Goal: Information Seeking & Learning: Check status

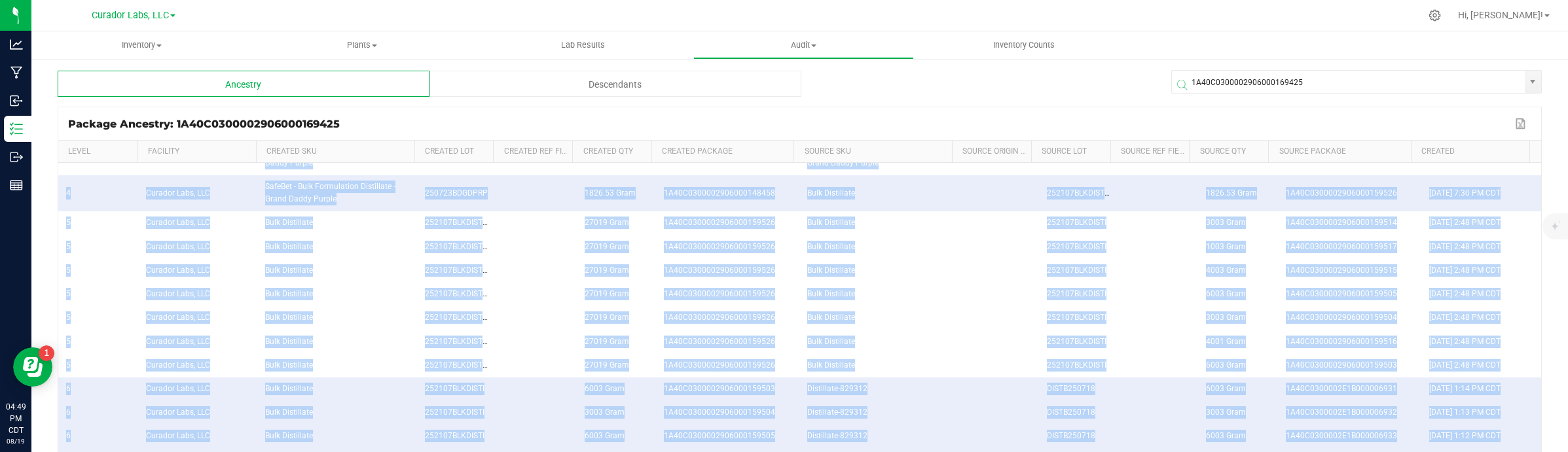
scroll to position [173, 0]
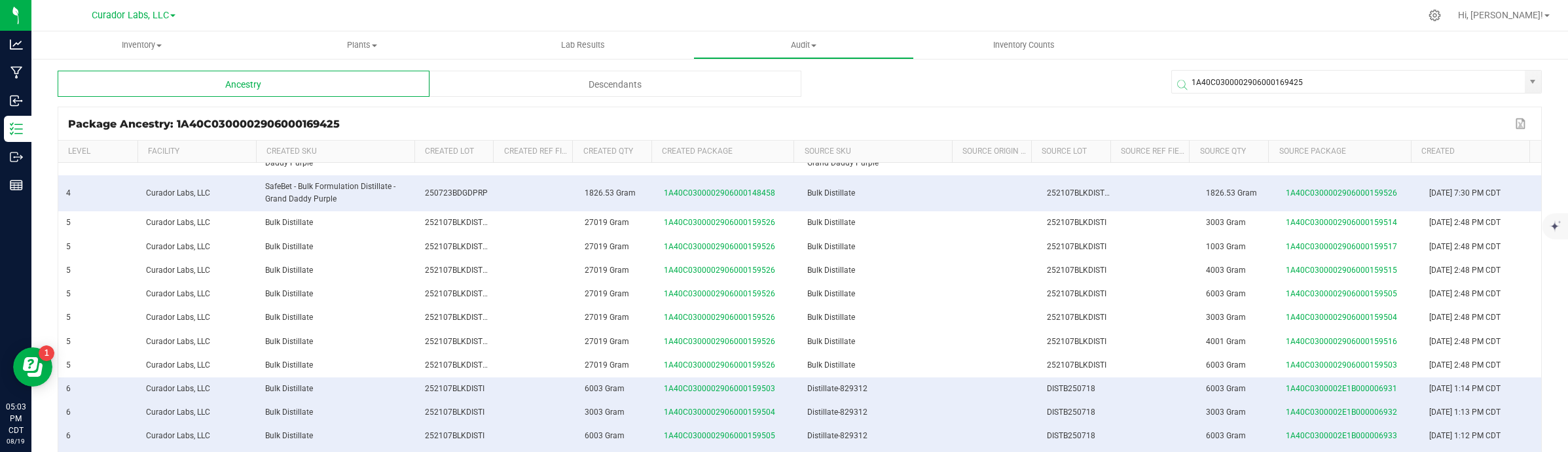
click at [1256, 77] on span at bounding box center [1359, 84] width 371 height 16
click at [1256, 71] on input "1A40C0300002906000169425" at bounding box center [1348, 83] width 353 height 24
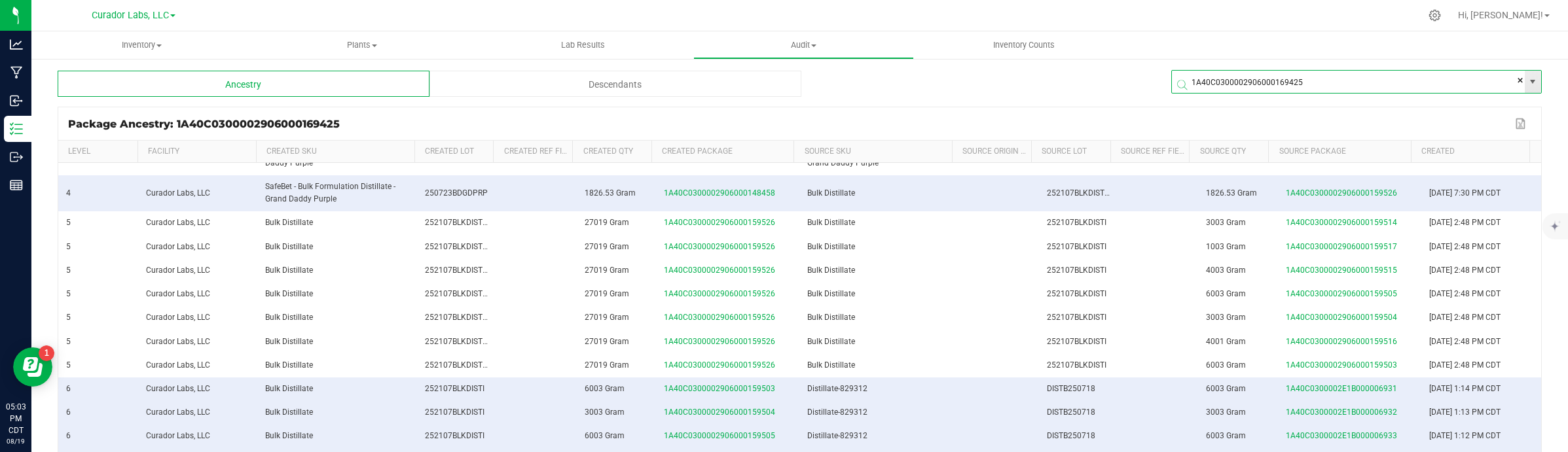
click at [1256, 71] on input "1A40C0300002906000169425" at bounding box center [1348, 83] width 353 height 24
click at [543, 90] on div "Descendants" at bounding box center [615, 84] width 371 height 26
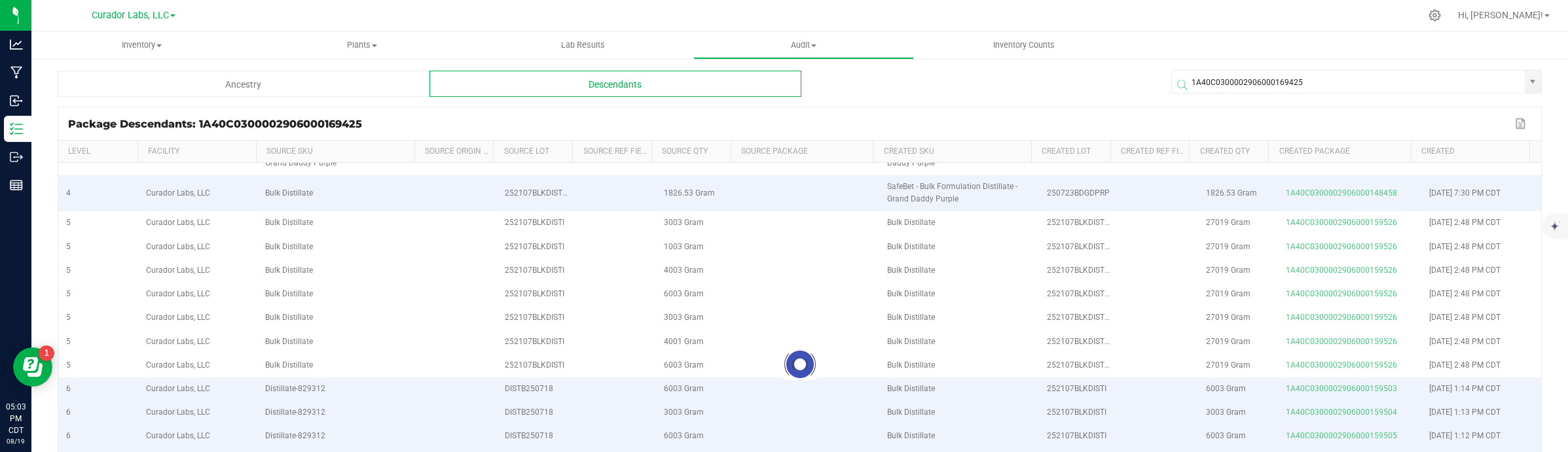
click at [543, 90] on div "Descendants" at bounding box center [615, 84] width 371 height 26
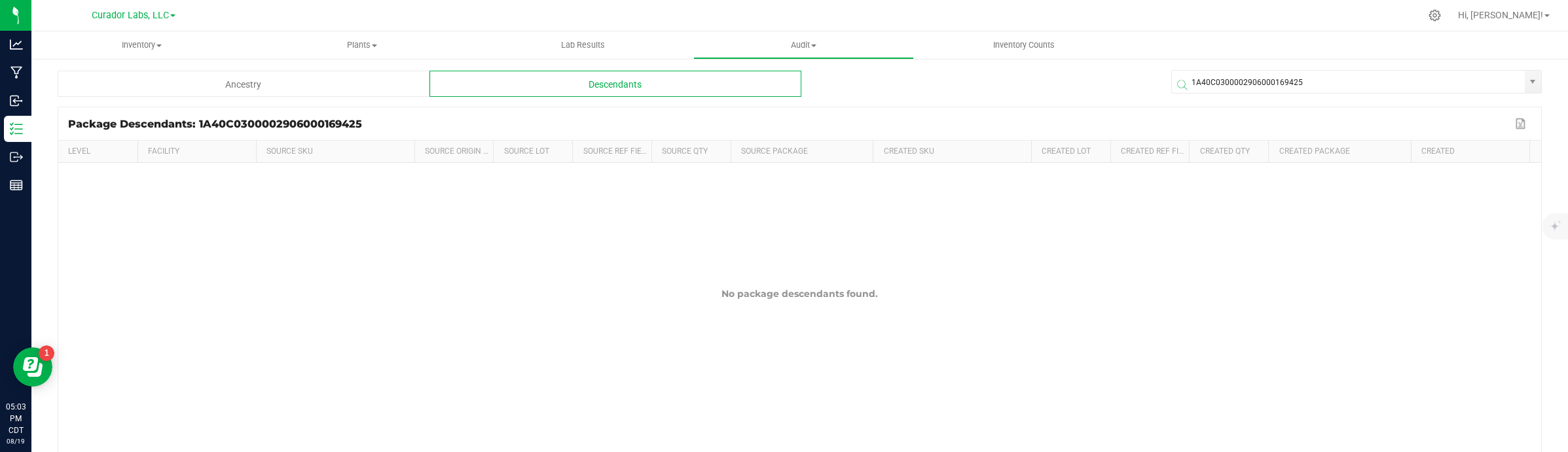
click at [277, 85] on div "Ancestry" at bounding box center [243, 84] width 371 height 26
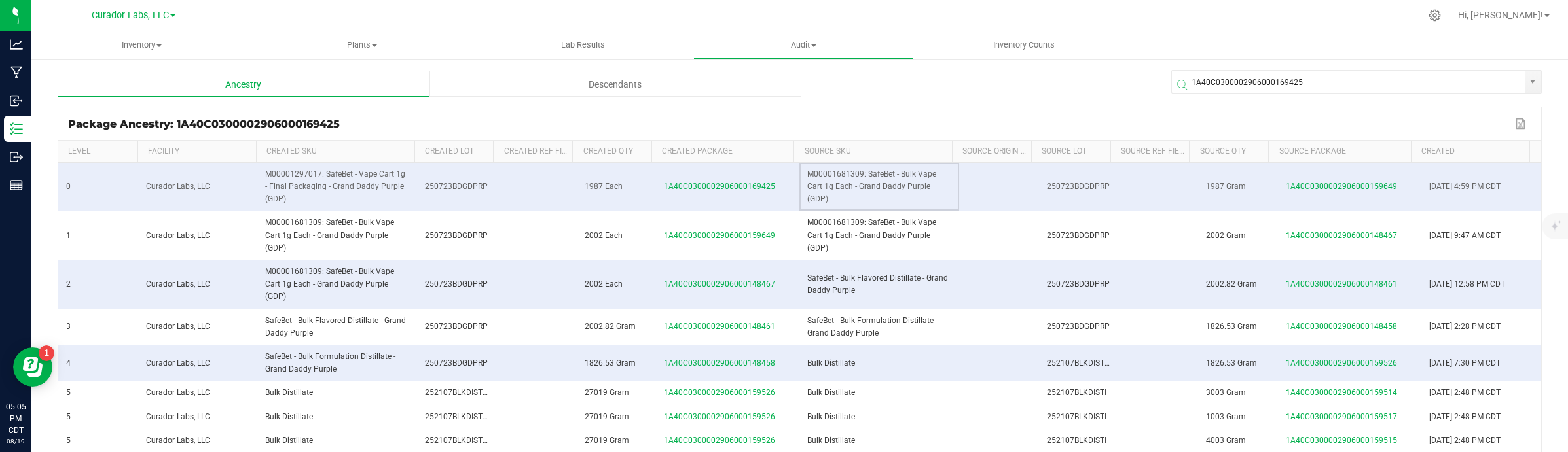
drag, startPoint x: 846, startPoint y: 183, endPoint x: 855, endPoint y: 196, distance: 15.8
click at [855, 196] on td "M00001681309: SafeBet - Bulk Vape Cart 1g Each - Grand Daddy Purple (GDP)" at bounding box center [879, 188] width 160 height 49
copy span "Grand Daddy Purple (GDP)"
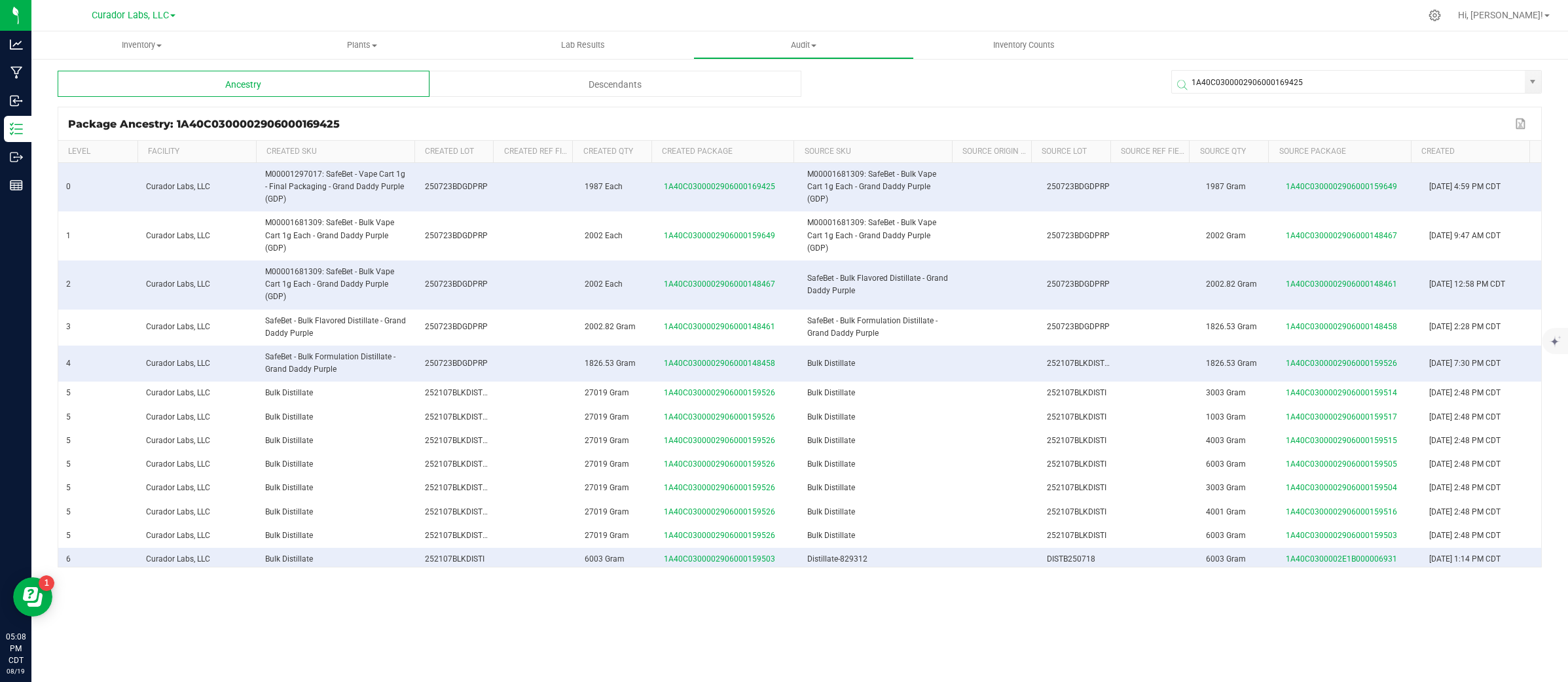
click at [510, 81] on div "Descendants" at bounding box center [615, 84] width 371 height 26
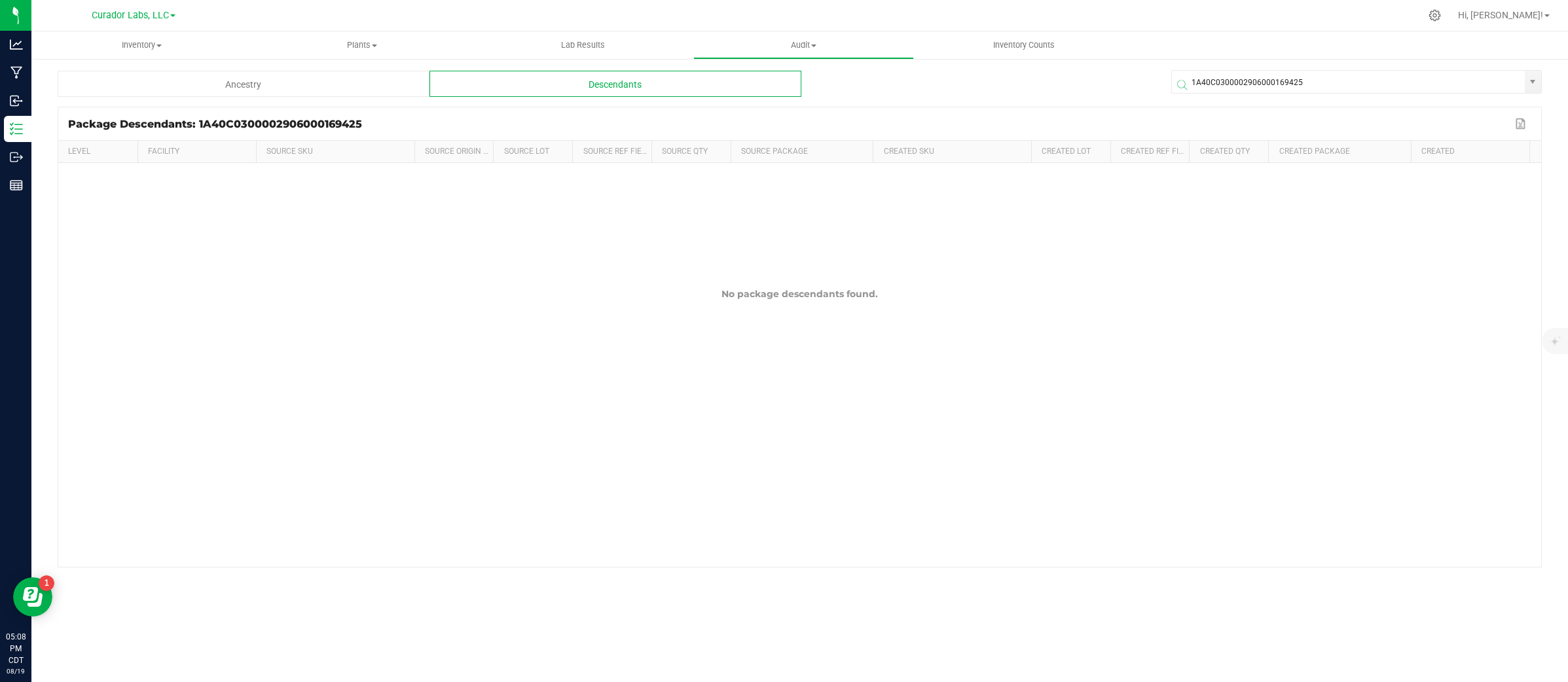
click at [1256, 78] on span at bounding box center [1359, 84] width 371 height 16
click at [1256, 77] on span at bounding box center [1359, 84] width 371 height 16
click at [1256, 74] on input "1A40C0300002906000169425" at bounding box center [1348, 83] width 353 height 24
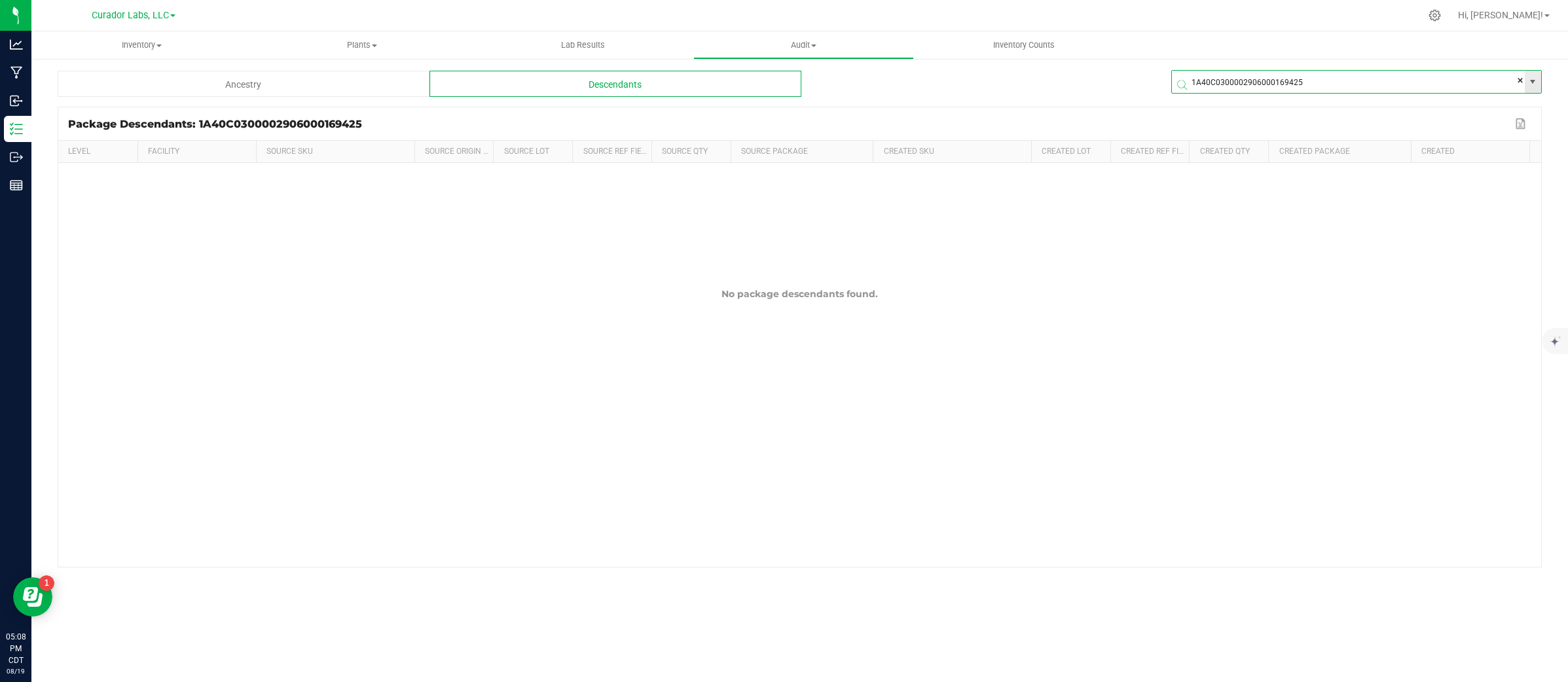
click at [1256, 74] on input "1A40C0300002906000169425" at bounding box center [1348, 83] width 353 height 24
paste input "4991"
click at [1256, 100] on li "1A40C0300002906000164991" at bounding box center [1357, 108] width 369 height 22
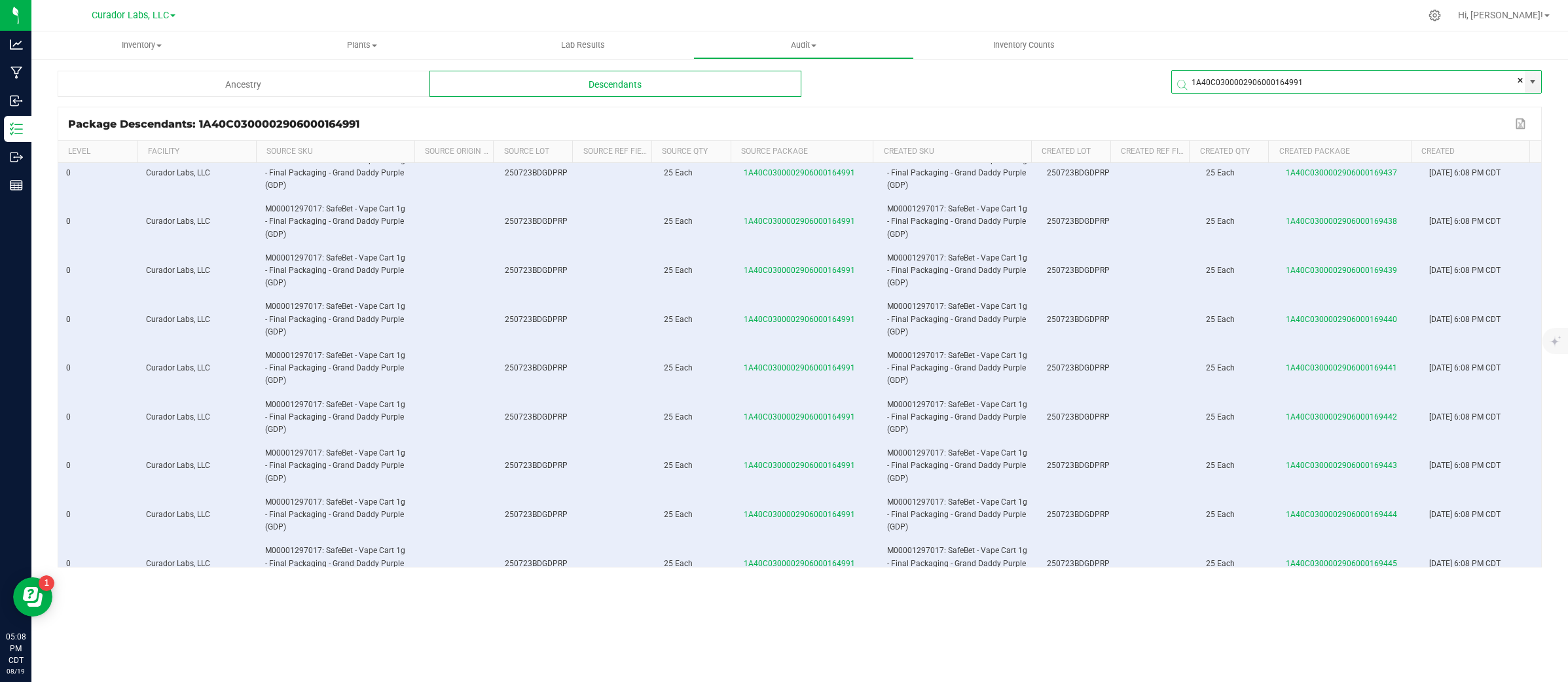
scroll to position [572, 0]
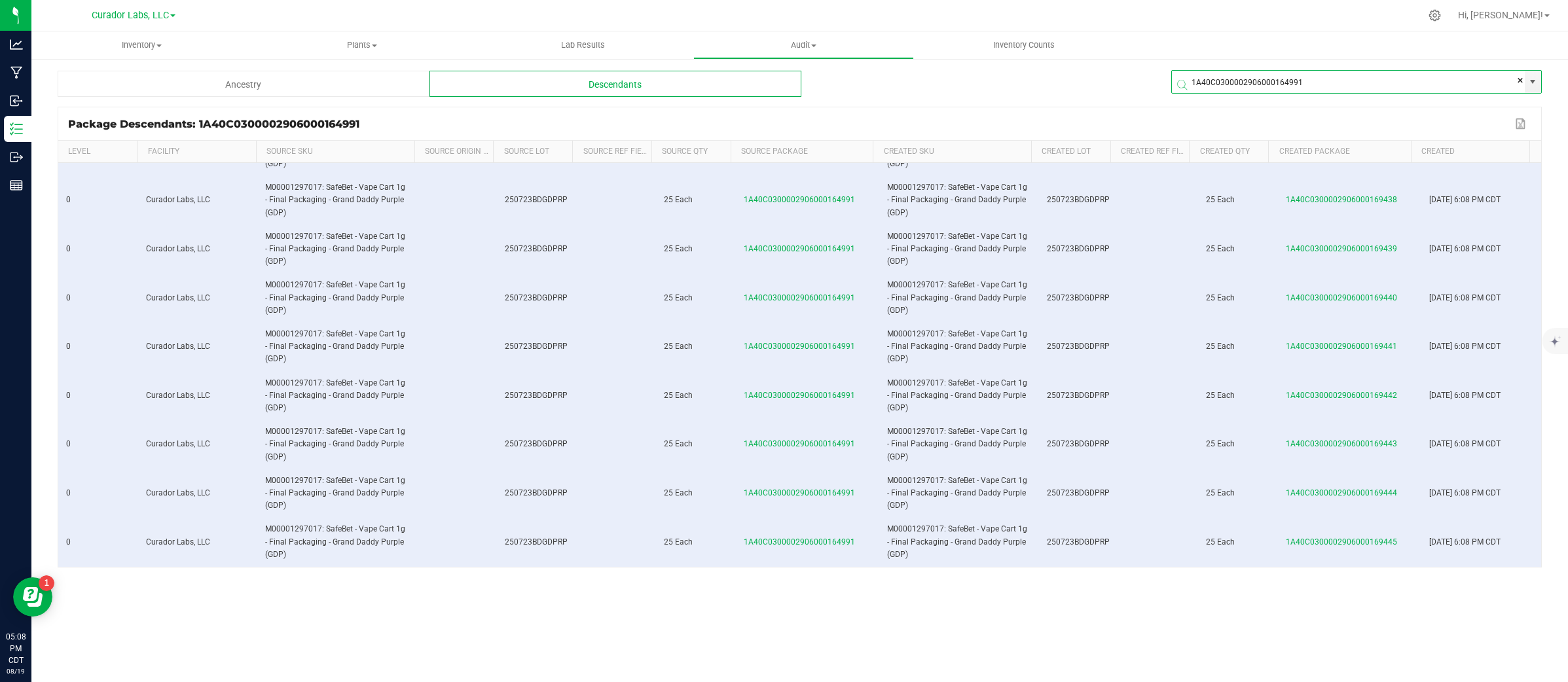
type input "1A40C0300002906000164991"
click at [319, 84] on div "Ancestry" at bounding box center [243, 84] width 371 height 26
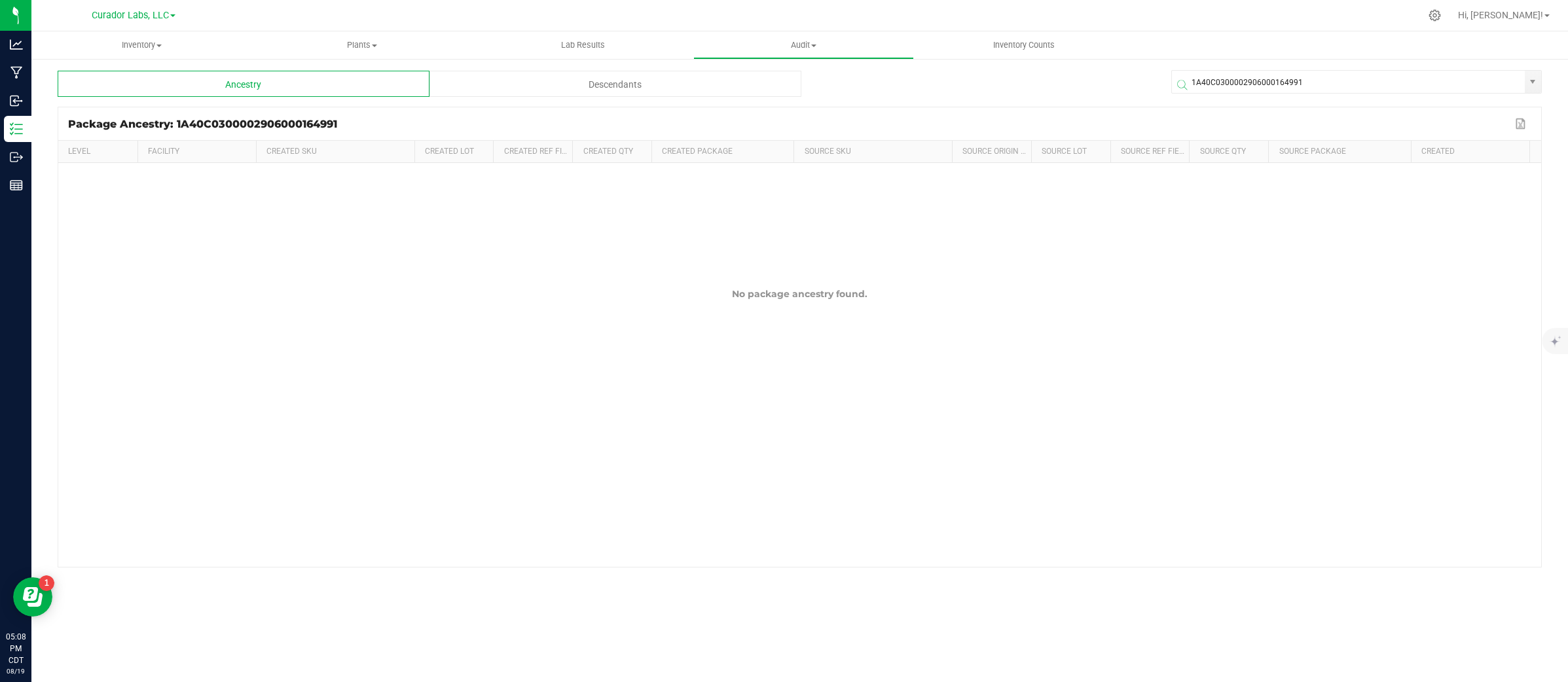
click at [681, 84] on div "Descendants" at bounding box center [615, 84] width 371 height 26
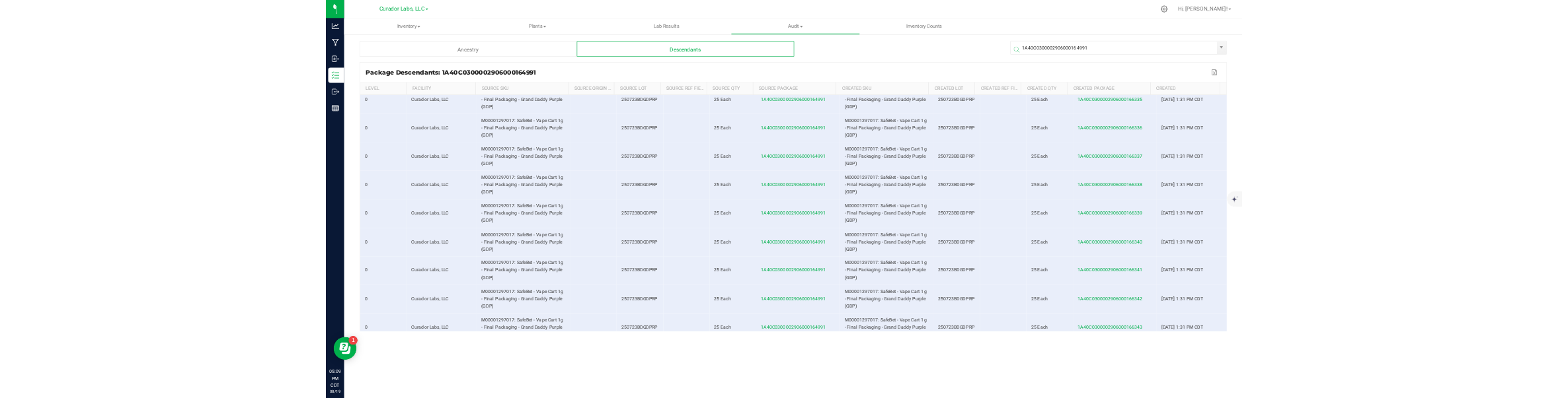
scroll to position [3568, 0]
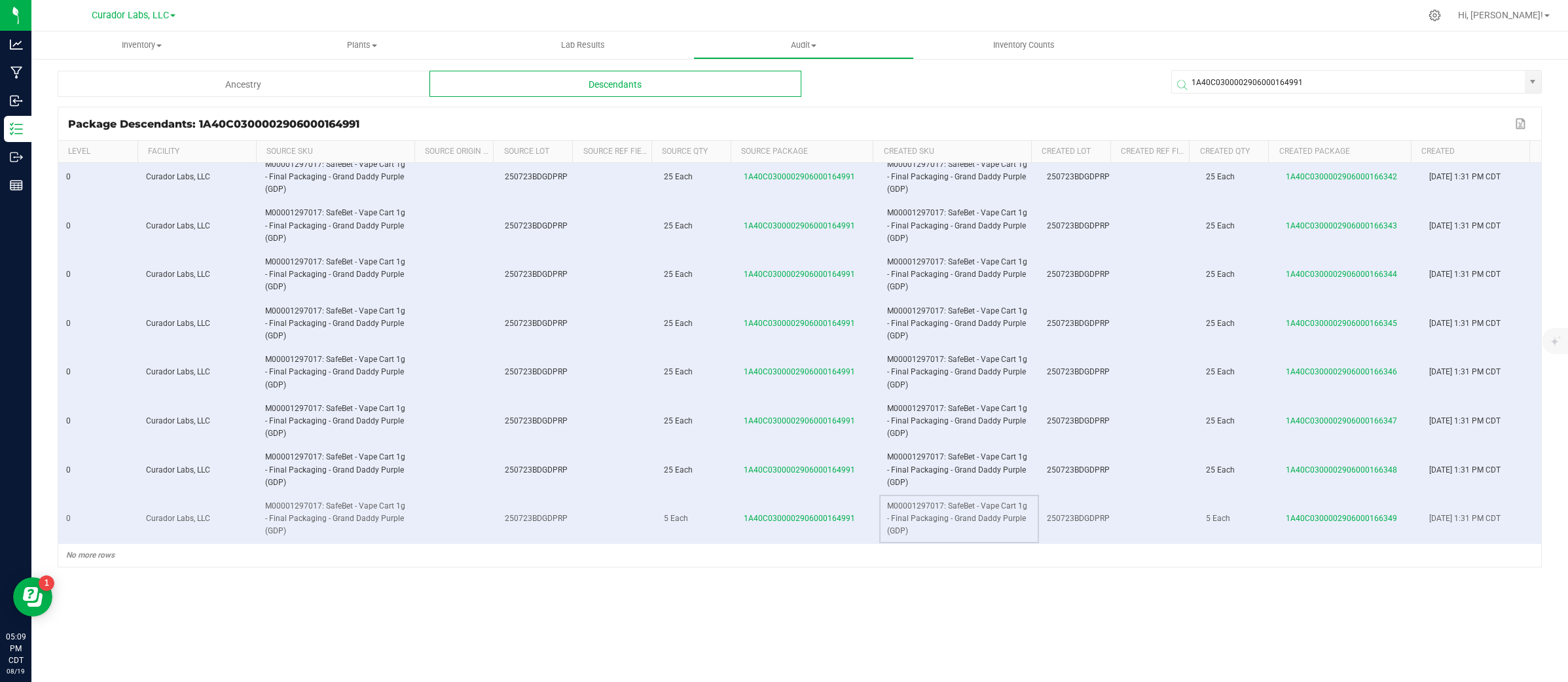
click at [921, 514] on span "M00001297017: SafeBet - Vape Cart 1g - Final Packaging - Grand Daddy Purple (GD…" at bounding box center [957, 518] width 140 height 34
copy span "M00001297017: SafeBet - Vape Cart 1g - Final Packaging - Grand Daddy Purple (GD…"
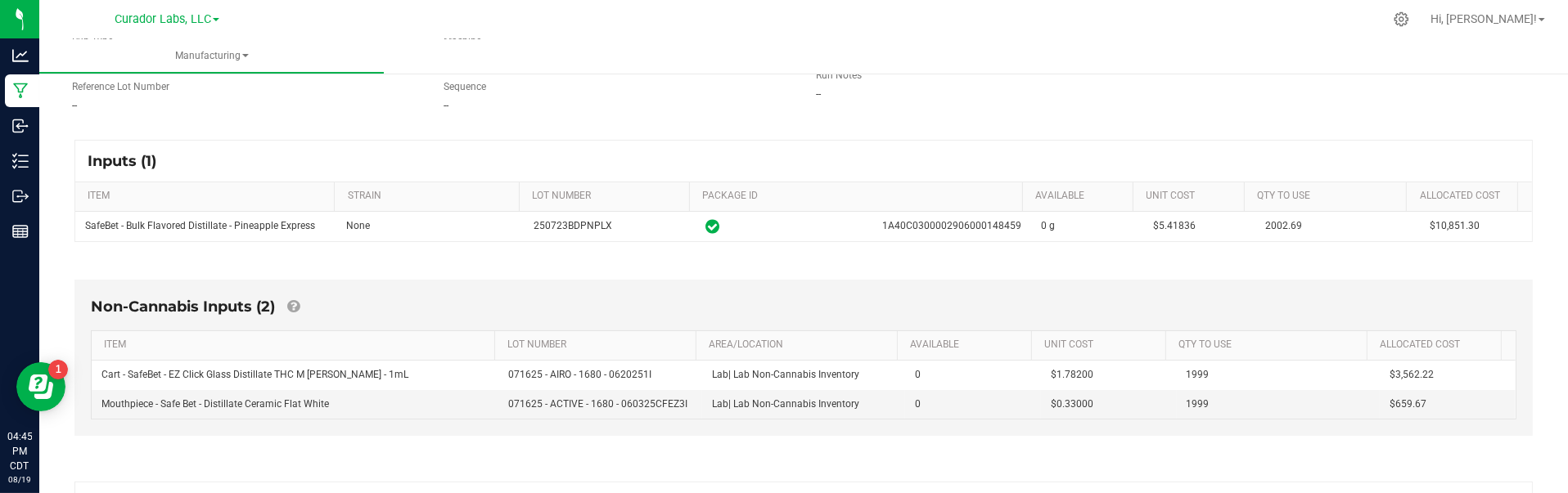
scroll to position [194, 0]
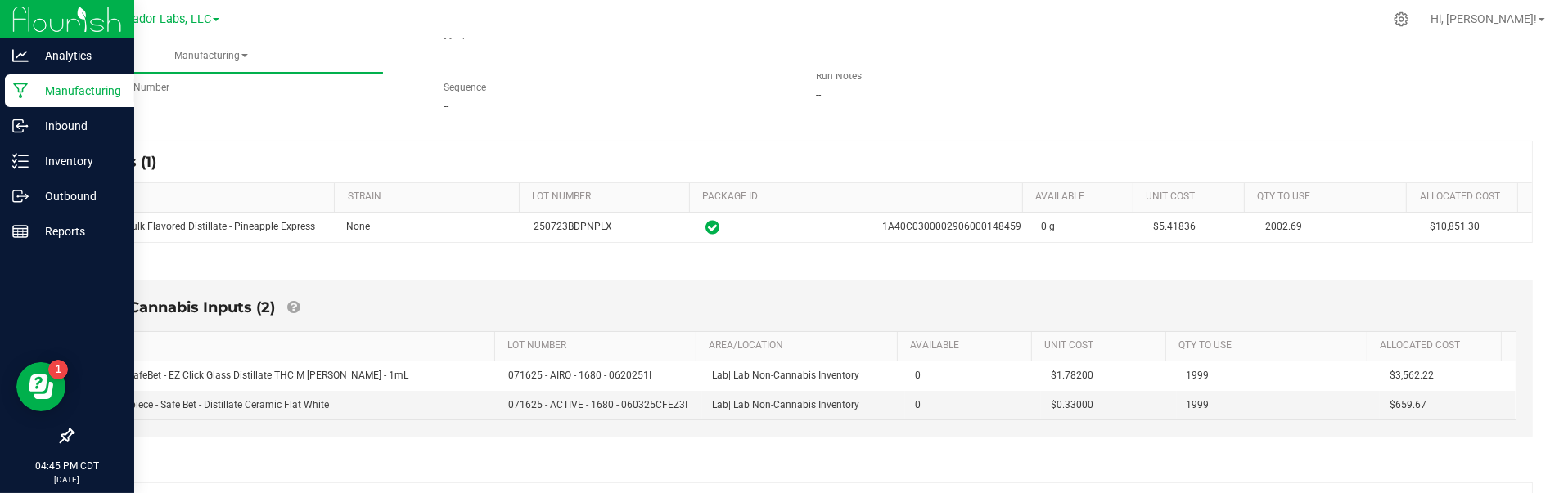
click at [35, 92] on p "Manufacturing" at bounding box center [78, 91] width 98 height 20
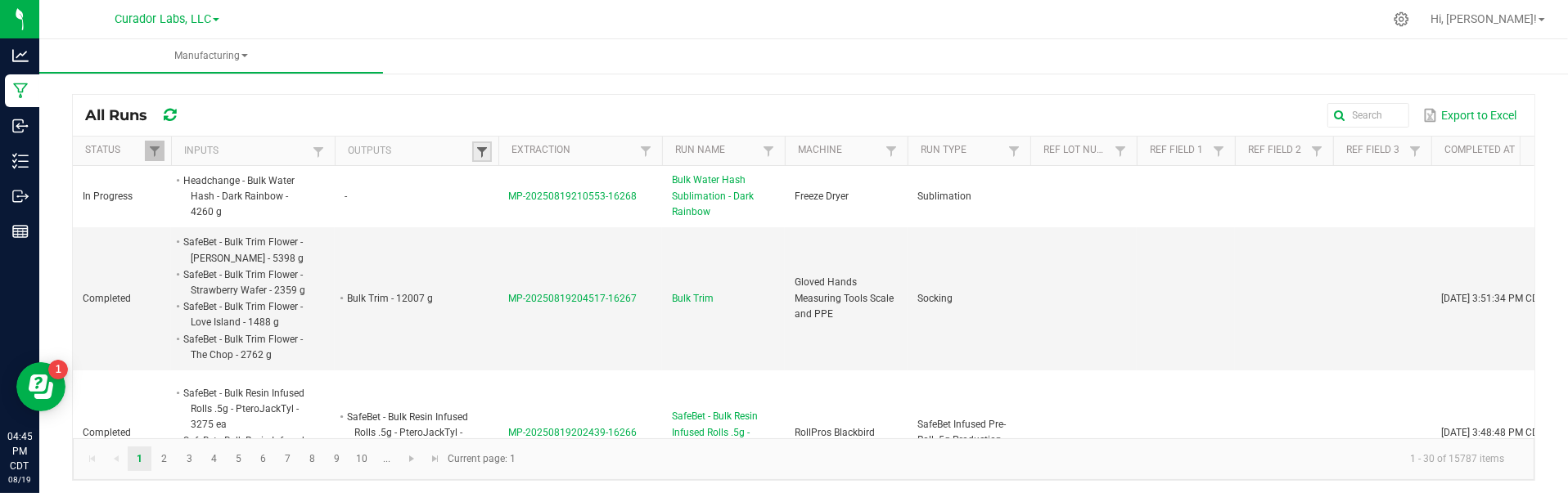
click at [484, 148] on span at bounding box center [482, 152] width 13 height 13
click at [510, 174] on input "text" at bounding box center [567, 186] width 168 height 24
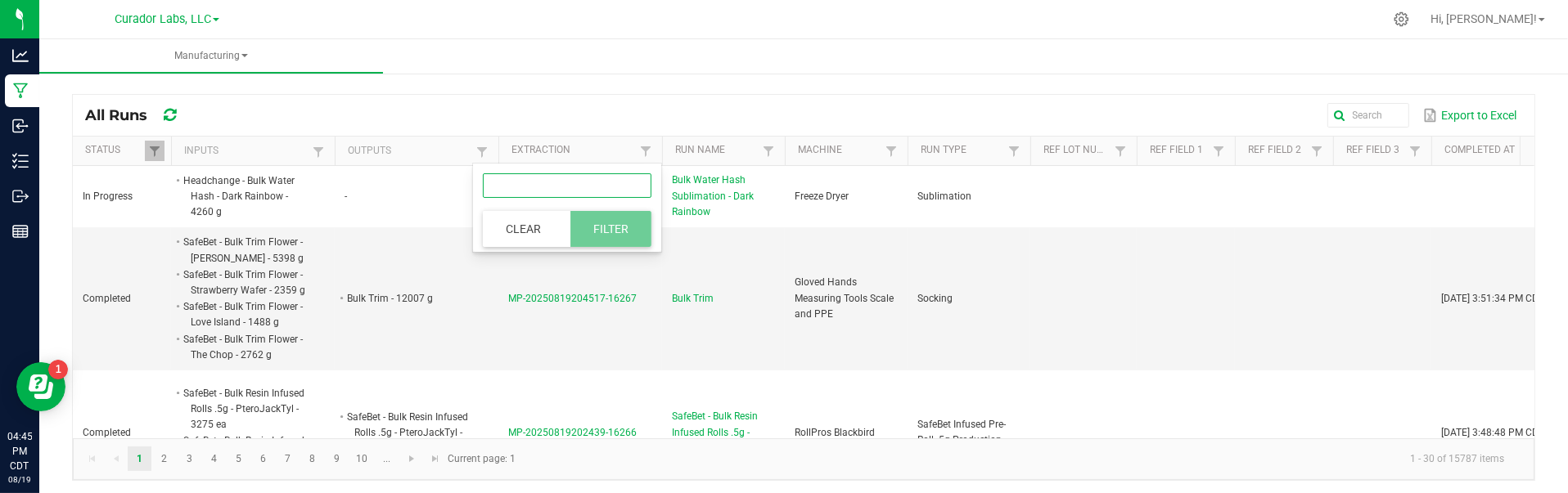
paste input "Headchange - Bulk Live Rosin Pucks - Dark Rainbow"
type input "Headchange - Bulk Live Rosin Pucks - Dark Rainbow"
click at [573, 221] on button "Filter" at bounding box center [611, 229] width 82 height 36
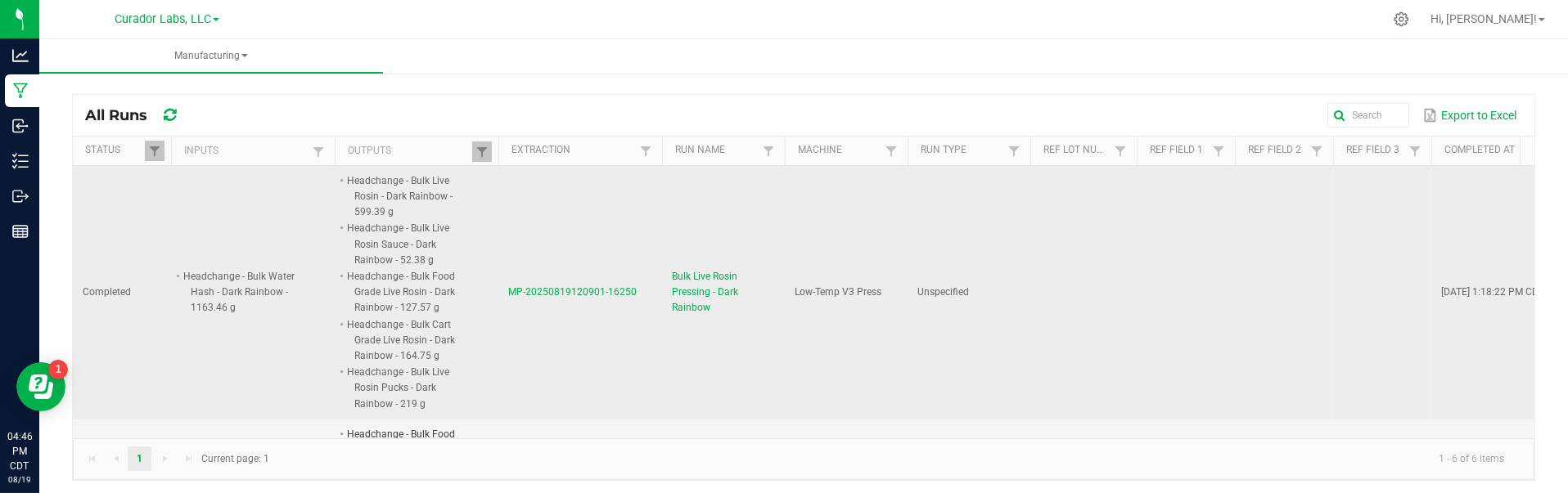
drag, startPoint x: 507, startPoint y: 304, endPoint x: 633, endPoint y: 308, distance: 126.1
click at [633, 308] on td "MP-20250819120901-16250" at bounding box center [579, 293] width 164 height 254
copy span "MP-20250819120901-16250"
click at [620, 283] on td "MP-20250819120901-16250" at bounding box center [579, 293] width 164 height 254
click at [620, 288] on span "MP-20250819120901-16250" at bounding box center [573, 292] width 129 height 11
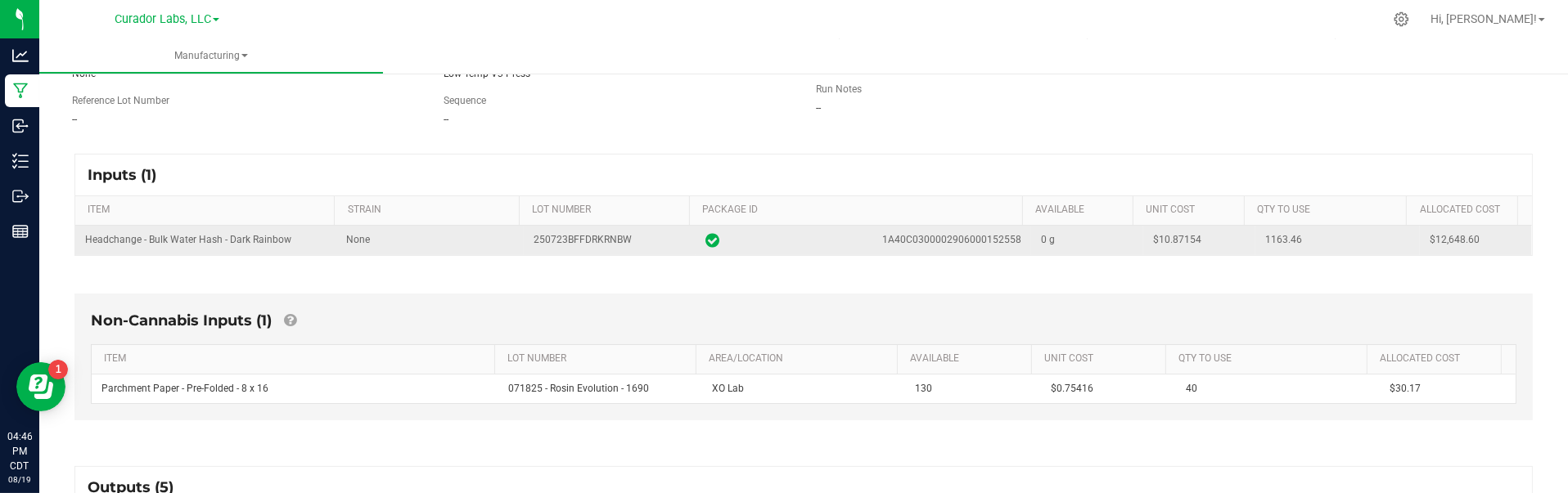
scroll to position [204, 0]
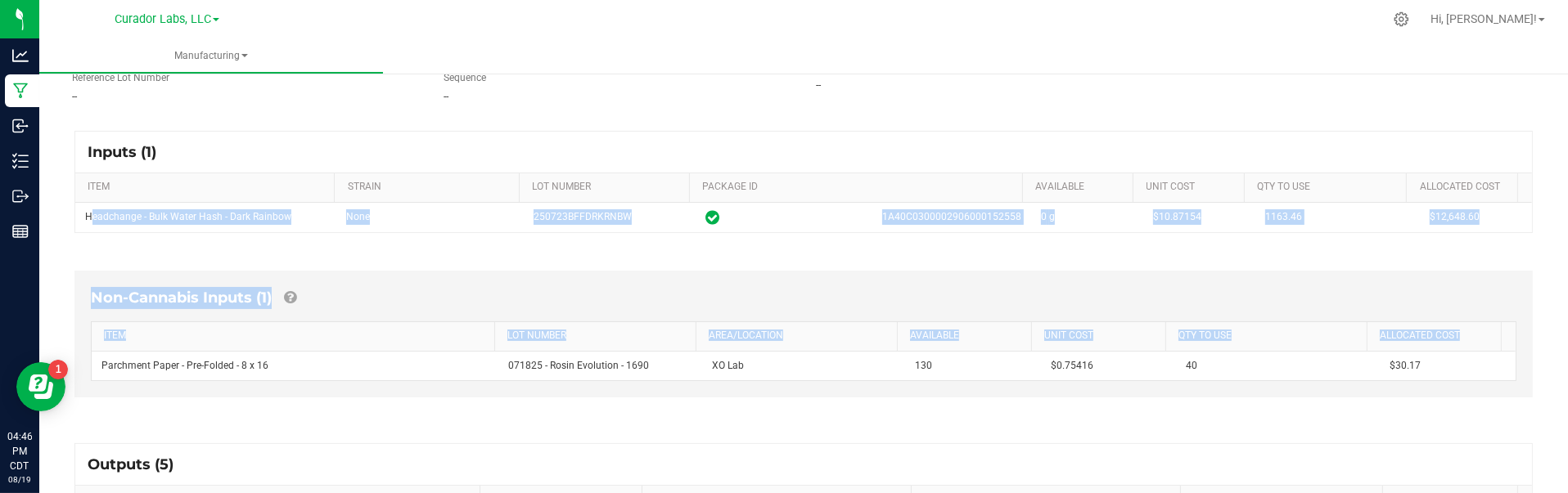
drag, startPoint x: 82, startPoint y: 218, endPoint x: 1409, endPoint y: 386, distance: 1337.6
click at [1409, 386] on div "Inputs (1) ITEM STRAIN LOT NUMBER PACKAGE ID AVAILABLE Unit Cost QTY TO USE All…" at bounding box center [804, 483] width 1488 height 735
copy div "Headchange - Bulk Water Hash - Dark Rainbow None 250723BFFDRKRNBW 1A40C03000029…"
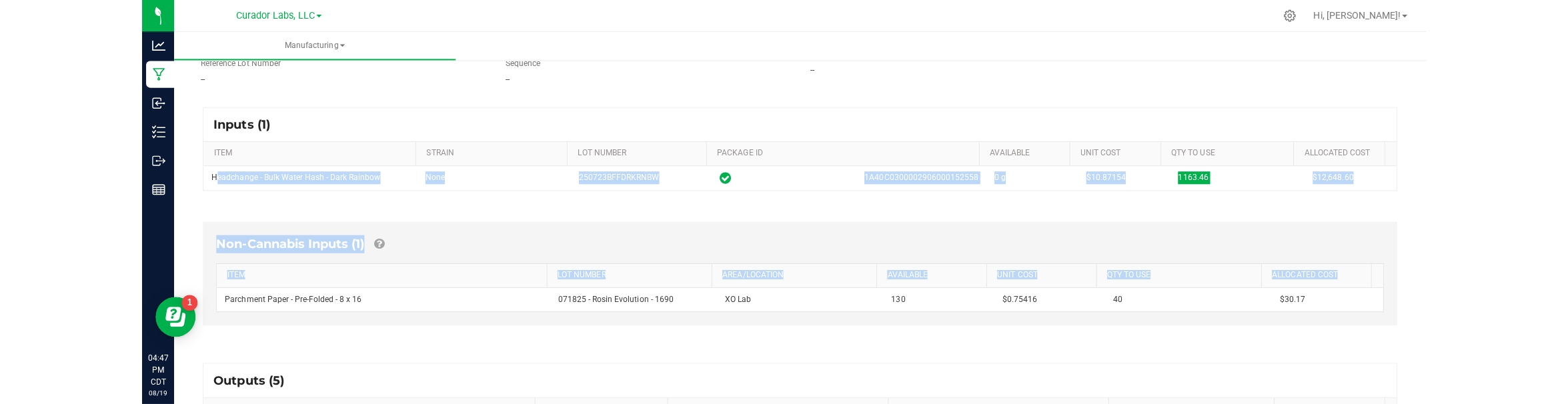
scroll to position [475, 0]
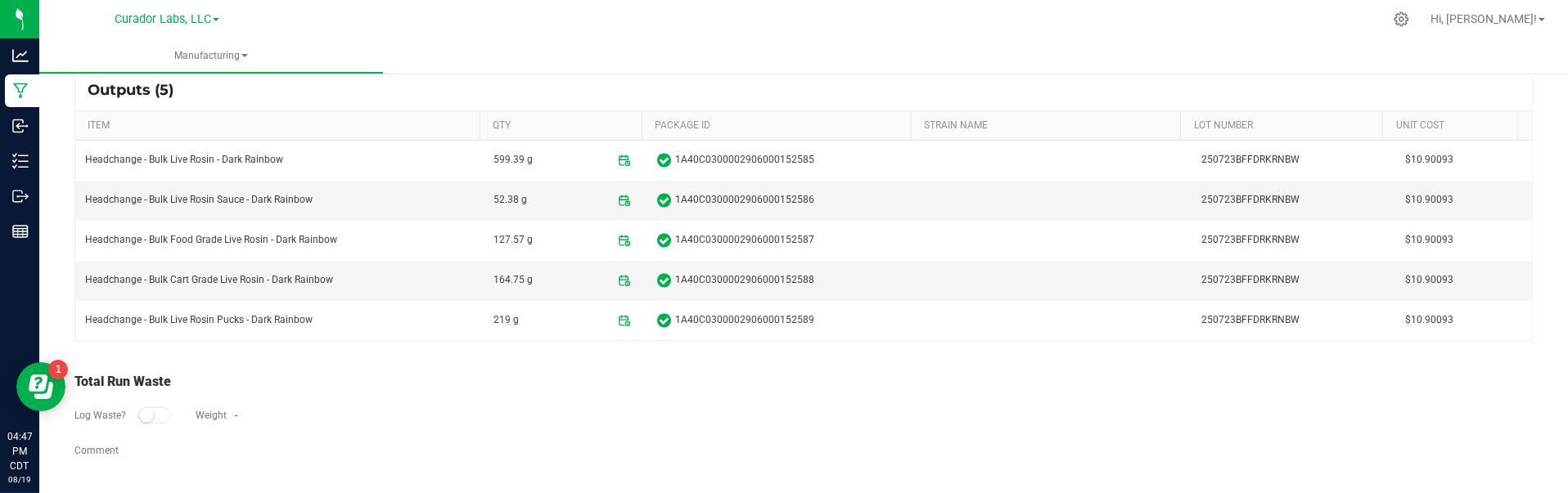
drag, startPoint x: 87, startPoint y: 162, endPoint x: 1502, endPoint y: 336, distance: 1425.7
click at [1502, 336] on div "Headchange - Bulk Live Rosin - Dark Rainbow 599.39 g 1A40C0300002906000152585 2…" at bounding box center [804, 241] width 1457 height 200
copy colgroup
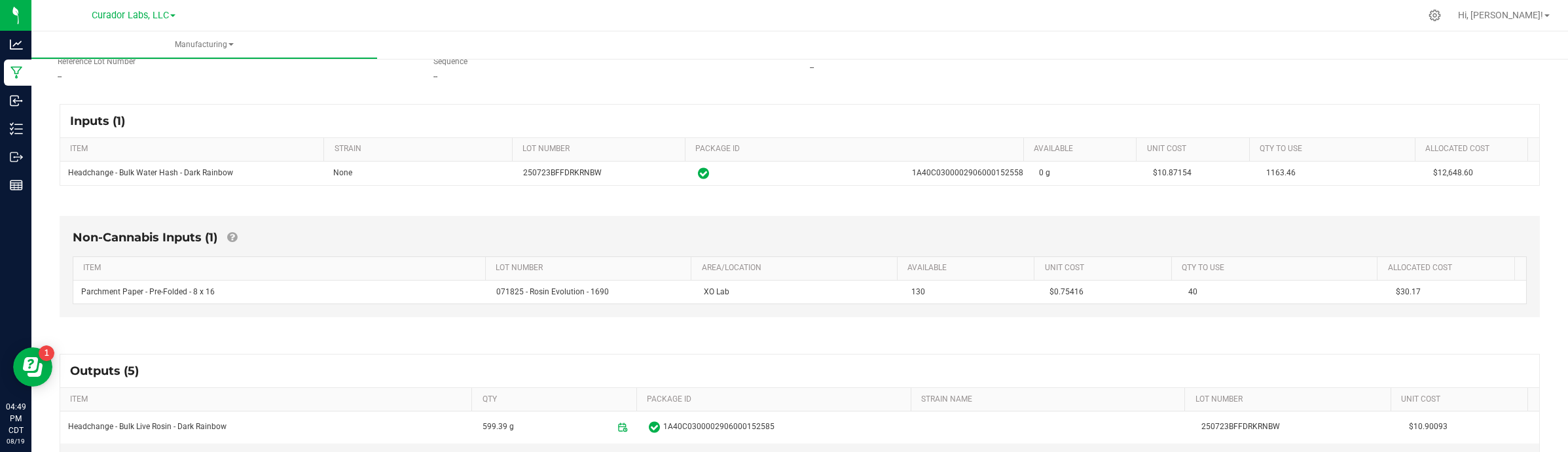
scroll to position [164, 0]
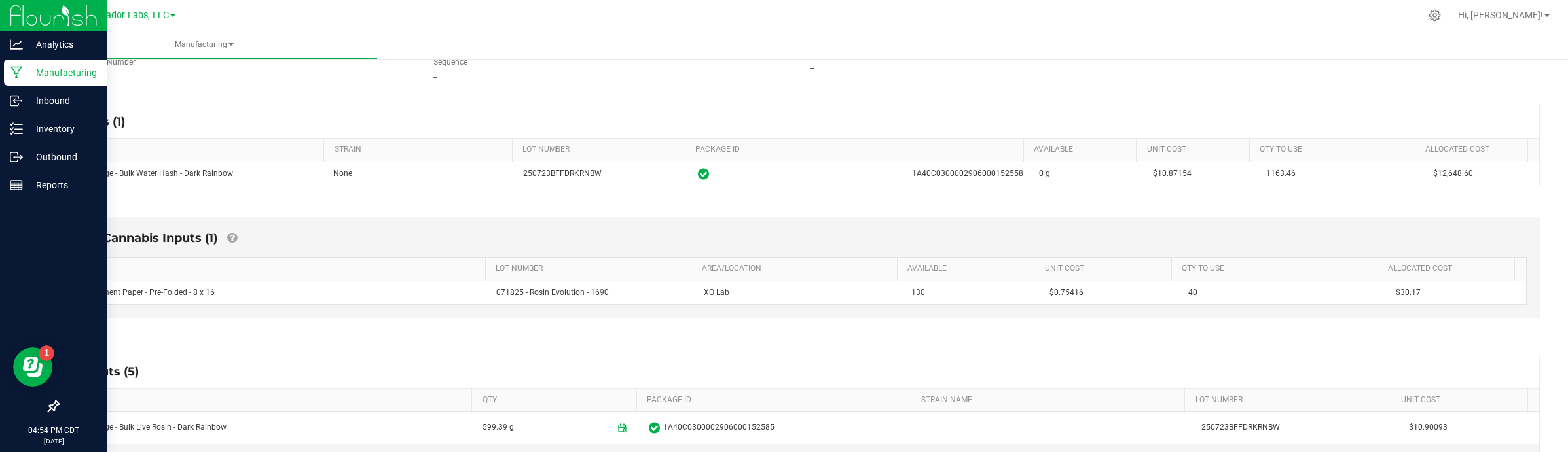
click at [44, 72] on p "Manufacturing" at bounding box center [62, 72] width 78 height 16
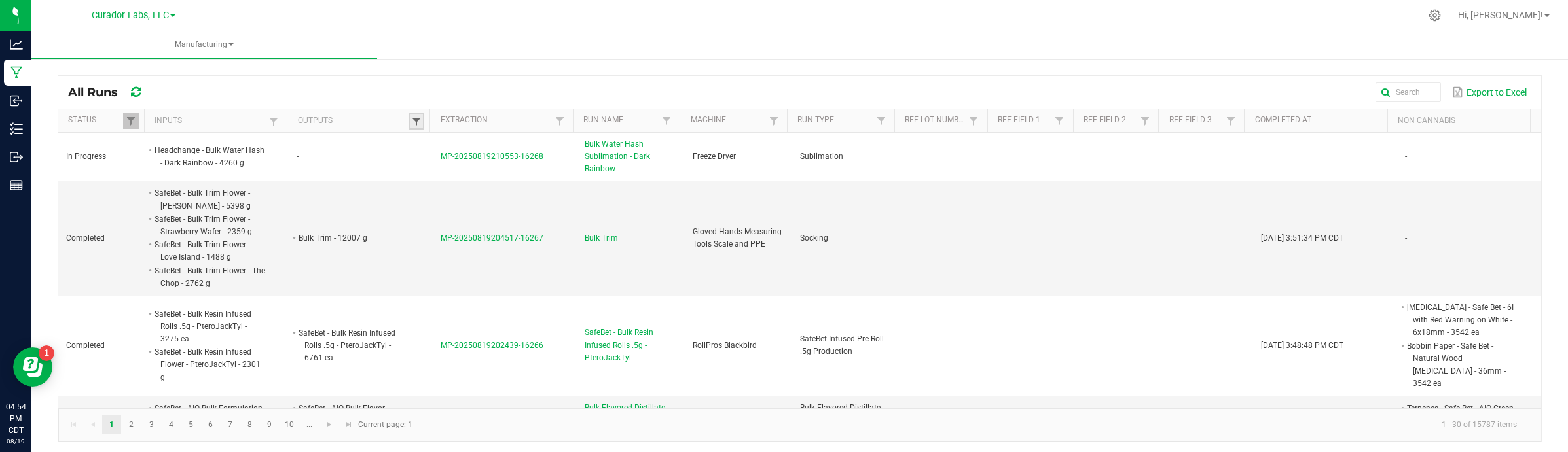
click at [416, 119] on span at bounding box center [416, 122] width 10 height 10
click at [463, 145] on input "text" at bounding box center [481, 149] width 135 height 19
paste input "SafeBet - Bulk Formulation Distillate - Grand Daddy Purple"
type input "SafeBet - Bulk Formulation Distillate - Grand Daddy Purple"
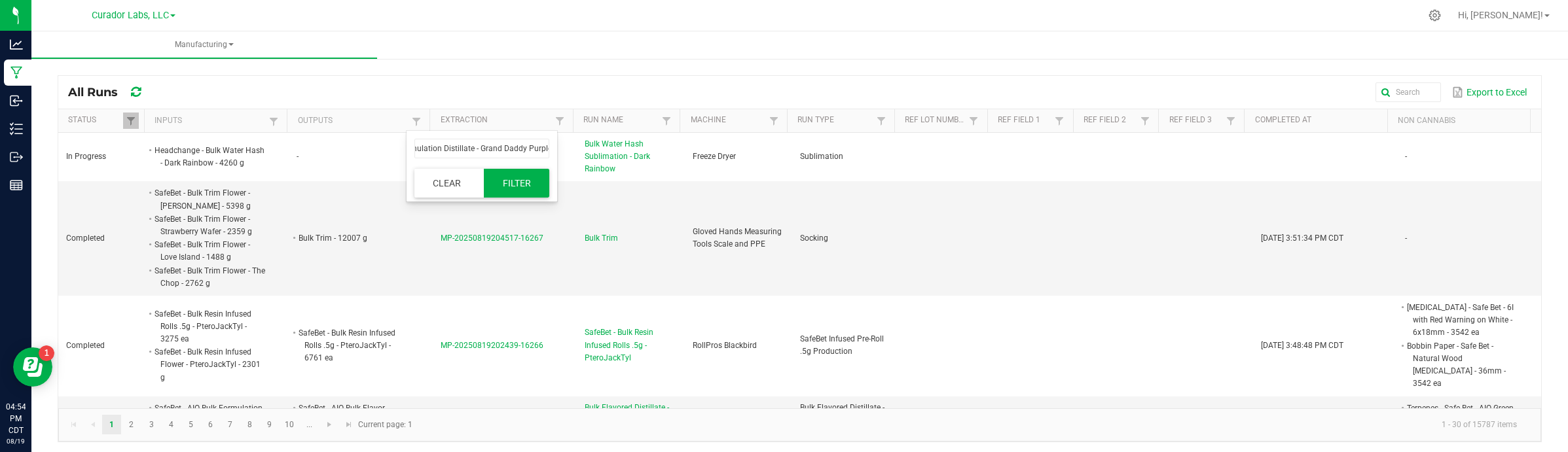
scroll to position [0, 0]
click at [520, 188] on button "Filter" at bounding box center [516, 183] width 66 height 29
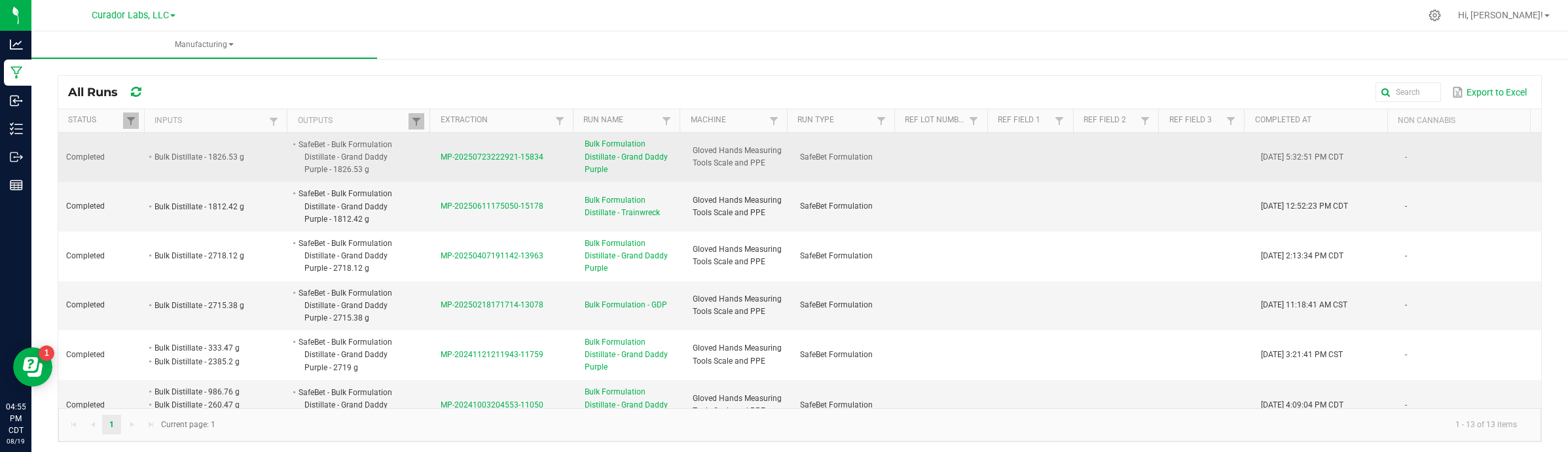
drag, startPoint x: 430, startPoint y: 164, endPoint x: 546, endPoint y: 170, distance: 116.2
click at [546, 170] on td "MP-20250723222921-15834" at bounding box center [504, 158] width 144 height 50
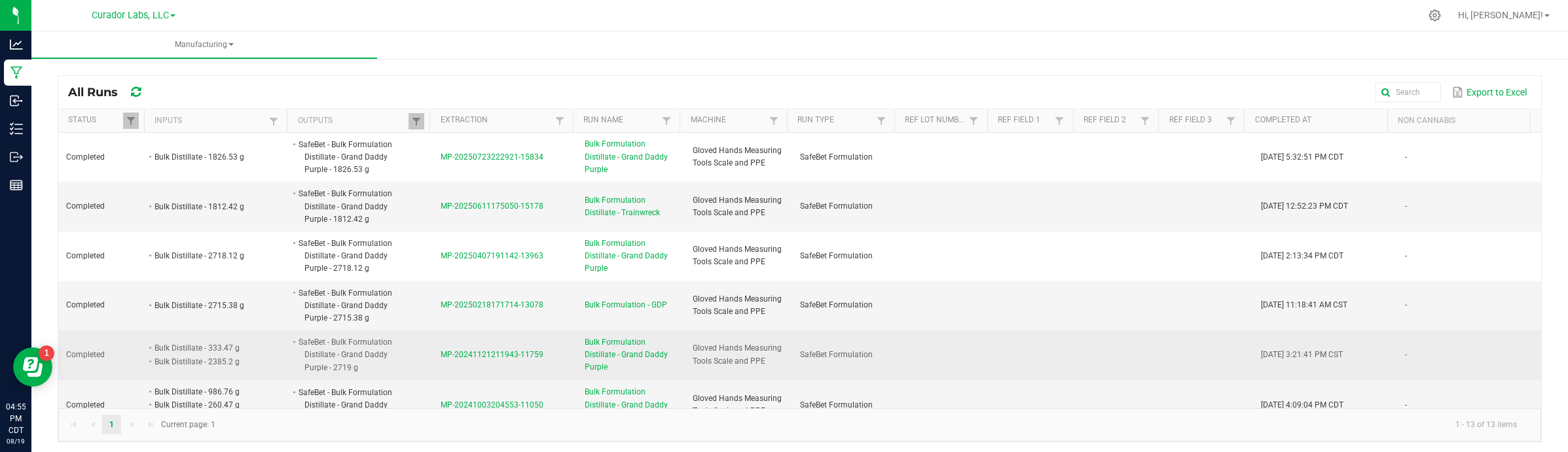
copy span "MP-20250723222921-15834"
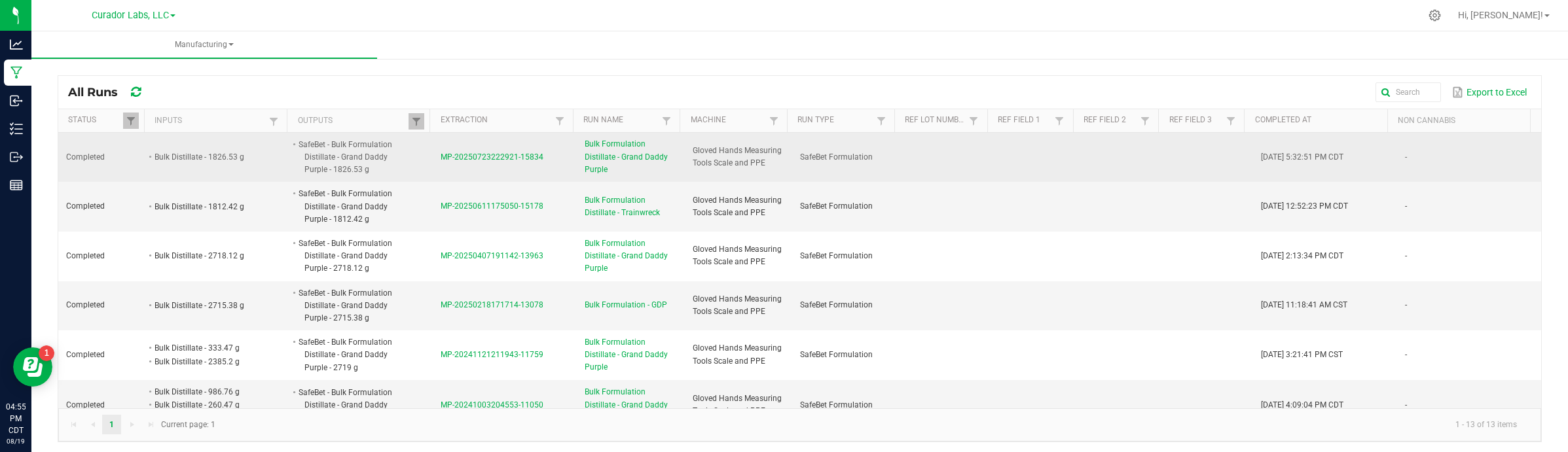
click at [445, 159] on span "MP-20250723222921-15834" at bounding box center [492, 157] width 103 height 9
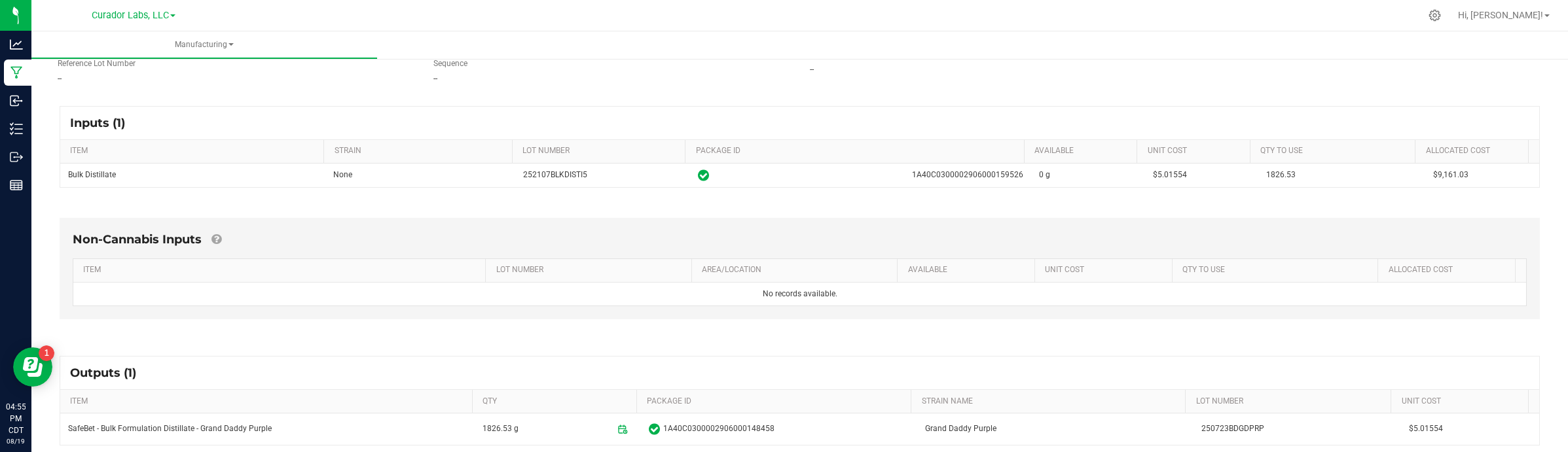
scroll to position [164, 0]
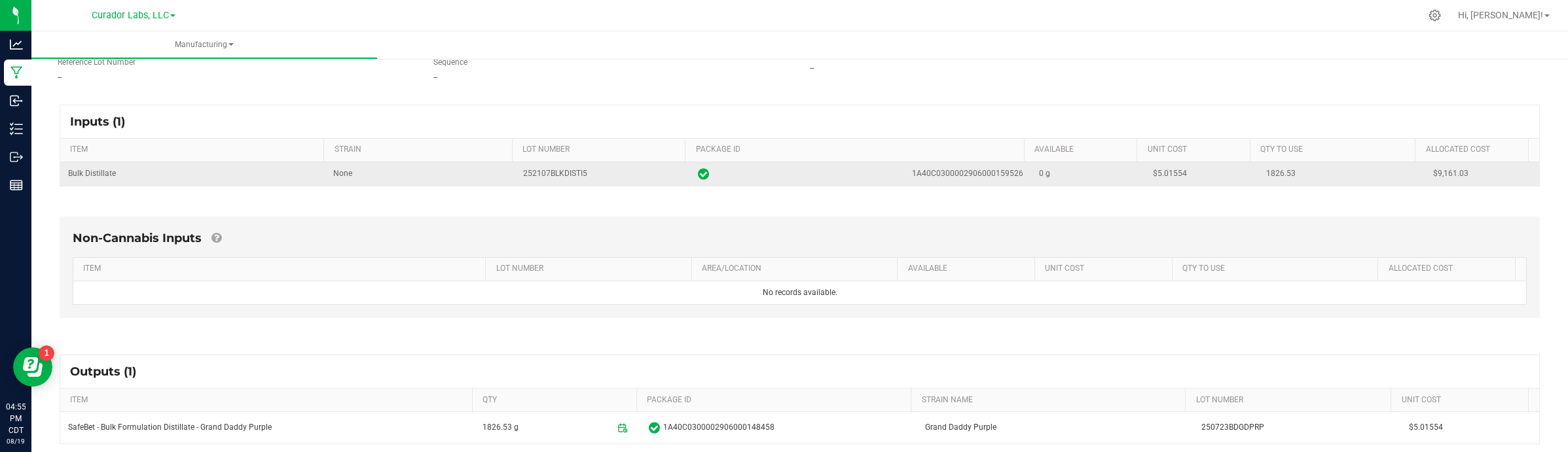
click at [1152, 171] on span "$5.01554" at bounding box center [1170, 173] width 34 height 9
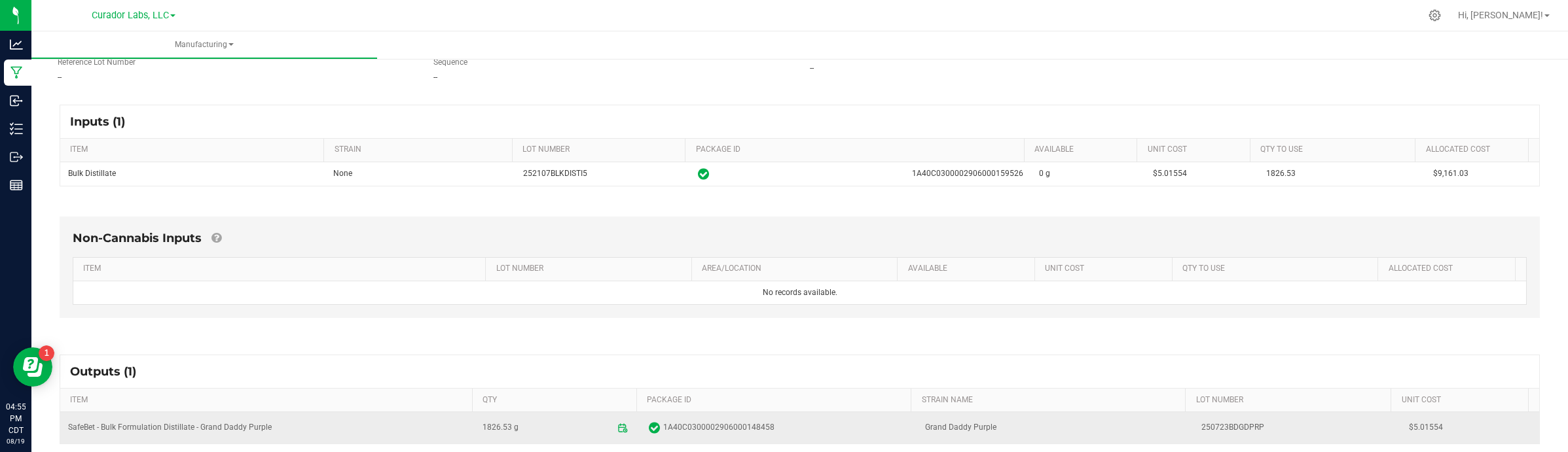
copy span "5.01554"
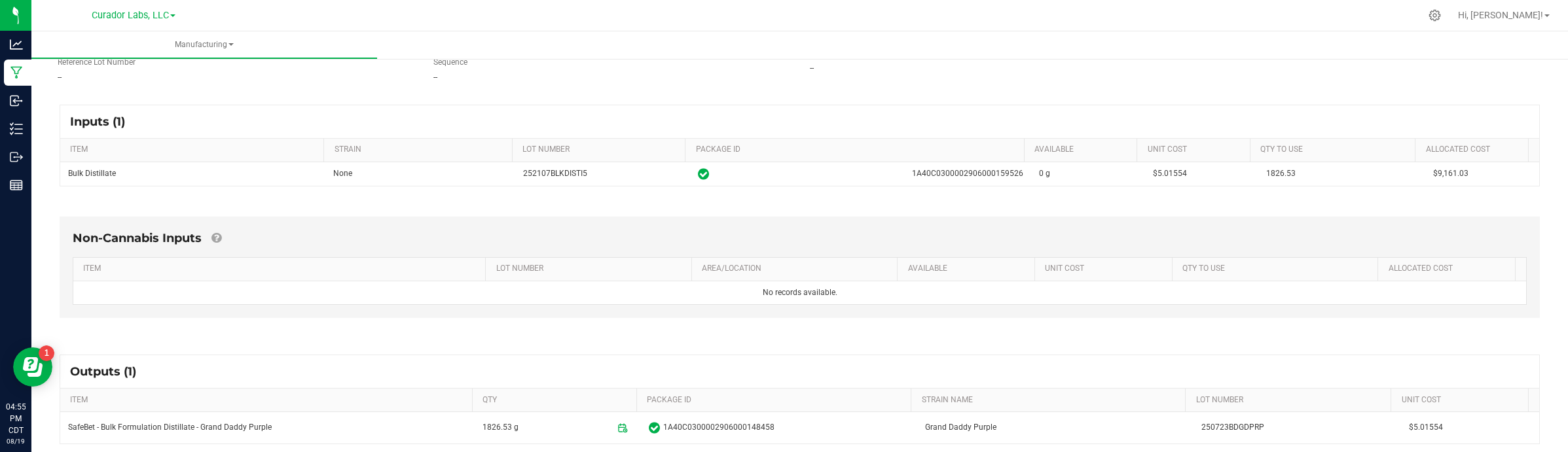
click at [1256, 214] on div "Non-Cannabis Inputs ITEM LOT NUMBER AREA/LOCATION AVAILABLE Unit Cost QTY TO US…" at bounding box center [800, 270] width 1504 height 145
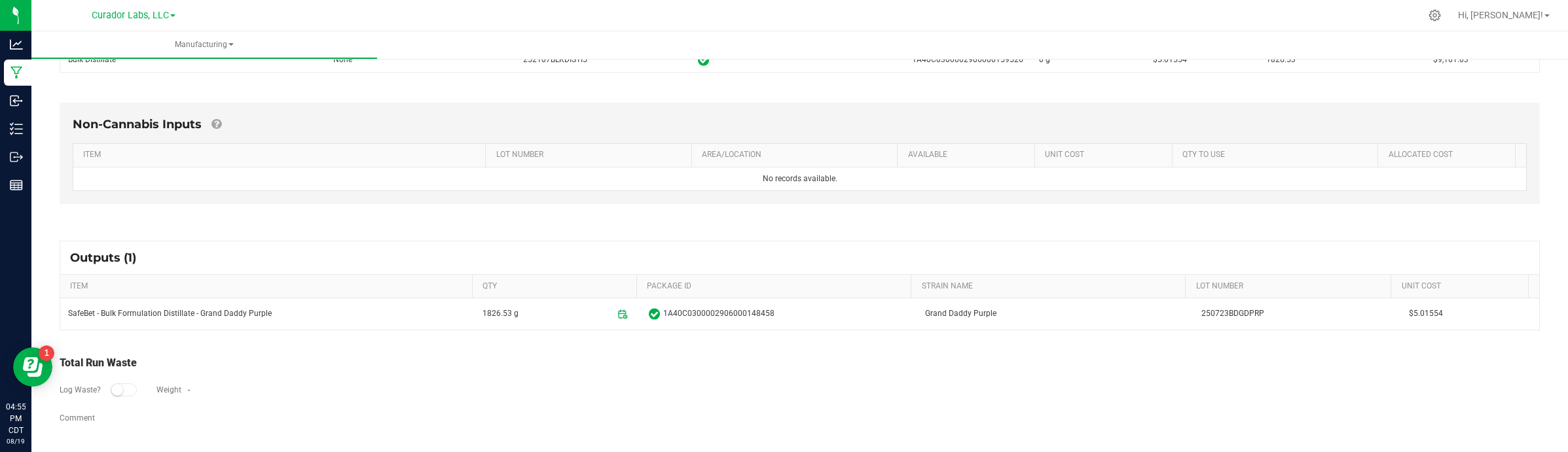
scroll to position [280, 0]
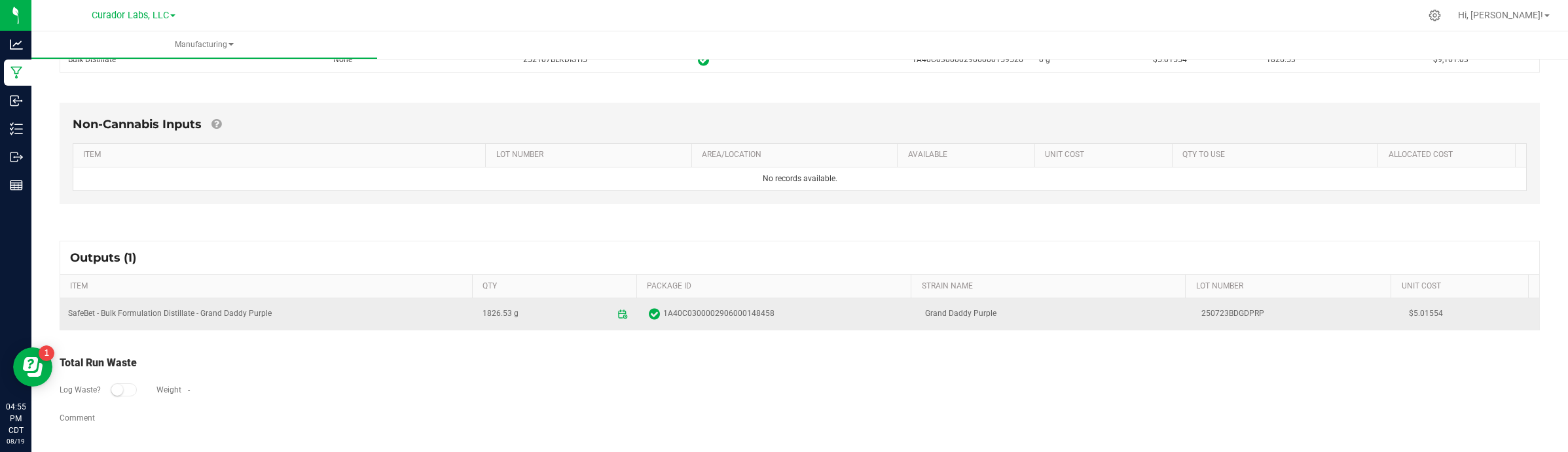
click at [1256, 315] on span "$5.01554" at bounding box center [1470, 314] width 123 height 13
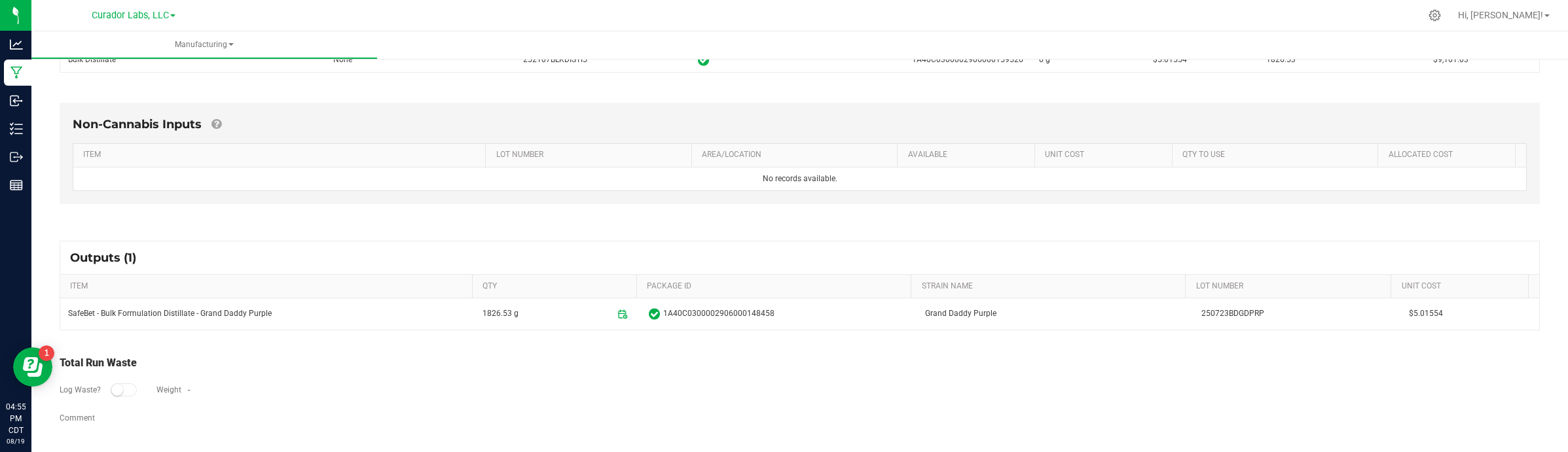
copy span "5.01554"
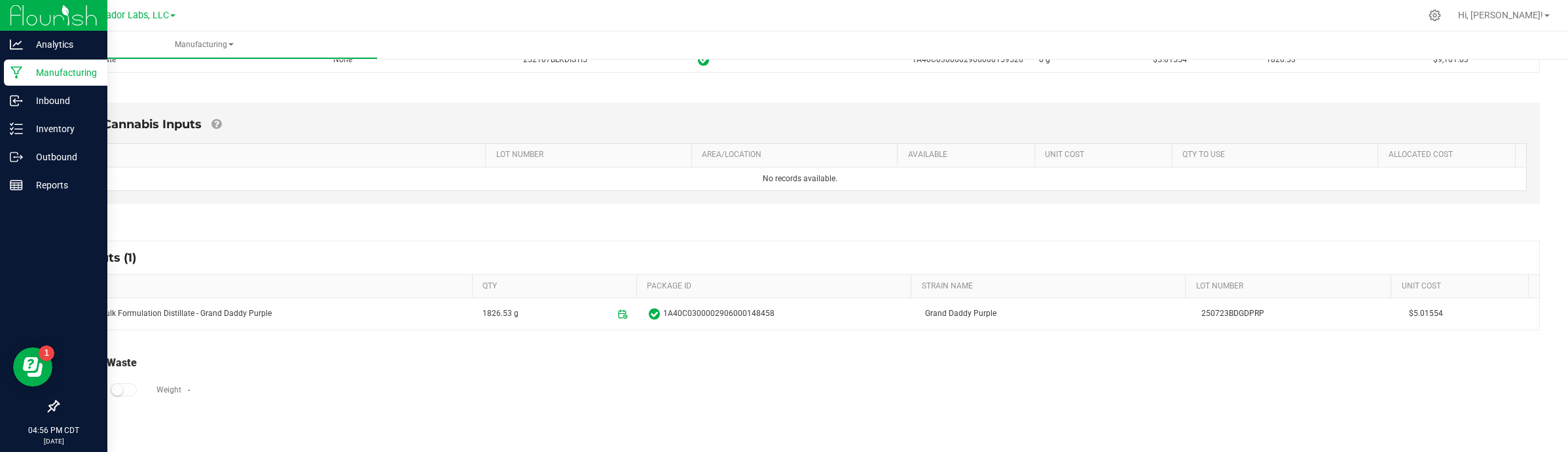
click at [11, 75] on icon at bounding box center [16, 72] width 13 height 13
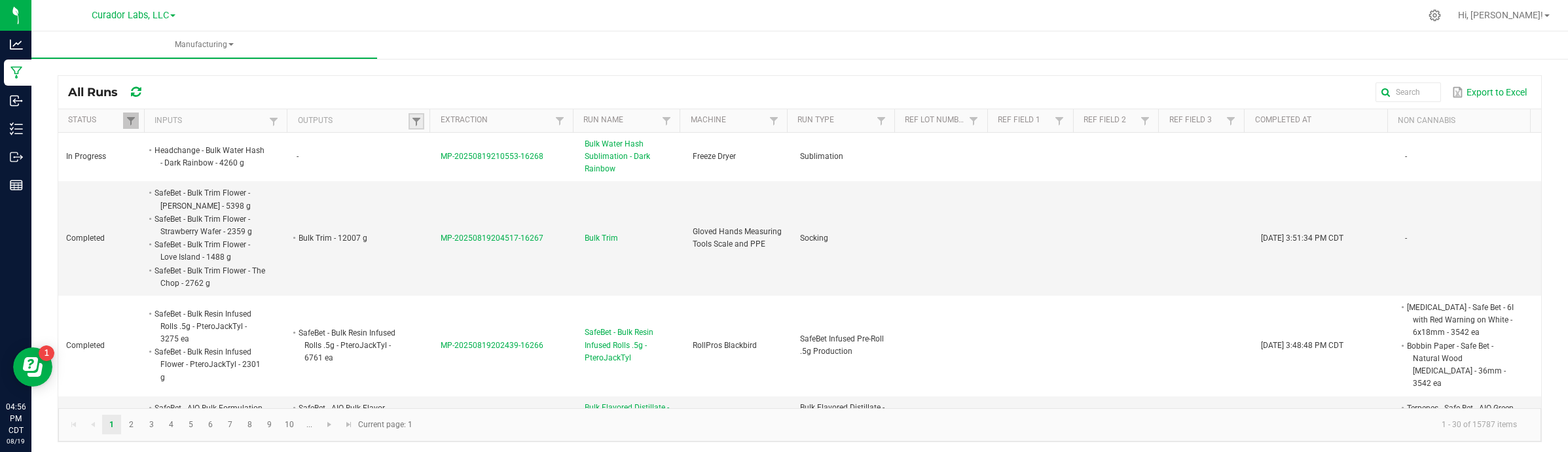
click at [416, 114] on link at bounding box center [416, 122] width 16 height 16
click at [460, 140] on kendo-grid-column-regex-filter at bounding box center [481, 149] width 135 height 28
click at [466, 145] on input "text" at bounding box center [481, 149] width 135 height 19
paste input "SafeBet - Bulk Flavored Distillate - Grand Daddy Purple"
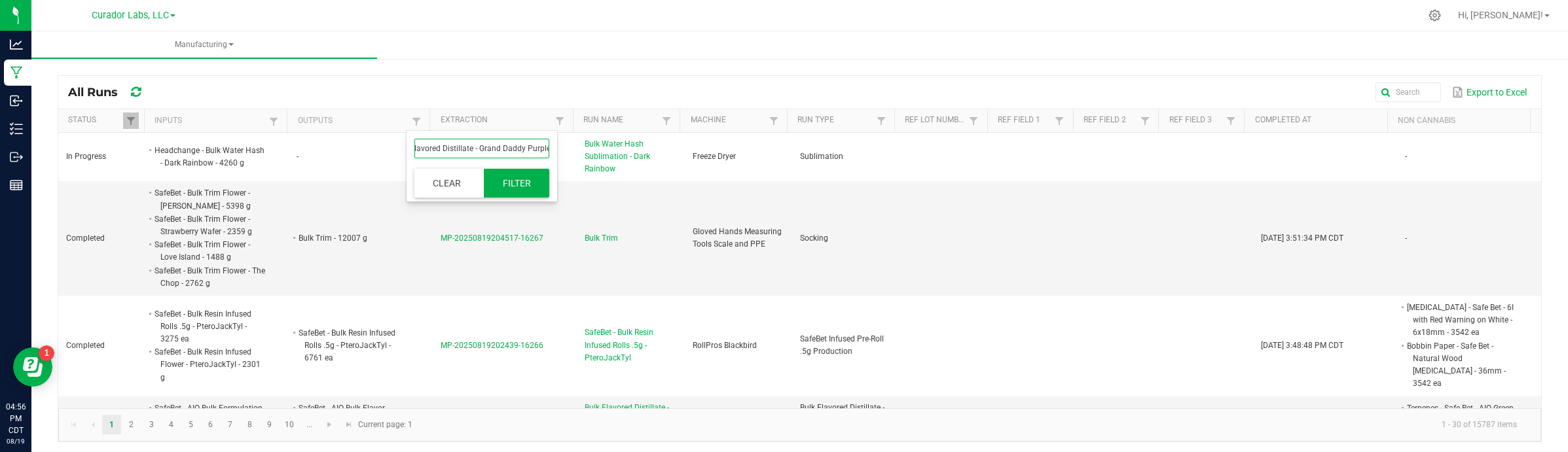
type input "SafeBet - Bulk Flavored Distillate - Grand Daddy Purple"
click at [496, 188] on button "Filter" at bounding box center [516, 183] width 66 height 29
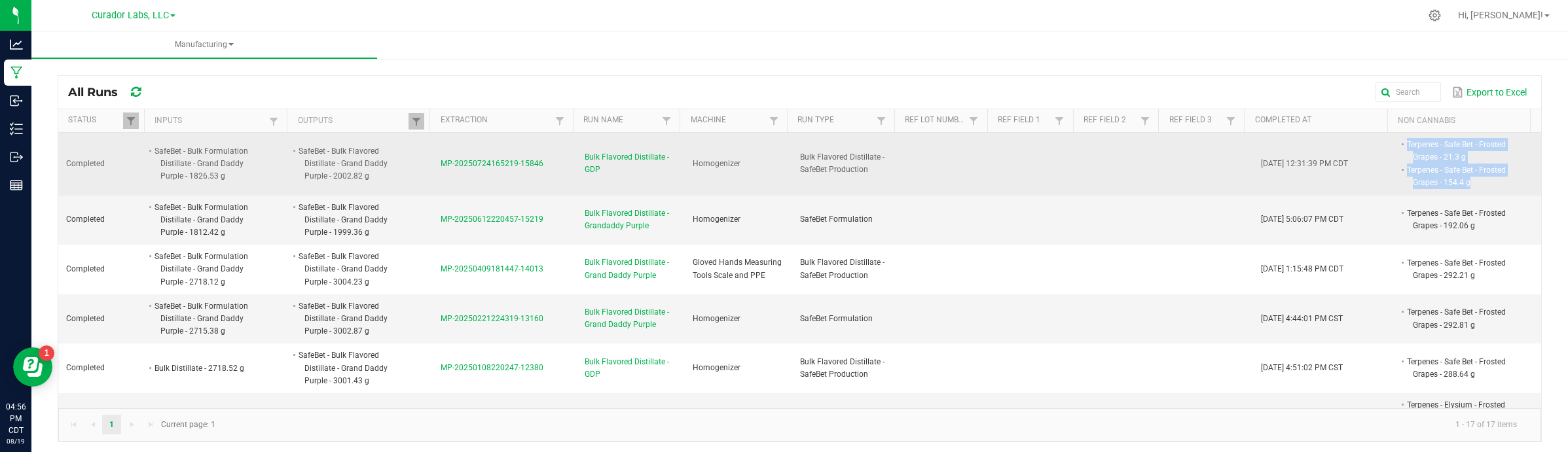
drag, startPoint x: 1389, startPoint y: 149, endPoint x: 1448, endPoint y: 183, distance: 68.1
click at [1256, 138] on span "Terpenes - Safe Bet - Frosted Grapes - 21.3 g Terpenes - Safe Bet - Frosted Gra…" at bounding box center [1519, 138] width 0 height 0
drag, startPoint x: 550, startPoint y: 173, endPoint x: 429, endPoint y: 182, distance: 121.3
click at [433, 182] on td "MP-20250724165219-15846" at bounding box center [504, 164] width 144 height 63
copy span "MP-20250724165219-15846"
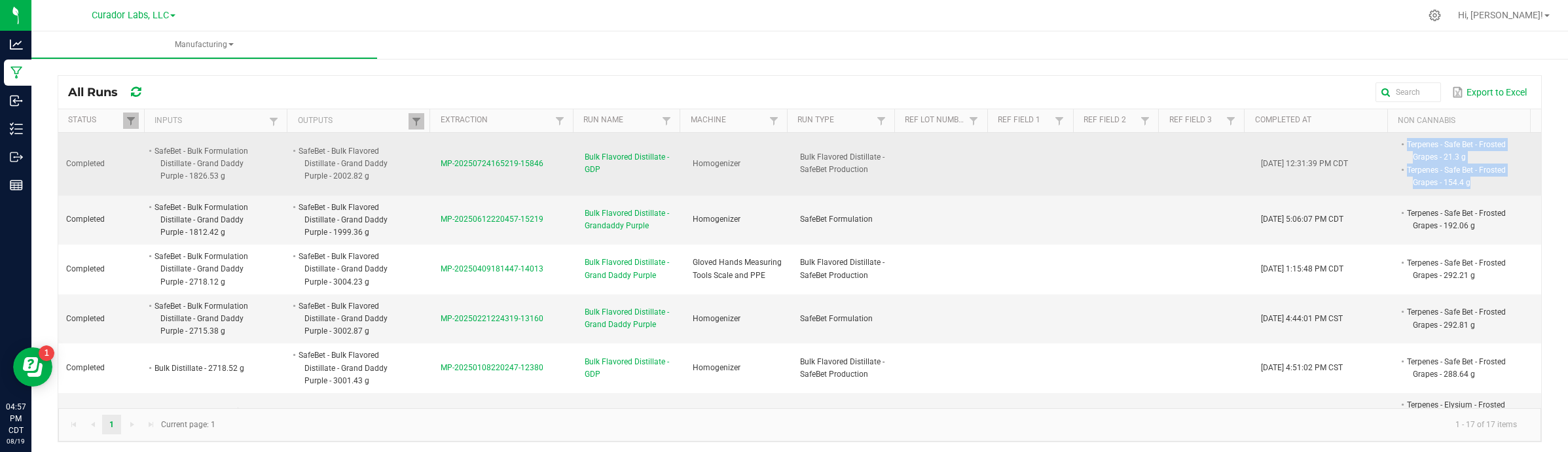
click at [453, 161] on span "MP-20250724165219-15846" at bounding box center [492, 164] width 103 height 9
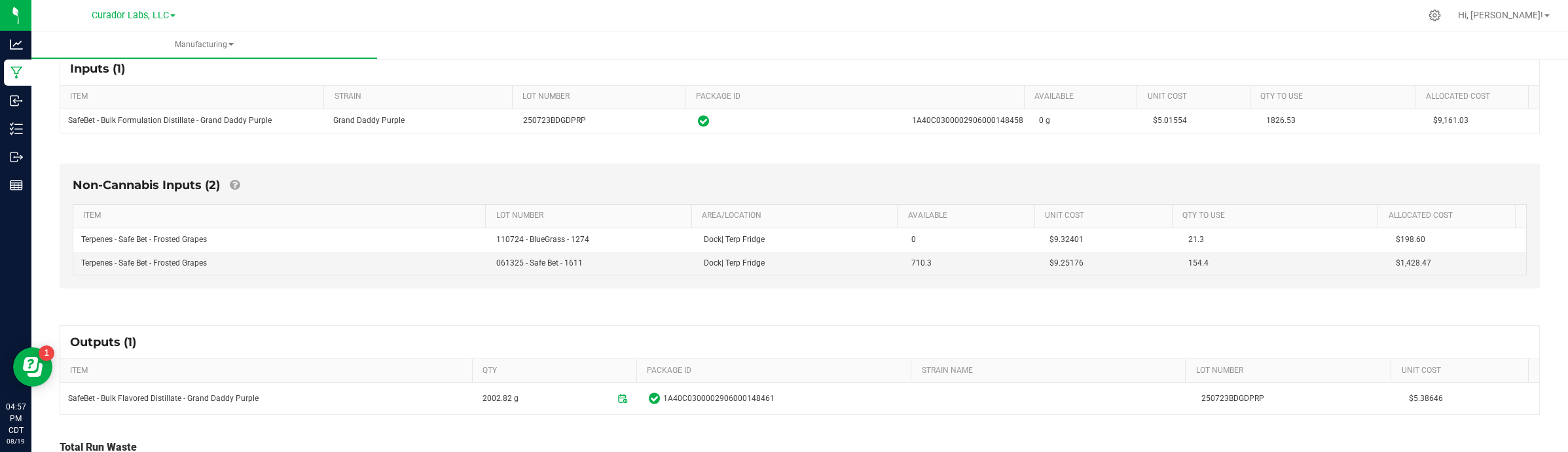
scroll to position [245, 0]
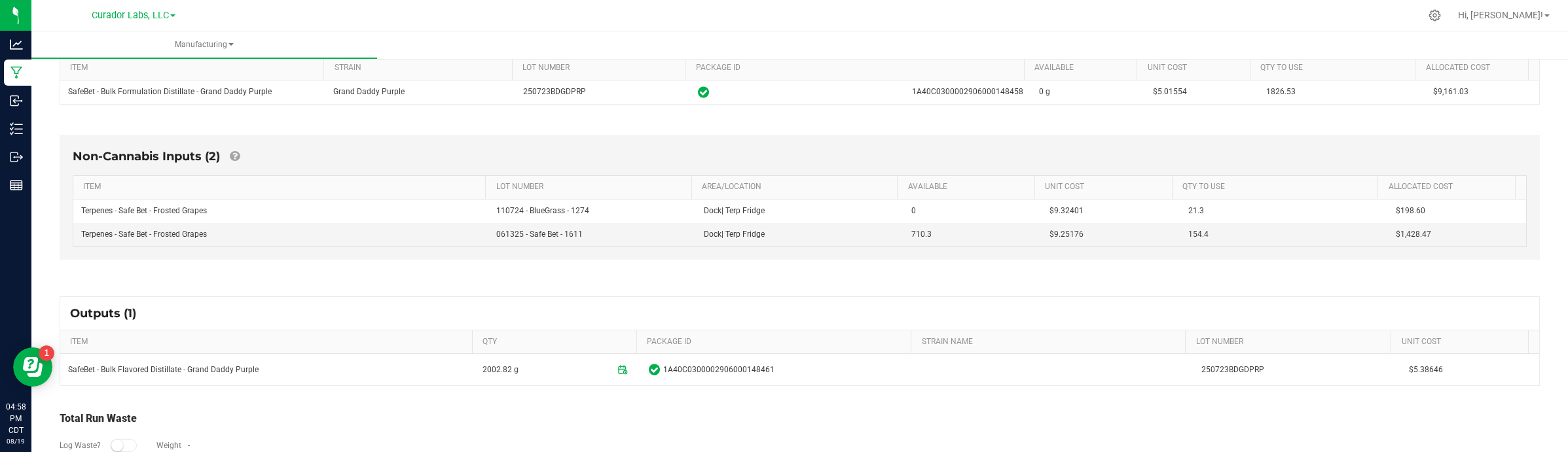
click at [1256, 273] on div "Non-Cannabis Inputs (2) ITEM LOT NUMBER AREA/LOCATION AVAILABLE Unit Cost QTY T…" at bounding box center [800, 200] width 1504 height 168
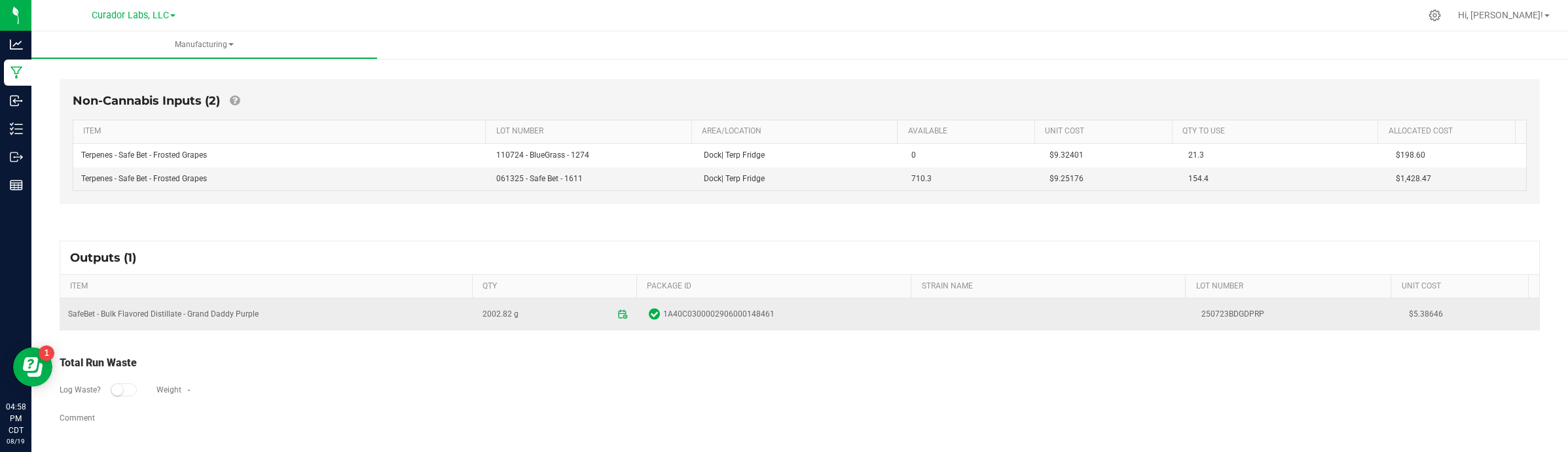
click at [1256, 318] on span "$5.38646" at bounding box center [1470, 315] width 123 height 13
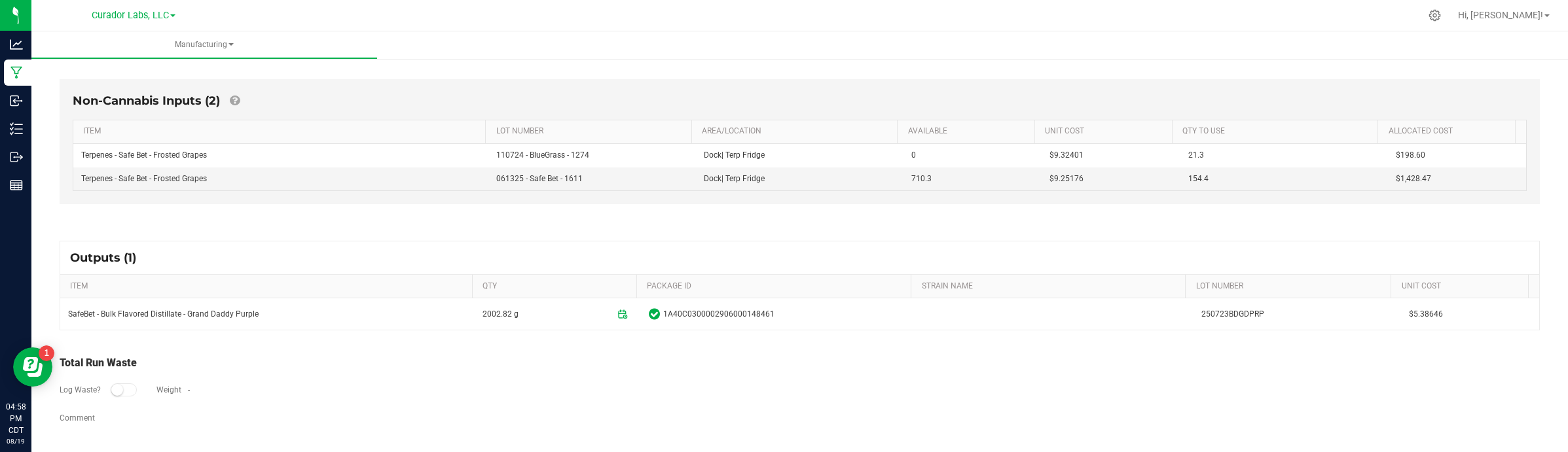
copy span "5.38646"
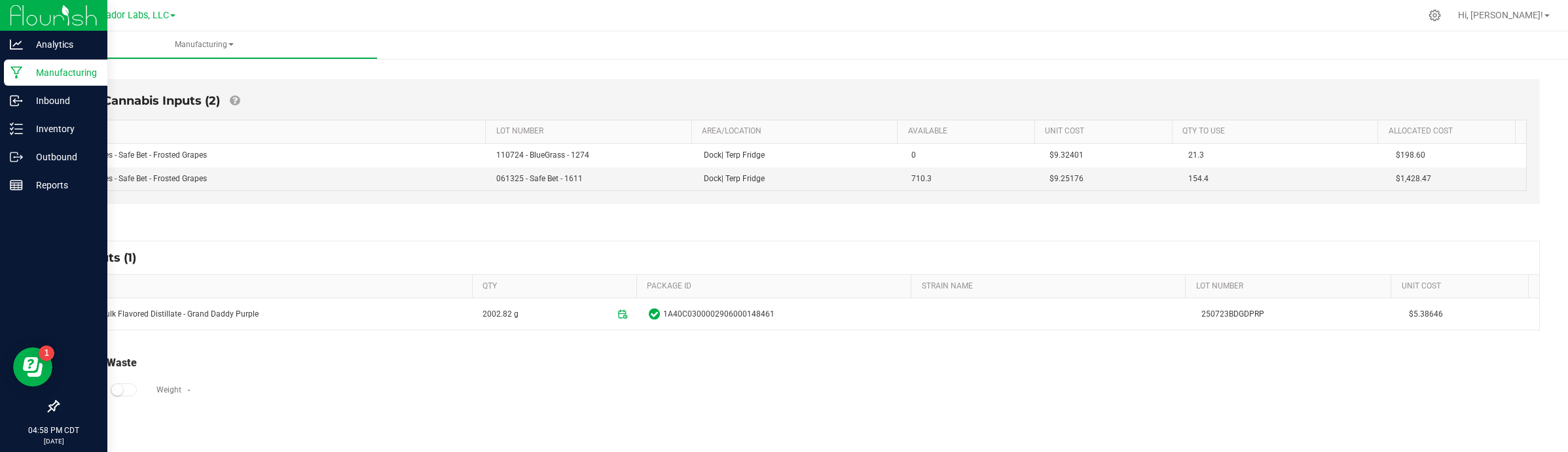
click at [14, 76] on icon at bounding box center [16, 72] width 13 height 13
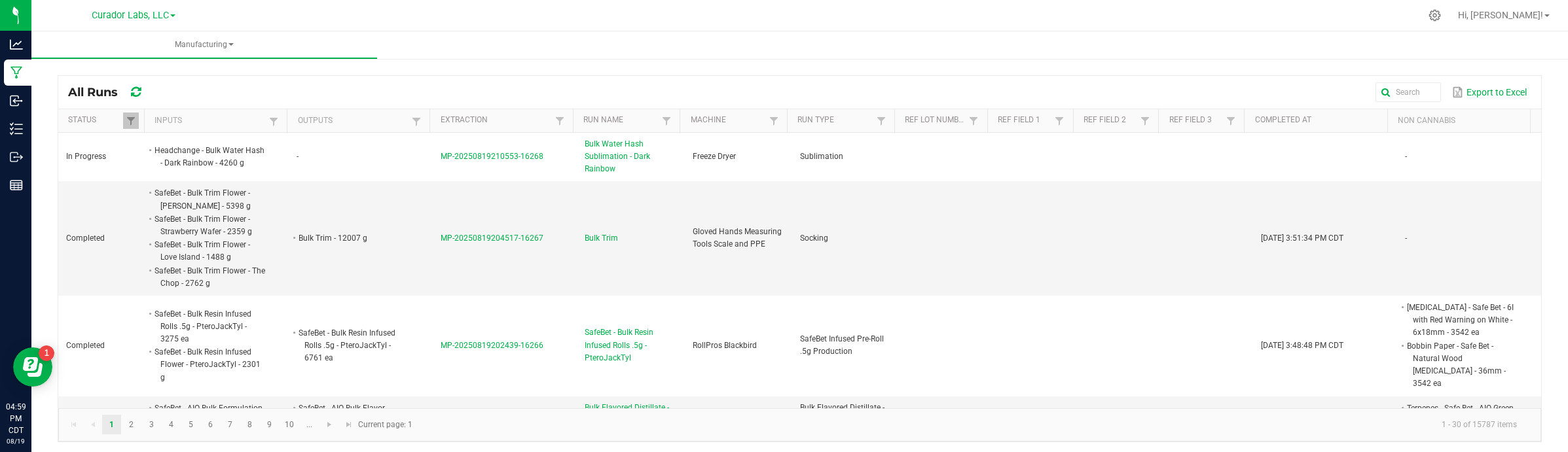
click at [413, 108] on div "All Runs Export to Excel" at bounding box center [800, 93] width 1483 height 33
click at [409, 123] on link at bounding box center [416, 122] width 16 height 16
click at [445, 152] on input "text" at bounding box center [481, 149] width 135 height 19
paste input "M00001681309: SafeBet - Bulk Vape Cart 1g Each - Grand Daddy Purple (GDP)"
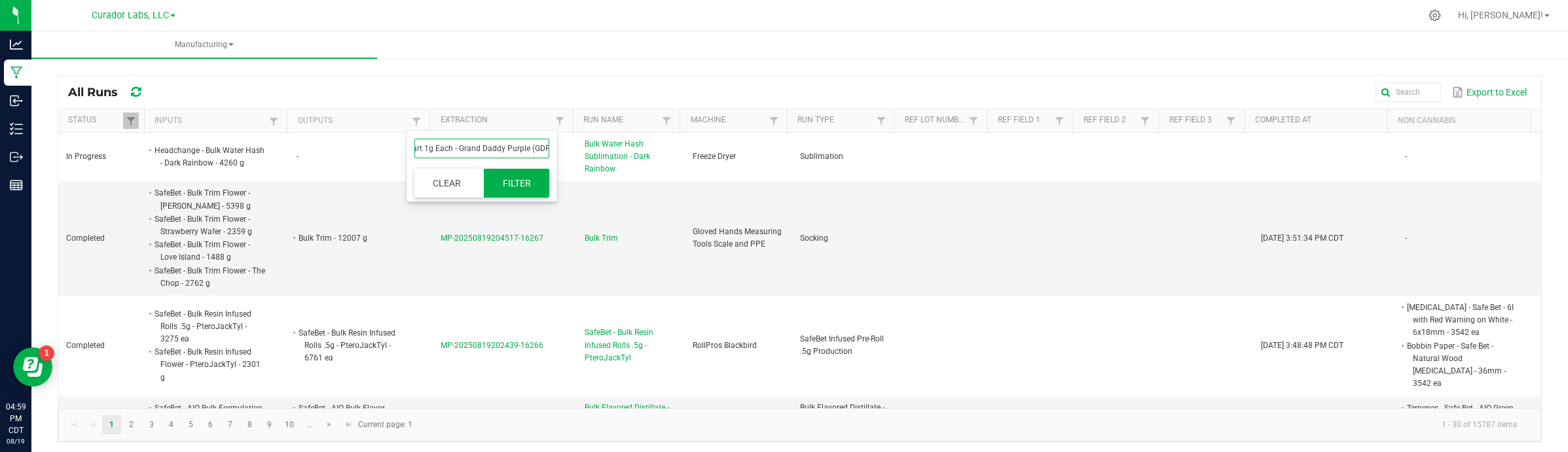
type input "M00001681309: SafeBet - Bulk Vape Cart 1g Each - Grand Daddy Purple (GDP)"
click at [512, 187] on button "Filter" at bounding box center [516, 183] width 66 height 29
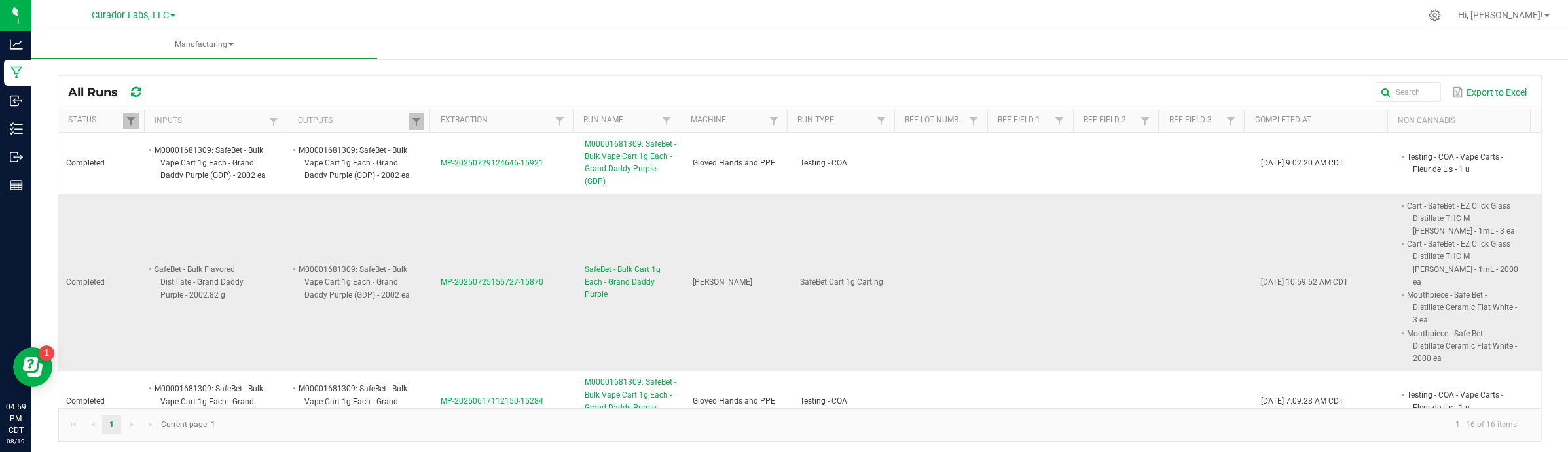
click at [1256, 224] on td "Jul 25, 2025 10:59:52 AM CDT" at bounding box center [1324, 282] width 144 height 177
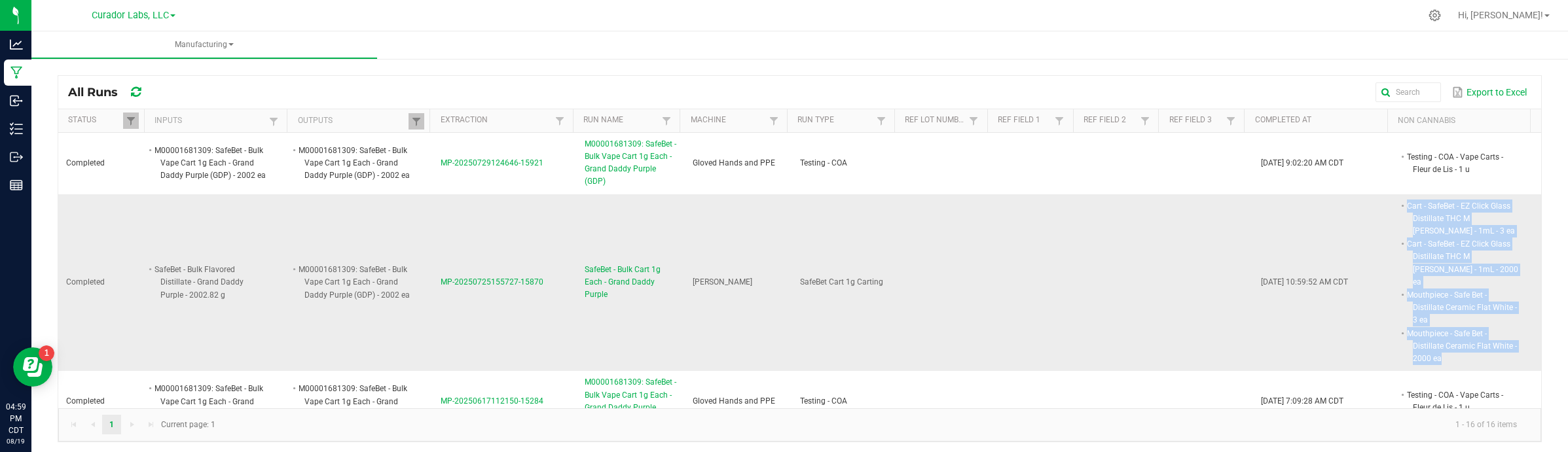
drag, startPoint x: 1384, startPoint y: 208, endPoint x: 1427, endPoint y: 347, distance: 145.5
click at [1256, 199] on span "Cart - SafeBet - EZ Click Glass Distillate THC M Diamond MJ - 1mL - 3 ea Cart -…" at bounding box center [1519, 199] width 0 height 0
copy span "Cart - SafeBet - EZ Click Glass Distillate THC M Diamond MJ - 1mL - 3 ea Cart -…"
drag, startPoint x: 435, startPoint y: 275, endPoint x: 548, endPoint y: 276, distance: 113.0
click at [548, 276] on td "MP-20250725155727-15870" at bounding box center [504, 282] width 144 height 177
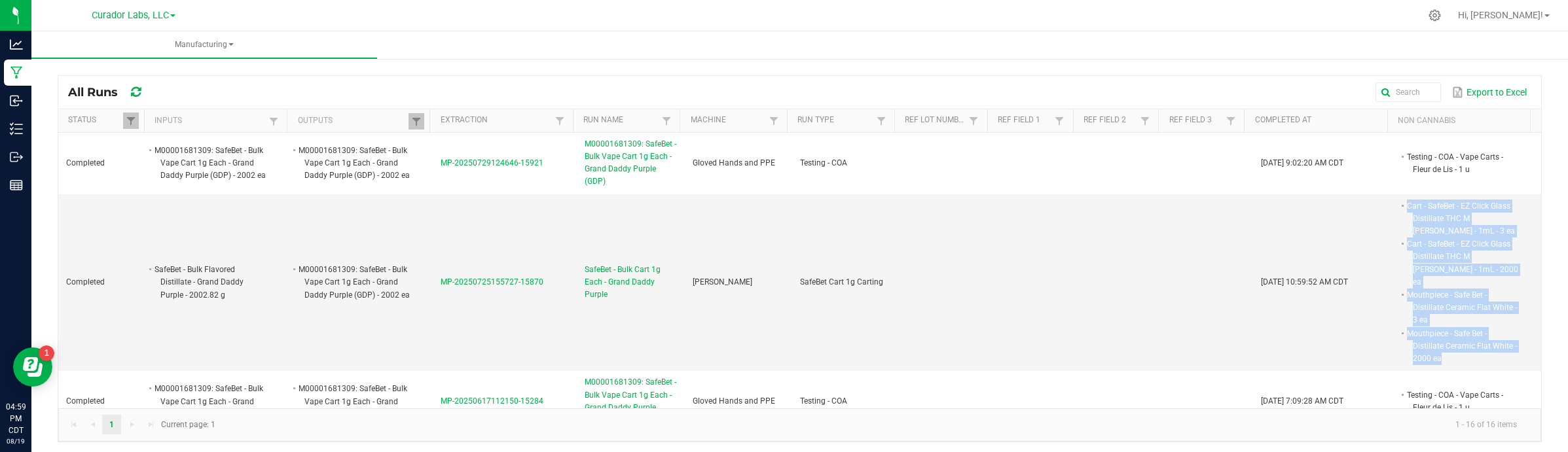
copy span "MP-20250725155727-15870"
click at [494, 277] on span "MP-20250725155727-15870" at bounding box center [492, 282] width 103 height 9
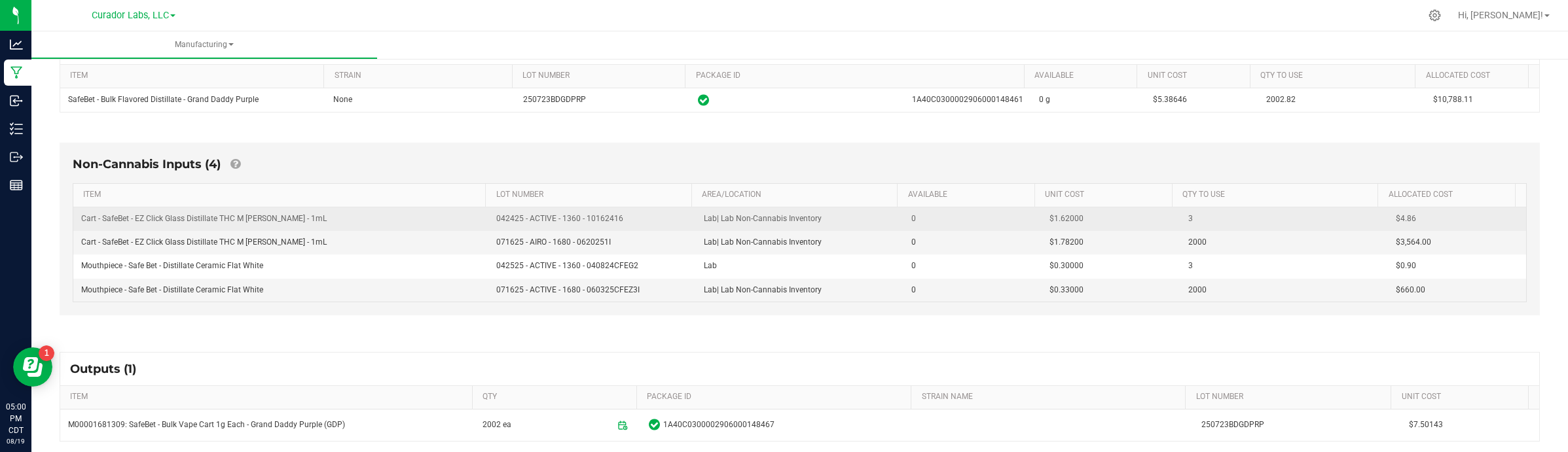
scroll to position [245, 0]
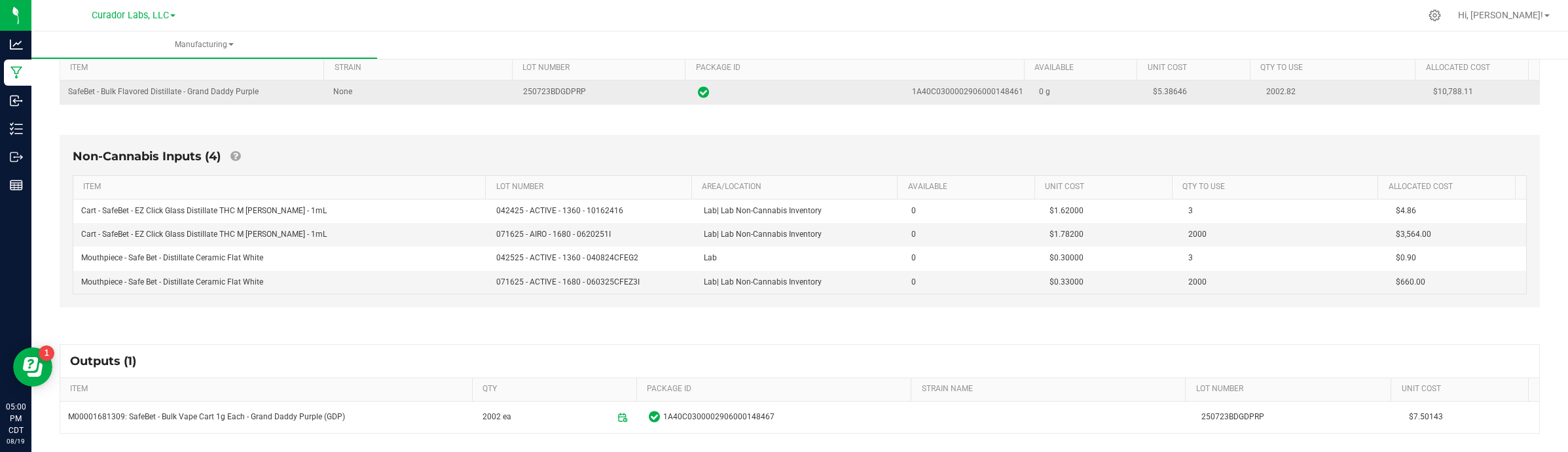
click at [1165, 89] on span "$5.38646" at bounding box center [1170, 91] width 34 height 9
click at [1163, 100] on td "$5.38646" at bounding box center [1202, 93] width 114 height 24
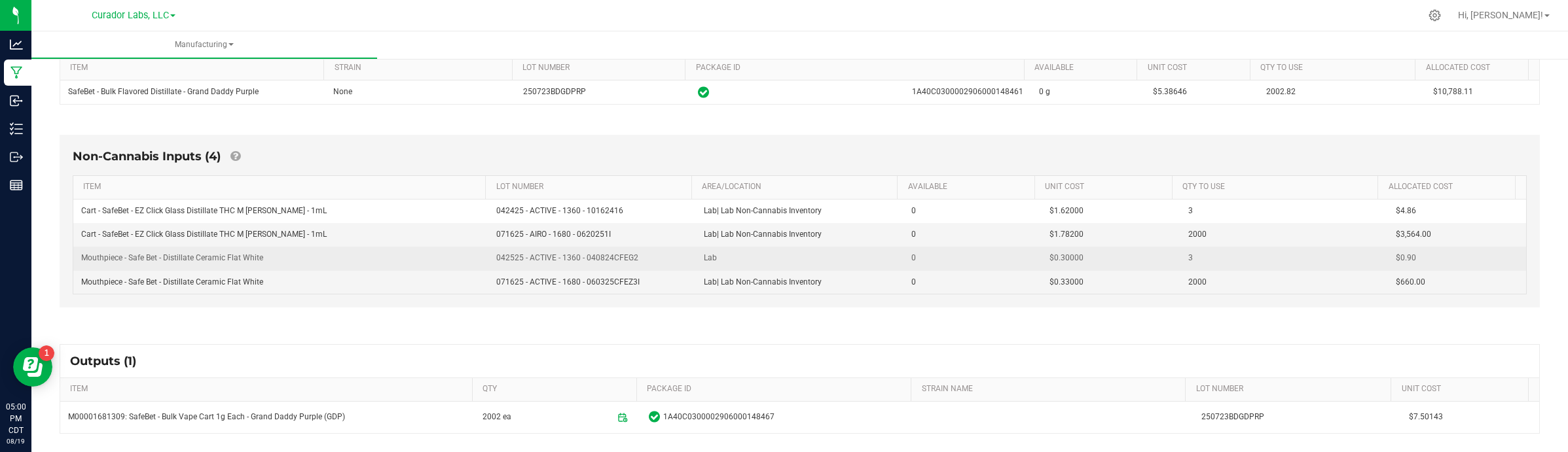
click at [1256, 250] on td "3" at bounding box center [1284, 258] width 208 height 24
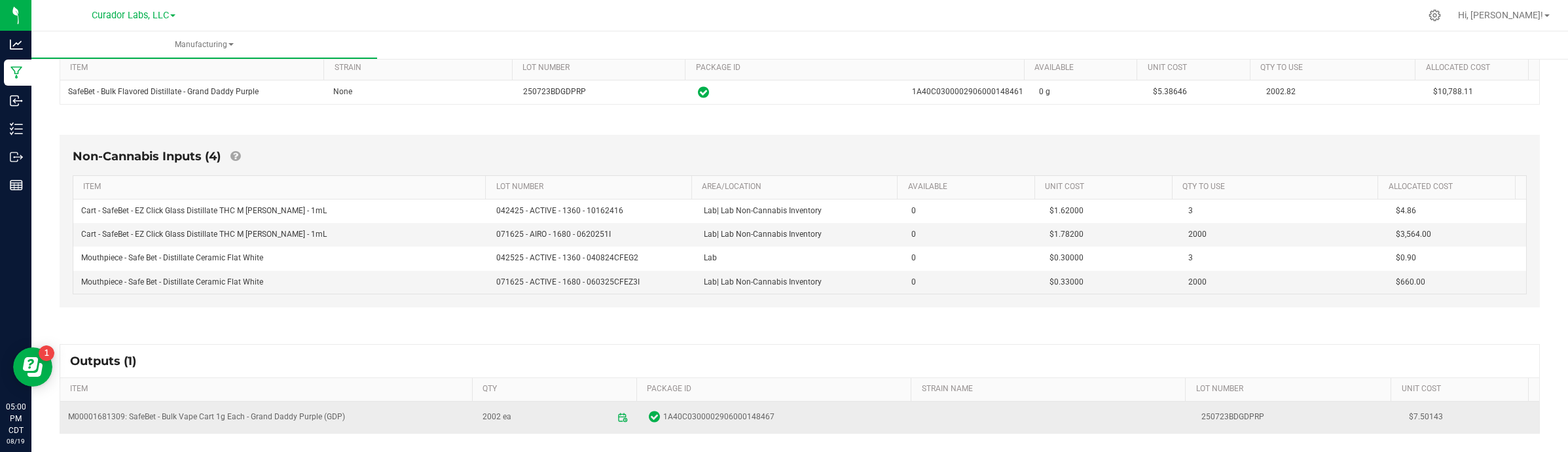
click at [1256, 415] on span "$7.50143" at bounding box center [1470, 417] width 123 height 13
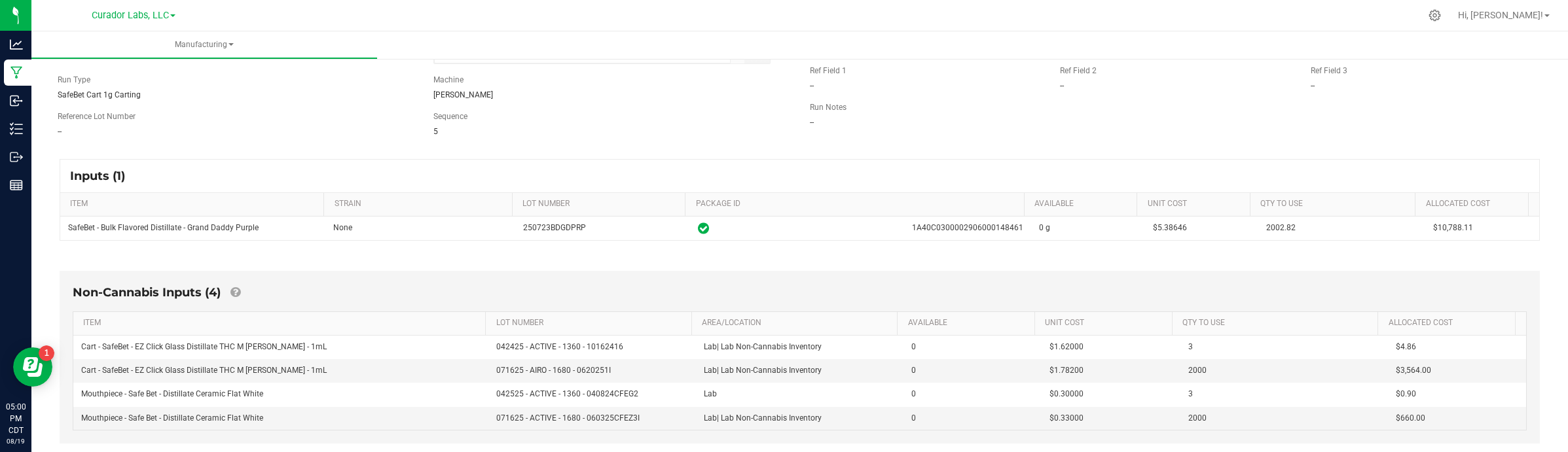
scroll to position [107, 0]
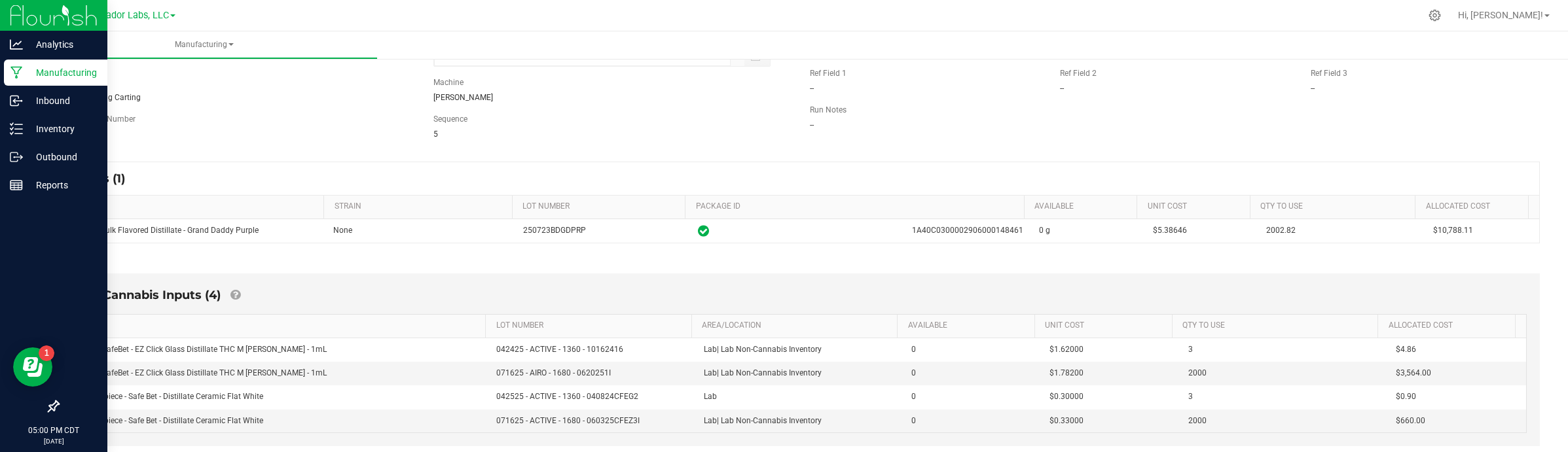
click at [25, 75] on p "Manufacturing" at bounding box center [62, 72] width 78 height 16
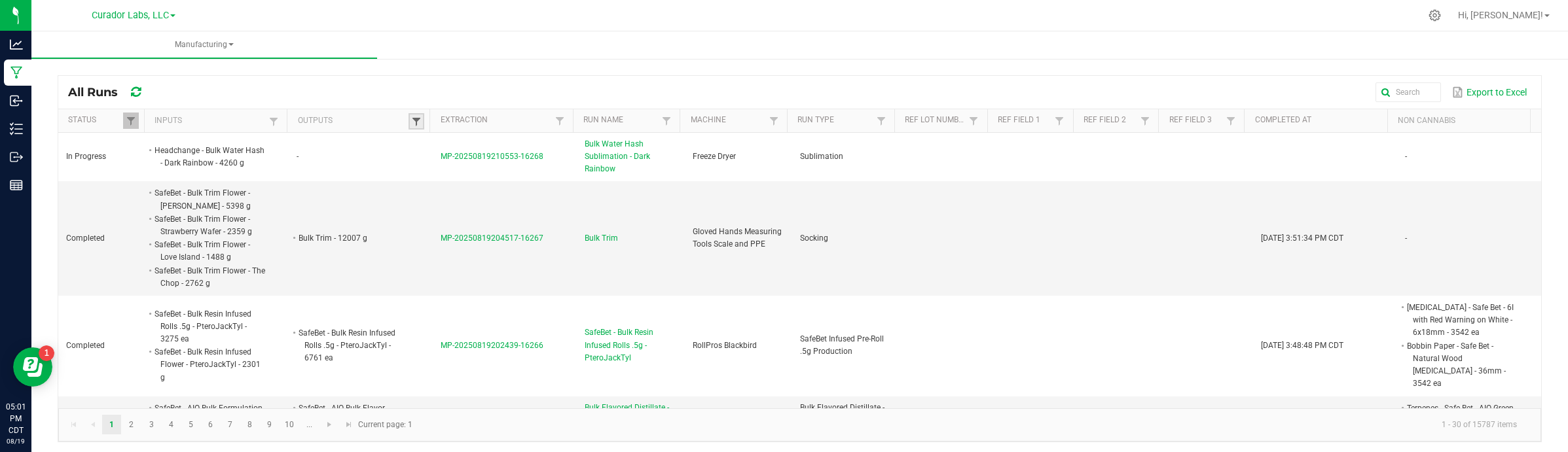
click at [411, 123] on span at bounding box center [416, 122] width 10 height 10
click at [472, 147] on input "text" at bounding box center [481, 149] width 135 height 19
paste input "M00001681309: SafeBet - Bulk Vape Cart 1g Each - Grand Daddy Purple (GDP)"
type input "M00001681309: SafeBet - Bulk Vape Cart 1g Each - Grand Daddy Purple (GDP)"
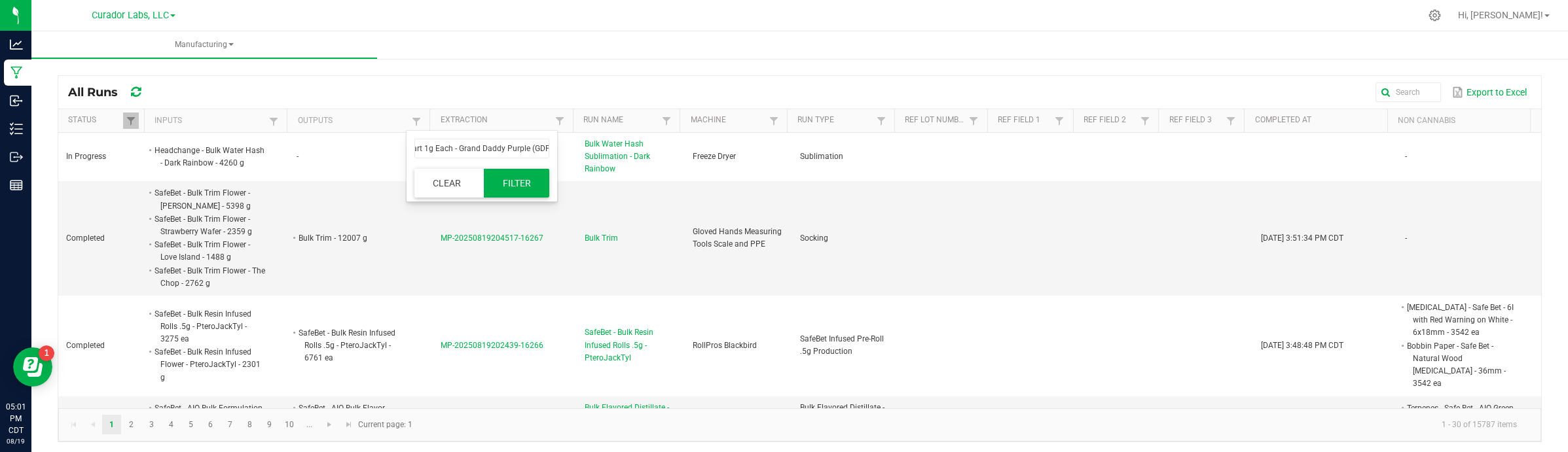
scroll to position [0, 0]
click at [508, 181] on button "Filter" at bounding box center [516, 183] width 66 height 29
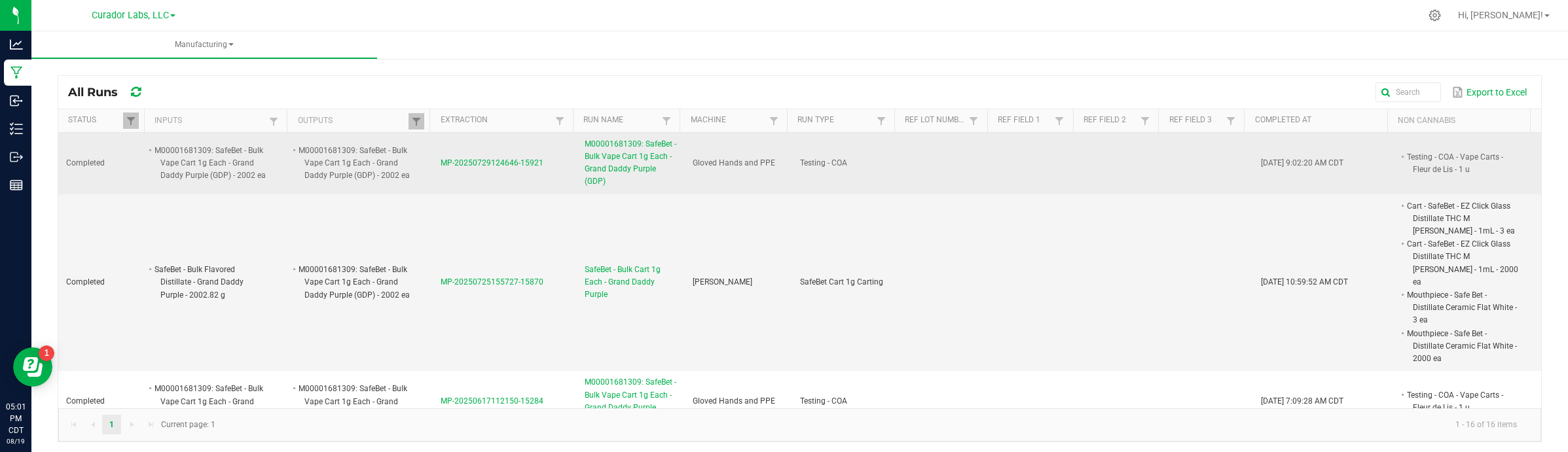
click at [1256, 158] on li "Testing - COA - Vape Carts - Fleur de Lis - 1 u" at bounding box center [1462, 163] width 114 height 25
click at [485, 167] on span "MP-20250729124646-15921" at bounding box center [492, 163] width 103 height 9
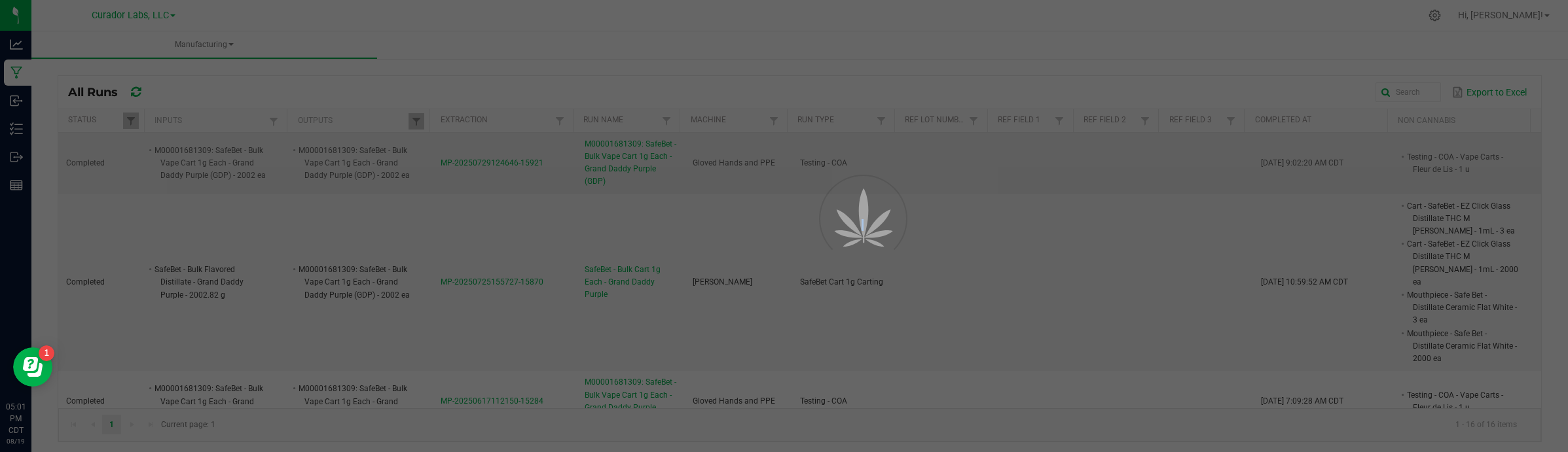
click at [485, 167] on div at bounding box center [784, 226] width 1568 height 452
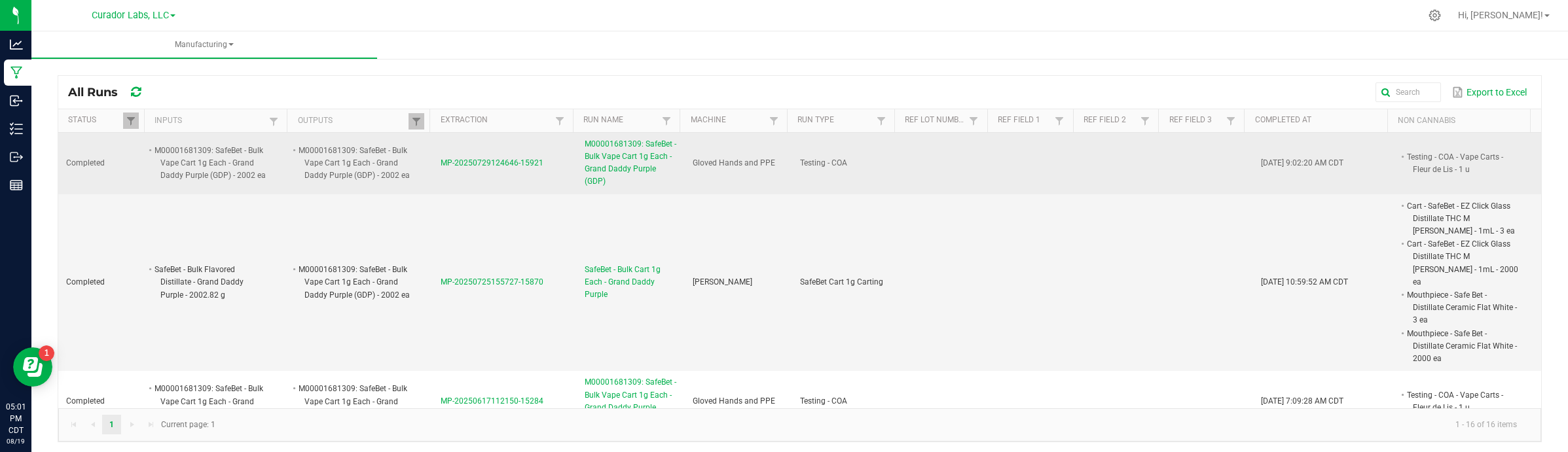
drag, startPoint x: 540, startPoint y: 173, endPoint x: 435, endPoint y: 169, distance: 105.1
click at [435, 169] on td "MP-20250729124646-15921" at bounding box center [504, 164] width 144 height 61
click at [504, 161] on span "MP-20250729124646-15921" at bounding box center [492, 163] width 103 height 9
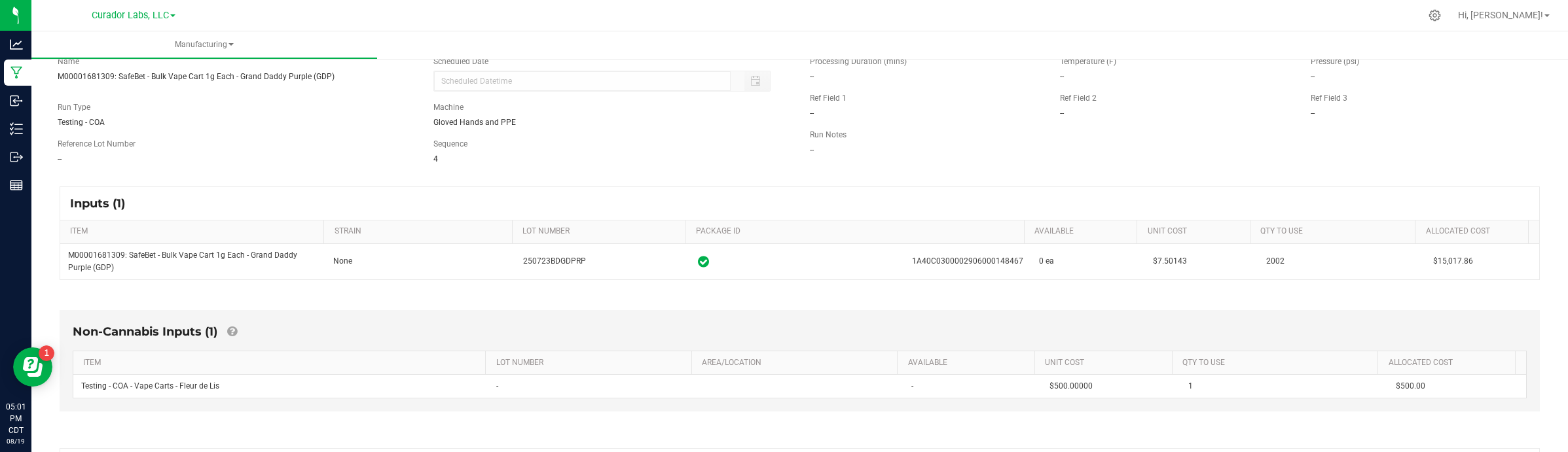
scroll to position [164, 0]
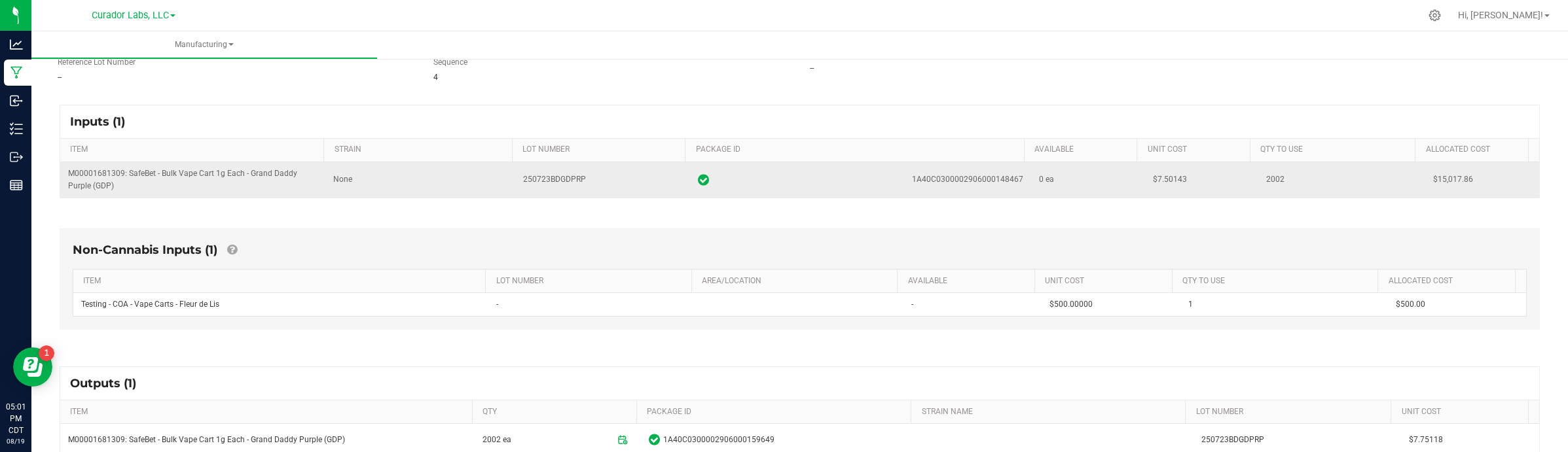
click at [1152, 181] on span "$7.50143" at bounding box center [1170, 179] width 34 height 9
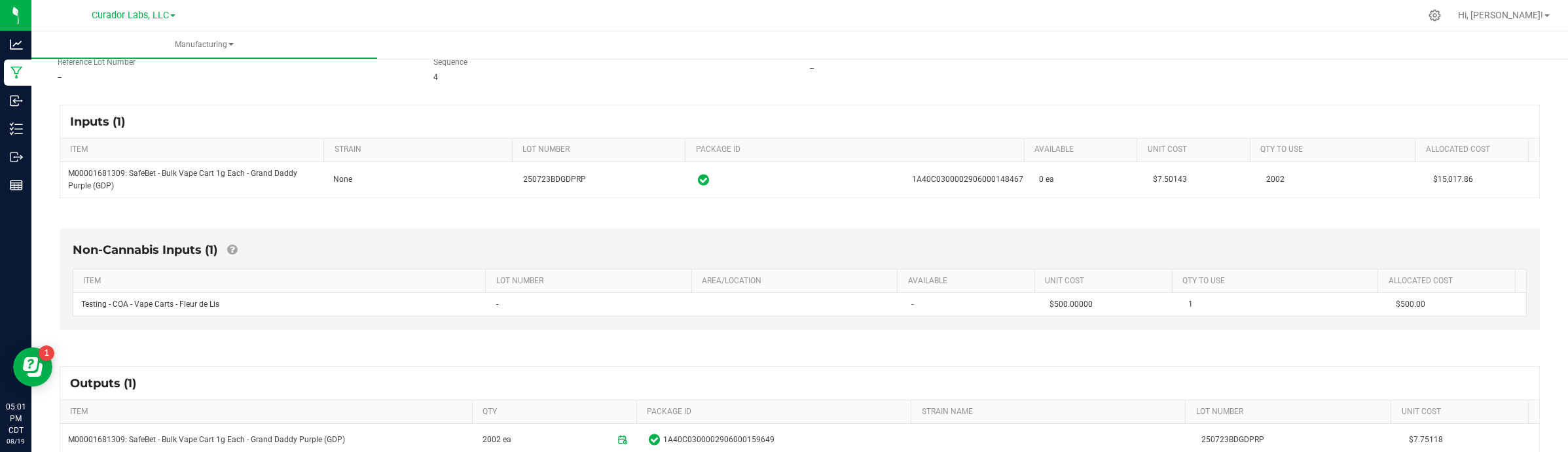
click at [1256, 226] on div "Non-Cannabis Inputs (1) ITEM LOT NUMBER AREA/LOCATION AVAILABLE Unit Cost QTY T…" at bounding box center [800, 282] width 1504 height 145
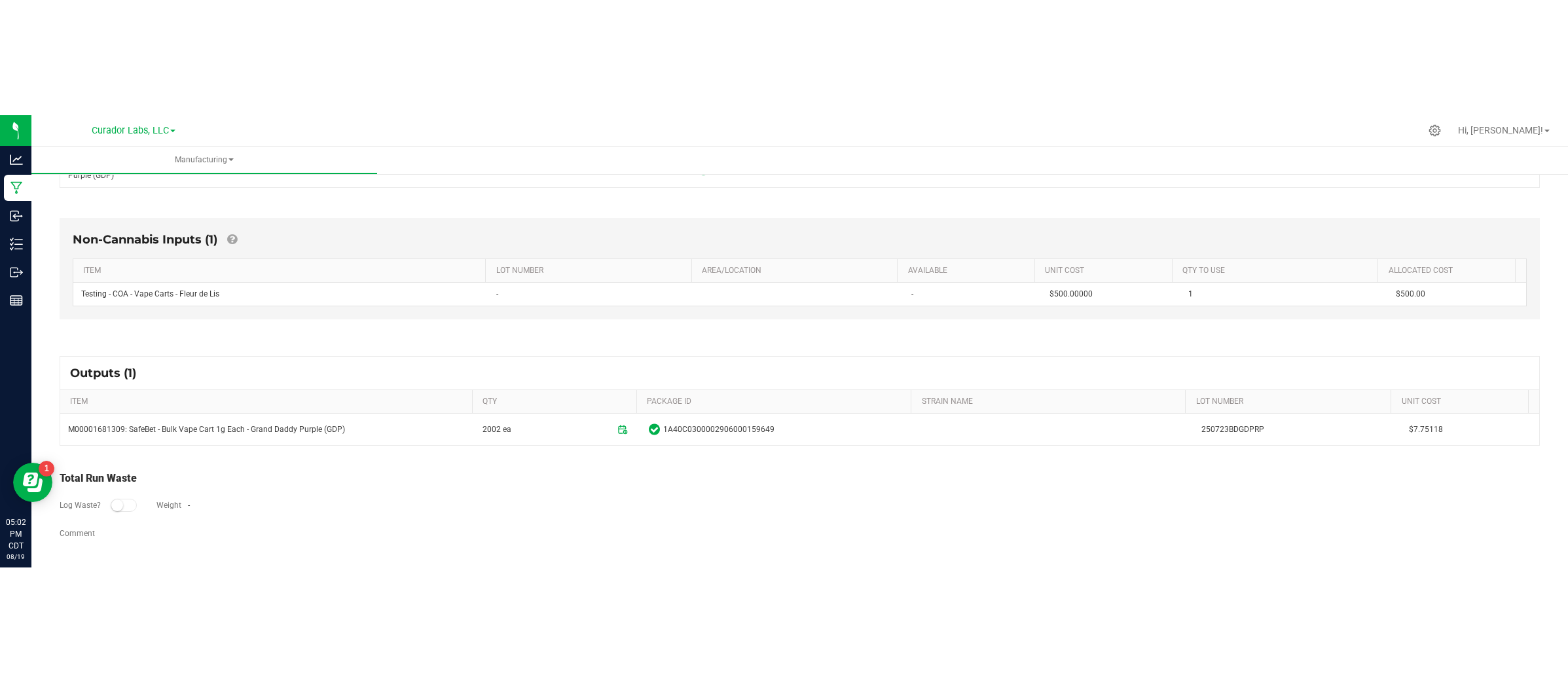
scroll to position [292, 0]
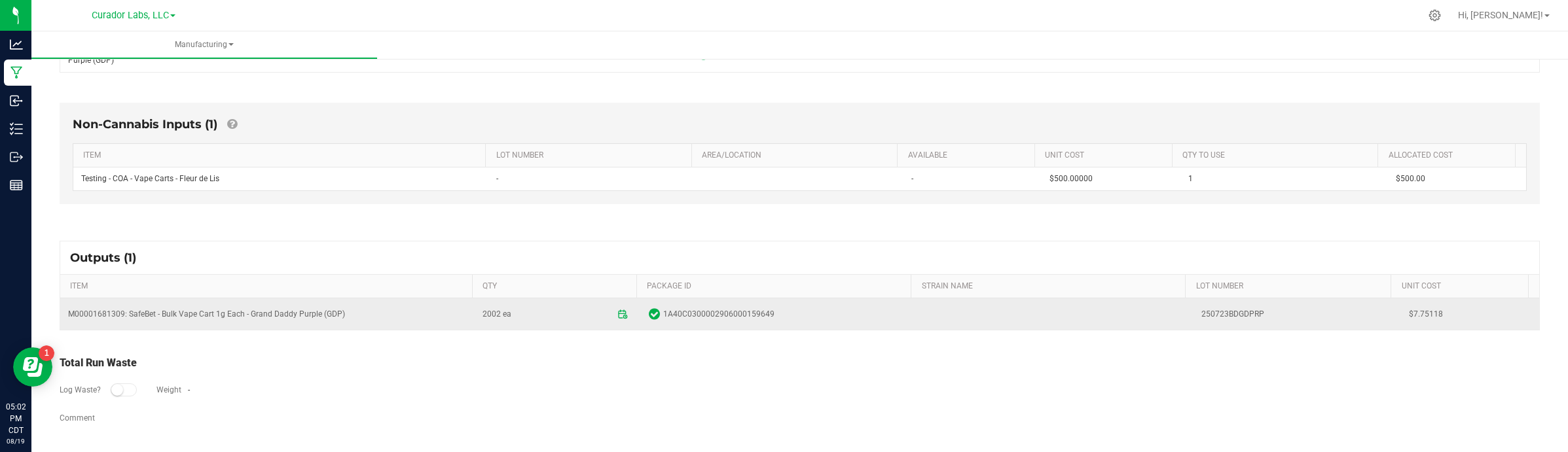
click at [1256, 314] on span "$7.75118" at bounding box center [1470, 315] width 123 height 13
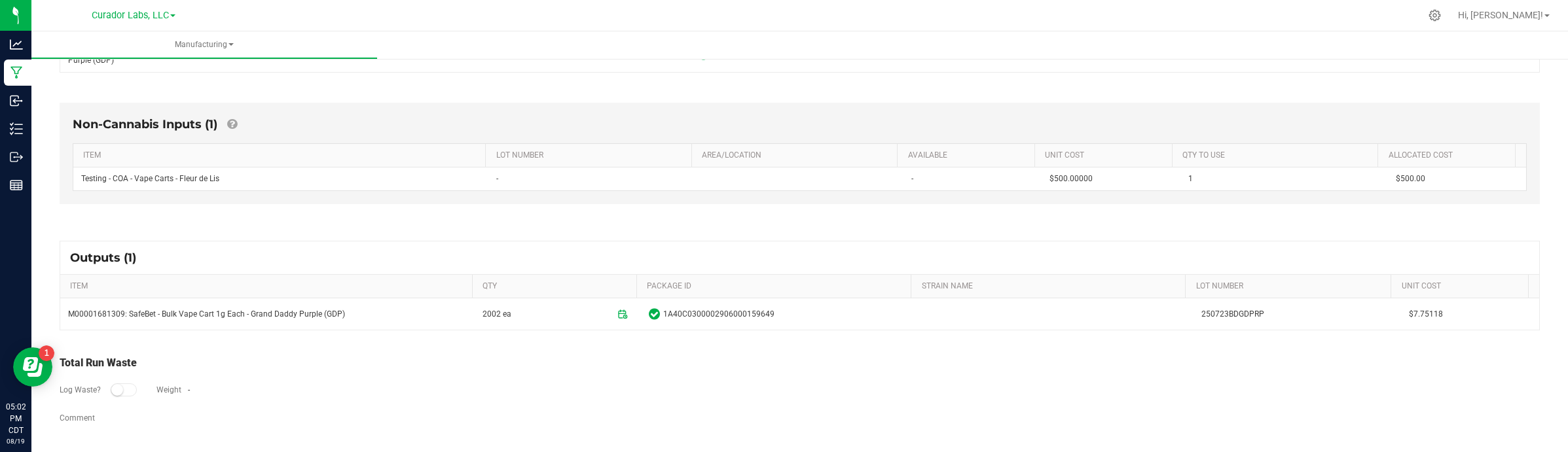
click at [1256, 218] on div "Non-Cannabis Inputs (1) ITEM LOT NUMBER AREA/LOCATION AVAILABLE Unit Cost QTY T…" at bounding box center [800, 157] width 1504 height 145
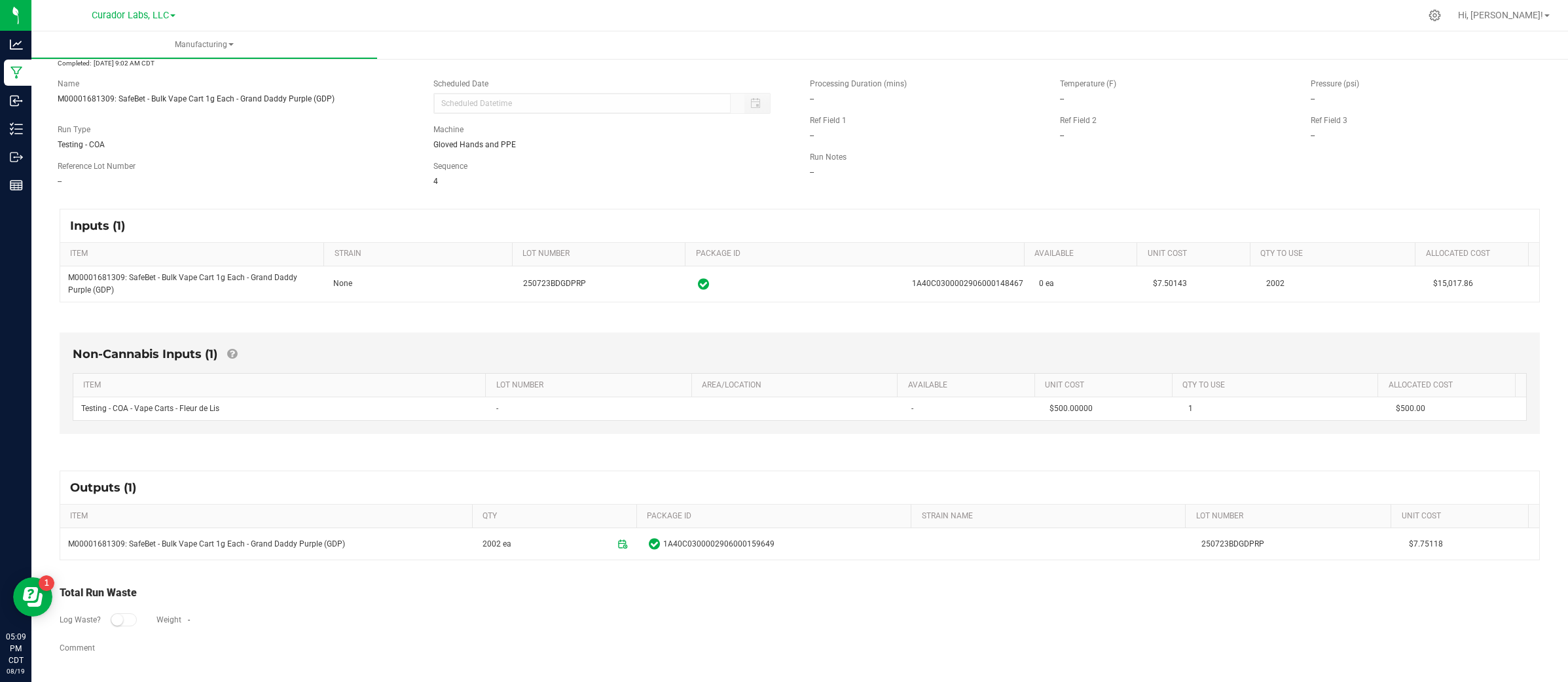
scroll to position [62, 0]
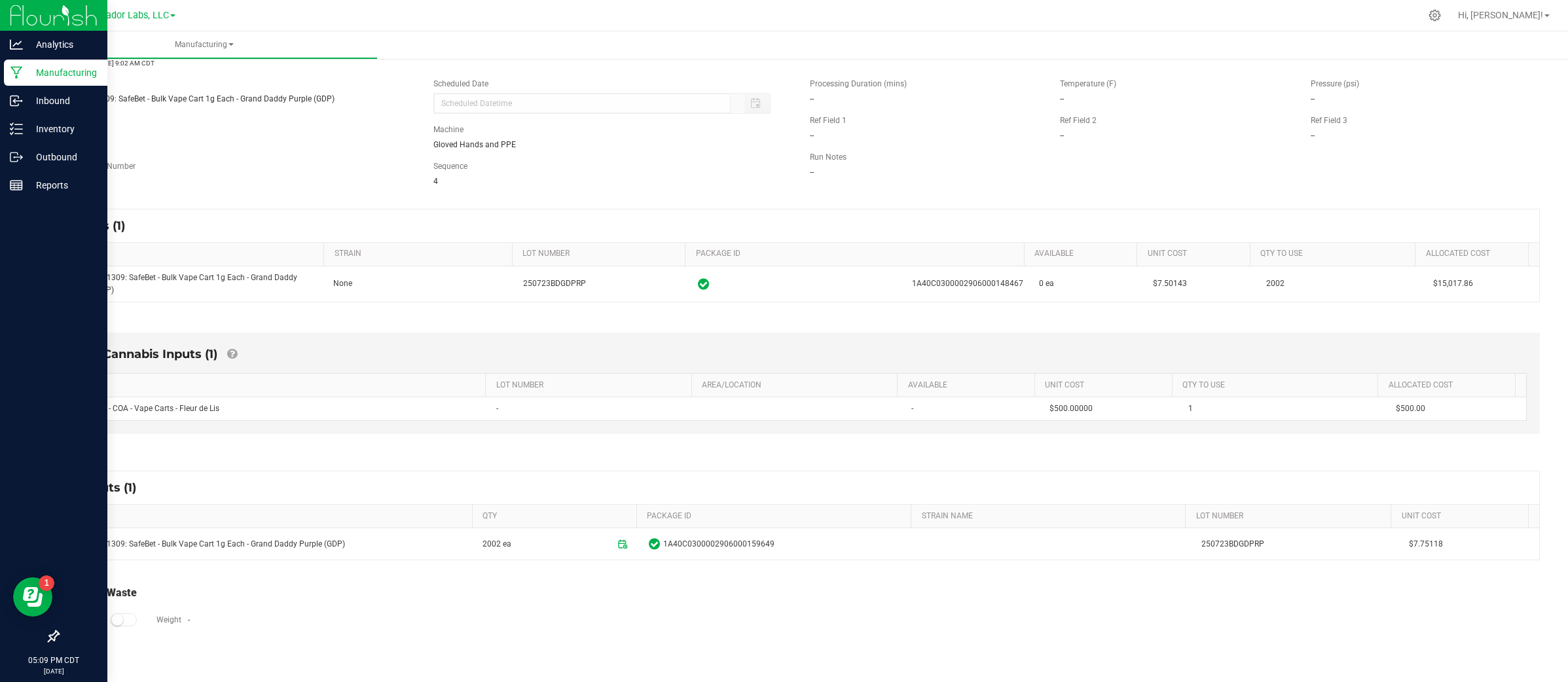
click at [19, 79] on div "Manufacturing" at bounding box center [55, 72] width 103 height 26
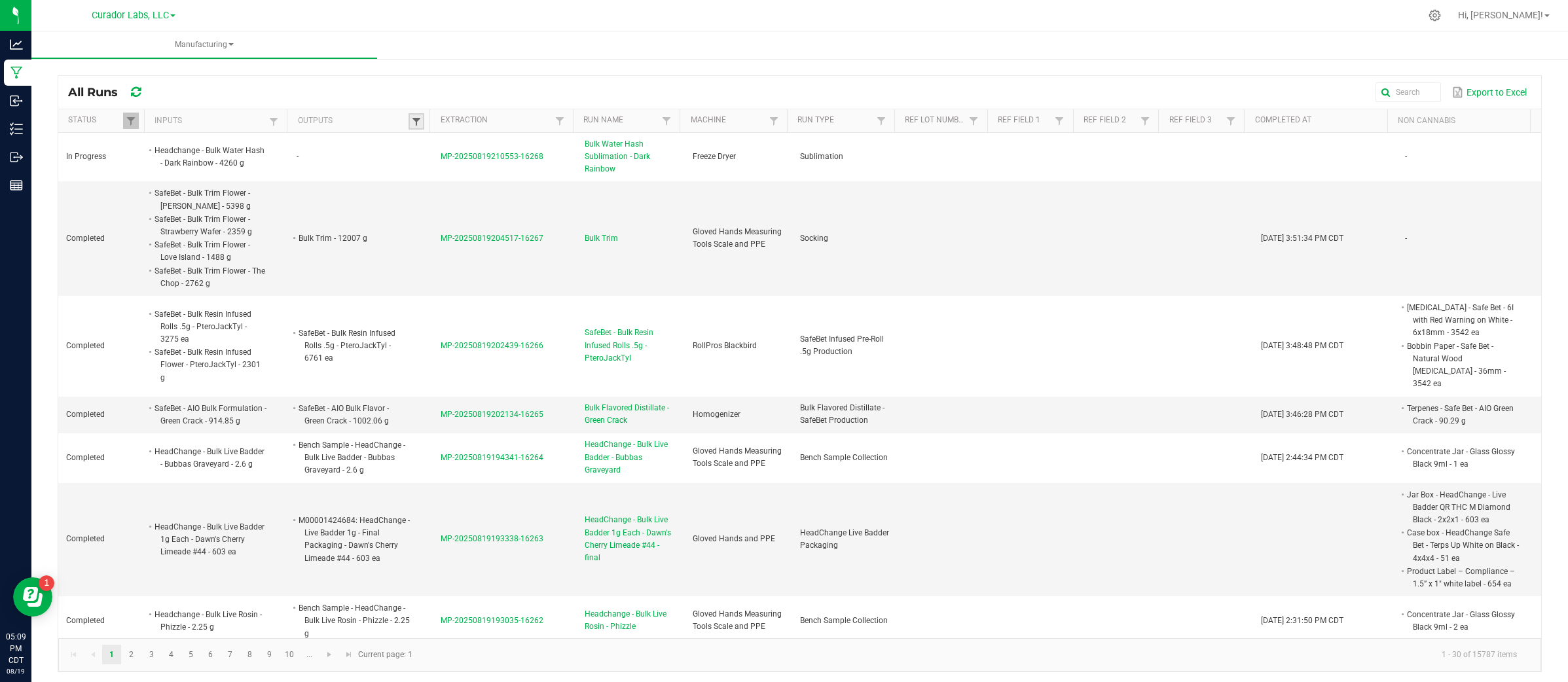
click at [411, 122] on span at bounding box center [416, 122] width 10 height 10
click at [416, 150] on input "text" at bounding box center [481, 149] width 135 height 19
paste input "M00001297017: SafeBet - Vape Cart 1g - Final Packaging - Grand Daddy Purple (GD…"
type input "M00001297017: SafeBet - Vape Cart 1g - Final Packaging - Grand Daddy Purple (GD…"
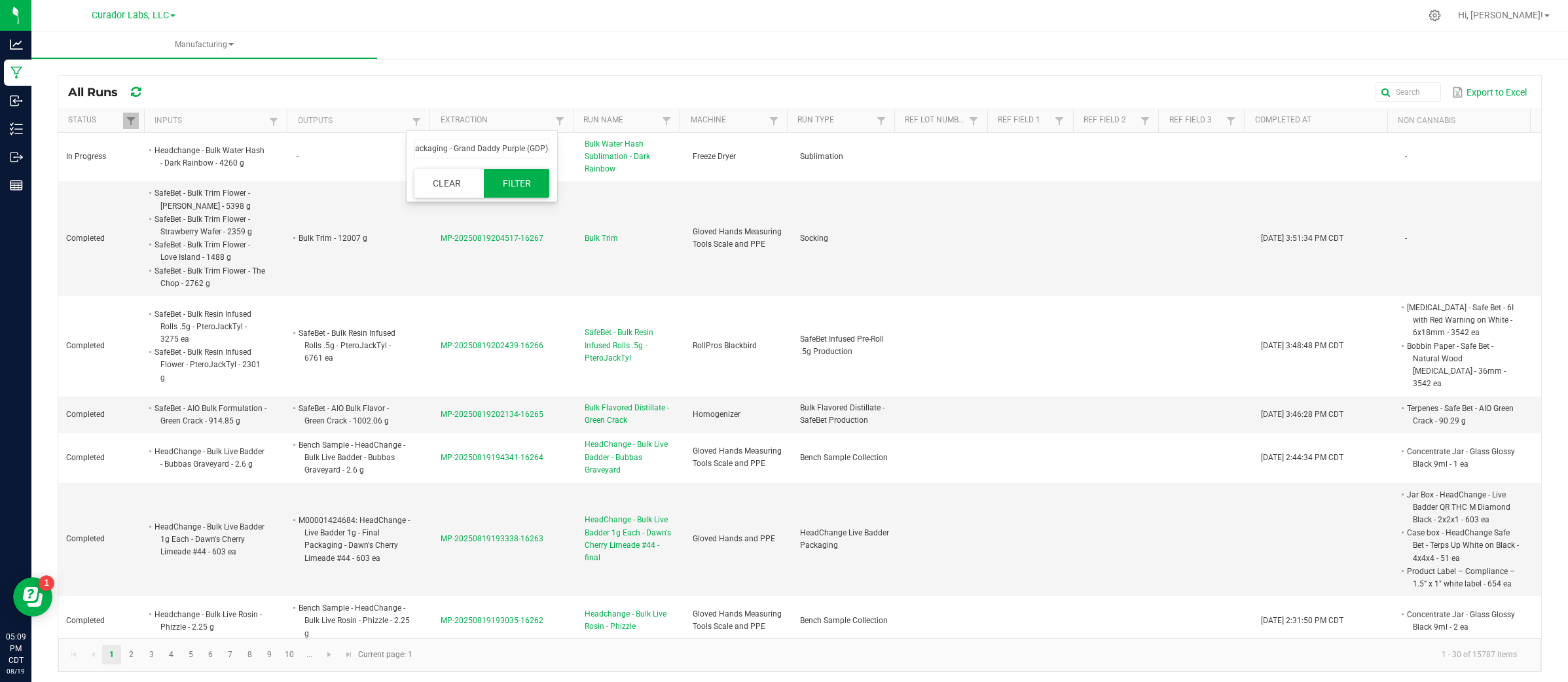
scroll to position [0, 0]
click at [513, 179] on button "Filter" at bounding box center [516, 183] width 66 height 29
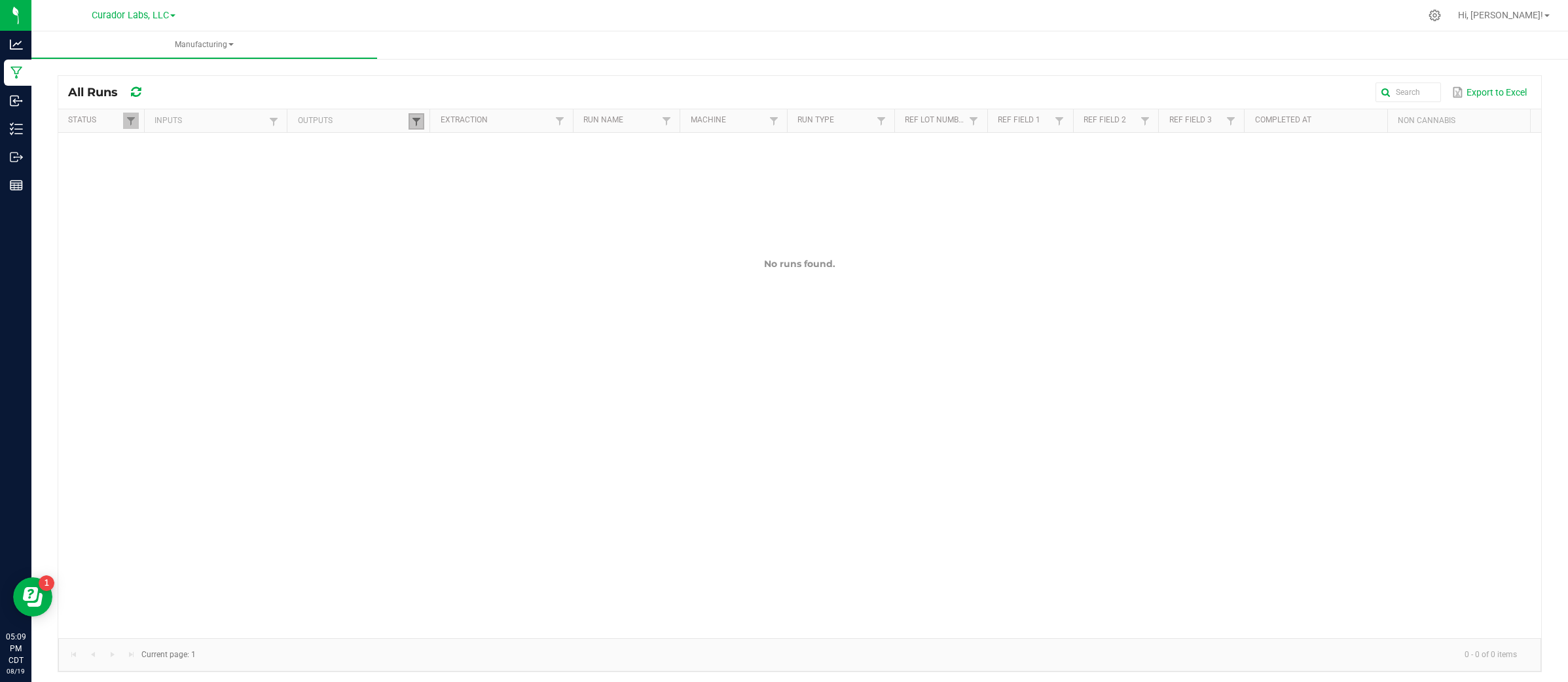
click at [416, 121] on span at bounding box center [416, 122] width 10 height 10
click at [436, 154] on input "M00001297017: SafeBet - Vape Cart 1g - Final Packaging - Grand Daddy Purple (GD…" at bounding box center [481, 149] width 135 height 19
click at [417, 147] on input "M00001297017: SafeBet - Vape Cart 1g - Final Packaging - Grand Daddy Purple (GD…" at bounding box center [481, 149] width 135 height 19
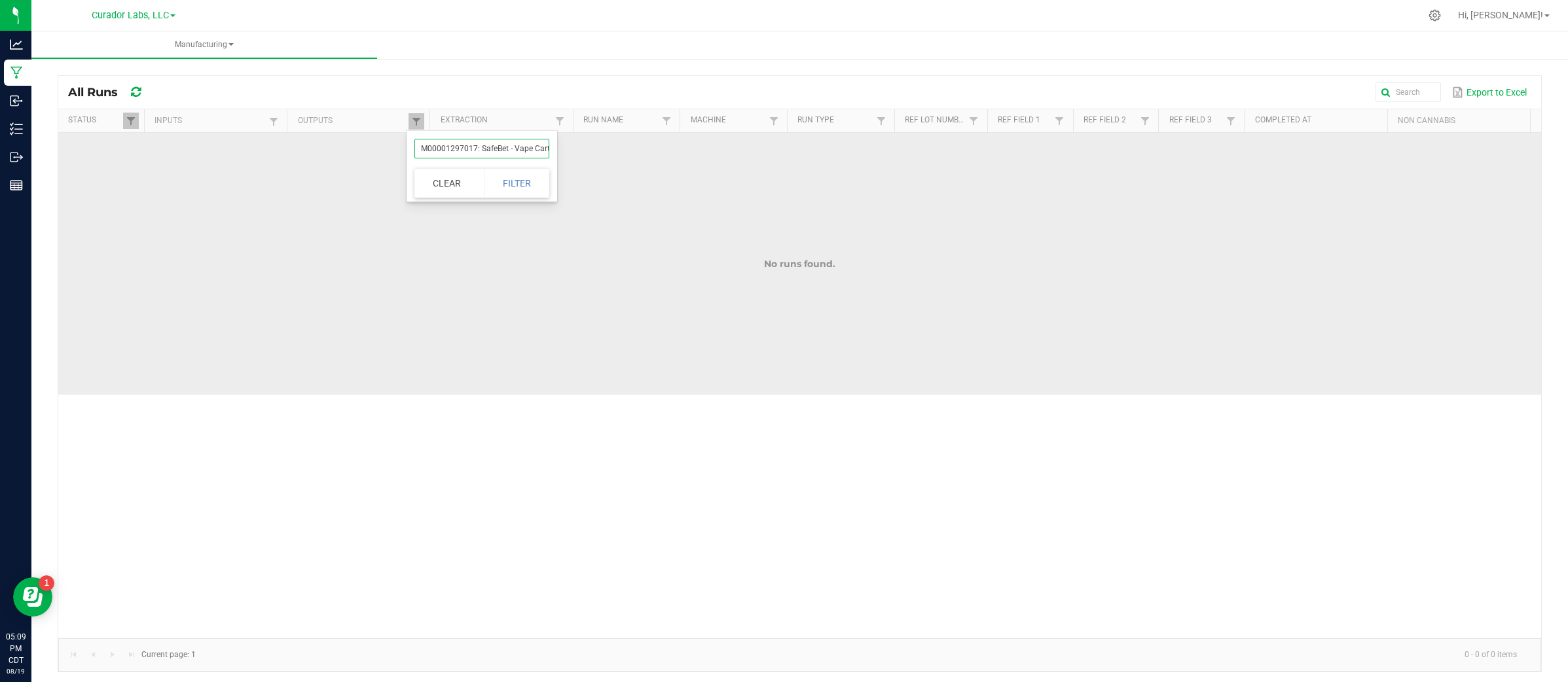
scroll to position [0, 178]
drag, startPoint x: 419, startPoint y: 147, endPoint x: 784, endPoint y: 161, distance: 365.3
click at [784, 161] on body "Analytics Manufacturing Inbound Inventory Outbound Reports 05:09 PM CDT 08/19/2…" at bounding box center [784, 341] width 1568 height 682
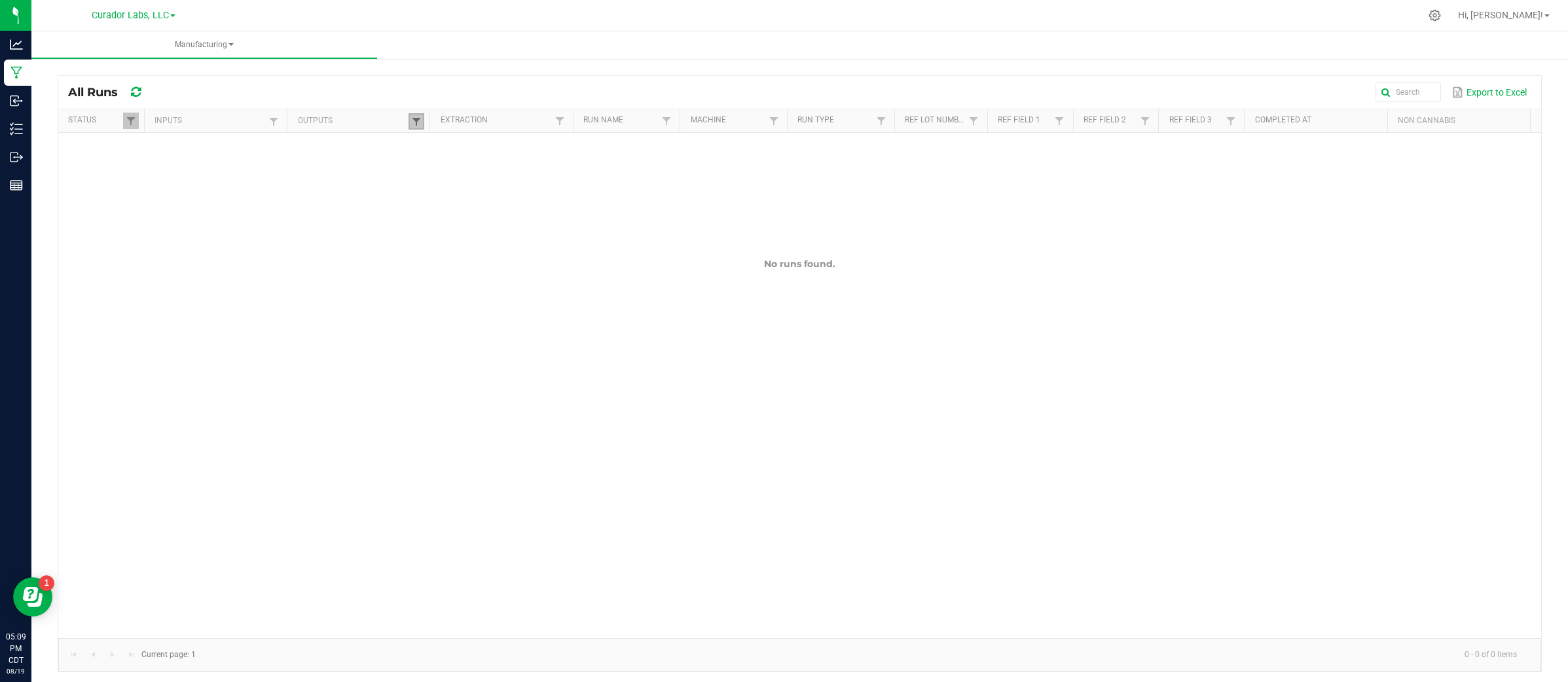
click at [414, 121] on span at bounding box center [416, 122] width 10 height 10
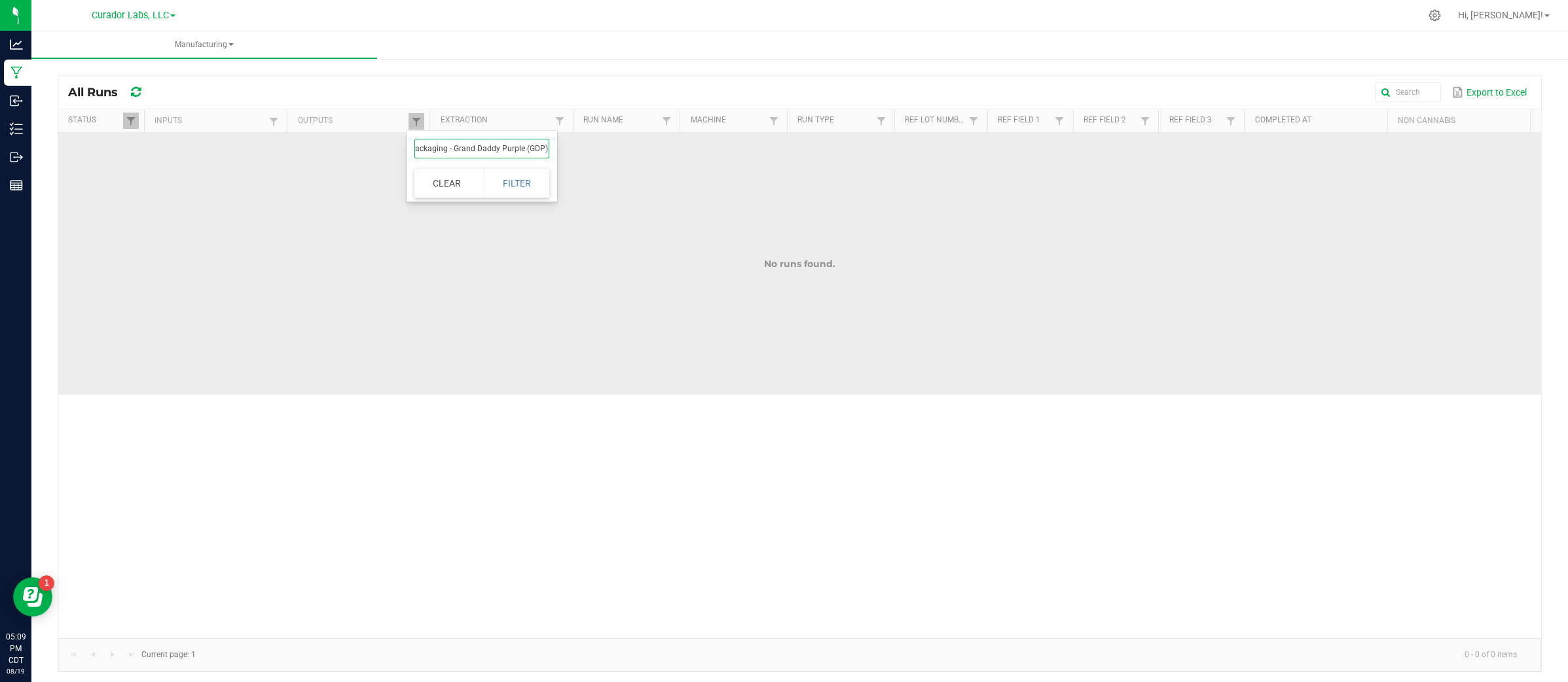
drag, startPoint x: 444, startPoint y: 149, endPoint x: 693, endPoint y: 152, distance: 249.0
click at [693, 152] on body "Analytics Manufacturing Inbound Inventory Outbound Reports 05:09 PM CDT 08/19/2…" at bounding box center [784, 341] width 1568 height 682
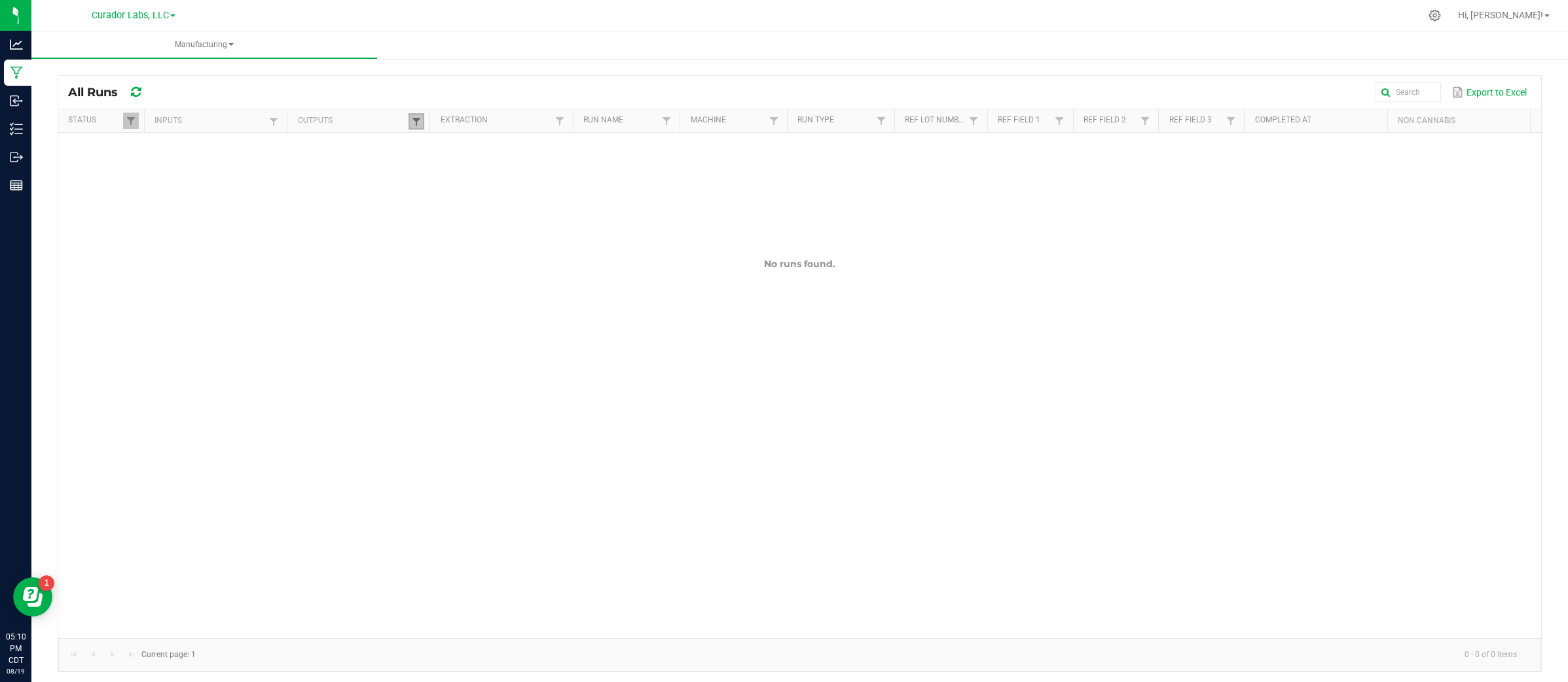
click at [416, 118] on span at bounding box center [416, 122] width 10 height 10
click at [513, 144] on input "M00001297017: SafeBet - Vape Cart 1g - Final Packaging - Grand Daddy Purple (GD…" at bounding box center [481, 149] width 135 height 19
type input "M00001297017: SafeBet - Vape Cart 1g - Final Packaging - Grand Daddy Purple (GD…"
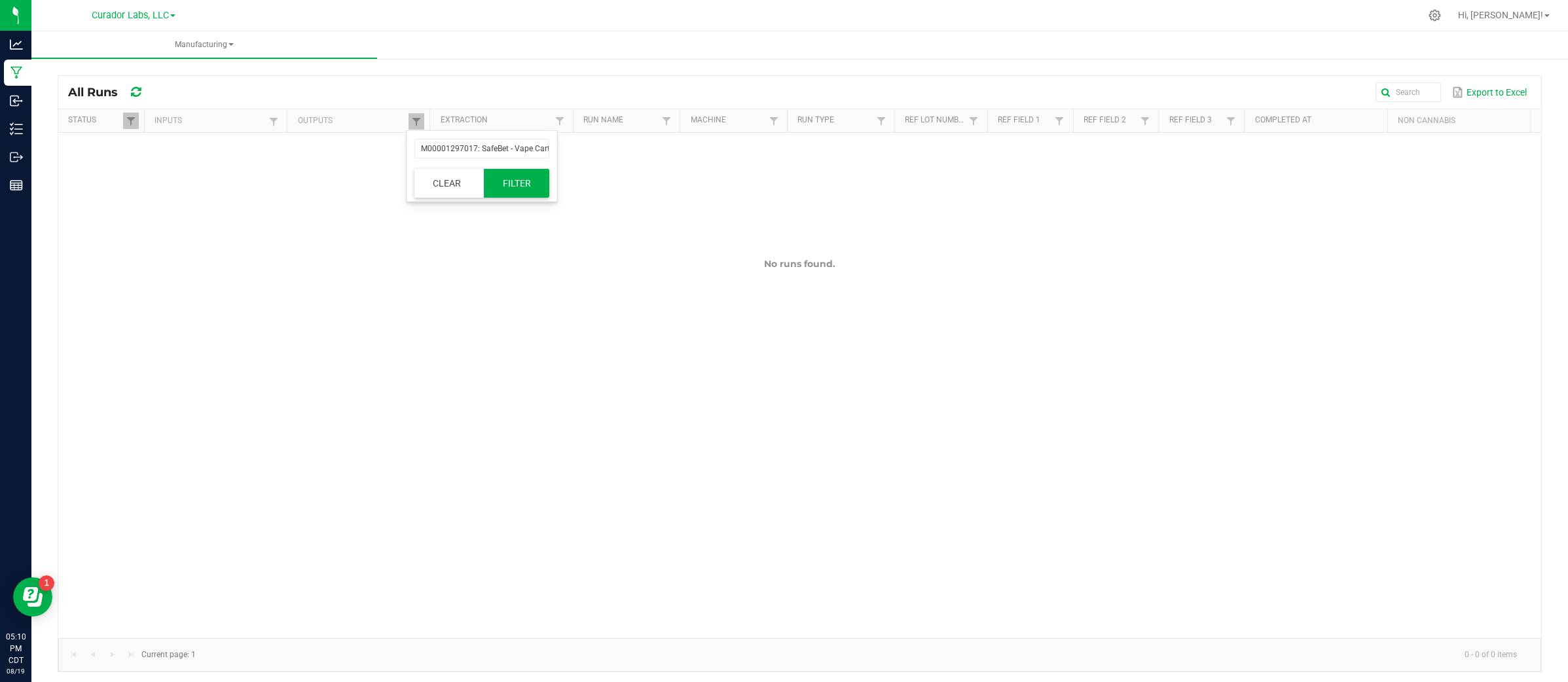
drag, startPoint x: 522, startPoint y: 176, endPoint x: 519, endPoint y: 190, distance: 14.3
click at [519, 190] on button "Filter" at bounding box center [516, 183] width 66 height 29
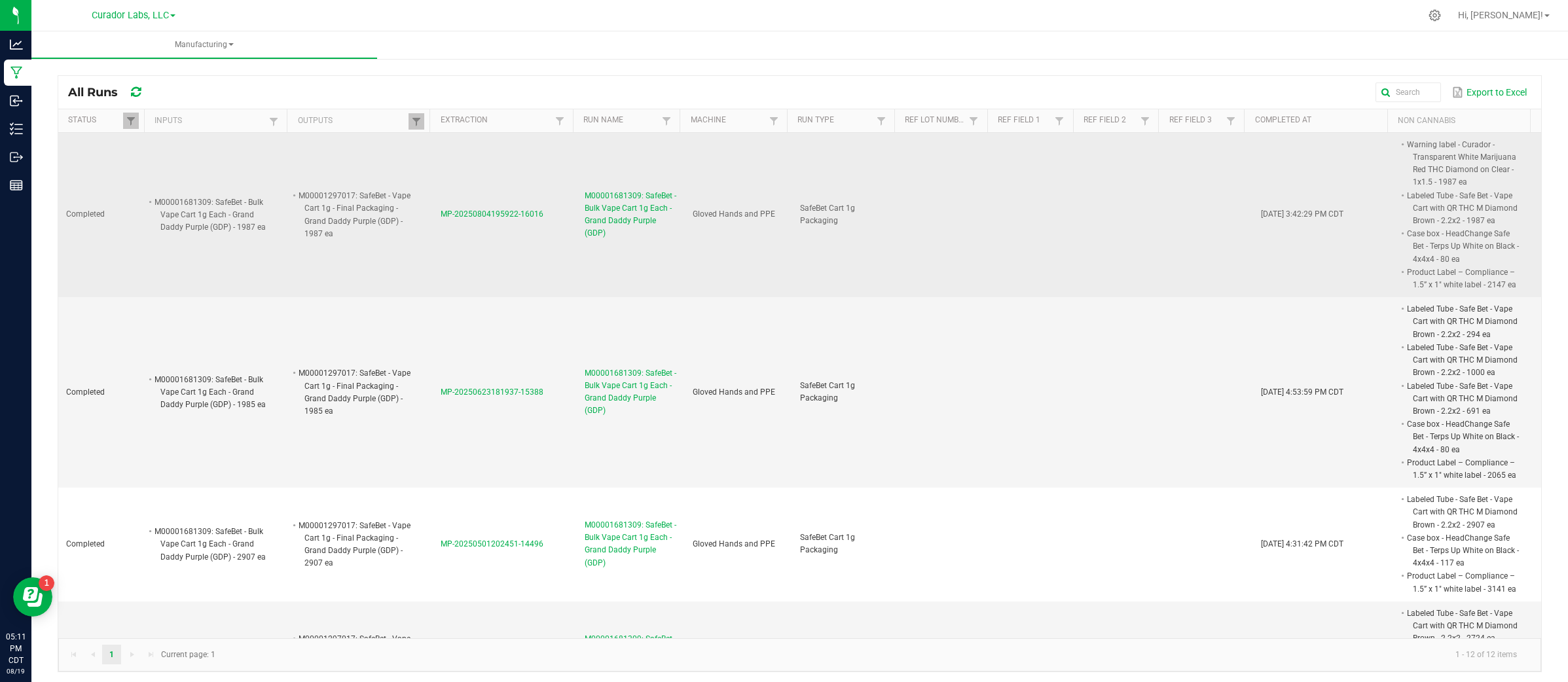
click at [514, 218] on span "MP-20250804195922-16016" at bounding box center [492, 214] width 103 height 9
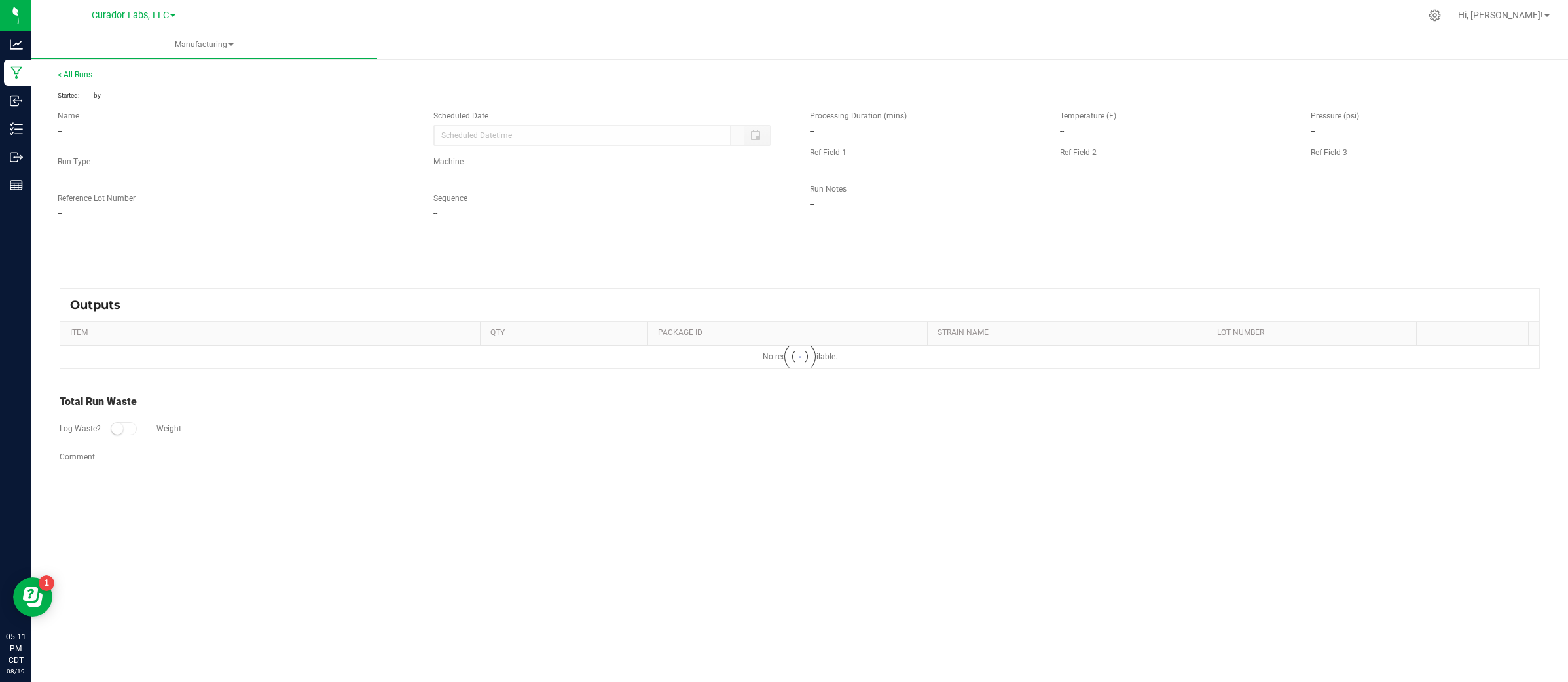
type input "08/04/2025 2:55 PM"
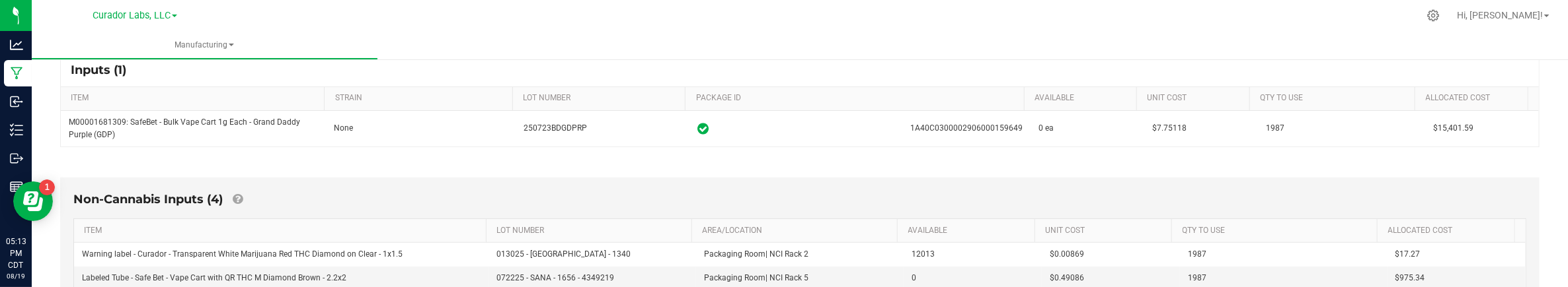
scroll to position [206, 0]
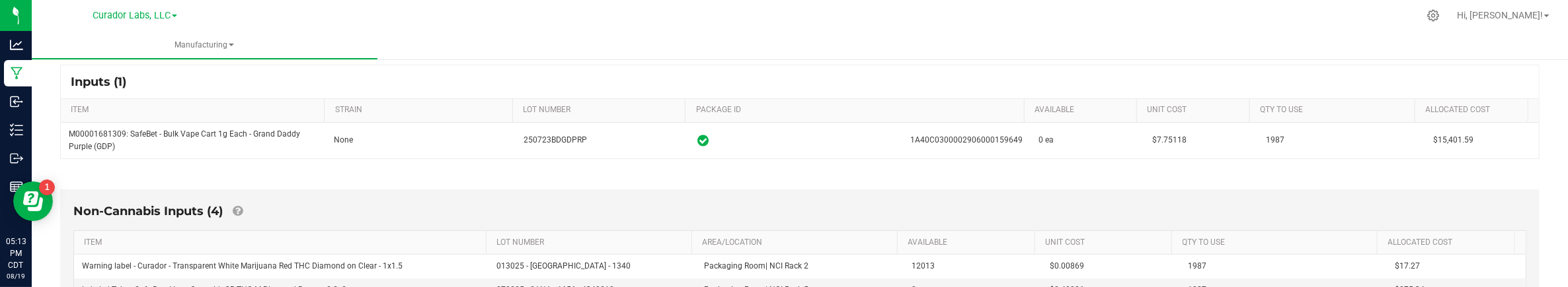
click at [747, 35] on ul "Manufacturing" at bounding box center [816, 46] width 1568 height 29
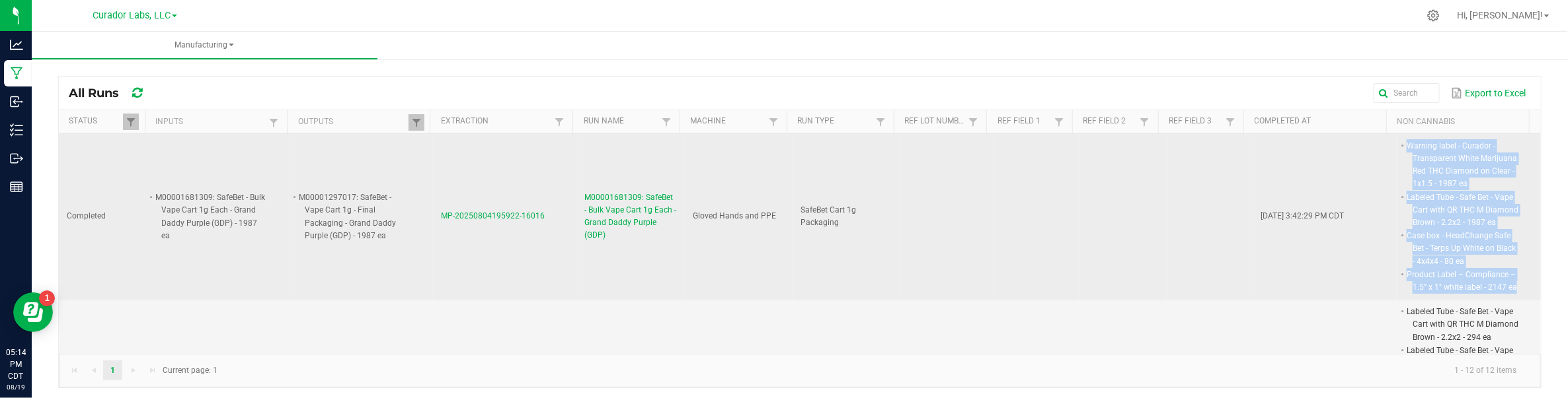
drag, startPoint x: 1385, startPoint y: 141, endPoint x: 1493, endPoint y: 285, distance: 180.0
click at [1268, 139] on span "Warning label - Curador - Transparent White Marijuana Red THC Diamond on Clear …" at bounding box center [1519, 139] width 0 height 0
drag, startPoint x: 427, startPoint y: 222, endPoint x: 543, endPoint y: 238, distance: 117.1
click at [543, 238] on td "MP-20250804195922-16016" at bounding box center [505, 217] width 144 height 166
click at [469, 213] on span "MP-20250804195922-16016" at bounding box center [493, 216] width 104 height 9
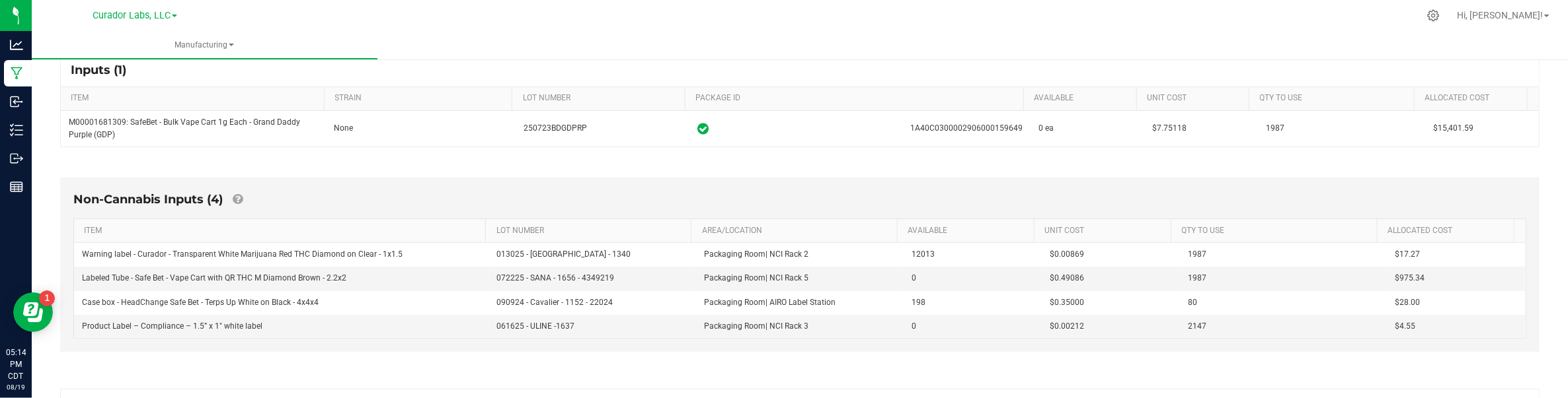
scroll to position [247, 0]
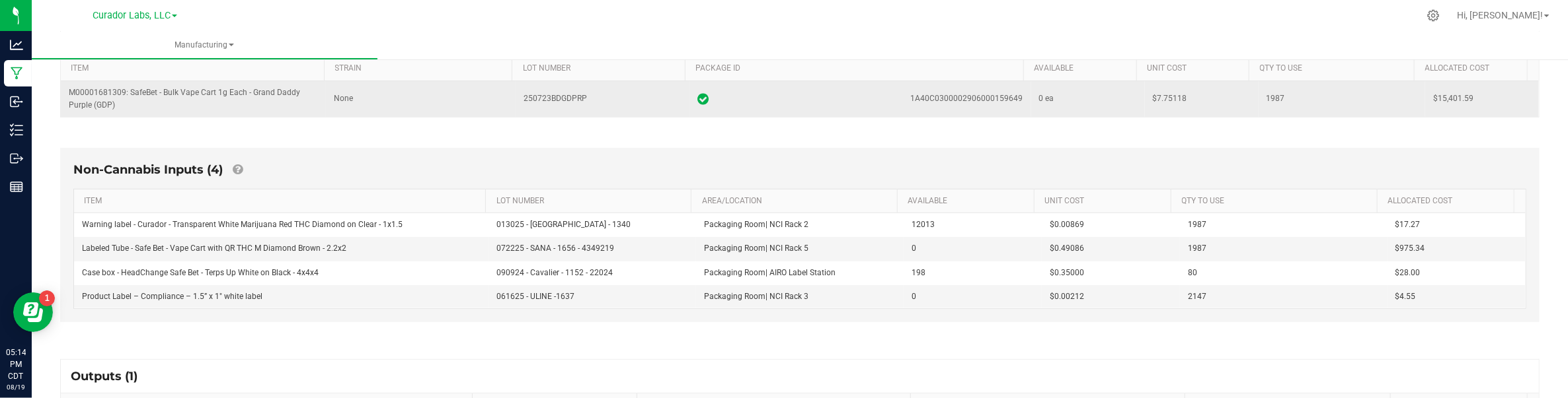
click at [1153, 97] on span "$7.75118" at bounding box center [1170, 98] width 35 height 9
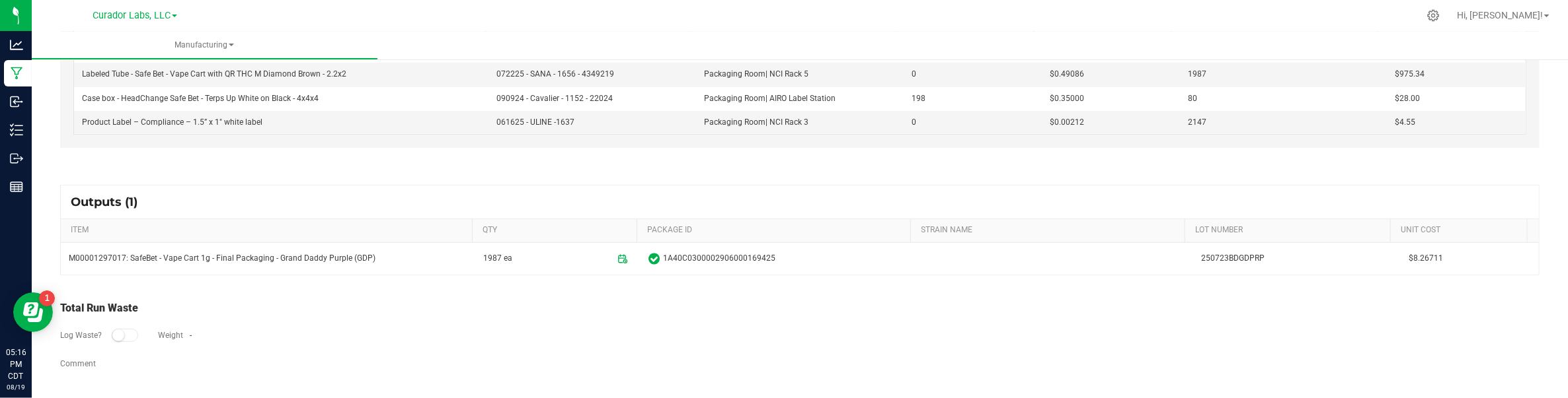
scroll to position [424, 0]
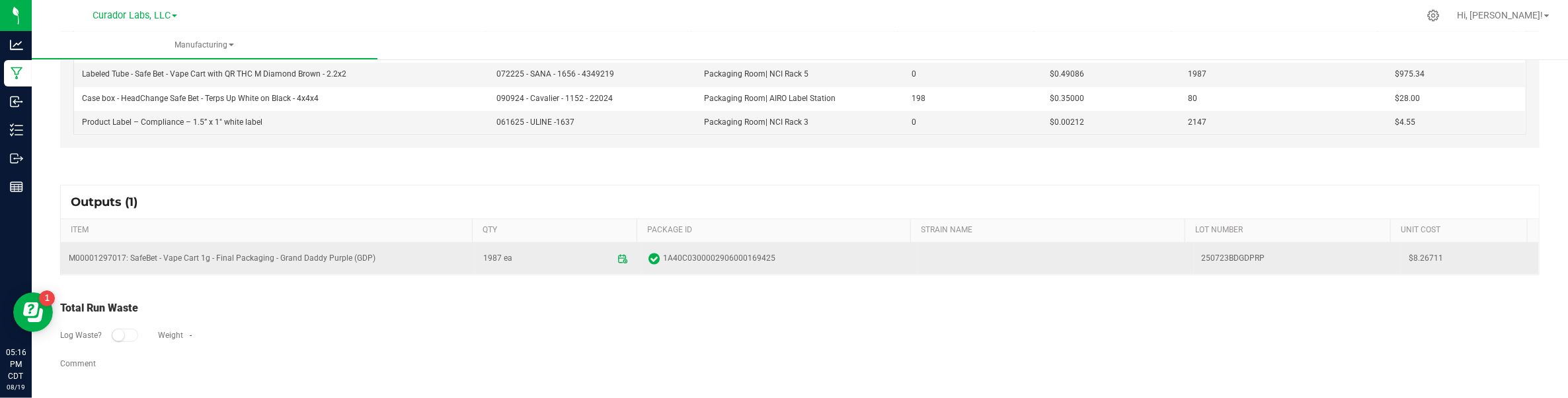
click at [1268, 262] on span "$8.26711" at bounding box center [1469, 259] width 122 height 13
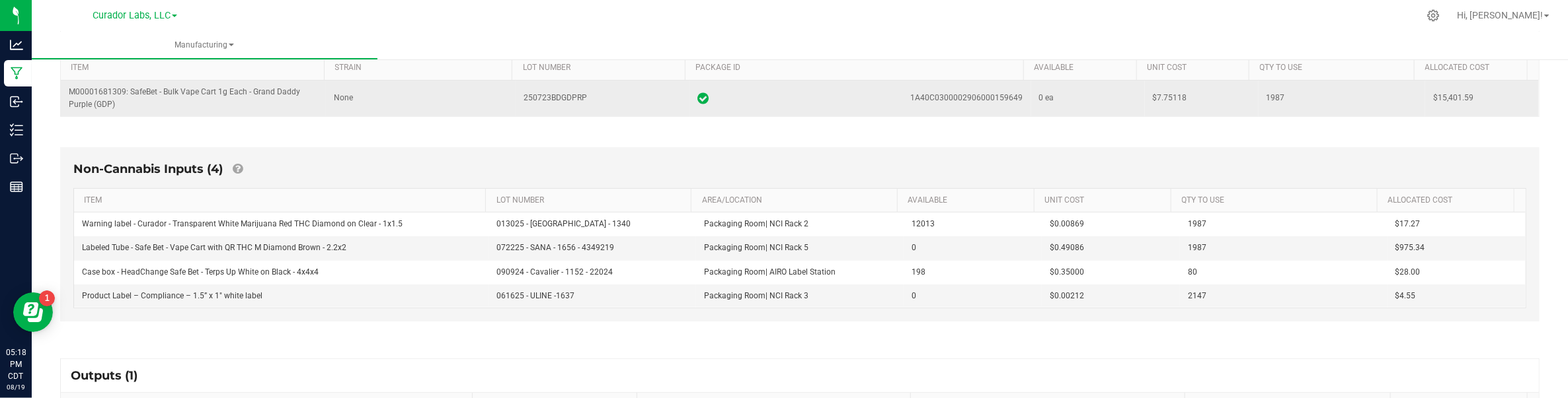
scroll to position [177, 0]
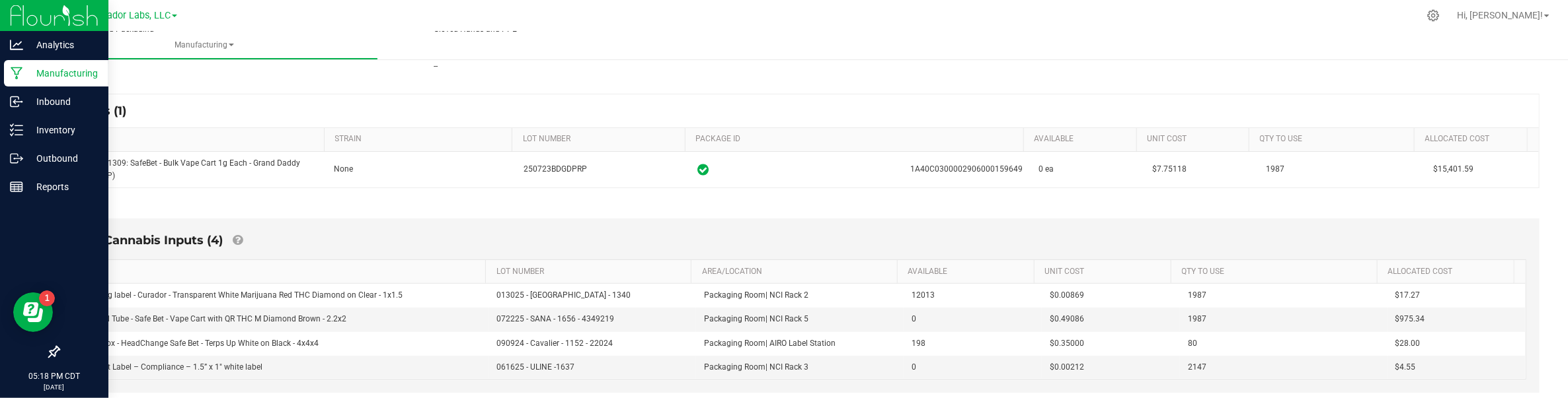
click at [23, 70] on p "Manufacturing" at bounding box center [63, 73] width 79 height 16
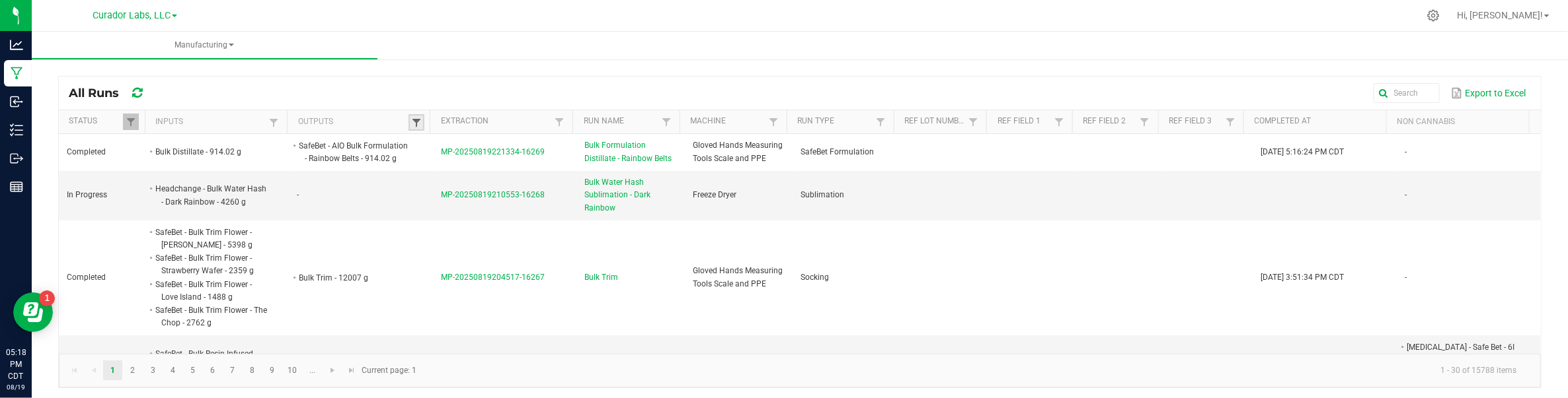
click at [415, 127] on span at bounding box center [417, 123] width 11 height 11
click at [433, 146] on input "text" at bounding box center [482, 150] width 136 height 20
paste input "M00001297017: SafeBet - Vape Cart 1g - Final Packaging - Grand Daddy Purple (GD…"
type input "M00001297017: SafeBet - Vape Cart 1g - Final Packaging - Grand Daddy Purple (GD…"
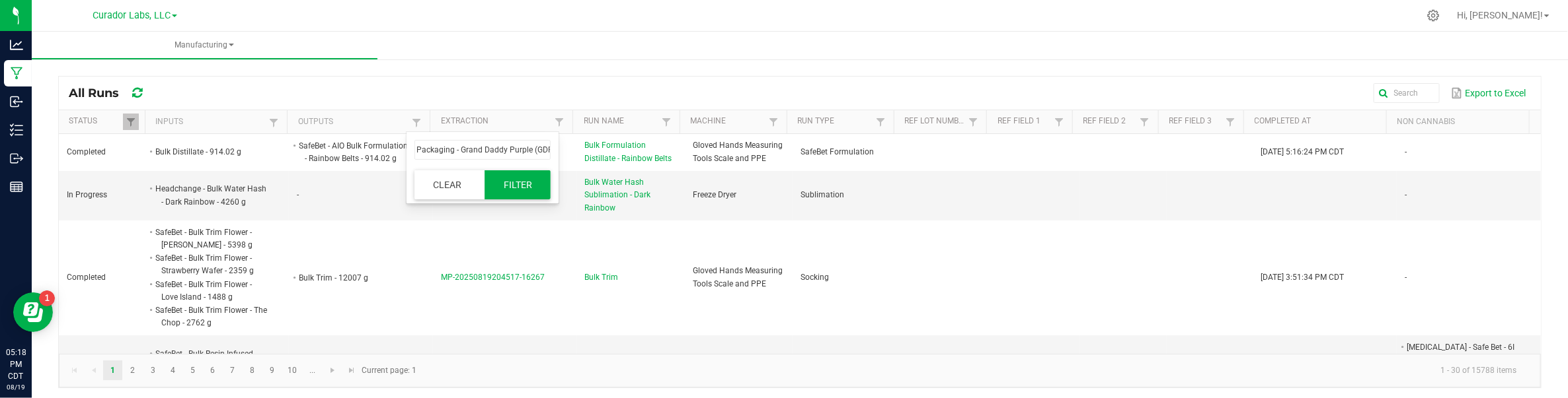
scroll to position [0, 0]
click at [524, 189] on button "Filter" at bounding box center [518, 185] width 66 height 29
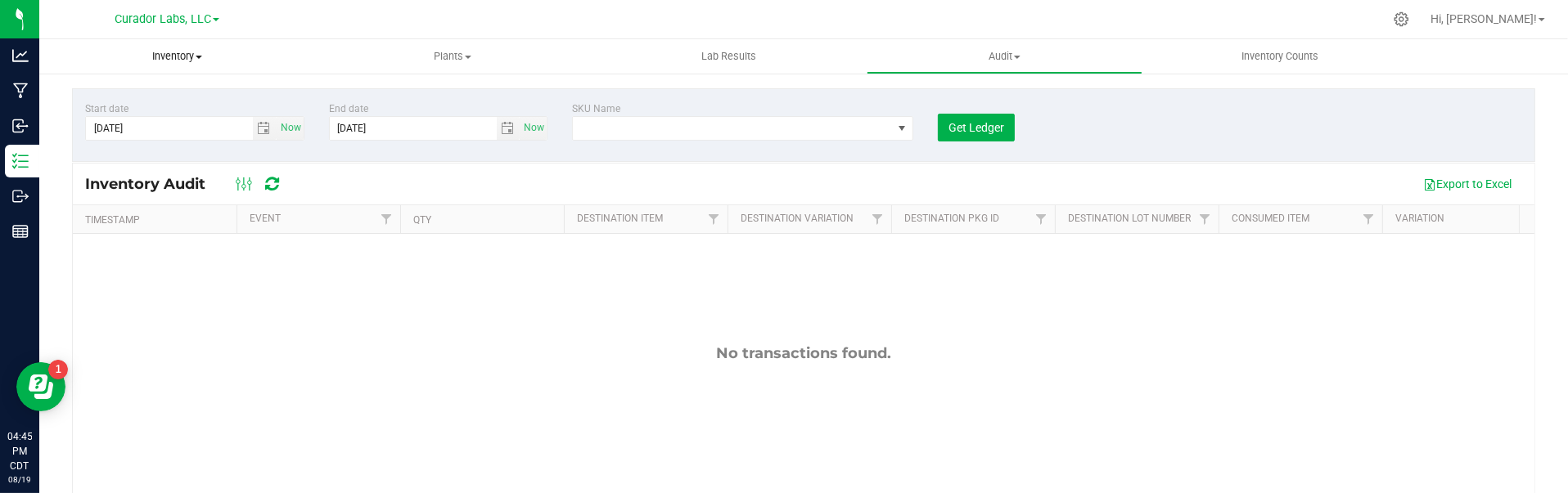
click at [170, 56] on span "Inventory" at bounding box center [177, 57] width 276 height 15
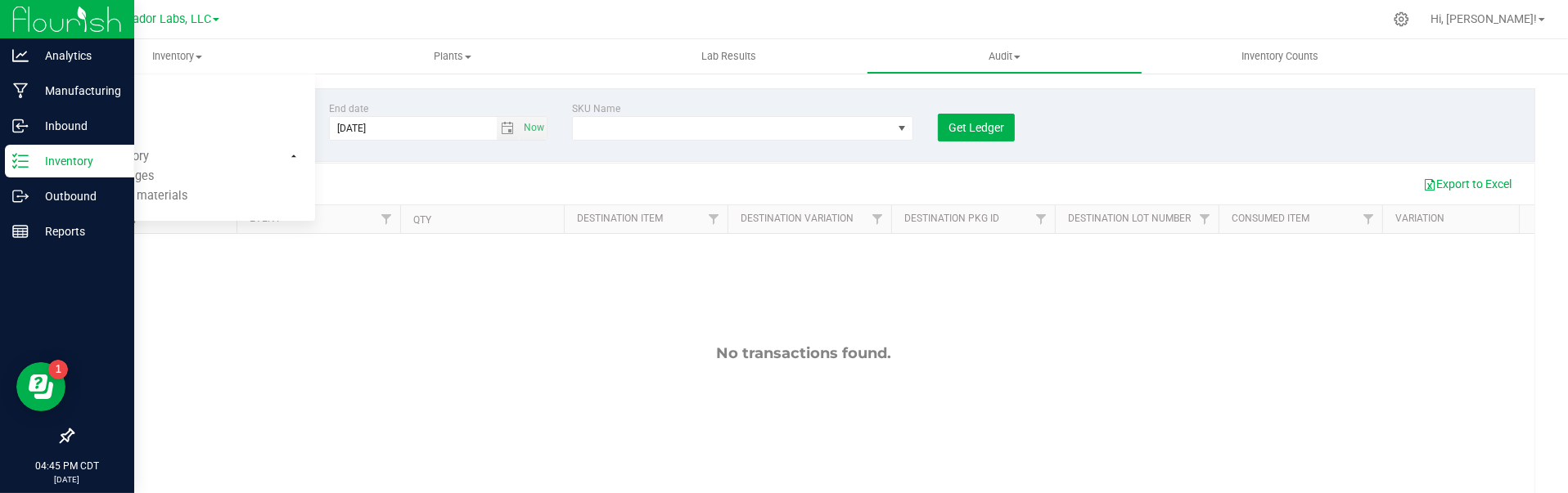
click at [43, 158] on p "Inventory" at bounding box center [78, 161] width 98 height 20
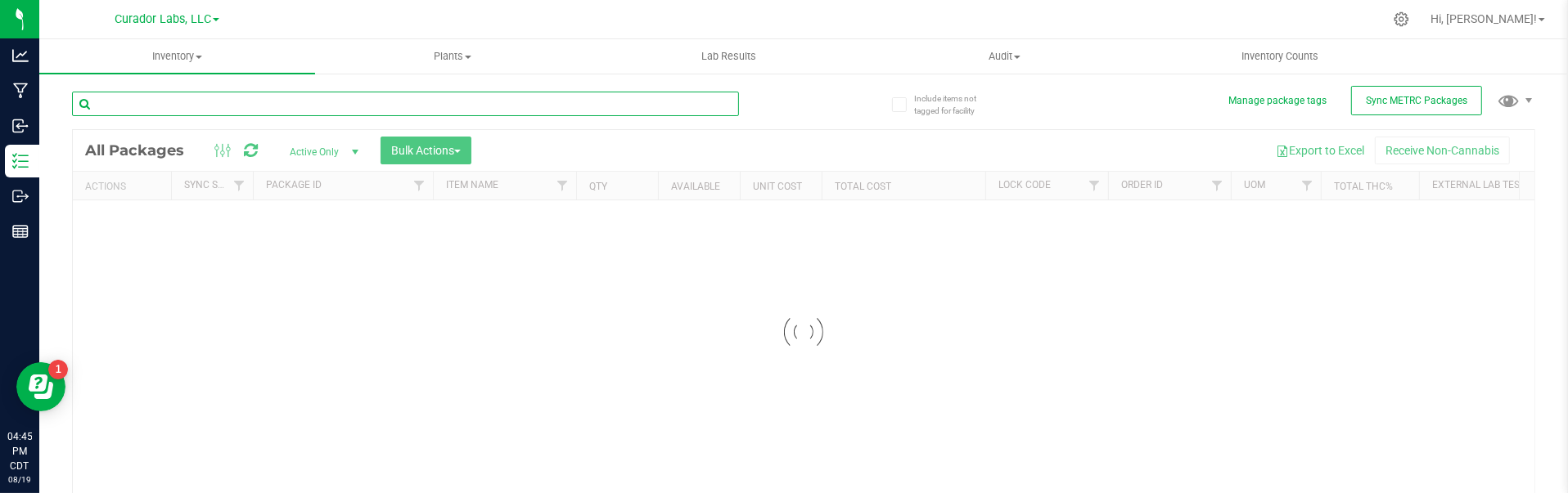
click at [327, 100] on input "text" at bounding box center [406, 104] width 667 height 24
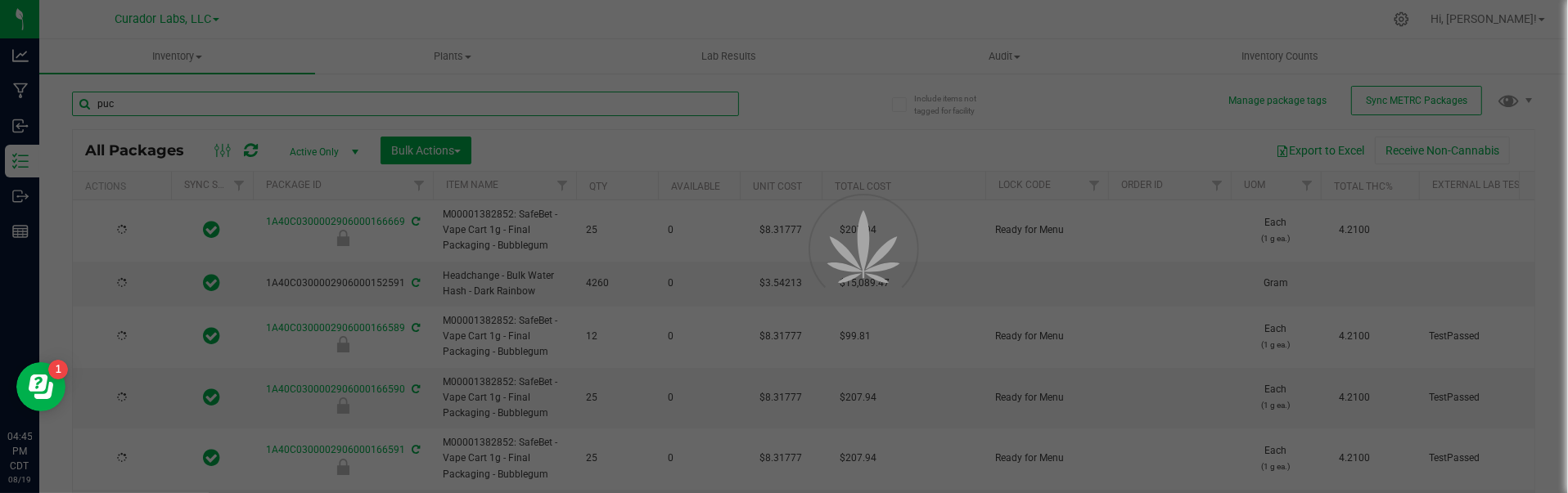
type input "puck"
type input "[DATE]"
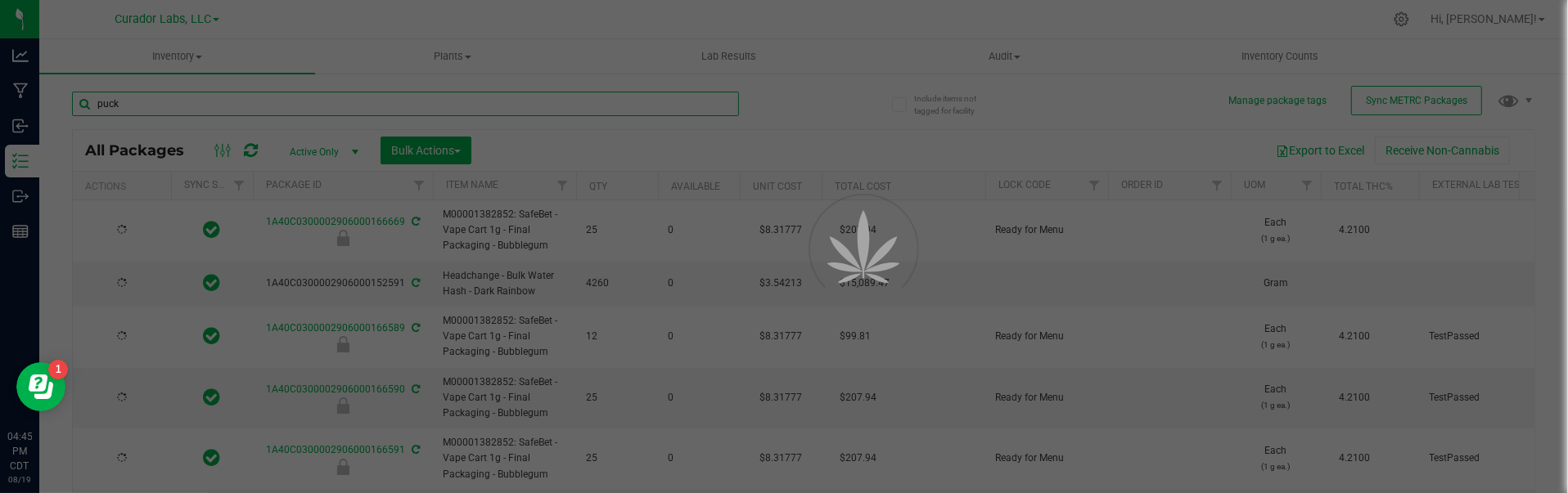
type input "[DATE]"
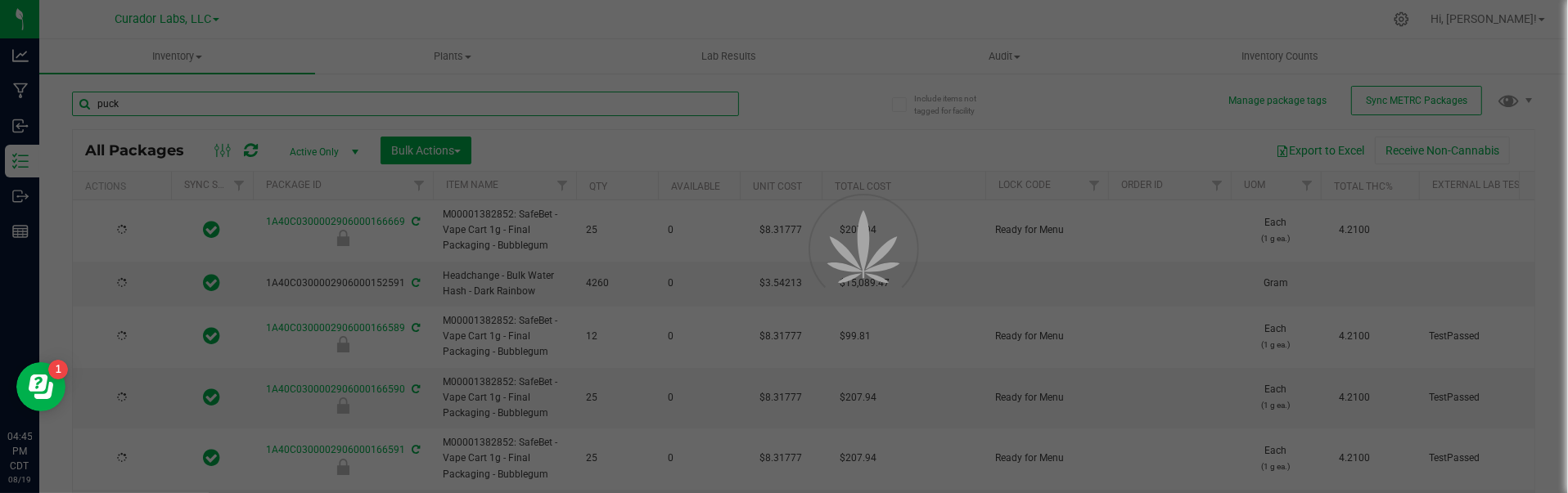
type input "[DATE]"
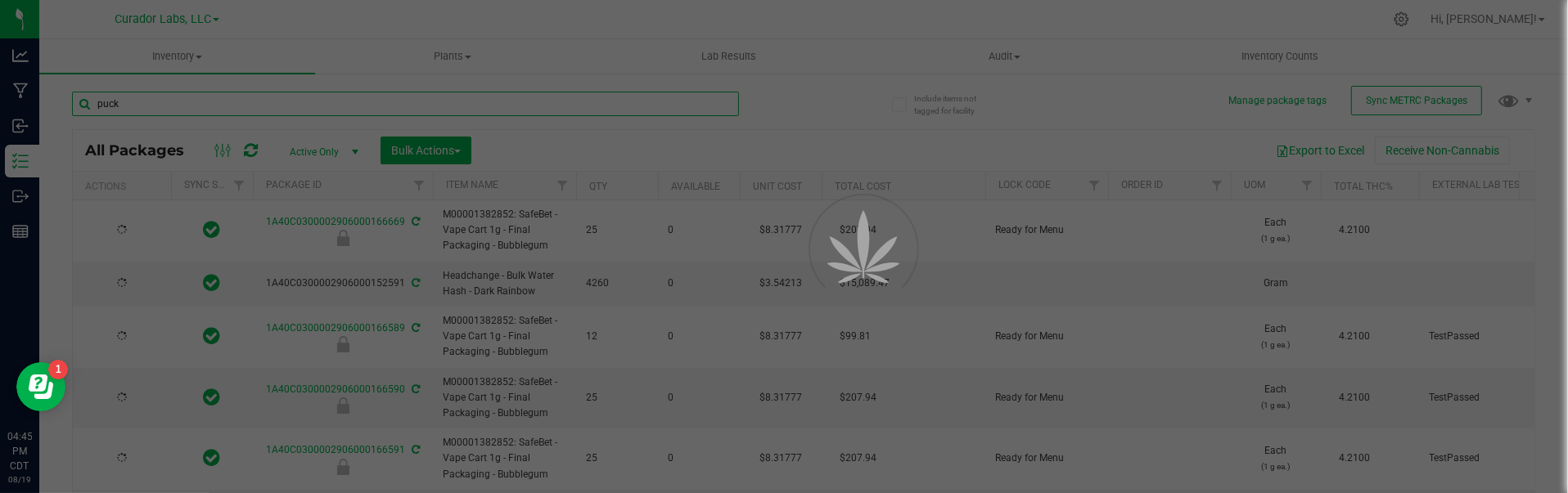
type input "[DATE]"
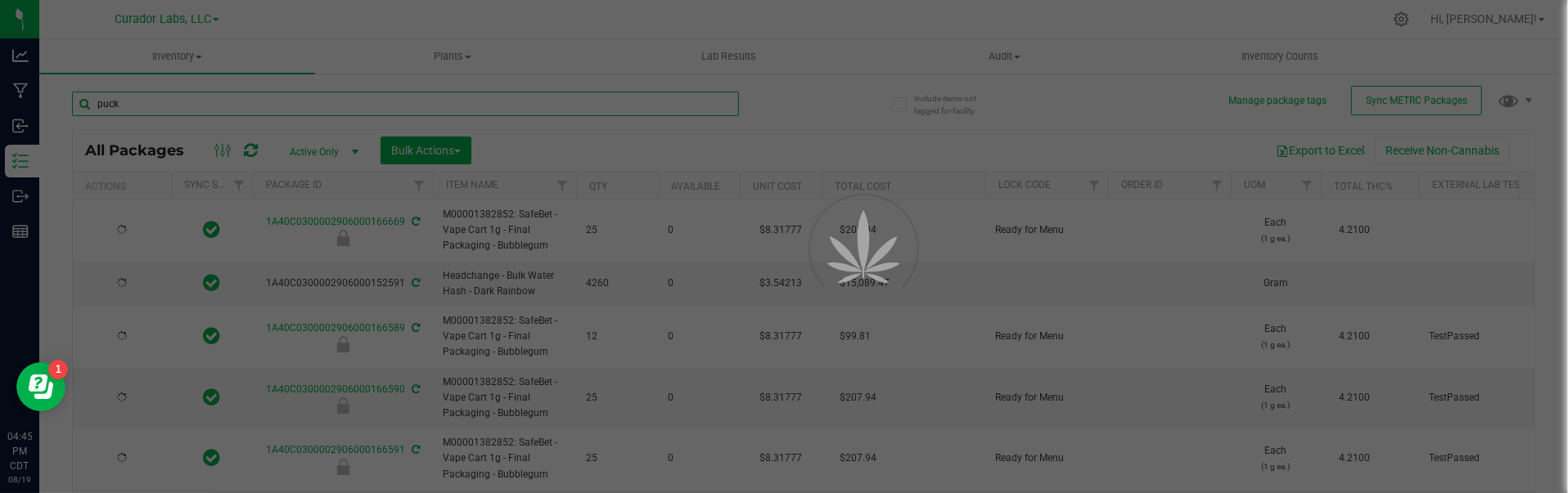
type input "[DATE]"
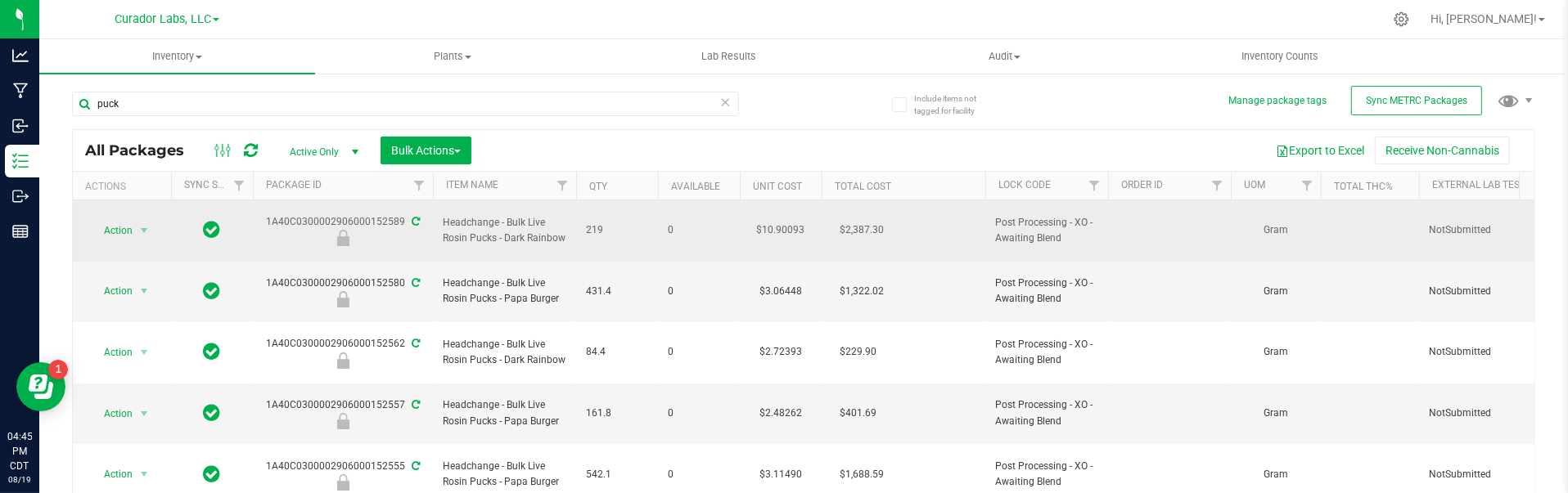
click at [492, 219] on span "Headchange - Bulk Live Rosin Pucks - Dark Rainbow" at bounding box center [505, 230] width 123 height 31
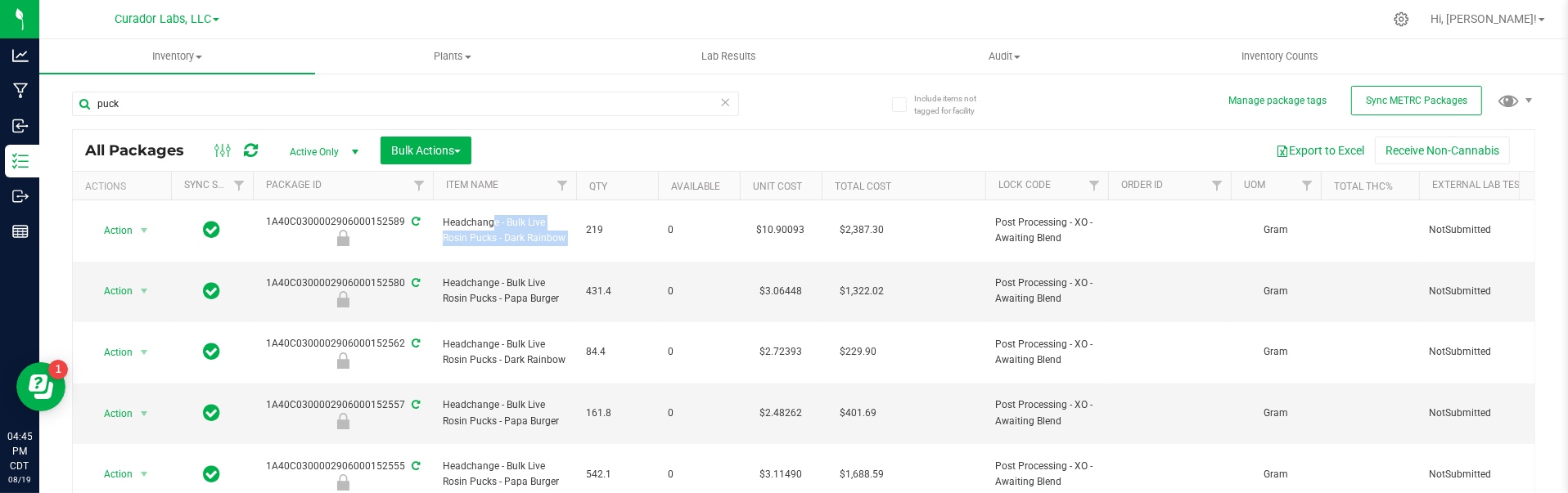
copy tr "Headchange - Bulk Live Rosin Pucks - Dark Rainbow"
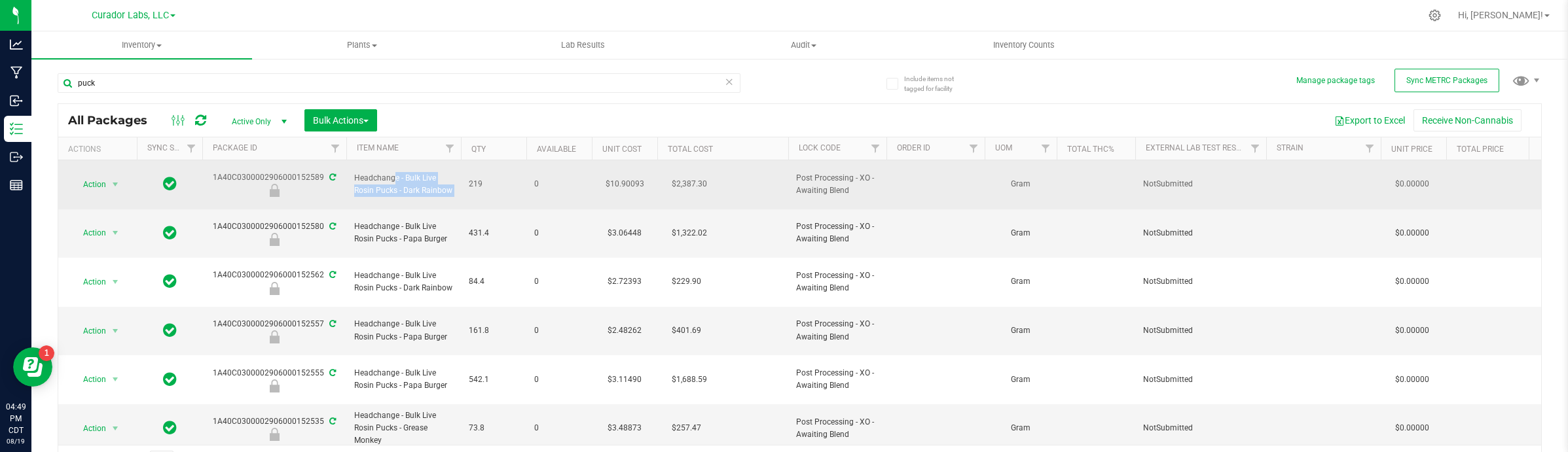
click at [418, 191] on span "Headchange - Bulk Live Rosin Pucks - Dark Rainbow" at bounding box center [404, 184] width 99 height 25
drag, startPoint x: 404, startPoint y: 184, endPoint x: 451, endPoint y: 188, distance: 47.2
click at [451, 188] on span "Headchange - Bulk Live Rosin Pucks - Dark Rainbow" at bounding box center [404, 184] width 99 height 25
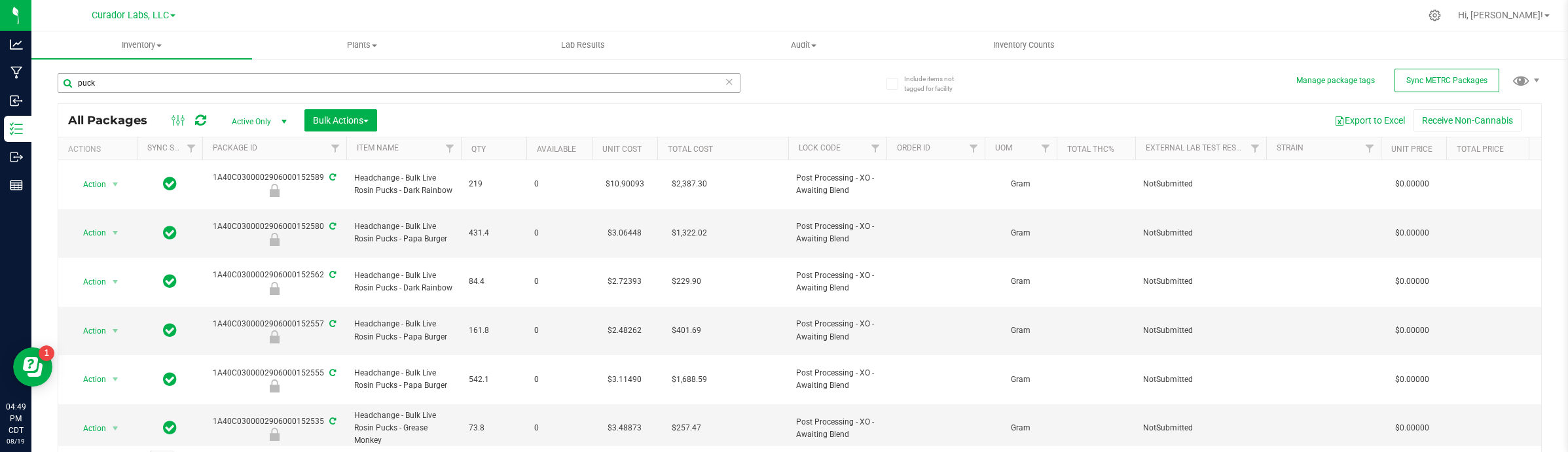
copy span "Dark Rainbow"
click at [203, 80] on input "puck" at bounding box center [399, 83] width 683 height 19
paste input "Dark Rainbow"
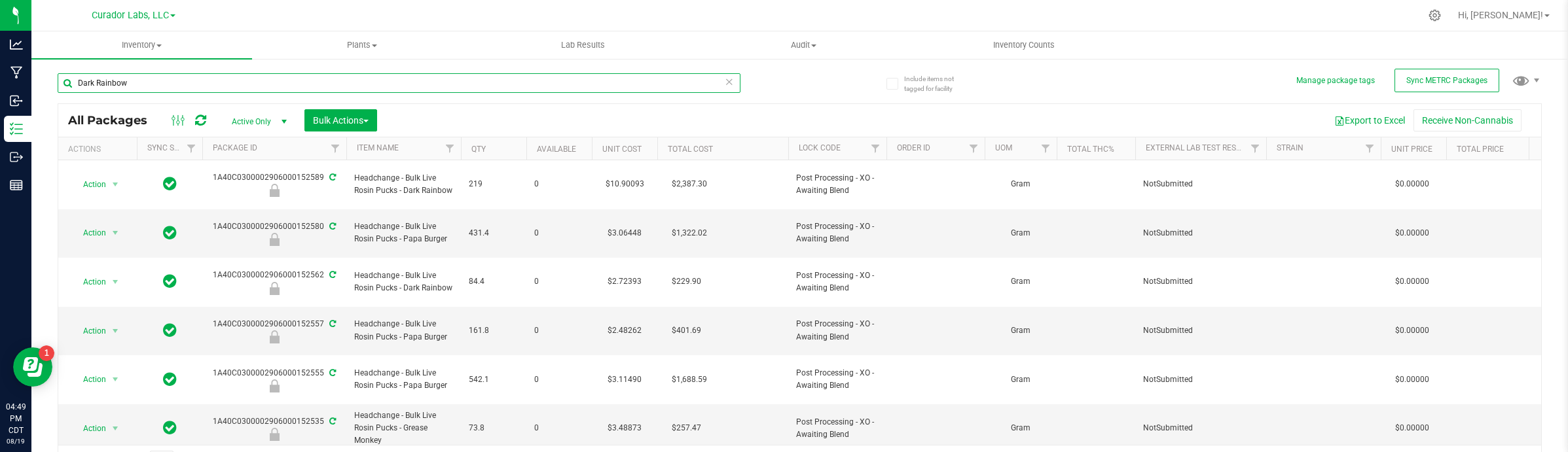
type input "Dark Rainbow"
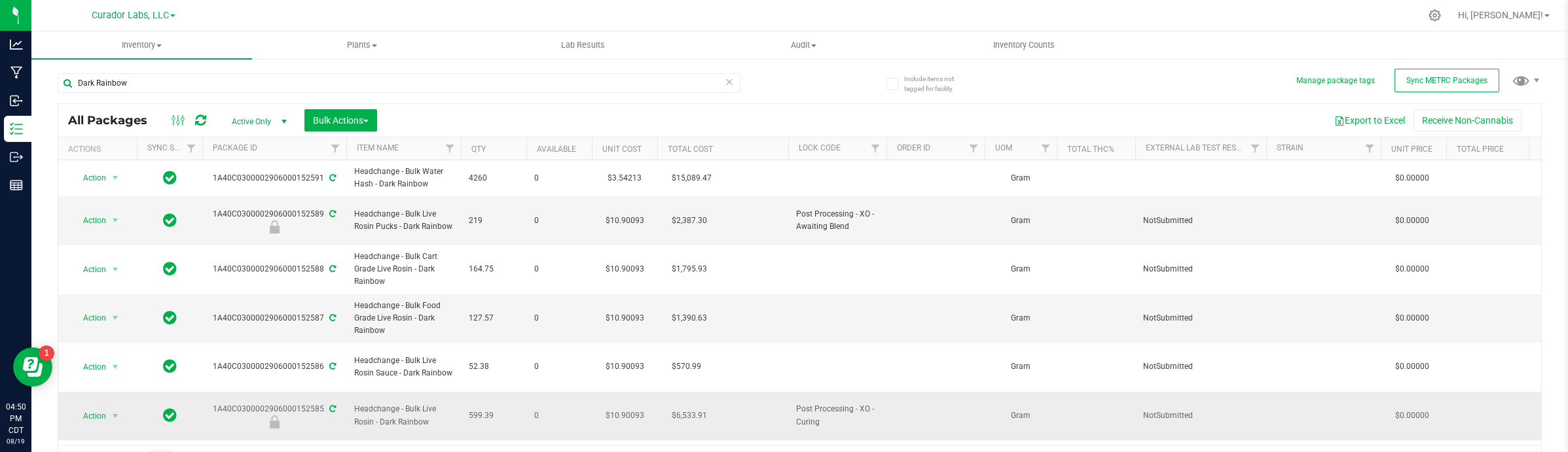
click at [619, 392] on td "$10.90093" at bounding box center [625, 417] width 66 height 49
click at [620, 407] on input "10.90093" at bounding box center [622, 416] width 60 height 19
type input "12.349446149"
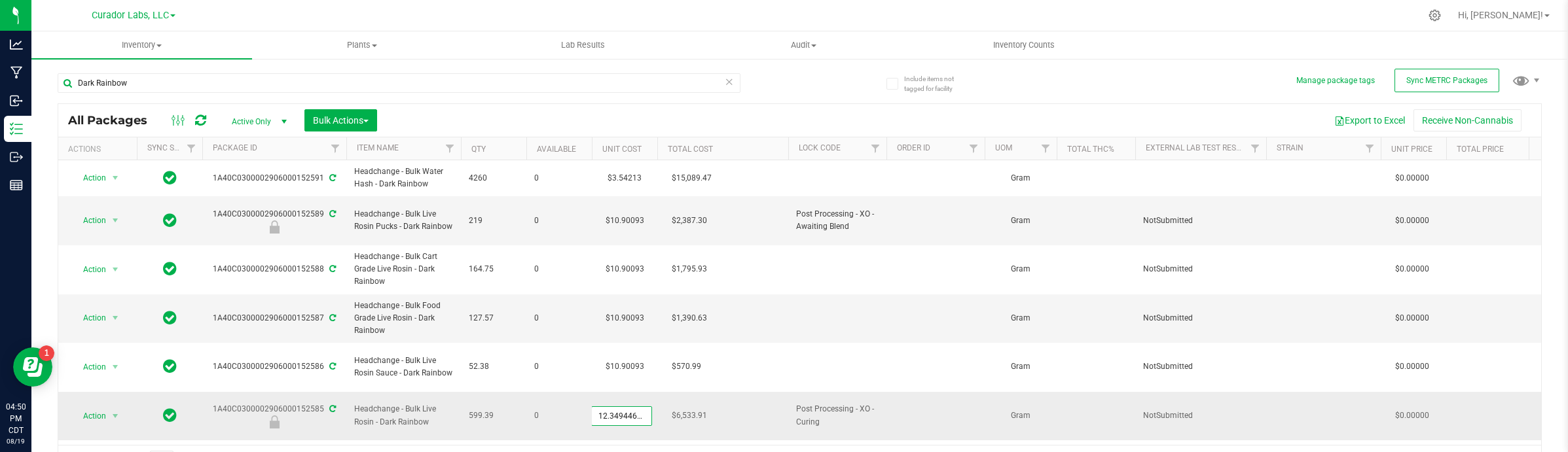
scroll to position [0, 3]
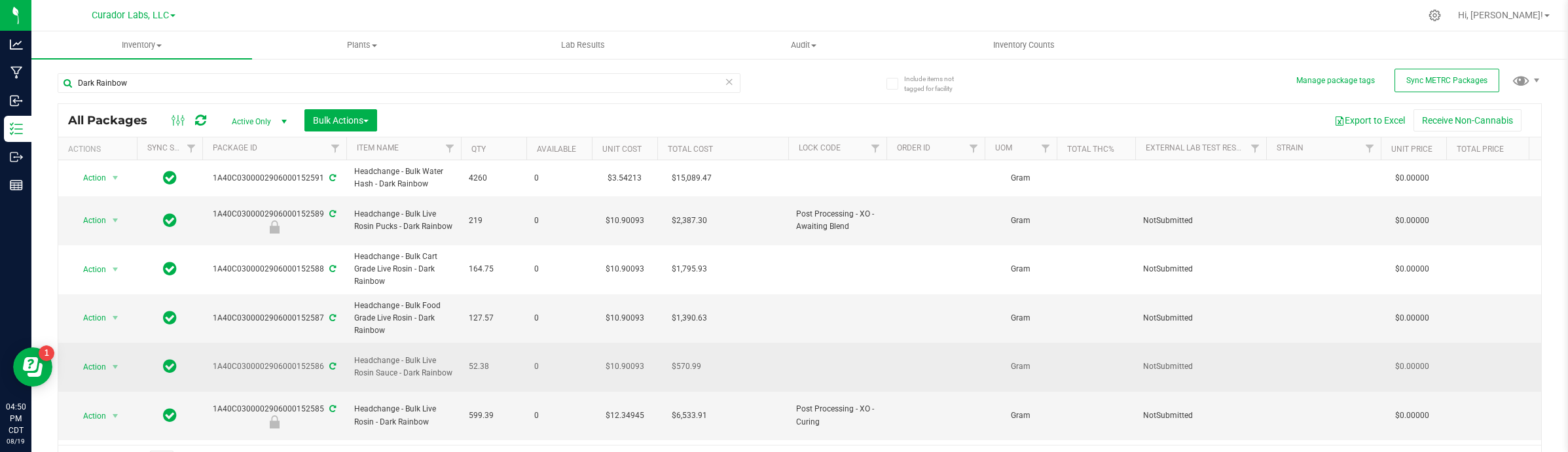
click at [614, 352] on td "$10.90093" at bounding box center [625, 368] width 66 height 49
click at [614, 358] on input "10.90093" at bounding box center [622, 367] width 60 height 19
type input "10.4360638743"
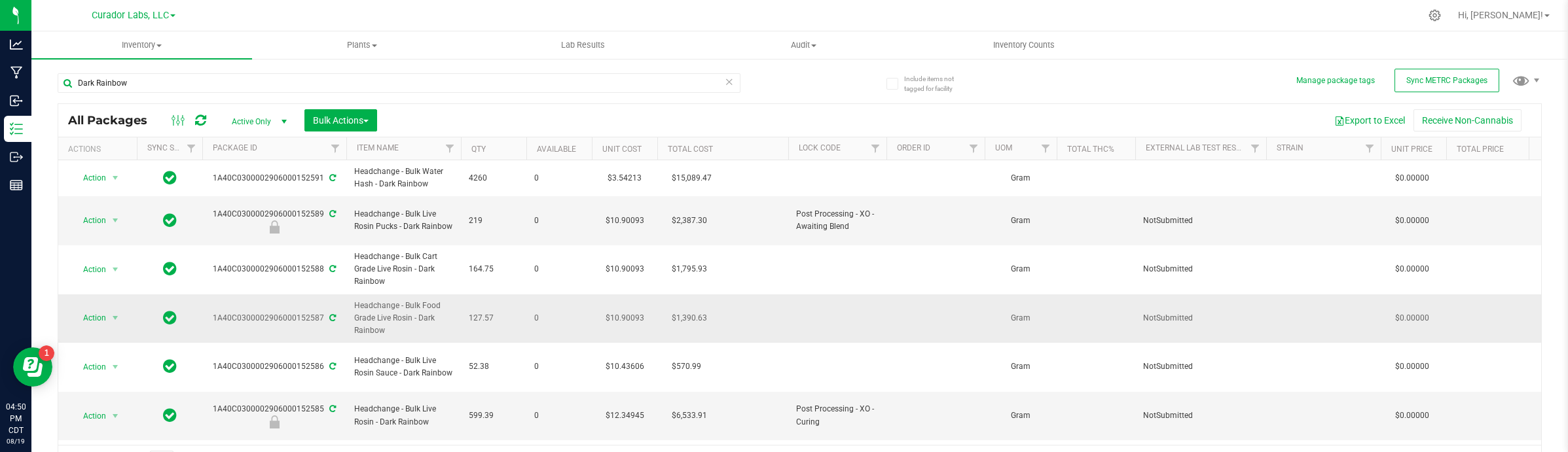
click at [620, 306] on td "$10.90093" at bounding box center [625, 319] width 66 height 49
click at [620, 309] on input "10.90093" at bounding box center [622, 318] width 60 height 19
type input "9.9522955442"
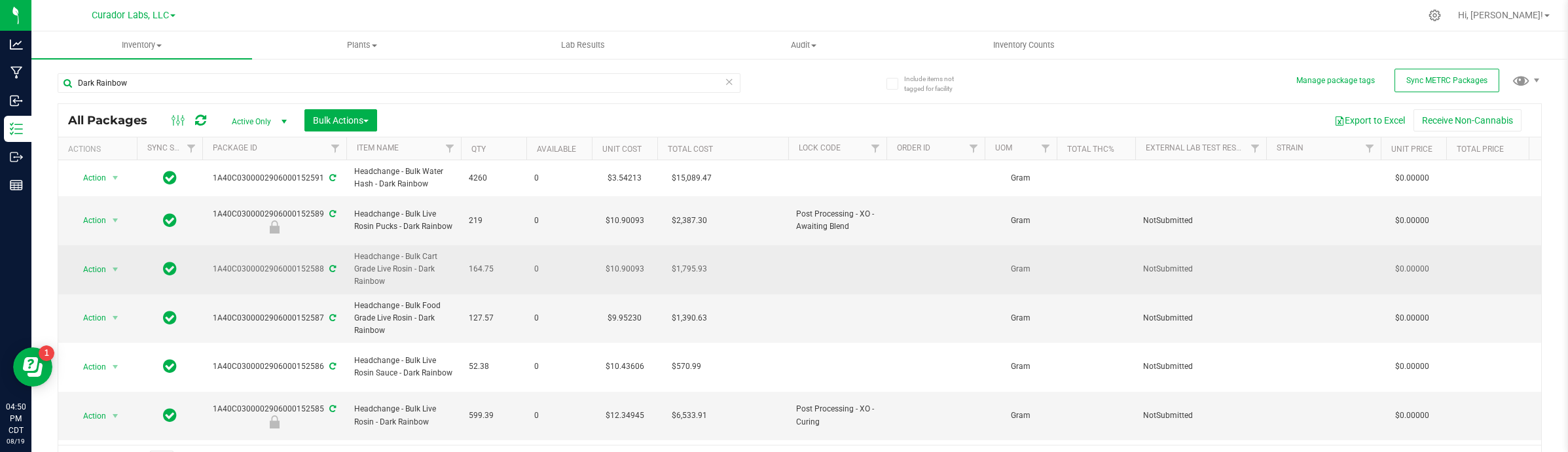
click at [620, 264] on td "$10.90093" at bounding box center [625, 270] width 66 height 49
click at [620, 261] on input "10.90093" at bounding box center [622, 270] width 60 height 19
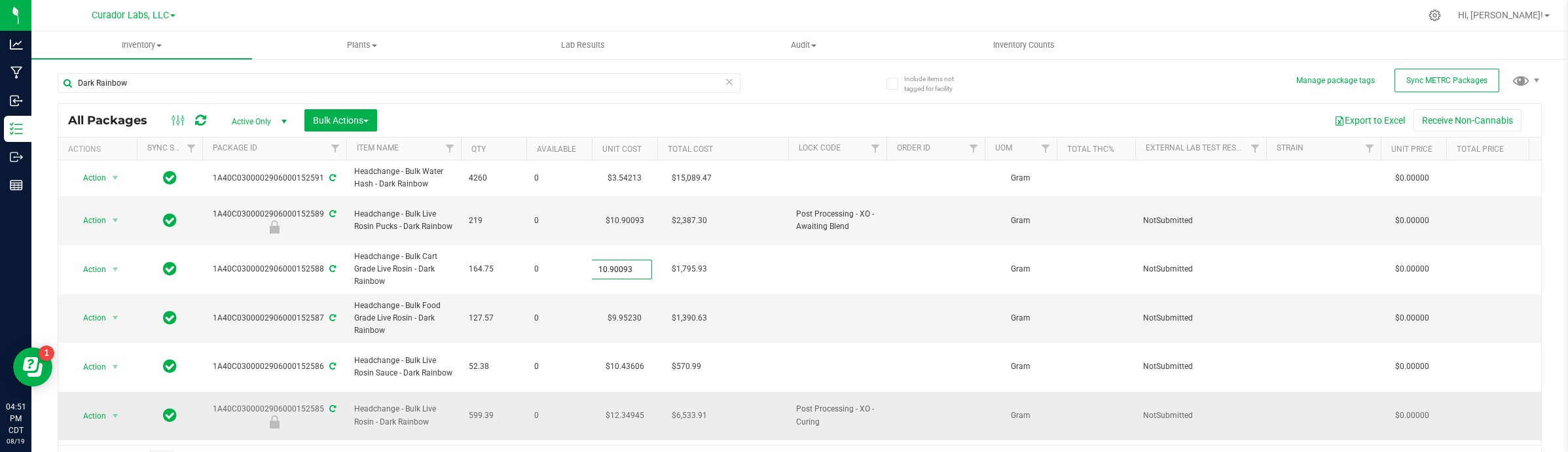
type input "18.2520534841"
click at [629, 224] on td "$10.90093" at bounding box center [625, 221] width 66 height 49
click at [623, 219] on input "10.90093" at bounding box center [622, 220] width 60 height 19
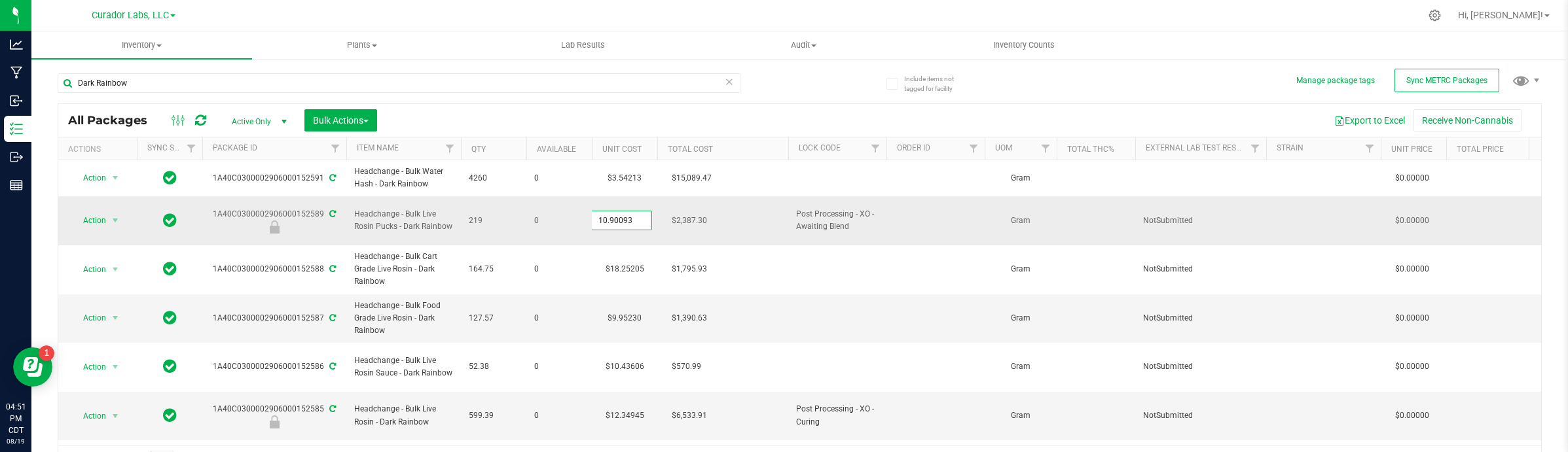
click at [623, 219] on input "10.90093" at bounding box center [622, 220] width 60 height 19
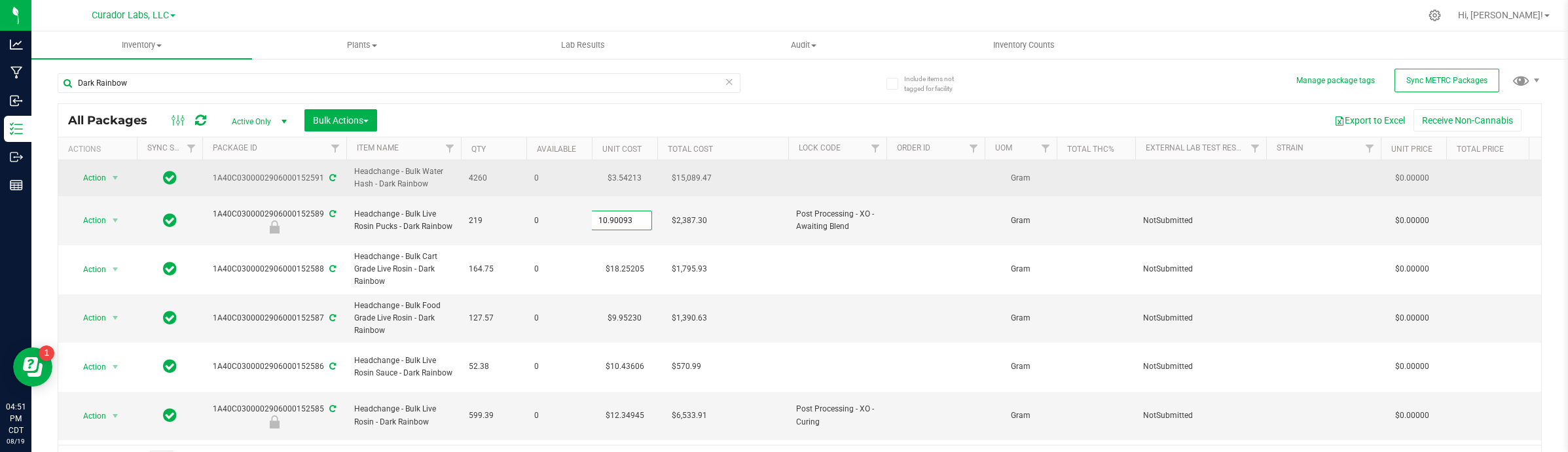
type input "2.0700774732"
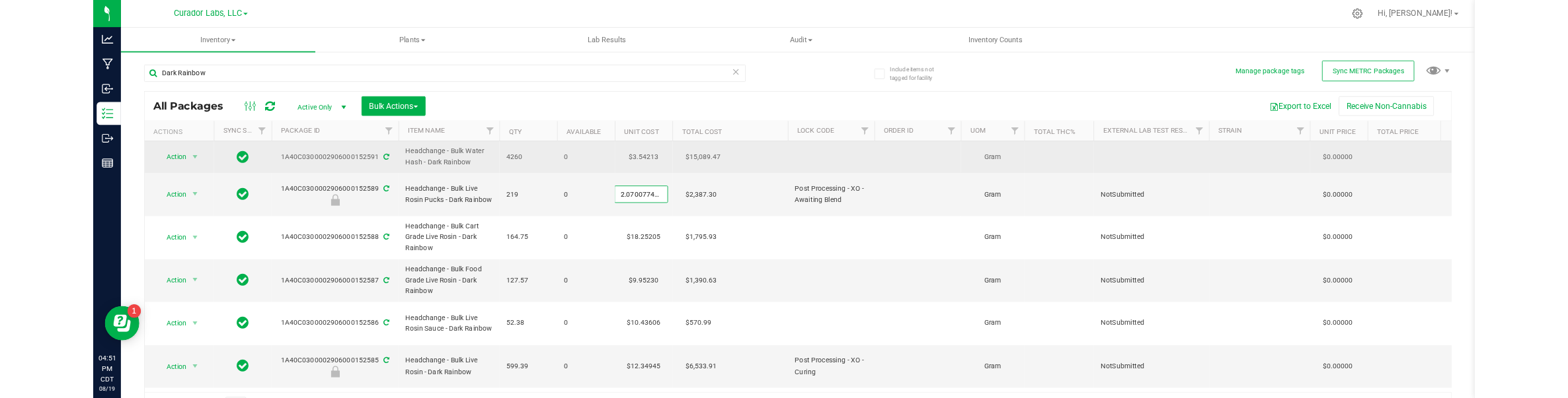
scroll to position [0, 2]
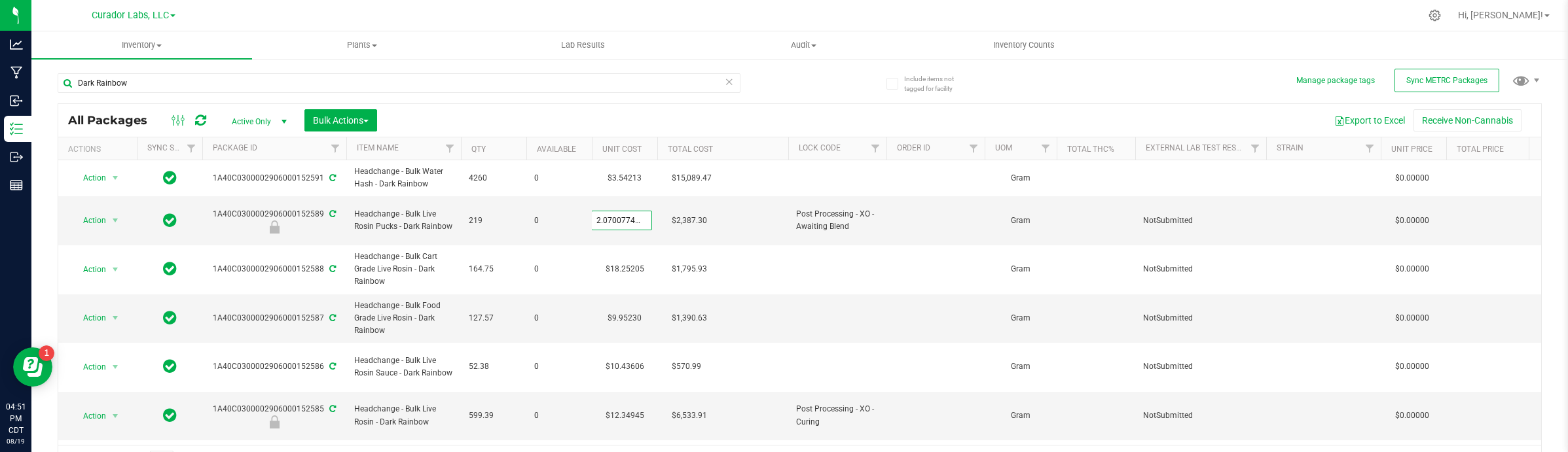
click at [499, 114] on div "All Packages Active Only Active Only Lab Samples Locked All External Internal B…" at bounding box center [800, 290] width 1484 height 374
type input "2.07008"
click at [195, 114] on icon at bounding box center [200, 120] width 11 height 13
click at [200, 125] on icon at bounding box center [200, 120] width 11 height 13
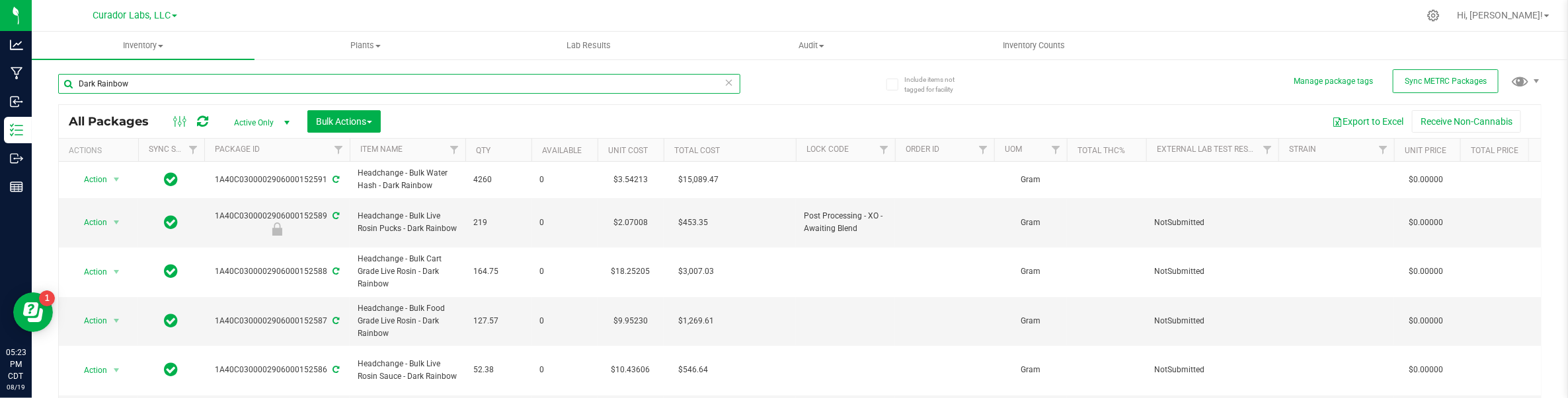
click at [285, 90] on input "Dark Rainbow" at bounding box center [399, 84] width 682 height 20
paste input "M00001297107: SafeBet - Vape Cart 1g - Final Packaging - Pineapple Express"
click at [285, 90] on input "Dark RainbowM00001297107: SafeBet - Vape Cart 1g - Final Packaging - Pineapple …" at bounding box center [399, 84] width 682 height 20
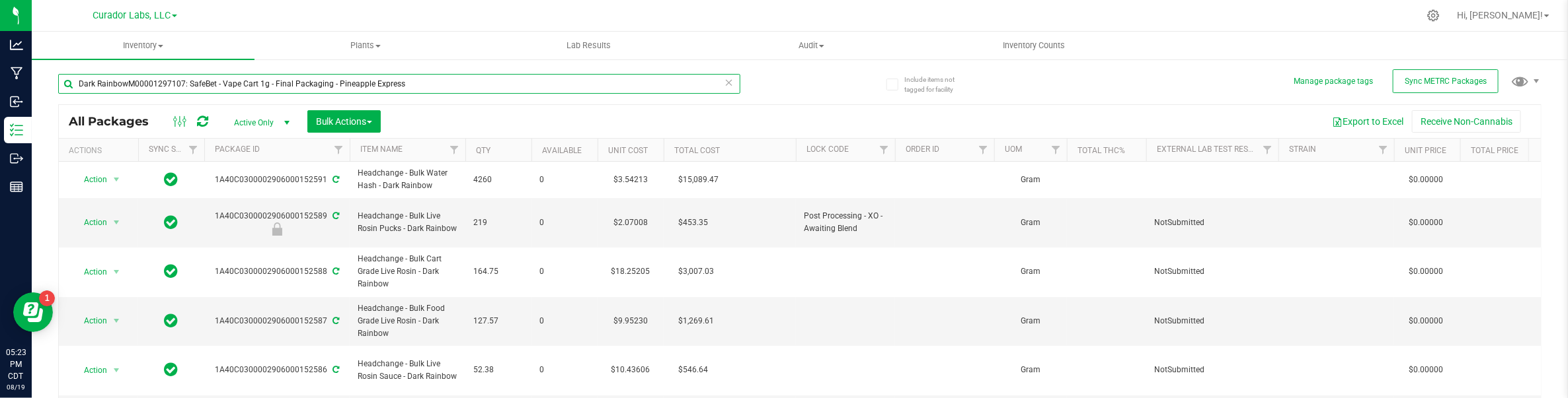
paste input "text"
type input "M00001297107: SafeBet - Vape Cart 1g - Final Packaging - Pineapple Express"
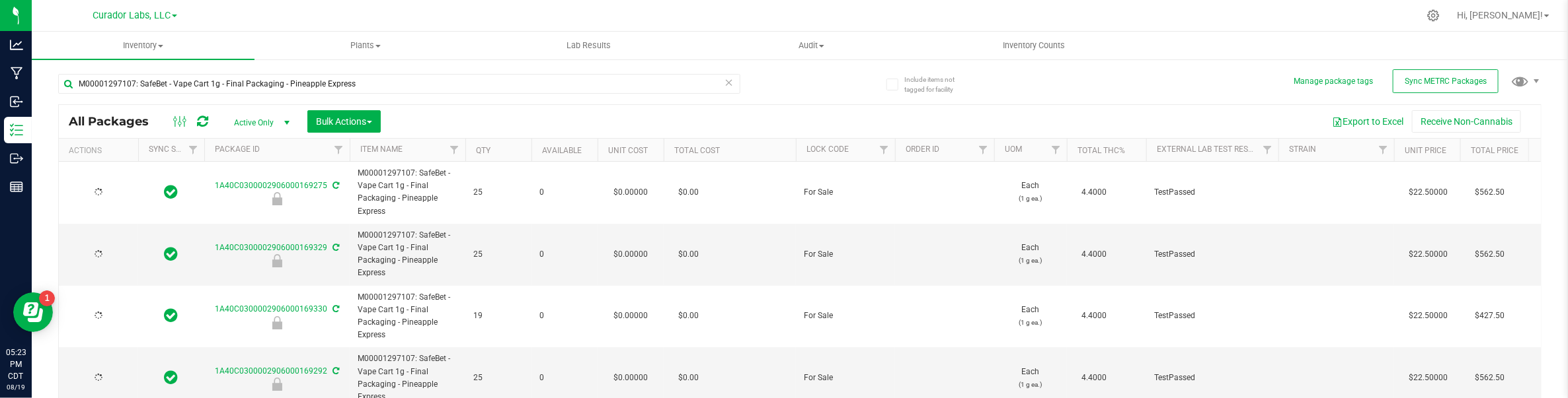
click at [276, 121] on span "Active Only" at bounding box center [259, 123] width 72 height 19
type input "[DATE]"
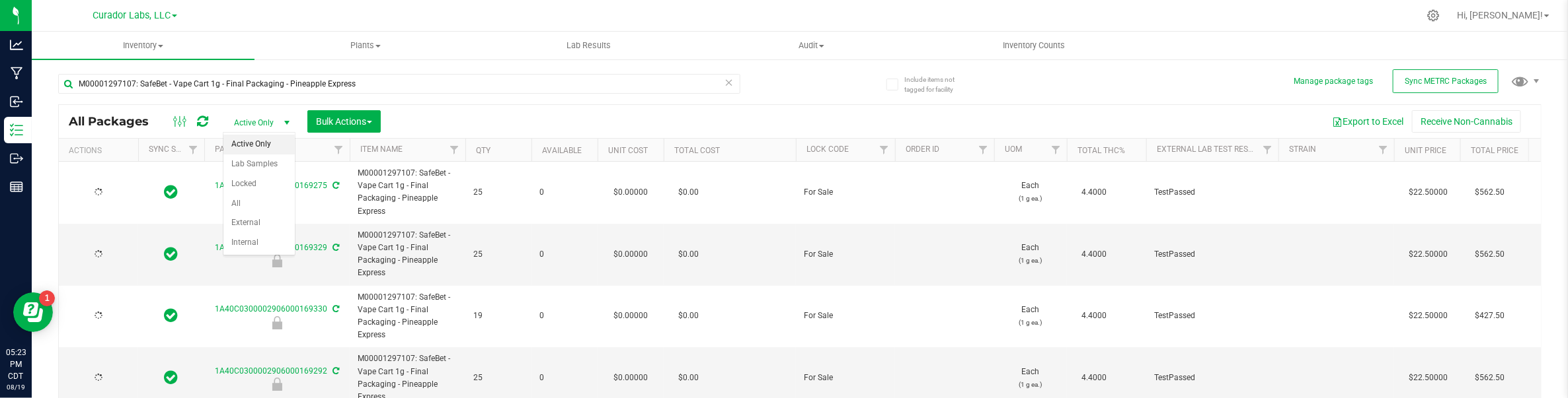
type input "[DATE]"
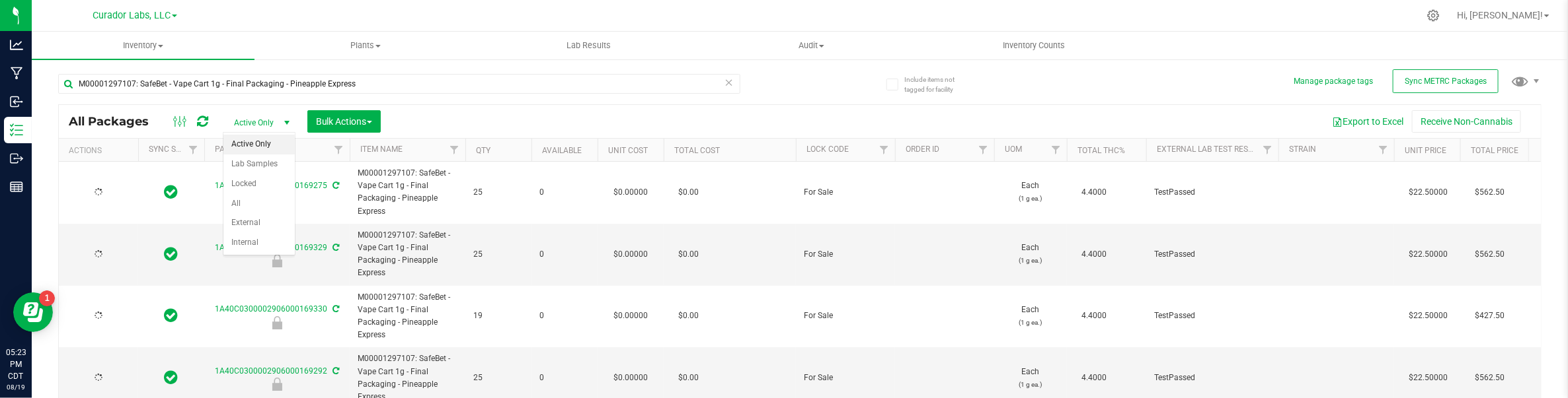
type input "[DATE]"
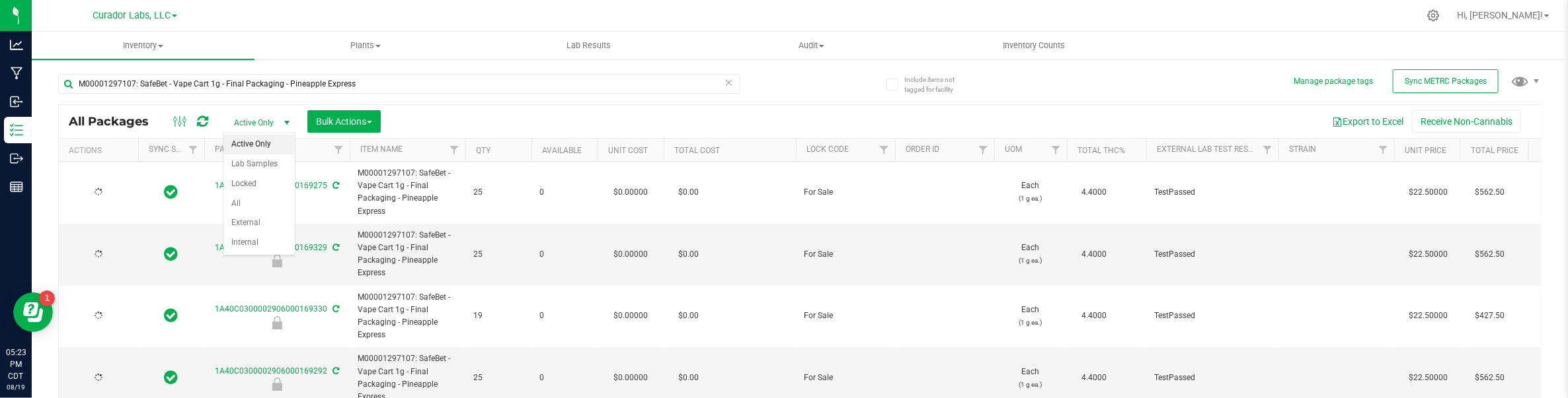
type input "[DATE]"
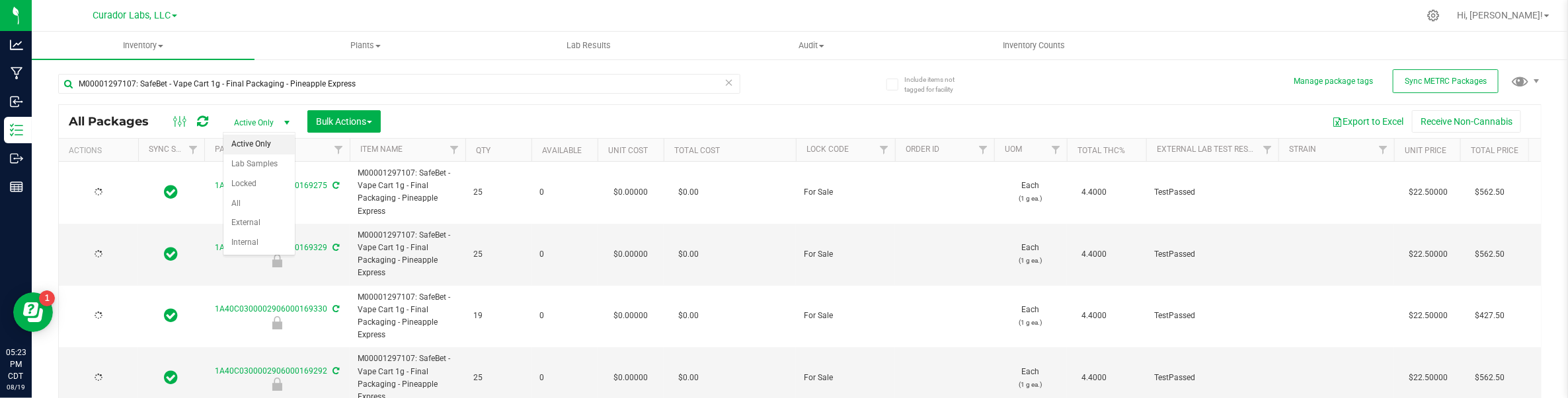
type input "[DATE]"
click at [262, 199] on li "All" at bounding box center [259, 204] width 72 height 20
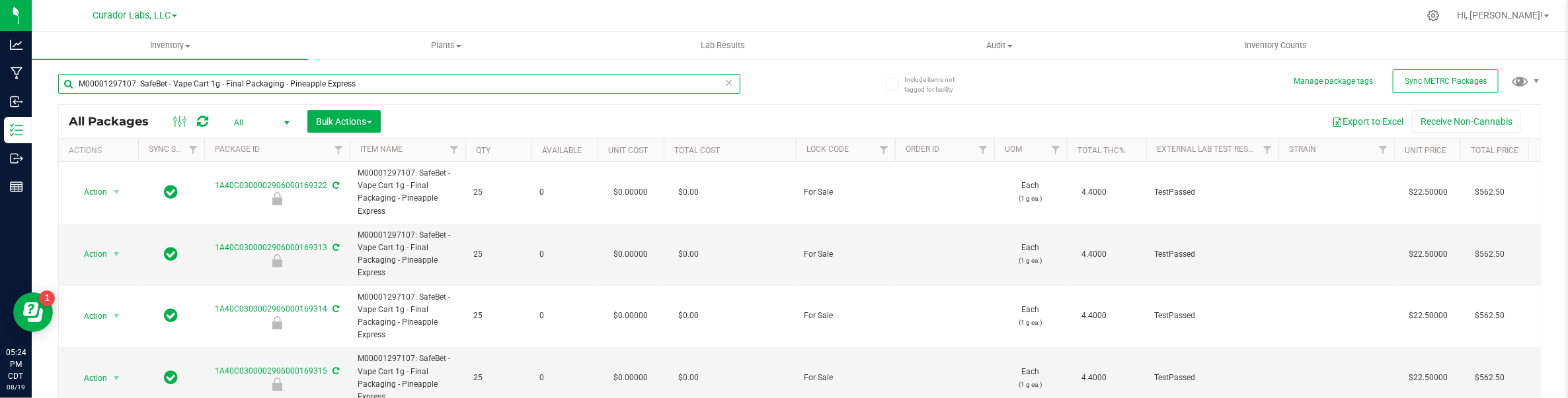
click at [497, 84] on input "M00001297107: SafeBet - Vape Cart 1g - Final Packaging - Pineapple Express" at bounding box center [399, 84] width 682 height 20
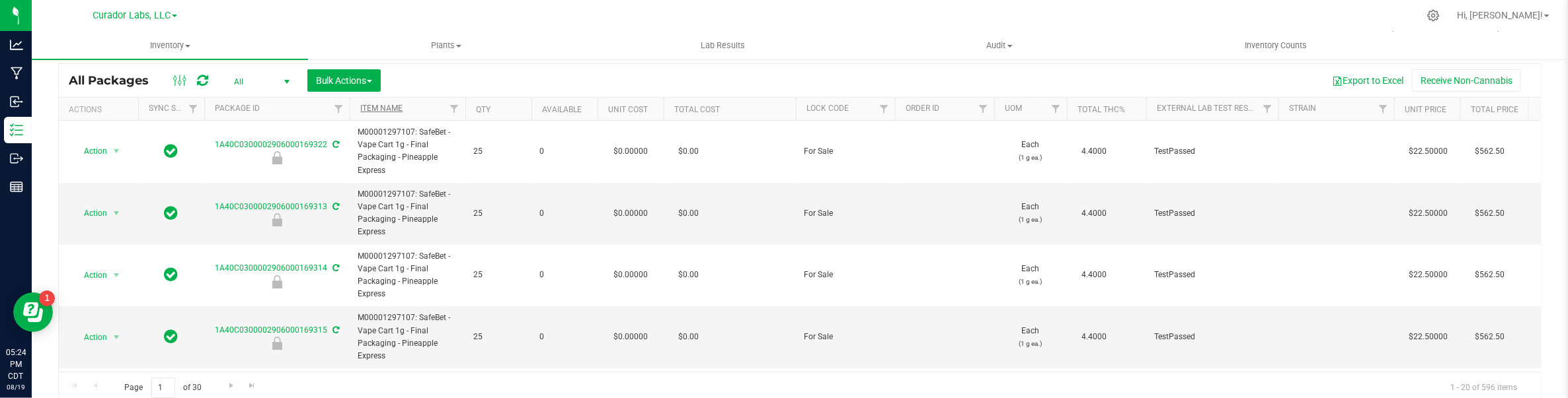
scroll to position [61, 0]
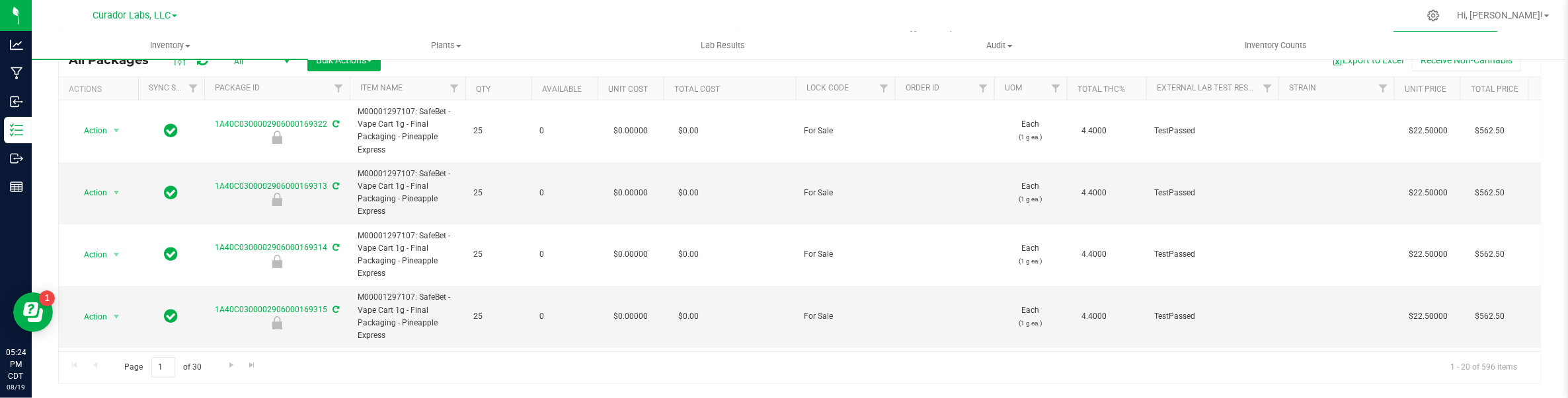
click at [206, 65] on icon at bounding box center [202, 60] width 11 height 14
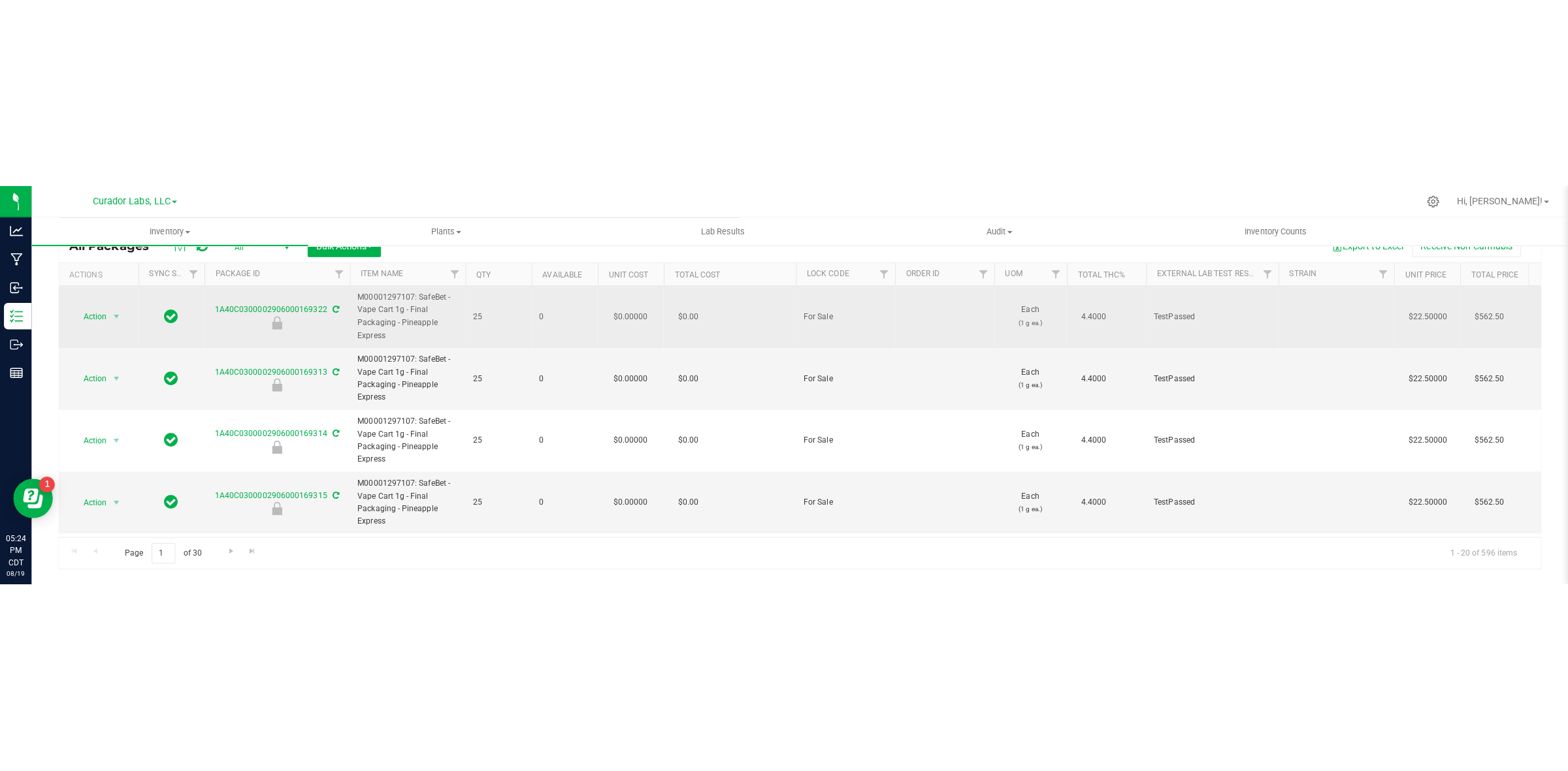
scroll to position [0, 0]
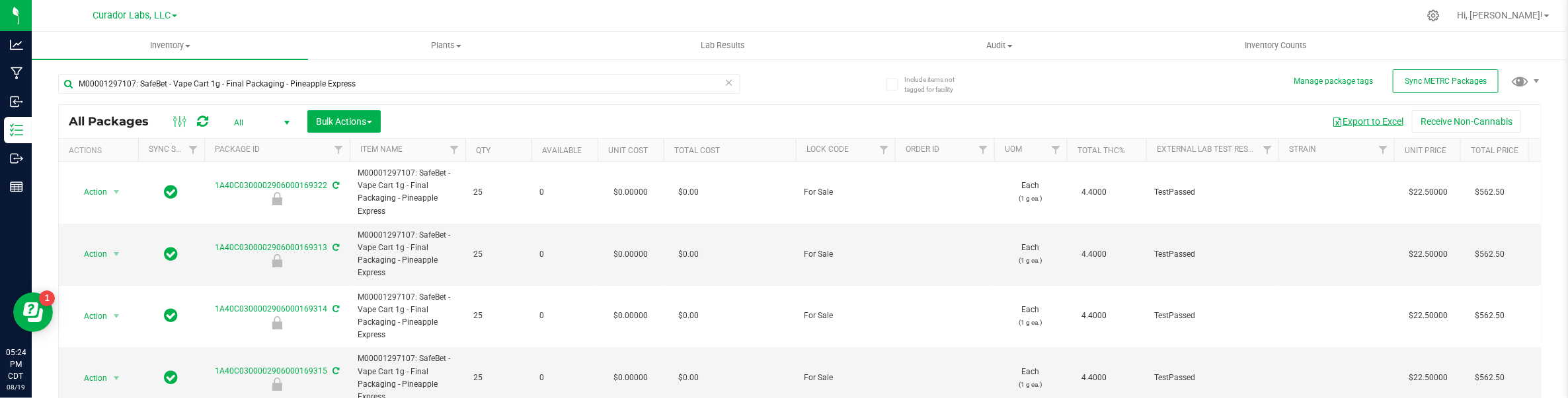
click at [1268, 120] on button "Export to Excel" at bounding box center [1367, 121] width 88 height 23
click at [985, 121] on div "Export to Excel Receive Non-Cannabis" at bounding box center [961, 121] width 1140 height 23
click at [1175, 126] on div "Export to Excel Receive Non-Cannabis" at bounding box center [961, 121] width 1140 height 23
drag, startPoint x: 1363, startPoint y: 148, endPoint x: 1211, endPoint y: 132, distance: 152.8
click at [1268, 132] on div "All Packages All Active Only Lab Samples Locked All External Internal Bulk Acti…" at bounding box center [799, 274] width 1483 height 341
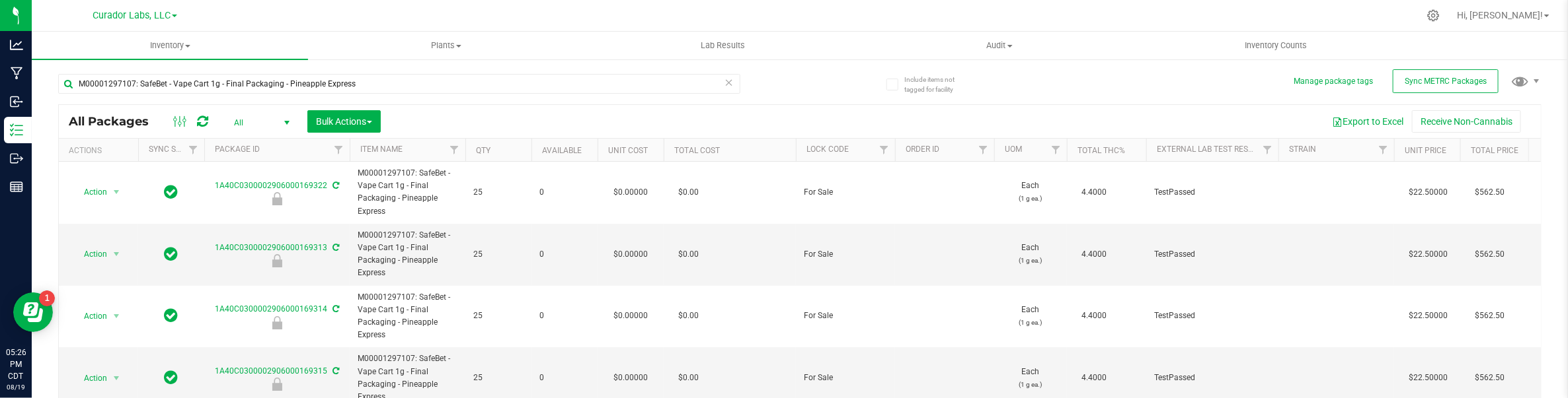
click at [1133, 130] on div "Export to Excel Receive Non-Cannabis" at bounding box center [961, 121] width 1140 height 23
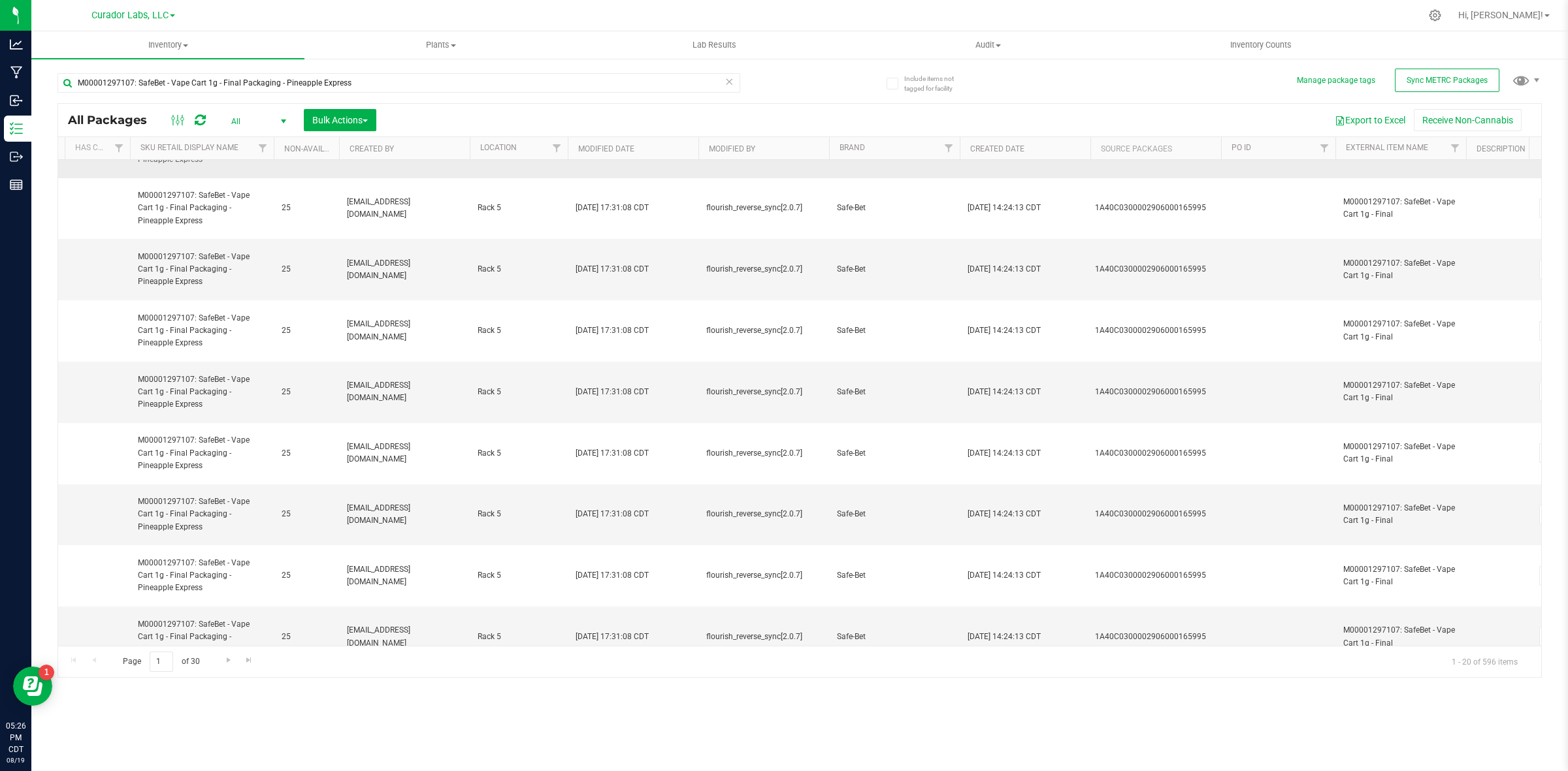
scroll to position [734, 2594]
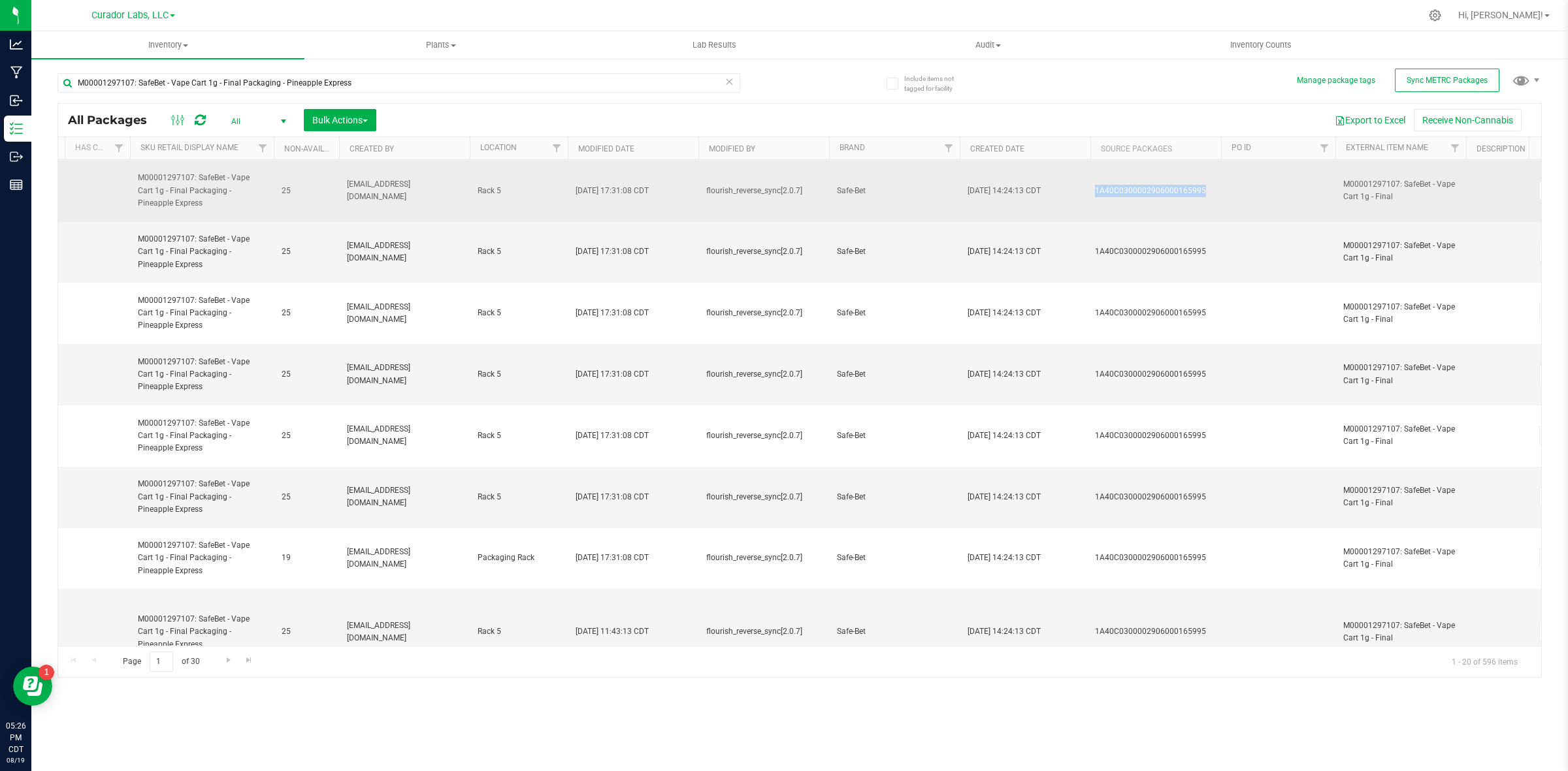
drag, startPoint x: 1206, startPoint y: 196, endPoint x: 1091, endPoint y: 201, distance: 115.1
click at [1091, 201] on td "1A40C0300002906000165995" at bounding box center [1155, 191] width 131 height 61
copy div "1A40C0300002906000165995"
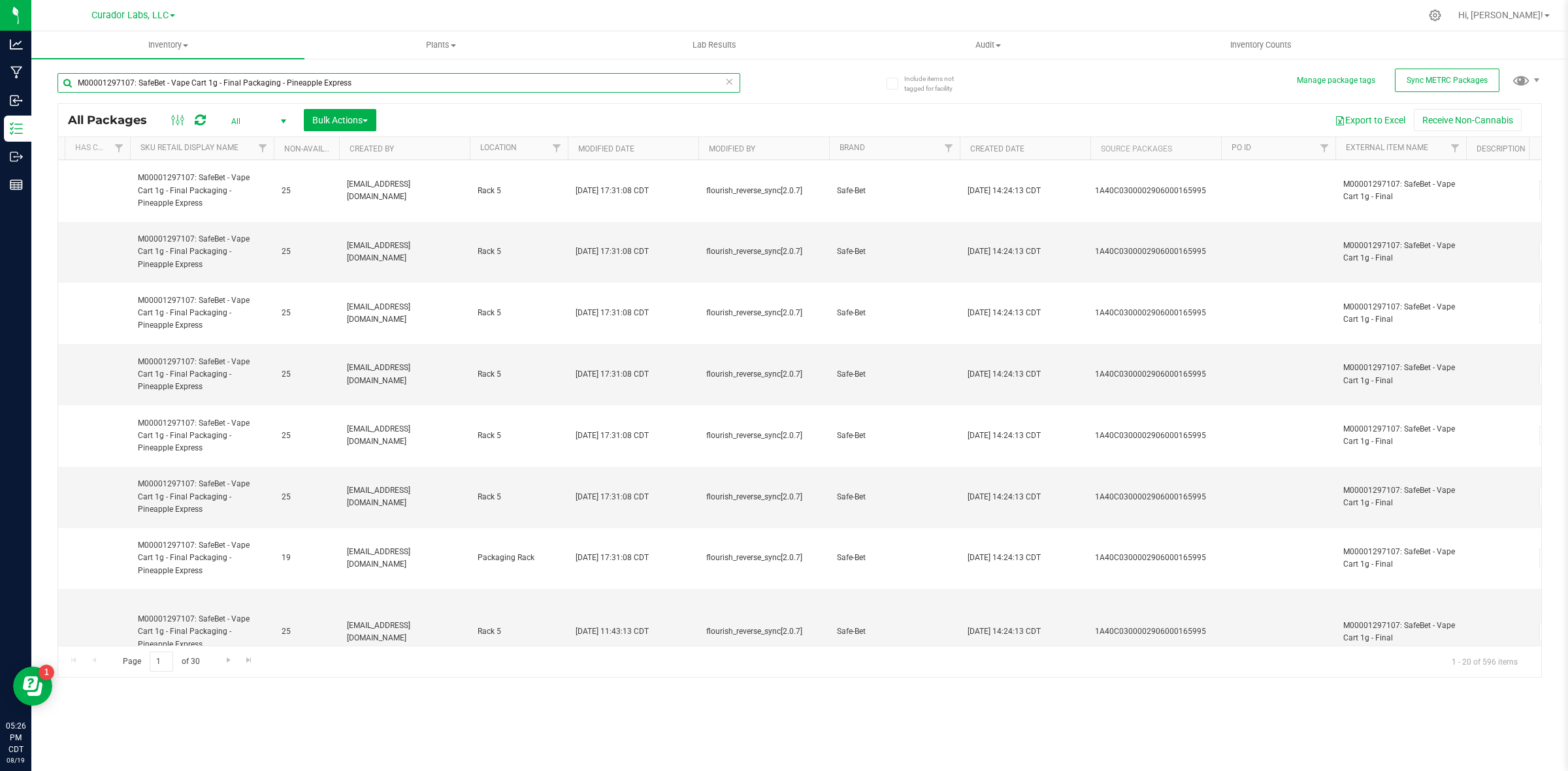
click at [387, 81] on input "M00001297107: SafeBet - Vape Cart 1g - Final Packaging - Pineapple Express" at bounding box center [398, 83] width 683 height 19
paste input "1A40C0300002906000165995"
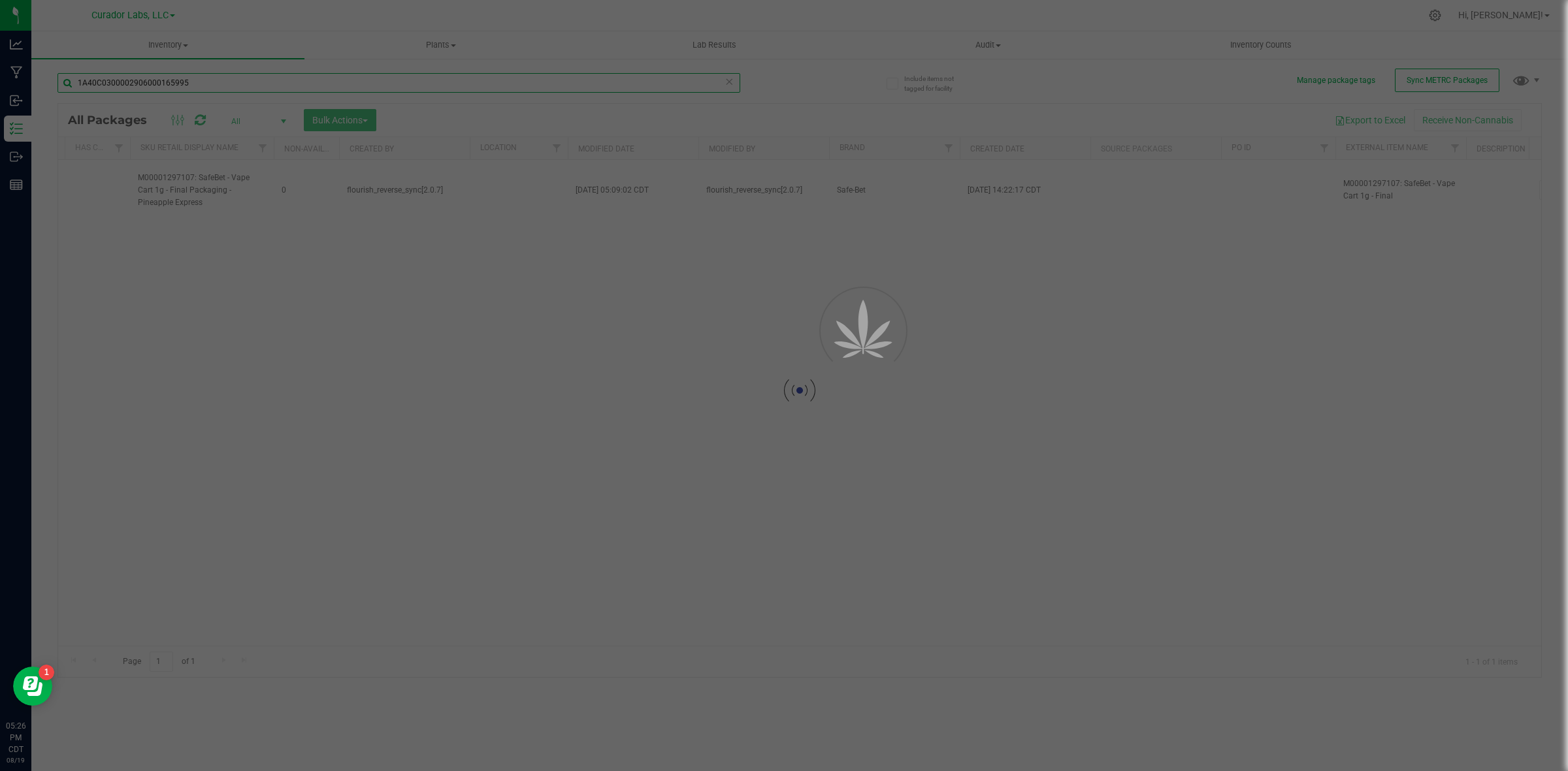
scroll to position [0, 2594]
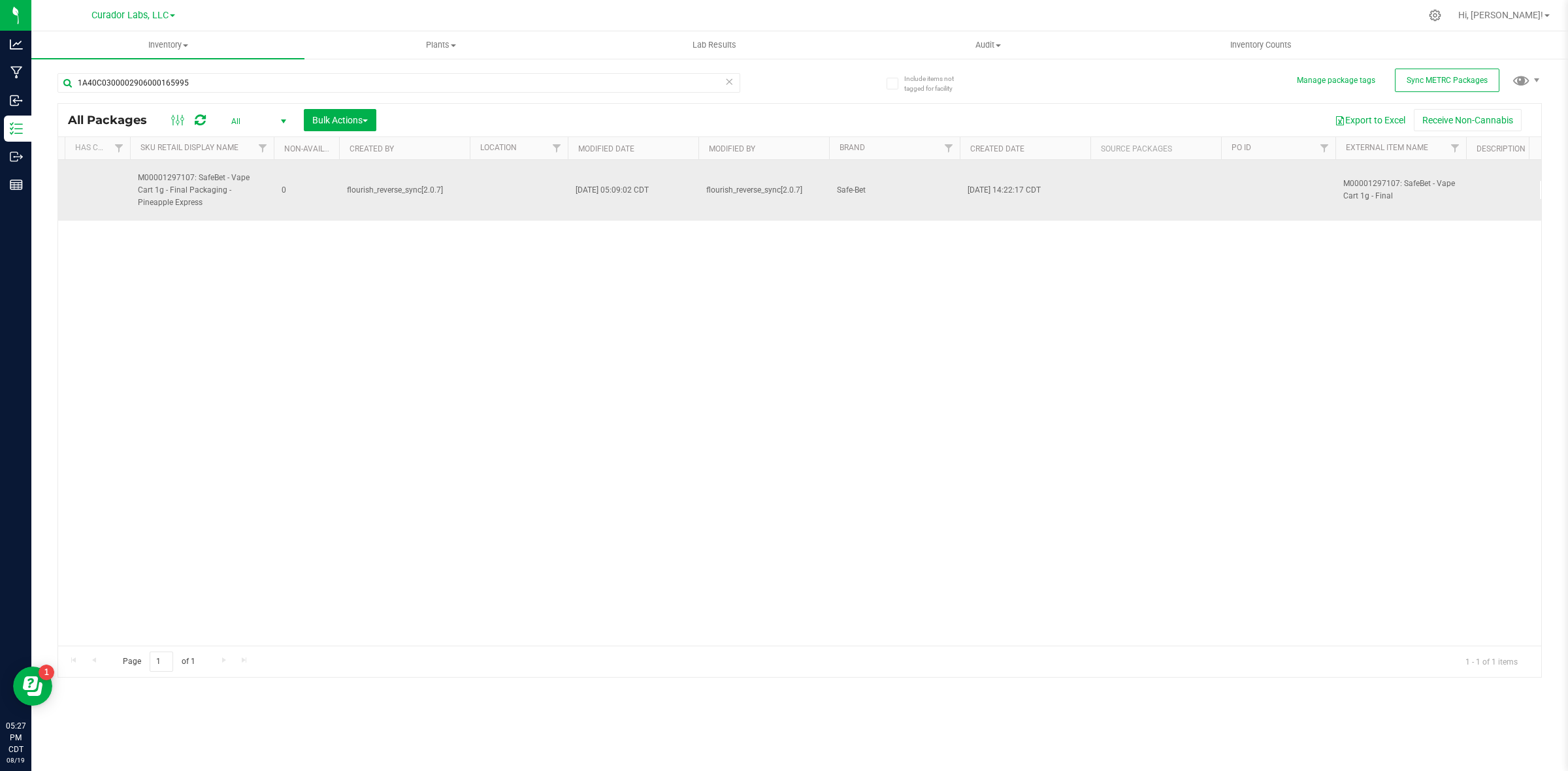
drag, startPoint x: 160, startPoint y: 198, endPoint x: 122, endPoint y: 160, distance: 53.7
click at [139, 170] on td "M00001297107: SafeBet - Vape Cart 1g - Final Packaging - Pineapple Express" at bounding box center [201, 190] width 144 height 60
drag, startPoint x: 134, startPoint y: 176, endPoint x: 178, endPoint y: 207, distance: 53.8
click at [178, 207] on td "M00001297107: SafeBet - Vape Cart 1g - Final Packaging - Pineapple Express" at bounding box center [201, 190] width 144 height 60
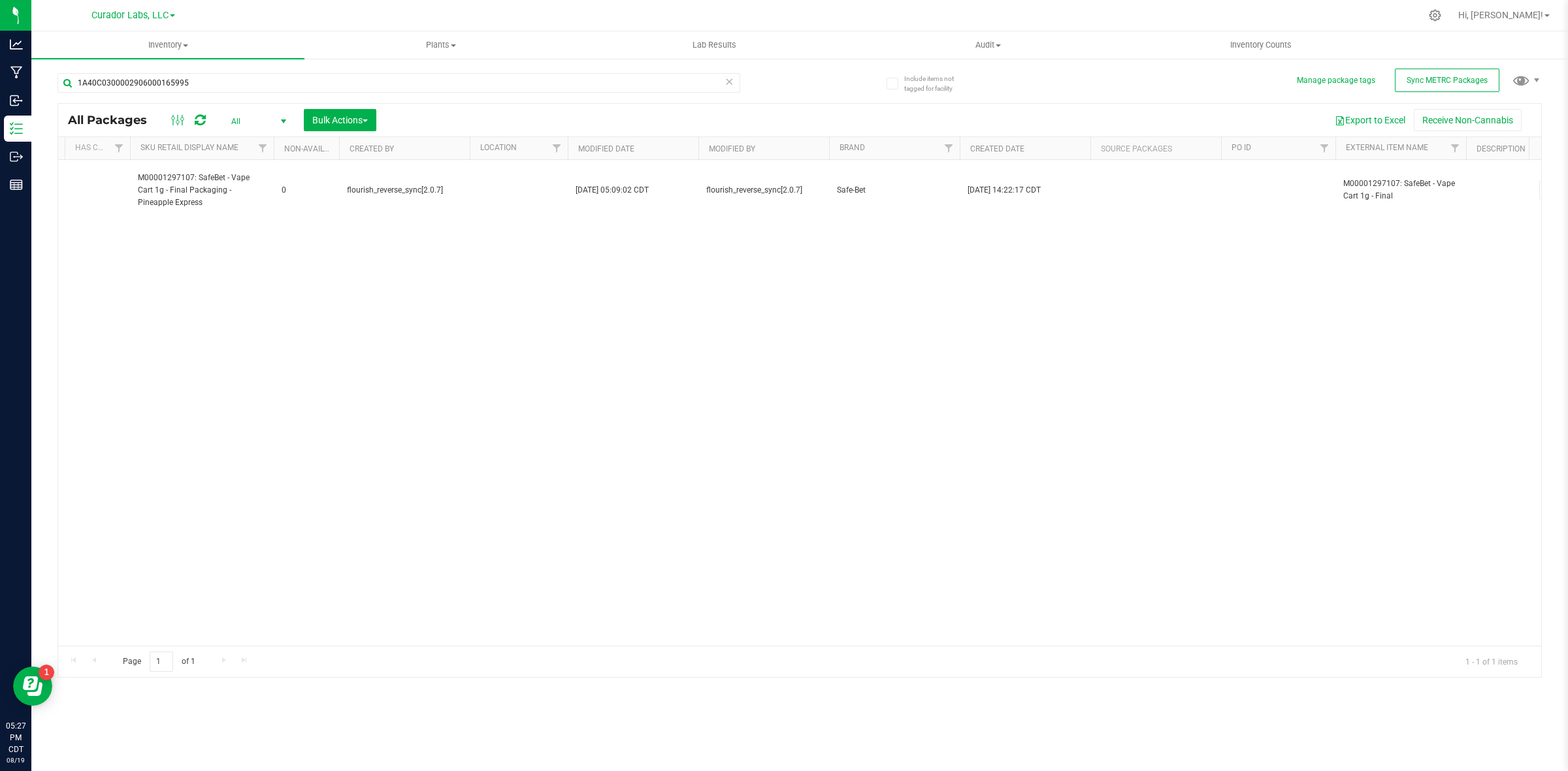
copy span "M00001297107: SafeBet - Vape Cart 1g - Final Packaging - Pineapple Express"
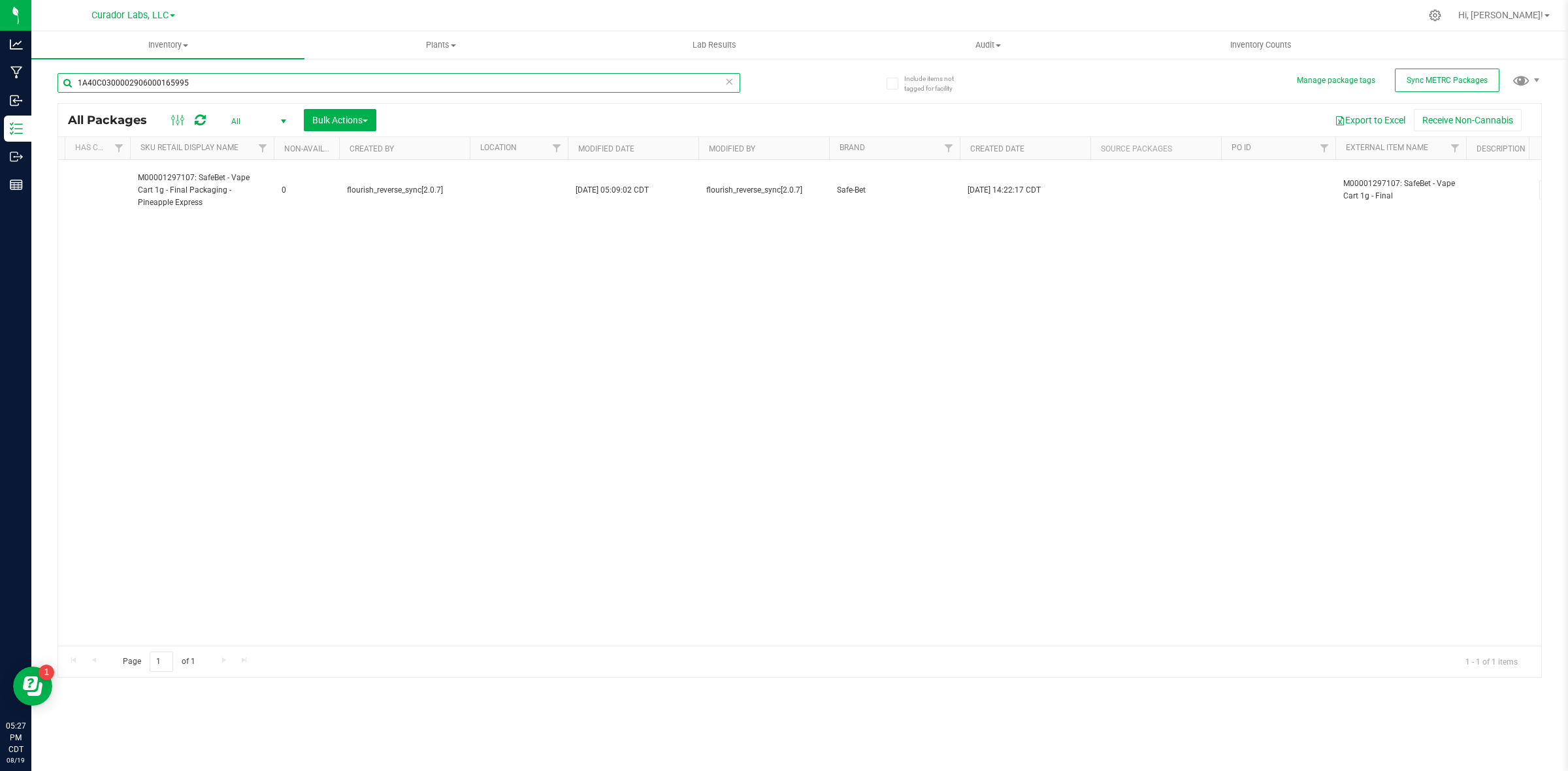
click at [207, 88] on input "1A40C0300002906000165995" at bounding box center [398, 83] width 683 height 19
paste input "M00001297107: SafeBet - Vape Cart 1g - Final Packaging - Pineapple Express"
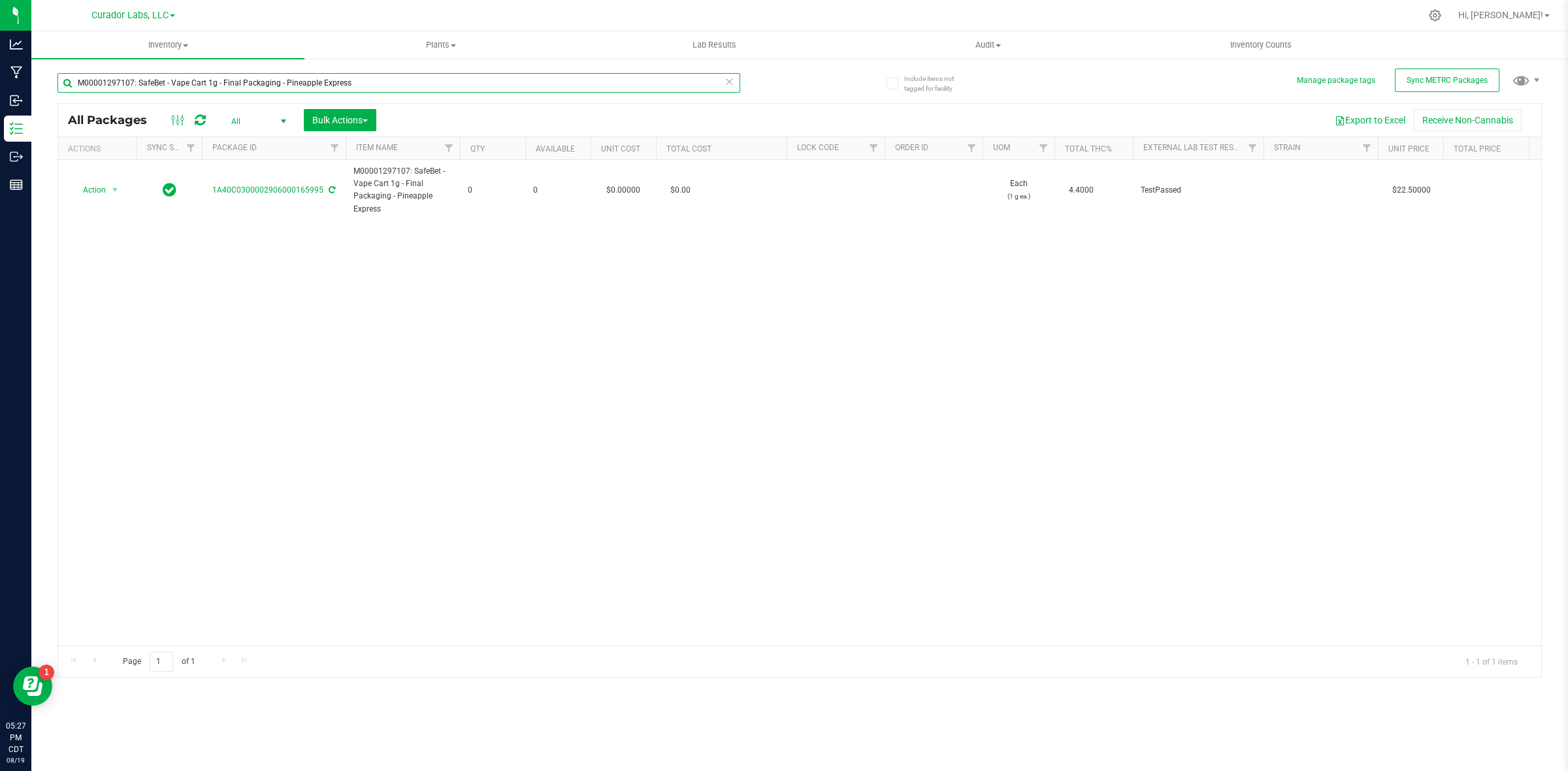
type input "M00001297107: SafeBet - Vape Cart 1g - Final Packaging - Pineapple Express"
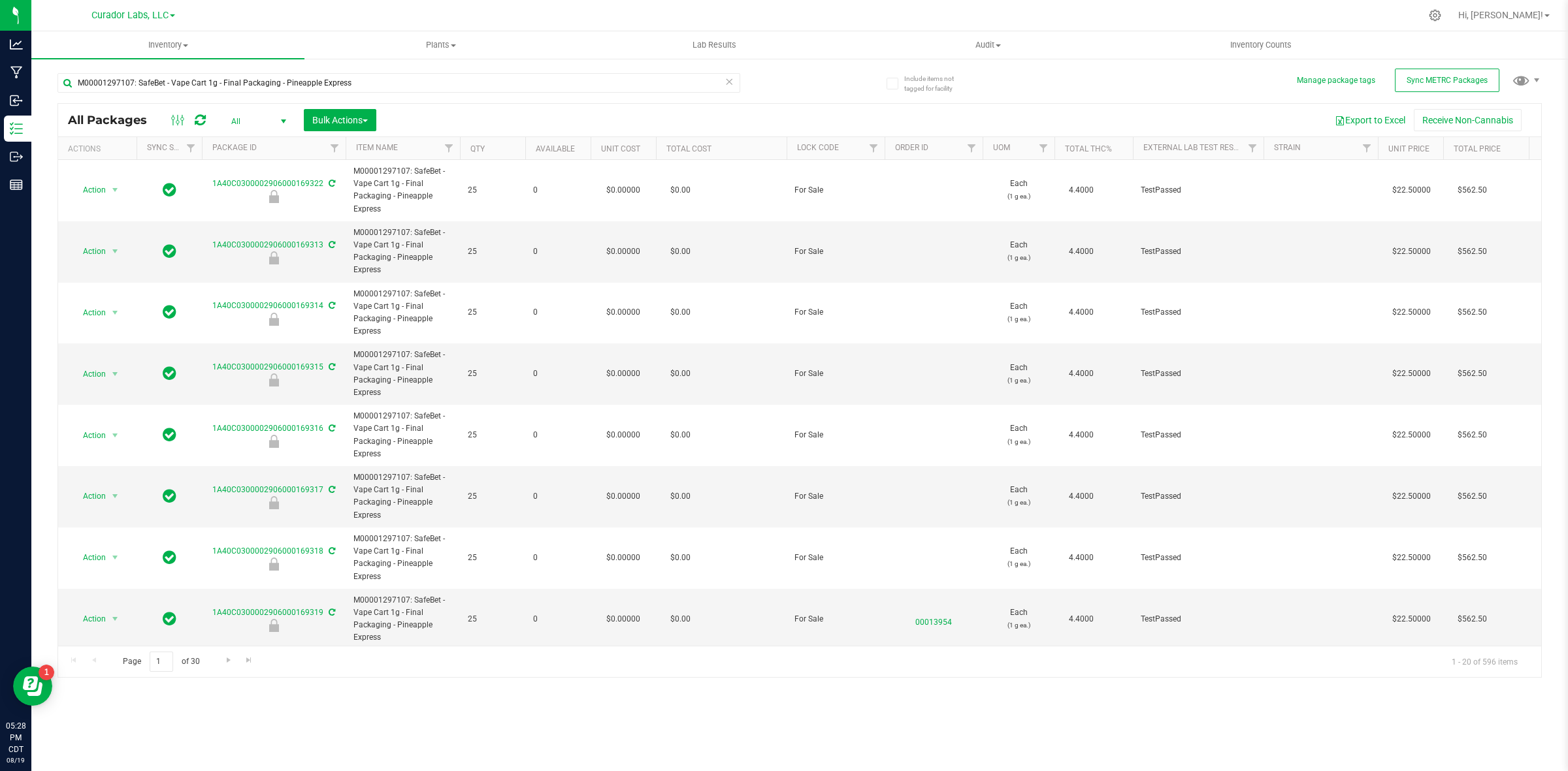
click at [245, 119] on span "All" at bounding box center [256, 122] width 72 height 19
click at [245, 145] on li "Active Only" at bounding box center [256, 143] width 71 height 19
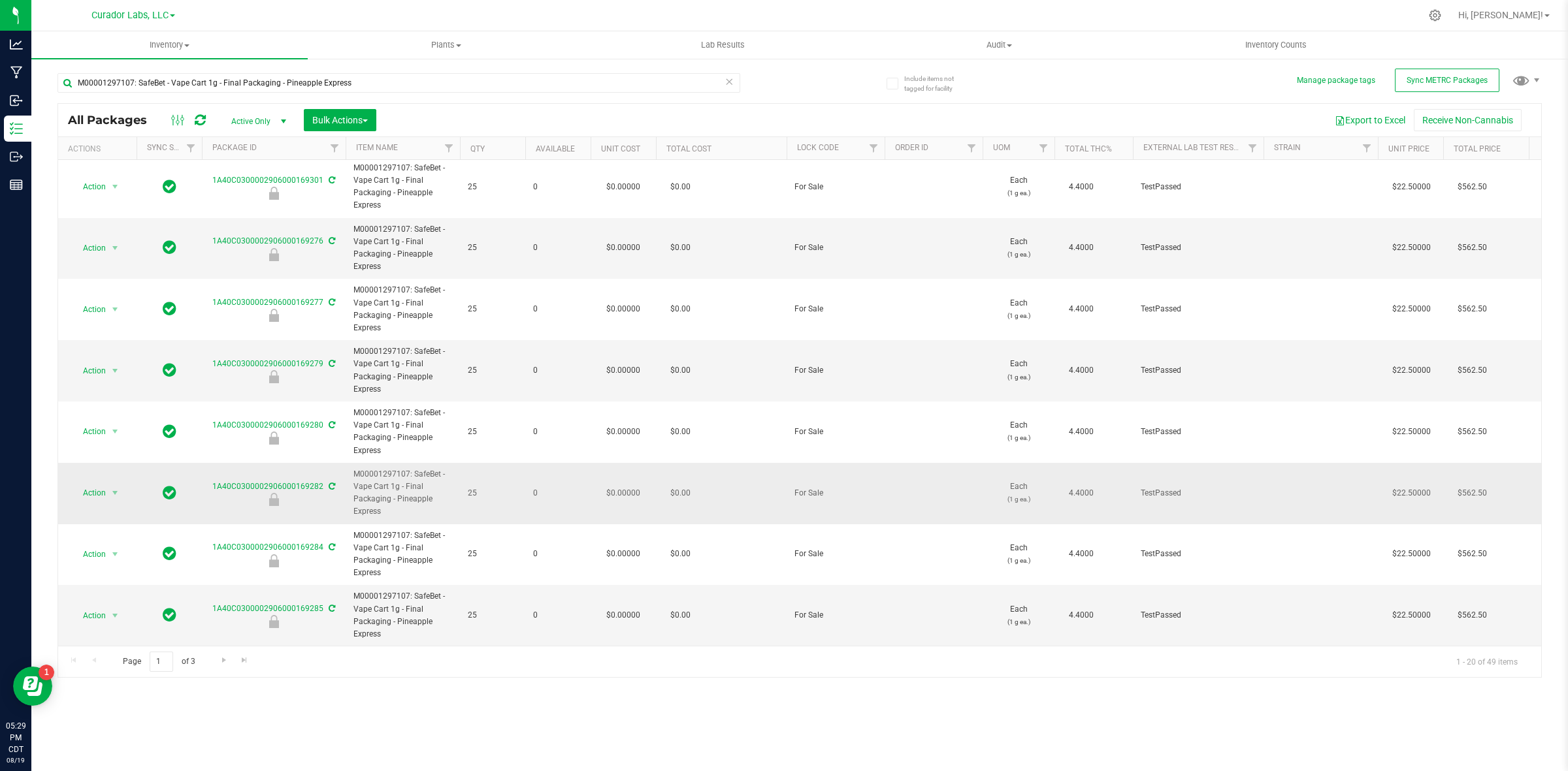
scroll to position [753, 0]
click at [654, 595] on div "Inventory All packages All inventory Waste log Create inventory Plants All plan…" at bounding box center [800, 401] width 1537 height 740
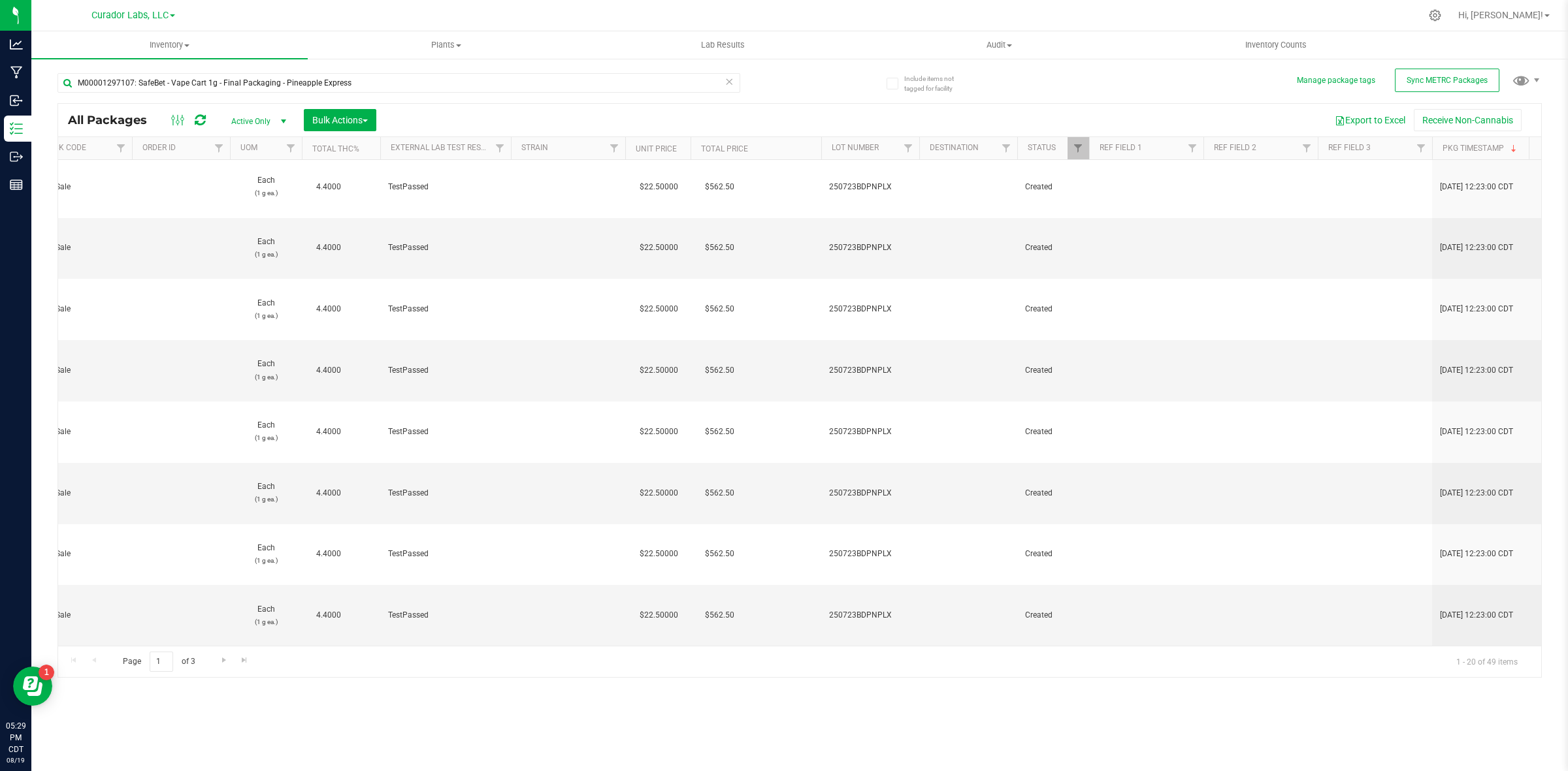
scroll to position [0, 0]
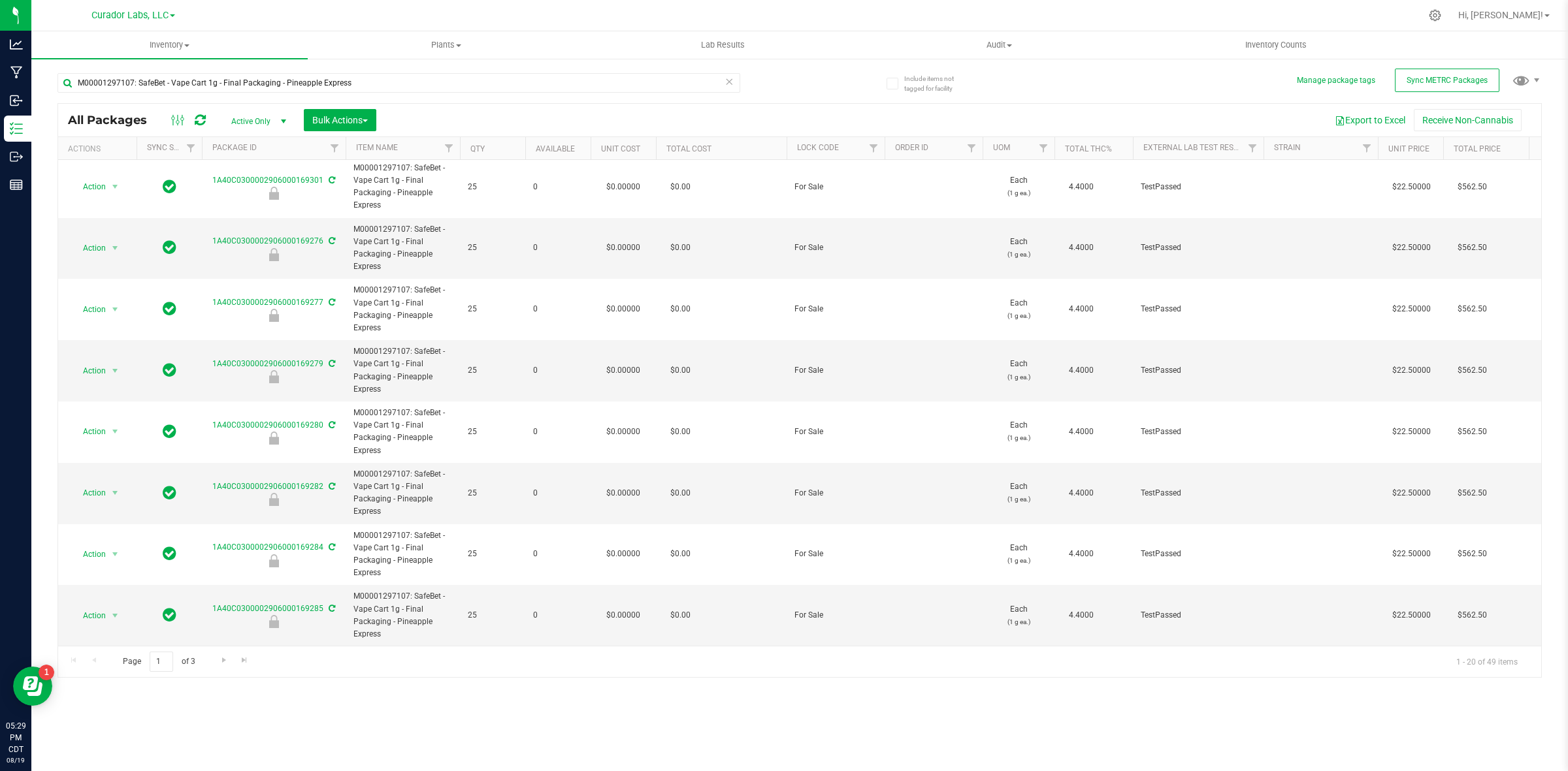
click at [273, 119] on span "Active Only" at bounding box center [256, 122] width 72 height 19
click at [233, 204] on li "All" at bounding box center [256, 202] width 71 height 19
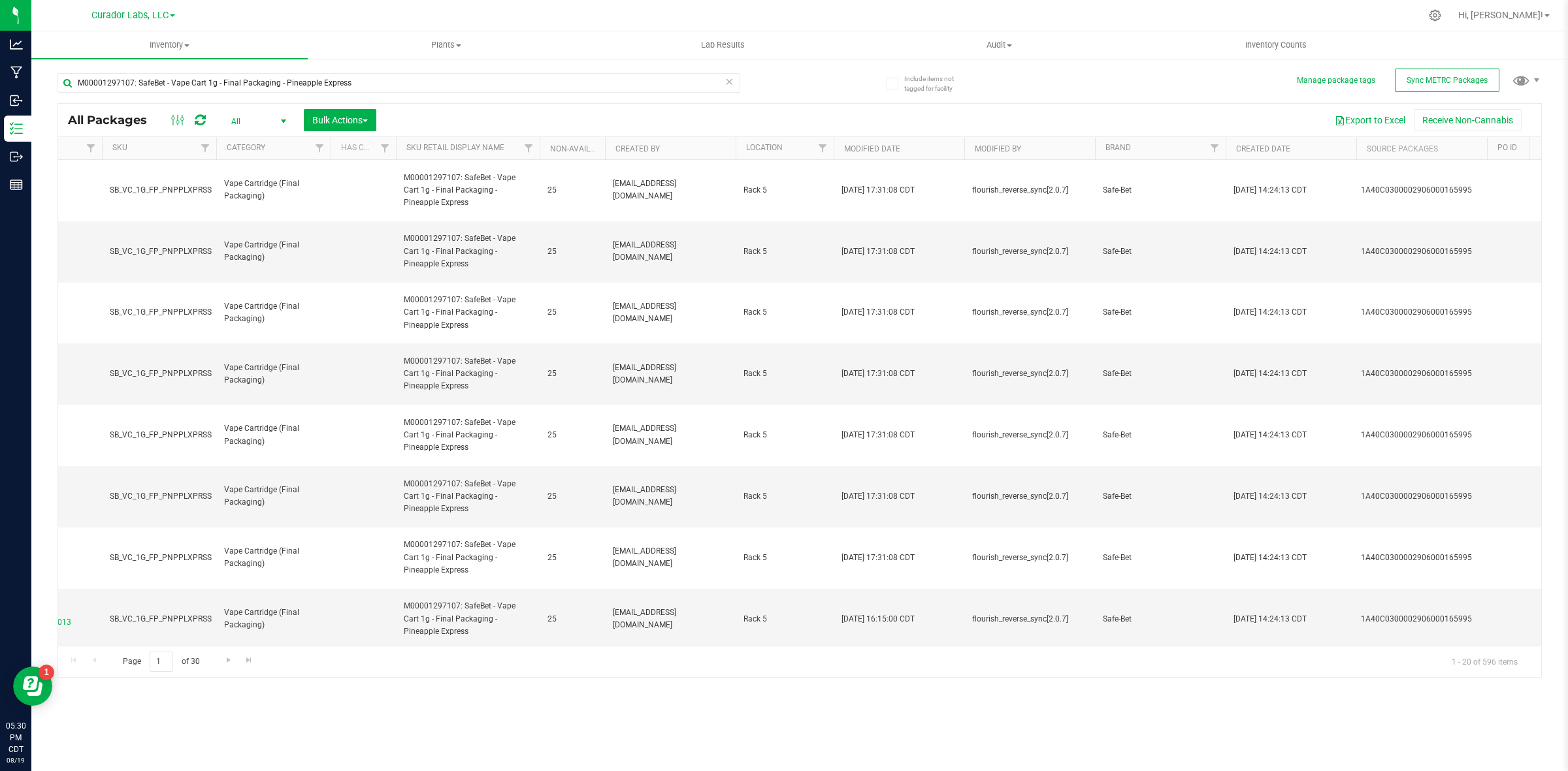
click at [1254, 145] on th "Source Packages" at bounding box center [1421, 148] width 131 height 23
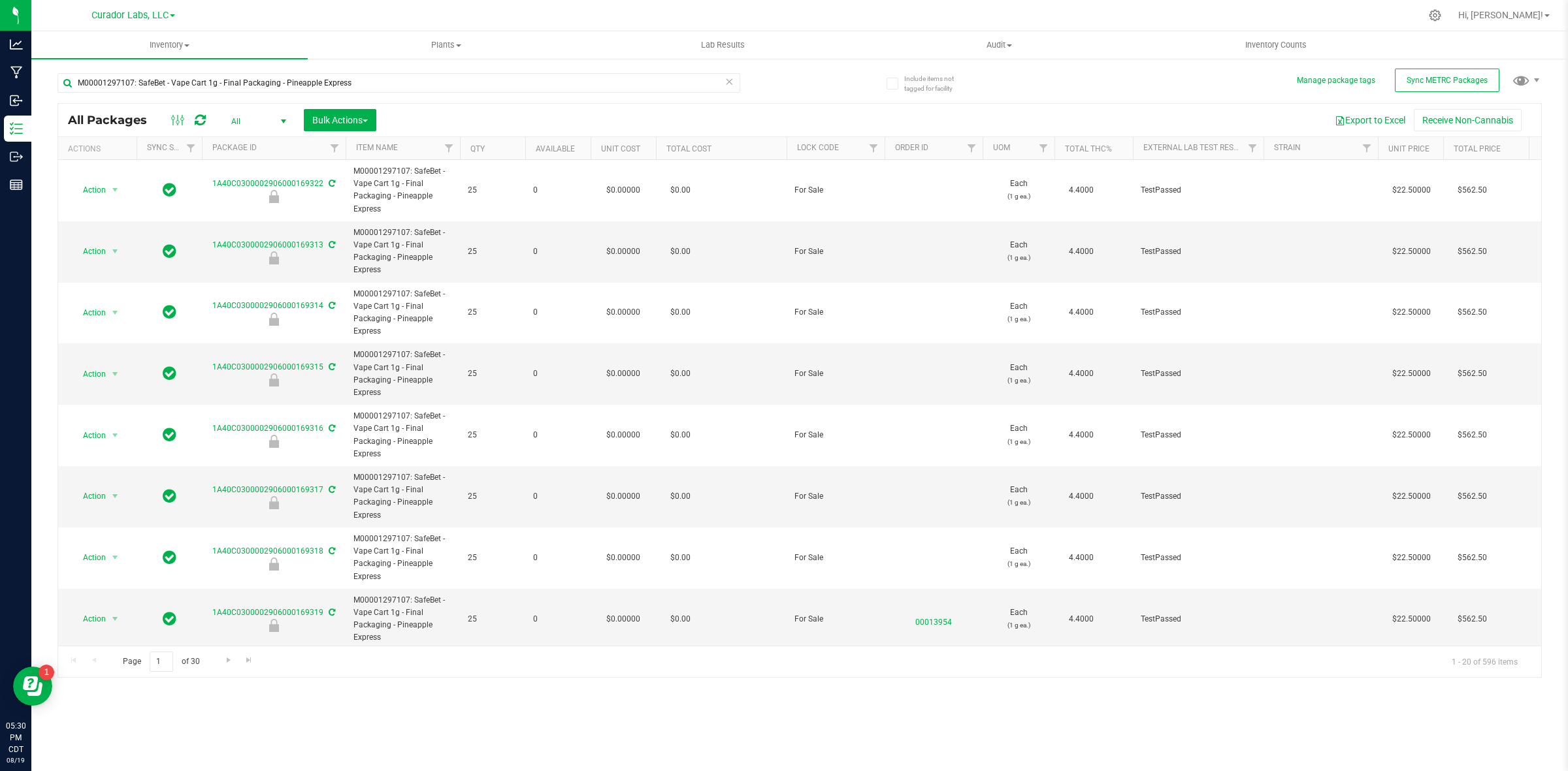
click at [647, 145] on th "Unit Cost" at bounding box center [624, 148] width 66 height 23
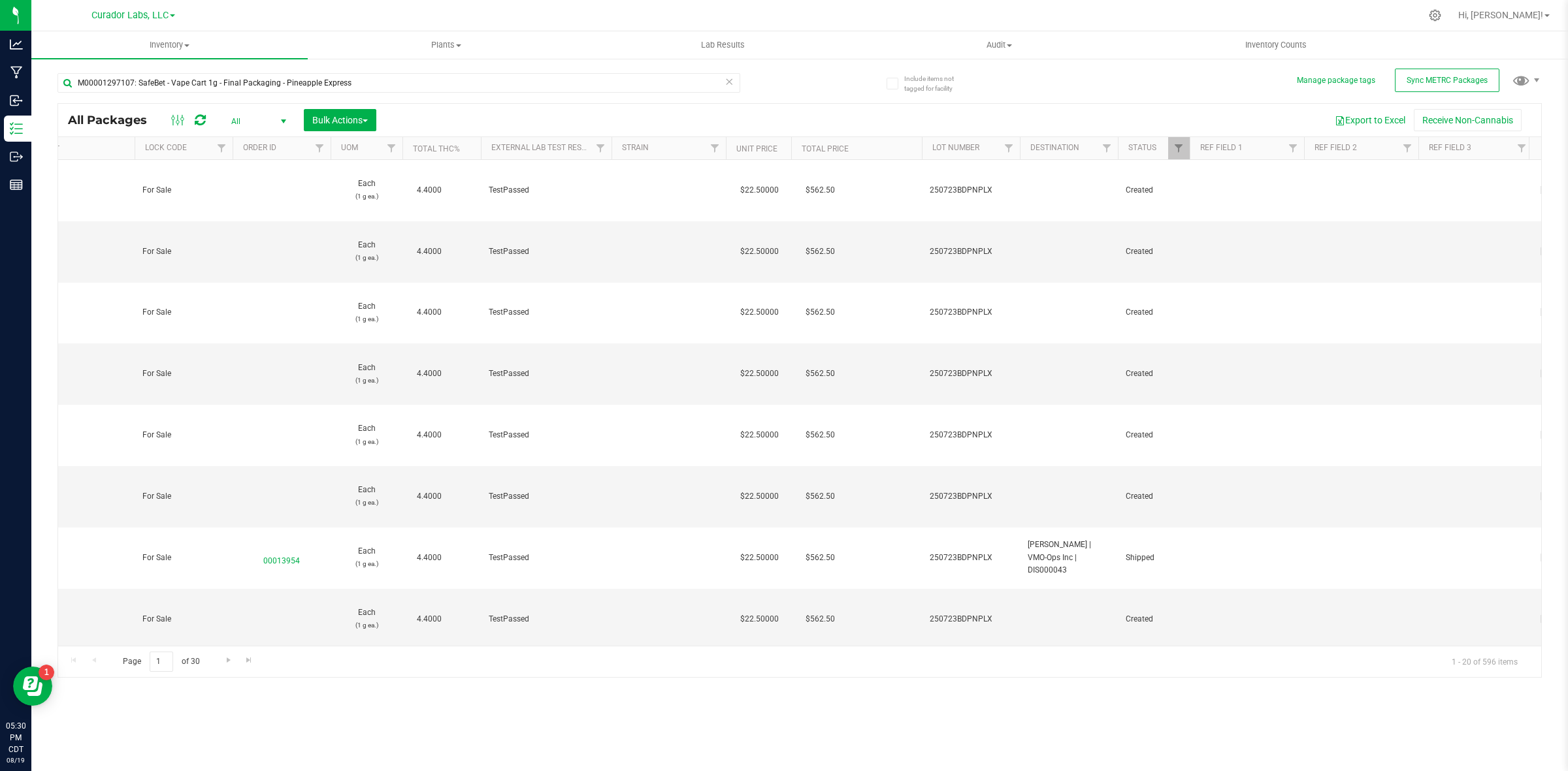
scroll to position [0, 1657]
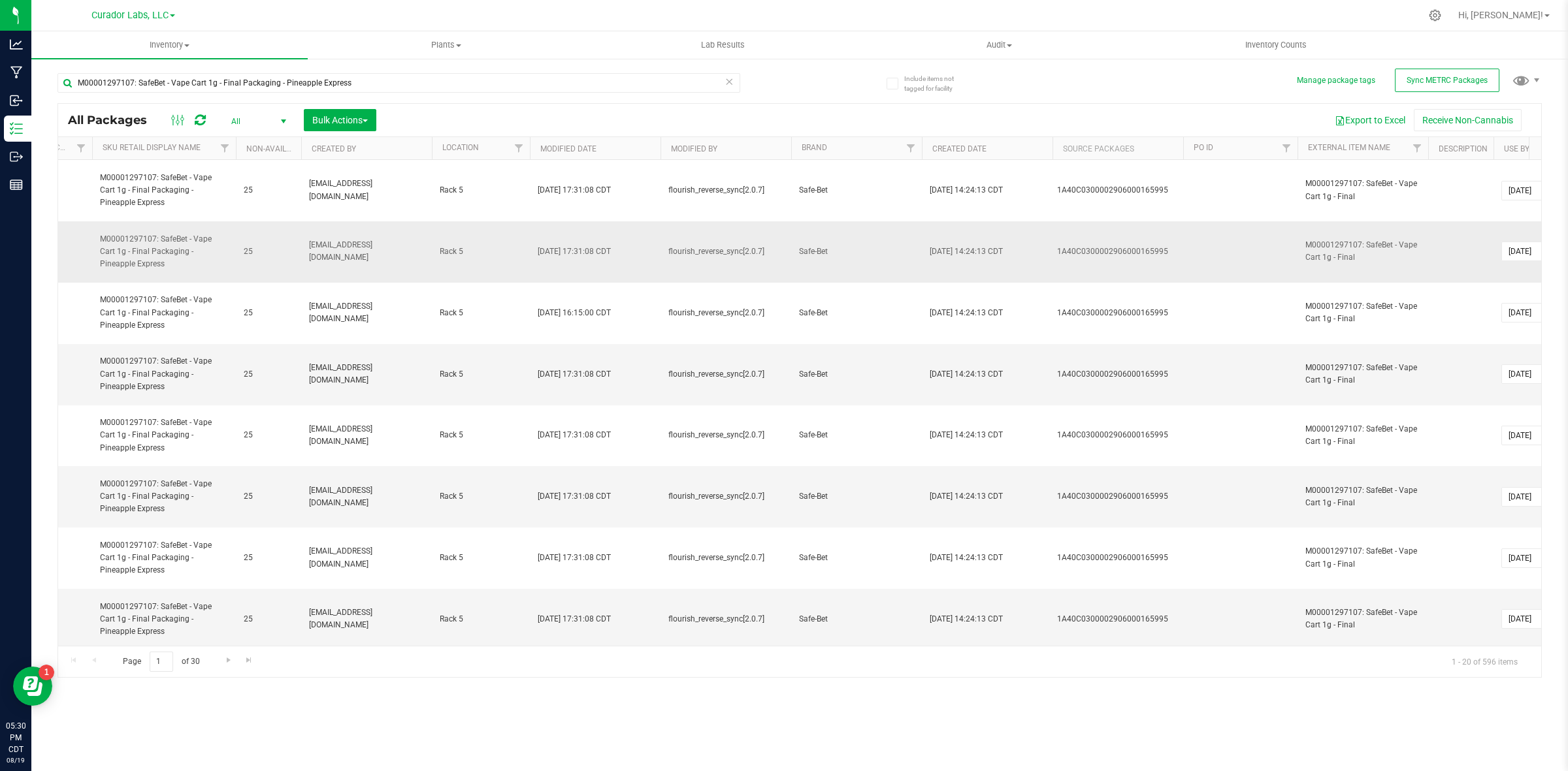
click at [1129, 254] on div "1A40C0300002906000165995" at bounding box center [1118, 251] width 122 height 13
copy div "1A40C0300002906000165995"
click at [226, 595] on span "Go to the next page" at bounding box center [229, 660] width 10 height 10
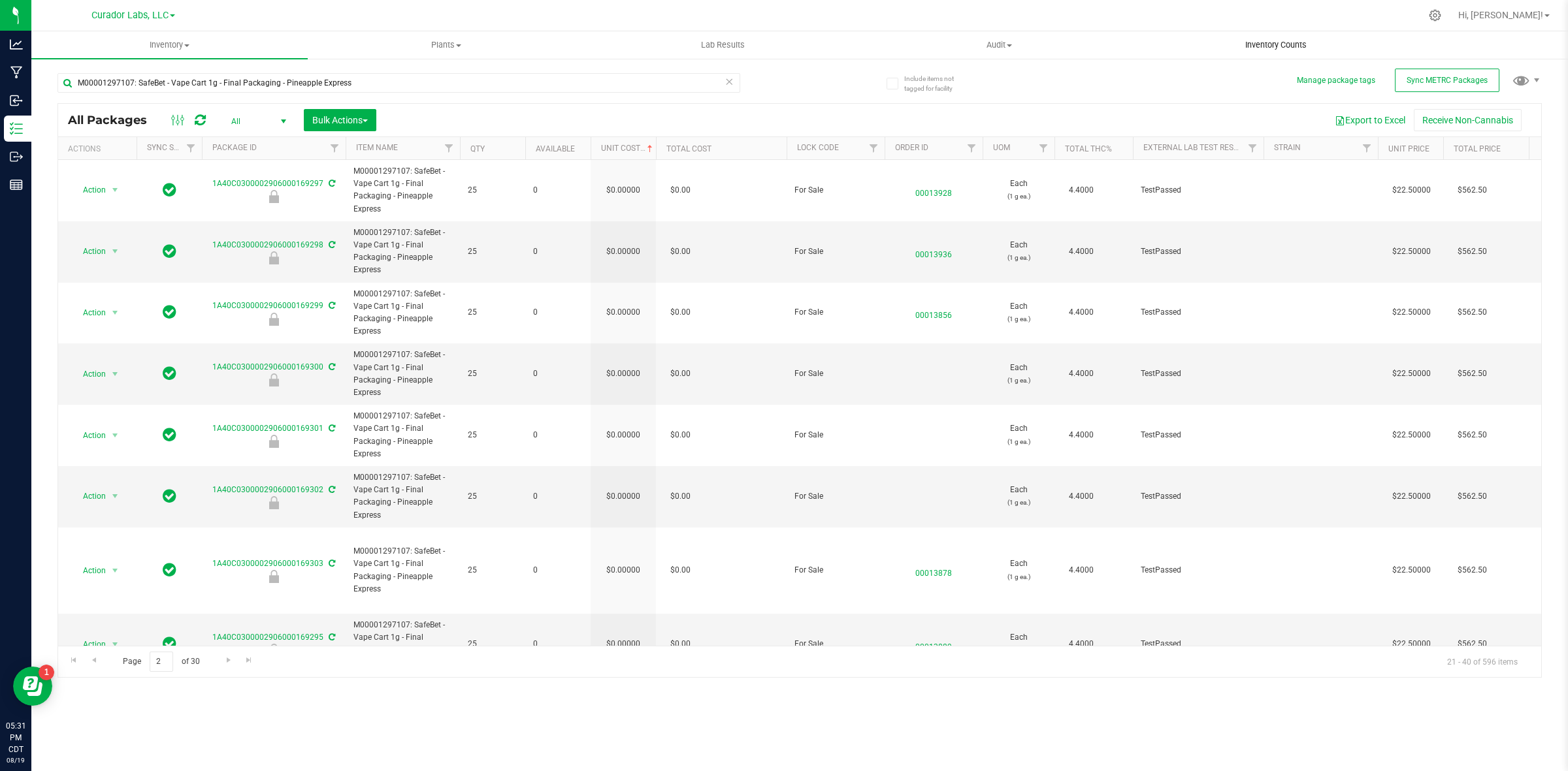
scroll to position [0, 2759]
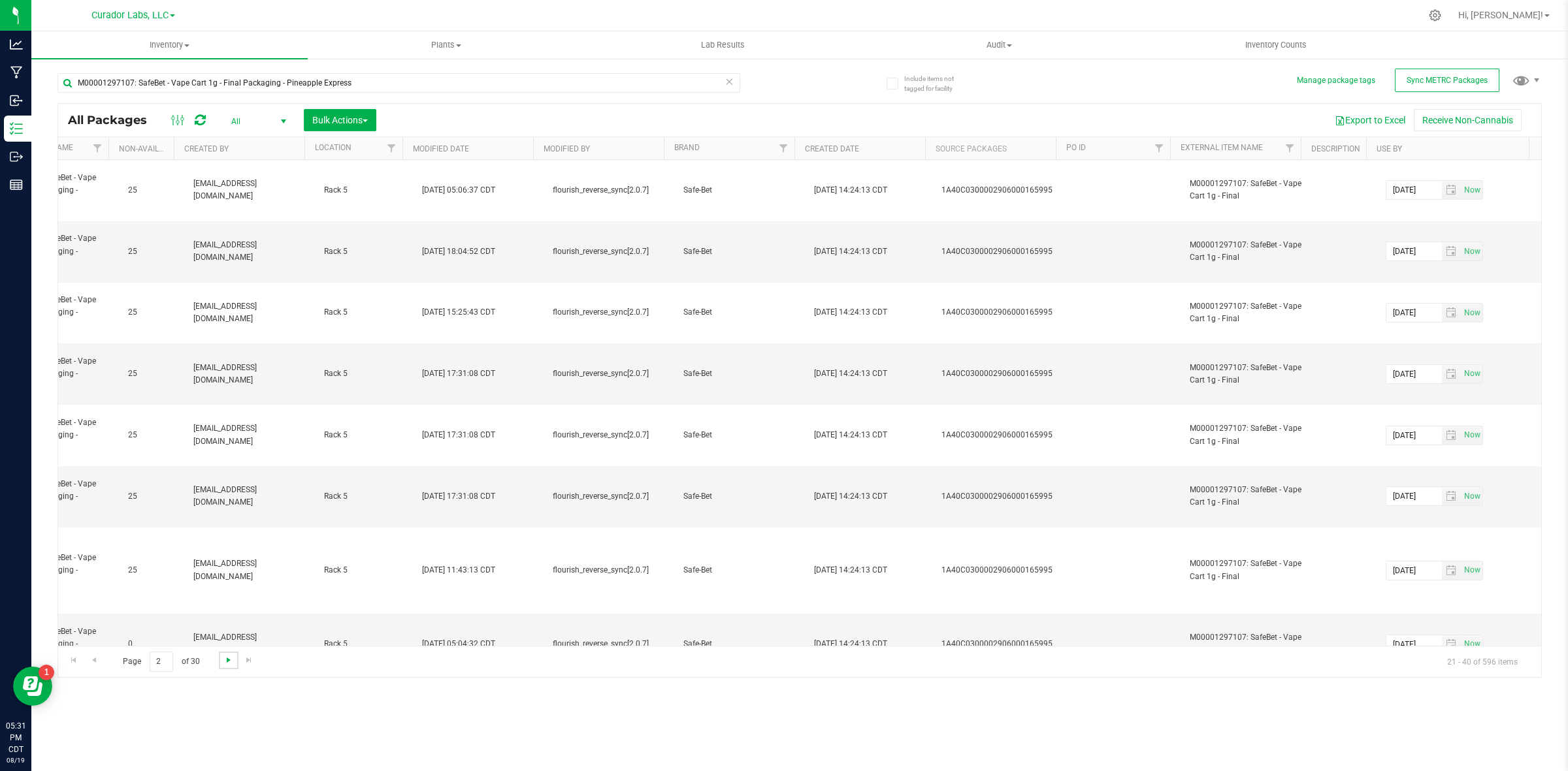
click at [229, 595] on span "Go to the next page" at bounding box center [229, 660] width 10 height 10
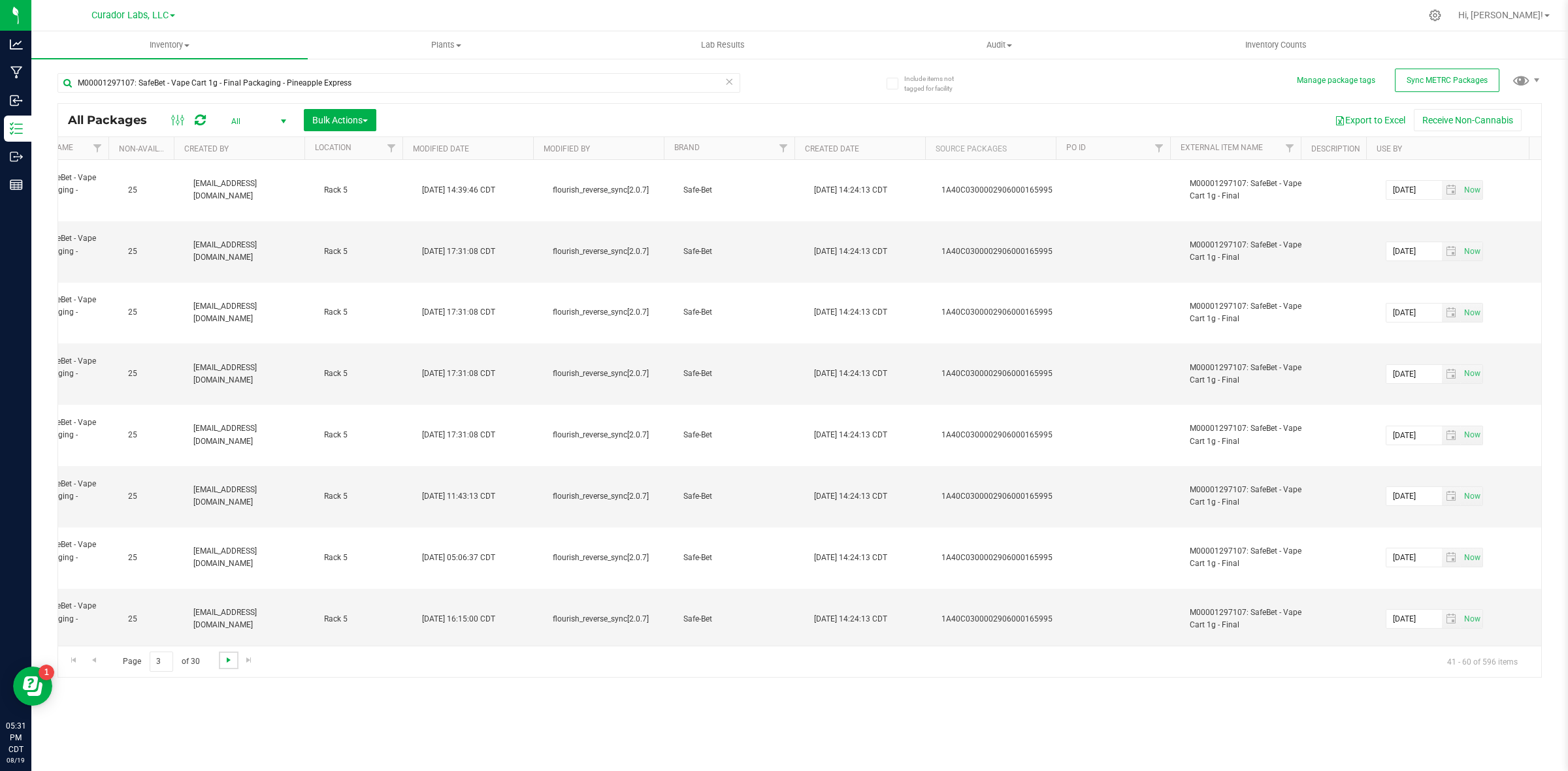
click at [225, 595] on span "Go to the next page" at bounding box center [229, 660] width 10 height 10
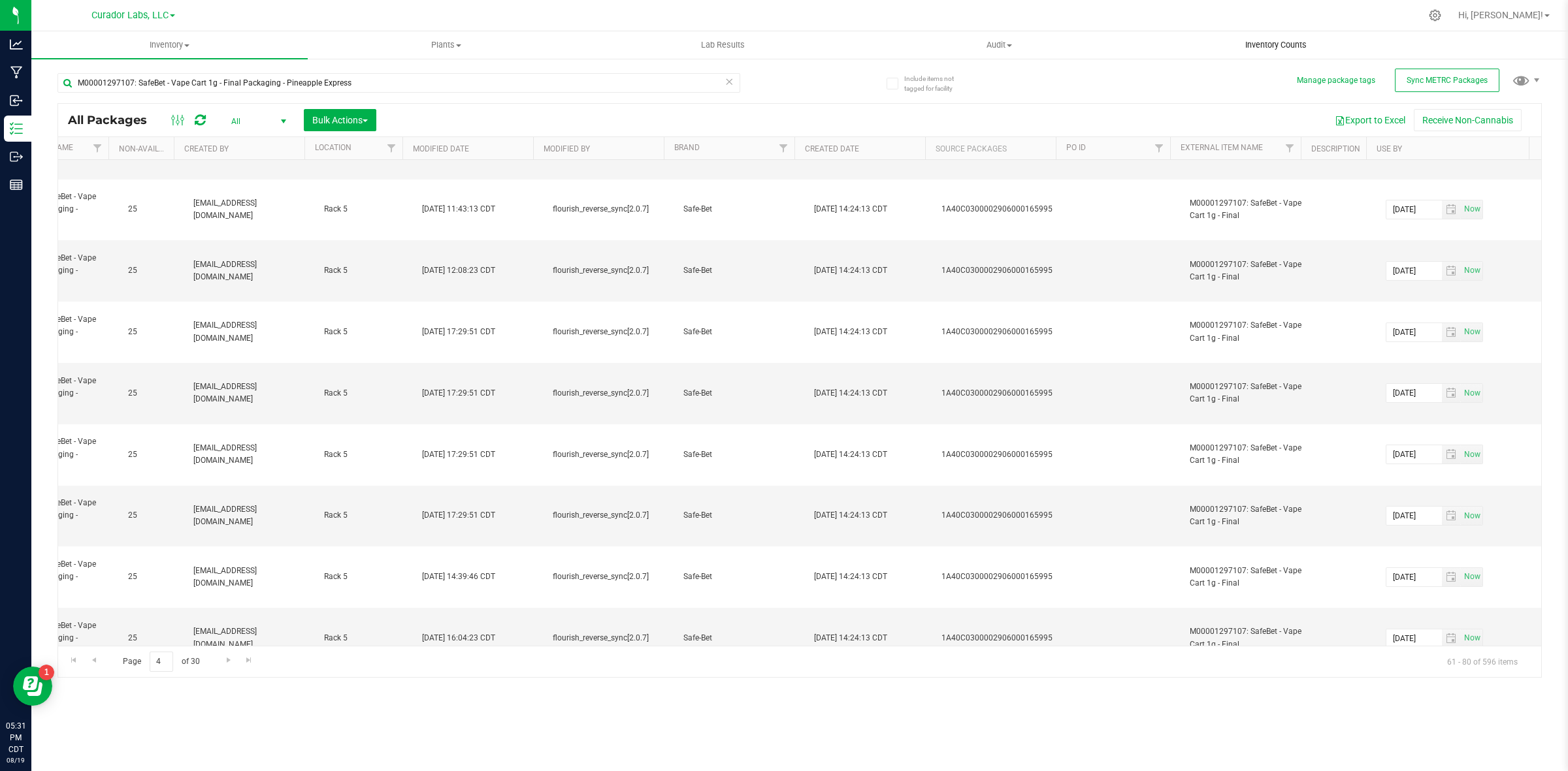
scroll to position [0, 2759]
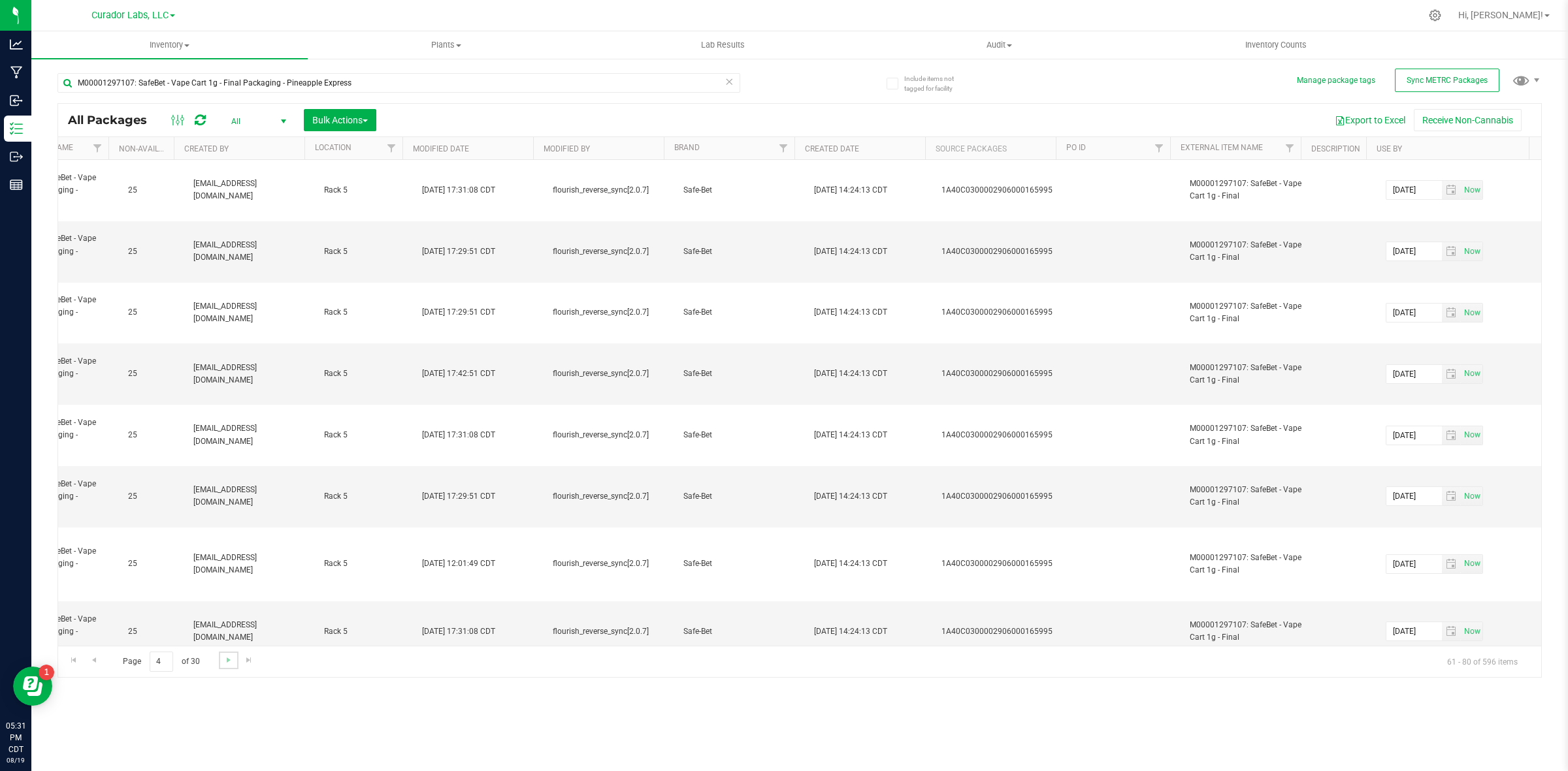
click at [235, 595] on link "Go to the next page" at bounding box center [228, 661] width 19 height 18
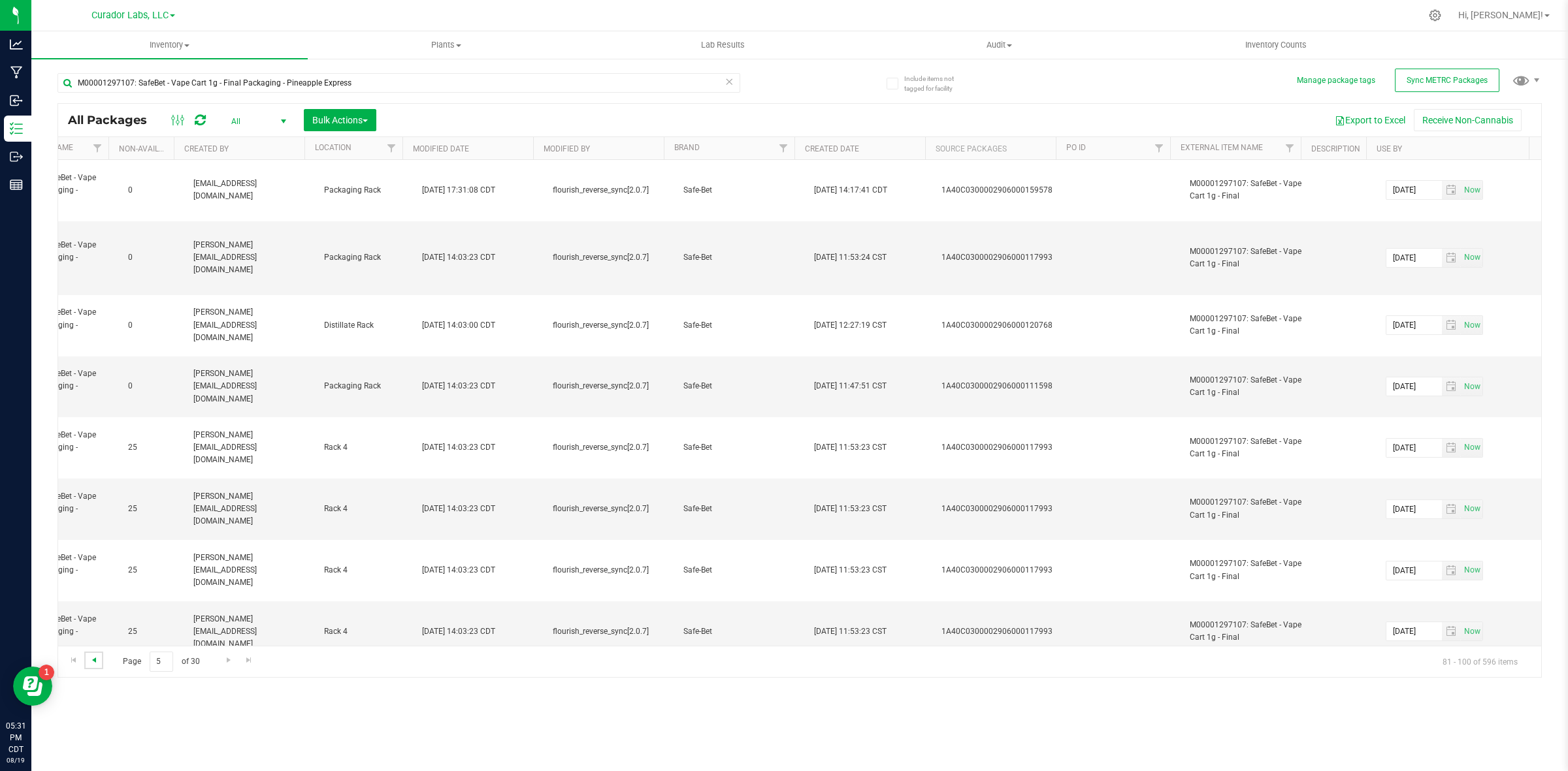
click at [93, 595] on span "Go to the previous page" at bounding box center [94, 660] width 10 height 10
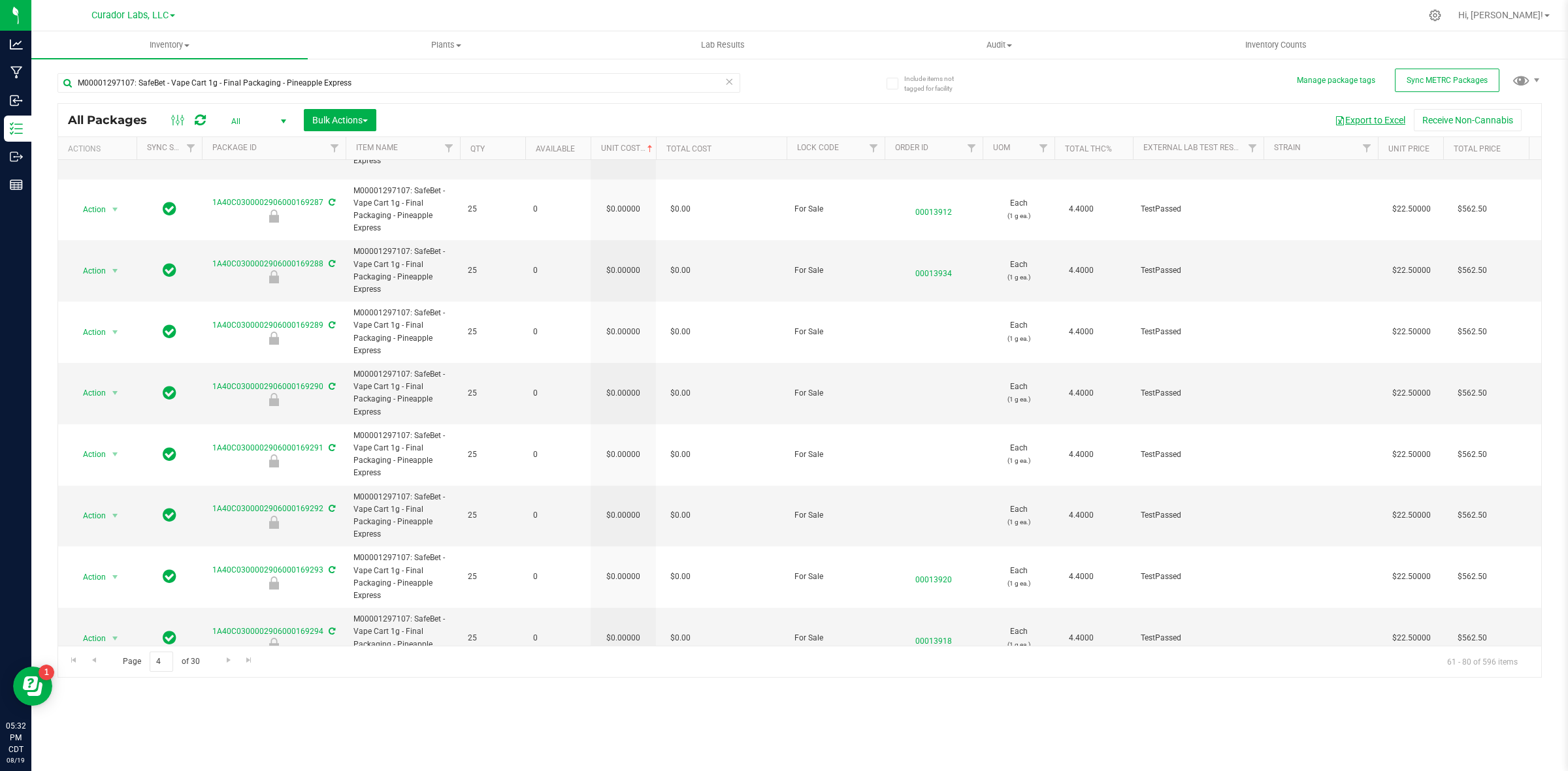
click at [1254, 122] on button "Export to Excel" at bounding box center [1370, 120] width 87 height 22
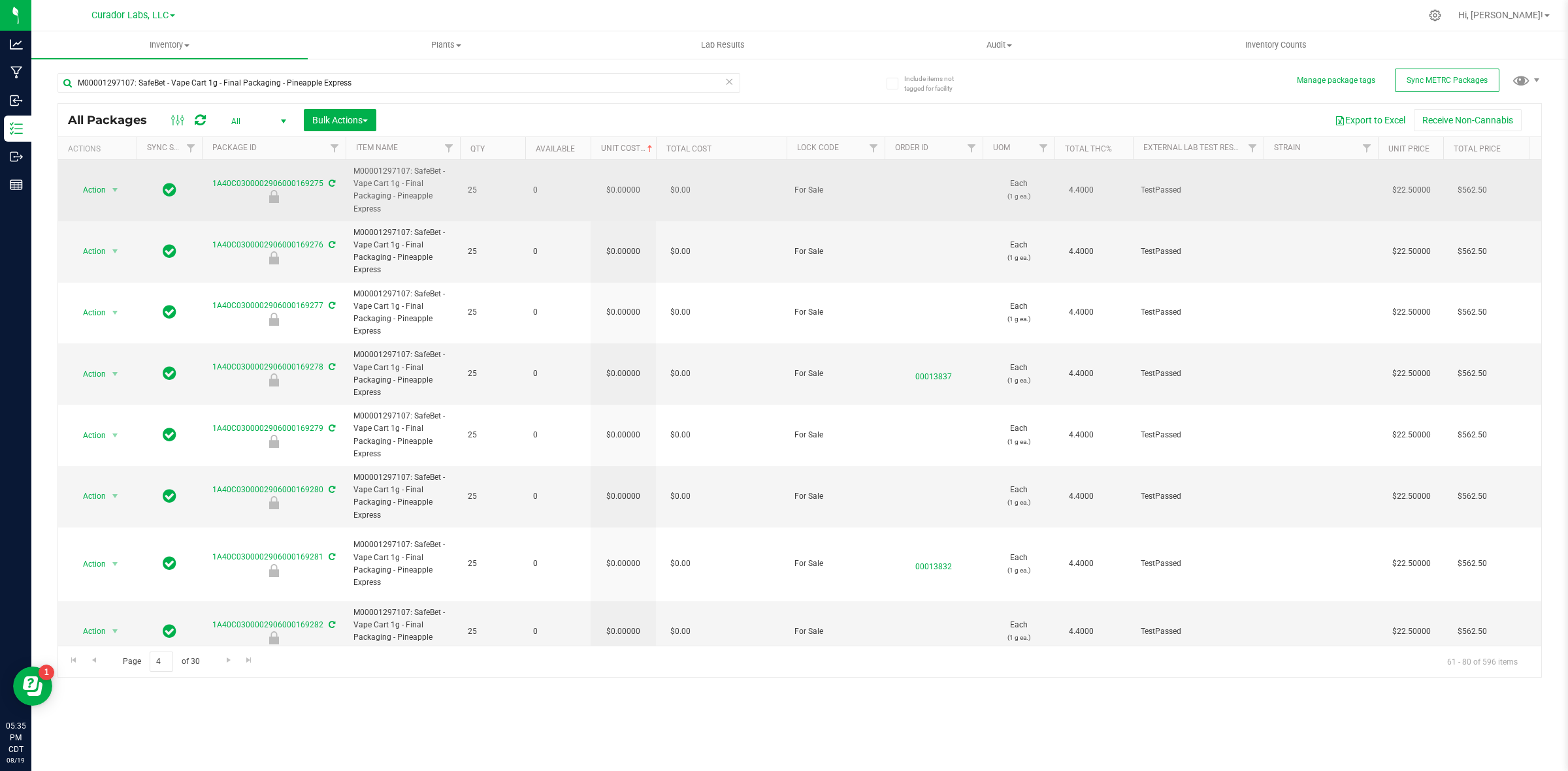
click at [636, 192] on td "$0.00000" at bounding box center [624, 191] width 66 height 61
click at [636, 192] on input "0" at bounding box center [621, 190] width 60 height 19
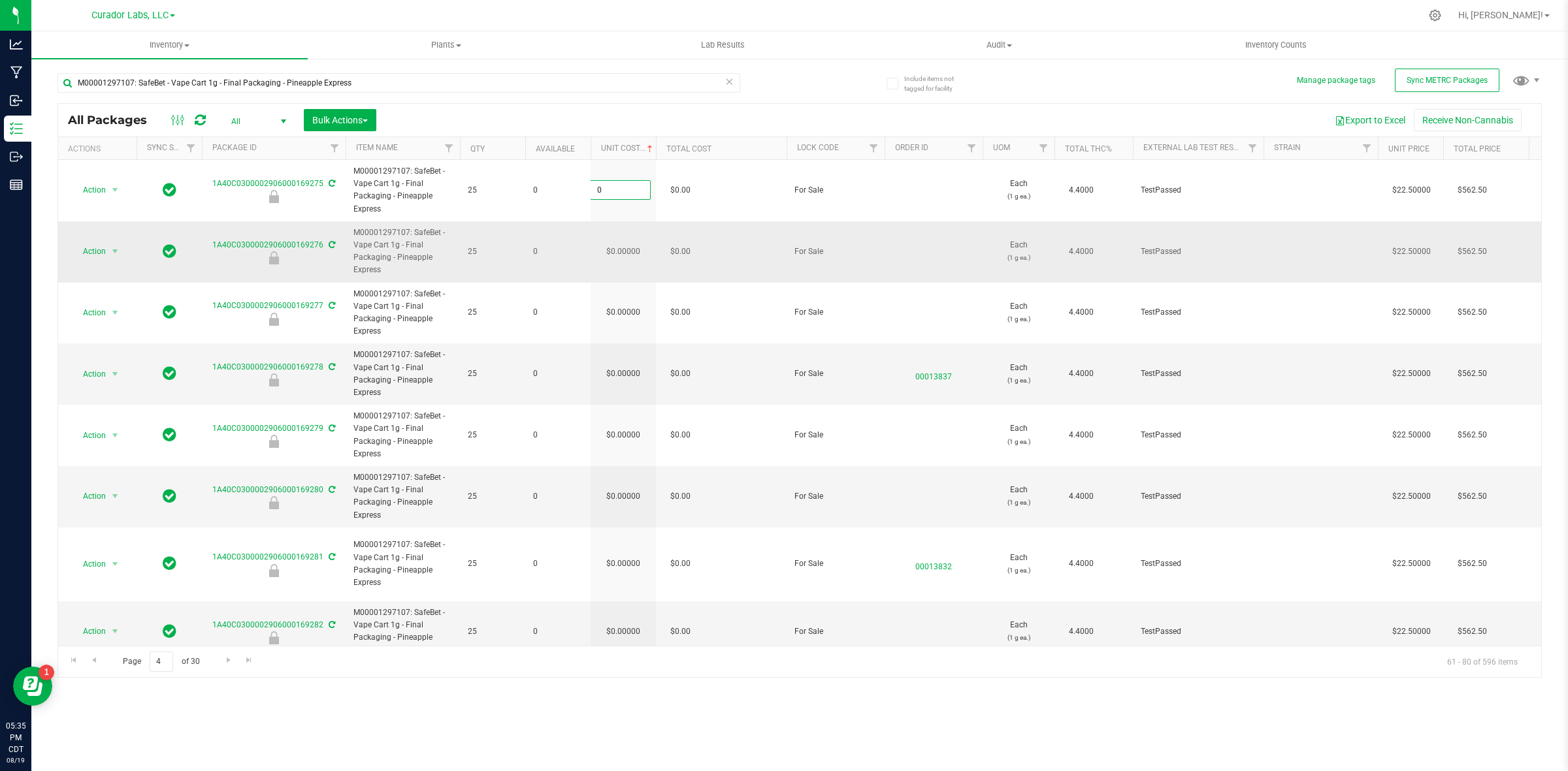
type input "8.28028162928554"
click at [624, 253] on div "All Packages All Active Only Lab Samples Locked All External Internal Bulk Acti…" at bounding box center [800, 390] width 1484 height 575
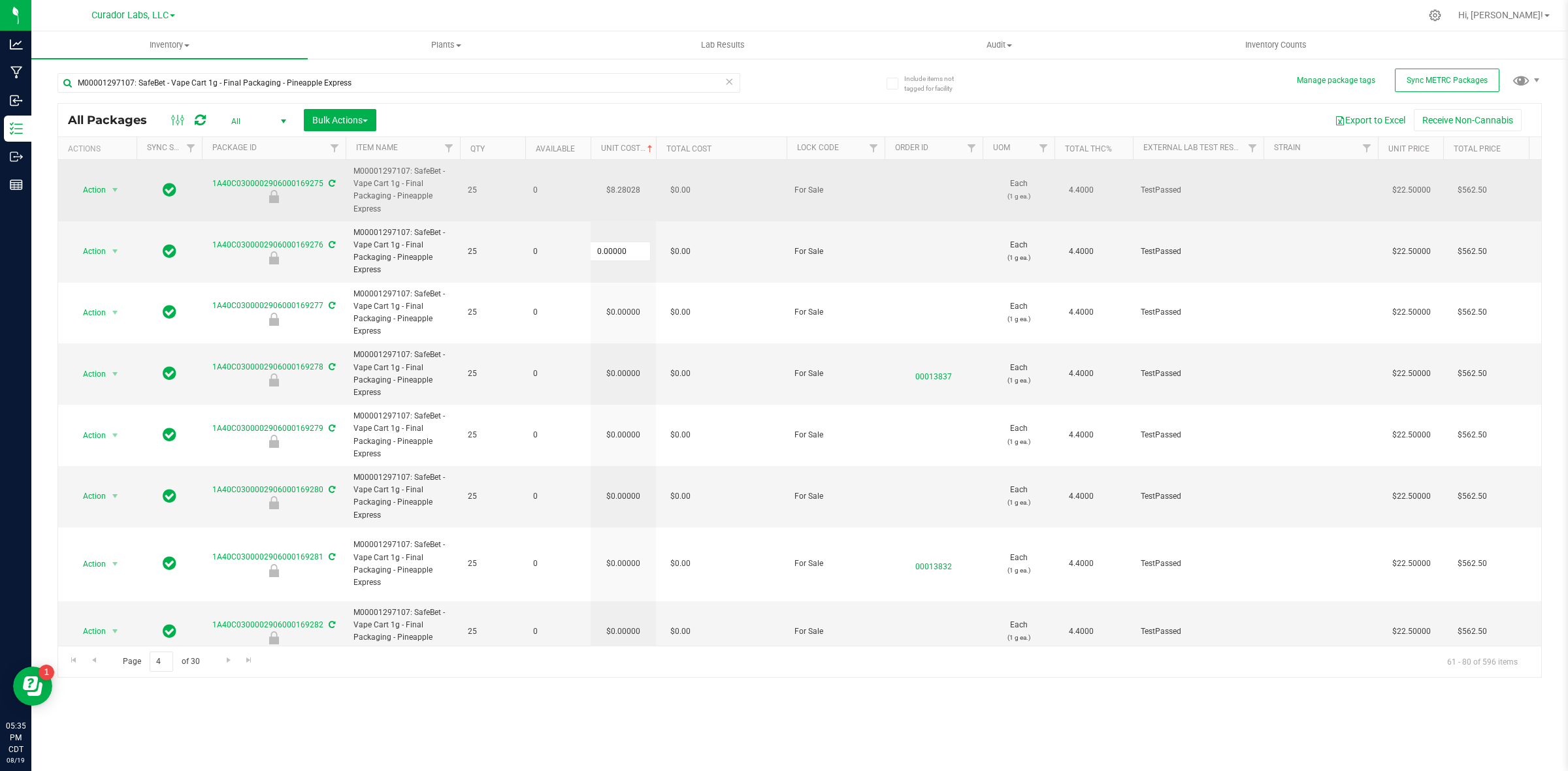
click at [618, 199] on td "$8.28028" at bounding box center [624, 191] width 66 height 61
click at [618, 197] on input "8.28028" at bounding box center [621, 190] width 60 height 19
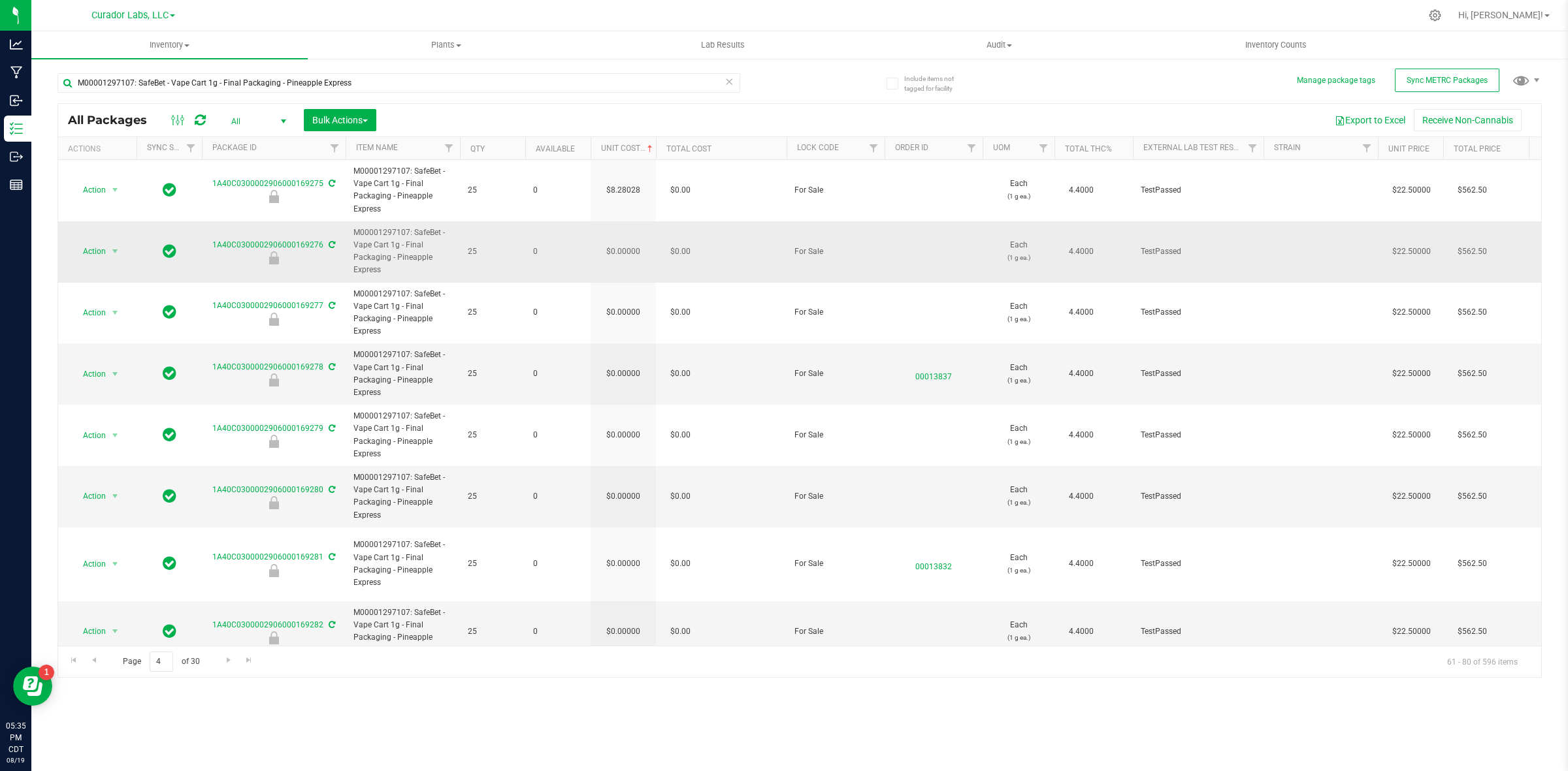
click at [624, 250] on td "$0.00000" at bounding box center [624, 252] width 66 height 61
type input "8.28028"
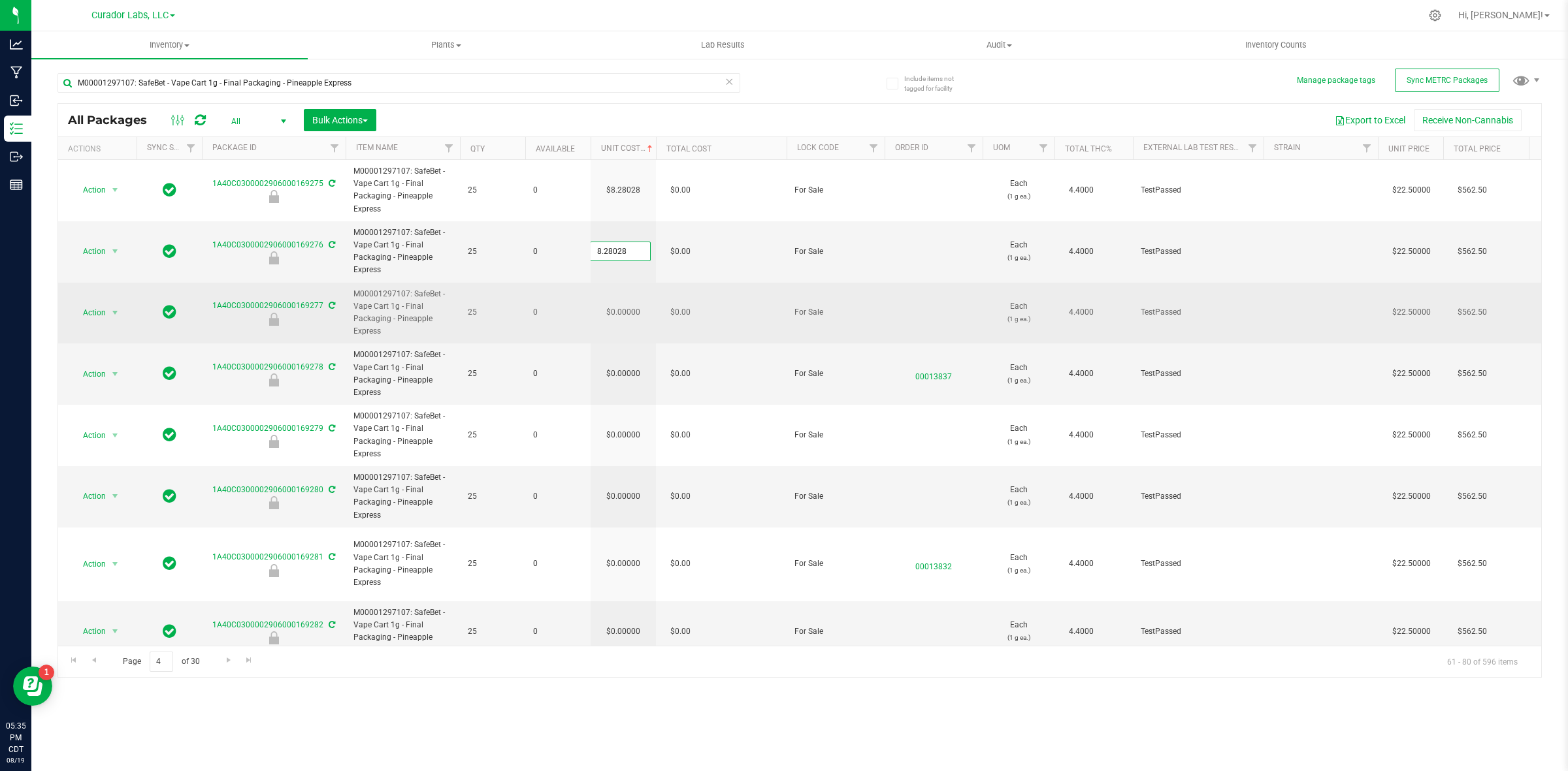
click at [627, 312] on div "All Packages All Active Only Lab Samples Locked All External Internal Bulk Acti…" at bounding box center [800, 390] width 1484 height 575
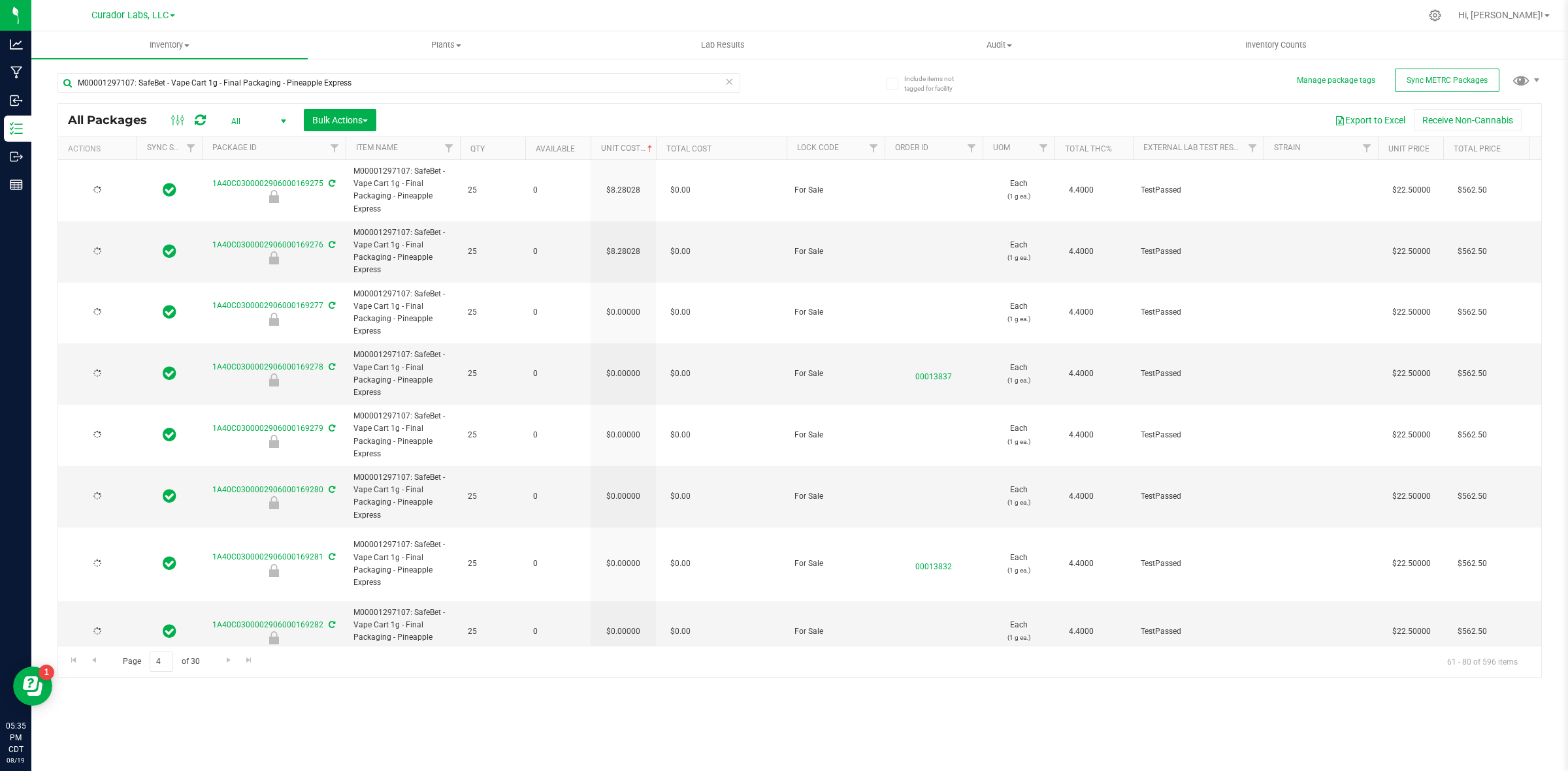
click at [627, 312] on td "$0.00000" at bounding box center [624, 313] width 66 height 61
paste input "8.28028"
type input "8.28028"
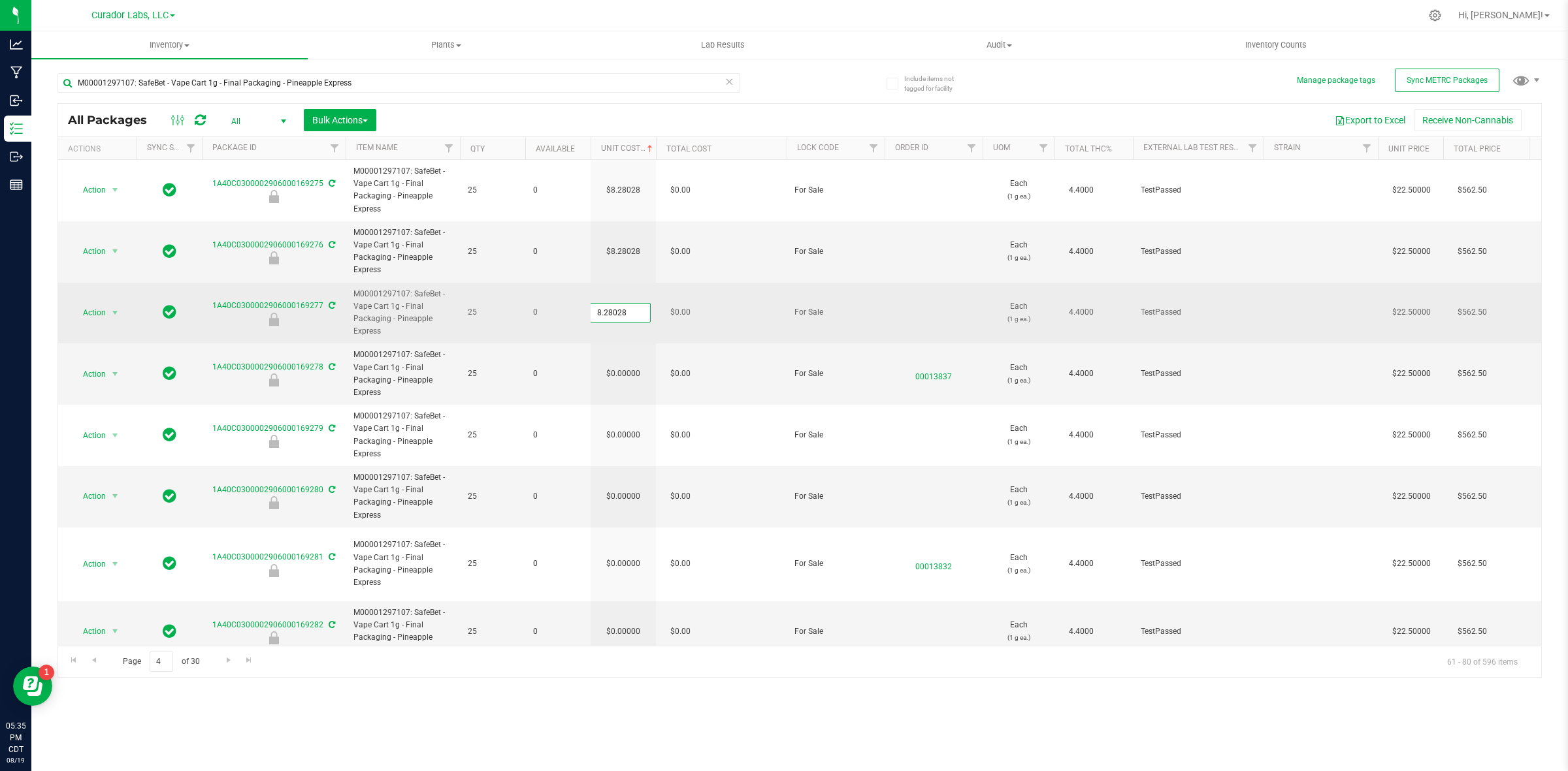
click at [625, 315] on input "8.28028" at bounding box center [621, 312] width 60 height 19
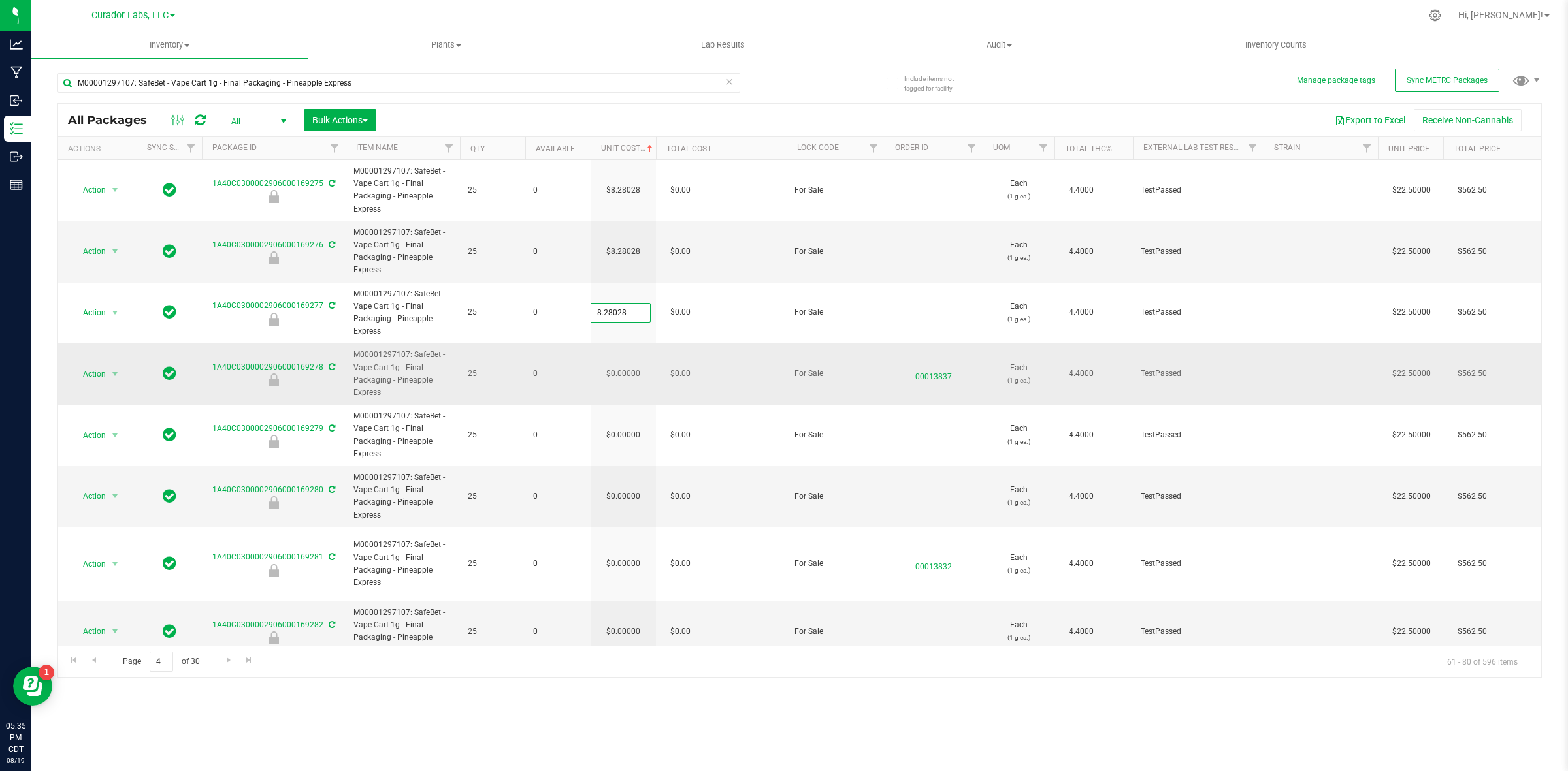
click at [629, 384] on div "All Packages All Active Only Lab Samples Locked All External Internal Bulk Acti…" at bounding box center [800, 390] width 1484 height 575
click at [627, 380] on td "$0.00000" at bounding box center [624, 374] width 66 height 61
click at [627, 380] on input "0.00000" at bounding box center [621, 374] width 60 height 19
click at [627, 380] on input "0" at bounding box center [621, 374] width 60 height 19
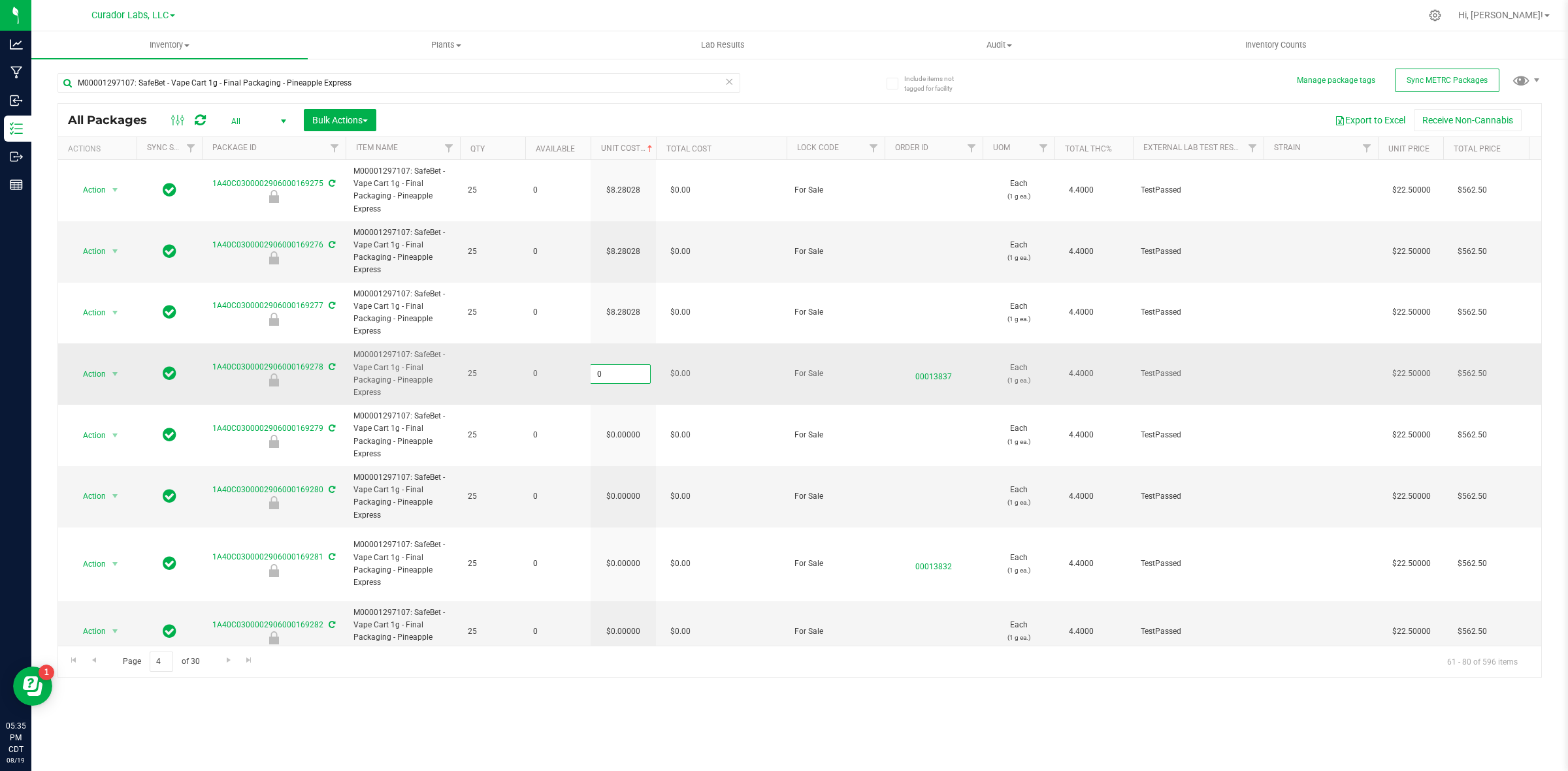
paste input "8.28028"
type input "8.28028"
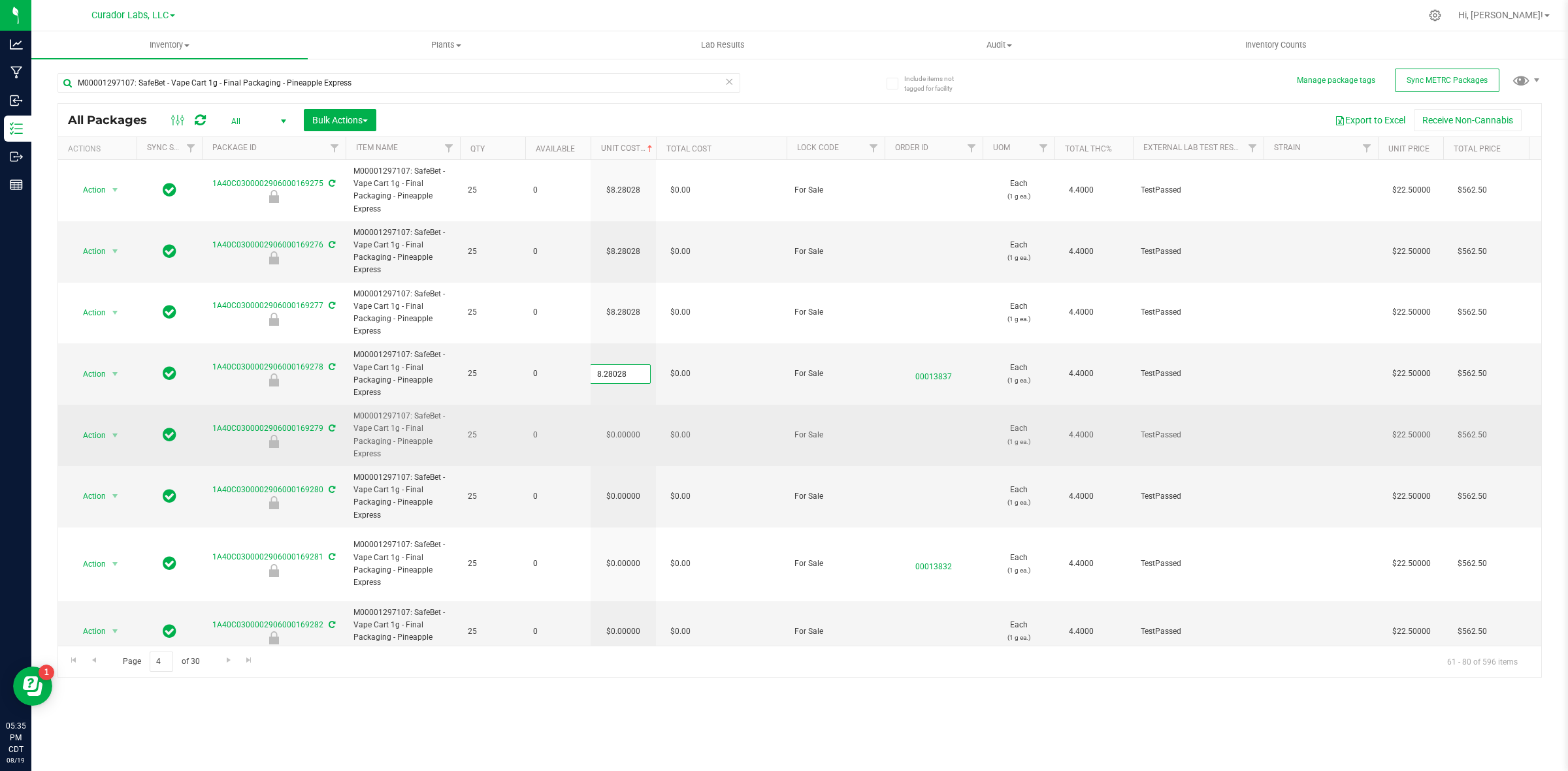
click at [628, 456] on div "All Packages All Active Only Lab Samples Locked All External Internal Bulk Acti…" at bounding box center [800, 390] width 1484 height 575
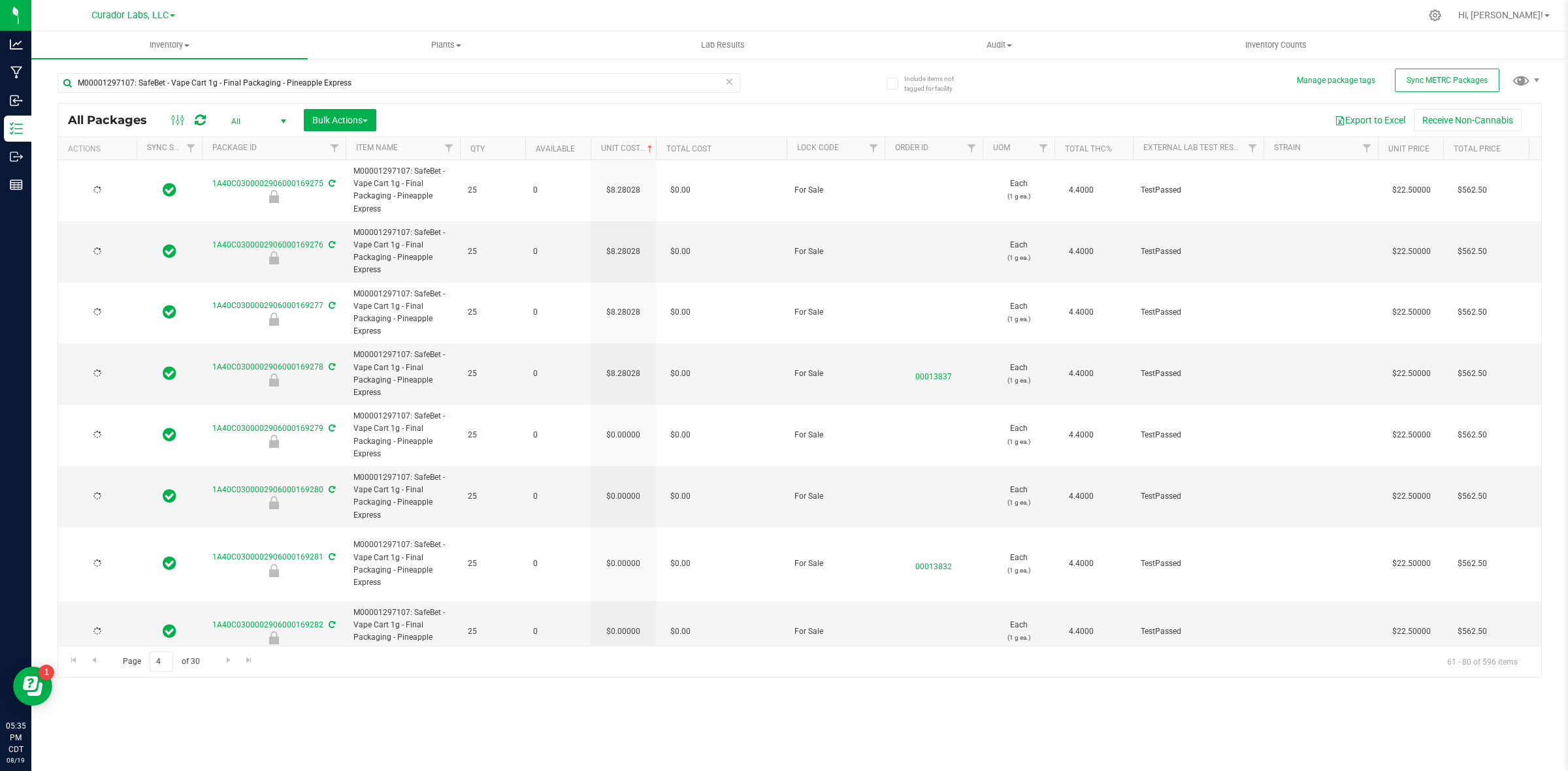
click at [628, 434] on td "$0.00000" at bounding box center [624, 435] width 66 height 61
paste input "8.28028"
type input "8.28028"
click at [628, 434] on input "8.28028" at bounding box center [621, 435] width 60 height 19
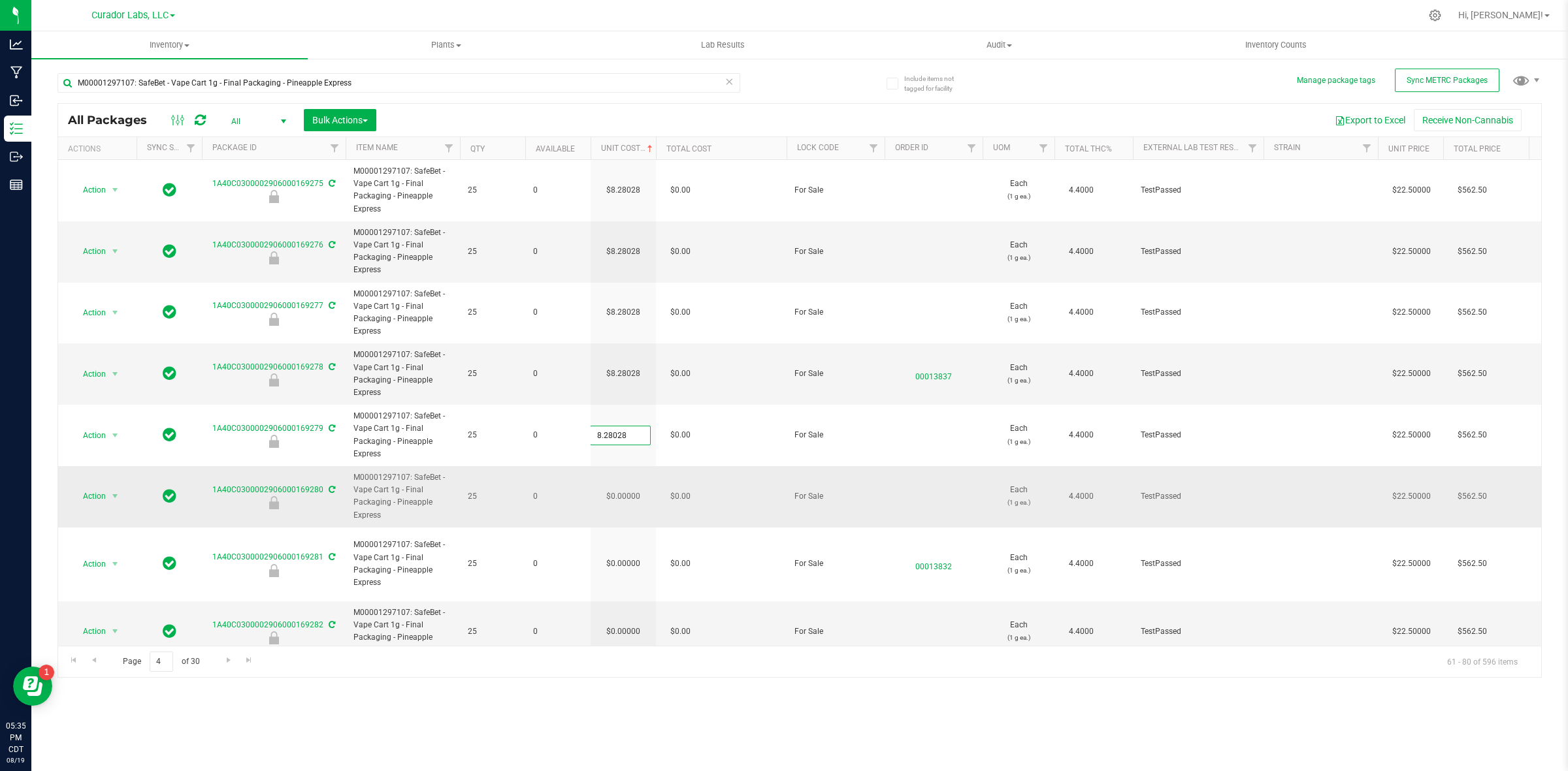
click at [629, 501] on div "All Packages All Active Only Lab Samples Locked All External Internal Bulk Acti…" at bounding box center [800, 390] width 1484 height 575
click at [629, 502] on td "$0.00000" at bounding box center [624, 497] width 66 height 61
click at [629, 502] on input "0" at bounding box center [621, 496] width 60 height 19
paste input "8.28028"
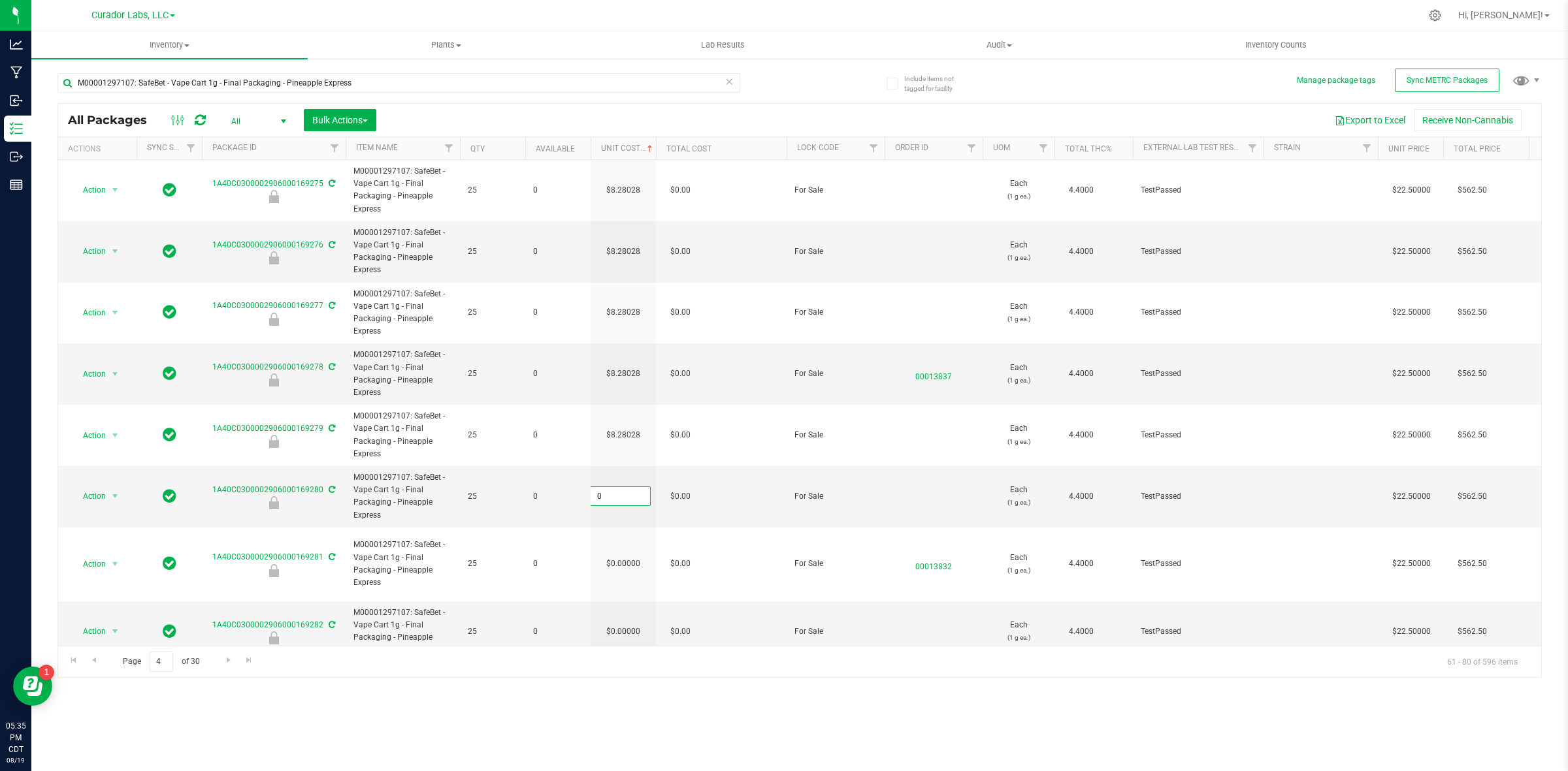
type input "8.28028"
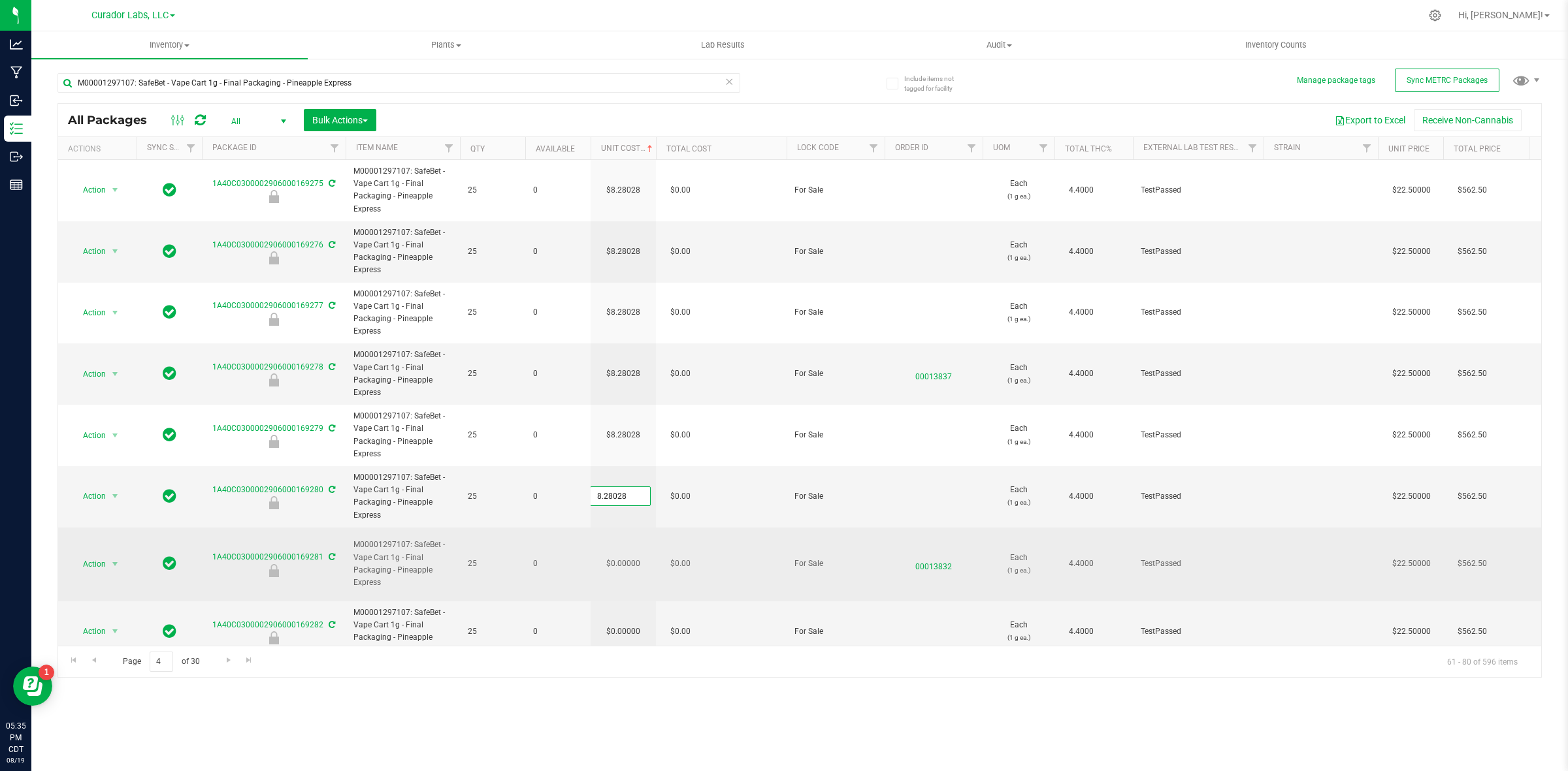
click at [624, 568] on div "All Packages All Active Only Lab Samples Locked All External Internal Bulk Acti…" at bounding box center [800, 390] width 1484 height 575
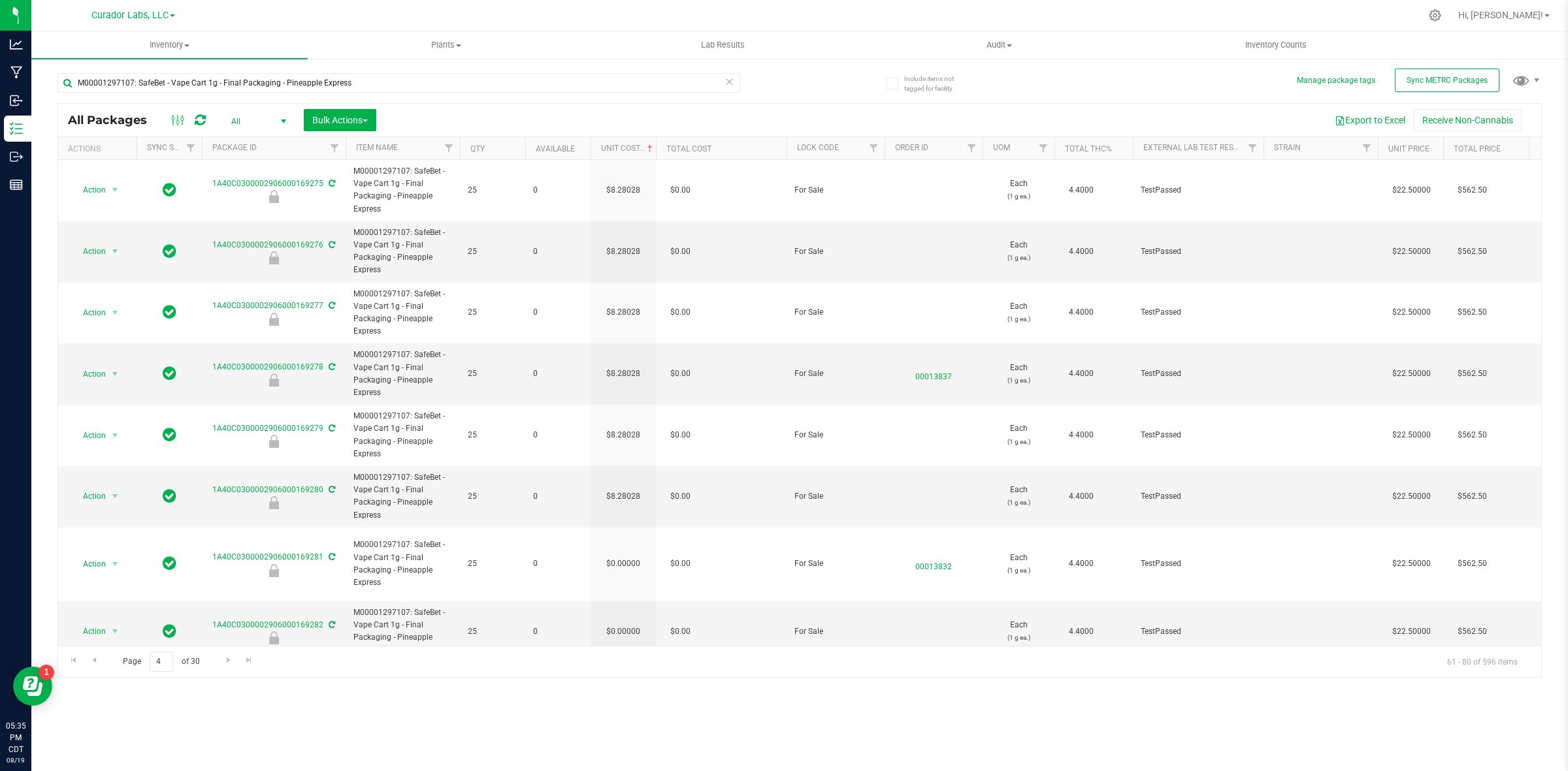
click at [624, 568] on td "$0.00000" at bounding box center [624, 564] width 66 height 74
click at [624, 568] on span "0.00000 0" at bounding box center [620, 564] width 60 height 19
click at [624, 568] on input "0" at bounding box center [621, 564] width 60 height 19
type input "8.28028"
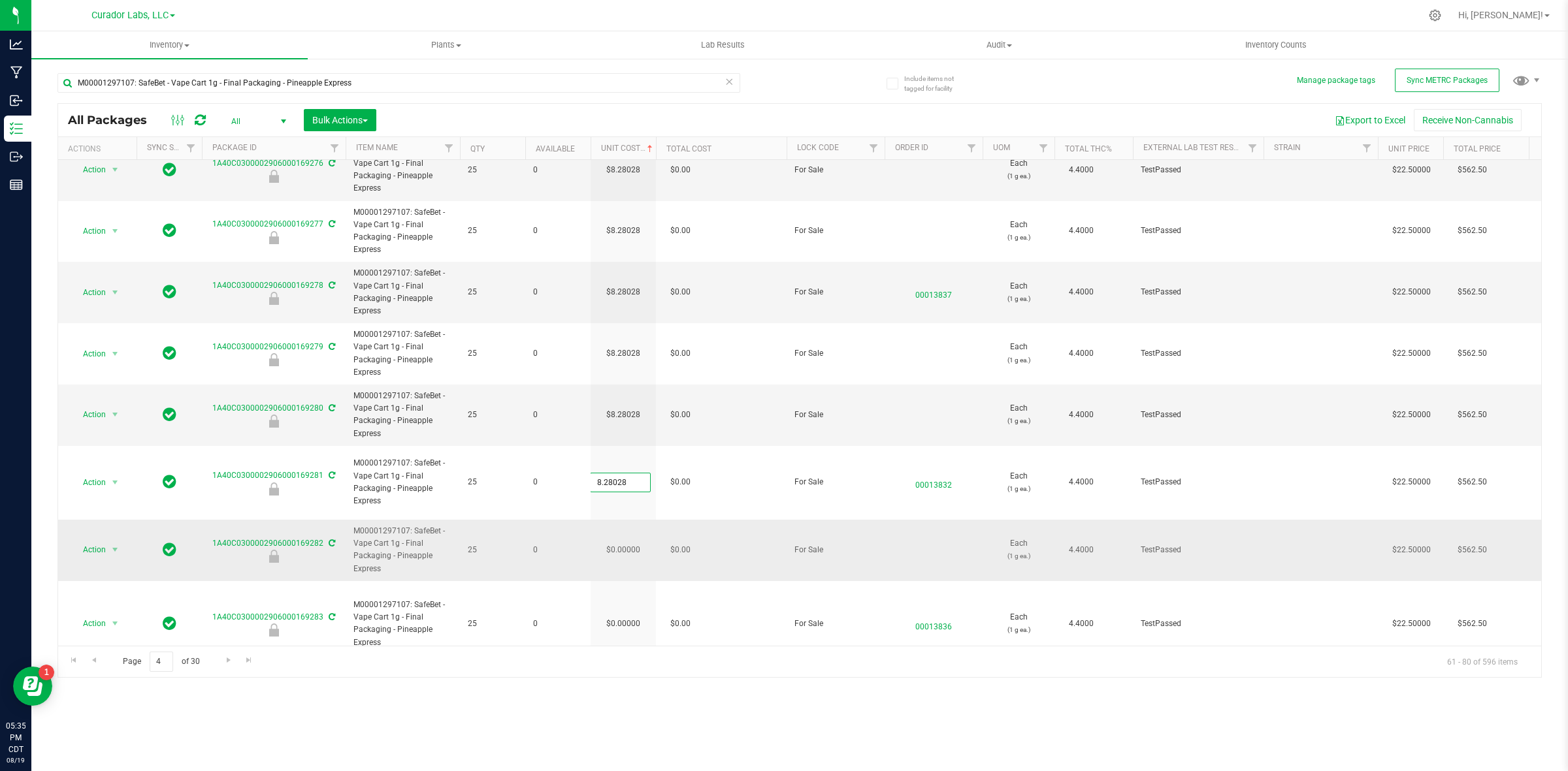
click at [624, 555] on div "All Packages All Active Only Lab Samples Locked All External Internal Bulk Acti…" at bounding box center [800, 390] width 1484 height 575
click at [624, 555] on td "$0.00000" at bounding box center [624, 550] width 66 height 61
click at [624, 555] on input "0" at bounding box center [621, 550] width 60 height 19
type input "8.28028"
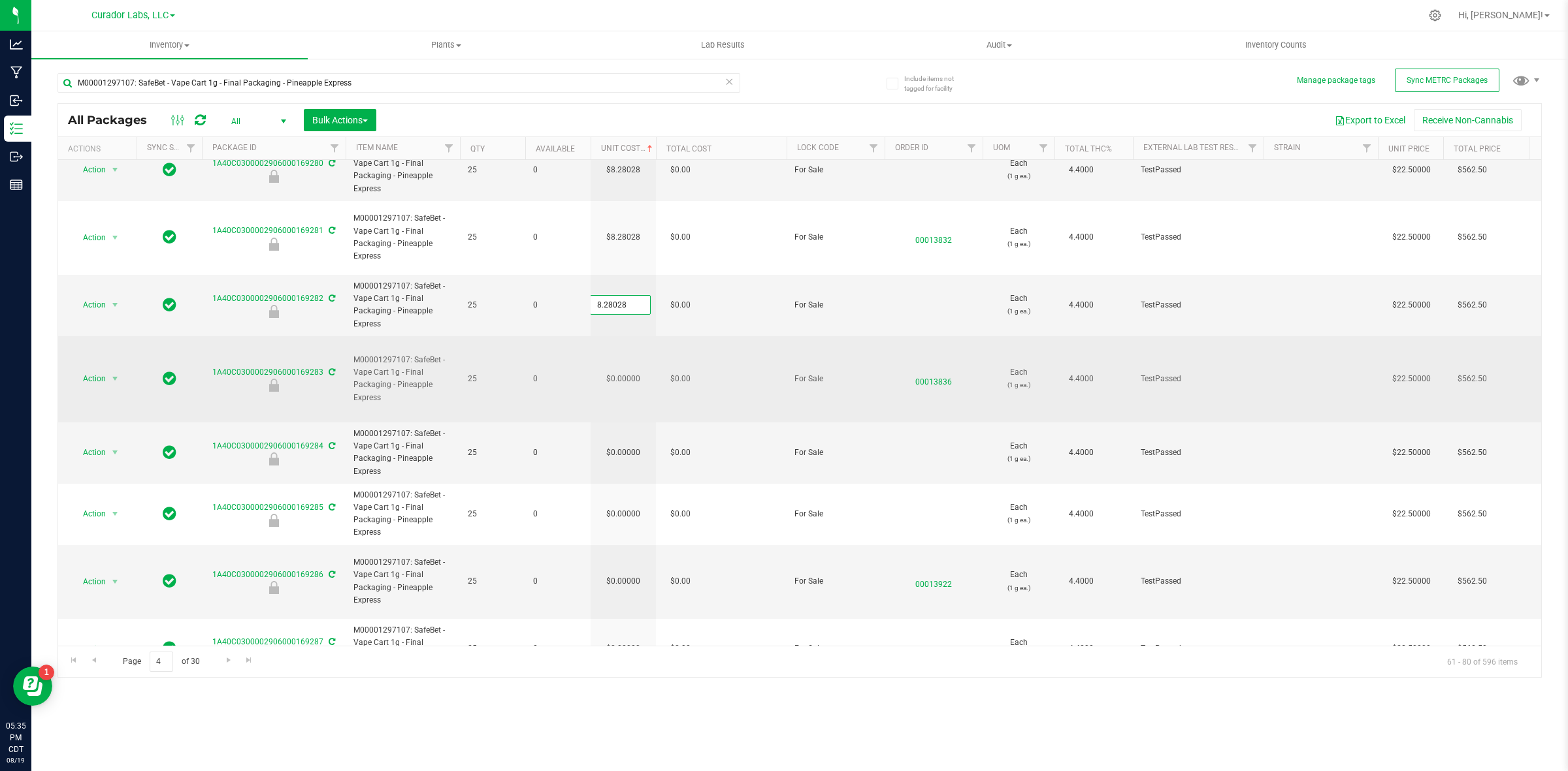
click at [606, 369] on div "All Packages All Active Only Lab Samples Locked All External Internal Bulk Acti…" at bounding box center [800, 390] width 1484 height 575
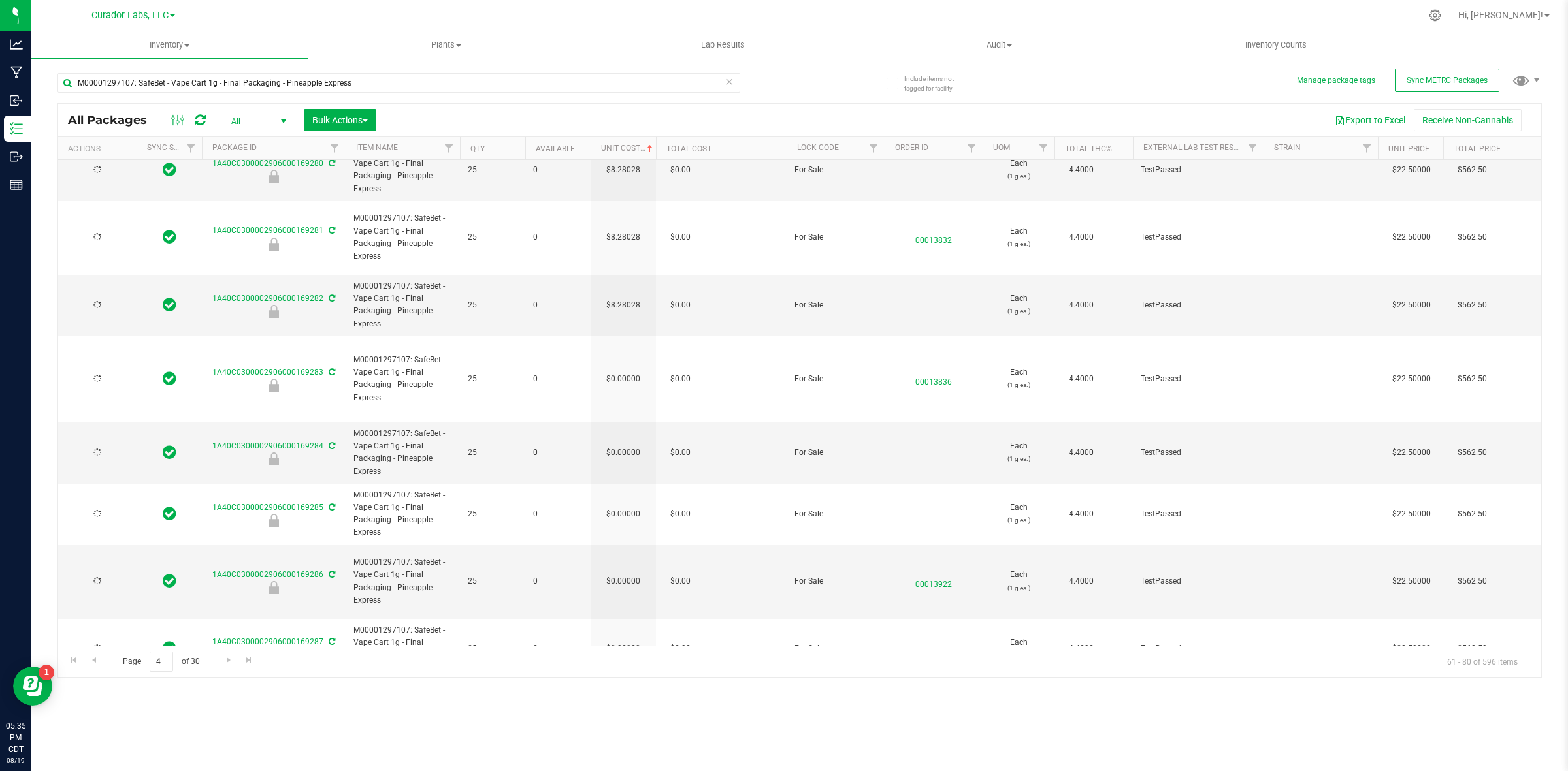
click at [625, 368] on td "$0.00000" at bounding box center [624, 380] width 66 height 86
click at [625, 370] on input "0" at bounding box center [621, 379] width 60 height 19
type input "8.28028"
click at [637, 422] on div "All Packages All Active Only Lab Samples Locked All External Internal Bulk Acti…" at bounding box center [800, 390] width 1484 height 575
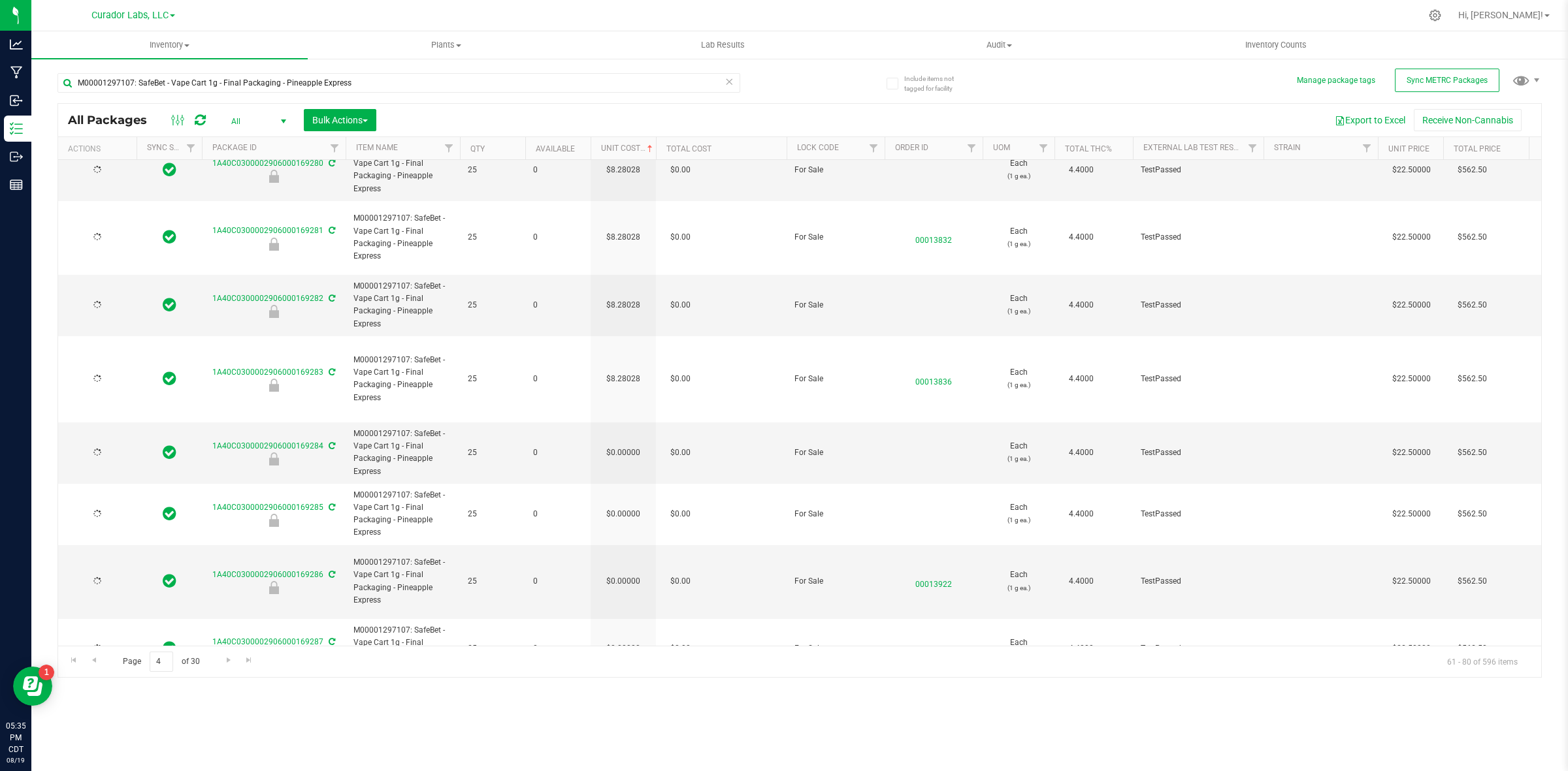
click at [624, 432] on td "$0.00000" at bounding box center [624, 453] width 66 height 61
click at [624, 443] on span "0.00000 0" at bounding box center [620, 453] width 60 height 19
click at [624, 444] on input "0" at bounding box center [621, 453] width 60 height 19
paste input "8.28028"
type input "8.28028"
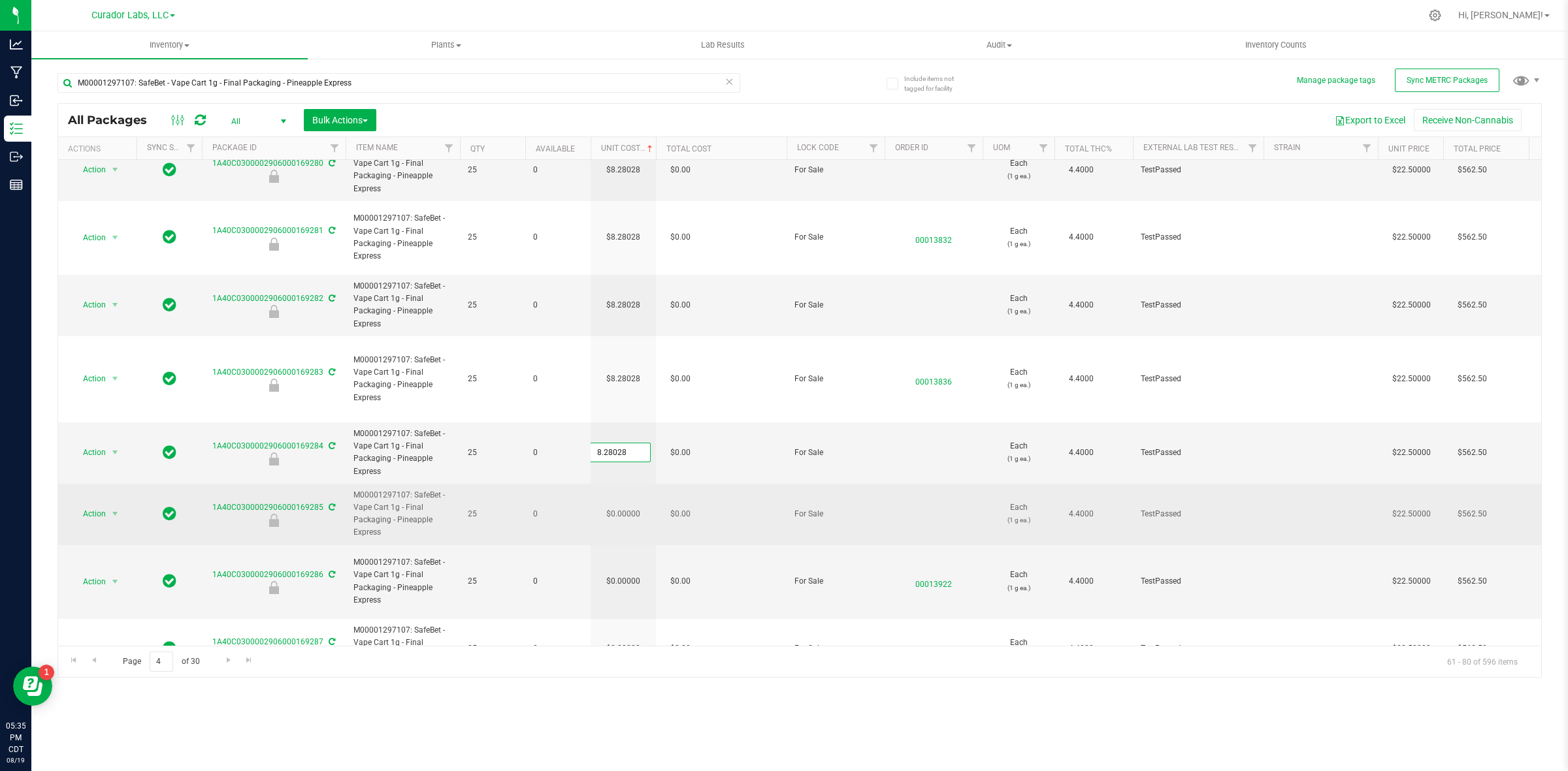
click at [600, 493] on div "All Packages All Active Only Lab Samples Locked All External Internal Bulk Acti…" at bounding box center [800, 390] width 1484 height 575
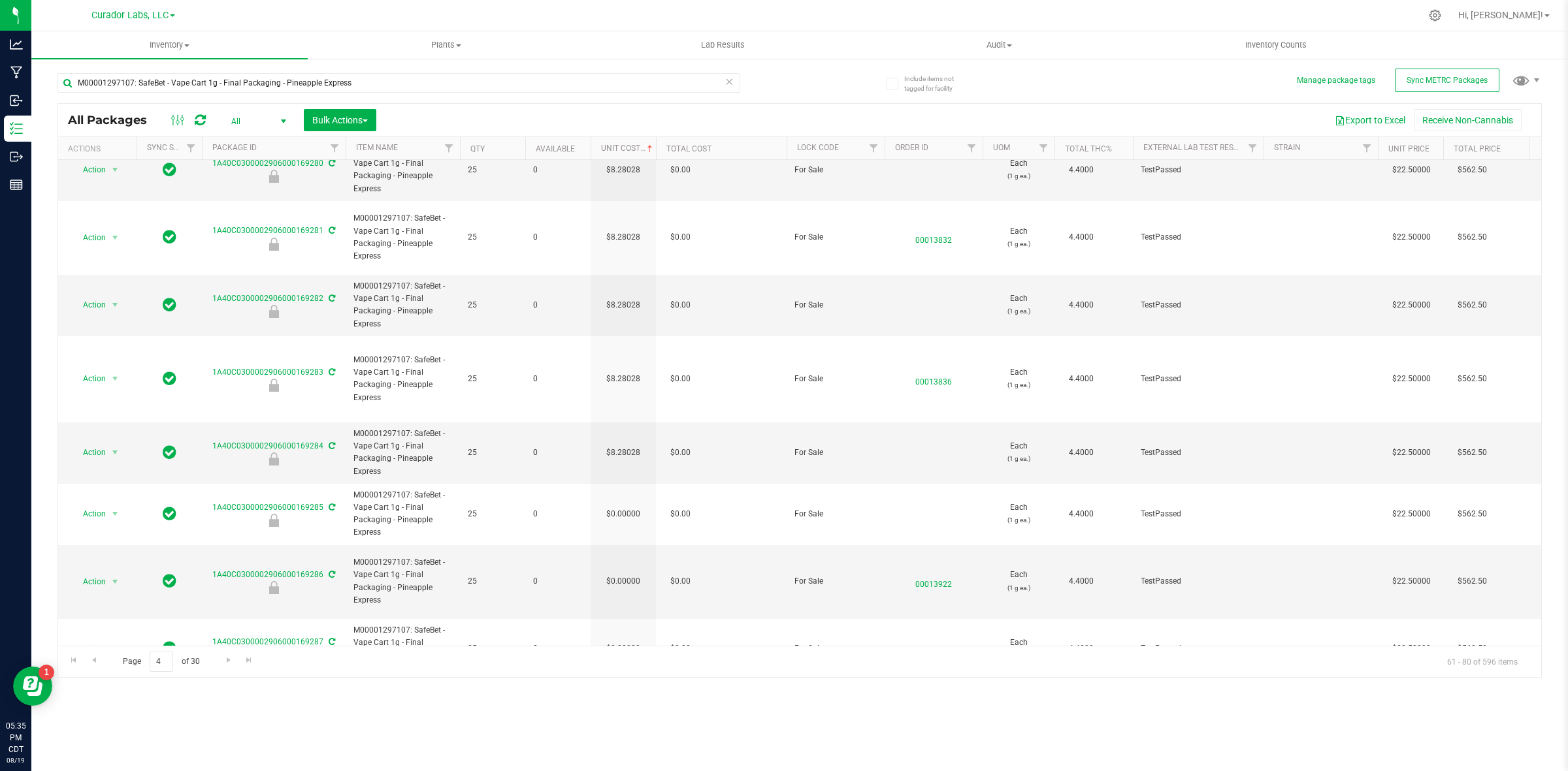
click at [611, 490] on td "$0.00000" at bounding box center [624, 514] width 66 height 61
click at [611, 505] on input "0" at bounding box center [621, 514] width 60 height 19
type input "8.28028"
click at [621, 545] on div "All Packages All Active Only Lab Samples Locked All External Internal Bulk Acti…" at bounding box center [800, 390] width 1484 height 575
click at [621, 545] on td "$0.00000" at bounding box center [624, 582] width 66 height 74
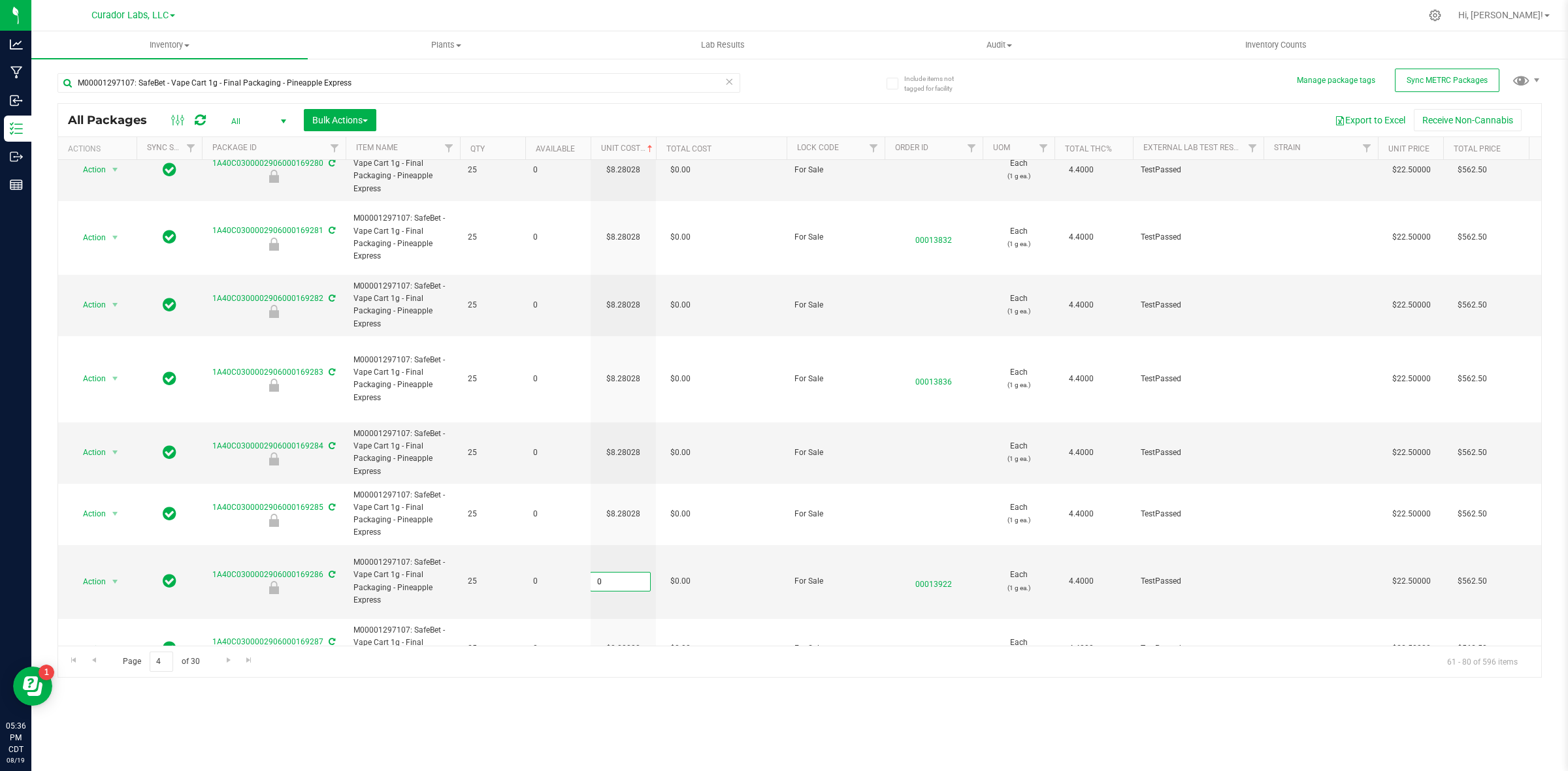
click at [621, 573] on input "0" at bounding box center [621, 582] width 60 height 19
type input "8.28028"
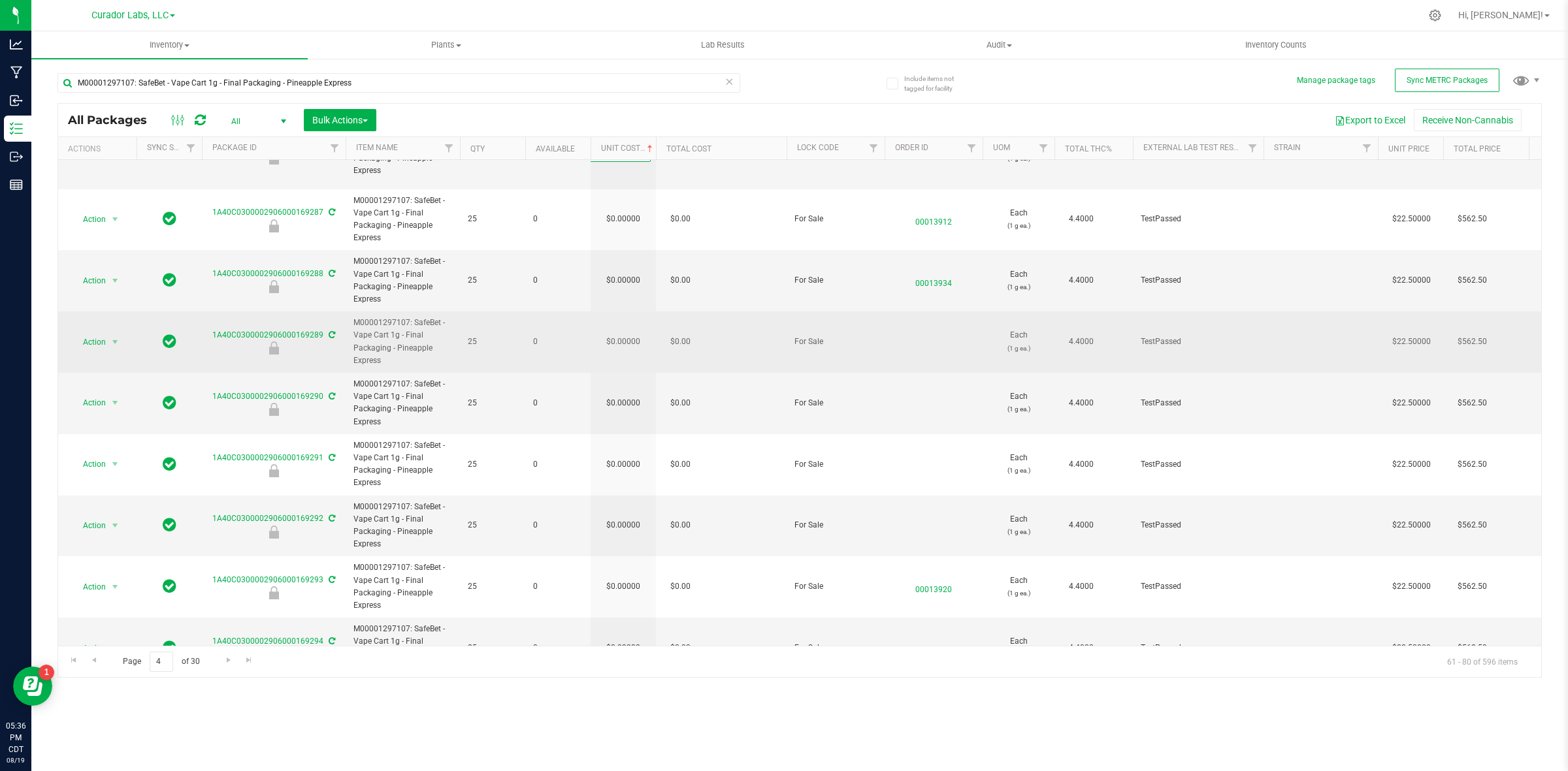
scroll to position [766, 0]
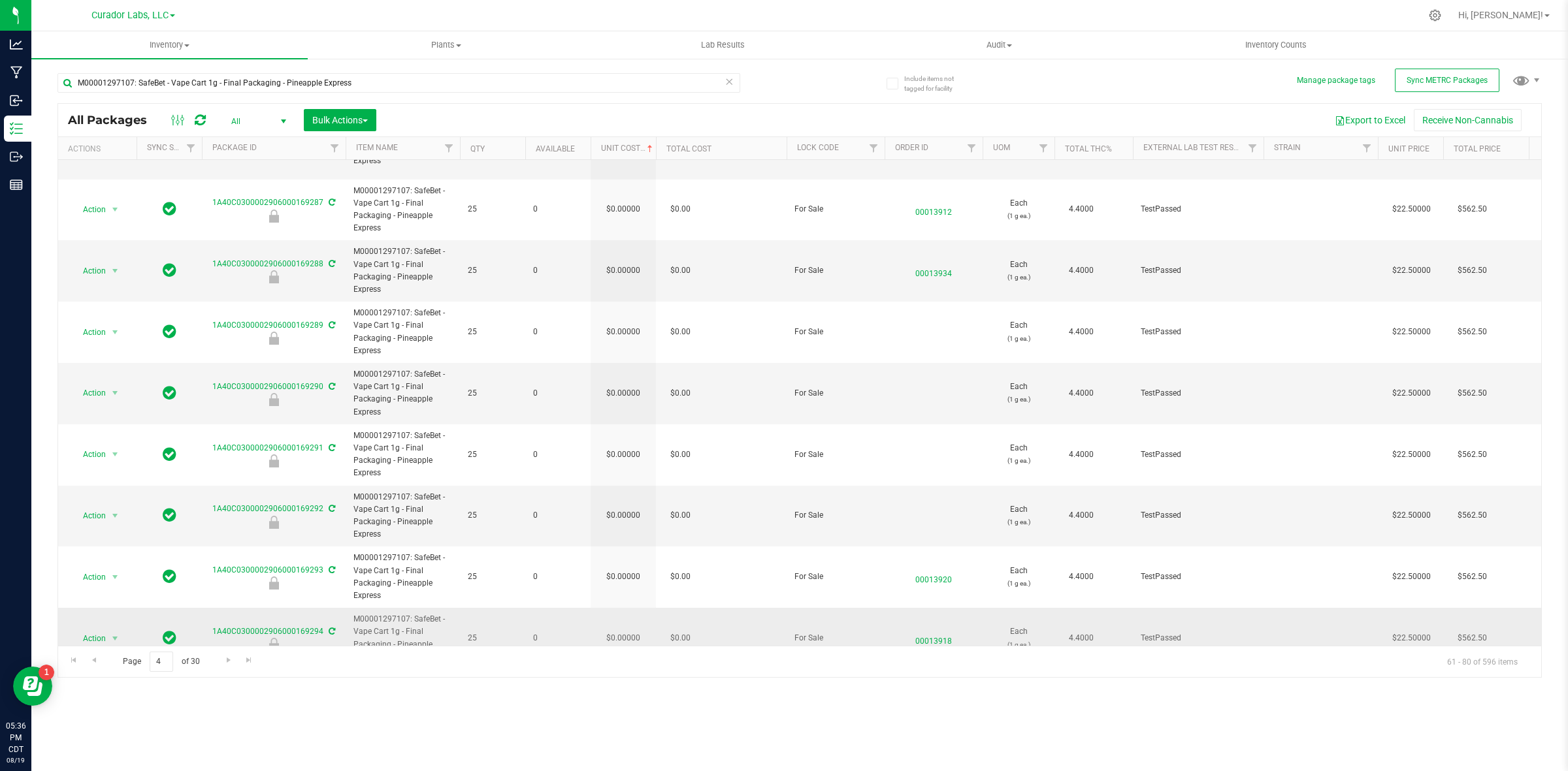
click at [629, 595] on div "All Packages All Active Only Lab Samples Locked All External Internal Bulk Acti…" at bounding box center [800, 390] width 1484 height 575
click at [627, 595] on td "$0.00000" at bounding box center [624, 638] width 66 height 60
click at [627, 595] on input "0" at bounding box center [621, 638] width 60 height 19
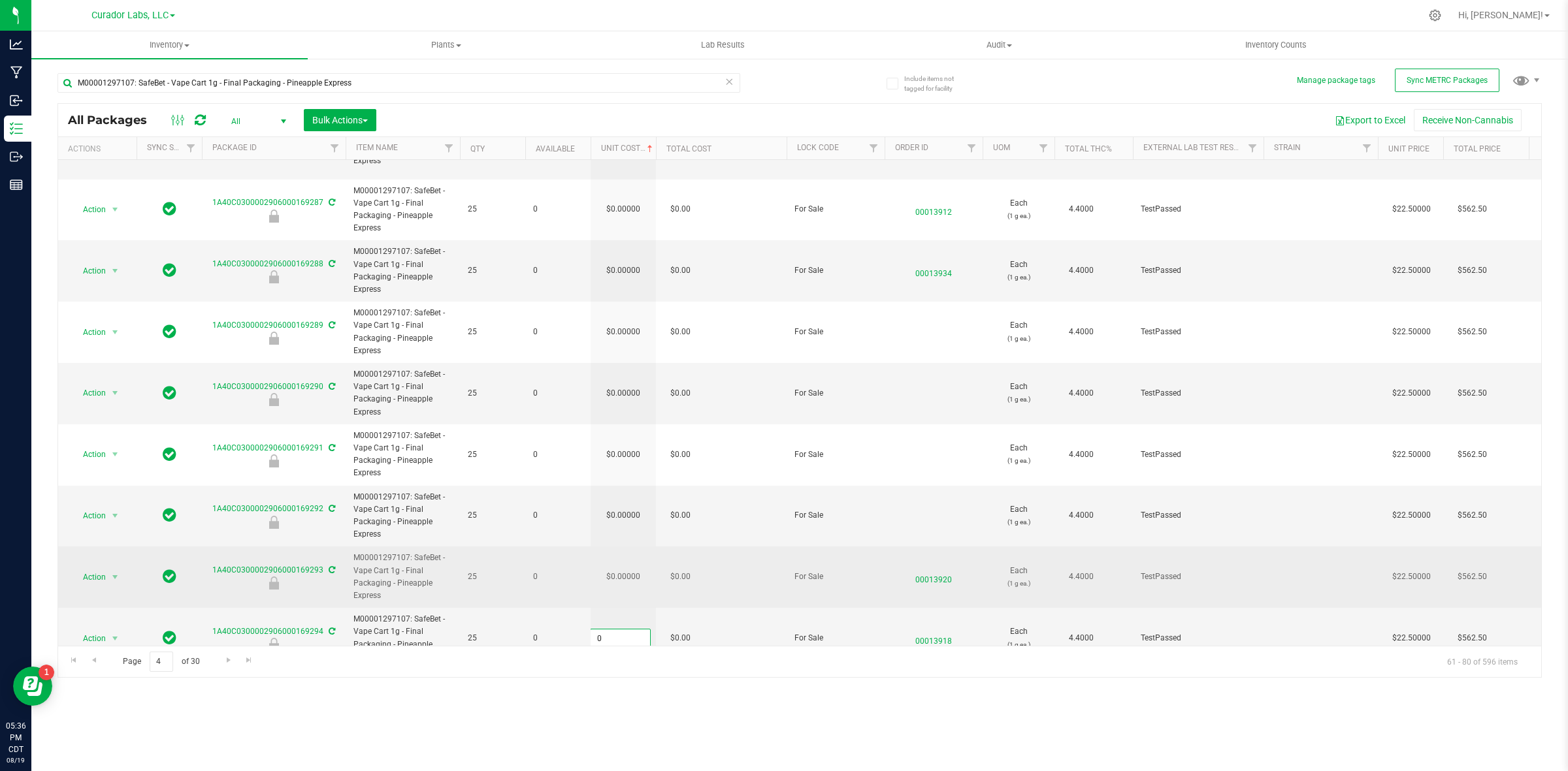
type input "8.28028"
click at [626, 550] on div "All Packages All Active Only Lab Samples Locked All External Internal Bulk Acti…" at bounding box center [800, 390] width 1484 height 575
click at [626, 568] on input "0.00000" at bounding box center [621, 577] width 60 height 19
click at [618, 568] on input "0" at bounding box center [621, 577] width 60 height 19
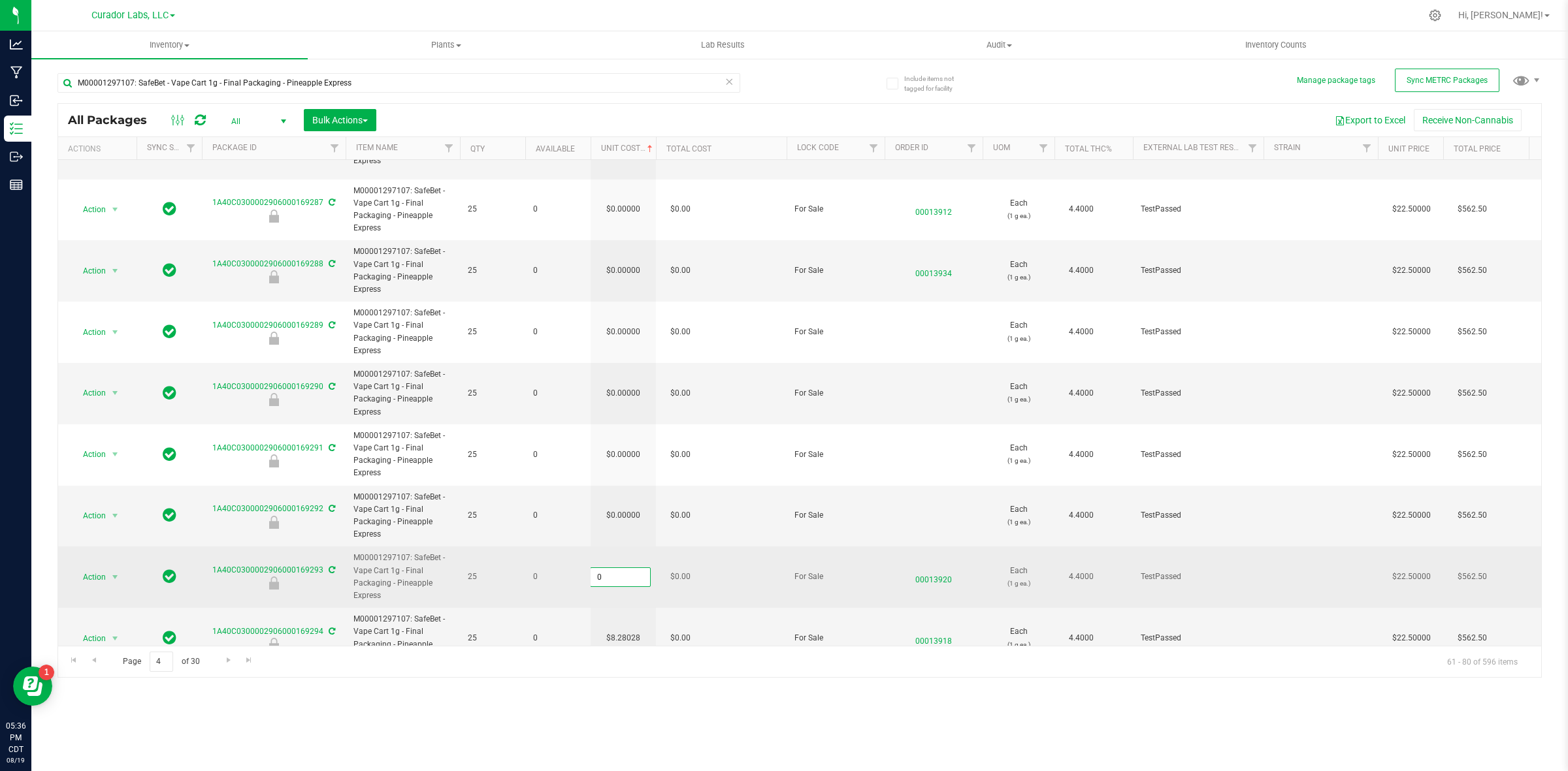
click at [618, 568] on input "0" at bounding box center [621, 577] width 60 height 19
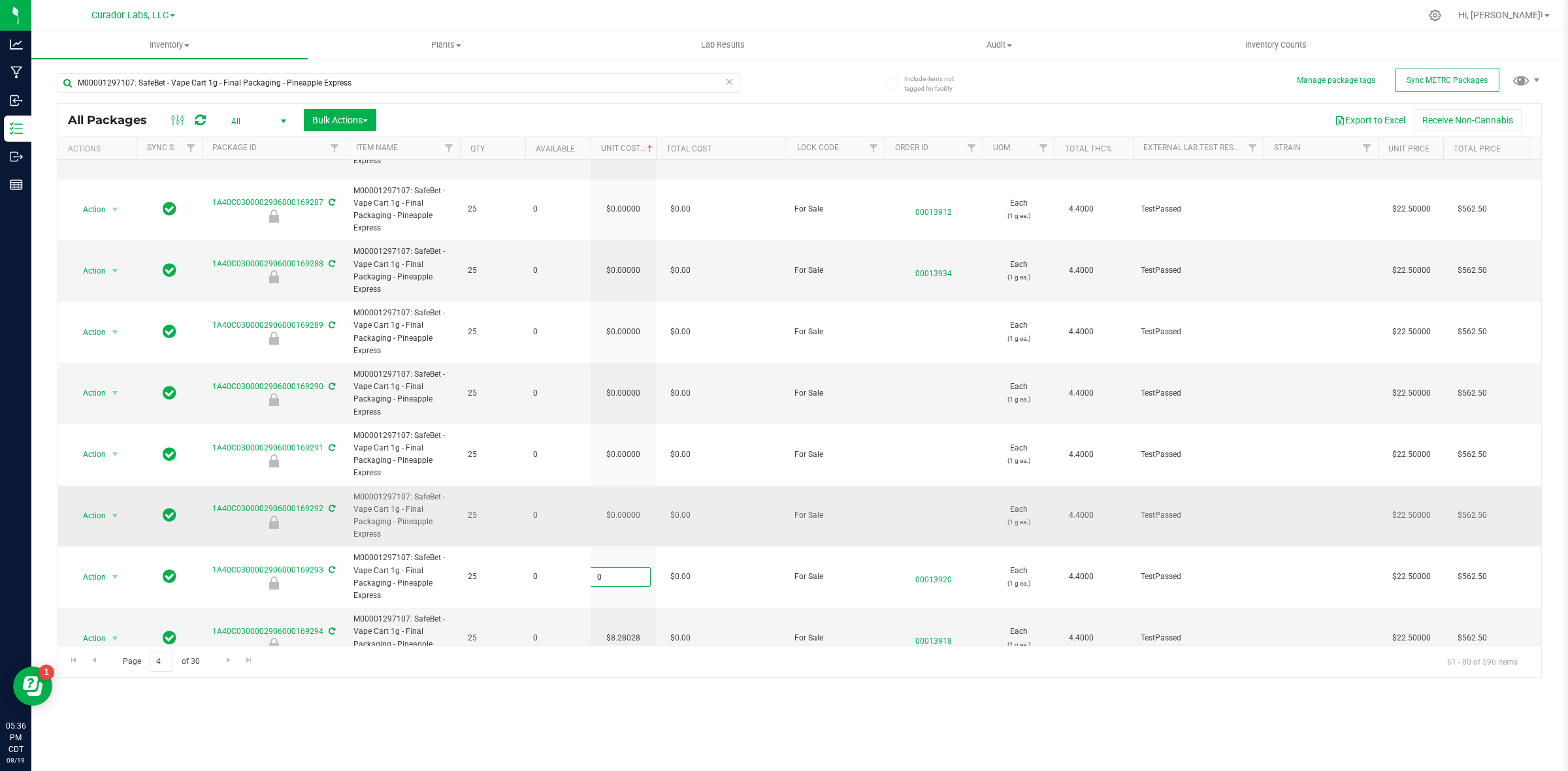
paste input "8.28028"
type input "8.28028"
click at [625, 472] on div "All Packages All Active Only Lab Samples Locked All External Internal Bulk Acti…" at bounding box center [800, 390] width 1484 height 575
click at [625, 486] on td "$0.00000" at bounding box center [624, 517] width 66 height 61
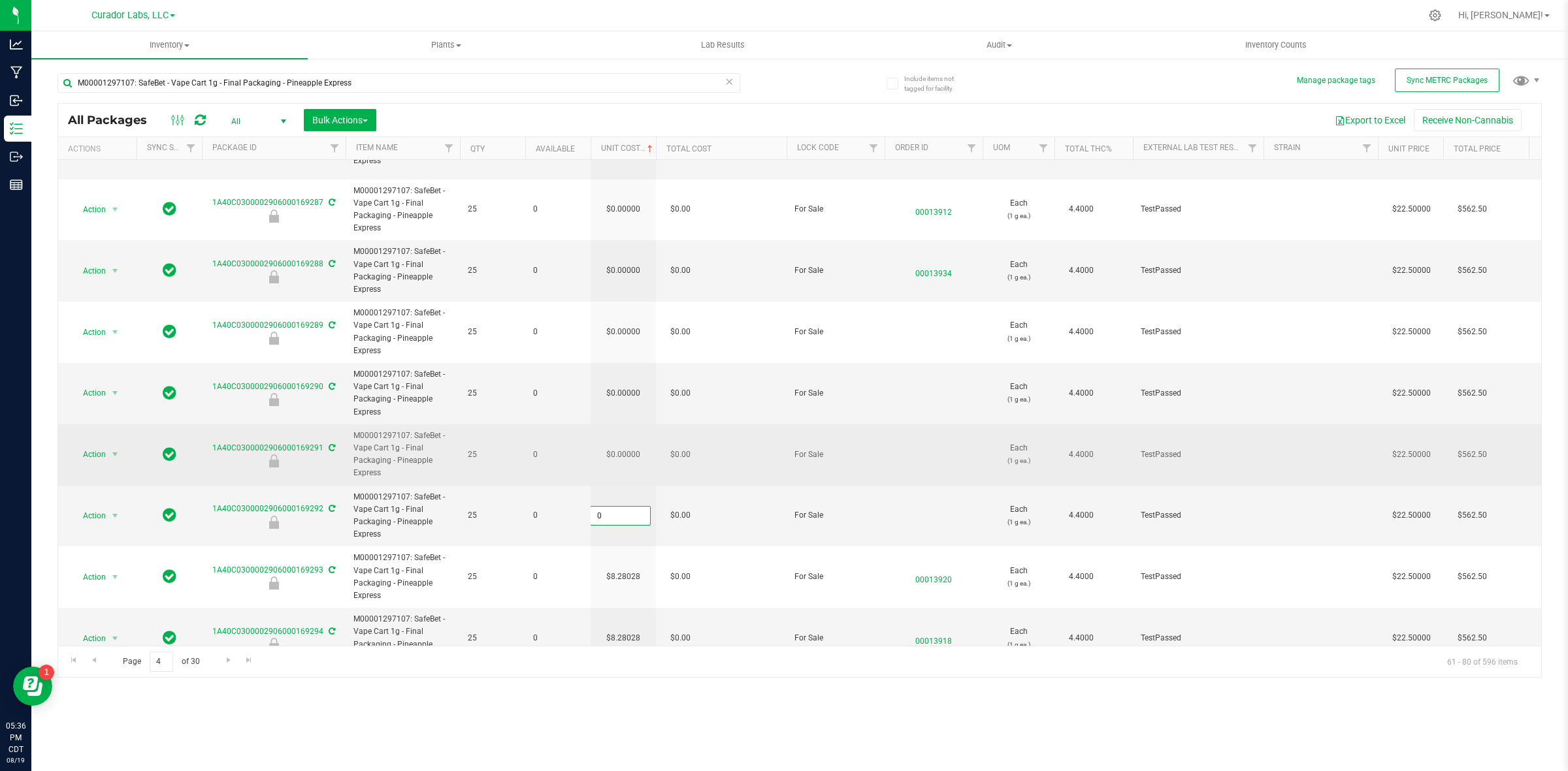
type input "8.28028"
click at [625, 419] on div "All Packages All Active Only Lab Samples Locked All External Internal Bulk Acti…" at bounding box center [800, 390] width 1484 height 575
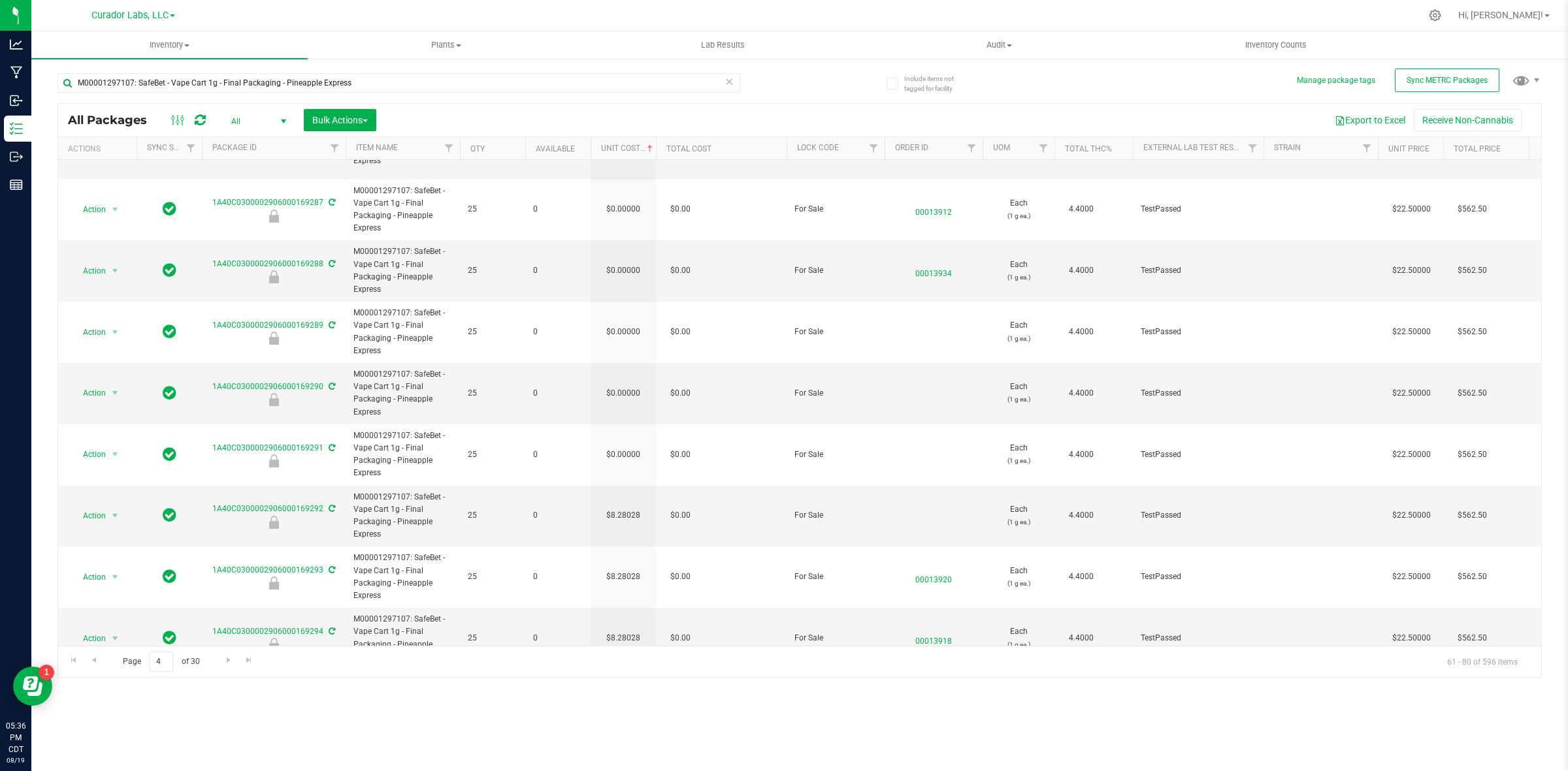
click at [625, 424] on td "$0.00000" at bounding box center [624, 455] width 66 height 61
type input "8.28028"
click at [618, 356] on div "All Packages All Active Only Lab Samples Locked All External Internal Bulk Acti…" at bounding box center [800, 390] width 1484 height 575
click at [618, 363] on td "$0.00000" at bounding box center [624, 394] width 66 height 61
click at [618, 383] on span "0.00000 0" at bounding box center [620, 393] width 60 height 19
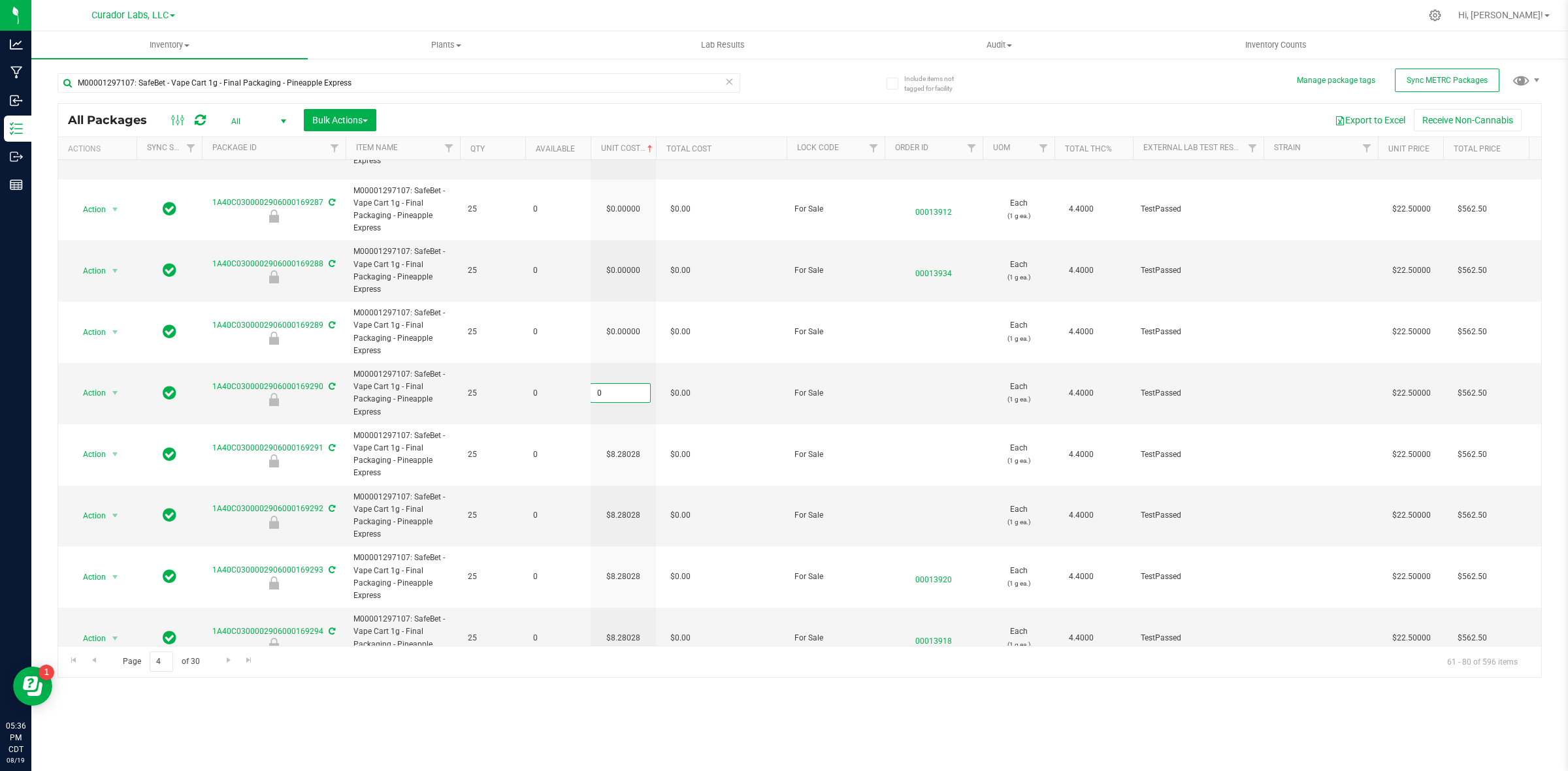
click at [618, 384] on input "0" at bounding box center [621, 393] width 60 height 19
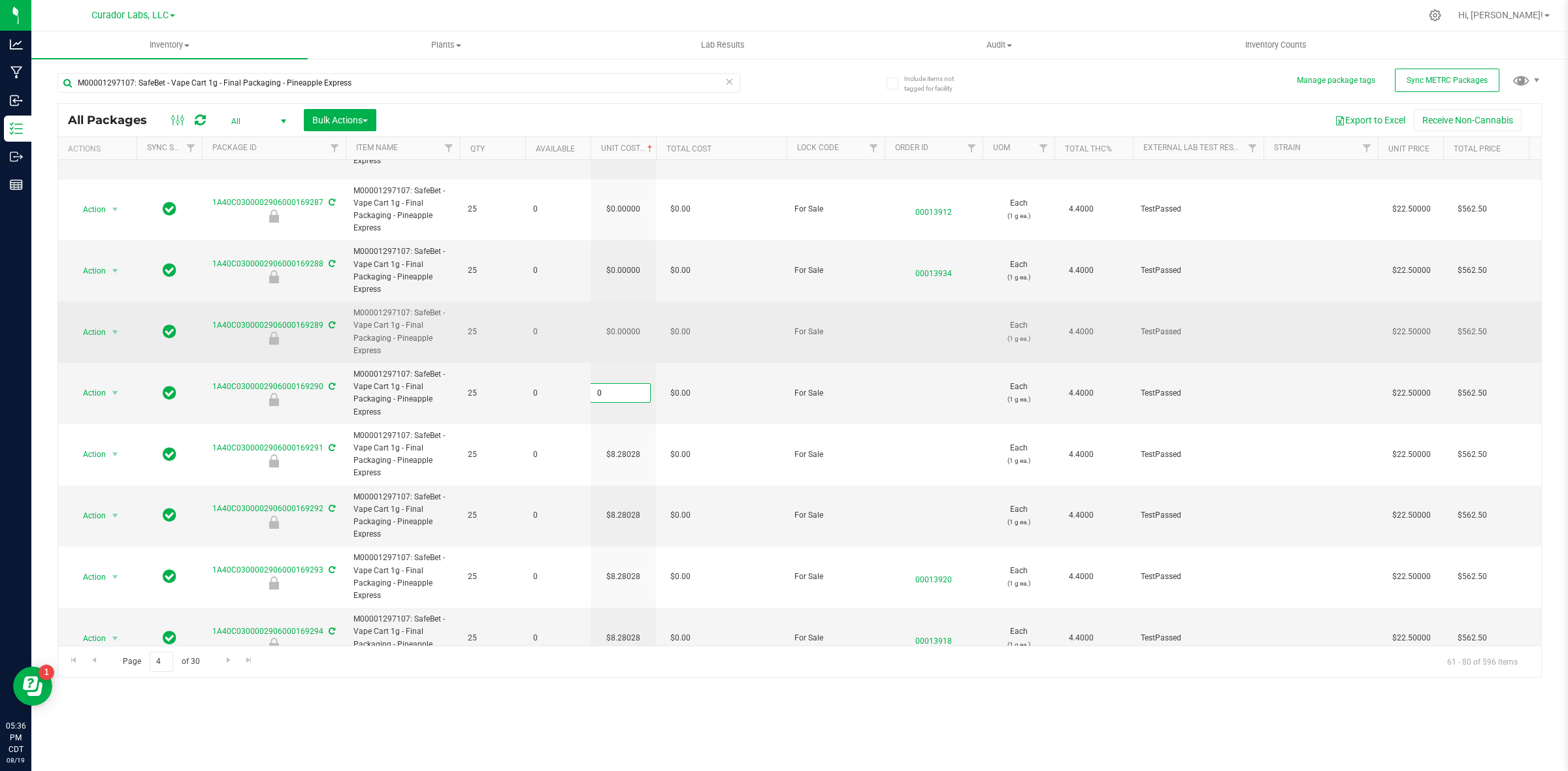
paste input "8.28028"
type input "8.28028"
click at [624, 299] on div "All Packages All Active Only Lab Samples Locked All External Internal Bulk Acti…" at bounding box center [800, 390] width 1484 height 575
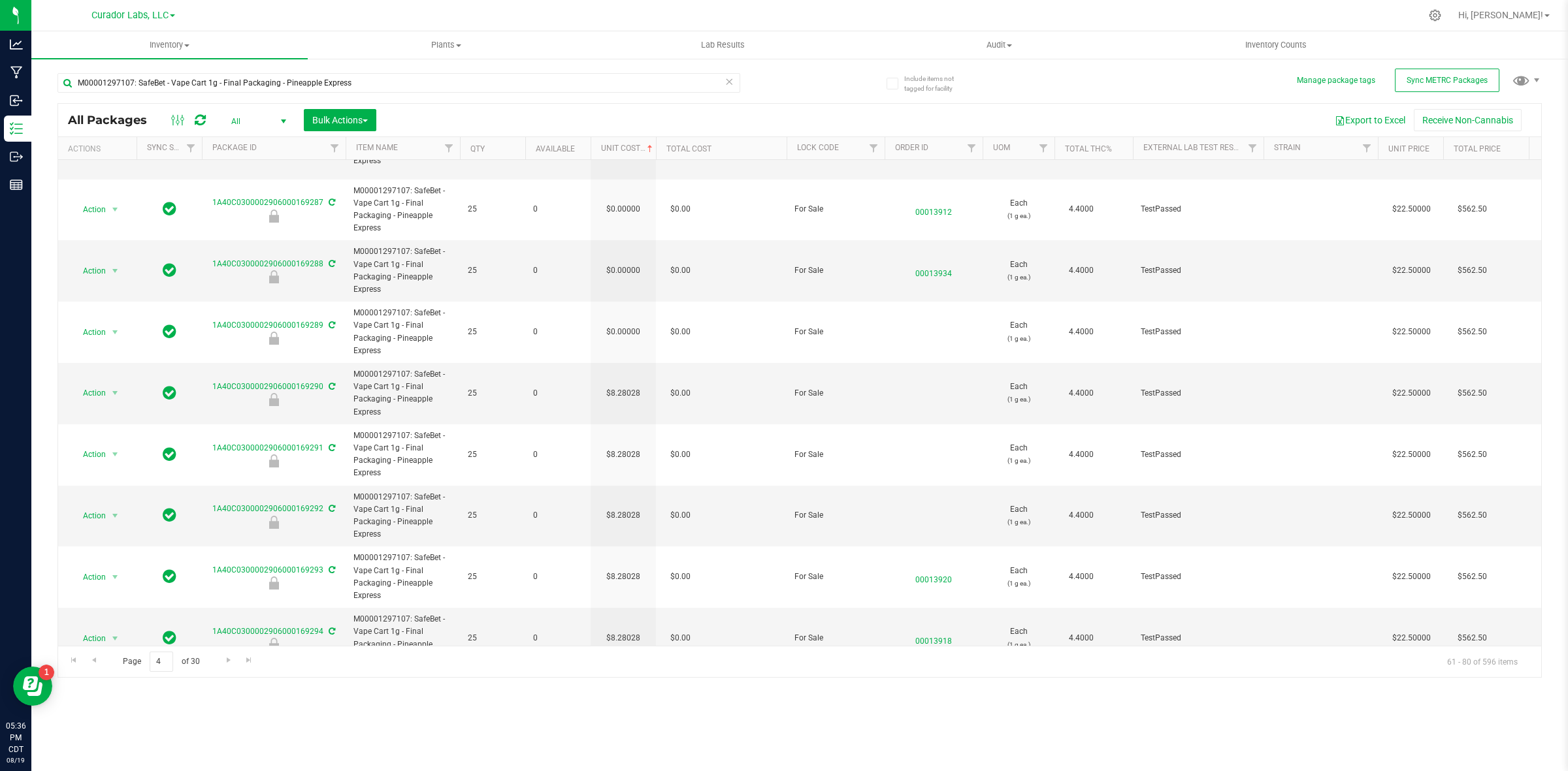
click at [624, 302] on td "$0.00000" at bounding box center [624, 333] width 66 height 61
click at [624, 324] on input "0" at bounding box center [621, 333] width 60 height 19
type input "8.28028"
click at [629, 239] on div "All Packages All Active Only Lab Samples Locked All External Internal Bulk Acti…" at bounding box center [800, 390] width 1484 height 575
type input "8.28028"
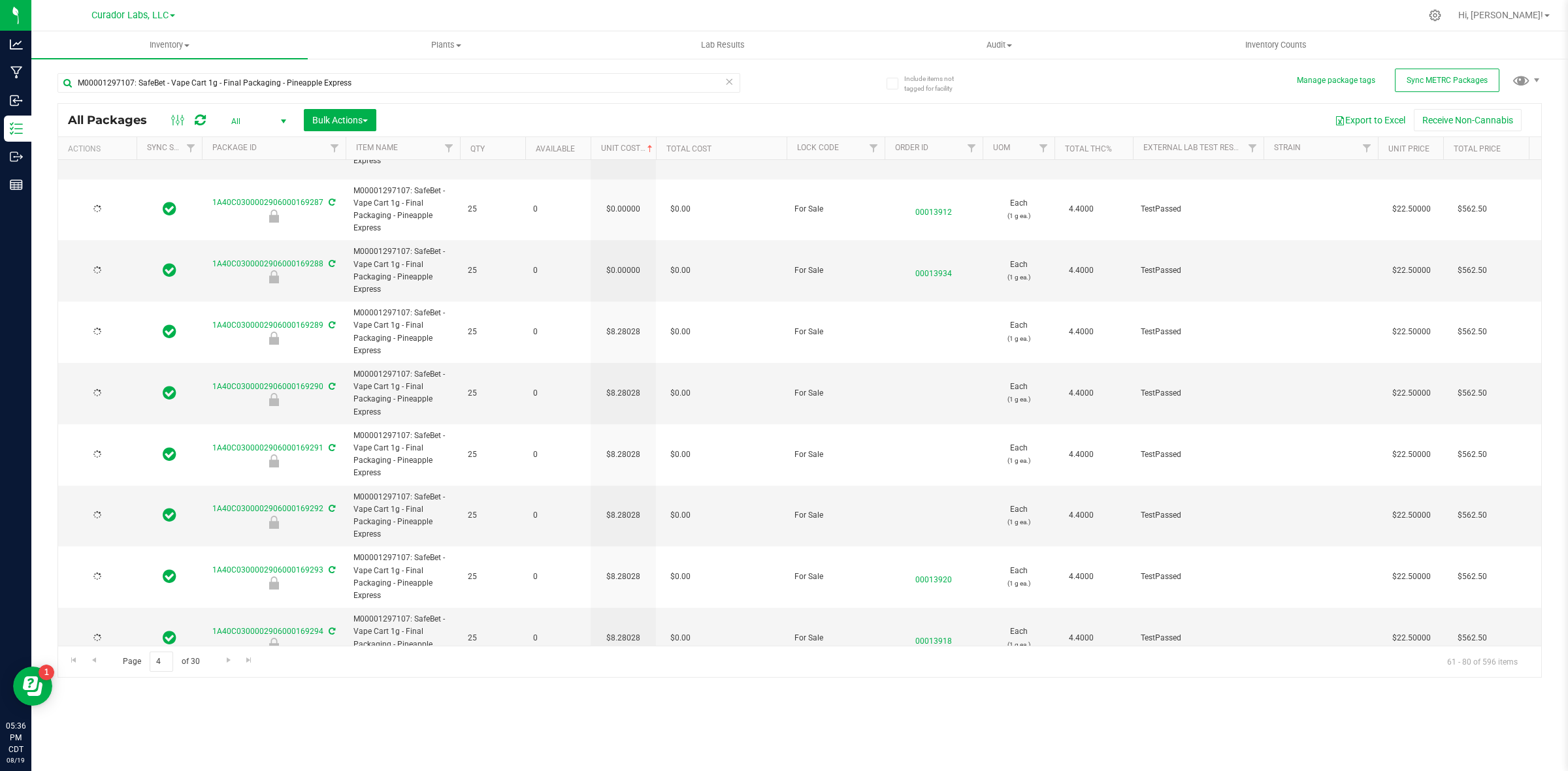
click at [629, 240] on td "$0.00000" at bounding box center [624, 271] width 66 height 61
click at [629, 261] on span "0.00000 0" at bounding box center [620, 271] width 60 height 19
click at [629, 262] on input "0" at bounding box center [621, 271] width 60 height 19
paste input "8.28028"
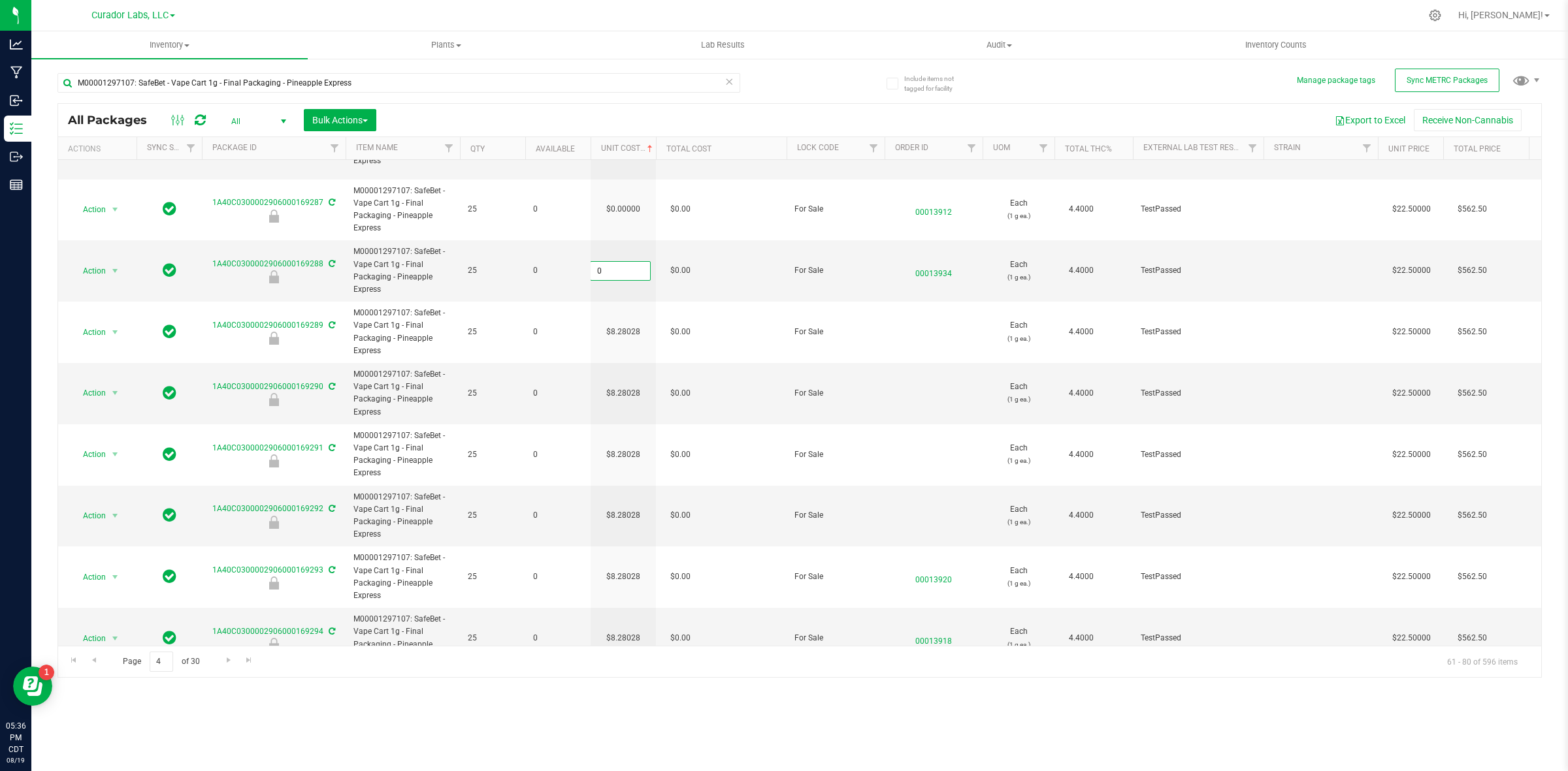
type input "8.28028"
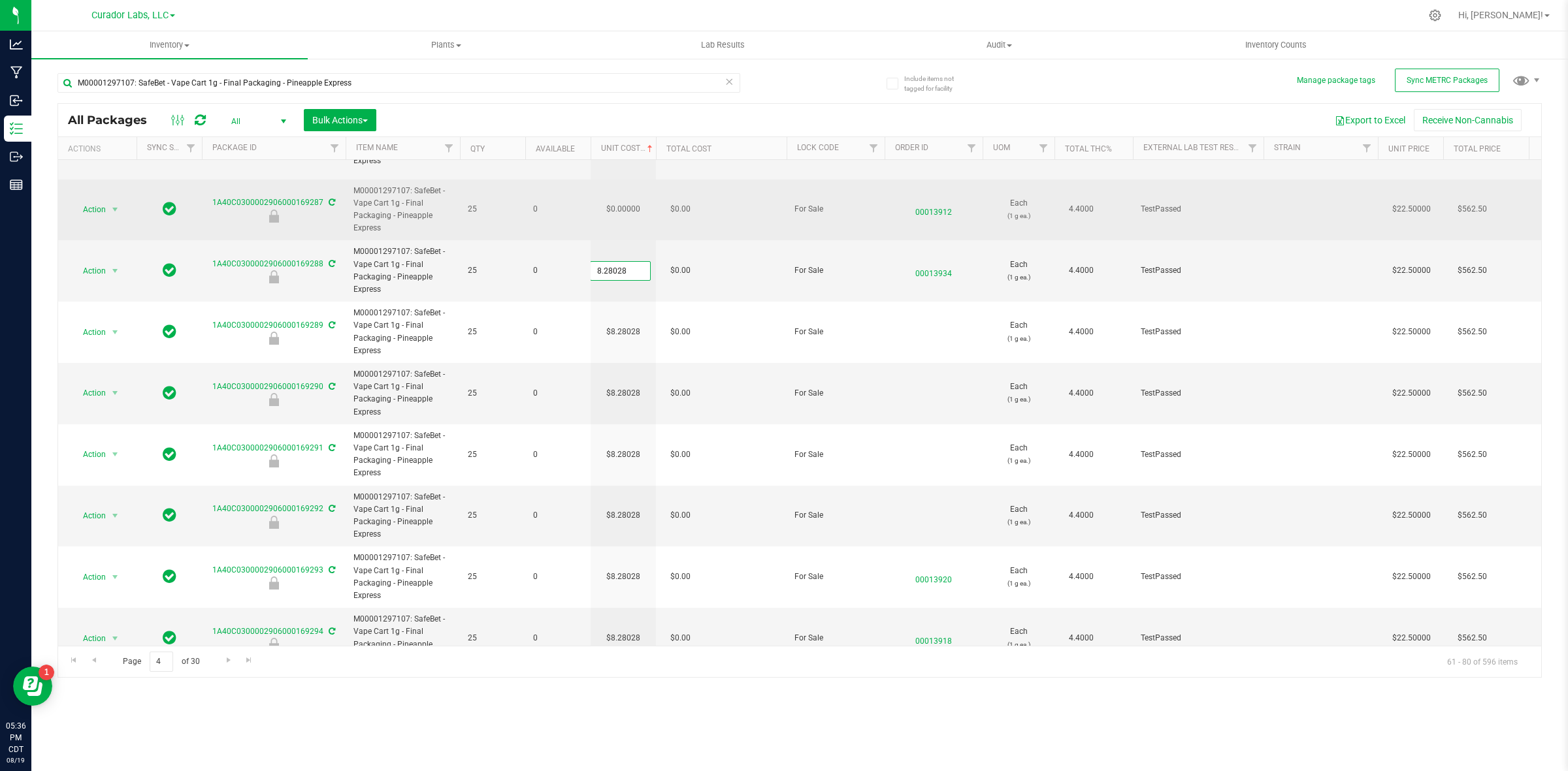
click at [634, 198] on div "All Packages All Active Only Lab Samples Locked All External Internal Bulk Acti…" at bounding box center [800, 390] width 1484 height 575
click at [624, 180] on td "$0.00000" at bounding box center [624, 210] width 66 height 61
click at [624, 201] on input "0" at bounding box center [621, 210] width 60 height 19
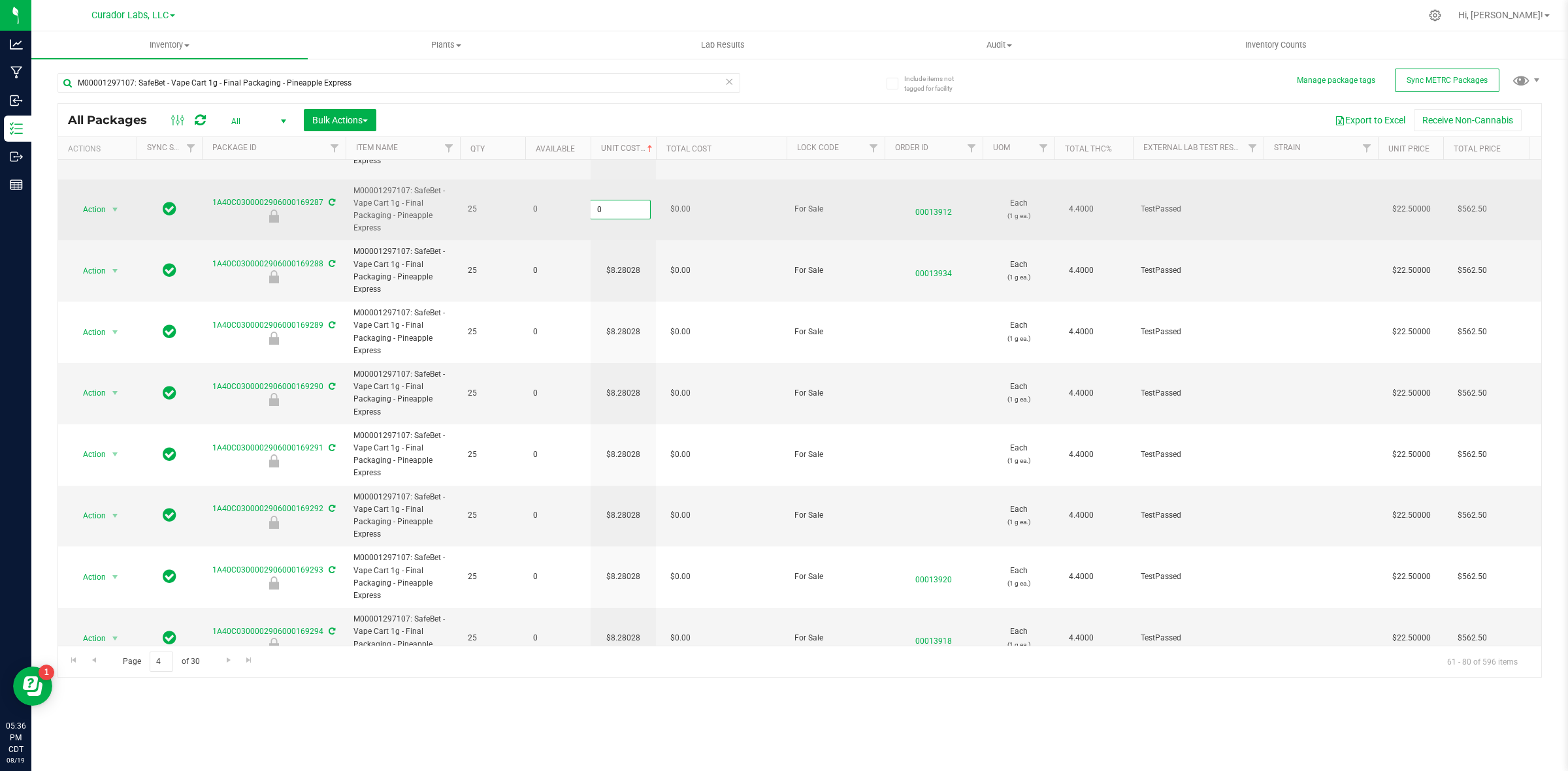
type input "8.28028"
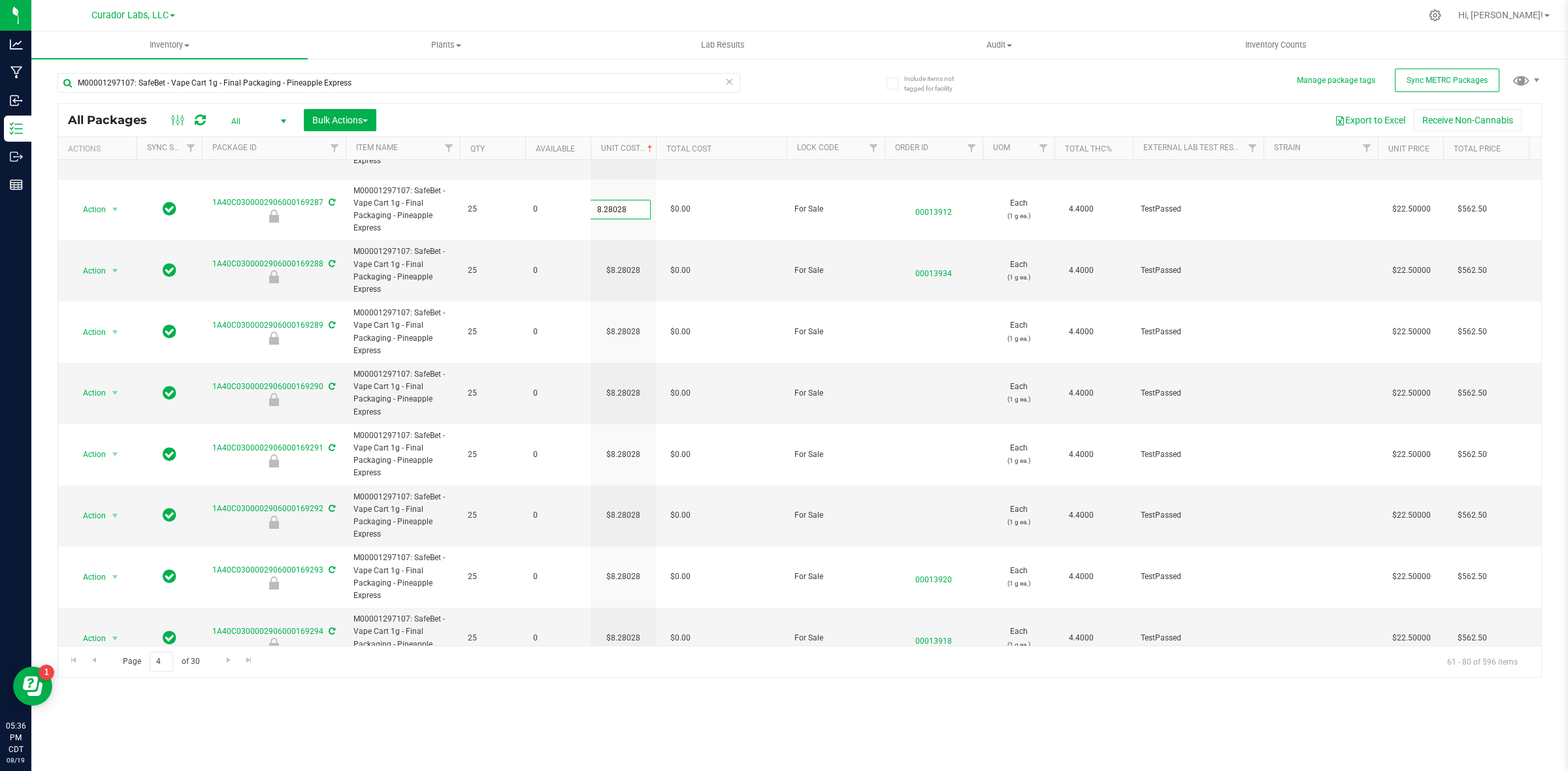
click at [694, 595] on div "All Packages All Active Only Lab Samples Locked All External Internal Bulk Acti…" at bounding box center [800, 390] width 1484 height 575
click at [195, 119] on icon at bounding box center [200, 120] width 11 height 13
click at [102, 595] on link "Go to the previous page" at bounding box center [93, 661] width 19 height 18
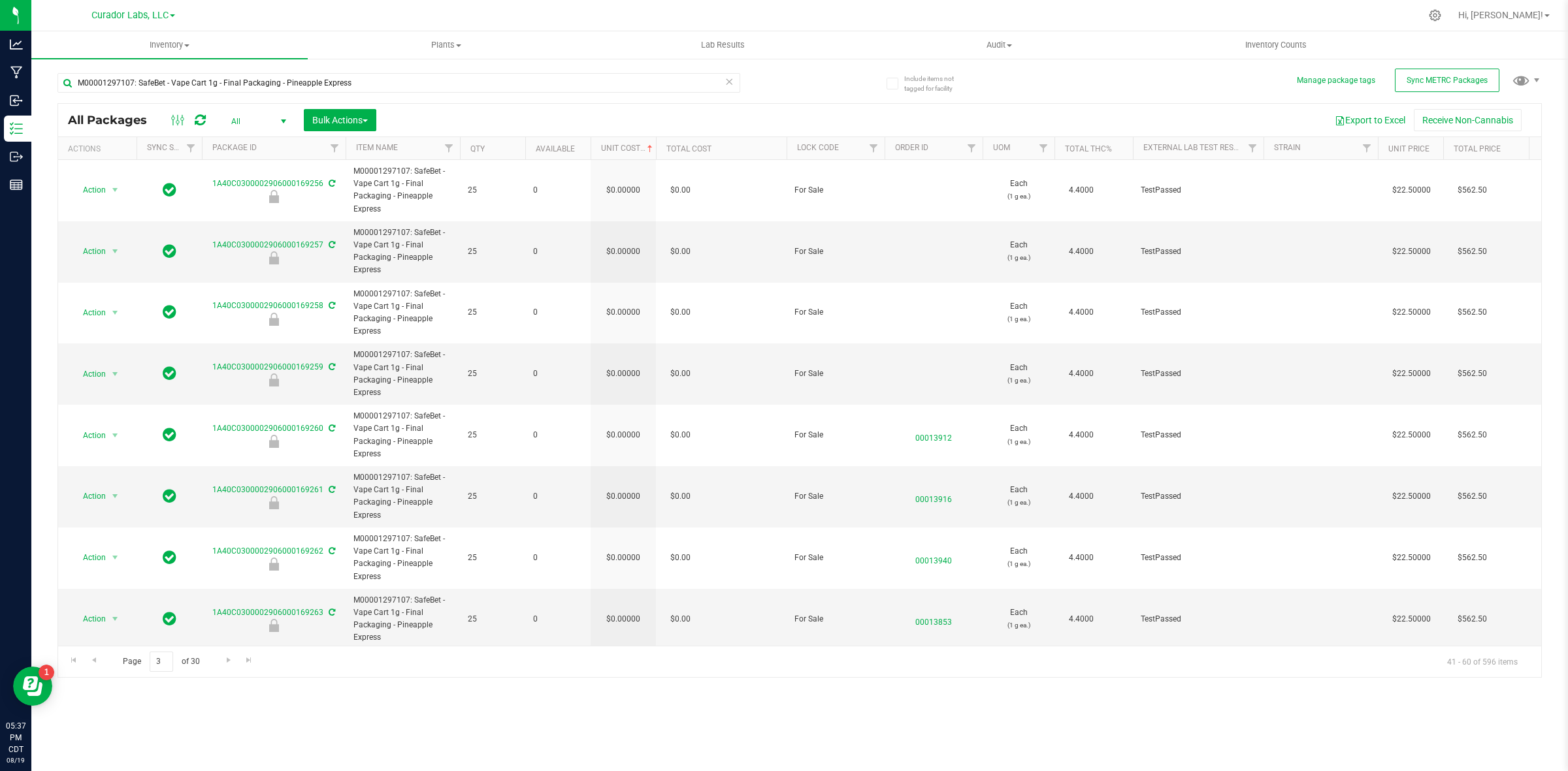
click at [529, 595] on div "Page 3 of 30 41 - 60 of 596 items" at bounding box center [800, 661] width 1483 height 31
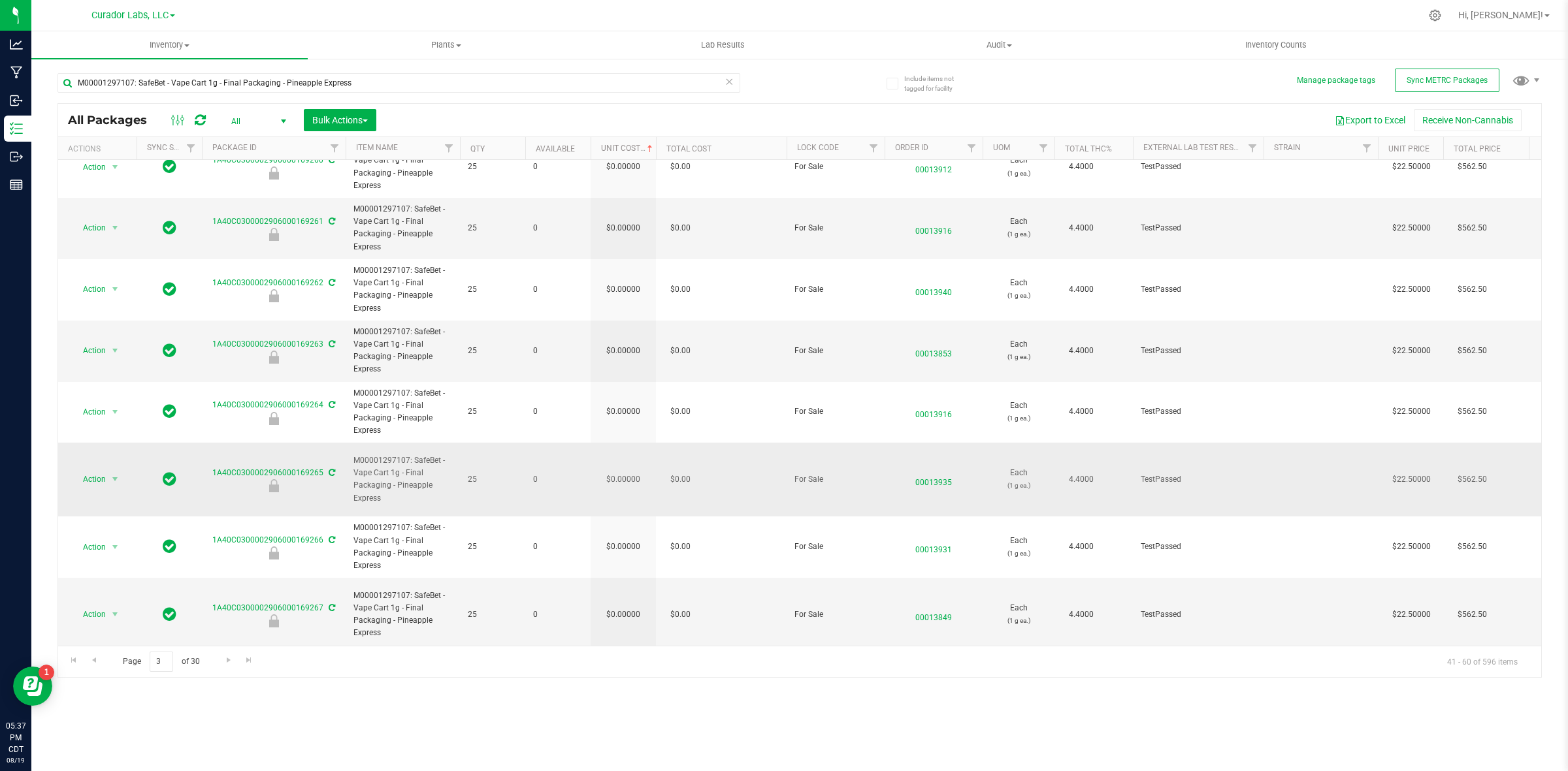
drag, startPoint x: 526, startPoint y: 630, endPoint x: 602, endPoint y: 632, distance: 76.0
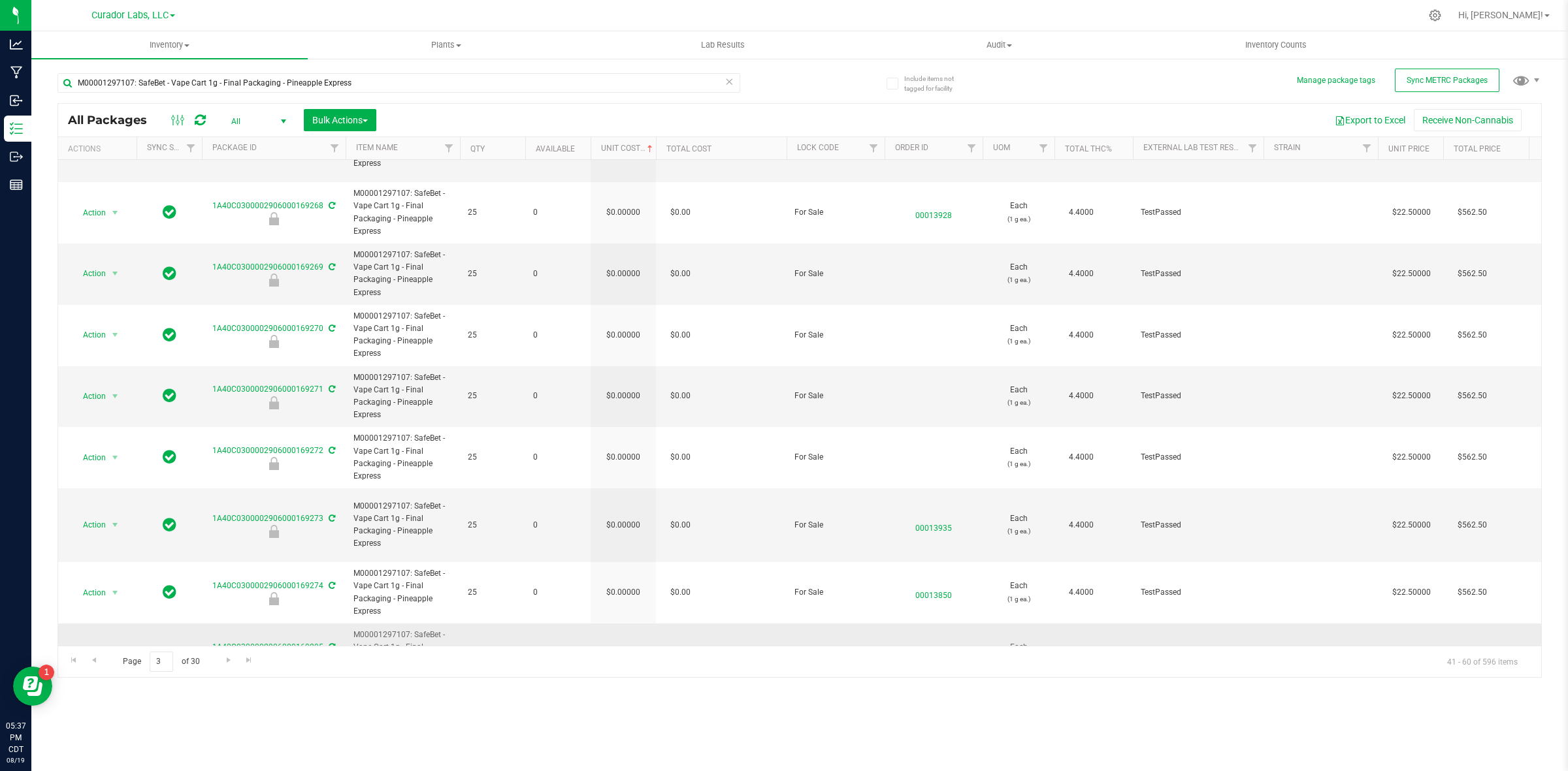
scroll to position [753, 0]
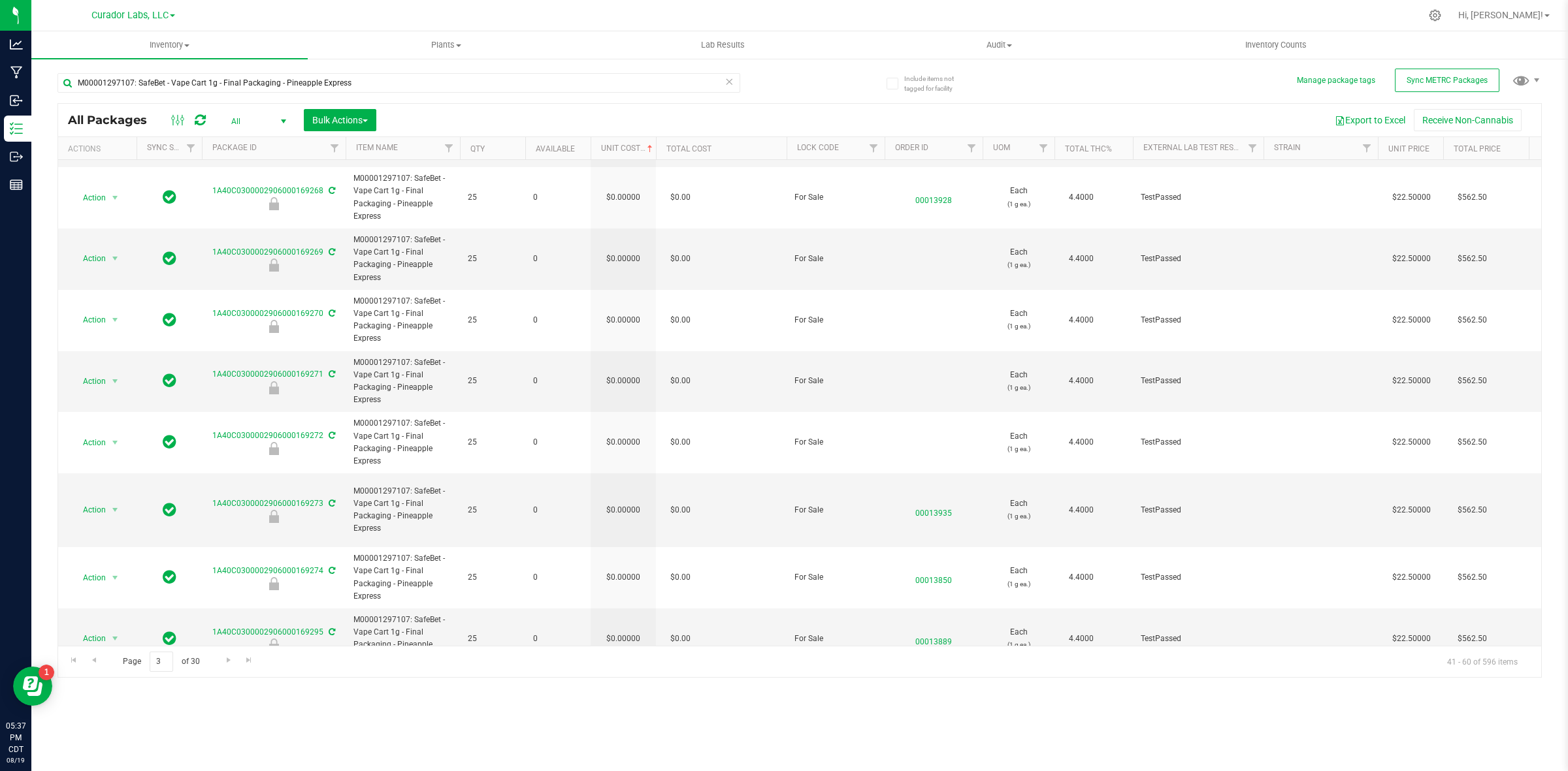
click at [586, 595] on div "Inventory All packages All inventory Waste log Create inventory Plants All plan…" at bounding box center [800, 401] width 1537 height 740
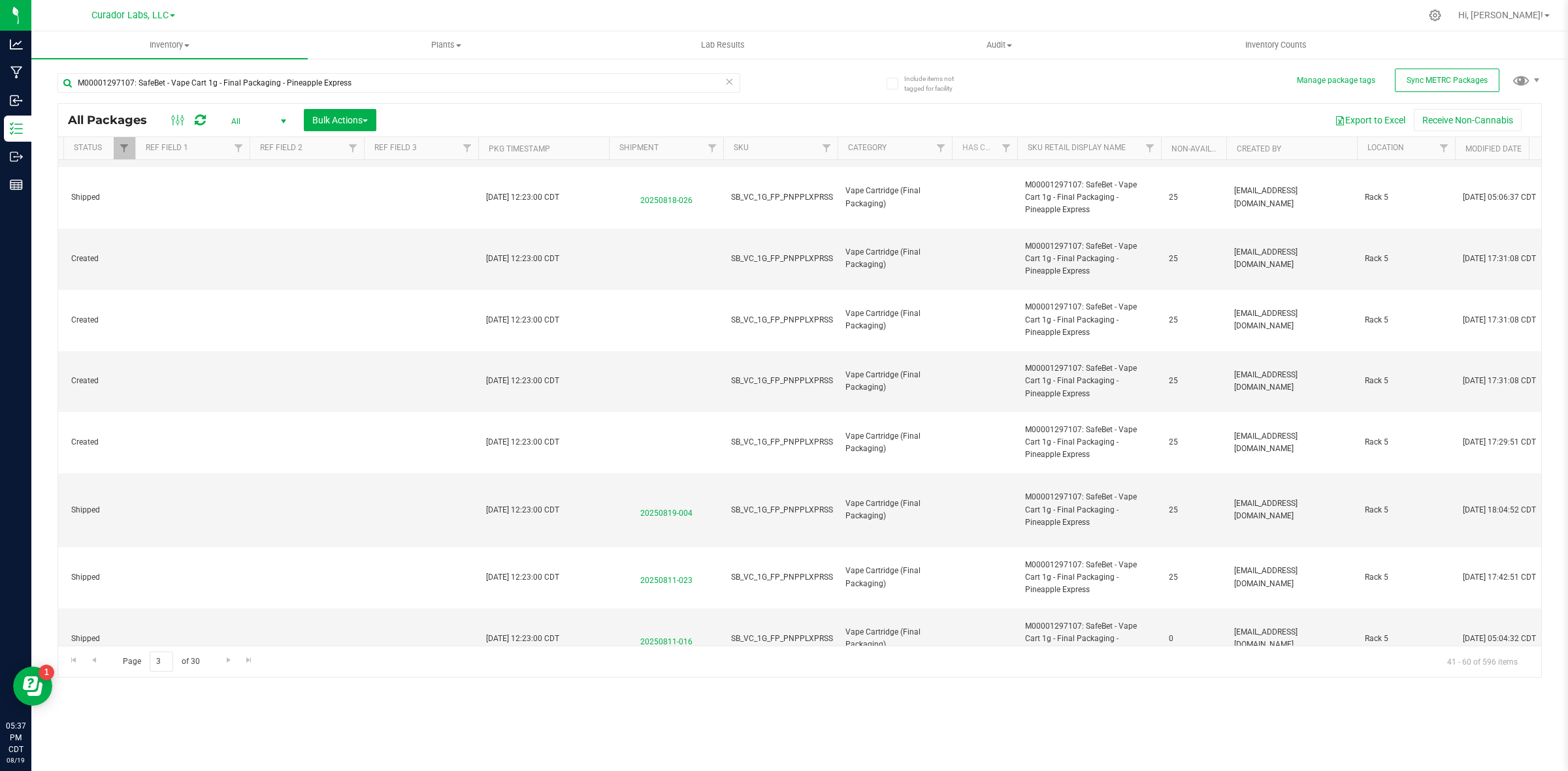
scroll to position [0, 1840]
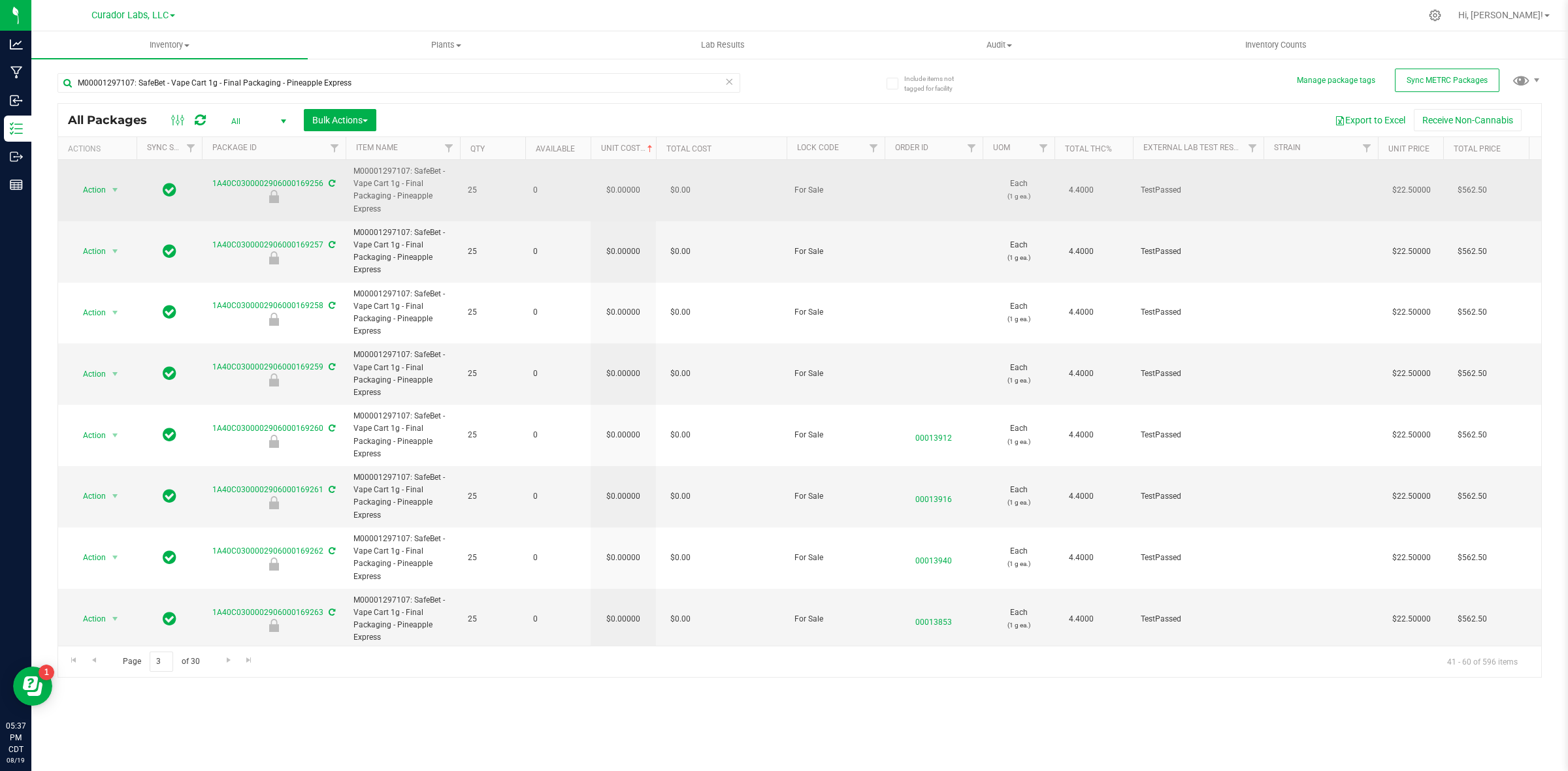
click at [634, 189] on td "$0.00000" at bounding box center [624, 191] width 66 height 61
click at [634, 189] on input "0" at bounding box center [621, 190] width 60 height 19
type input "8.28028162928554"
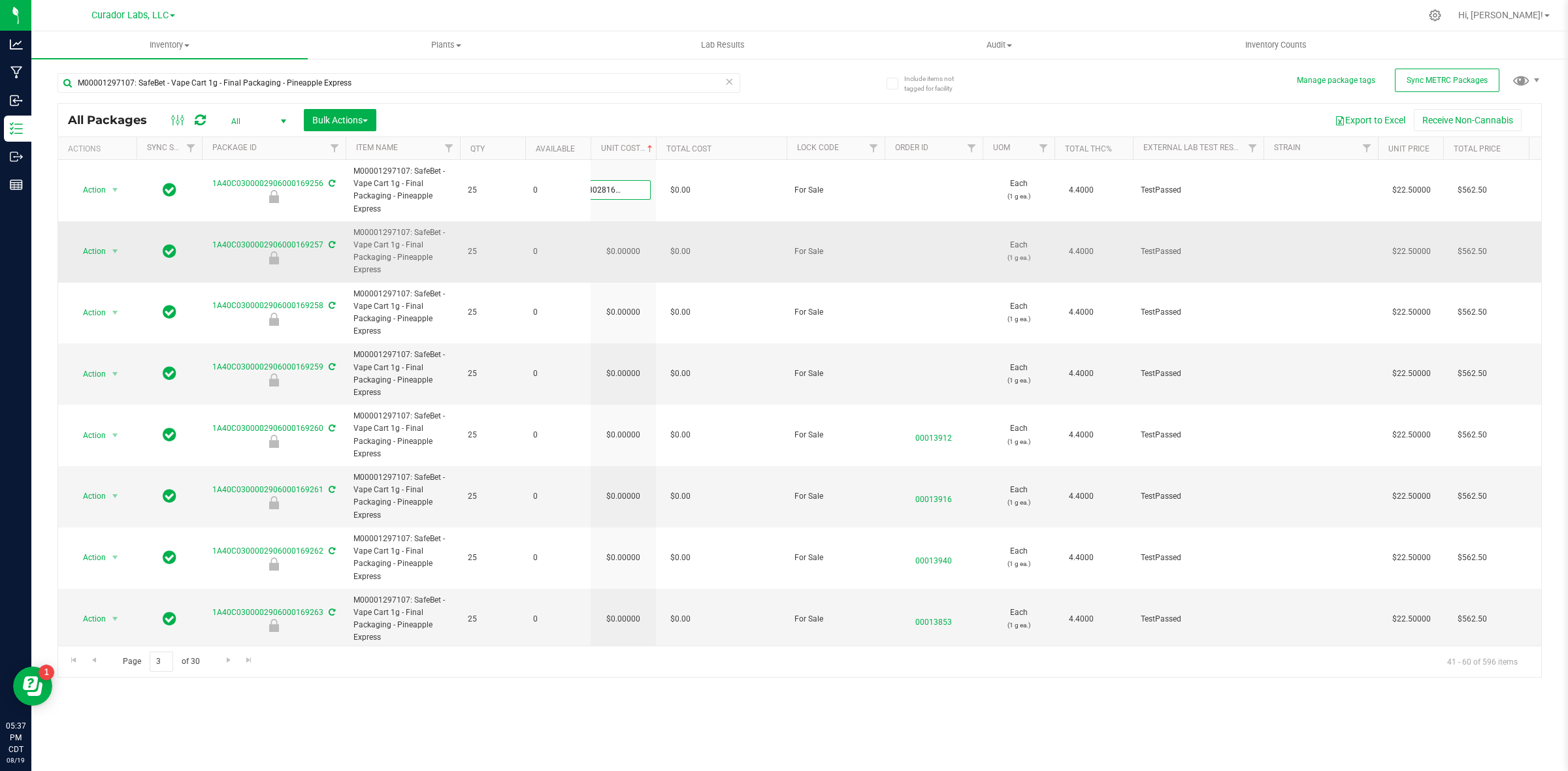
click at [634, 233] on div "All Packages All Active Only Lab Samples Locked All External Internal Bulk Acti…" at bounding box center [800, 390] width 1484 height 575
click at [630, 249] on input "0.00000" at bounding box center [621, 251] width 60 height 19
paste input "8.28028162928554"
type input "8.28028162928554"
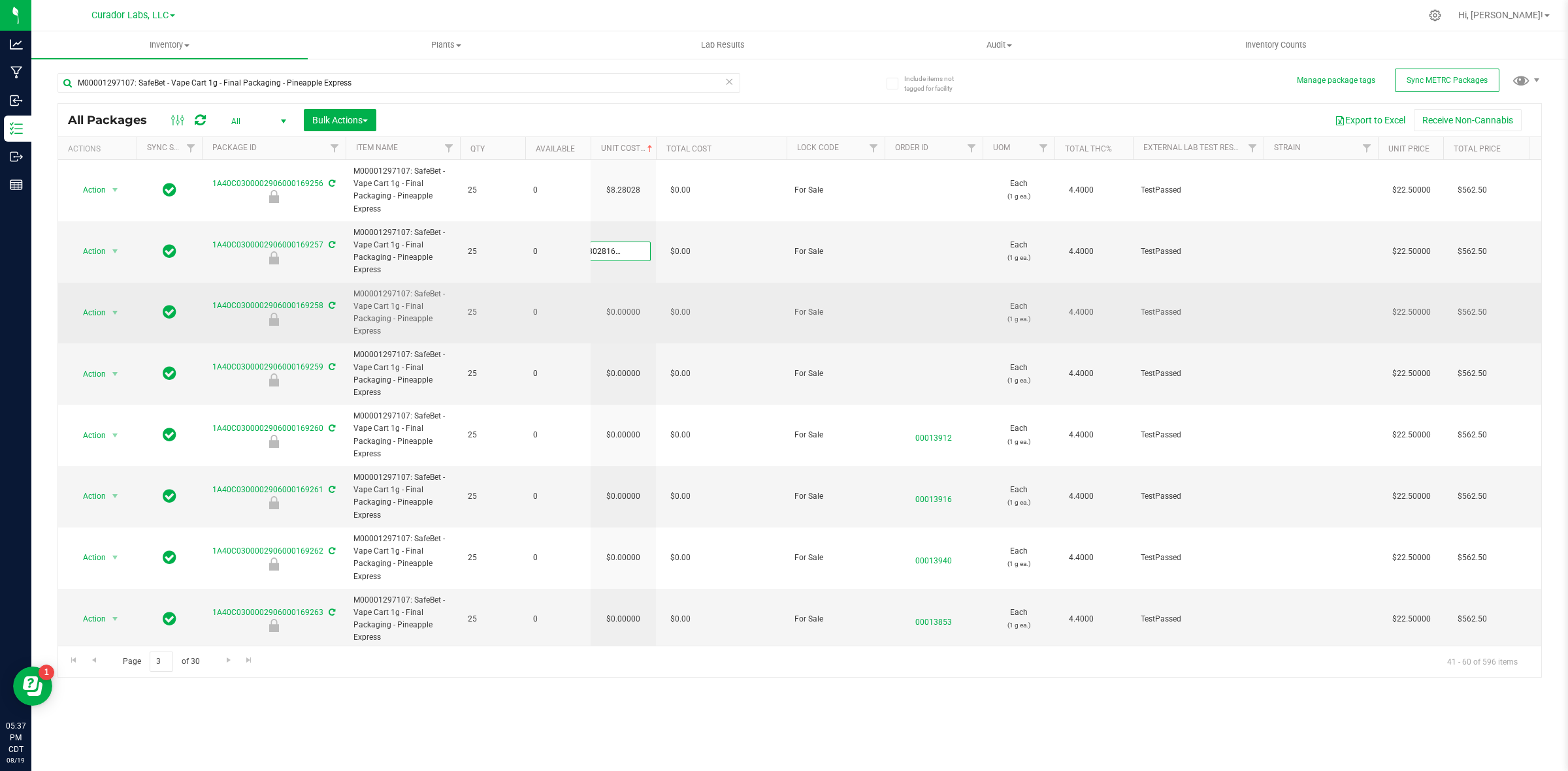
click at [624, 330] on div "All Packages All Active Only Lab Samples Locked All External Internal Bulk Acti…" at bounding box center [800, 390] width 1484 height 575
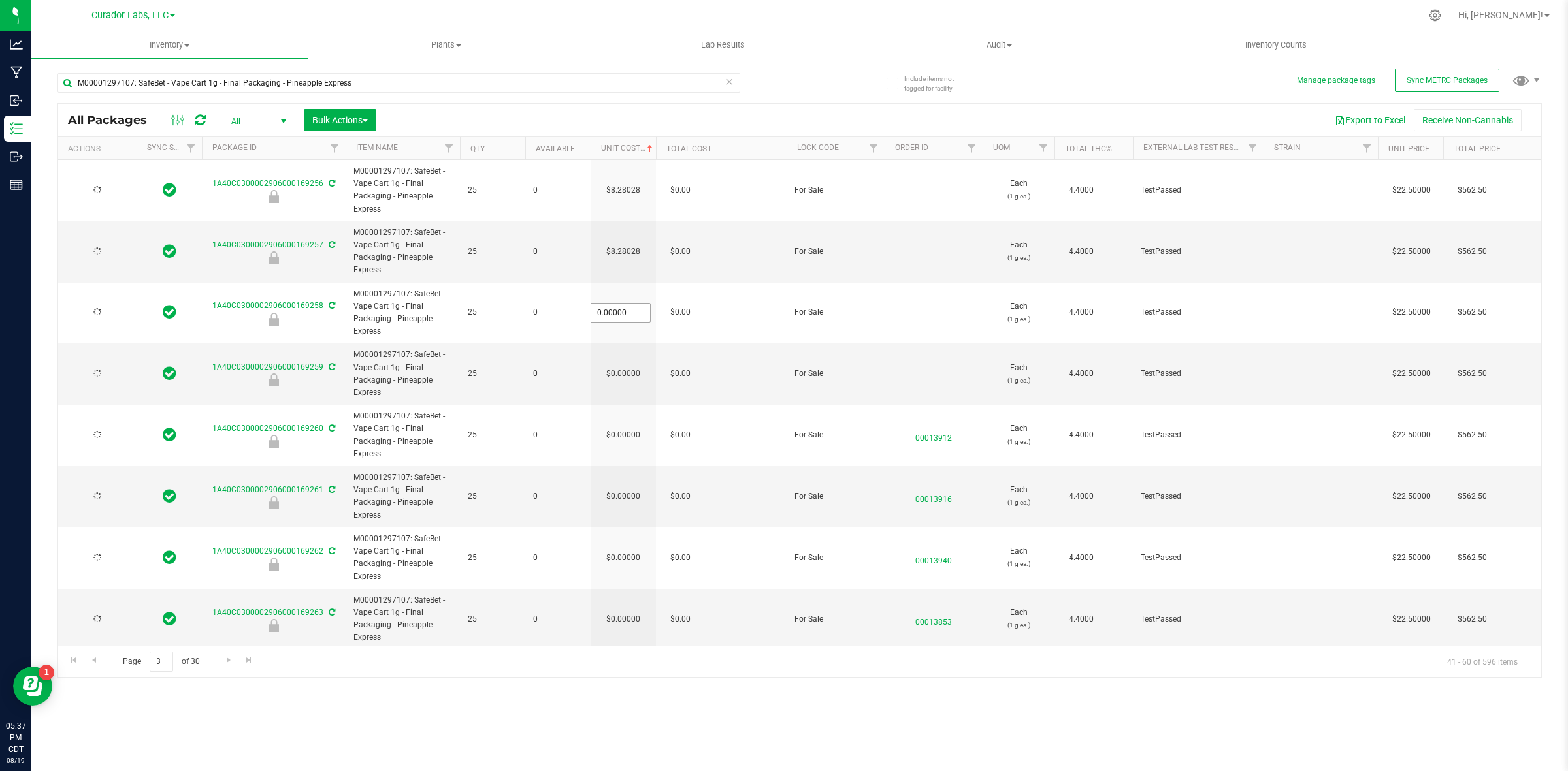
click at [631, 306] on input "0.00000" at bounding box center [621, 312] width 60 height 19
paste input "8.28028162928554"
type input "8.28028162928554"
click at [633, 368] on div "All Packages All Active Only Lab Samples Locked All External Internal Bulk Acti…" at bounding box center [800, 390] width 1484 height 575
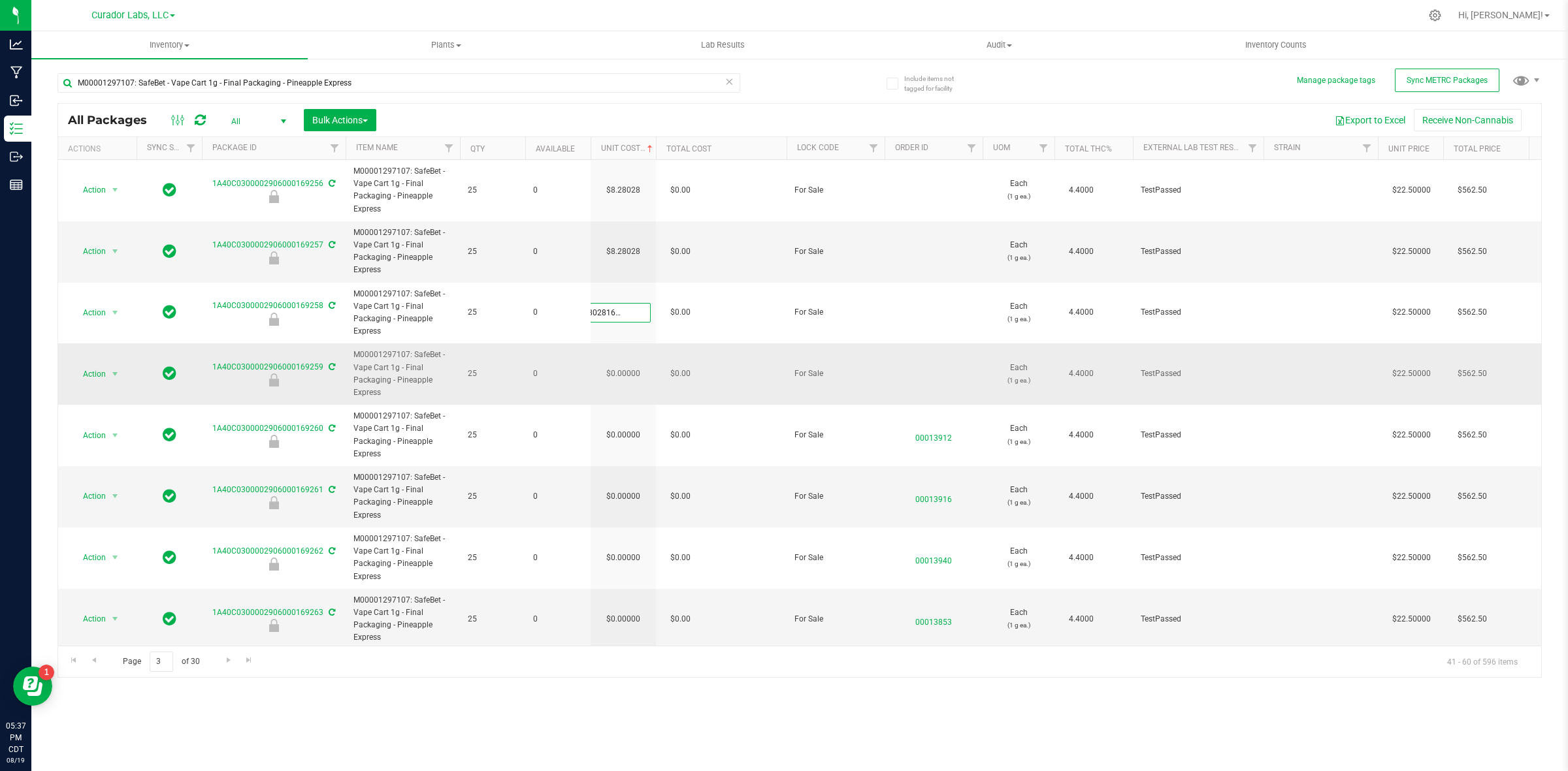
type input "8.28028"
type input "[DATE]"
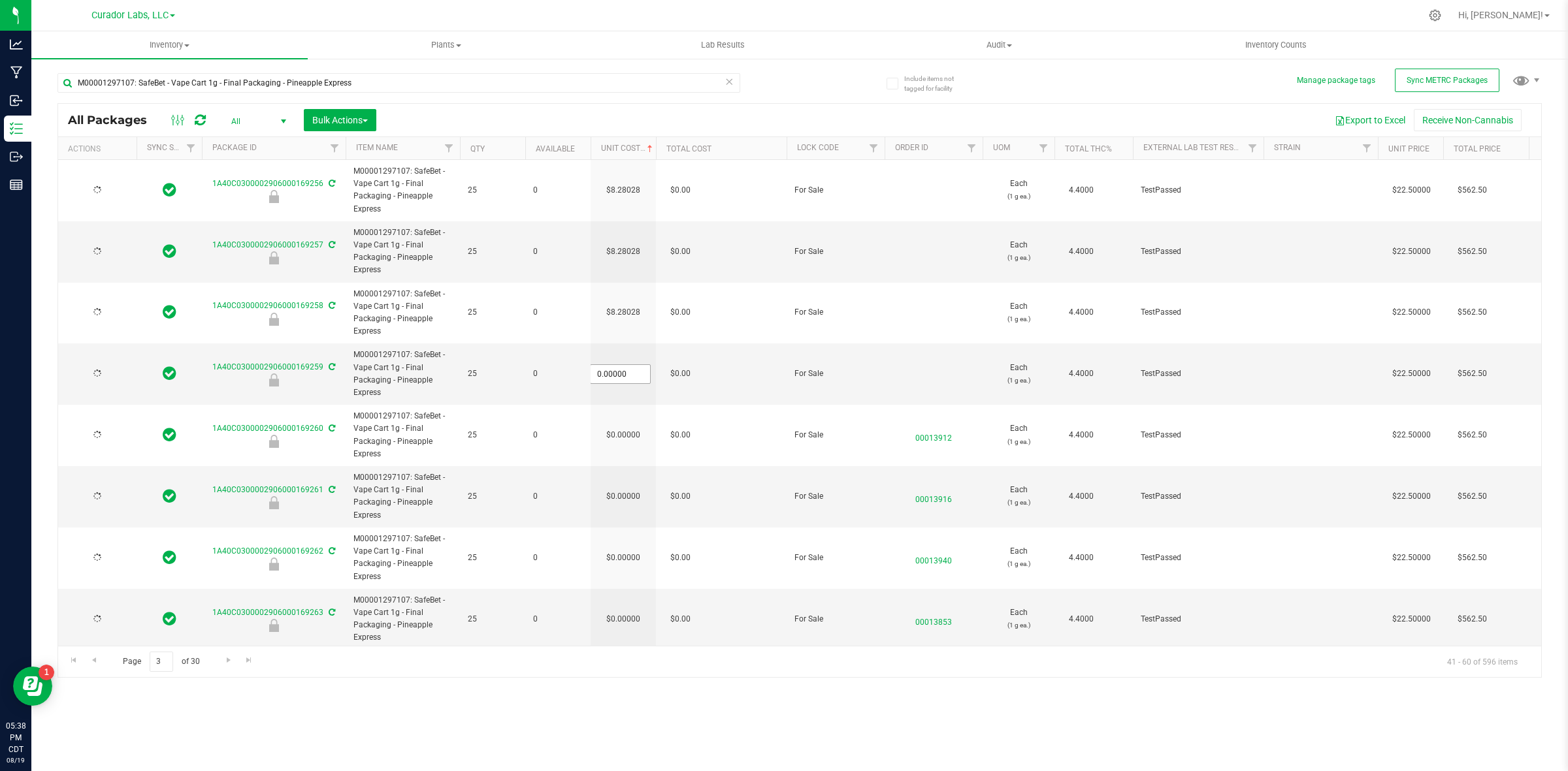
type input "[DATE]"
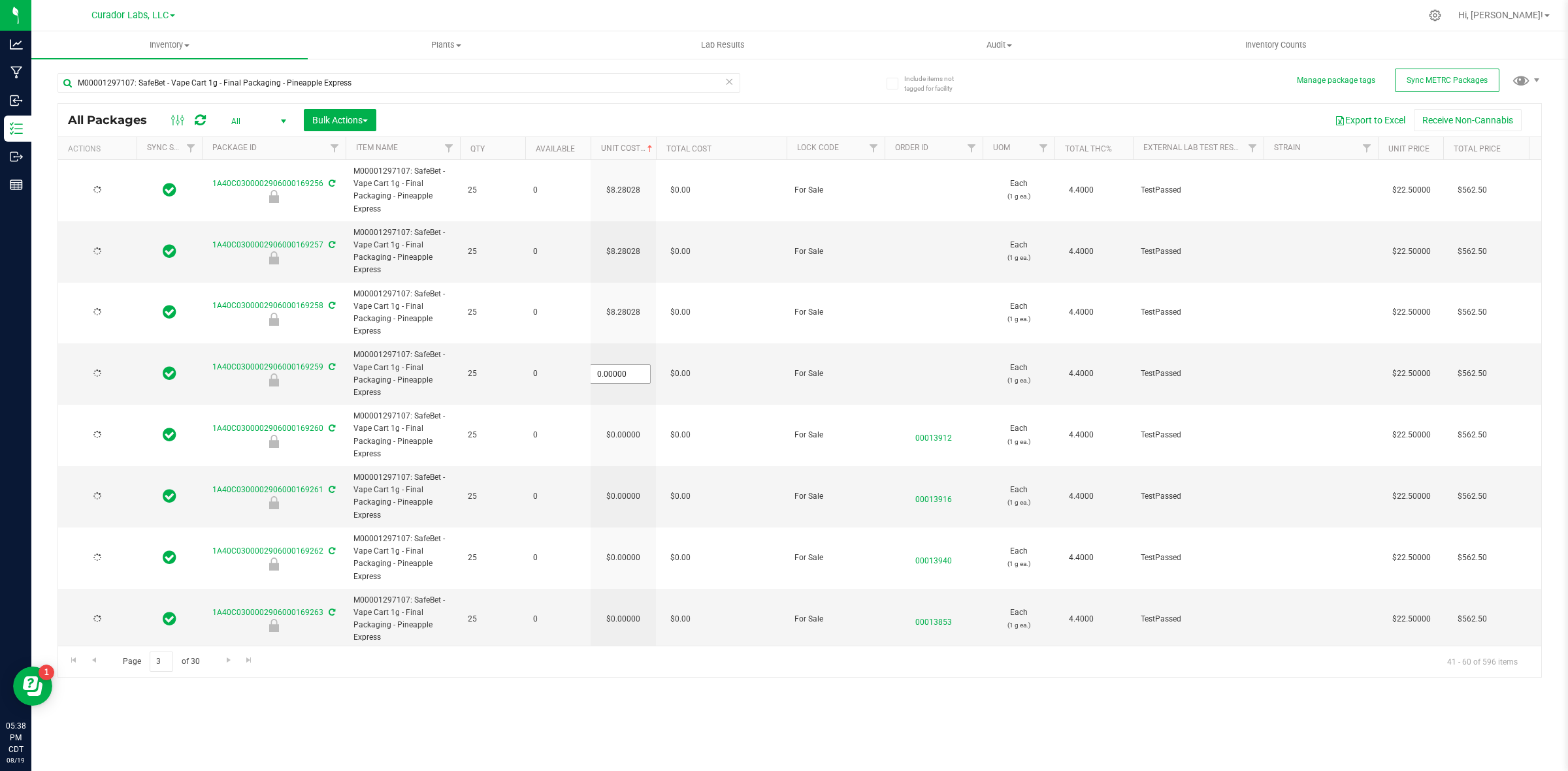
type input "[DATE]"
click at [633, 368] on input "0" at bounding box center [621, 374] width 60 height 19
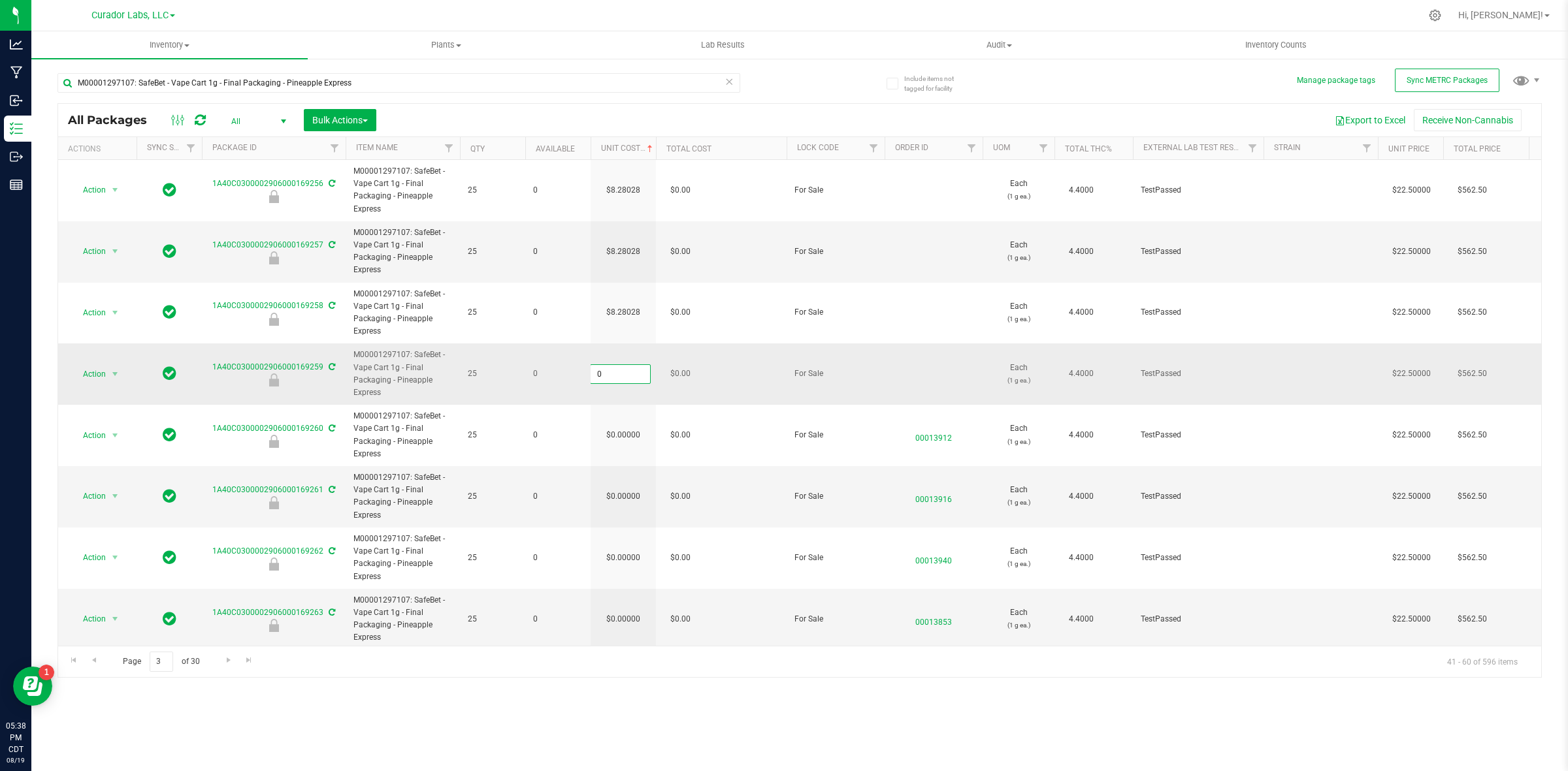
paste input "8.28028162928554"
type input "8.28028162928554"
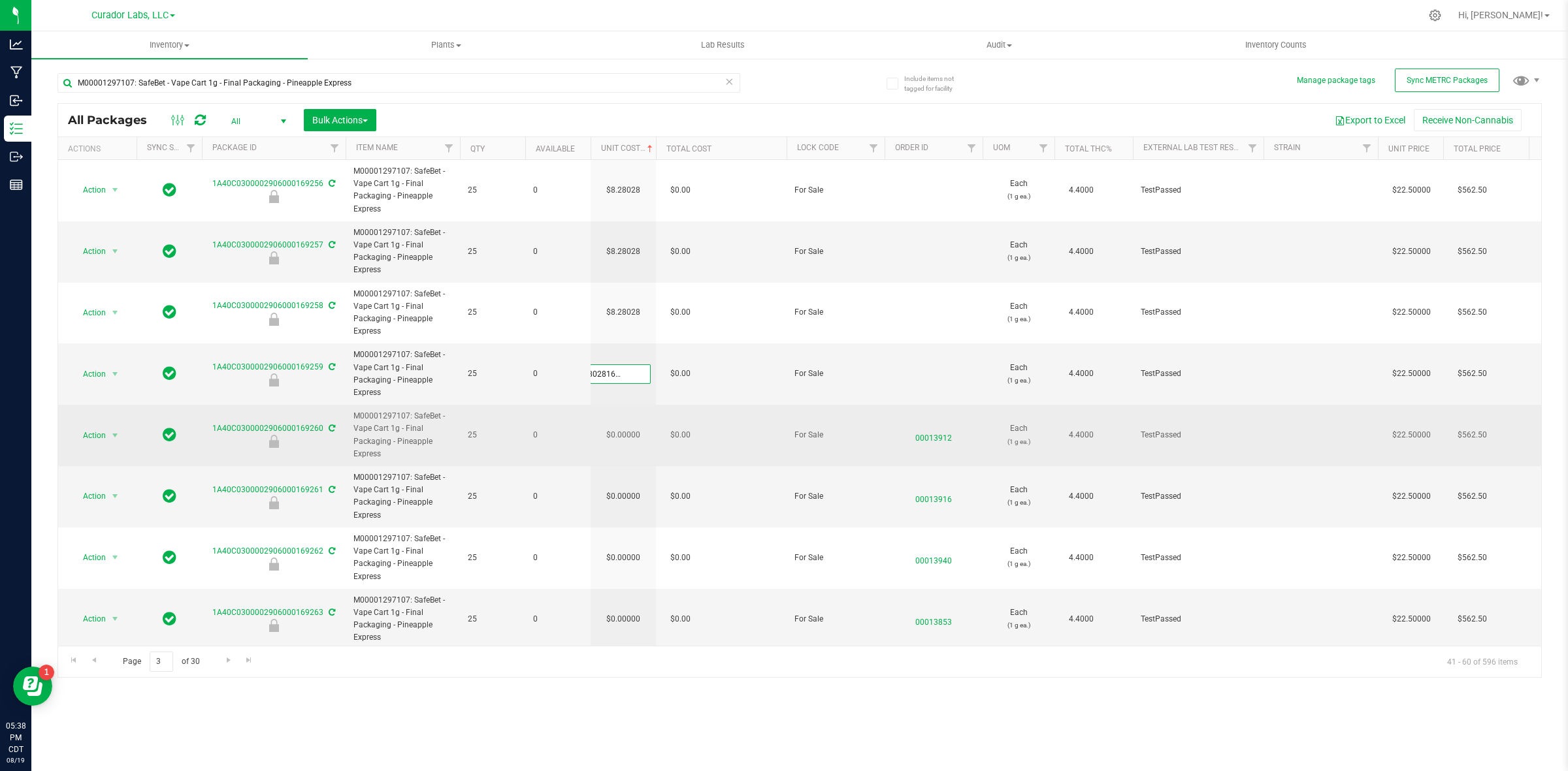
click at [621, 424] on div "All Packages All Active Only Lab Samples Locked All External Internal Bulk Acti…" at bounding box center [800, 390] width 1484 height 575
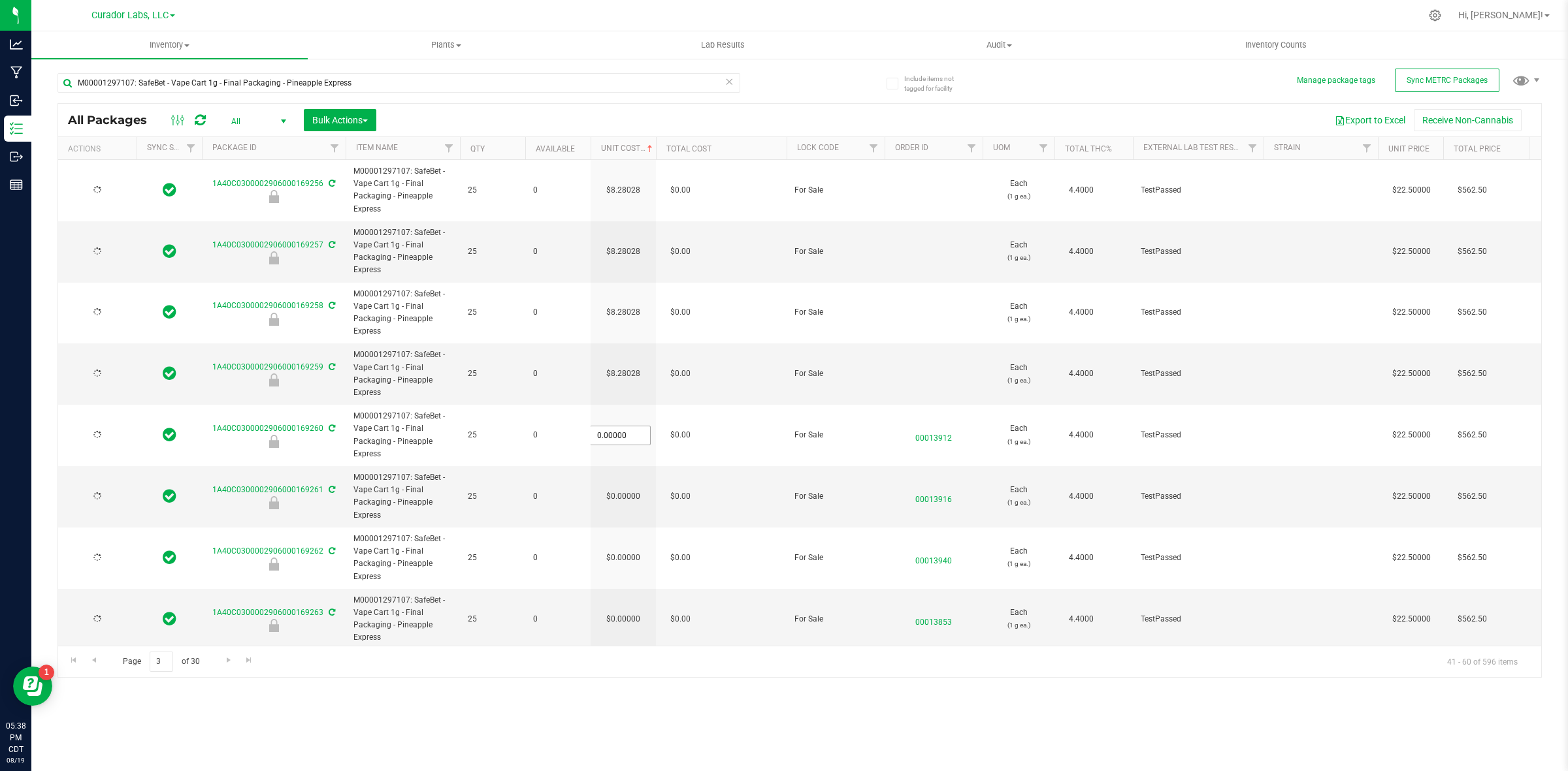
click at [621, 427] on input "0.00000" at bounding box center [621, 435] width 60 height 19
paste input "8.28028162928554"
type input "8.28028162928554"
click at [628, 508] on div "All Packages All Active Only Lab Samples Locked All External Internal Bulk Acti…" at bounding box center [800, 390] width 1484 height 575
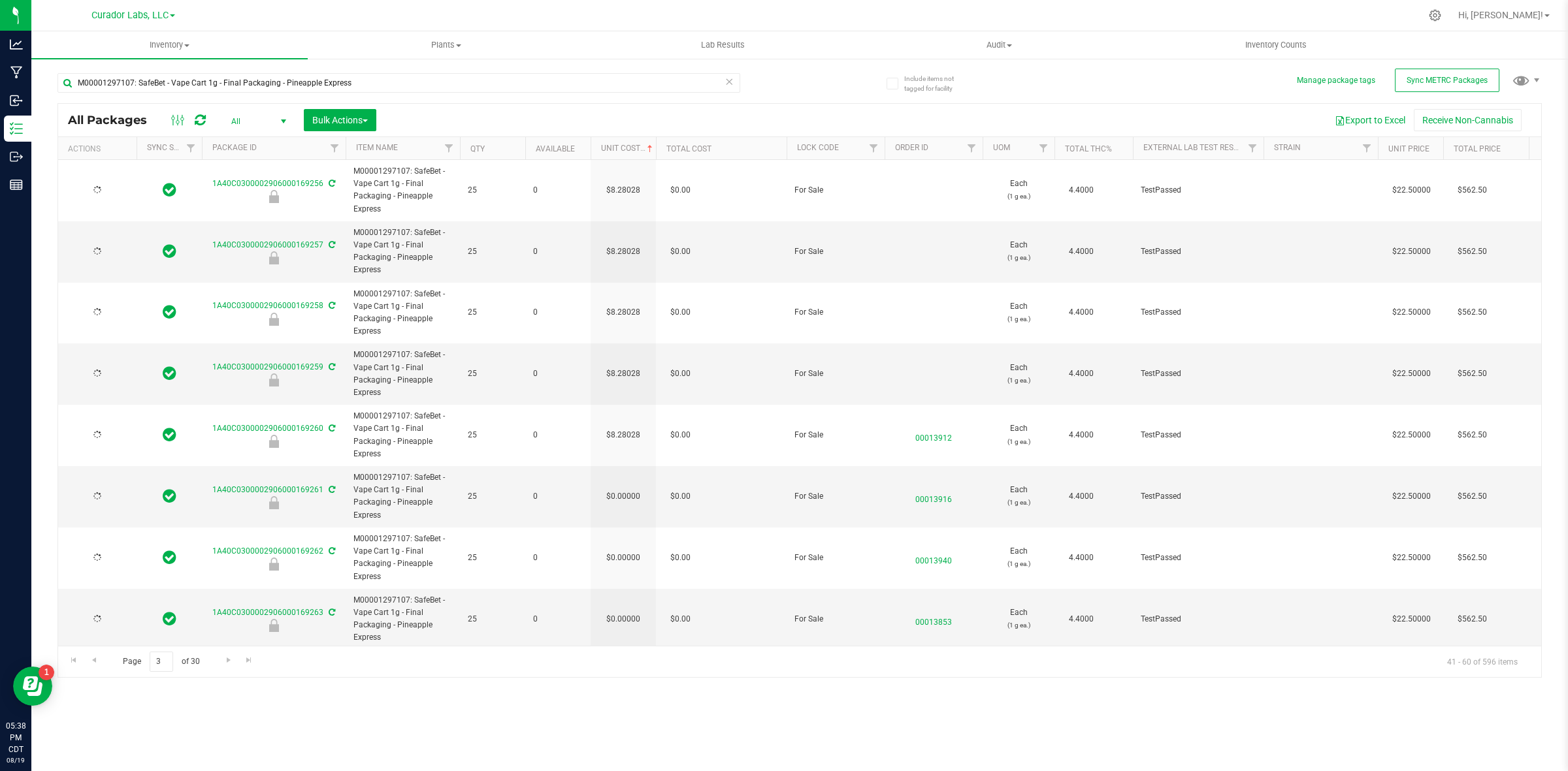
click at [627, 491] on td "$0.00000" at bounding box center [624, 497] width 66 height 61
type input "8.28028162928554"
click at [627, 491] on input "8.28028162928554" at bounding box center [621, 496] width 60 height 19
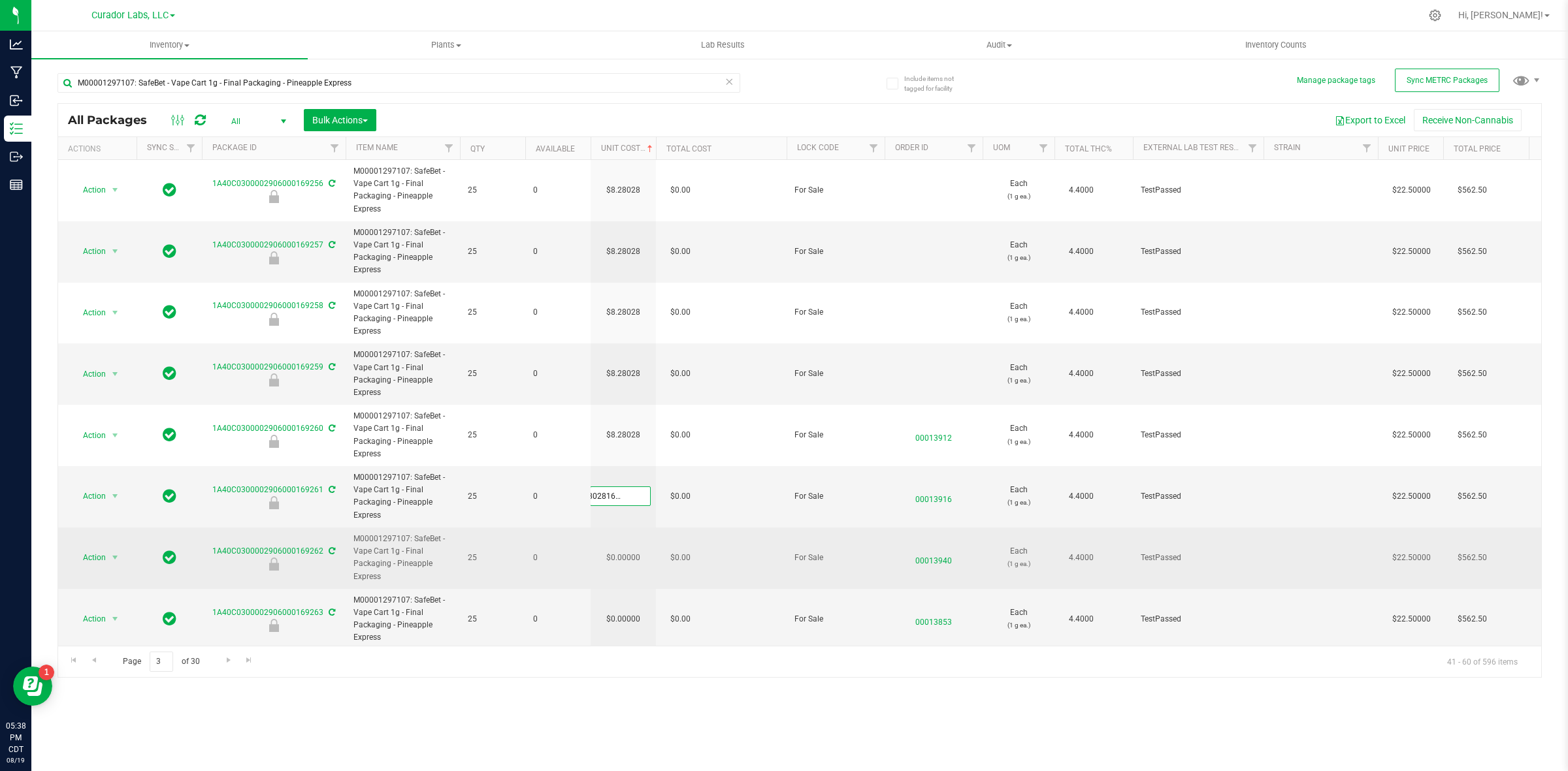
click at [623, 560] on div "All Packages All Active Only Lab Samples Locked All External Internal Bulk Acti…" at bounding box center [800, 390] width 1484 height 575
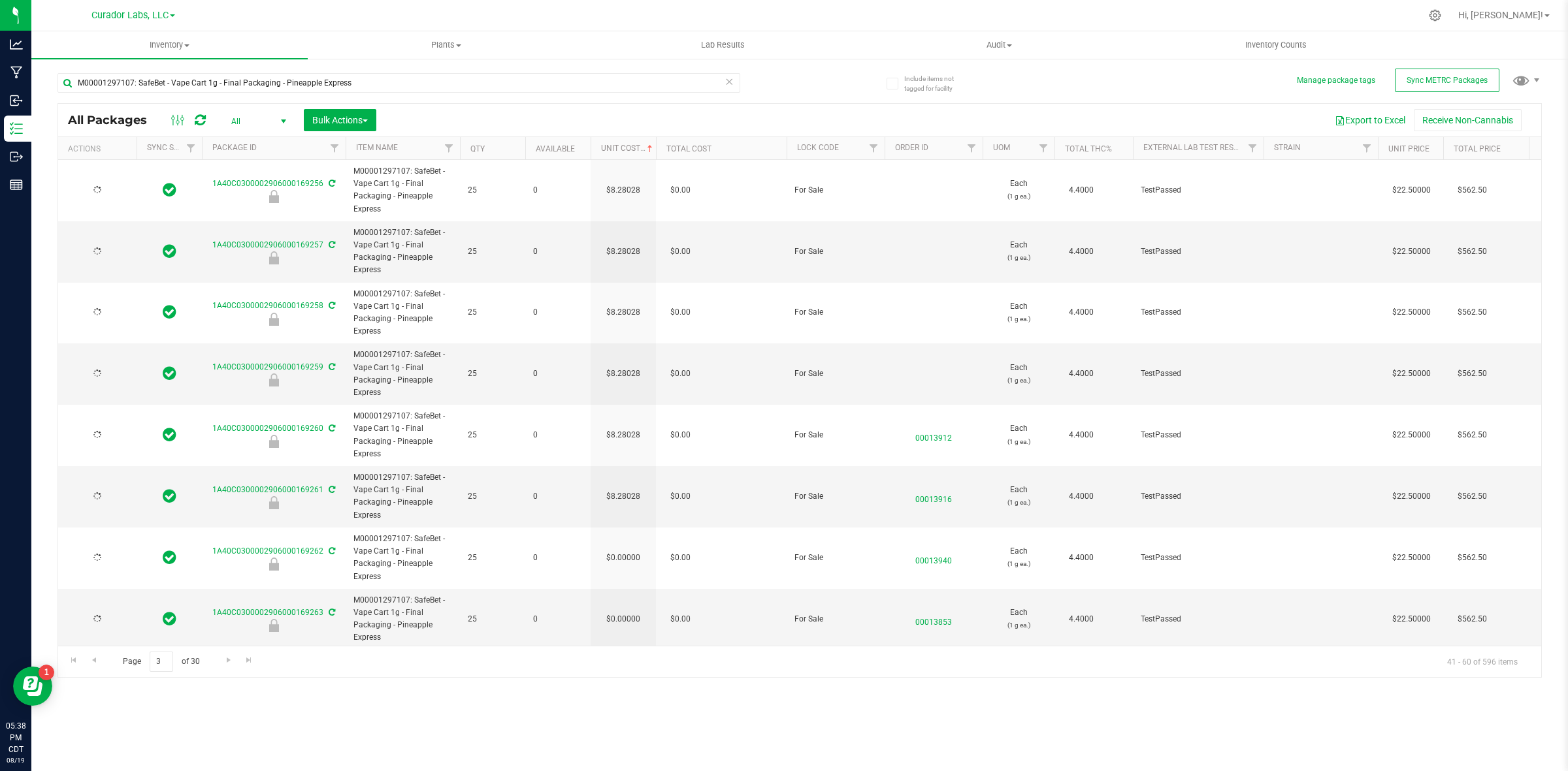
click at [623, 559] on td "$0.00000" at bounding box center [624, 558] width 66 height 61
click at [623, 559] on input "0" at bounding box center [621, 558] width 60 height 19
paste input "8.28028162928554"
type input "8.28028162928554"
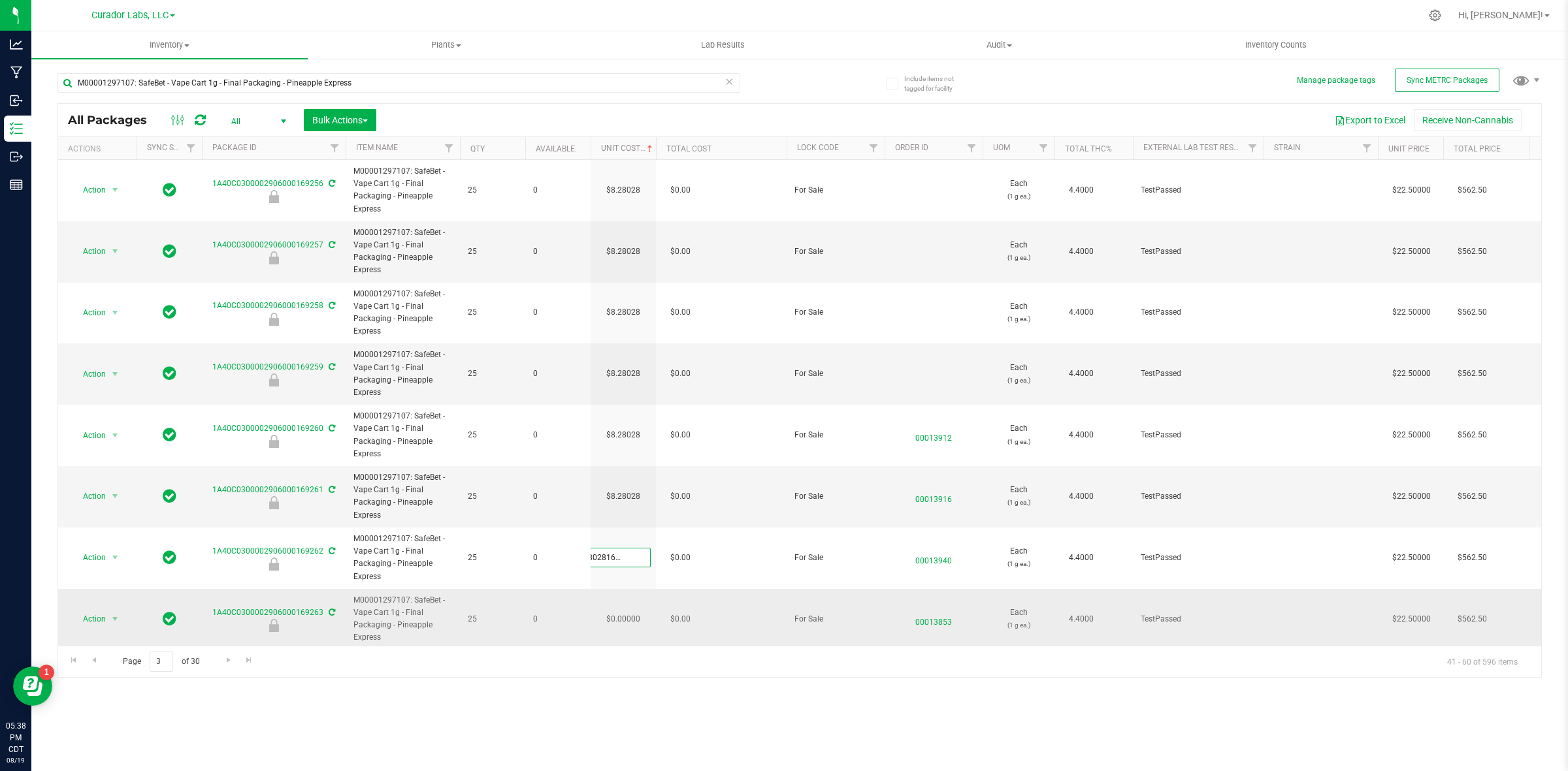
click at [626, 595] on div "All Packages All Active Only Lab Samples Locked All External Internal Bulk Acti…" at bounding box center [800, 390] width 1484 height 575
type input "8.28028"
click at [626, 595] on td "$0.00000" at bounding box center [624, 620] width 66 height 61
click at [626, 595] on input "0" at bounding box center [621, 619] width 60 height 19
paste input "8.28028162928554"
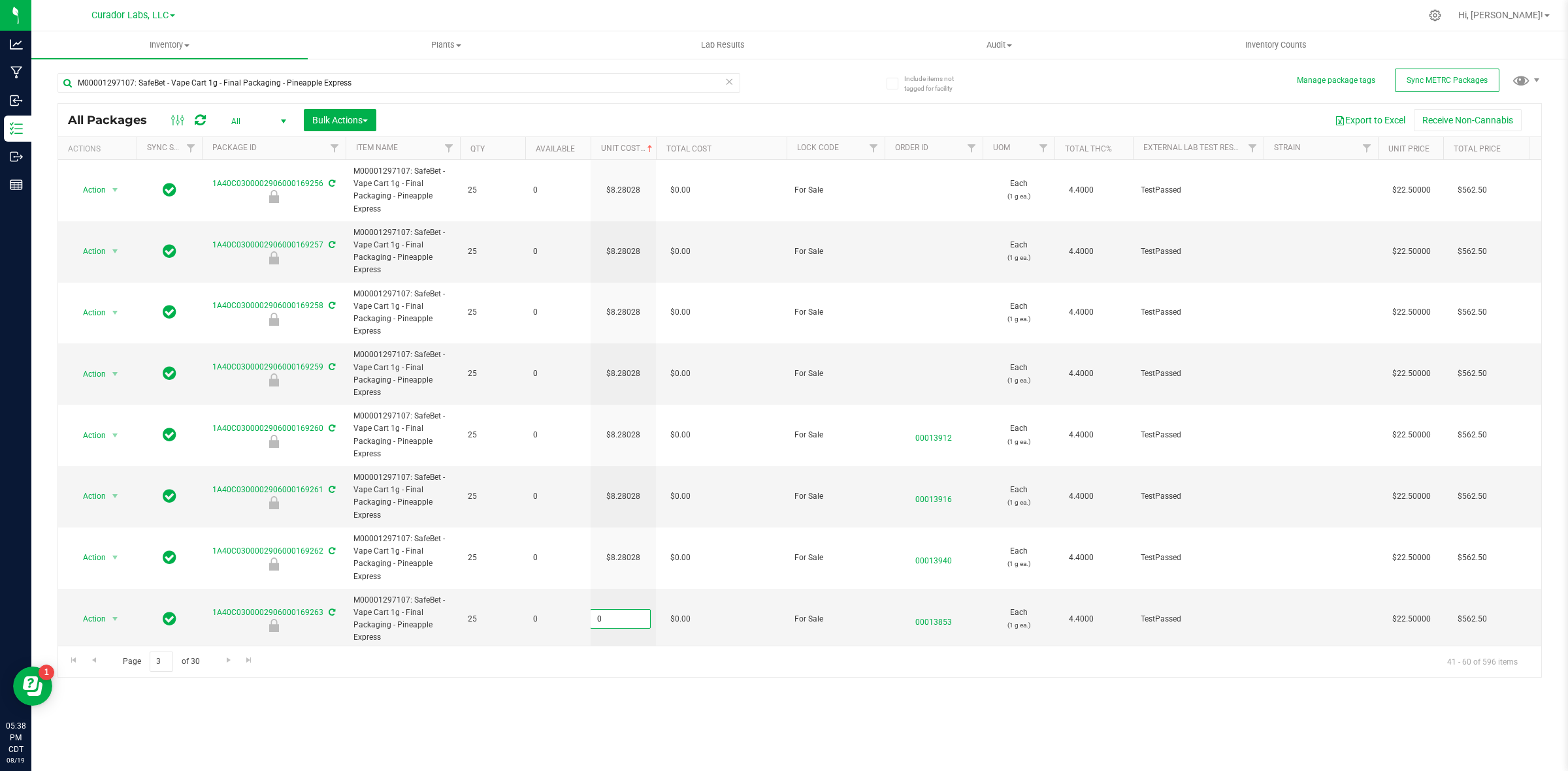
type input "8.28028162928554"
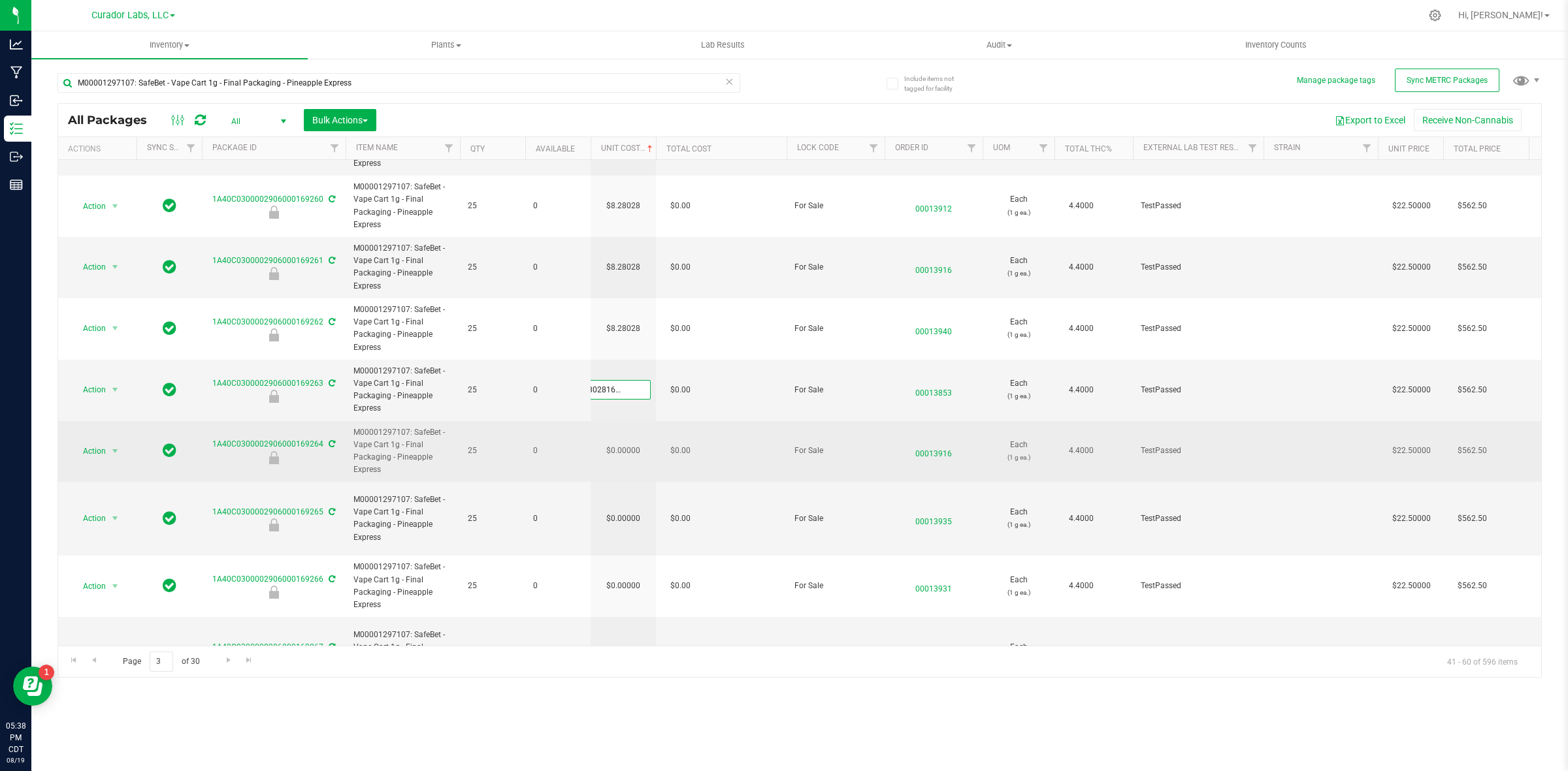
scroll to position [245, 0]
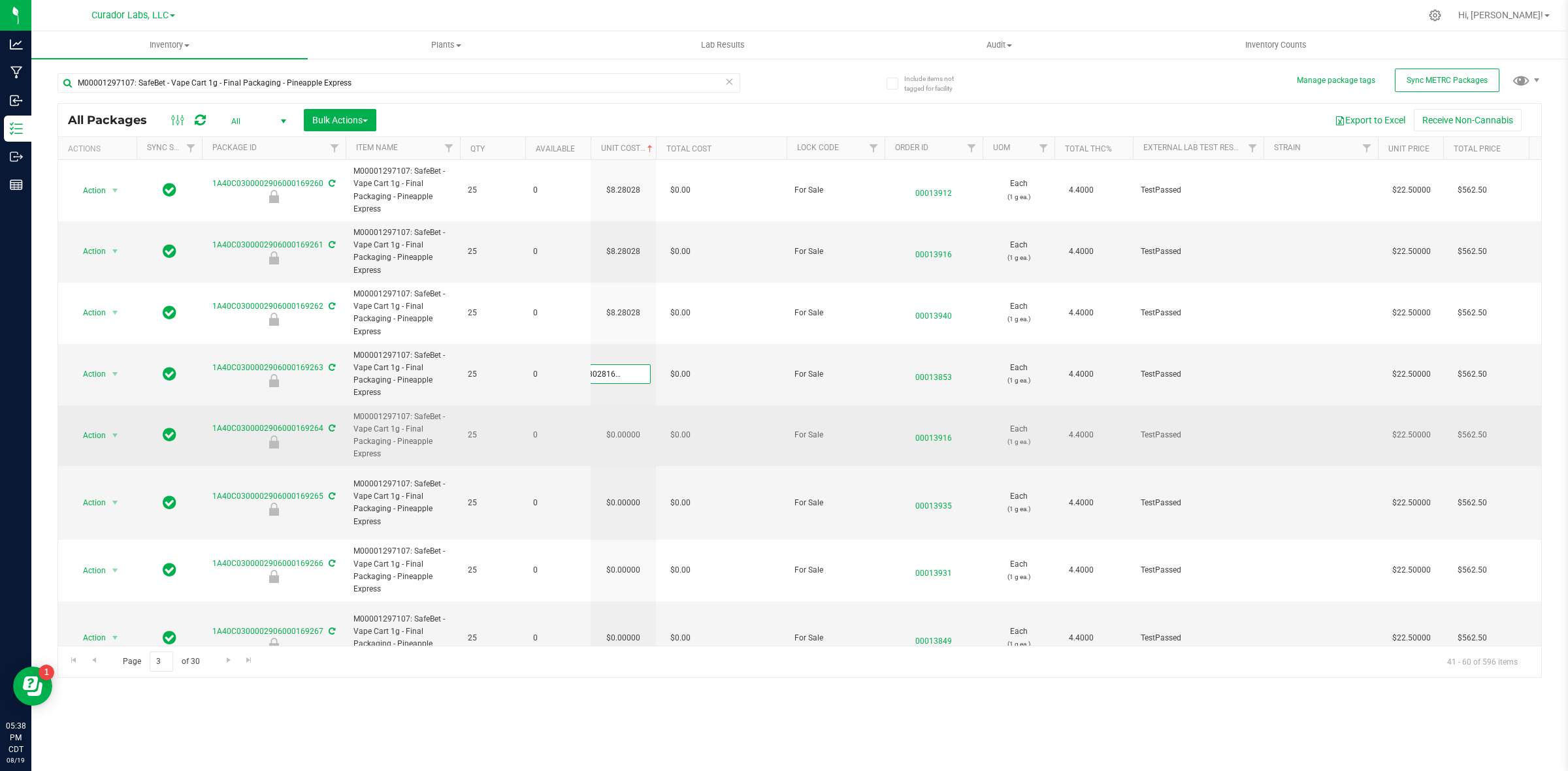
click at [628, 429] on div "All Packages All Active Only Lab Samples Locked All External Internal Bulk Acti…" at bounding box center [800, 390] width 1484 height 575
click at [628, 432] on td "$0.00000" at bounding box center [624, 436] width 66 height 61
click at [628, 432] on input "0" at bounding box center [621, 435] width 60 height 19
type input "8.28028162928554"
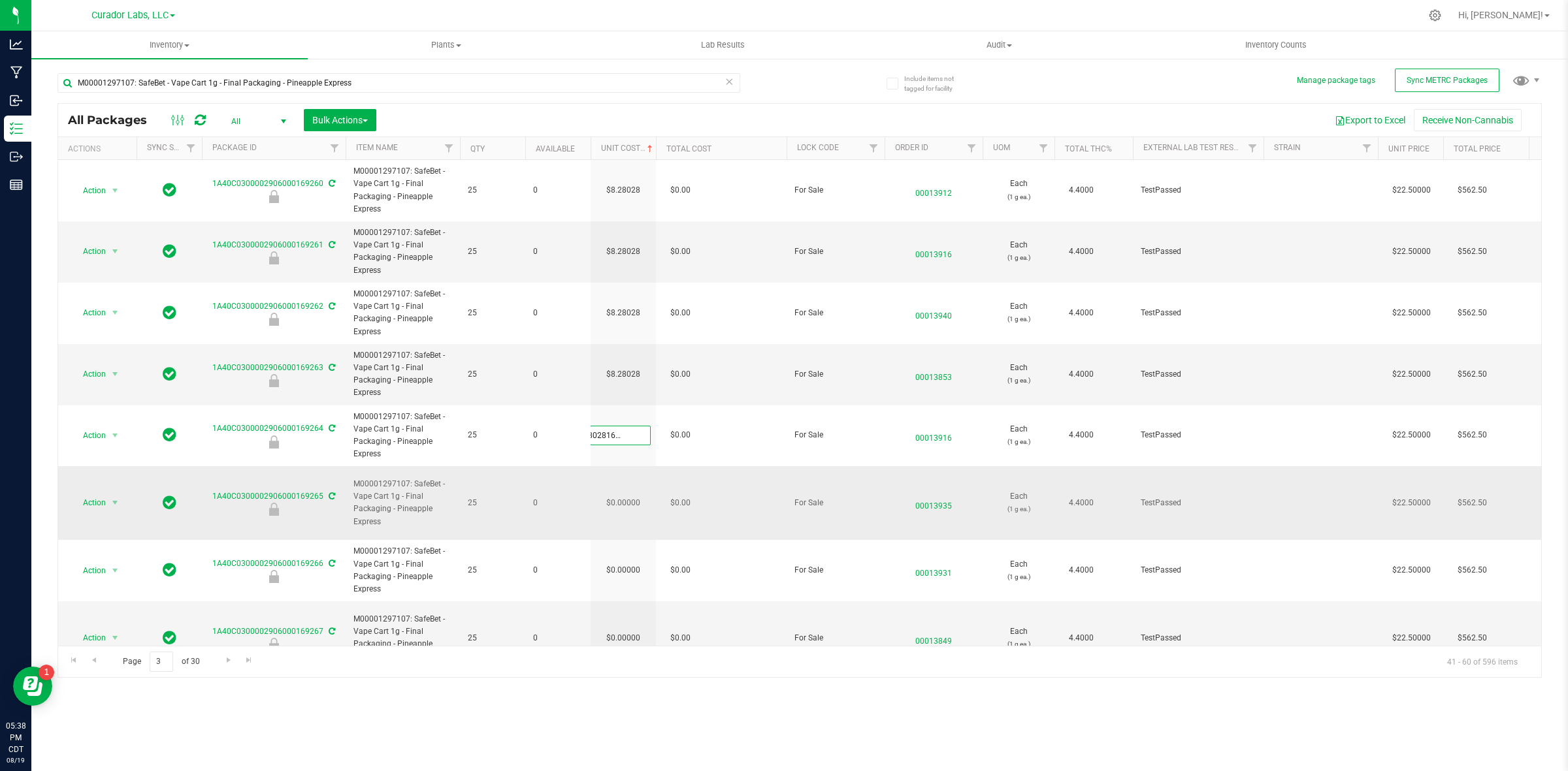
click at [628, 494] on div "All Packages All Active Only Lab Samples Locked All External Internal Bulk Acti…" at bounding box center [800, 390] width 1484 height 575
click at [628, 494] on td "$0.00000" at bounding box center [624, 503] width 66 height 74
click at [628, 494] on input "0" at bounding box center [621, 503] width 60 height 19
type input "8.28028162928554"
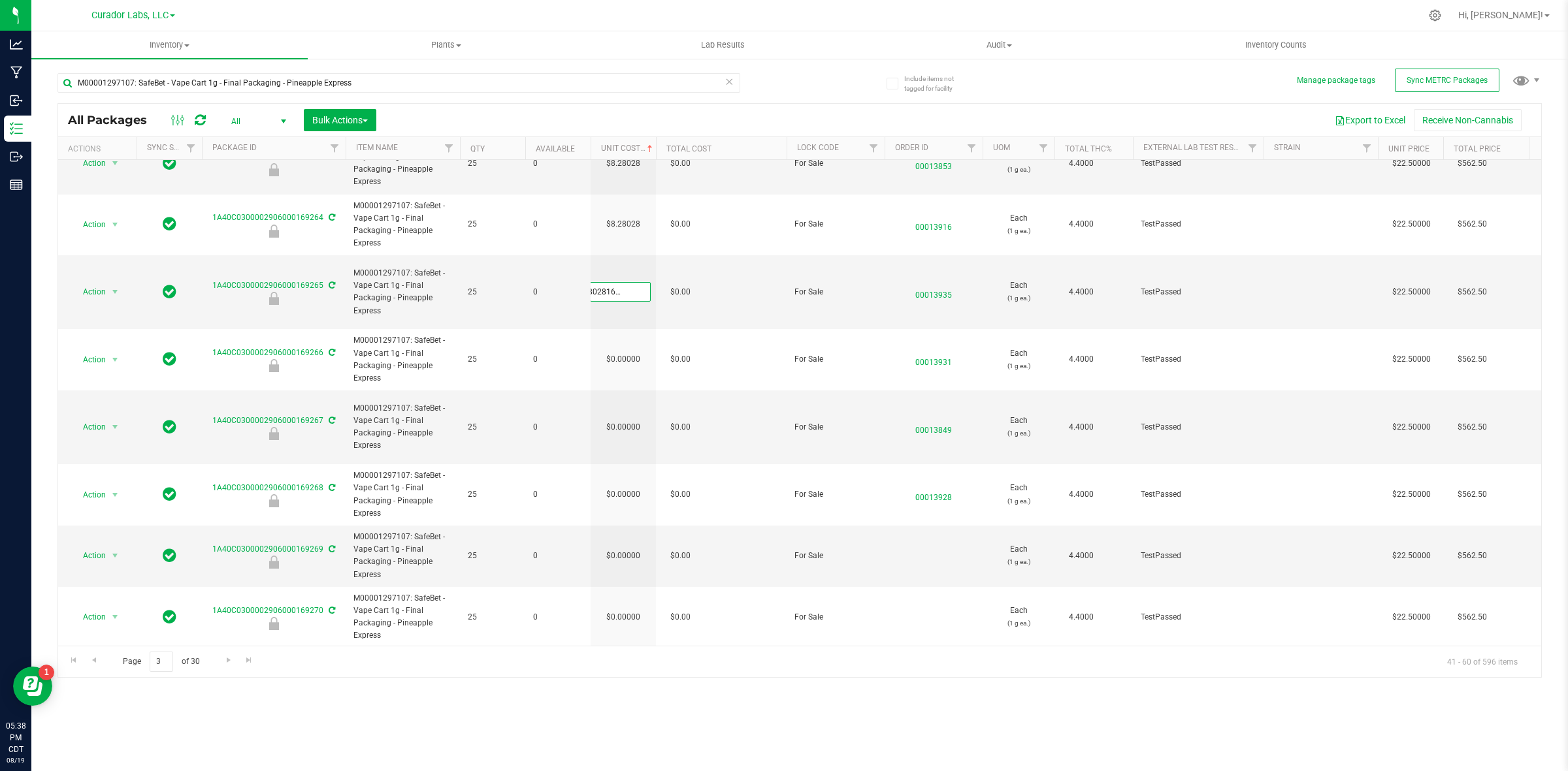
scroll to position [490, 0]
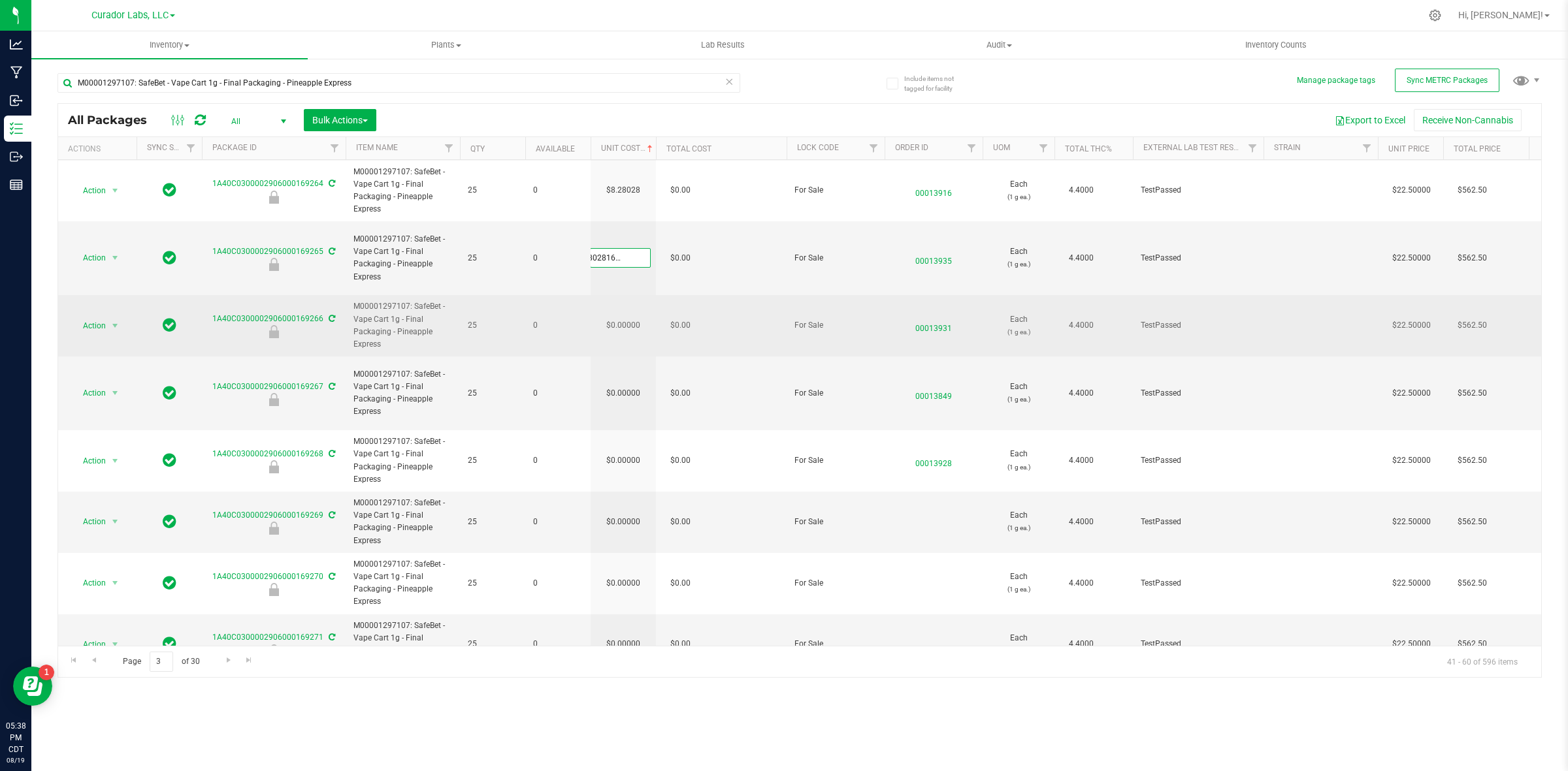
click at [642, 309] on div "All Packages All Active Only Lab Samples Locked All External Internal Bulk Acti…" at bounding box center [800, 390] width 1484 height 575
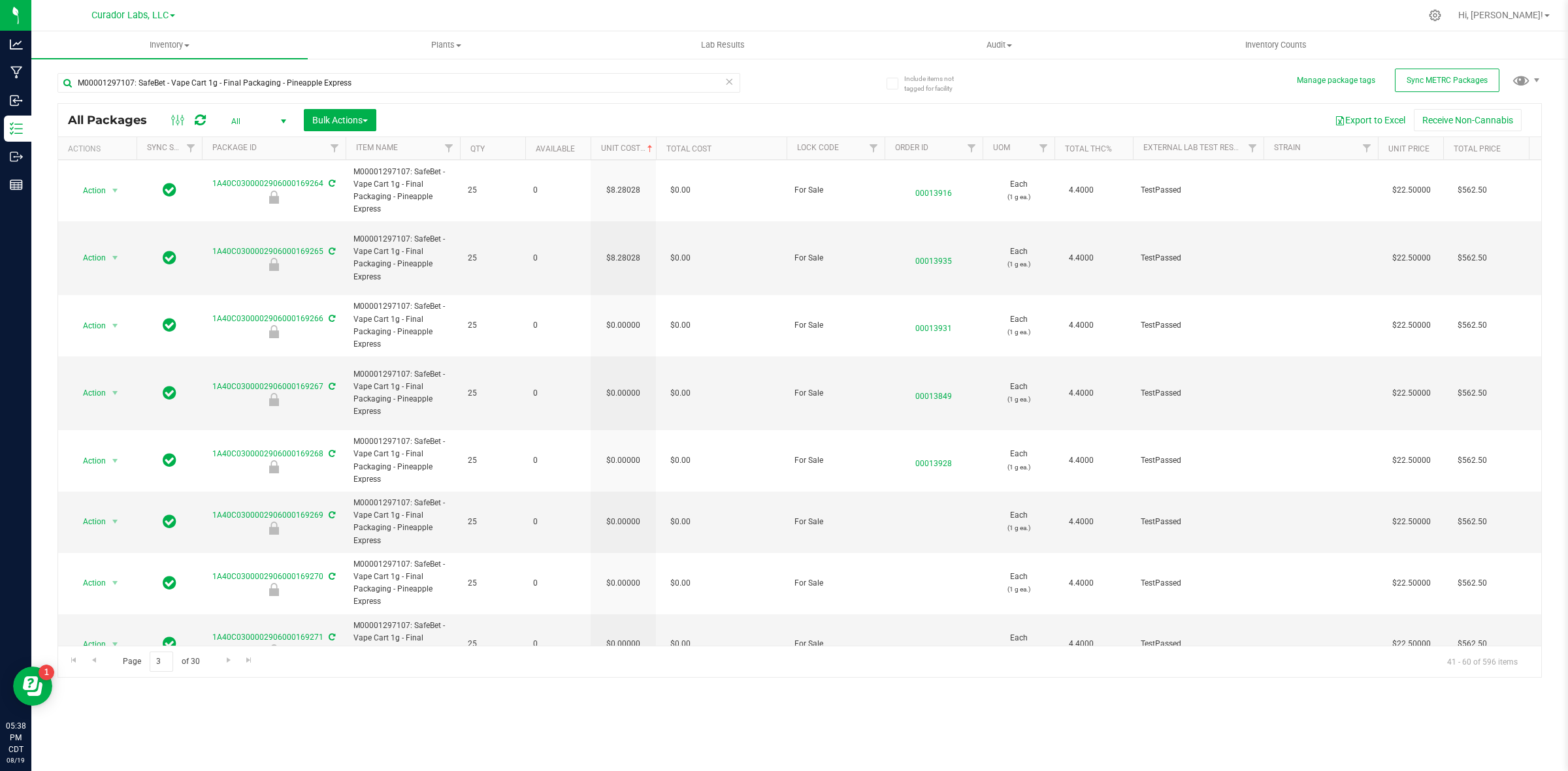
click at [623, 315] on td "$0.00000" at bounding box center [624, 326] width 66 height 61
click at [623, 317] on input "0" at bounding box center [621, 326] width 60 height 19
type input "8.28028162928554"
click at [624, 387] on div "All Packages All Active Only Lab Samples Locked All External Internal Bulk Acti…" at bounding box center [800, 390] width 1484 height 575
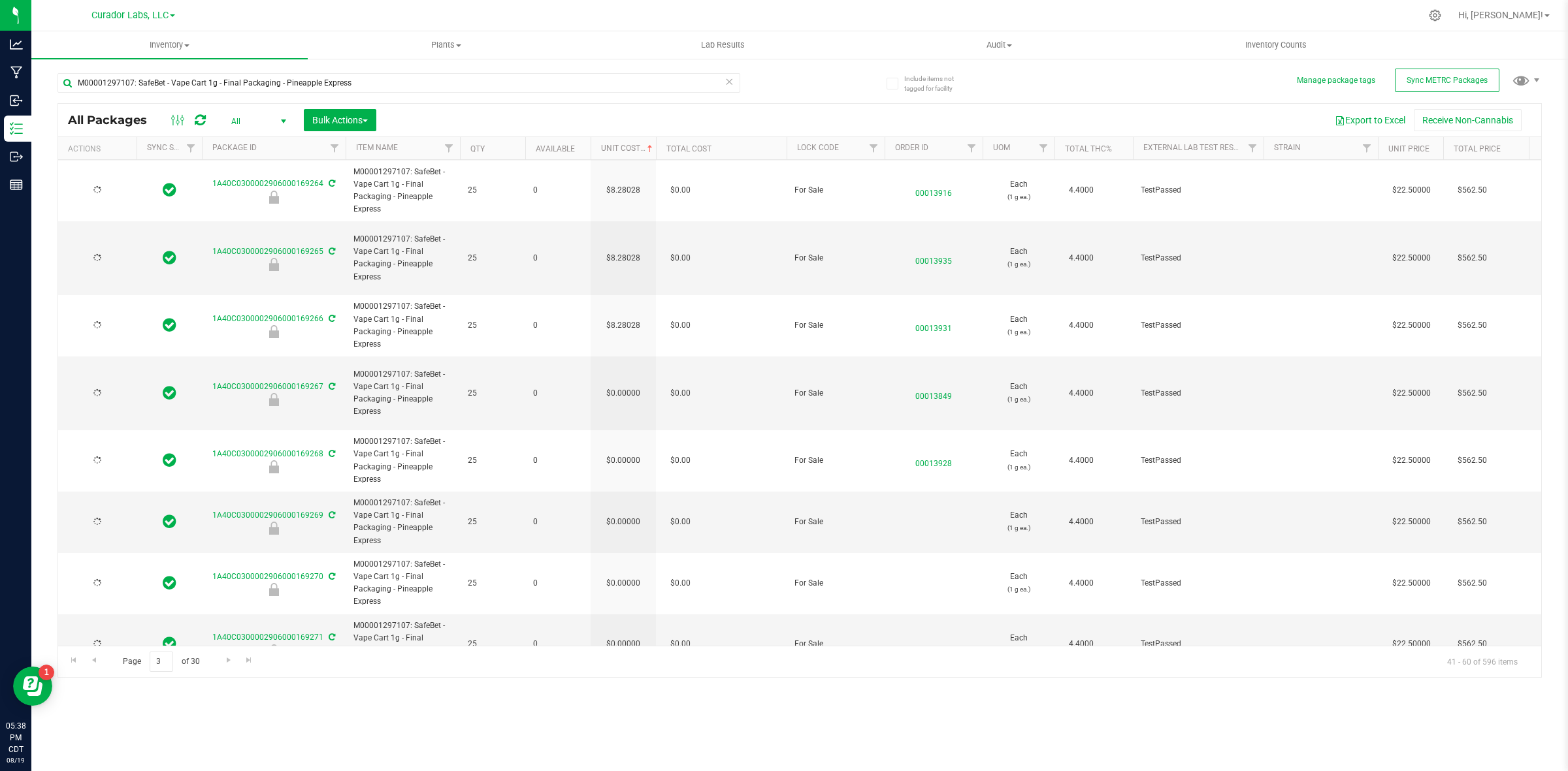
click at [623, 380] on td "$0.00000" at bounding box center [624, 393] width 66 height 74
type input "[DATE]"
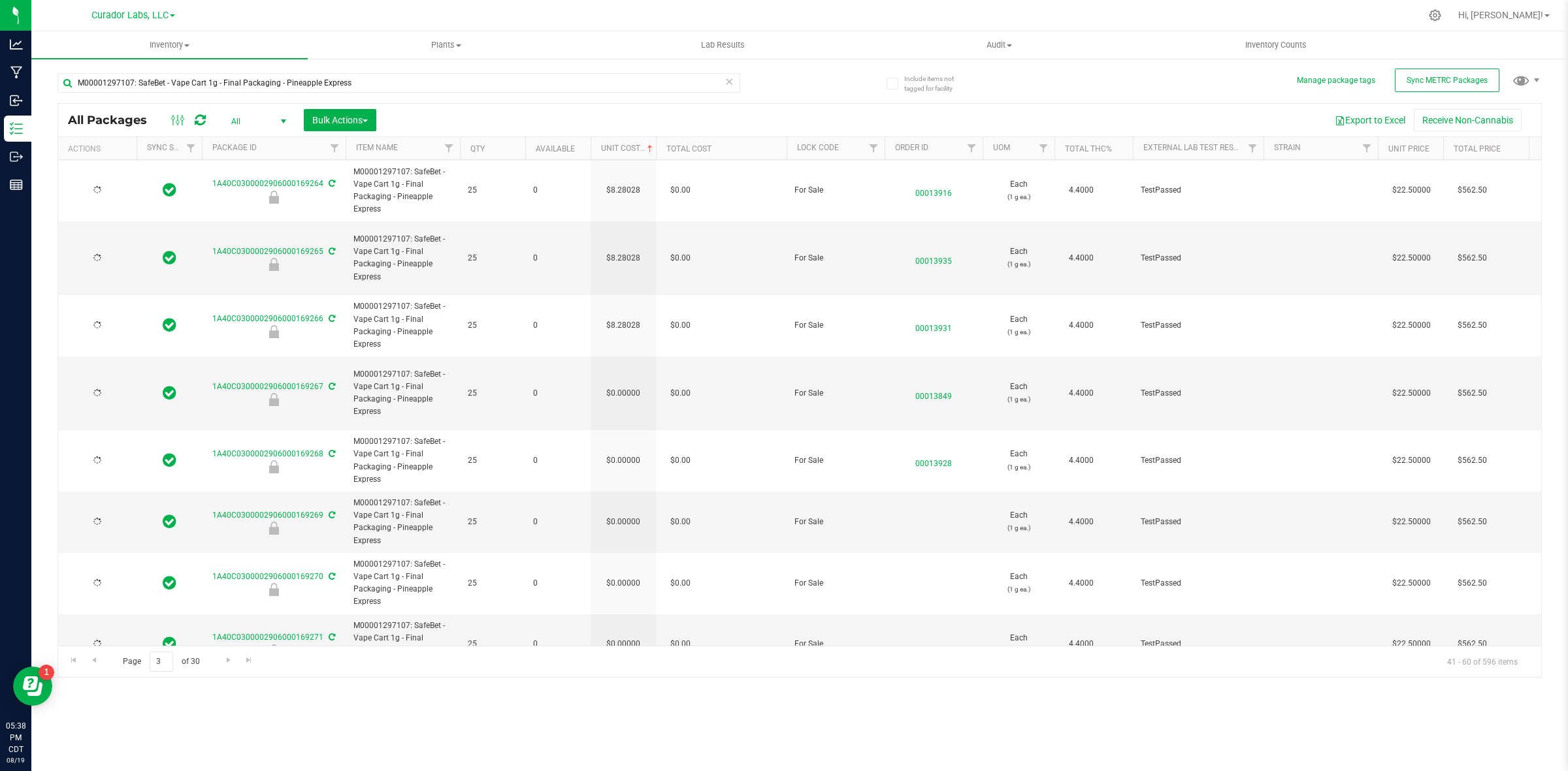
type input "[DATE]"
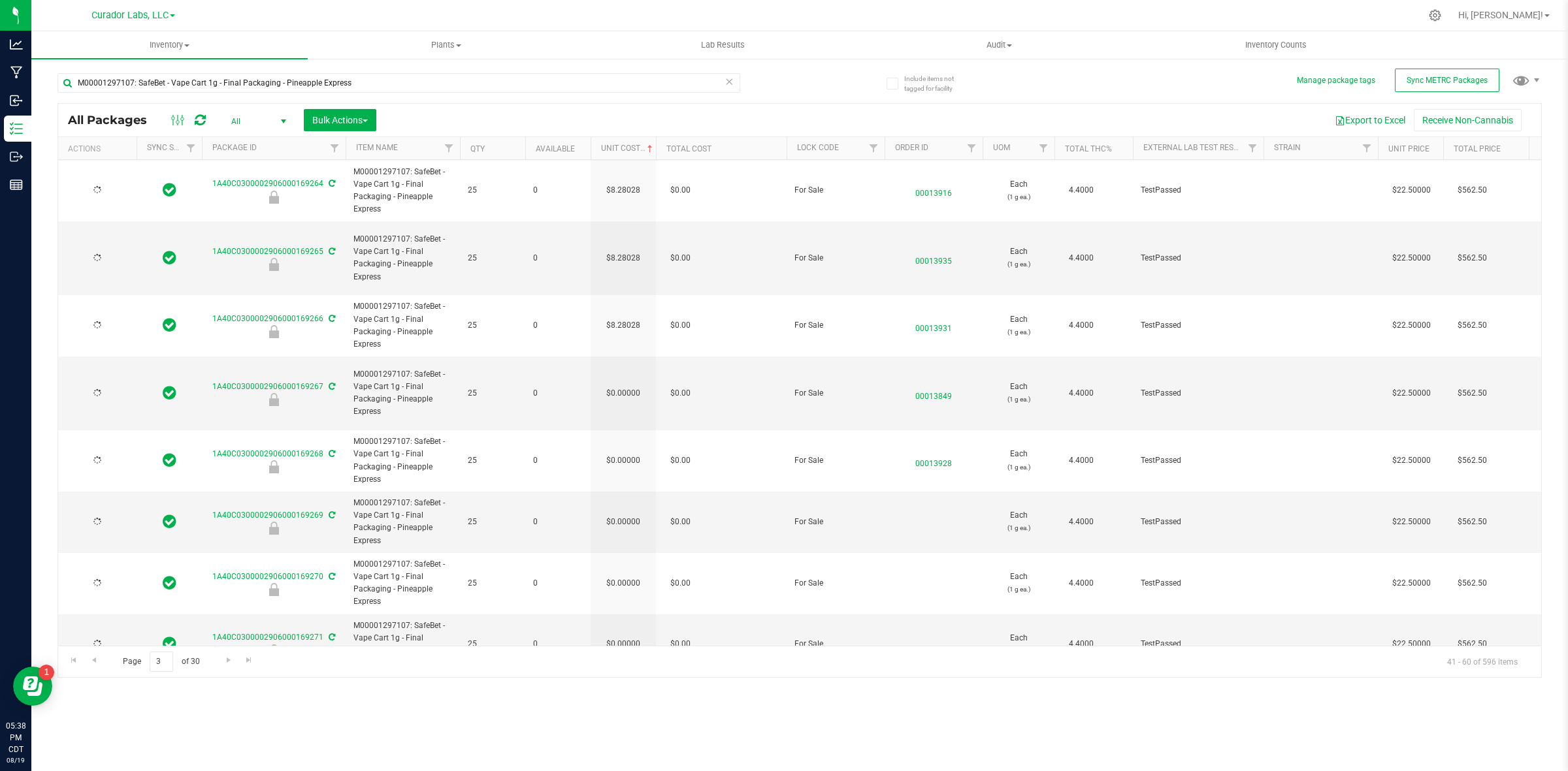
type input "[DATE]"
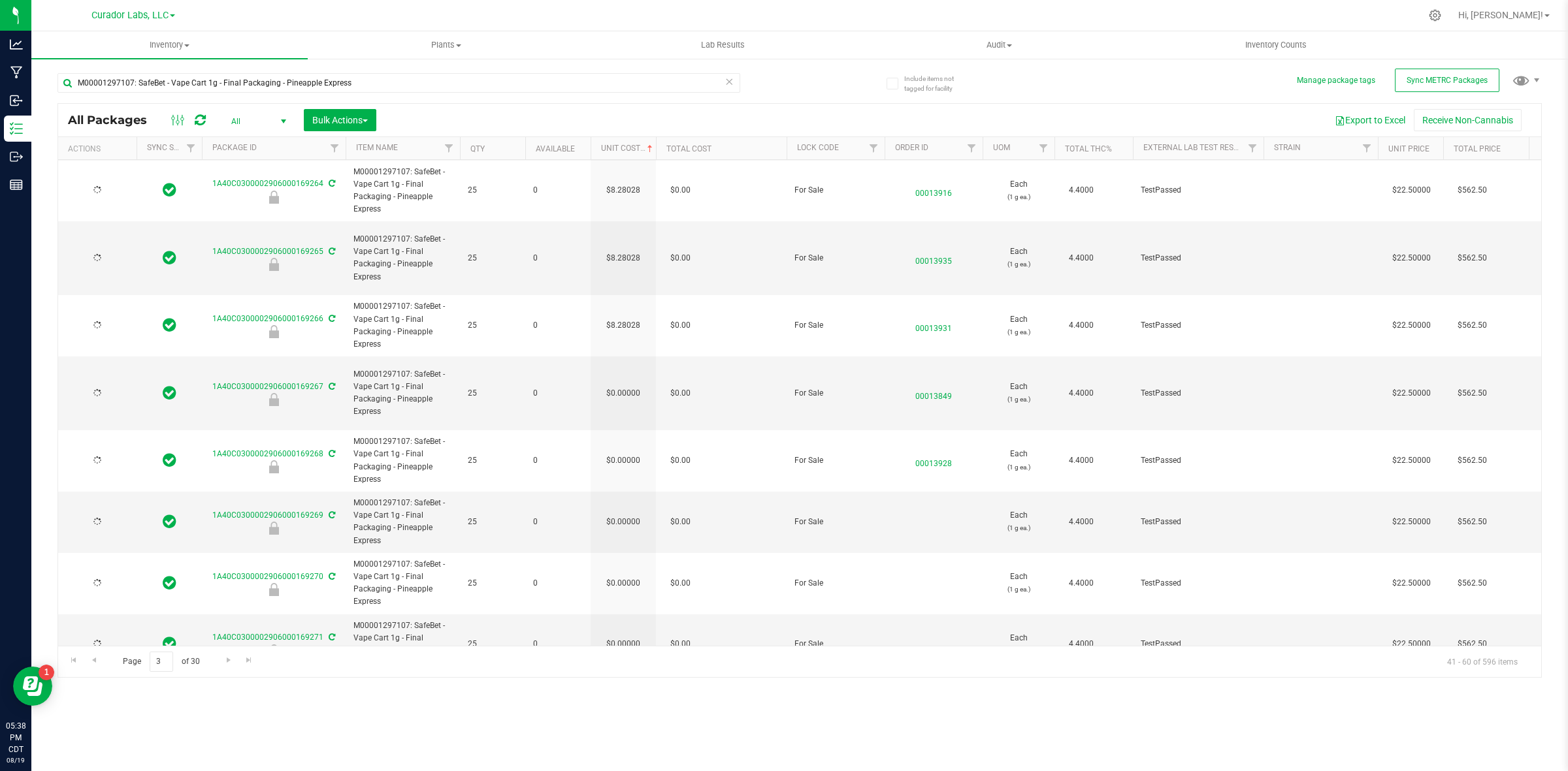
type input "[DATE]"
click at [623, 384] on input "0" at bounding box center [621, 393] width 60 height 19
type input "8.28028162928554"
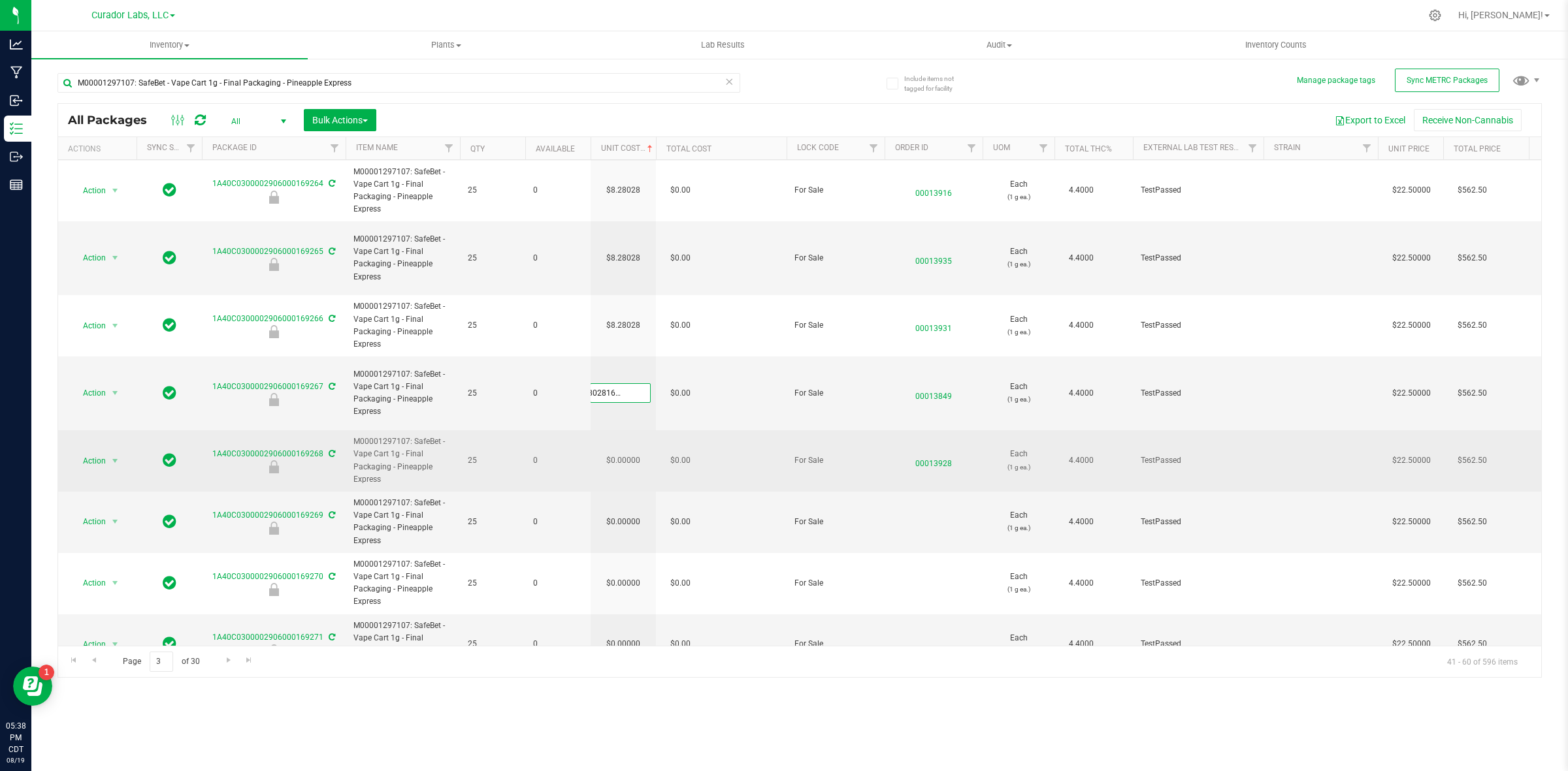
click at [624, 432] on div "All Packages All Active Only Lab Samples Locked All External Internal Bulk Acti…" at bounding box center [800, 390] width 1484 height 575
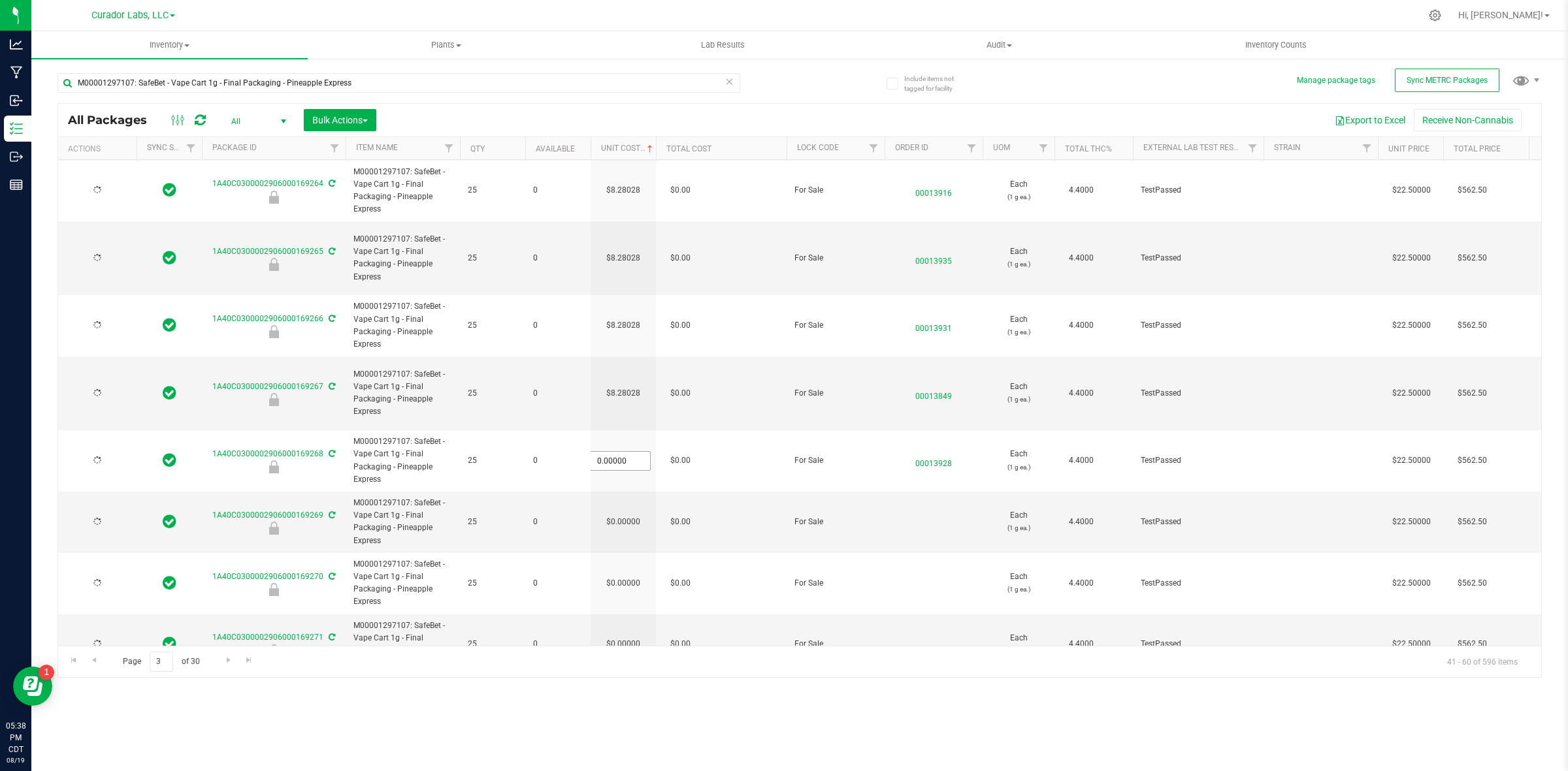
click at [624, 452] on input "0.00000" at bounding box center [621, 461] width 60 height 19
click at [624, 452] on input "0" at bounding box center [621, 461] width 60 height 19
paste input "8.28028162928554"
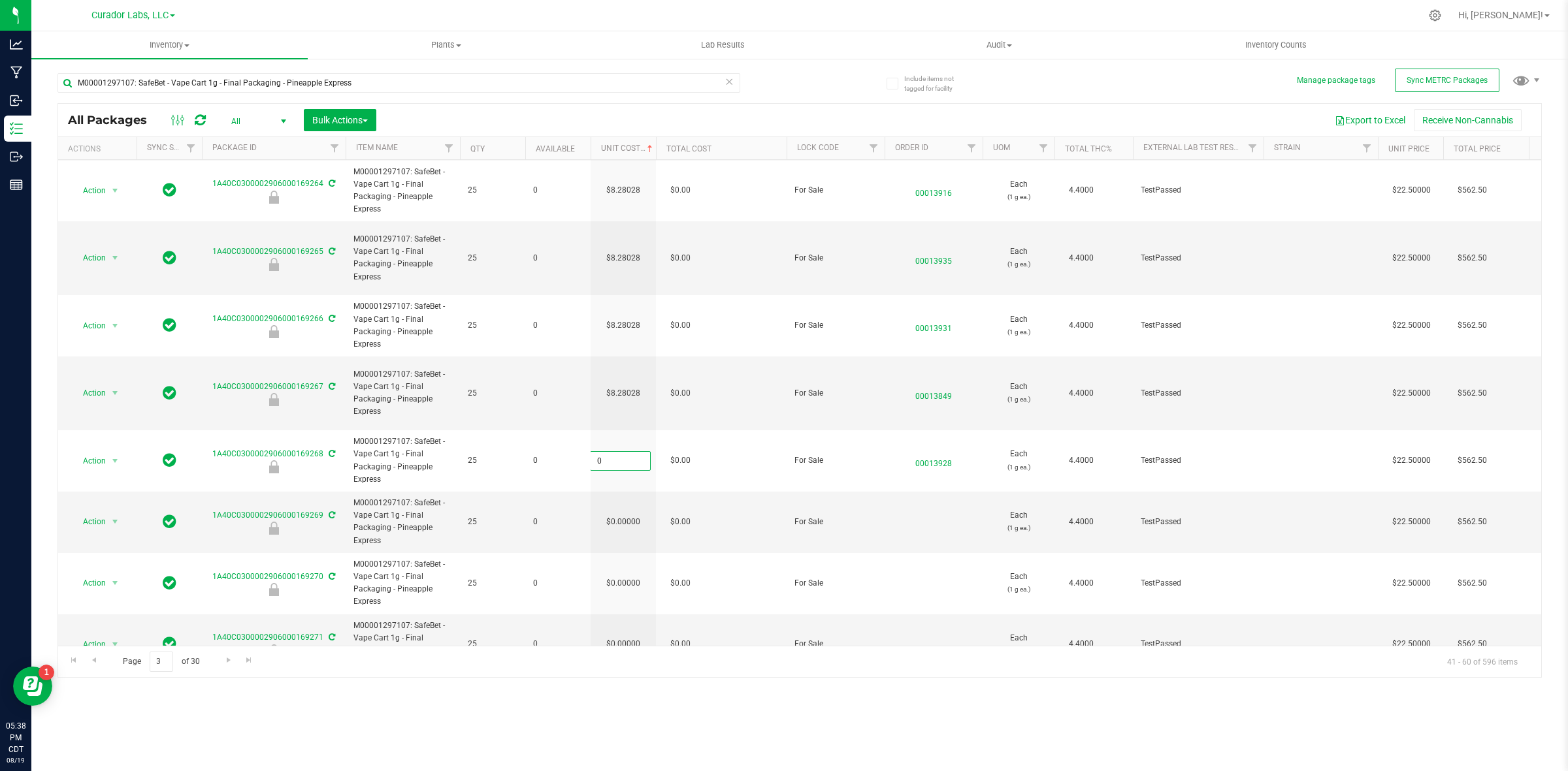
type input "8.28028162928554"
click at [624, 480] on div "All Packages All Active Only Lab Samples Locked All External Internal Bulk Acti…" at bounding box center [800, 390] width 1484 height 575
click at [623, 513] on input "0.00000" at bounding box center [621, 522] width 60 height 19
click at [623, 513] on input "0" at bounding box center [621, 522] width 60 height 19
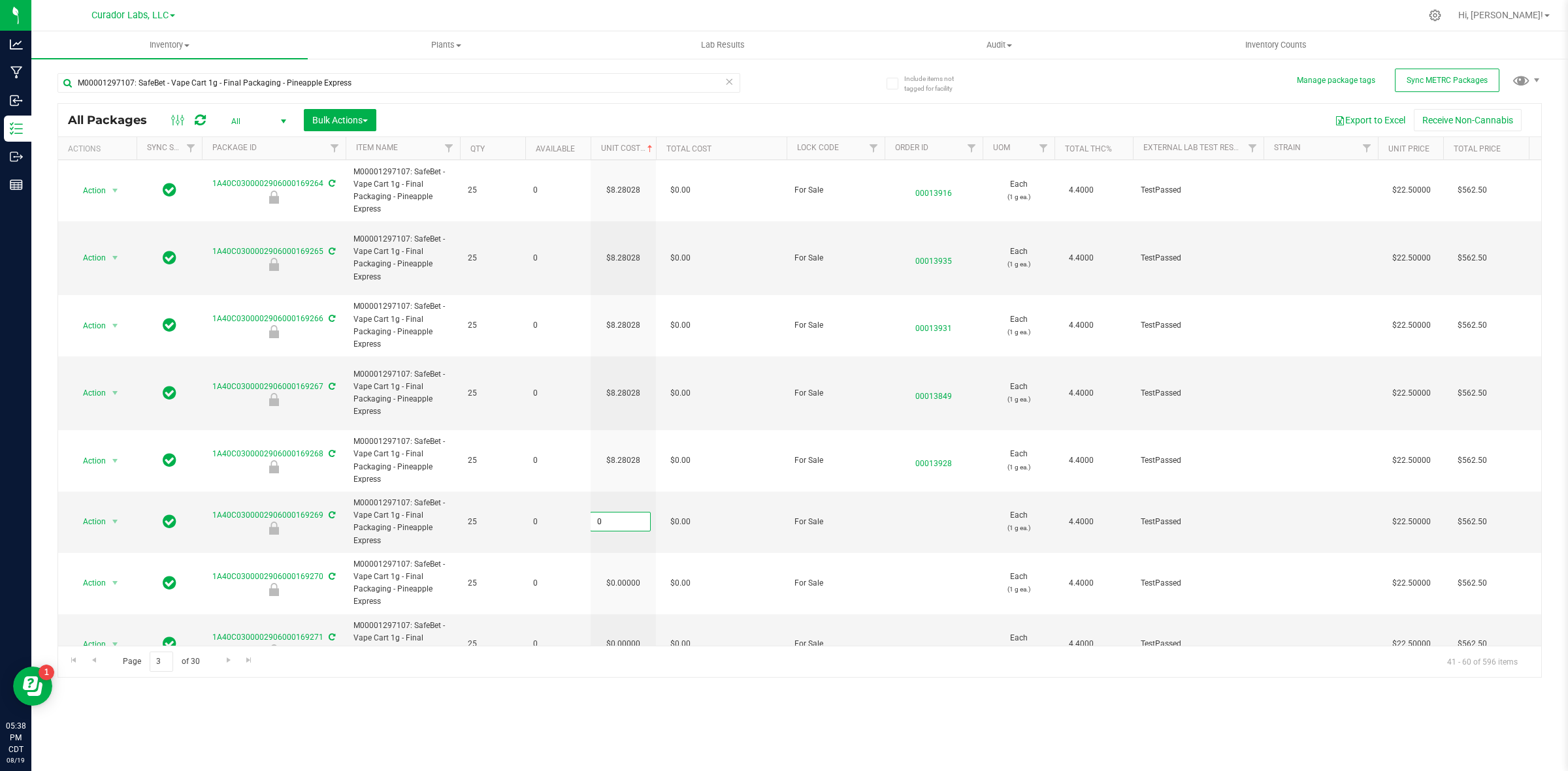
paste input "8.28028162928554"
type input "8.28028162928554"
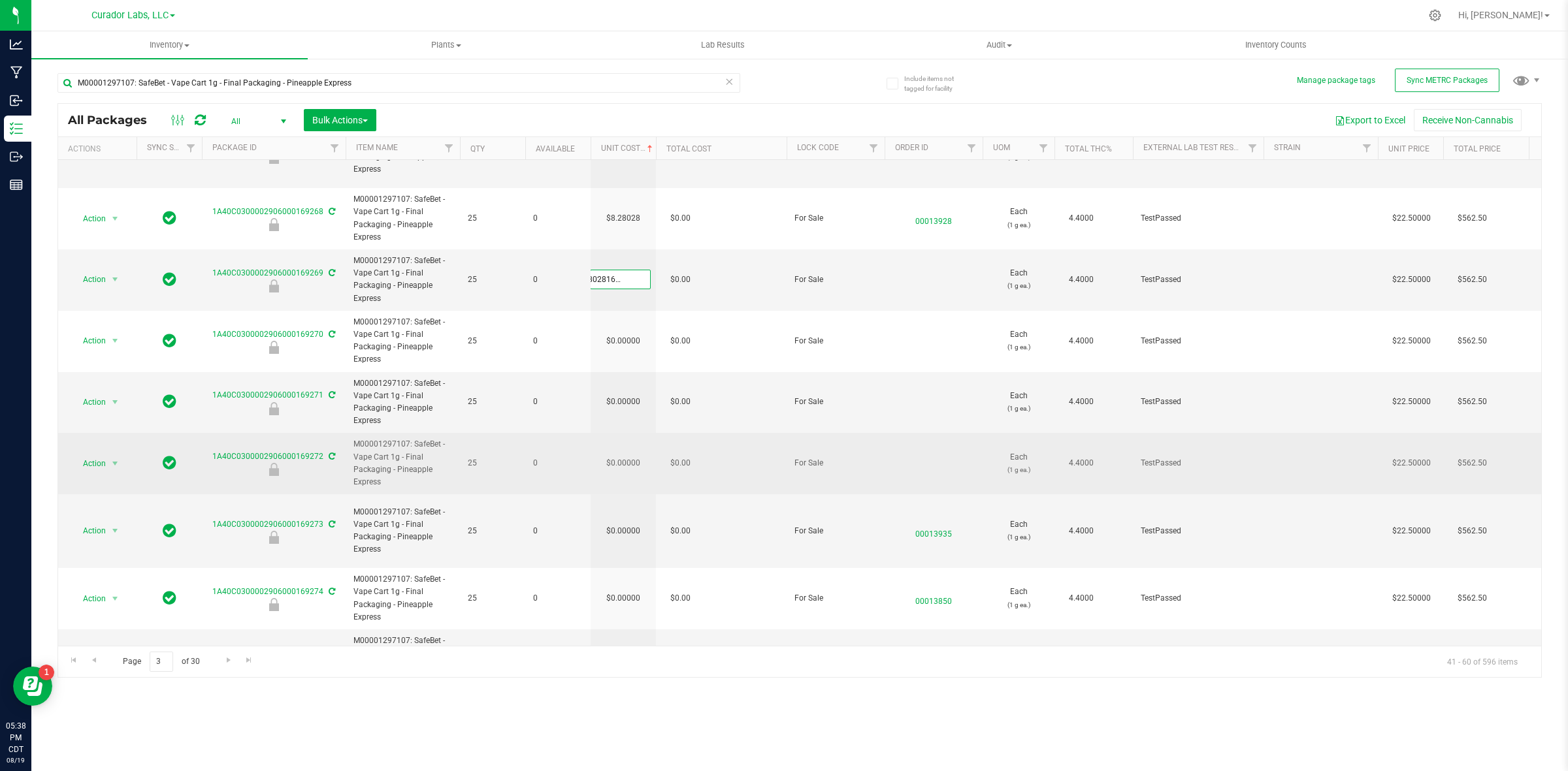
scroll to position [734, 0]
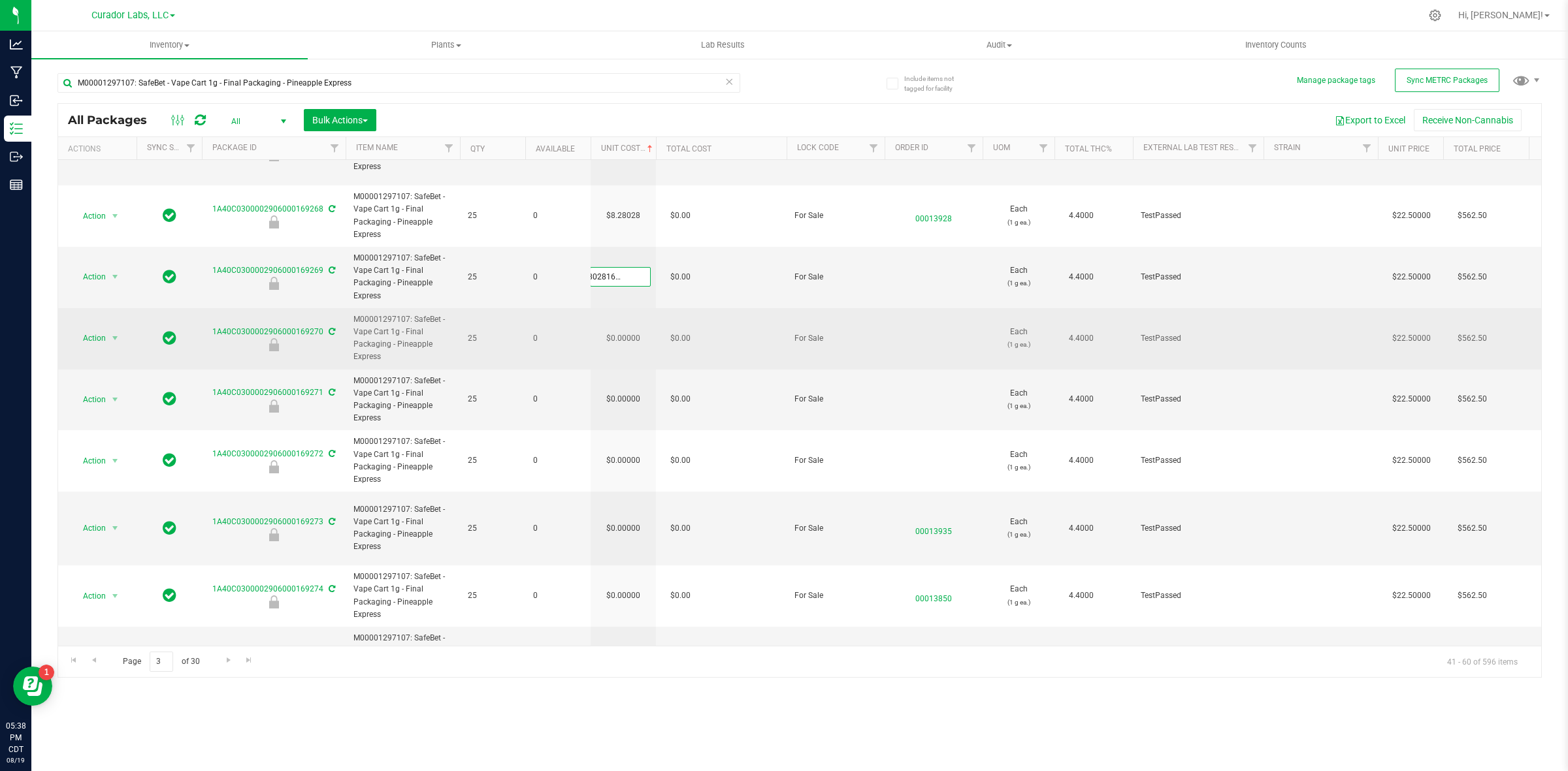
click at [629, 318] on div "All Packages All Active Only Lab Samples Locked All External Internal Bulk Acti…" at bounding box center [800, 390] width 1484 height 575
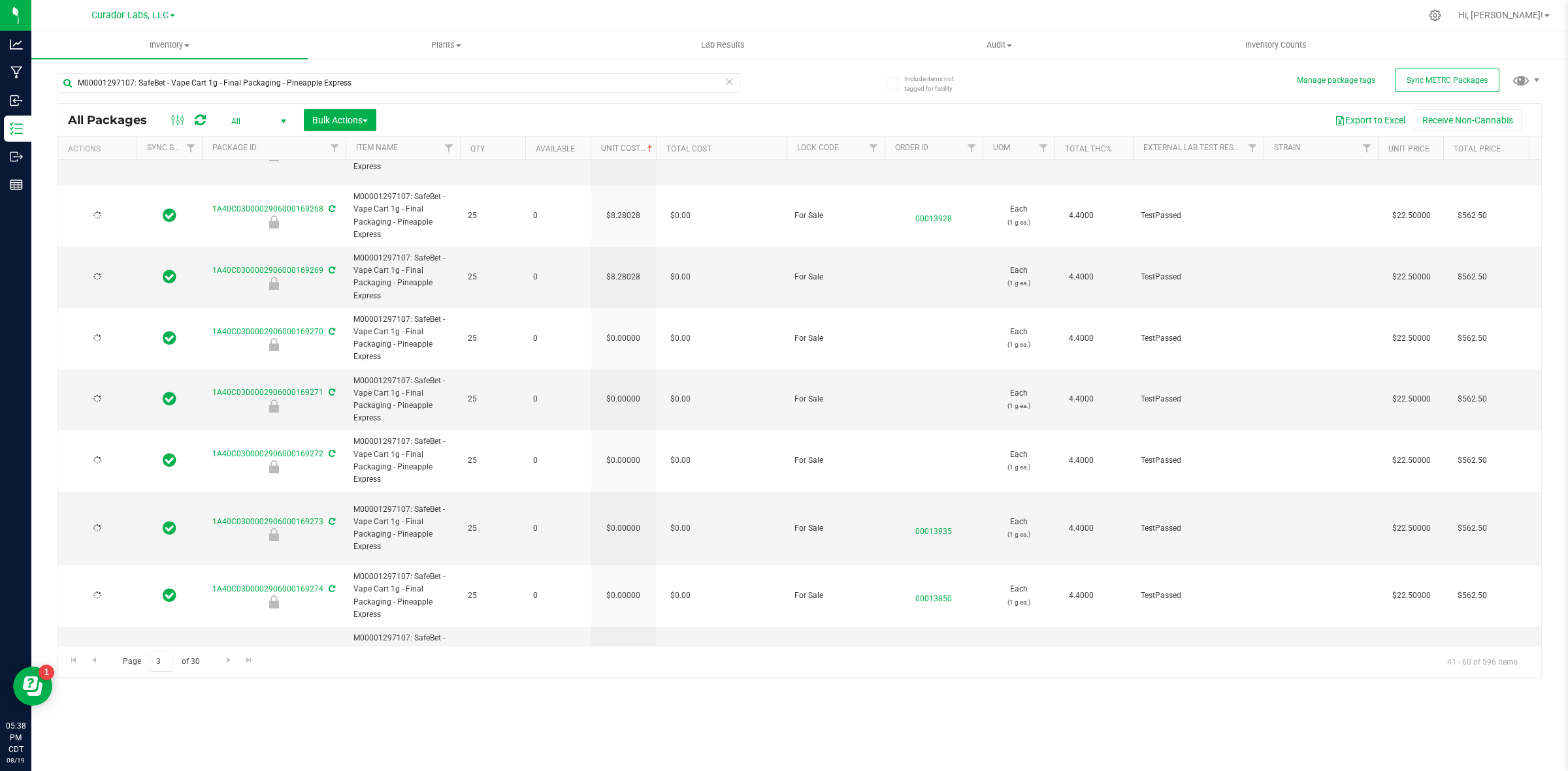
click at [629, 318] on td "$0.00000" at bounding box center [624, 339] width 66 height 61
click at [629, 329] on input "0" at bounding box center [621, 338] width 60 height 19
type input "8.28028162928554"
click at [621, 392] on div "All Packages All Active Only Lab Samples Locked All External Internal Bulk Acti…" at bounding box center [800, 390] width 1484 height 575
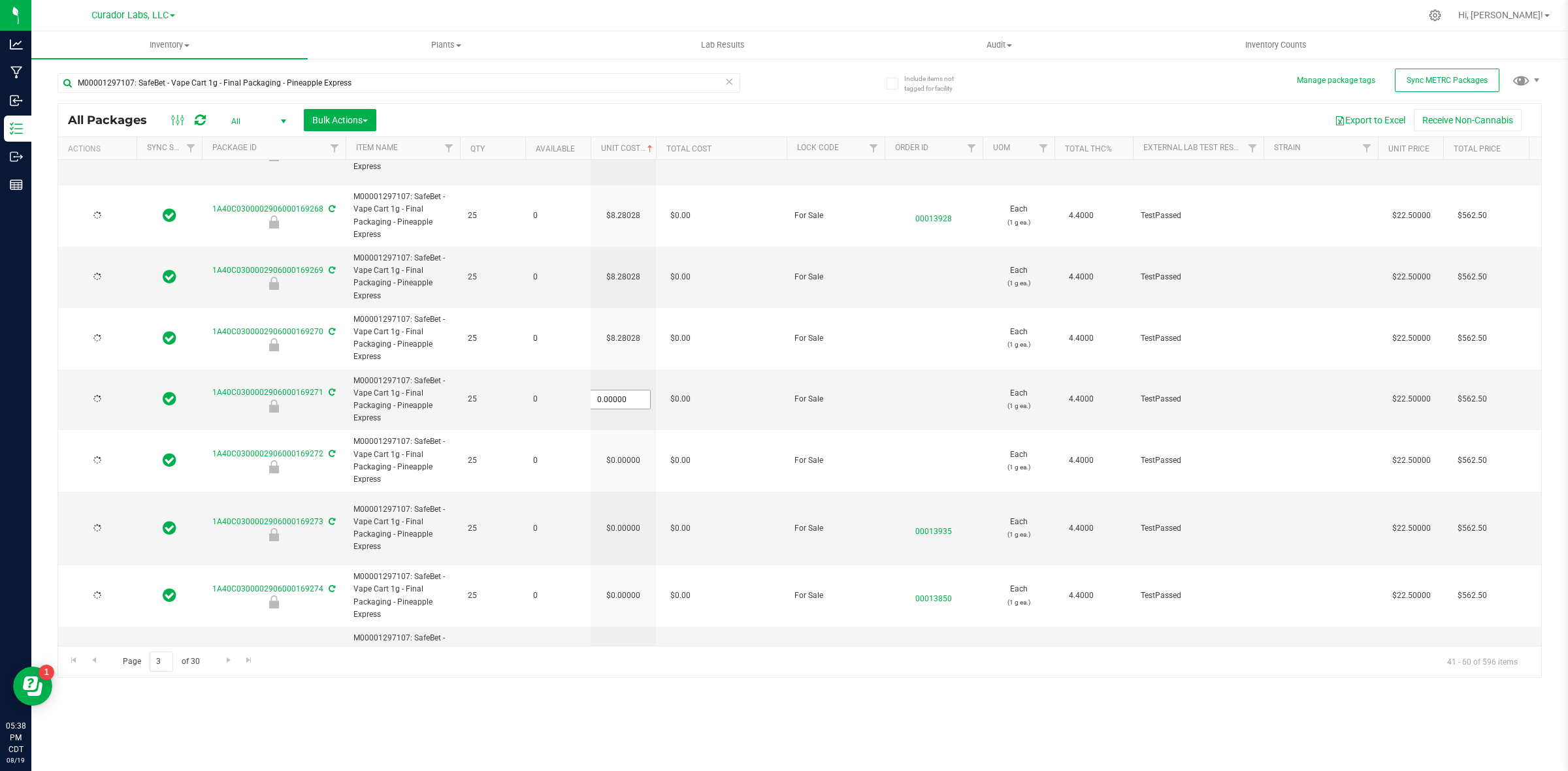
click at [621, 391] on input "0.00000" at bounding box center [621, 400] width 60 height 19
click at [621, 391] on input "0" at bounding box center [621, 400] width 60 height 19
paste input "8.28028162928554"
type input "8.28028162928554"
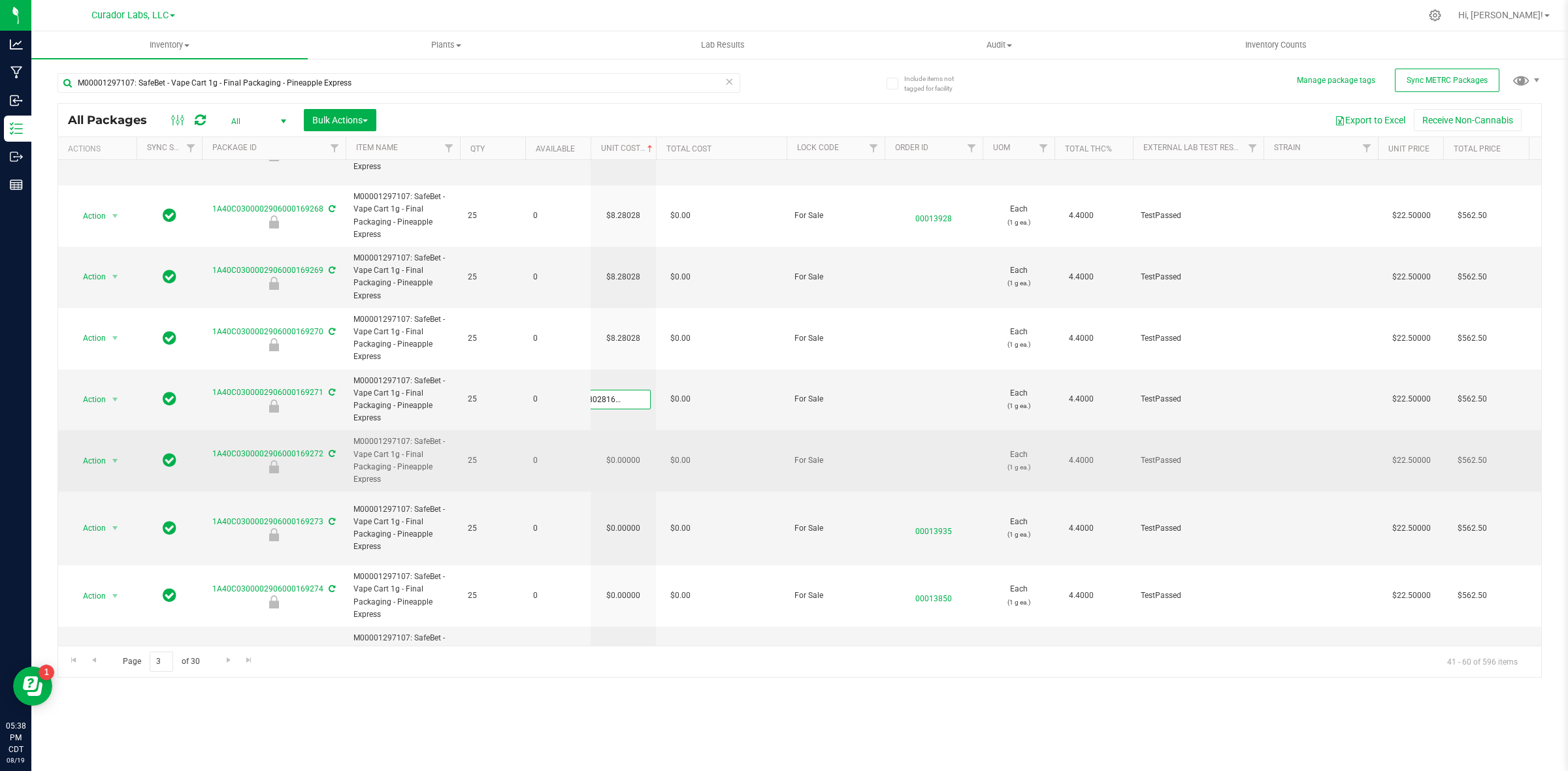
click at [621, 450] on div "All Packages All Active Only Lab Samples Locked All External Internal Bulk Acti…" at bounding box center [800, 390] width 1484 height 575
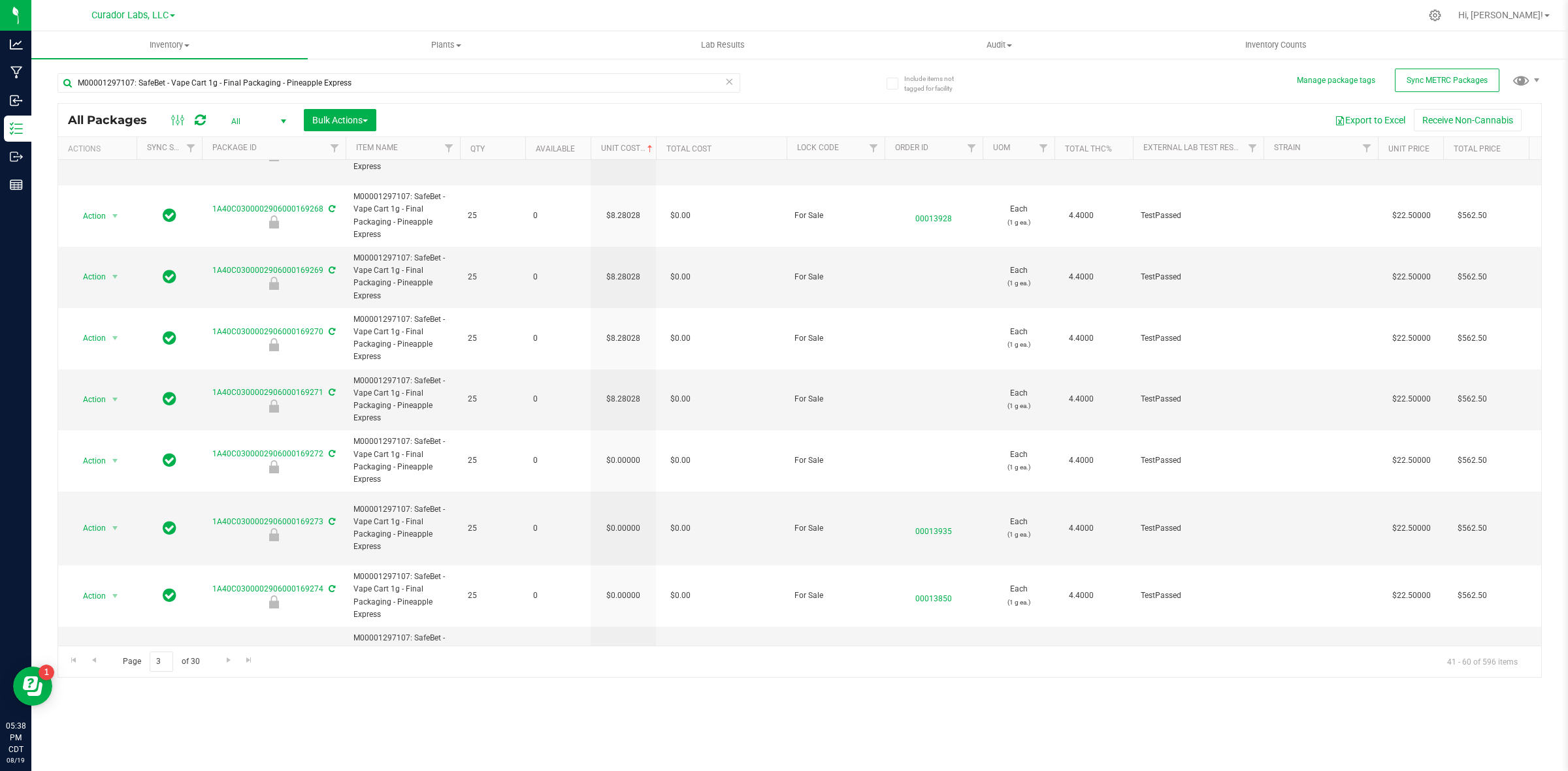
click at [618, 441] on td "$0.00000" at bounding box center [624, 461] width 66 height 61
click at [618, 452] on input "0" at bounding box center [621, 461] width 60 height 19
type input "8.28028162928554"
click at [623, 498] on div "All Packages All Active Only Lab Samples Locked All External Internal Bulk Acti…" at bounding box center [800, 390] width 1484 height 575
type input "[DATE]"
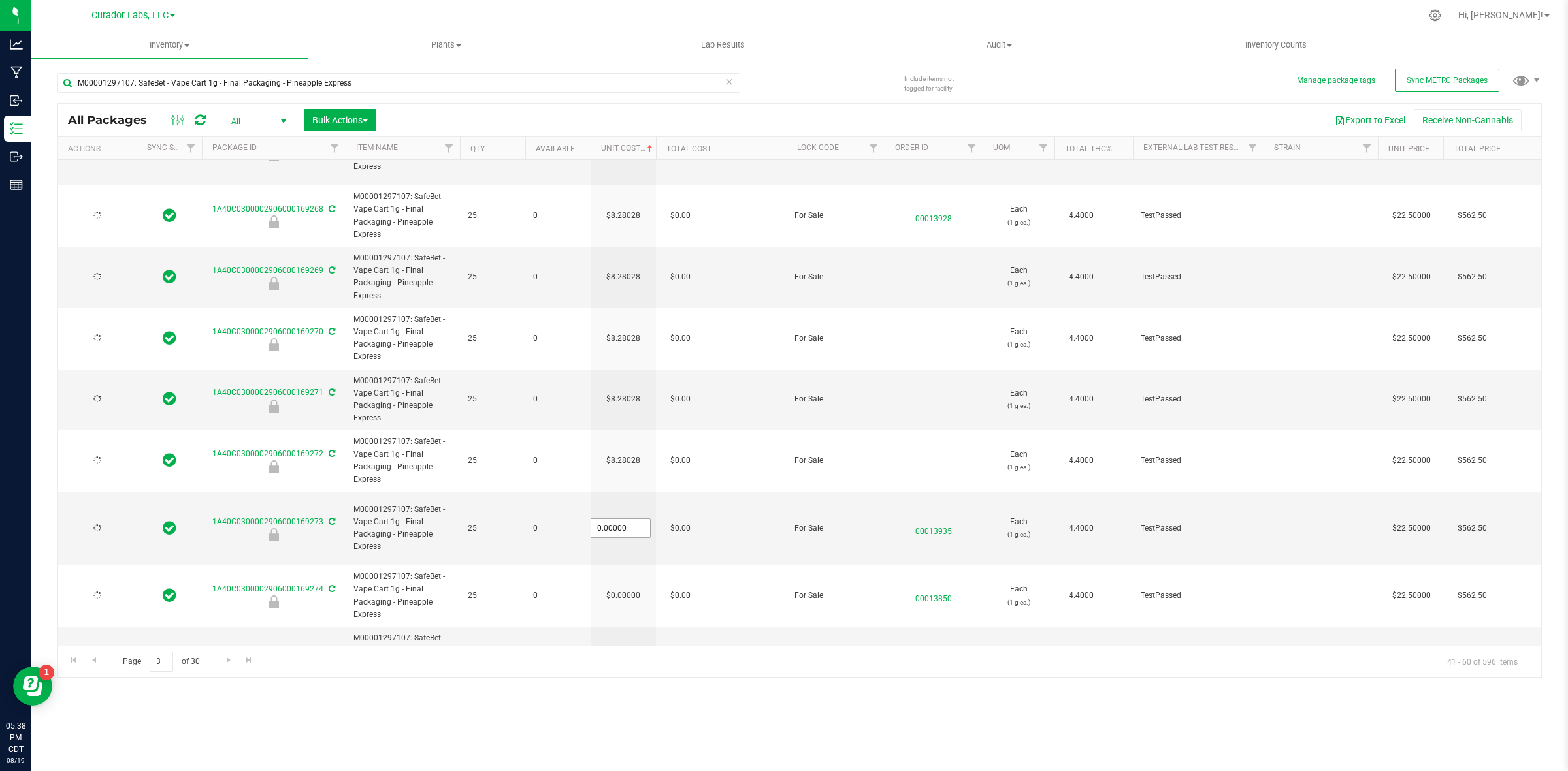
type input "[DATE]"
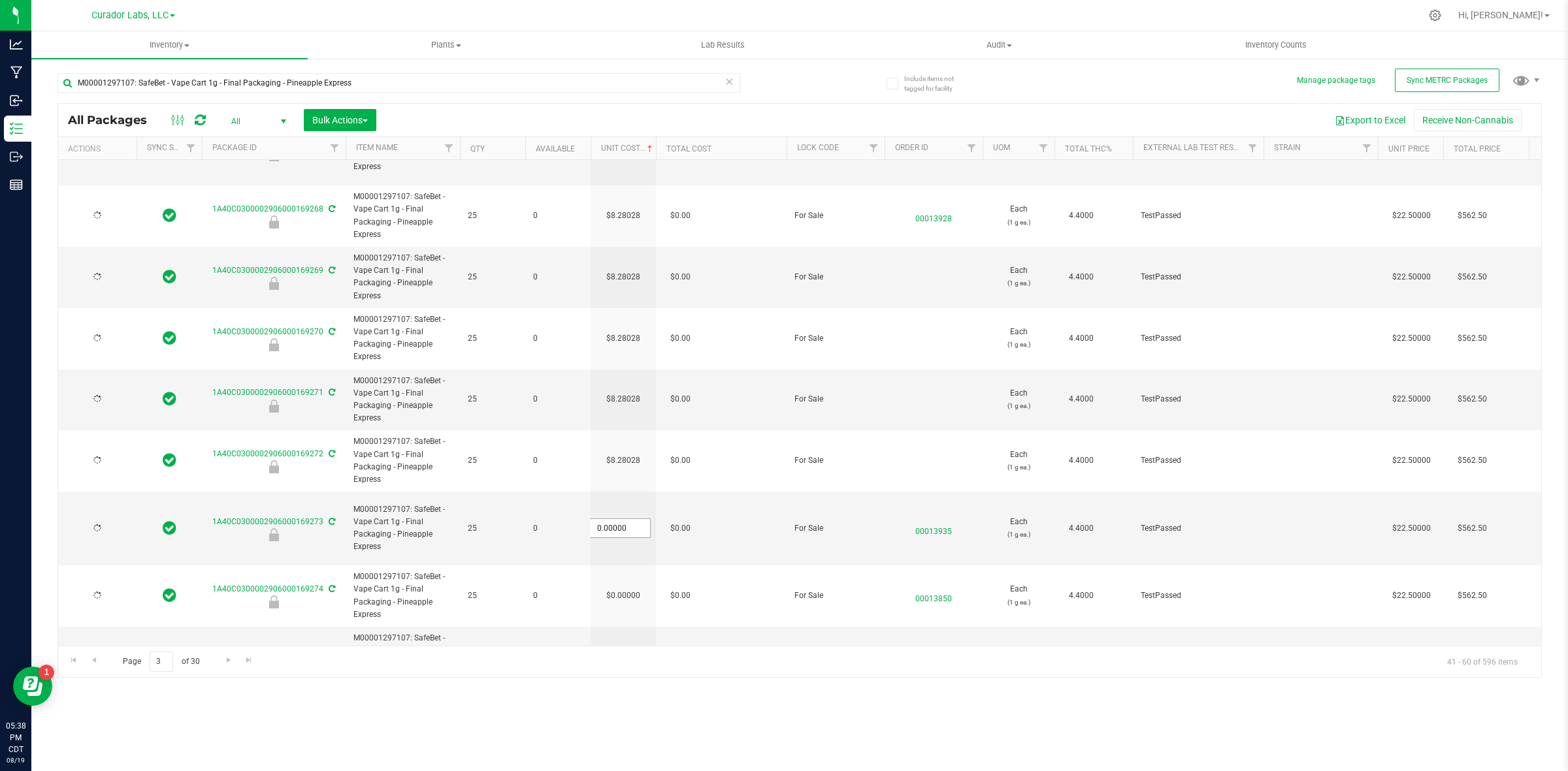
type input "[DATE]"
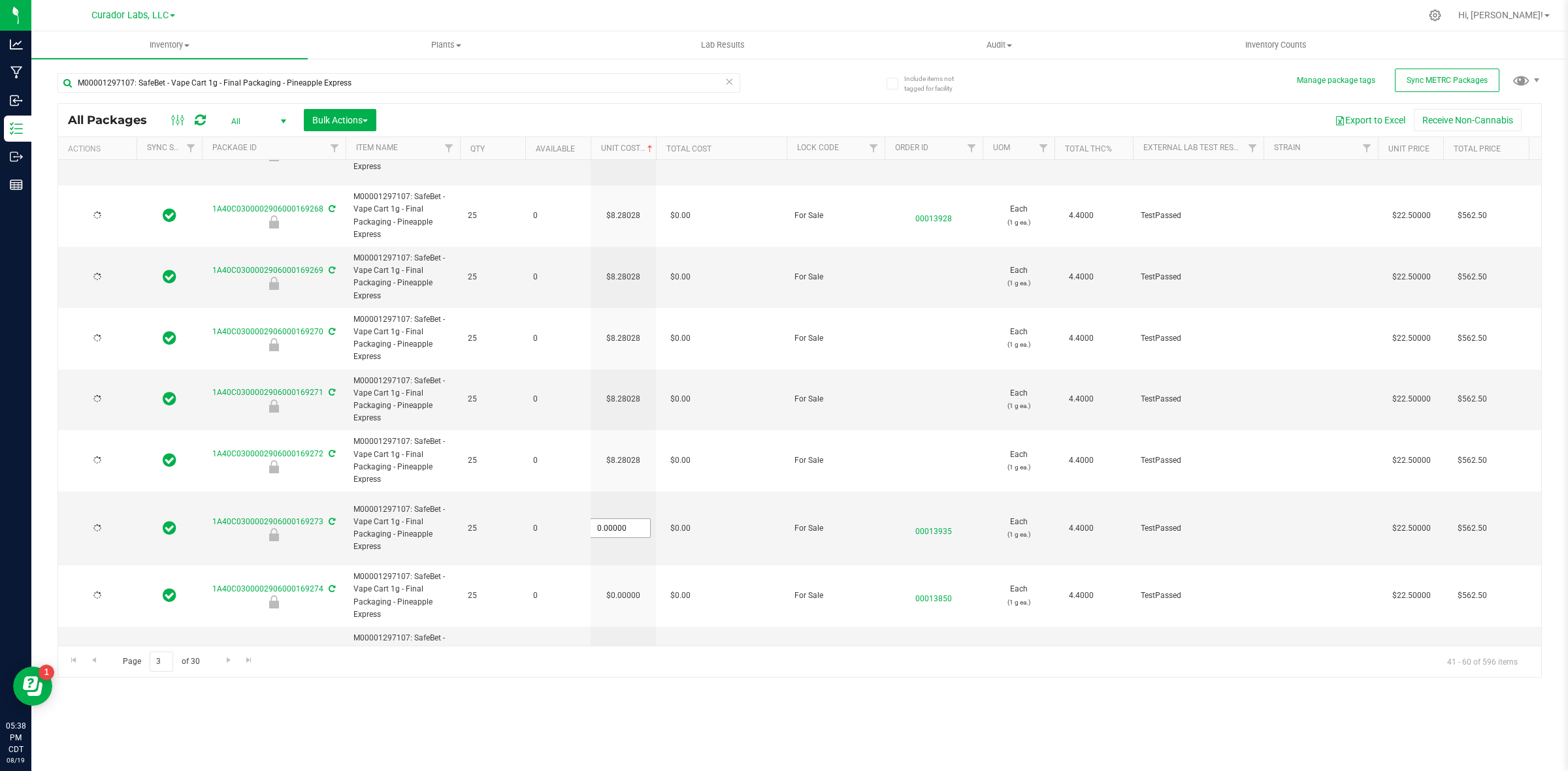
type input "[DATE]"
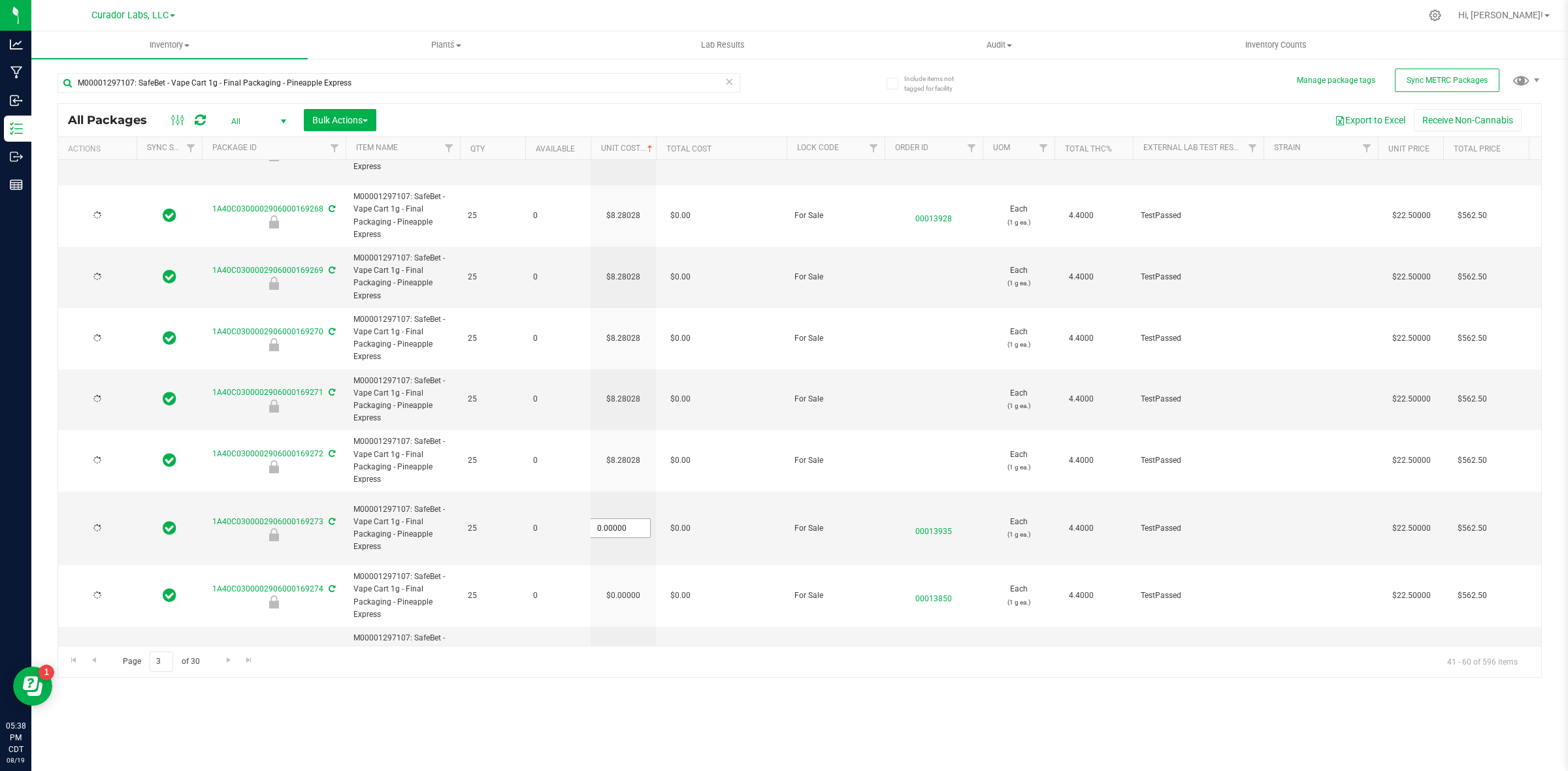
type input "[DATE]"
click at [623, 519] on input "0" at bounding box center [621, 528] width 60 height 19
paste input "8.28028162928554"
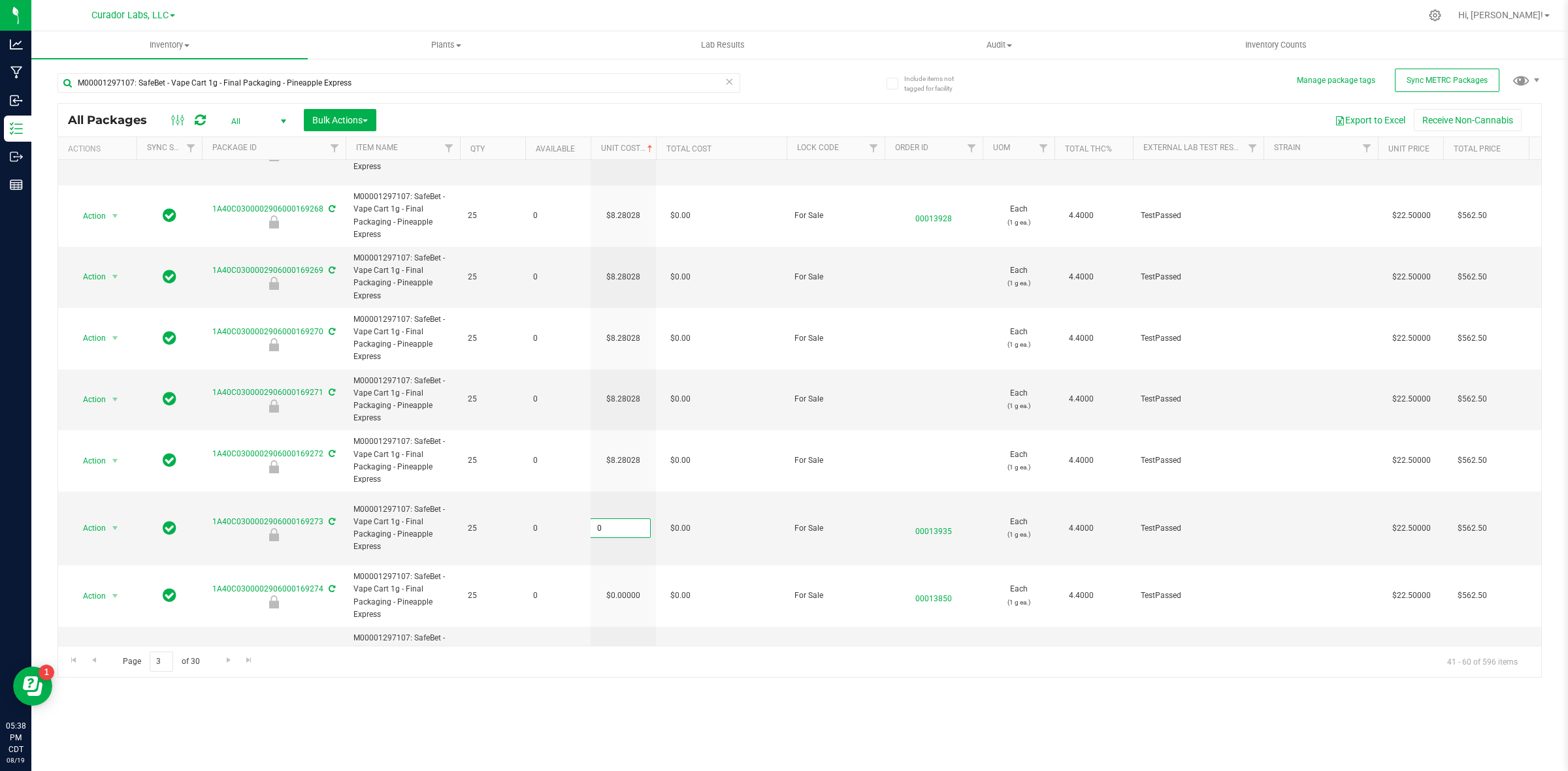
type input "8.28028162928554"
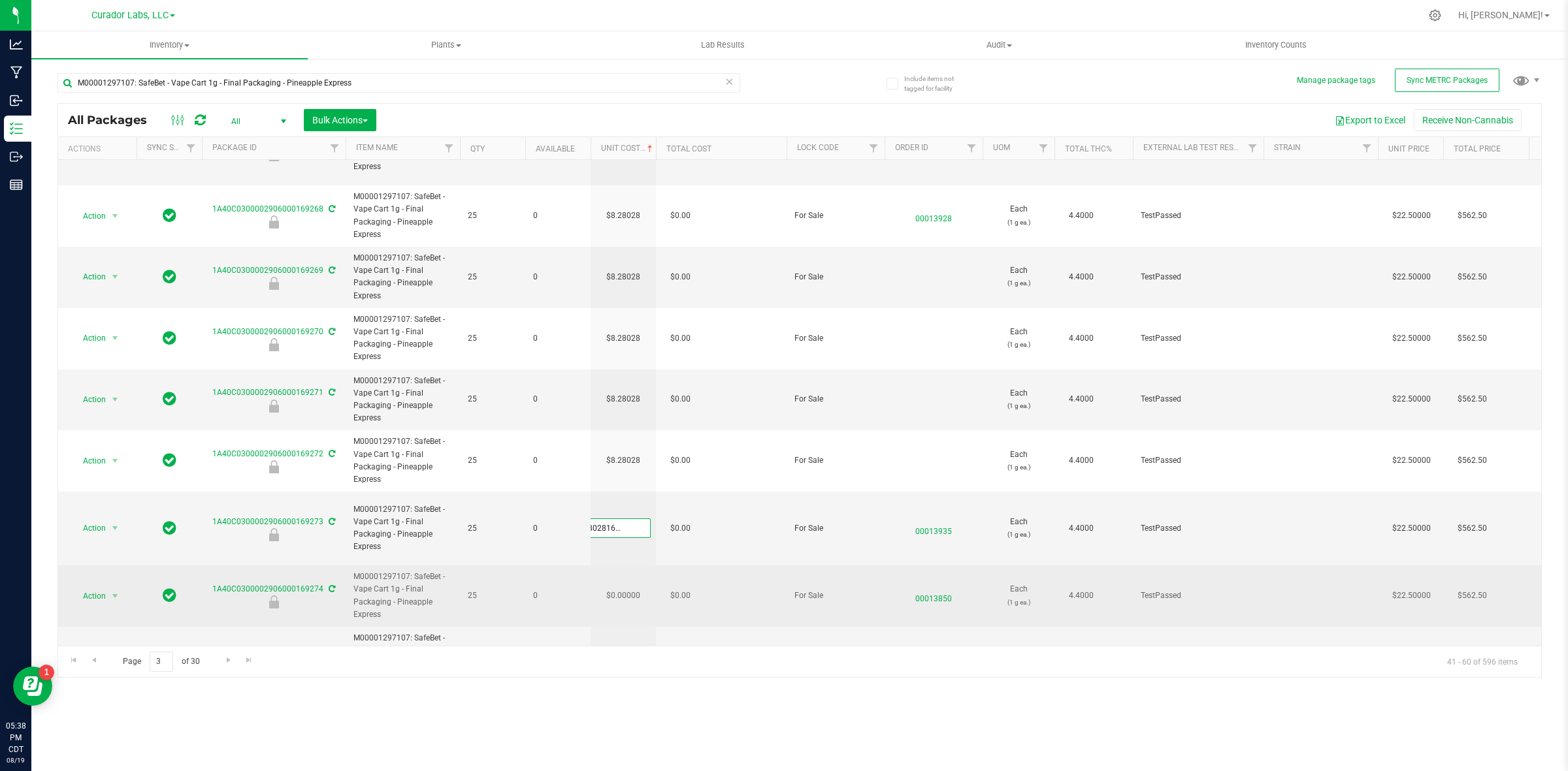
click at [626, 549] on div "All Packages All Active Only Lab Samples Locked All External Internal Bulk Acti…" at bounding box center [800, 390] width 1484 height 575
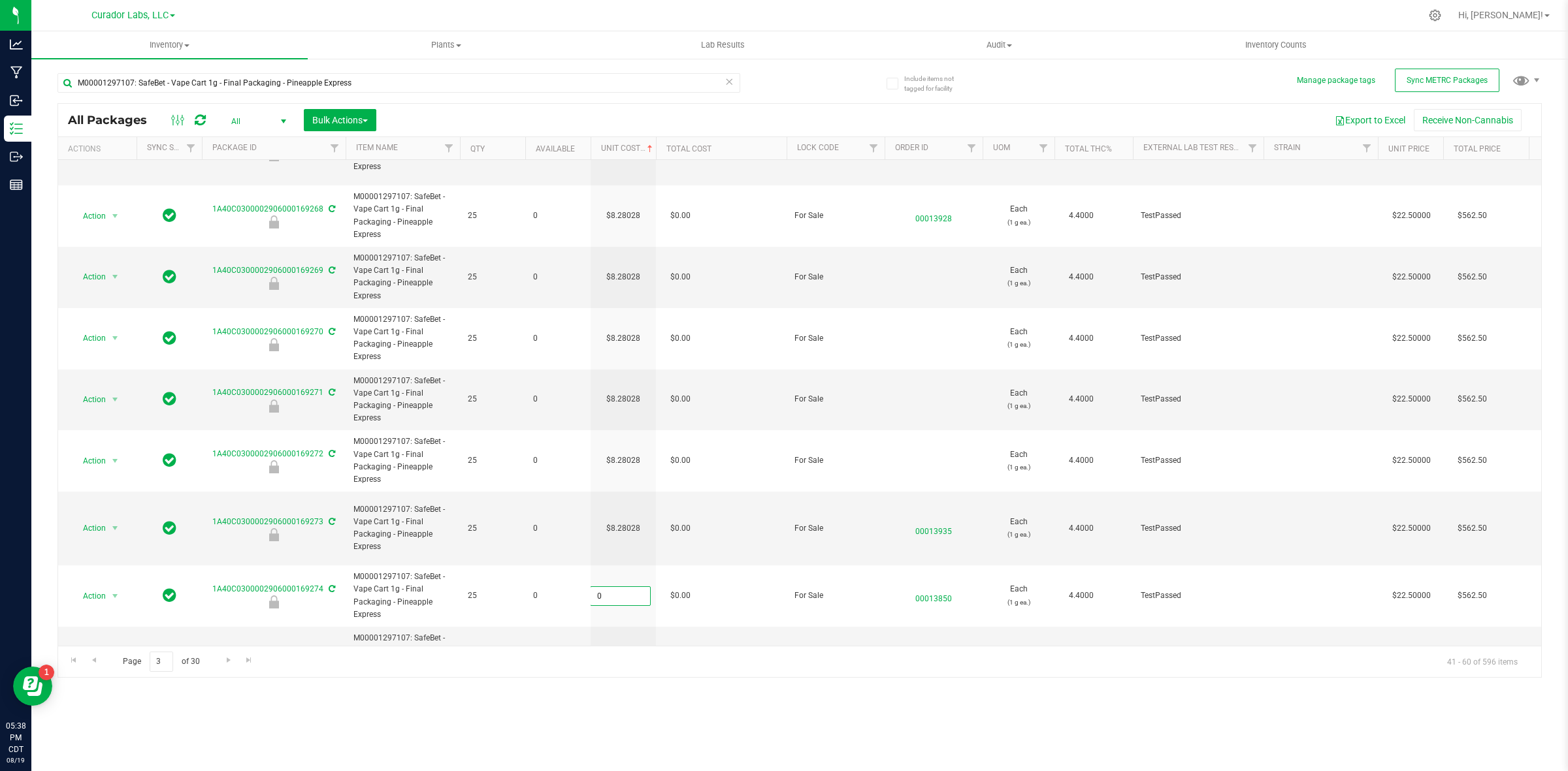
click at [624, 587] on input "0" at bounding box center [621, 596] width 60 height 19
paste input "8.28028162928554"
type input "8.28028162928554"
click at [618, 595] on div "All Packages All Active Only Lab Samples Locked All External Internal Bulk Acti…" at bounding box center [800, 390] width 1484 height 575
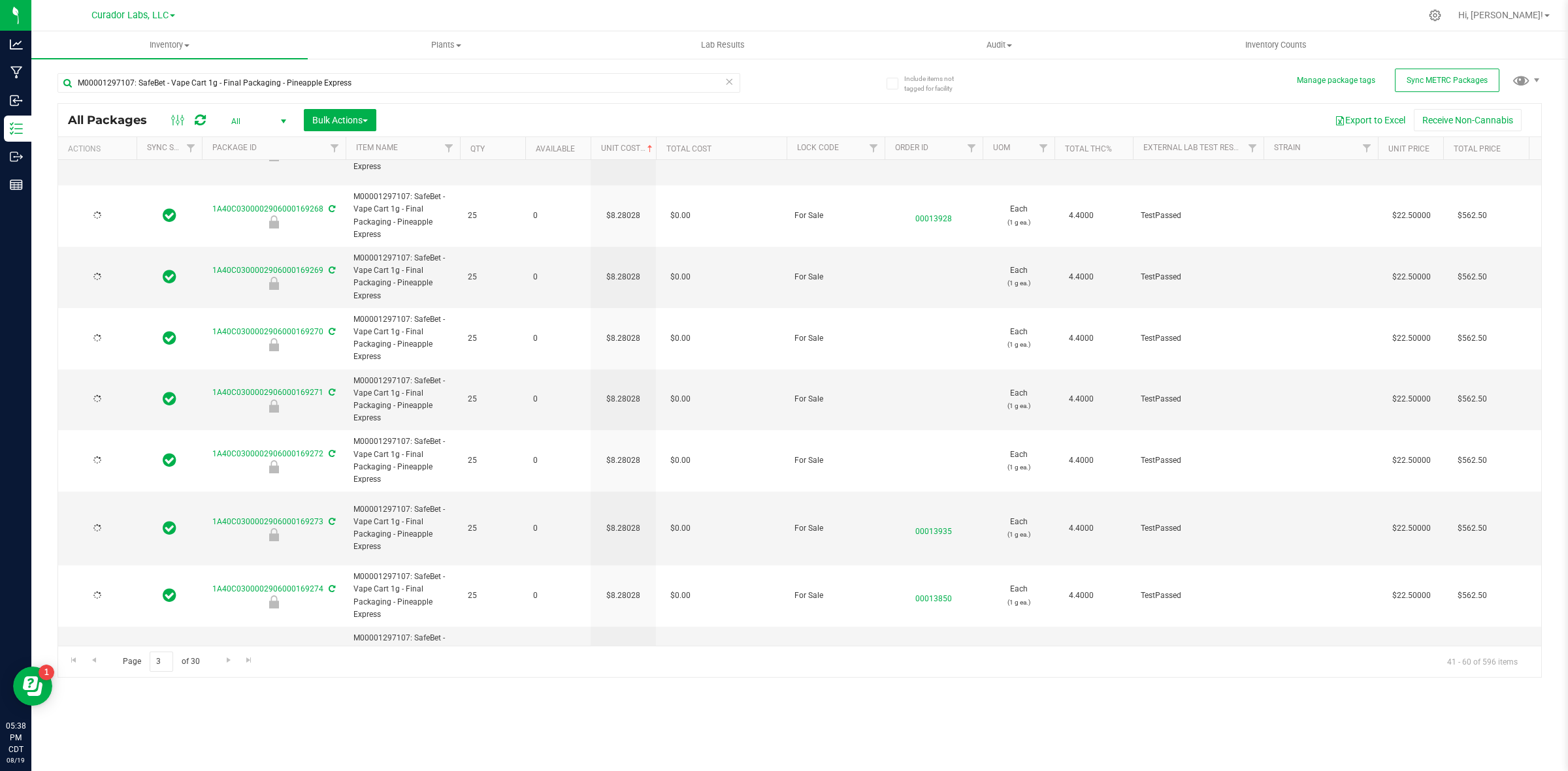
click at [618, 595] on td "$0.00000" at bounding box center [624, 657] width 66 height 60
click at [618, 595] on input "0.00000" at bounding box center [621, 657] width 60 height 19
type input "[DATE]"
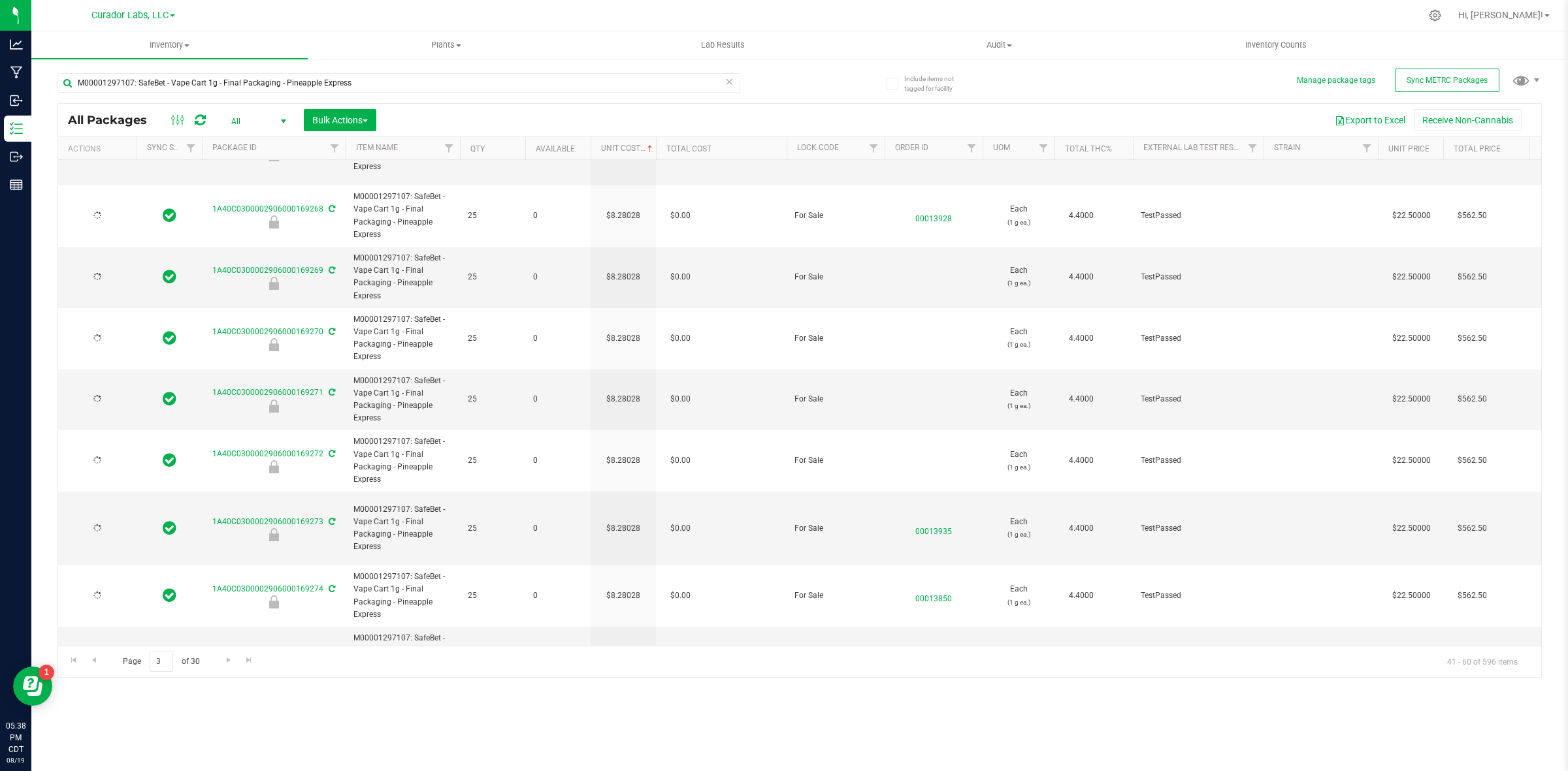
type input "[DATE]"
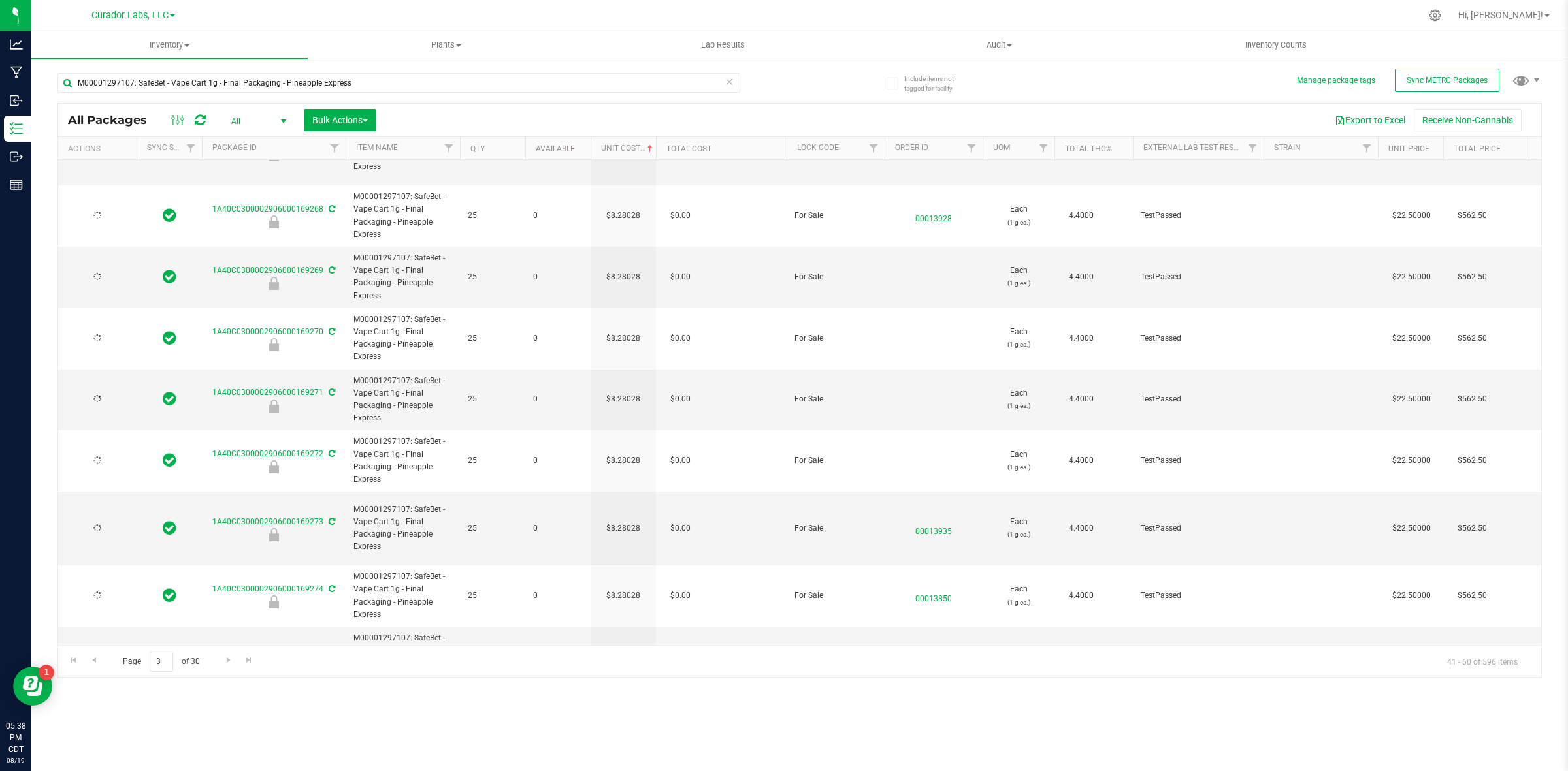
type input "[DATE]"
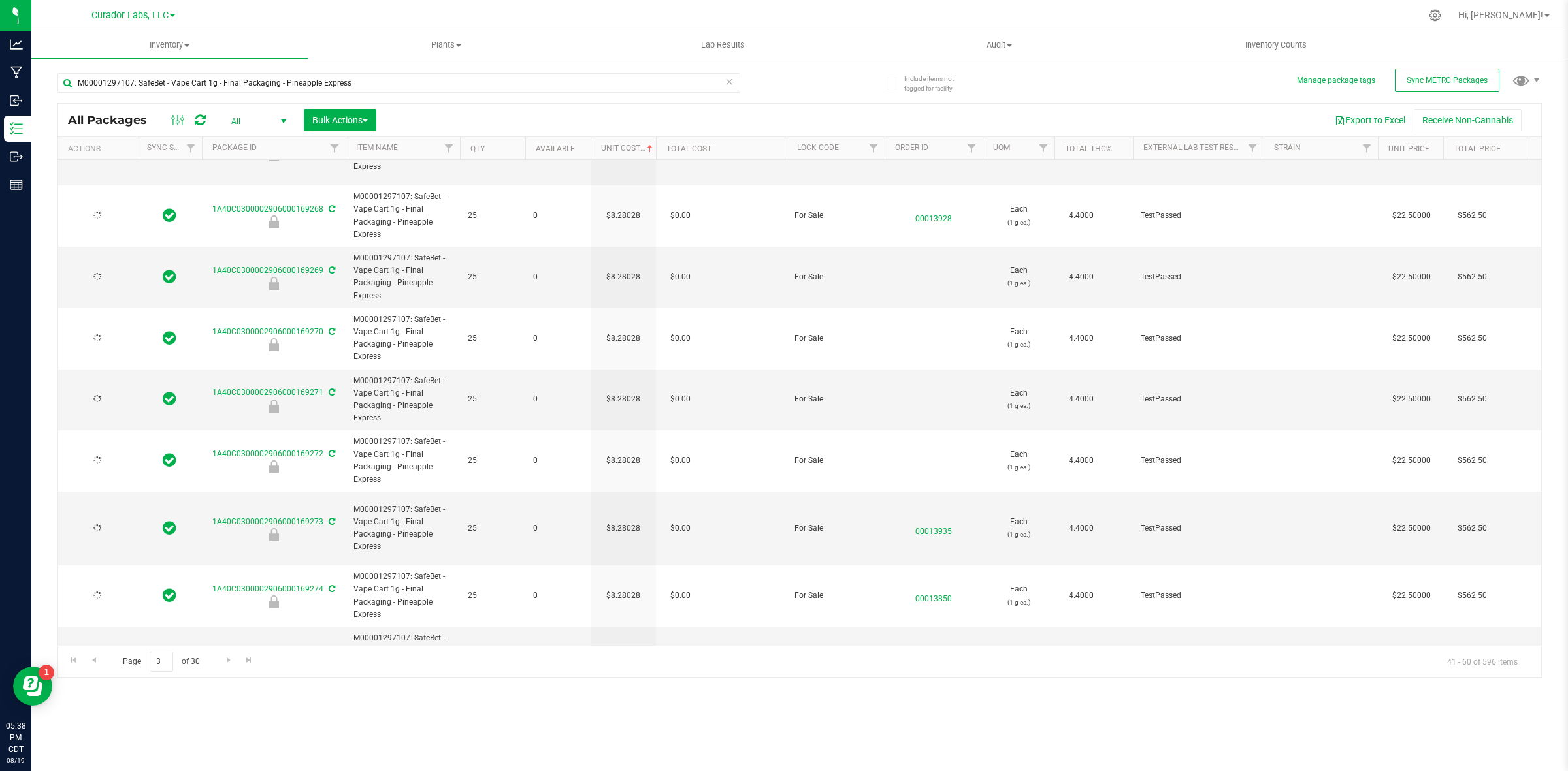
type input "[DATE]"
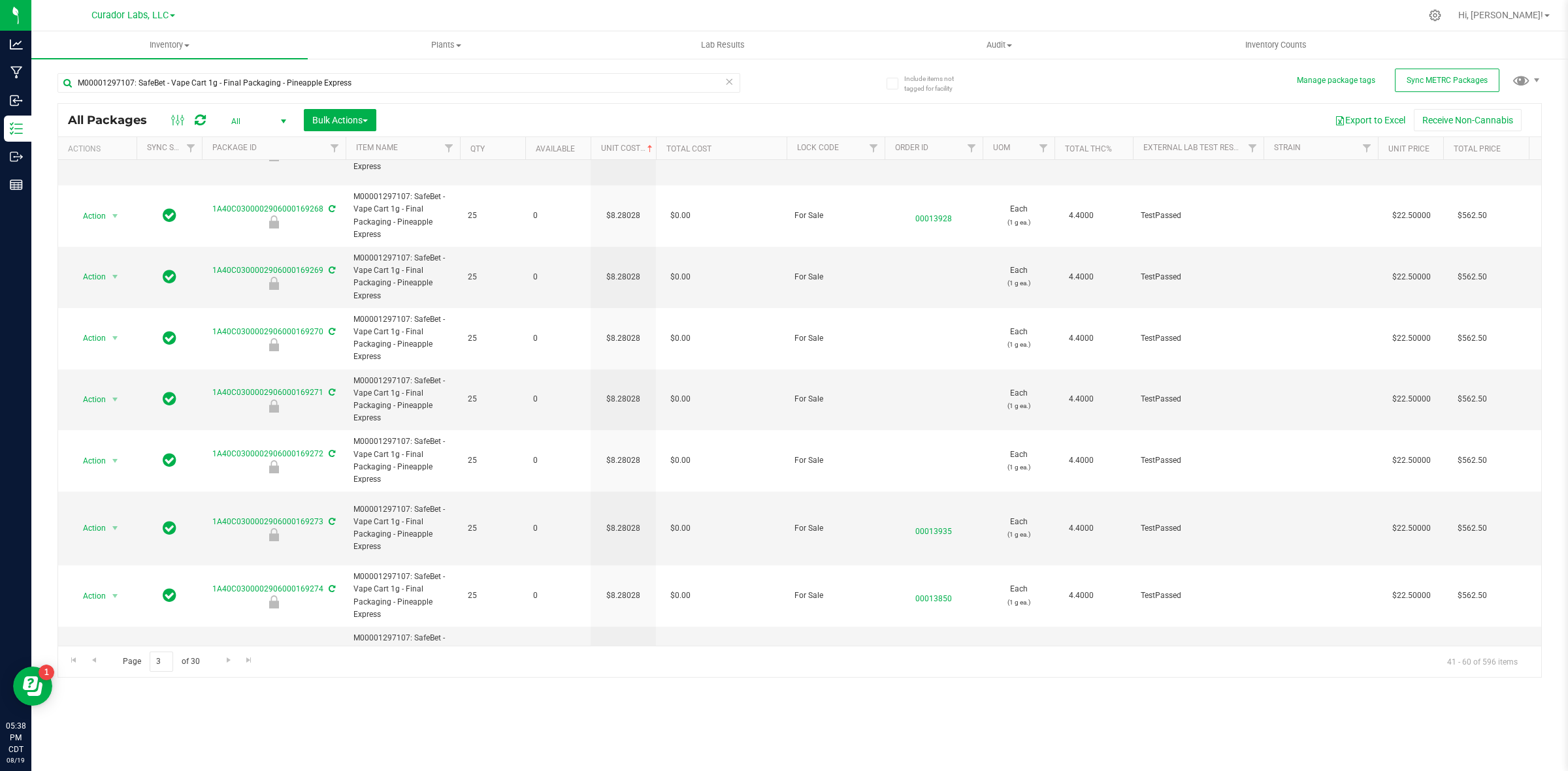
paste input "8.28028162928554"
type input "8.28028162928554"
click at [552, 595] on div "Inventory All packages All inventory Waste log Create inventory Plants All plan…" at bounding box center [800, 401] width 1537 height 740
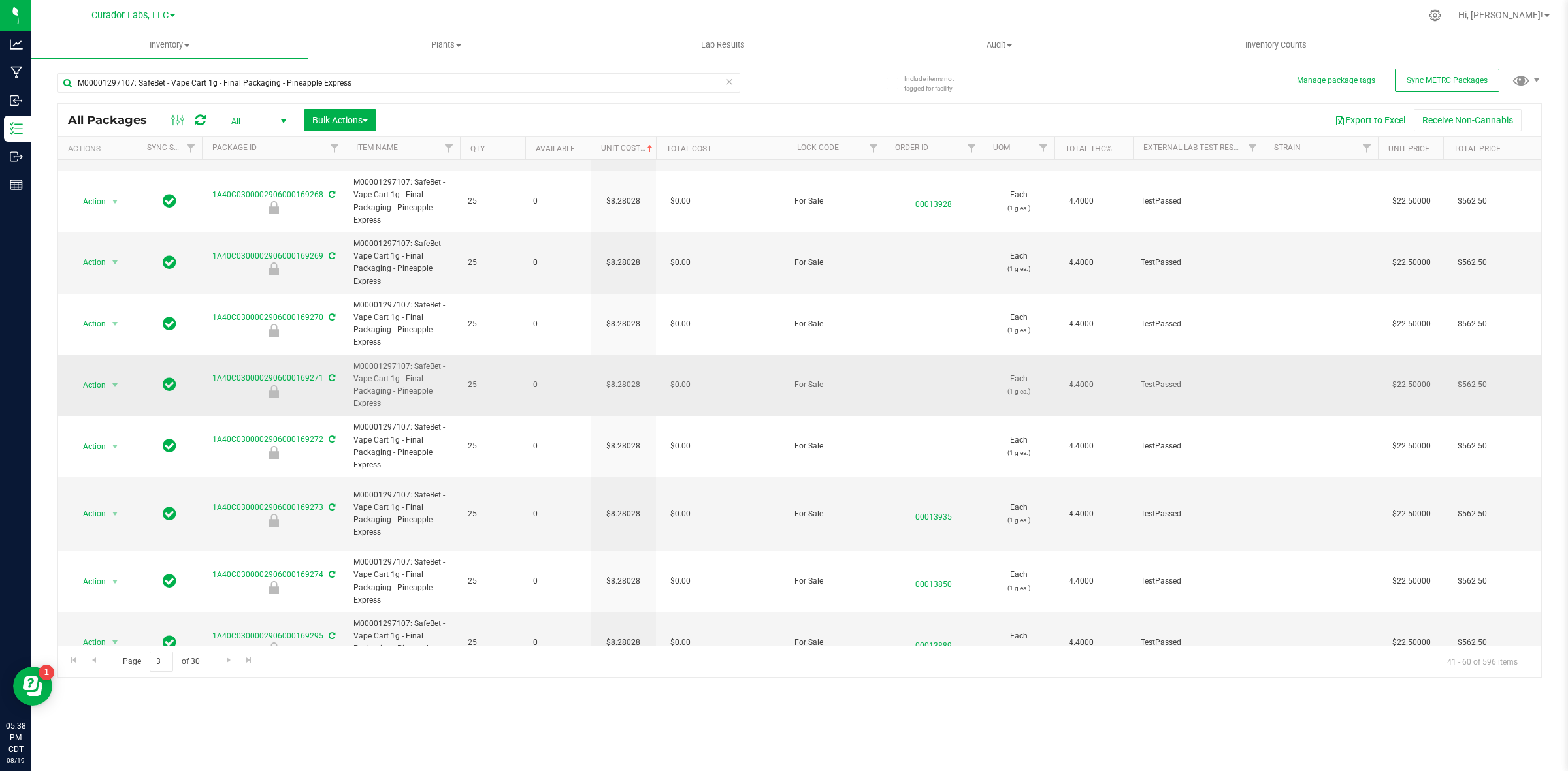
scroll to position [753, 0]
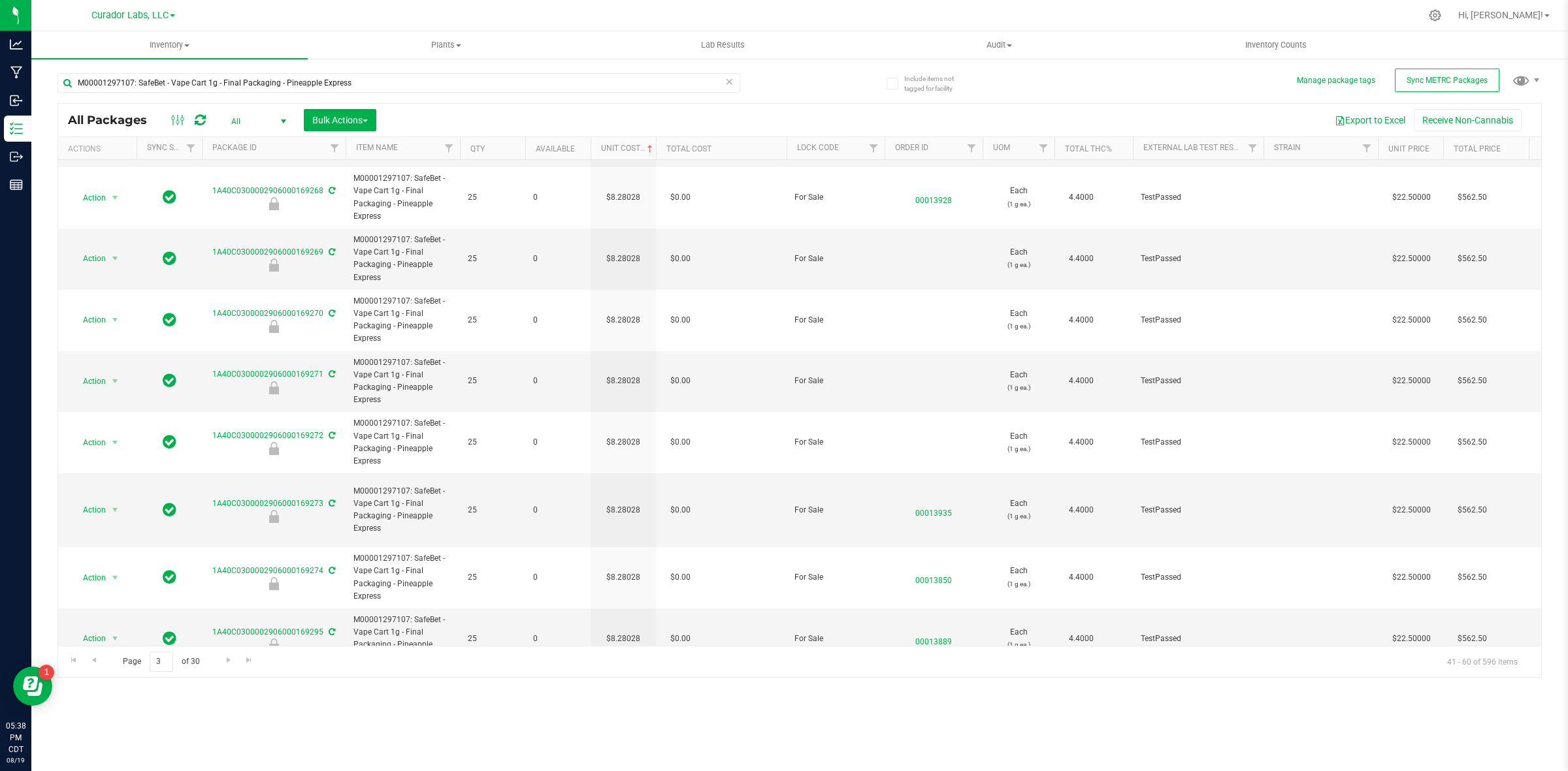
click at [201, 122] on icon at bounding box center [200, 120] width 11 height 13
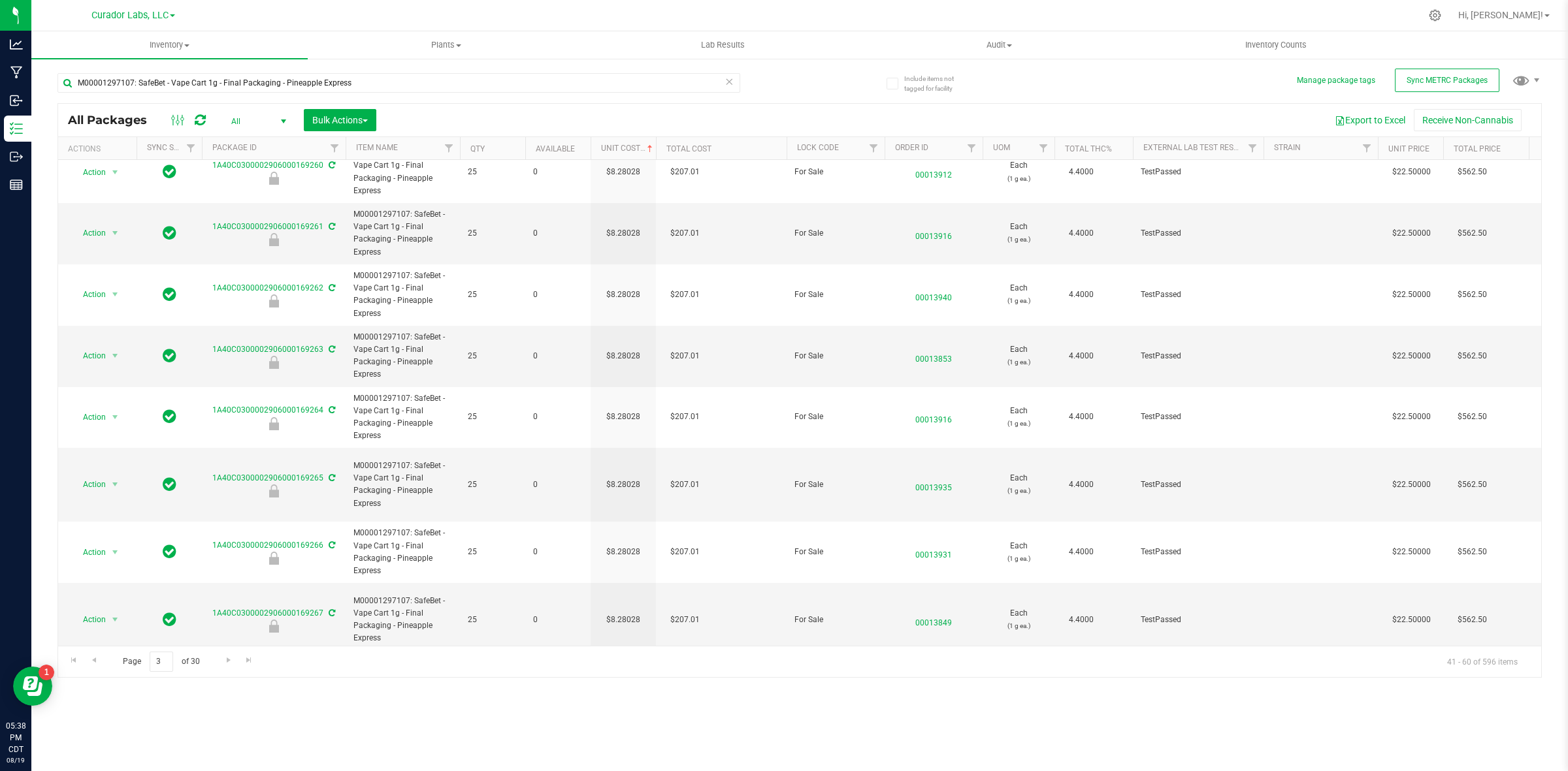
scroll to position [0, 0]
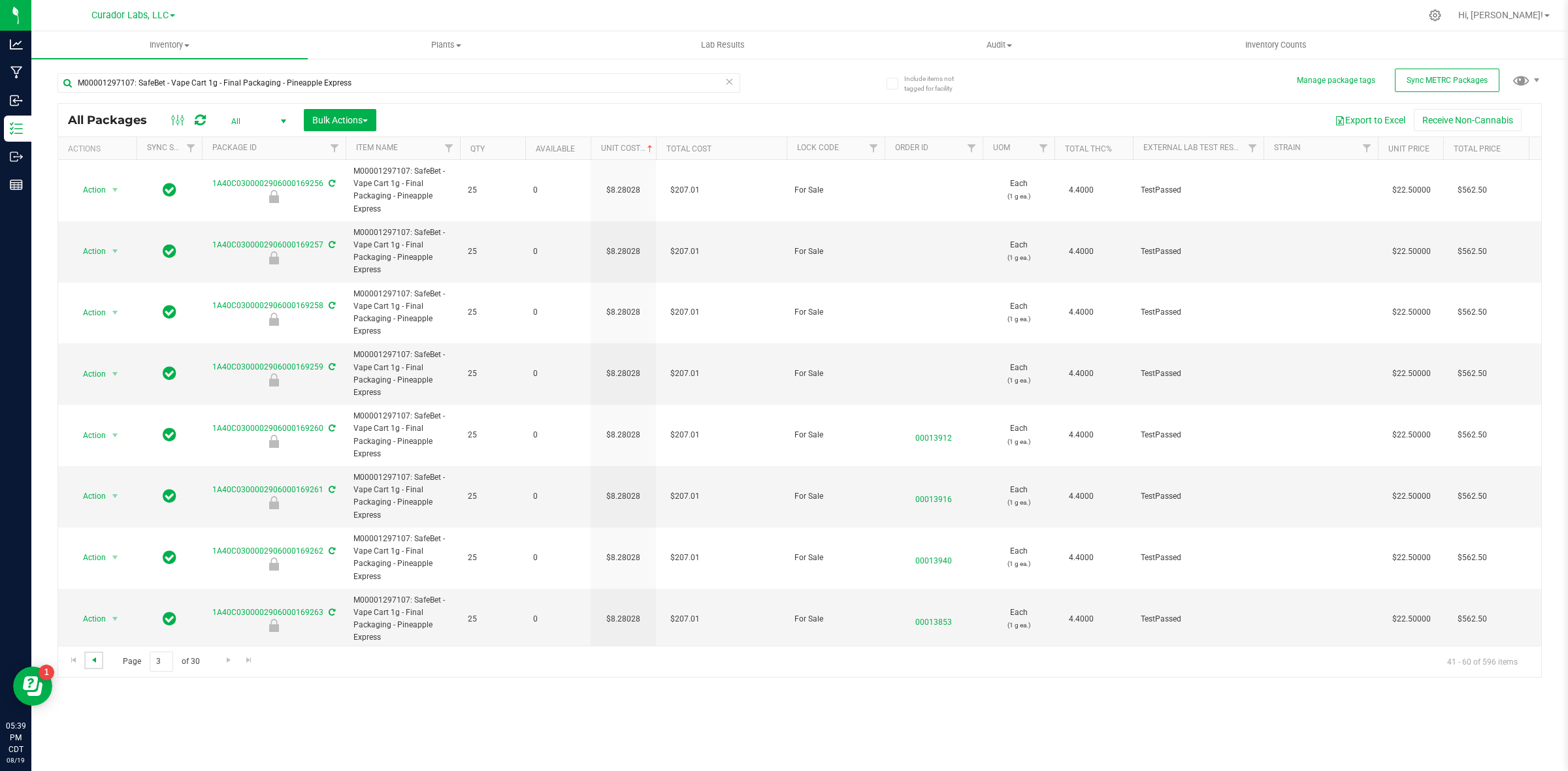
click at [98, 595] on span "Go to the previous page" at bounding box center [94, 660] width 10 height 10
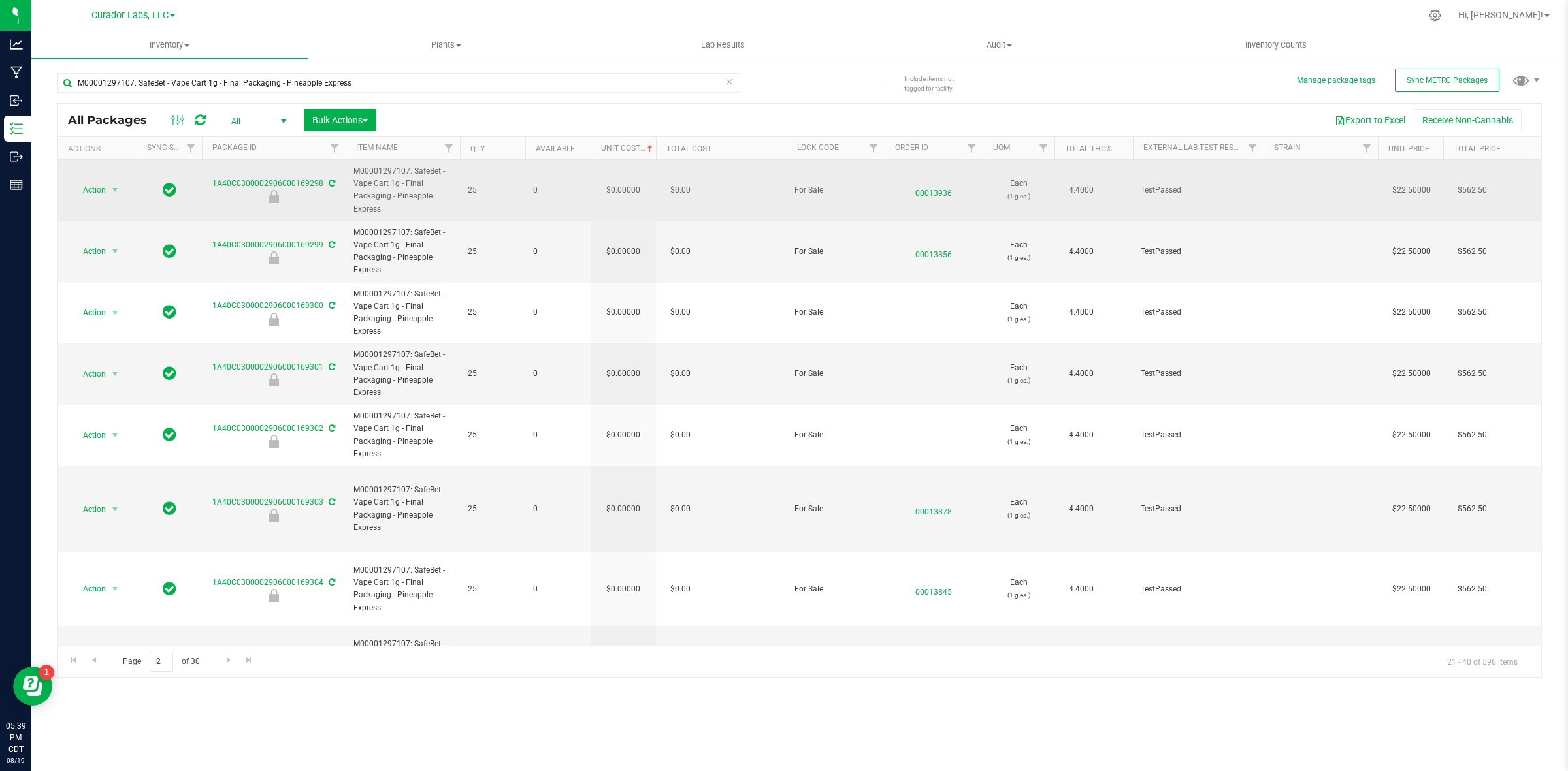
click at [638, 190] on td "$0.00000" at bounding box center [624, 191] width 66 height 61
click at [638, 190] on input "0" at bounding box center [621, 190] width 60 height 19
type input "8.28028162928554"
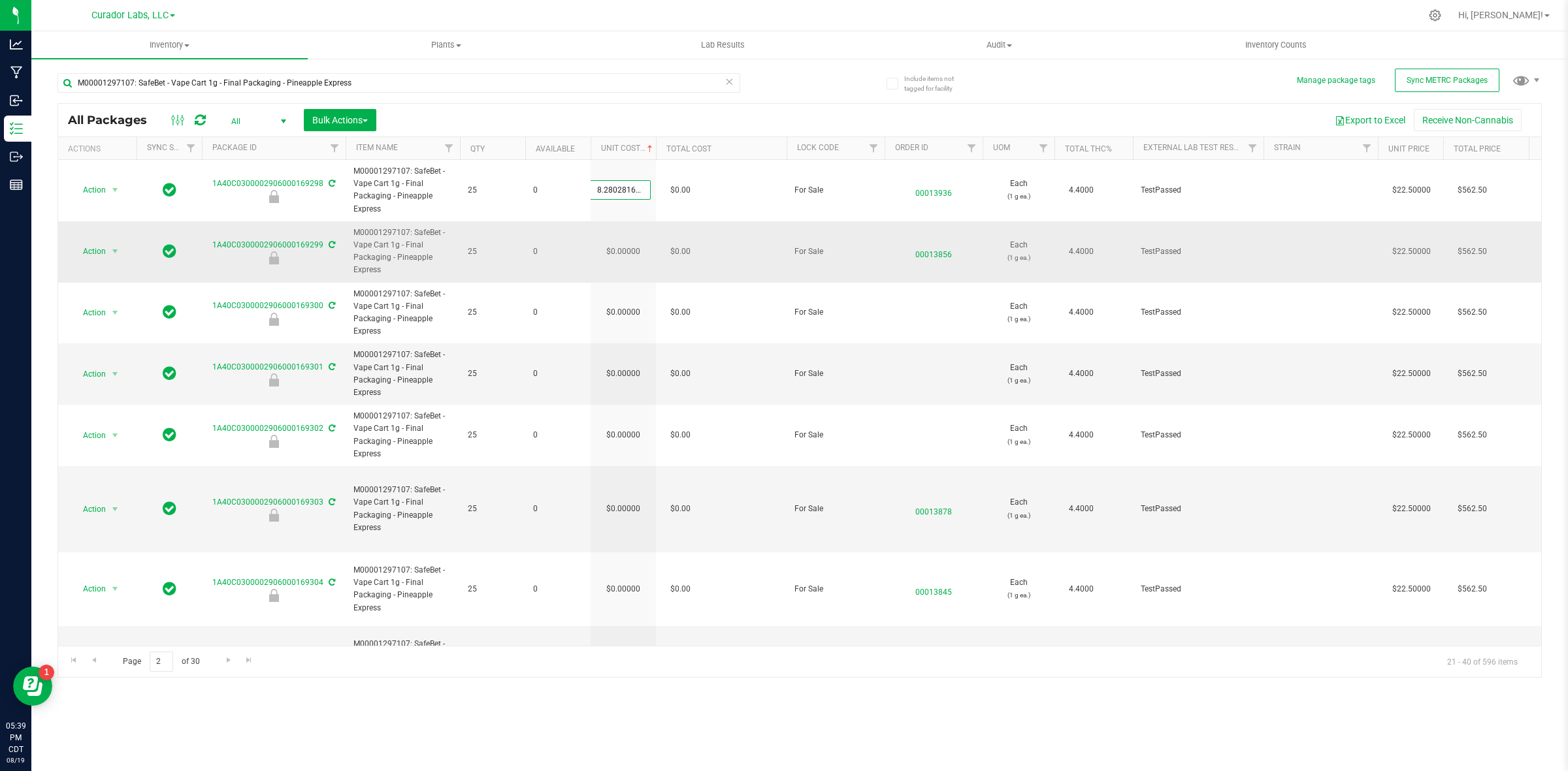
scroll to position [0, 20]
click at [616, 243] on div "All Packages All Active Only Lab Samples Locked All External Internal Bulk Acti…" at bounding box center [800, 390] width 1484 height 575
click at [618, 253] on input "0.00000" at bounding box center [621, 251] width 60 height 19
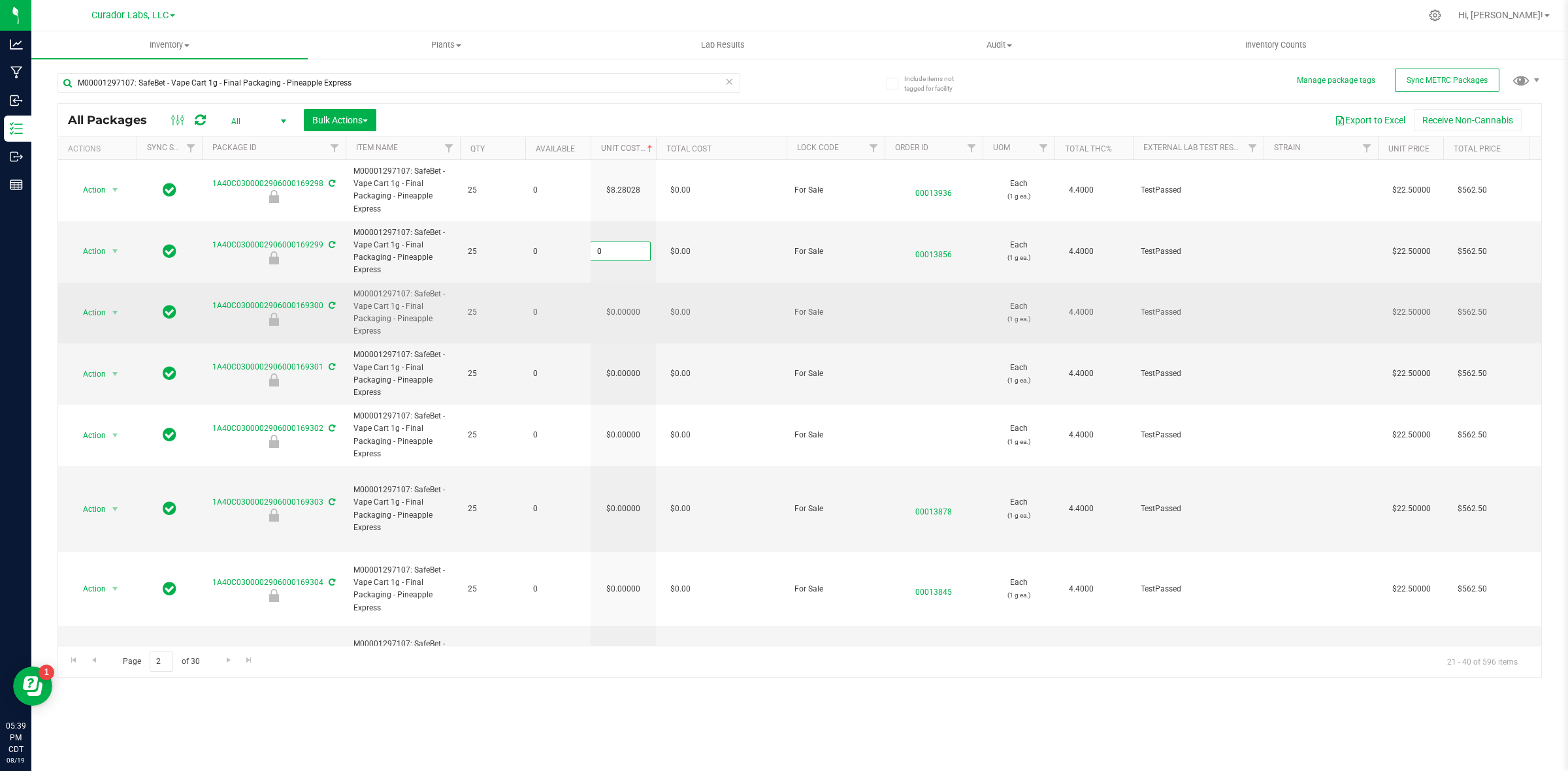
paste input "8.28028162928554"
type input "8.28028162928554"
click at [624, 318] on div "All Packages All Active Only Lab Samples Locked All External Internal Bulk Acti…" at bounding box center [800, 390] width 1484 height 575
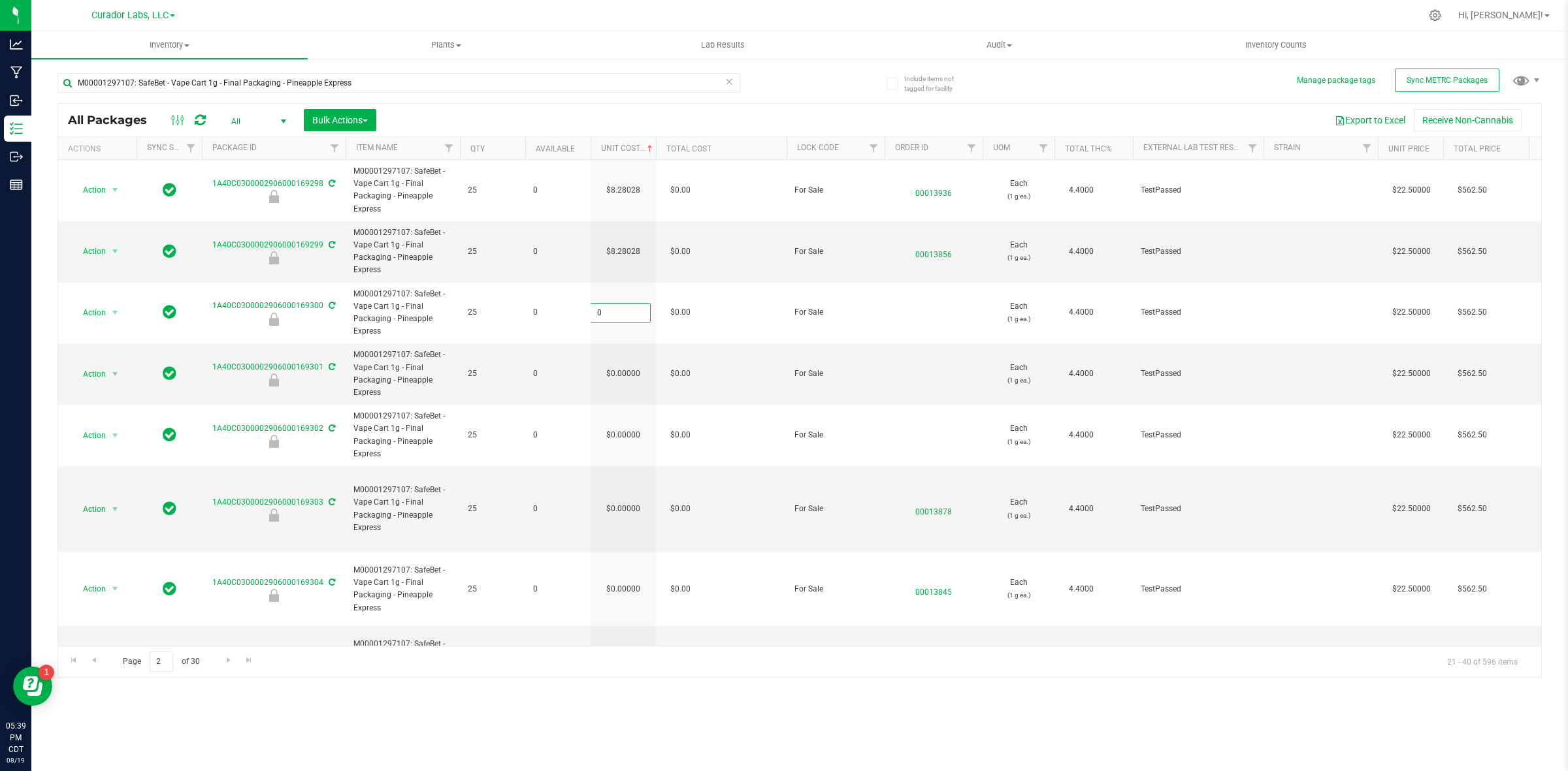
click at [624, 318] on input "0" at bounding box center [621, 312] width 60 height 19
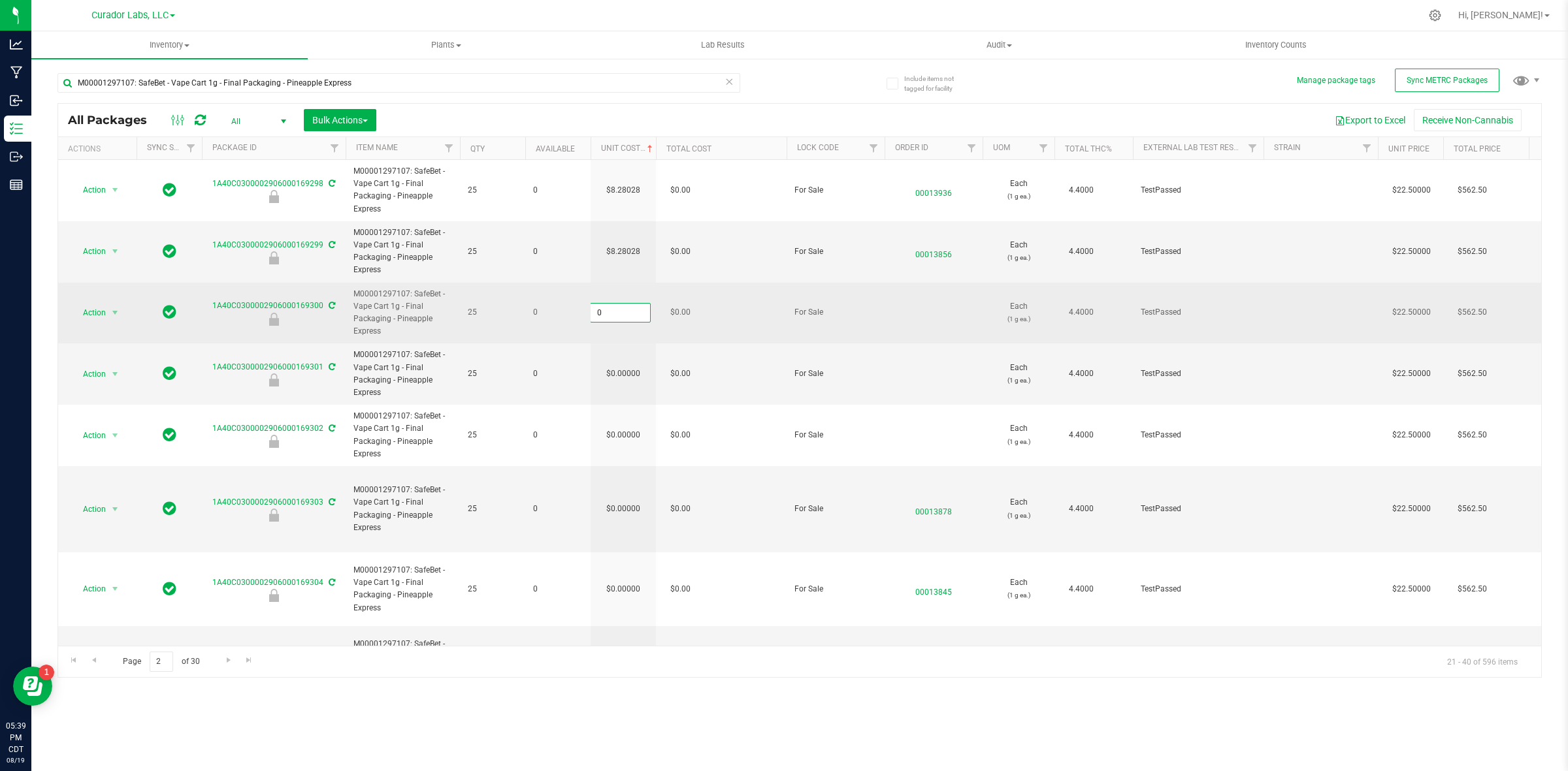
paste input "8.28028162928554"
type input "8.28028162928554"
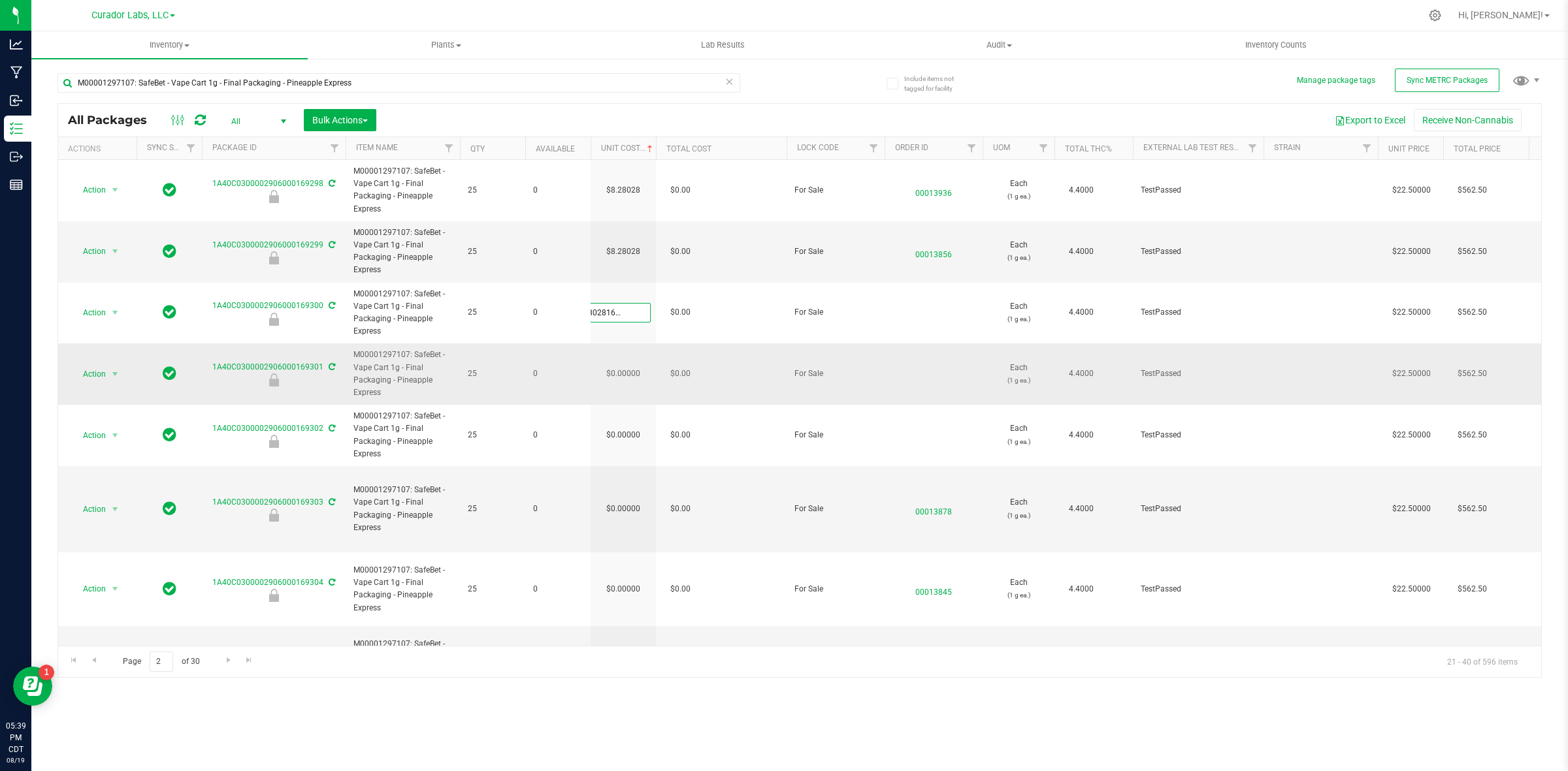
click at [626, 367] on div "All Packages All Active Only Lab Samples Locked All External Internal Bulk Acti…" at bounding box center [800, 390] width 1484 height 575
type input "8.28028"
click at [626, 367] on input "0.00000" at bounding box center [621, 374] width 60 height 19
type input "[DATE]"
click at [626, 367] on input "0" at bounding box center [621, 374] width 60 height 19
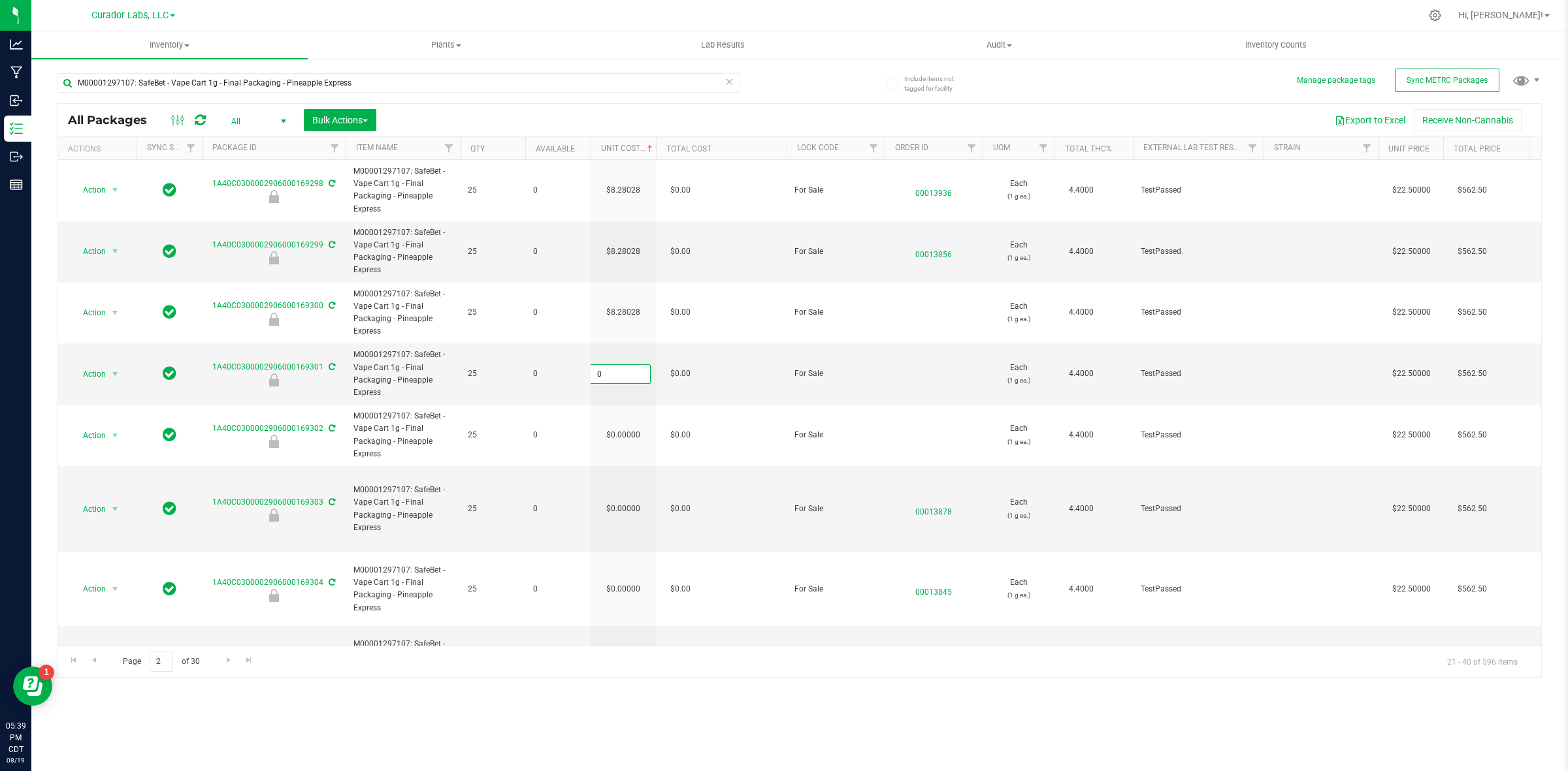
click at [626, 367] on input "0" at bounding box center [621, 374] width 60 height 19
paste input "8.28028162928554"
type input "8.28028162928554"
click at [644, 475] on div "All Packages All Active Only Lab Samples Locked All External Internal Bulk Acti…" at bounding box center [800, 390] width 1484 height 575
click at [624, 432] on input "0.00000" at bounding box center [621, 435] width 60 height 19
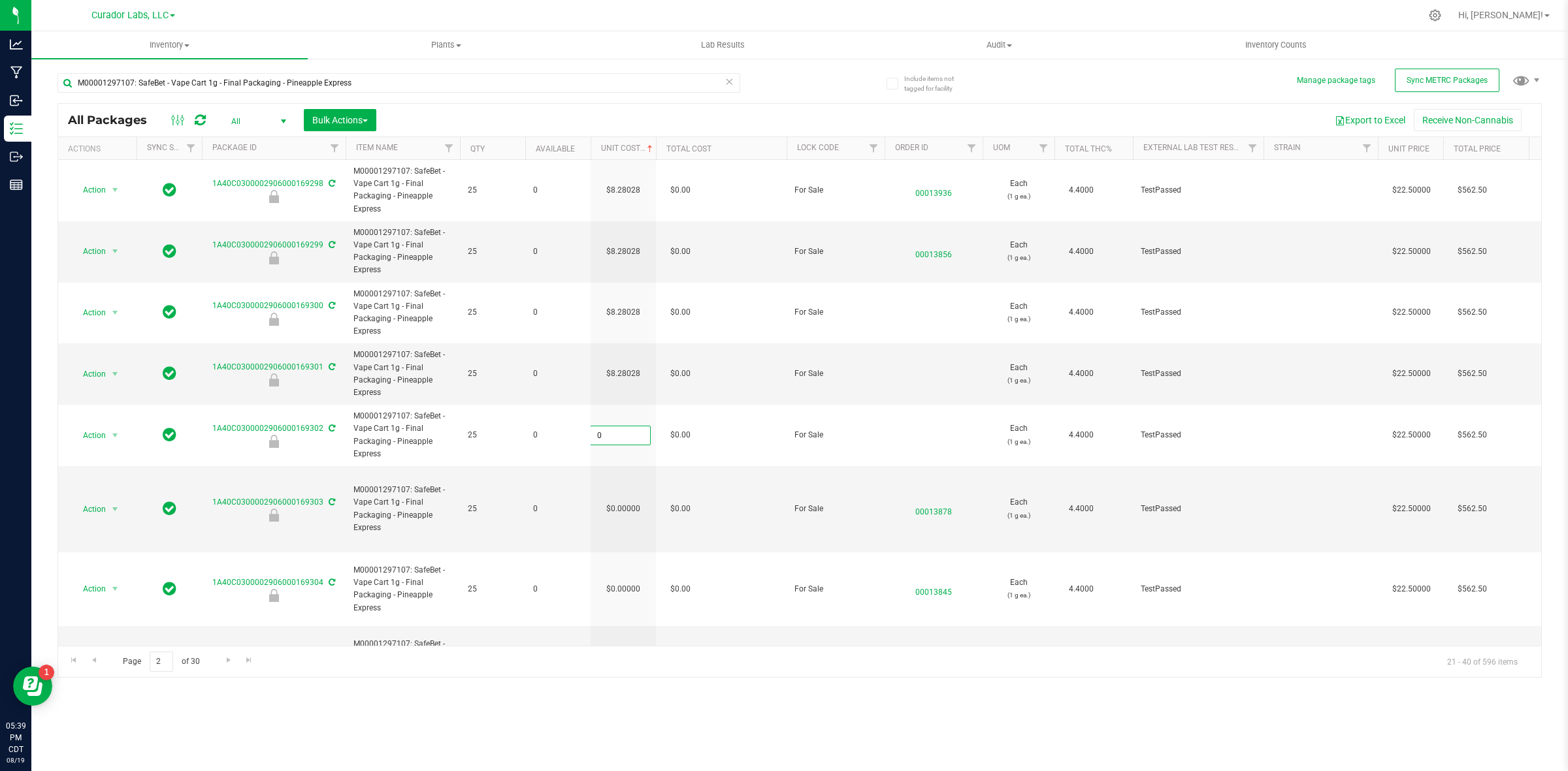
paste input "8.28028162928554"
type input "8.28028162928554"
click at [636, 490] on div "All Packages All Active Only Lab Samples Locked All External Internal Bulk Acti…" at bounding box center [800, 390] width 1484 height 575
click at [636, 500] on input "0.00000" at bounding box center [621, 509] width 60 height 19
paste input "8.28028162928554"
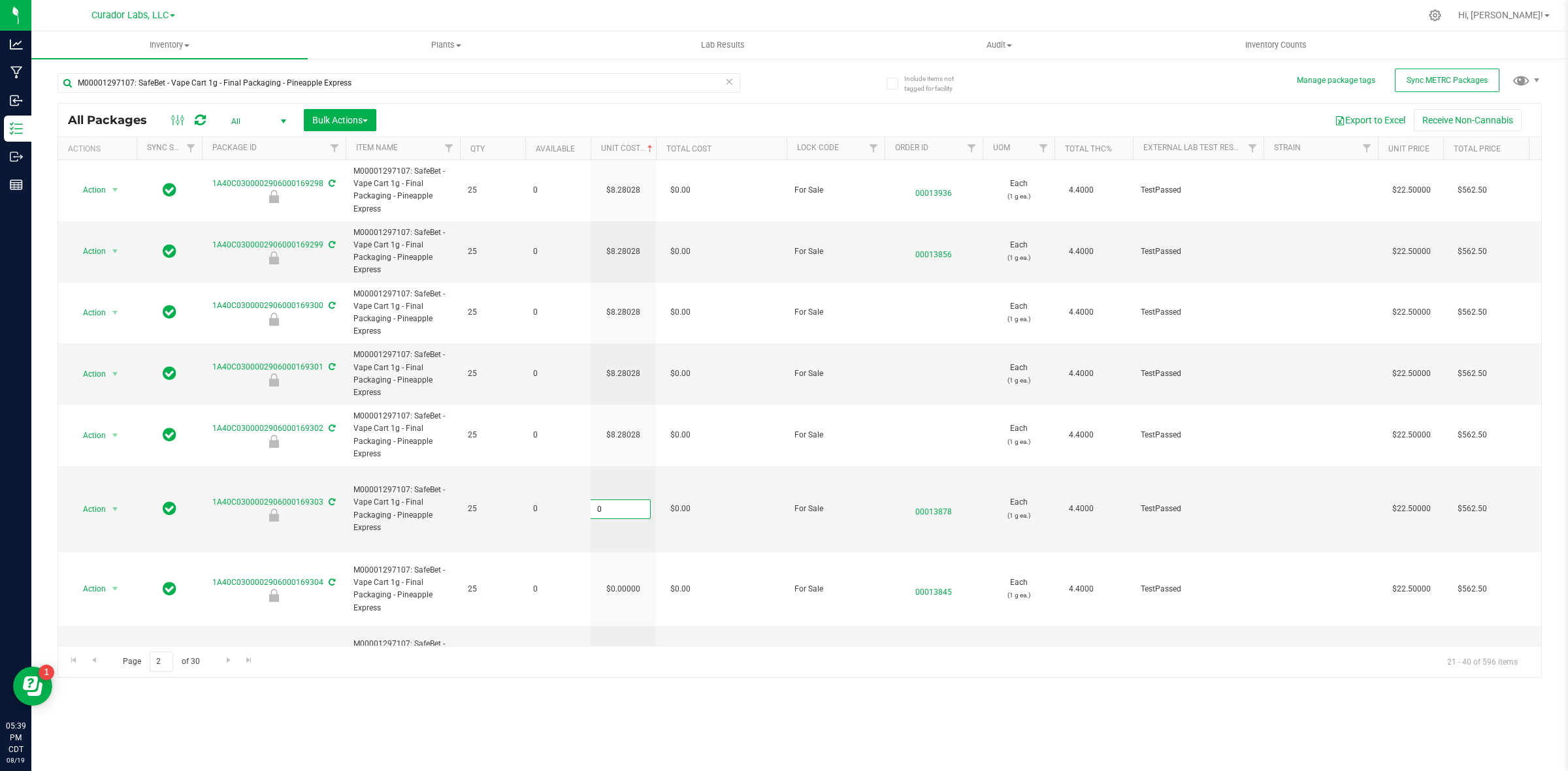
type input "8.28028162928554"
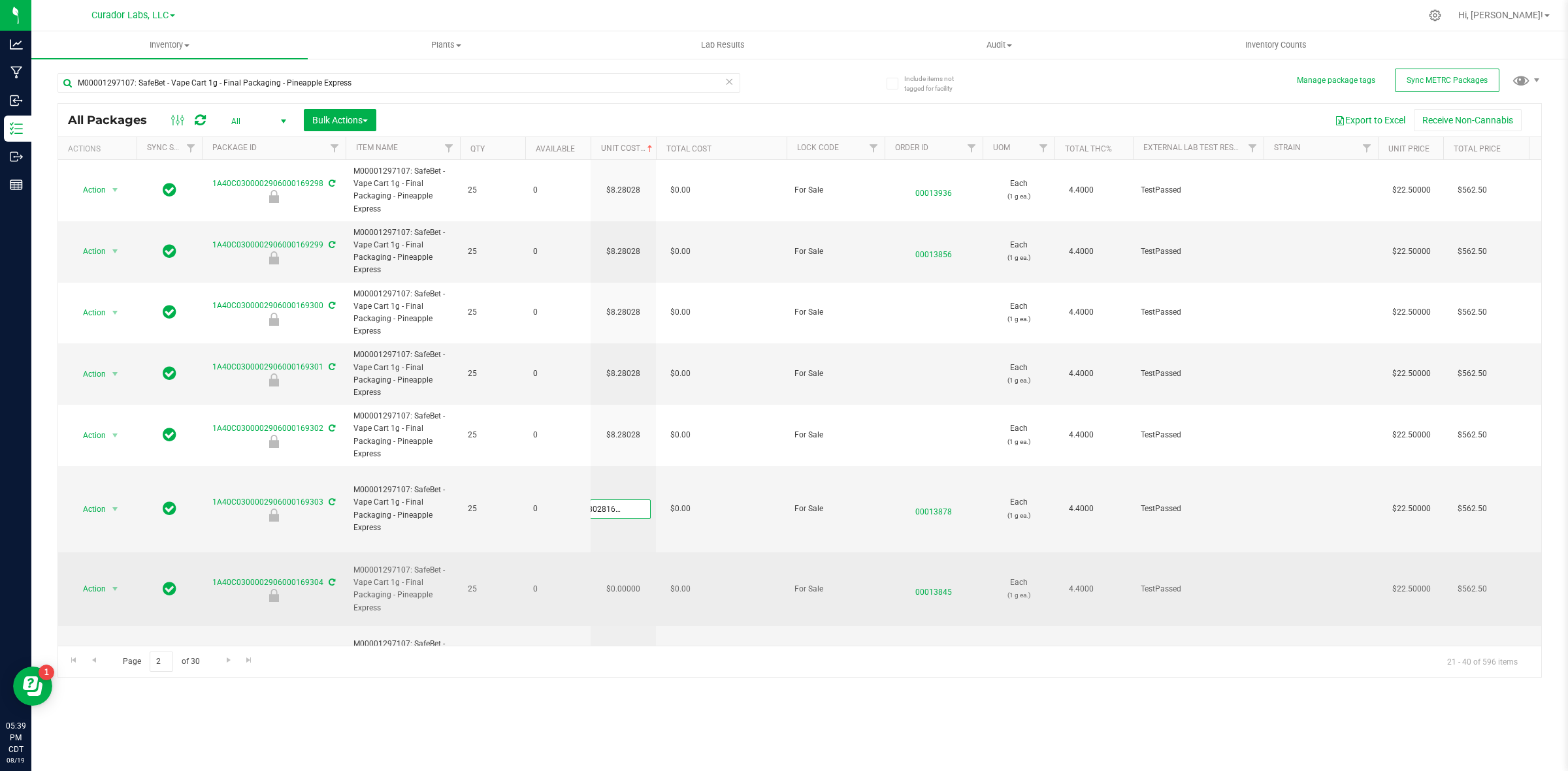
click at [629, 561] on div "All Packages All Active Only Lab Samples Locked All External Internal Bulk Acti…" at bounding box center [800, 390] width 1484 height 575
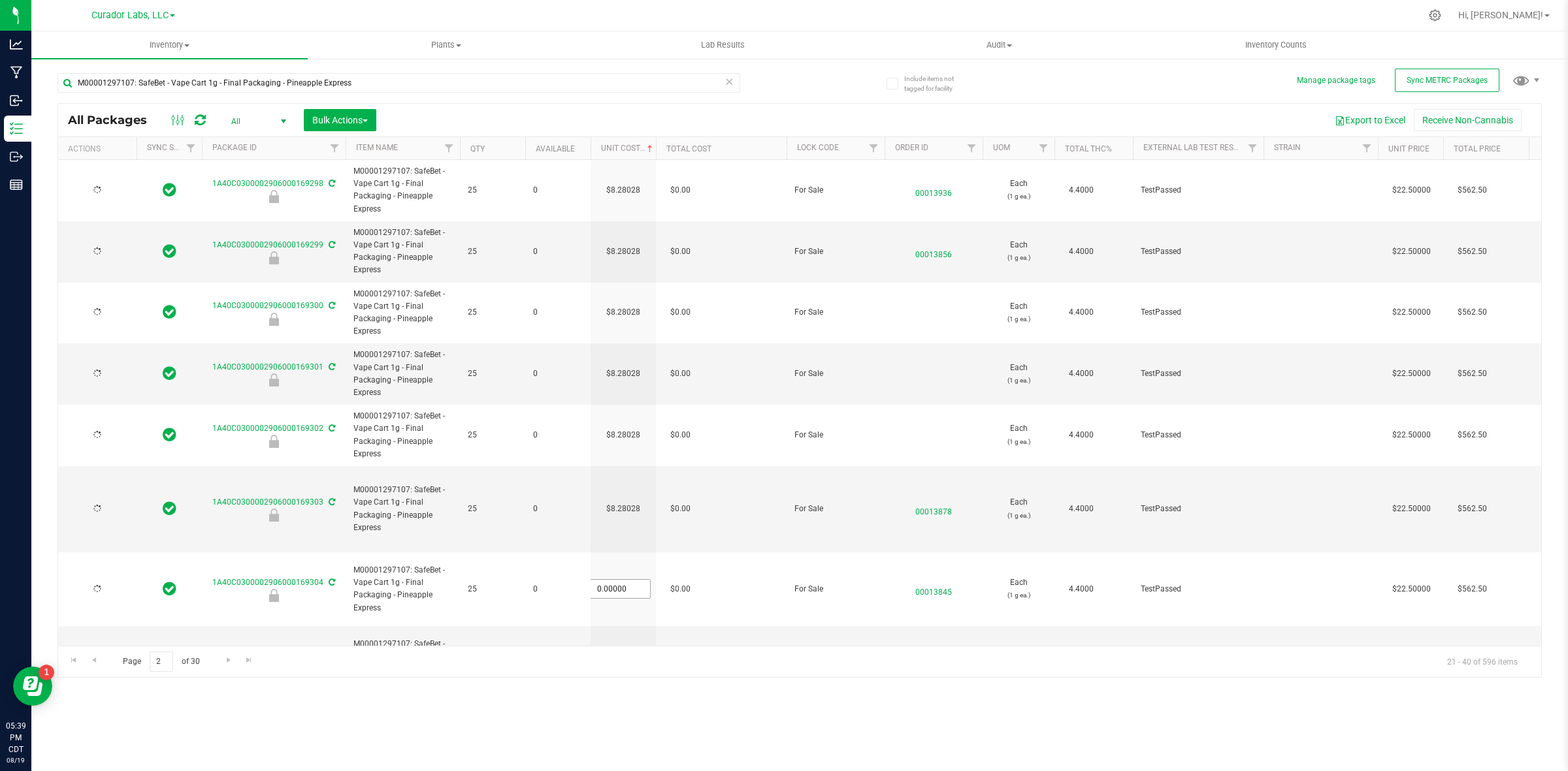
click at [629, 579] on span "0.00000 0" at bounding box center [620, 589] width 60 height 19
type input "[DATE]"
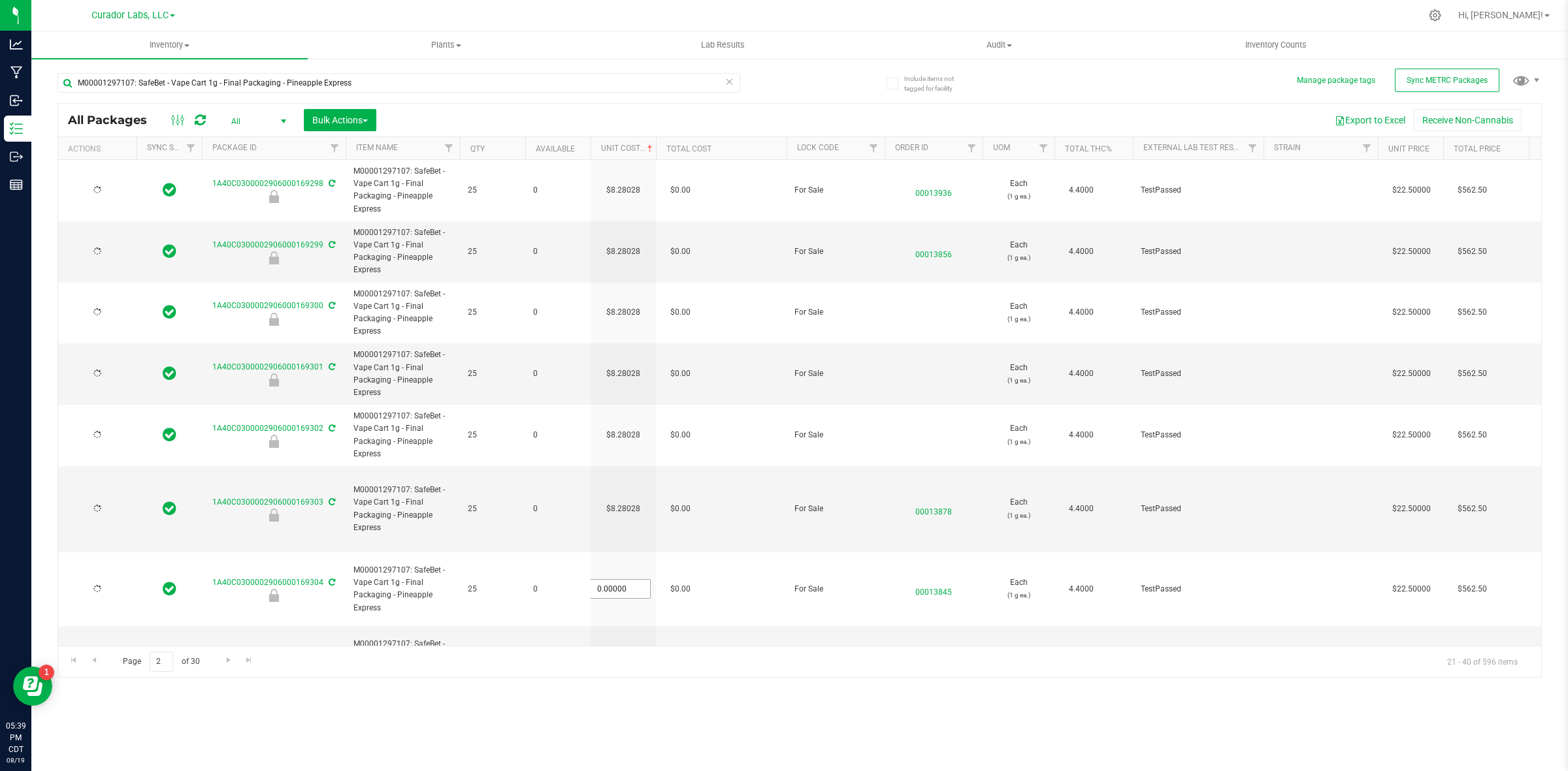
type input "[DATE]"
paste input "8.28028162928554"
type input "8.28028162928554"
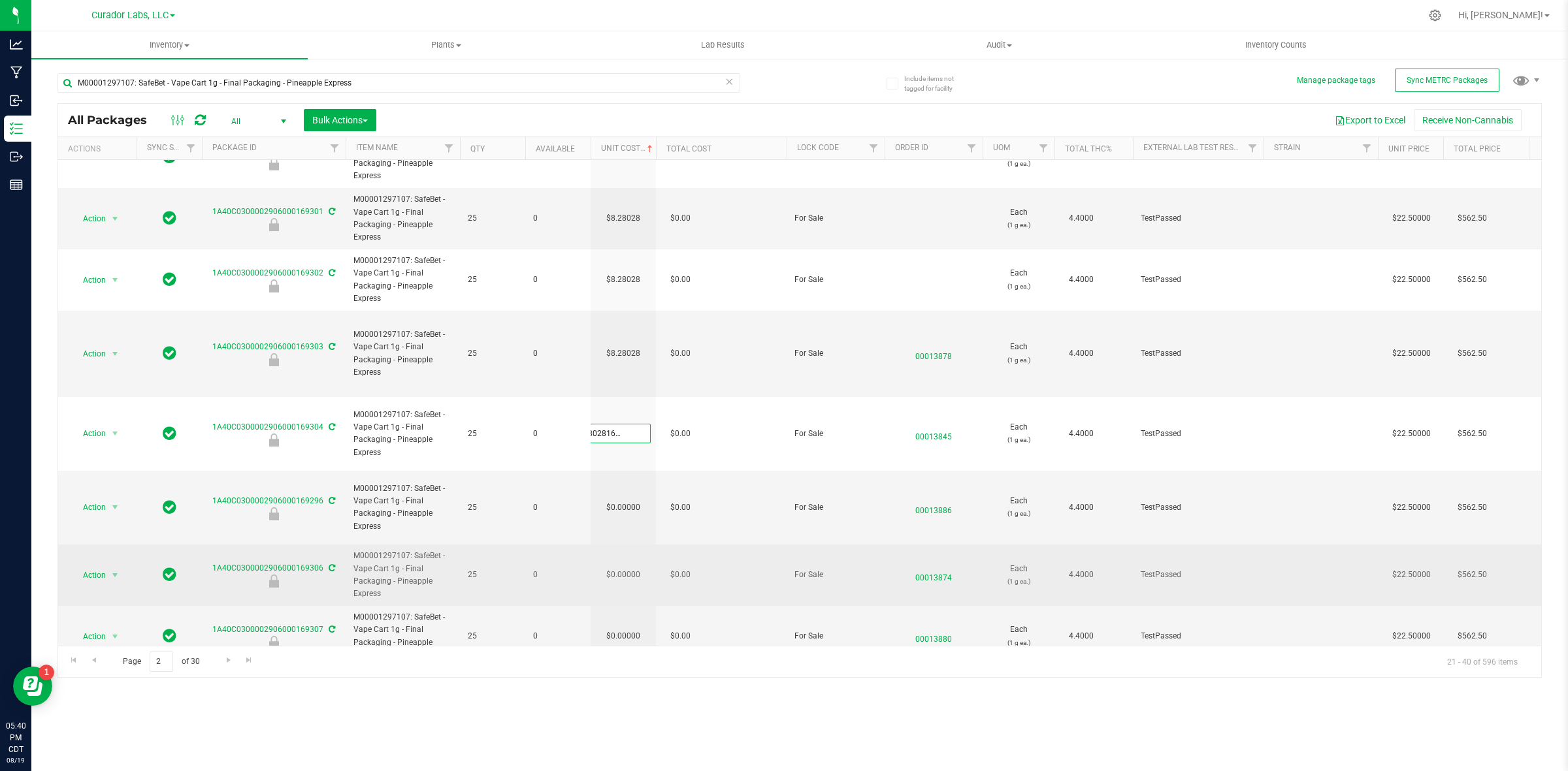
scroll to position [163, 0]
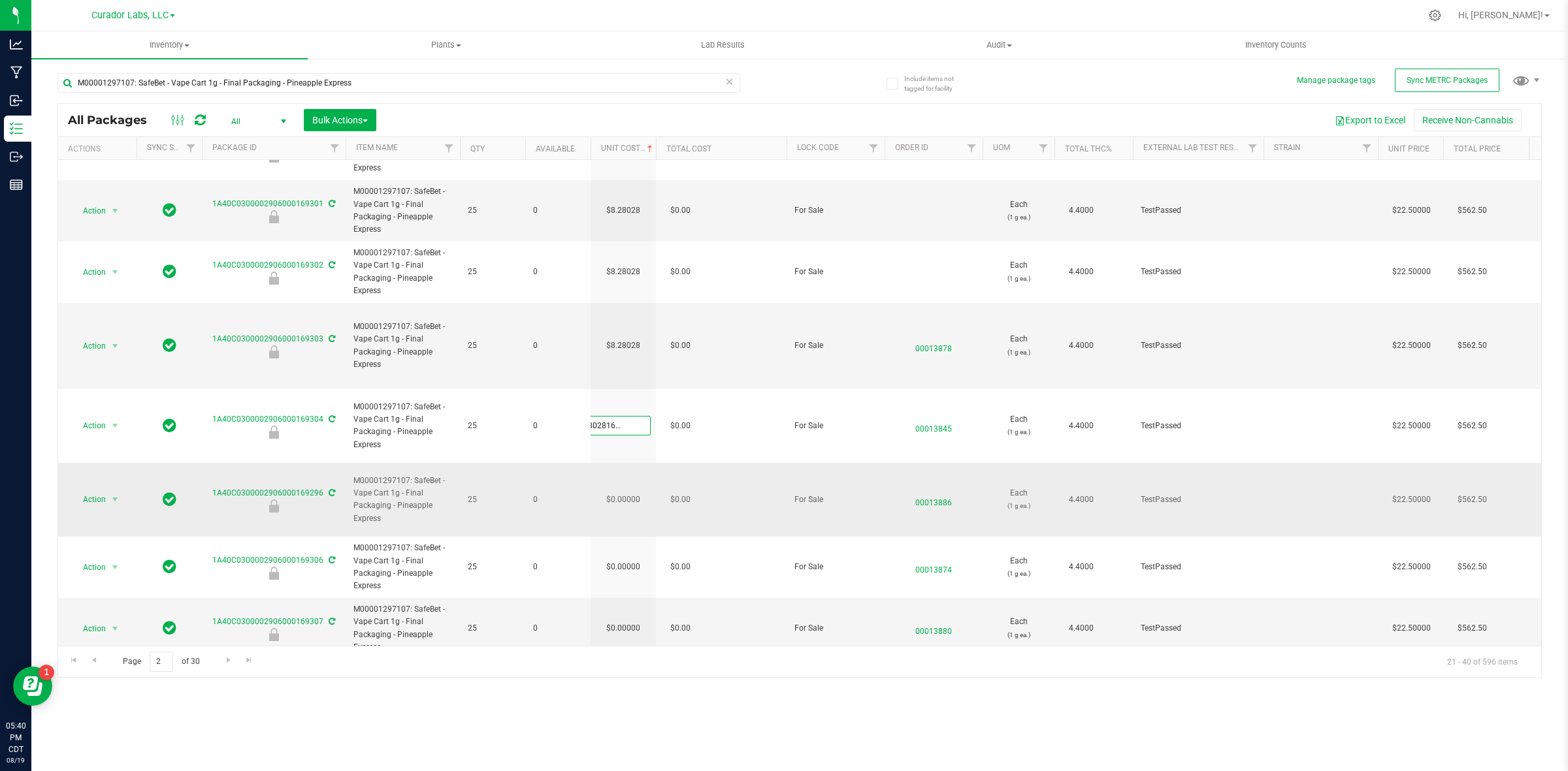
click at [636, 449] on div "All Packages All Active Only Lab Samples Locked All External Internal Bulk Acti…" at bounding box center [800, 390] width 1484 height 575
click at [634, 463] on td "$0.00000" at bounding box center [624, 500] width 66 height 74
type input "[DATE]"
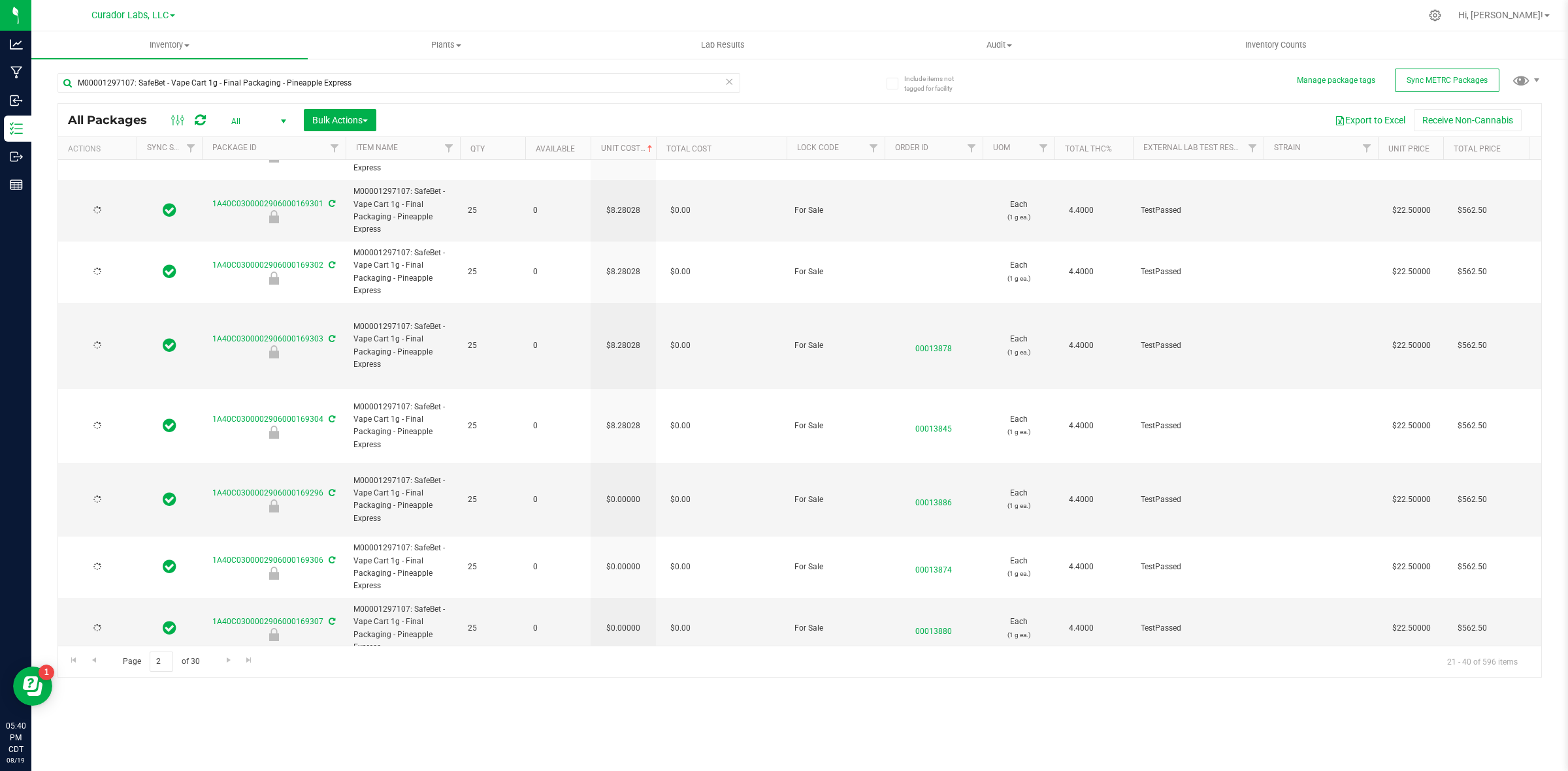
type input "[DATE]"
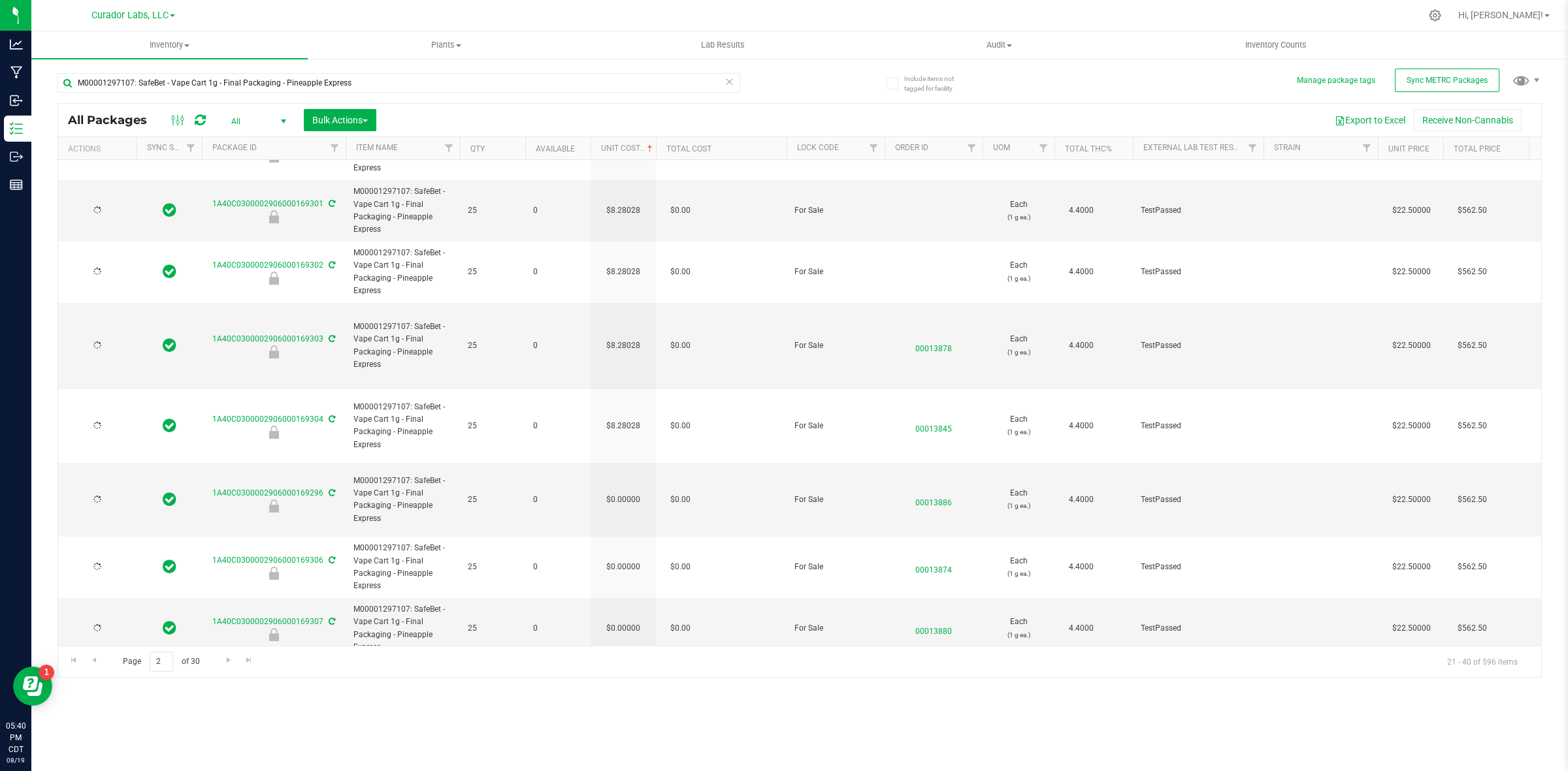
type input "[DATE]"
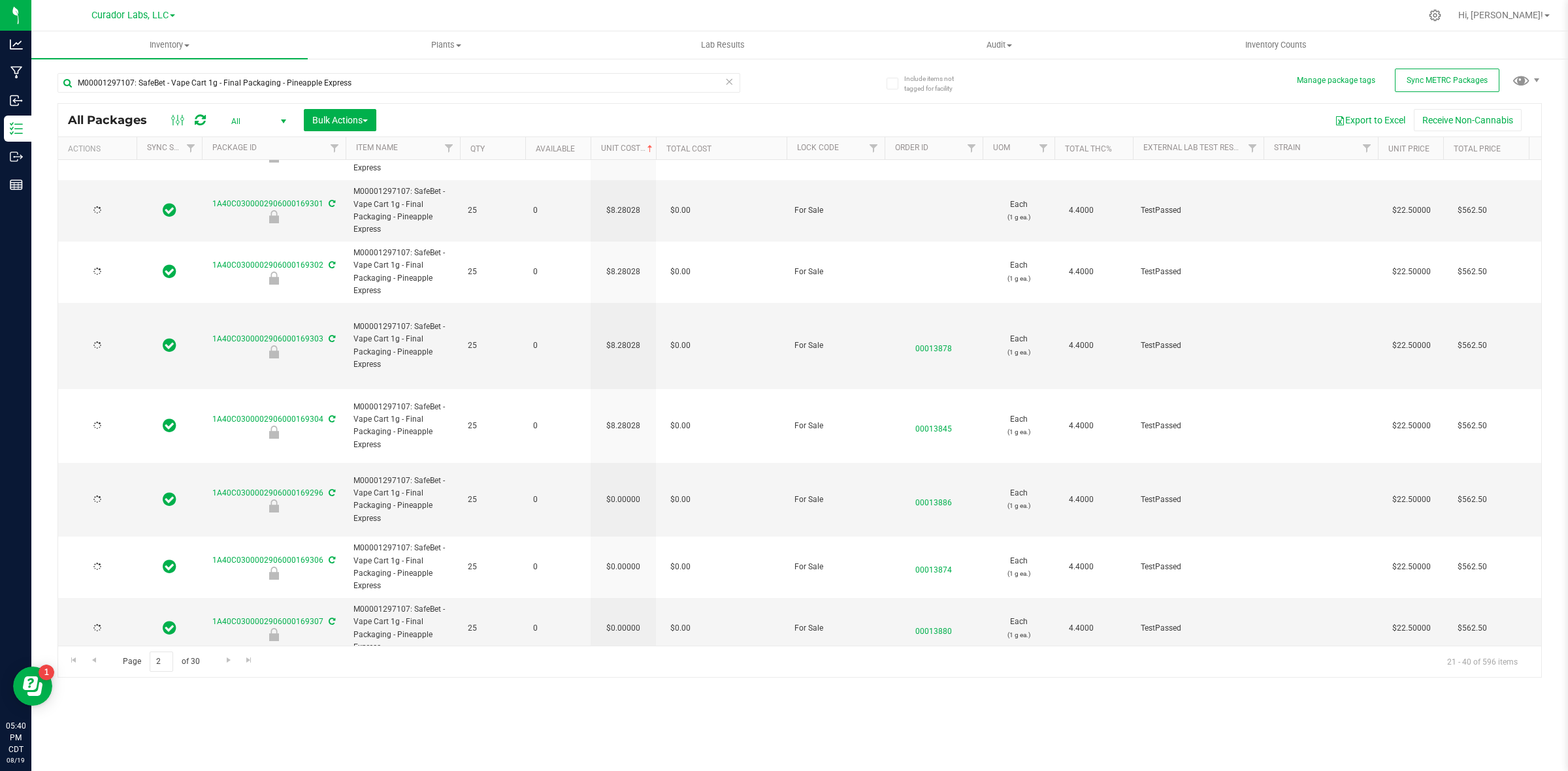
type input "[DATE]"
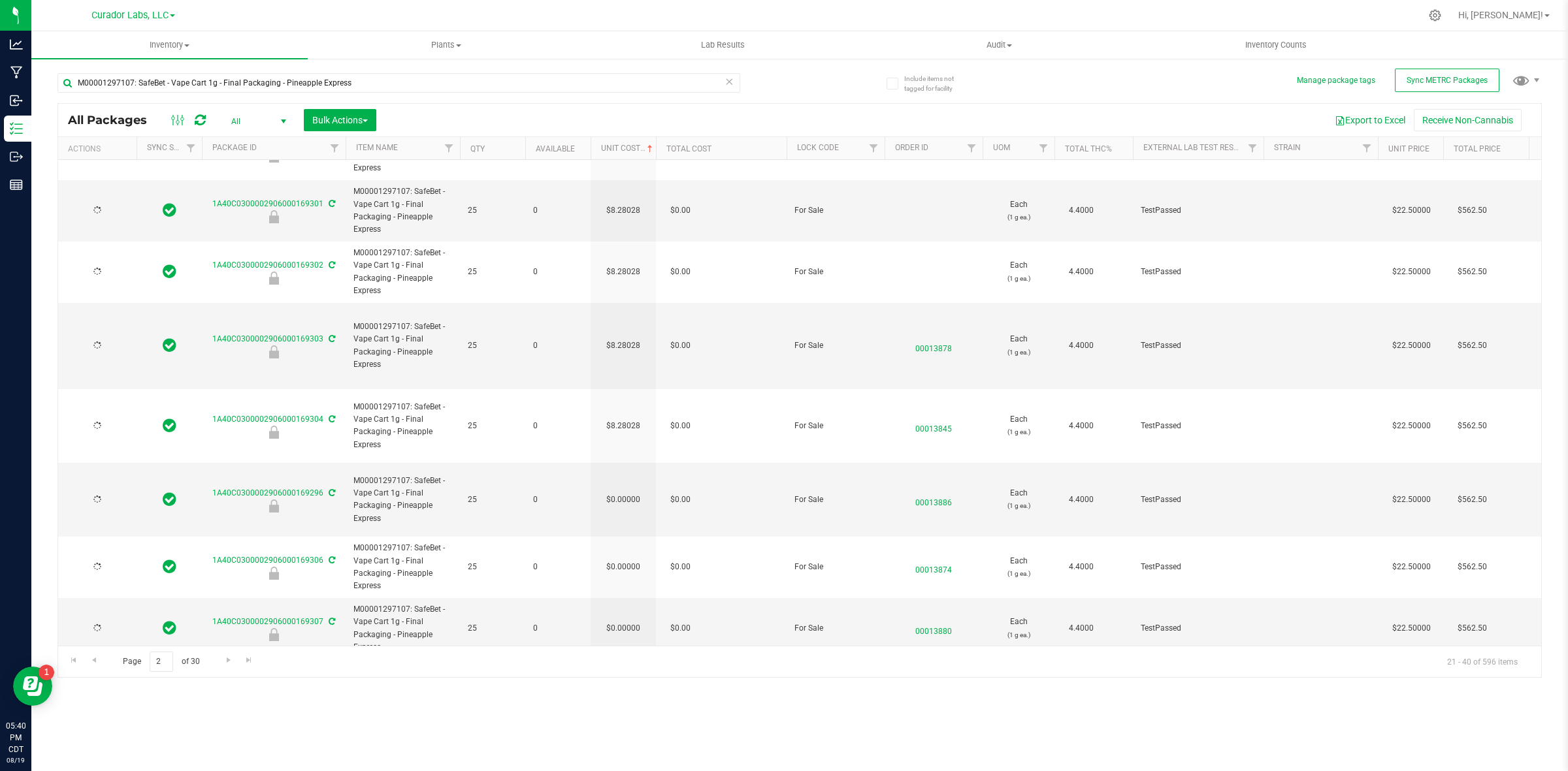
type input "[DATE]"
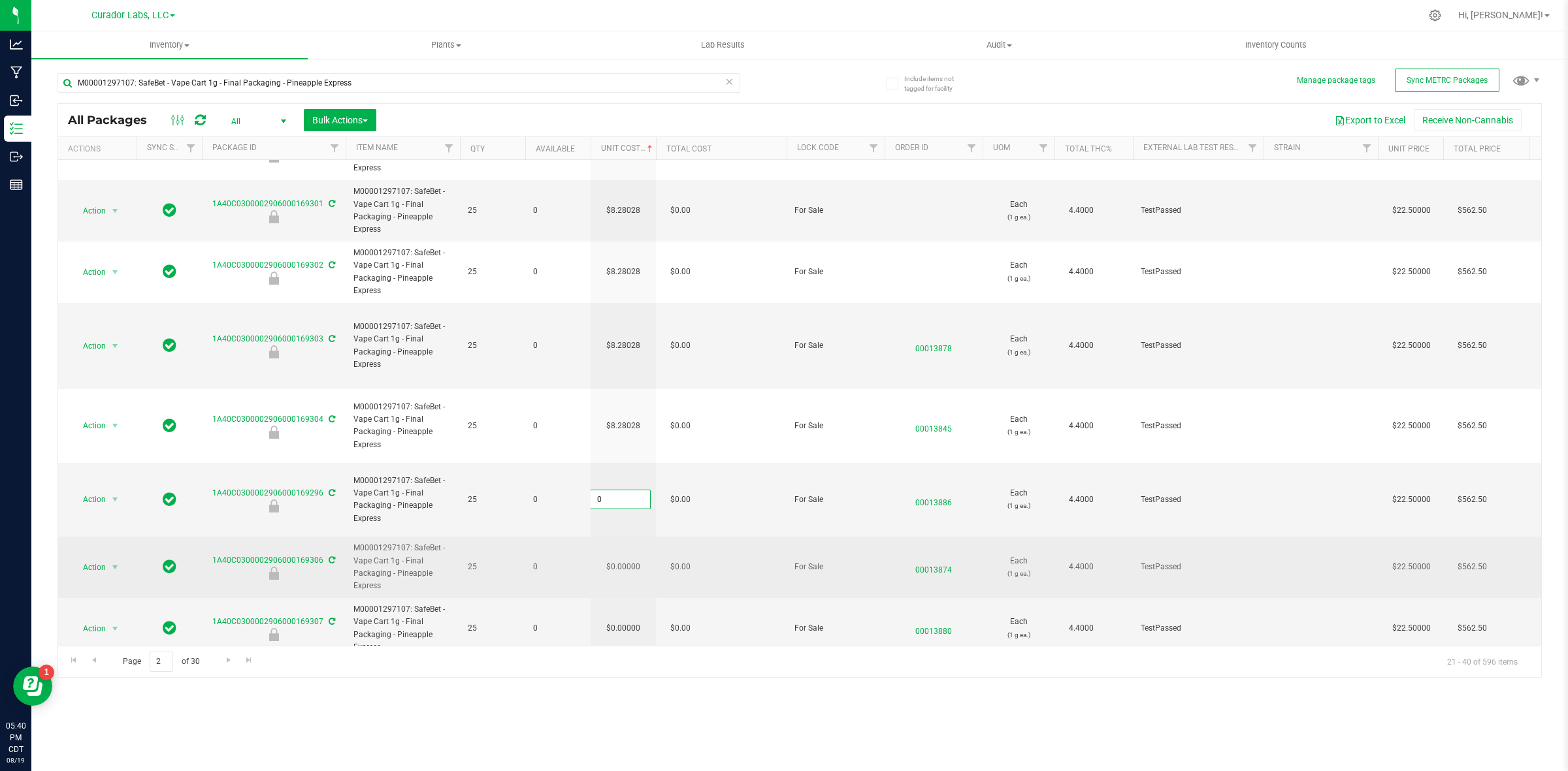
type input "8.28028162928554"
click at [633, 509] on div "All Packages All Active Only Lab Samples Locked All External Internal Bulk Acti…" at bounding box center [800, 390] width 1484 height 575
type input "8.28028"
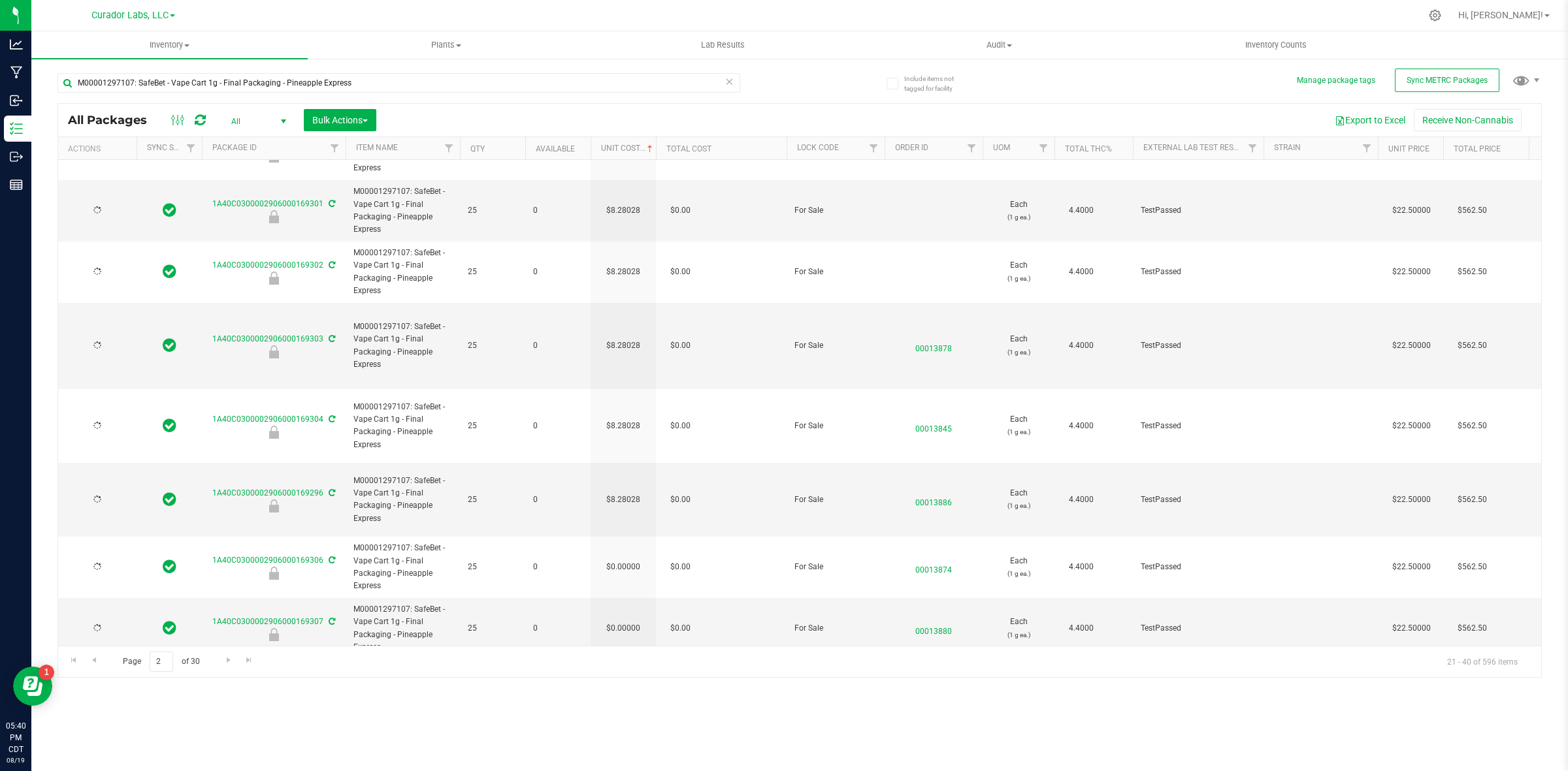
click at [627, 537] on td "$0.00000" at bounding box center [624, 567] width 66 height 61
type input "[DATE]"
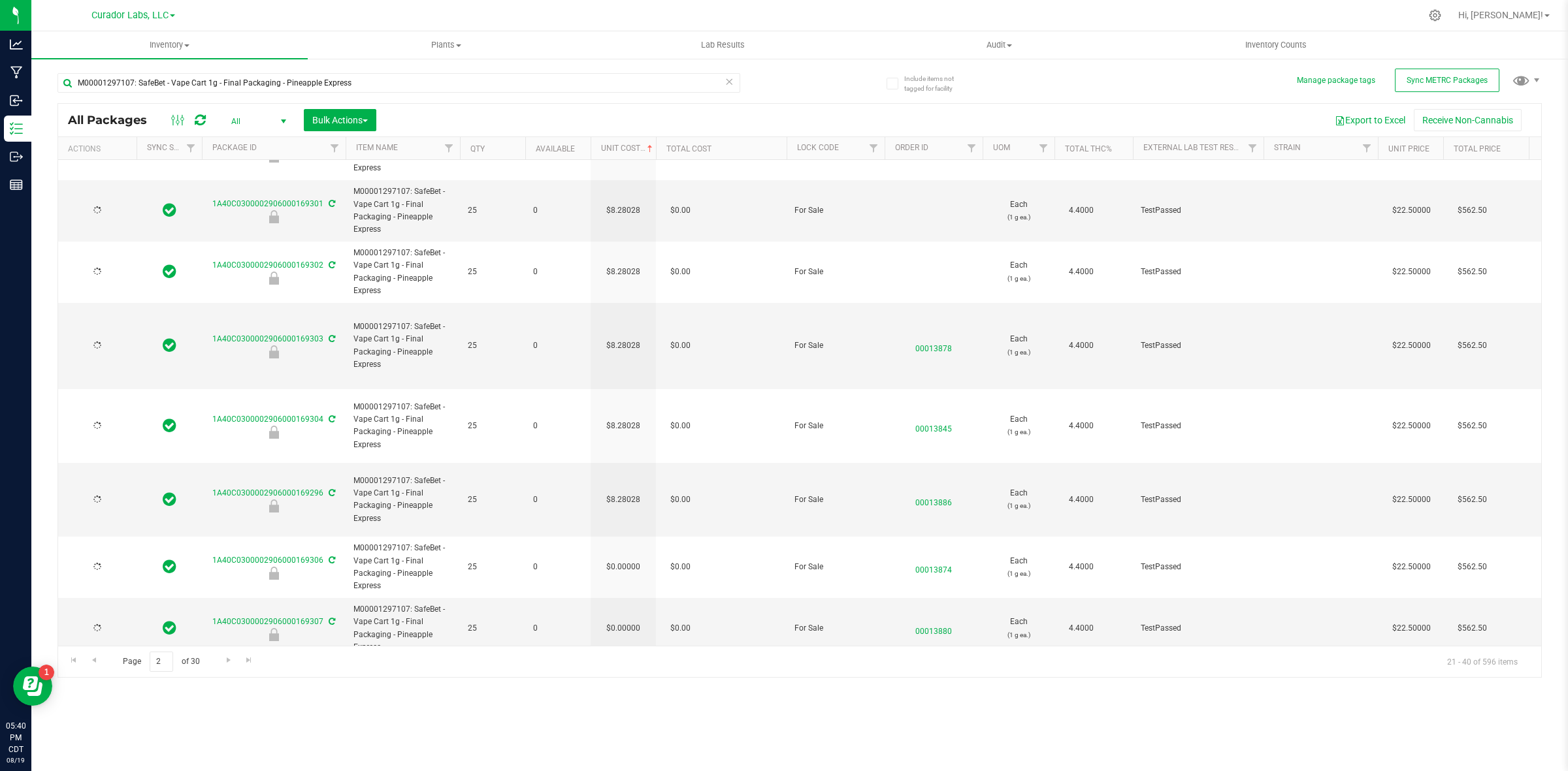
type input "[DATE]"
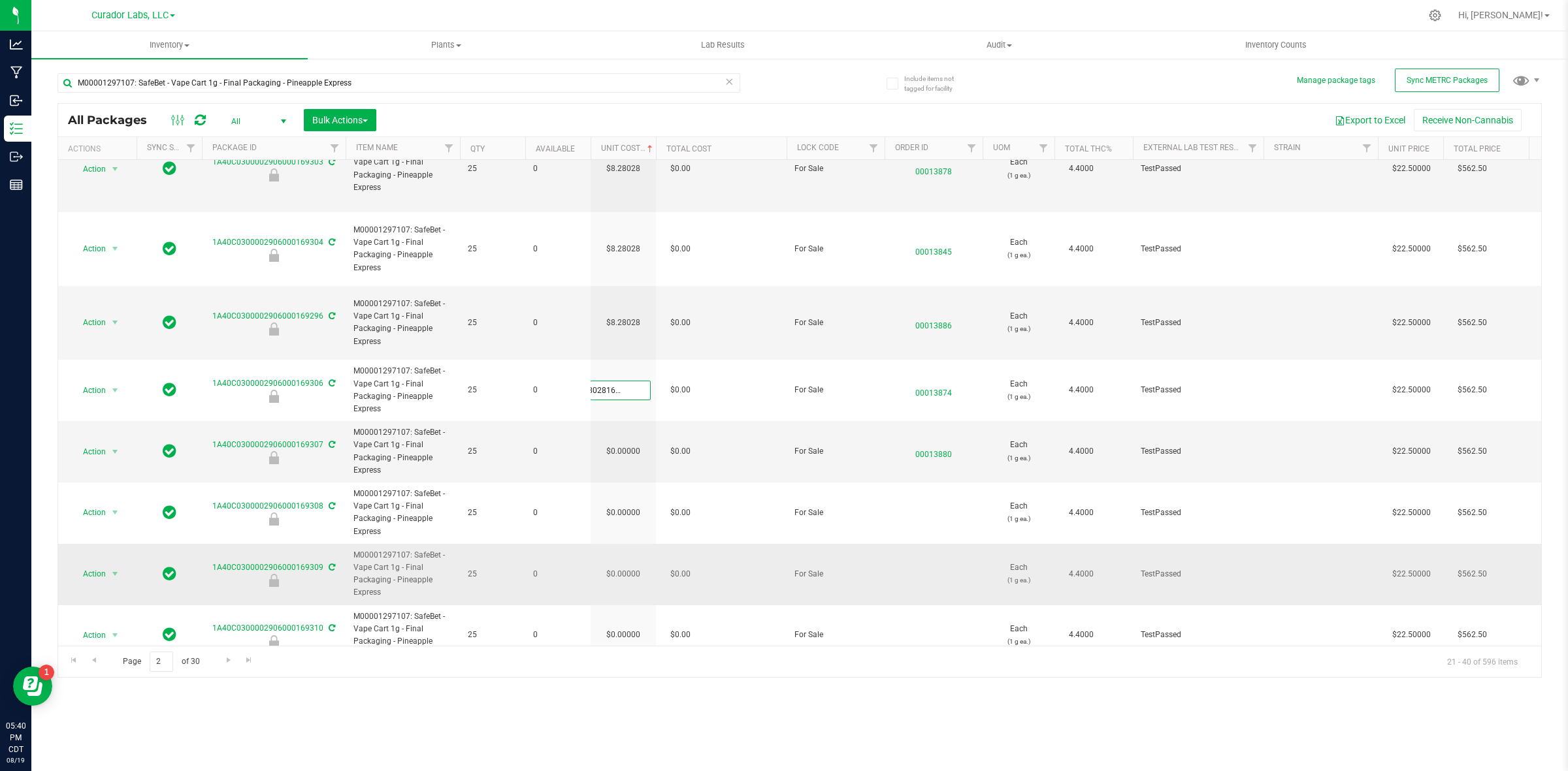
scroll to position [408, 0]
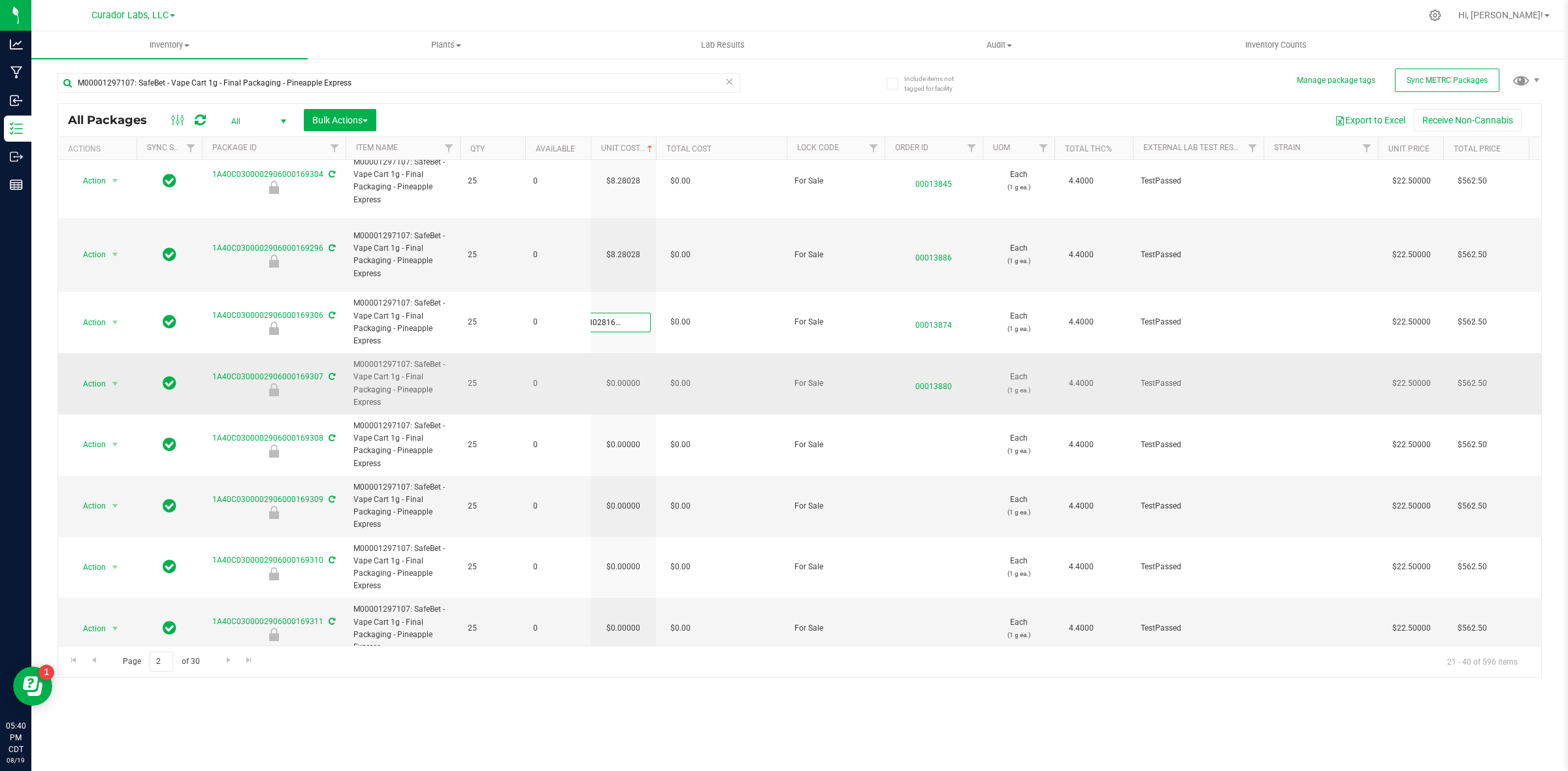
click at [621, 334] on div "All Packages All Active Only Lab Samples Locked All External Internal Bulk Acti…" at bounding box center [800, 390] width 1484 height 575
click at [621, 353] on td "$0.00000" at bounding box center [624, 384] width 66 height 61
click at [621, 375] on input "0" at bounding box center [621, 384] width 60 height 19
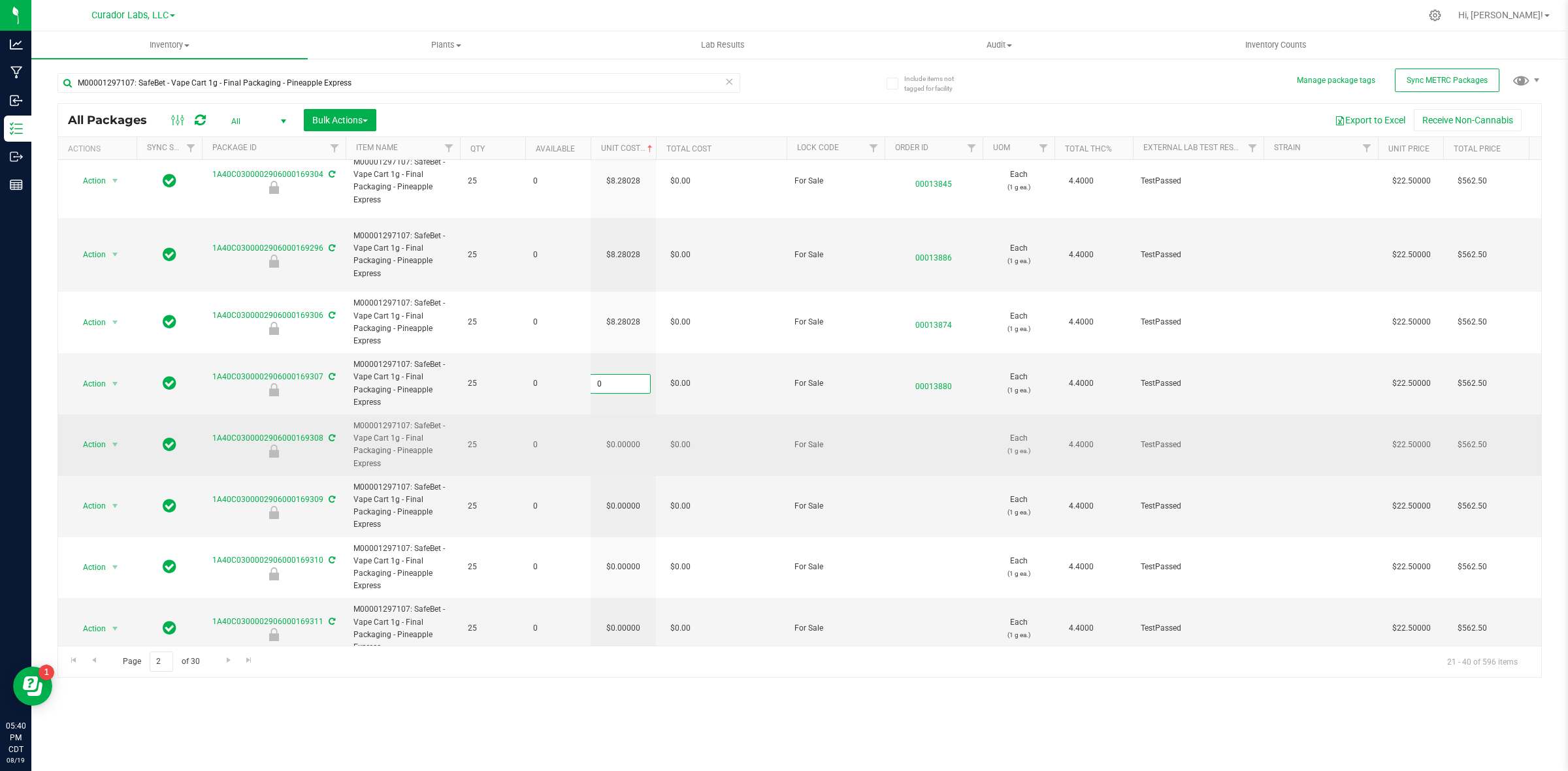
paste input "8.28028162928554"
click at [623, 407] on div "All Packages All Active Only Lab Samples Locked All External Internal Bulk Acti…" at bounding box center [800, 390] width 1484 height 575
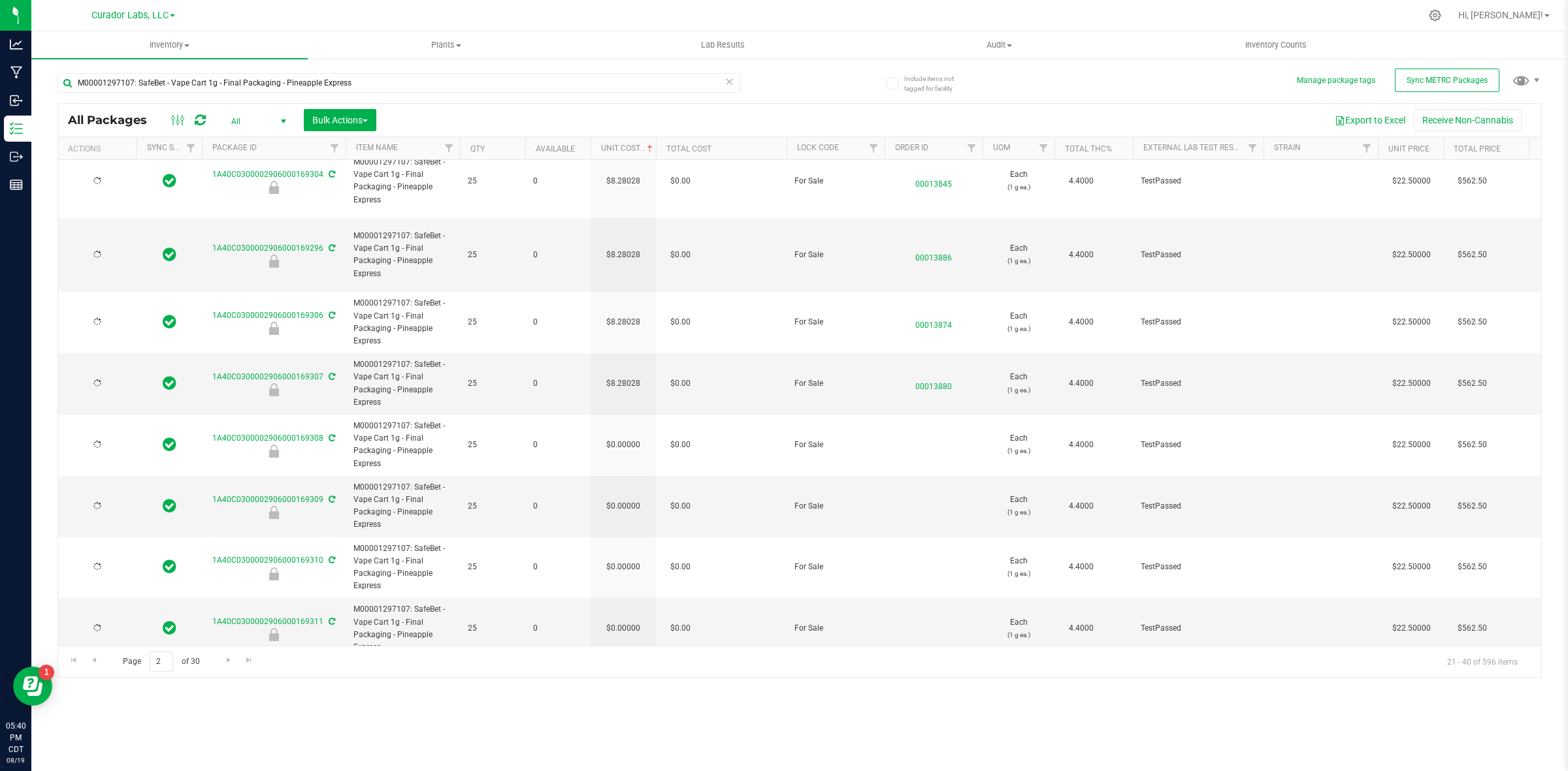
click at [623, 415] on td "$0.00000" at bounding box center [624, 445] width 66 height 61
click at [623, 435] on span "0.00000 0" at bounding box center [620, 444] width 60 height 19
click at [623, 435] on input "0" at bounding box center [621, 444] width 60 height 19
paste input "8.28028162928554"
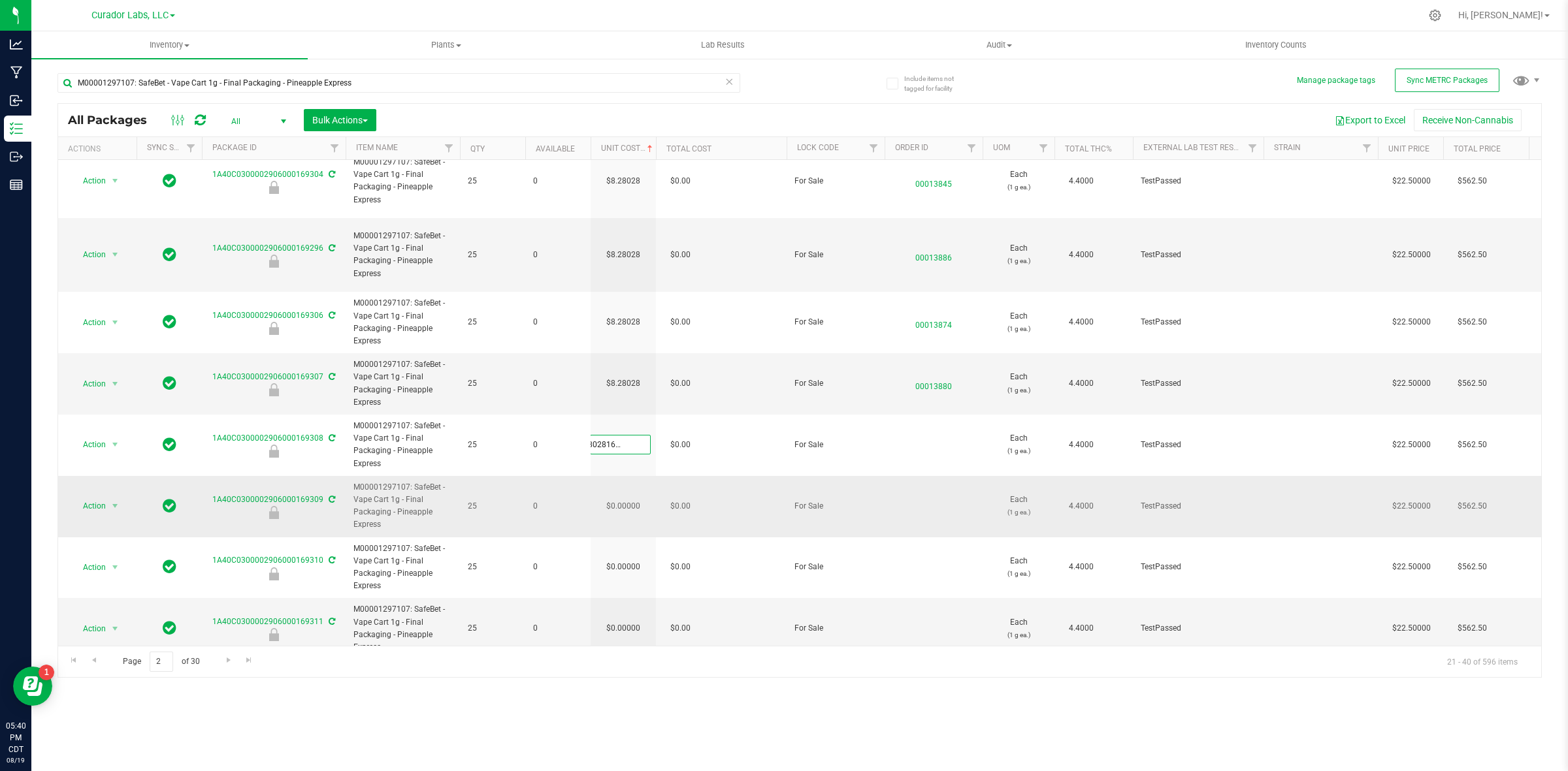
click at [625, 473] on div "All Packages All Active Only Lab Samples Locked All External Internal Bulk Acti…" at bounding box center [800, 390] width 1484 height 575
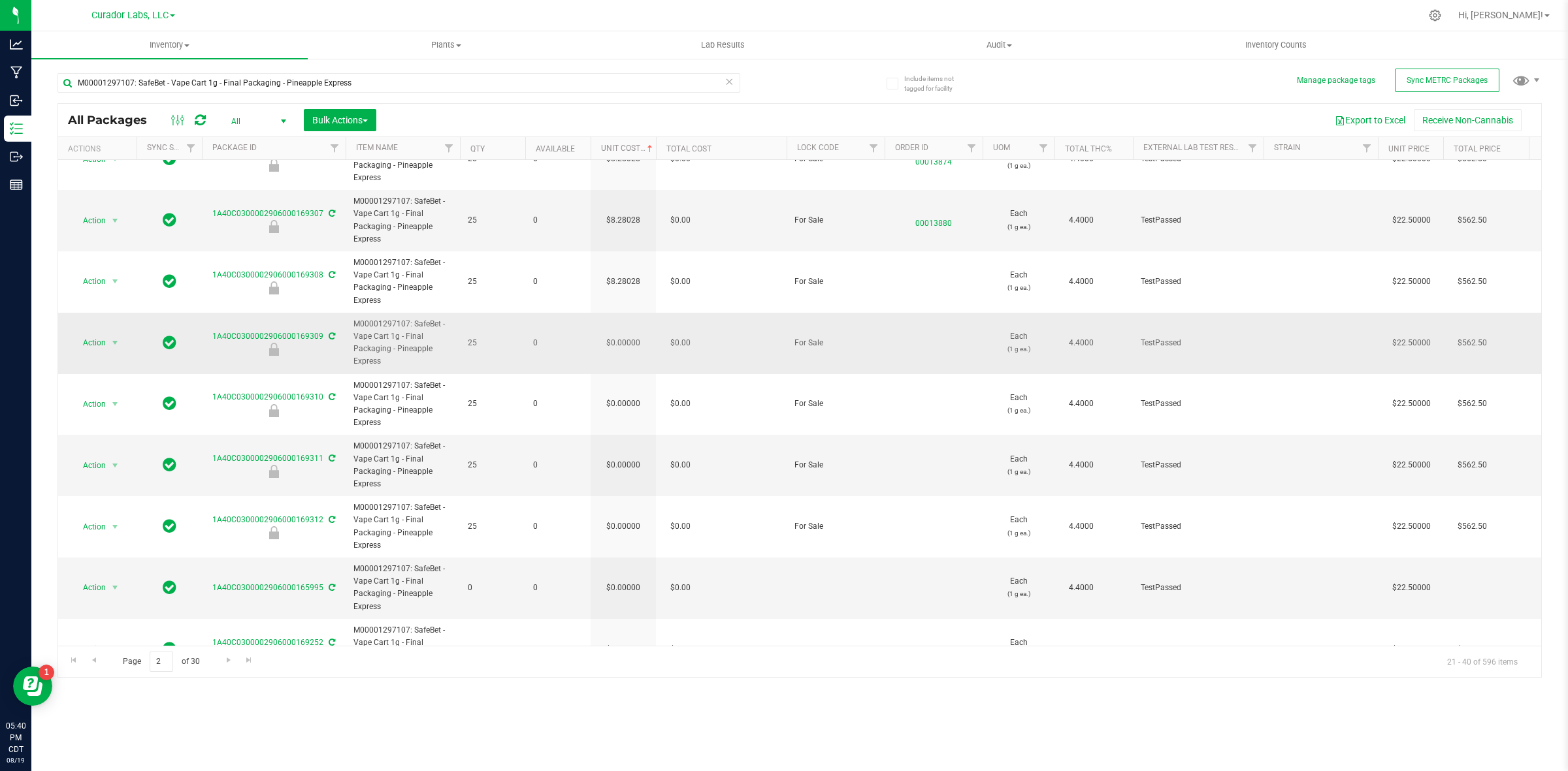
click at [623, 313] on td "$0.00000" at bounding box center [624, 344] width 66 height 61
click at [623, 333] on span "0.00000 0" at bounding box center [620, 343] width 60 height 19
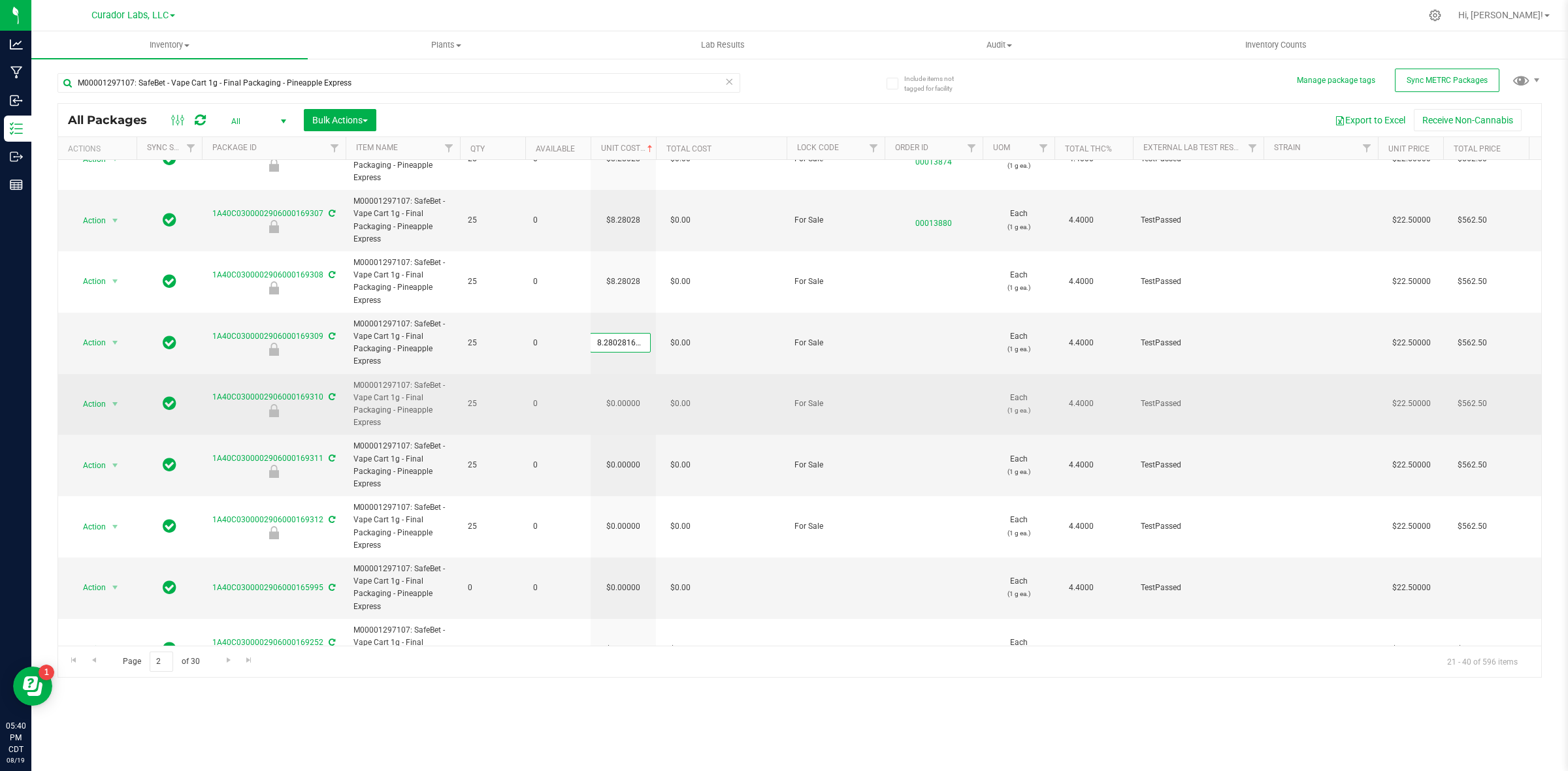
scroll to position [0, 20]
click at [621, 374] on div "All Packages All Active Only Lab Samples Locked All External Internal Bulk Acti…" at bounding box center [800, 390] width 1484 height 575
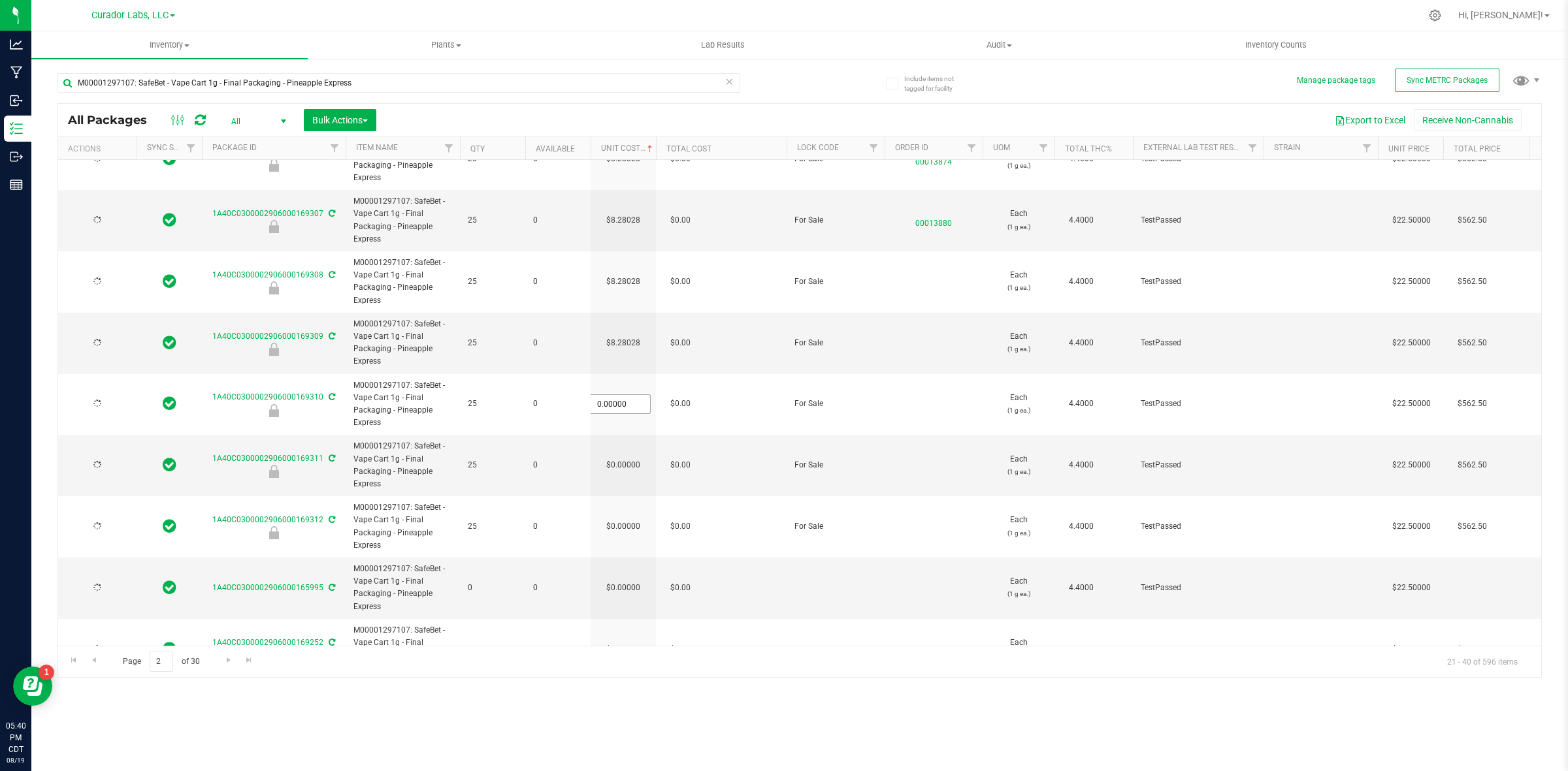
click at [621, 395] on input "0.00000" at bounding box center [621, 404] width 60 height 19
paste input "8.28028162928554"
click at [618, 450] on div "All Packages All Active Only Lab Samples Locked All External Internal Bulk Acti…" at bounding box center [800, 390] width 1484 height 575
click at [618, 435] on td "$0.00000" at bounding box center [624, 465] width 66 height 61
click at [618, 456] on span "0.00000 0" at bounding box center [620, 465] width 60 height 19
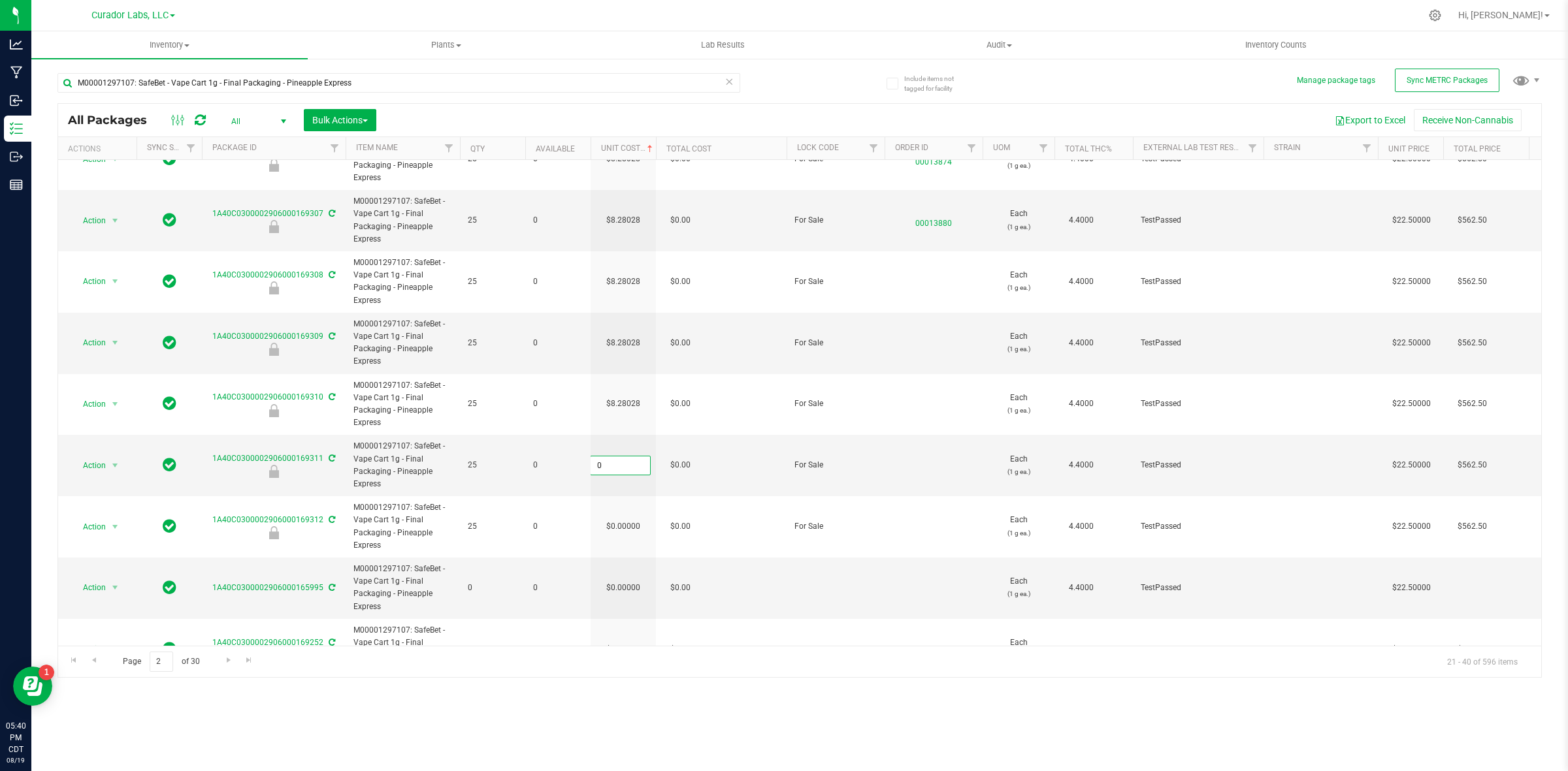
click at [618, 456] on input "0" at bounding box center [621, 465] width 60 height 19
paste input "8.28028162928554"
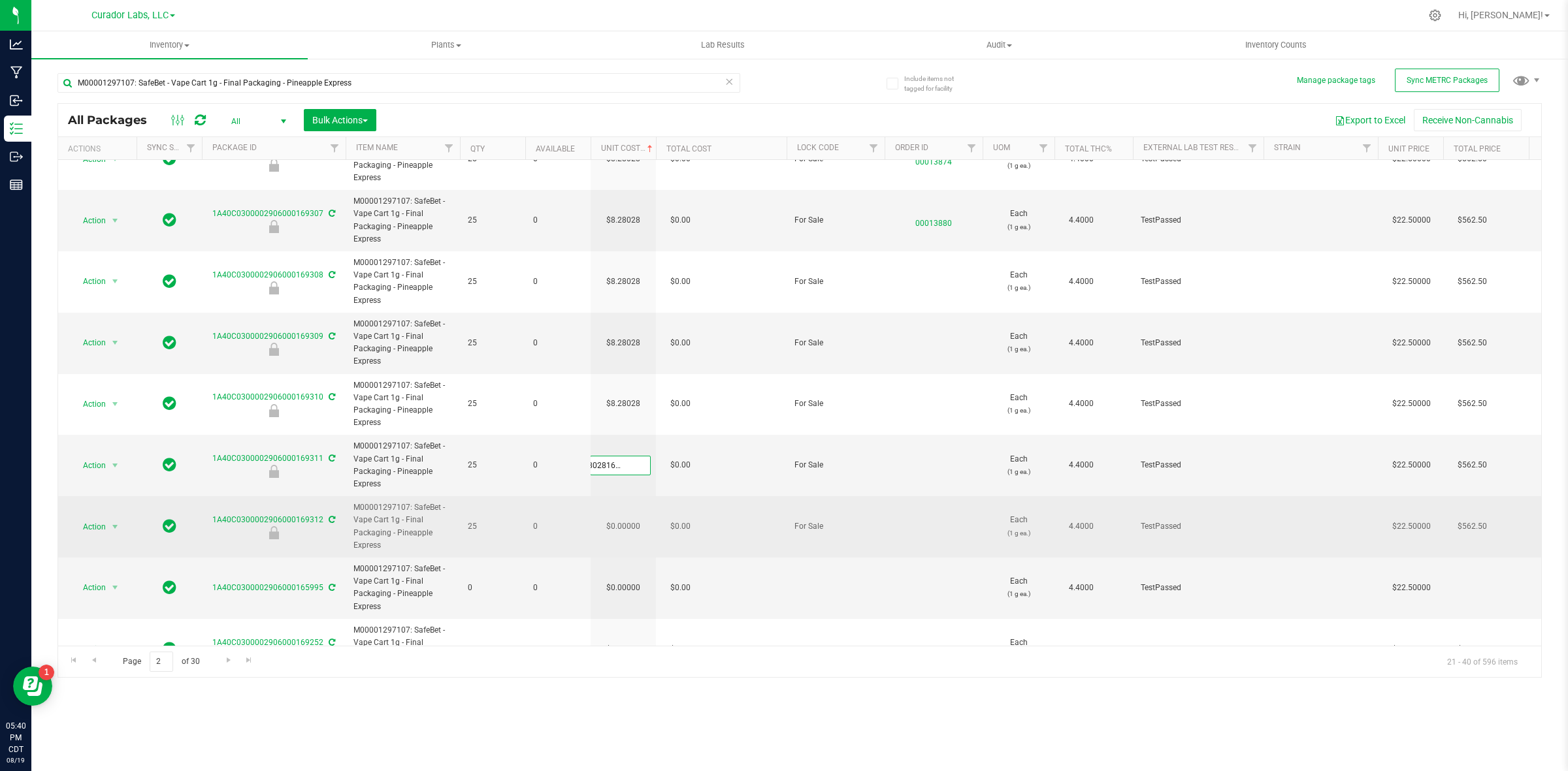
click at [618, 471] on div "All Packages All Active Only Lab Samples Locked All External Internal Bulk Acti…" at bounding box center [800, 390] width 1484 height 575
click at [621, 497] on td "$0.00000" at bounding box center [624, 527] width 66 height 61
click at [621, 518] on input "0" at bounding box center [621, 527] width 60 height 19
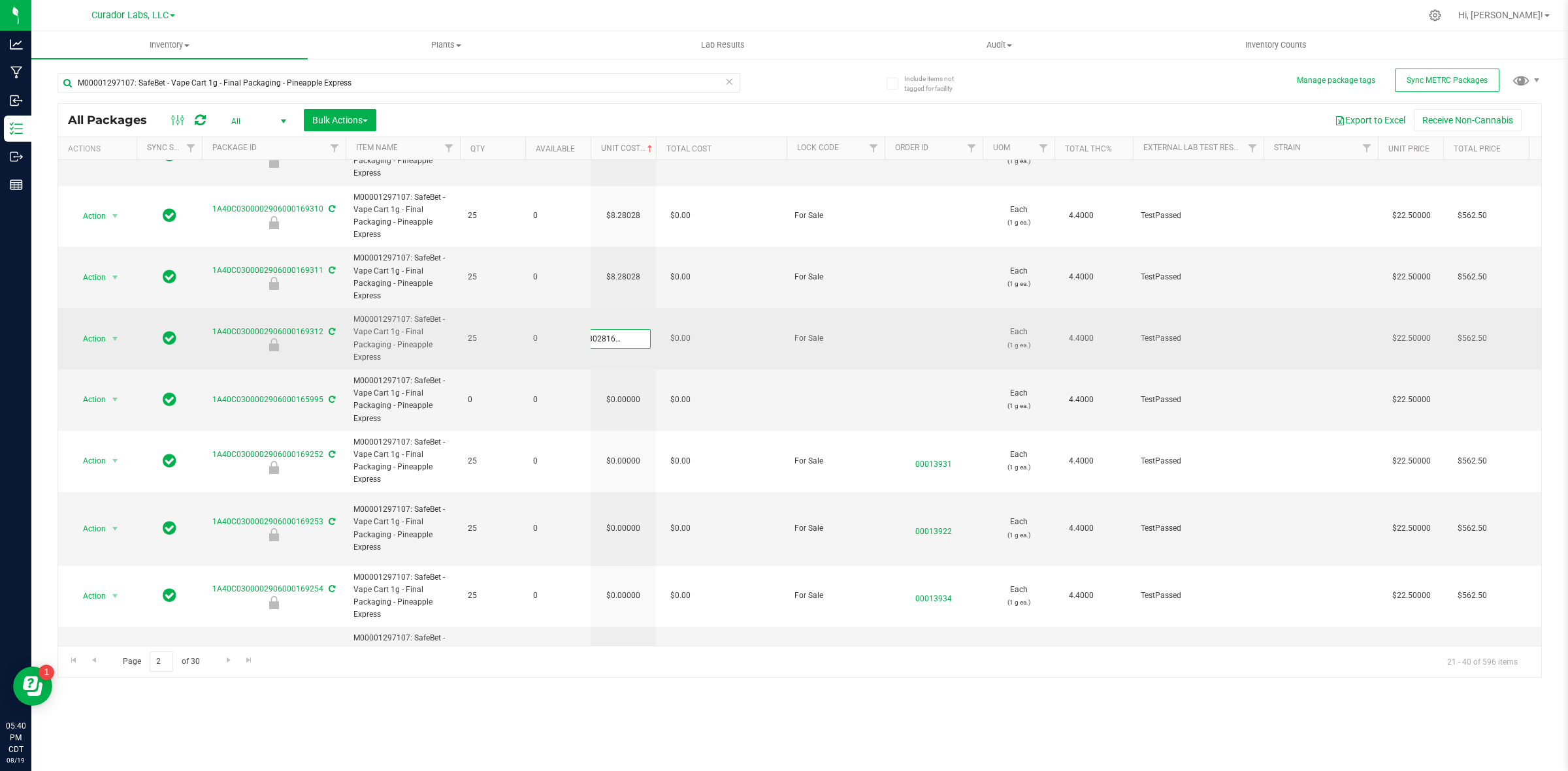
scroll to position [766, 0]
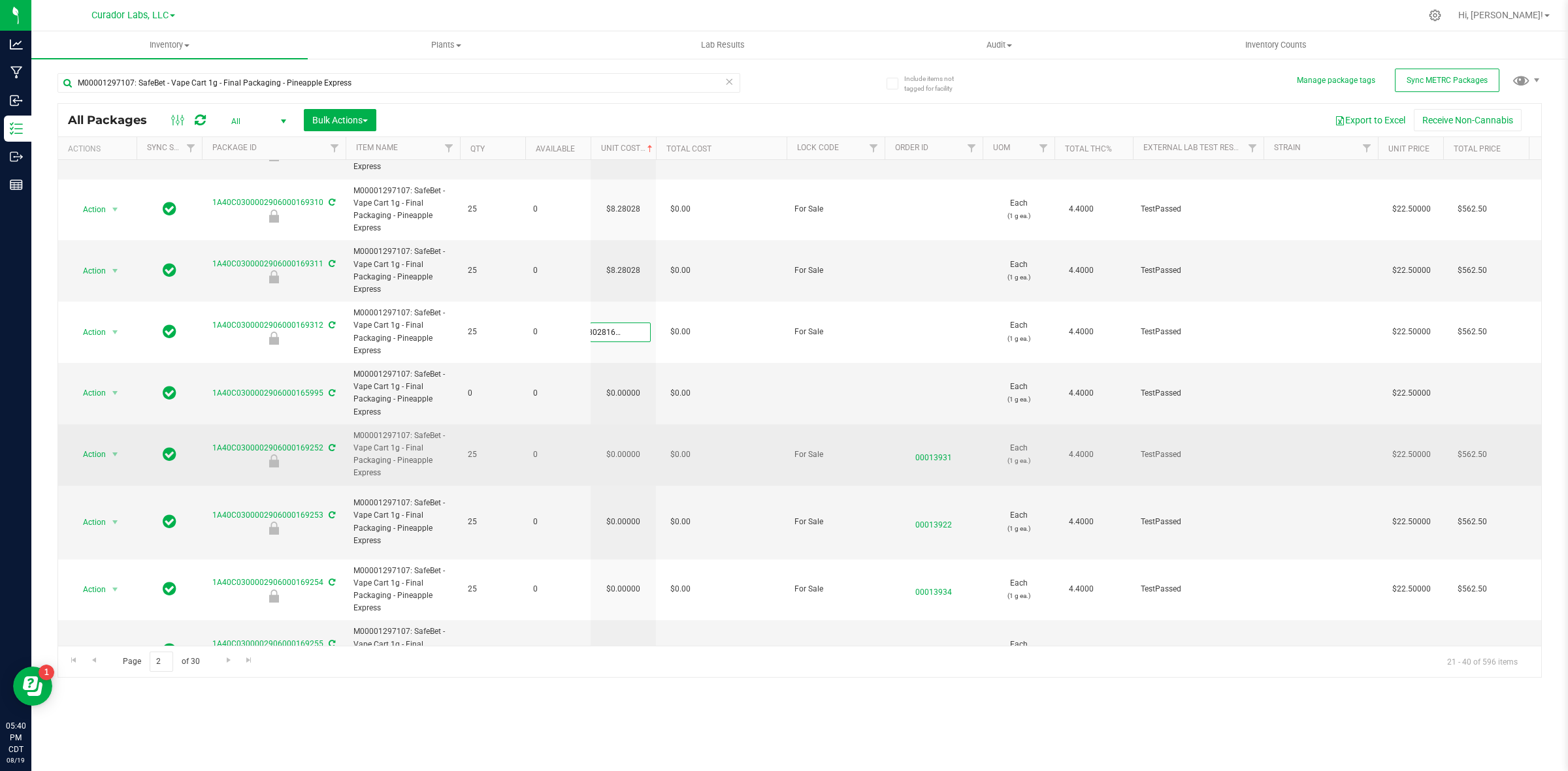
click at [621, 429] on div "All Packages All Active Only Lab Samples Locked All External Internal Bulk Acti…" at bounding box center [800, 390] width 1484 height 575
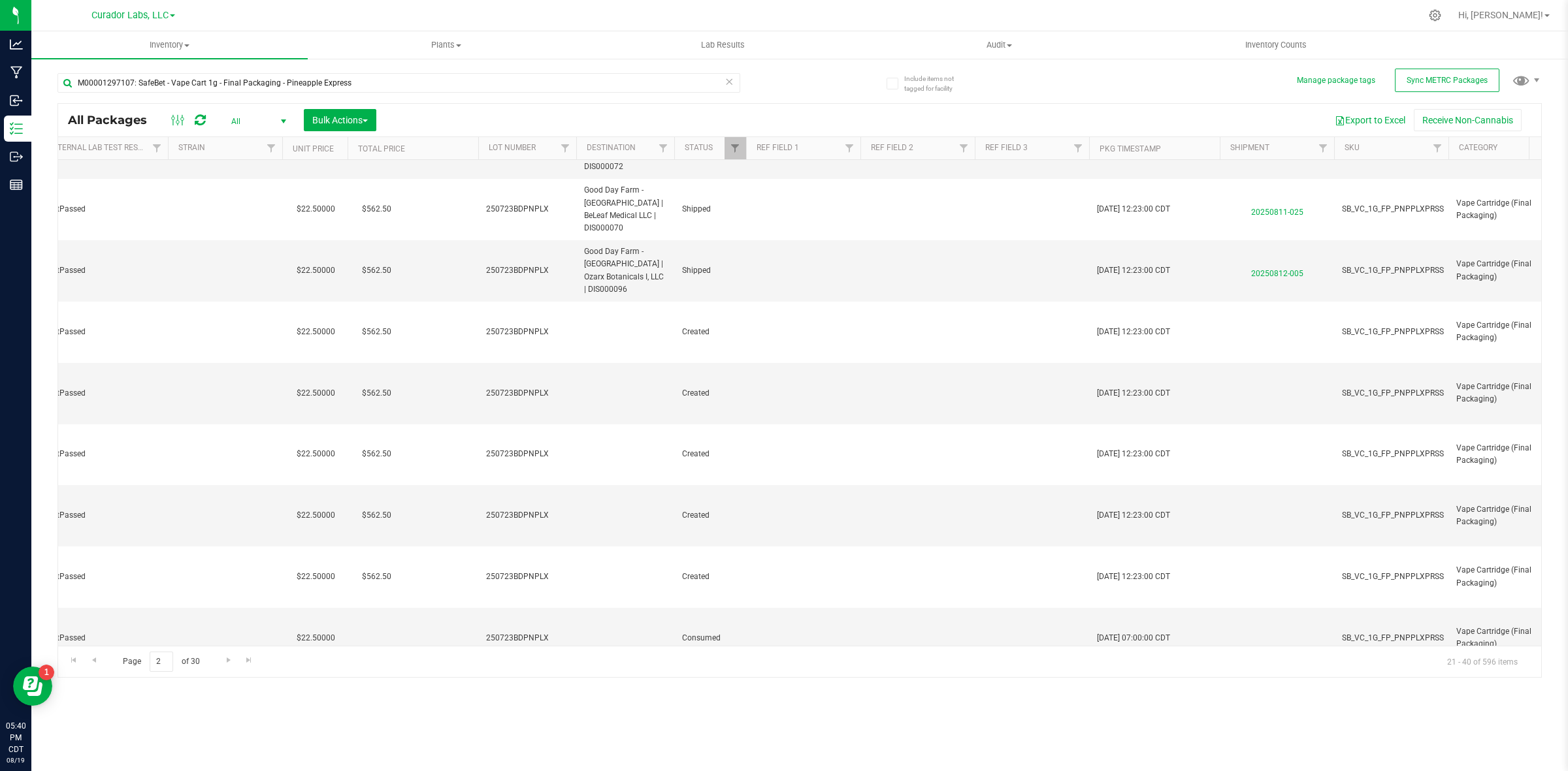
scroll to position [521, 1350]
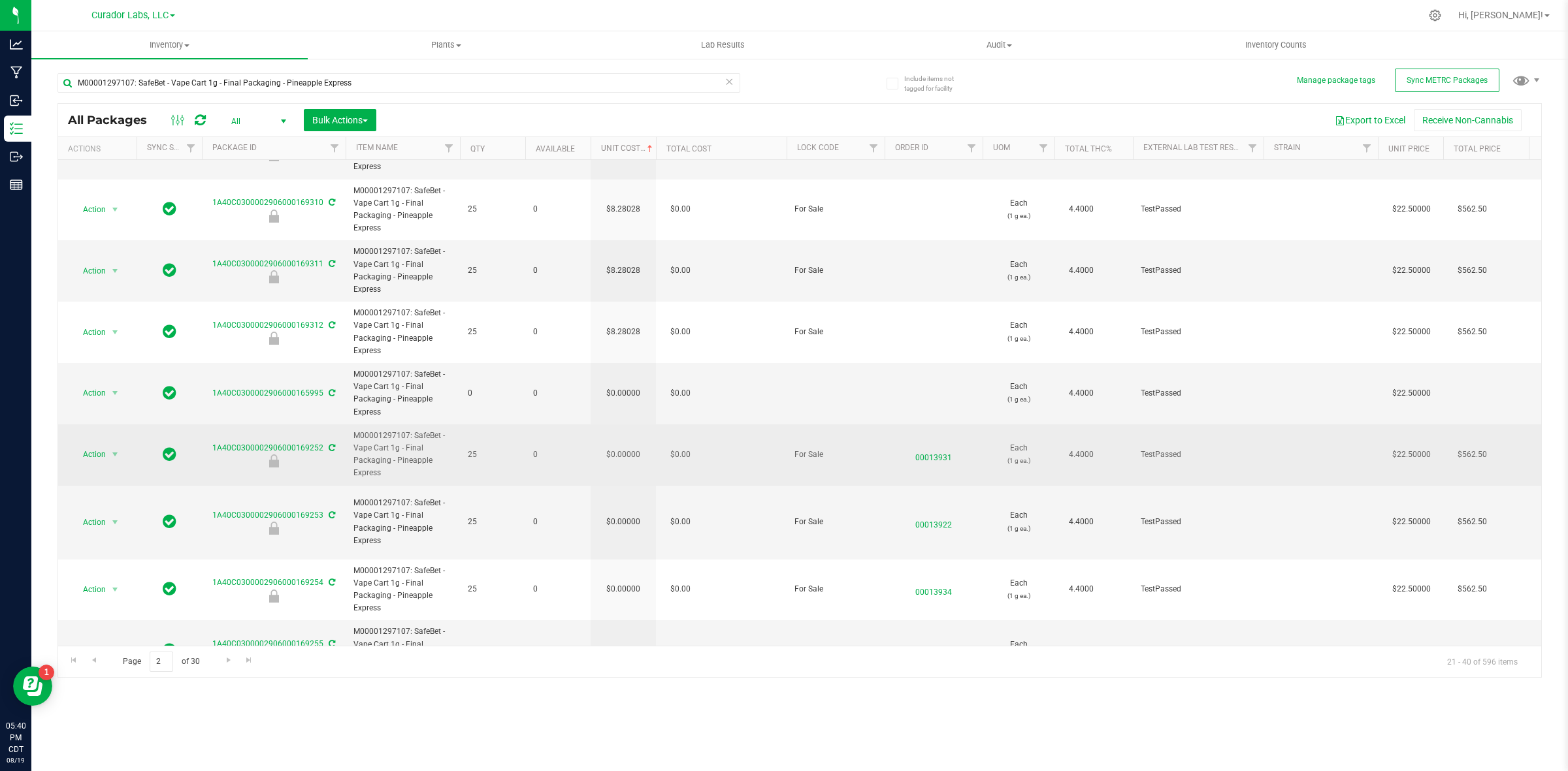
click at [618, 424] on td "$0.00000" at bounding box center [624, 455] width 66 height 61
click at [618, 445] on input "0" at bounding box center [621, 454] width 60 height 19
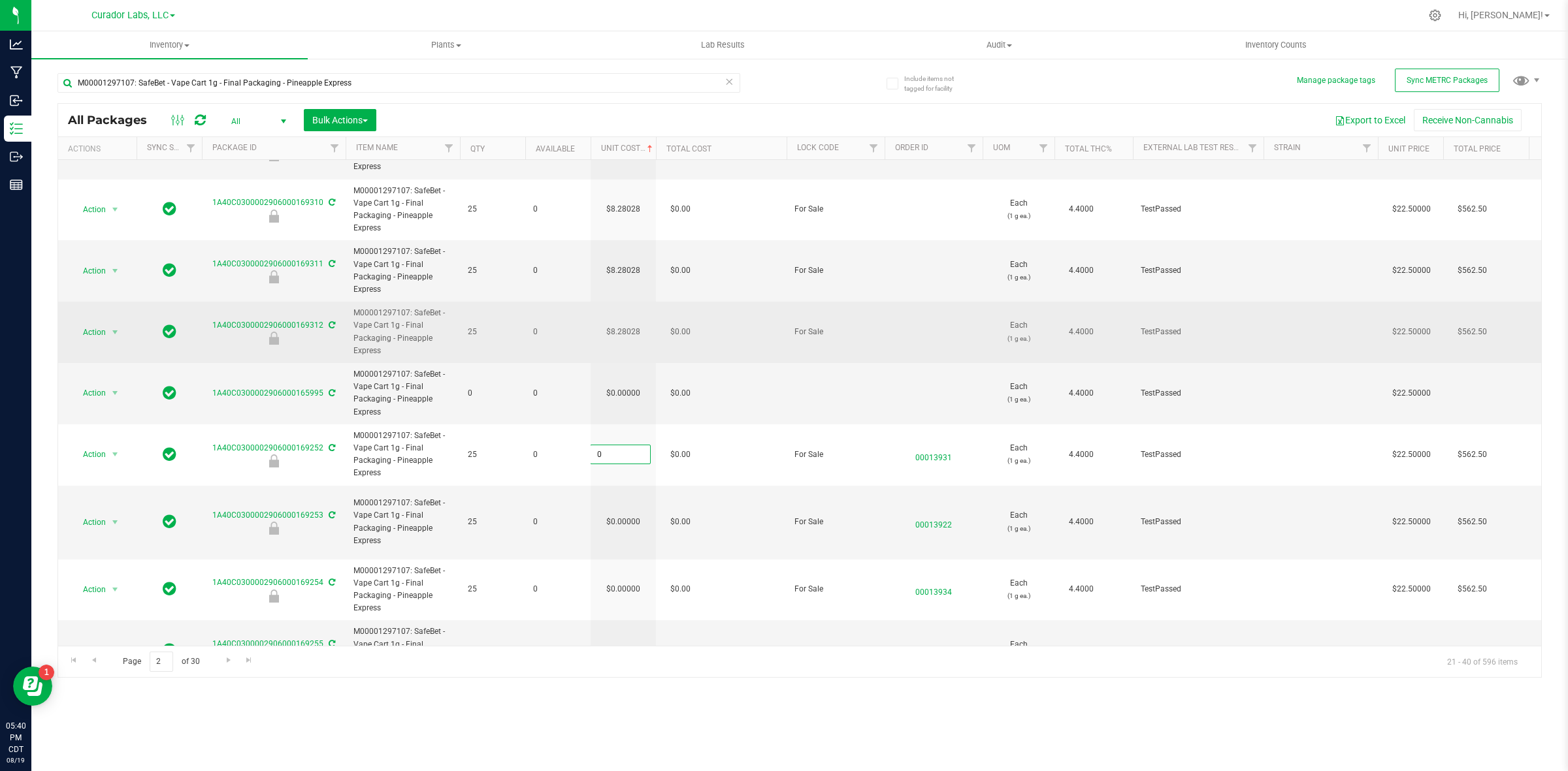
click at [626, 304] on td "$8.28028" at bounding box center [624, 333] width 66 height 61
click at [626, 324] on input "8.28028" at bounding box center [621, 333] width 60 height 19
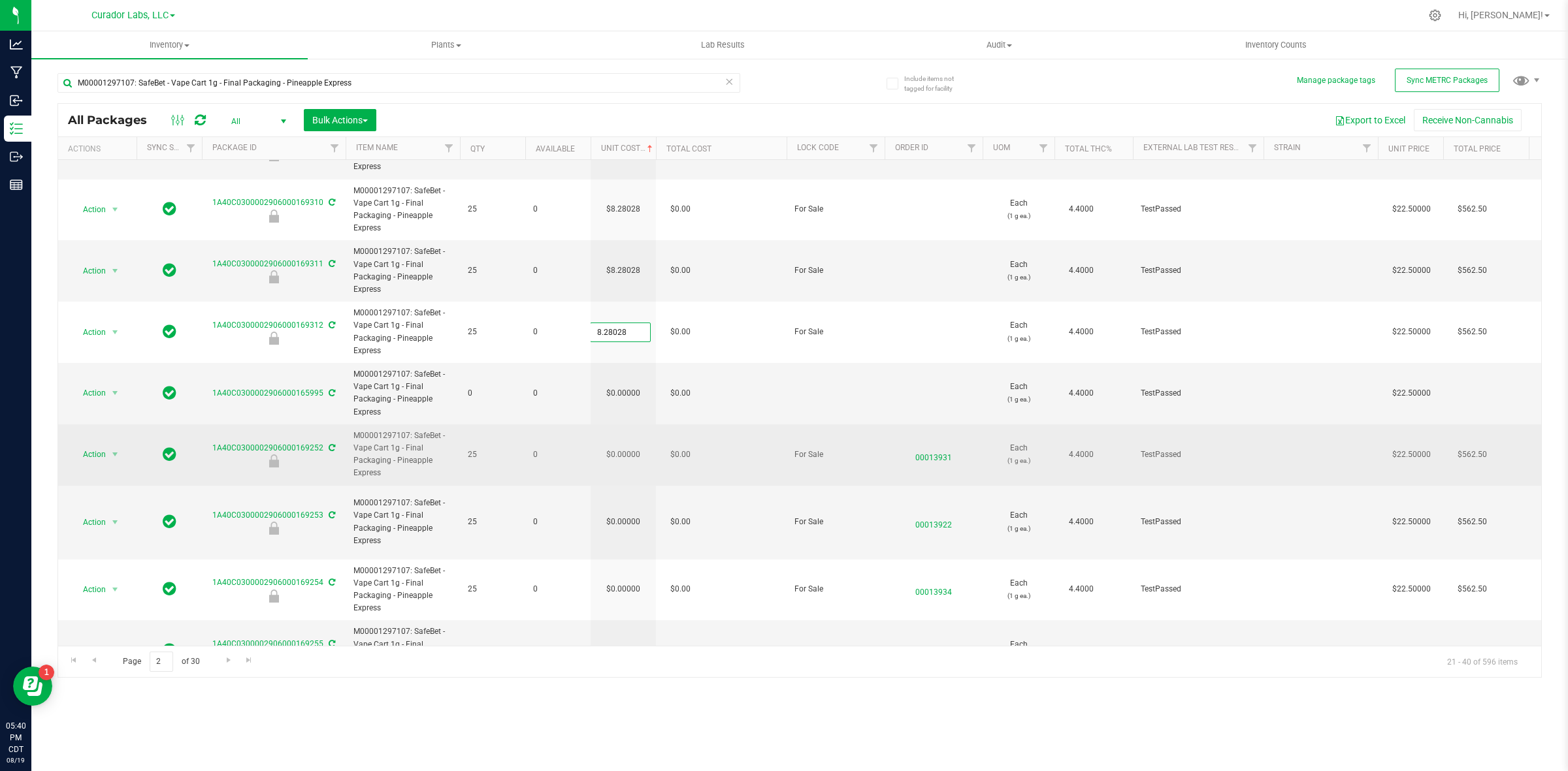
click at [622, 426] on td "$0.00000" at bounding box center [624, 455] width 66 height 61
click at [622, 445] on input "0" at bounding box center [621, 454] width 60 height 19
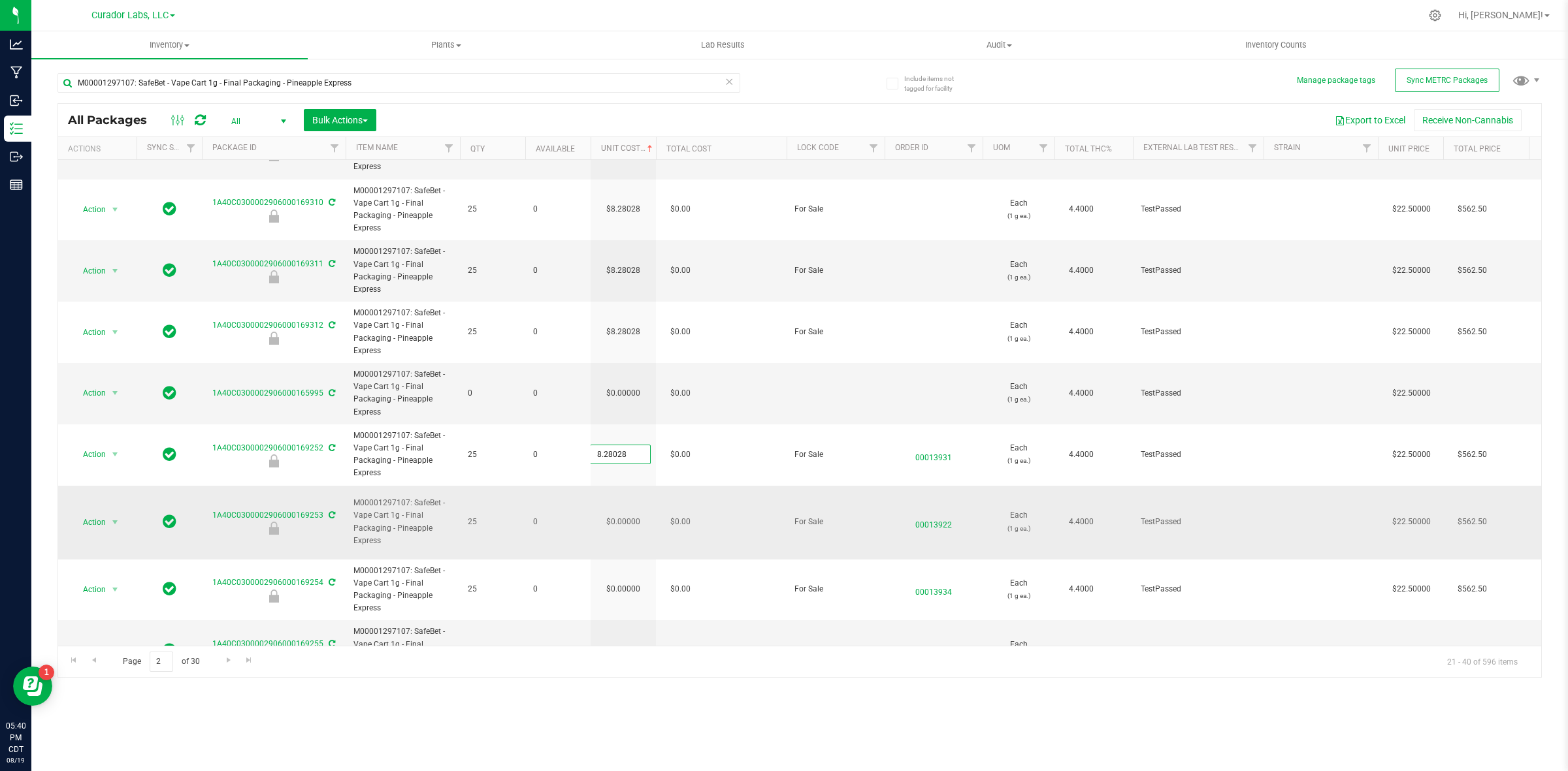
click at [622, 478] on div "All Packages All Active Only Lab Samples Locked All External Internal Bulk Acti…" at bounding box center [800, 390] width 1484 height 575
click at [622, 513] on span "0.00000 0" at bounding box center [620, 523] width 60 height 19
click at [622, 513] on input "0" at bounding box center [621, 522] width 60 height 19
paste input "8.28028"
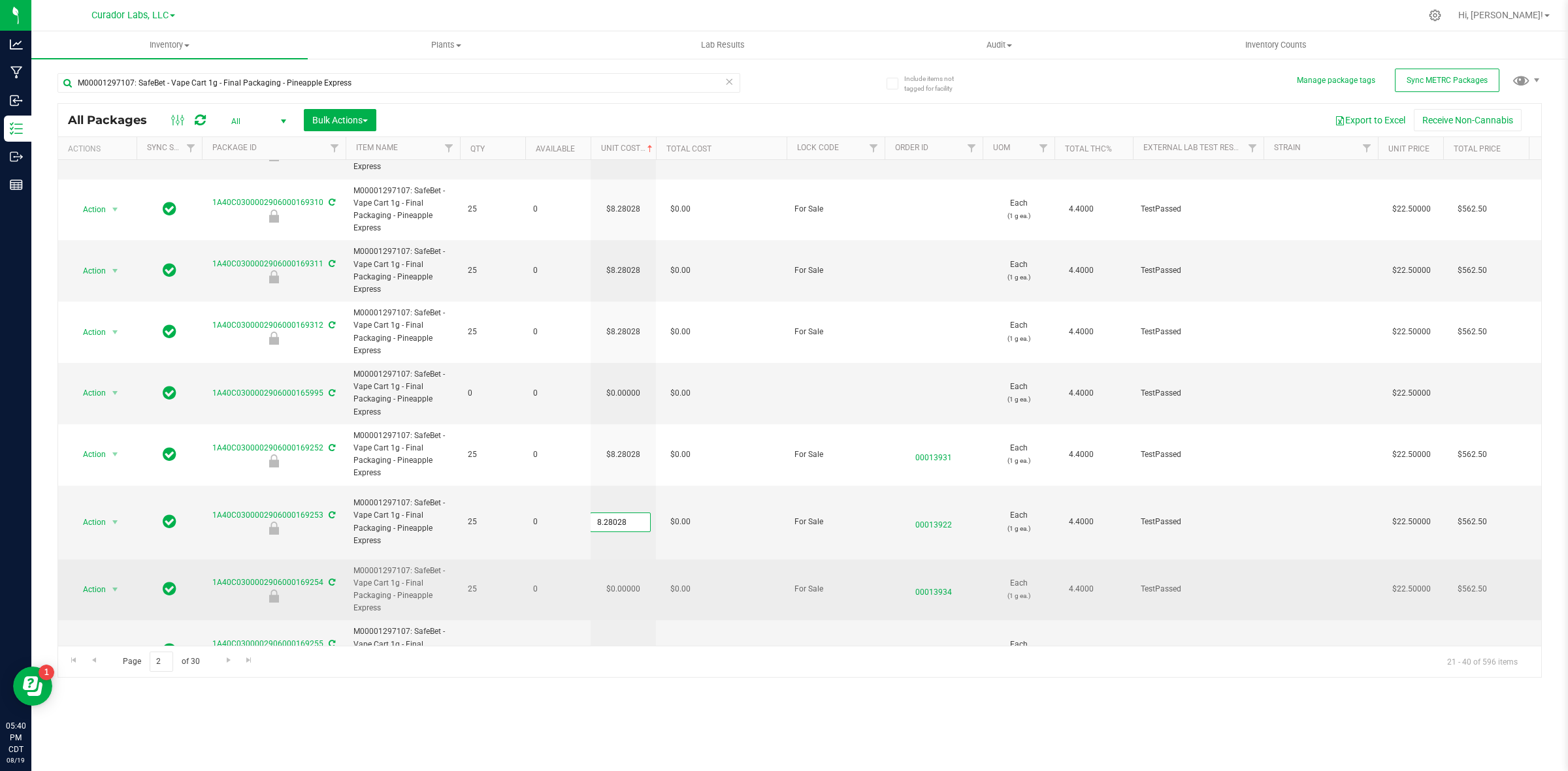
click at [619, 533] on div "All Packages All Active Only Lab Samples Locked All External Internal Bulk Acti…" at bounding box center [800, 390] width 1484 height 575
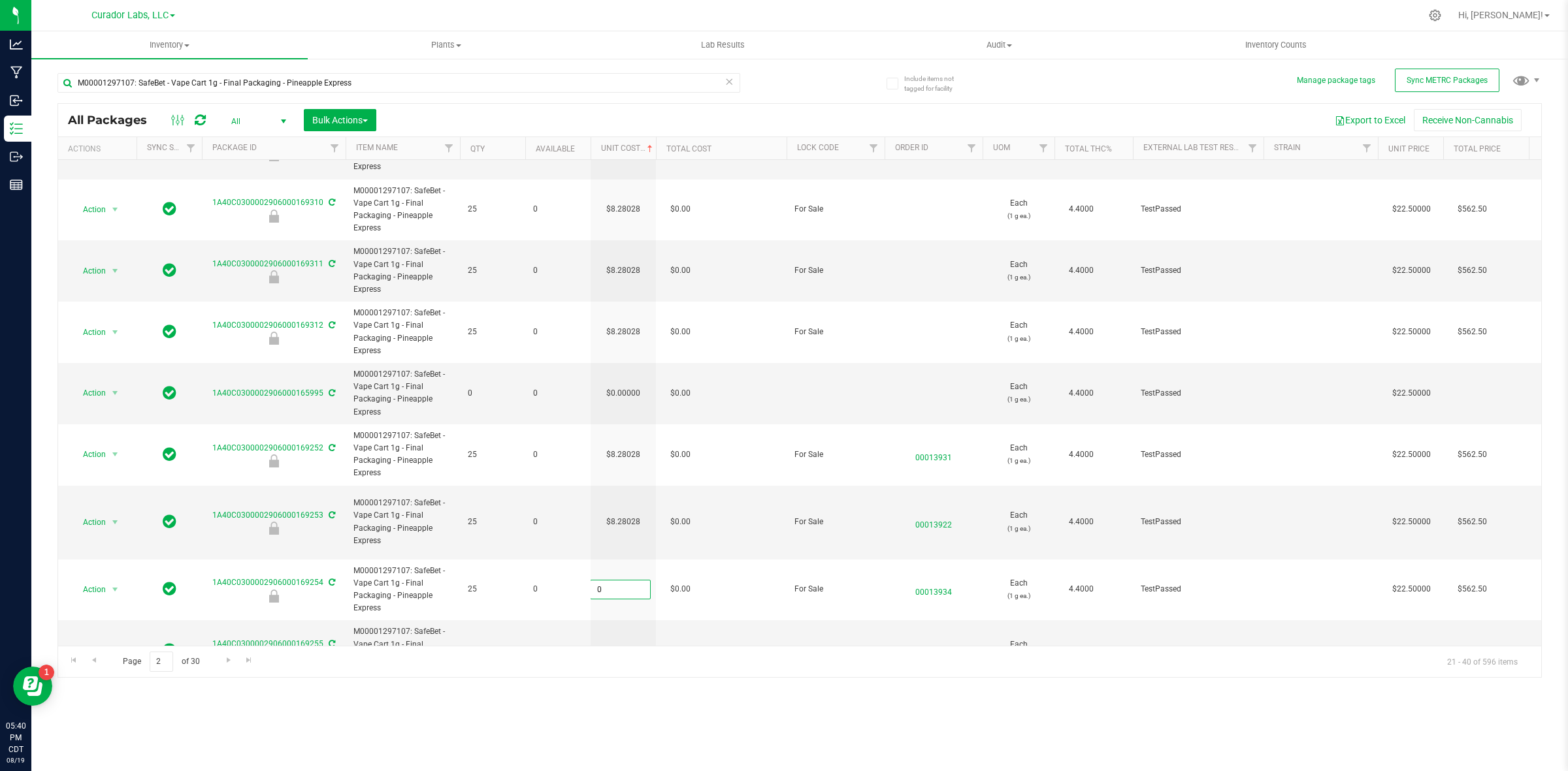
click at [619, 581] on input "0" at bounding box center [621, 590] width 60 height 19
paste input "8.28028"
click at [616, 595] on div "All Packages All Active Only Lab Samples Locked All External Internal Bulk Acti…" at bounding box center [800, 390] width 1484 height 575
click at [616, 595] on input "0" at bounding box center [621, 651] width 60 height 19
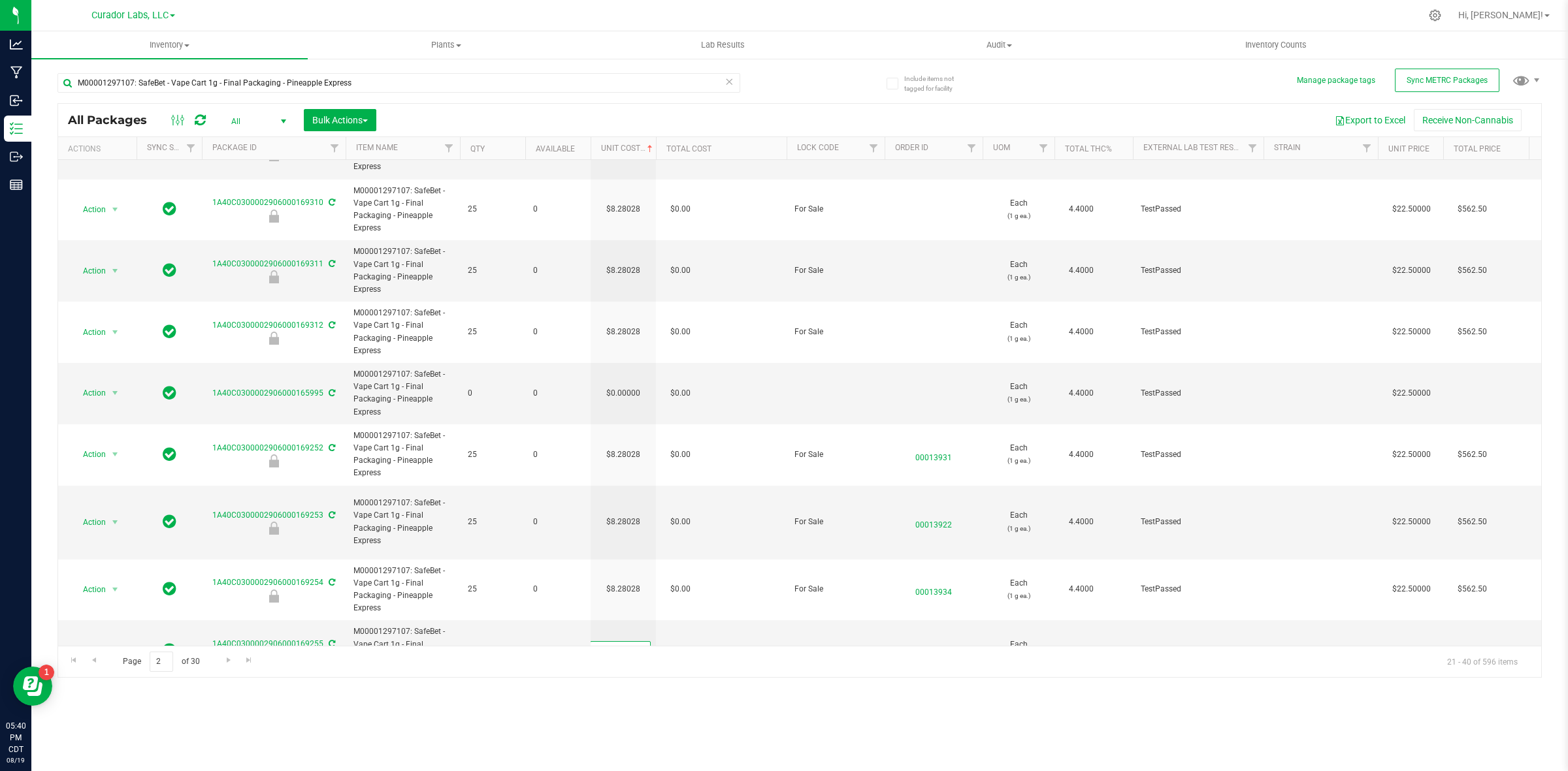
click at [616, 595] on input "0" at bounding box center [621, 651] width 60 height 19
paste input "8.28028"
click at [568, 595] on div "Inventory All packages All inventory Waste log Create inventory Plants All plan…" at bounding box center [800, 401] width 1537 height 740
click at [195, 116] on icon at bounding box center [200, 120] width 11 height 13
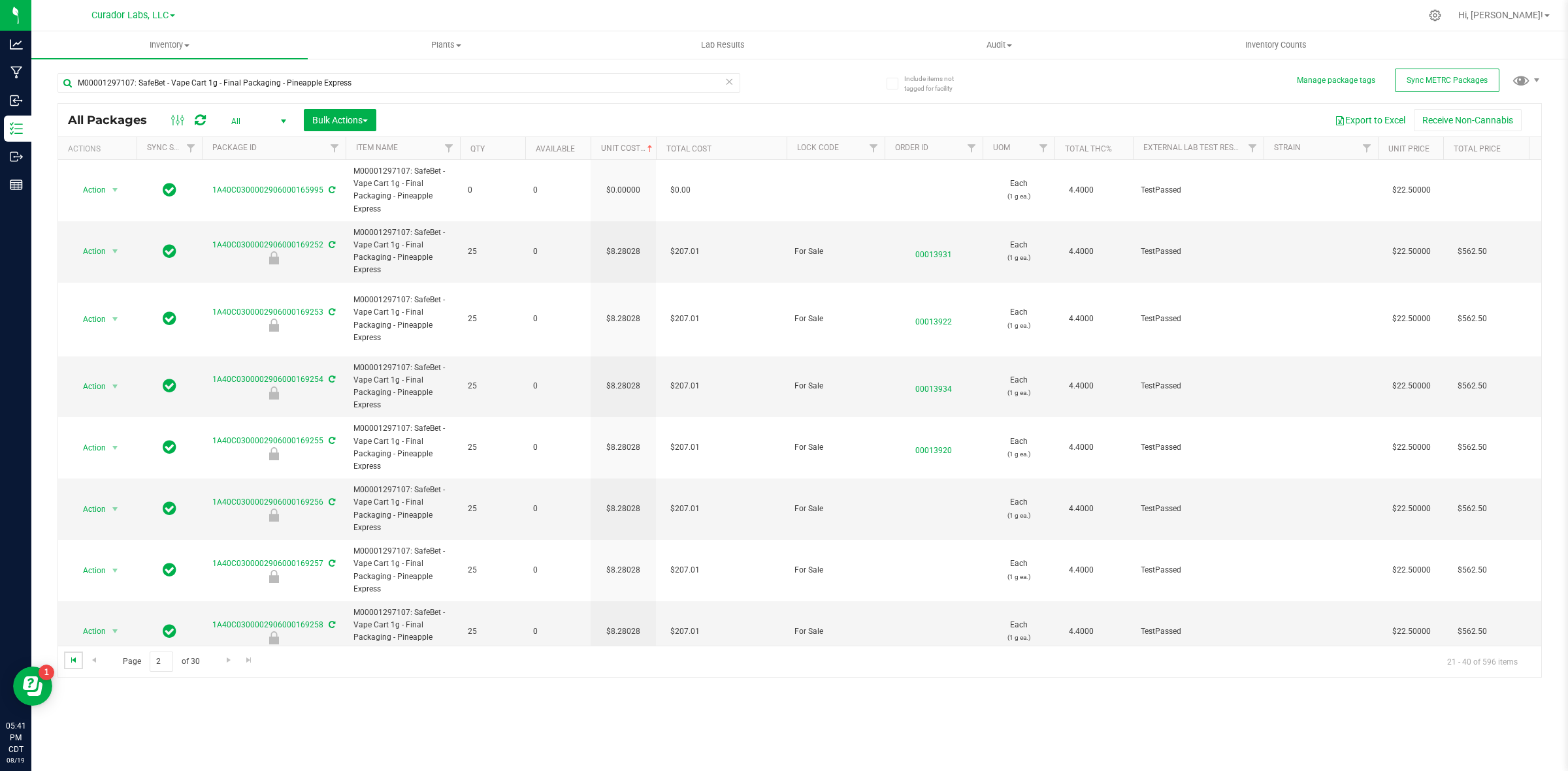
click at [71, 595] on span "Go to the first page" at bounding box center [74, 660] width 10 height 10
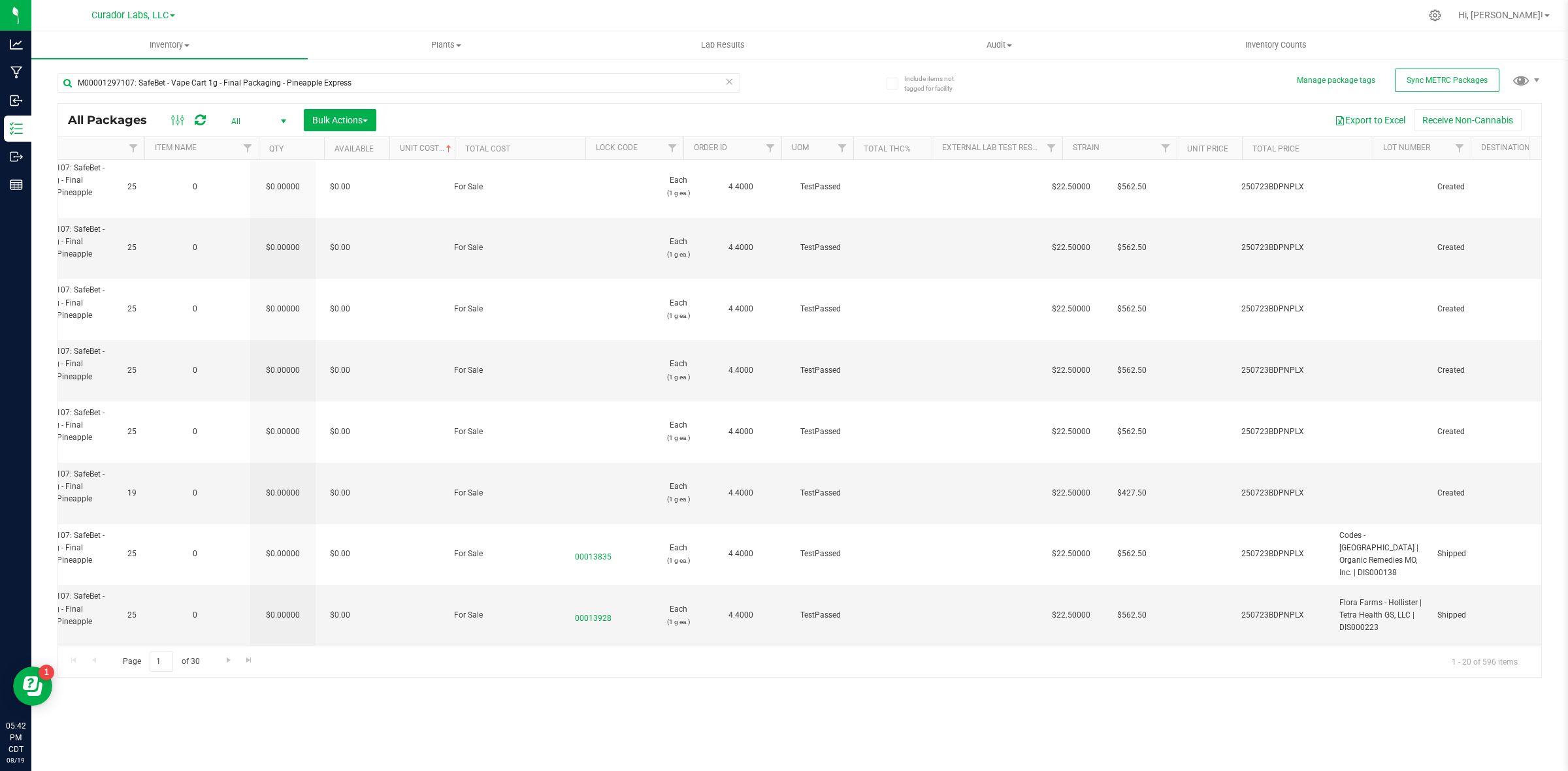
scroll to position [753, 0]
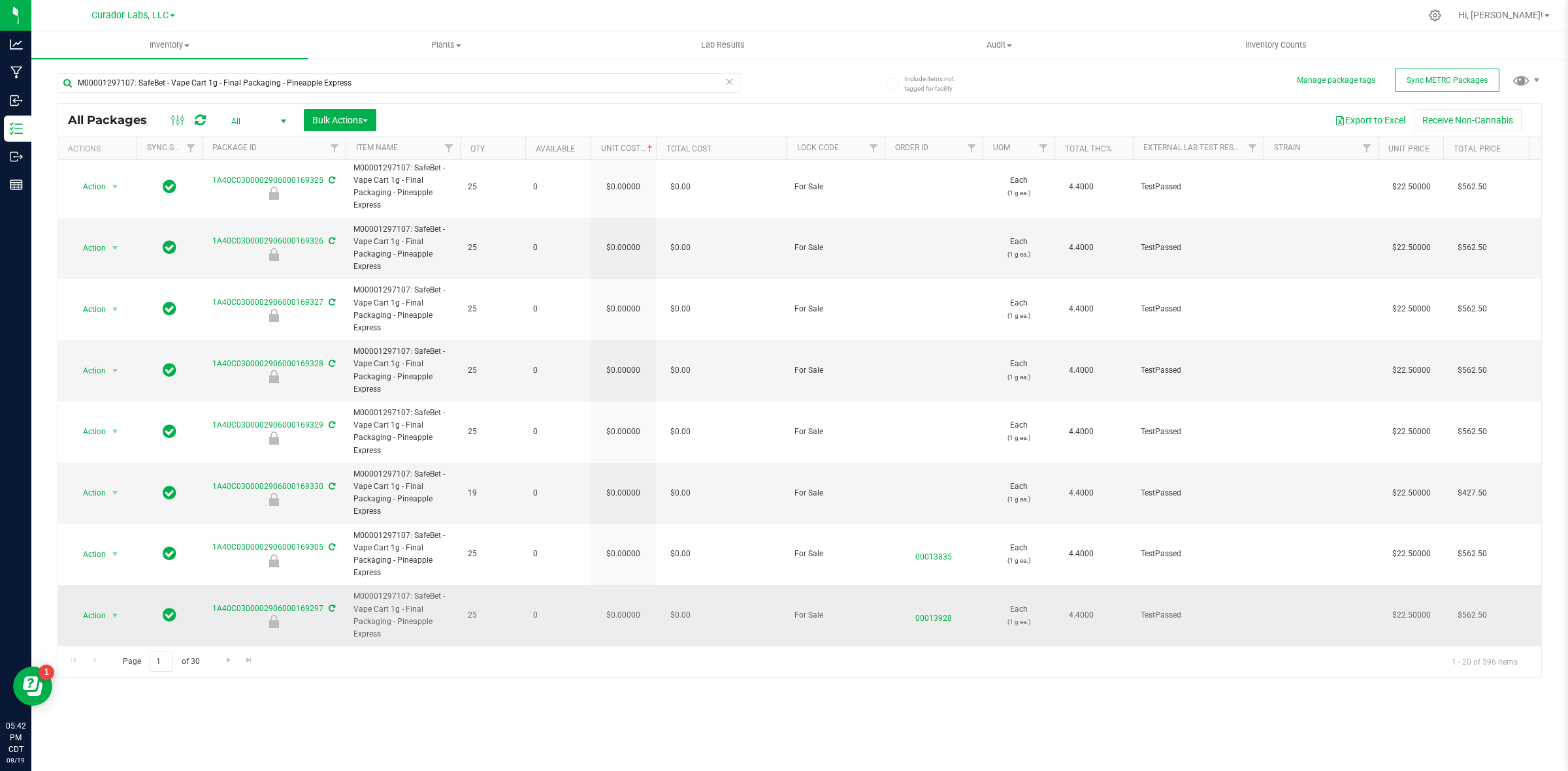
click at [639, 595] on td "$0.00000" at bounding box center [624, 615] width 66 height 60
click at [639, 595] on input "0" at bounding box center [621, 616] width 60 height 19
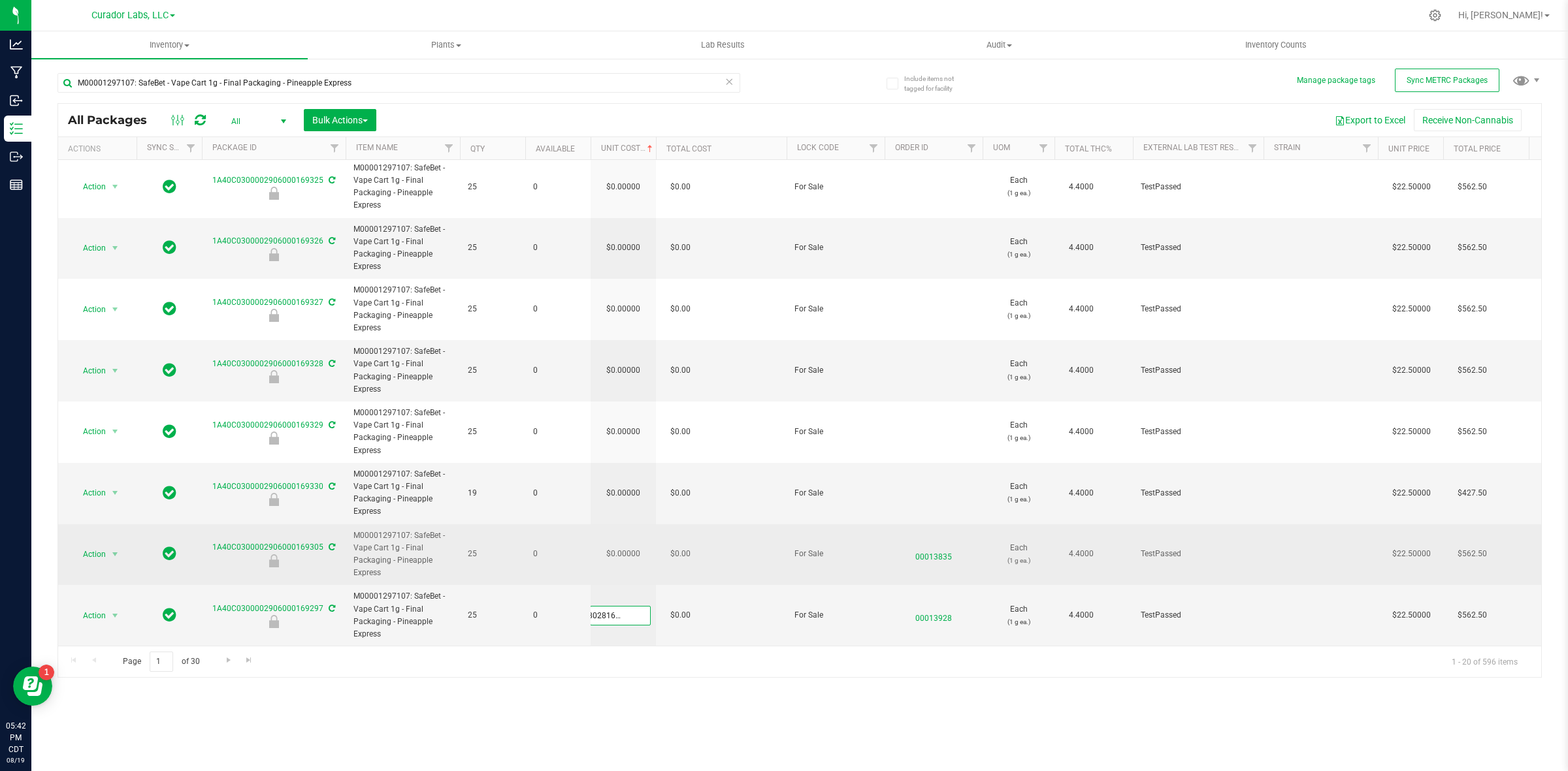
click at [625, 555] on div "All Packages All Active Only Lab Samples Locked All External Internal Bulk Acti…" at bounding box center [800, 390] width 1484 height 575
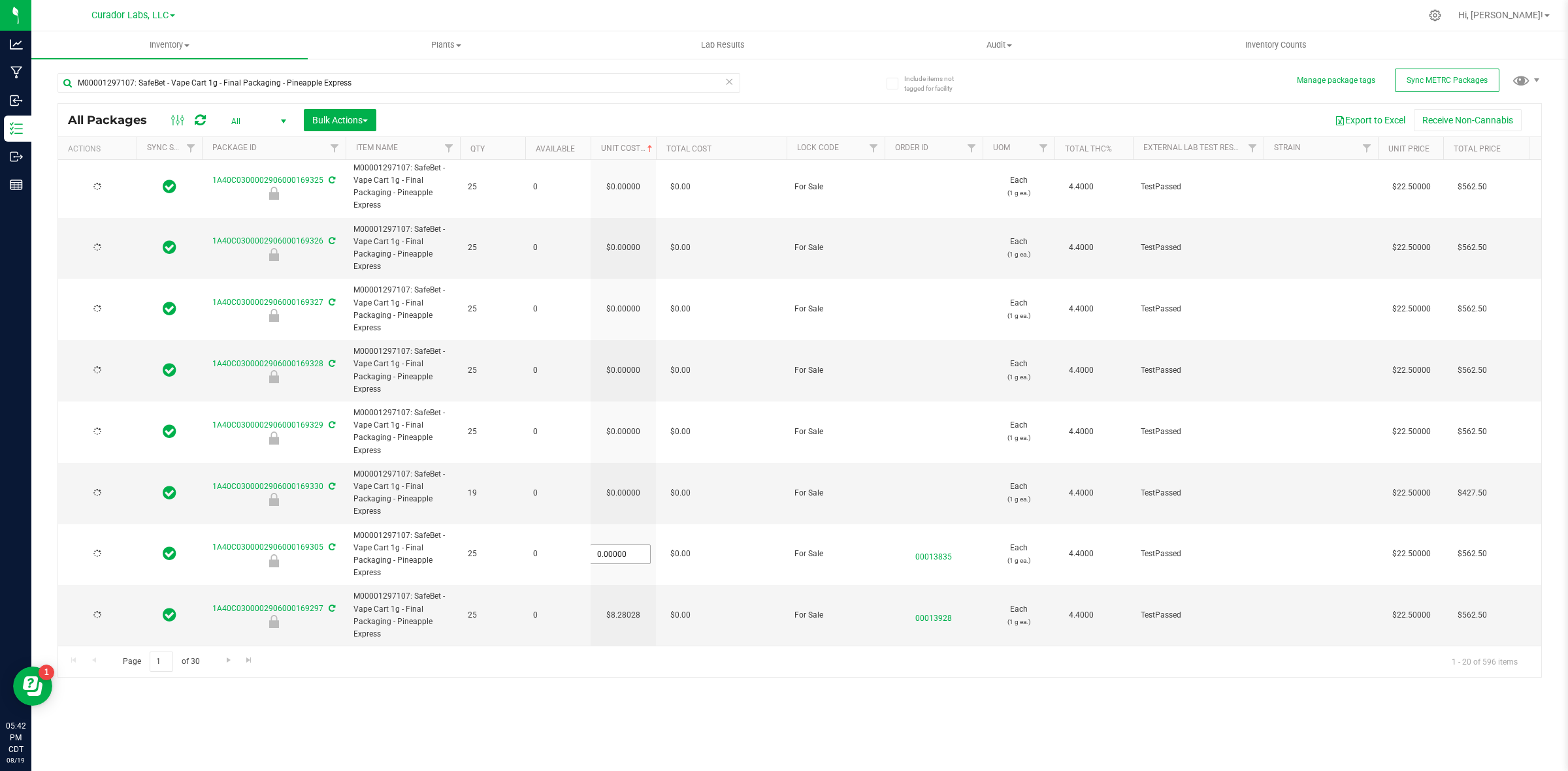
click at [625, 546] on input "0.00000" at bounding box center [621, 554] width 60 height 19
paste input "8.28028162928554"
click at [629, 481] on div "All Packages All Active Only Lab Samples Locked All External Internal Bulk Acti…" at bounding box center [800, 390] width 1484 height 575
click at [629, 484] on input "0.00000" at bounding box center [621, 493] width 60 height 19
click at [629, 484] on input "0" at bounding box center [621, 493] width 60 height 19
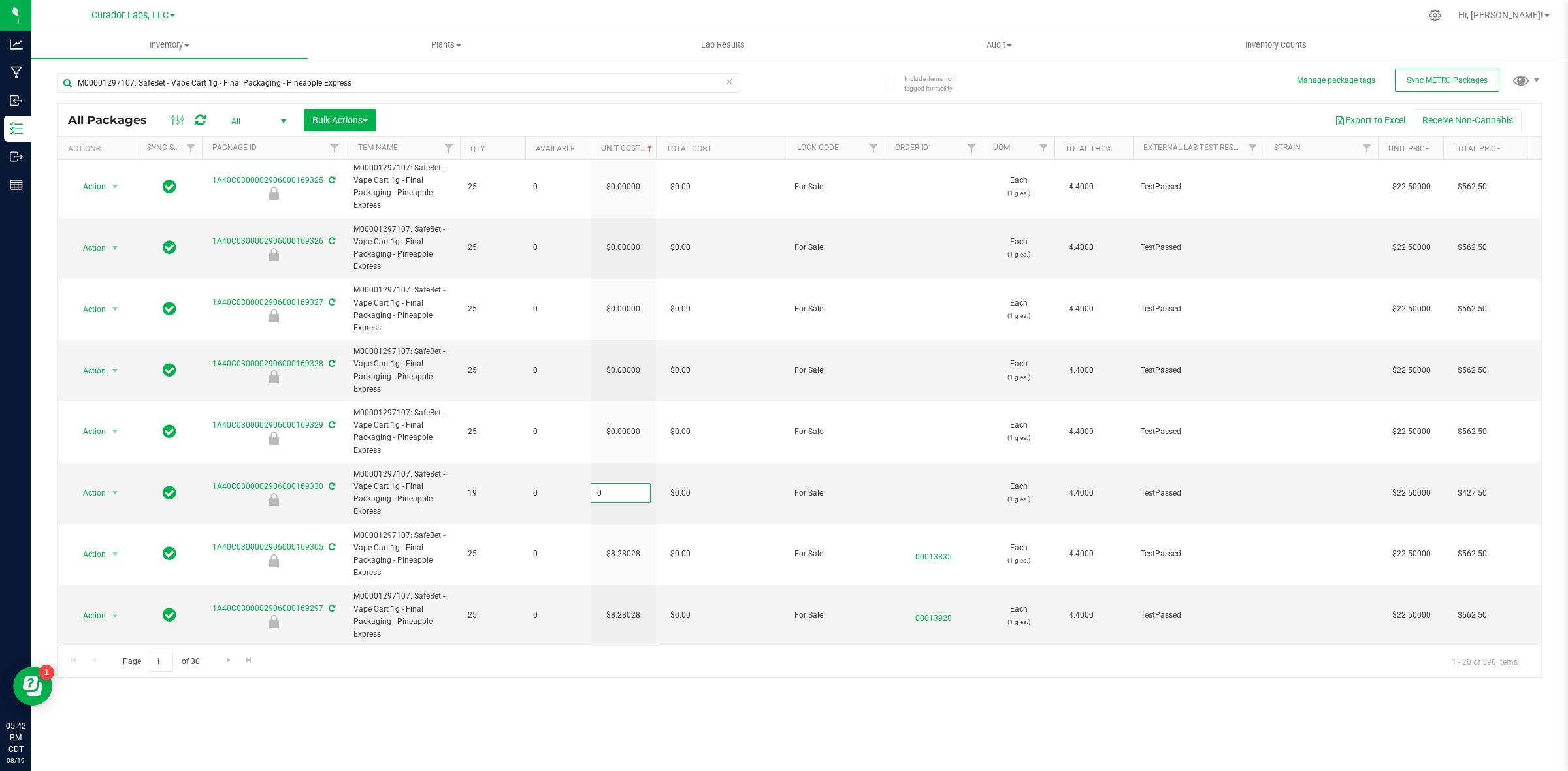
click at [629, 484] on input "0" at bounding box center [621, 493] width 60 height 19
paste input "8.28028162928554"
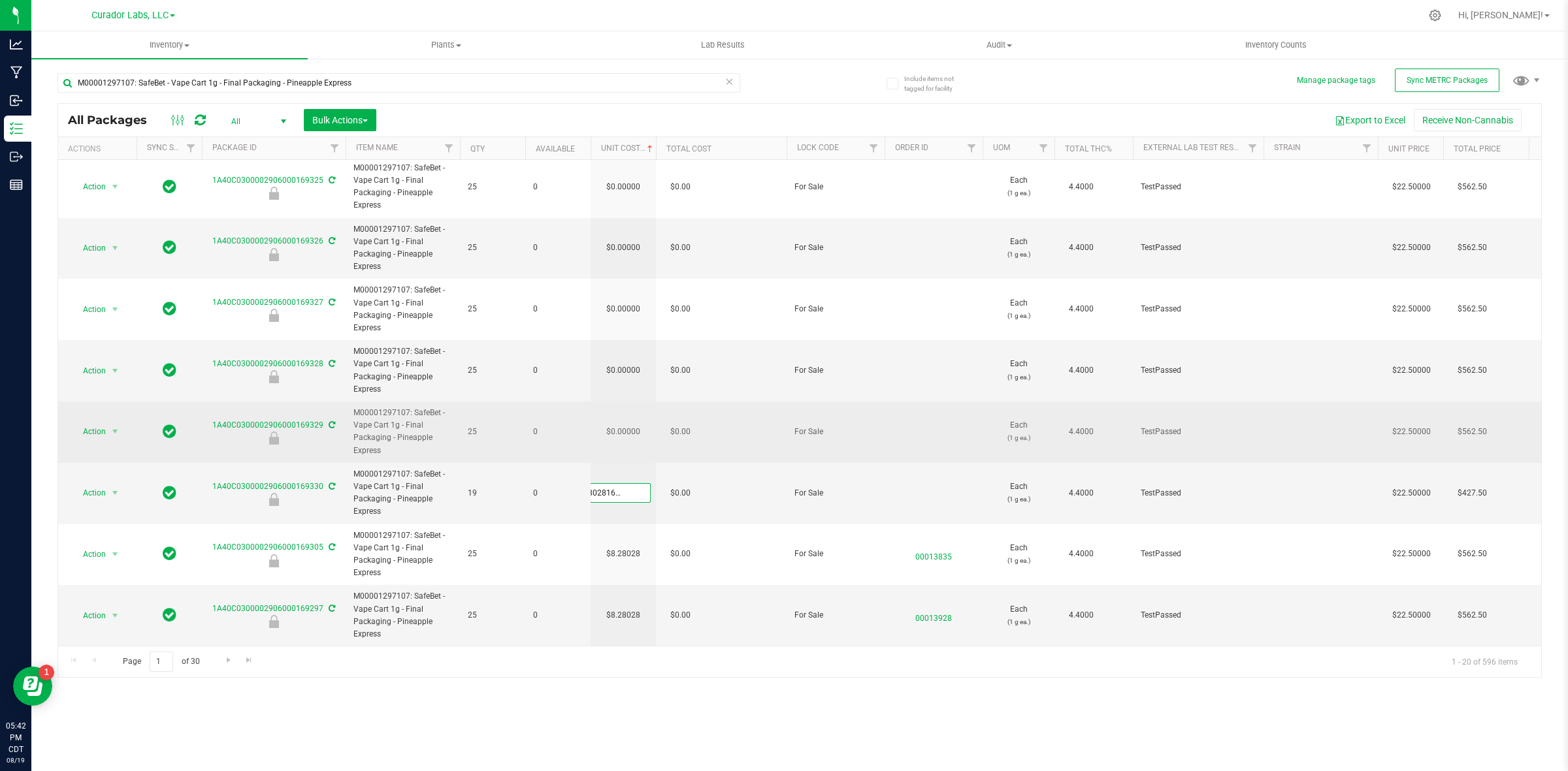
click at [629, 429] on div "All Packages All Active Only Lab Samples Locked All External Internal Bulk Acti…" at bounding box center [800, 390] width 1484 height 575
click at [629, 419] on td "$0.00000" at bounding box center [624, 432] width 66 height 61
click at [629, 423] on input "0" at bounding box center [621, 432] width 60 height 19
click at [626, 423] on input "0" at bounding box center [621, 432] width 60 height 19
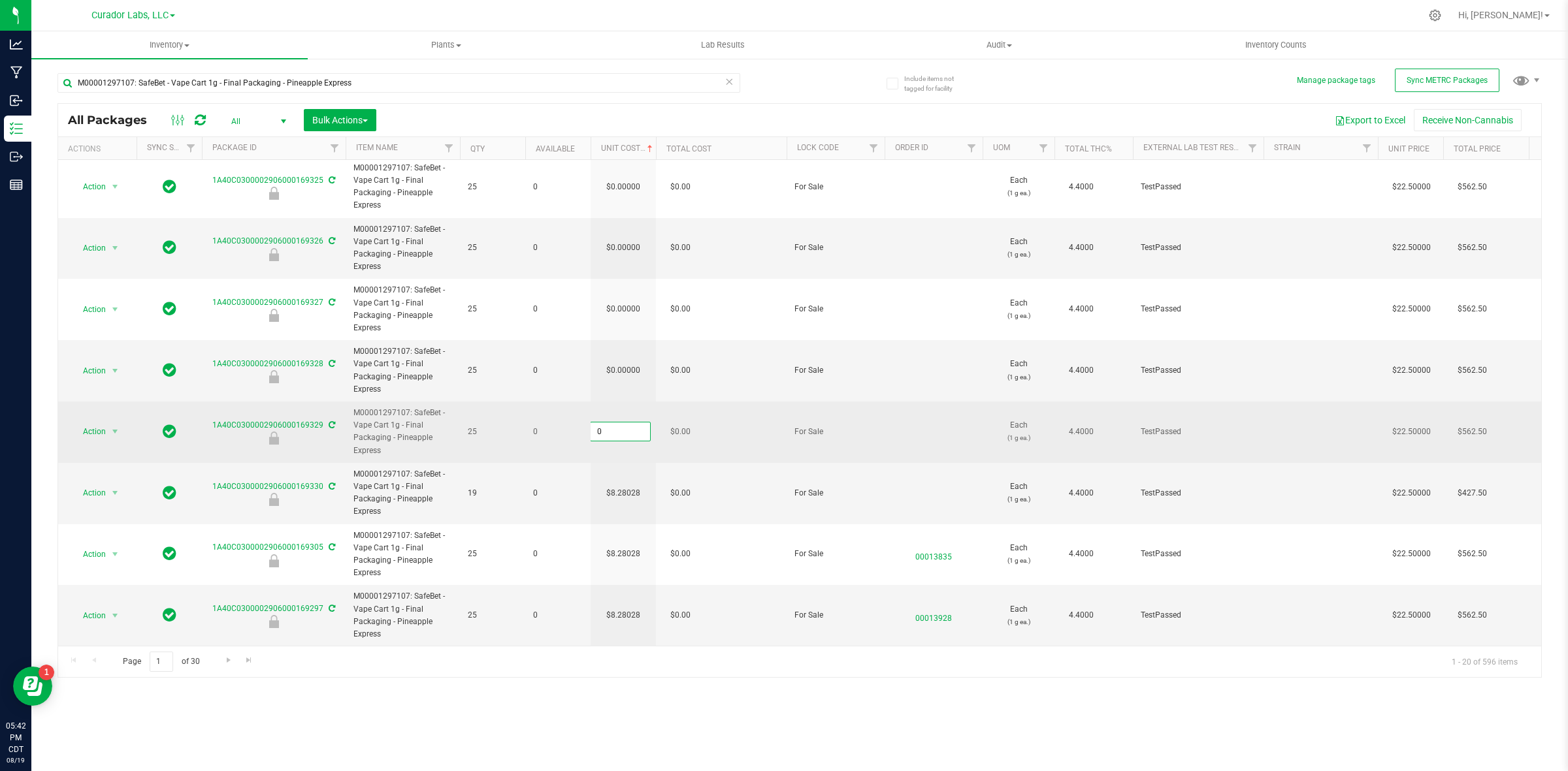
click at [626, 423] on input "0" at bounding box center [621, 432] width 60 height 19
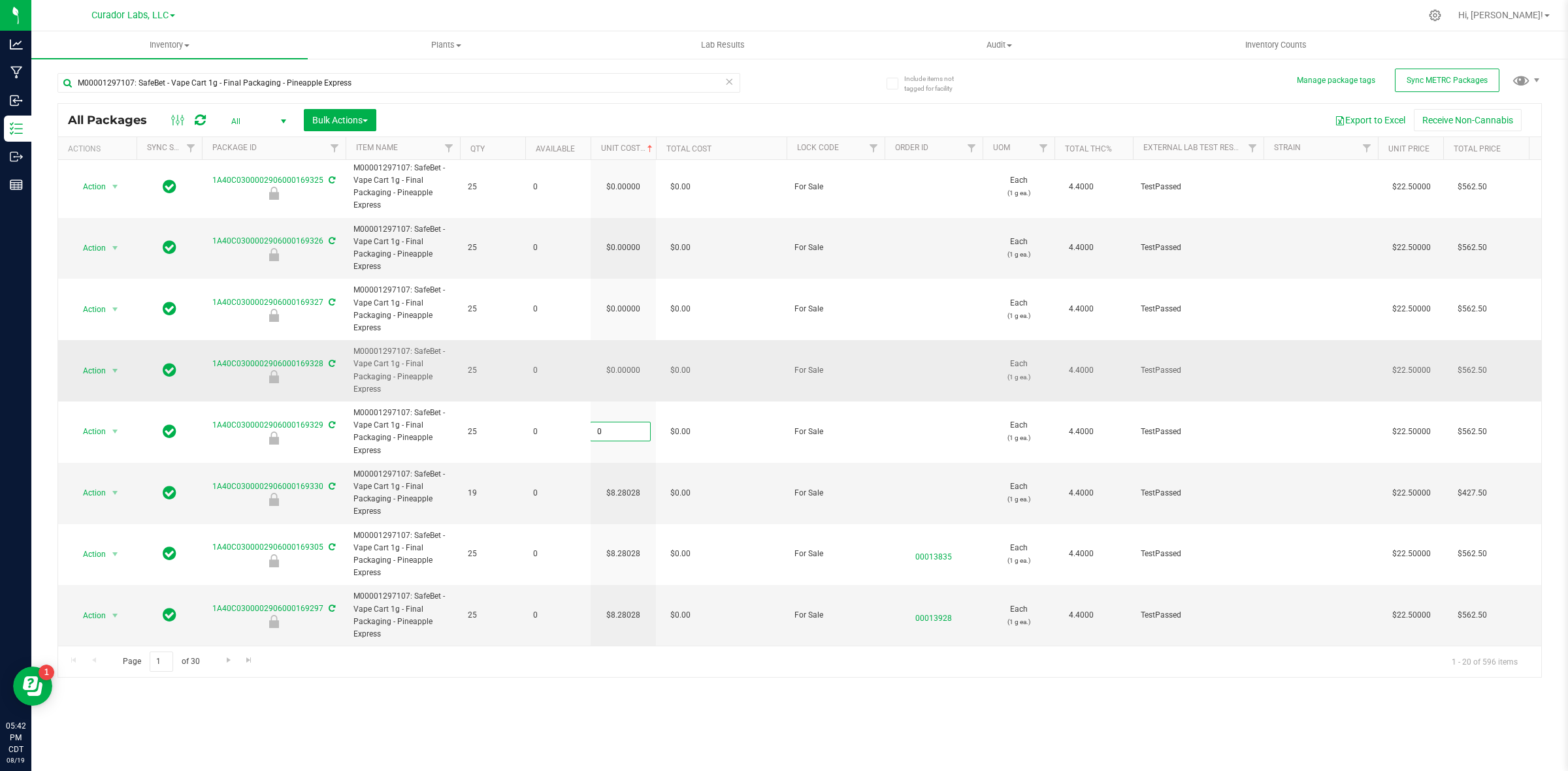
paste input "8.28028162928554"
click at [633, 363] on div "All Packages All Active Only Lab Samples Locked All External Internal Bulk Acti…" at bounding box center [800, 390] width 1484 height 575
click at [633, 363] on span "0.00000 0" at bounding box center [620, 371] width 60 height 19
click at [0, 0] on input "0" at bounding box center [0, 0] width 0 height 0
click at [633, 363] on input "0" at bounding box center [621, 371] width 60 height 19
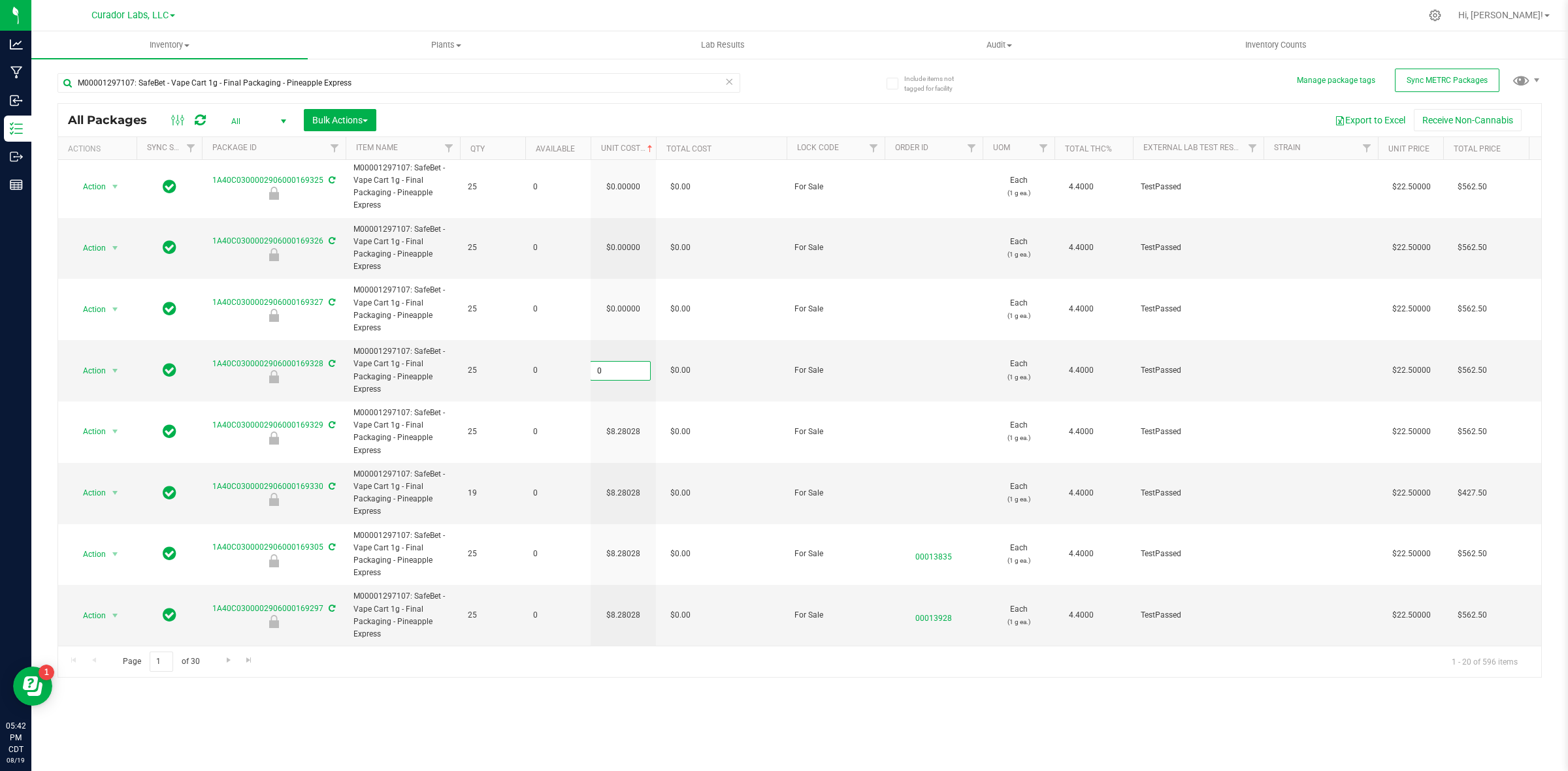
paste input "8.28028162928554"
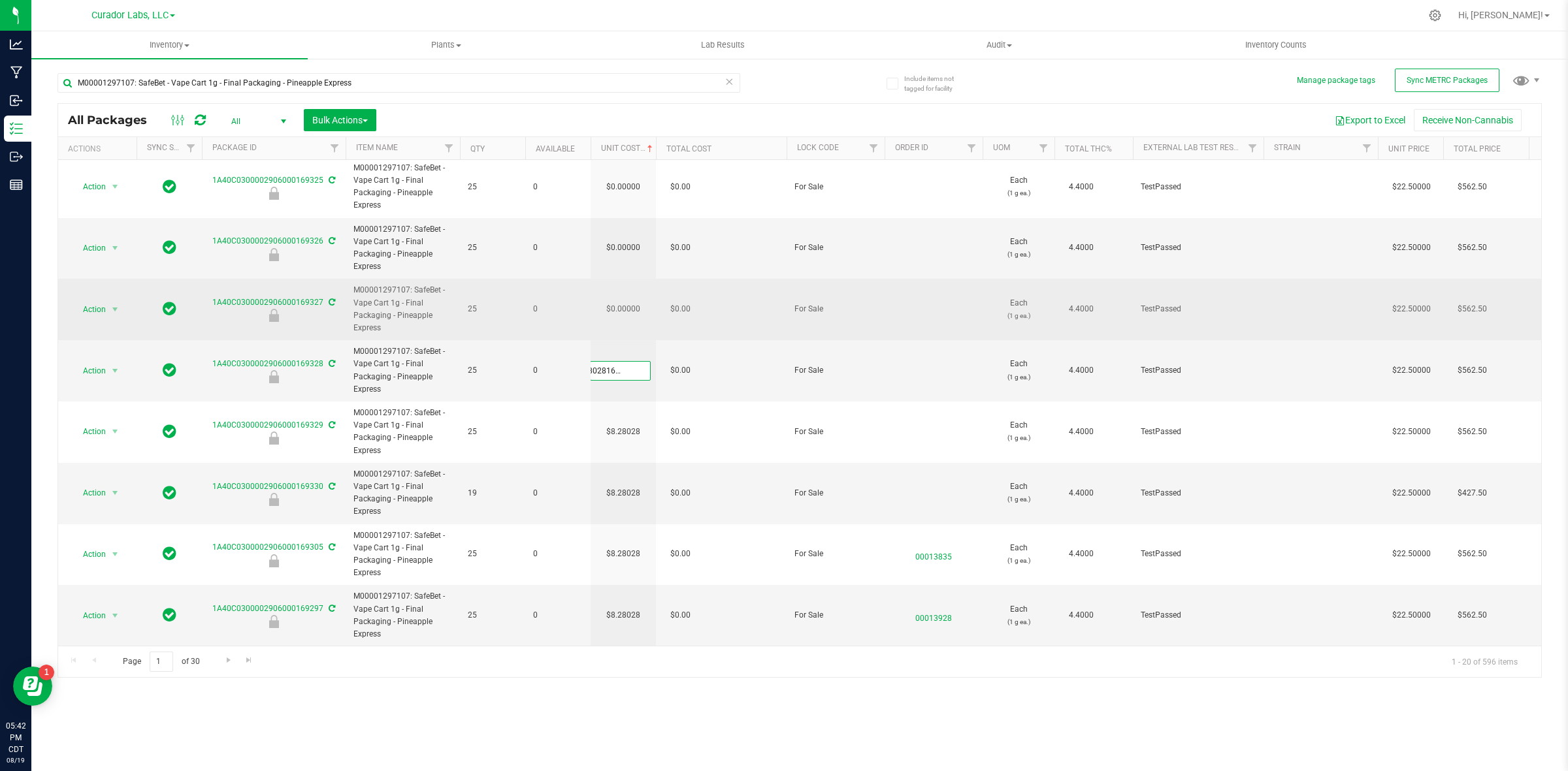
click at [629, 308] on div "All Packages All Active Only Lab Samples Locked All External Internal Bulk Acti…" at bounding box center [800, 390] width 1484 height 575
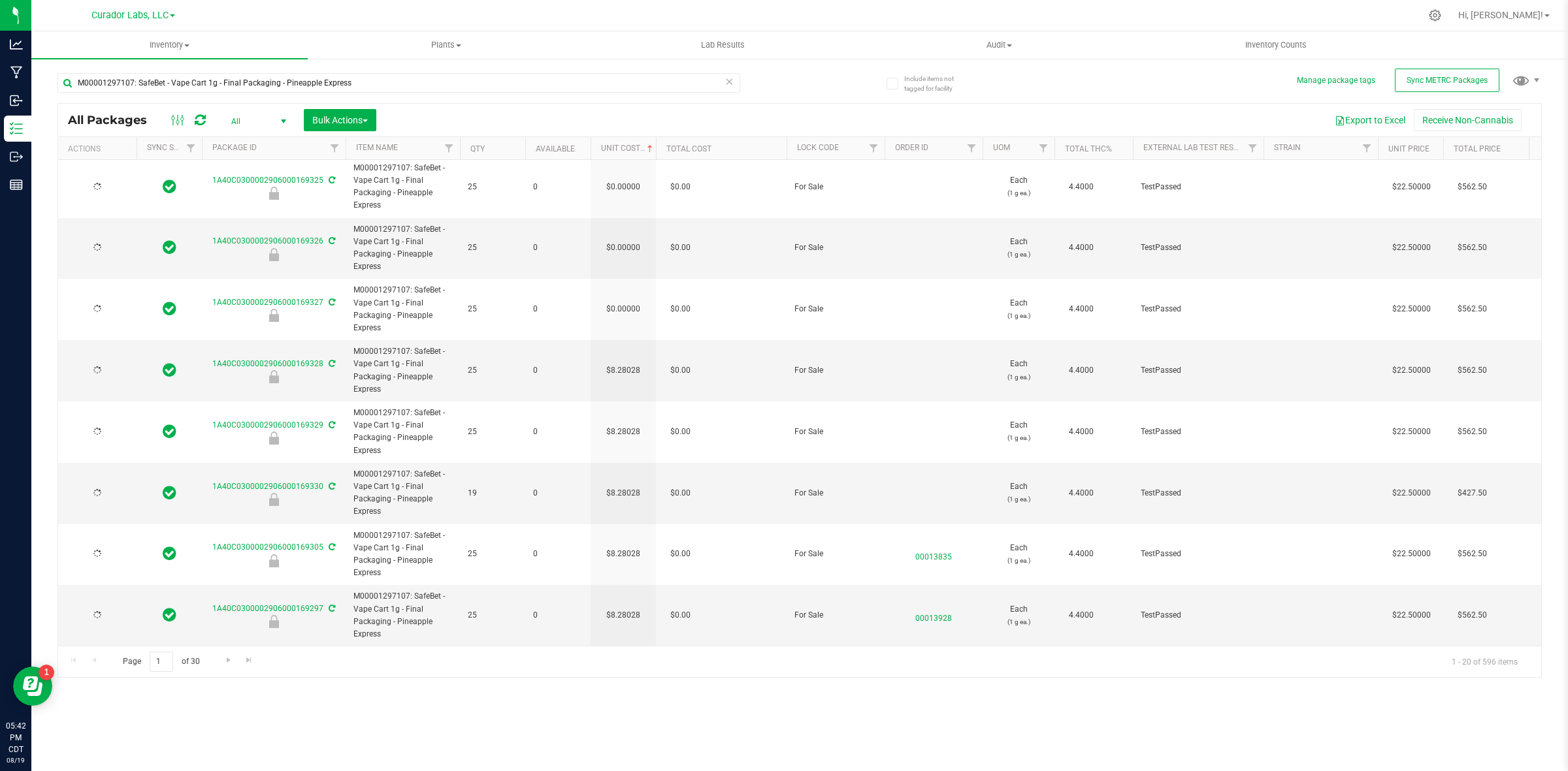
click at [626, 298] on td "$0.00000" at bounding box center [624, 309] width 66 height 61
click at [626, 300] on input "0" at bounding box center [621, 309] width 60 height 19
click at [628, 244] on div "All Packages All Active Only Lab Samples Locked All External Internal Bulk Acti…" at bounding box center [800, 390] width 1484 height 575
click at [627, 232] on td "$0.00000" at bounding box center [624, 249] width 66 height 61
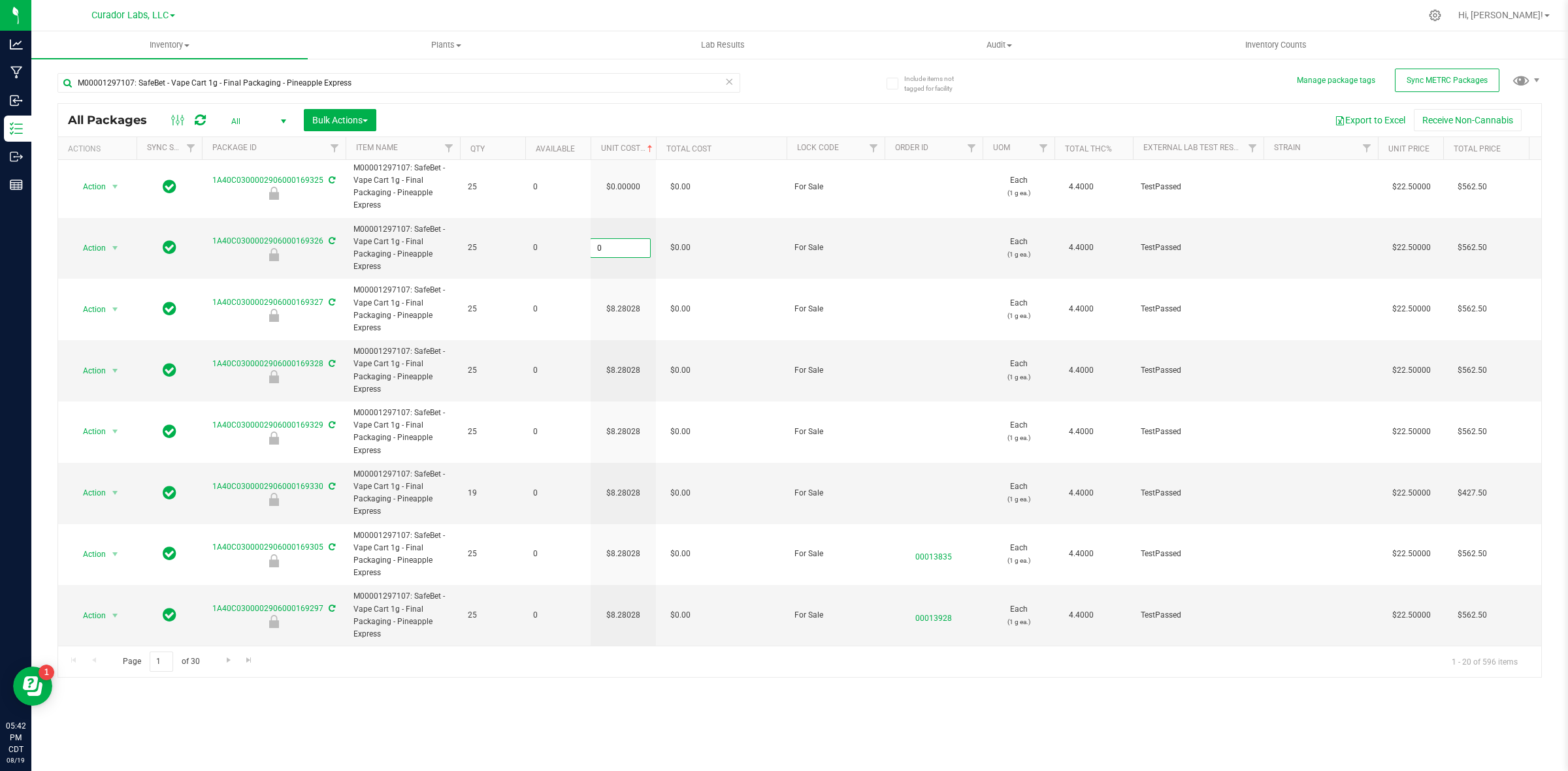
click at [627, 239] on input "0" at bounding box center [621, 248] width 60 height 19
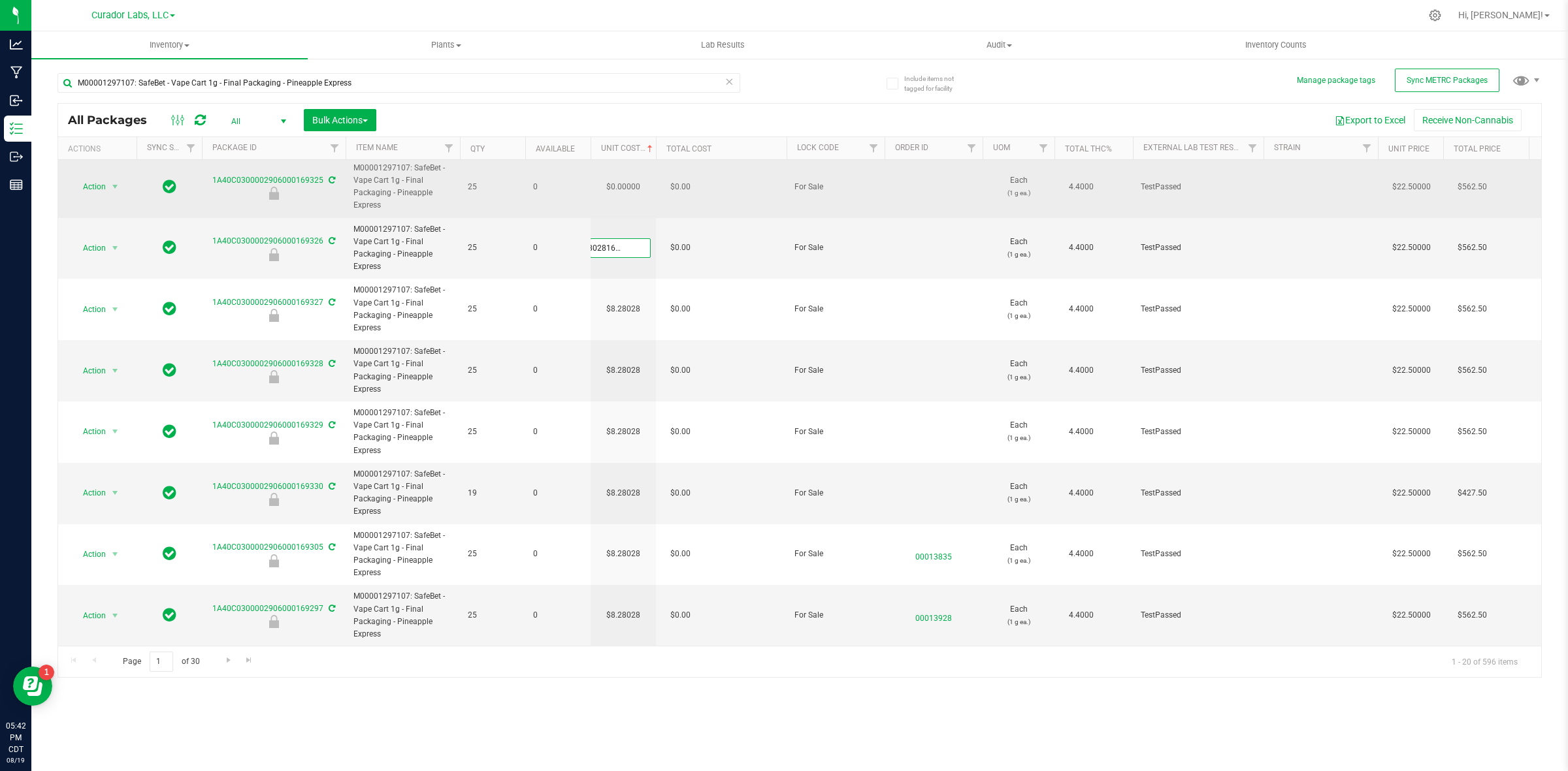
click at [624, 176] on div "All Packages All Active Only Lab Samples Locked All External Internal Bulk Acti…" at bounding box center [800, 390] width 1484 height 575
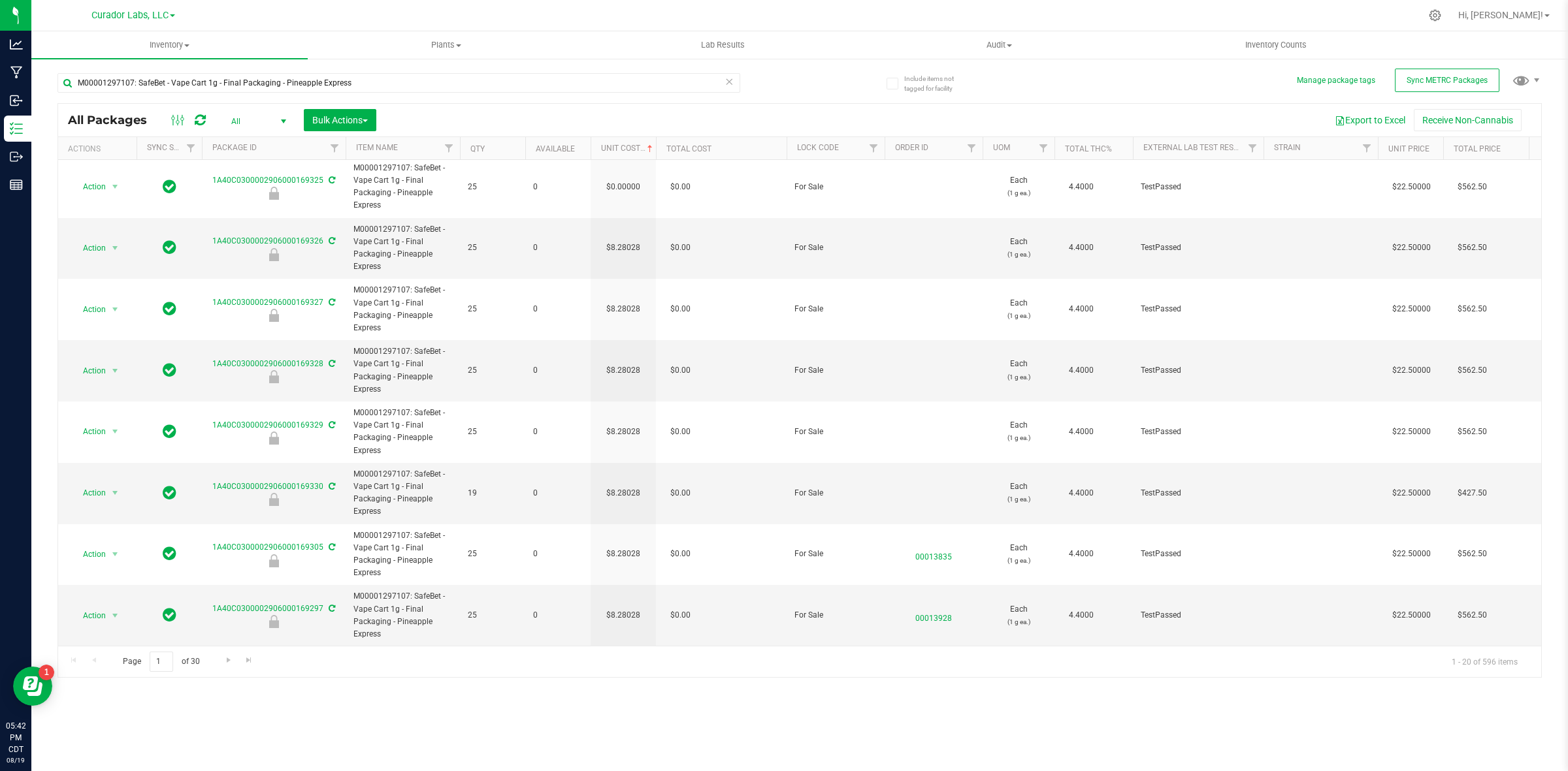
click at [624, 176] on td "$0.00000" at bounding box center [624, 187] width 66 height 61
click at [624, 177] on input "0" at bounding box center [621, 186] width 60 height 19
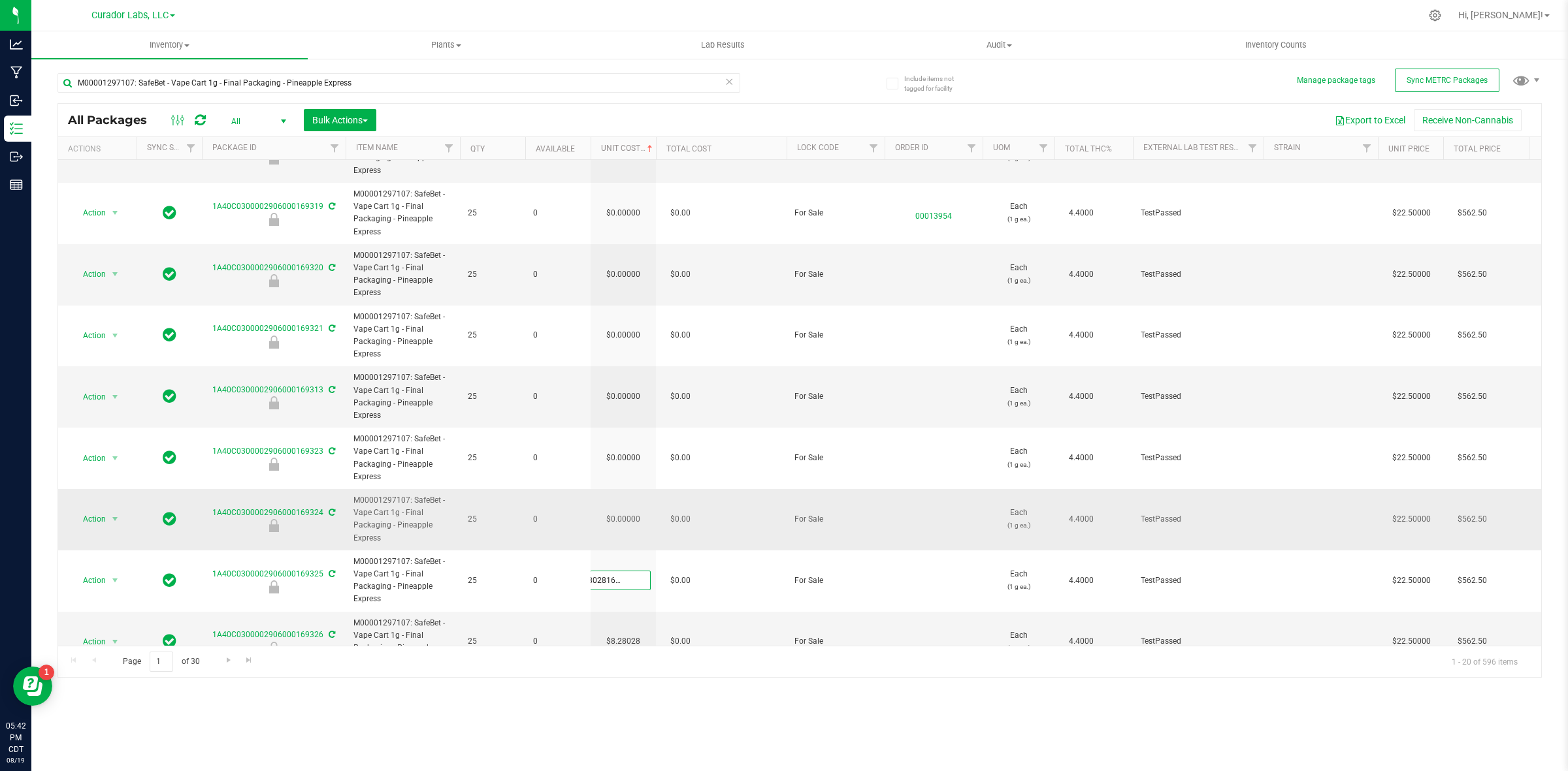
click at [647, 513] on div "All Packages All Active Only Lab Samples Locked All External Internal Bulk Acti…" at bounding box center [800, 390] width 1484 height 575
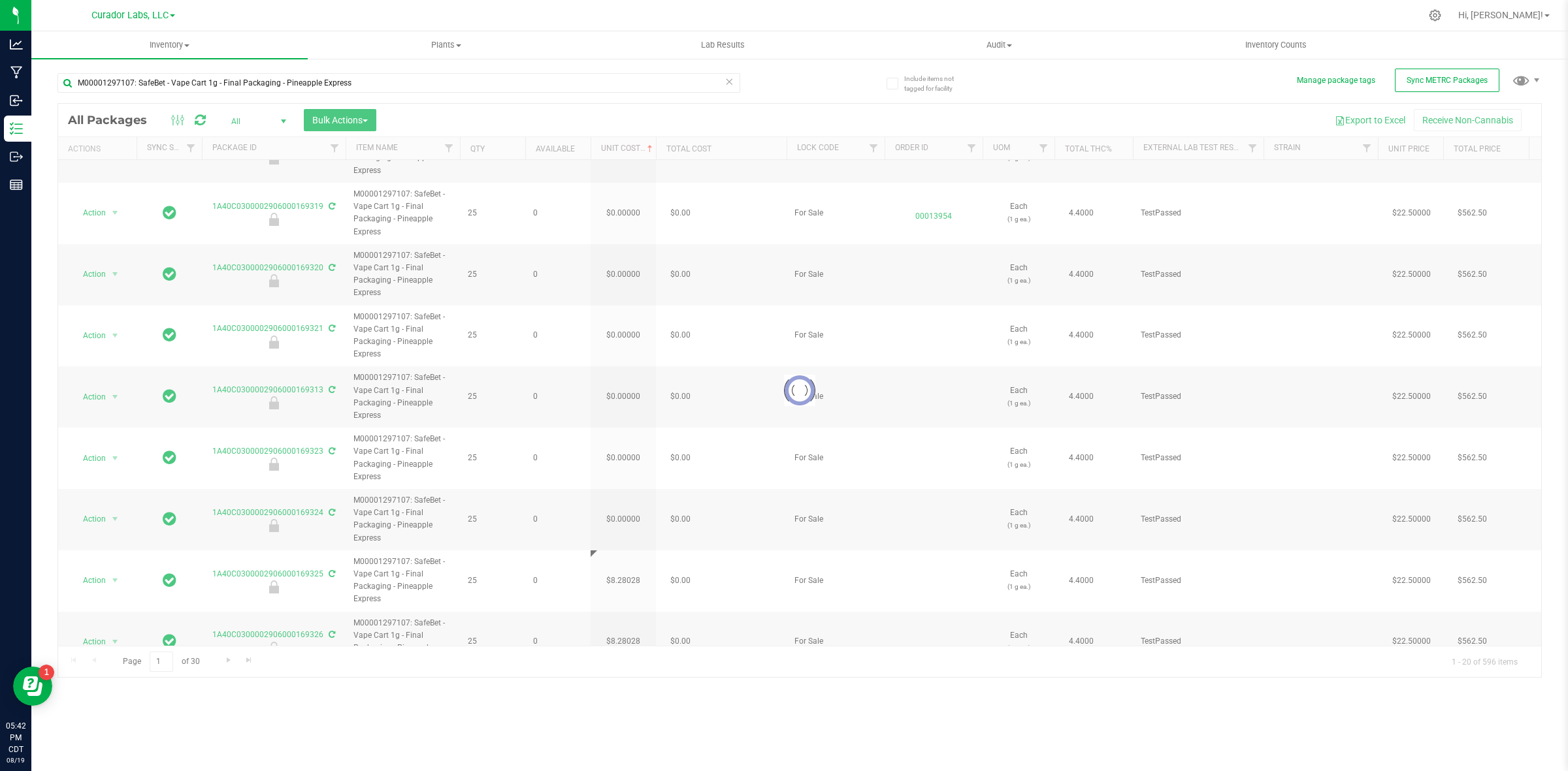
click at [637, 523] on div at bounding box center [800, 390] width 1483 height 573
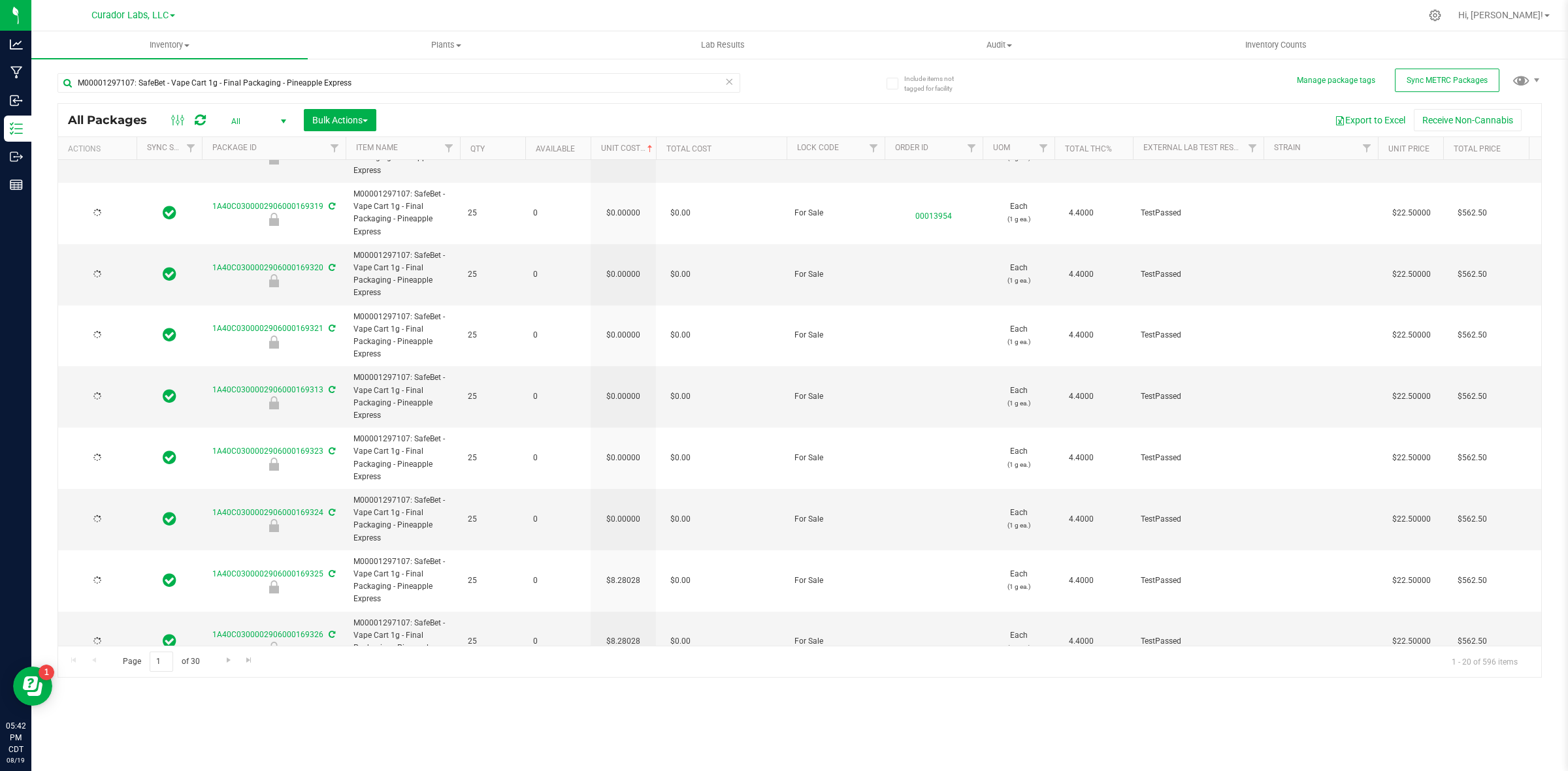
click at [637, 523] on td "$0.00000" at bounding box center [624, 520] width 66 height 61
click at [637, 523] on input "0" at bounding box center [621, 519] width 60 height 19
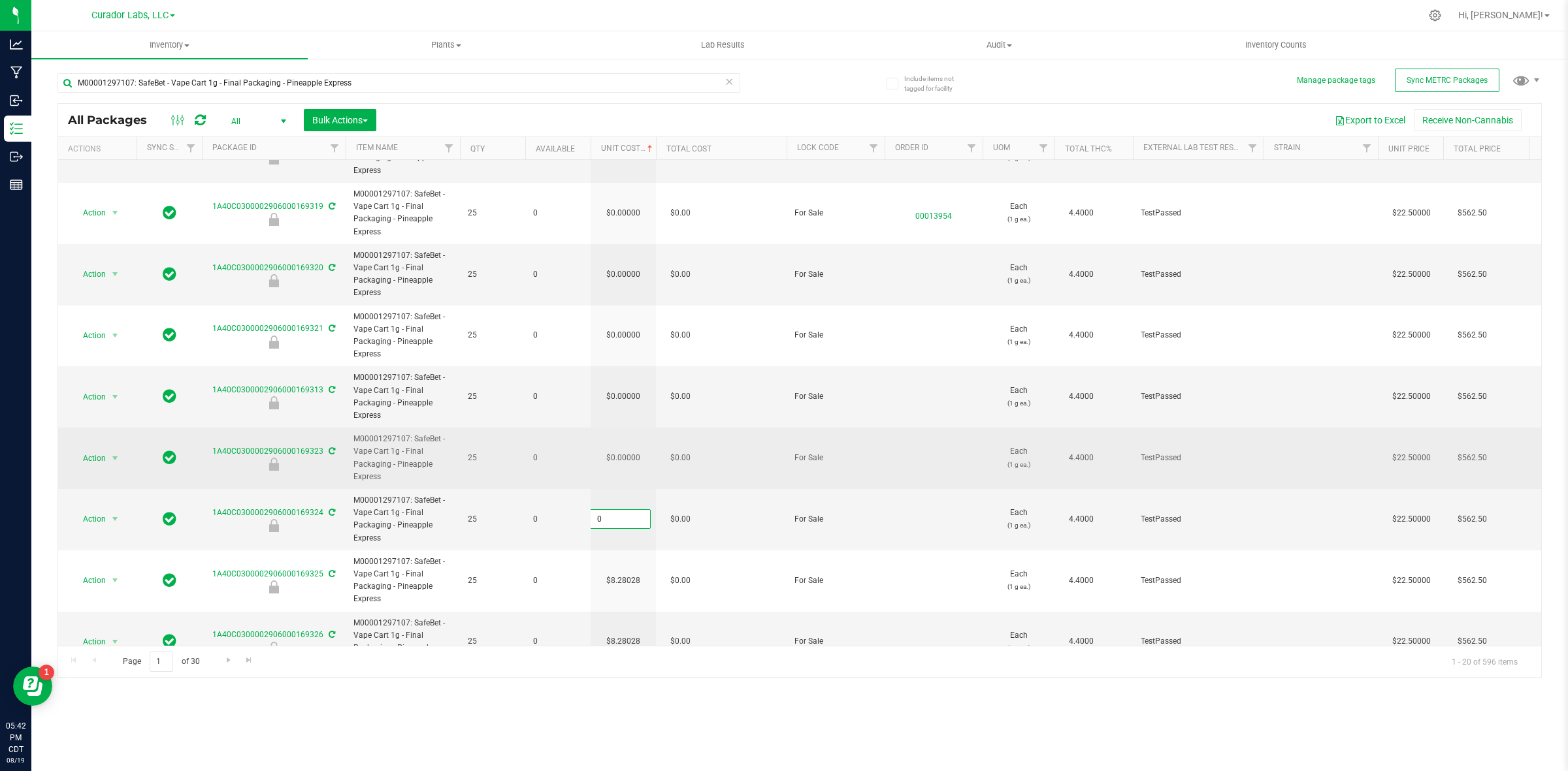
paste input "8.28028162928554"
click at [634, 459] on div "All Packages All Active Only Lab Samples Locked All External Internal Bulk Acti…" at bounding box center [800, 390] width 1484 height 575
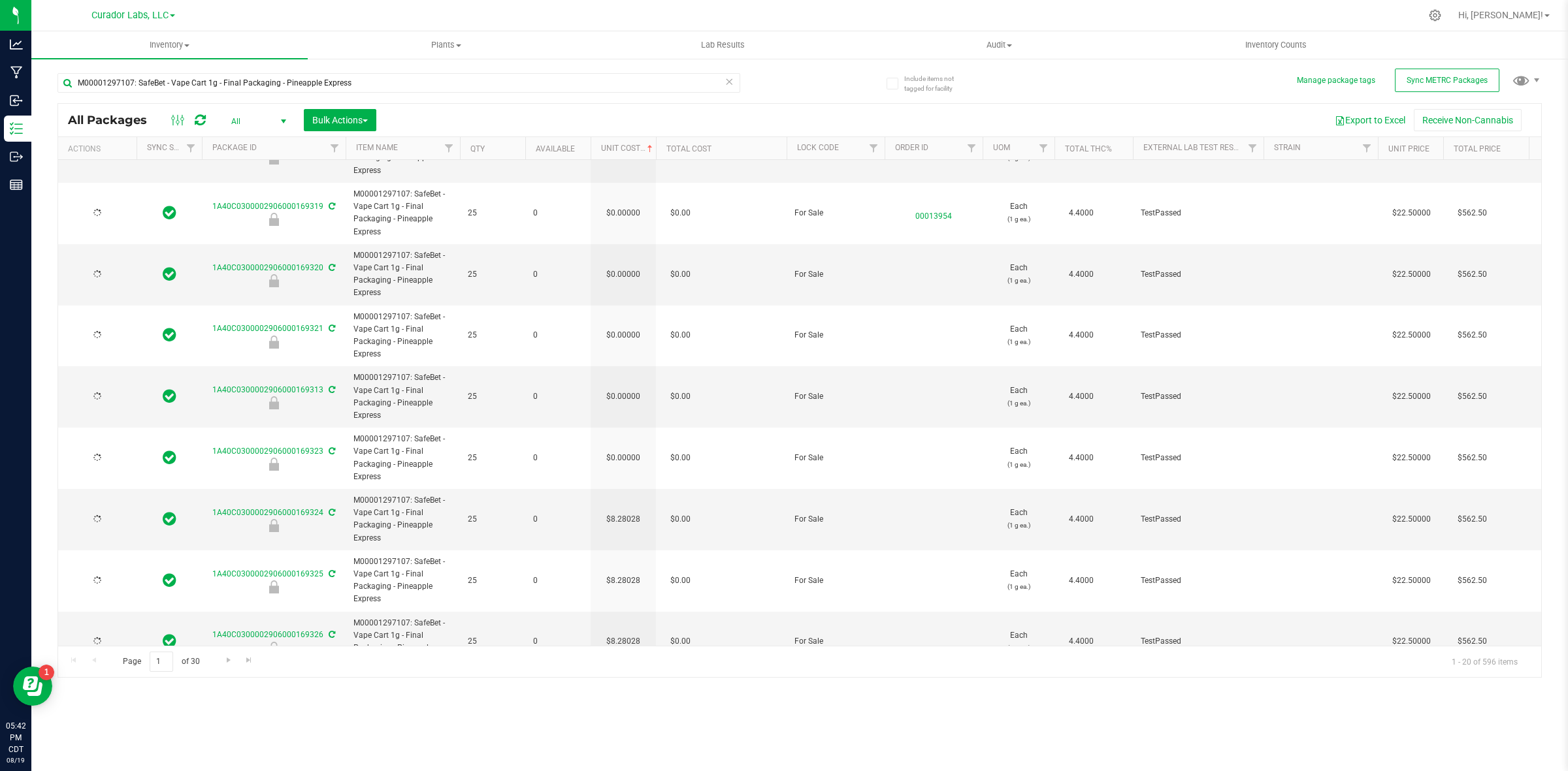
click at [634, 459] on td "$0.00000" at bounding box center [624, 459] width 66 height 61
click at [634, 459] on input "0" at bounding box center [621, 459] width 60 height 19
click at [625, 377] on div "All Packages All Active Only Lab Samples Locked All External Internal Bulk Acti…" at bounding box center [800, 390] width 1484 height 575
click at [629, 395] on input "0.00000" at bounding box center [621, 397] width 60 height 19
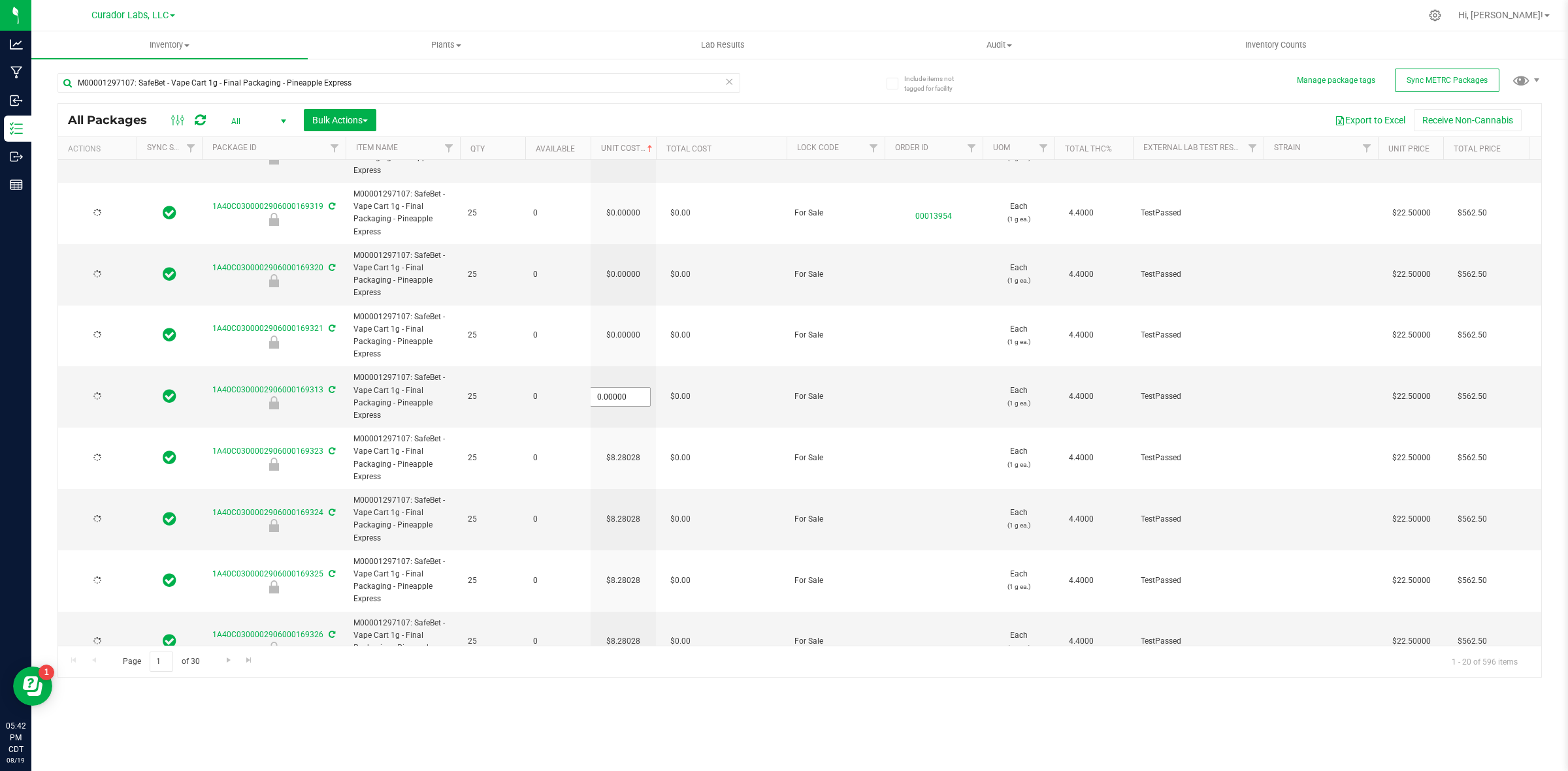
click at [629, 395] on input "0.00000" at bounding box center [621, 397] width 60 height 19
click at [629, 395] on input "0" at bounding box center [621, 397] width 60 height 19
paste input "8.28028162928554"
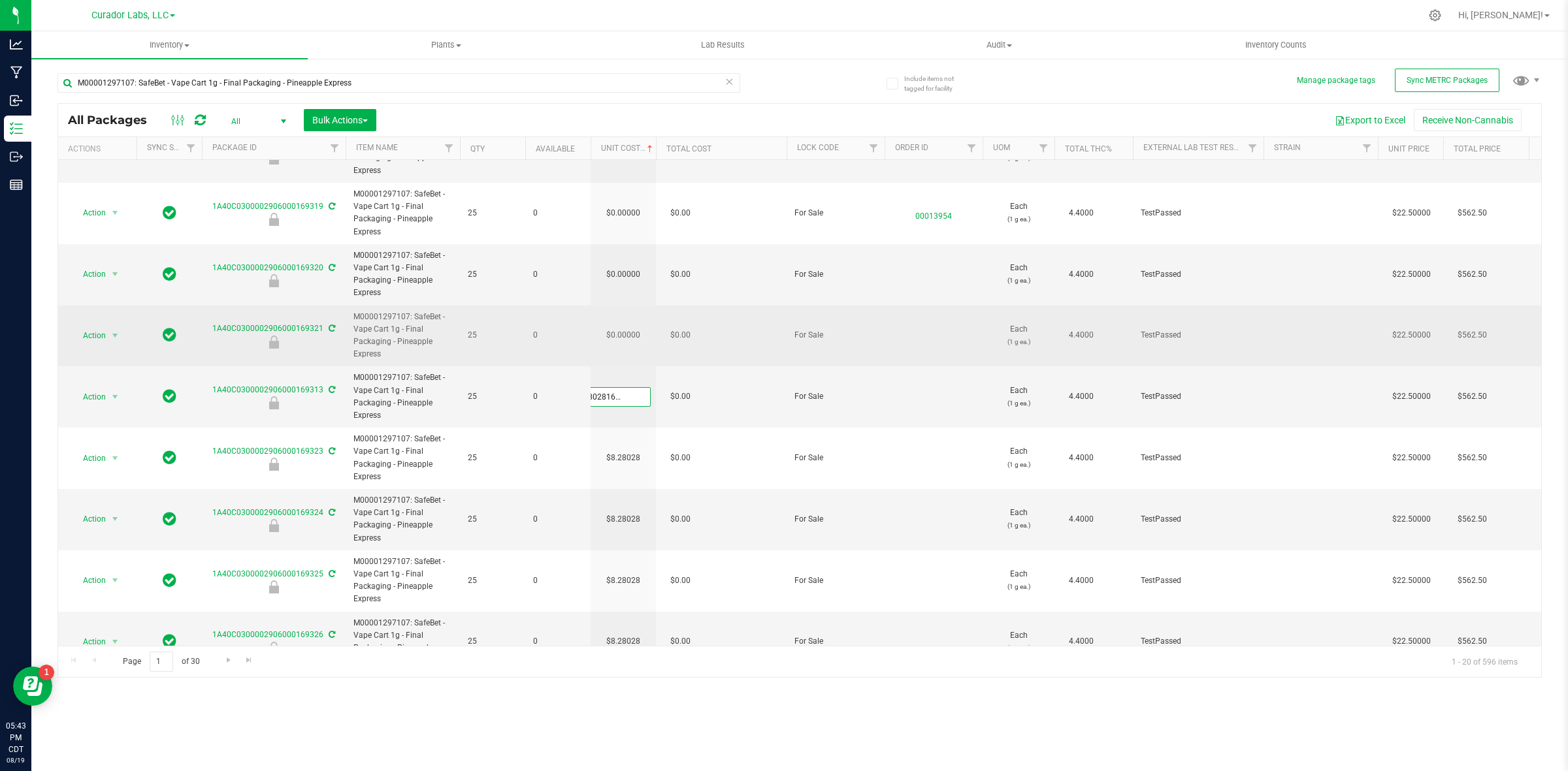
click at [634, 327] on div "All Packages All Active Only Lab Samples Locked All External Internal Bulk Acti…" at bounding box center [800, 390] width 1484 height 575
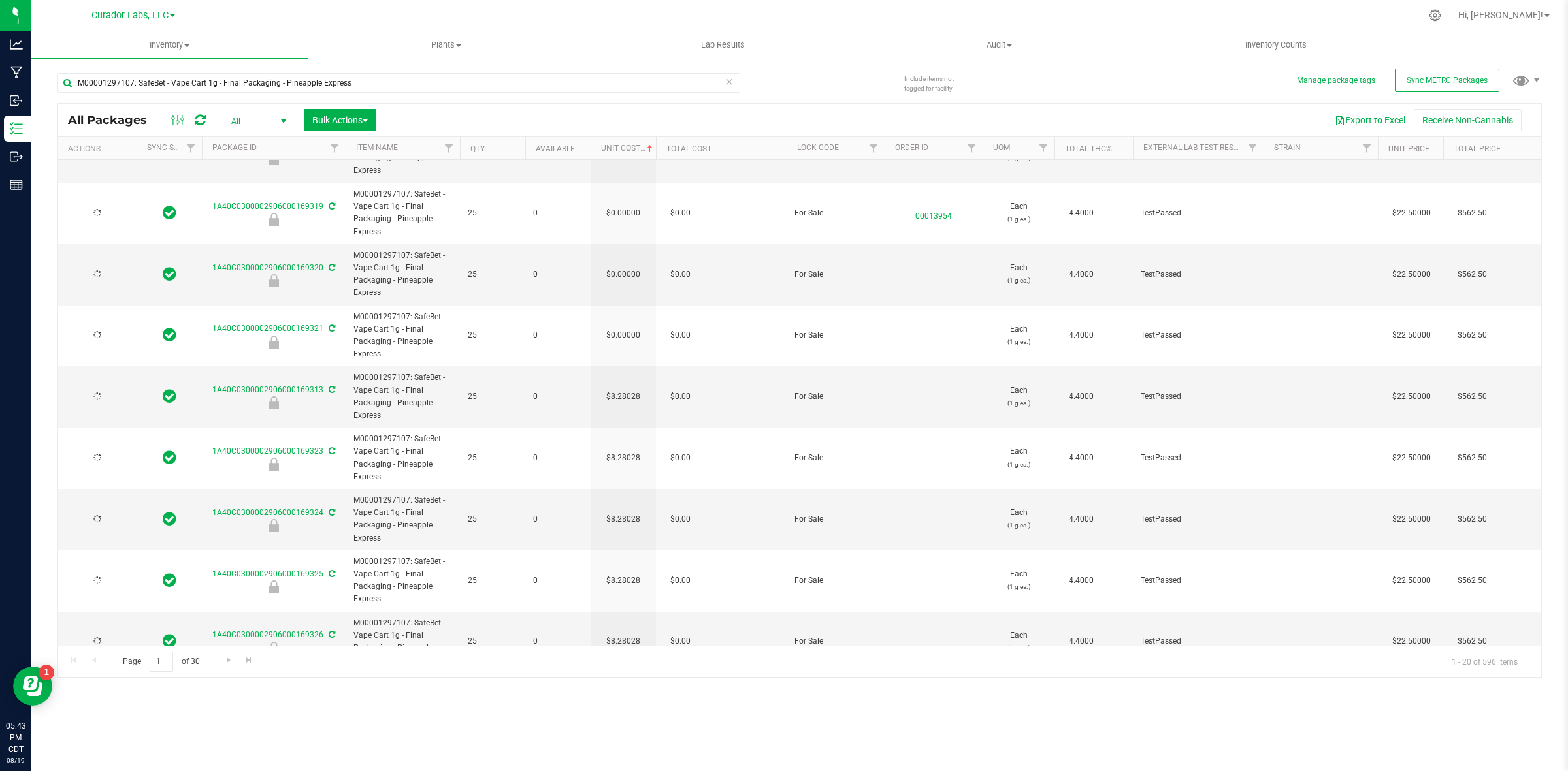
click at [631, 341] on td "$0.00000" at bounding box center [624, 336] width 66 height 61
click at [631, 341] on input "0" at bounding box center [621, 336] width 60 height 19
click at [621, 273] on div "All Packages All Active Only Lab Samples Locked All External Internal Bulk Acti…" at bounding box center [800, 390] width 1484 height 575
click at [621, 273] on input "0.00000" at bounding box center [621, 274] width 60 height 19
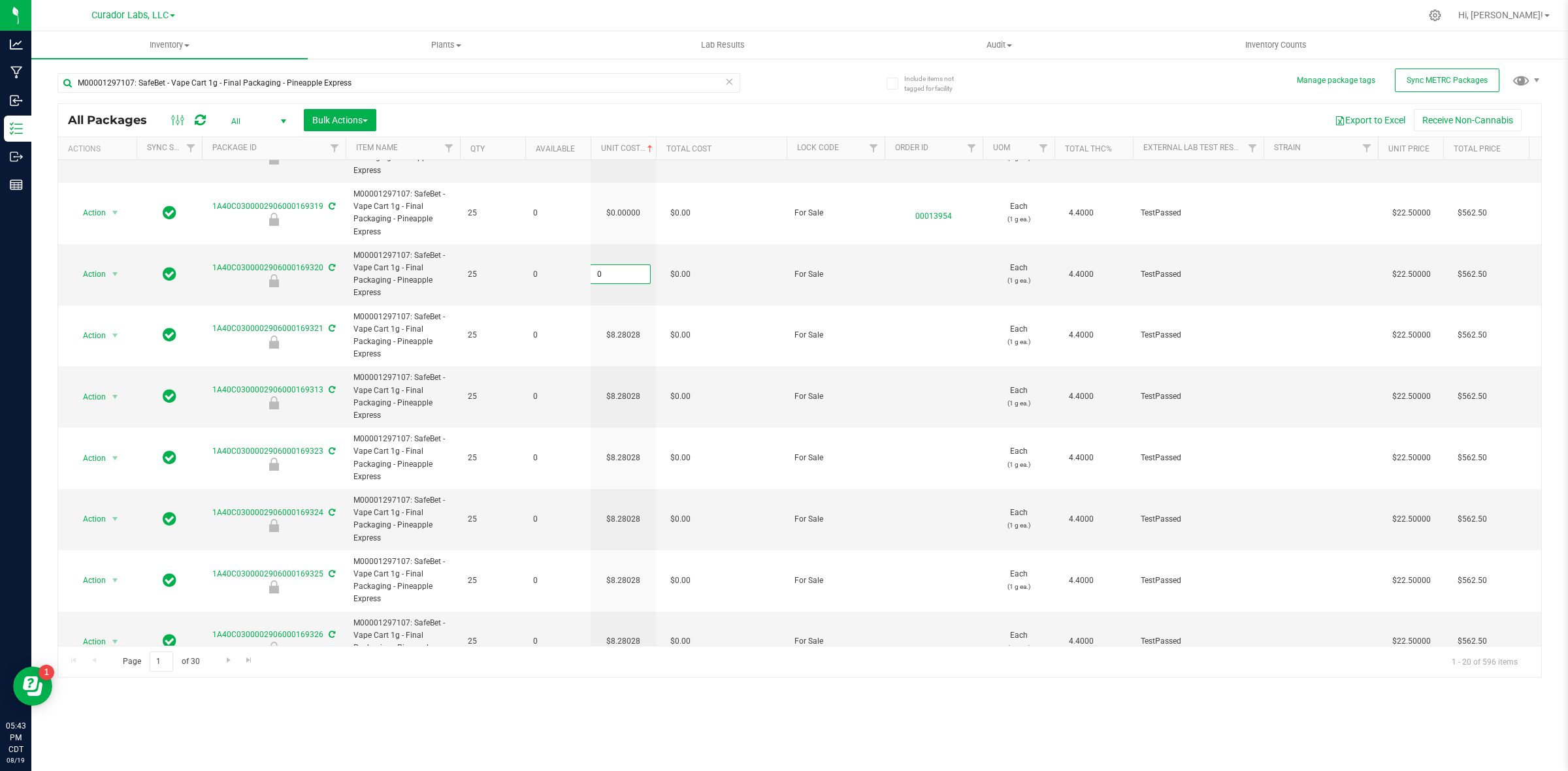
click at [621, 273] on input "0" at bounding box center [621, 274] width 60 height 19
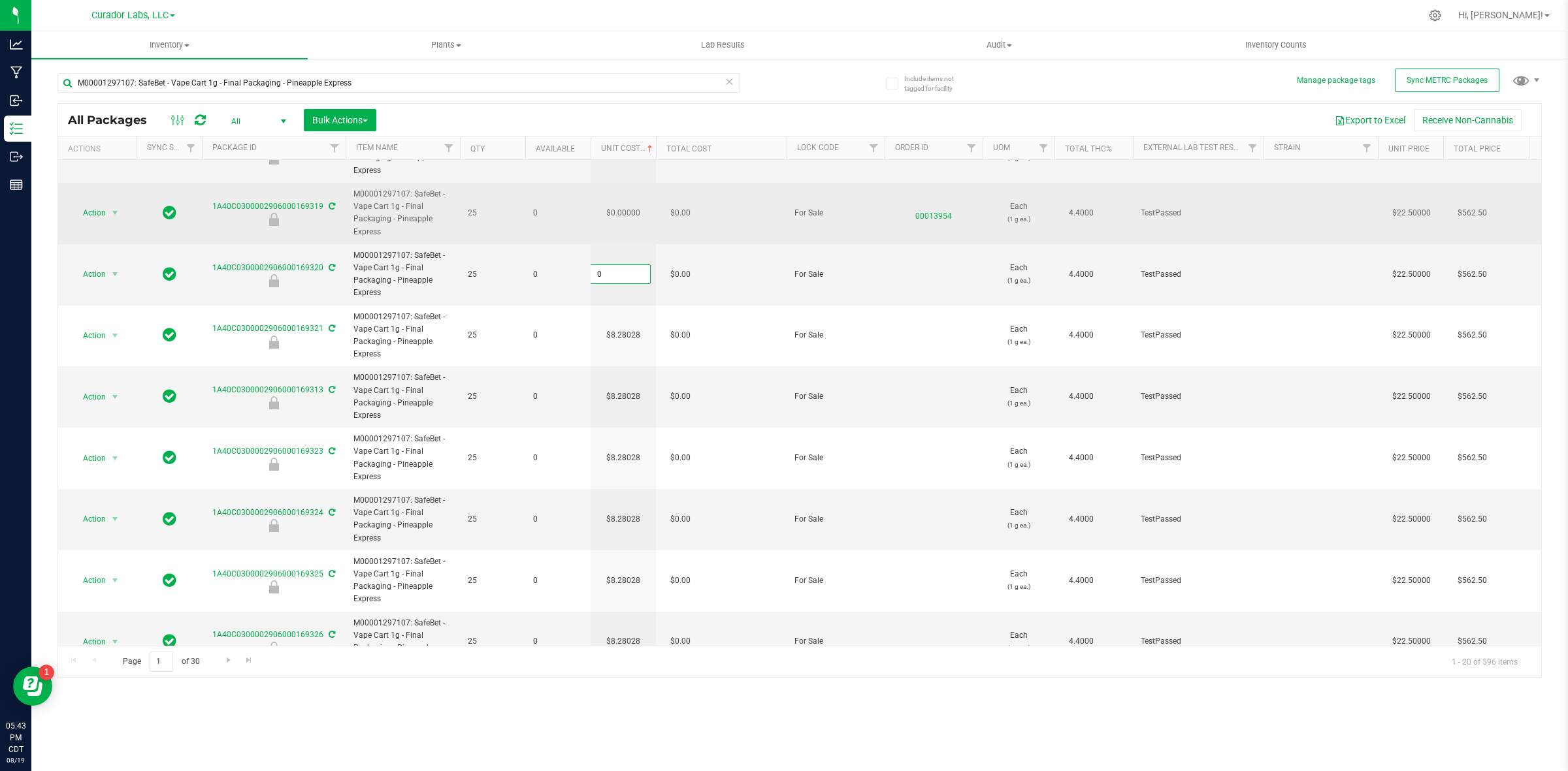
paste input "8.28028162928554"
click at [622, 216] on div "All Packages All Active Only Lab Samples Locked All External Internal Bulk Acti…" at bounding box center [800, 390] width 1484 height 575
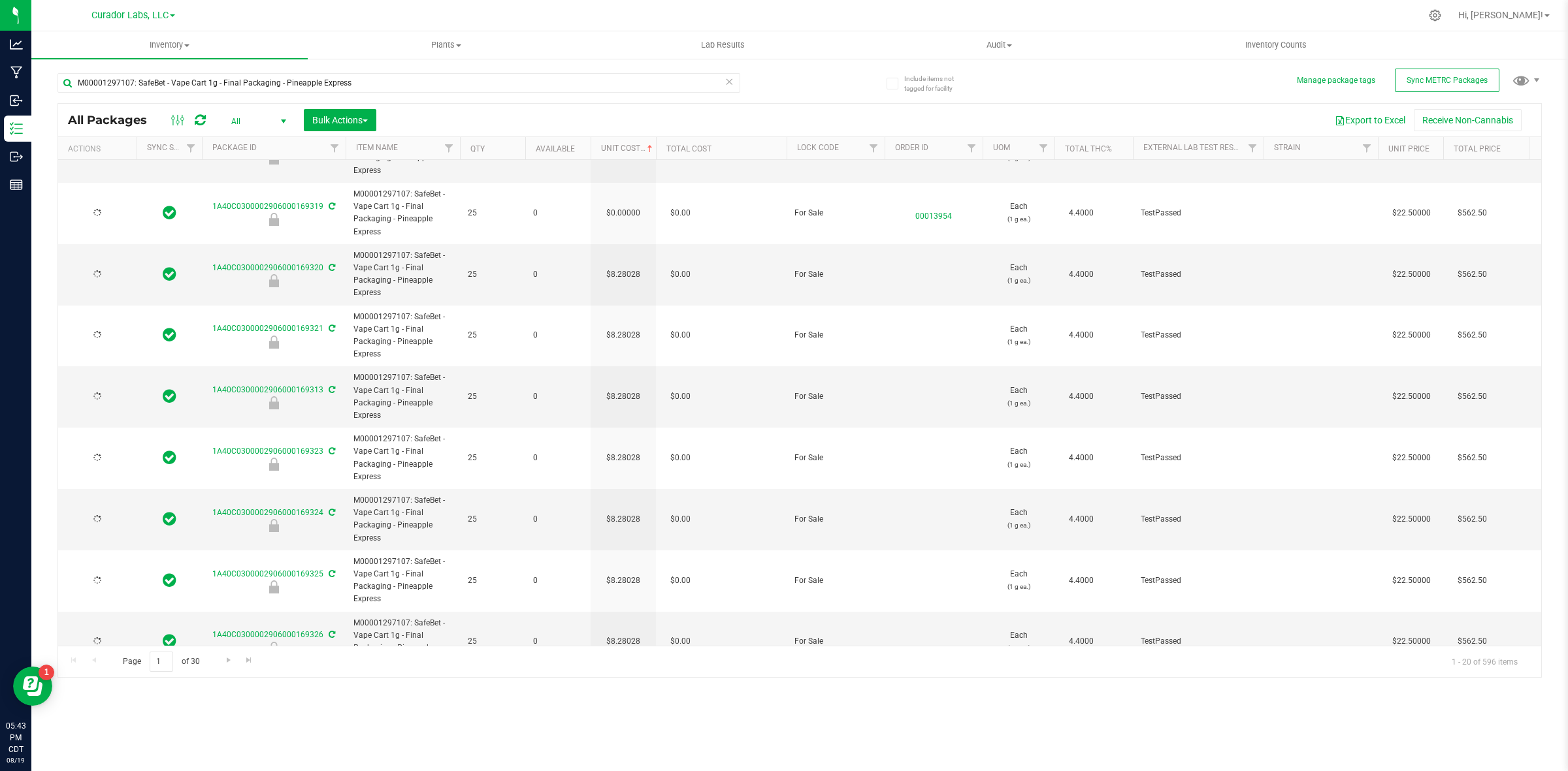
click at [622, 216] on td "$0.00000" at bounding box center [624, 213] width 66 height 61
click at [622, 216] on input "0" at bounding box center [621, 213] width 60 height 19
paste input "8.28028162928554"
click at [621, 397] on div "All Packages All Active Only Lab Samples Locked All External Internal Bulk Acti…" at bounding box center [800, 390] width 1484 height 575
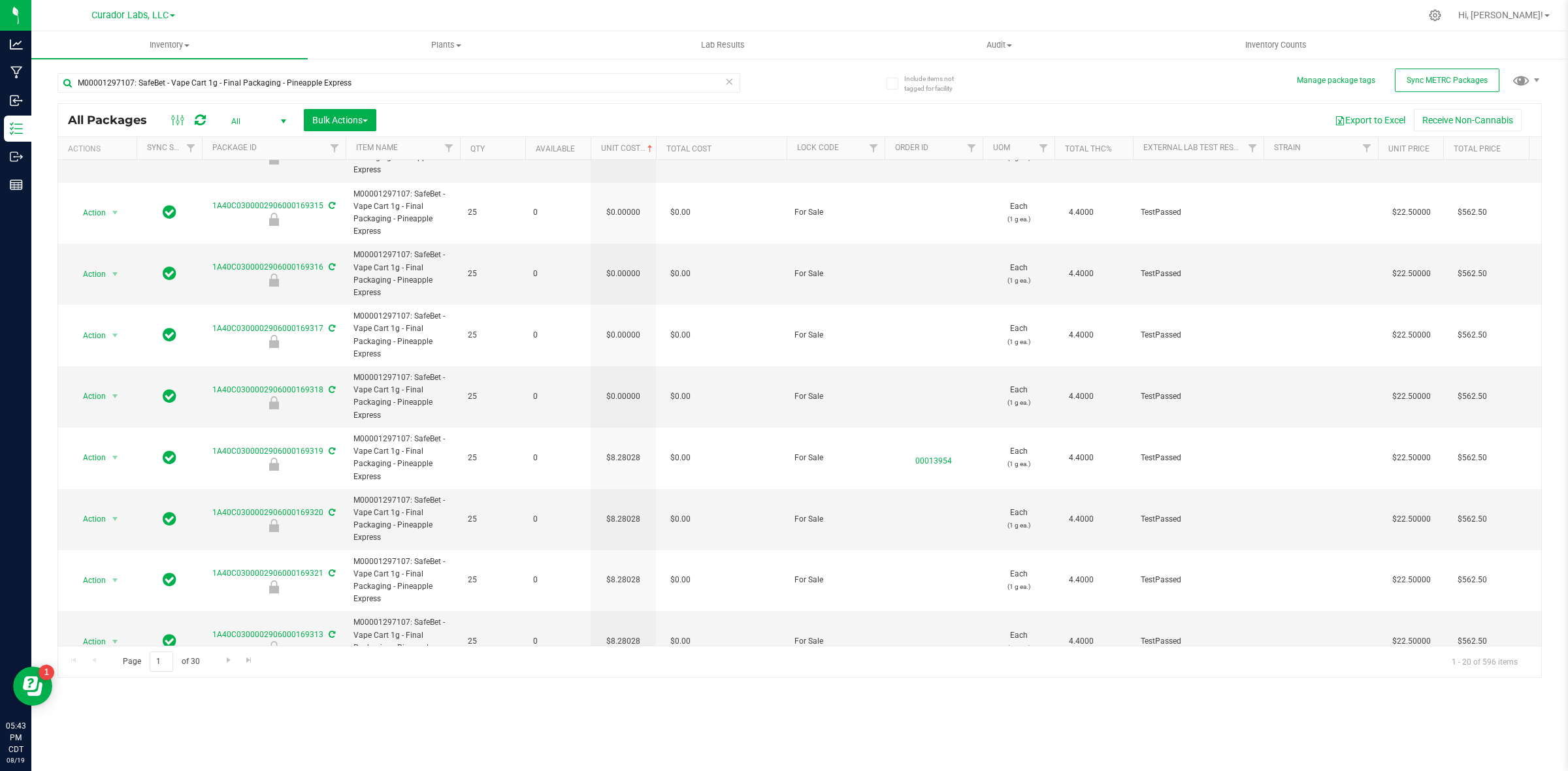
click at [621, 397] on td "$0.00000" at bounding box center [624, 397] width 66 height 61
click at [621, 397] on input "0" at bounding box center [621, 396] width 60 height 19
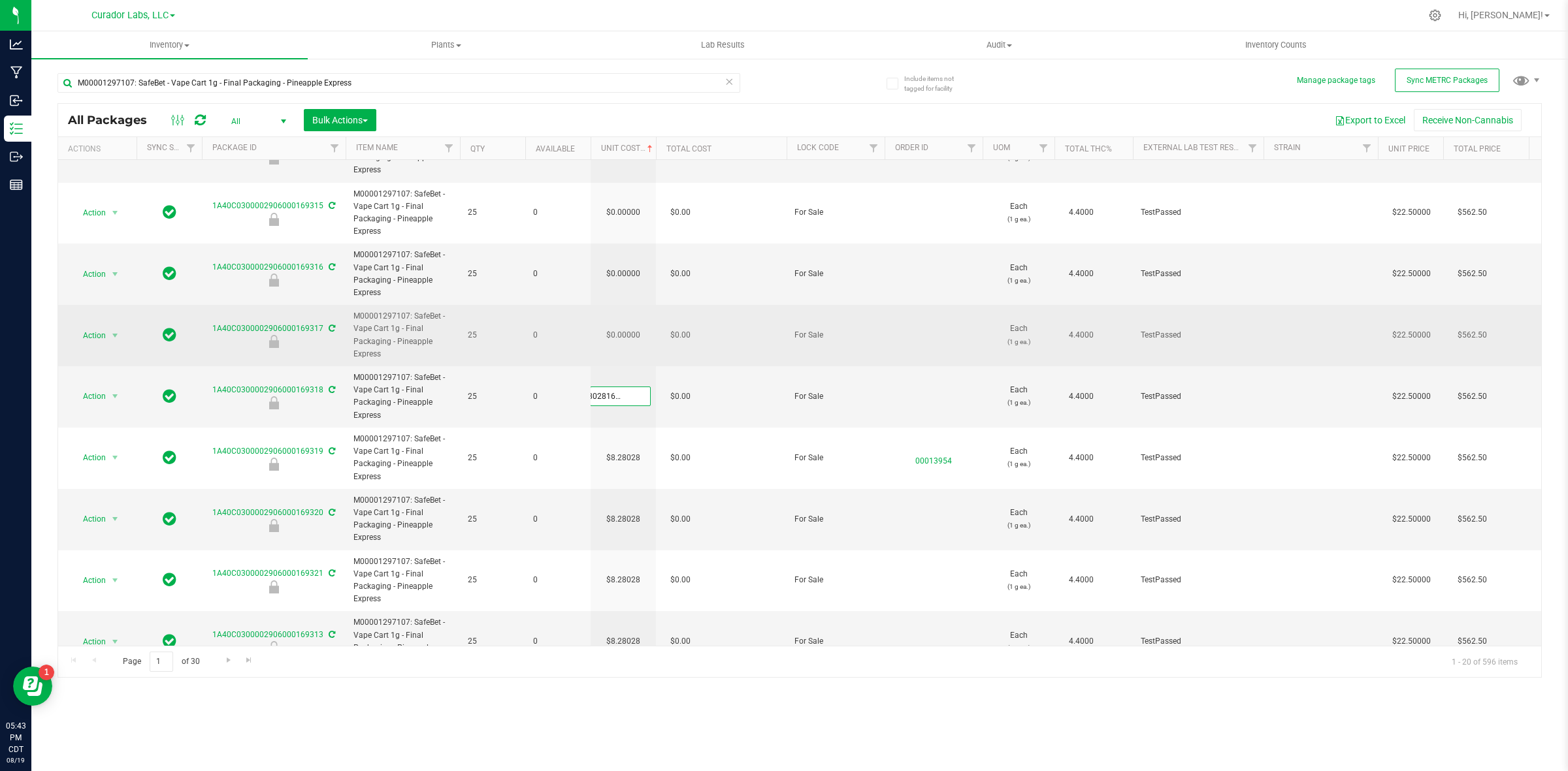
click at [629, 332] on div "All Packages All Active Only Lab Samples Locked All External Internal Bulk Acti…" at bounding box center [800, 390] width 1484 height 575
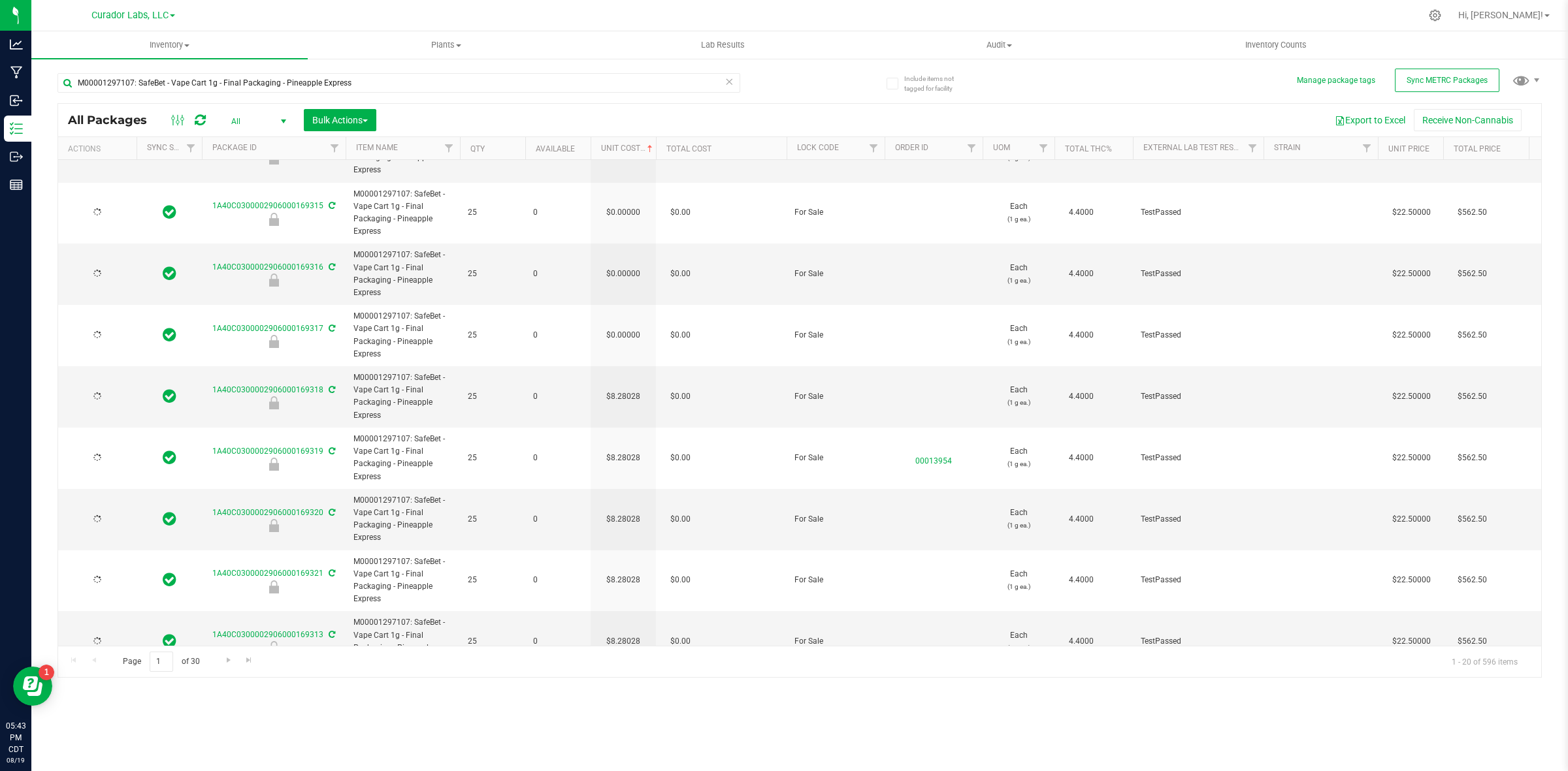
click at [629, 332] on td "$0.00000" at bounding box center [624, 336] width 66 height 61
paste input "8.28028162928554"
click at [633, 276] on input "0.00000" at bounding box center [621, 274] width 60 height 19
click at [633, 276] on input "0" at bounding box center [621, 274] width 60 height 19
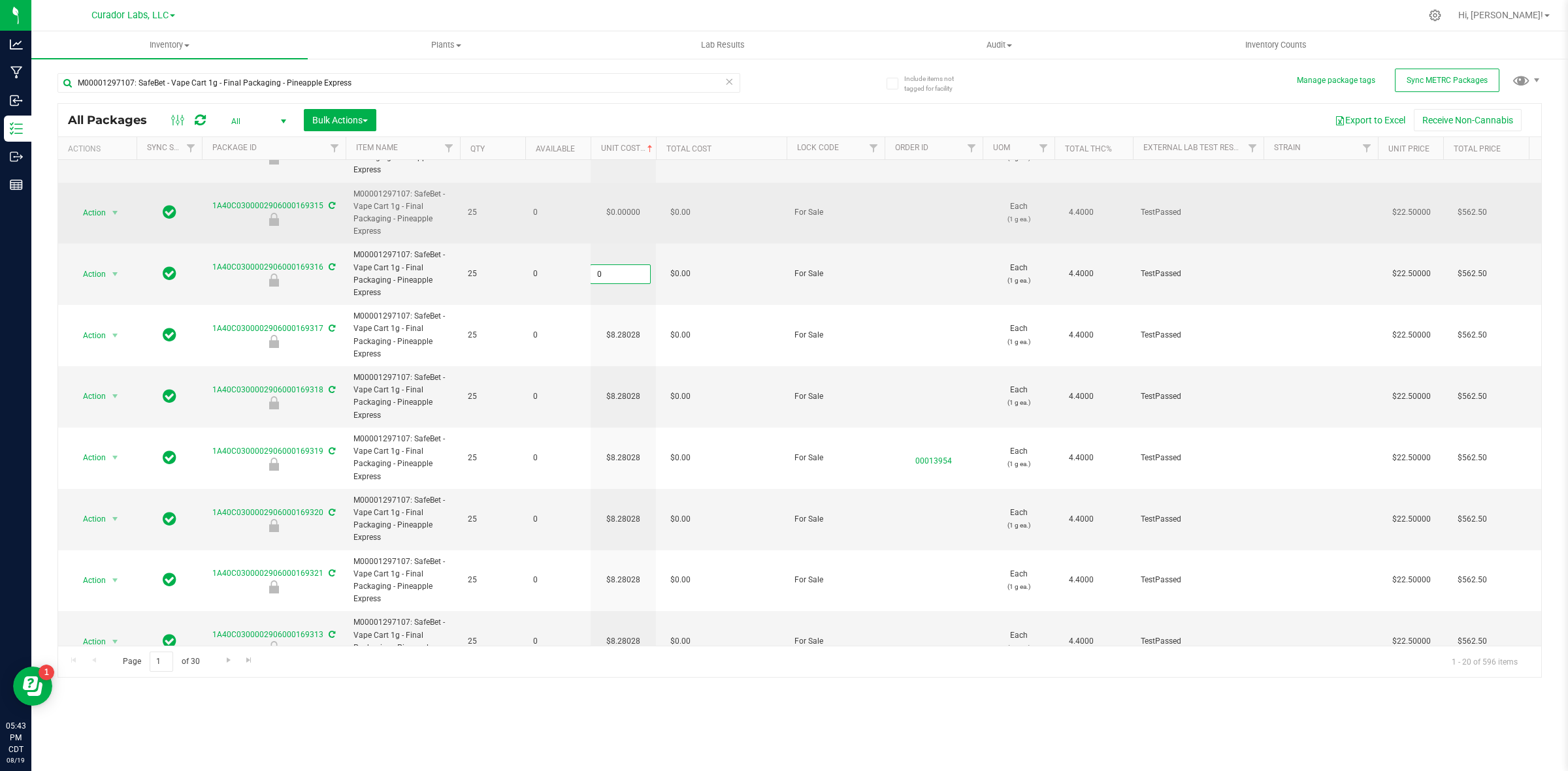
paste input "8.28028162928554"
click at [621, 221] on div "All Packages All Active Only Lab Samples Locked All External Internal Bulk Acti…" at bounding box center [800, 390] width 1484 height 575
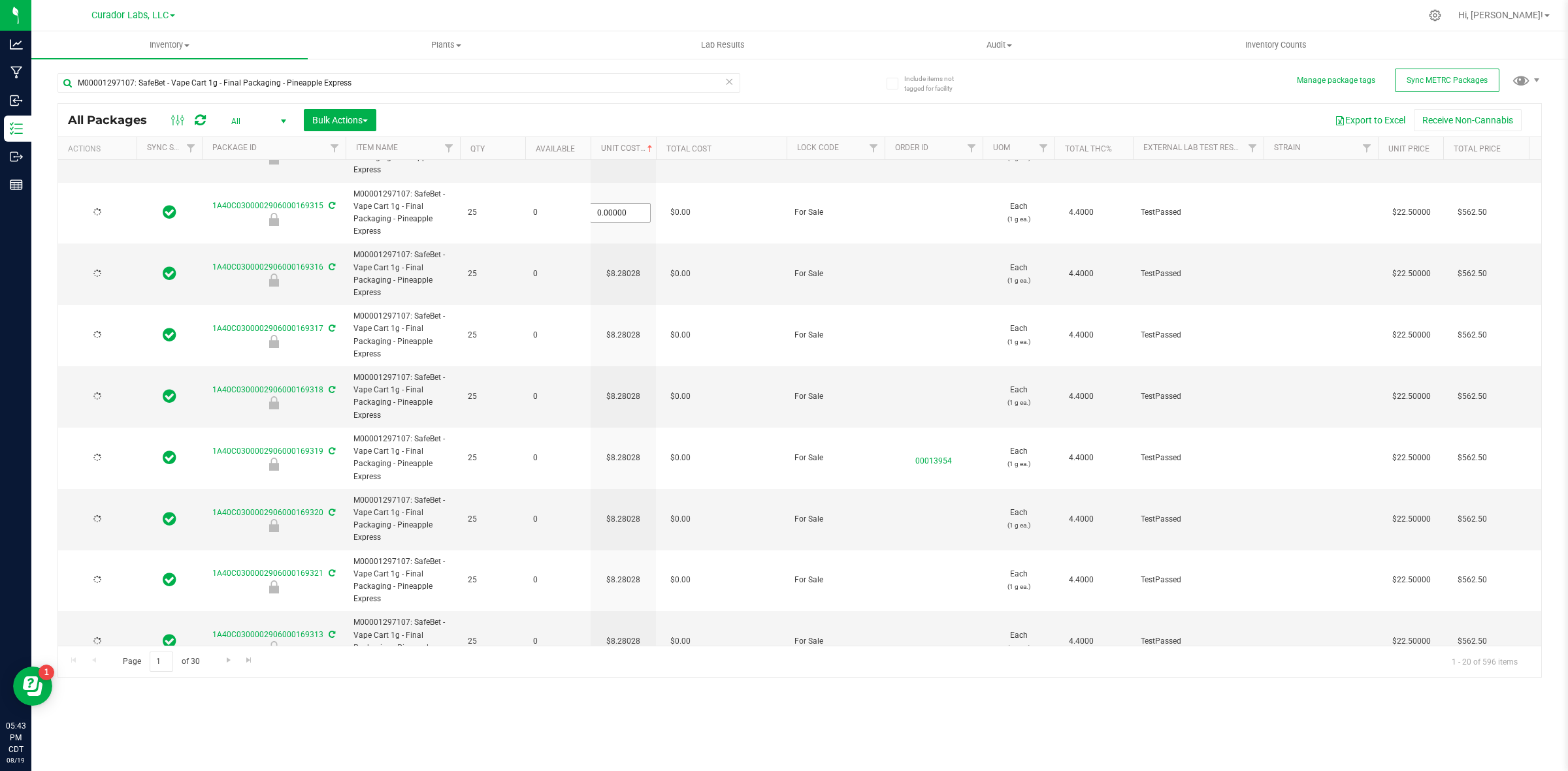
click at [0, 0] on input "0" at bounding box center [0, 0] width 0 height 0
click at [621, 221] on input "0" at bounding box center [621, 213] width 60 height 19
paste input "8.28028162928554"
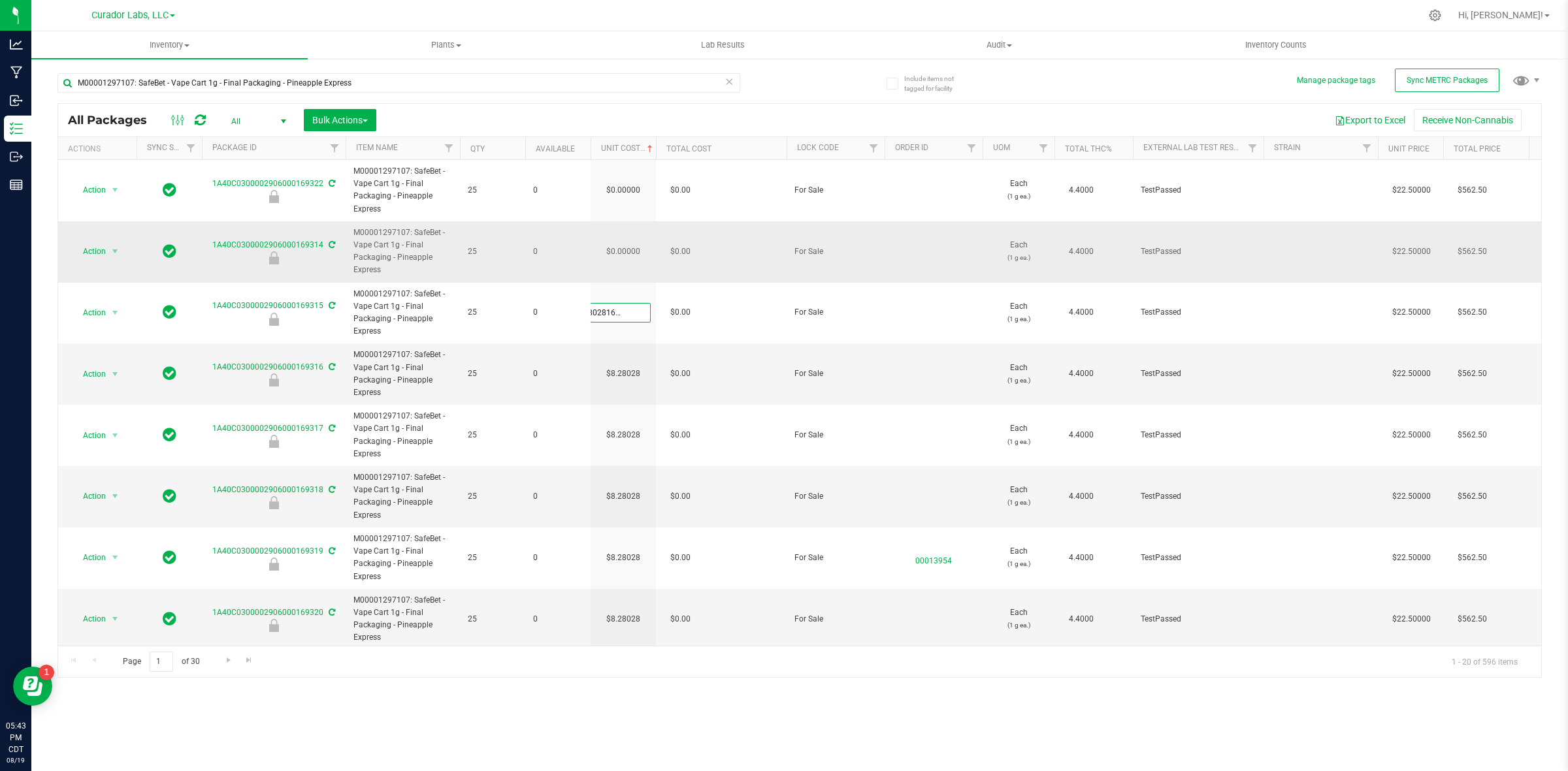
click at [633, 252] on div "All Packages All Active Only Lab Samples Locked All External Internal Bulk Acti…" at bounding box center [800, 390] width 1484 height 575
click at [633, 252] on input "0" at bounding box center [621, 251] width 60 height 19
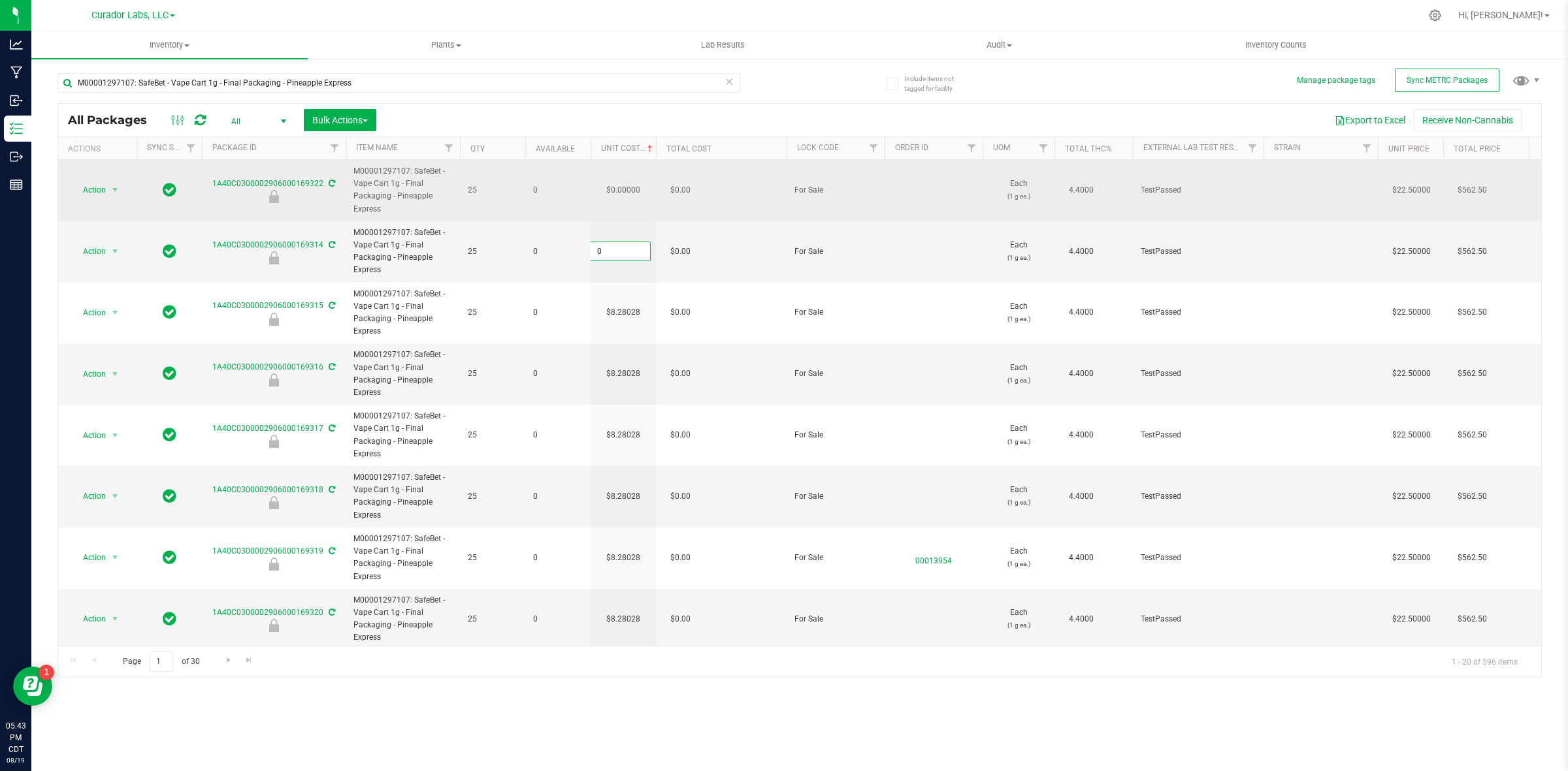
paste input "8.28028162928554"
click at [633, 193] on div "All Packages All Active Only Lab Samples Locked All External Internal Bulk Acti…" at bounding box center [800, 390] width 1484 height 575
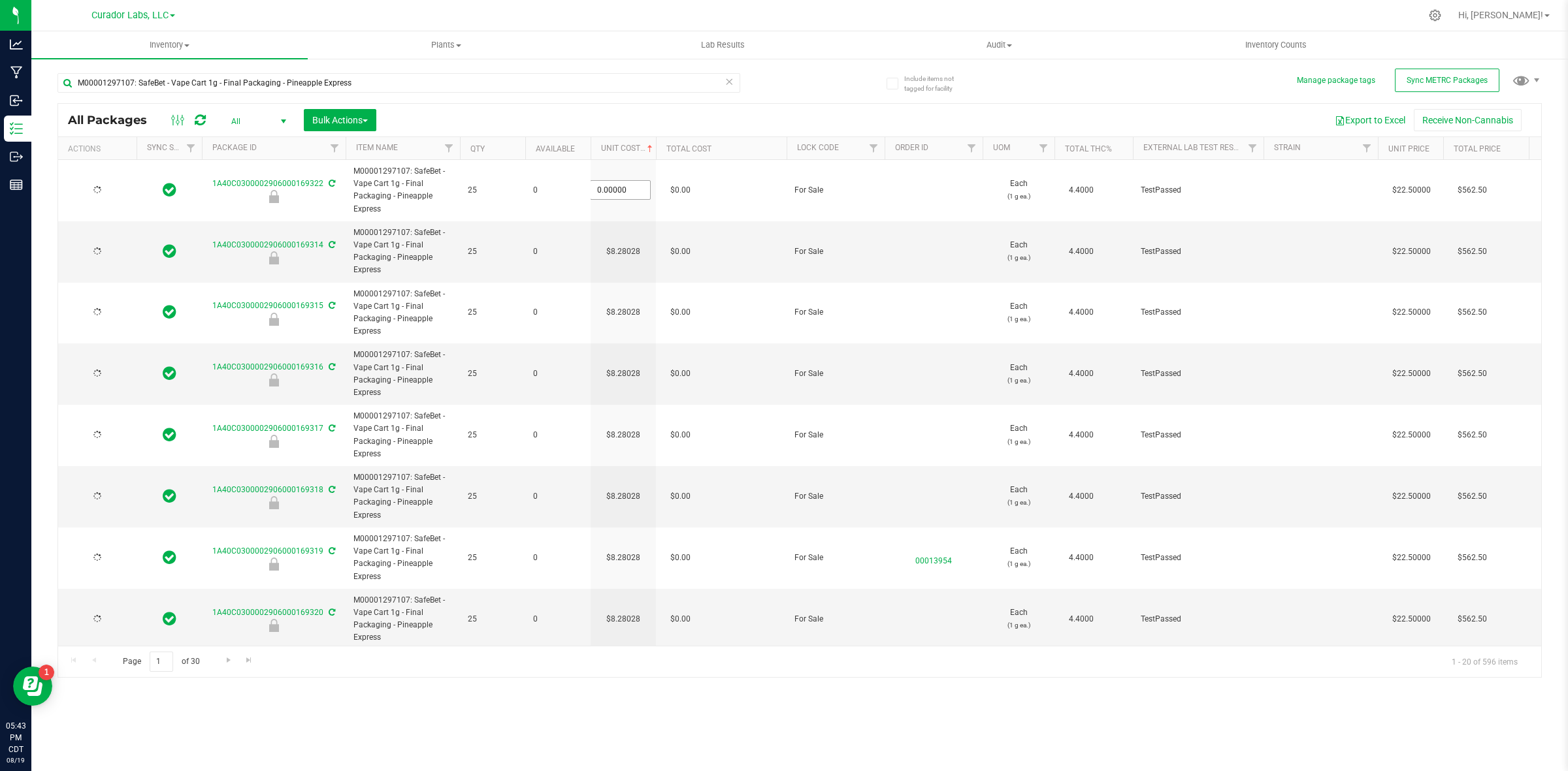
click at [0, 0] on input "0" at bounding box center [0, 0] width 0 height 0
click at [633, 193] on input "0" at bounding box center [621, 190] width 60 height 19
paste input "8.28028162928554"
click at [410, 595] on div "Inventory All packages All inventory Waste log Create inventory Plants All plan…" at bounding box center [800, 401] width 1537 height 740
click at [198, 119] on icon at bounding box center [200, 120] width 11 height 13
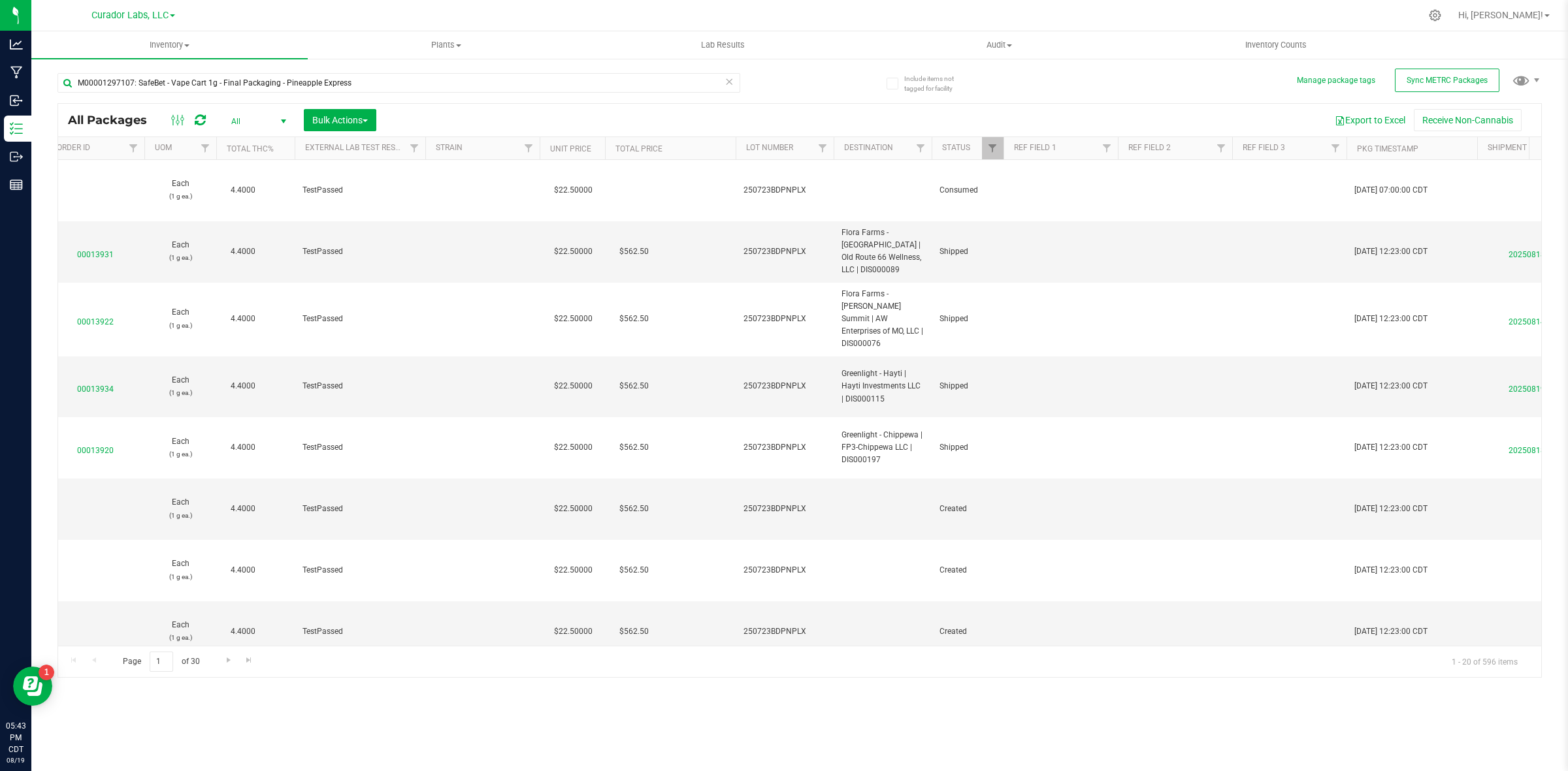
scroll to position [0, 1409]
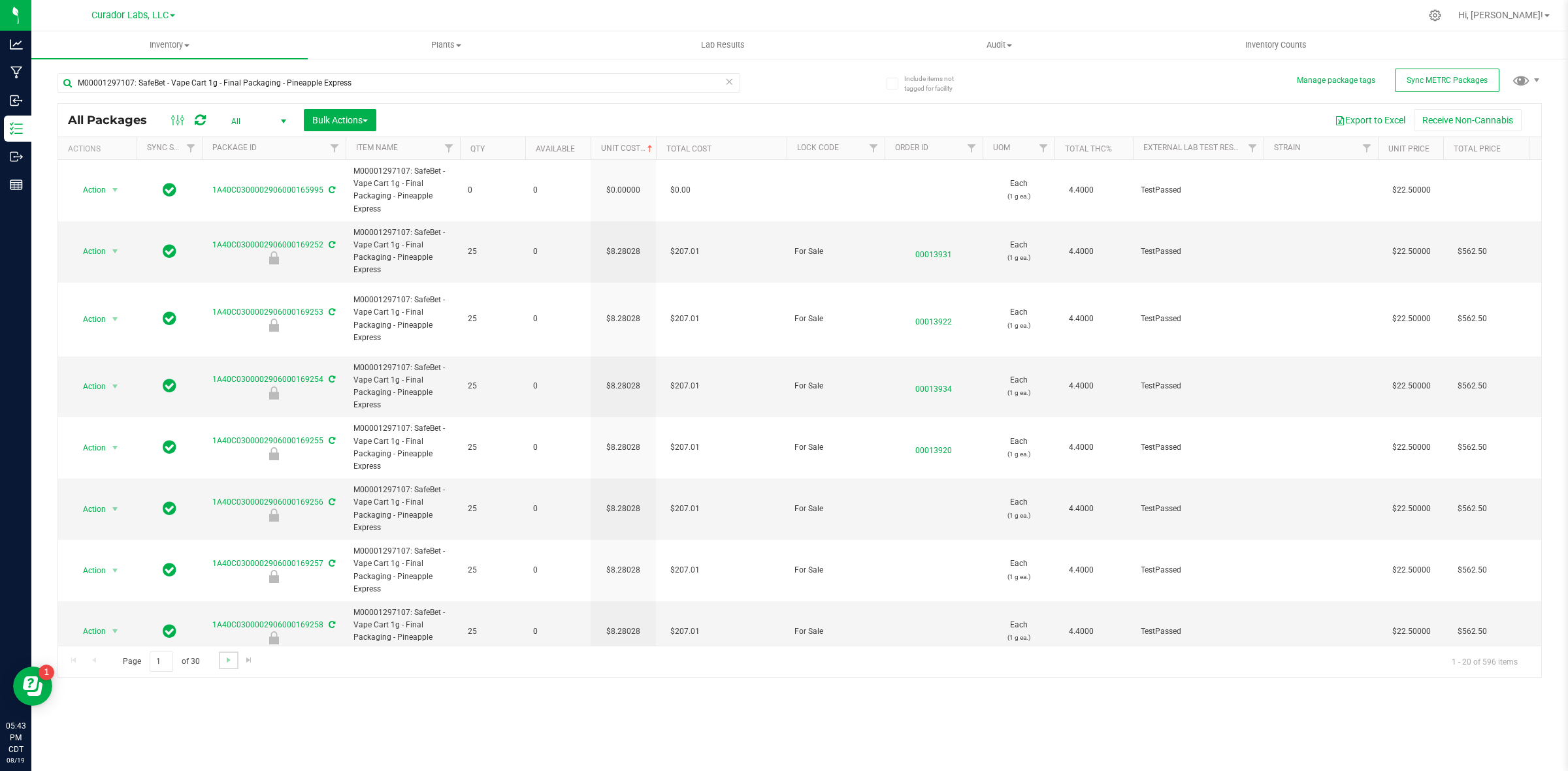
click at [221, 595] on link "Go to the next page" at bounding box center [228, 661] width 19 height 18
click at [75, 595] on span "Go to the first page" at bounding box center [74, 660] width 10 height 10
click at [1254, 113] on button "Export to Excel" at bounding box center [1370, 120] width 87 height 22
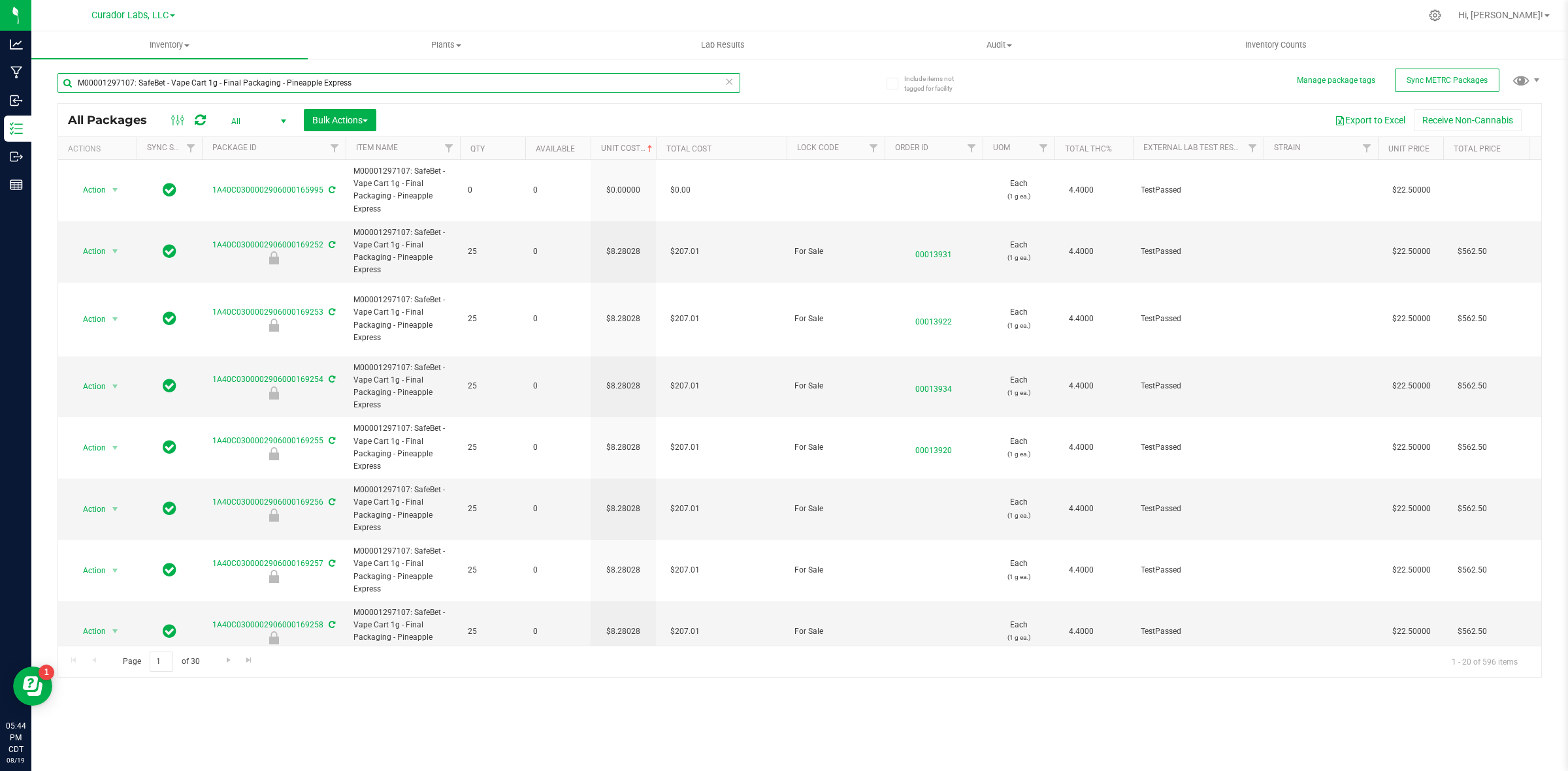
click at [181, 86] on input "M00001297107: SafeBet - Vape Cart 1g - Final Packaging - Pineapple Express" at bounding box center [398, 83] width 683 height 19
paste input "017: SafeBet - Vape Cart 1g - Final Packaging - Grand Daddy Purple (GDP)"
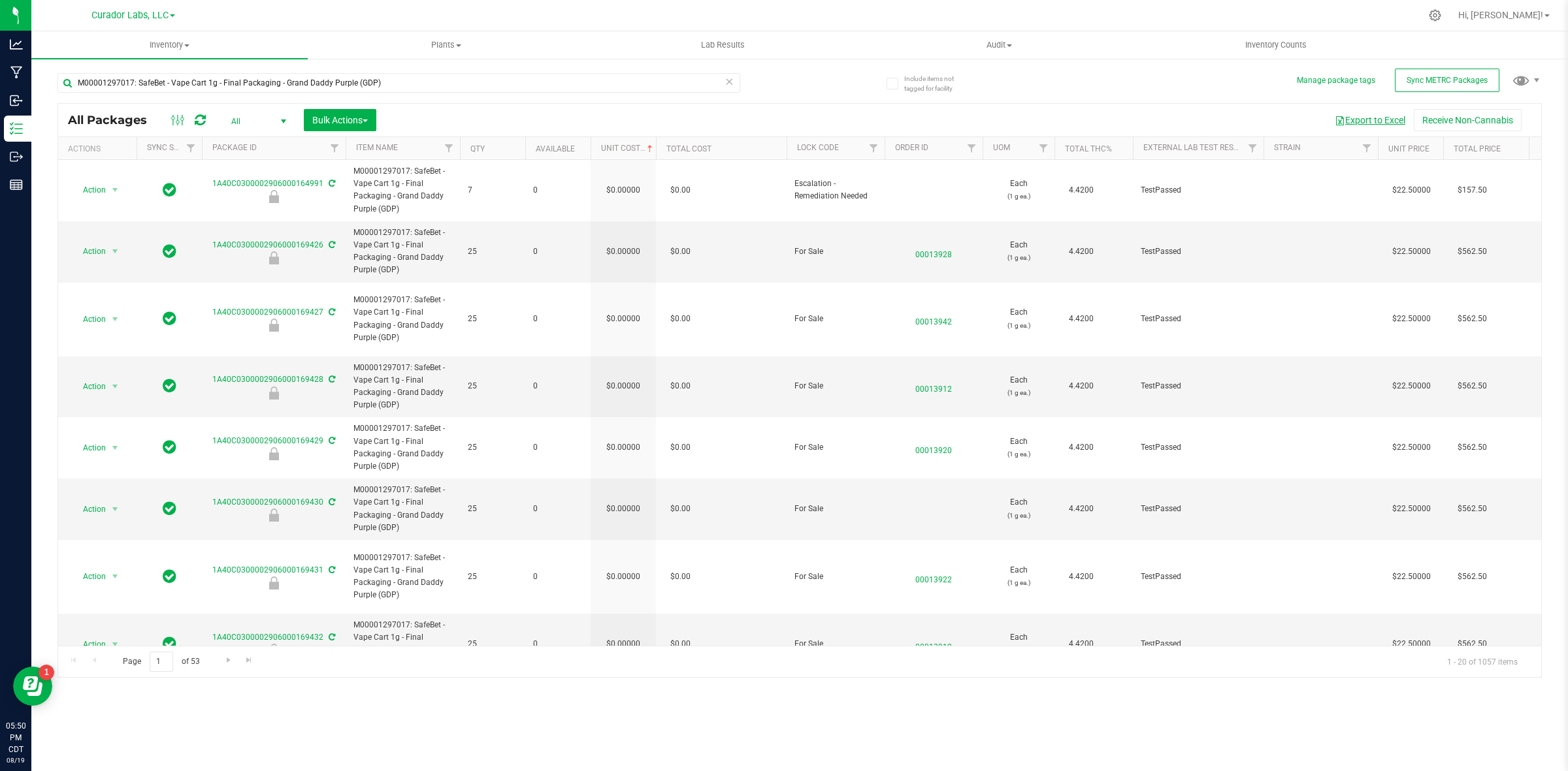
click at [1254, 123] on button "Export to Excel" at bounding box center [1370, 120] width 87 height 22
drag, startPoint x: 159, startPoint y: 665, endPoint x: 145, endPoint y: 665, distance: 14.0
click at [145, 595] on span "Page 1 of 53" at bounding box center [161, 661] width 98 height 20
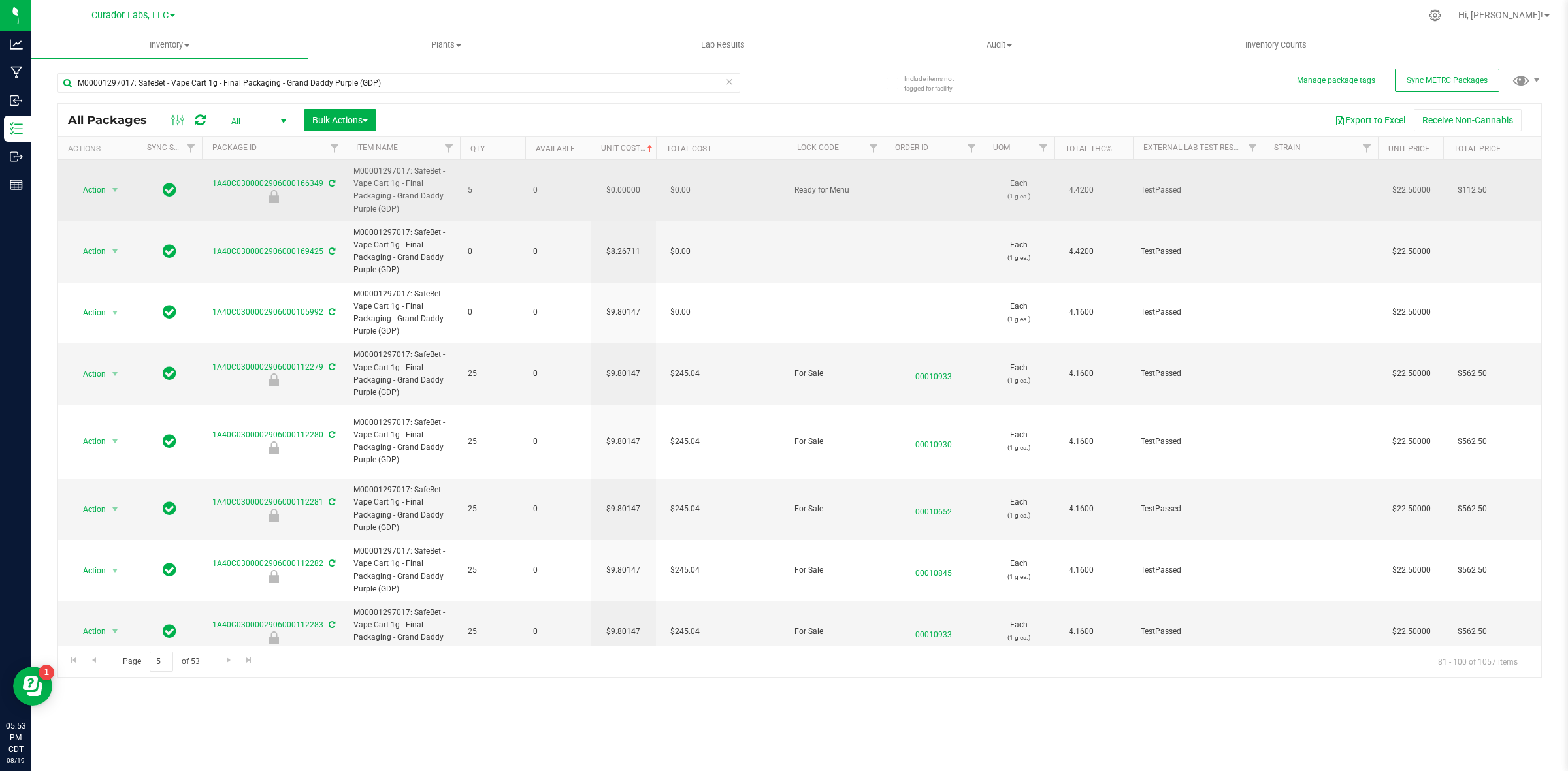
click at [633, 188] on td "$0.00000" at bounding box center [624, 191] width 66 height 61
click at [633, 188] on input "0" at bounding box center [621, 190] width 60 height 19
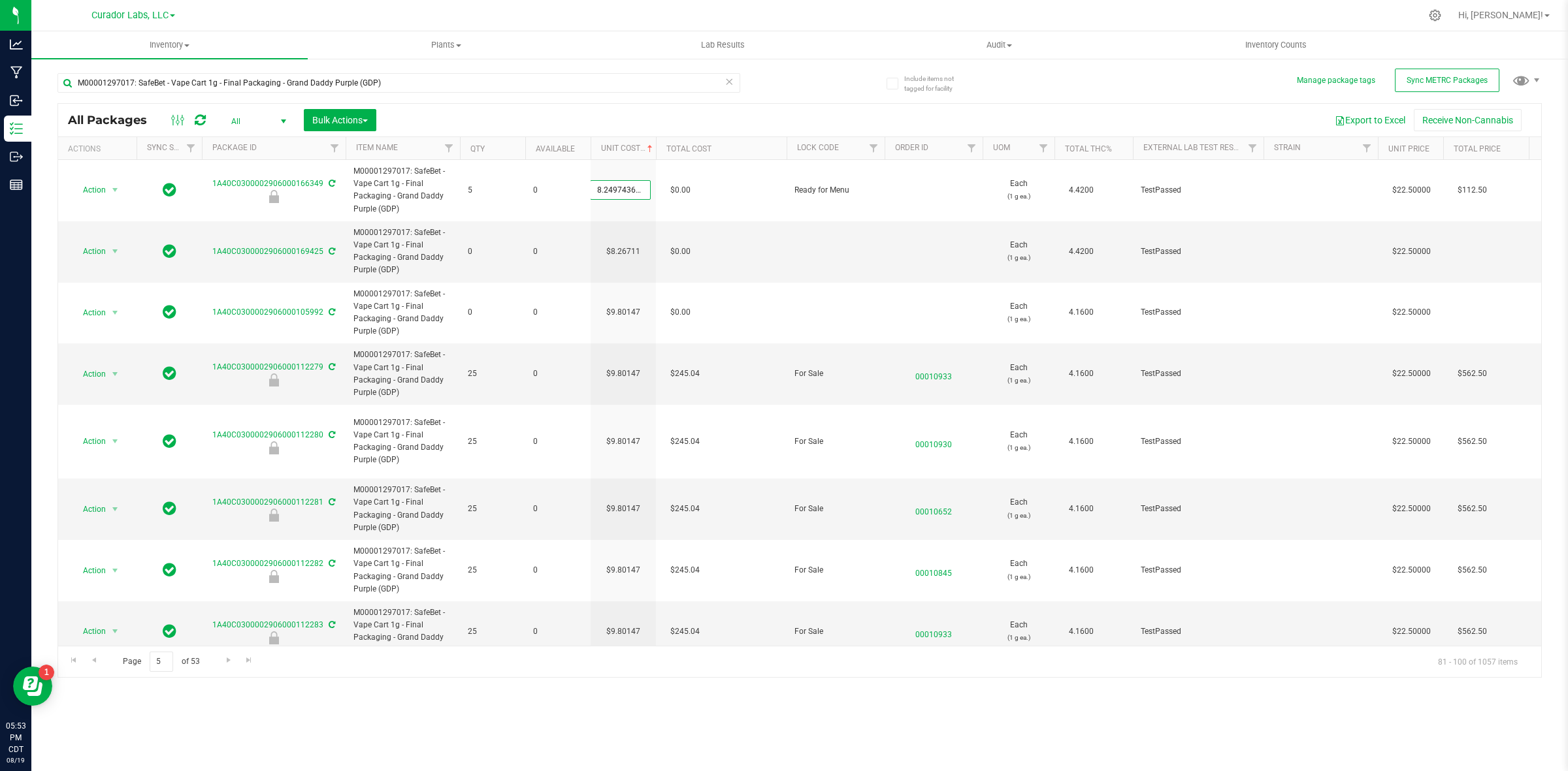
scroll to position [0, 20]
click at [564, 595] on div "All Packages All Active Only Lab Samples Locked All External Internal Bulk Acti…" at bounding box center [800, 390] width 1484 height 575
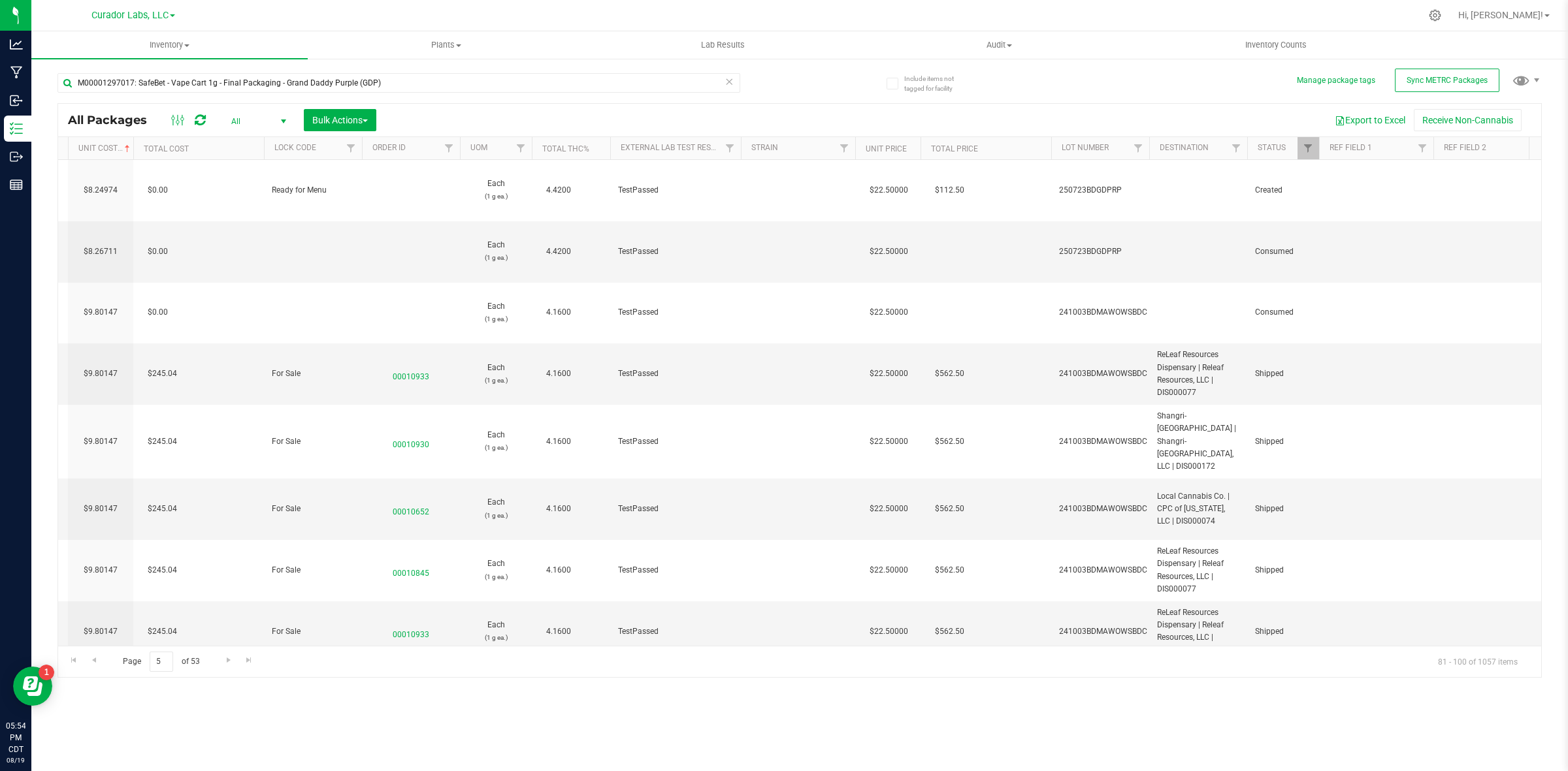
scroll to position [0, 0]
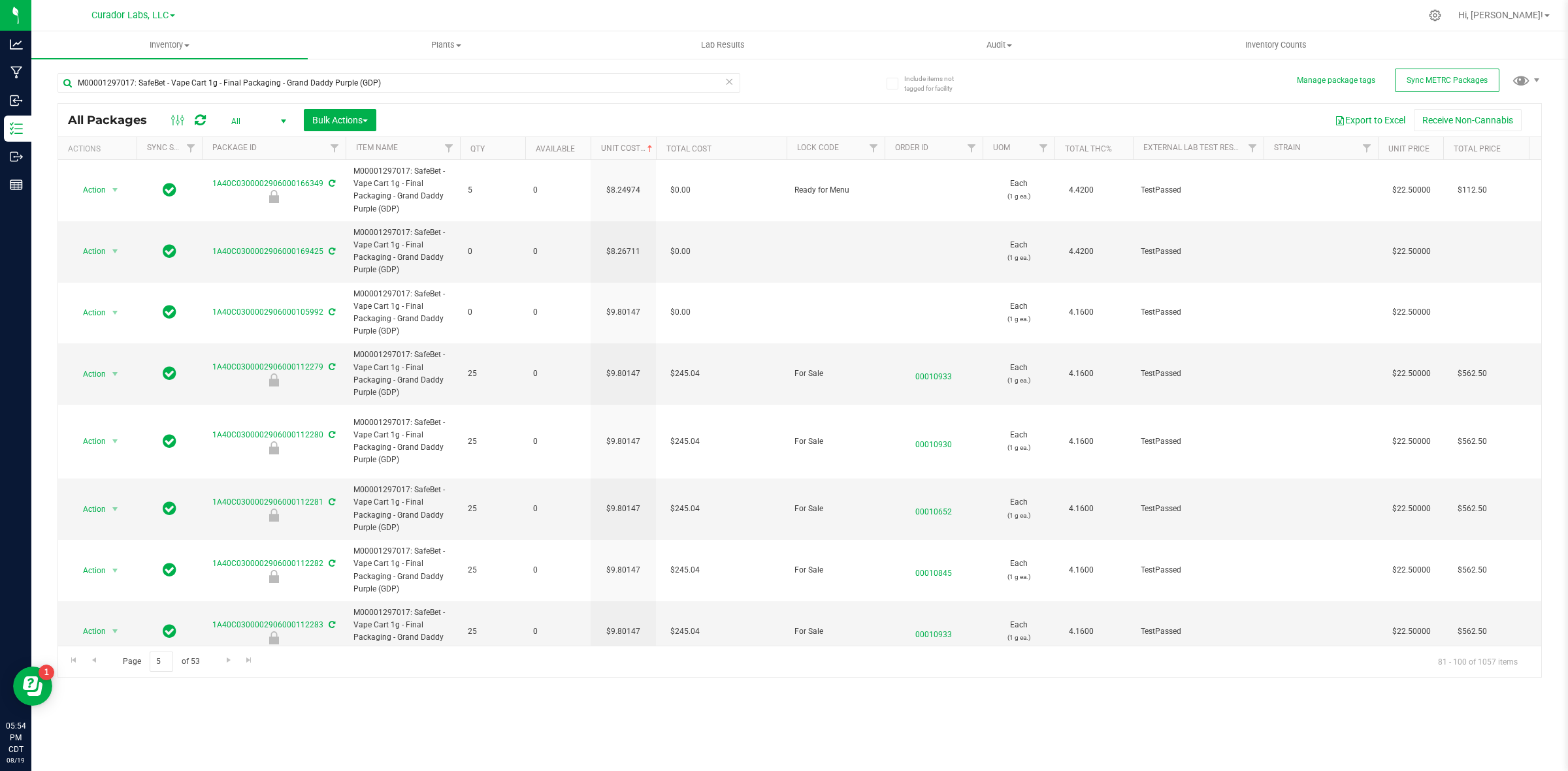
click at [200, 118] on icon at bounding box center [200, 120] width 11 height 13
click at [97, 595] on span "Go to the previous page" at bounding box center [94, 660] width 10 height 10
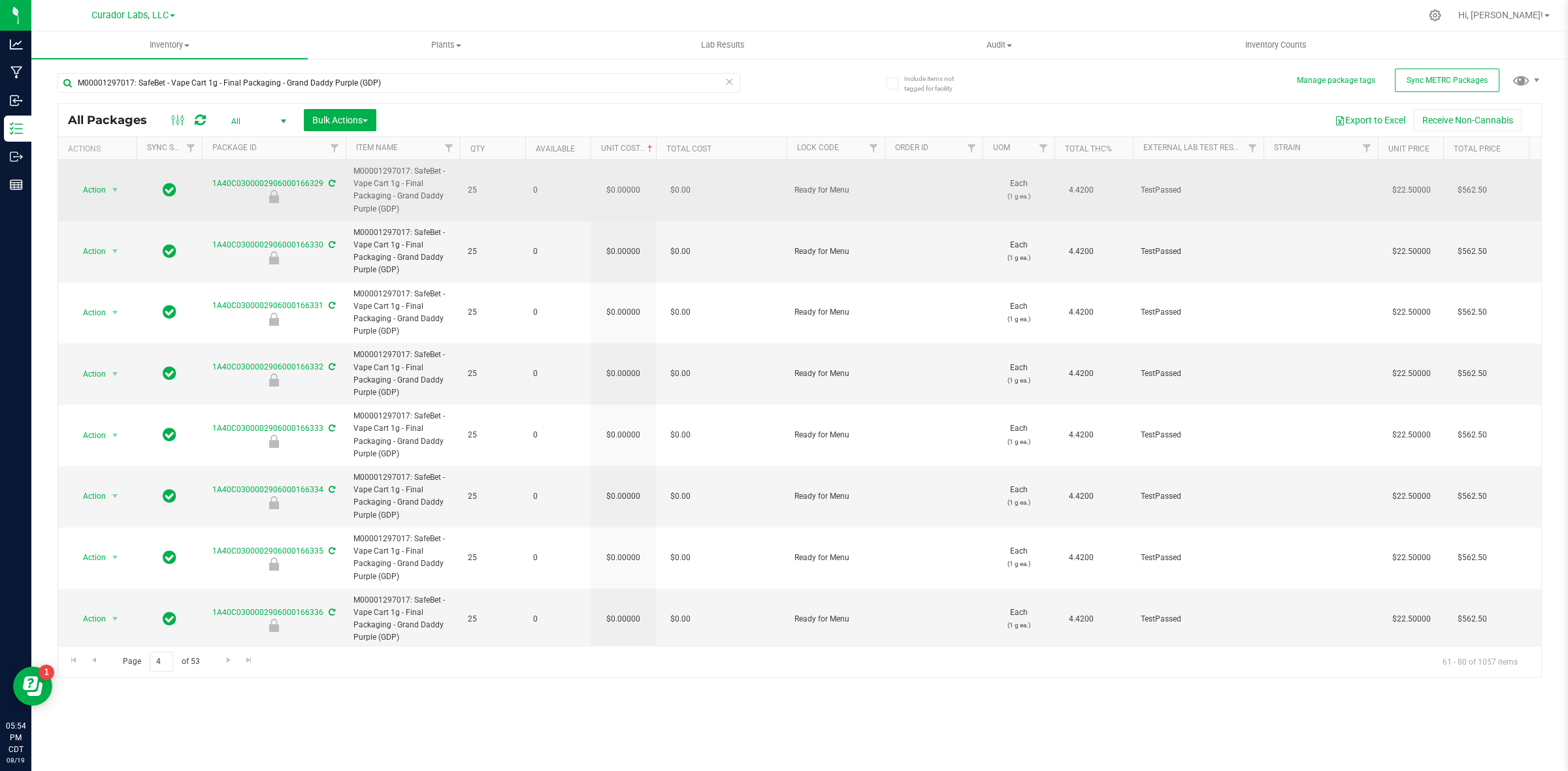
click at [616, 198] on td "$0.00000" at bounding box center [624, 191] width 66 height 61
click at [616, 192] on input "0" at bounding box center [621, 190] width 60 height 19
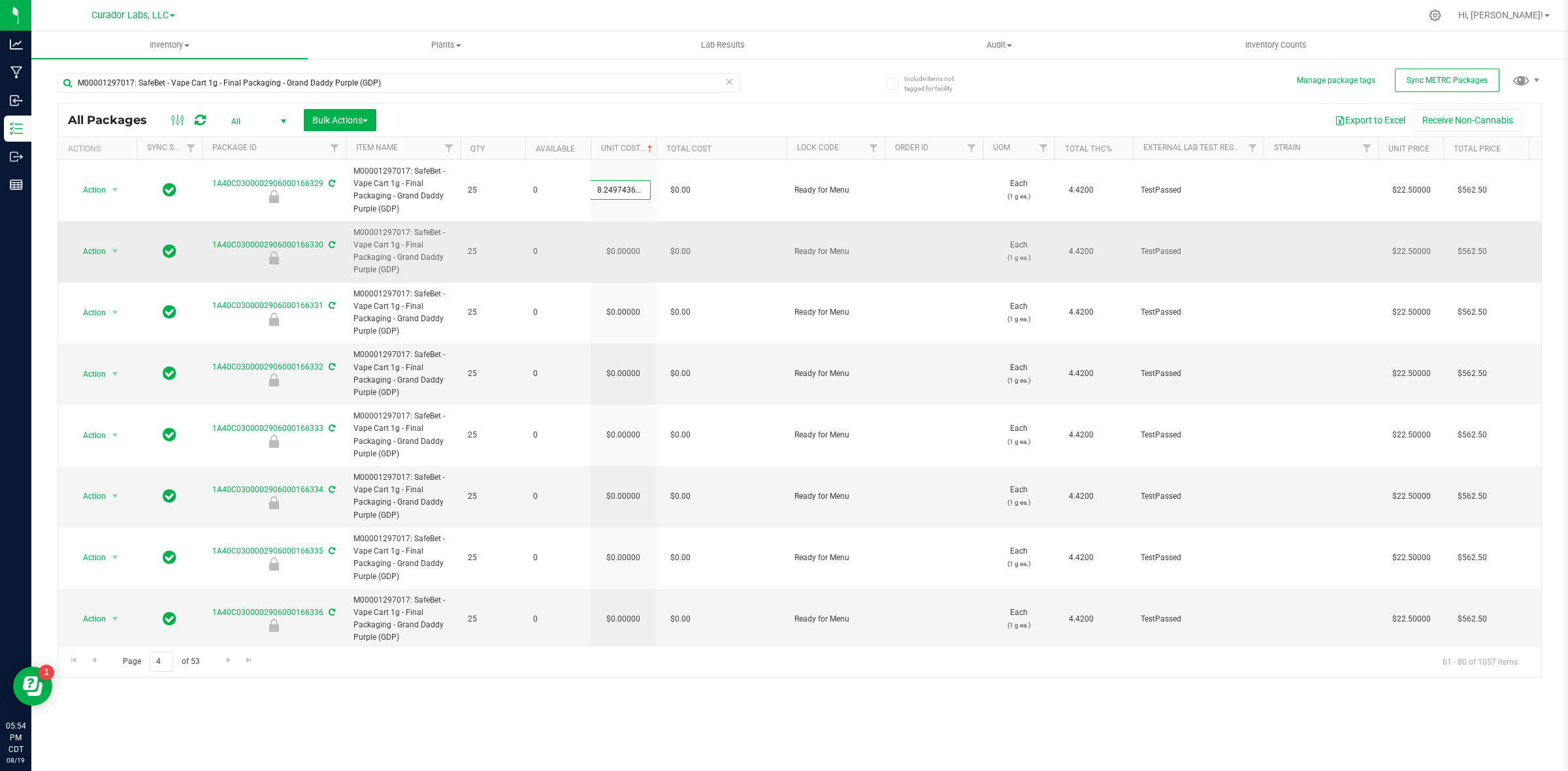
scroll to position [0, 20]
click at [621, 249] on div "All Packages All Active Only Lab Samples Locked All External Internal Bulk Acti…" at bounding box center [800, 390] width 1484 height 575
click at [621, 249] on td "$0.00000" at bounding box center [624, 252] width 66 height 61
click at [621, 249] on span "0.00000 0" at bounding box center [620, 251] width 60 height 19
paste input "8.24974364464273"
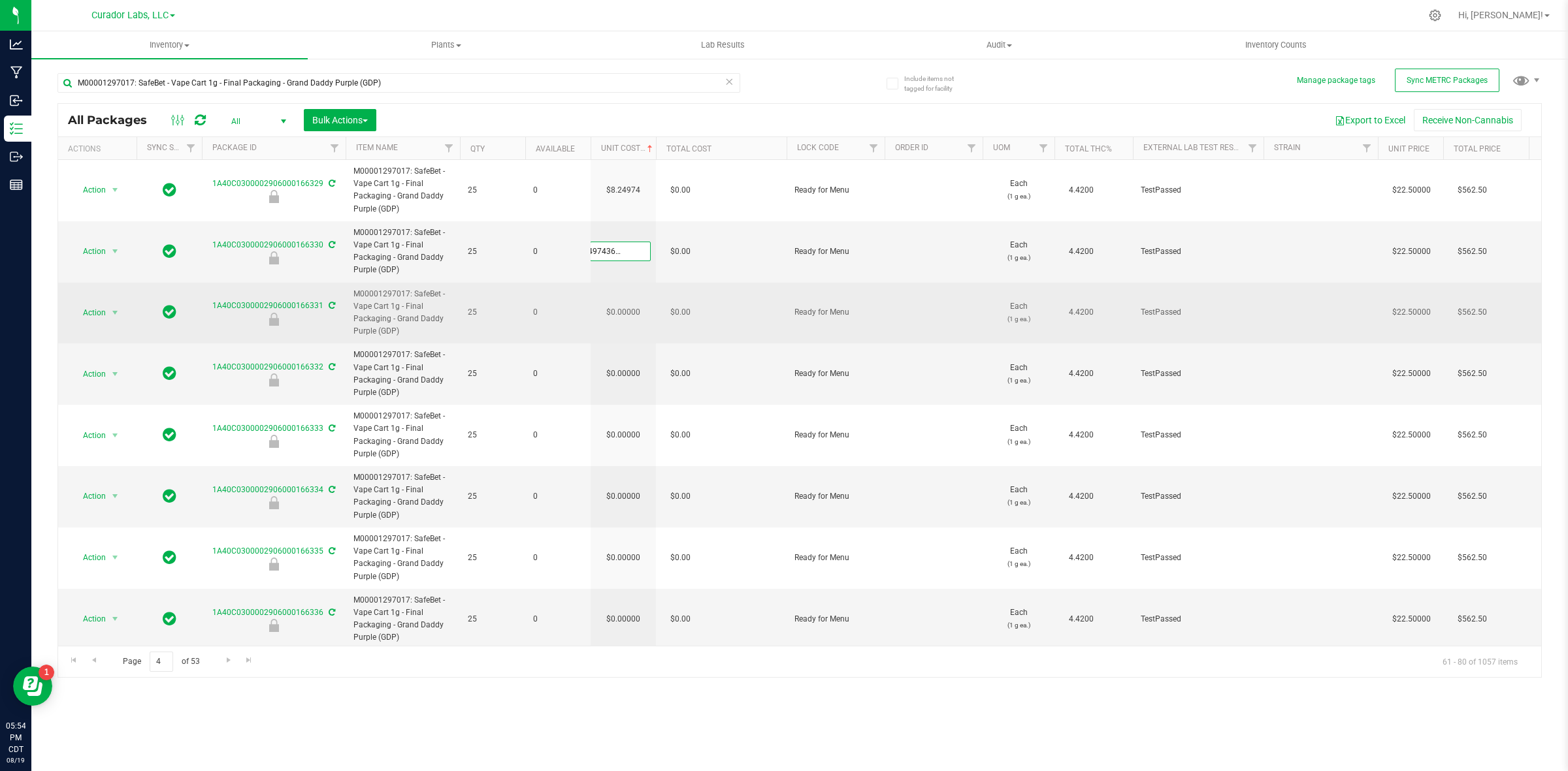
click at [619, 298] on div "All Packages All Active Only Lab Samples Locked All External Internal Bulk Acti…" at bounding box center [800, 390] width 1484 height 575
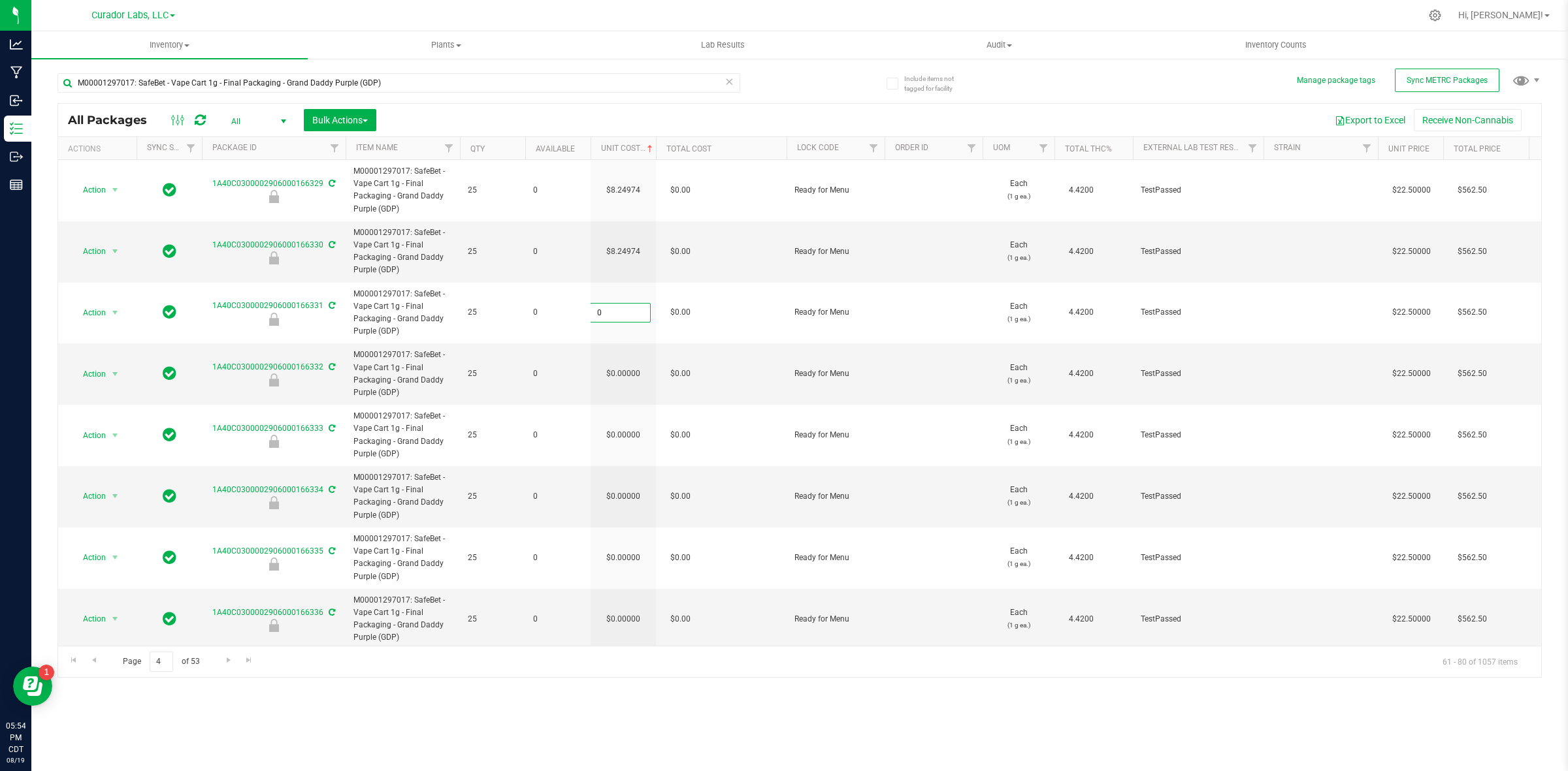
paste input "8.24974364464273"
click at [625, 360] on div "All Packages All Active Only Lab Samples Locked All External Internal Bulk Acti…" at bounding box center [800, 390] width 1484 height 575
click at [627, 382] on input "0.00000" at bounding box center [621, 374] width 60 height 19
paste input "8.24974364464273"
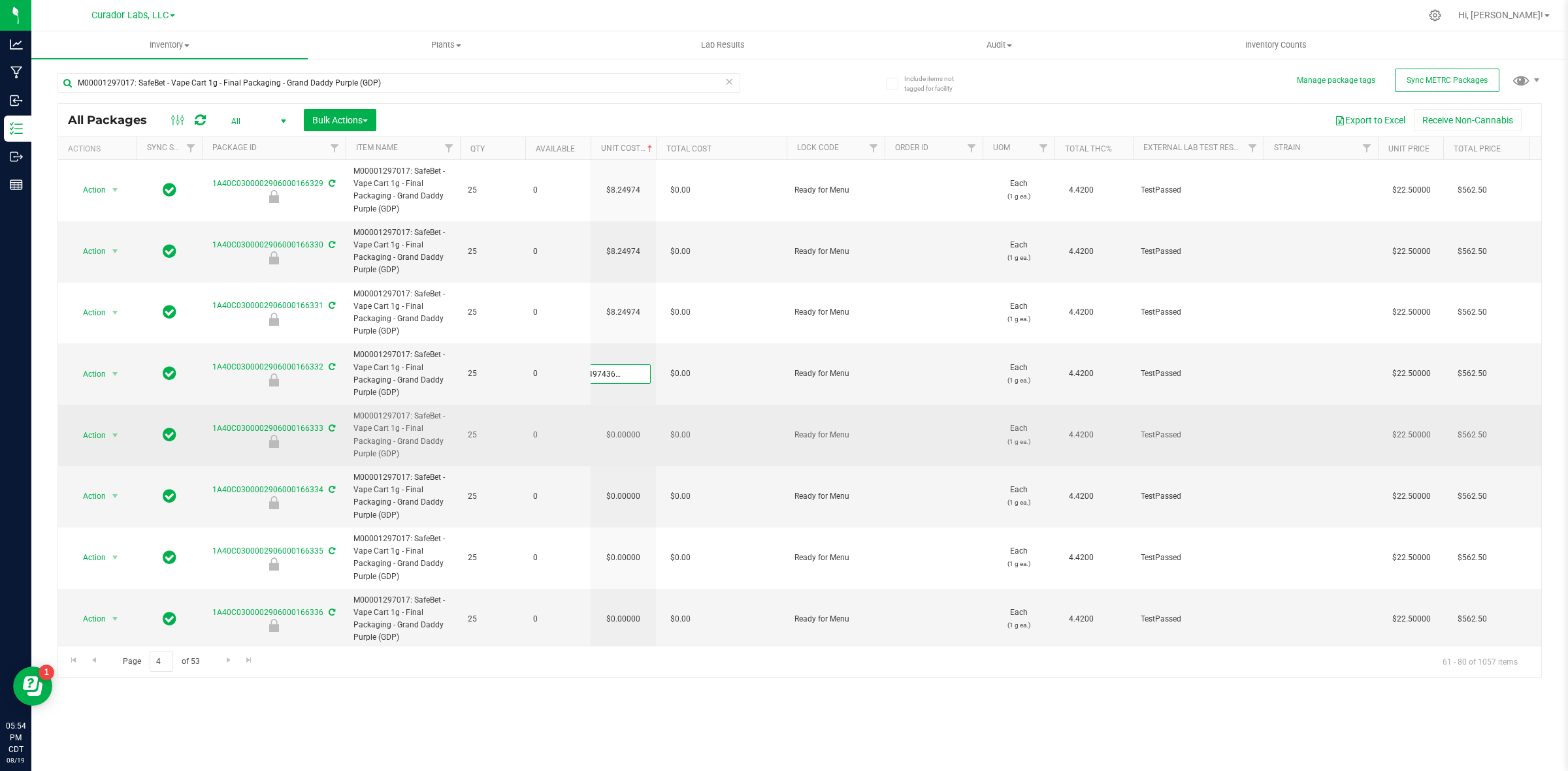
click at [631, 443] on div "All Packages All Active Only Lab Samples Locked All External Internal Bulk Acti…" at bounding box center [800, 390] width 1484 height 575
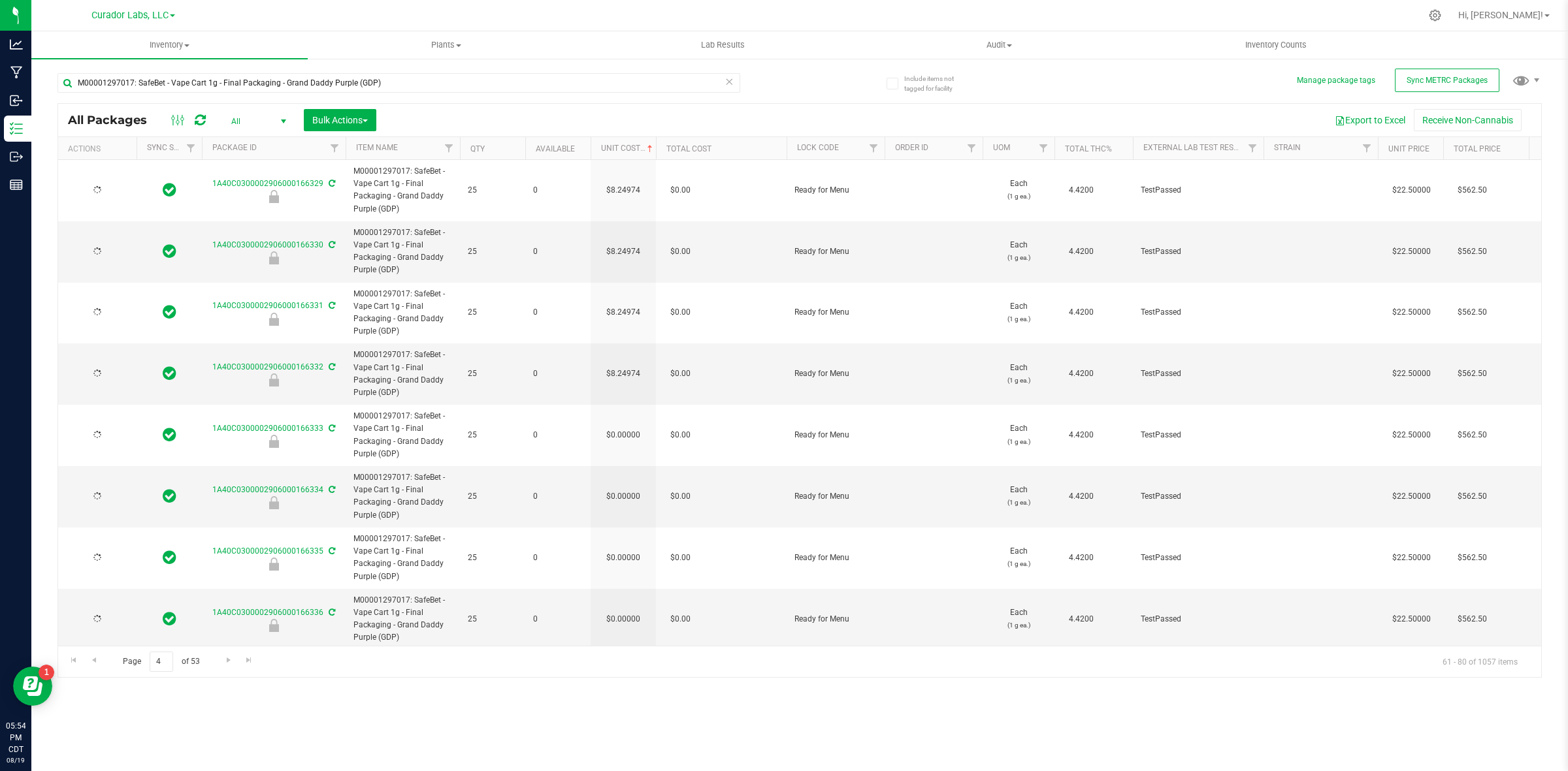
click at [631, 435] on td "$0.00000" at bounding box center [624, 435] width 66 height 61
click at [621, 503] on div "All Packages All Active Only Lab Samples Locked All External Internal Bulk Acti…" at bounding box center [800, 390] width 1484 height 575
click at [0, 0] on input "0" at bounding box center [0, 0] width 0 height 0
click at [621, 494] on input "0" at bounding box center [621, 496] width 60 height 19
paste input "8.24974364464273"
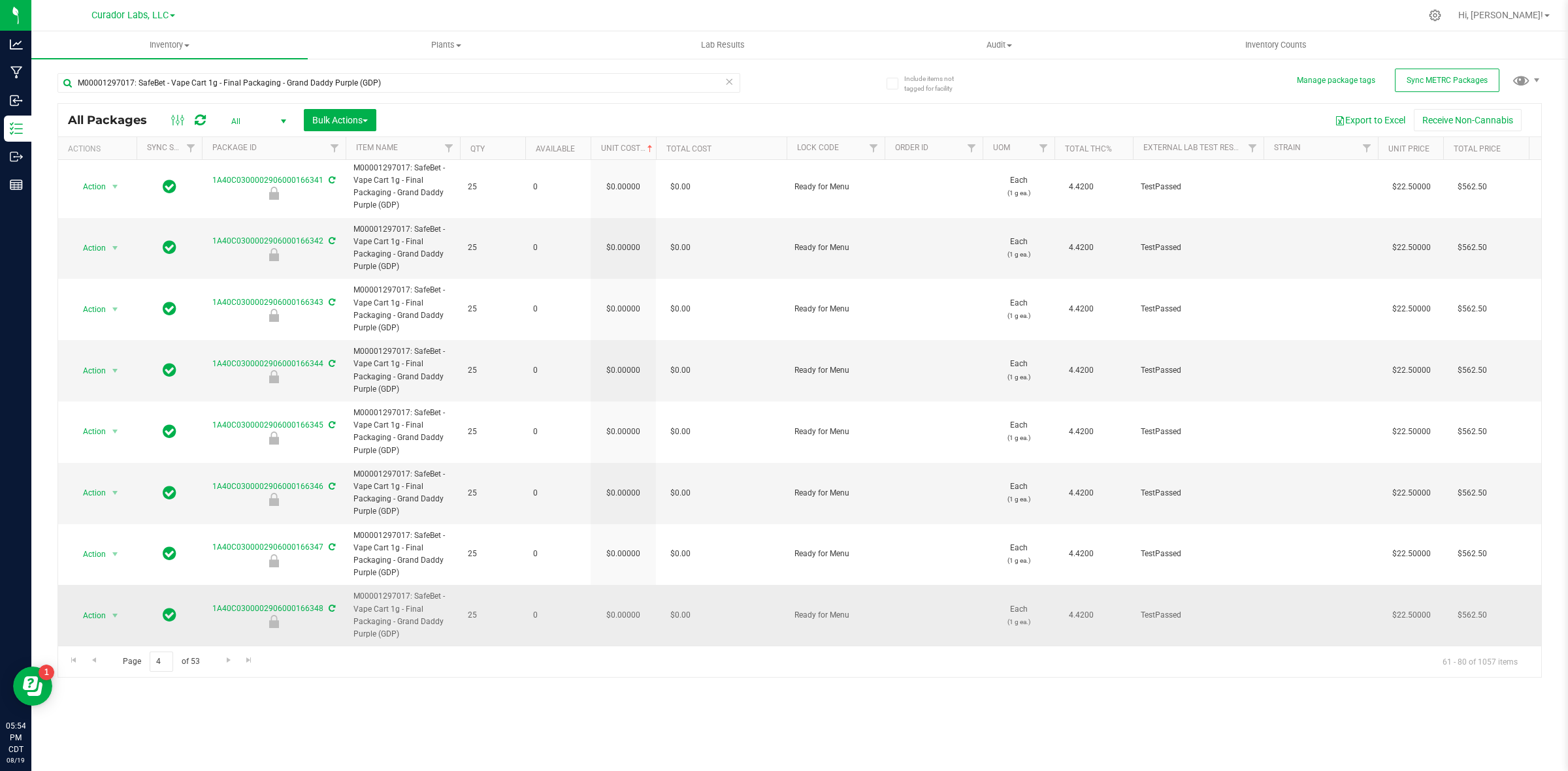
click at [626, 595] on div "All Packages All Active Only Lab Samples Locked All External Internal Bulk Acti…" at bounding box center [800, 390] width 1484 height 575
click at [624, 595] on td "$0.00000" at bounding box center [624, 615] width 66 height 60
drag, startPoint x: 626, startPoint y: 598, endPoint x: 624, endPoint y: 609, distance: 11.2
click at [624, 595] on input "0" at bounding box center [621, 616] width 60 height 19
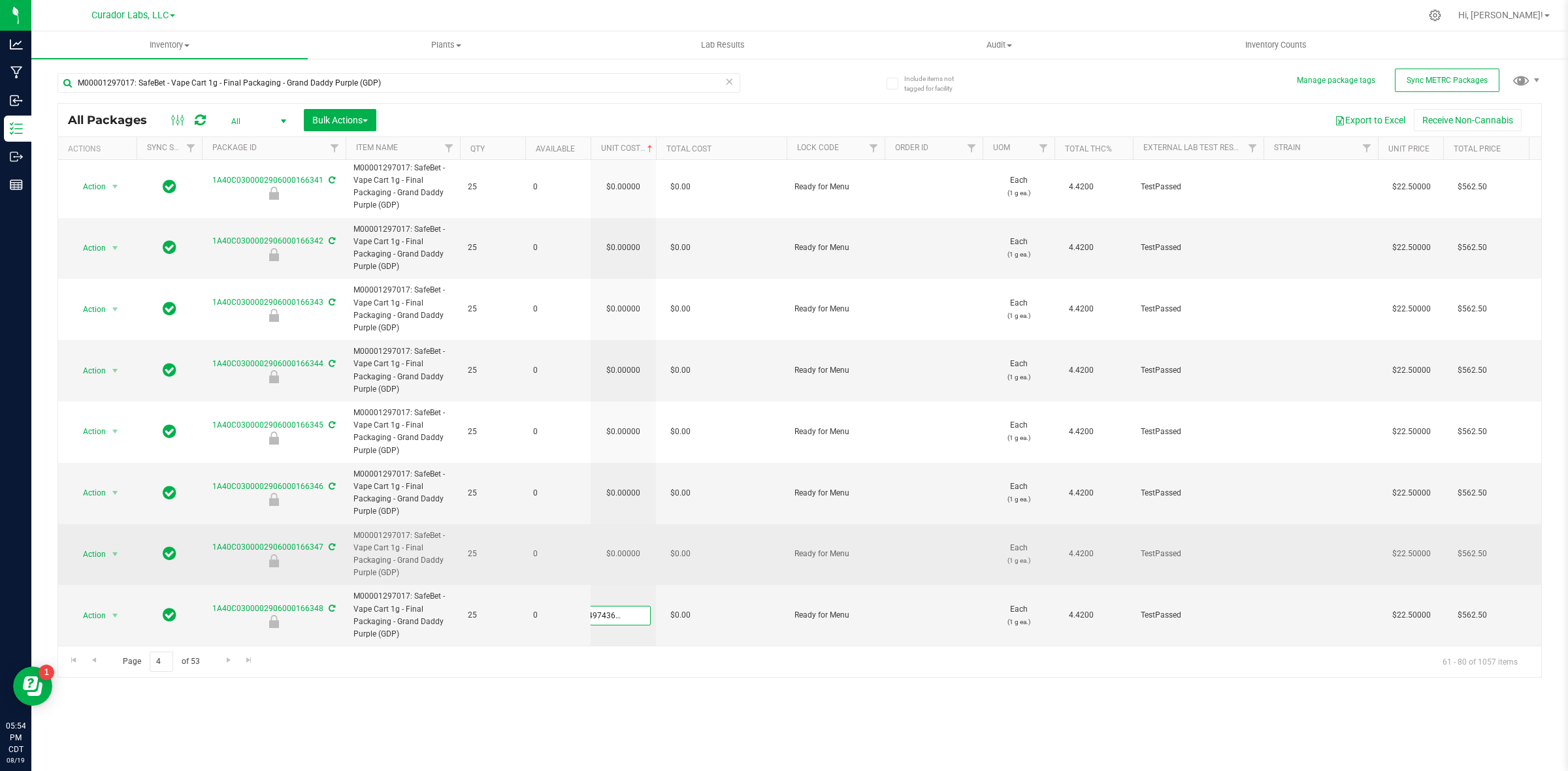
click at [621, 546] on div "All Packages All Active Only Lab Samples Locked All External Internal Bulk Acti…" at bounding box center [800, 390] width 1484 height 575
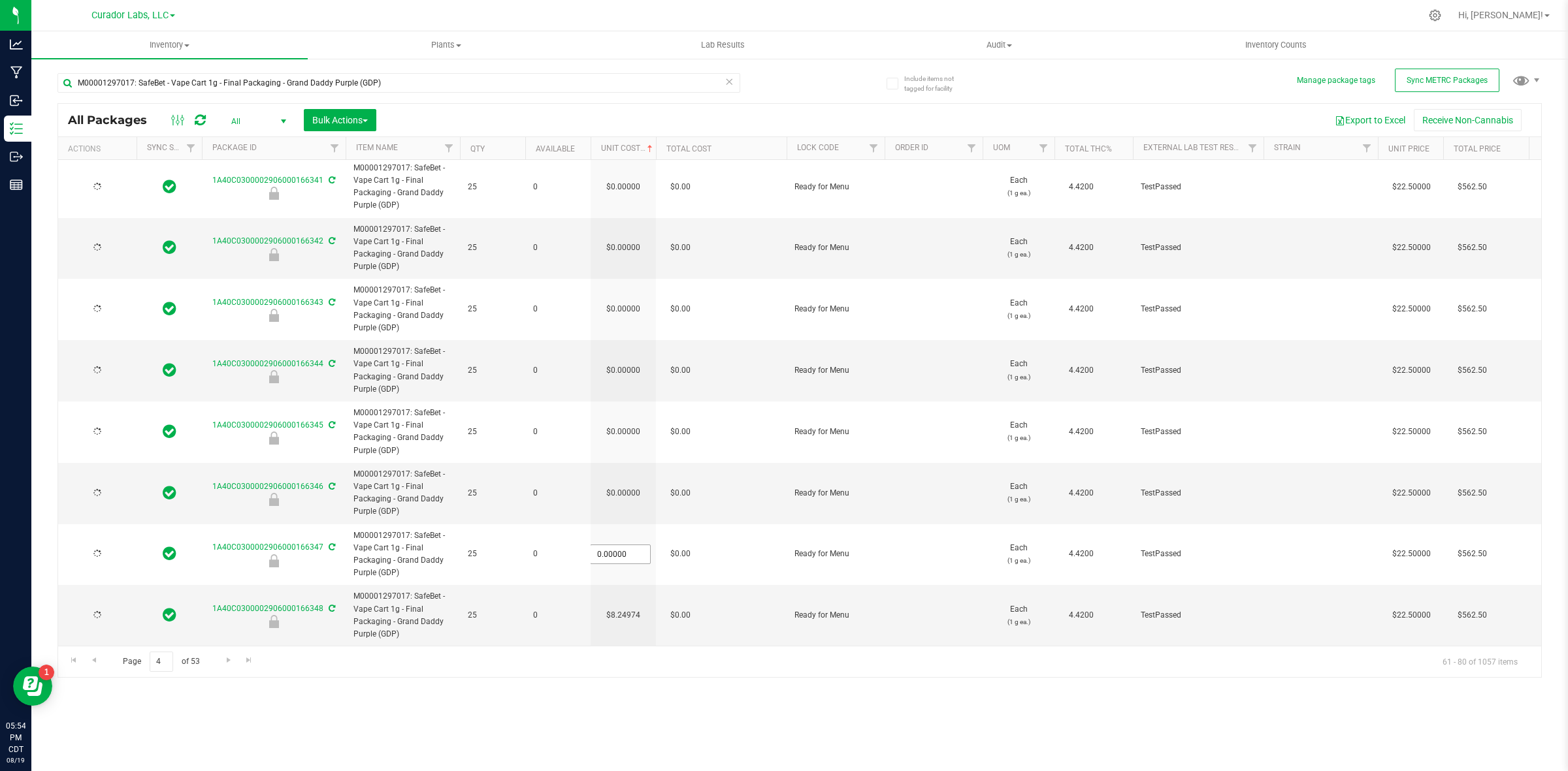
click at [621, 546] on input "0.00000" at bounding box center [621, 554] width 60 height 19
click at [621, 546] on input "0" at bounding box center [621, 554] width 60 height 19
paste input "8.24974364464273"
click at [624, 492] on div "All Packages All Active Only Lab Samples Locked All External Internal Bulk Acti…" at bounding box center [800, 390] width 1484 height 575
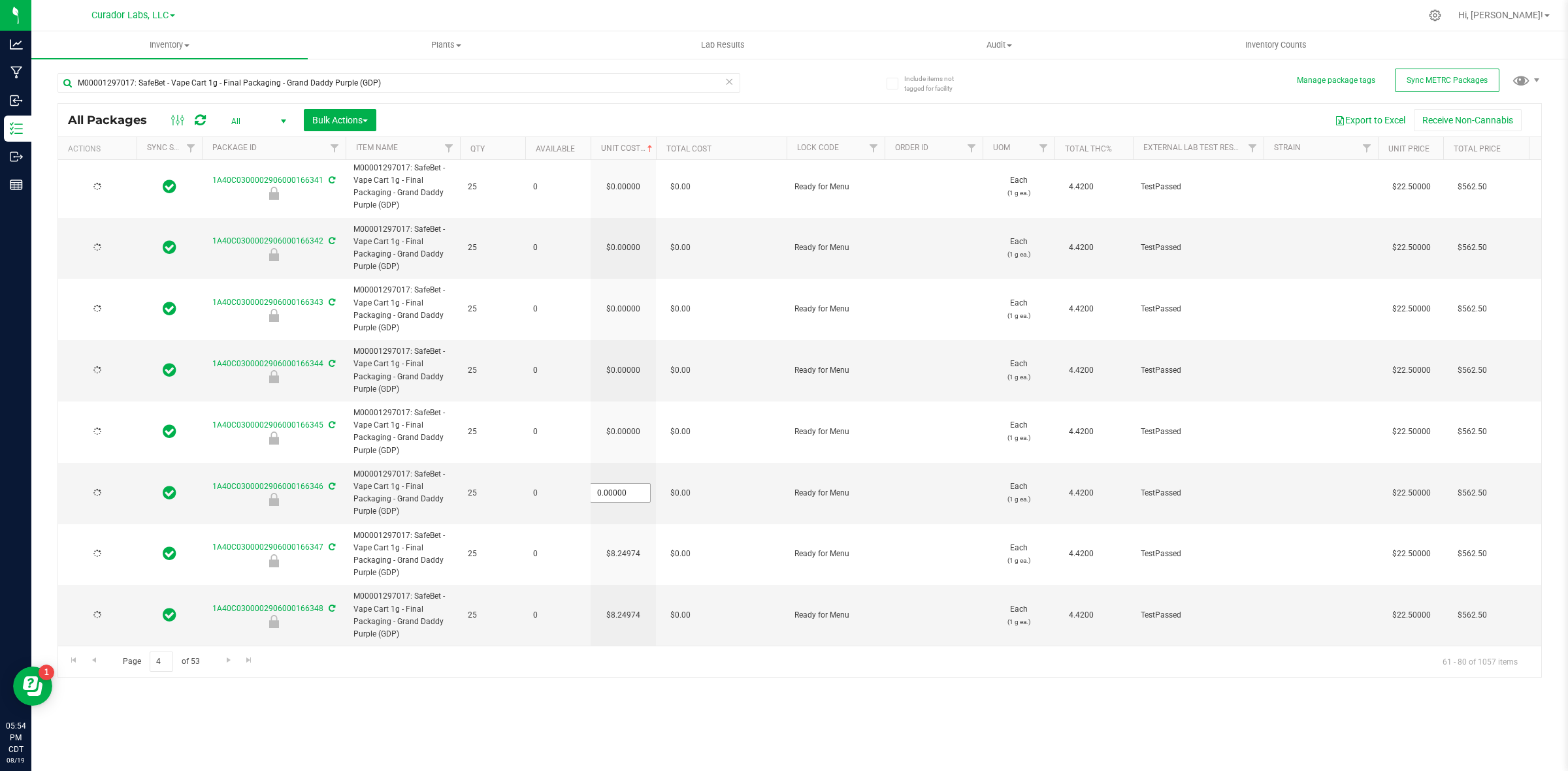
click at [621, 484] on input "0.00000" at bounding box center [621, 493] width 60 height 19
click at [621, 484] on input "0" at bounding box center [621, 493] width 60 height 19
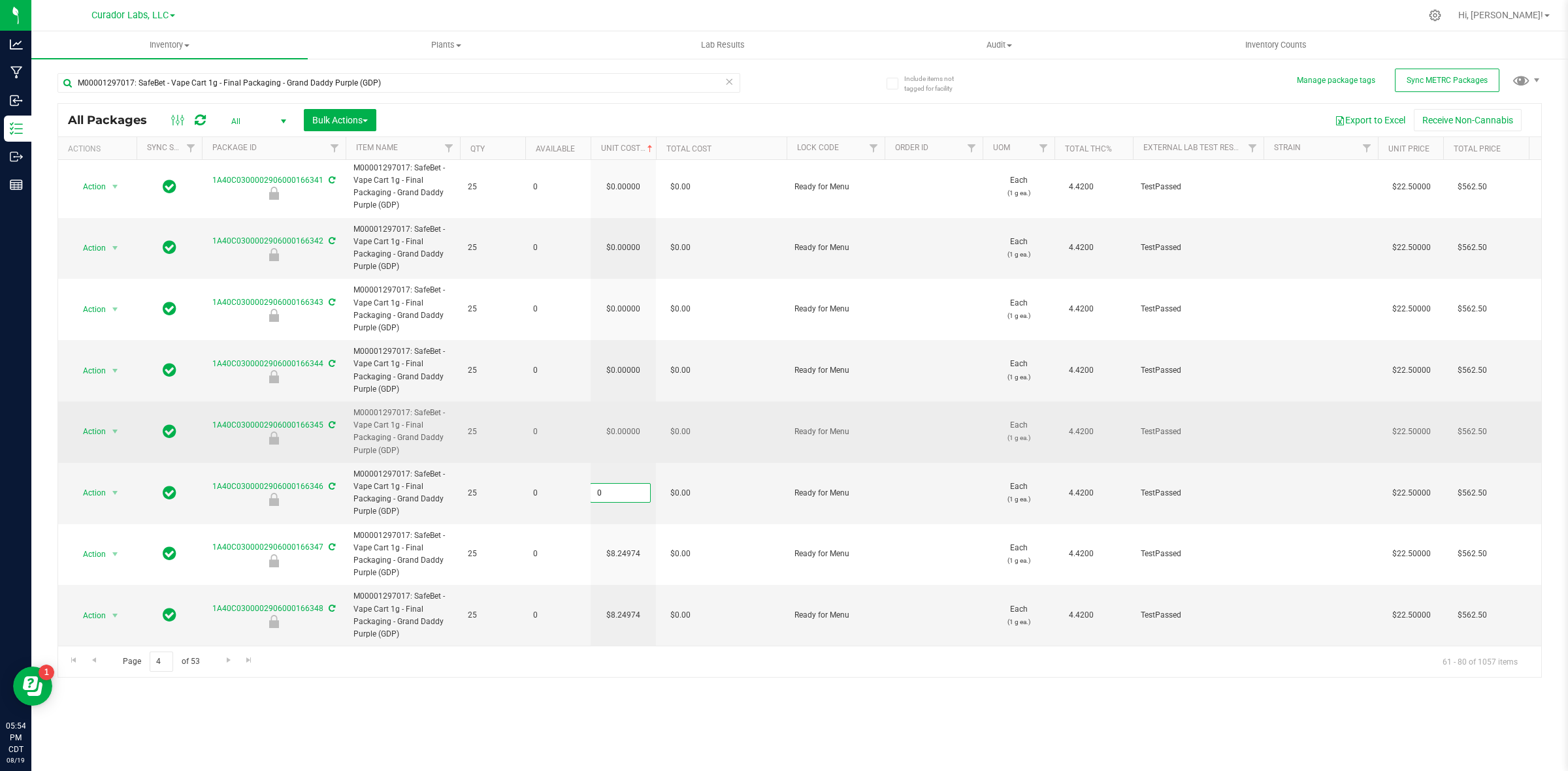
paste input "8.24974364464273"
click at [628, 434] on div "All Packages All Active Only Lab Samples Locked All External Internal Bulk Acti…" at bounding box center [800, 390] width 1484 height 575
click at [629, 425] on td "$0.00000" at bounding box center [624, 432] width 66 height 61
click at [629, 425] on input "0" at bounding box center [621, 432] width 60 height 19
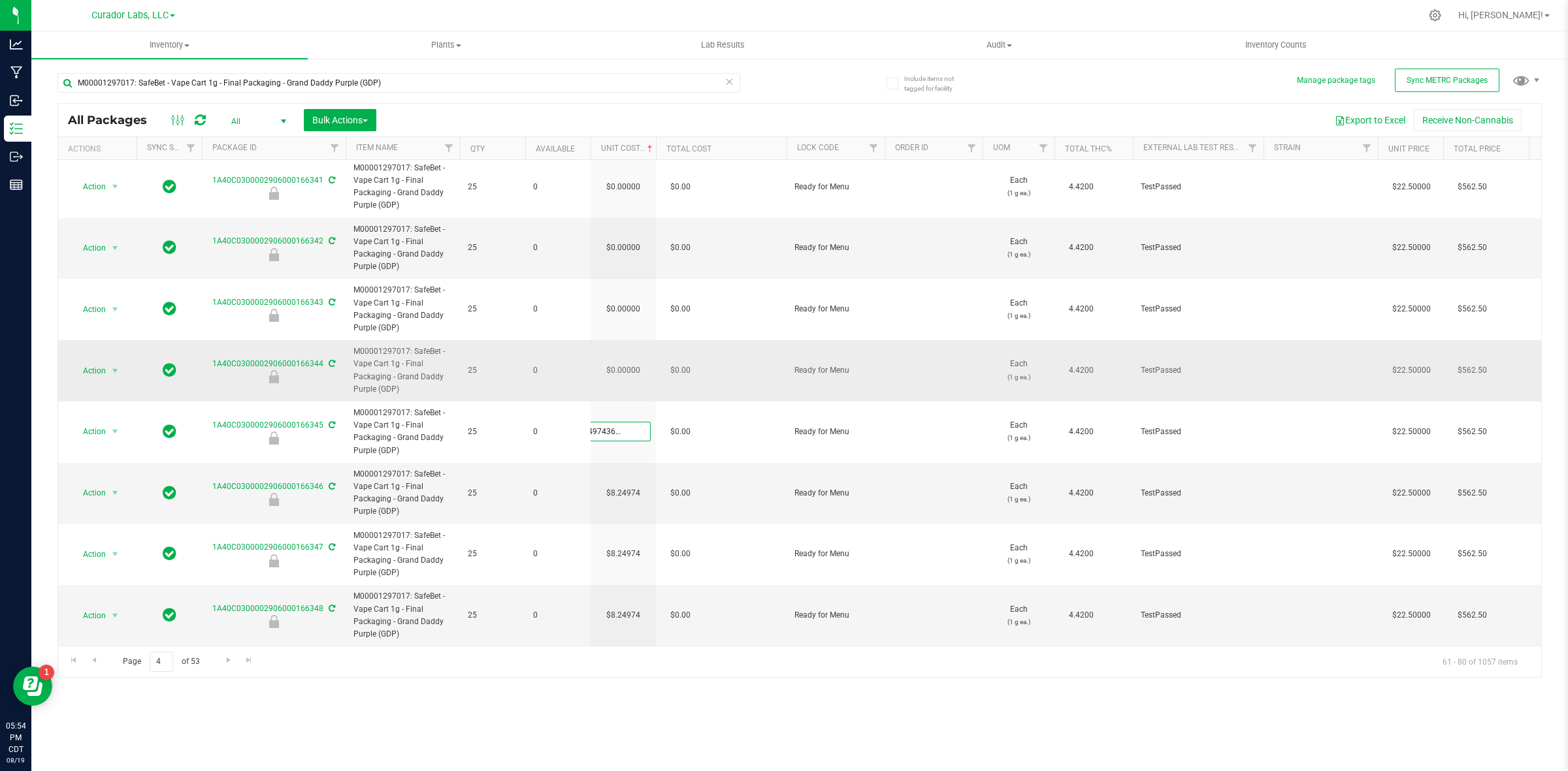
click at [633, 365] on div "All Packages All Active Only Lab Samples Locked All External Internal Bulk Acti…" at bounding box center [800, 390] width 1484 height 575
click at [633, 365] on input "0.00000" at bounding box center [621, 371] width 60 height 19
click at [633, 365] on input "0" at bounding box center [621, 371] width 60 height 19
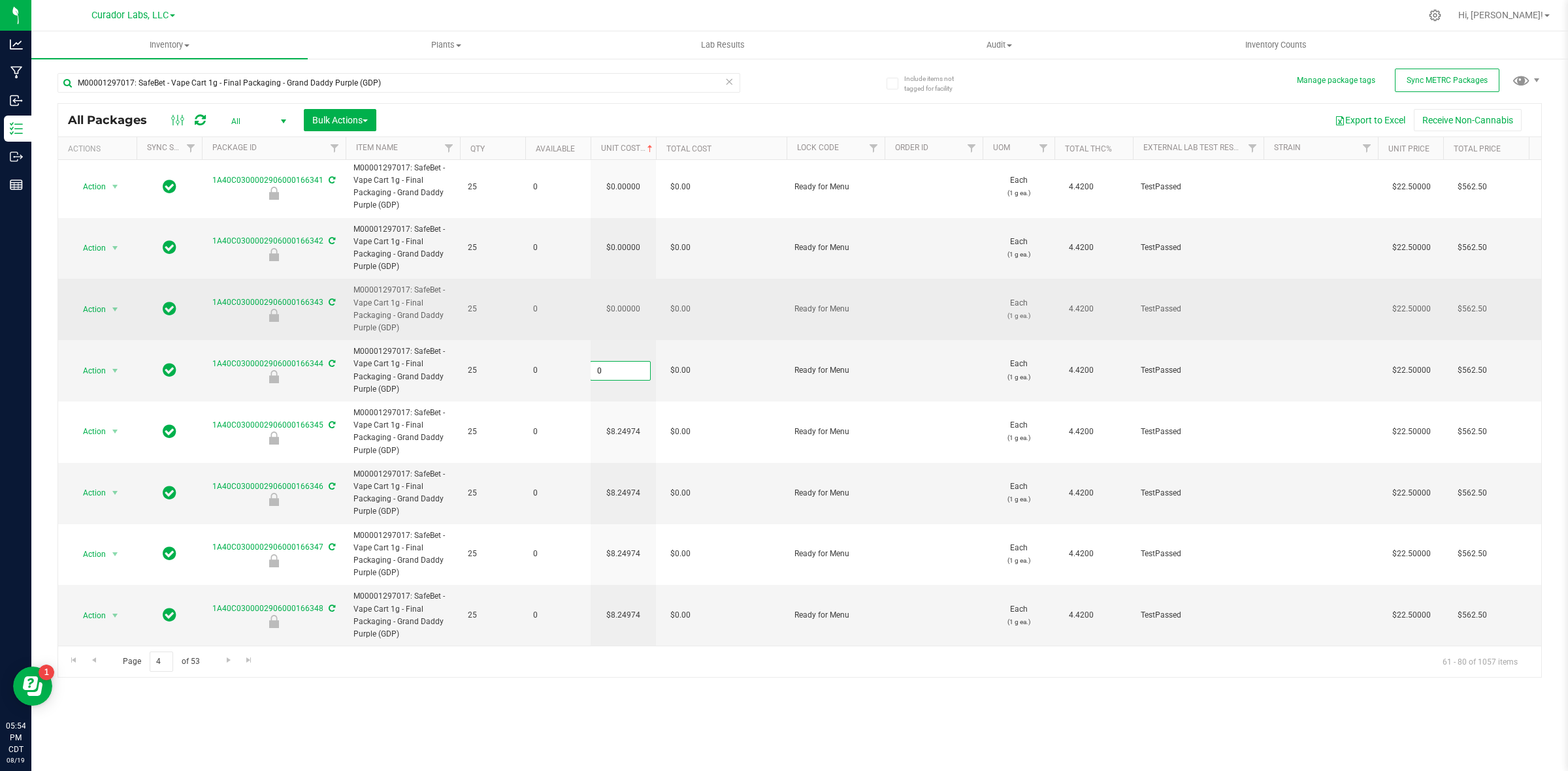
paste input "8.24974364464273"
click at [621, 298] on div "All Packages All Active Only Lab Samples Locked All External Internal Bulk Acti…" at bounding box center [800, 390] width 1484 height 575
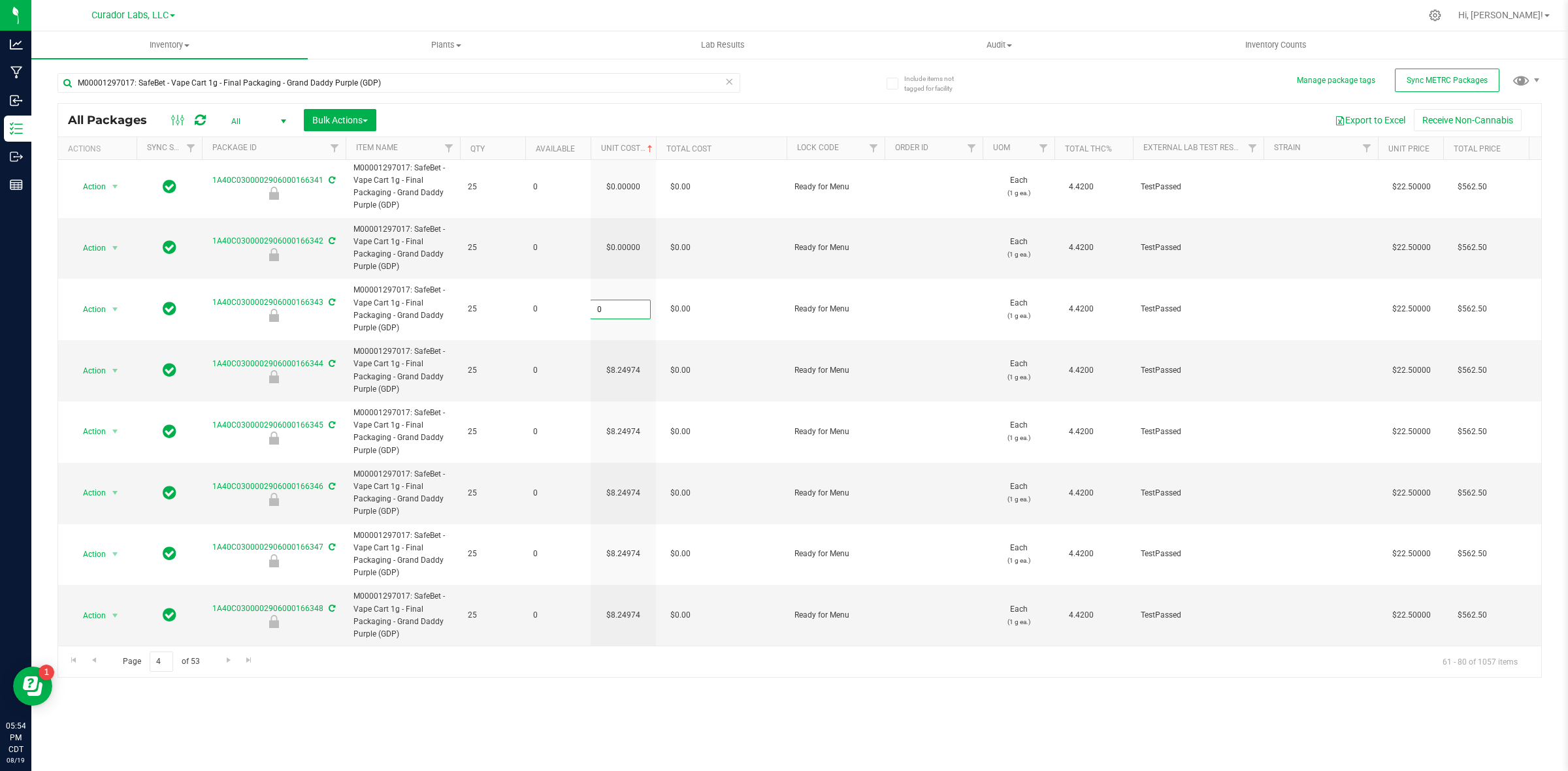
click at [626, 300] on input "0" at bounding box center [621, 309] width 60 height 19
paste input "8.24974364464273"
click at [626, 255] on div "All Packages All Active Only Lab Samples Locked All External Internal Bulk Acti…" at bounding box center [800, 390] width 1484 height 575
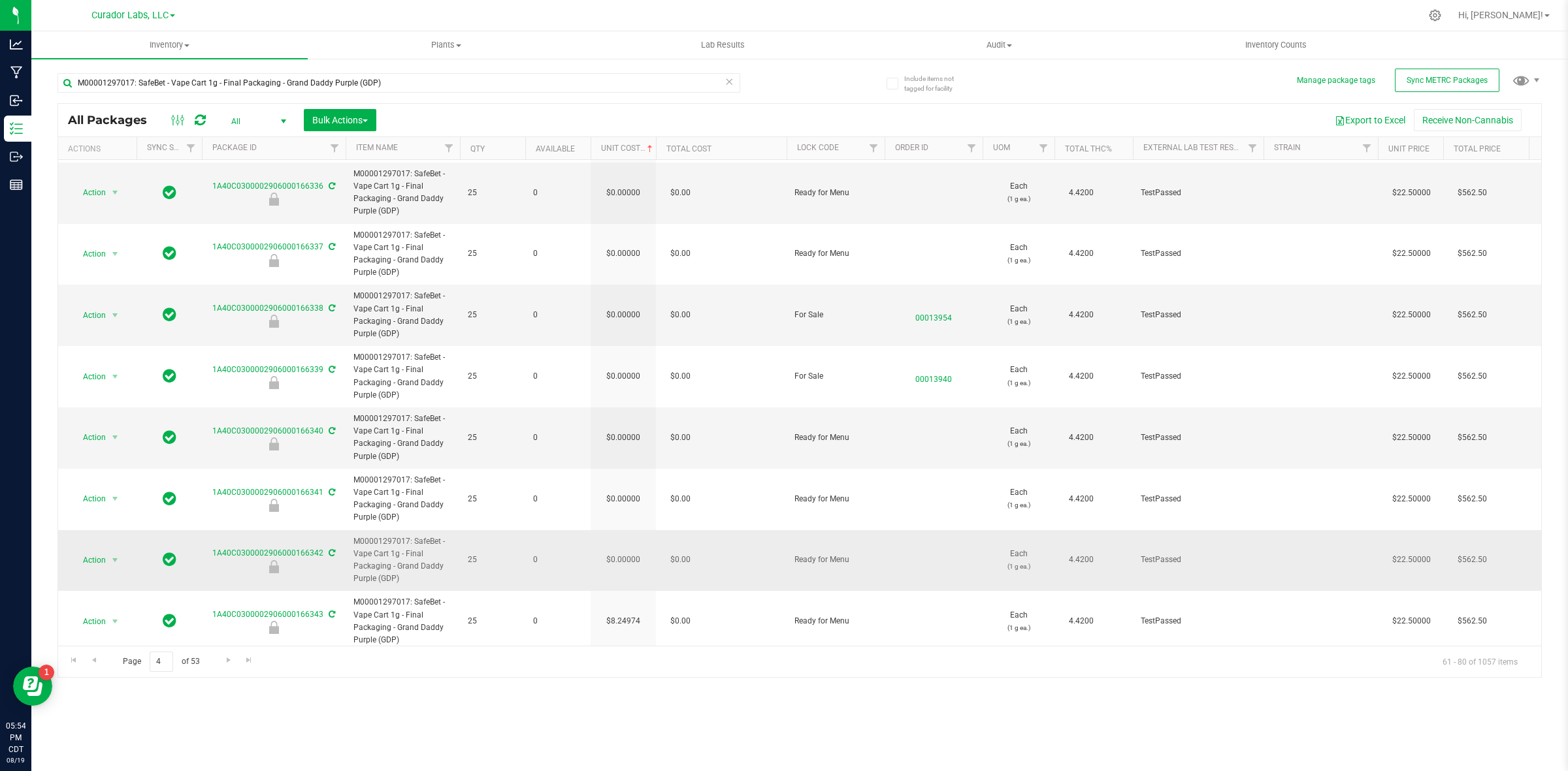
click at [629, 570] on td "$0.00000" at bounding box center [624, 561] width 66 height 61
click at [628, 564] on input "0" at bounding box center [621, 560] width 60 height 19
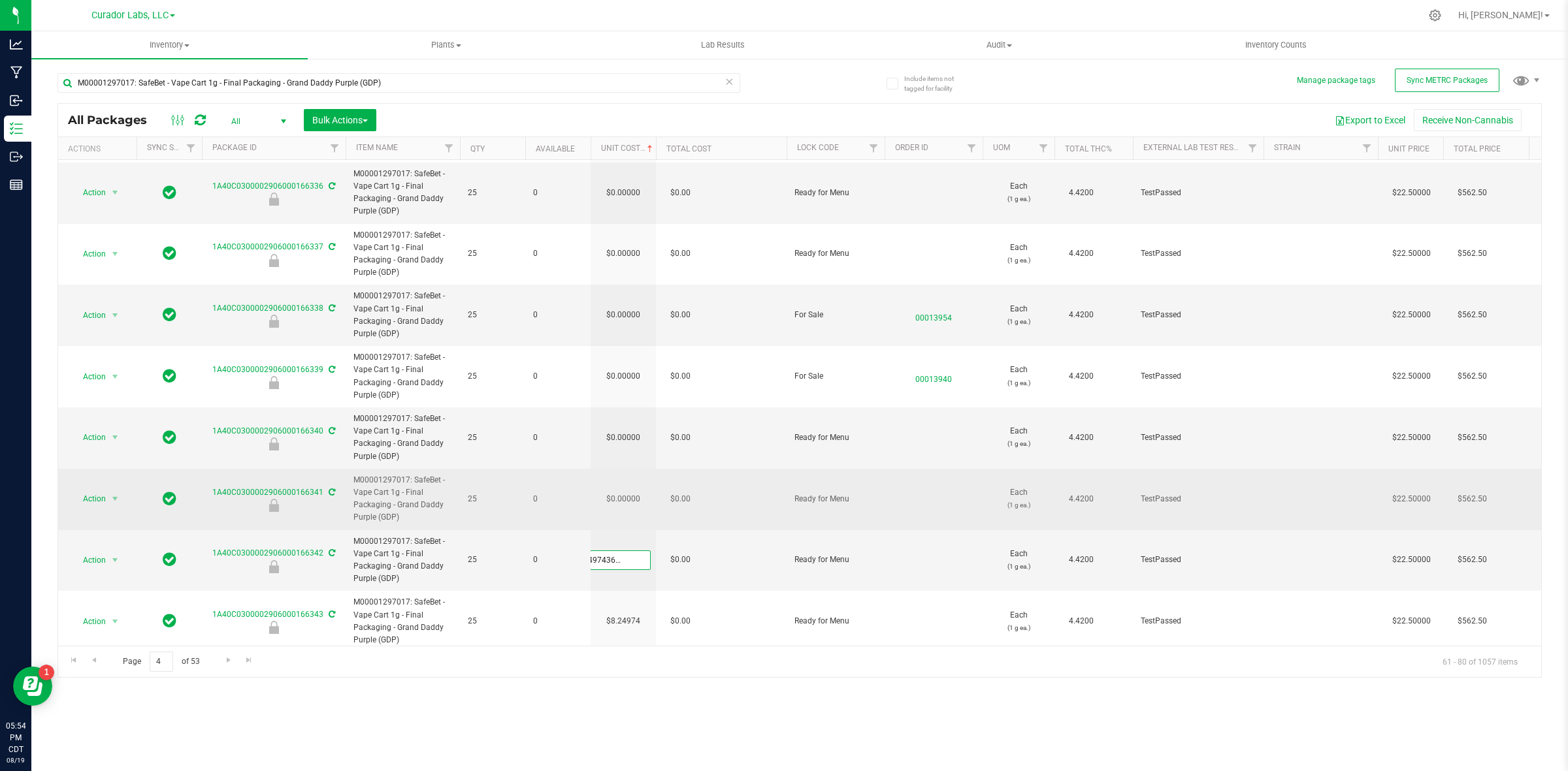
click at [625, 504] on div "All Packages All Active Only Lab Samples Locked All External Internal Bulk Acti…" at bounding box center [800, 390] width 1484 height 575
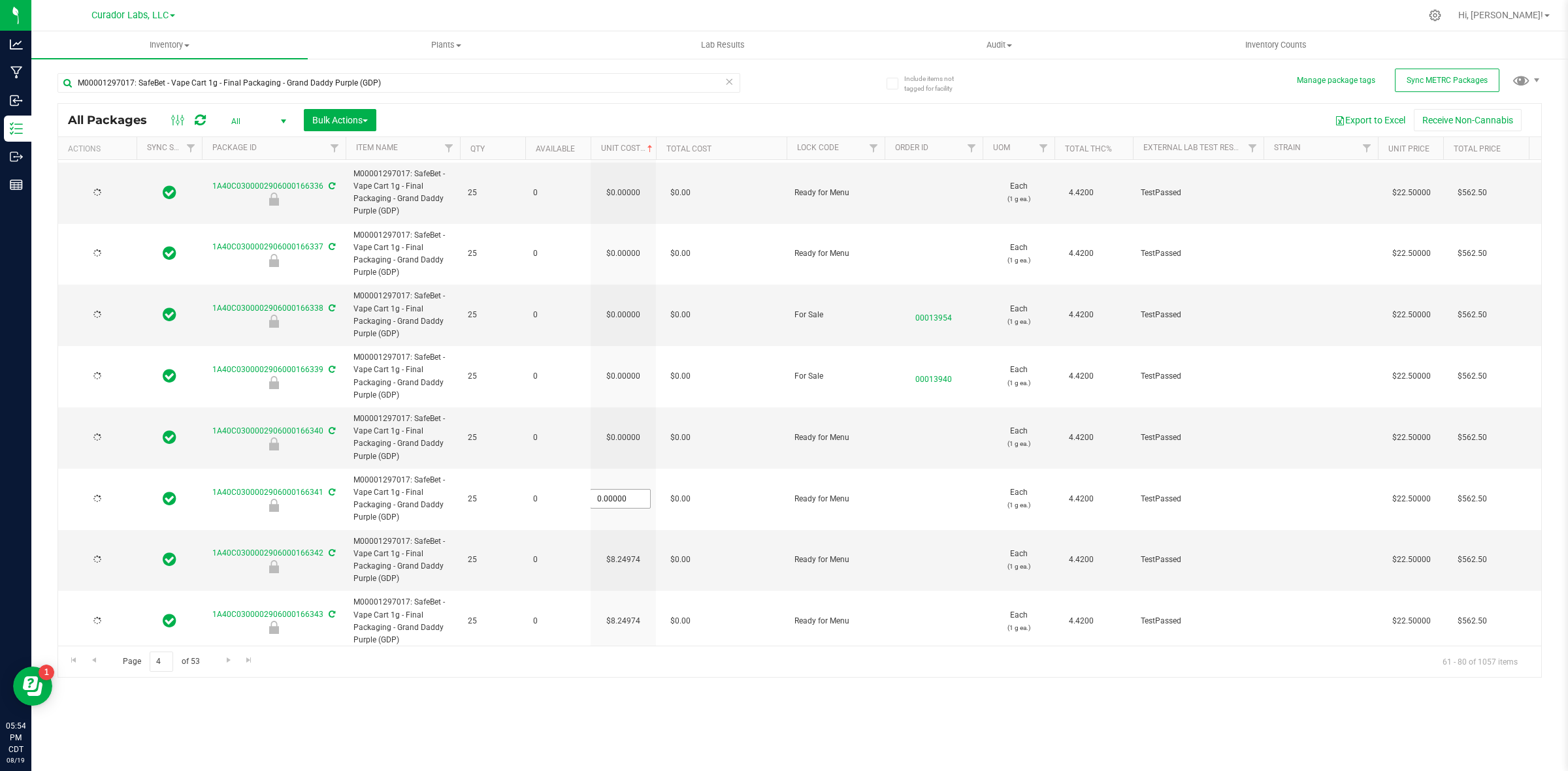
click at [625, 504] on input "0.00000" at bounding box center [621, 499] width 60 height 19
click at [625, 504] on input "0" at bounding box center [621, 499] width 60 height 19
paste input "8.24974364464273"
click at [630, 438] on div "All Packages All Active Only Lab Samples Locked All External Internal Bulk Acti…" at bounding box center [800, 390] width 1484 height 575
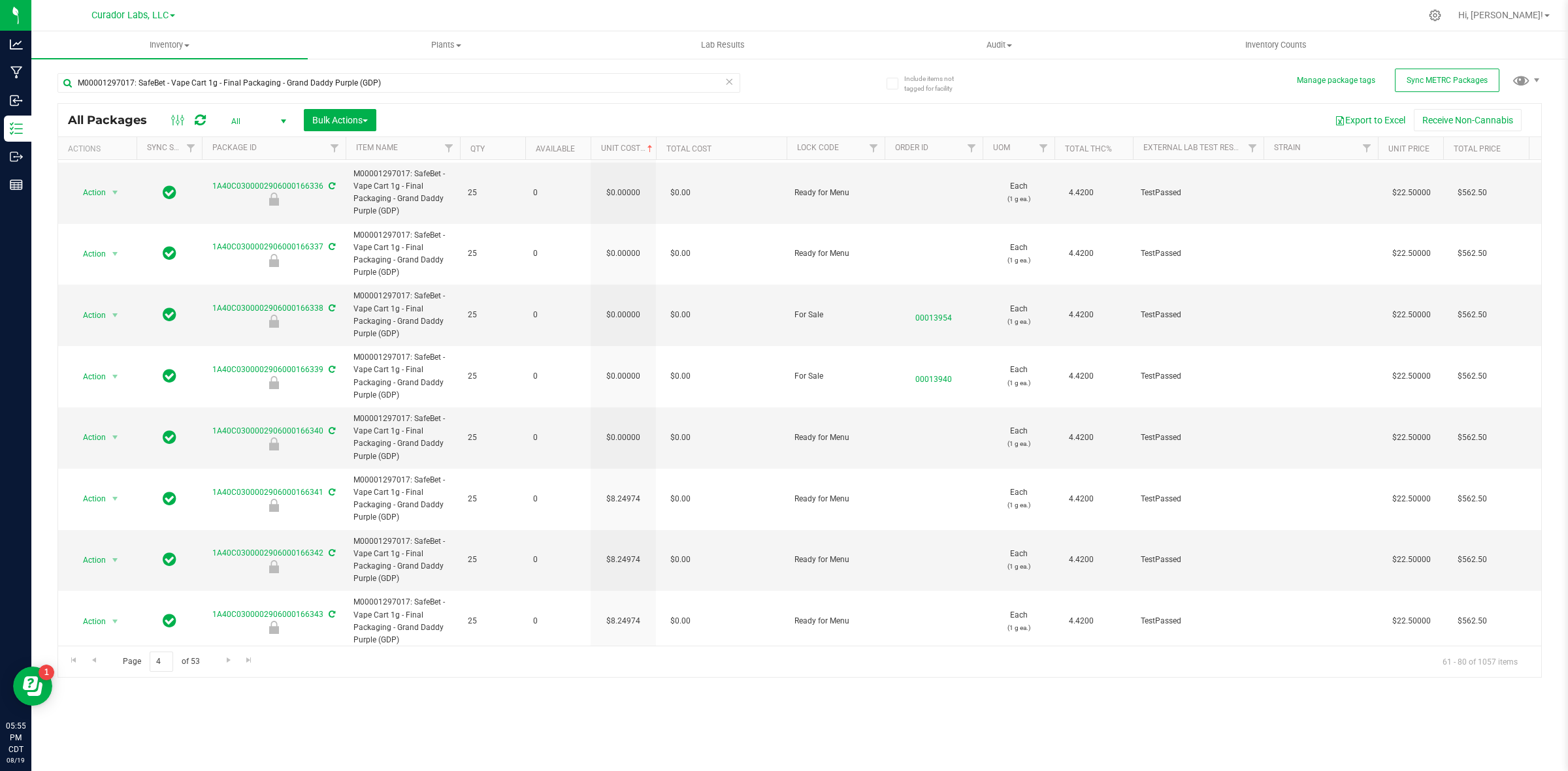
scroll to position [344, 0]
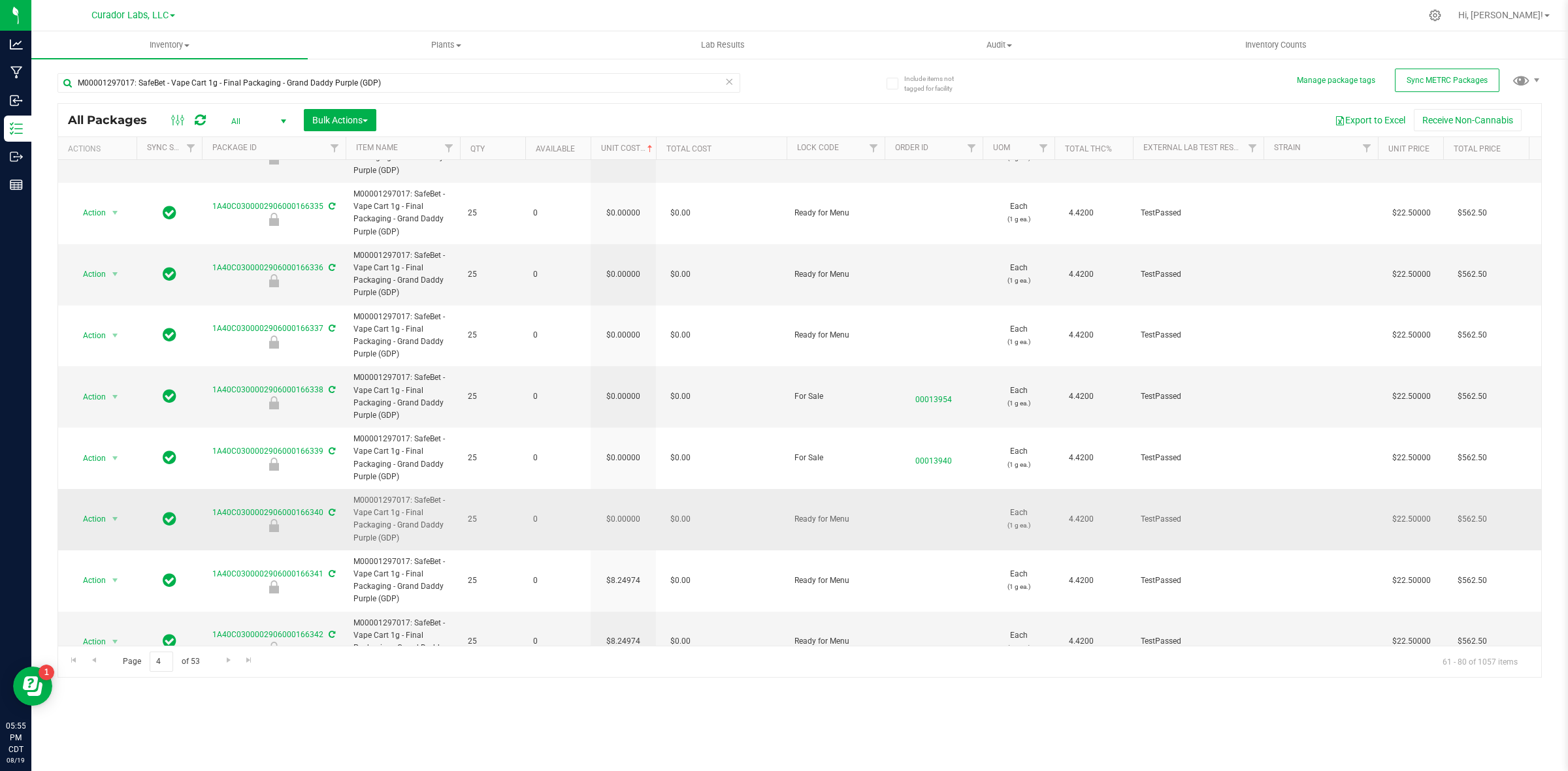
click at [626, 534] on td "$0.00000" at bounding box center [624, 520] width 66 height 61
click at [626, 529] on input "0" at bounding box center [621, 519] width 60 height 19
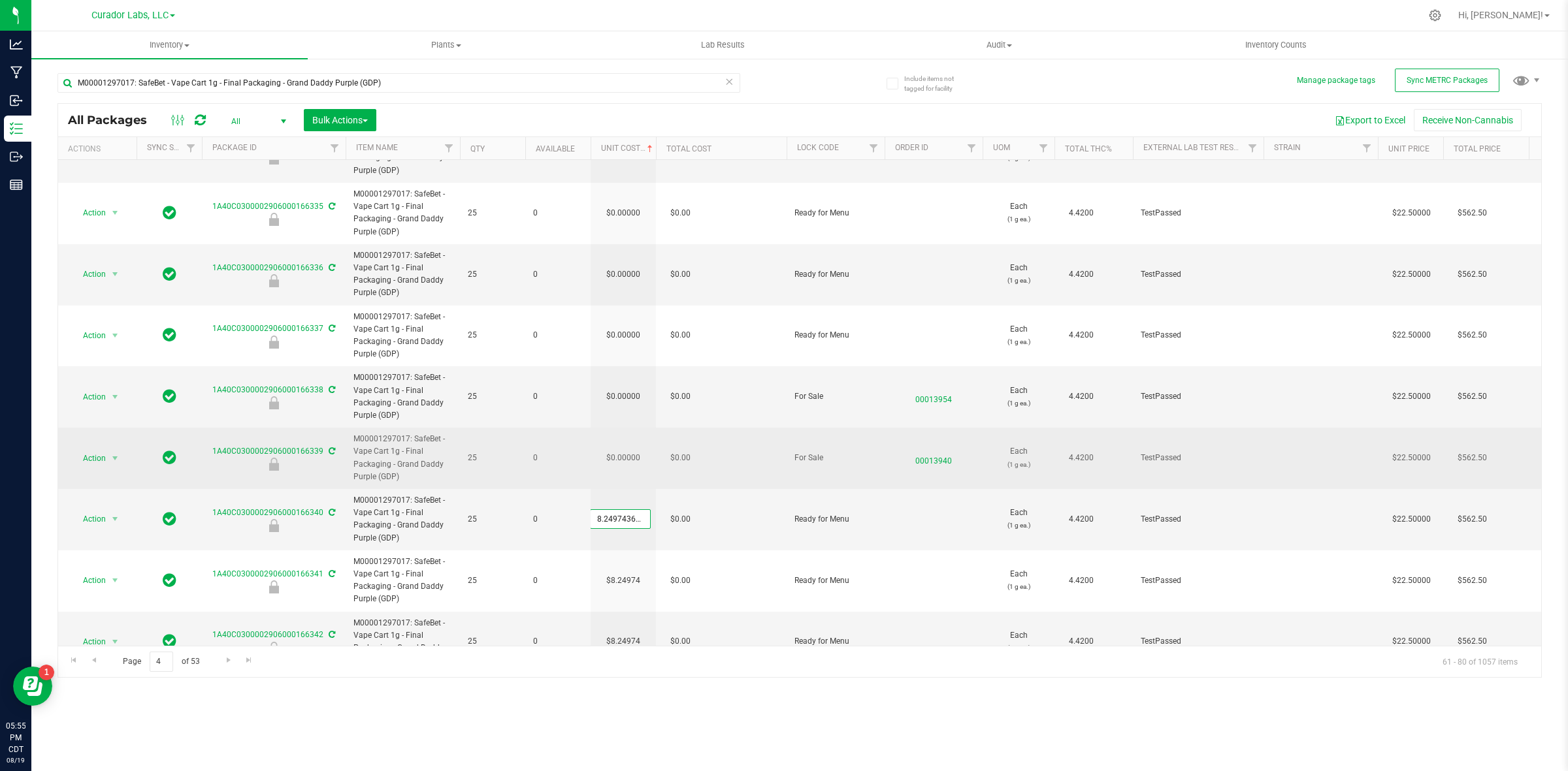
scroll to position [0, 20]
click at [626, 458] on div "All Packages All Active Only Lab Samples Locked All External Internal Bulk Acti…" at bounding box center [800, 390] width 1484 height 575
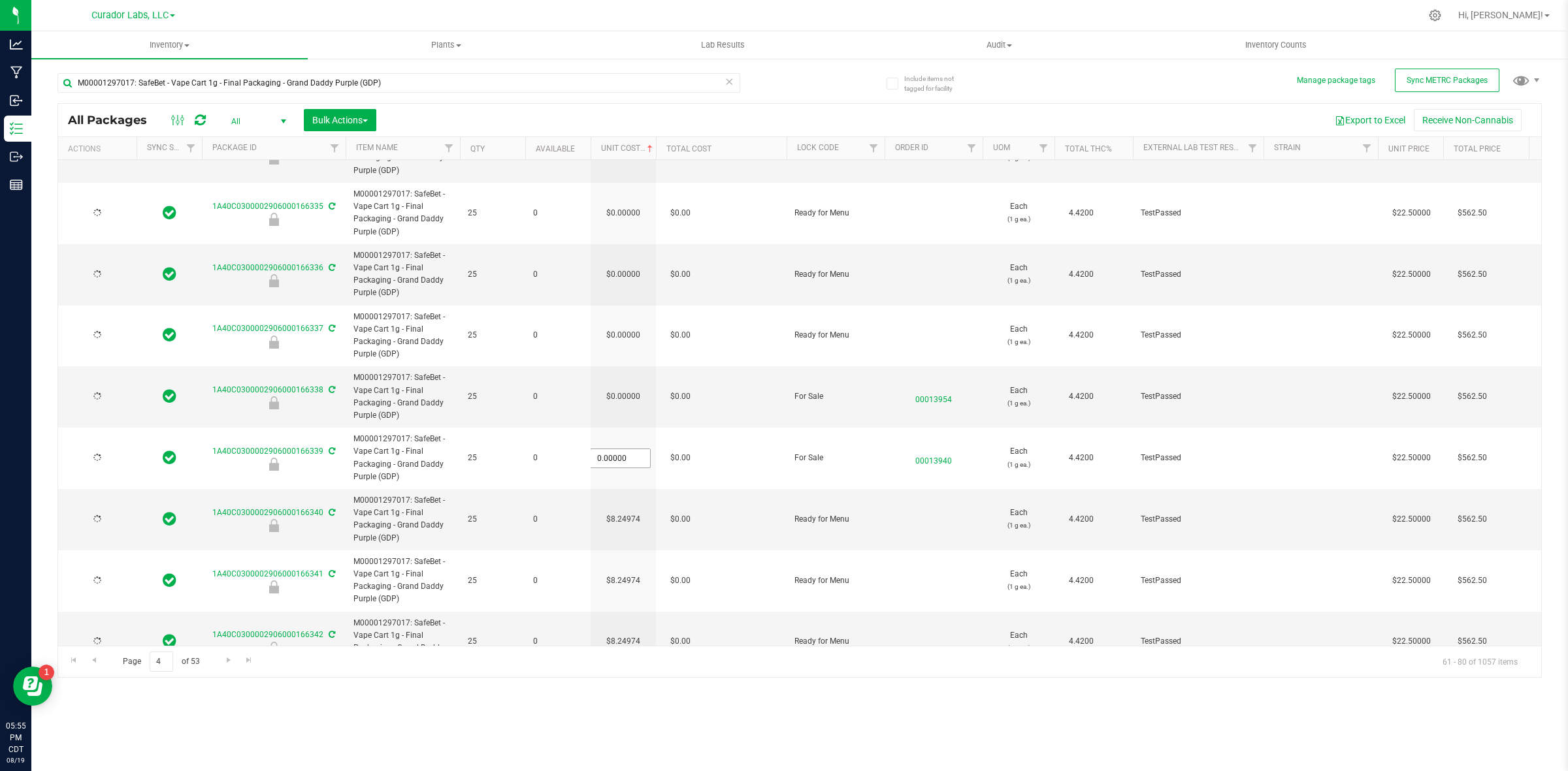
click at [0, 0] on input "0" at bounding box center [0, 0] width 0 height 0
click at [626, 458] on input "0" at bounding box center [621, 459] width 60 height 19
paste input "8.24974364464273"
click at [626, 397] on div "All Packages All Active Only Lab Samples Locked All External Internal Bulk Acti…" at bounding box center [800, 390] width 1484 height 575
click at [626, 397] on td "$0.00000" at bounding box center [624, 397] width 66 height 61
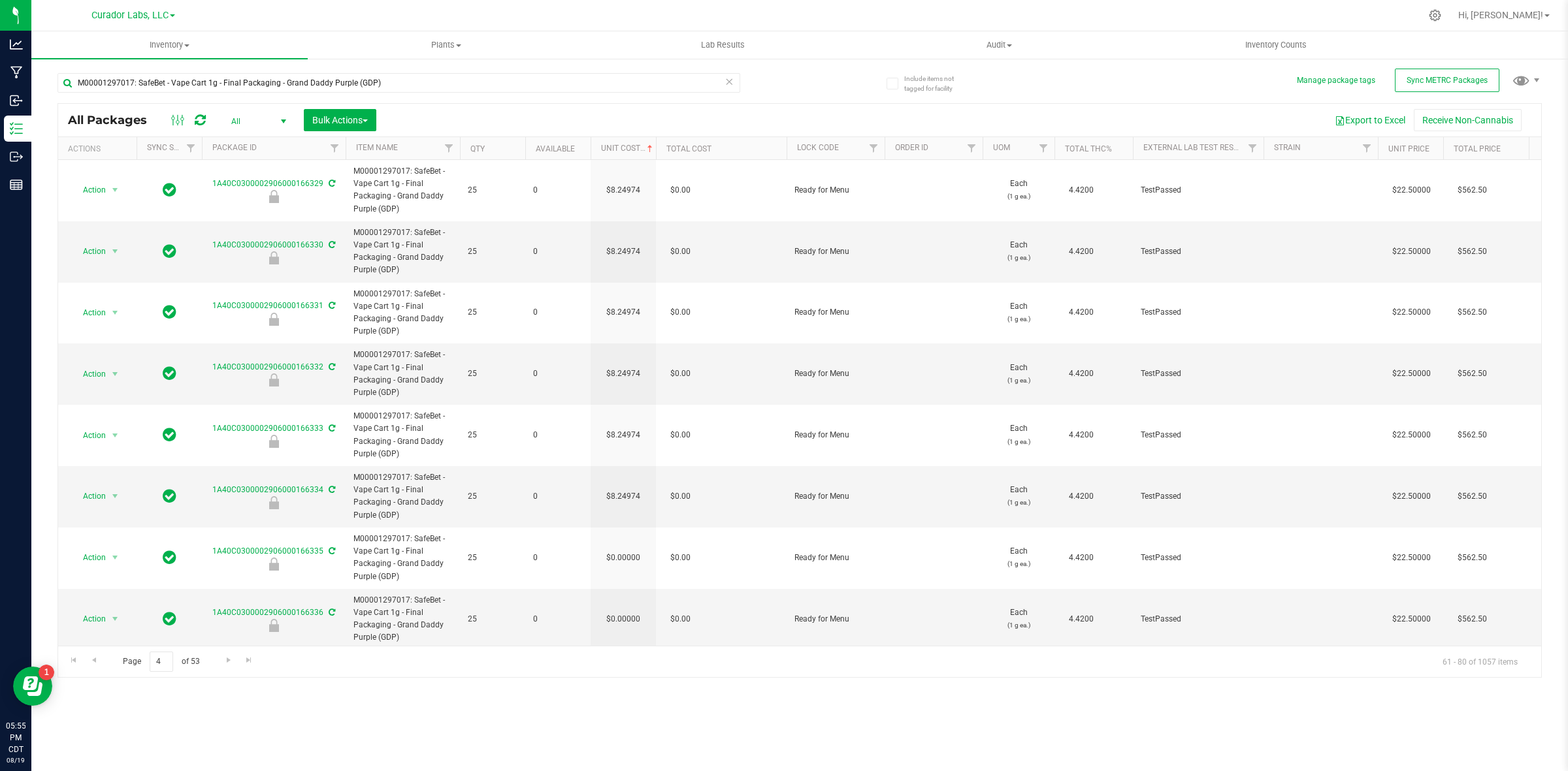
scroll to position [0, 20]
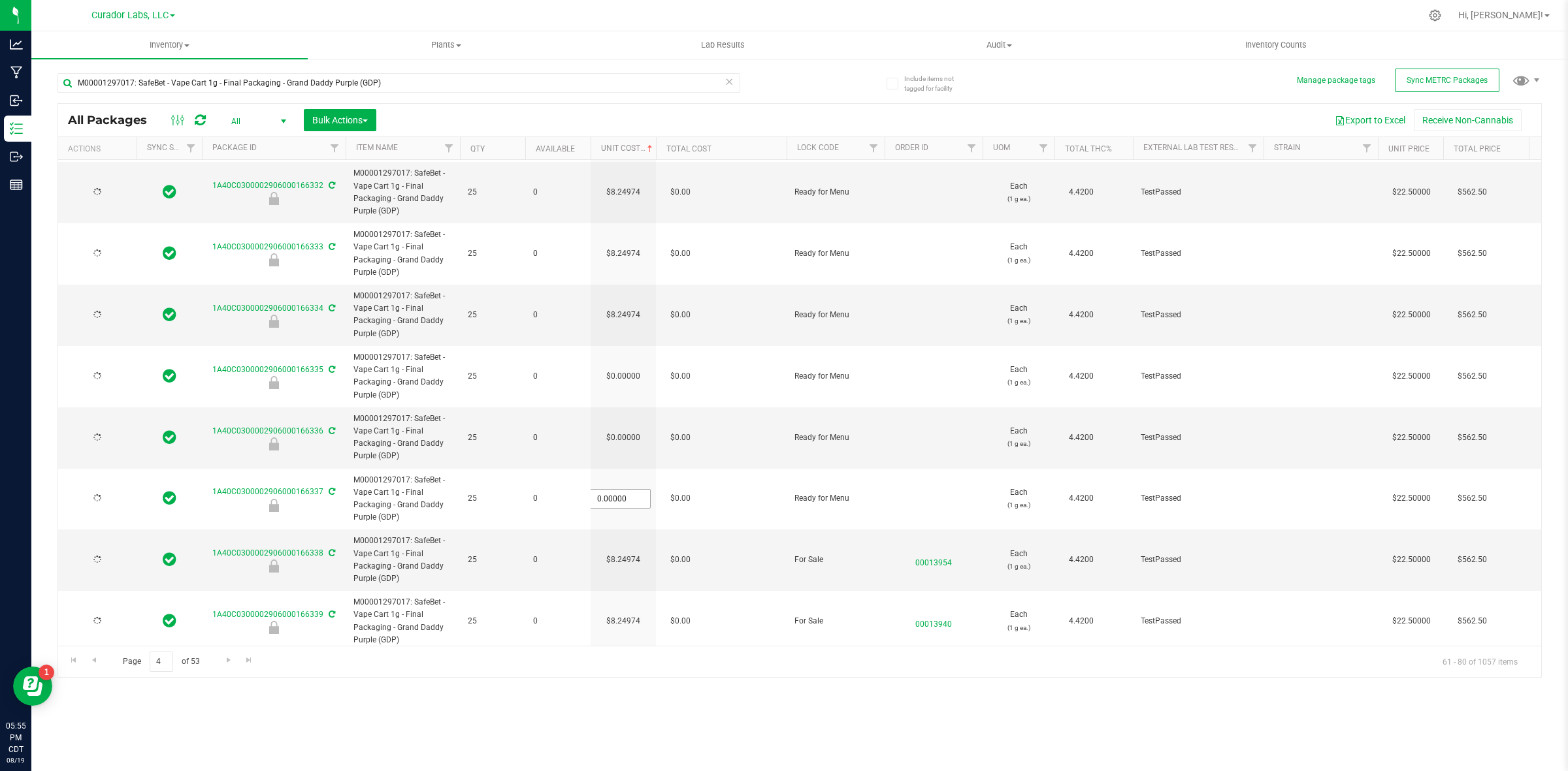
click at [627, 500] on input "0.00000" at bounding box center [621, 499] width 60 height 19
type input "[DATE]"
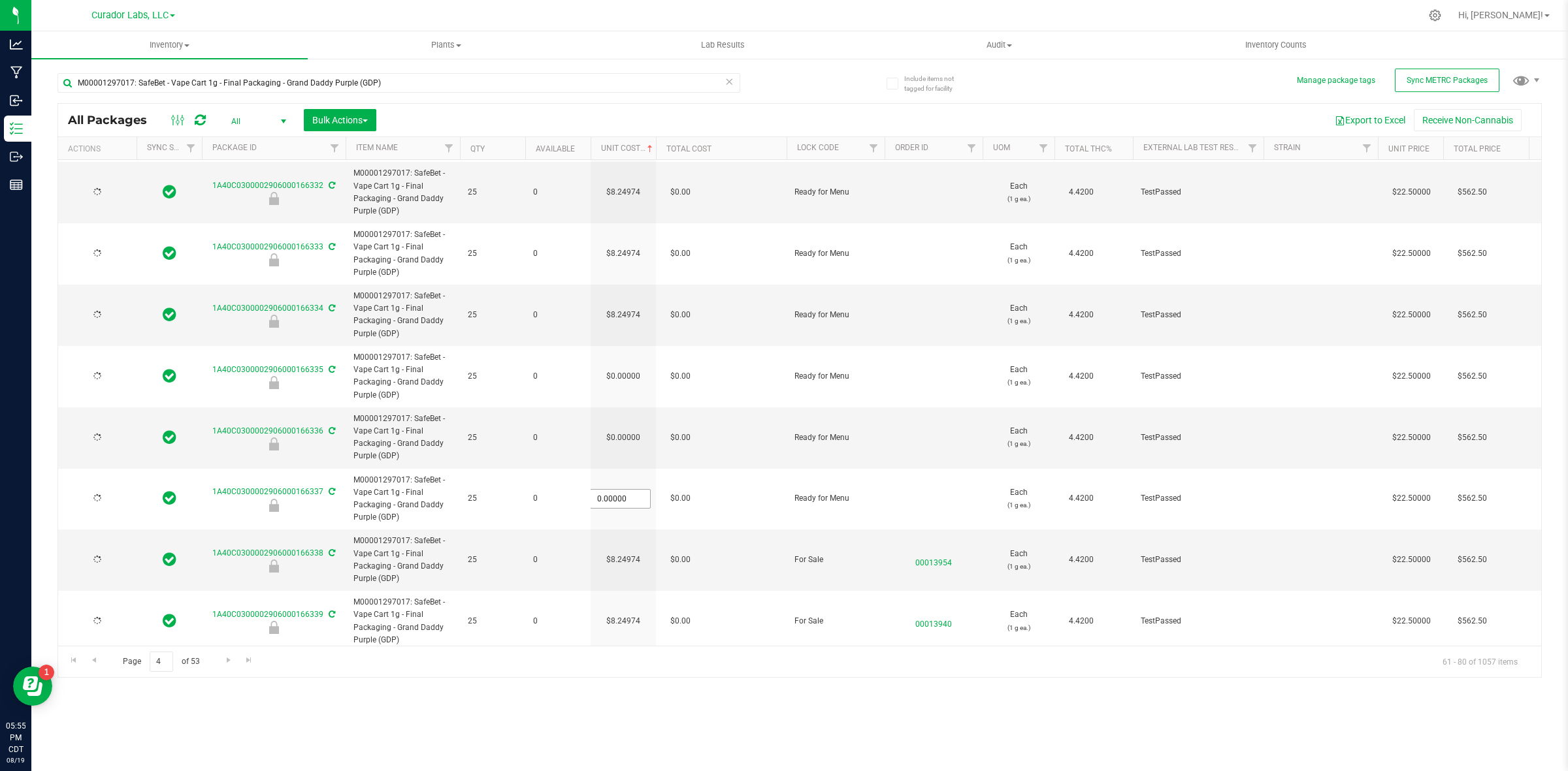
type input "[DATE]"
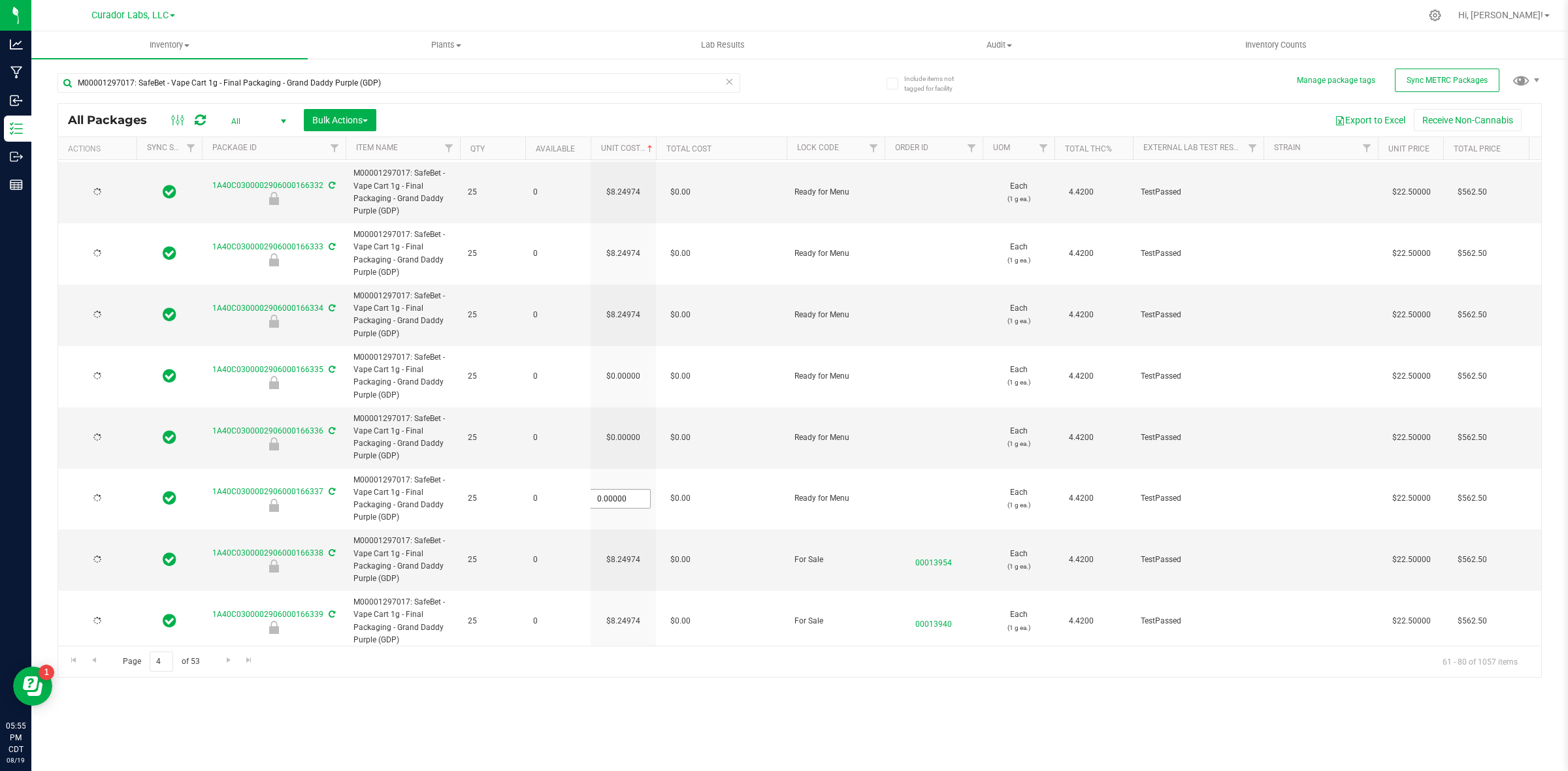
type input "[DATE]"
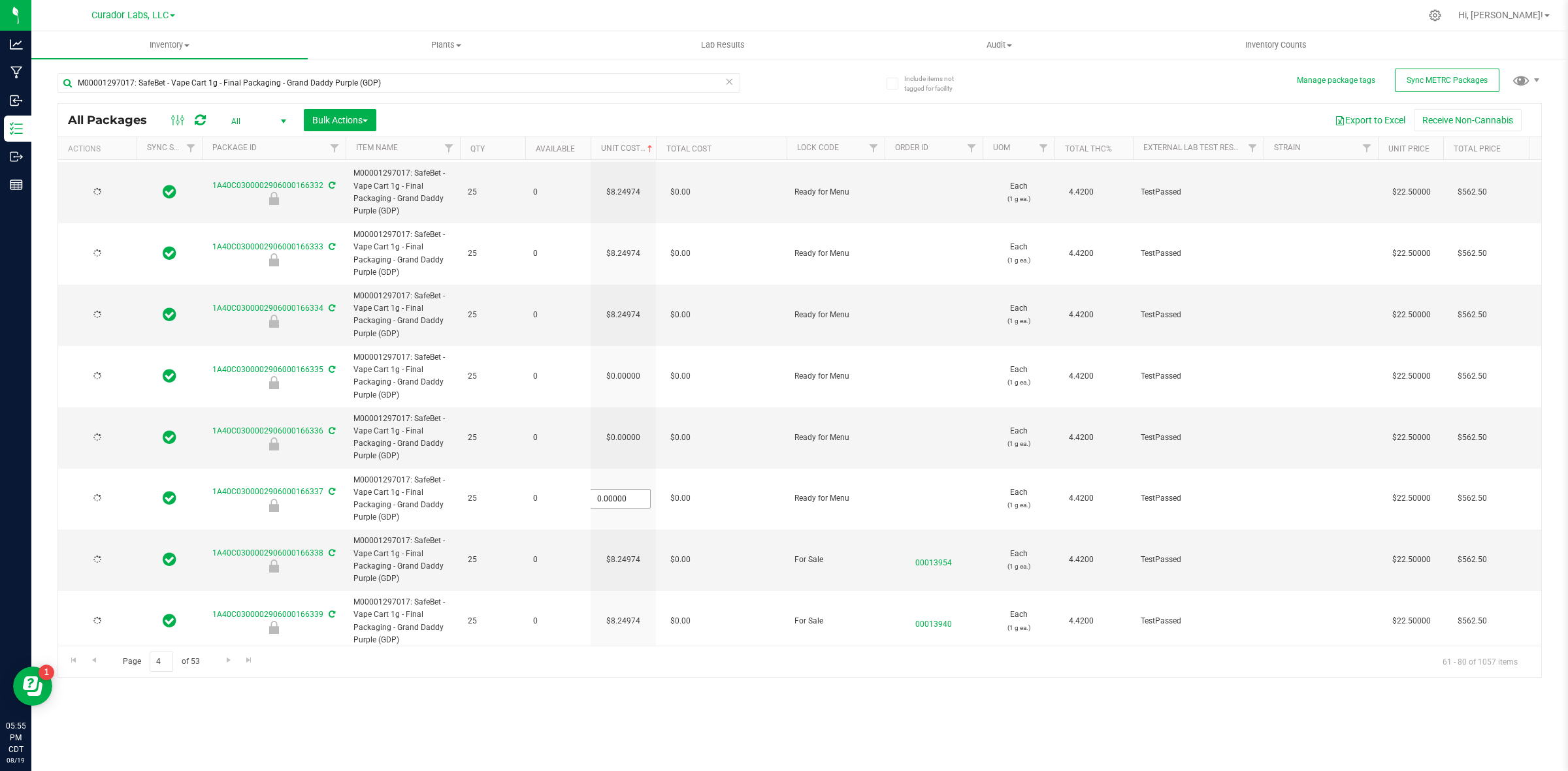
type input "[DATE]"
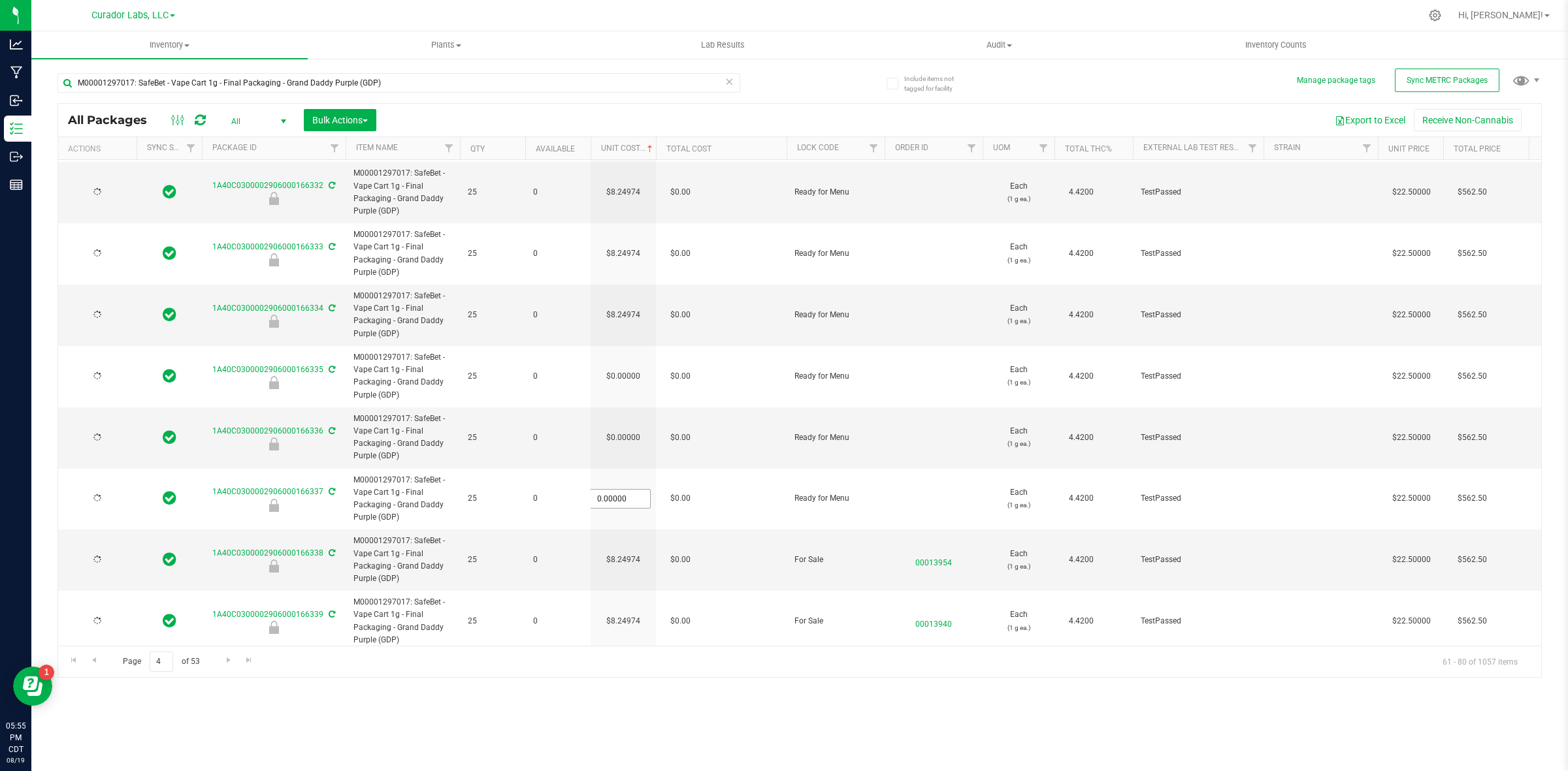
type input "[DATE]"
click at [627, 500] on input "0" at bounding box center [621, 499] width 60 height 19
paste input "8.24974364464273"
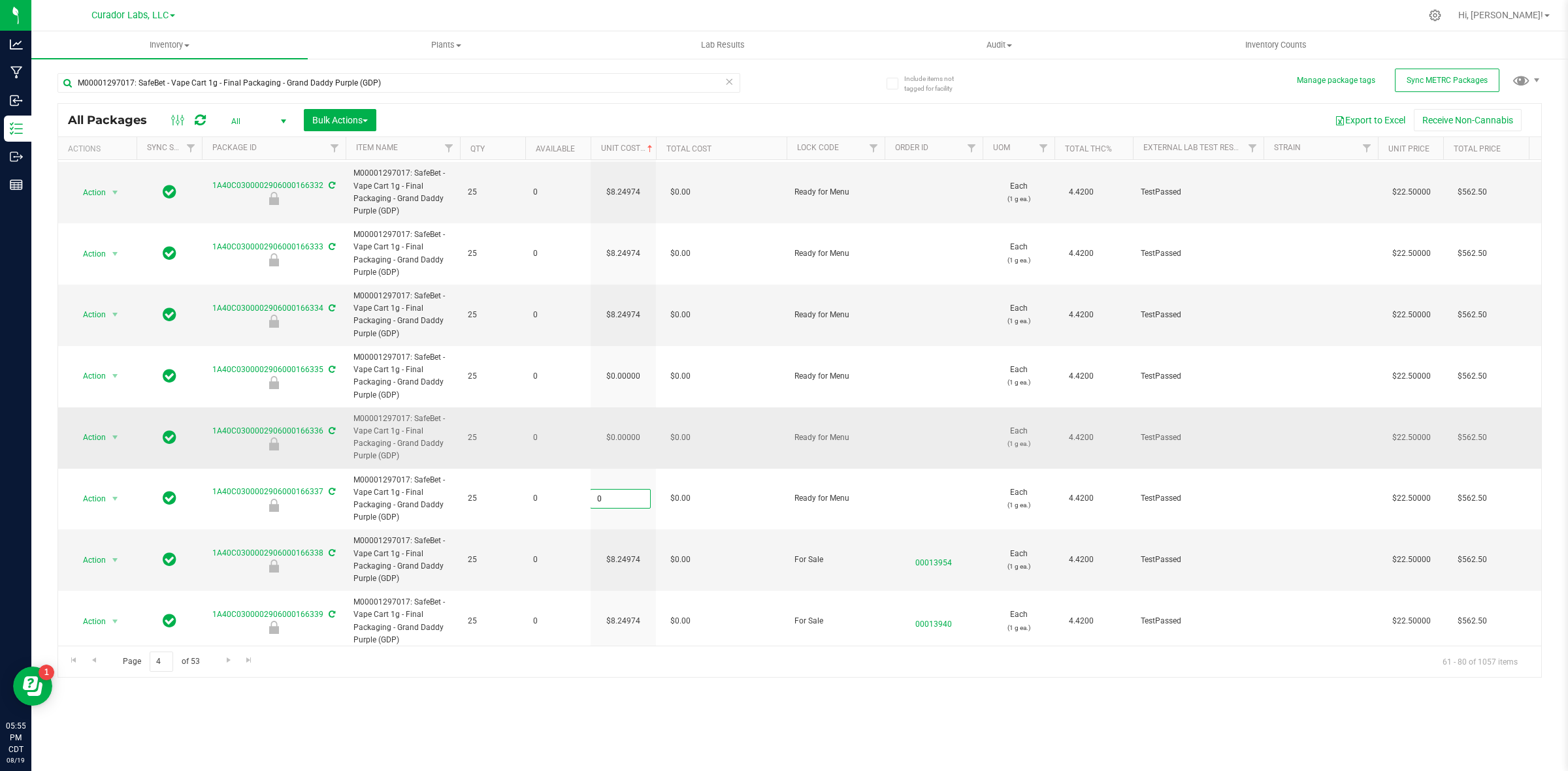
type input "8.24974364464273"
click at [625, 450] on div "All Packages All Active Only Lab Samples Locked All External Internal Bulk Acti…" at bounding box center [800, 390] width 1484 height 575
click at [0, 0] on input "0" at bounding box center [0, 0] width 0 height 0
paste input "8.24974364464273"
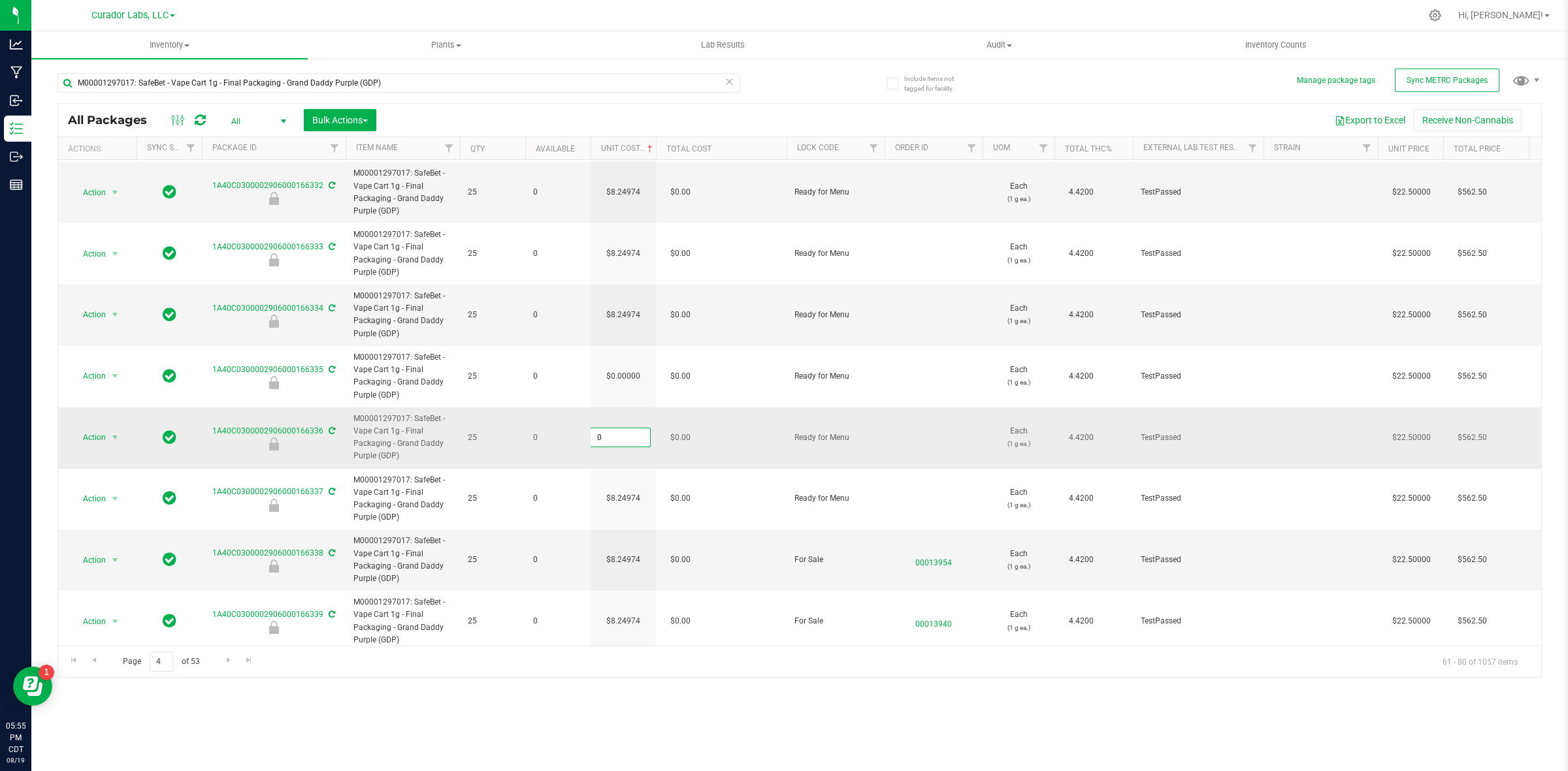
type input "8.24974364464273"
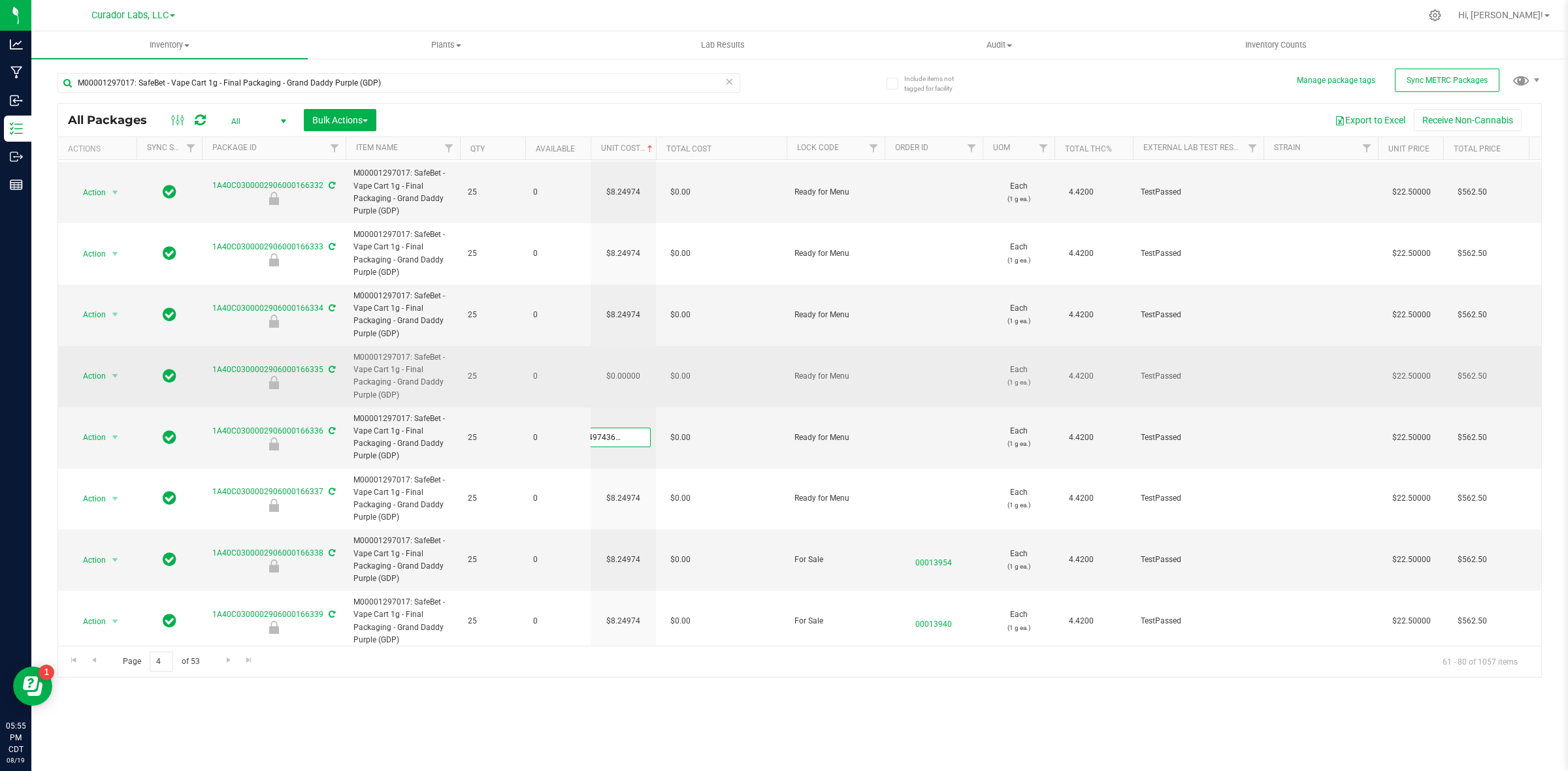
click at [616, 384] on div "All Packages All Active Only Lab Samples Locked All External Internal Bulk Acti…" at bounding box center [800, 390] width 1484 height 575
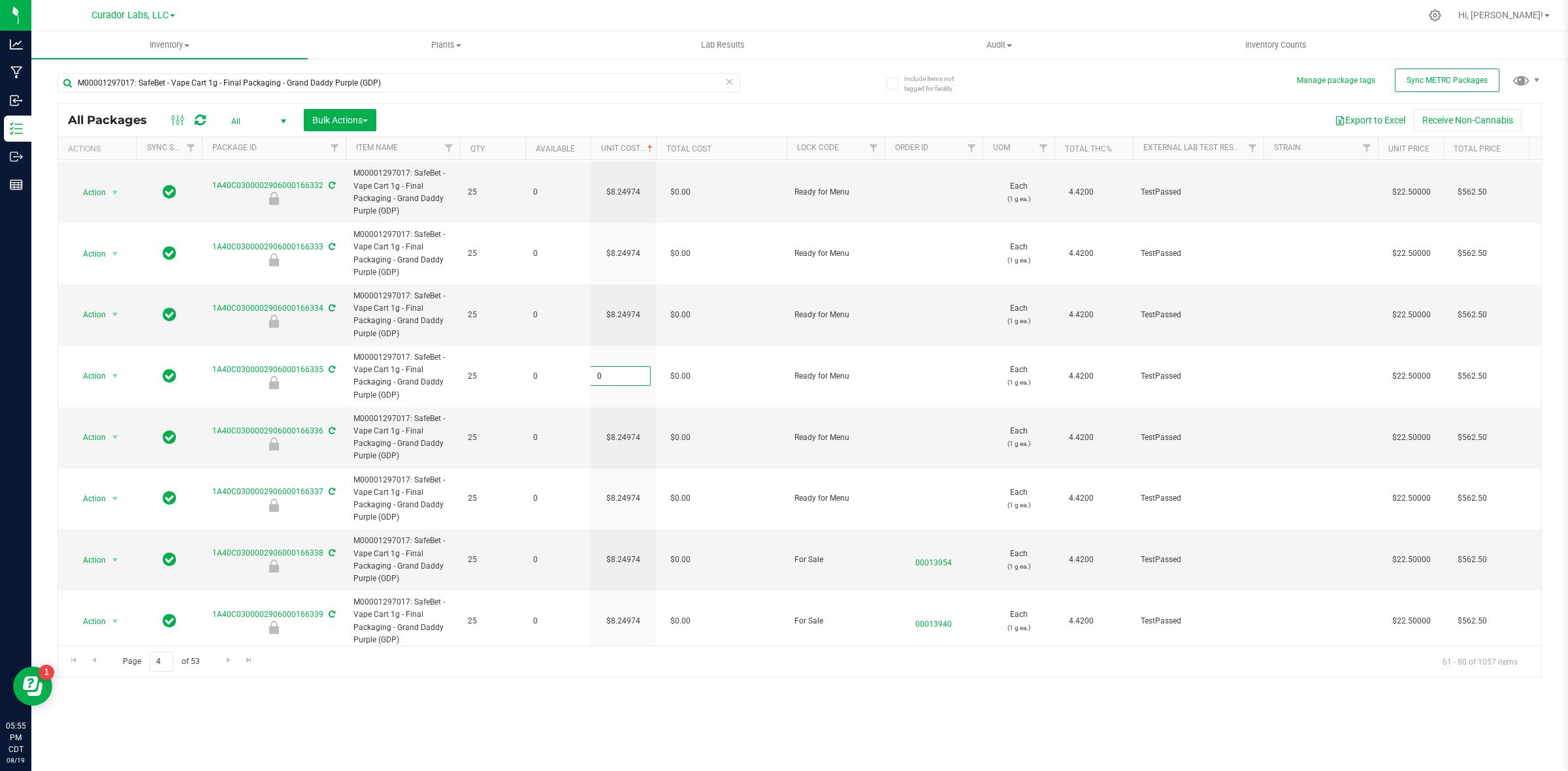
click at [616, 384] on input "0" at bounding box center [621, 376] width 60 height 19
paste input "8.24974364464273"
type input "8.24974364464273"
click at [451, 111] on div "All Packages All Active Only Lab Samples Locked All External Internal Bulk Acti…" at bounding box center [800, 390] width 1484 height 575
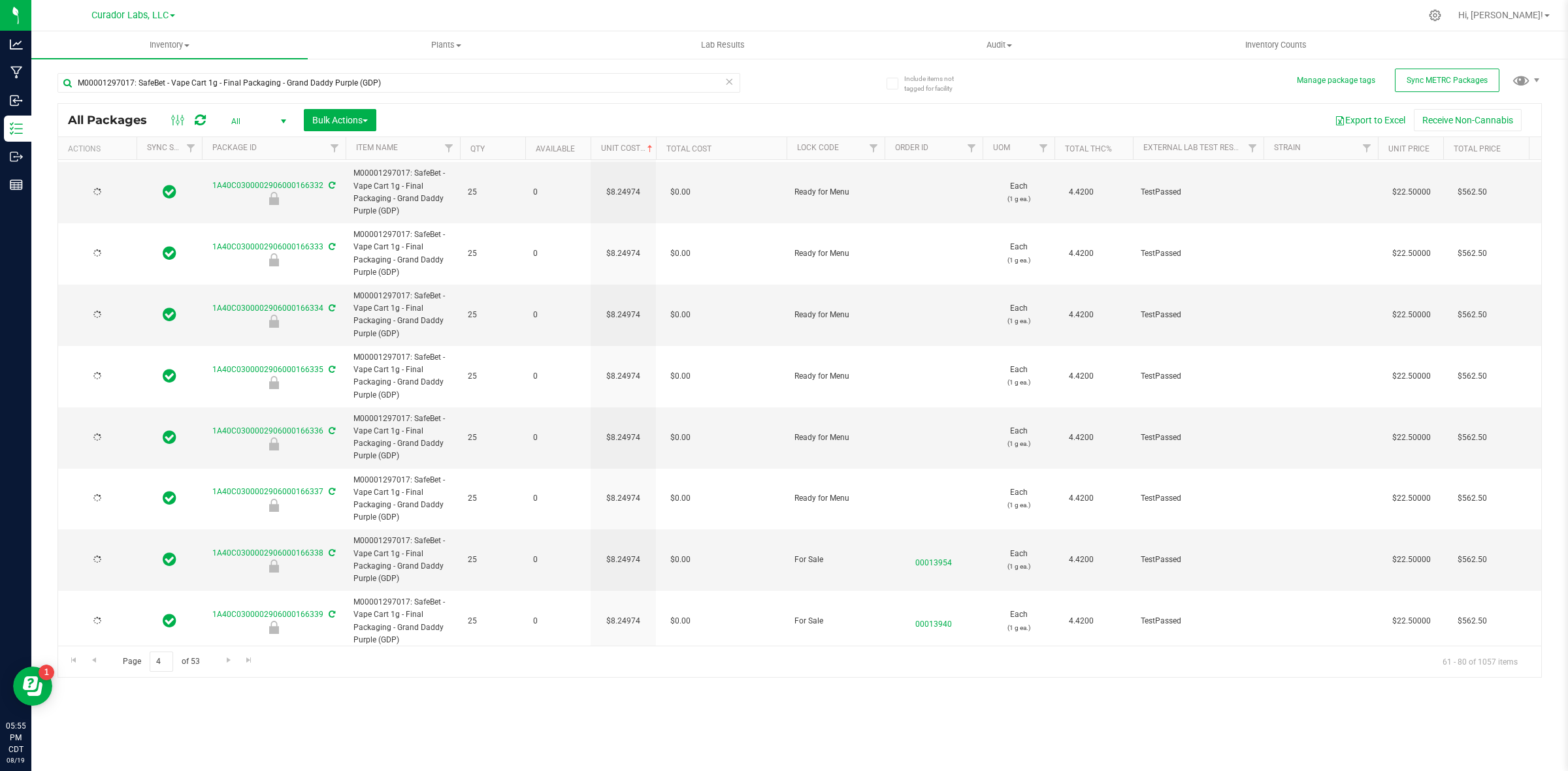
click at [195, 122] on icon at bounding box center [200, 120] width 11 height 13
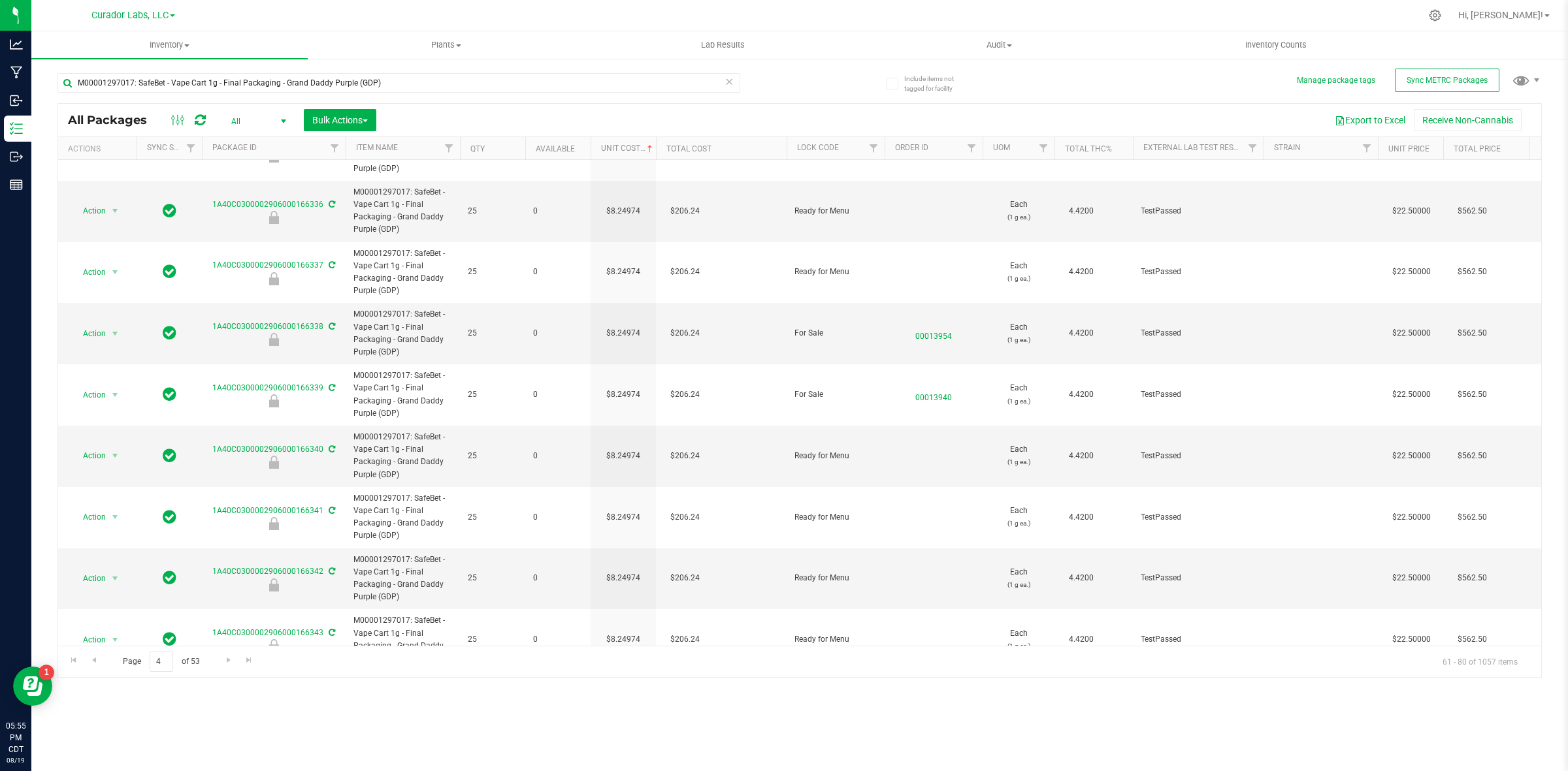
scroll to position [753, 0]
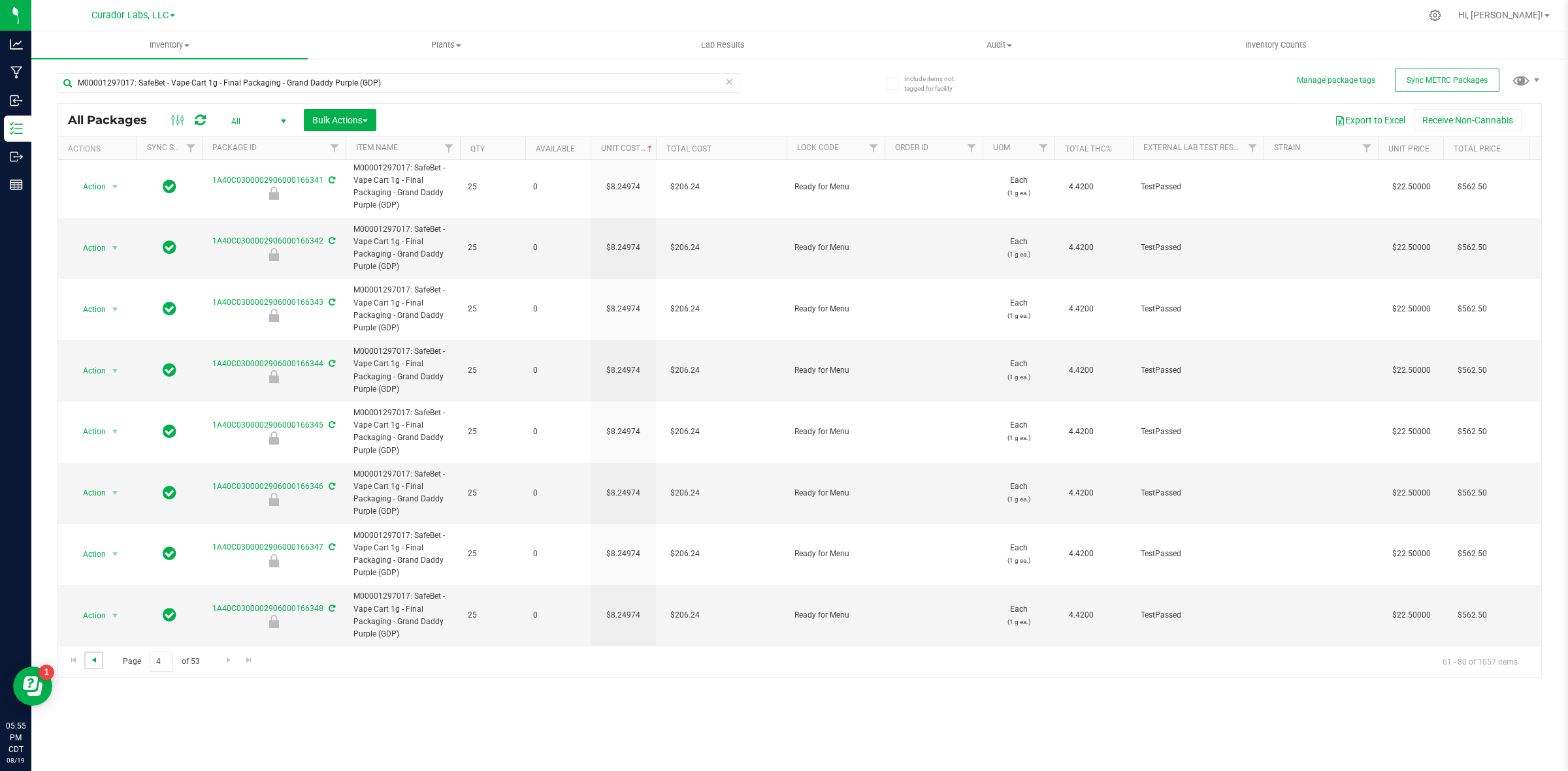
click at [96, 658] on span "Go to the previous page" at bounding box center [94, 660] width 10 height 10
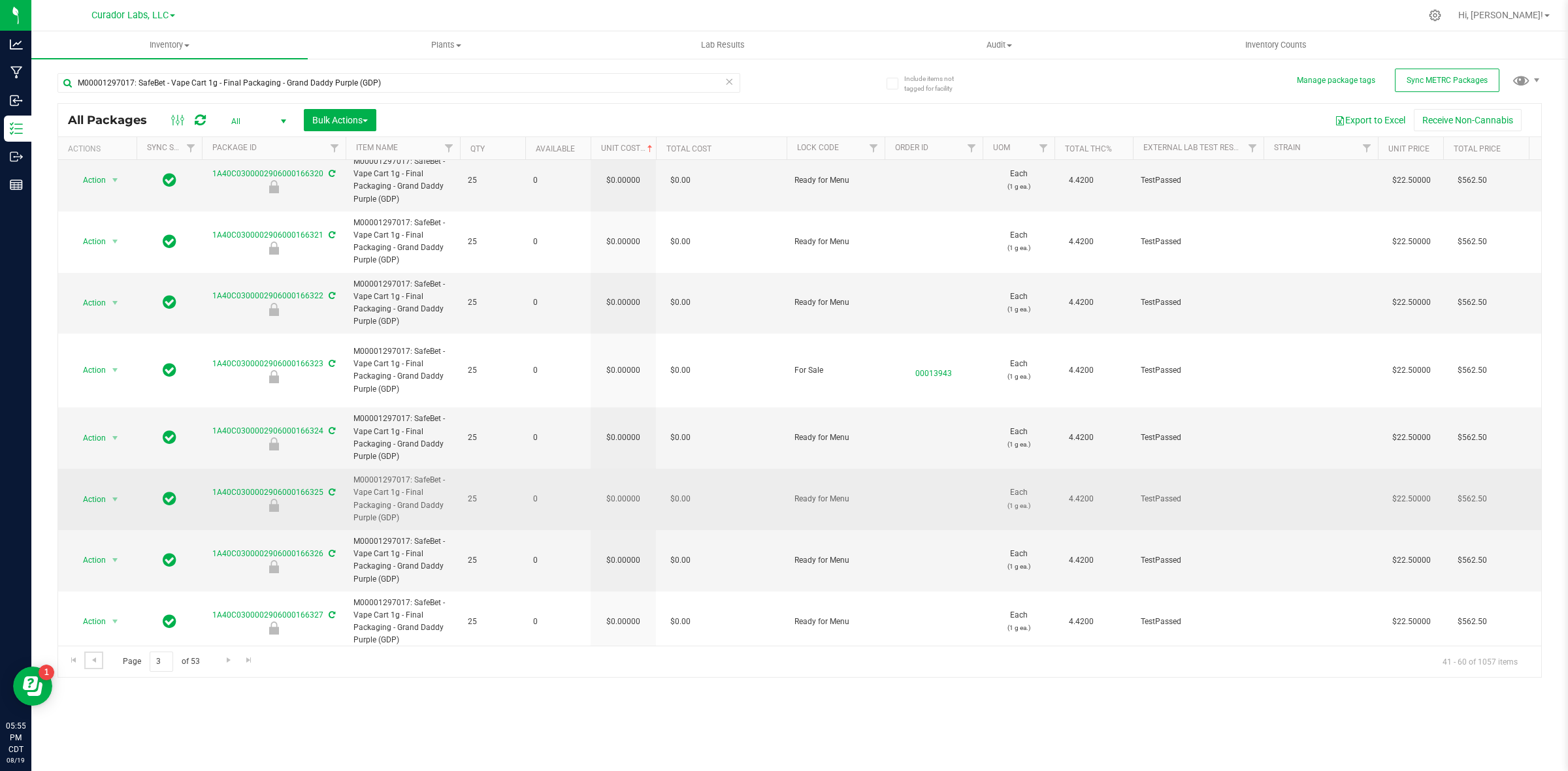
scroll to position [753, 0]
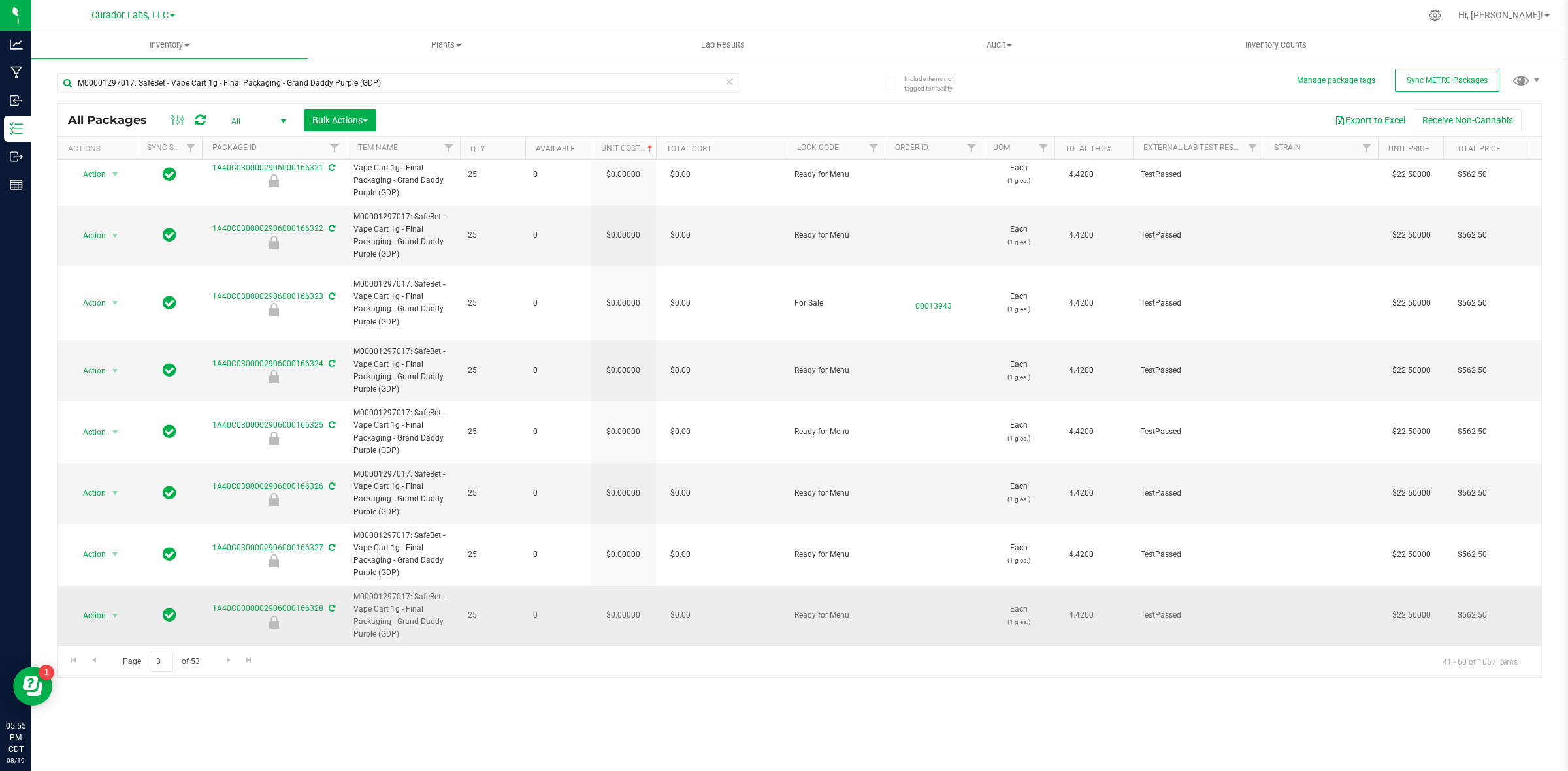
click at [639, 601] on td "$0.00000" at bounding box center [624, 616] width 66 height 60
click at [639, 607] on input "0" at bounding box center [621, 616] width 60 height 19
type input "8.24974364464273"
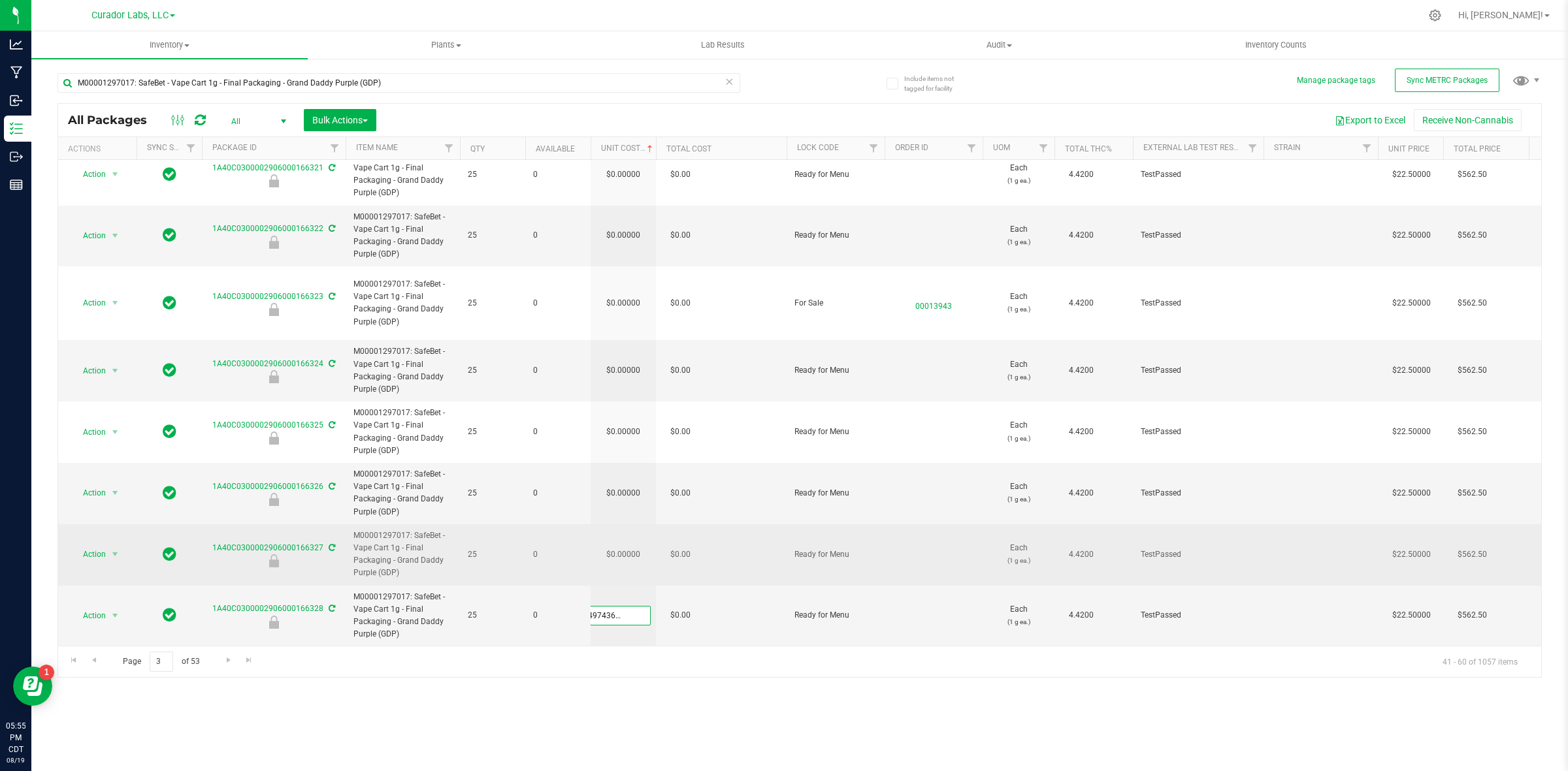
click at [615, 550] on div "All Packages All Active Only Lab Samples Locked All External Internal Bulk Acti…" at bounding box center [800, 390] width 1484 height 575
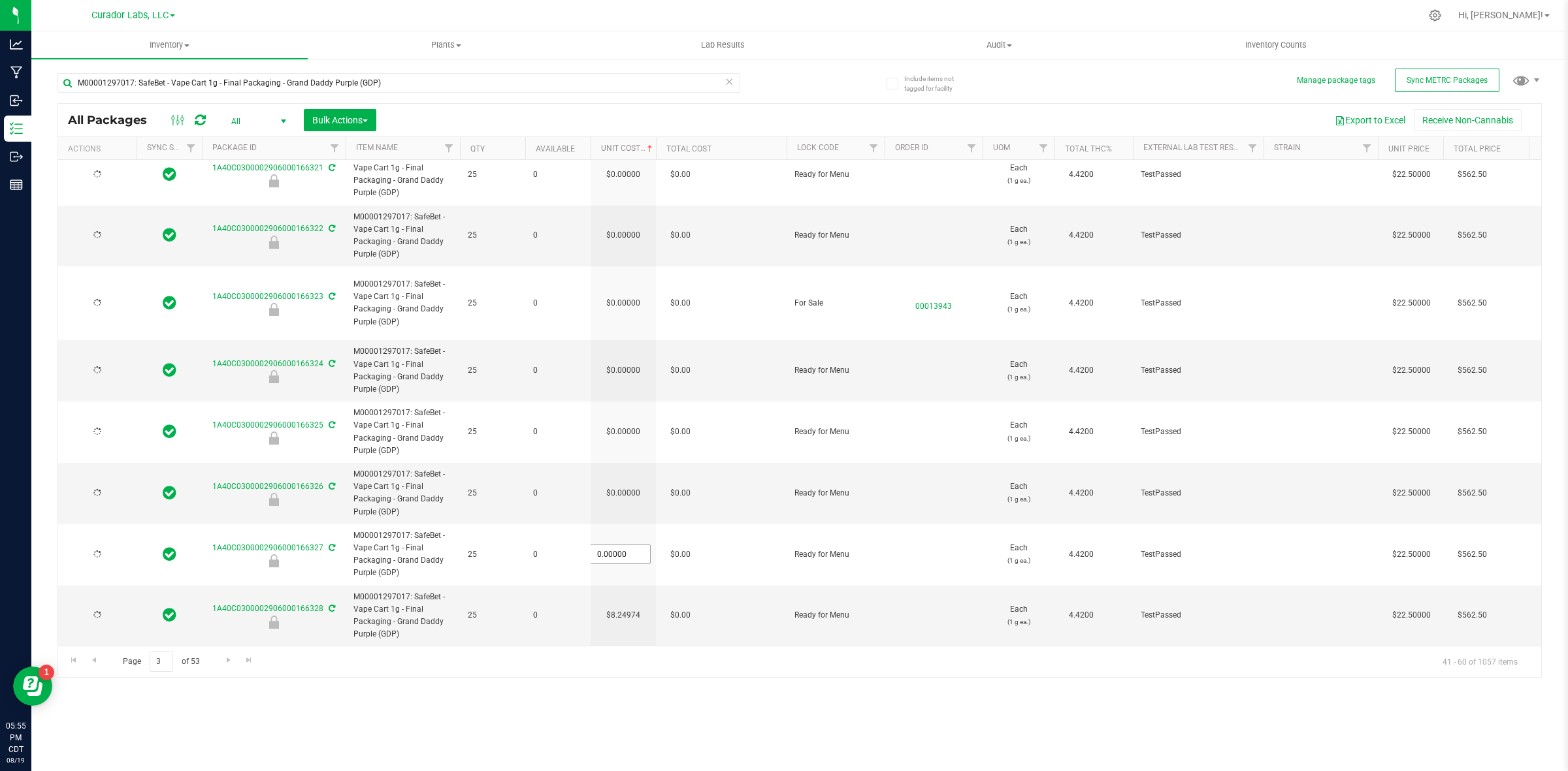
click at [618, 546] on input "0.00000" at bounding box center [621, 554] width 60 height 19
click at [618, 546] on input "0" at bounding box center [621, 554] width 60 height 19
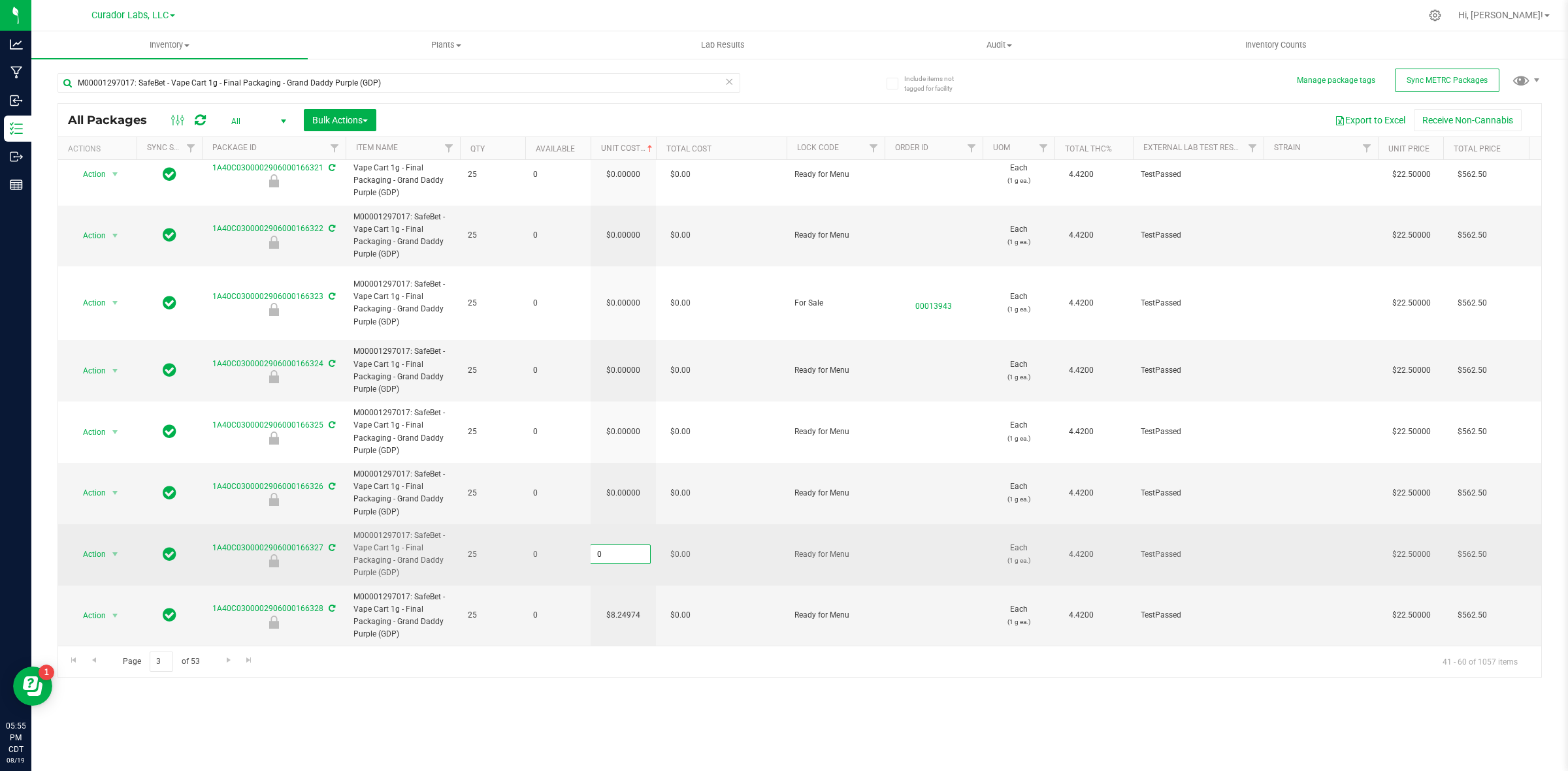
paste input "8.24974364464273"
type input "8.24974364464273"
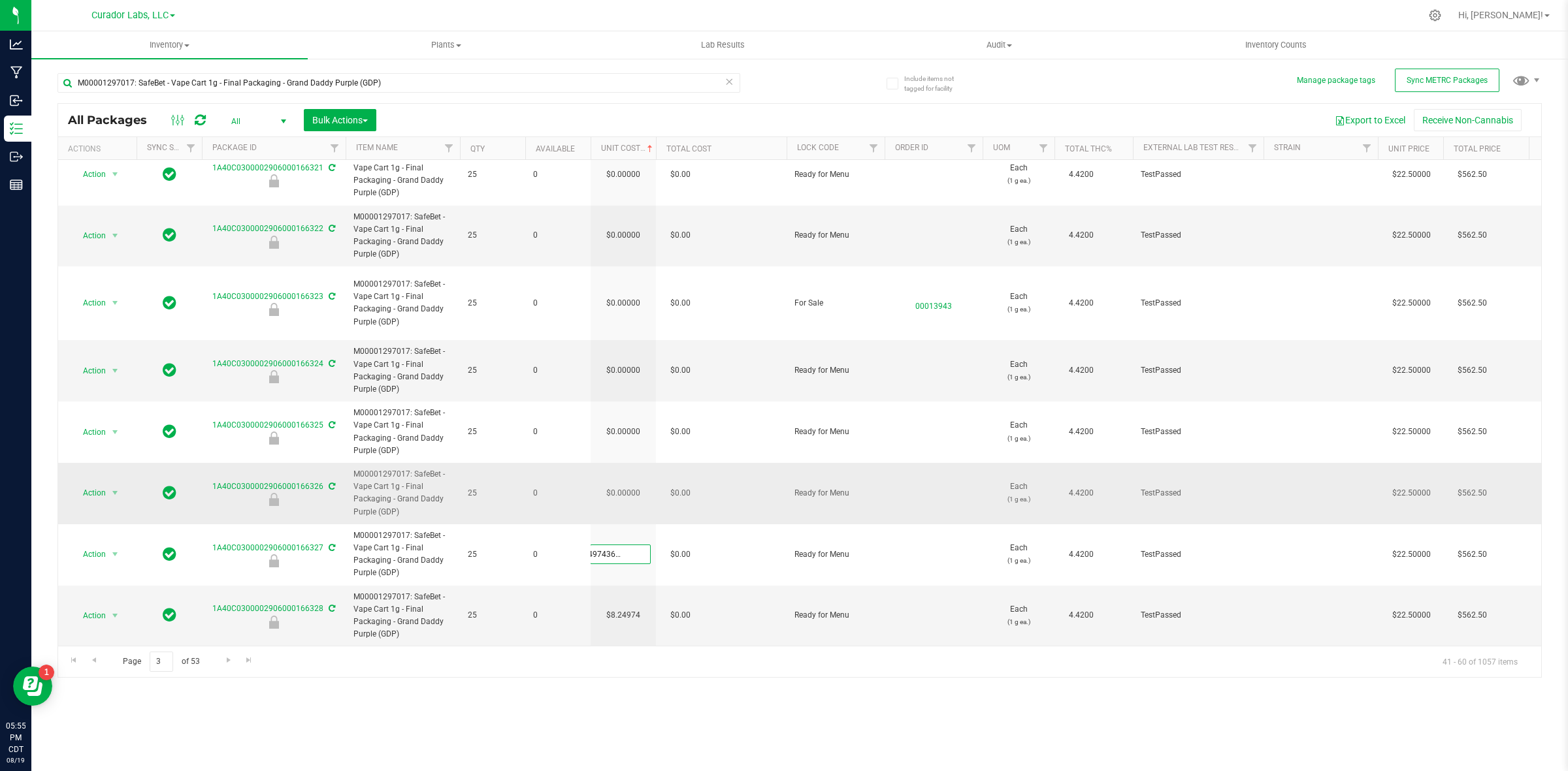
click at [628, 495] on div "All Packages All Active Only Lab Samples Locked All External Internal Bulk Acti…" at bounding box center [800, 390] width 1484 height 575
type input "8.24974"
click at [628, 484] on input "0.00000" at bounding box center [621, 493] width 60 height 19
click at [628, 484] on input "0" at bounding box center [621, 493] width 60 height 19
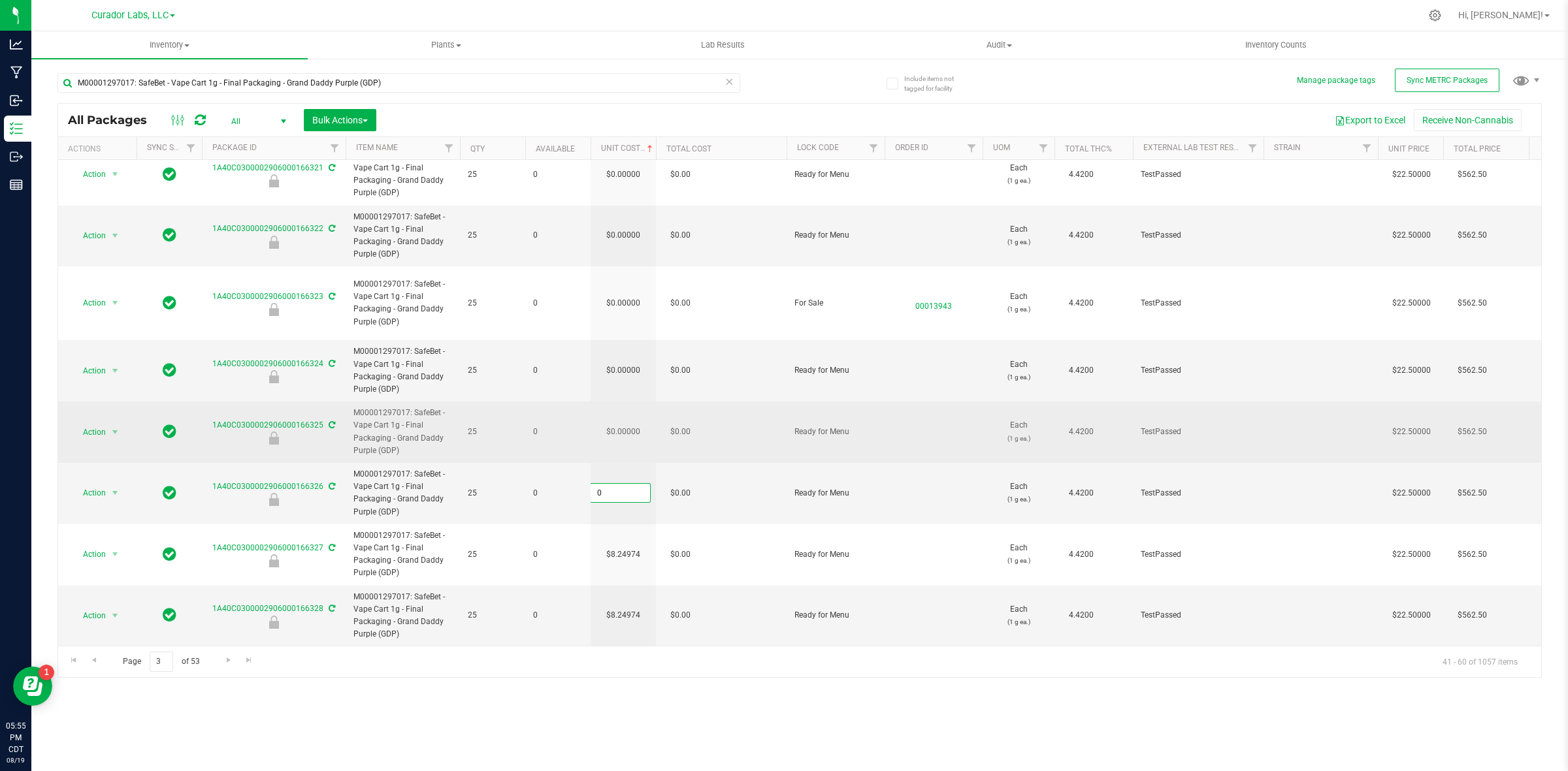
paste input "8.24974364464273"
type input "8.24974364464273"
click at [628, 432] on div "All Packages All Active Only Lab Samples Locked All External Internal Bulk Acti…" at bounding box center [800, 390] width 1484 height 575
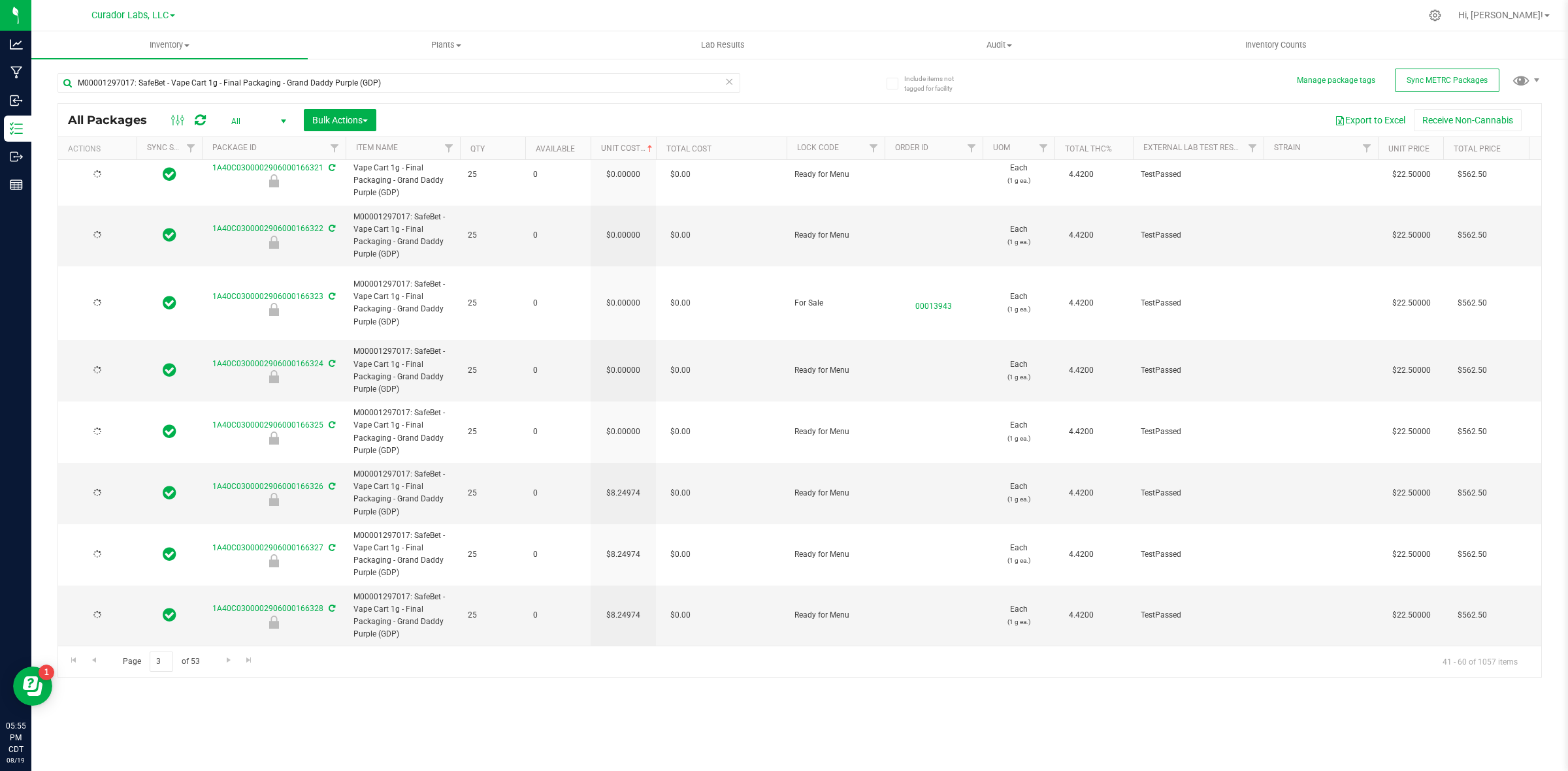
click at [630, 426] on td "$0.00000" at bounding box center [624, 432] width 66 height 61
click at [630, 426] on input "0" at bounding box center [621, 432] width 60 height 19
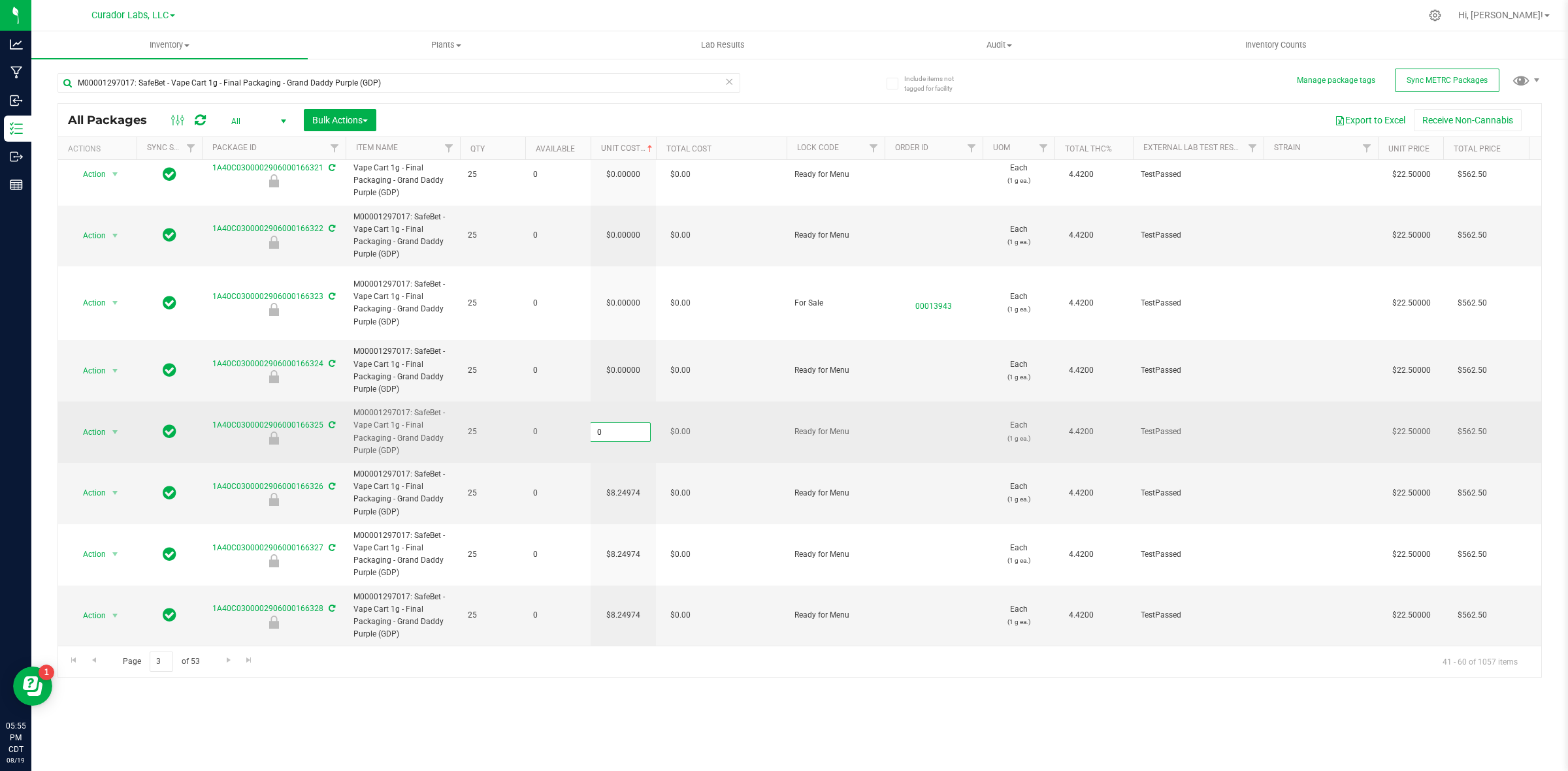
click at [630, 425] on input "0" at bounding box center [621, 432] width 60 height 19
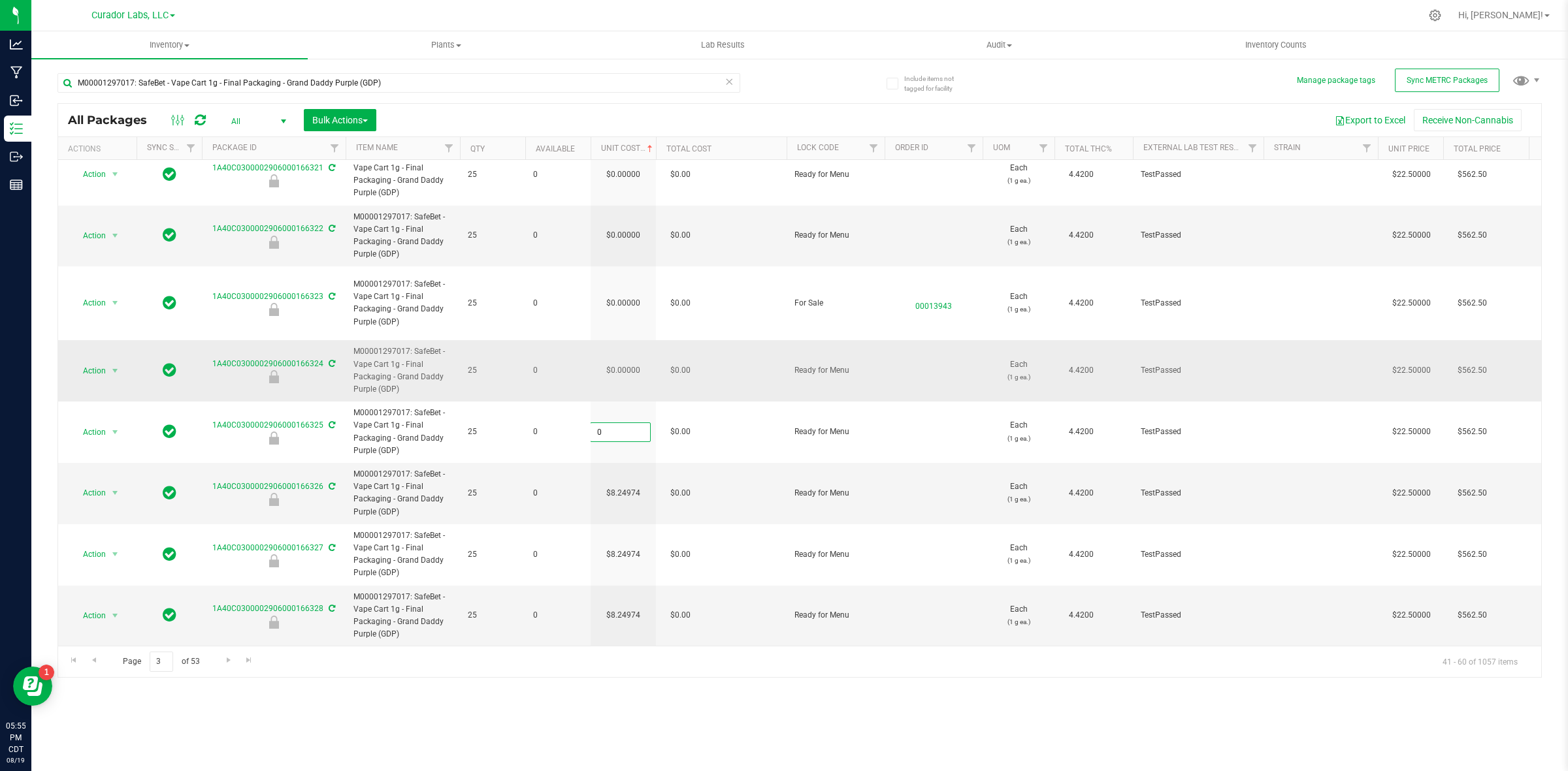
type input "8.24974364464273"
click at [630, 361] on div "All Packages All Active Only Lab Samples Locked All External Internal Bulk Acti…" at bounding box center [800, 390] width 1484 height 575
type input "[DATE]"
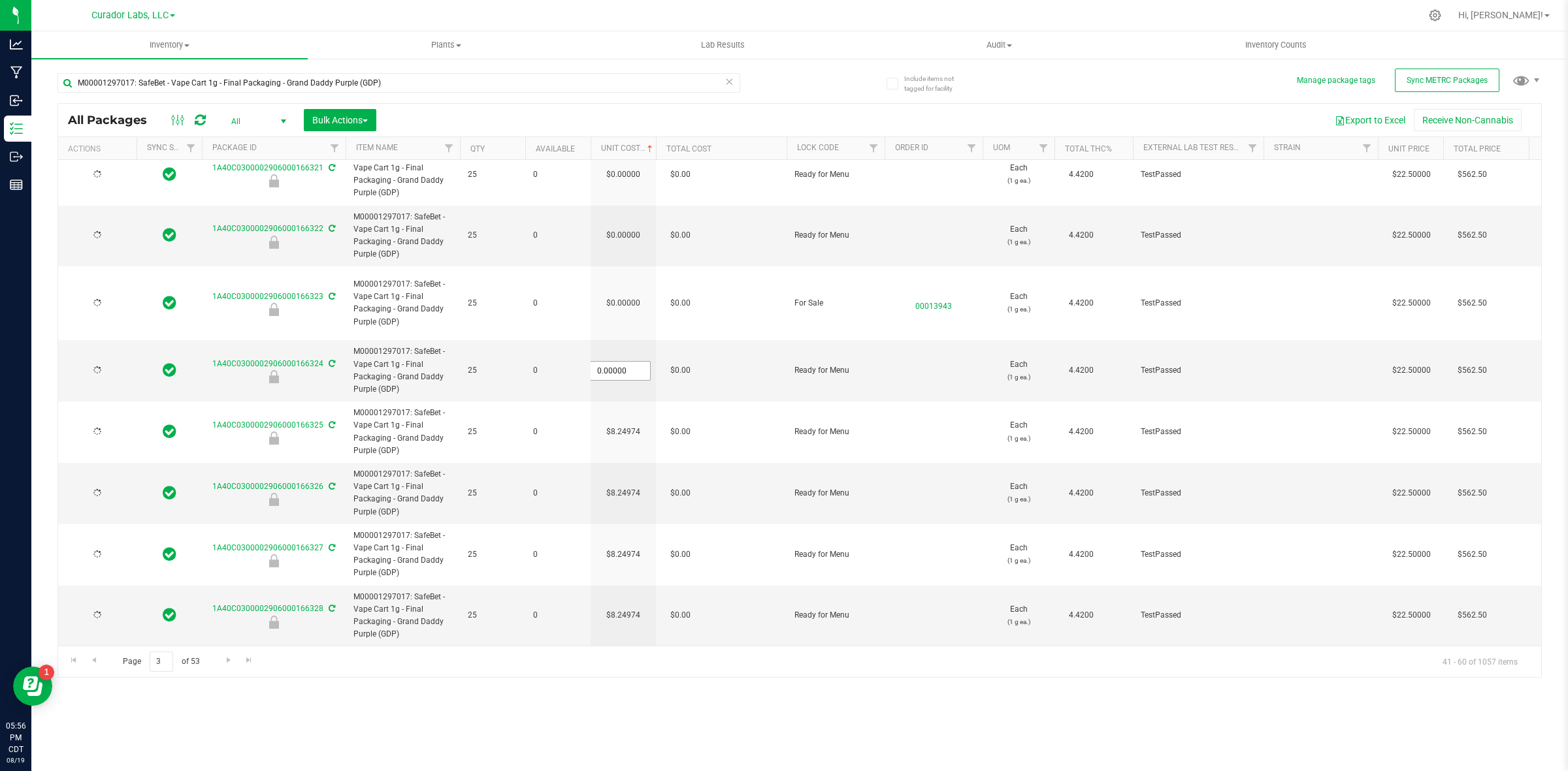
type input "[DATE]"
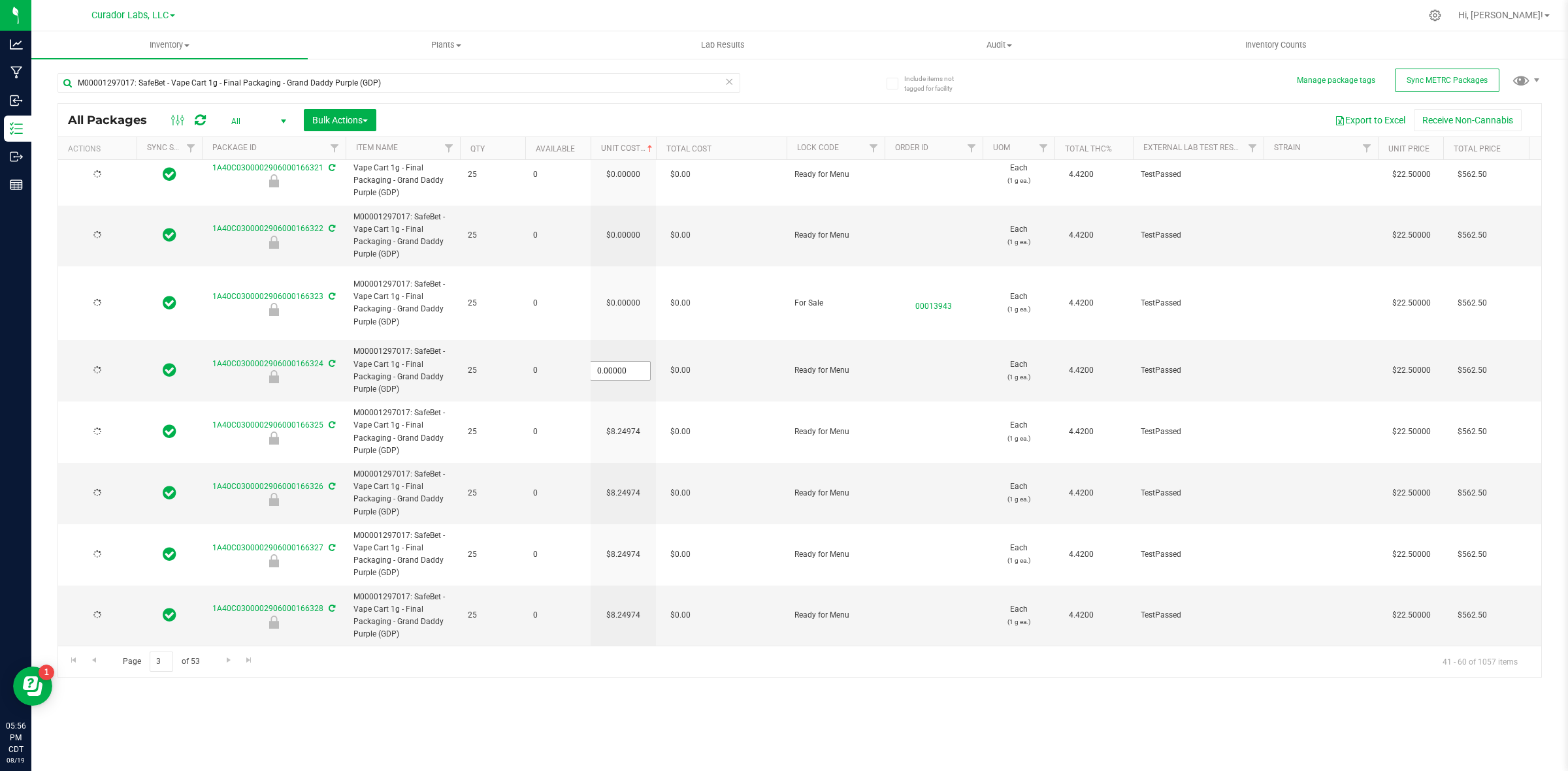
type input "[DATE]"
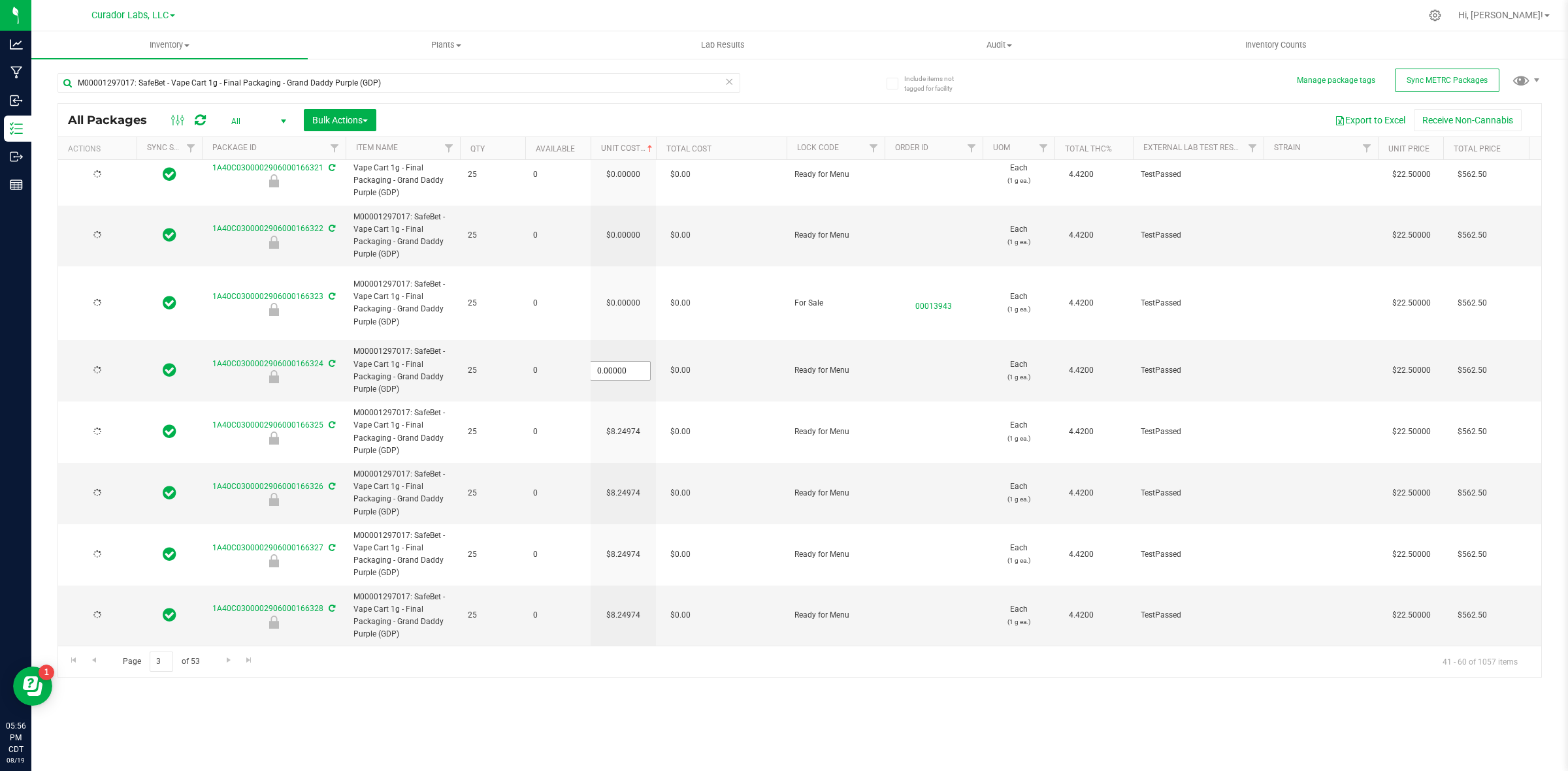
type input "[DATE]"
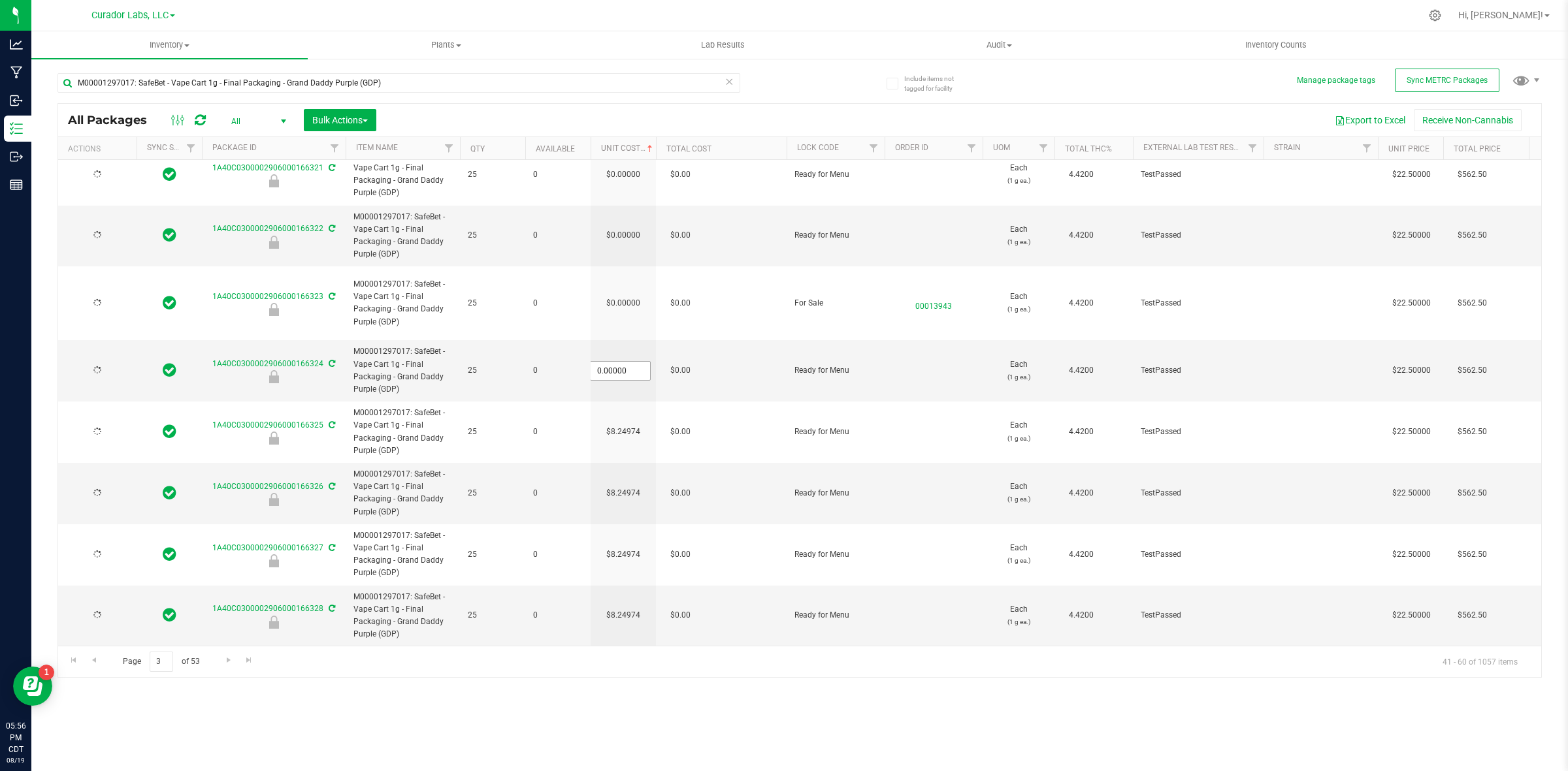
type input "[DATE]"
click at [630, 362] on input "0" at bounding box center [621, 371] width 60 height 19
paste input "8.24974364464273"
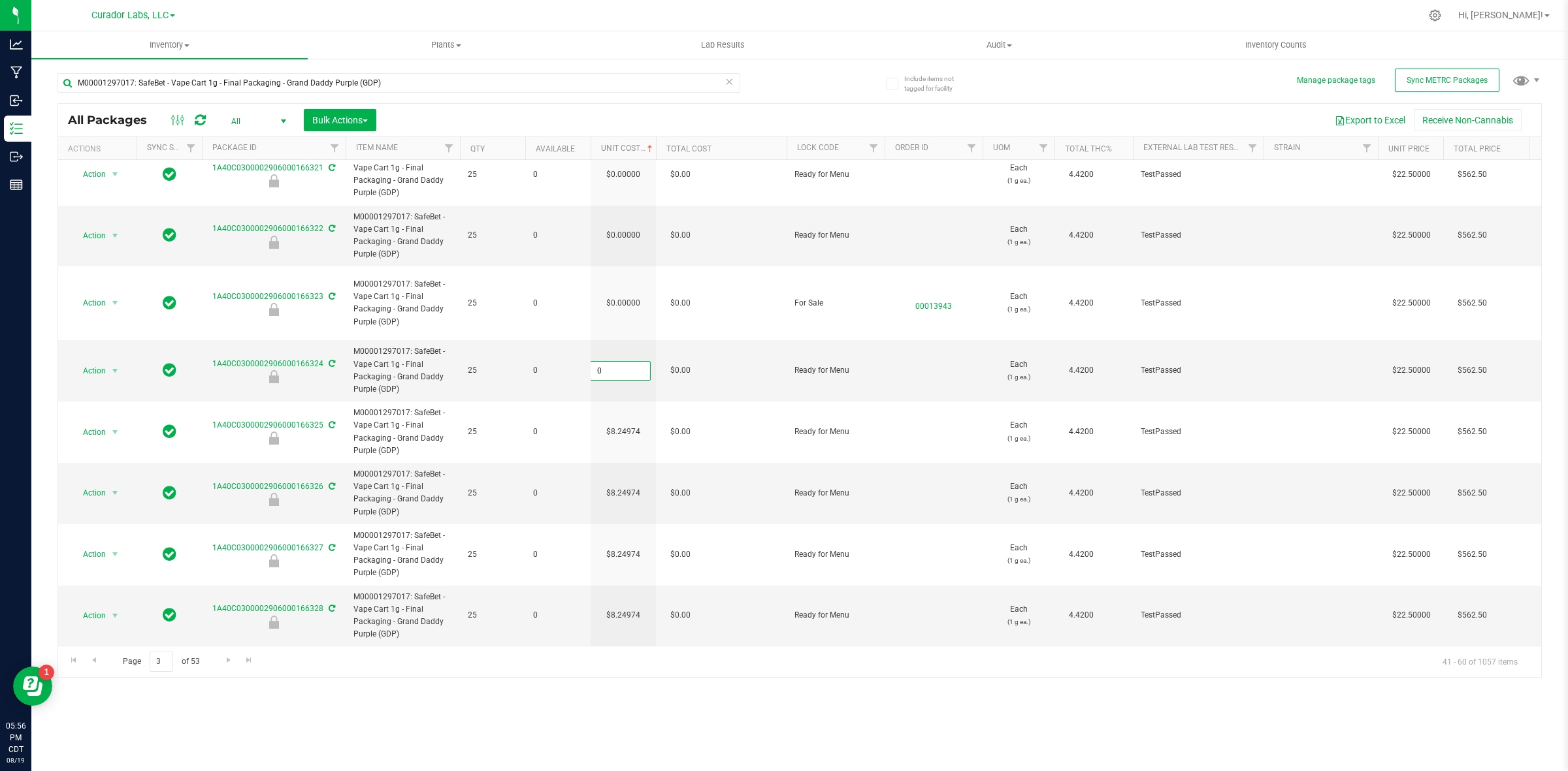
type input "8.24974364464273"
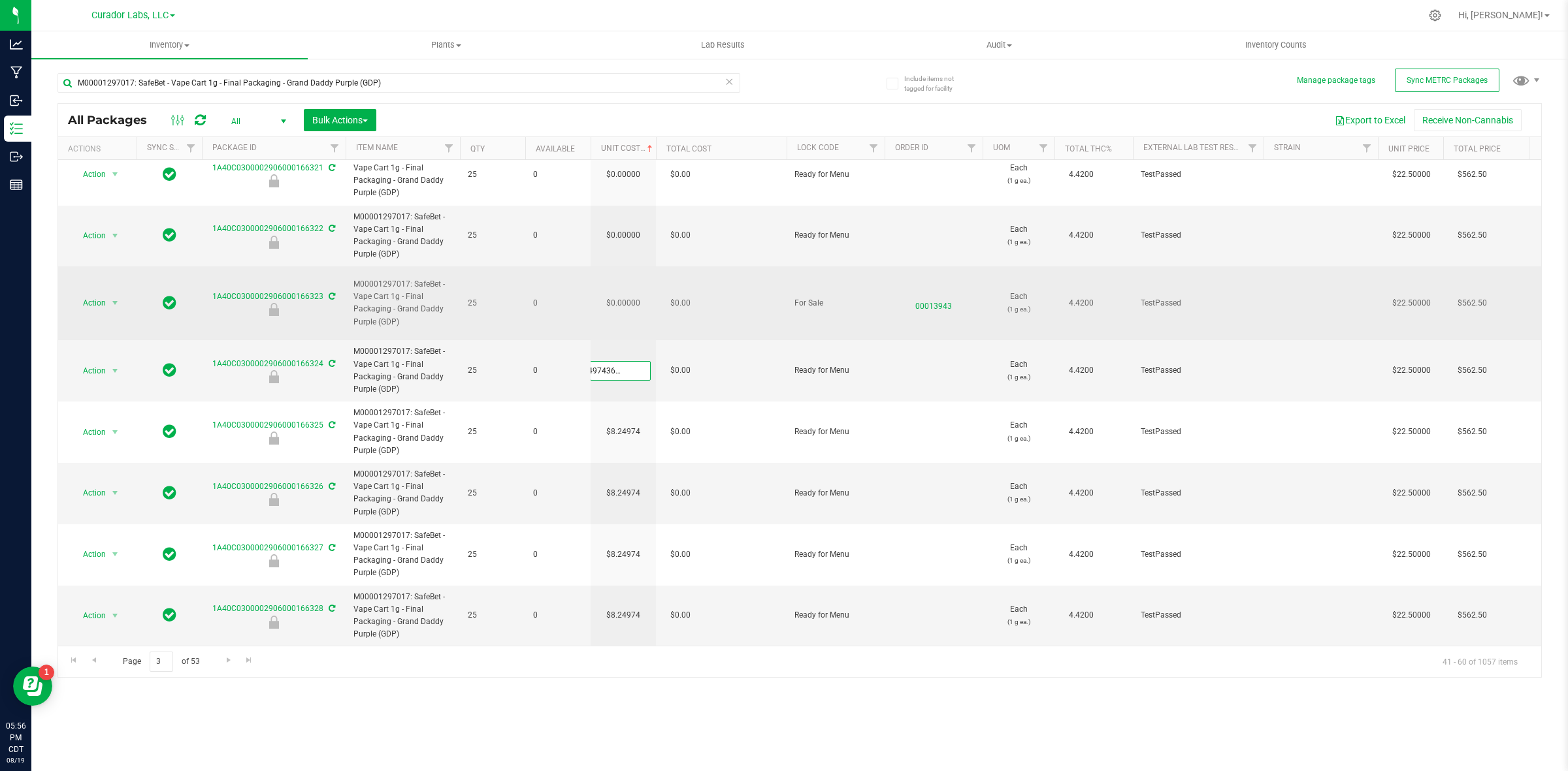
click at [626, 299] on div "All Packages All Active Only Lab Samples Locked All External Internal Bulk Acti…" at bounding box center [800, 390] width 1484 height 575
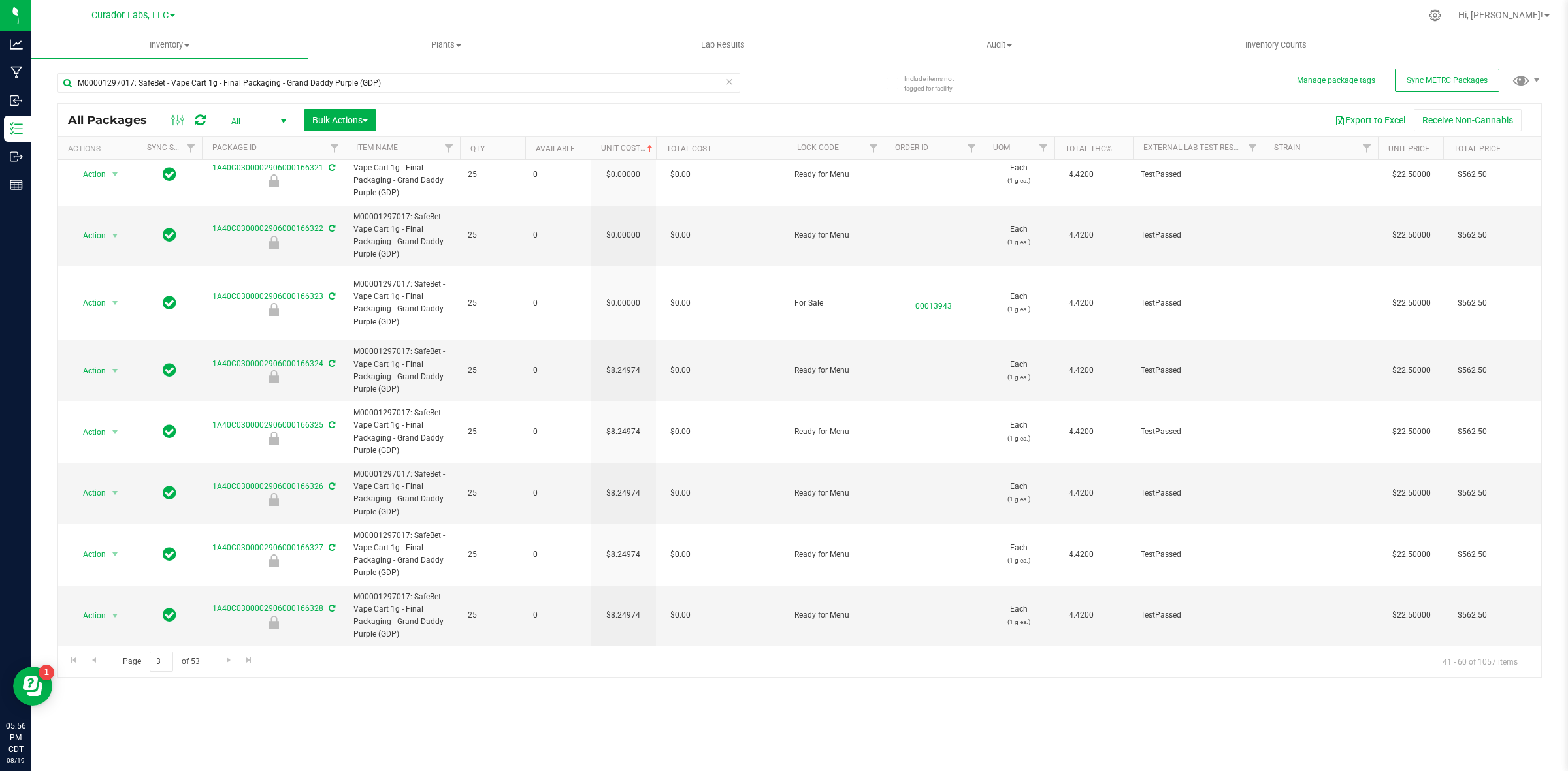
click at [626, 299] on td "$0.00000" at bounding box center [624, 303] width 66 height 74
click at [626, 299] on input "0" at bounding box center [621, 303] width 60 height 19
type input "8.24974364464273"
click at [626, 243] on div "All Packages All Active Only Lab Samples Locked All External Internal Bulk Acti…" at bounding box center [800, 390] width 1484 height 575
click at [626, 240] on td "$0.00000" at bounding box center [624, 236] width 66 height 61
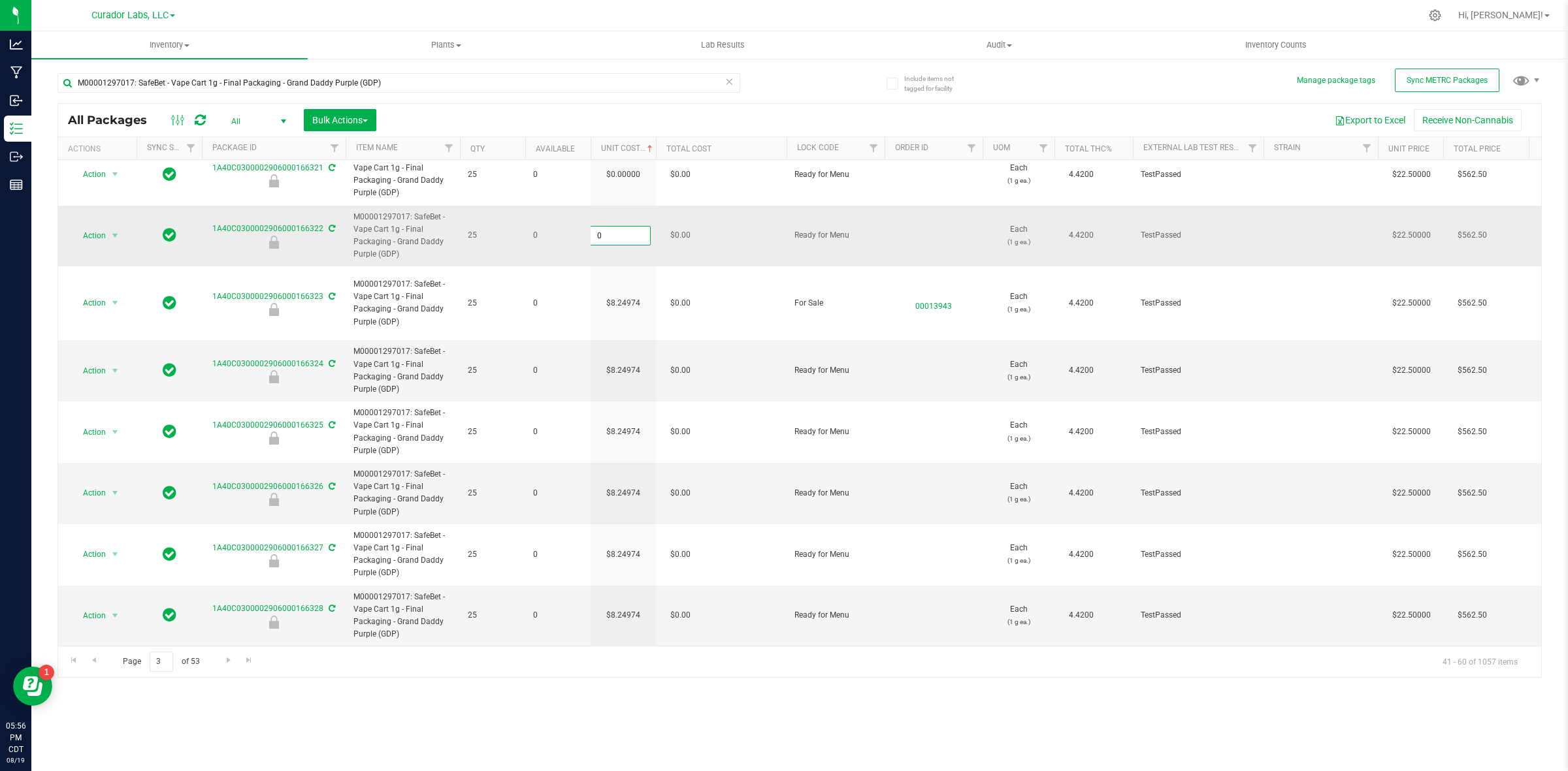
click at [626, 240] on input "0" at bounding box center [621, 236] width 60 height 19
type input "8.24974364464273"
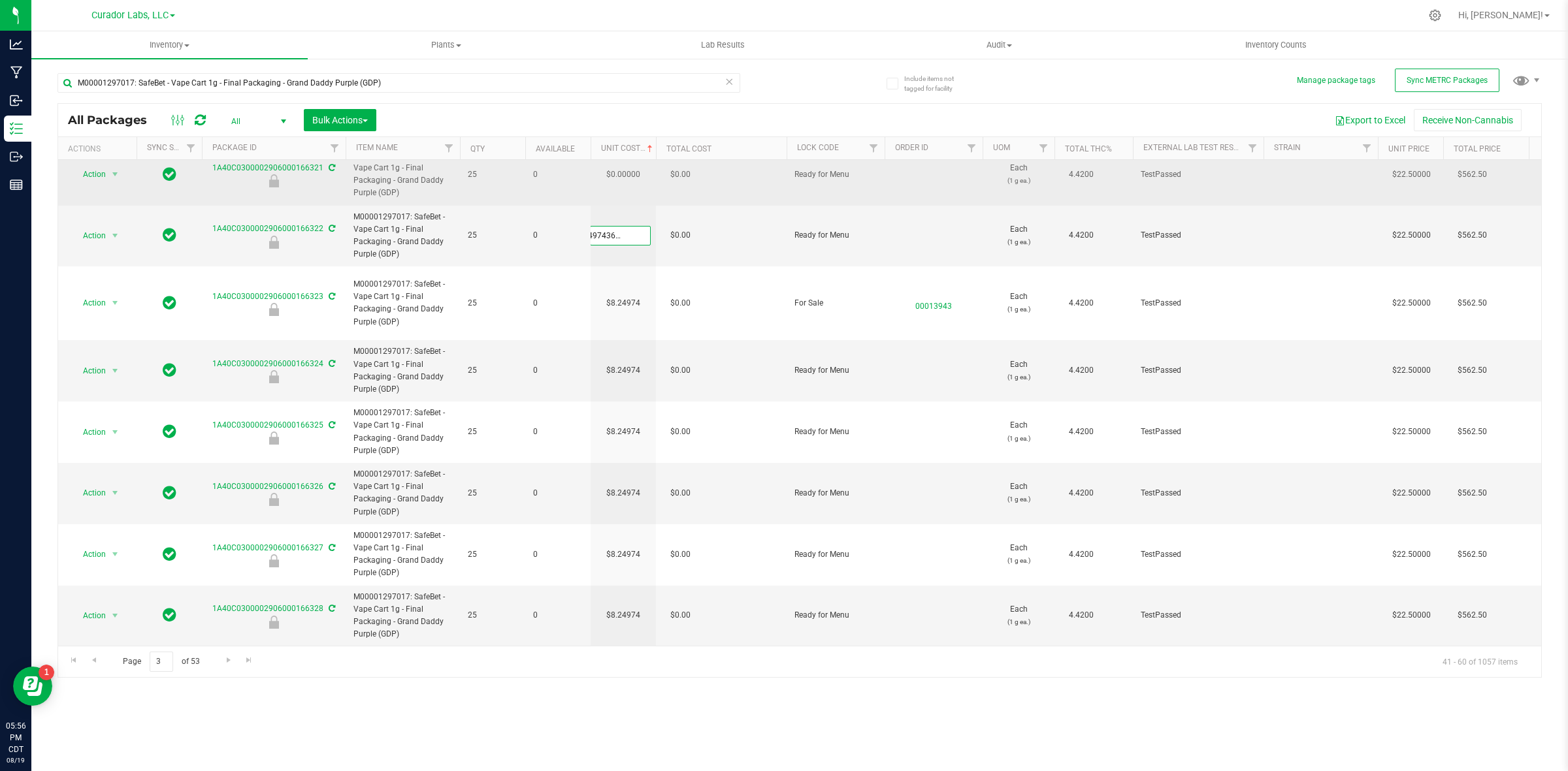
click at [629, 192] on div "All Packages All Active Only Lab Samples Locked All External Internal Bulk Acti…" at bounding box center [800, 390] width 1484 height 575
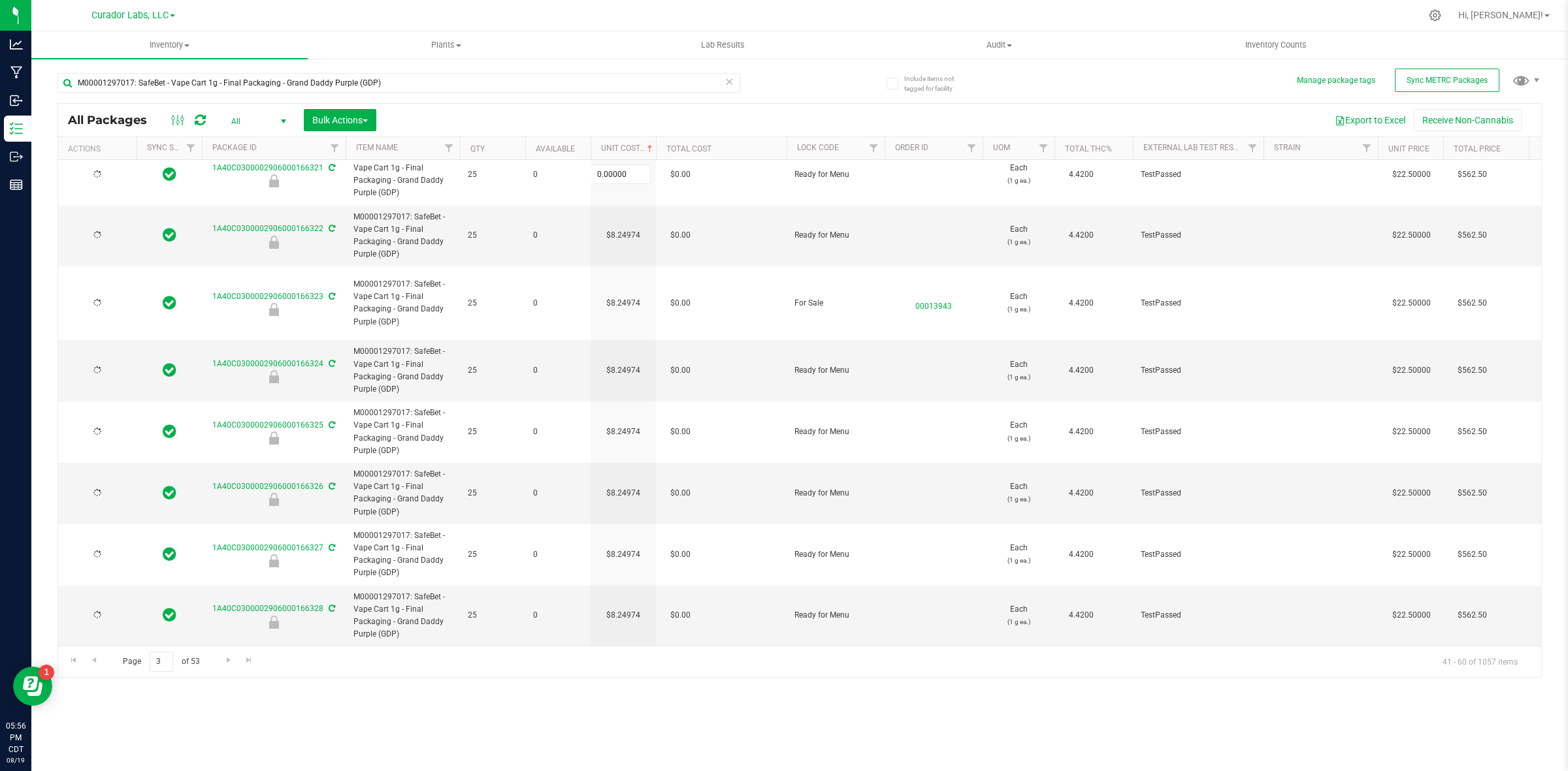
click at [629, 192] on td "0.00000 0" at bounding box center [624, 175] width 66 height 61
type input "[DATE]"
paste input "8.24974364464273"
type input "8.24974364464273"
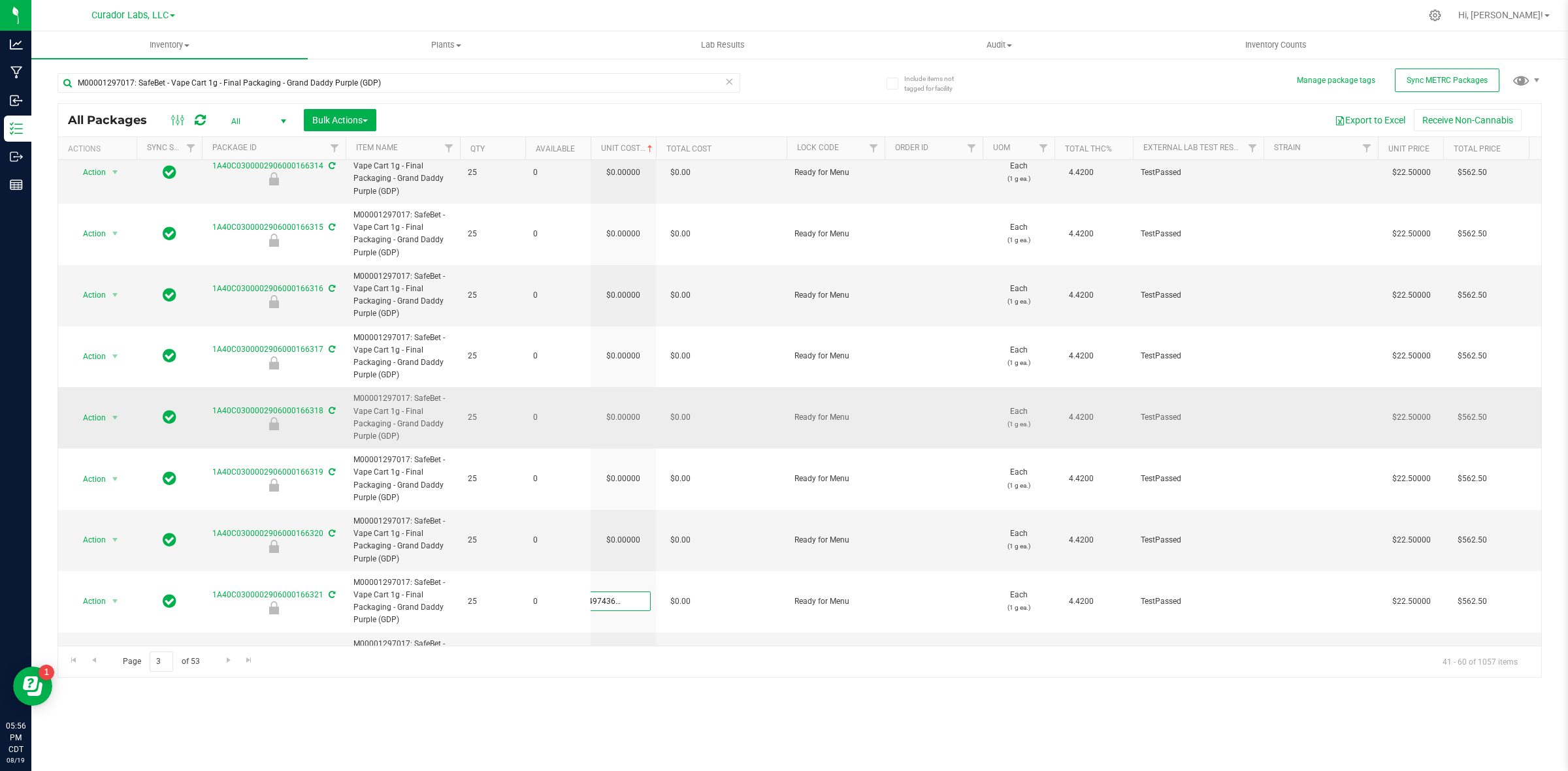
scroll to position [427, 0]
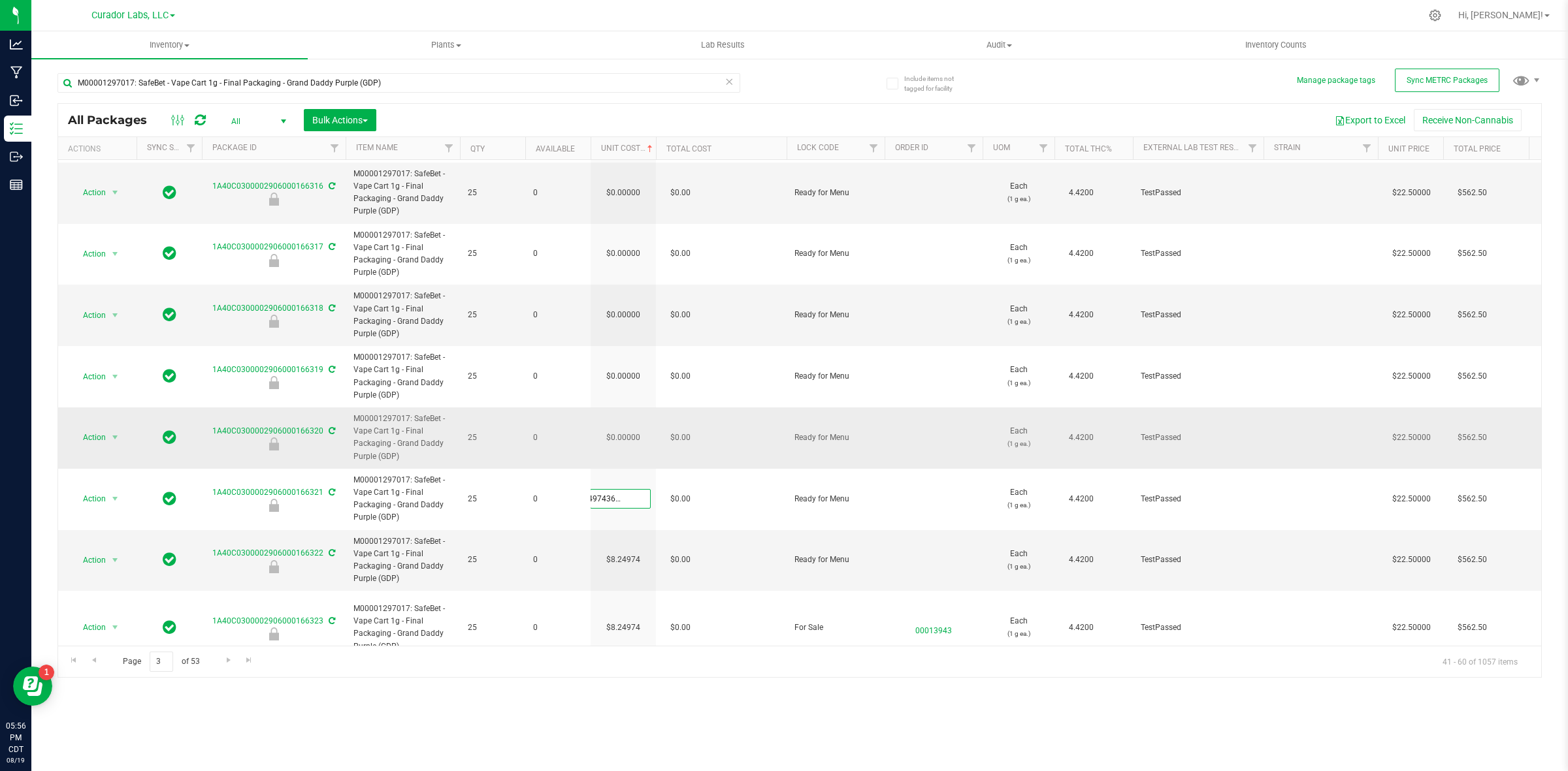
click at [619, 449] on div "All Packages All Active Only Lab Samples Locked All External Internal Bulk Acti…" at bounding box center [800, 390] width 1484 height 575
click at [621, 442] on td "$0.00000" at bounding box center [624, 438] width 66 height 61
click at [621, 442] on span "0.00000 0" at bounding box center [620, 438] width 60 height 19
click at [621, 442] on input "0" at bounding box center [621, 438] width 60 height 19
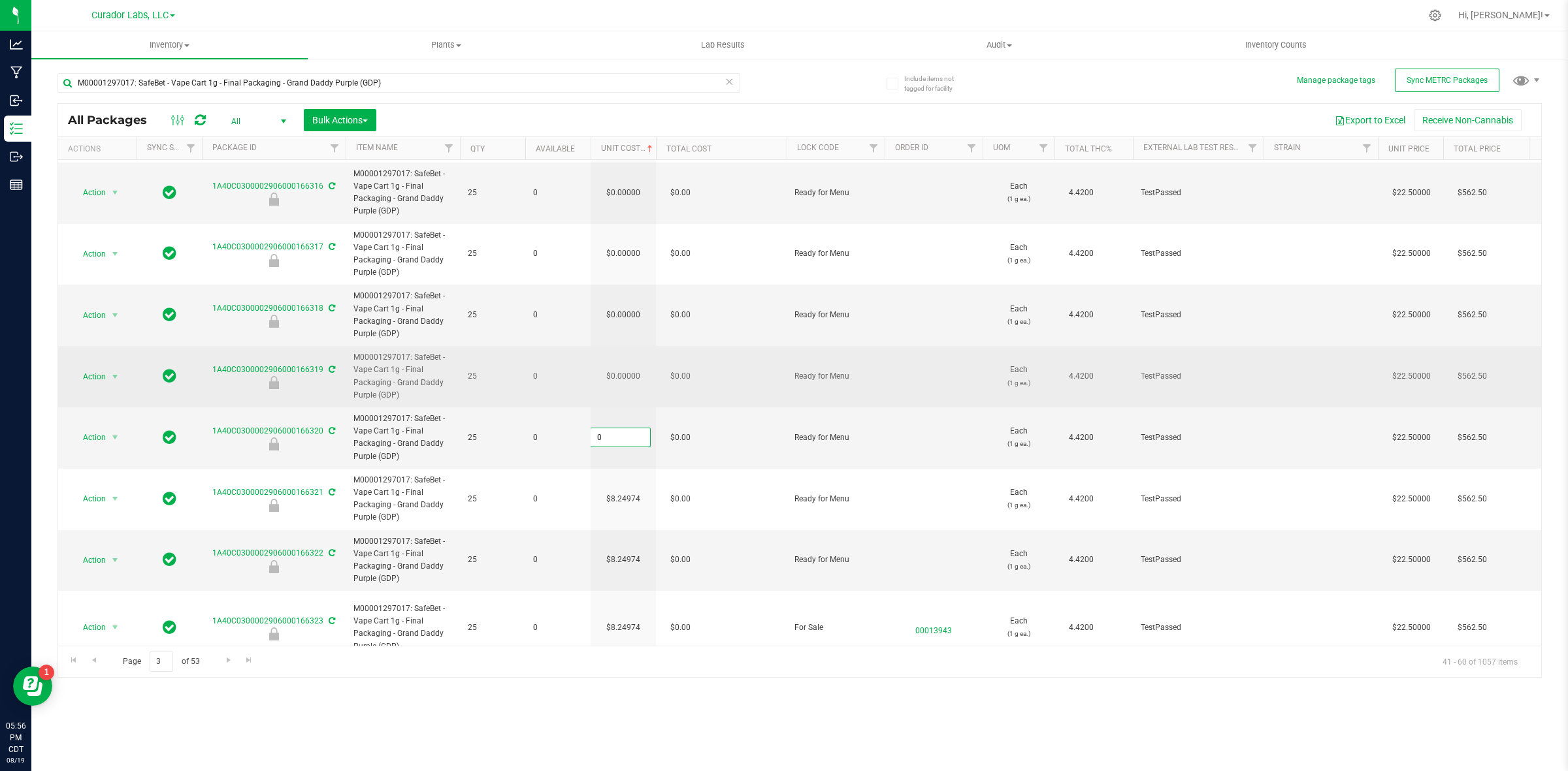
paste input "8.24974364464273"
type input "8.24974364464273"
click at [623, 383] on div "All Packages All Active Only Lab Samples Locked All External Internal Bulk Acti…" at bounding box center [800, 390] width 1484 height 575
type input "8.24974"
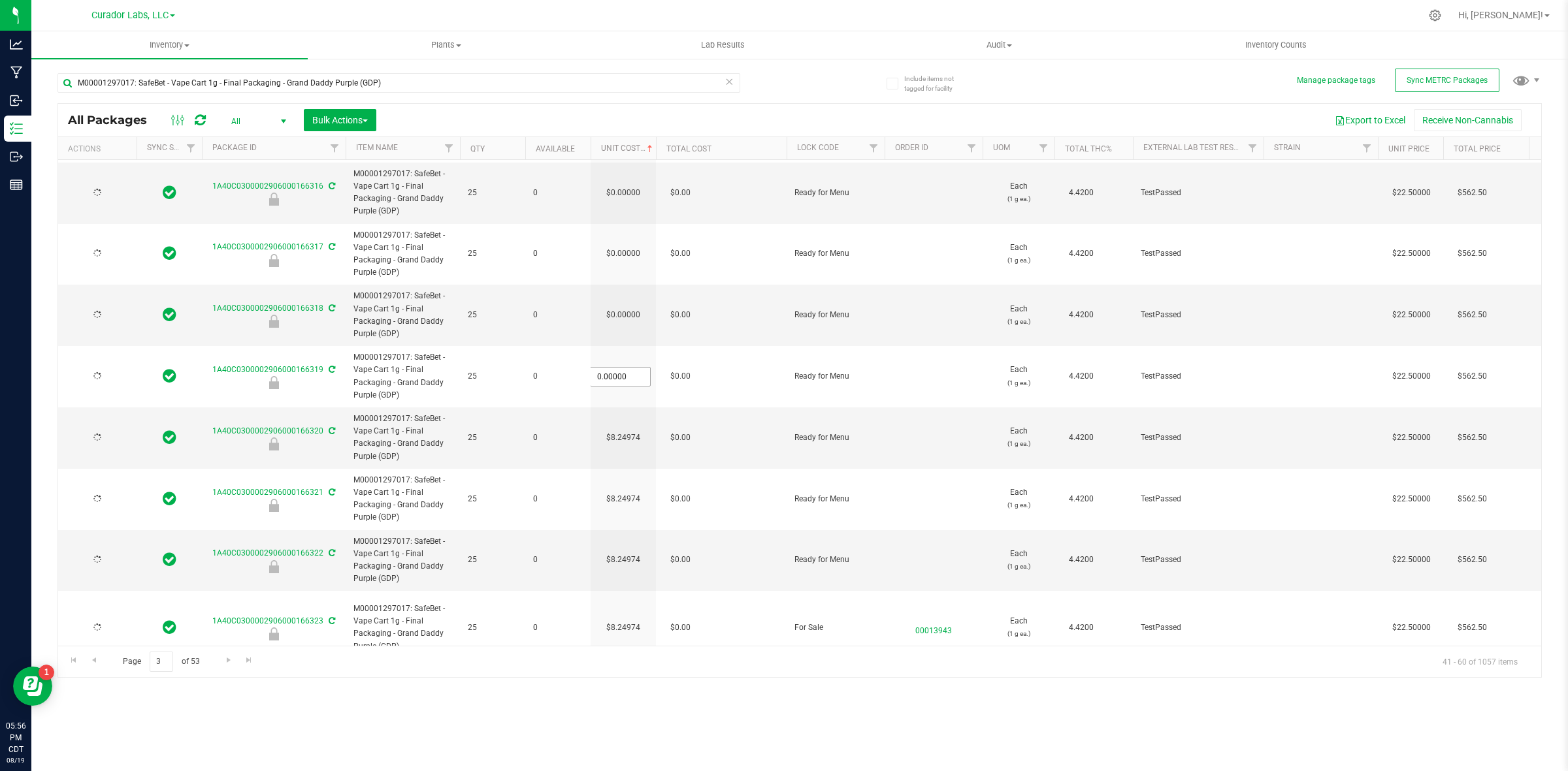
click at [623, 383] on input "0.00000" at bounding box center [621, 377] width 60 height 19
click at [623, 383] on input "0" at bounding box center [621, 377] width 60 height 19
paste input "8.24974364464273"
type input "8.24974364464273"
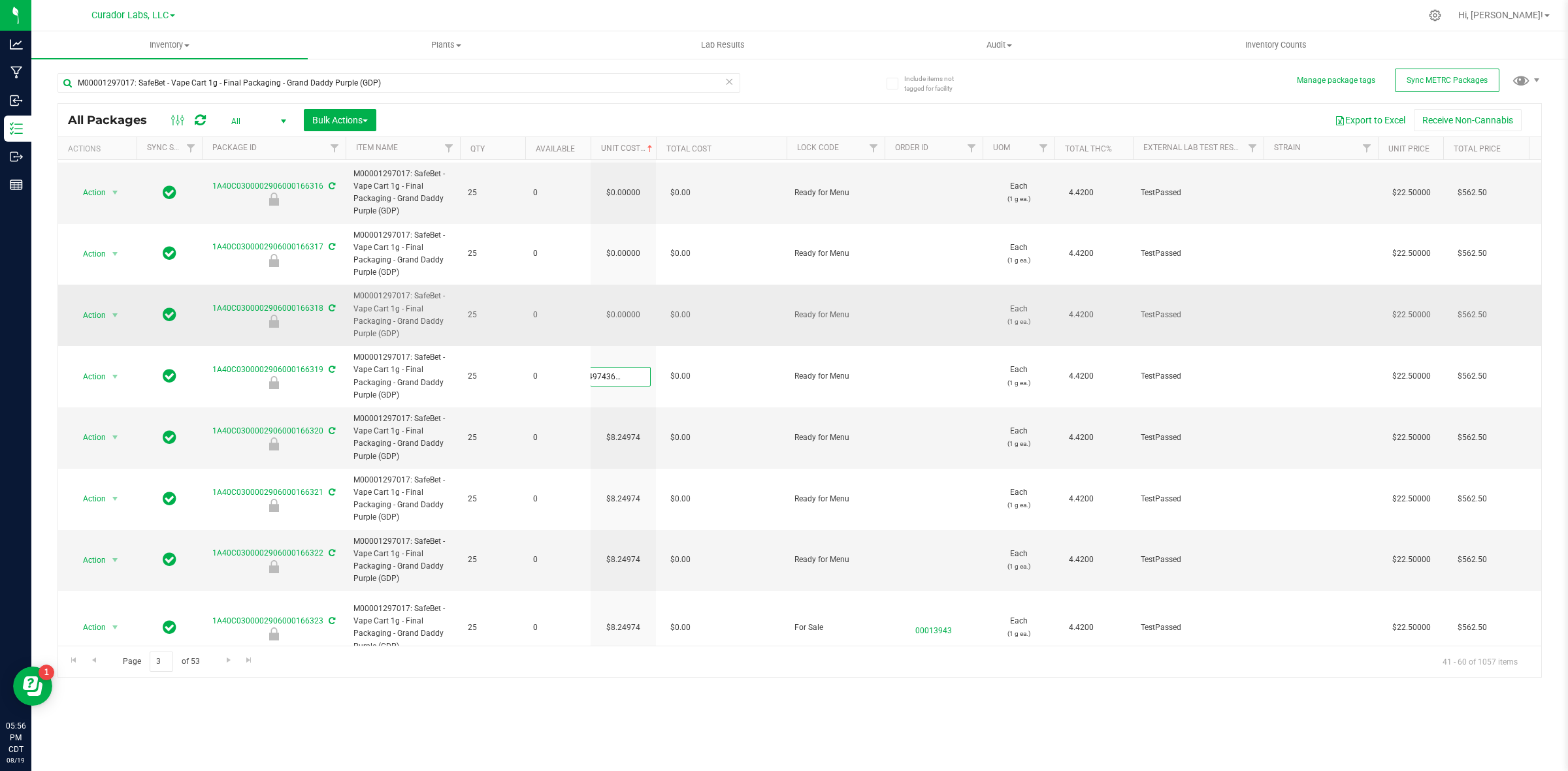
click at [630, 318] on div "All Packages All Active Only Lab Samples Locked All External Internal Bulk Acti…" at bounding box center [800, 390] width 1484 height 575
click at [630, 318] on input "0.00000" at bounding box center [621, 315] width 60 height 19
click at [630, 318] on input "0" at bounding box center [621, 315] width 60 height 19
paste input "8.24974364464273"
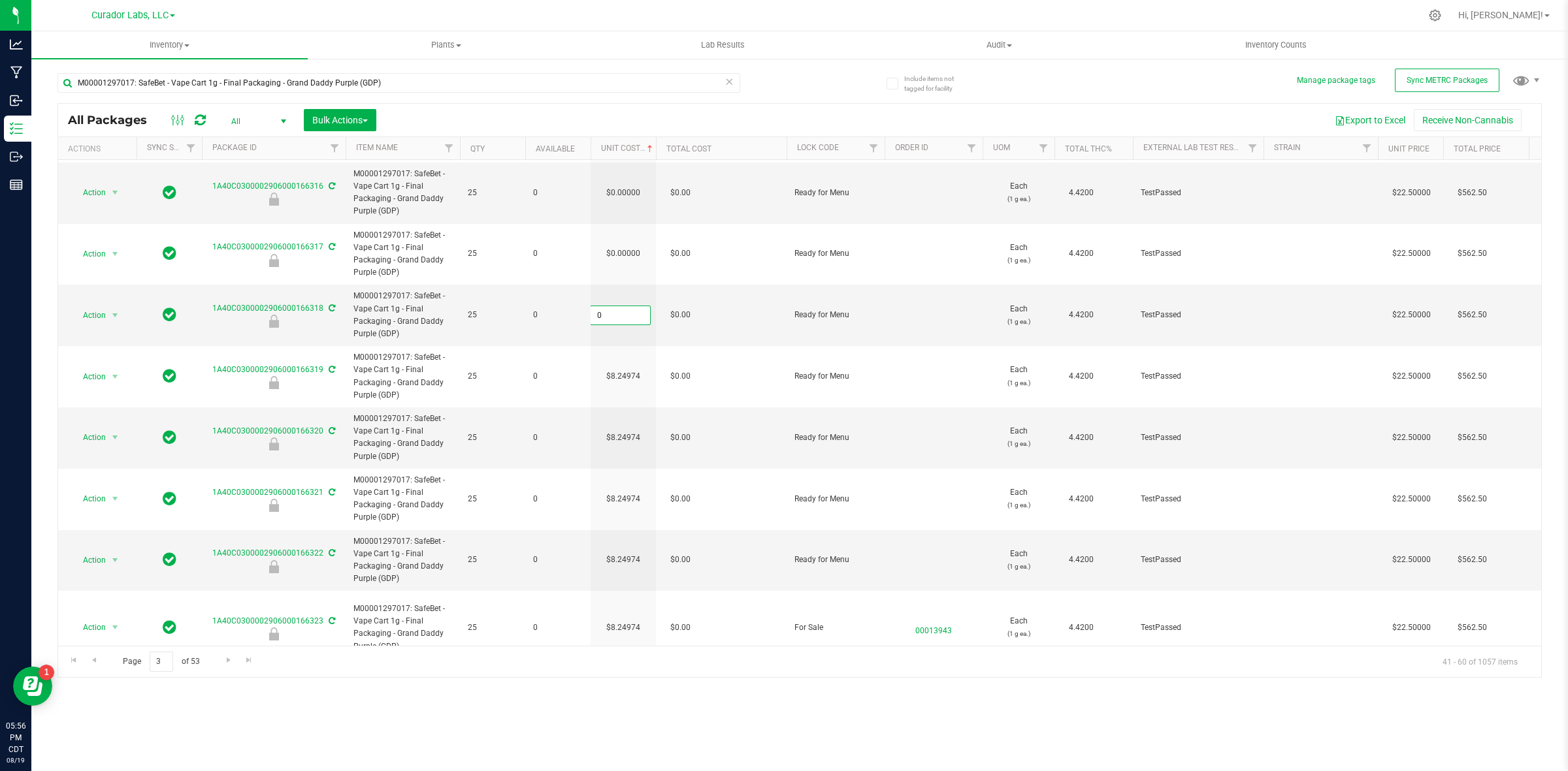
type input "8.24974364464273"
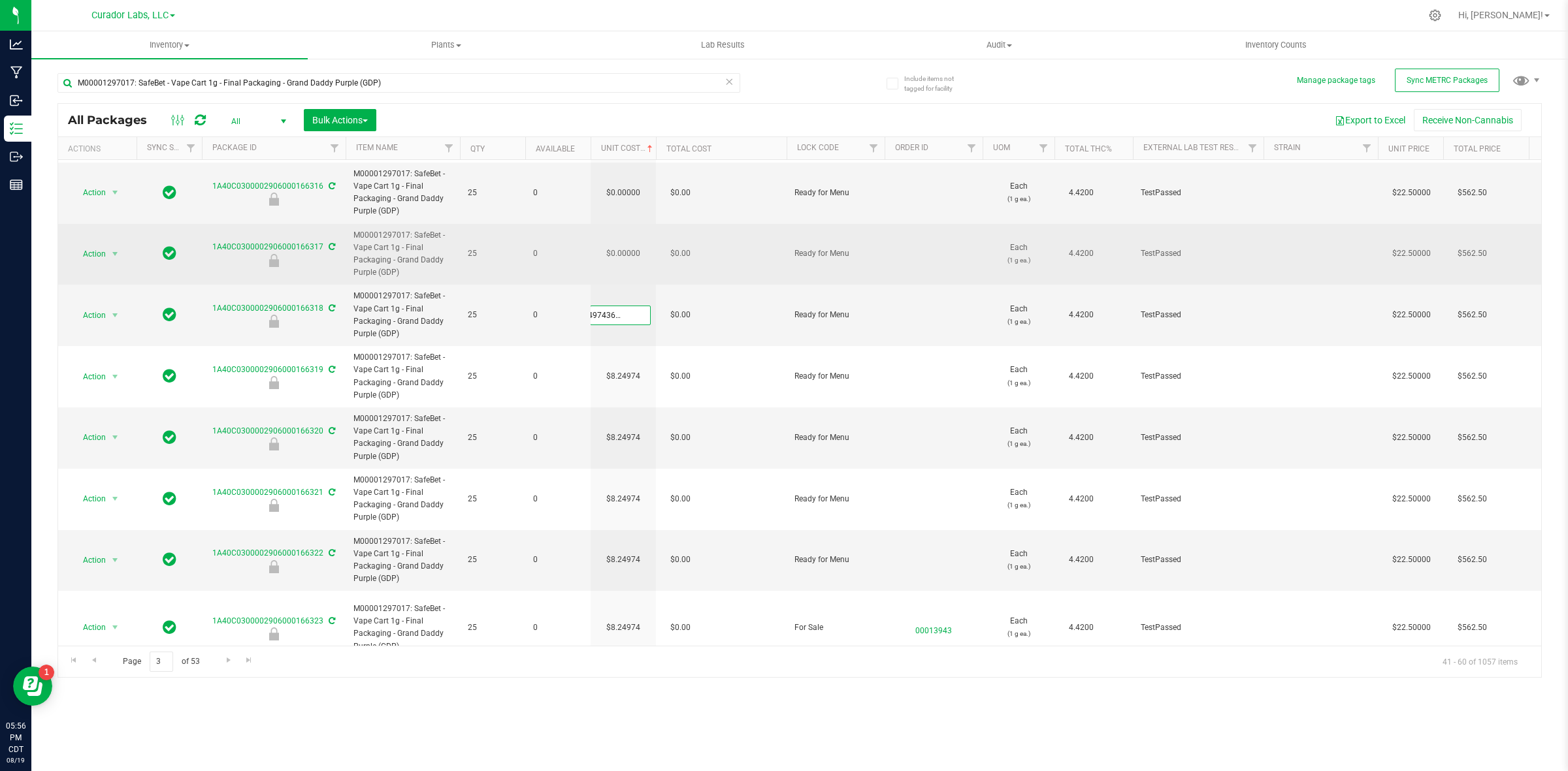
click at [630, 251] on div "All Packages All Active Only Lab Samples Locked All External Internal Bulk Acti…" at bounding box center [800, 390] width 1484 height 575
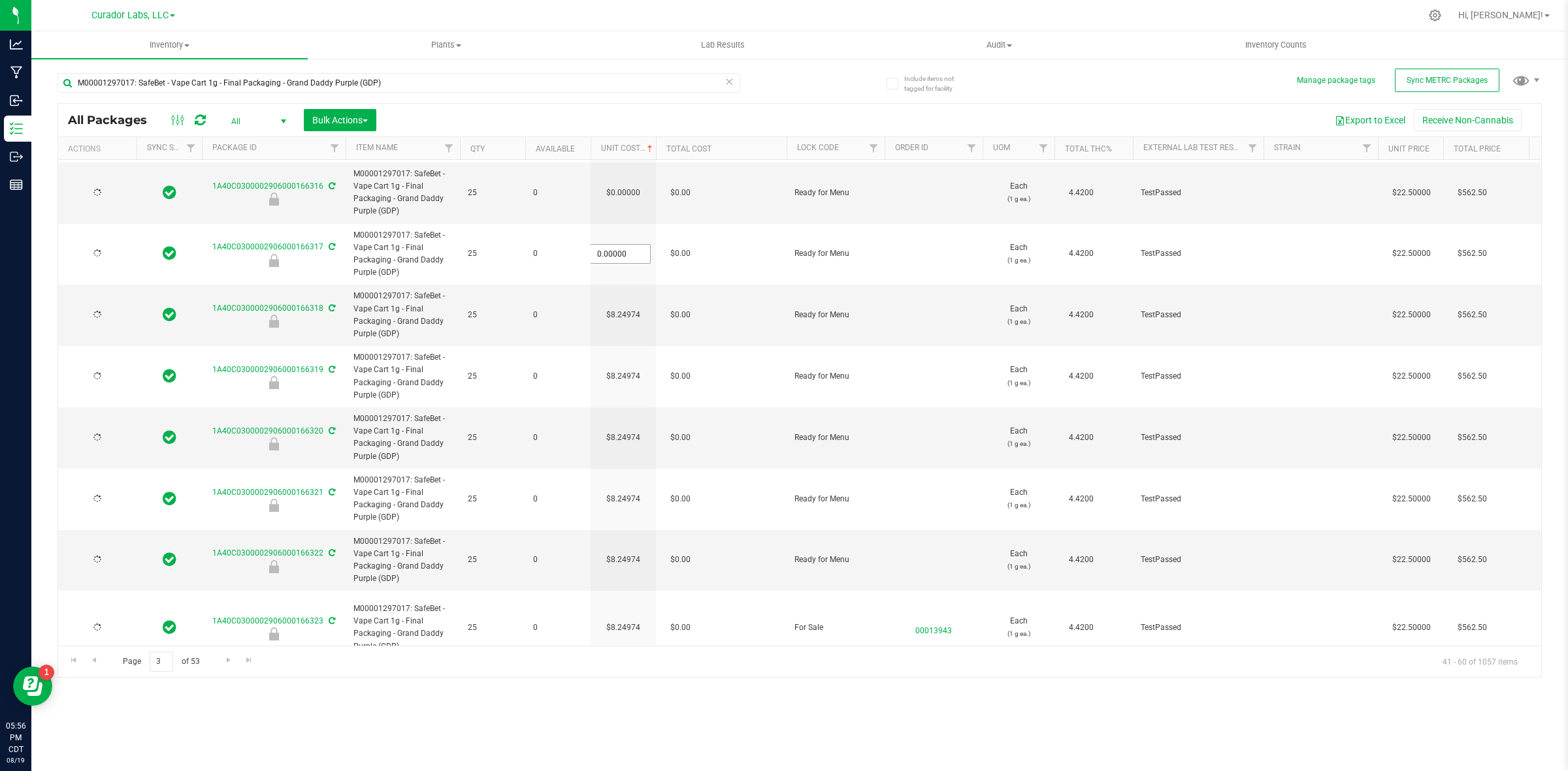
click at [630, 251] on input "0.00000" at bounding box center [621, 254] width 60 height 19
click at [630, 251] on input "0" at bounding box center [621, 254] width 60 height 19
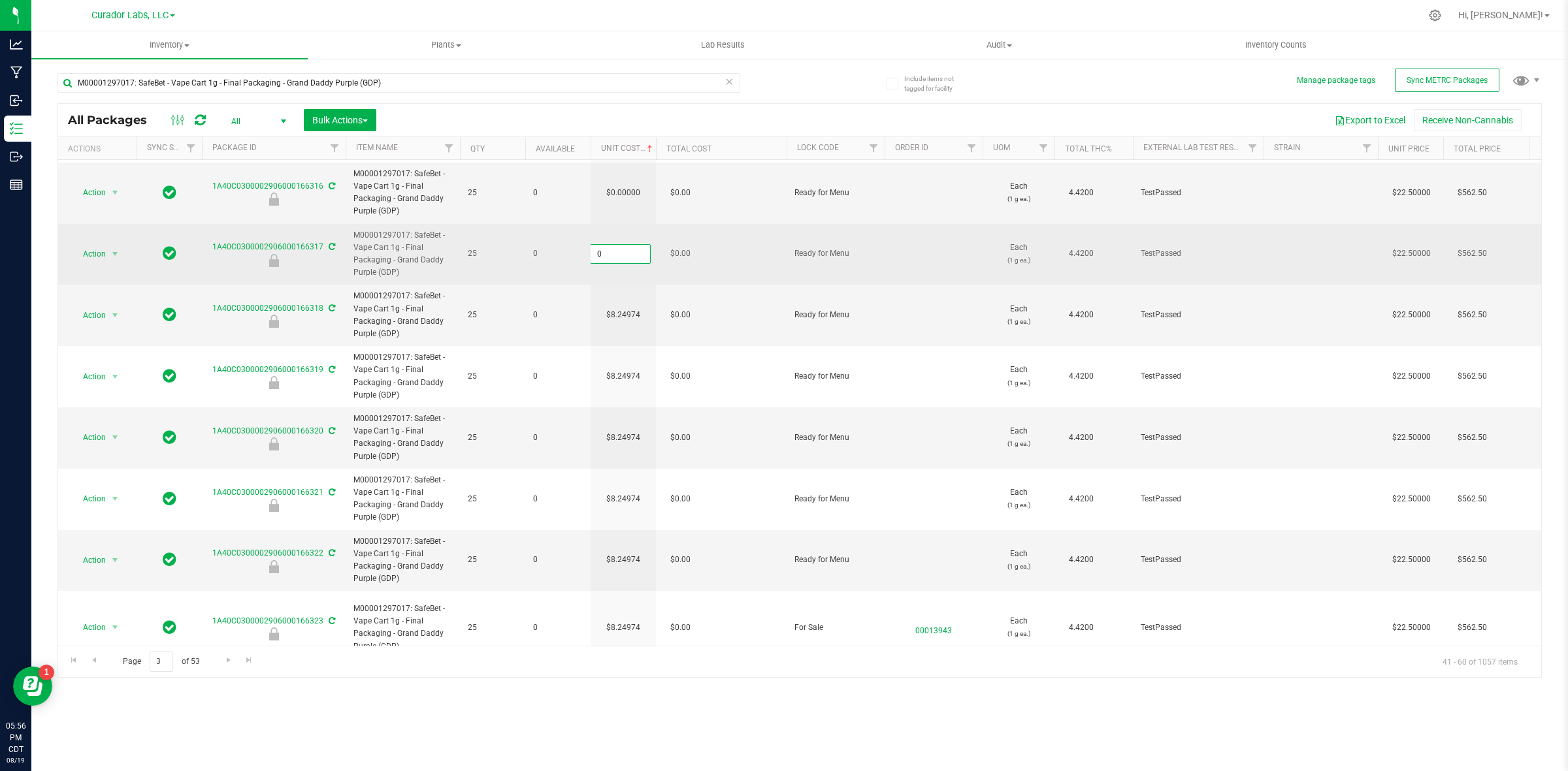
paste input "8.24974364464273"
type input "8.24974364464273"
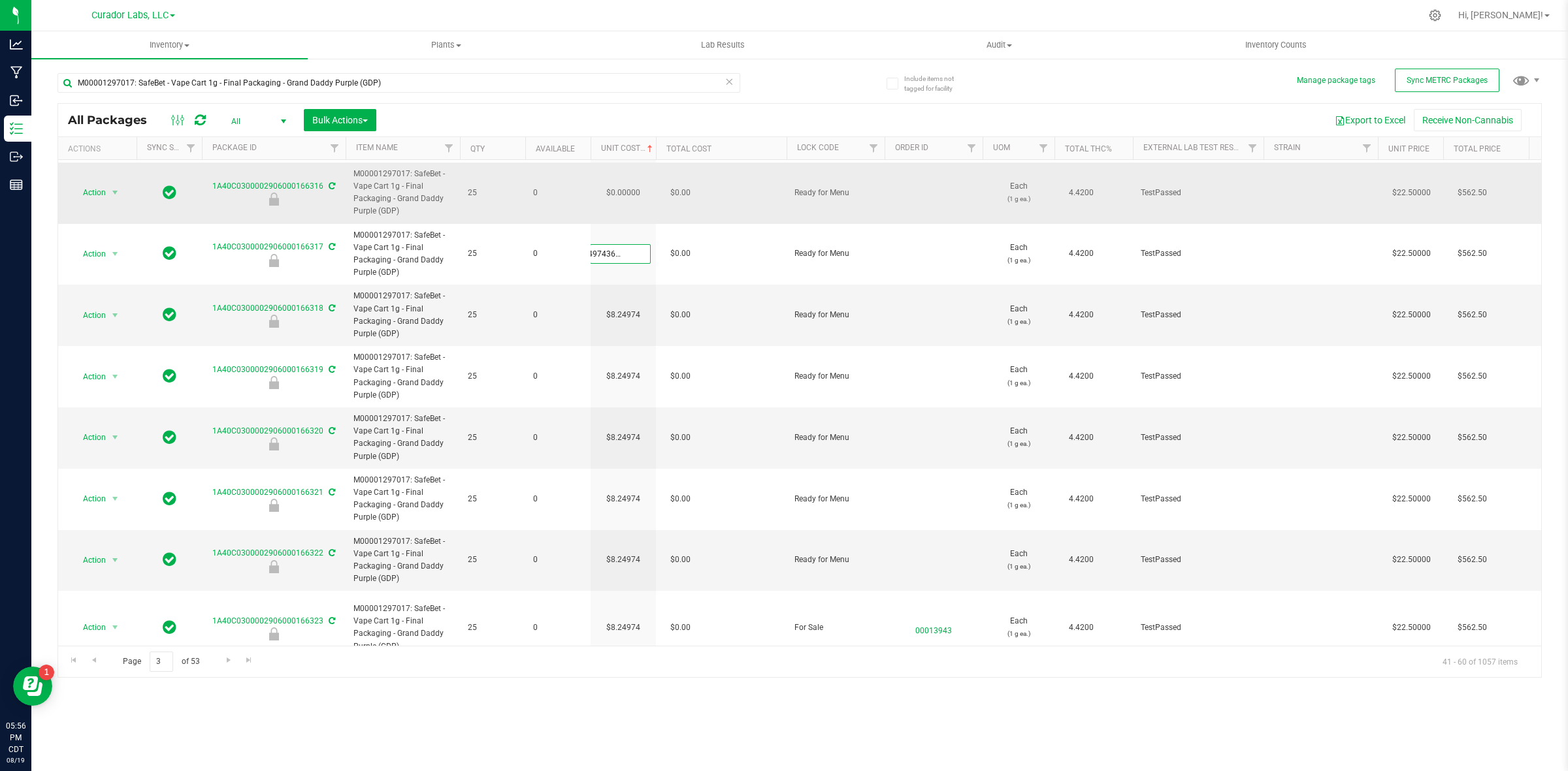
click at [624, 209] on div "All Packages All Active Only Lab Samples Locked All External Internal Bulk Acti…" at bounding box center [800, 390] width 1484 height 575
click at [618, 196] on input "0" at bounding box center [621, 192] width 60 height 19
paste input "8.24974364464273"
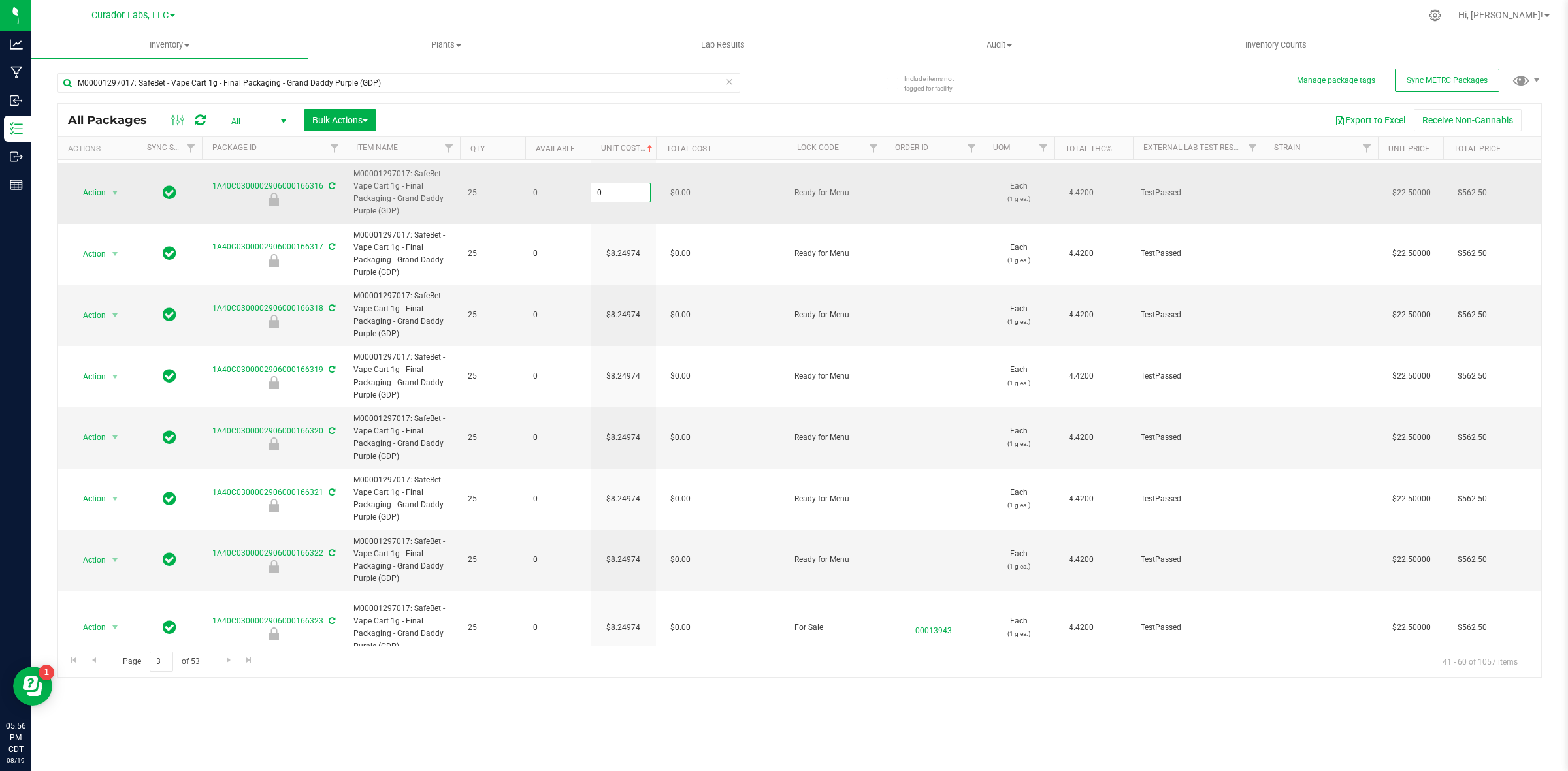
type input "8.24974364464273"
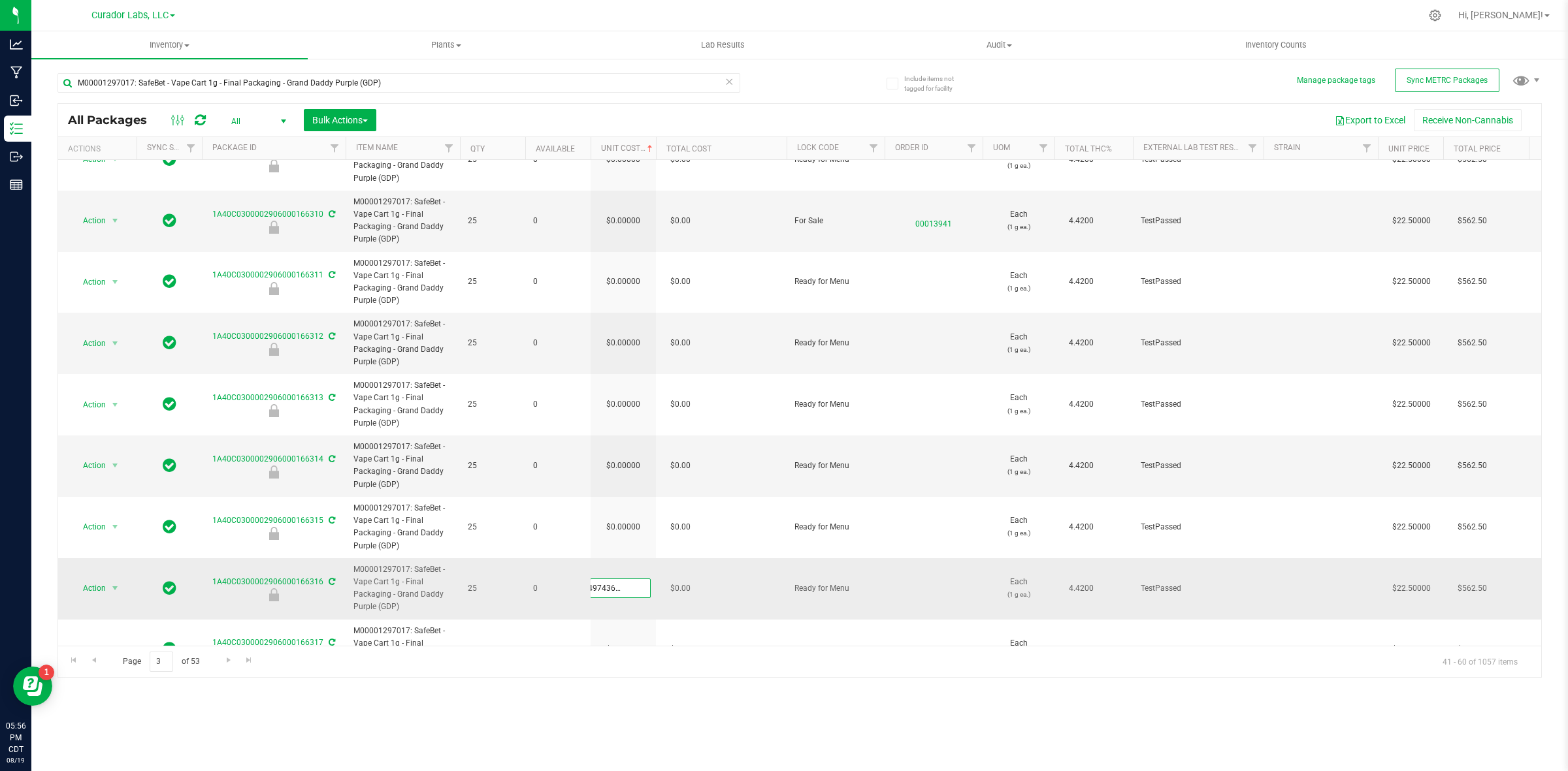
scroll to position [0, 0]
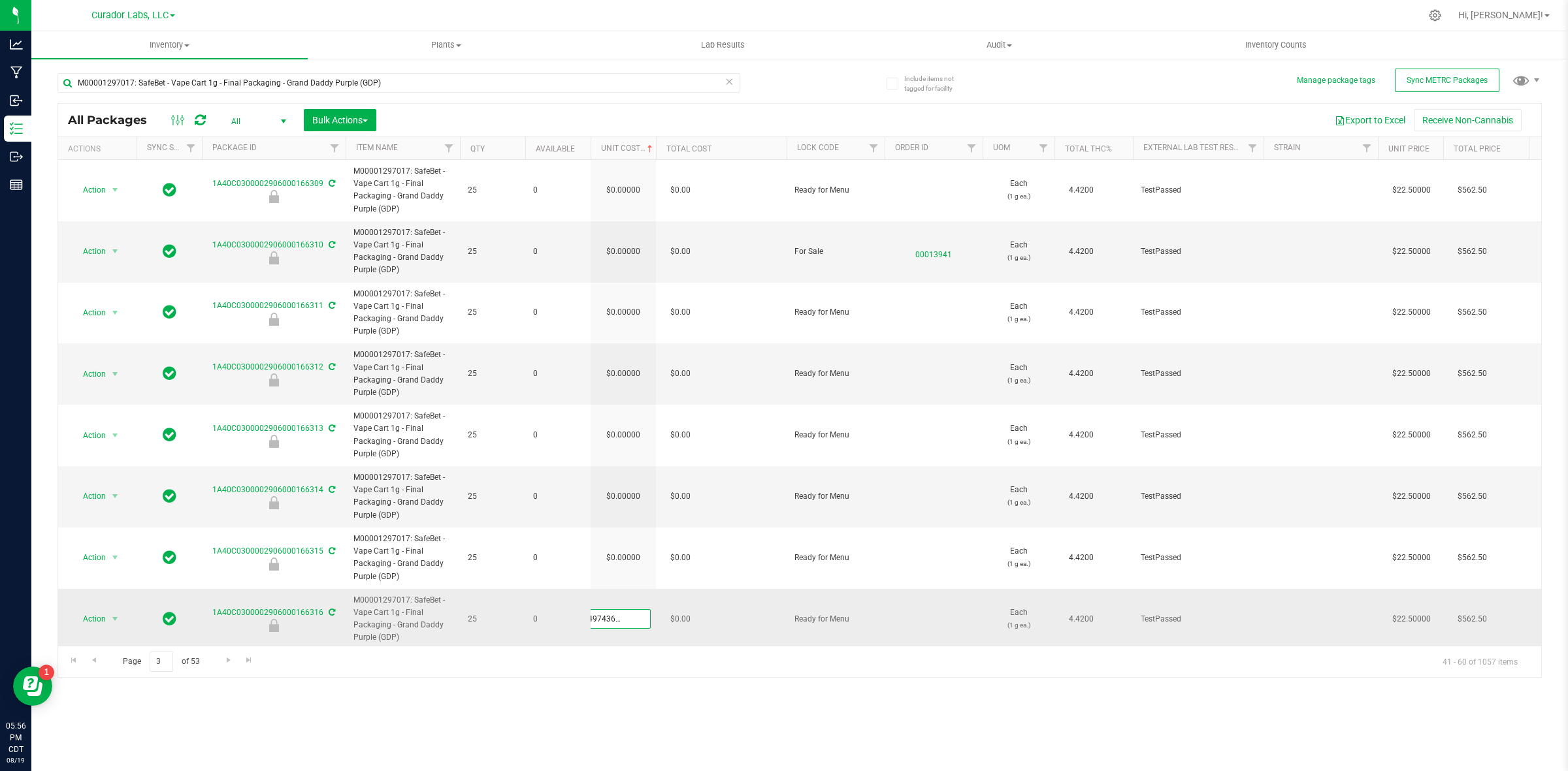
click at [618, 196] on div "All Packages All Active Only Lab Samples Locked All External Internal Bulk Acti…" at bounding box center [800, 390] width 1484 height 575
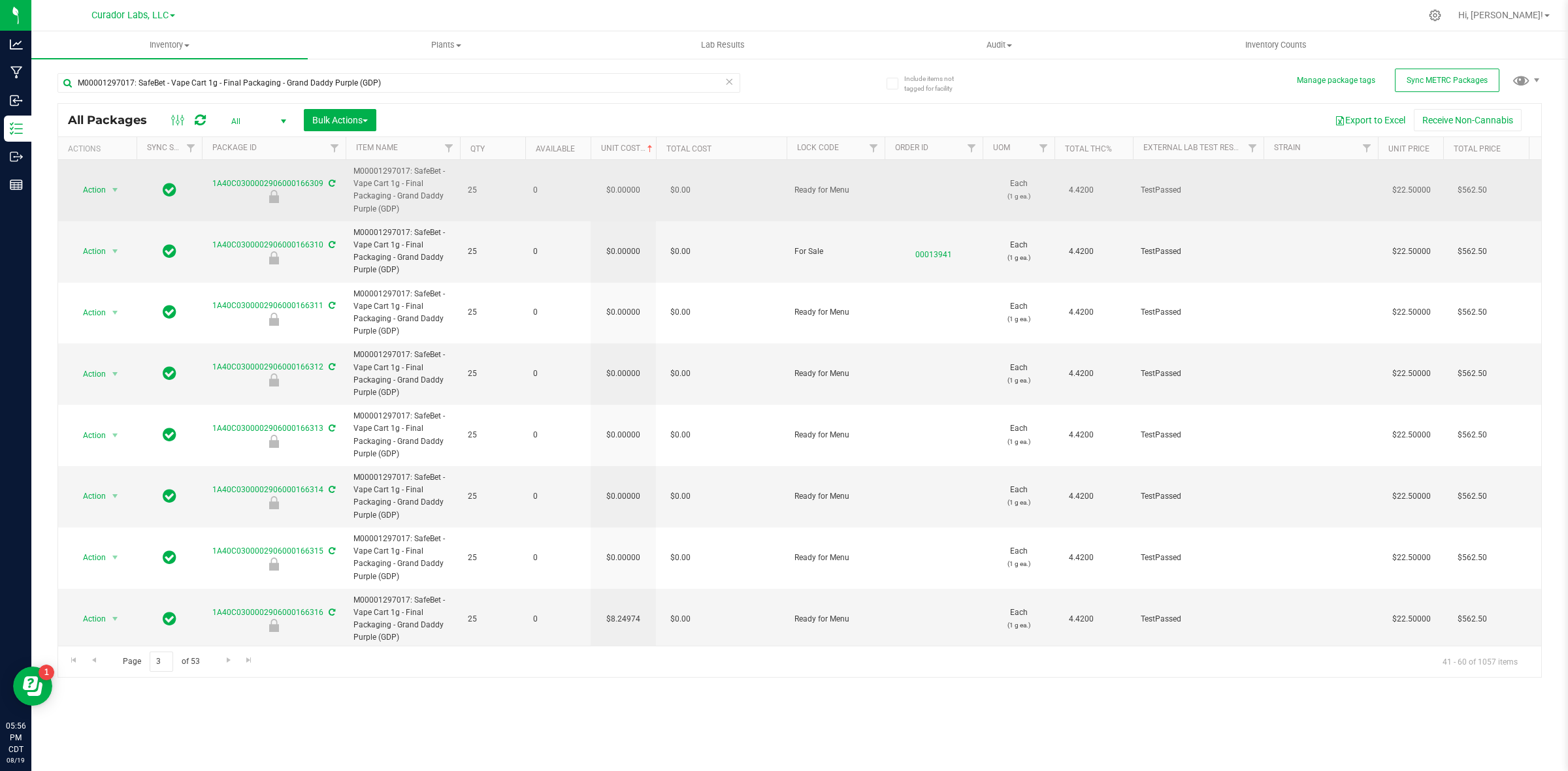
click at [609, 180] on td "$0.00000" at bounding box center [624, 191] width 66 height 61
click at [615, 181] on input "0" at bounding box center [621, 190] width 60 height 19
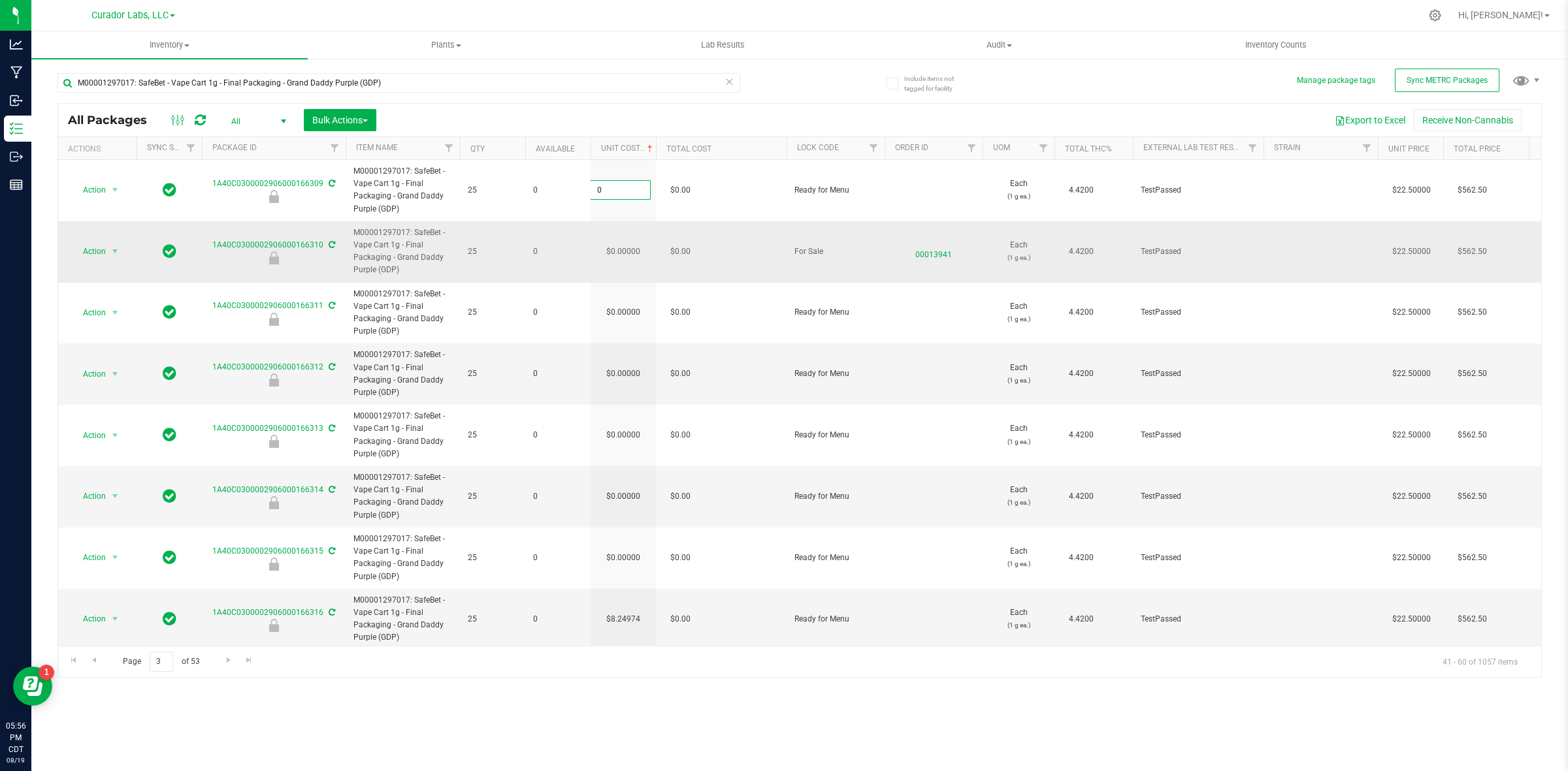
type input "8.24974364464273"
click at [614, 261] on div "All Packages All Active Only Lab Samples Locked All External Internal Bulk Acti…" at bounding box center [800, 390] width 1484 height 575
click at [618, 250] on td "$0.00000" at bounding box center [624, 252] width 66 height 61
click at [618, 250] on span "0.00000 0" at bounding box center [620, 251] width 60 height 19
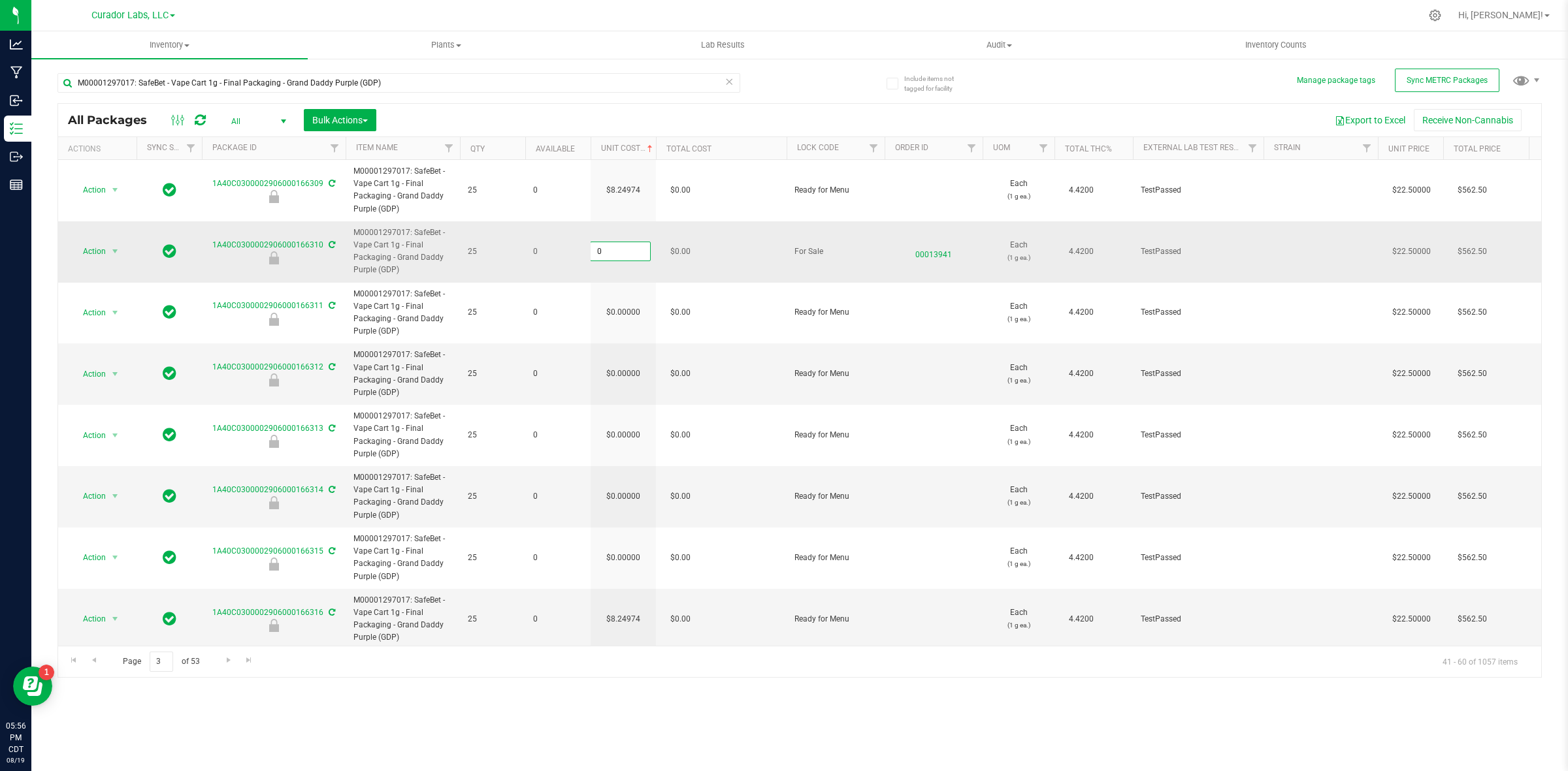
drag, startPoint x: 614, startPoint y: 261, endPoint x: 618, endPoint y: 250, distance: 11.7
click at [618, 250] on input "0" at bounding box center [621, 251] width 60 height 19
paste input "8.24974364464273"
type input "8.24974364464273"
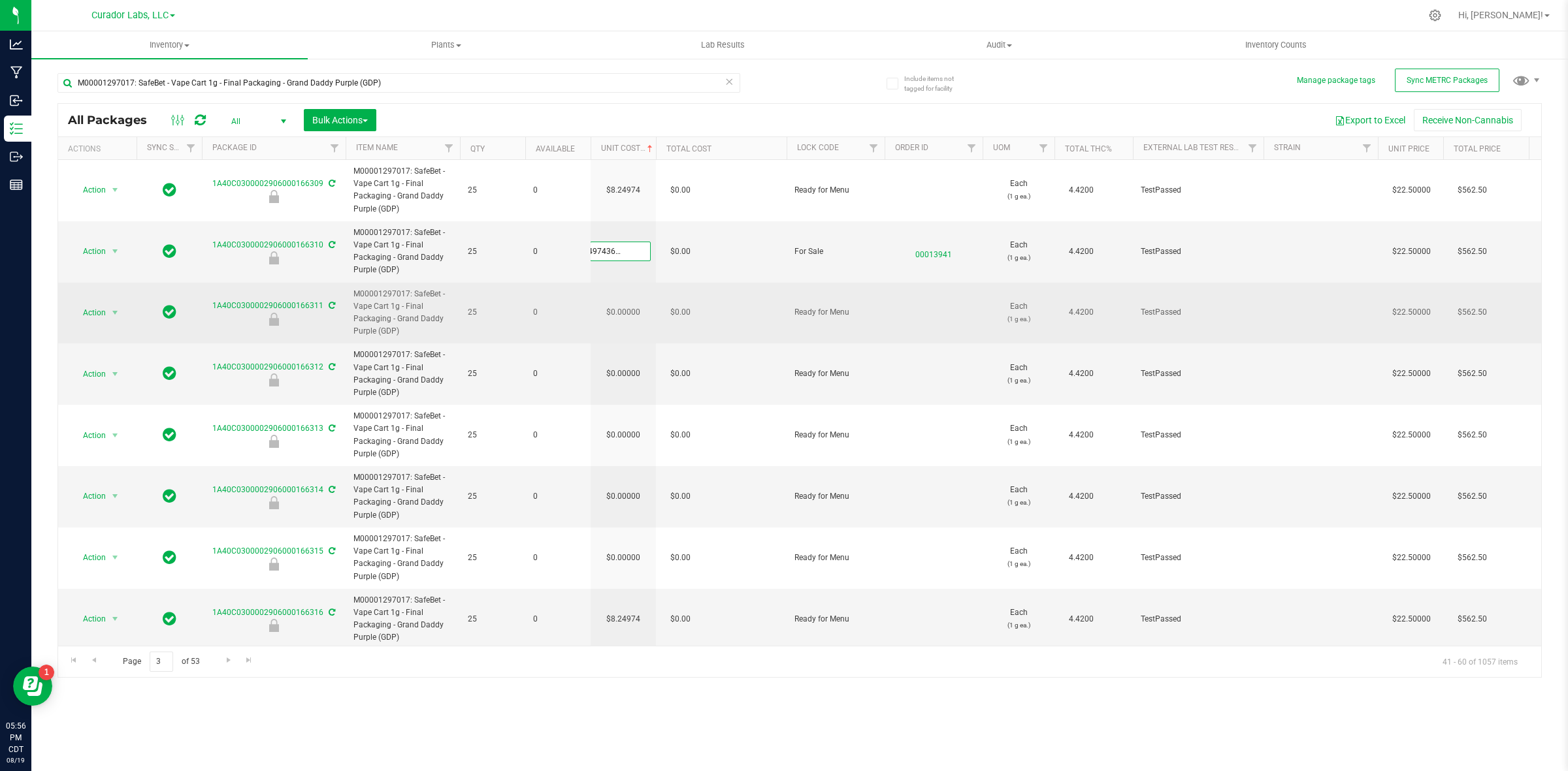
click at [626, 322] on div "All Packages All Active Only Lab Samples Locked All External Internal Bulk Acti…" at bounding box center [800, 390] width 1484 height 575
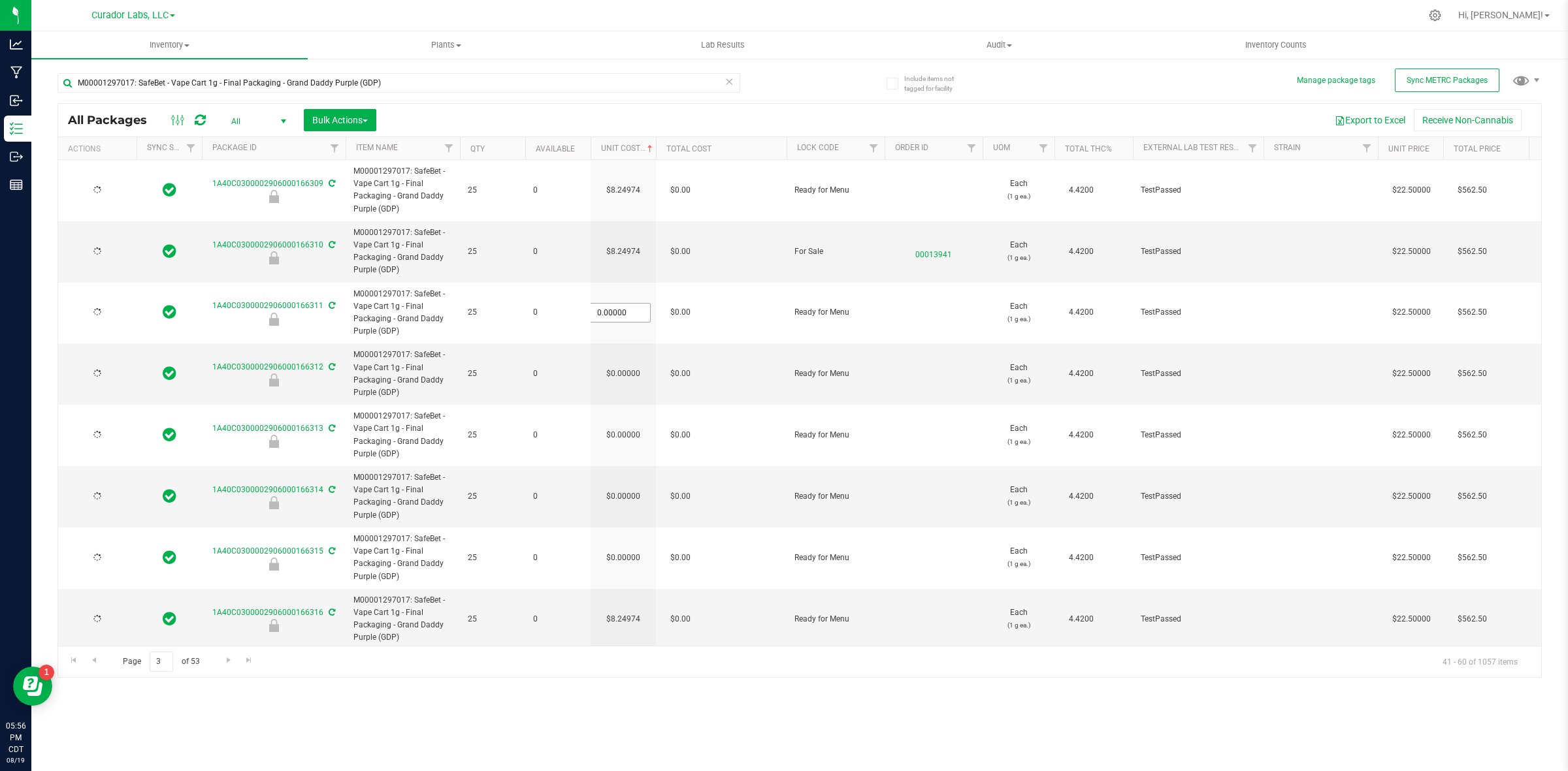
type input "[DATE]"
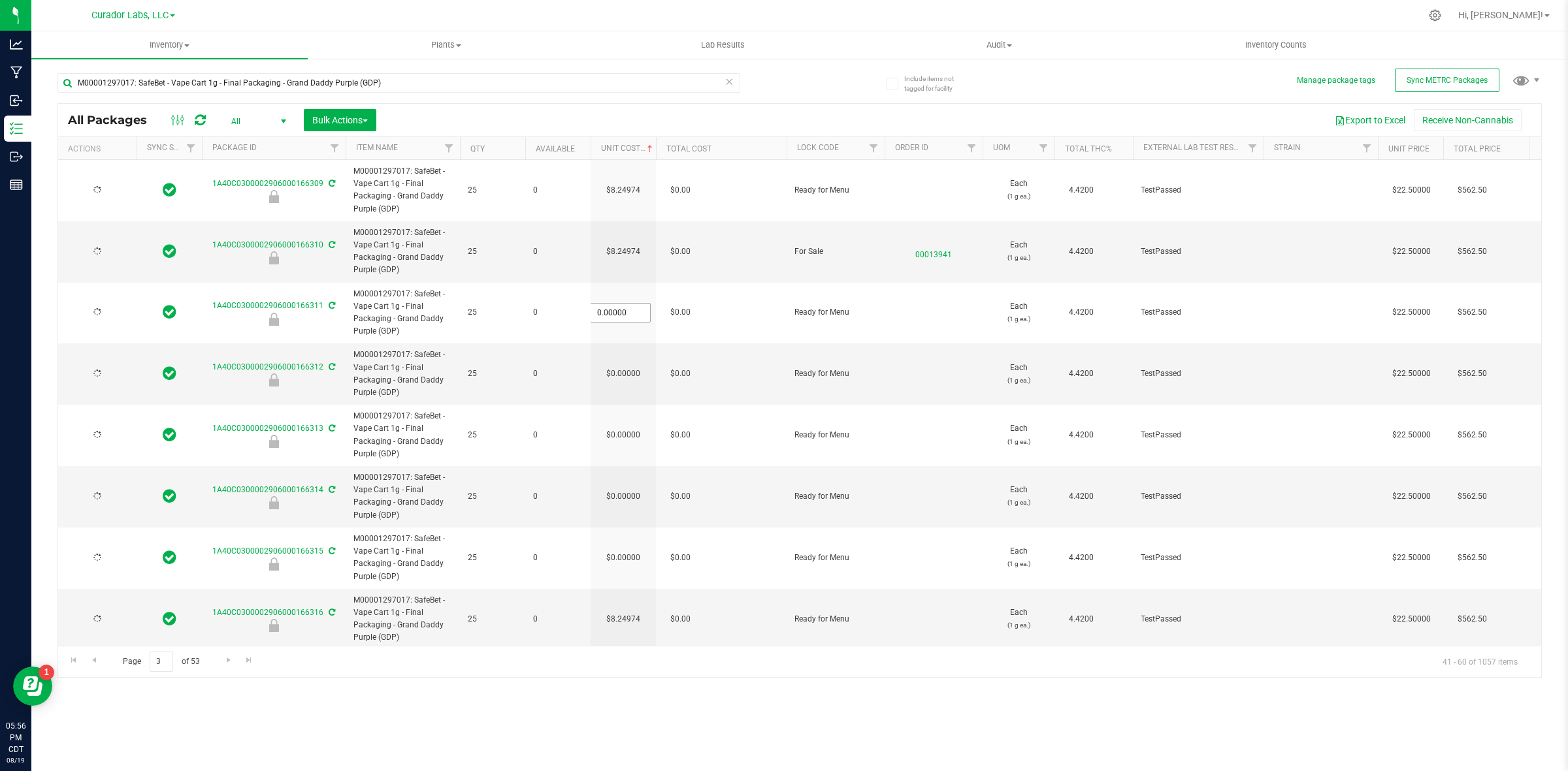
type input "[DATE]"
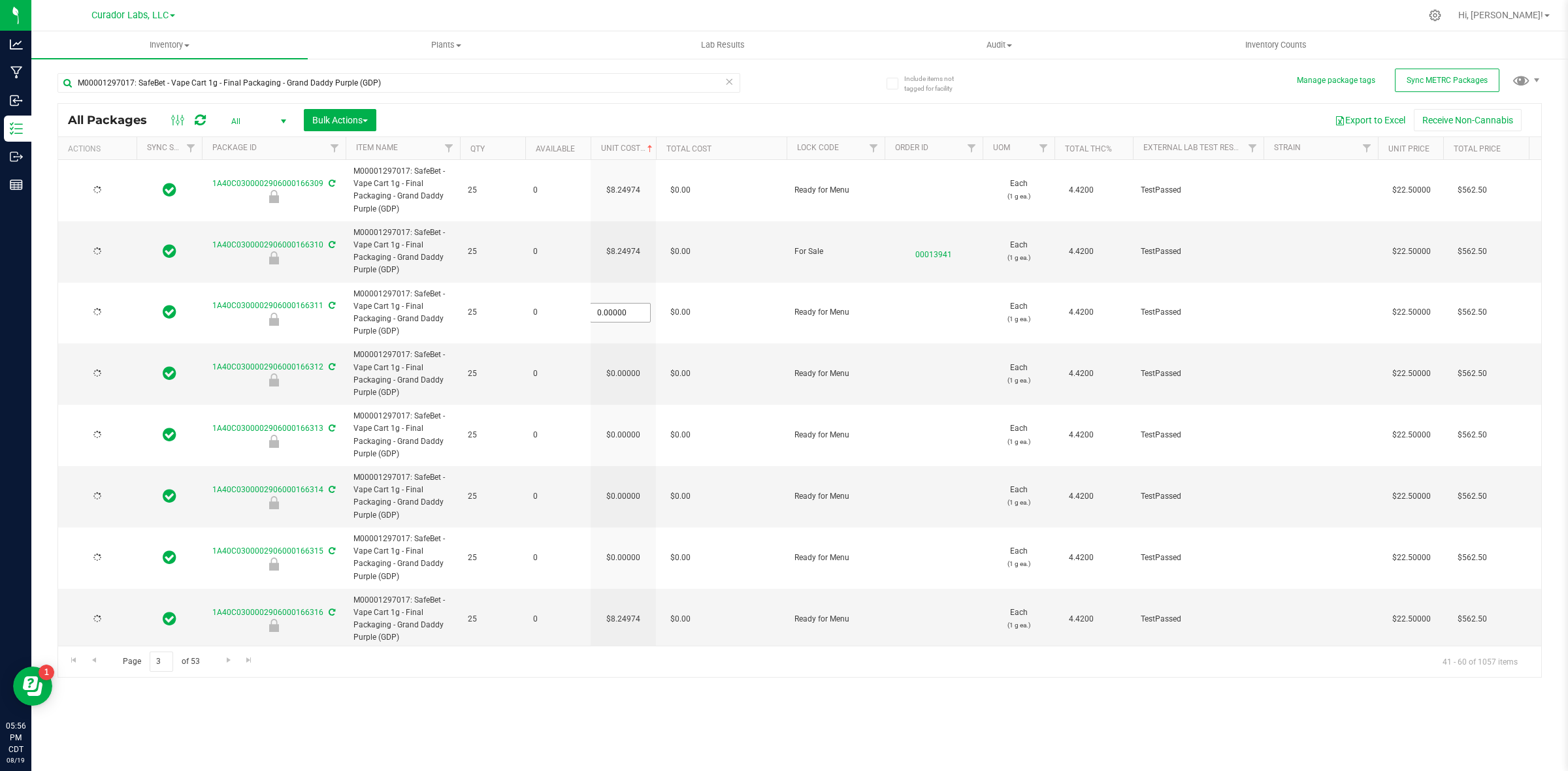
type input "[DATE]"
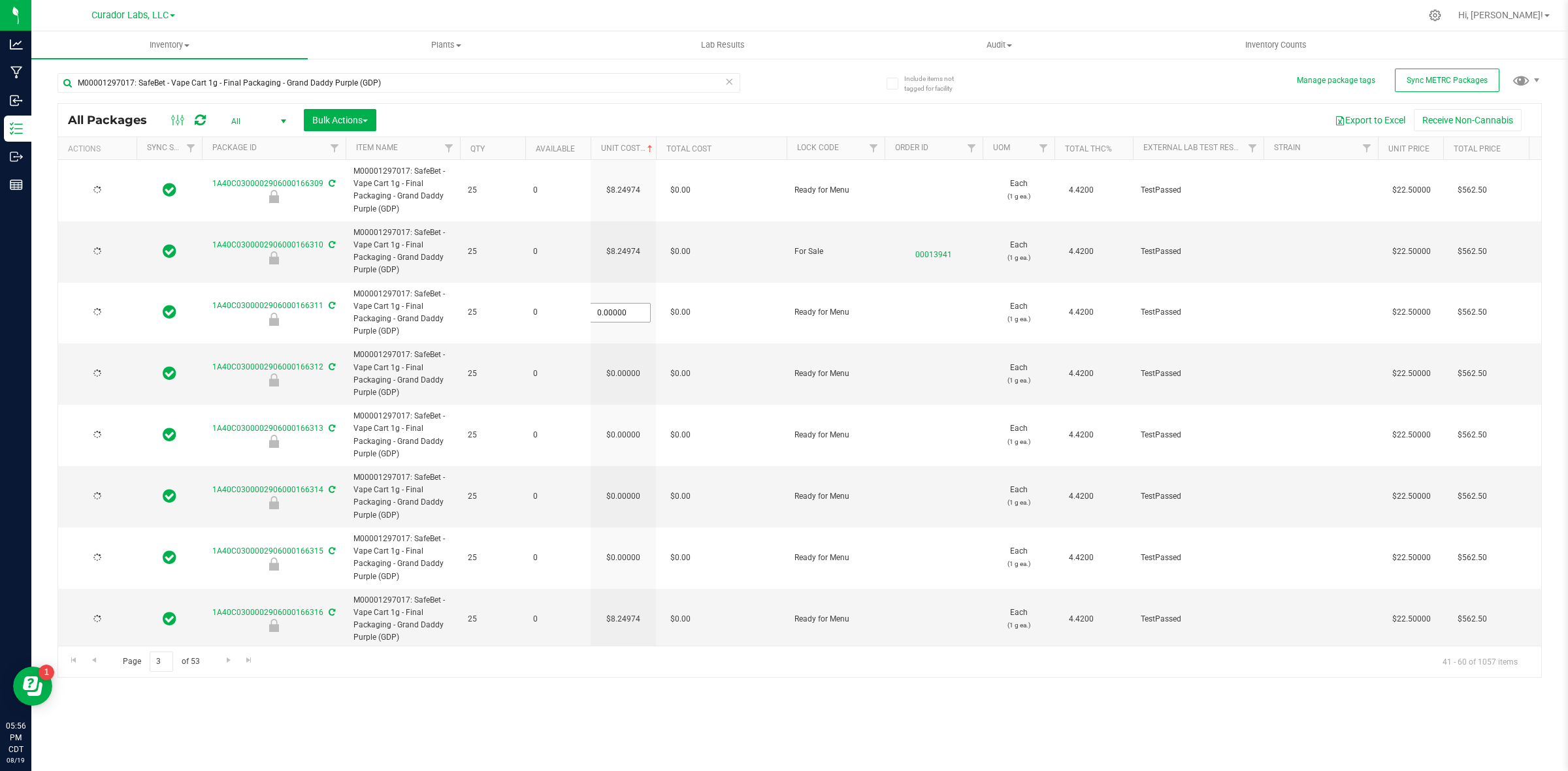
type input "[DATE]"
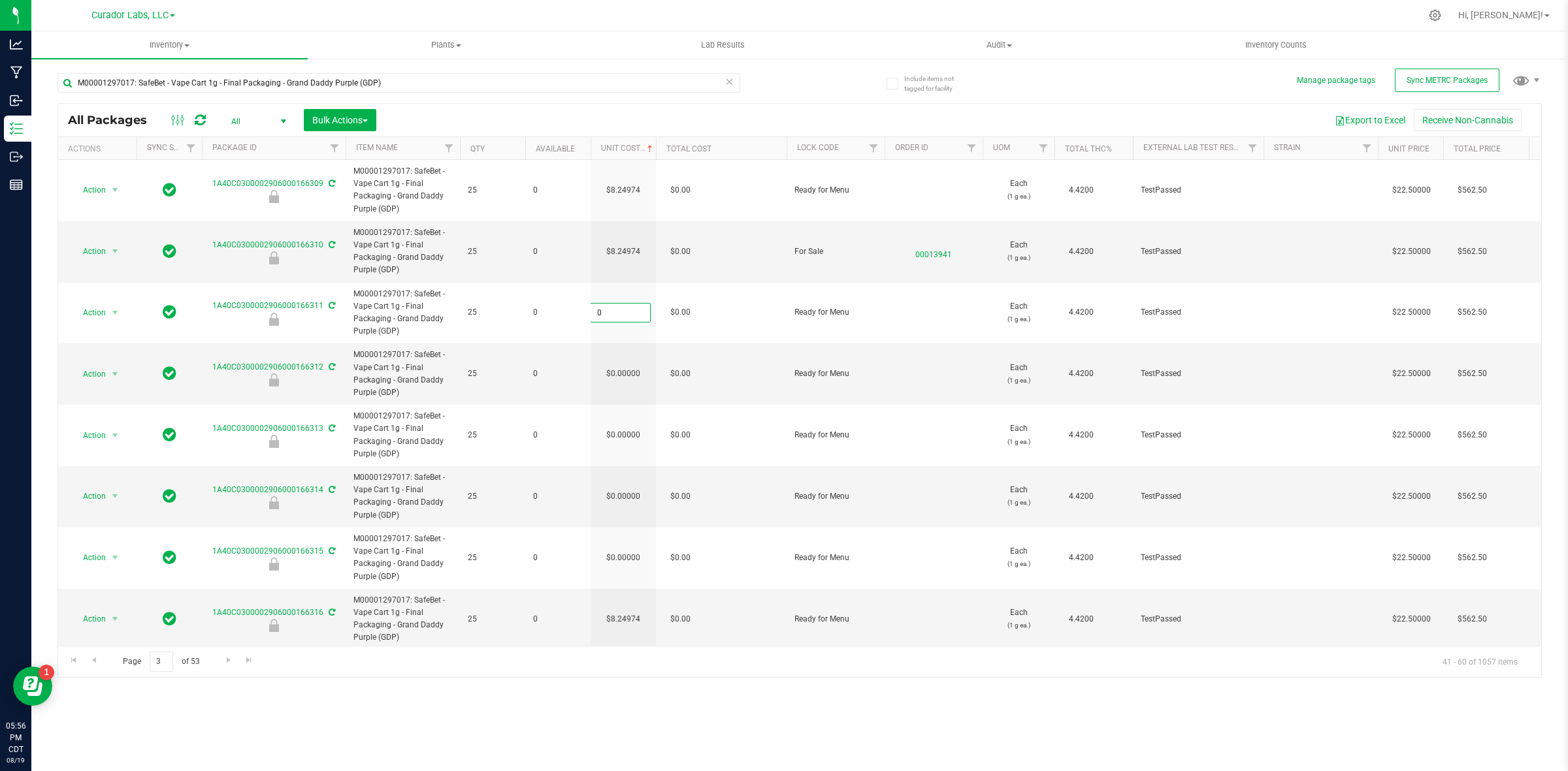
click at [626, 318] on input "0" at bounding box center [621, 312] width 60 height 19
paste input "8.24974364464273"
type input "8.24974364464273"
click at [638, 377] on div "All Packages All Active Only Lab Samples Locked All External Internal Bulk Acti…" at bounding box center [800, 390] width 1484 height 575
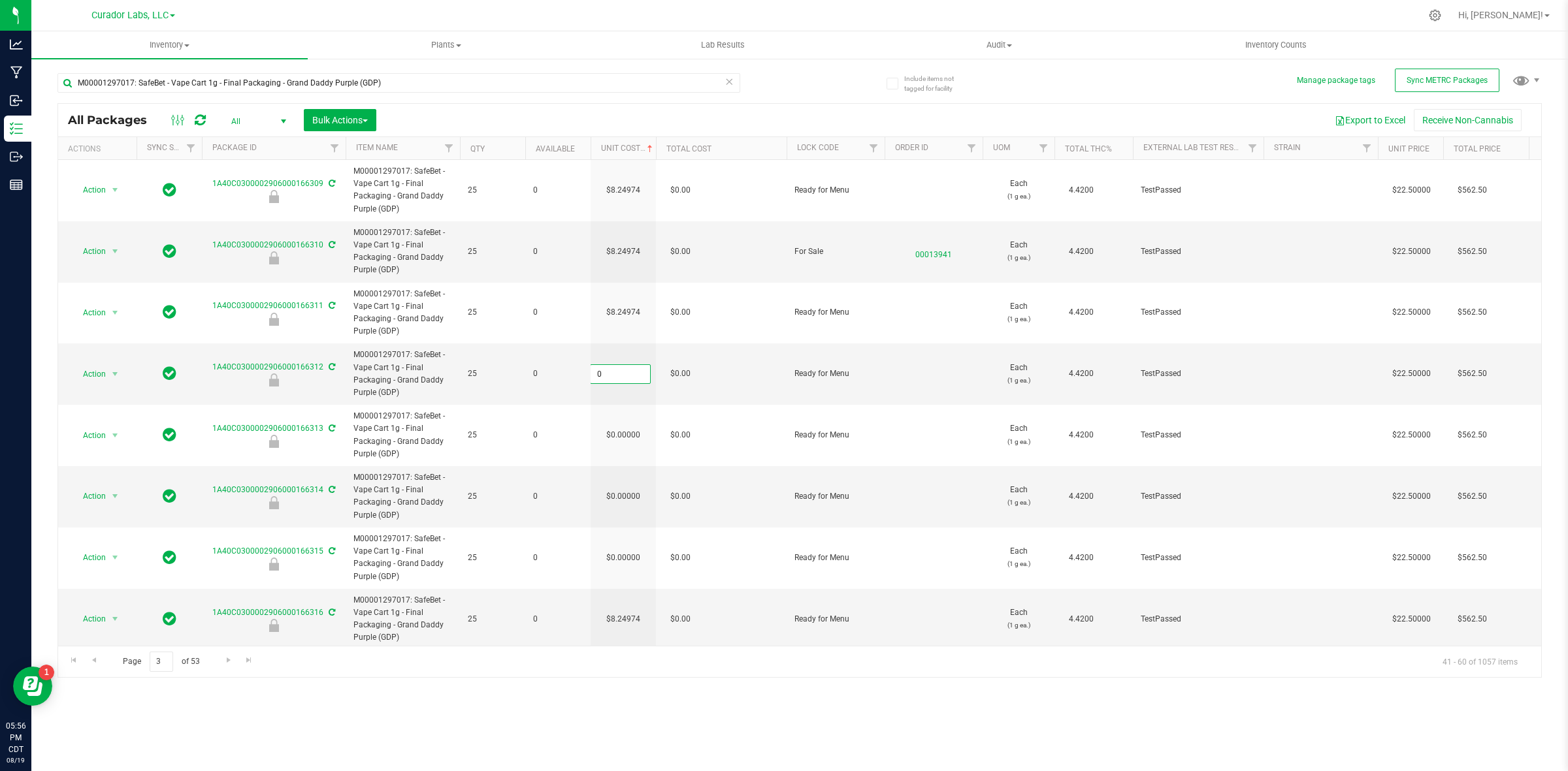
paste input "8.24974364464273"
type input "8.24974364464273"
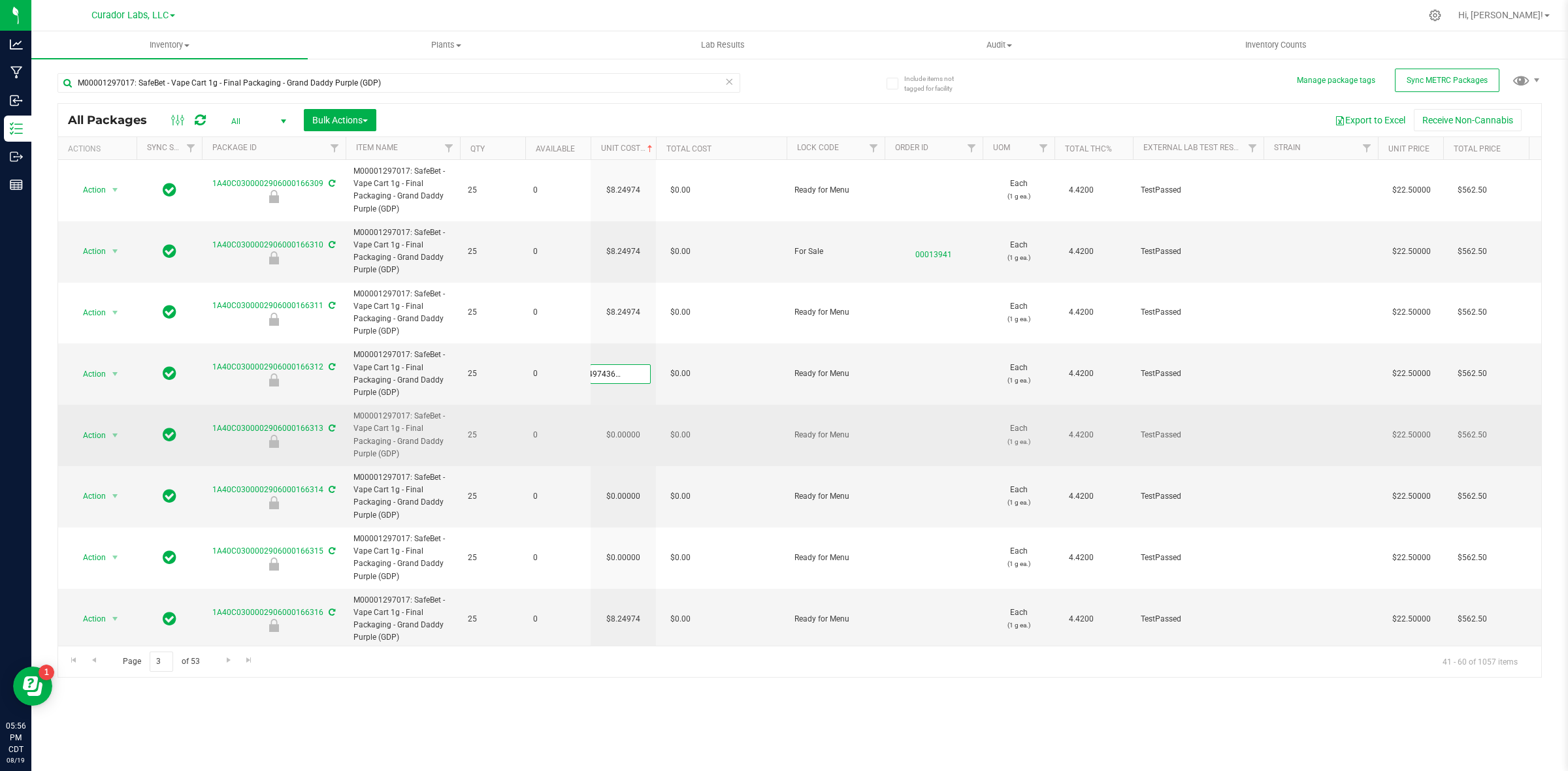
click at [630, 416] on div "All Packages All Active Only Lab Samples Locked All External Internal Bulk Acti…" at bounding box center [800, 390] width 1484 height 575
type input "8.24974"
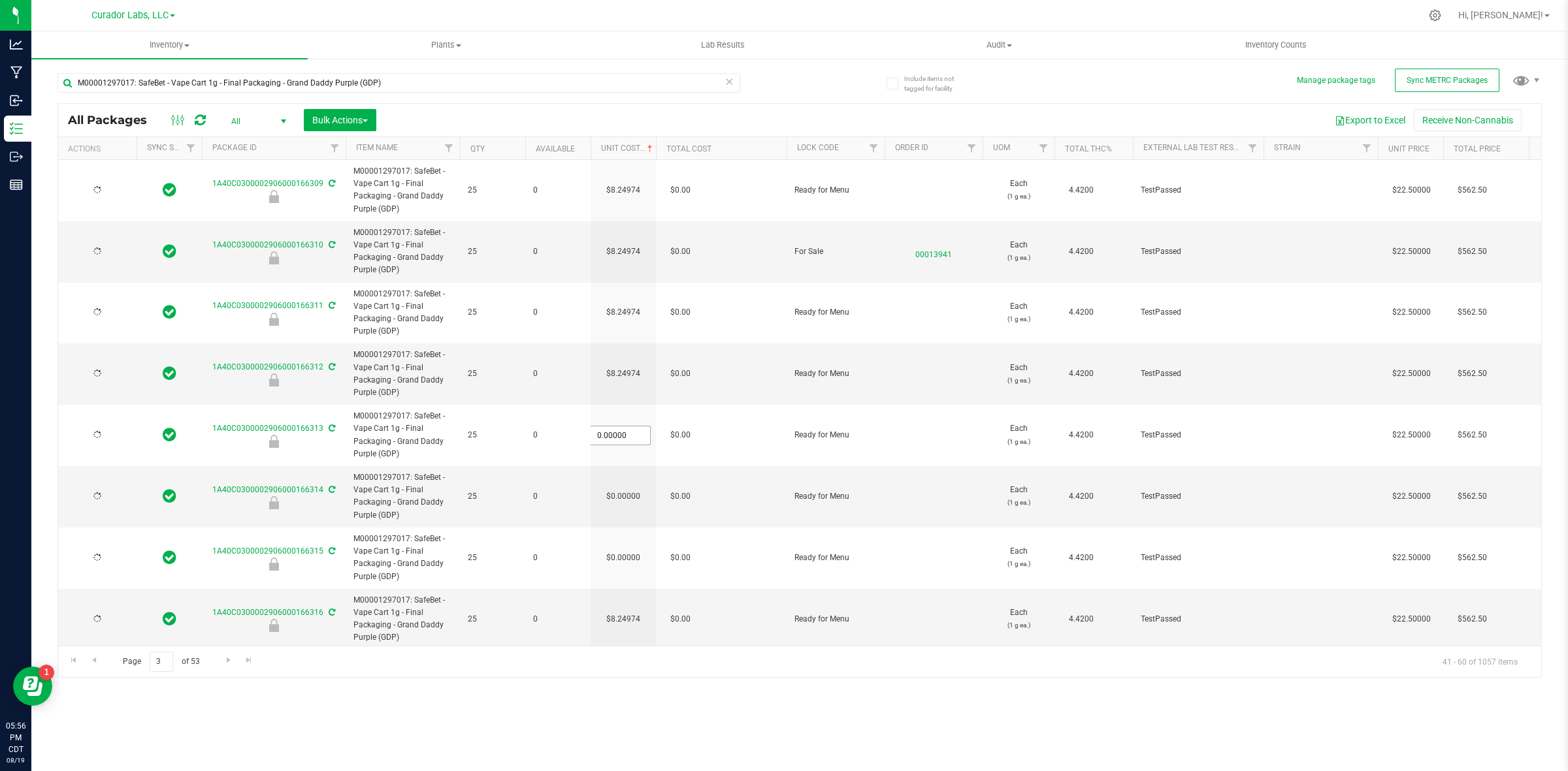
click at [624, 444] on input "0.00000" at bounding box center [621, 435] width 60 height 19
paste input "8.24974364464273"
type input "8.24974364464273"
click at [621, 516] on div "All Packages All Active Only Lab Samples Locked All External Internal Bulk Acti…" at bounding box center [800, 390] width 1484 height 575
click at [621, 500] on input "0.00000" at bounding box center [621, 496] width 60 height 19
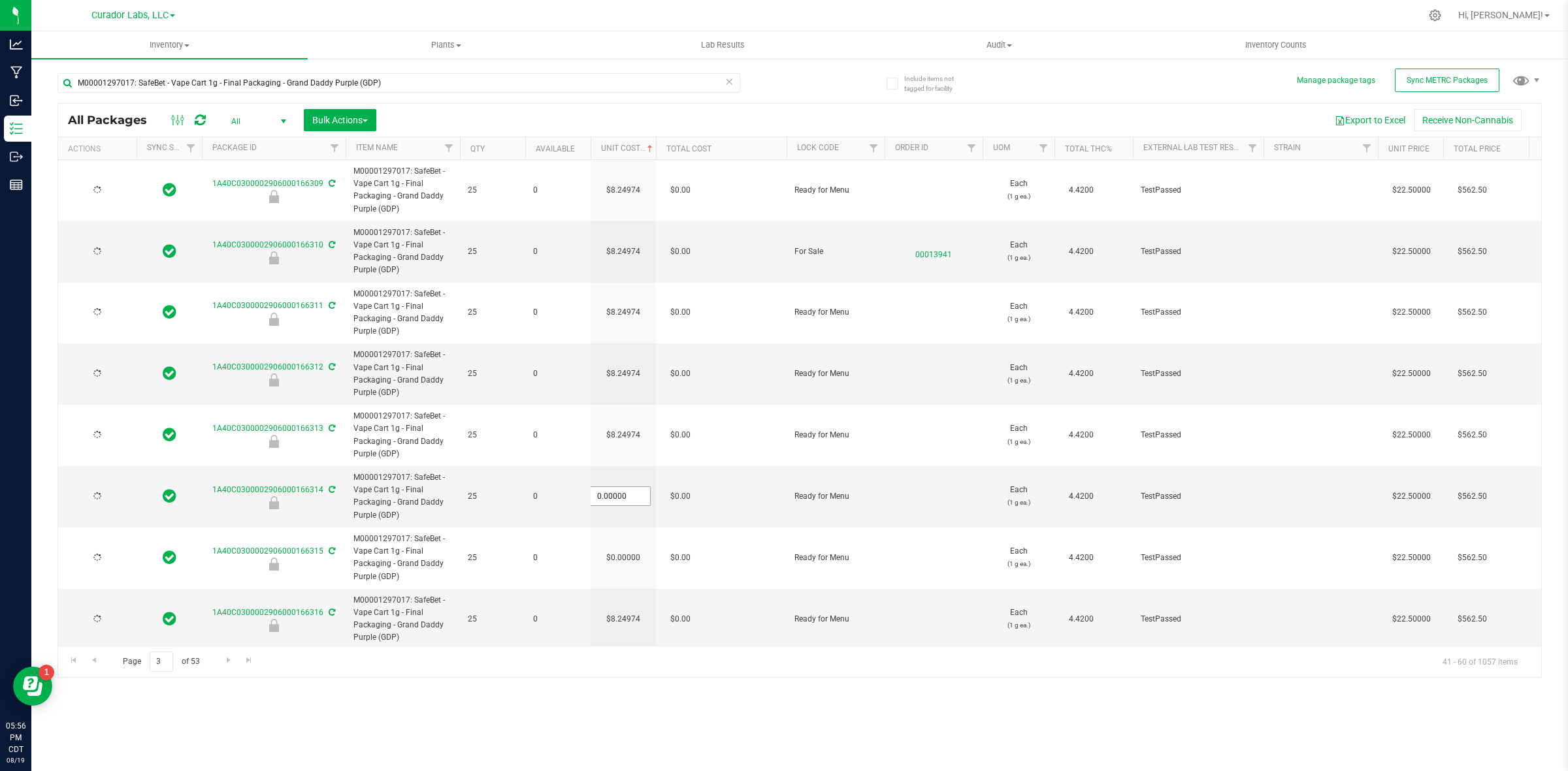
type input "[DATE]"
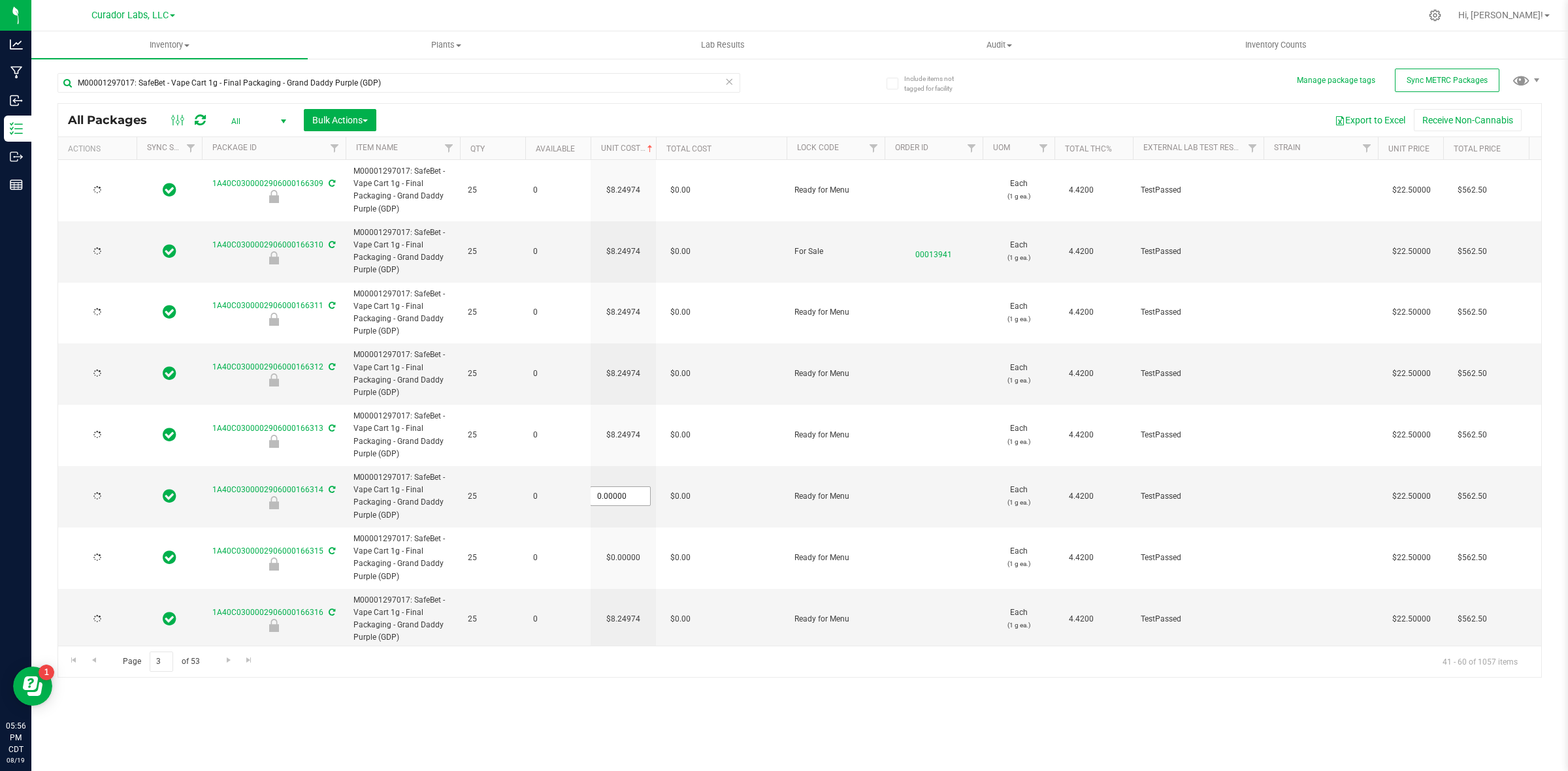
type input "[DATE]"
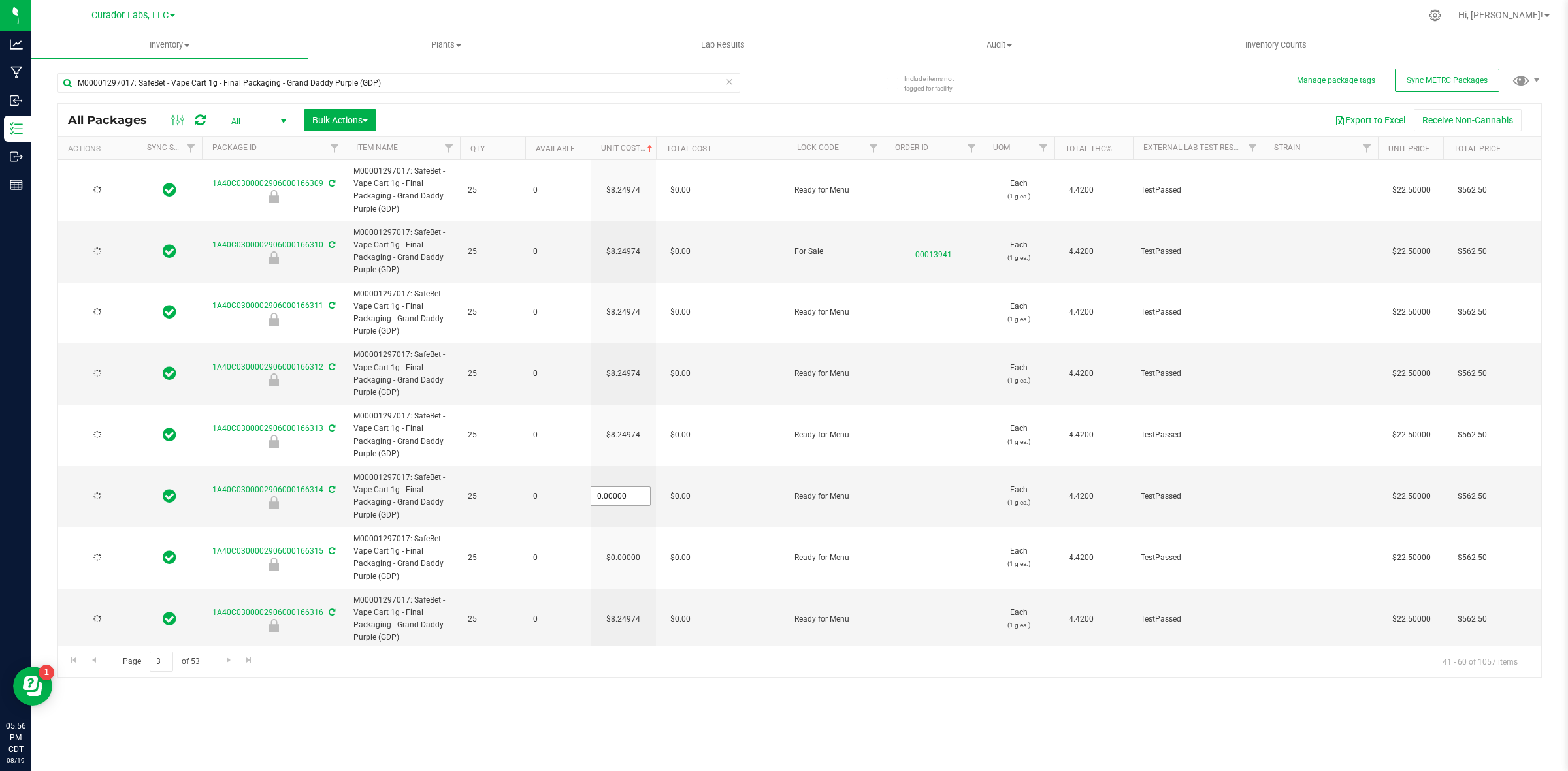
type input "[DATE]"
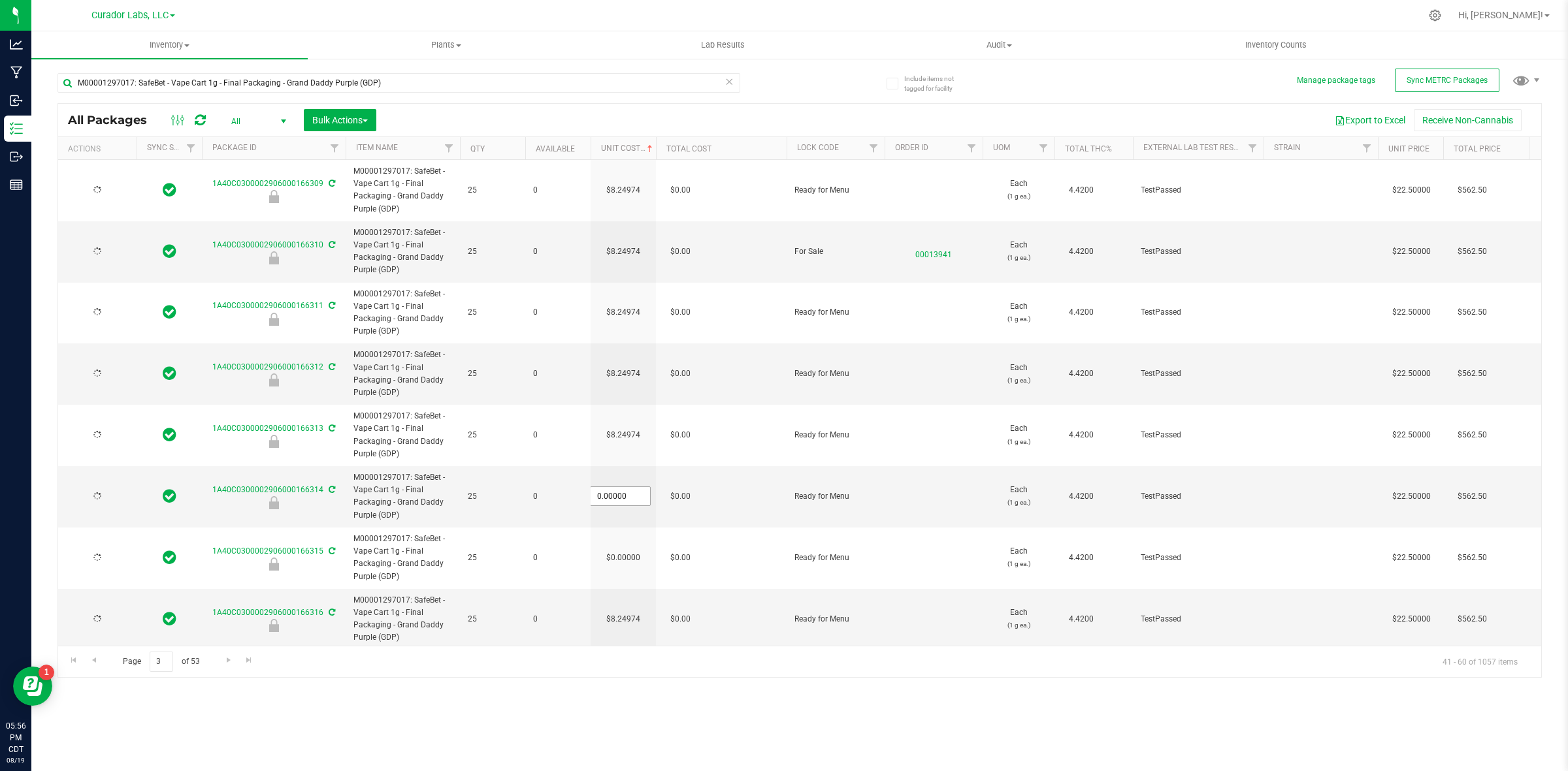
type input "[DATE]"
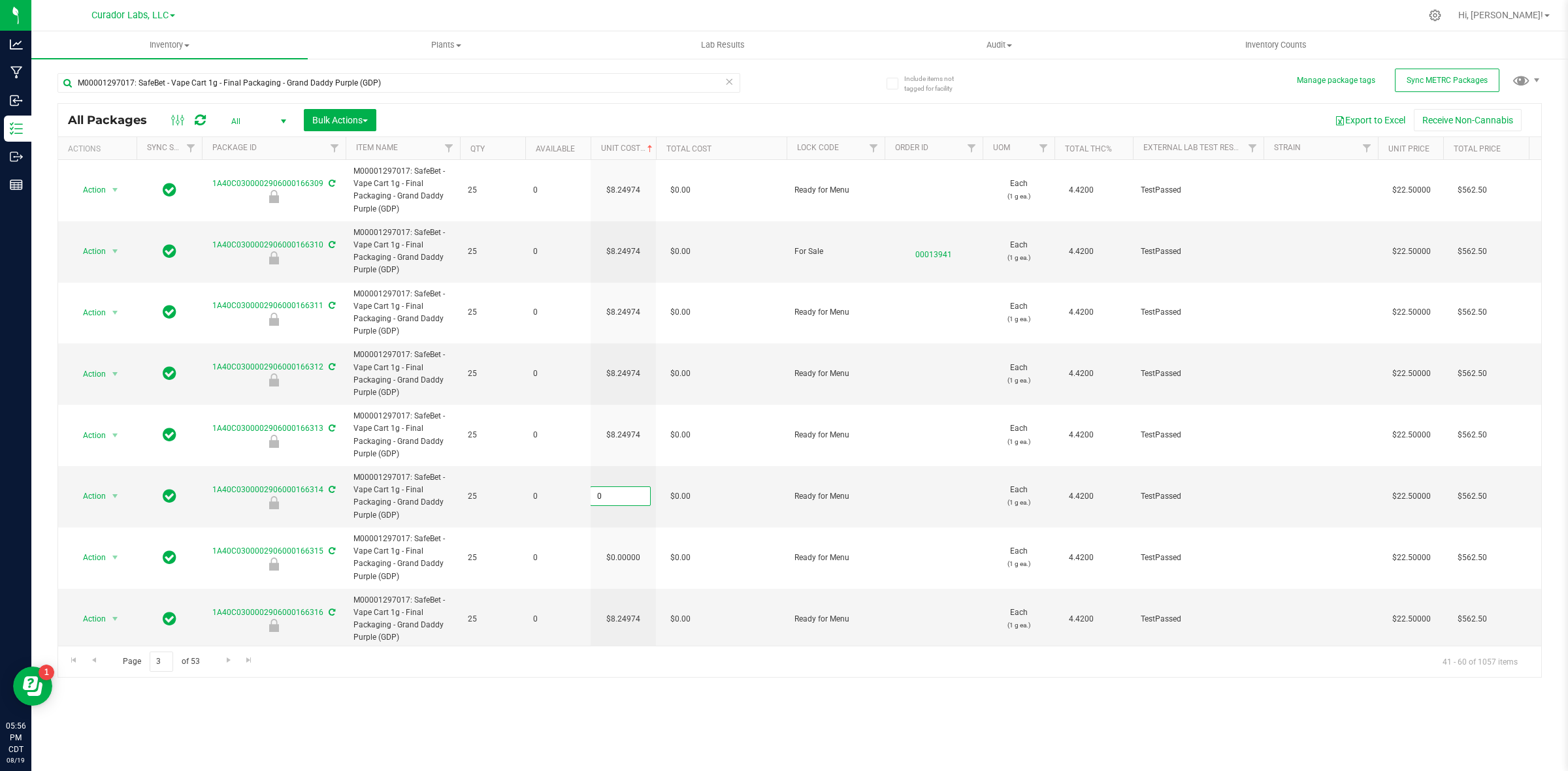
click at [621, 500] on input "0" at bounding box center [621, 496] width 60 height 19
paste input "8.24974364464273"
type input "8.24974364464273"
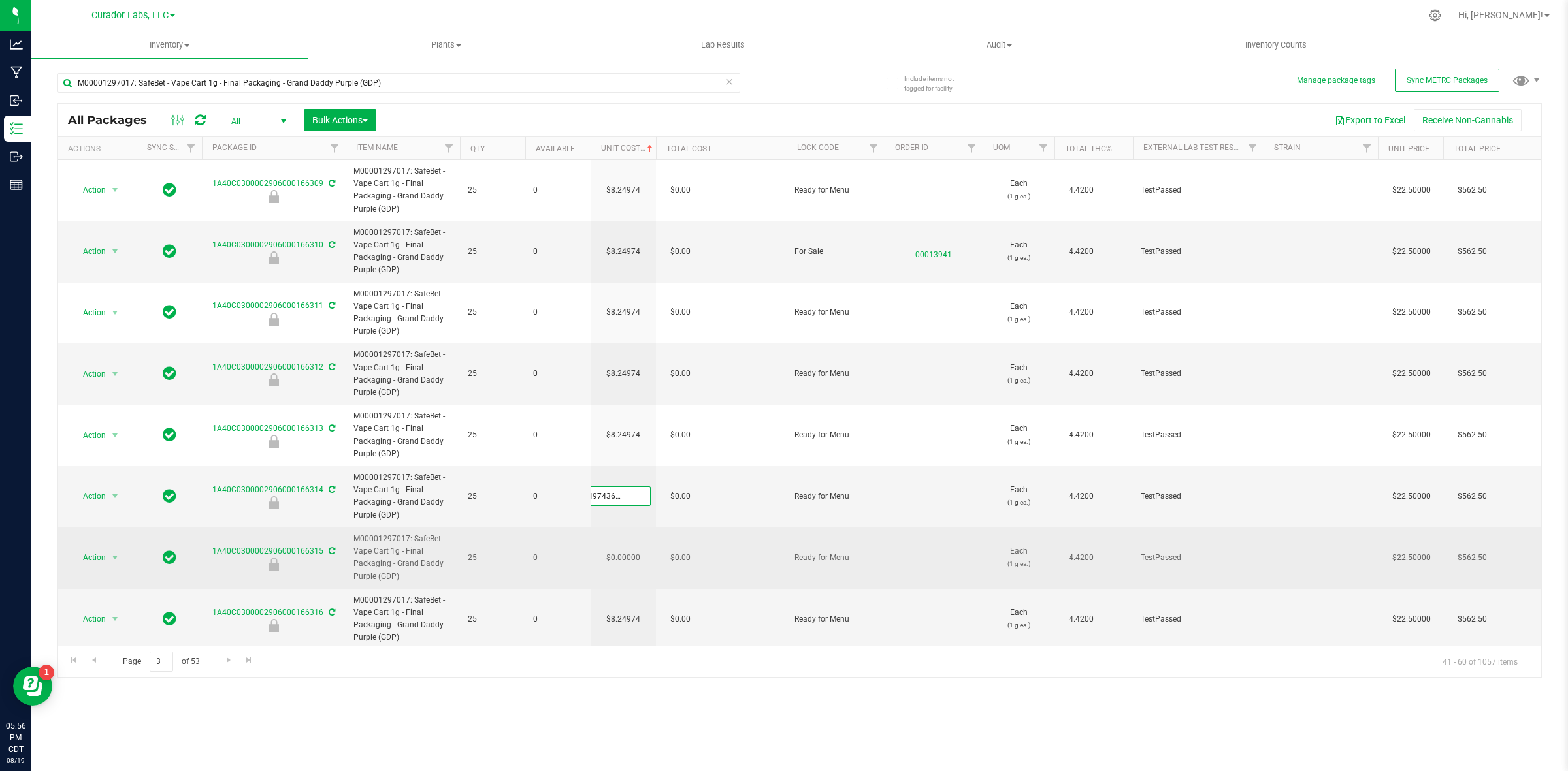
click at [624, 558] on div "All Packages All Active Only Lab Samples Locked All External Internal Bulk Acti…" at bounding box center [800, 390] width 1484 height 575
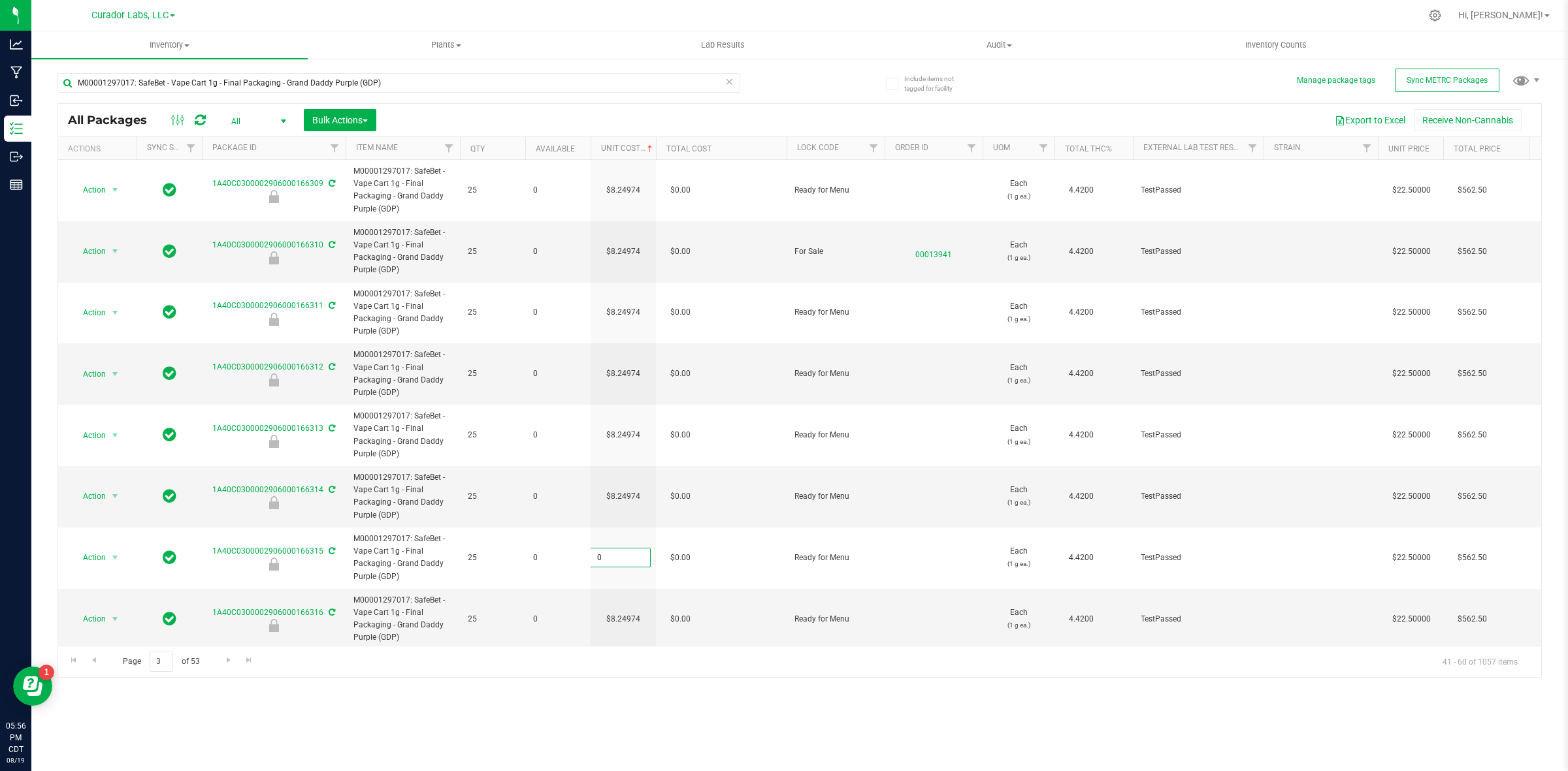
click at [624, 558] on input "0" at bounding box center [621, 558] width 60 height 19
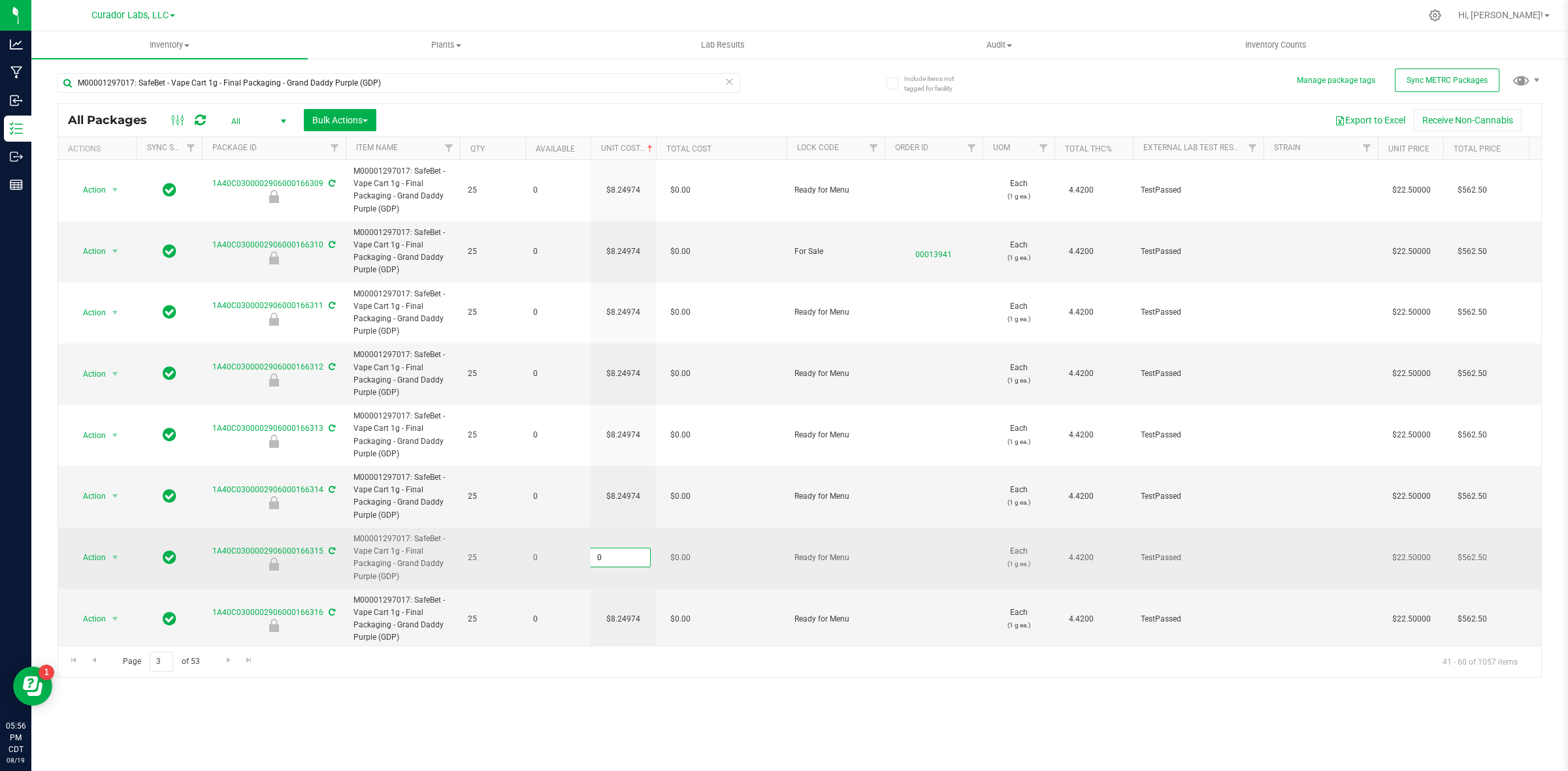
paste input "8.24974364464273"
type input "8.24974364464273"
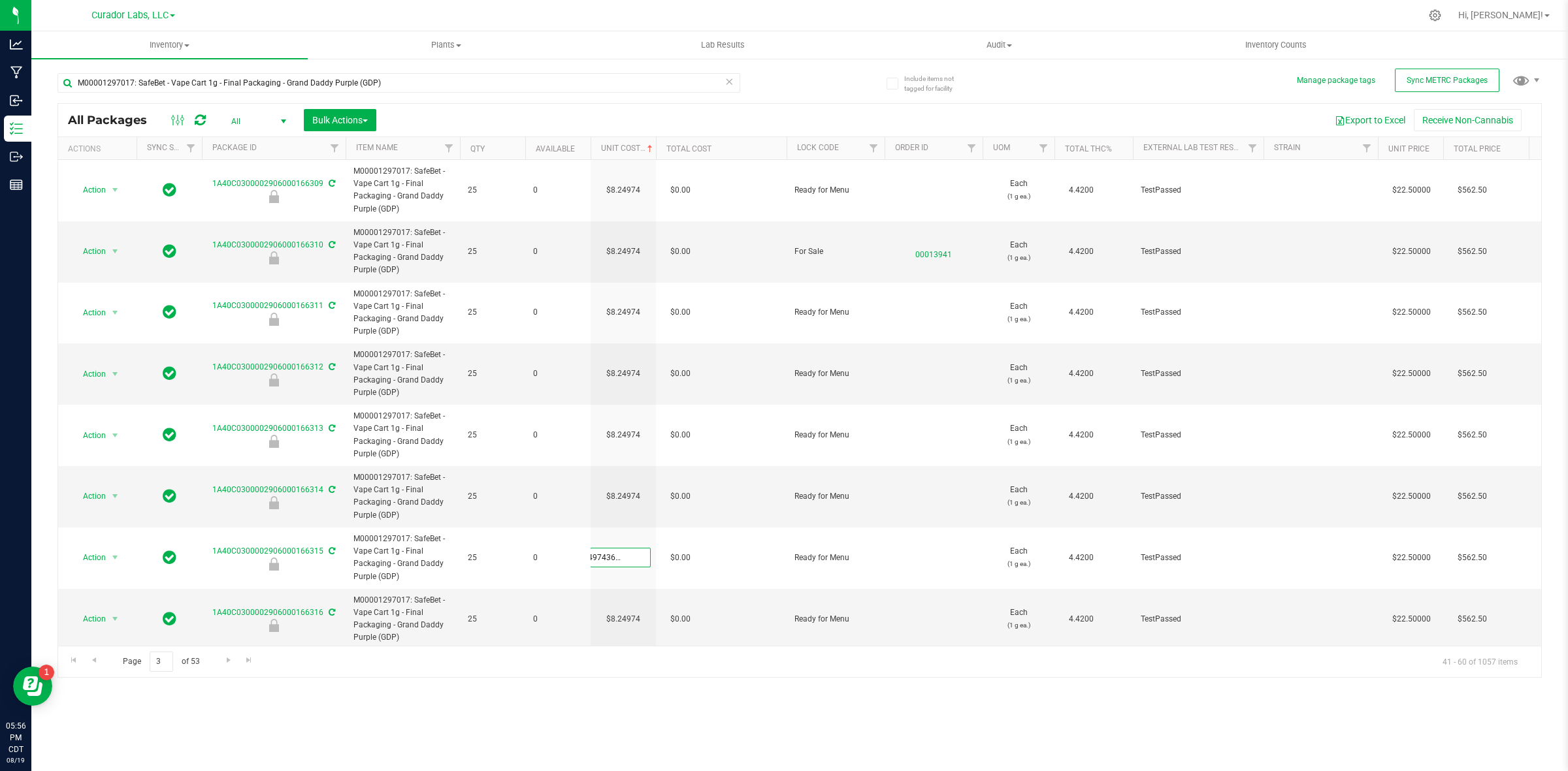
click at [201, 114] on div "All Packages All Active Only Lab Samples Locked All External Internal Bulk Acti…" at bounding box center [800, 390] width 1484 height 575
click at [199, 125] on icon at bounding box center [200, 120] width 11 height 13
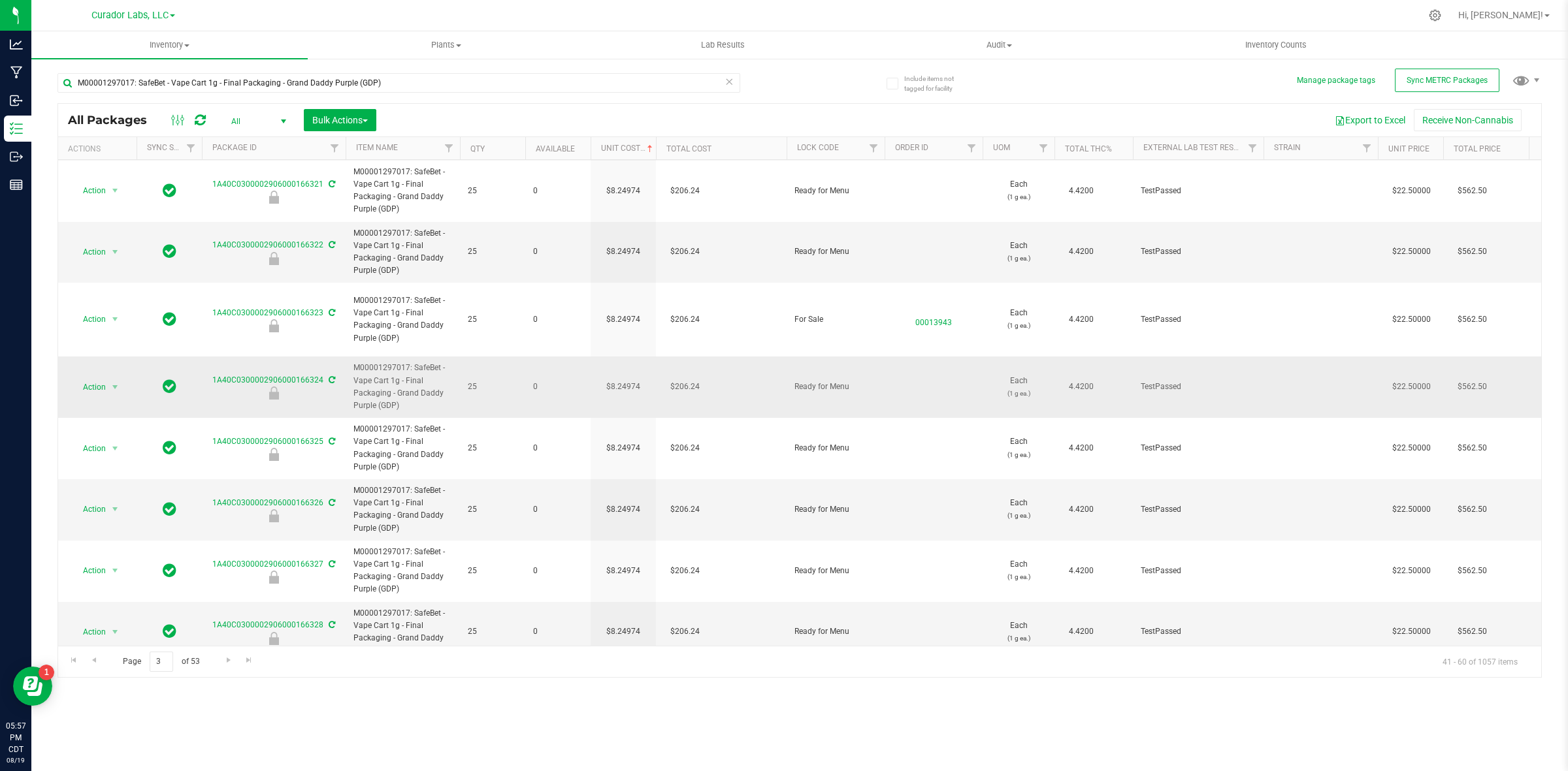
scroll to position [753, 0]
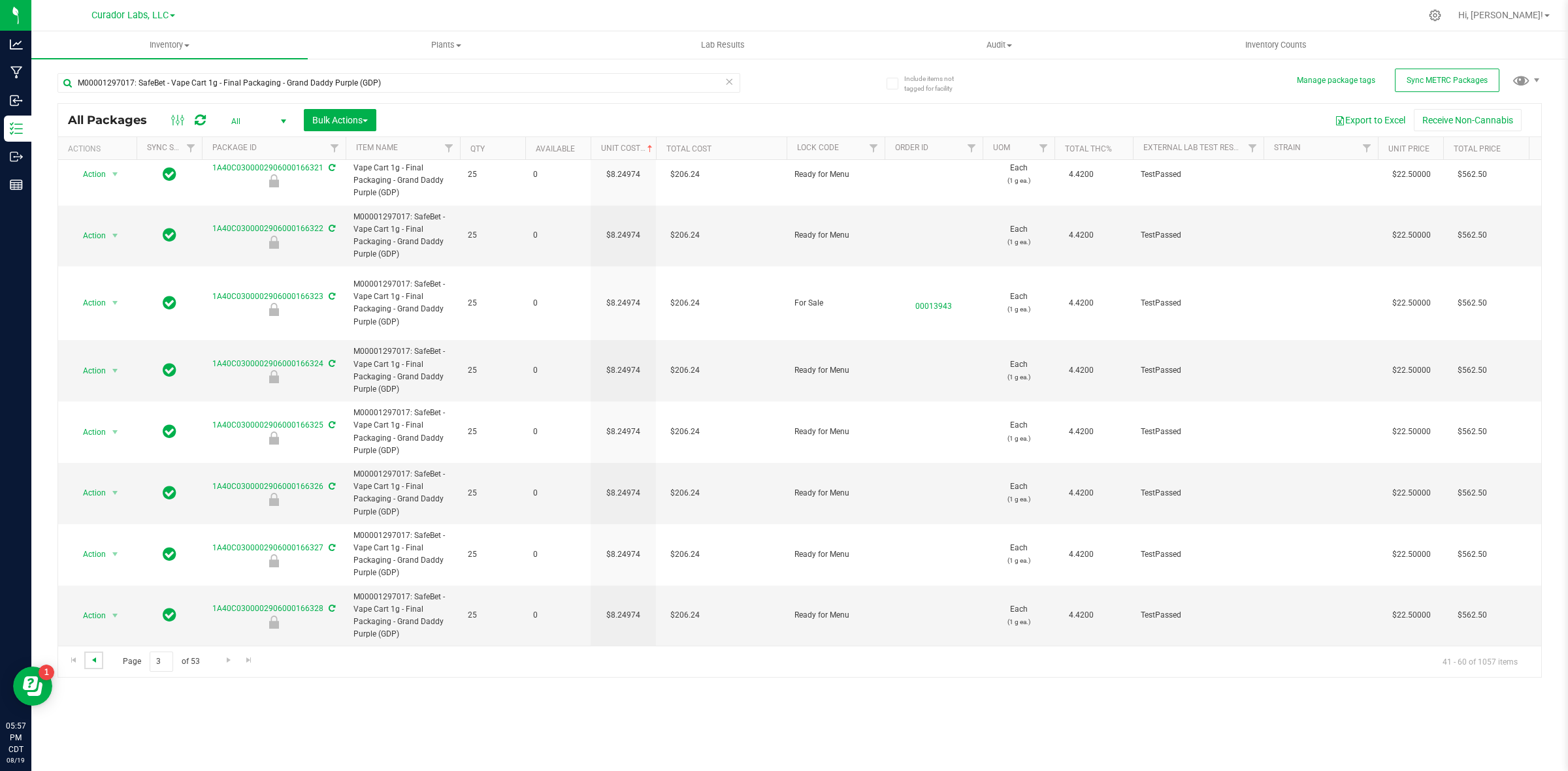
click at [92, 658] on span "Go to the previous page" at bounding box center [94, 660] width 10 height 10
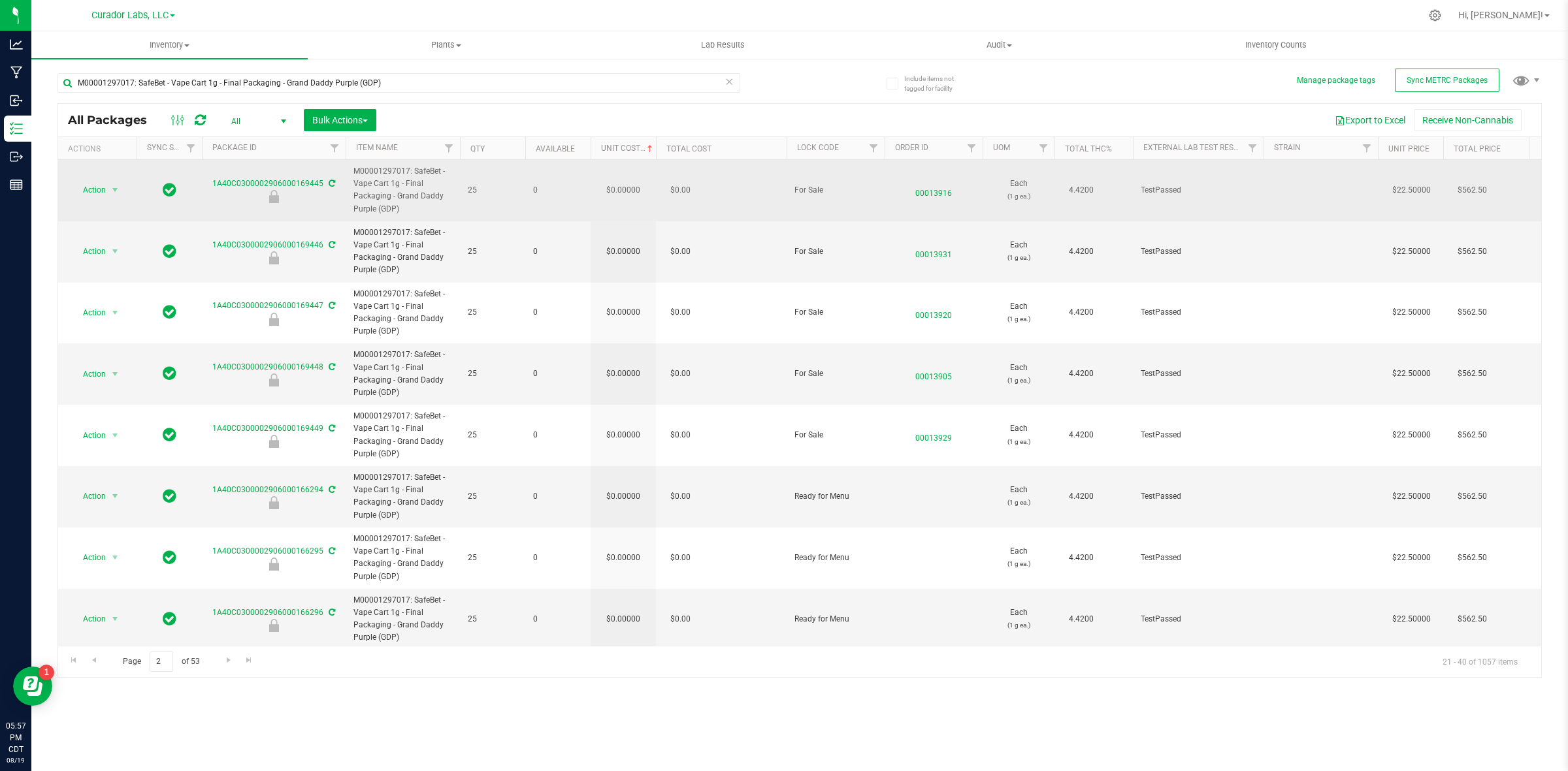
click at [624, 186] on td "$0.00000" at bounding box center [624, 191] width 66 height 61
type input "8.24974364464273"
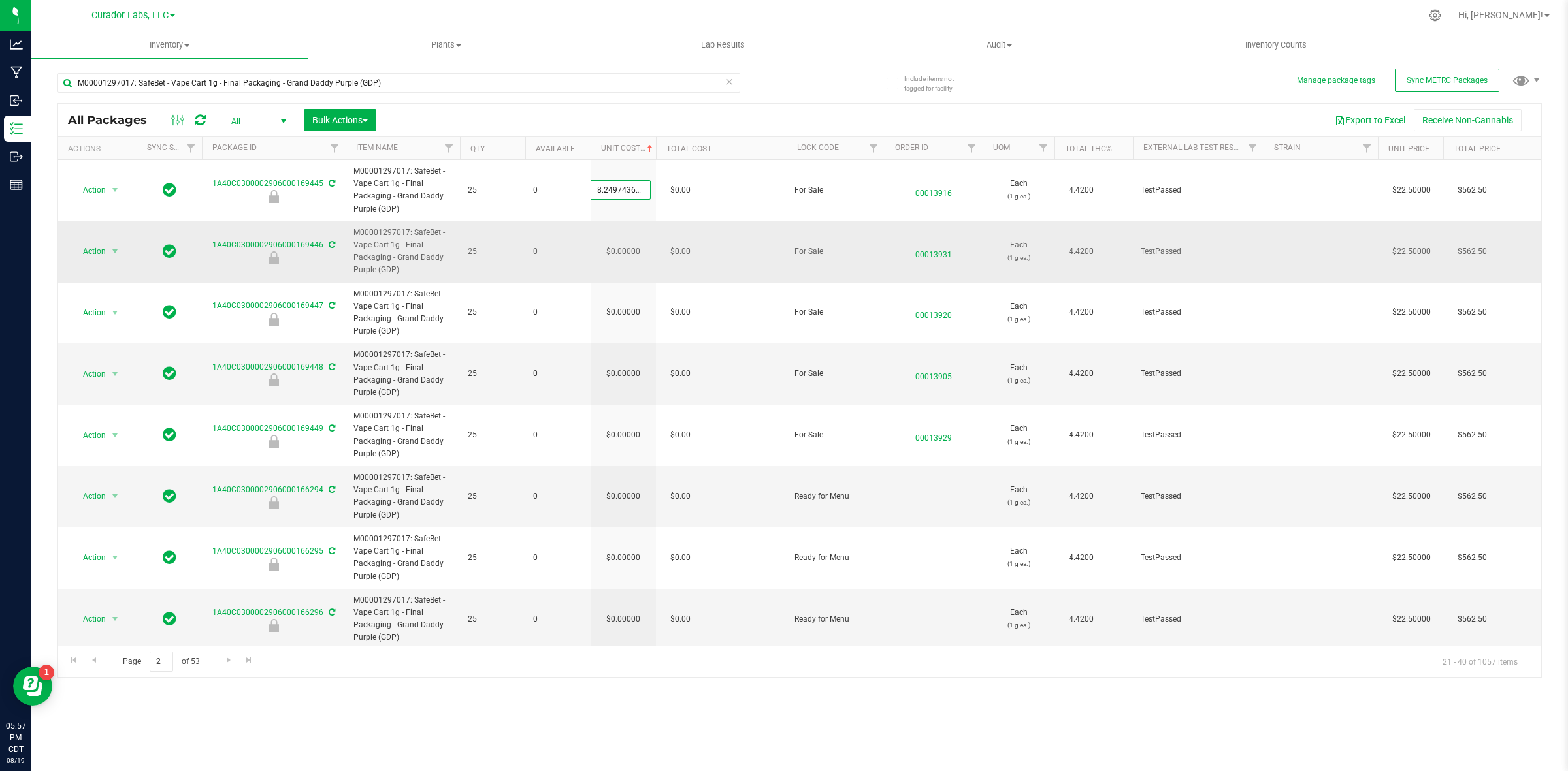
scroll to position [0, 20]
click at [630, 239] on div "All Packages All Active Only Lab Samples Locked All External Internal Bulk Acti…" at bounding box center [800, 390] width 1484 height 575
click at [630, 250] on span "0.00000 0" at bounding box center [620, 251] width 60 height 19
type input "[DATE]"
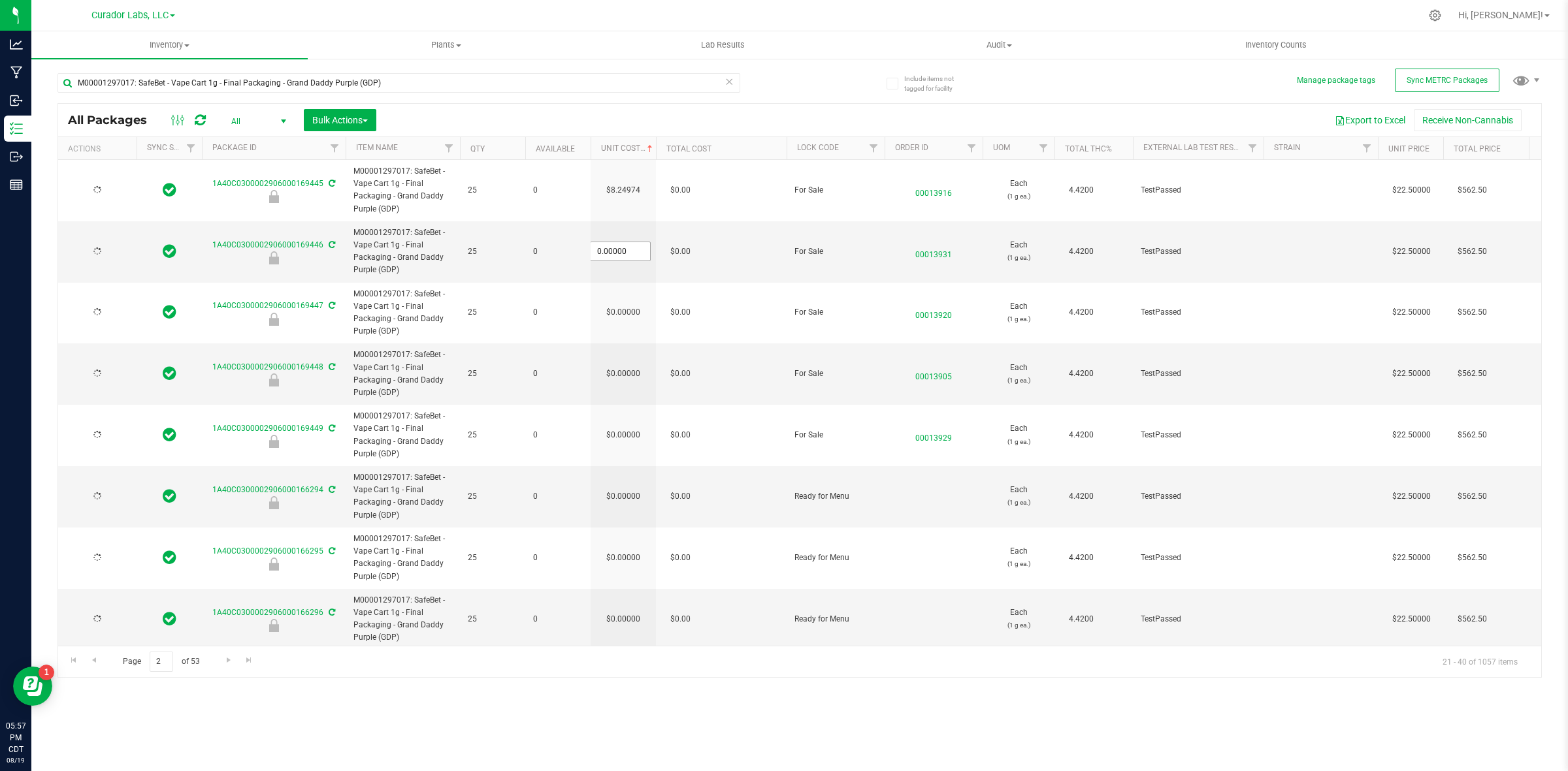
type input "[DATE]"
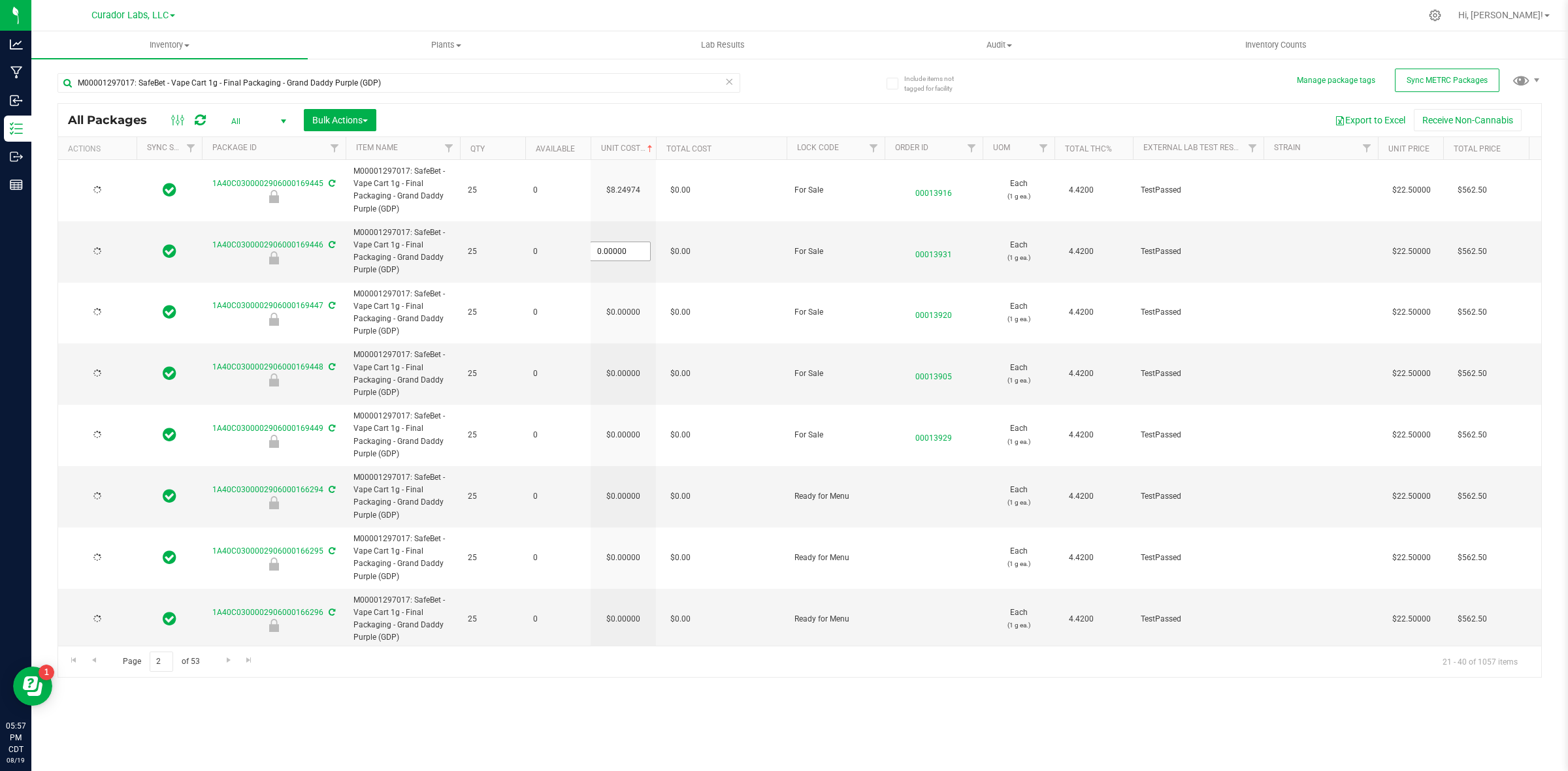
type input "[DATE]"
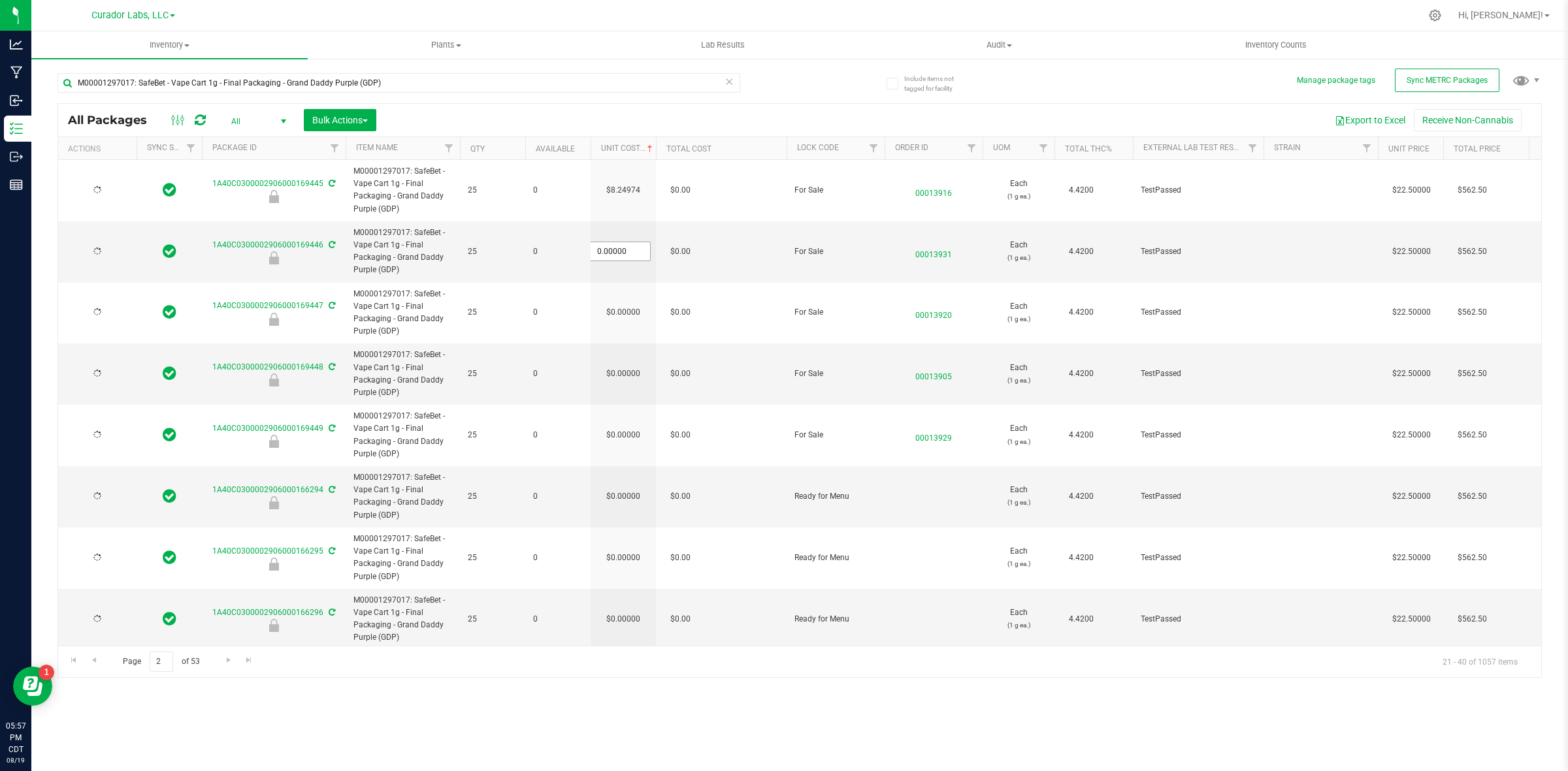
type input "[DATE]"
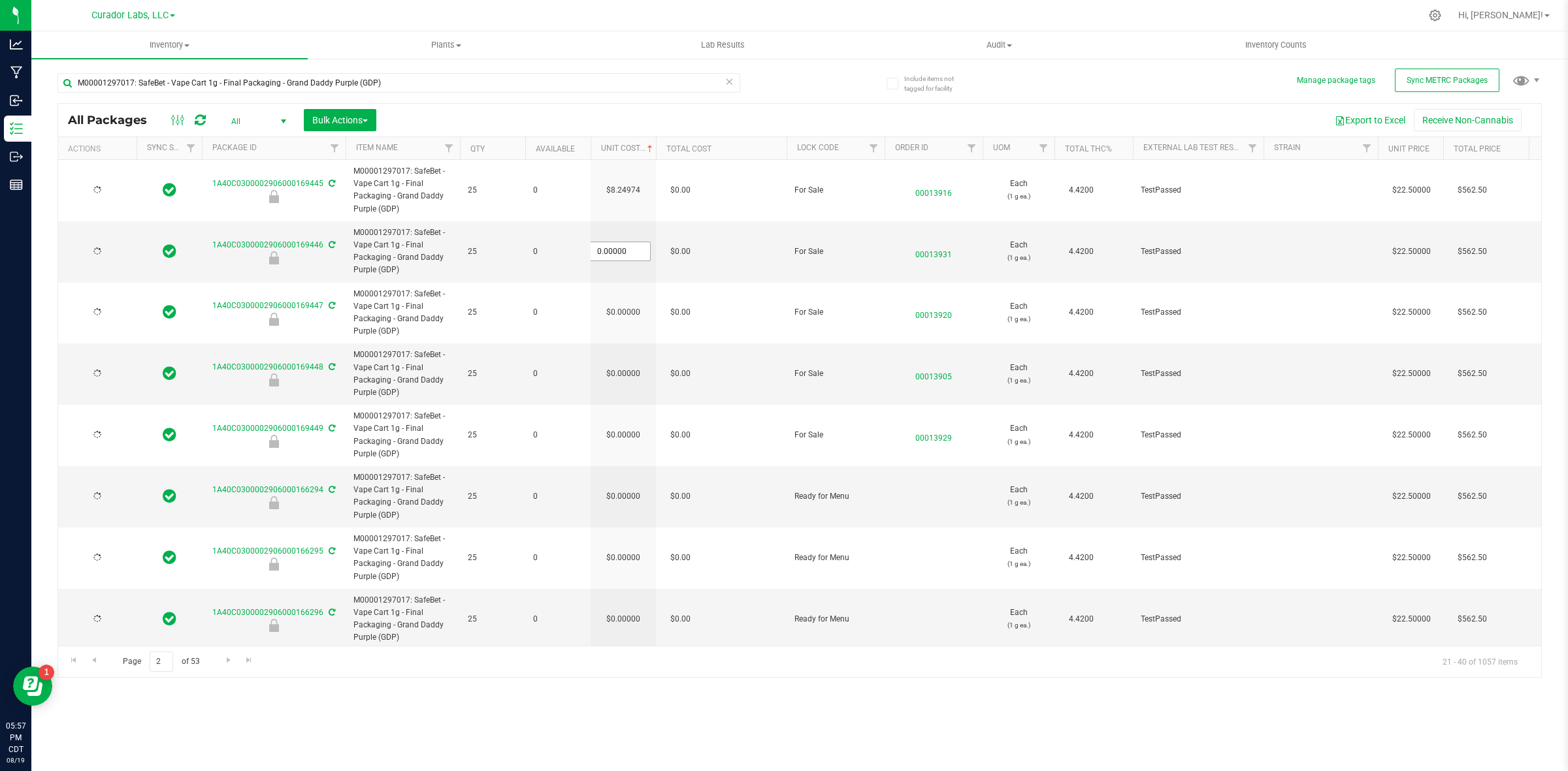
type input "[DATE]"
click at [630, 250] on input "0" at bounding box center [621, 251] width 60 height 19
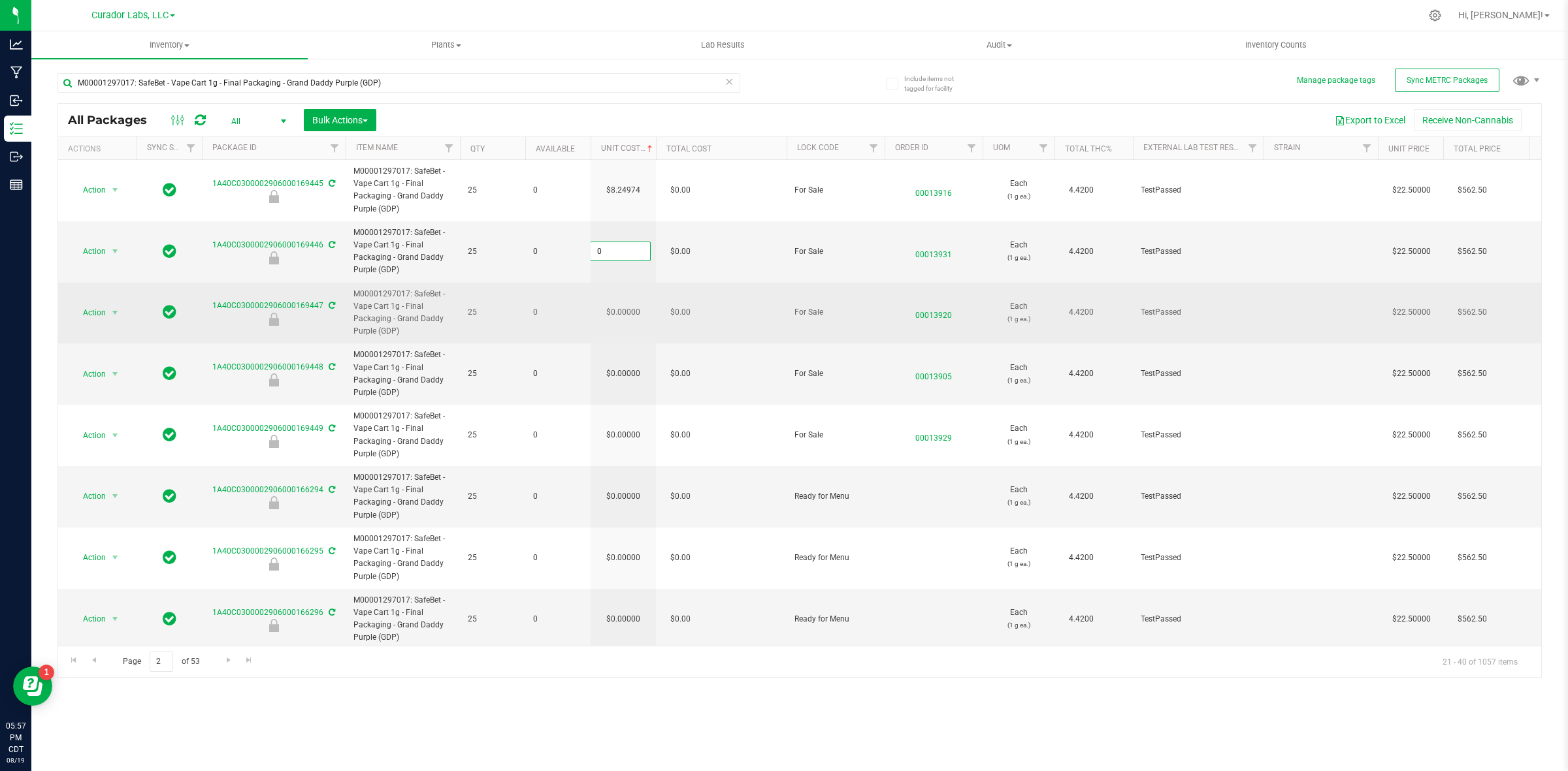
paste input "8.24974364464273"
type input "8.24974364464273"
click at [636, 298] on div "All Packages All Active Only Lab Samples Locked All External Internal Bulk Acti…" at bounding box center [800, 390] width 1484 height 575
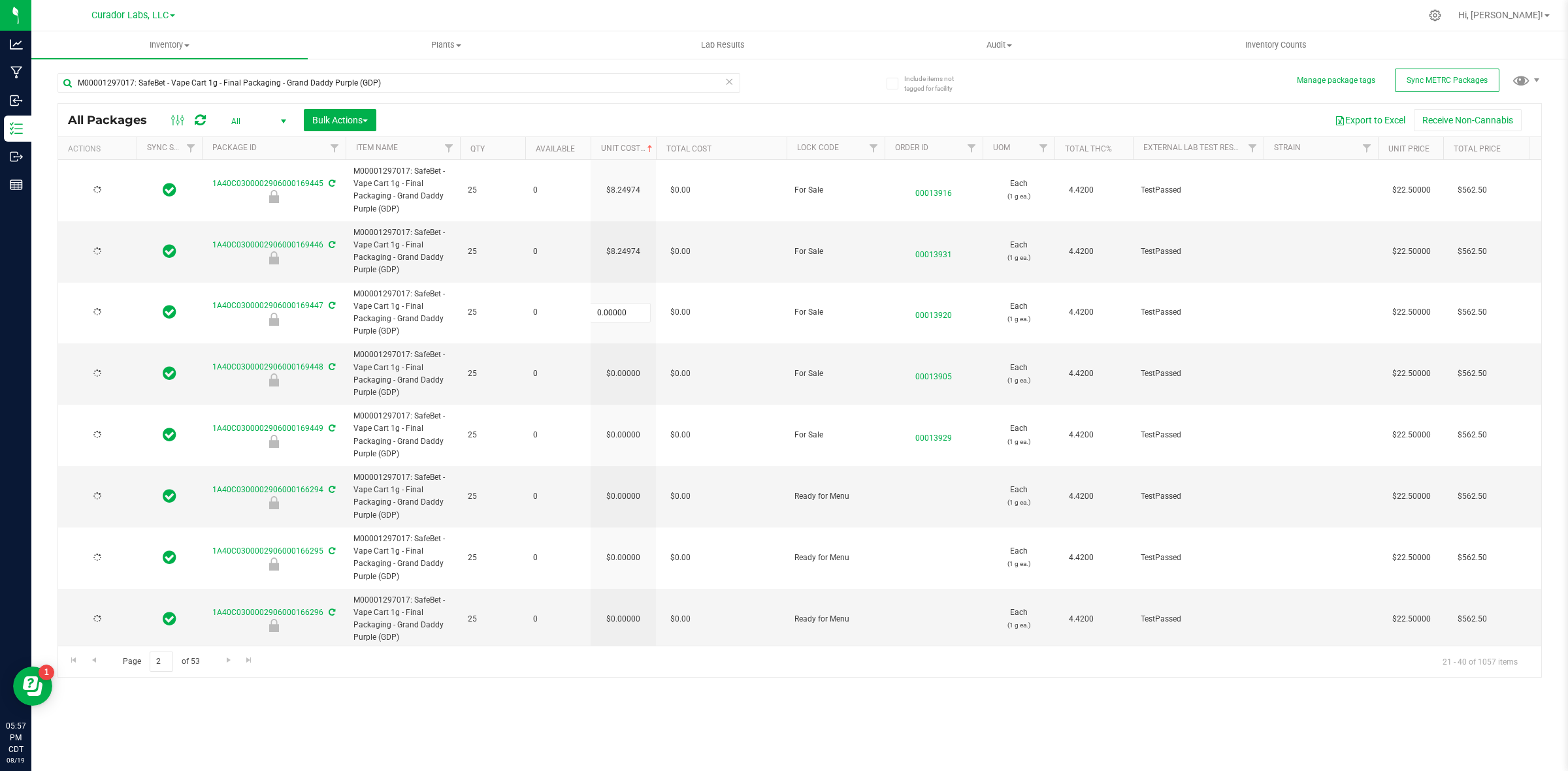
click at [636, 298] on td "0.00000 0" at bounding box center [624, 313] width 66 height 61
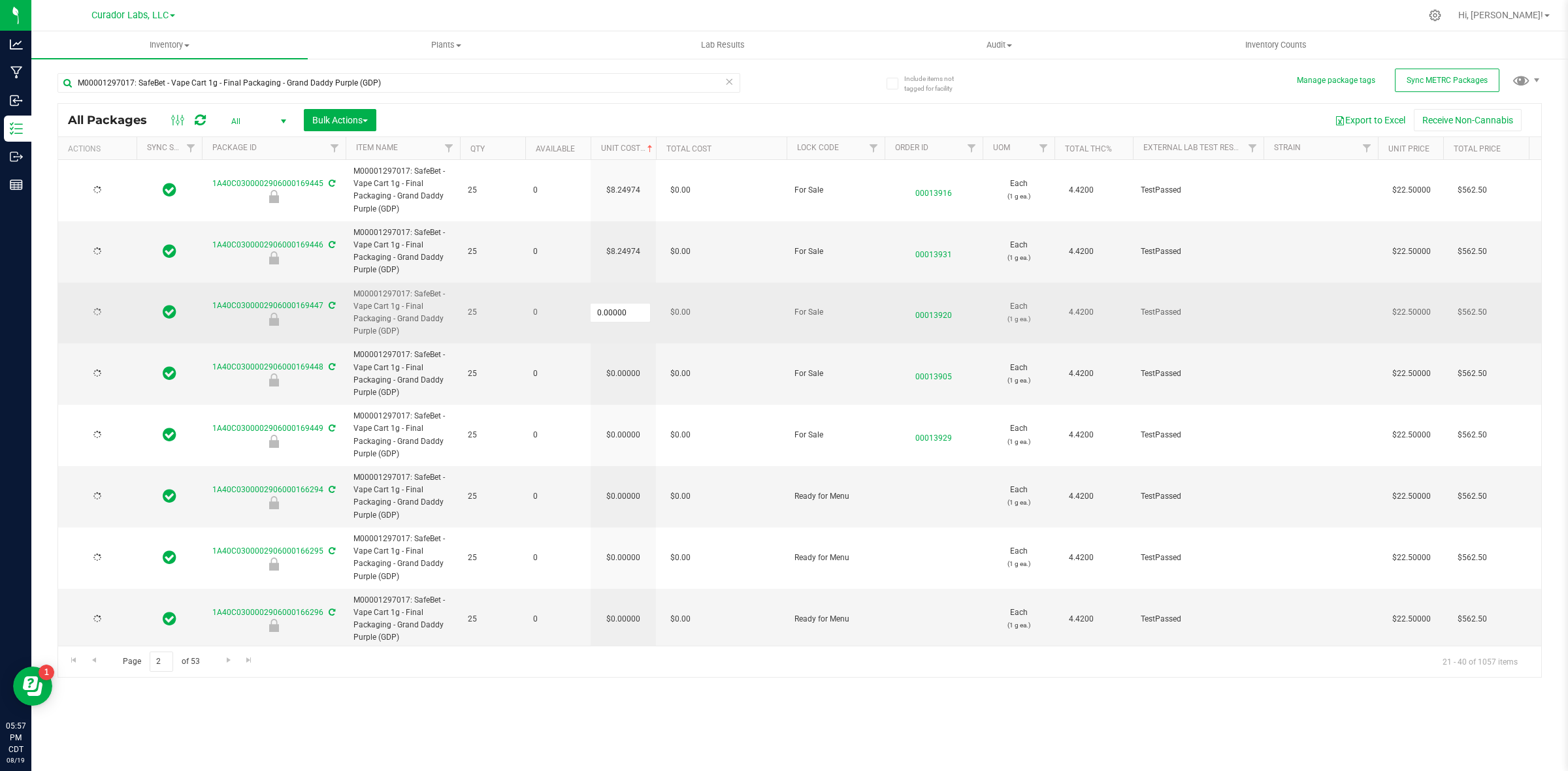
type input "[DATE]"
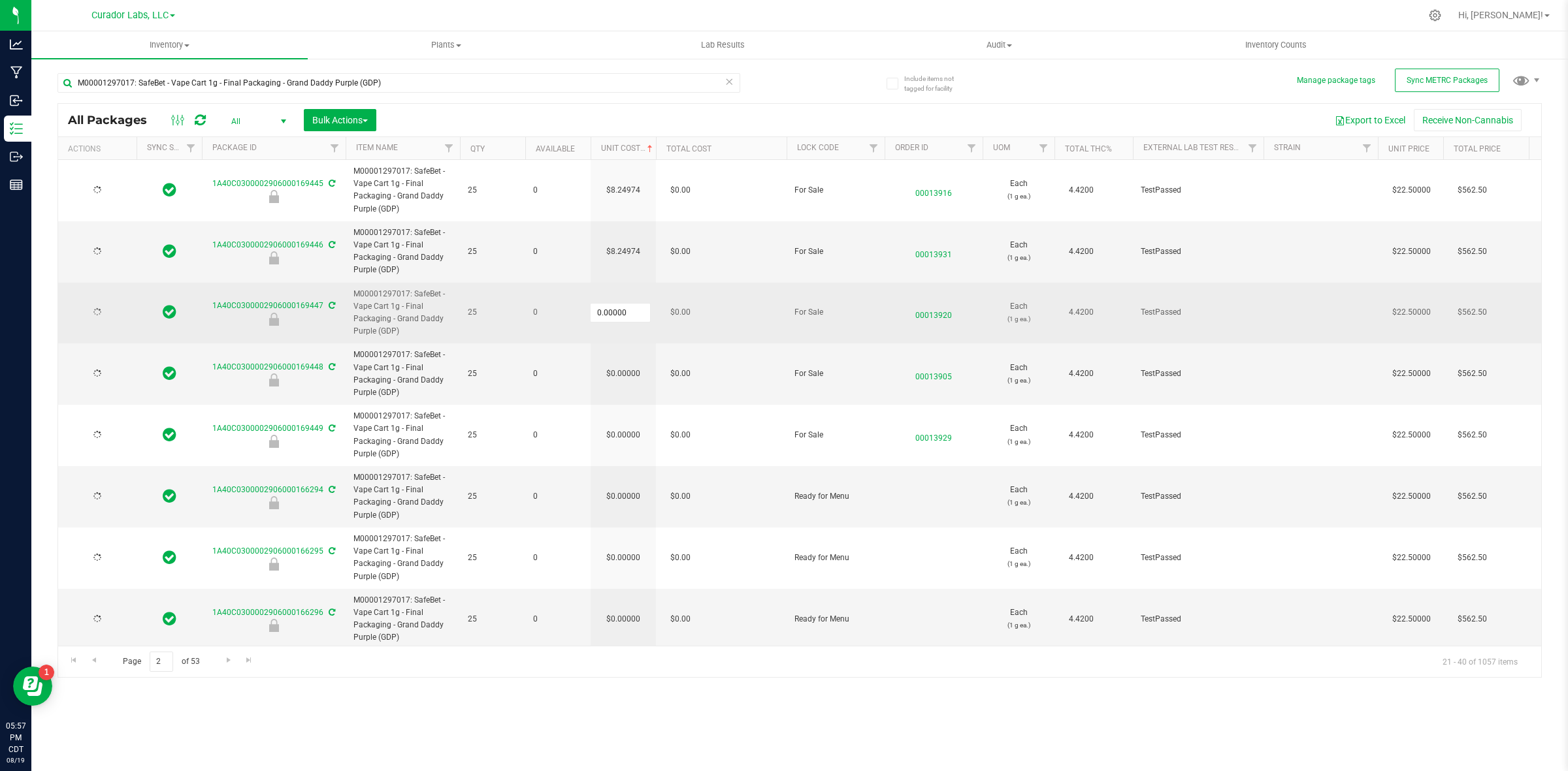
type input "[DATE]"
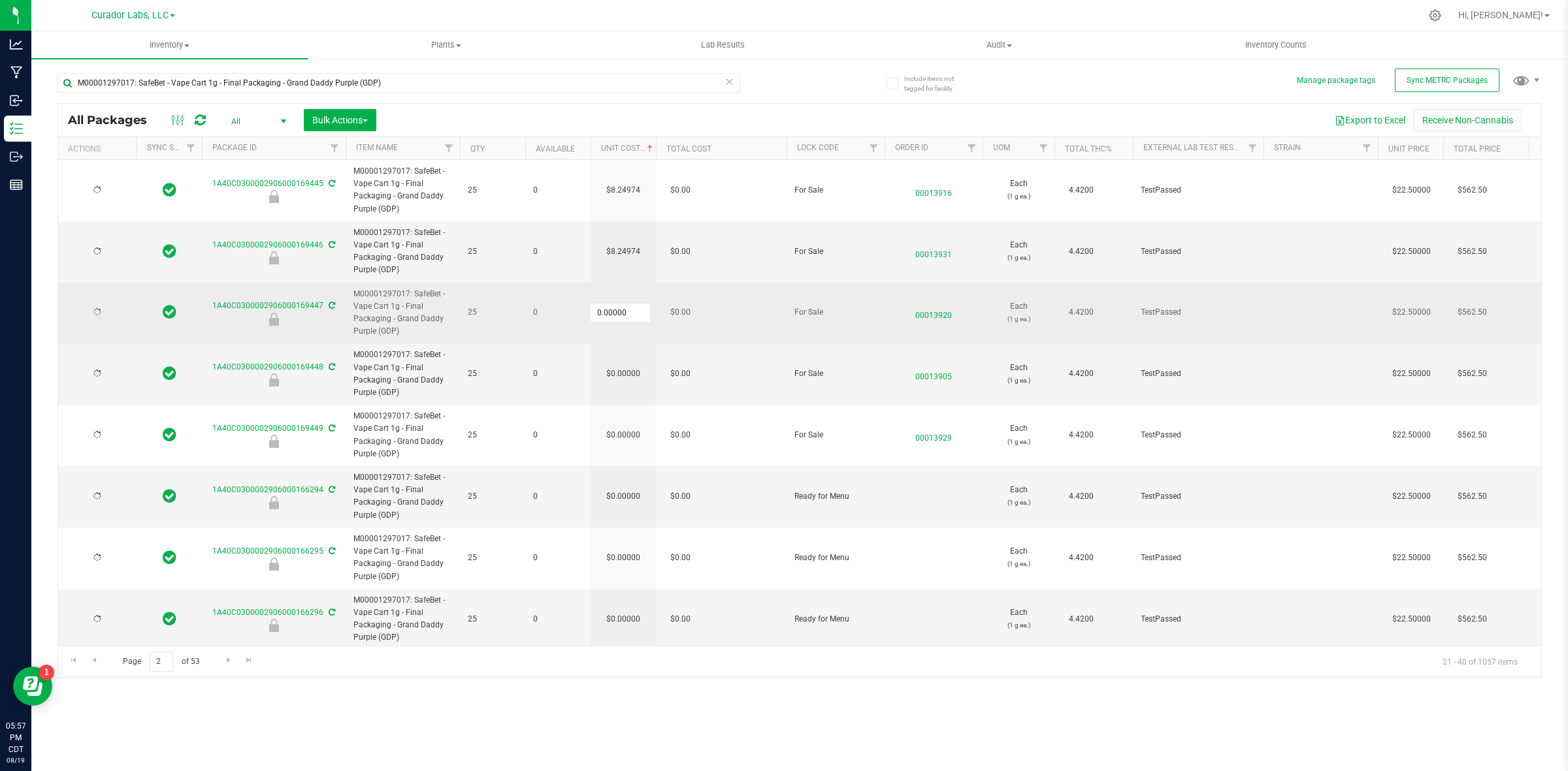
type input "[DATE]"
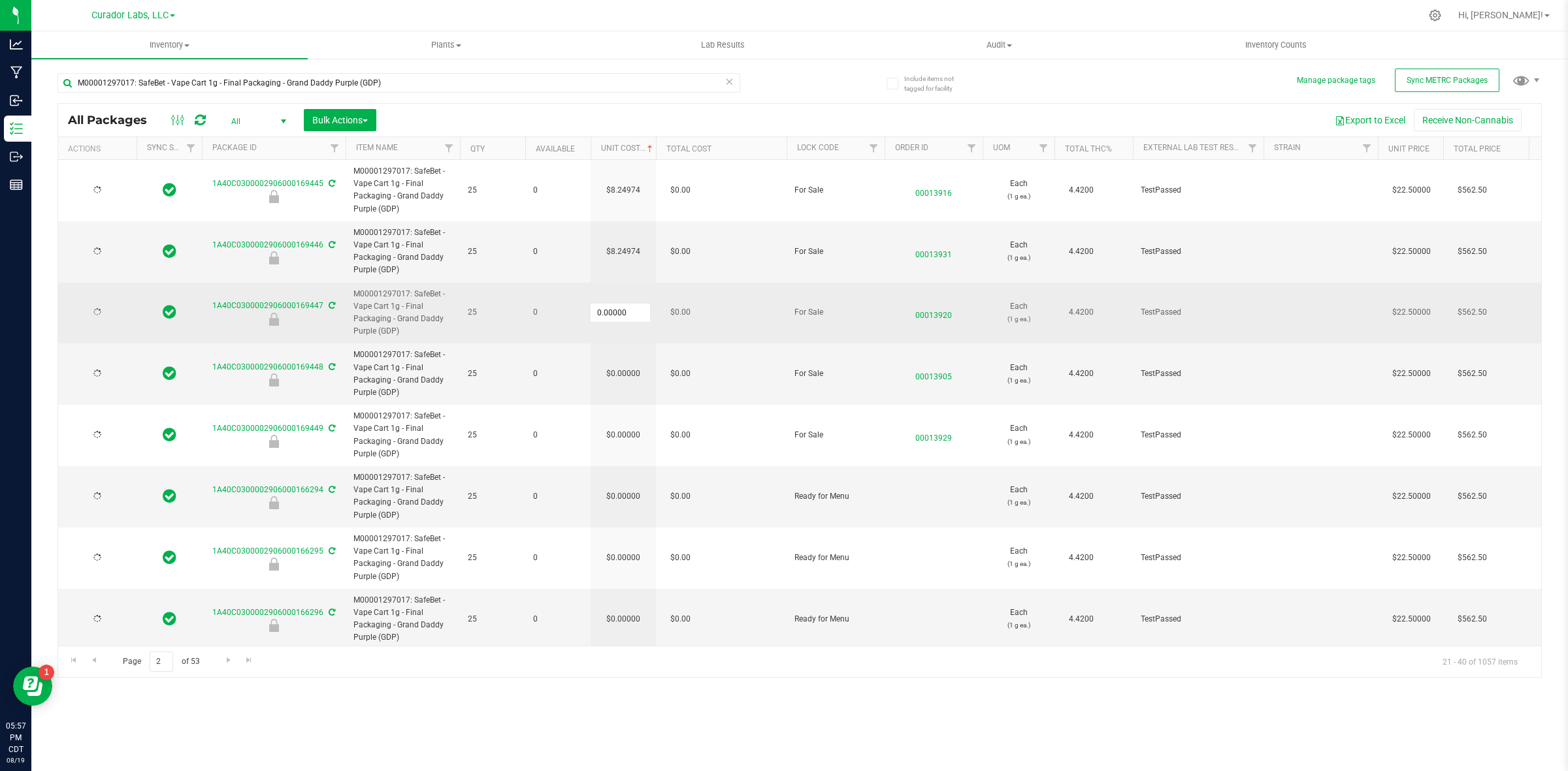
type input "[DATE]"
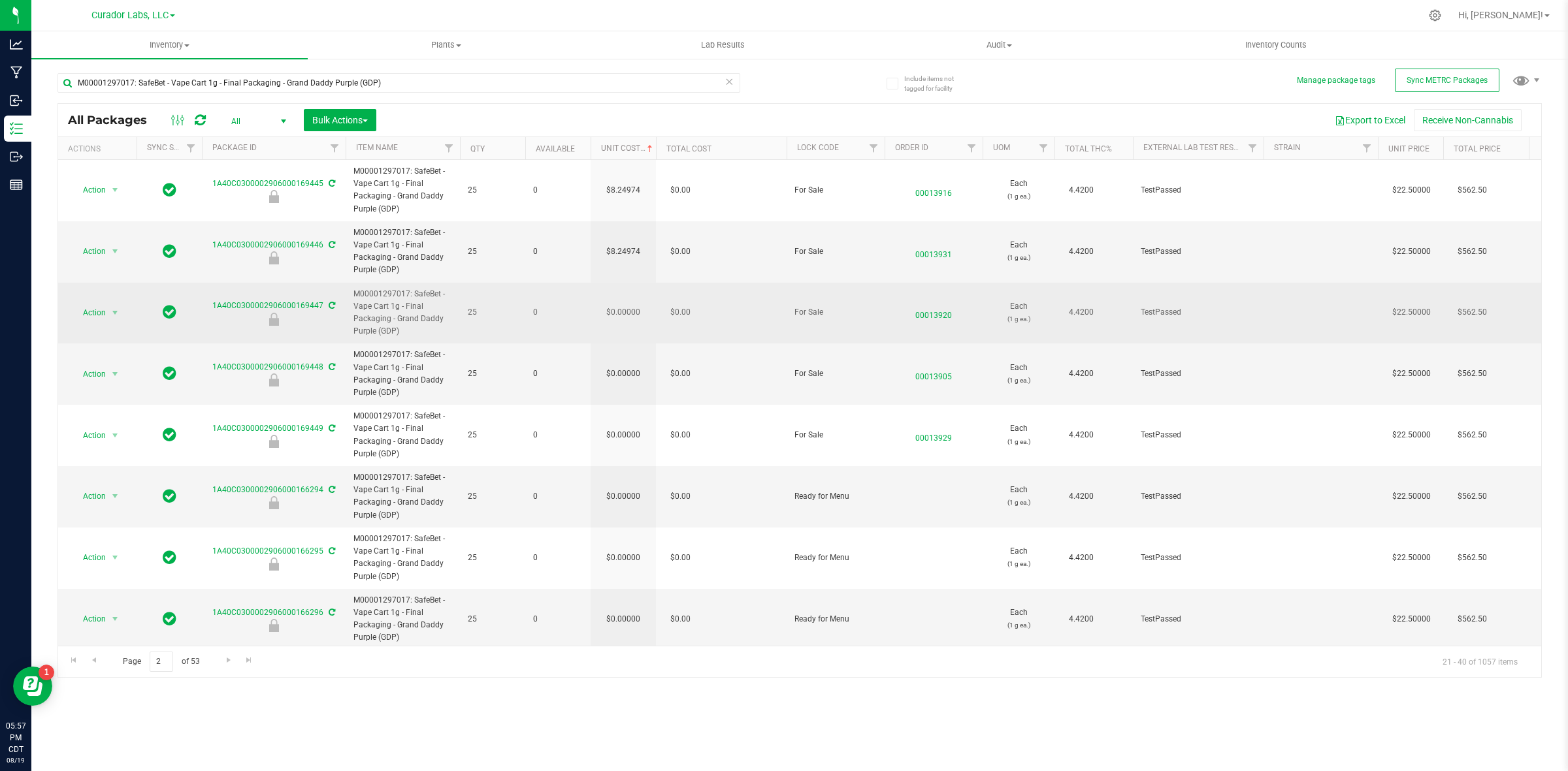
click at [636, 303] on td "$0.00000" at bounding box center [624, 313] width 66 height 61
click at [636, 303] on td "0.00000 0" at bounding box center [624, 313] width 66 height 61
click at [633, 309] on input "0" at bounding box center [621, 312] width 60 height 19
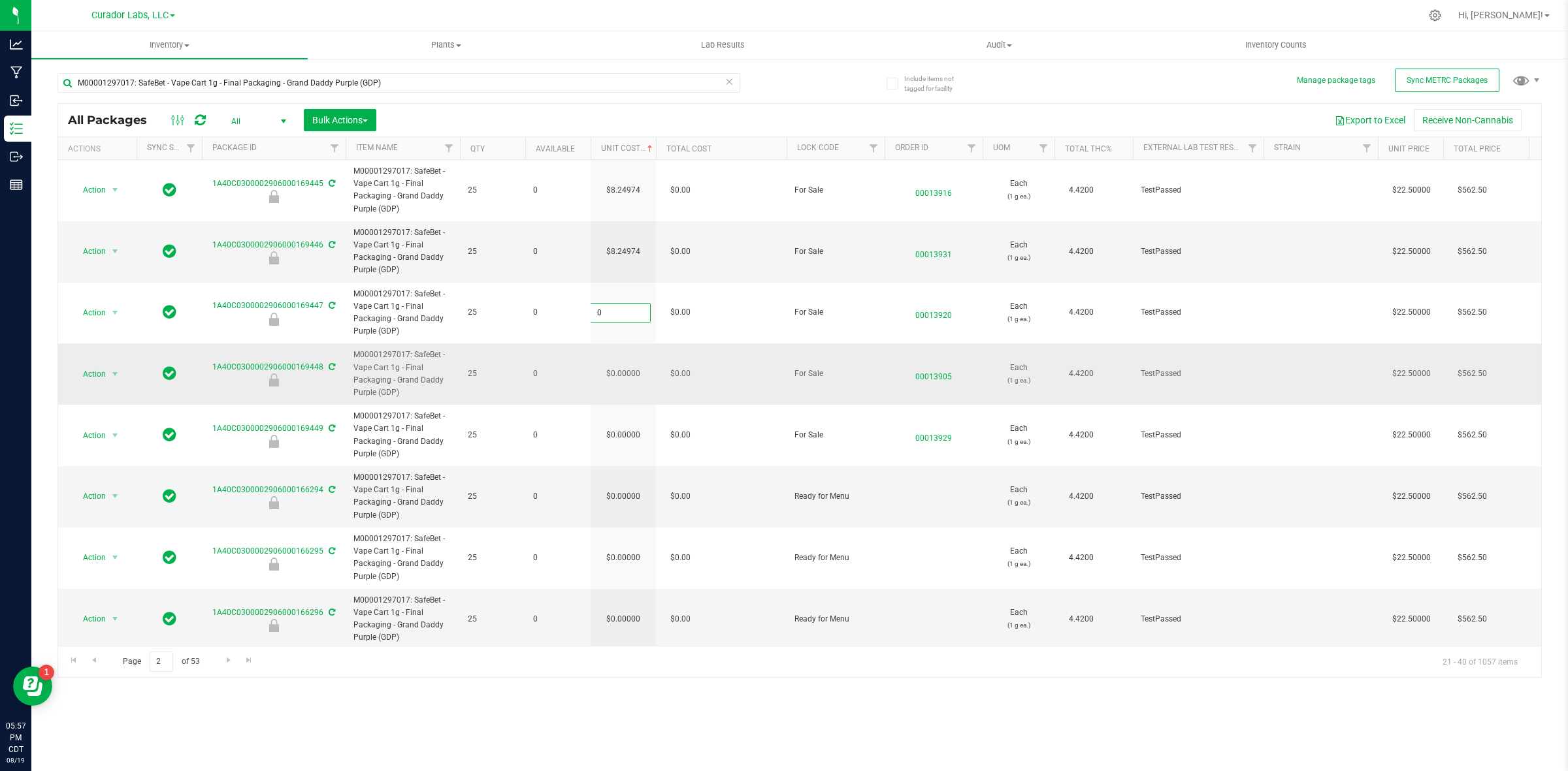
type input "8.24974364464273"
click at [612, 396] on div "All Packages All Active Only Lab Samples Locked All External Internal Bulk Acti…" at bounding box center [800, 390] width 1484 height 575
drag, startPoint x: 611, startPoint y: 396, endPoint x: 613, endPoint y: 389, distance: 7.3
click at [618, 377] on input "0.00000" at bounding box center [621, 374] width 60 height 19
type input "[DATE]"
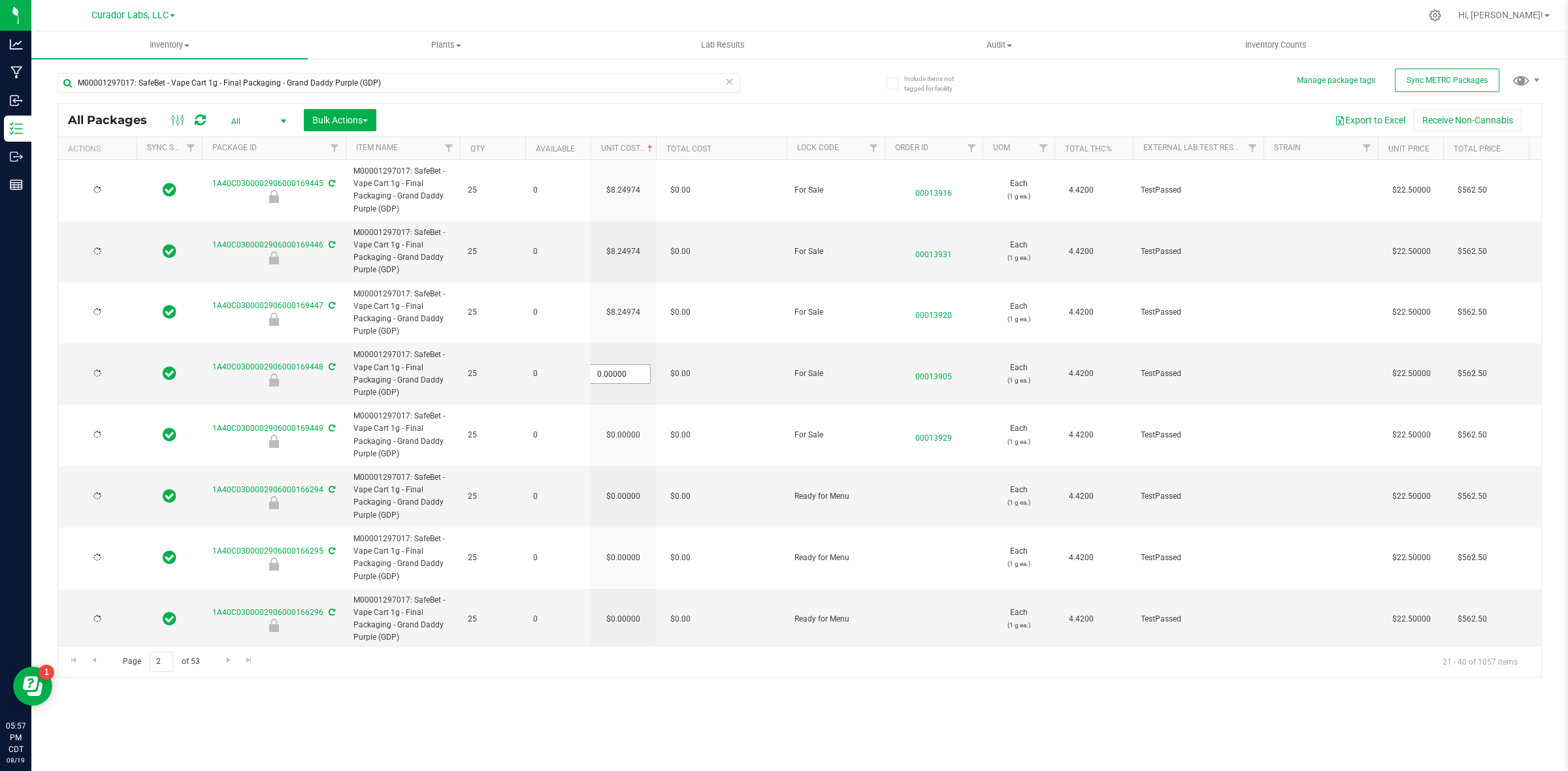
type input "[DATE]"
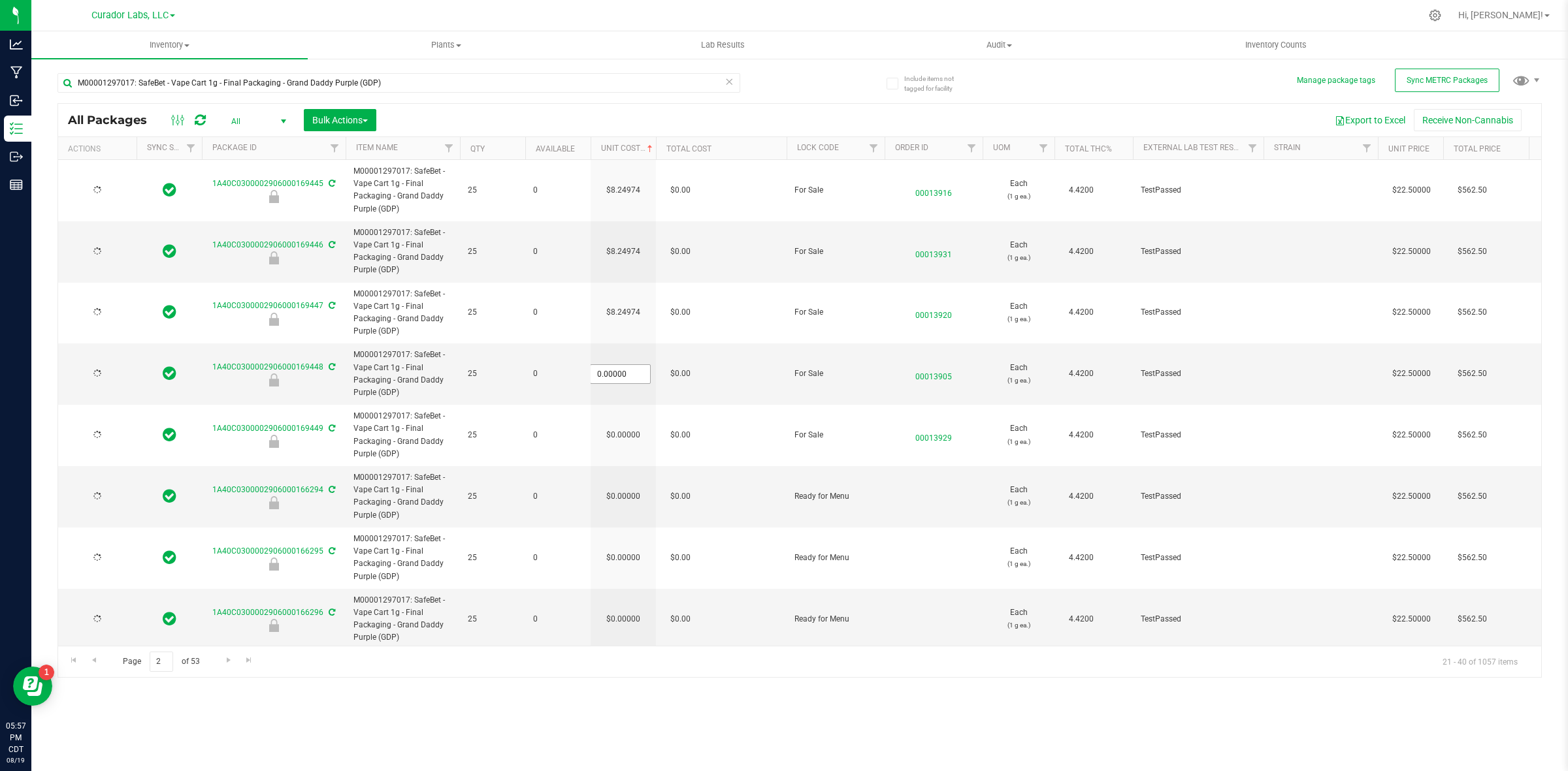
type input "[DATE]"
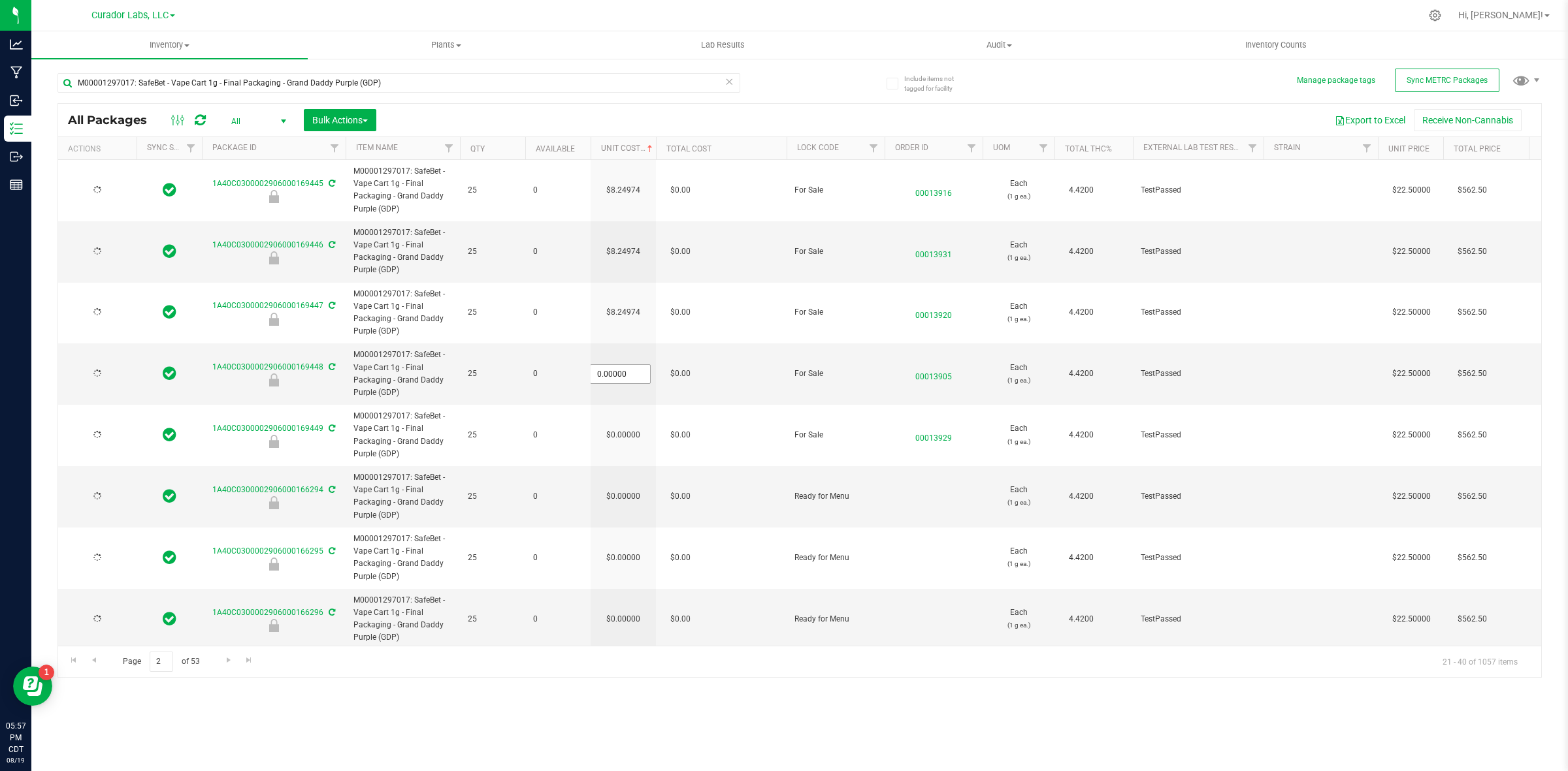
type input "[DATE]"
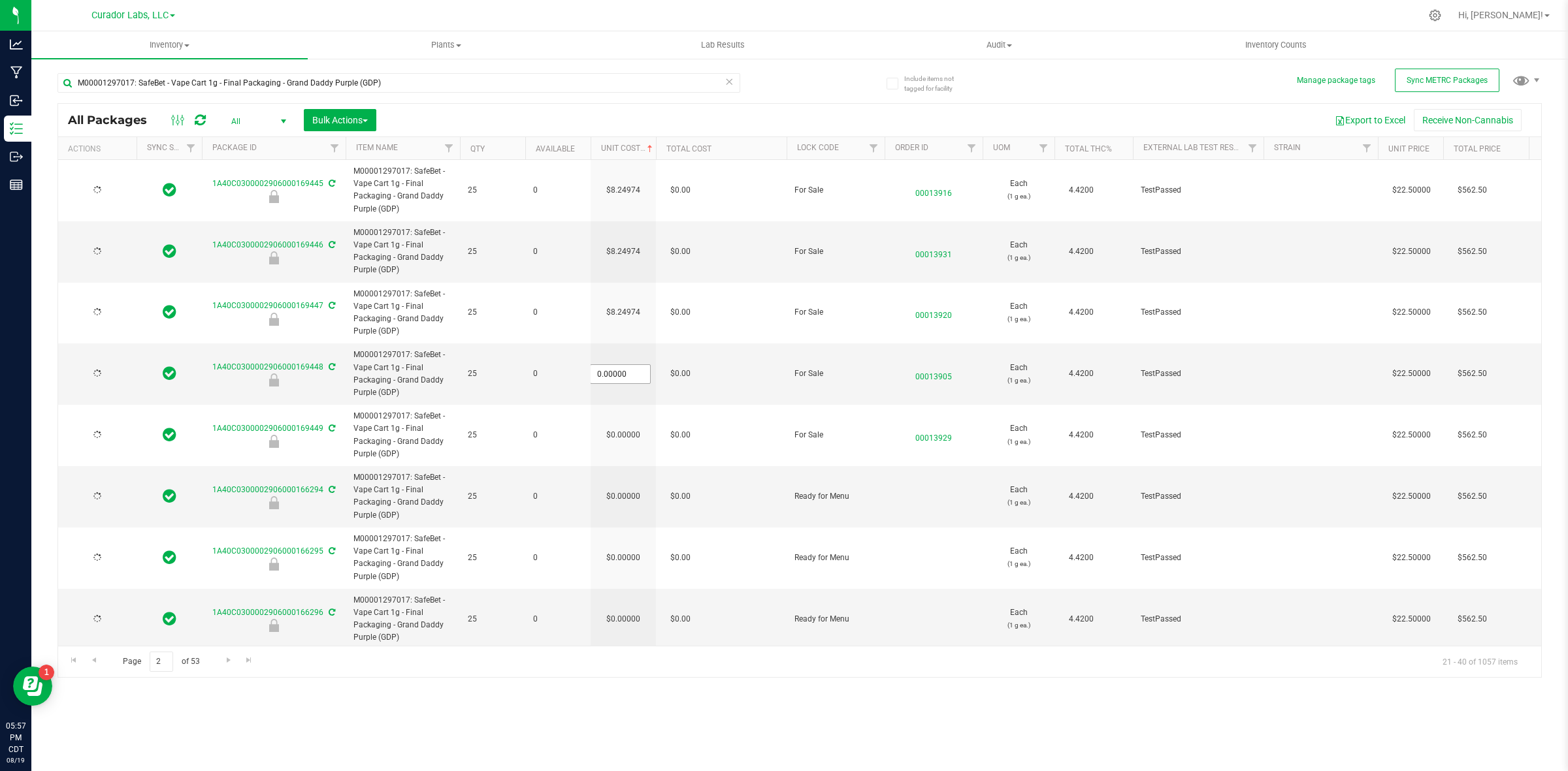
type input "[DATE]"
click at [618, 377] on input "0" at bounding box center [621, 374] width 60 height 19
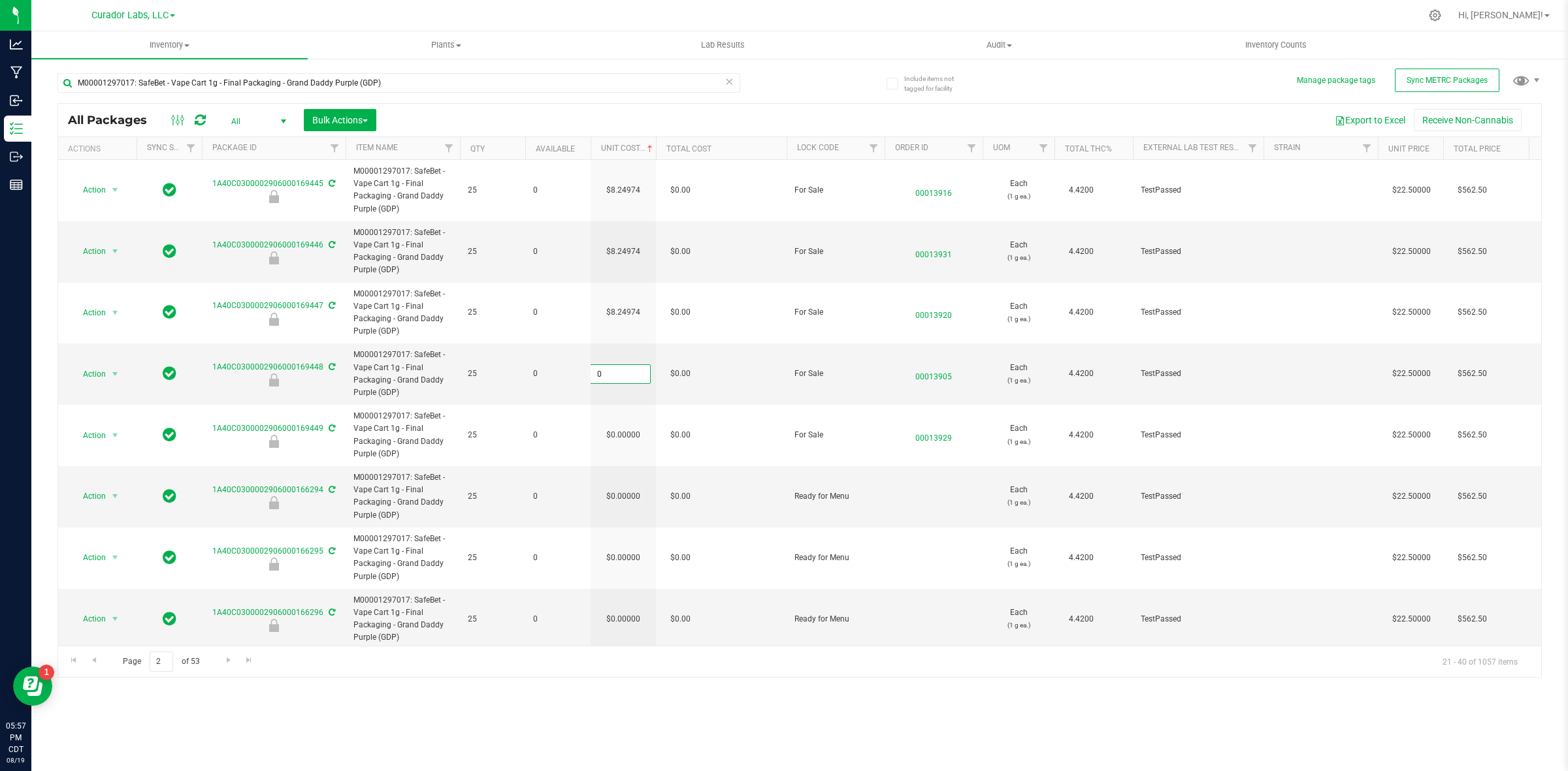
click at [618, 377] on input "0" at bounding box center [621, 374] width 60 height 19
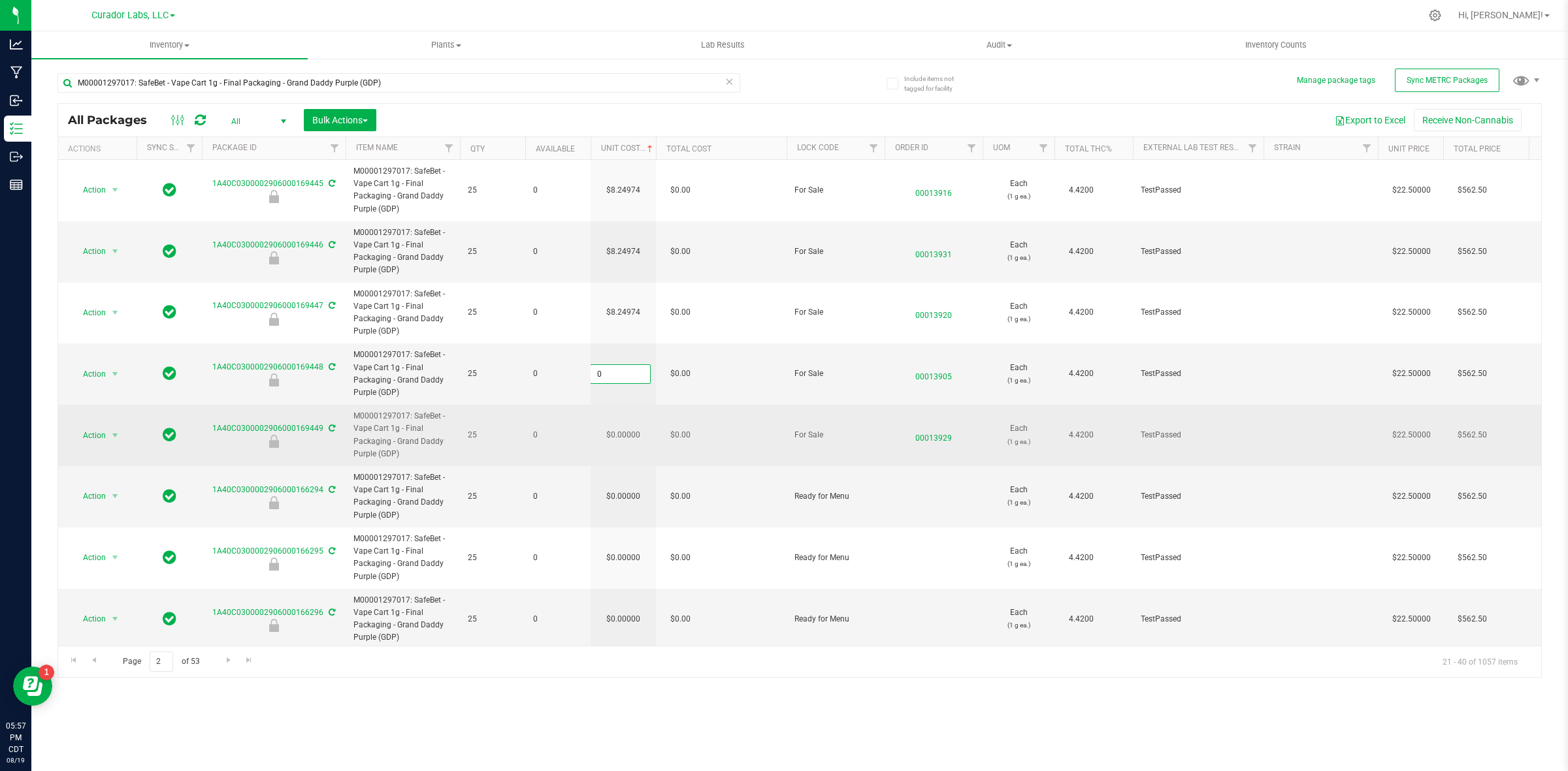
paste input "8.24974364464273"
type input "8.24974364464273"
click at [632, 424] on div "All Packages All Active Only Lab Samples Locked All External Internal Bulk Acti…" at bounding box center [800, 390] width 1484 height 575
click at [634, 432] on td "$0.00000" at bounding box center [624, 435] width 66 height 61
click at [634, 432] on span "0.00000 0" at bounding box center [620, 435] width 60 height 19
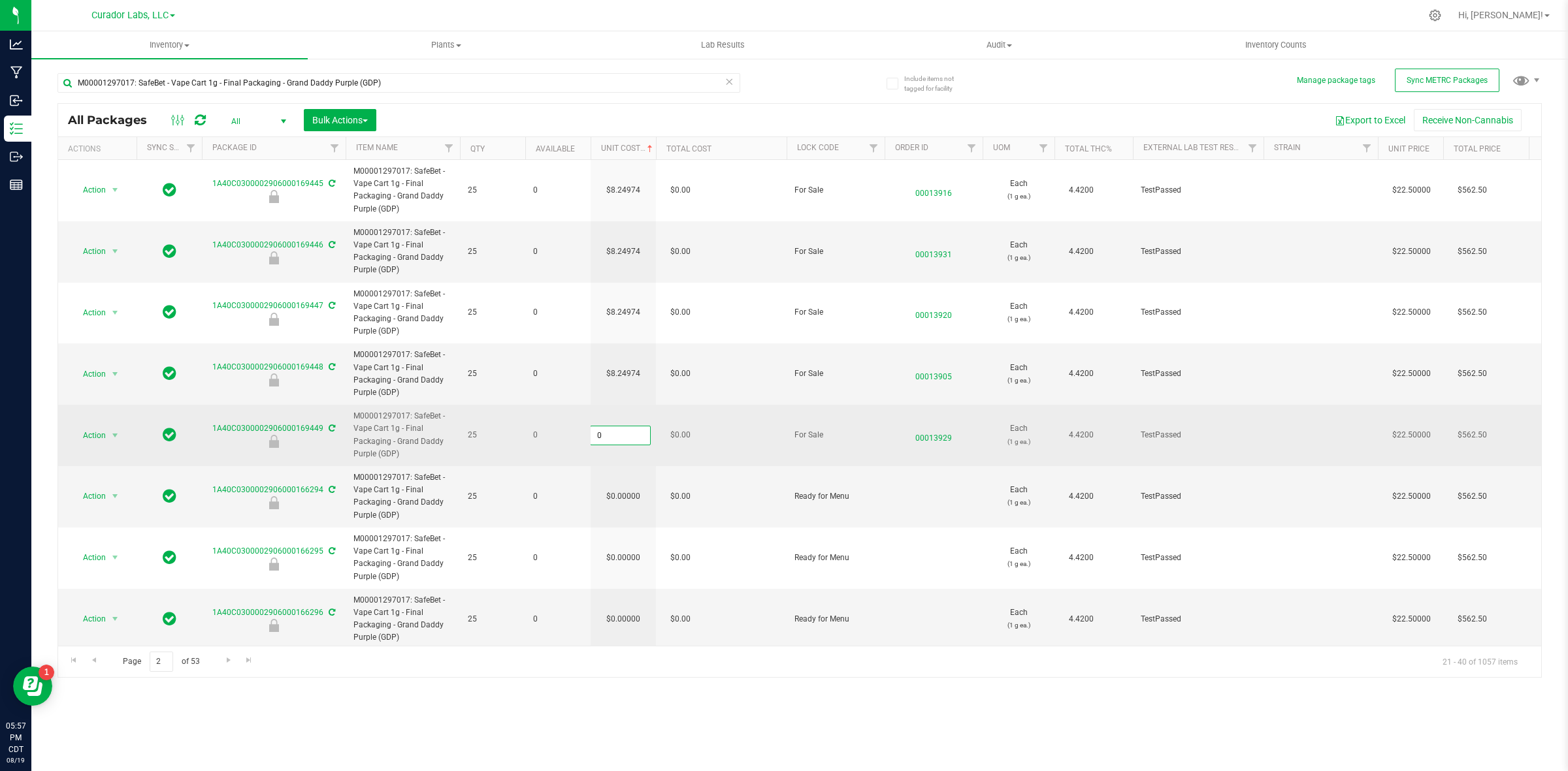
click at [634, 432] on input "0" at bounding box center [621, 435] width 60 height 19
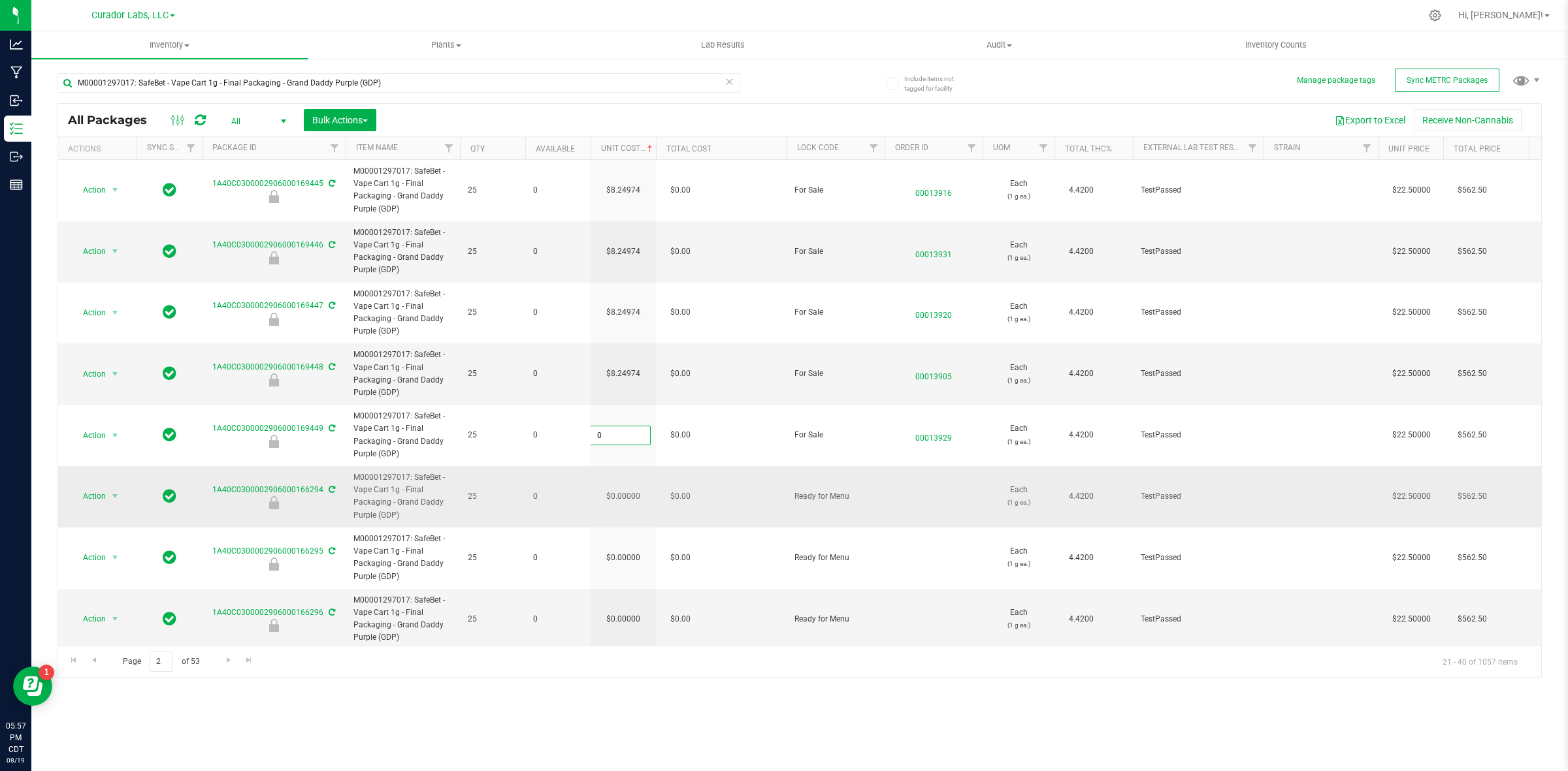
paste input "8.24974364464273"
type input "8.24974364464273"
click at [634, 502] on div "All Packages All Active Only Lab Samples Locked All External Internal Bulk Acti…" at bounding box center [800, 390] width 1484 height 575
click at [634, 502] on td "$0.00000" at bounding box center [624, 497] width 66 height 61
click at [634, 502] on input "0" at bounding box center [621, 496] width 60 height 19
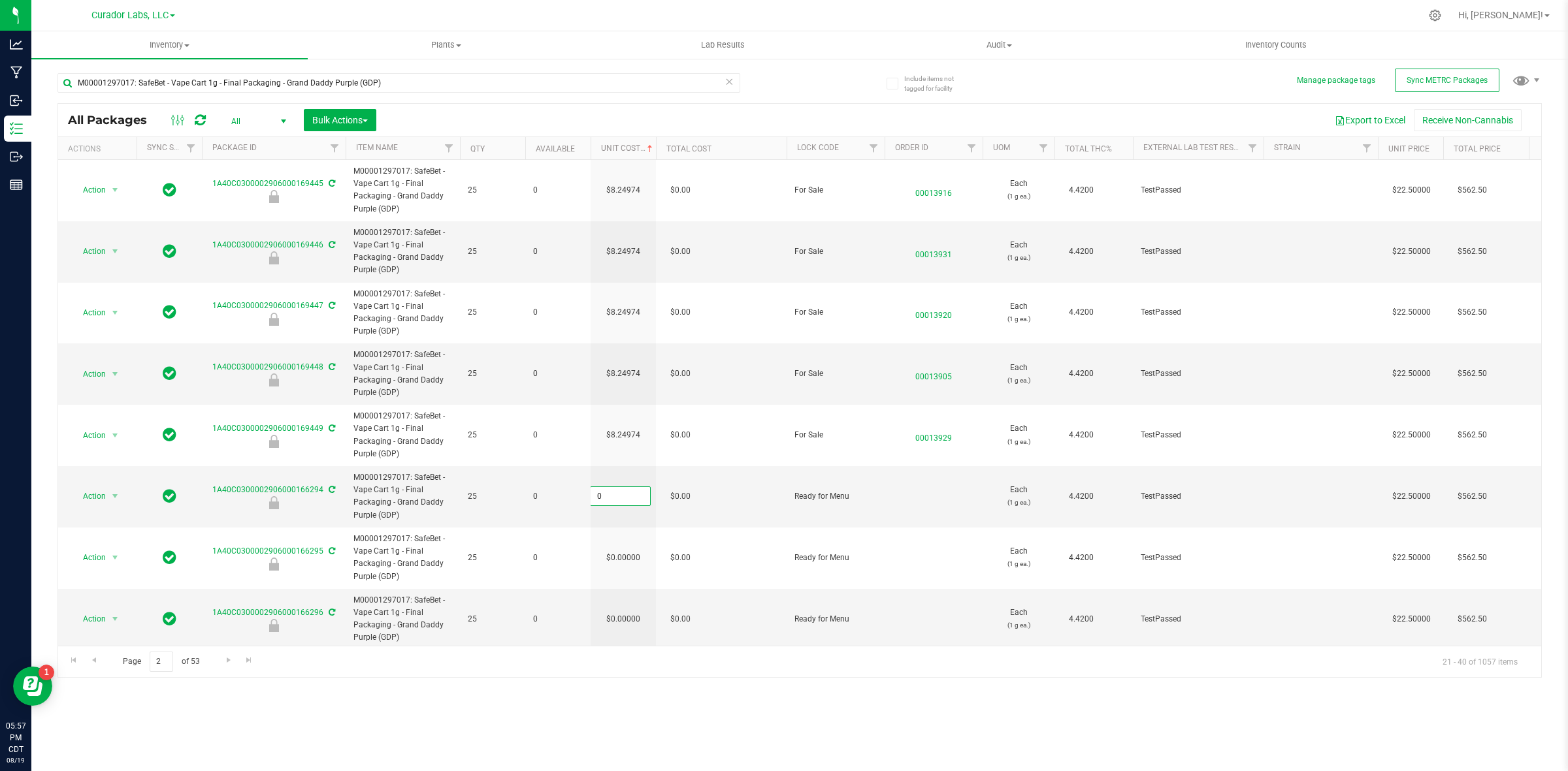
click at [634, 502] on input "0" at bounding box center [621, 496] width 60 height 19
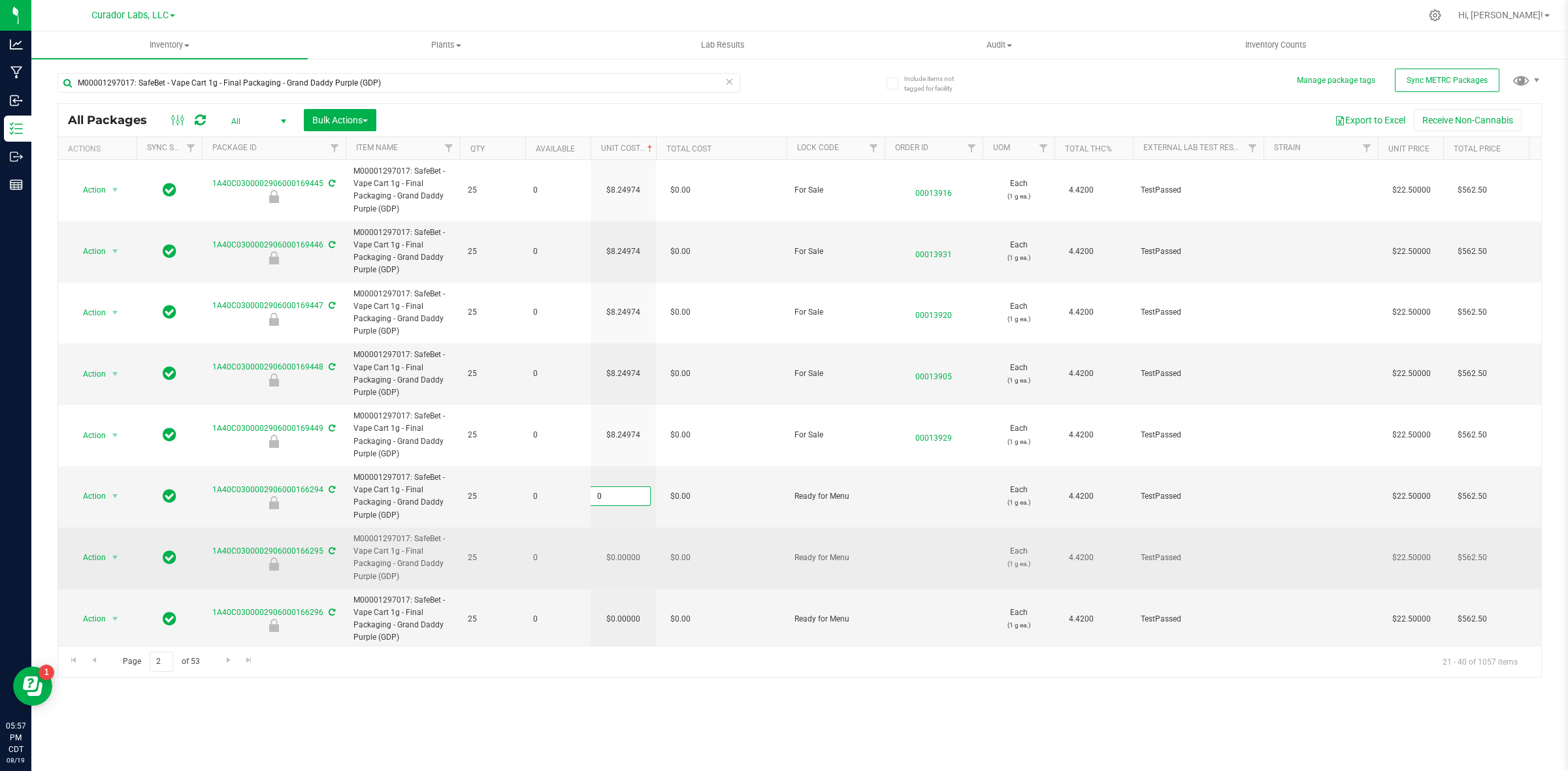
type input "8.24974364464273"
click at [641, 544] on div "All Packages All Active Only Lab Samples Locked All External Internal Bulk Acti…" at bounding box center [800, 390] width 1484 height 575
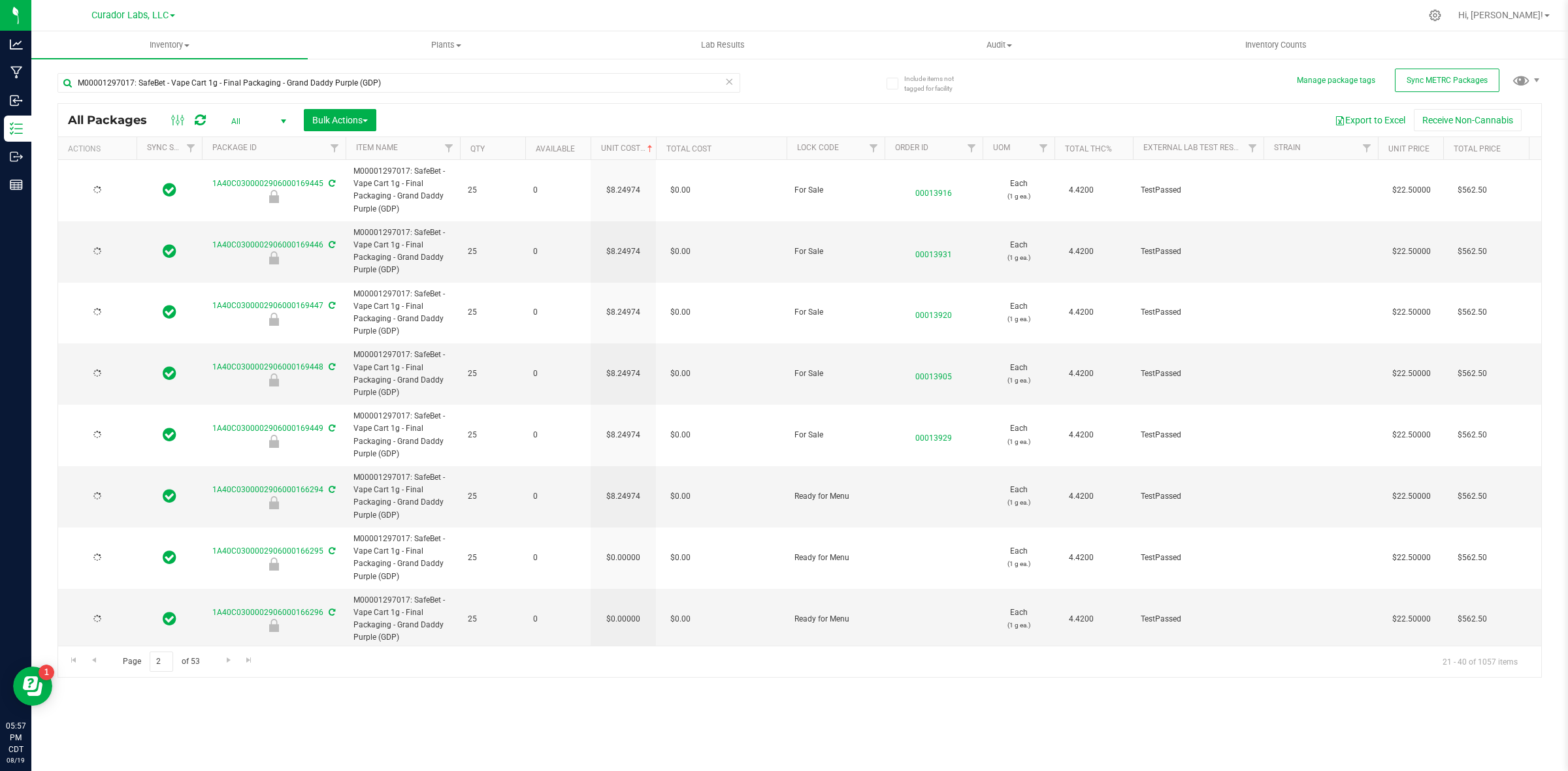
click at [638, 552] on td "$0.00000" at bounding box center [624, 558] width 66 height 61
type input "[DATE]"
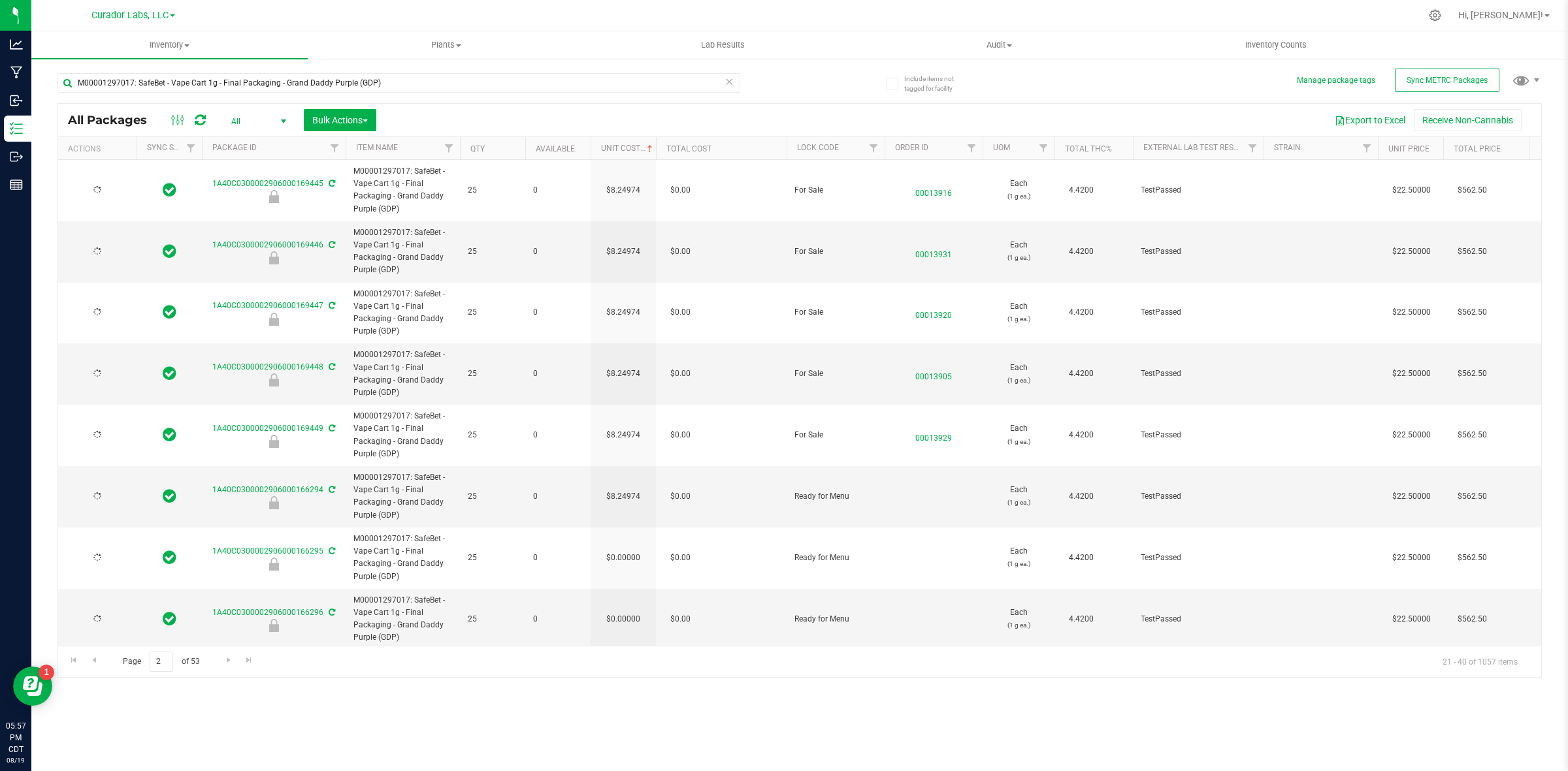
type input "[DATE]"
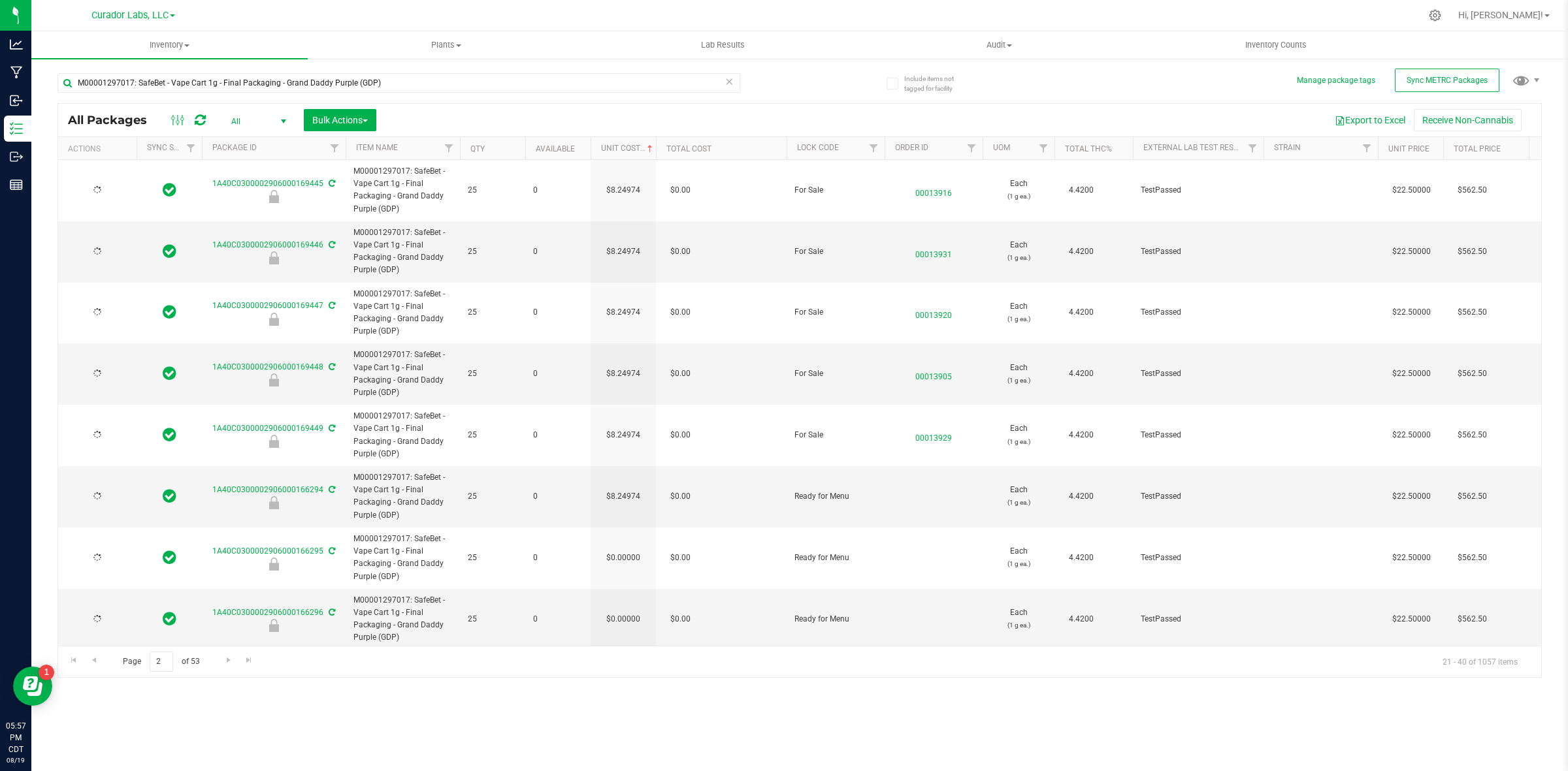
type input "[DATE]"
click at [638, 552] on input "0" at bounding box center [621, 558] width 60 height 19
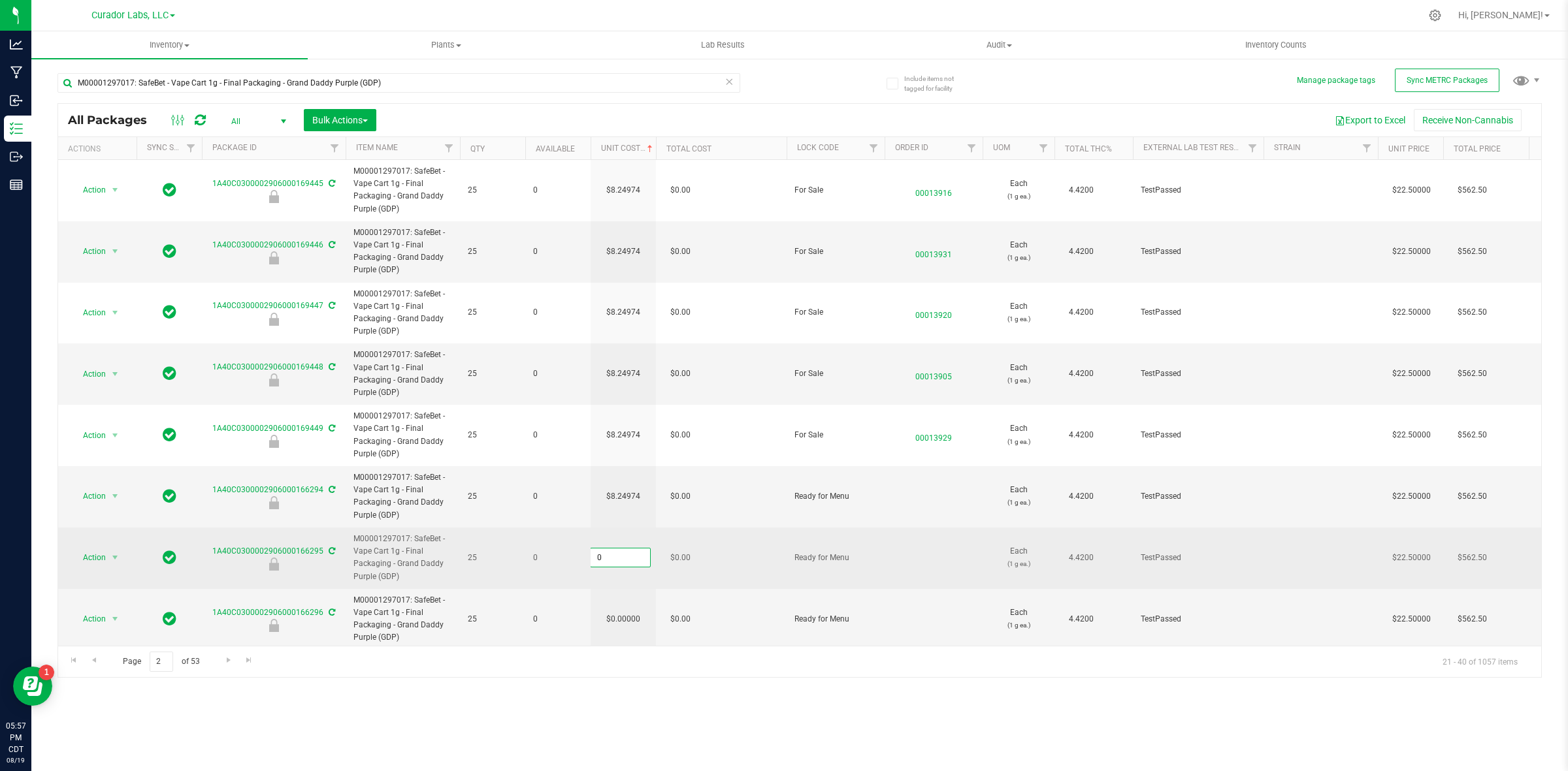
type input "8.24974364464273"
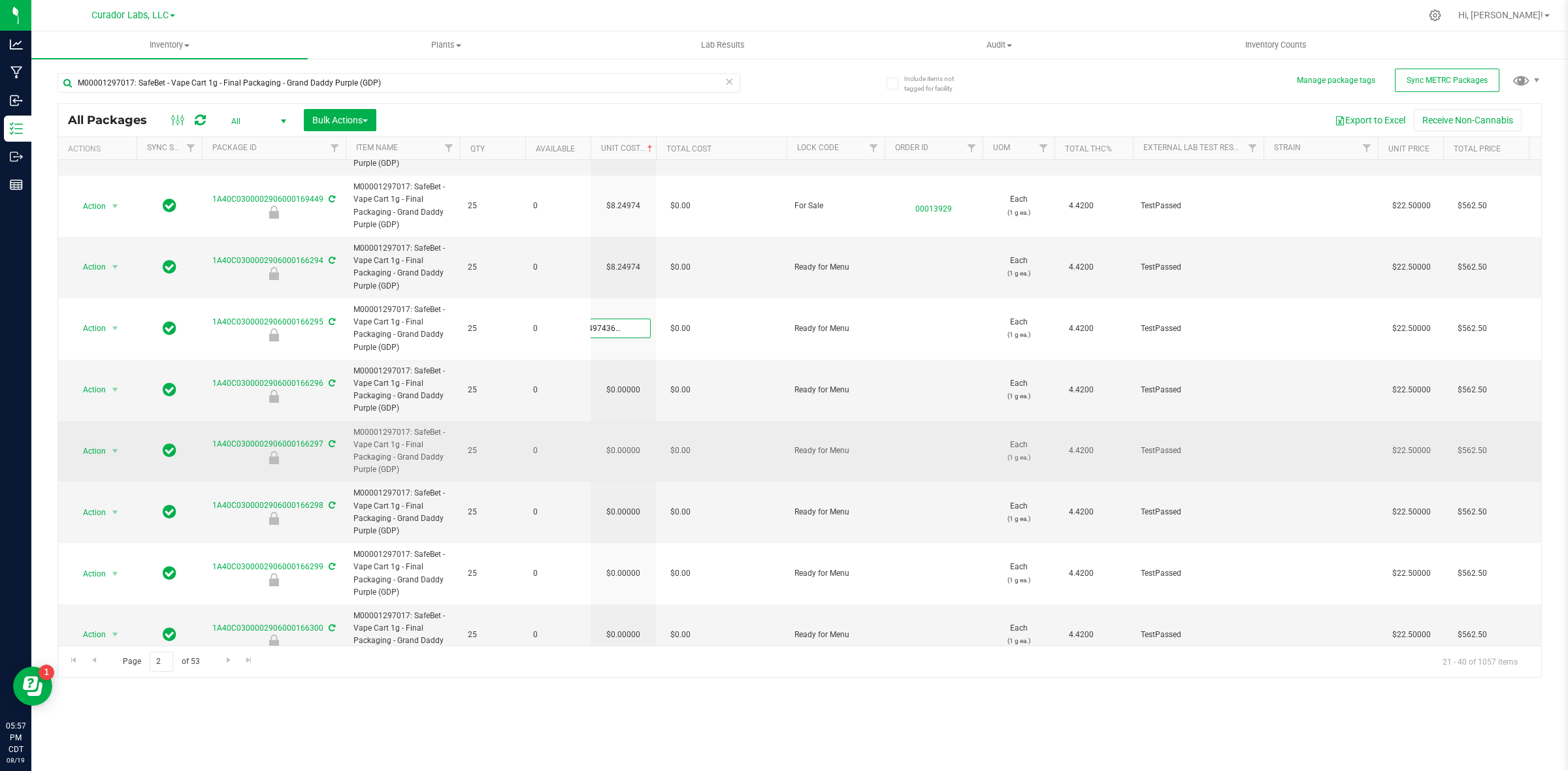
scroll to position [245, 0]
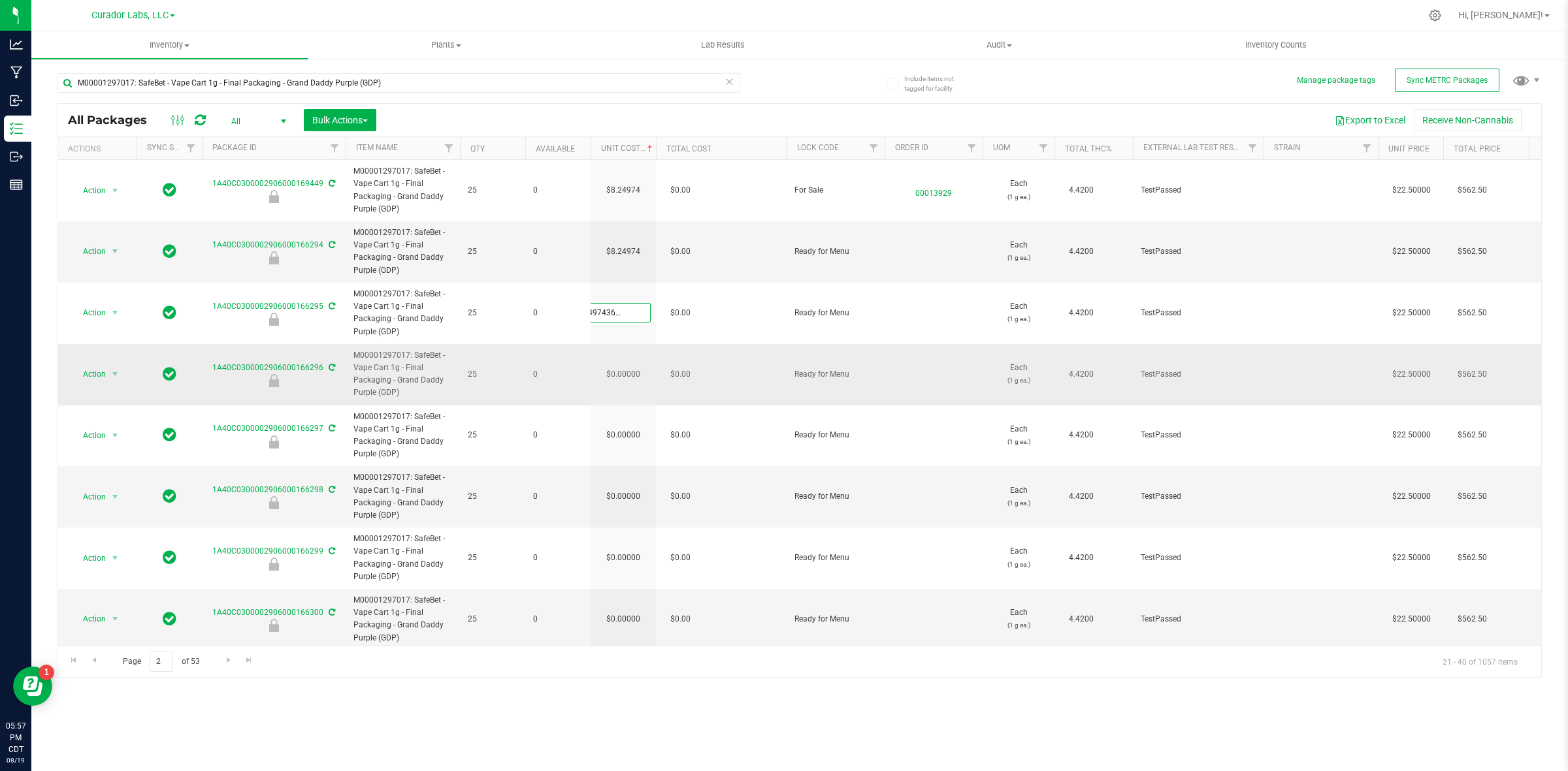
click at [631, 368] on div "All Packages All Active Only Lab Samples Locked All External Internal Bulk Acti…" at bounding box center [800, 390] width 1484 height 575
click at [631, 370] on td "$0.00000" at bounding box center [624, 375] width 66 height 61
type input "[DATE]"
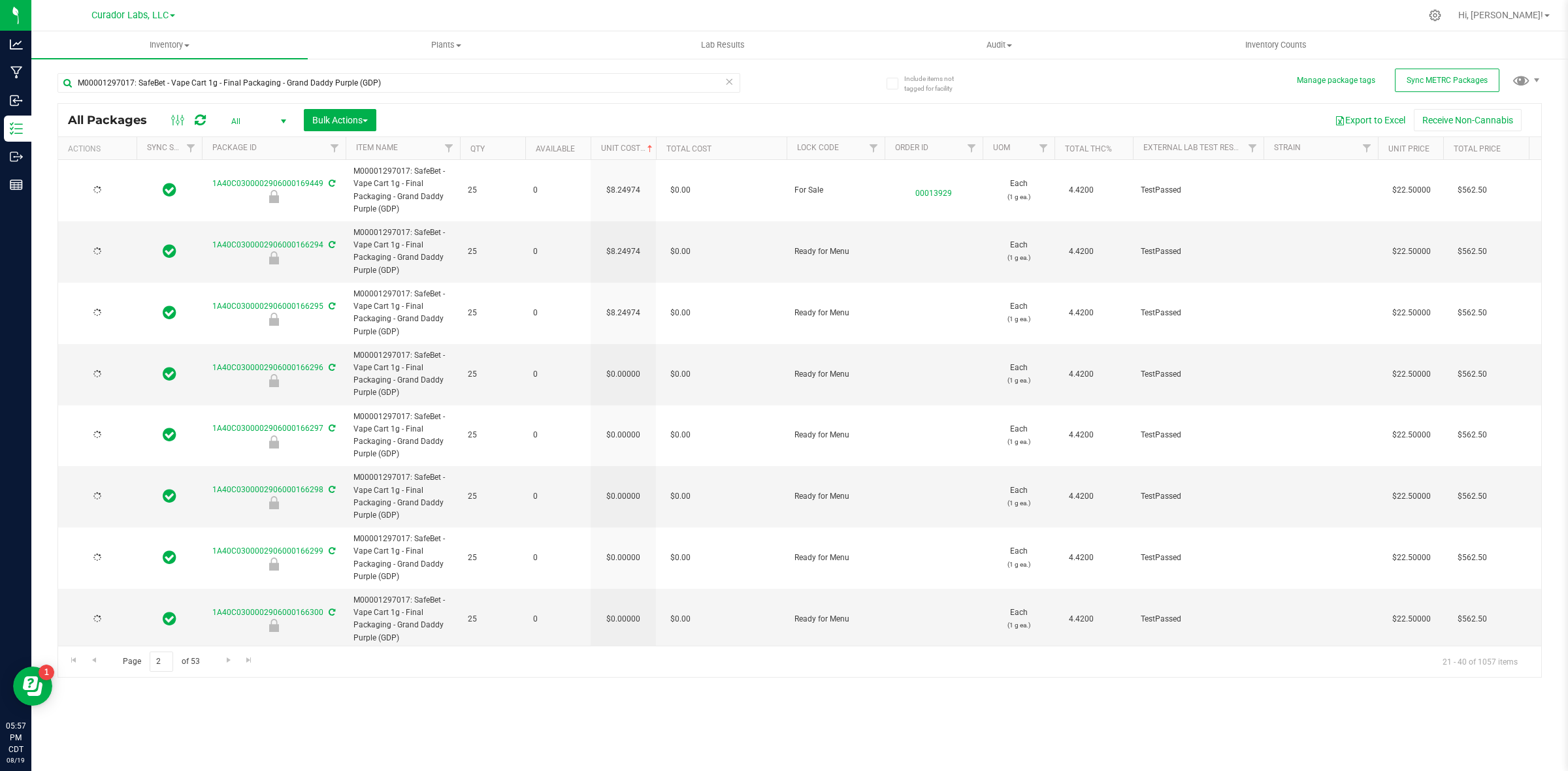
type input "[DATE]"
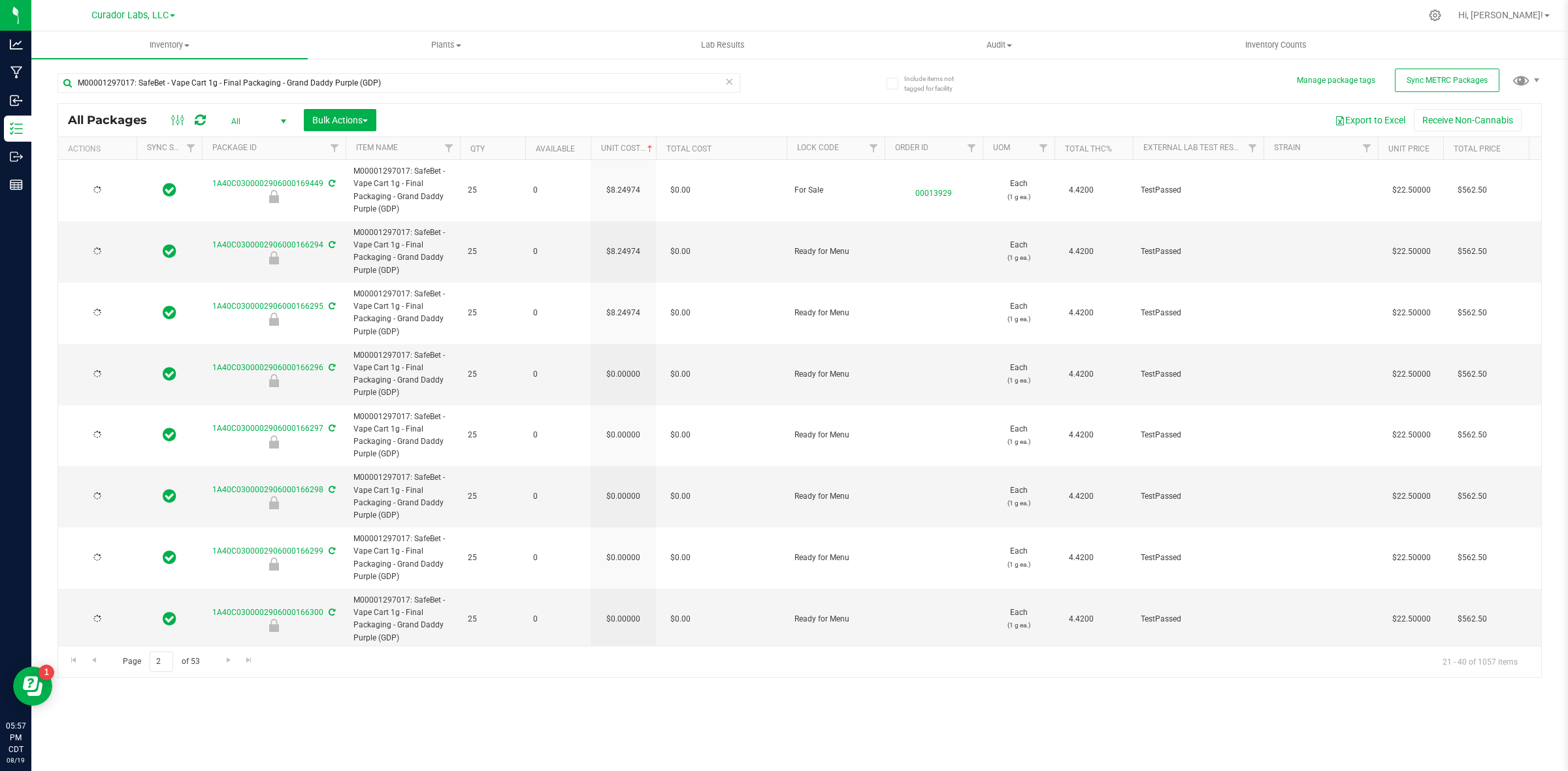
type input "[DATE]"
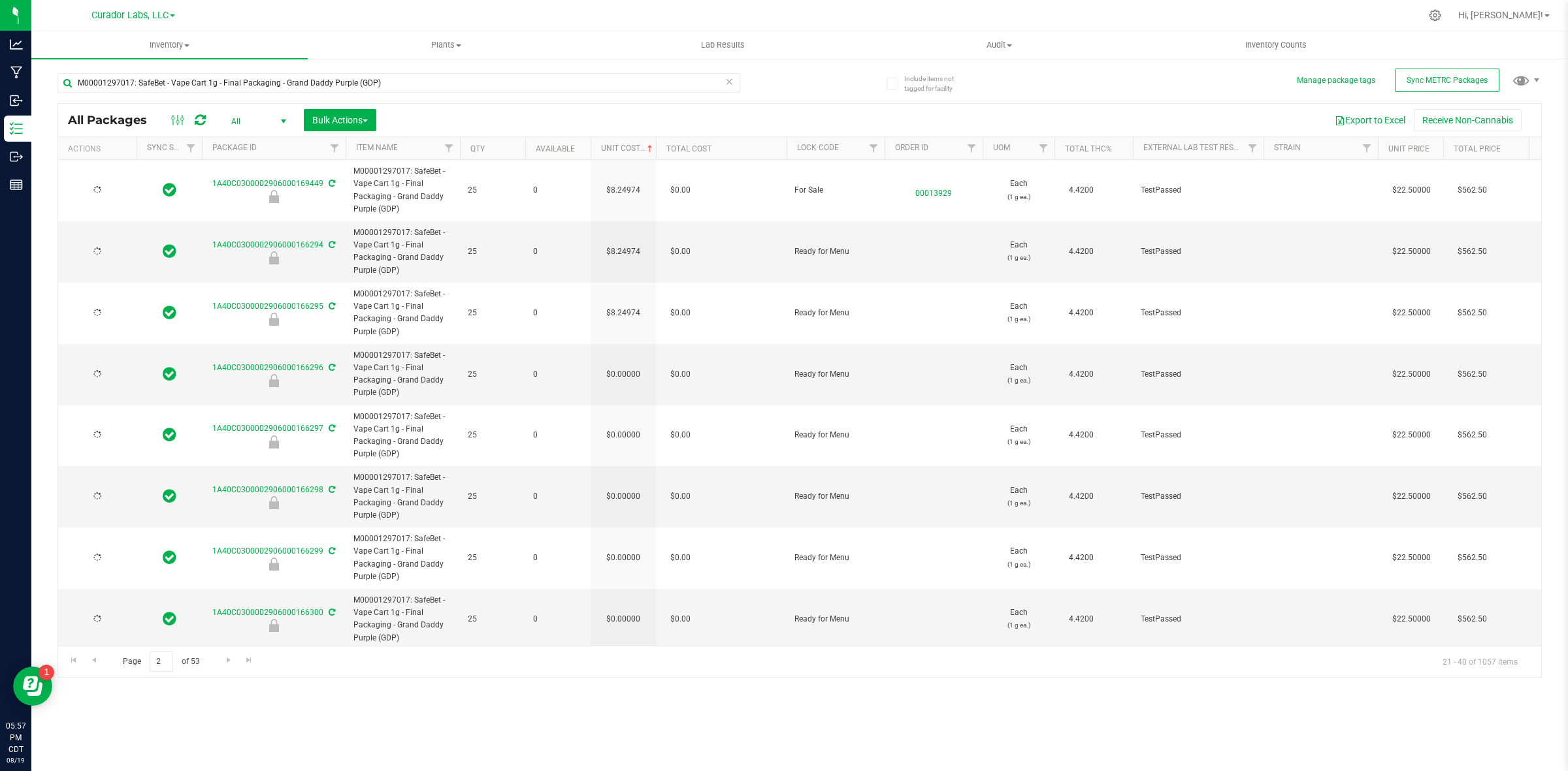
type input "[DATE]"
click at [631, 370] on input "0" at bounding box center [621, 374] width 60 height 19
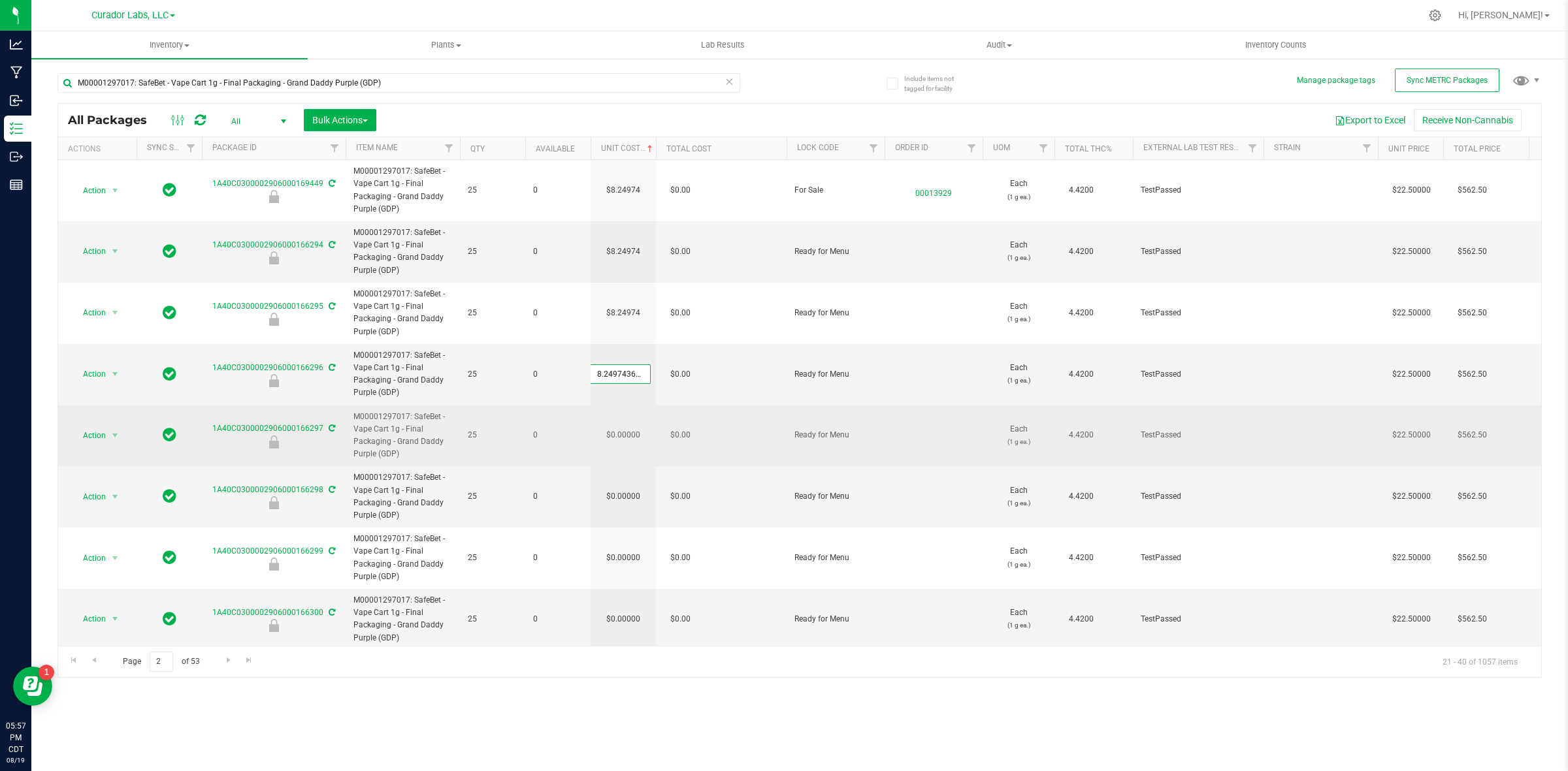
scroll to position [0, 20]
click at [624, 426] on div "All Packages All Active Only Lab Samples Locked All External Internal Bulk Acti…" at bounding box center [800, 390] width 1484 height 575
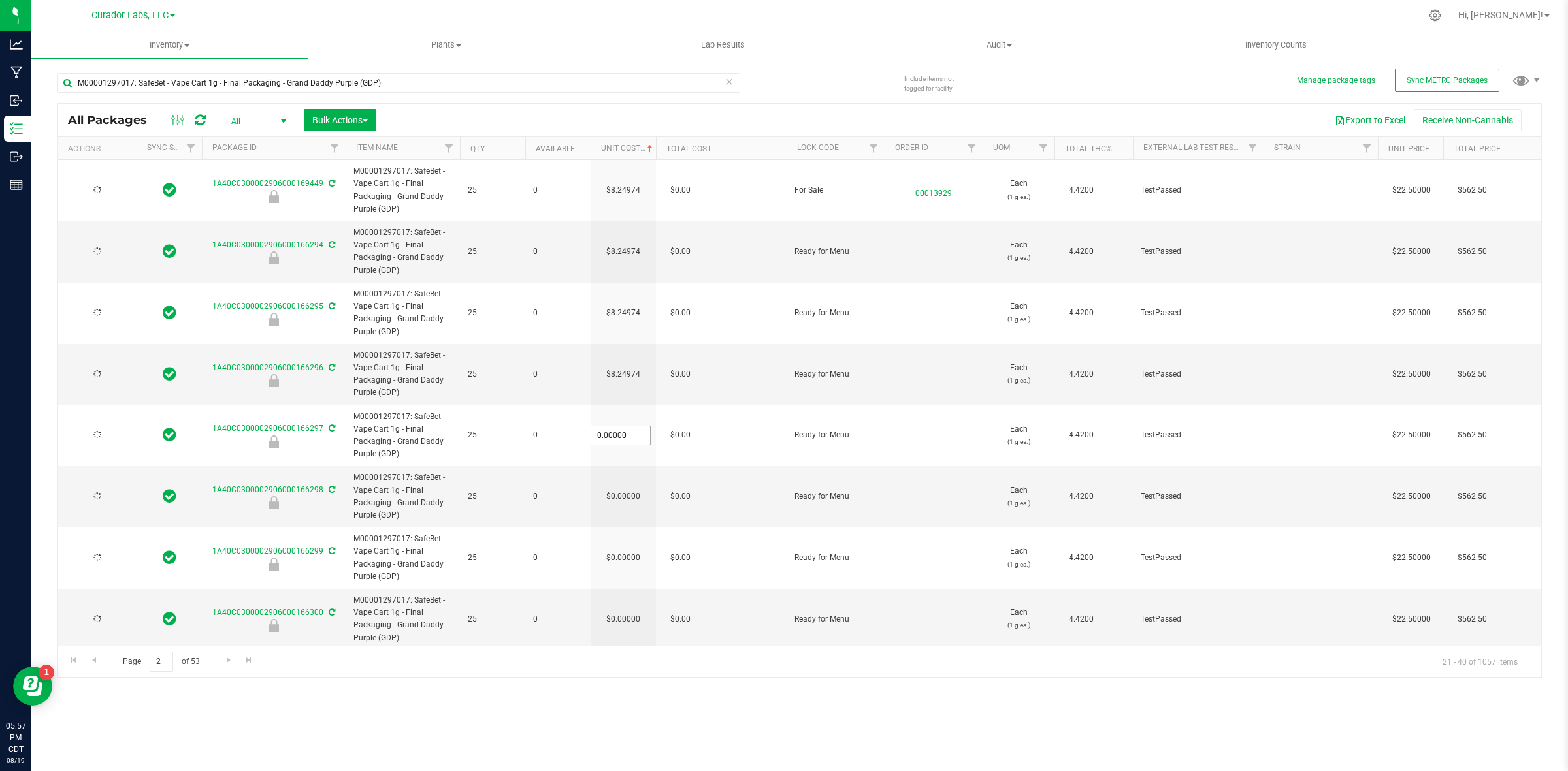
click at [629, 435] on input "0.00000" at bounding box center [621, 435] width 60 height 19
click at [629, 435] on input "0" at bounding box center [621, 435] width 60 height 19
paste input "8.24974364464273"
click at [624, 501] on div "All Packages All Active Only Lab Samples Locked All External Internal Bulk Acti…" at bounding box center [800, 390] width 1484 height 575
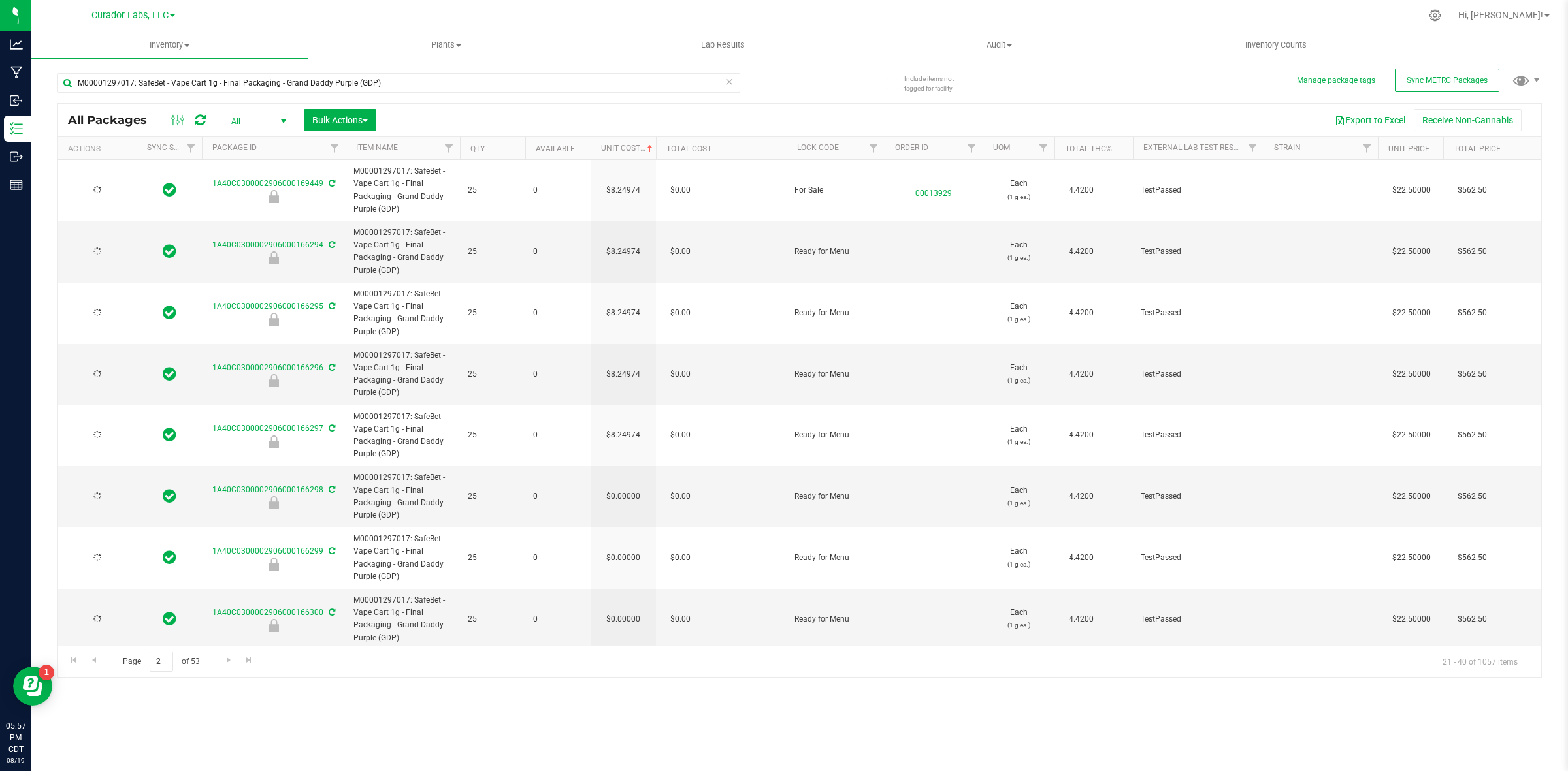
click at [624, 501] on td "$0.00000" at bounding box center [624, 497] width 66 height 61
click at [624, 501] on input "0" at bounding box center [621, 497] width 60 height 19
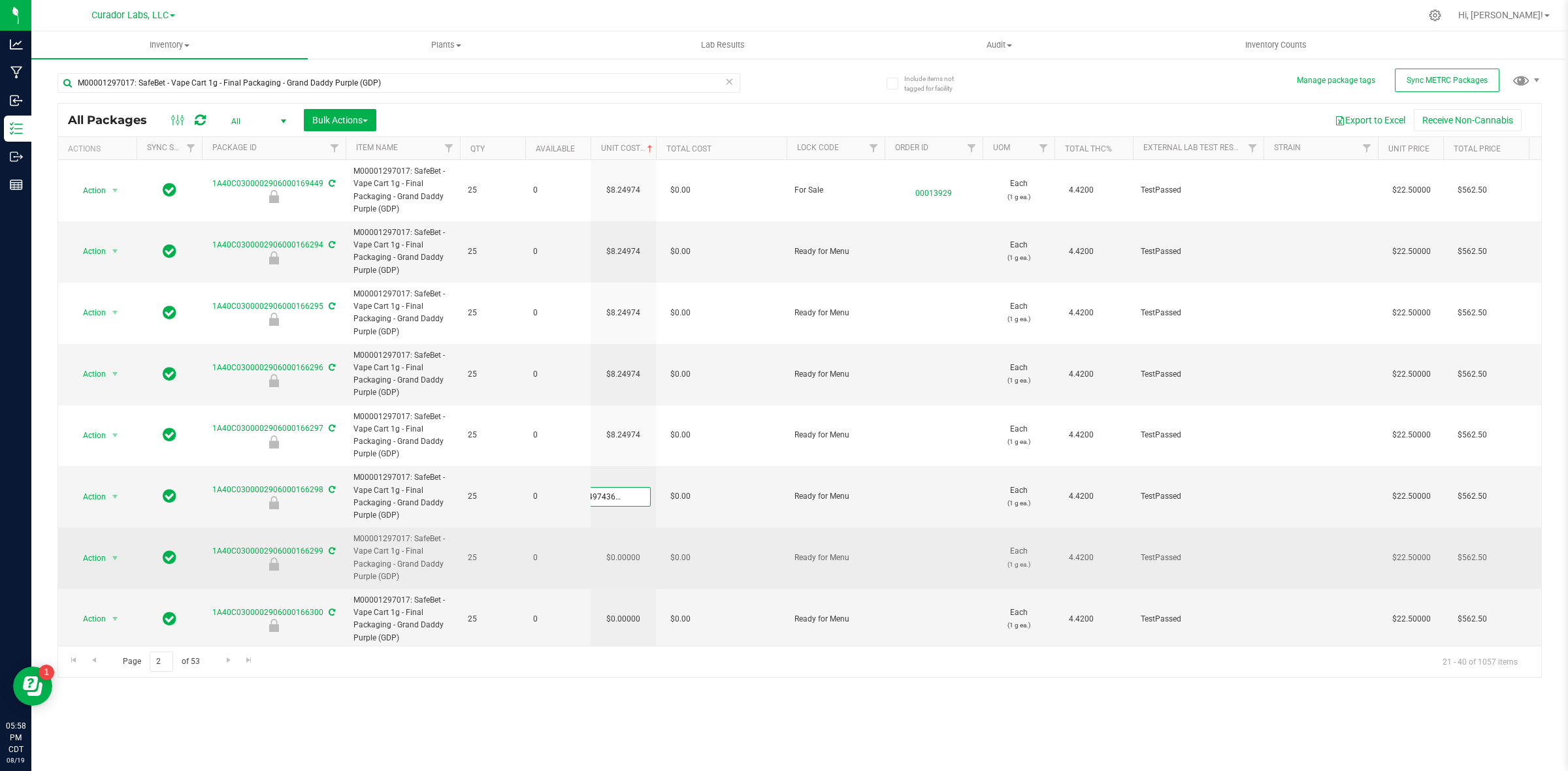
click at [632, 545] on div "All Packages All Active Only Lab Samples Locked All External Internal Bulk Acti…" at bounding box center [800, 390] width 1484 height 575
click at [629, 556] on td "$0.00000" at bounding box center [624, 558] width 66 height 61
click at [629, 556] on input "0" at bounding box center [621, 558] width 60 height 19
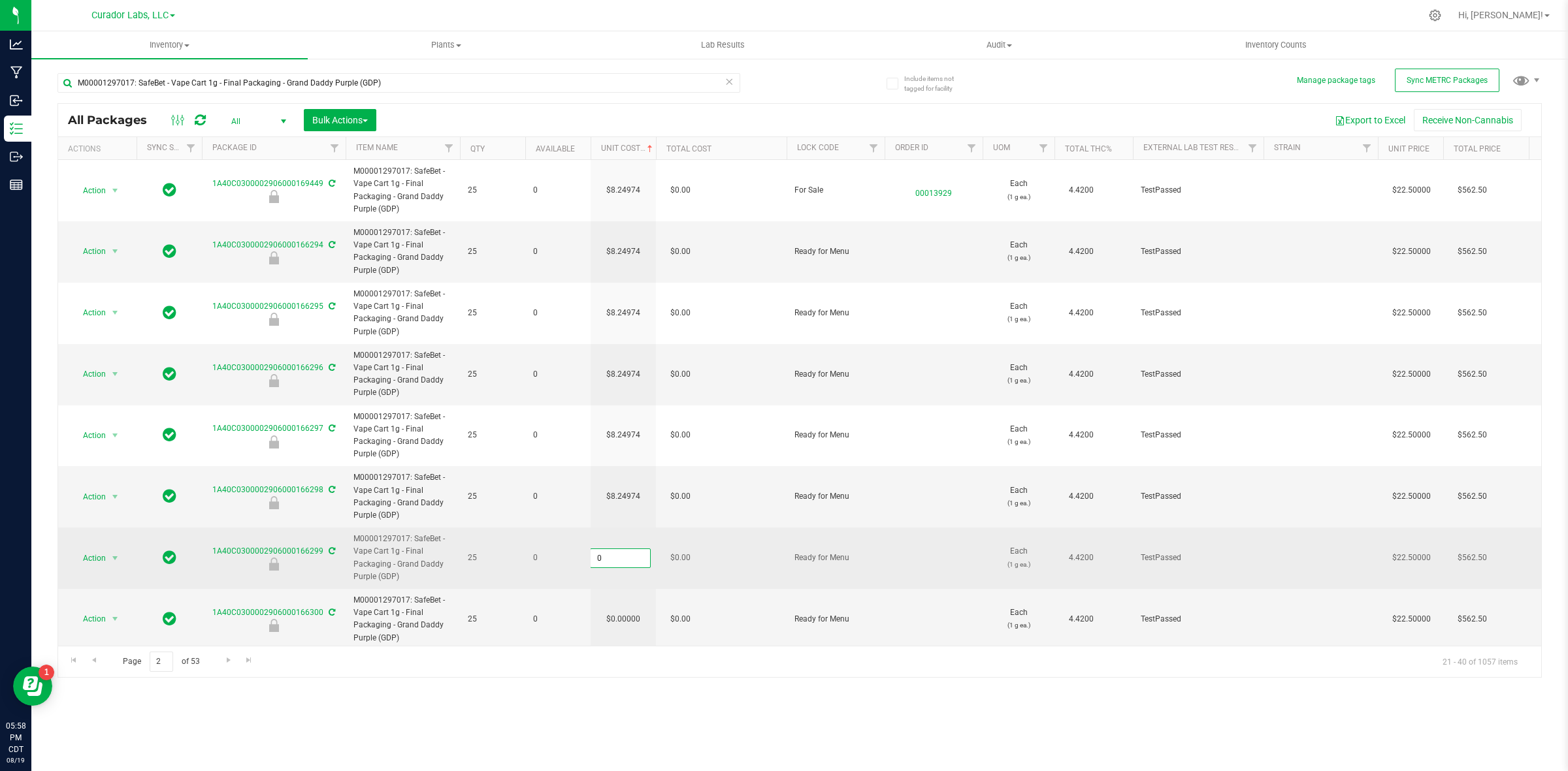
click at [629, 558] on input "0" at bounding box center [621, 558] width 60 height 19
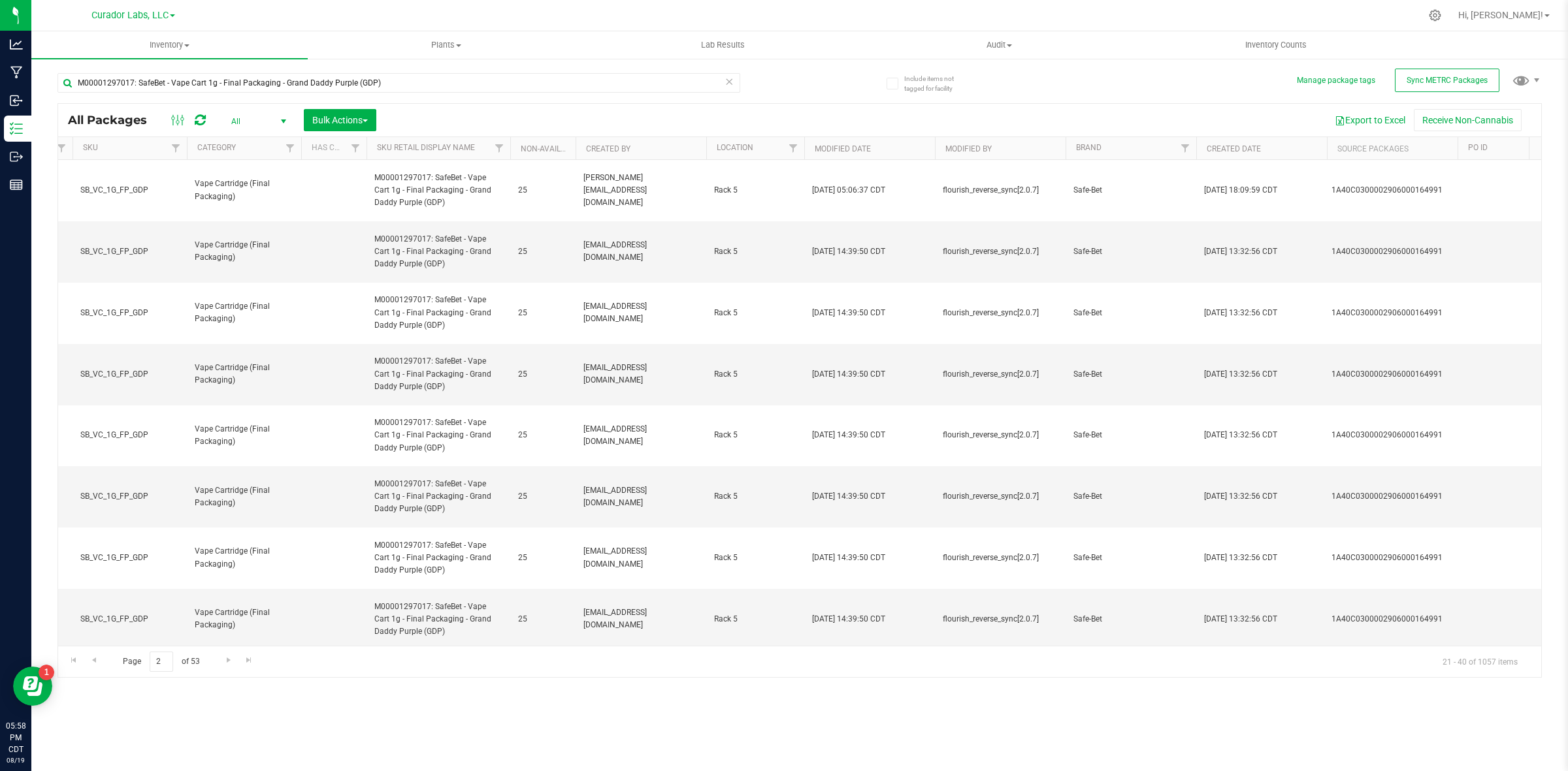
scroll to position [0, 0]
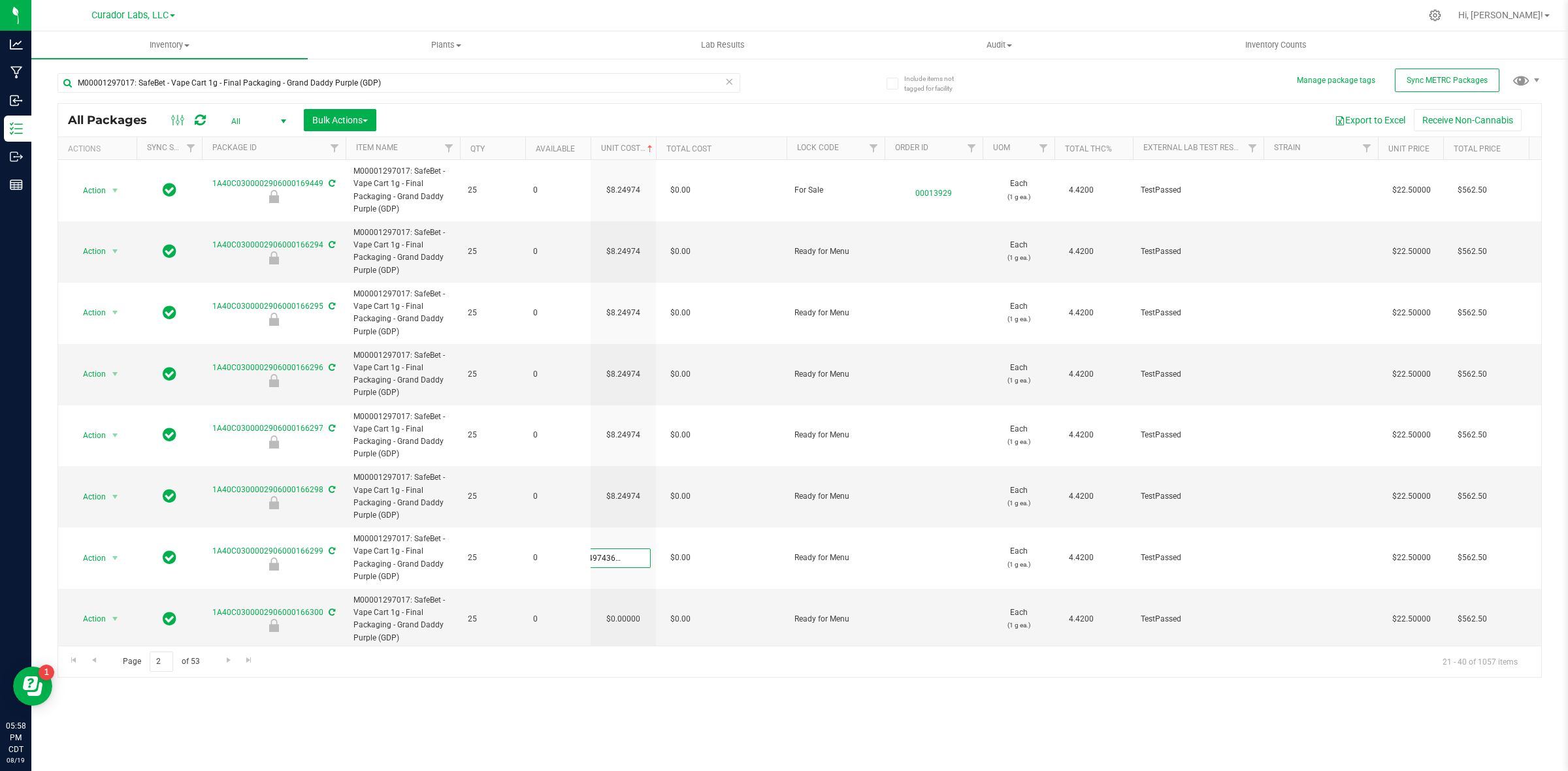
click at [622, 671] on div "All Packages All Active Only Lab Samples Locked All External Internal Bulk Acti…" at bounding box center [800, 390] width 1484 height 575
click at [621, 618] on input "0" at bounding box center [621, 619] width 60 height 19
paste input "8.24974364464273"
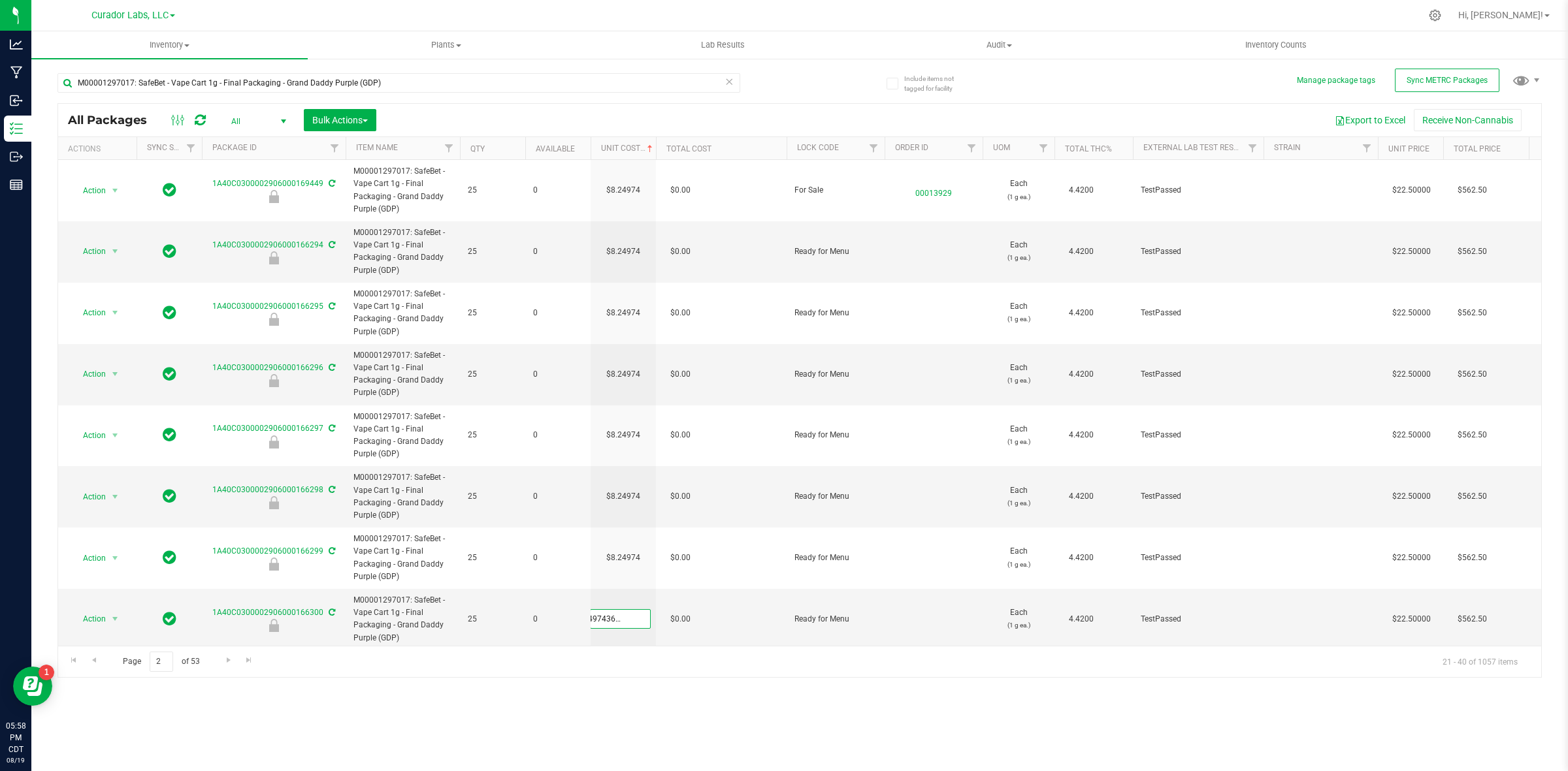
click at [624, 663] on div "All Packages All Active Only Lab Samples Locked All External Internal Bulk Acti…" at bounding box center [800, 390] width 1484 height 575
click at [201, 119] on icon at bounding box center [200, 120] width 11 height 13
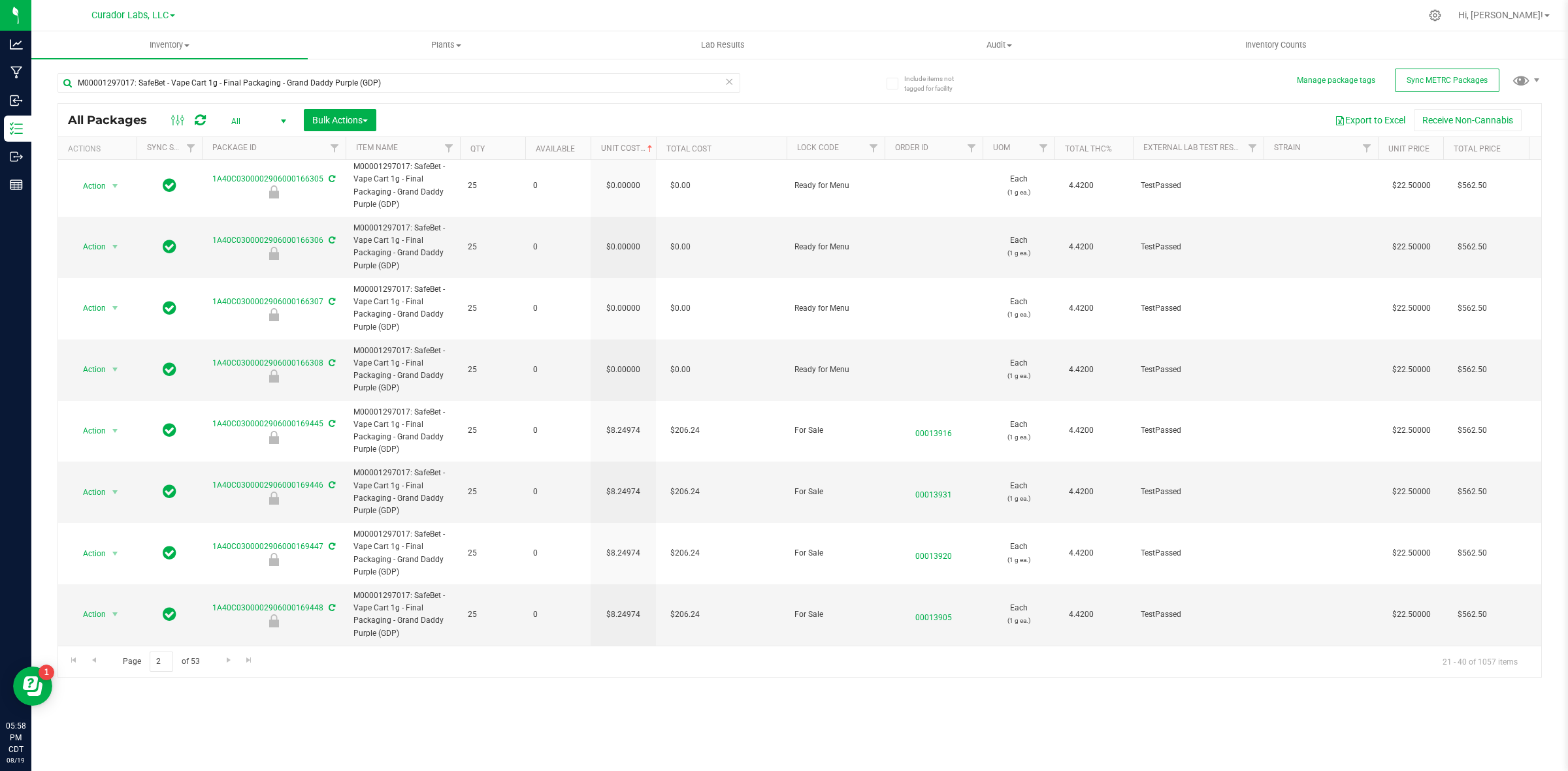
scroll to position [100, 0]
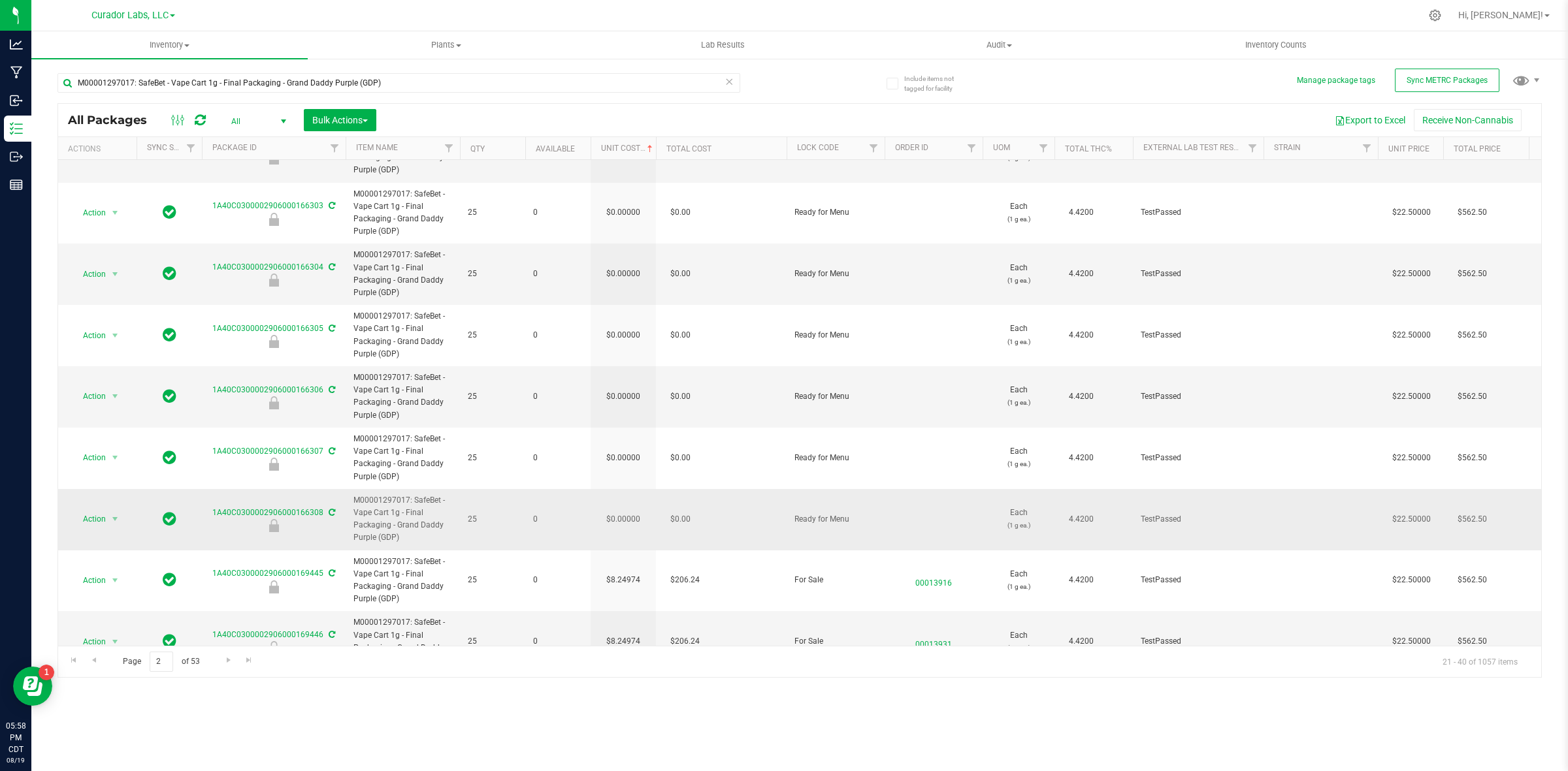
click at [632, 523] on td "$0.00000" at bounding box center [624, 520] width 66 height 61
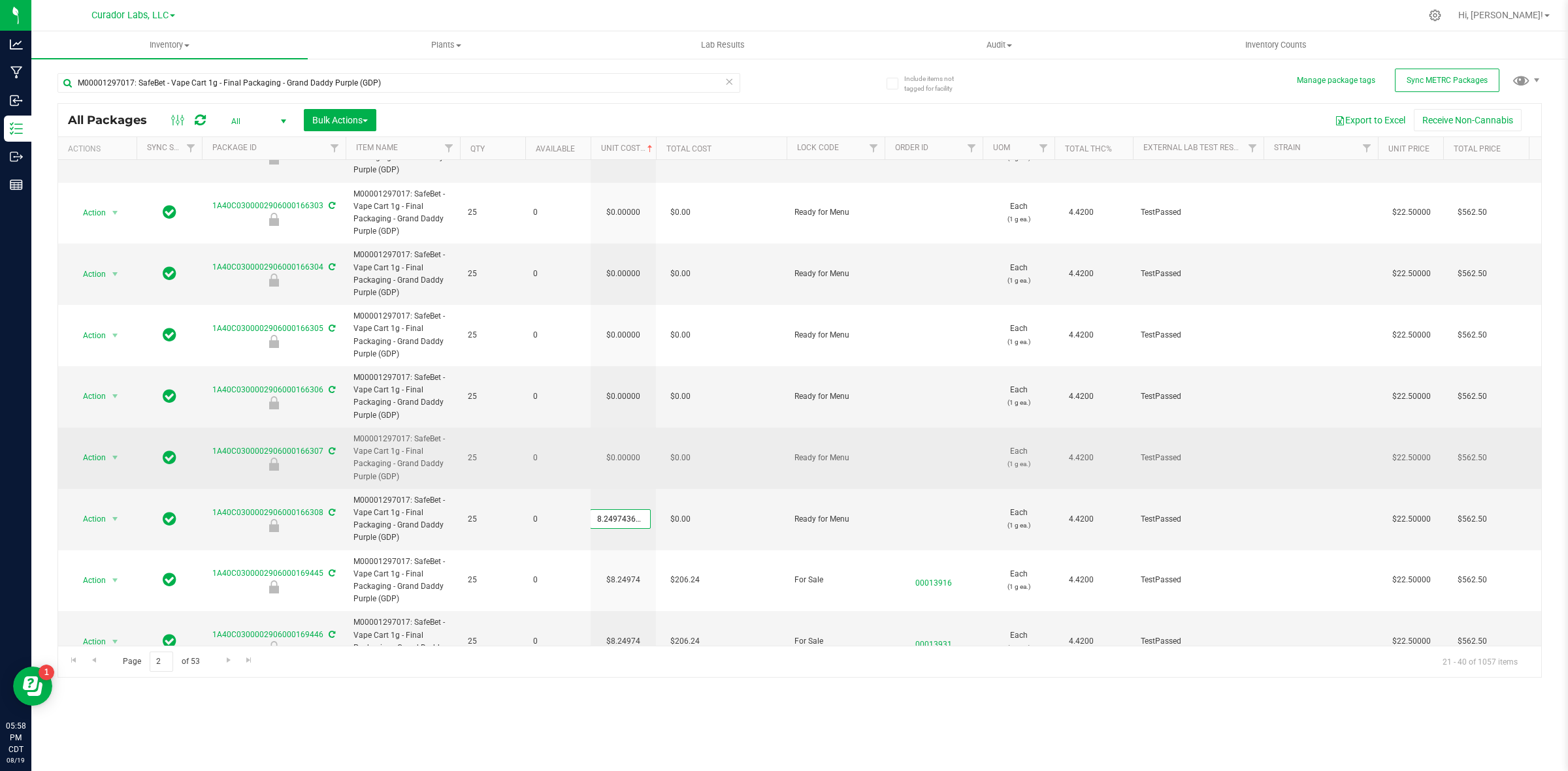
scroll to position [0, 20]
click at [629, 449] on div "All Packages All Active Only Lab Samples Locked All External Internal Bulk Acti…" at bounding box center [800, 390] width 1484 height 575
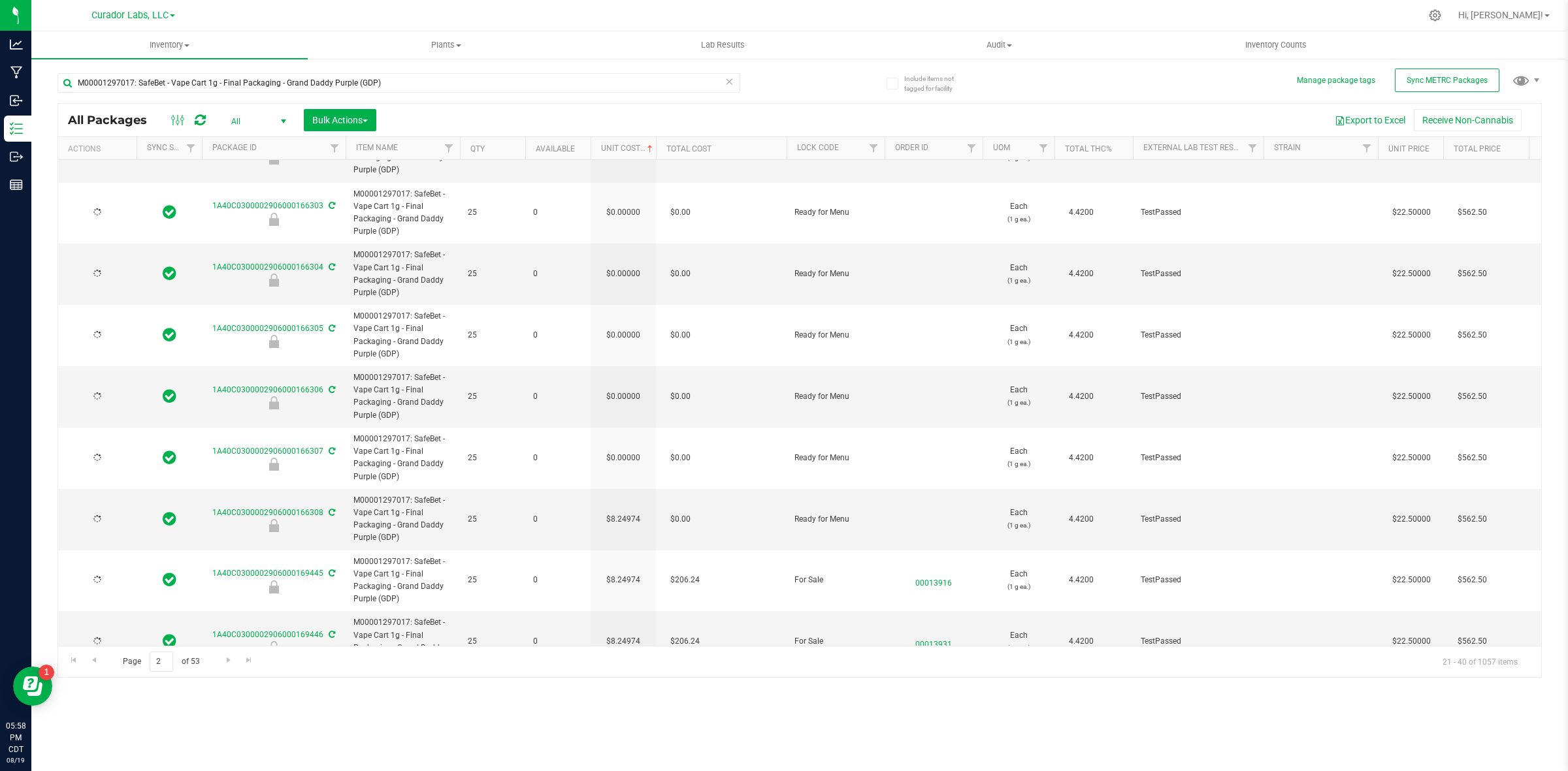
click at [629, 452] on td "$0.00000" at bounding box center [624, 459] width 66 height 61
click at [629, 452] on input "0" at bounding box center [621, 458] width 60 height 19
click at [624, 403] on div "All Packages All Active Only Lab Samples Locked All External Internal Bulk Acti…" at bounding box center [800, 390] width 1484 height 575
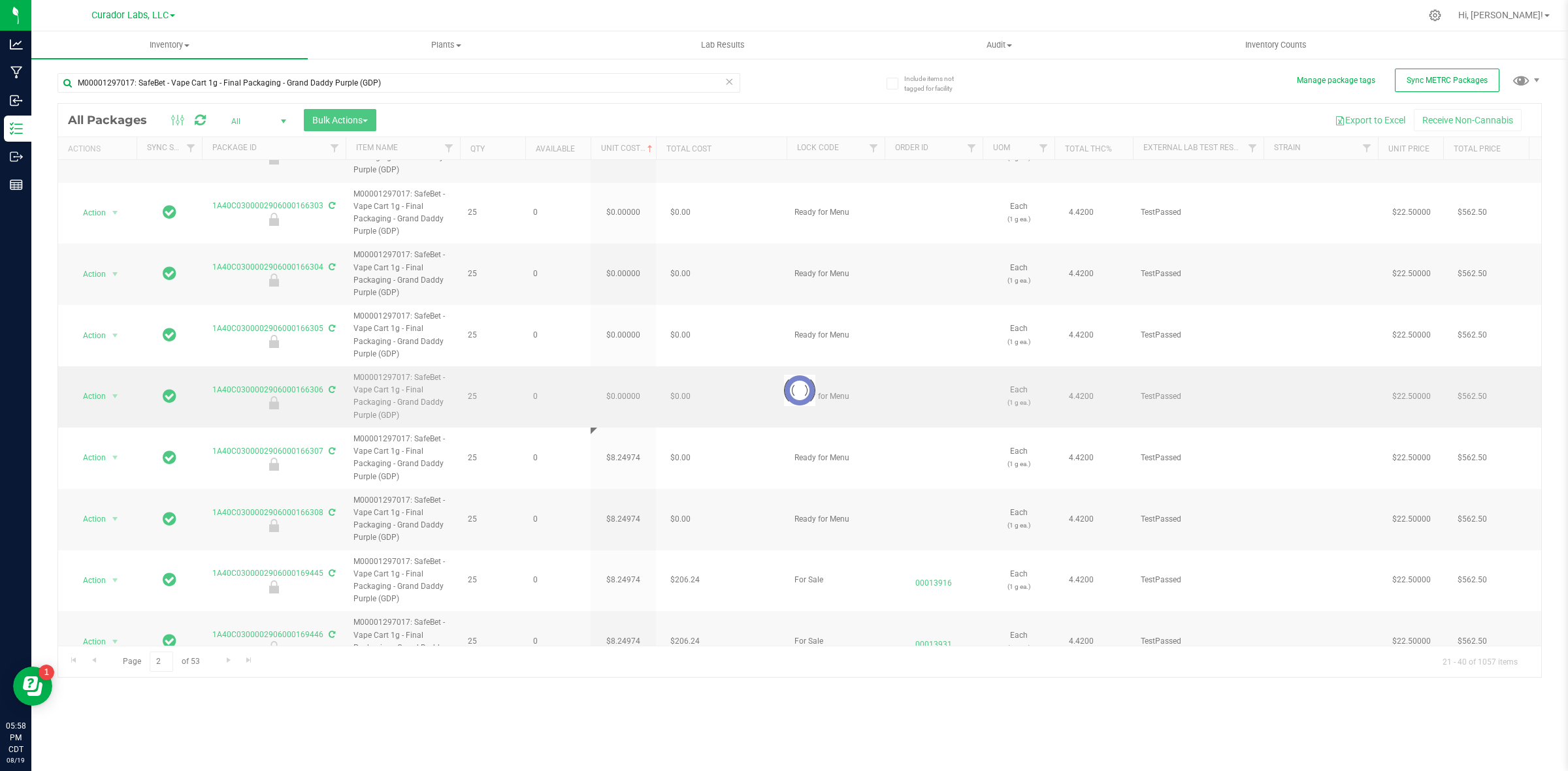
click at [624, 403] on div at bounding box center [800, 390] width 1483 height 573
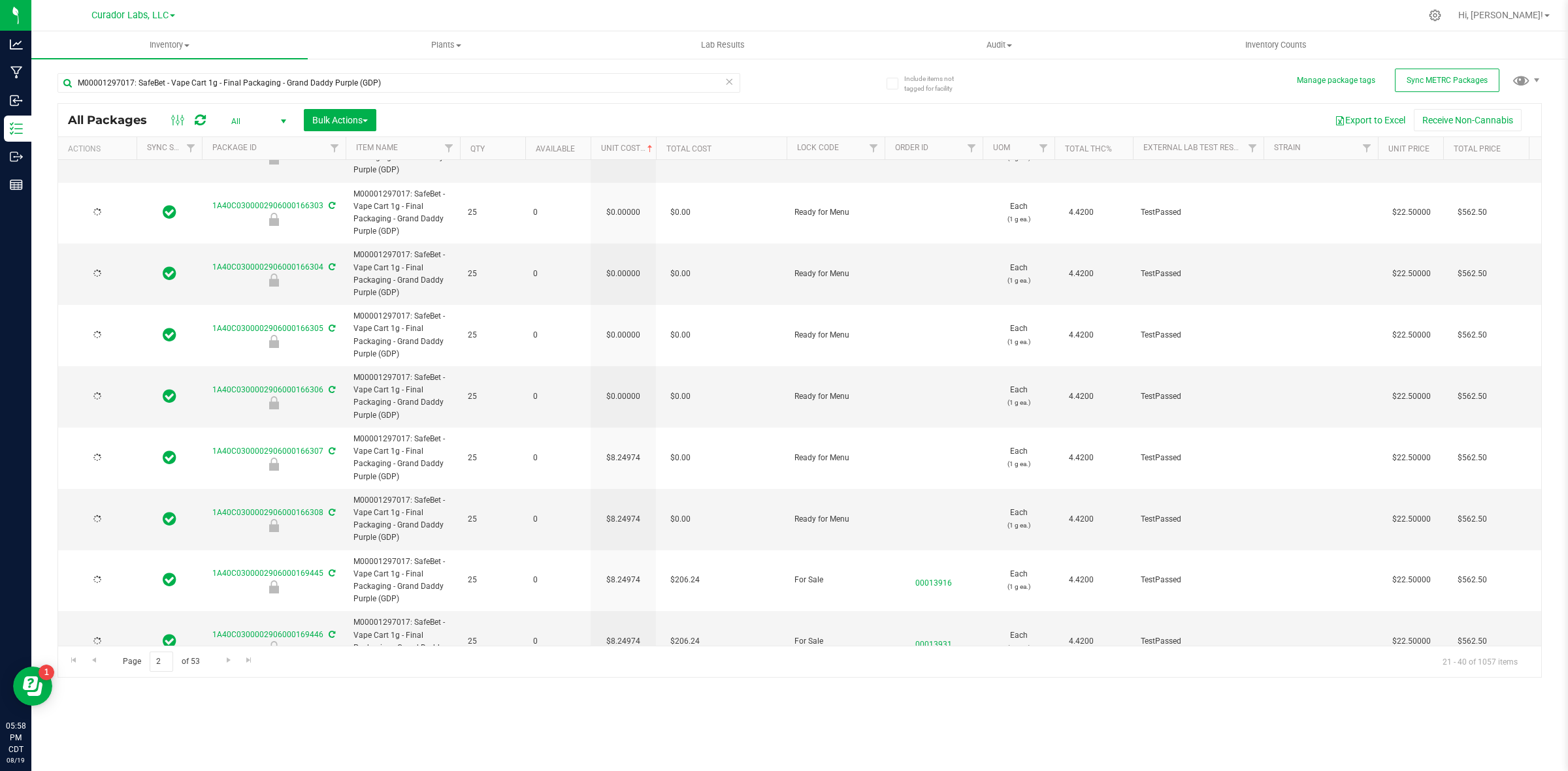
click at [624, 403] on td "$0.00000" at bounding box center [624, 397] width 66 height 61
click at [624, 403] on input "0.00000" at bounding box center [621, 396] width 60 height 19
click at [624, 403] on input "0" at bounding box center [621, 396] width 60 height 19
paste input "8.24974364464273"
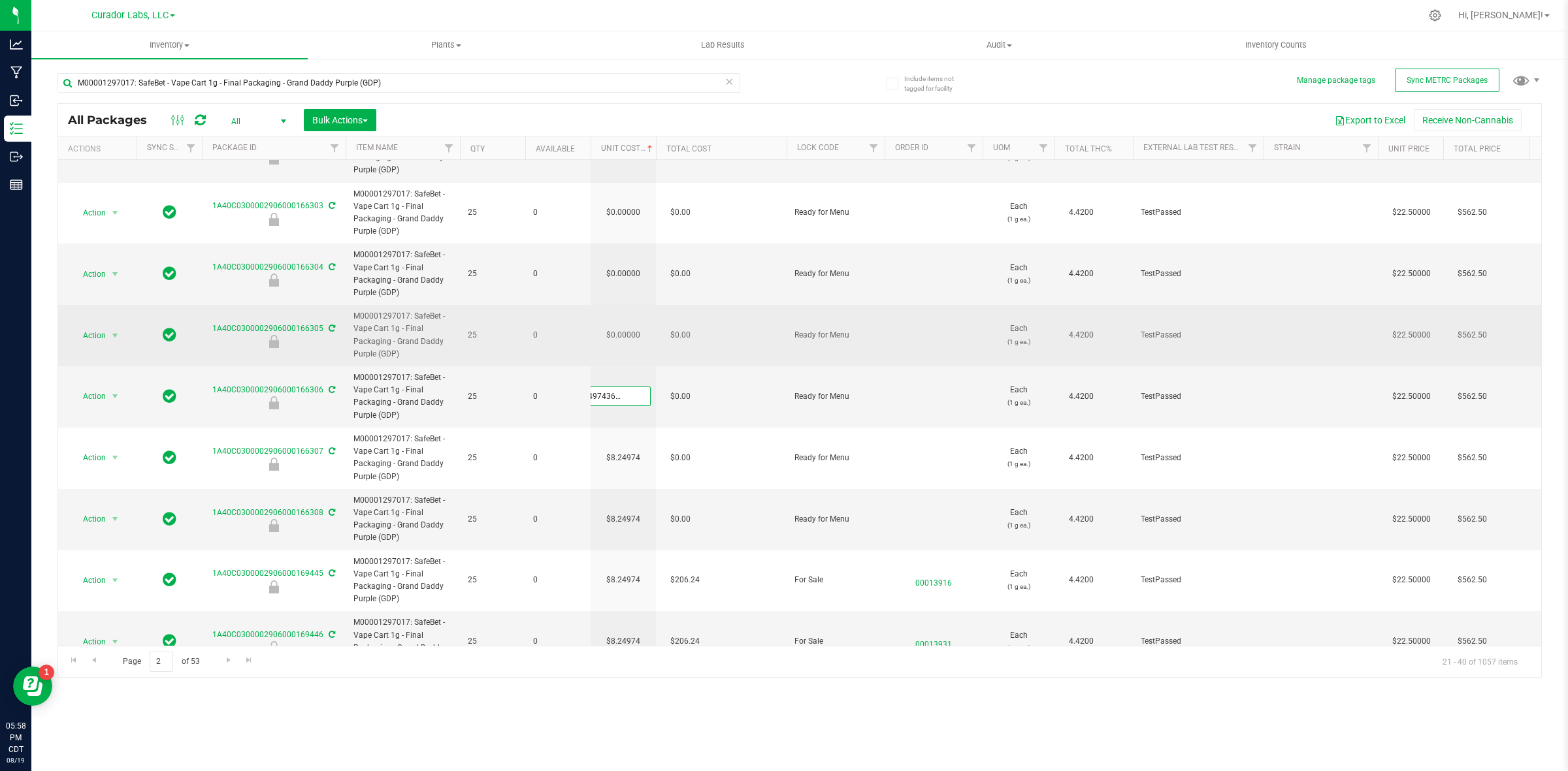
click at [615, 353] on div "All Packages All Active Only Lab Samples Locked All External Internal Bulk Acti…" at bounding box center [800, 390] width 1484 height 575
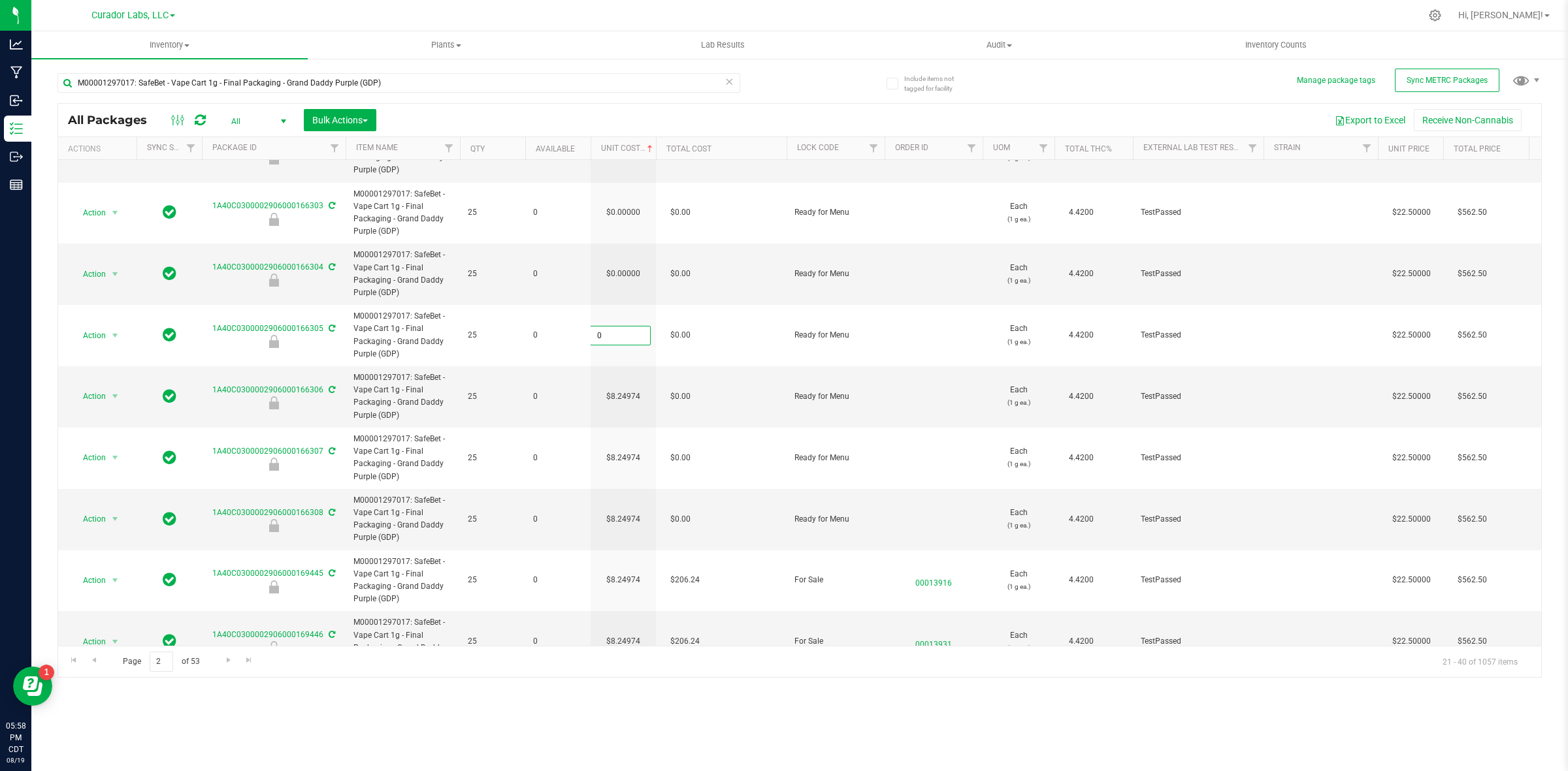
click at [624, 336] on input "0" at bounding box center [621, 336] width 60 height 19
paste input "8.24974364464273"
click at [609, 271] on div "All Packages All Active Only Lab Samples Locked All External Internal Bulk Acti…" at bounding box center [800, 390] width 1484 height 575
click at [609, 271] on td "$0.00000" at bounding box center [624, 274] width 66 height 61
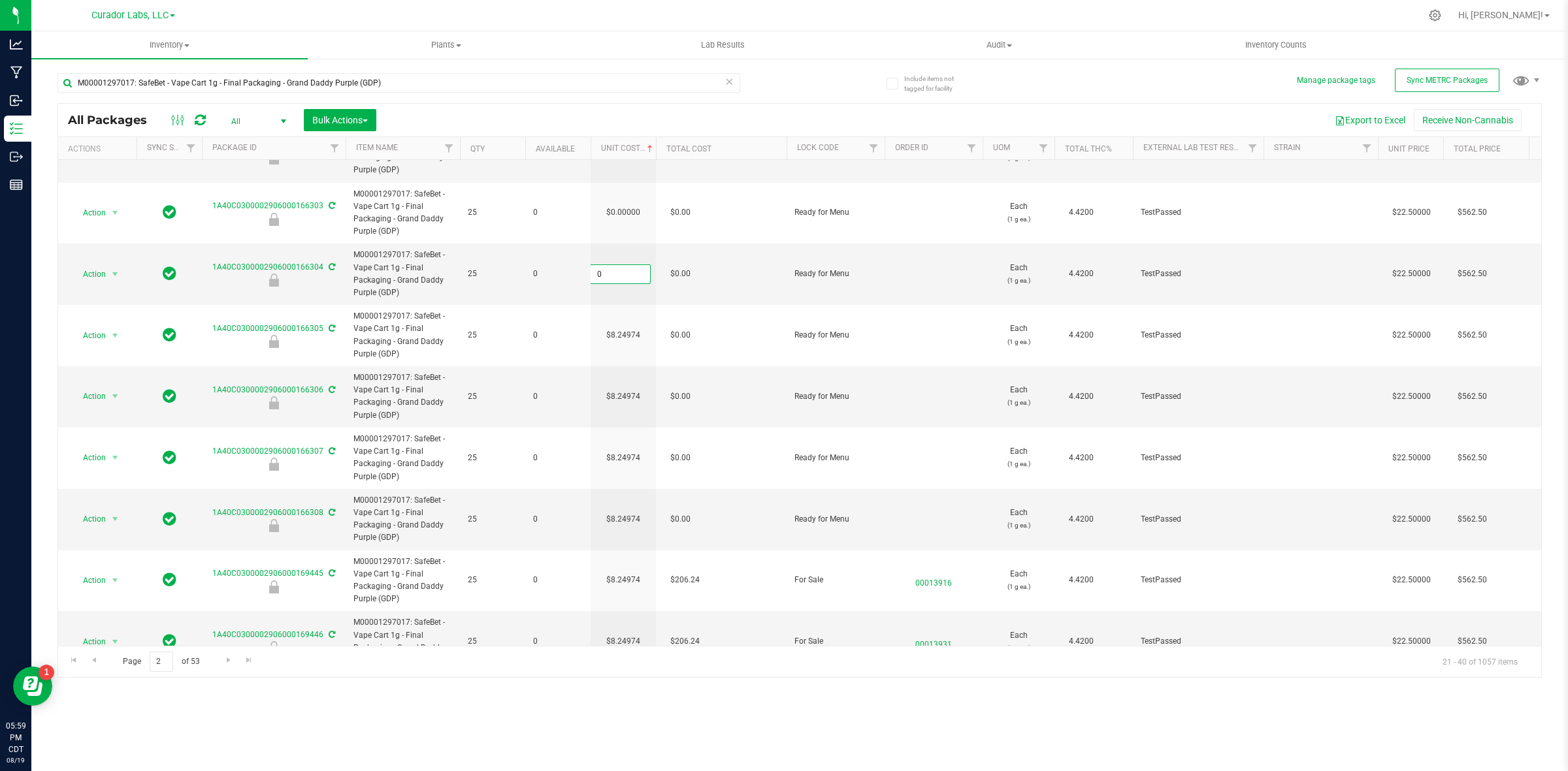
click at [609, 271] on input "0" at bounding box center [621, 274] width 60 height 19
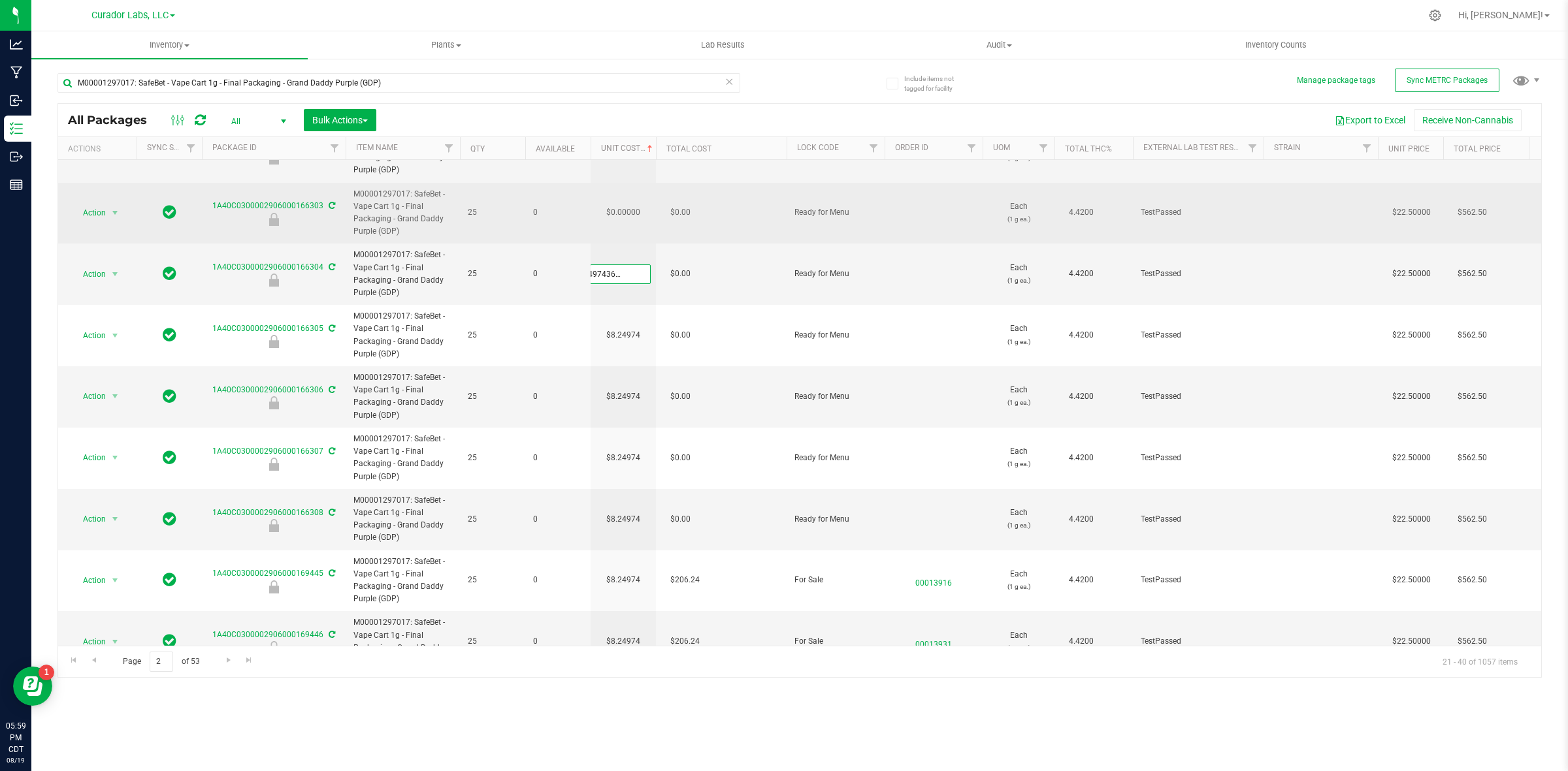
click at [624, 223] on div "All Packages All Active Only Lab Samples Locked All External Internal Bulk Acti…" at bounding box center [800, 390] width 1484 height 575
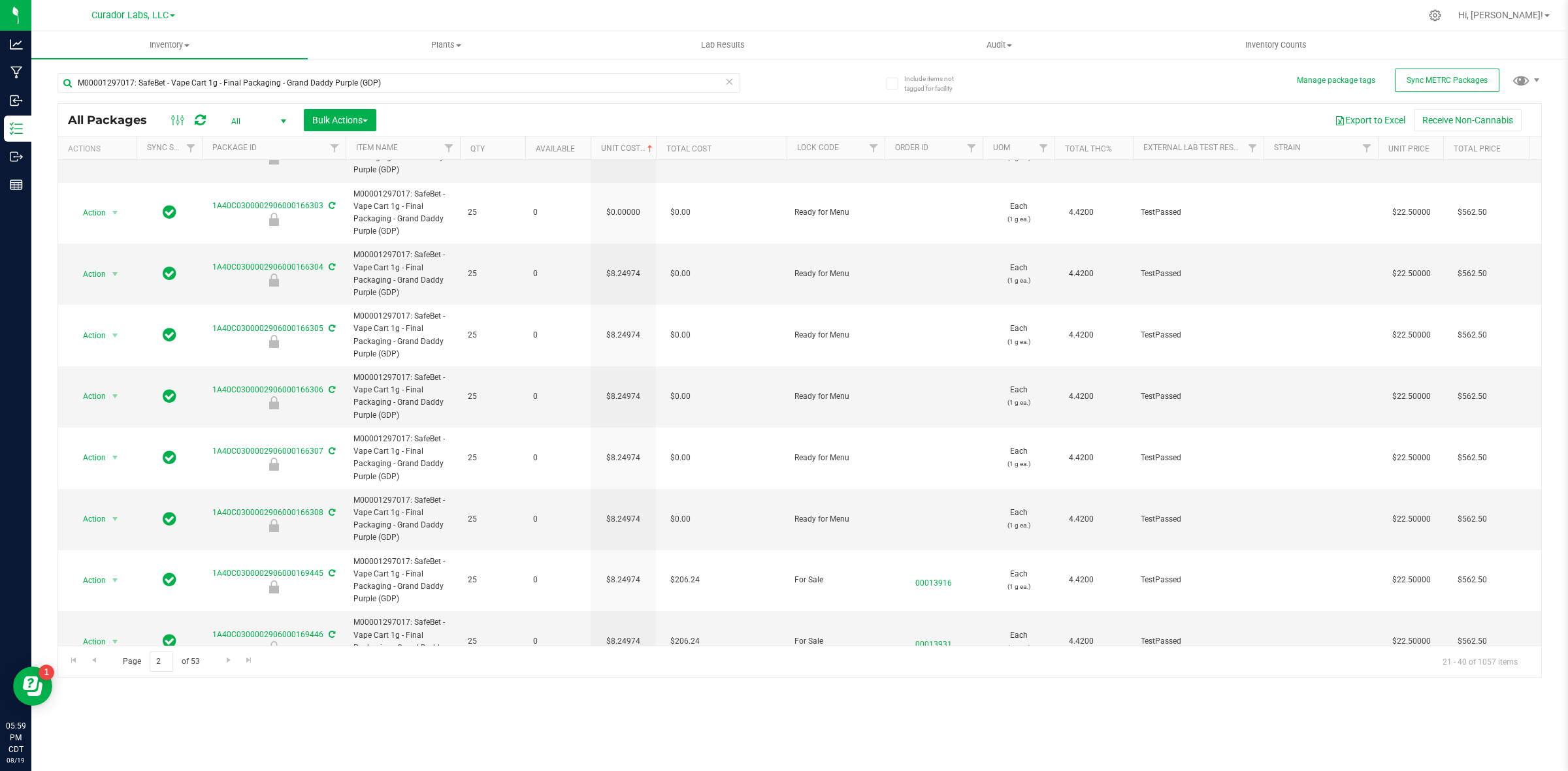
click at [624, 219] on td "$0.00000" at bounding box center [624, 213] width 66 height 61
click at [624, 219] on input "0" at bounding box center [621, 213] width 60 height 19
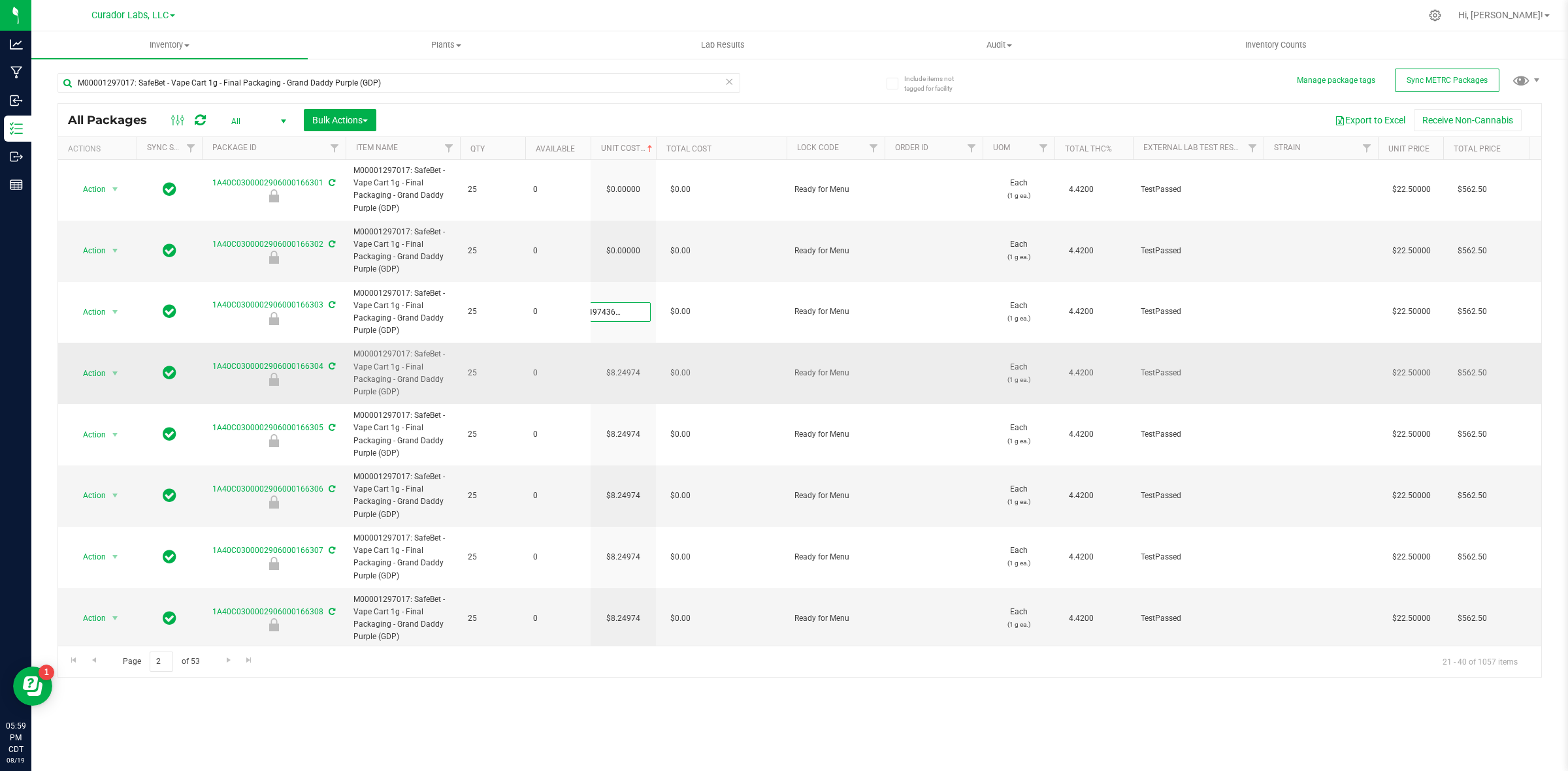
scroll to position [0, 0]
click at [627, 255] on div "All Packages All Active Only Lab Samples Locked All External Internal Bulk Acti…" at bounding box center [800, 390] width 1484 height 575
click at [627, 255] on input "0" at bounding box center [621, 251] width 60 height 19
paste input "8.24974364464273"
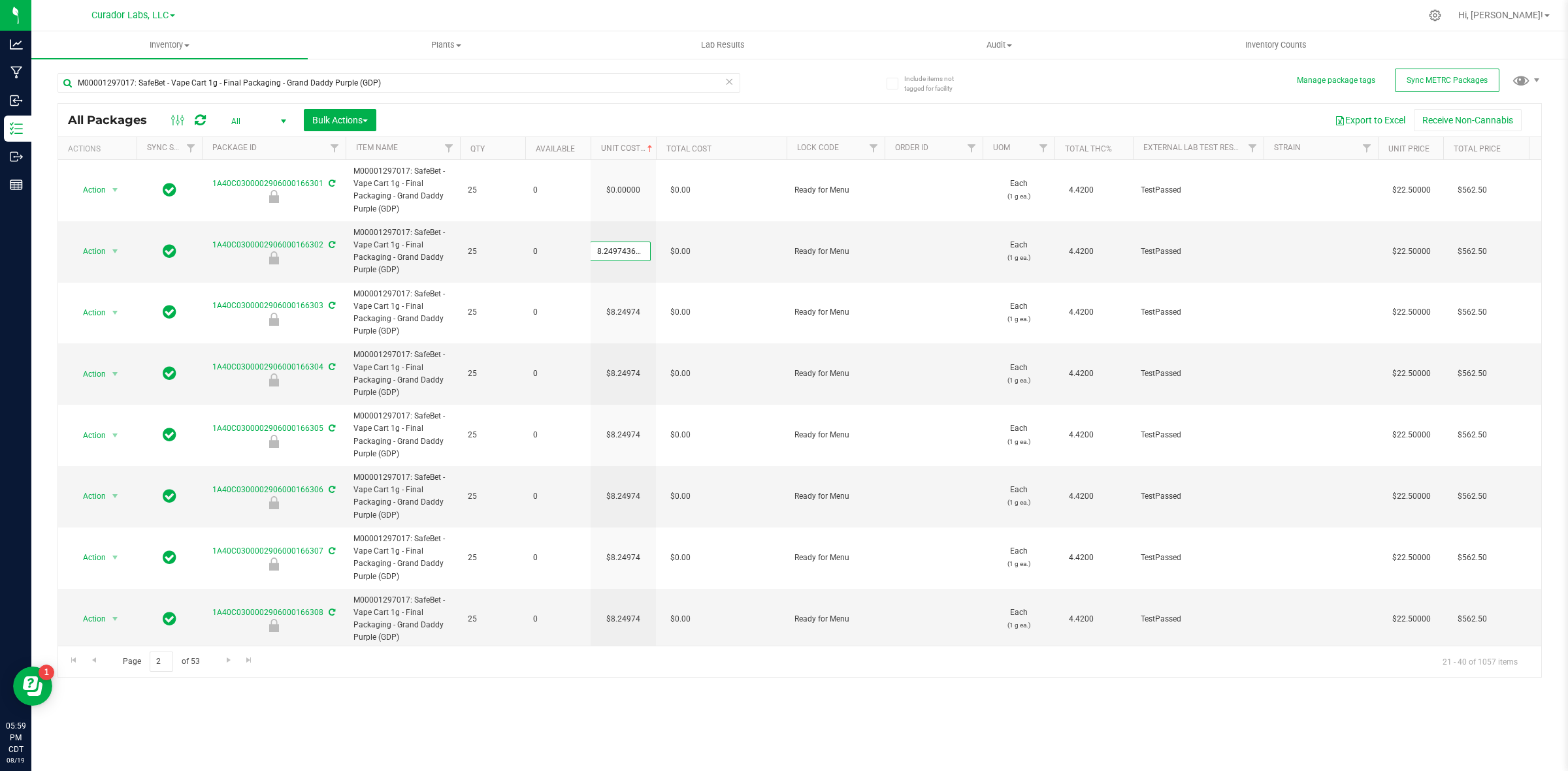
scroll to position [0, 20]
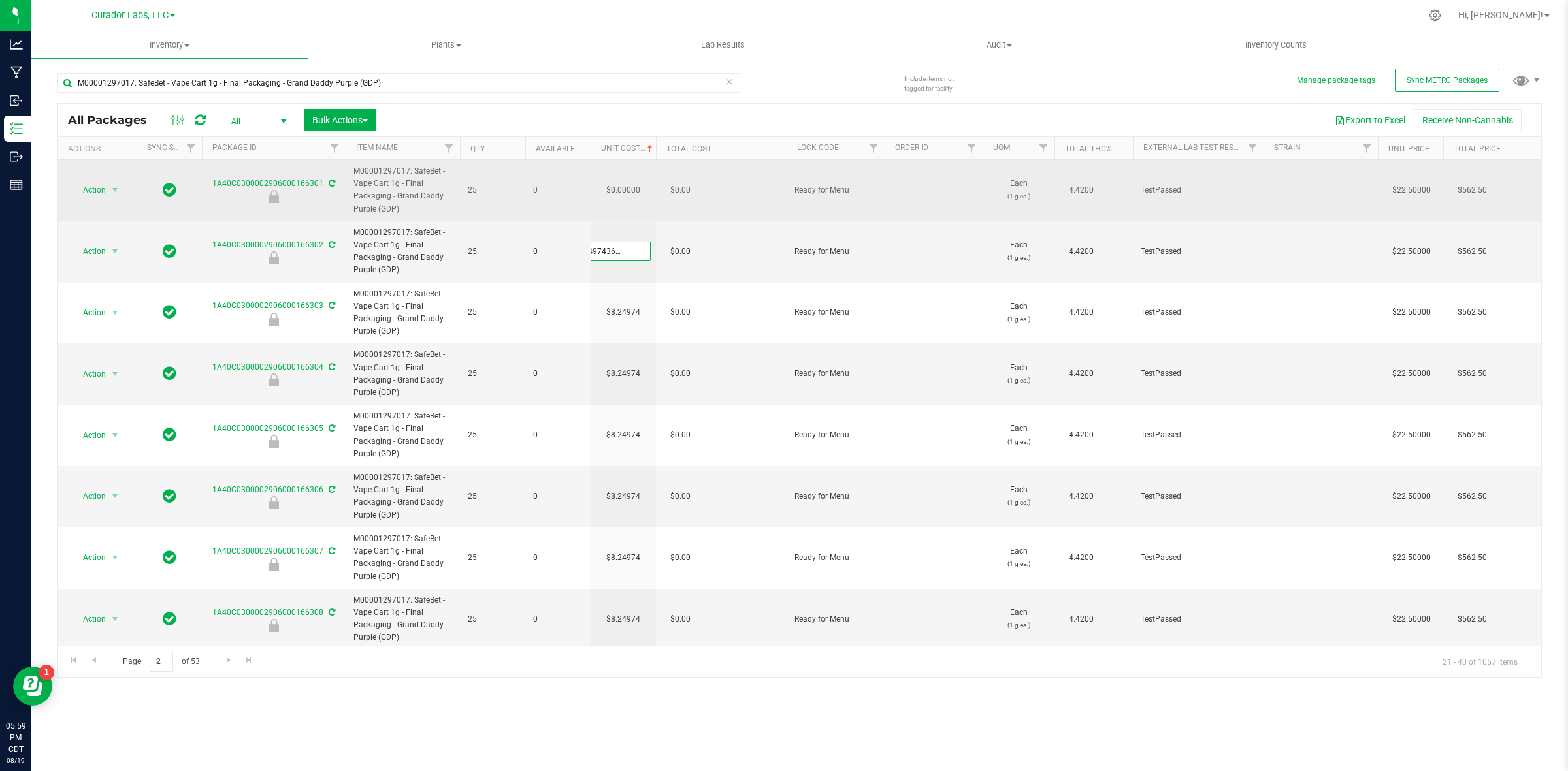
click at [628, 195] on div "All Packages All Active Only Lab Samples Locked All External Internal Bulk Acti…" at bounding box center [800, 390] width 1484 height 575
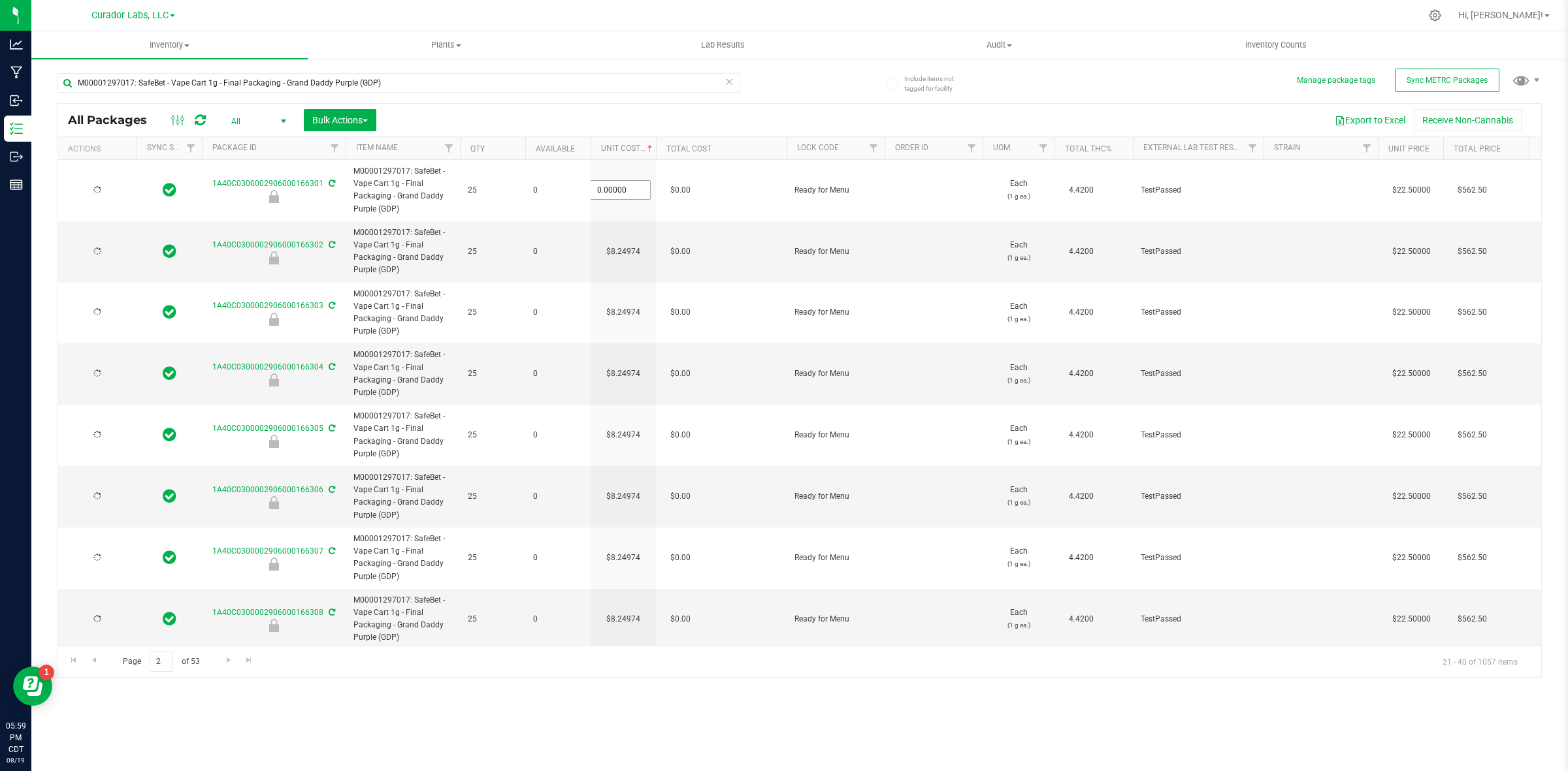
click at [628, 195] on input "0.00000" at bounding box center [621, 190] width 60 height 19
click at [628, 195] on input "0" at bounding box center [621, 190] width 60 height 19
paste input "8.24974364464273"
click at [592, 125] on div "All Packages All Active Only Lab Samples Locked All External Internal Bulk Acti…" at bounding box center [800, 390] width 1484 height 575
click at [198, 125] on icon at bounding box center [200, 120] width 11 height 13
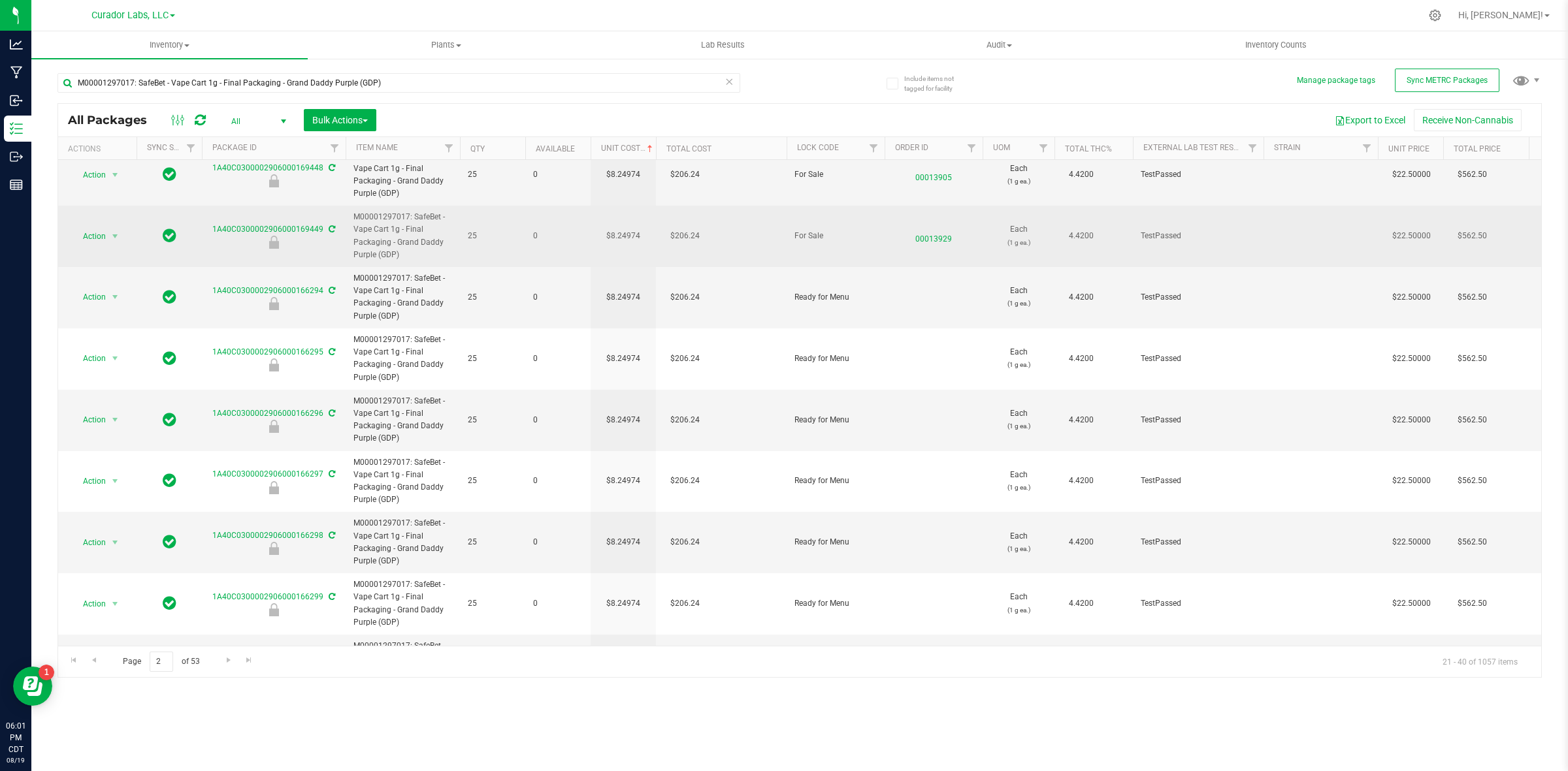
scroll to position [0, 0]
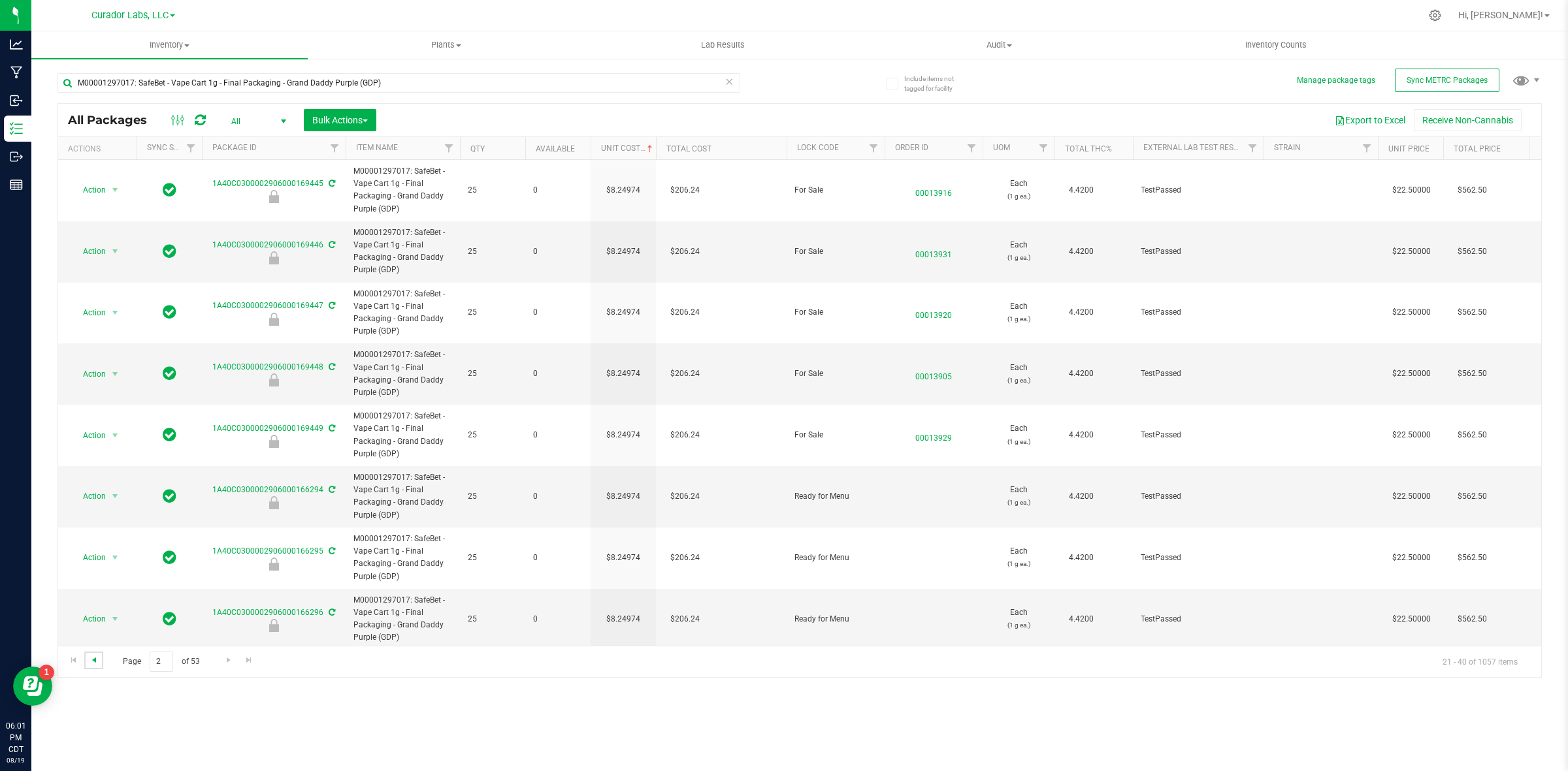
click at [95, 663] on span "Go to the previous page" at bounding box center [94, 660] width 10 height 10
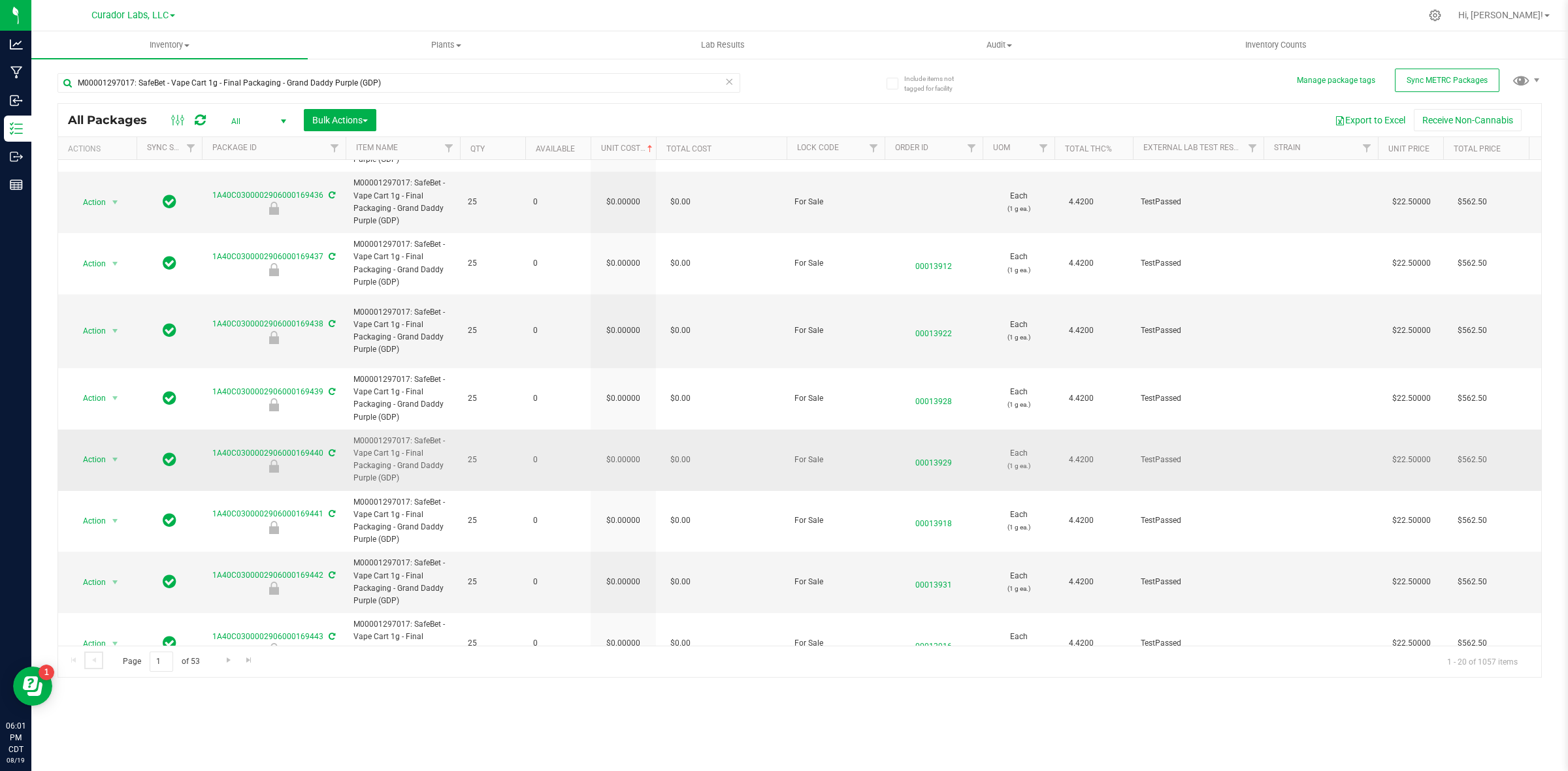
scroll to position [753, 0]
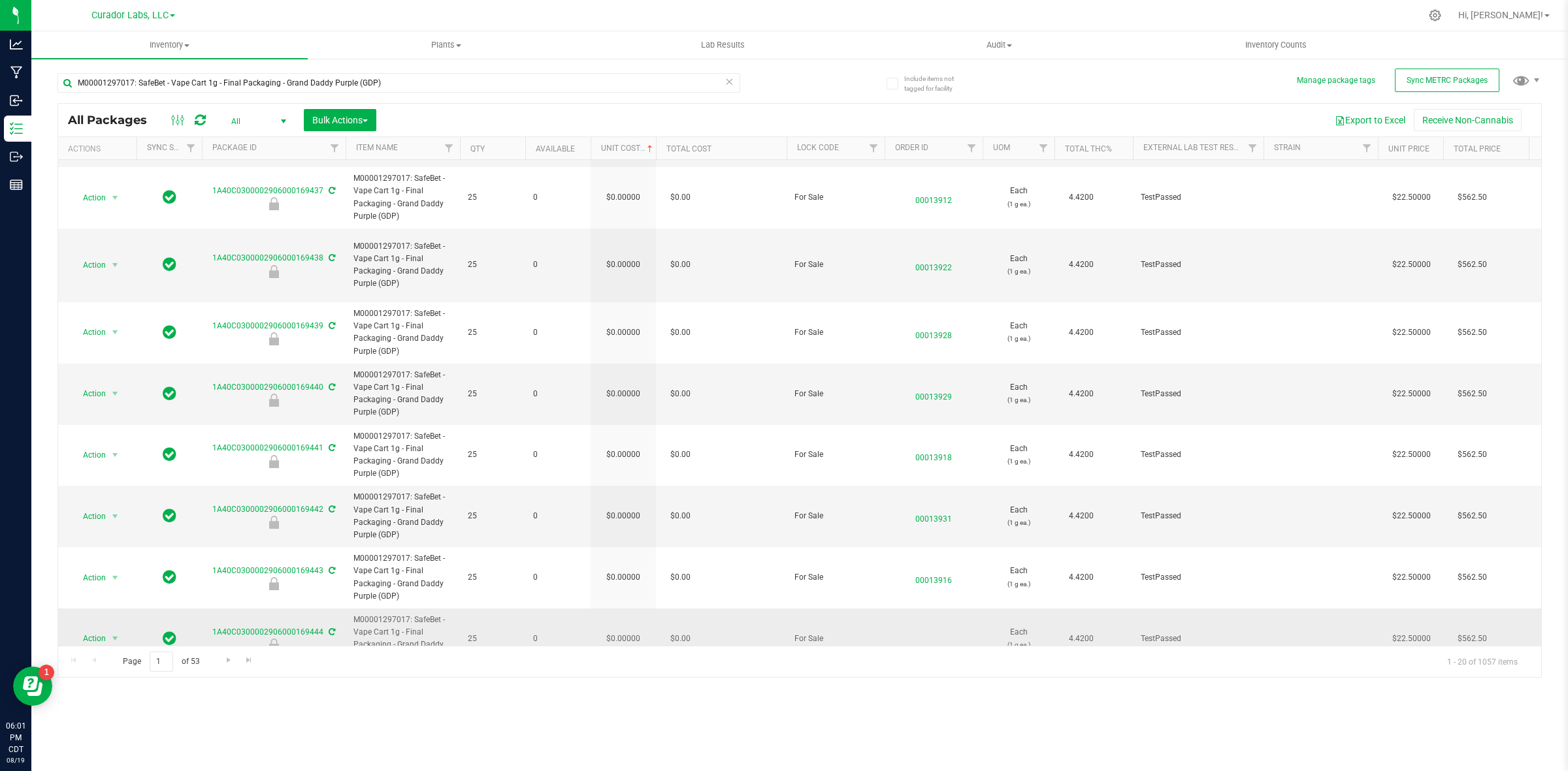
click at [628, 608] on td "$0.00000" at bounding box center [624, 638] width 66 height 60
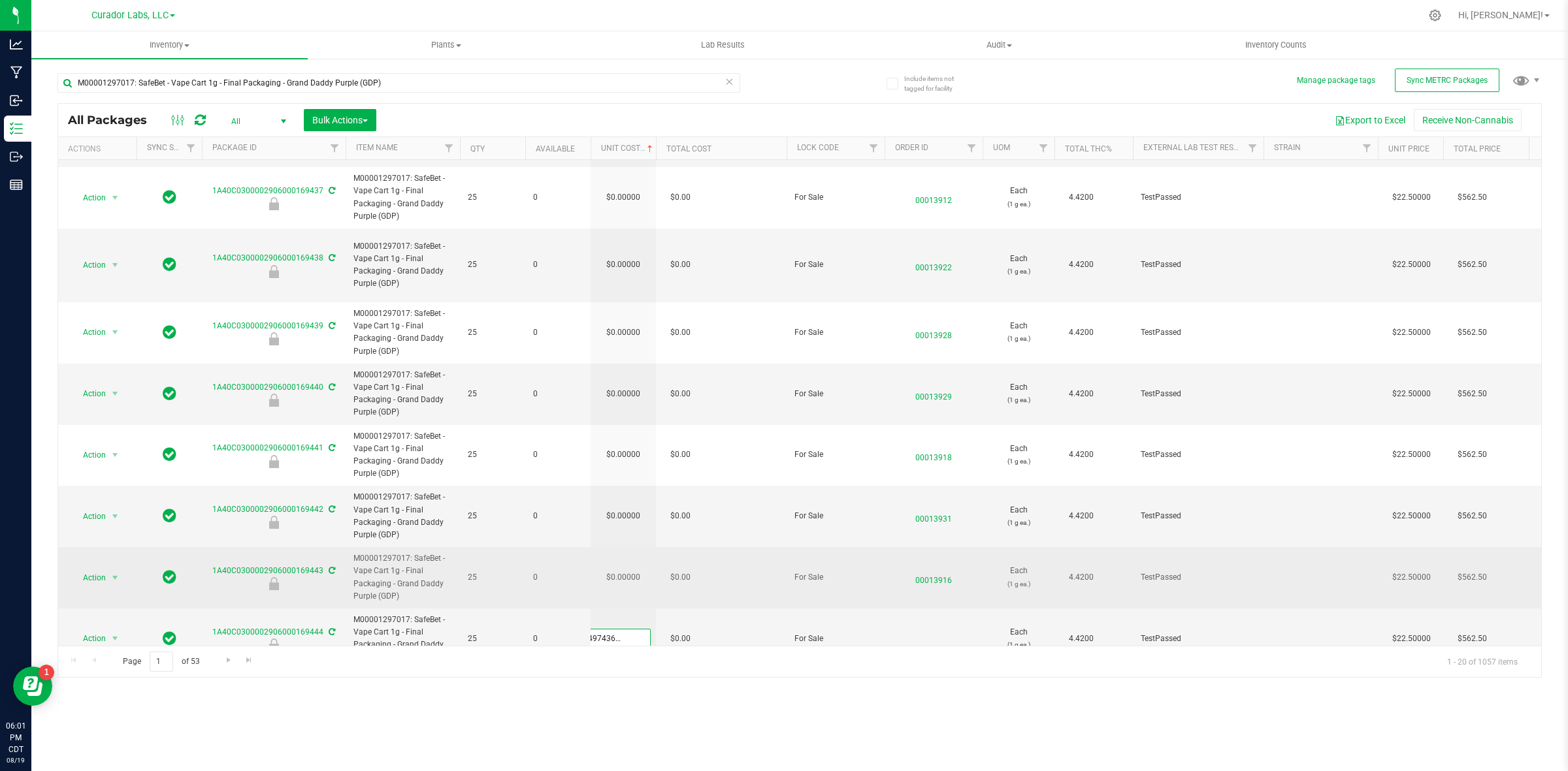
click at [629, 547] on div "All Packages All Active Only Lab Samples Locked All External Internal Bulk Acti…" at bounding box center [800, 390] width 1484 height 575
click at [629, 547] on td "$0.00000" at bounding box center [624, 578] width 66 height 61
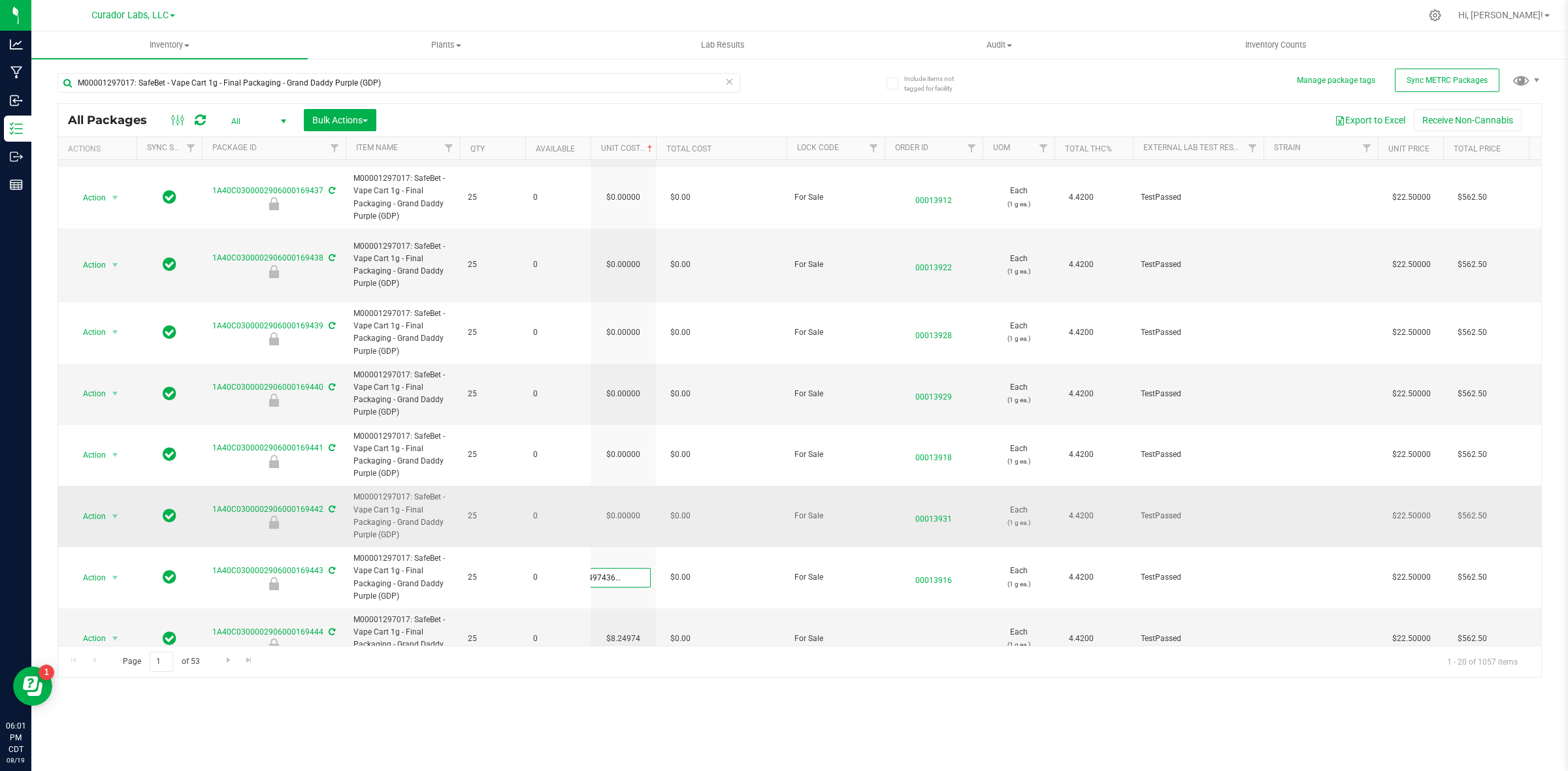
click at [623, 482] on div "All Packages All Active Only Lab Samples Locked All External Internal Bulk Acti…" at bounding box center [800, 390] width 1484 height 575
click at [623, 486] on td "$0.00000" at bounding box center [624, 517] width 66 height 61
click at [623, 507] on span "0.00000 0" at bounding box center [620, 517] width 60 height 19
click at [623, 508] on input "0" at bounding box center [621, 517] width 60 height 19
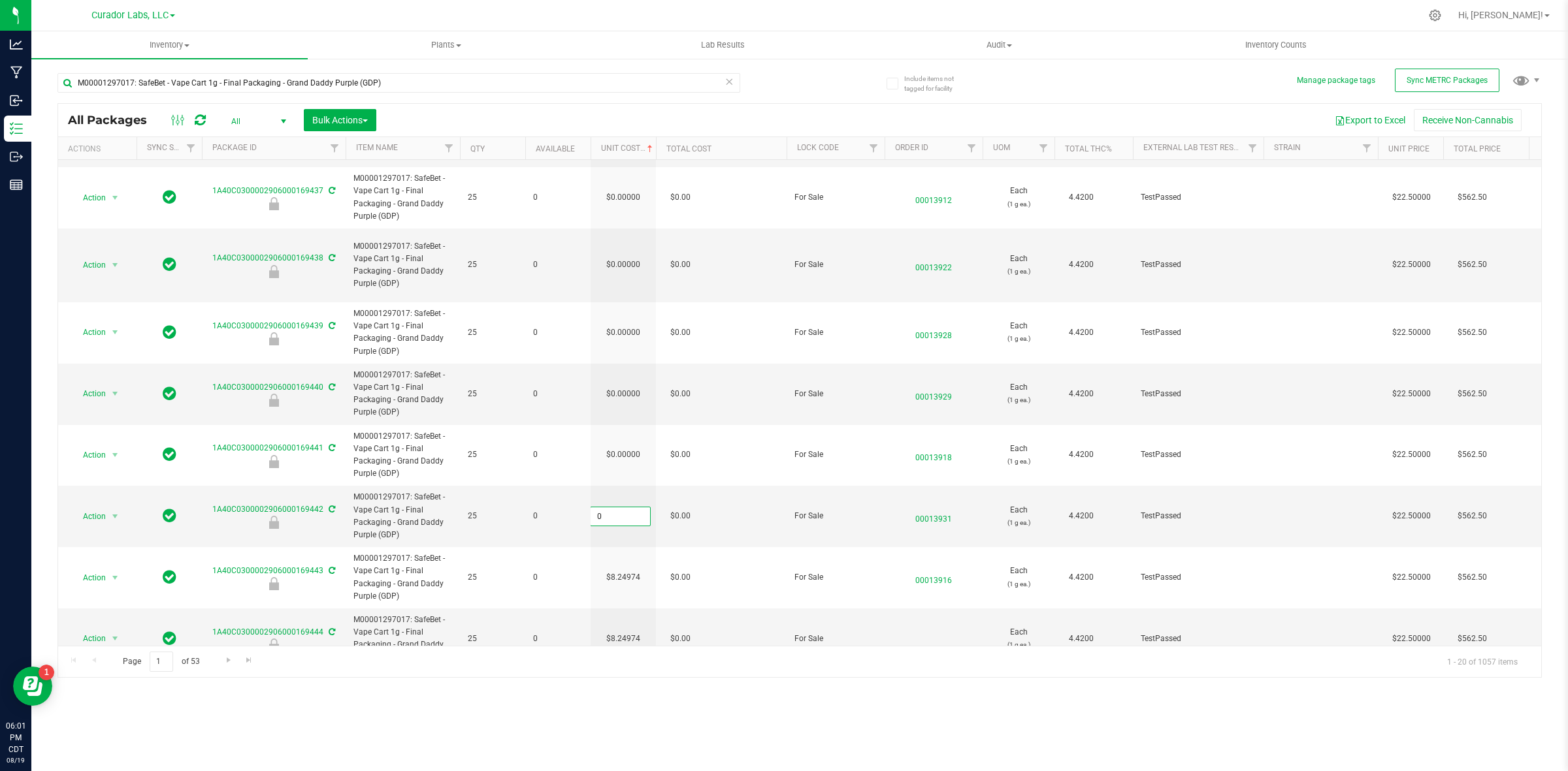
click at [623, 508] on input "0" at bounding box center [621, 517] width 60 height 19
paste input "8.24974364464273"
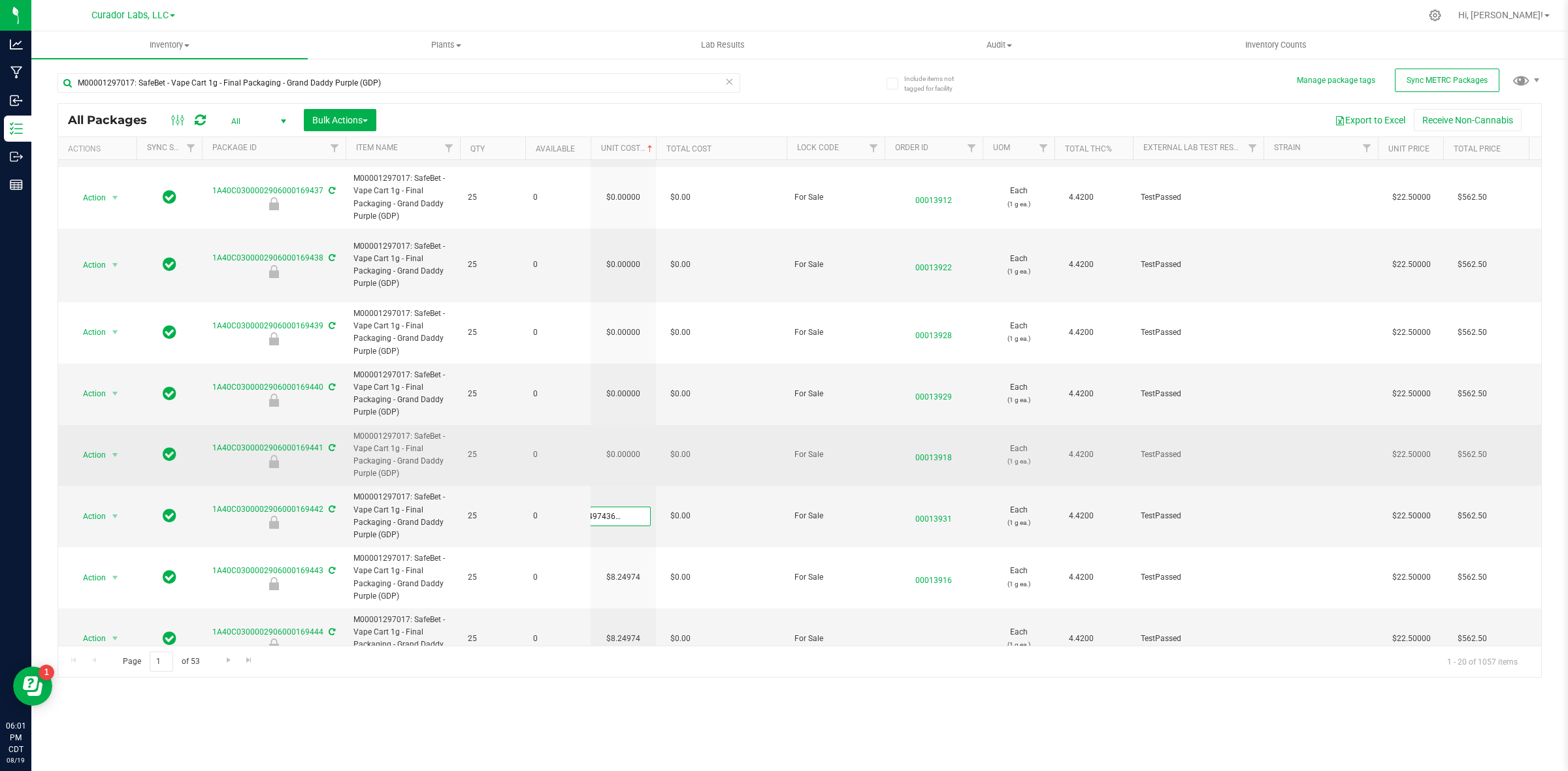
click at [622, 424] on div "All Packages All Active Only Lab Samples Locked All External Internal Bulk Acti…" at bounding box center [800, 390] width 1484 height 575
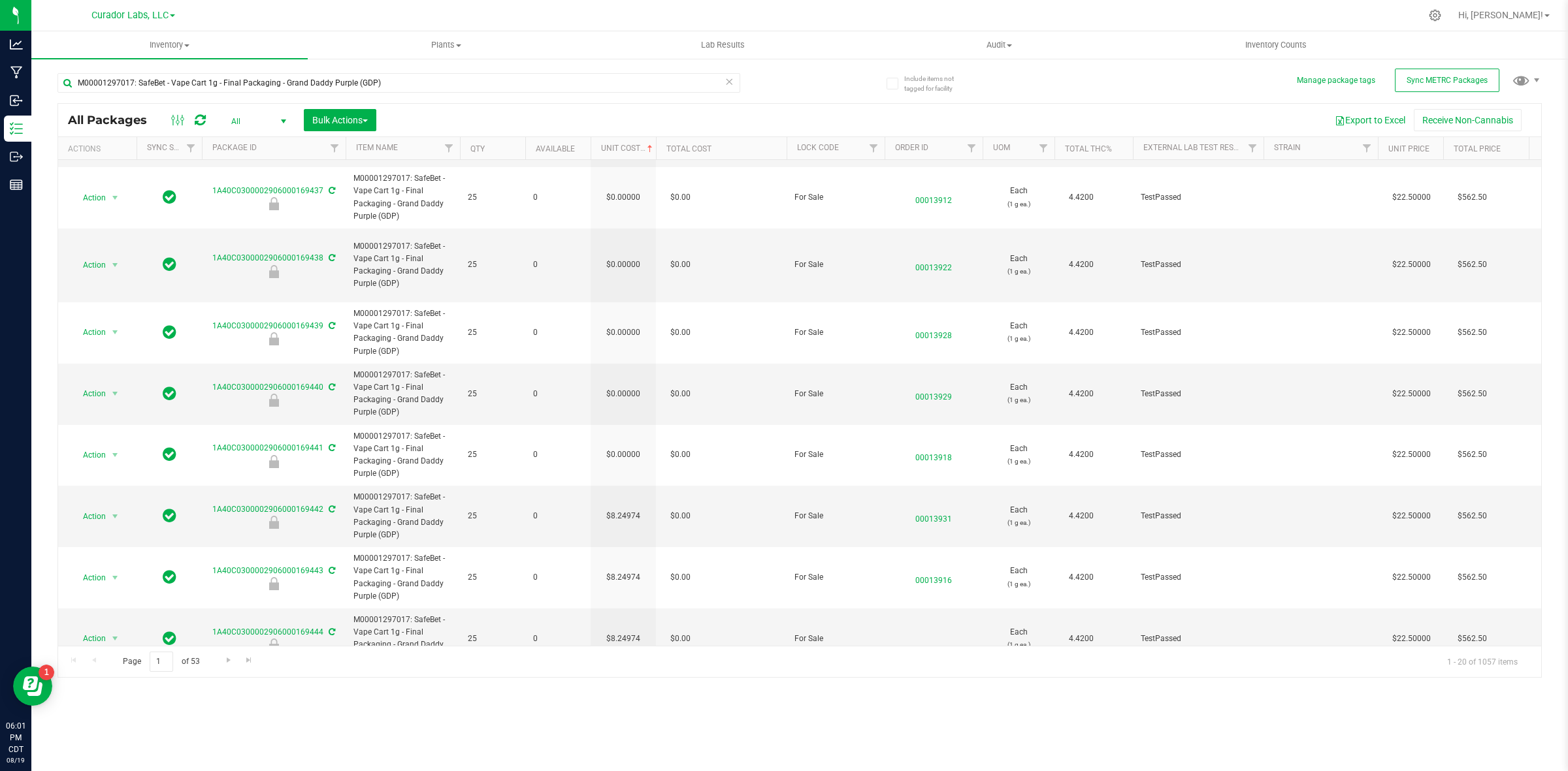
click at [622, 425] on td "$0.00000" at bounding box center [624, 456] width 66 height 61
click at [623, 365] on div "All Packages All Active Only Lab Samples Locked All External Internal Bulk Acti…" at bounding box center [800, 390] width 1484 height 575
click at [624, 364] on td "$0.00000" at bounding box center [624, 394] width 66 height 61
click at [624, 385] on input "0" at bounding box center [621, 394] width 60 height 19
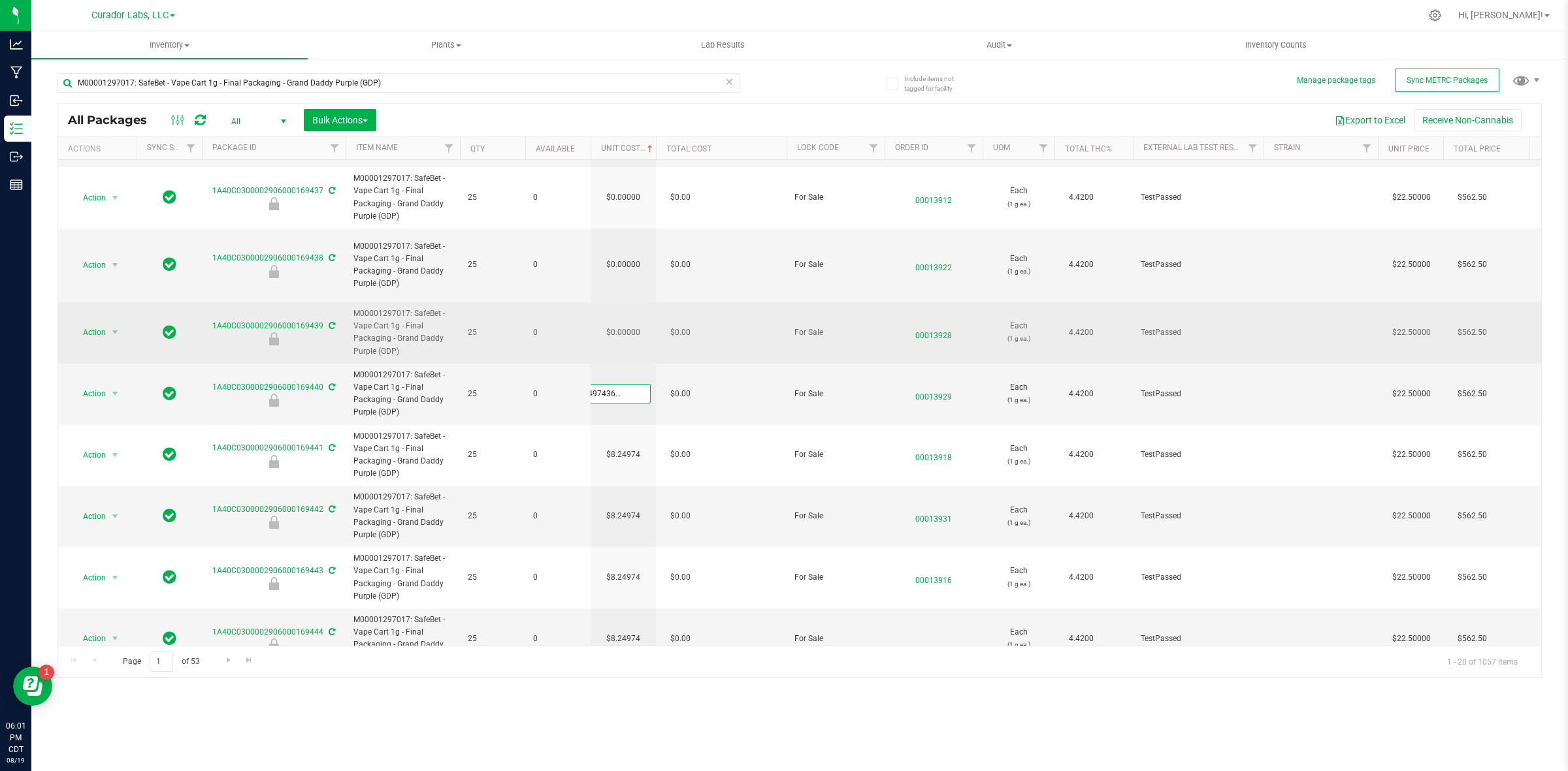
click at [629, 299] on div "All Packages All Active Only Lab Samples Locked All External Internal Bulk Acti…" at bounding box center [800, 390] width 1484 height 575
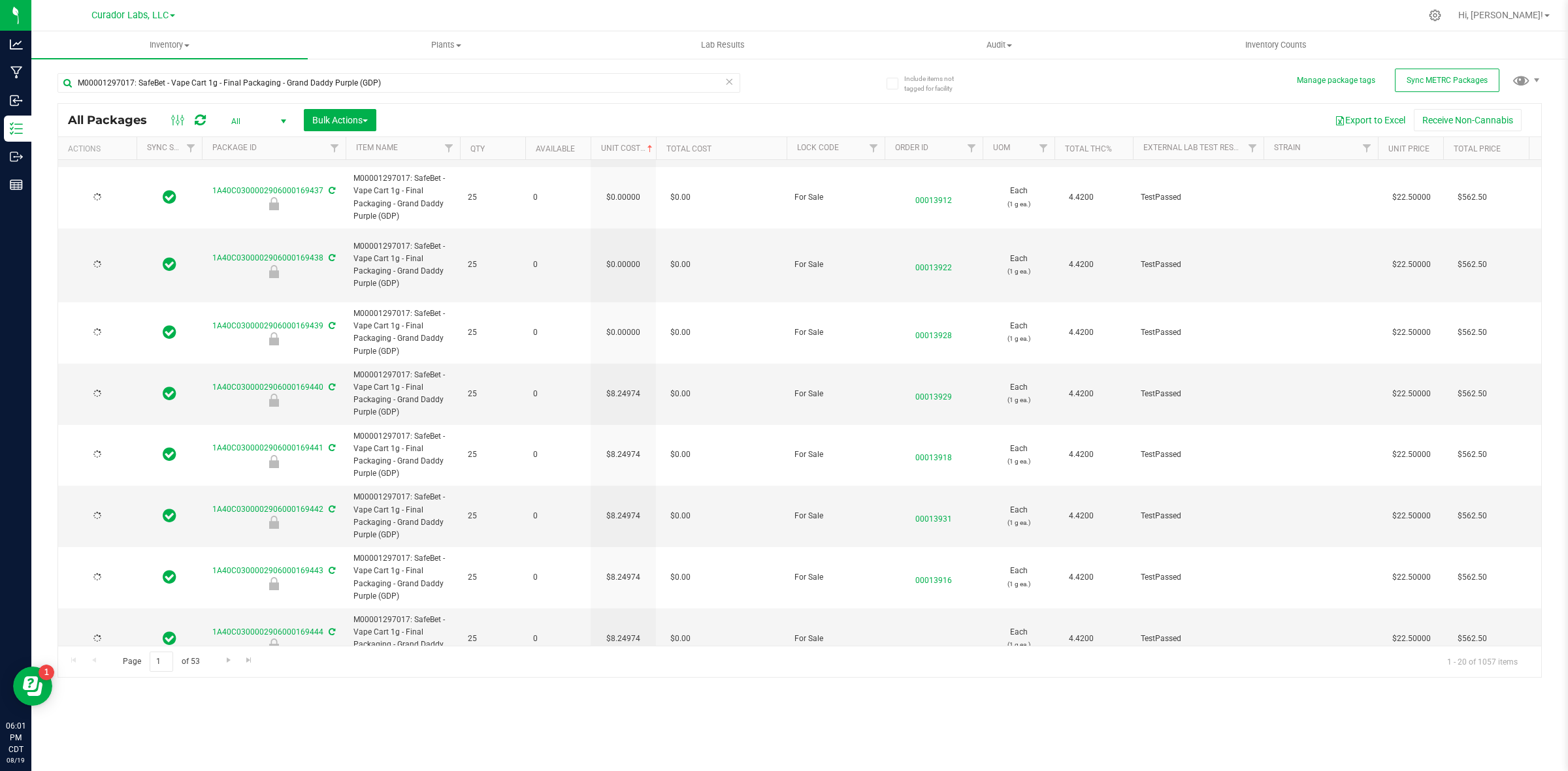
click at [629, 303] on td "$0.00000" at bounding box center [624, 333] width 66 height 61
click at [629, 323] on span "0.00000 0" at bounding box center [620, 333] width 60 height 19
click at [629, 324] on input "0" at bounding box center [621, 333] width 60 height 19
paste input "8.24974364464273"
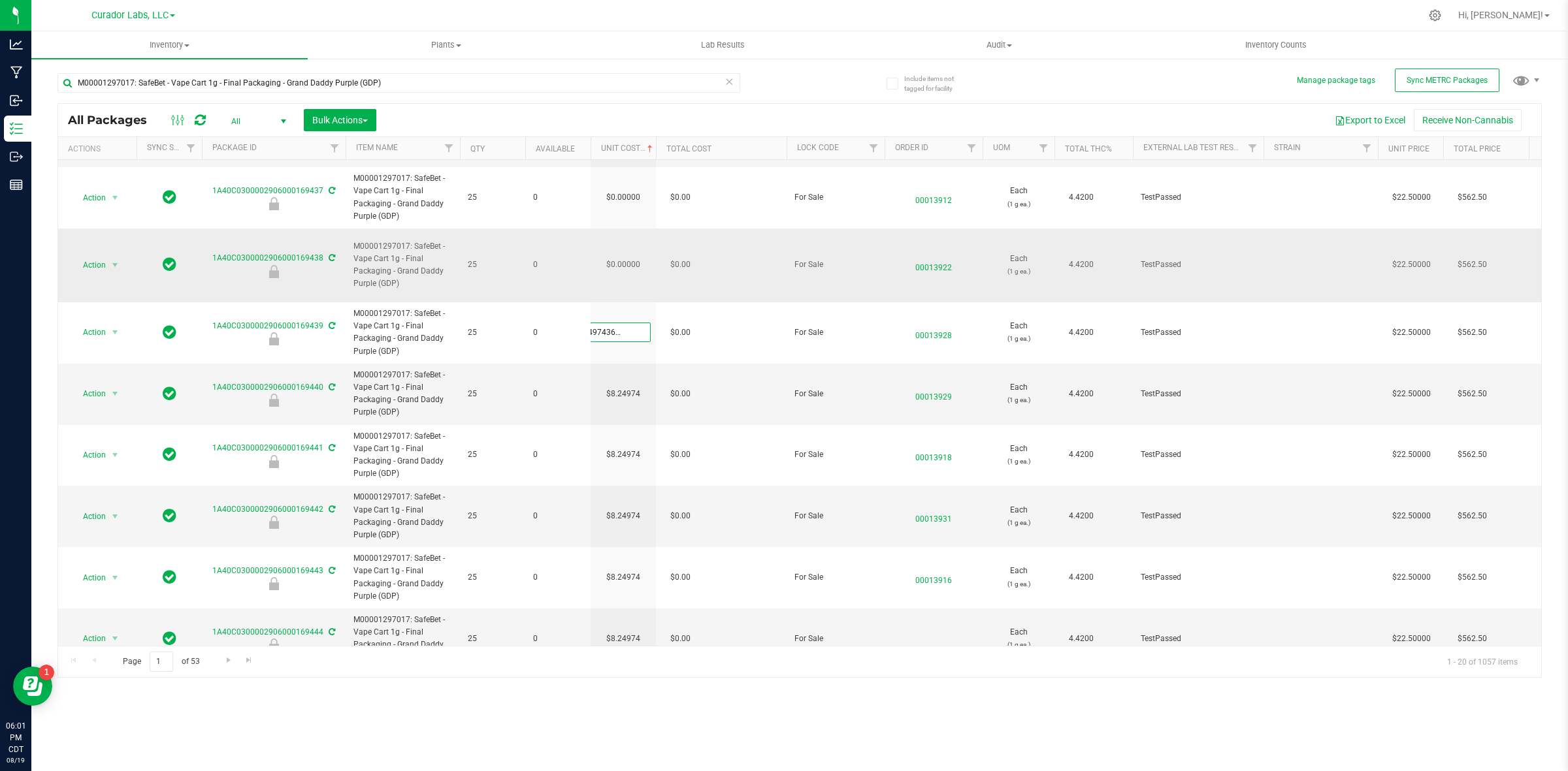
click at [629, 245] on div "All Packages All Active Only Lab Samples Locked All External Internal Bulk Acti…" at bounding box center [800, 390] width 1484 height 575
click at [629, 256] on input "0.00000" at bounding box center [621, 265] width 60 height 19
click at [629, 256] on input "0" at bounding box center [621, 265] width 60 height 19
paste input "8.24974364464273"
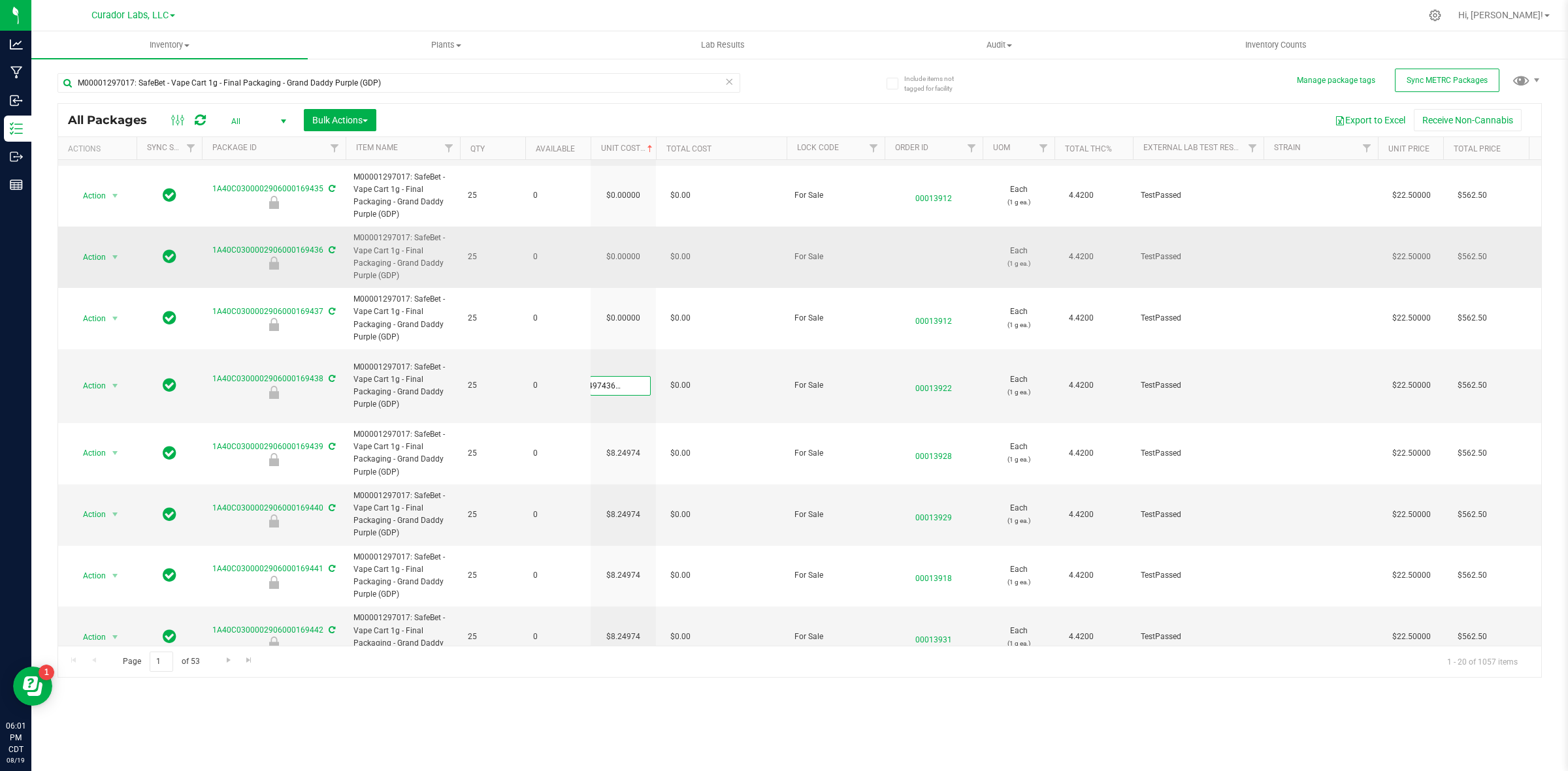
scroll to position [590, 0]
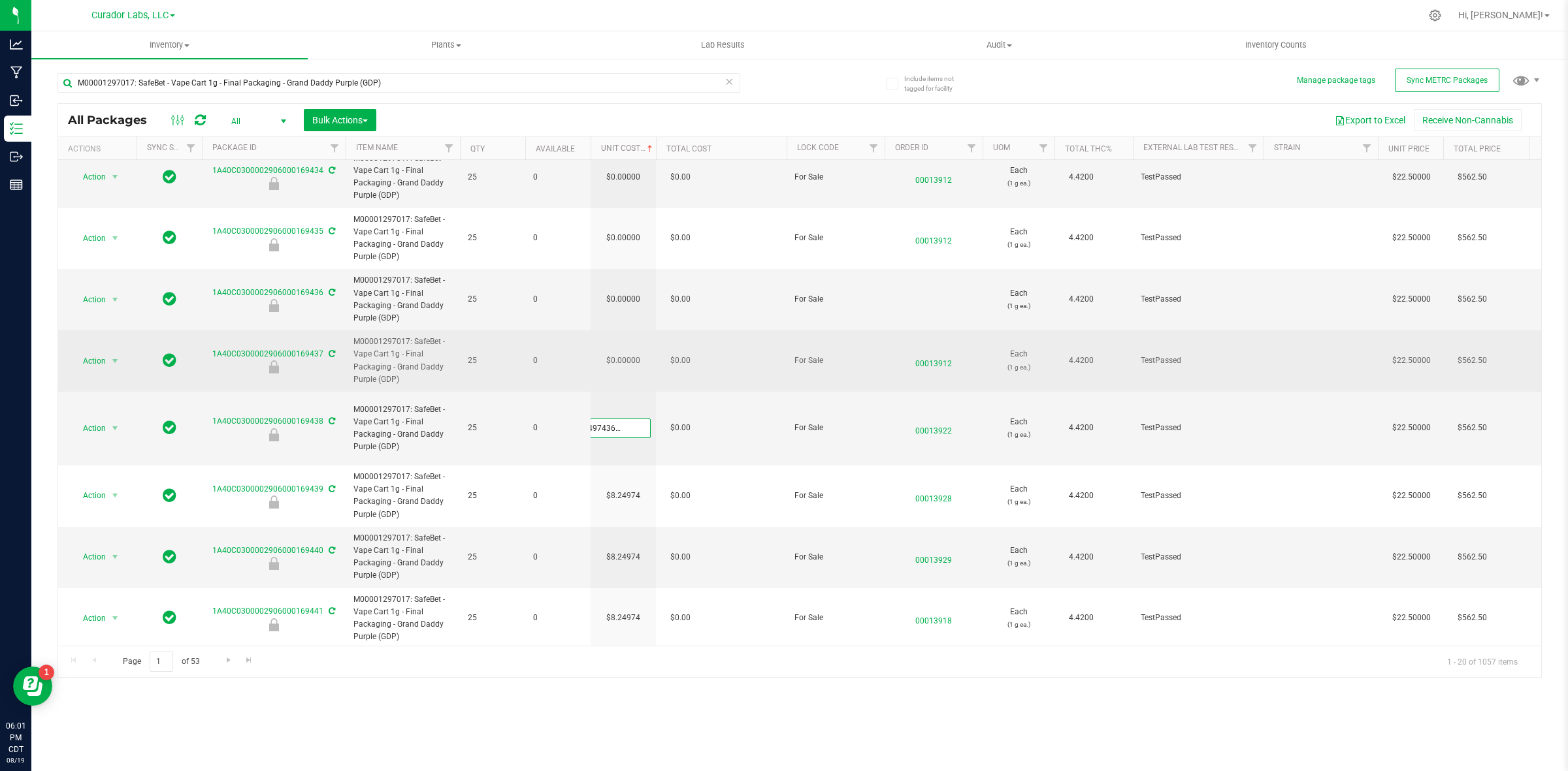
click at [633, 337] on div "All Packages All Active Only Lab Samples Locked All External Internal Bulk Acti…" at bounding box center [800, 390] width 1484 height 575
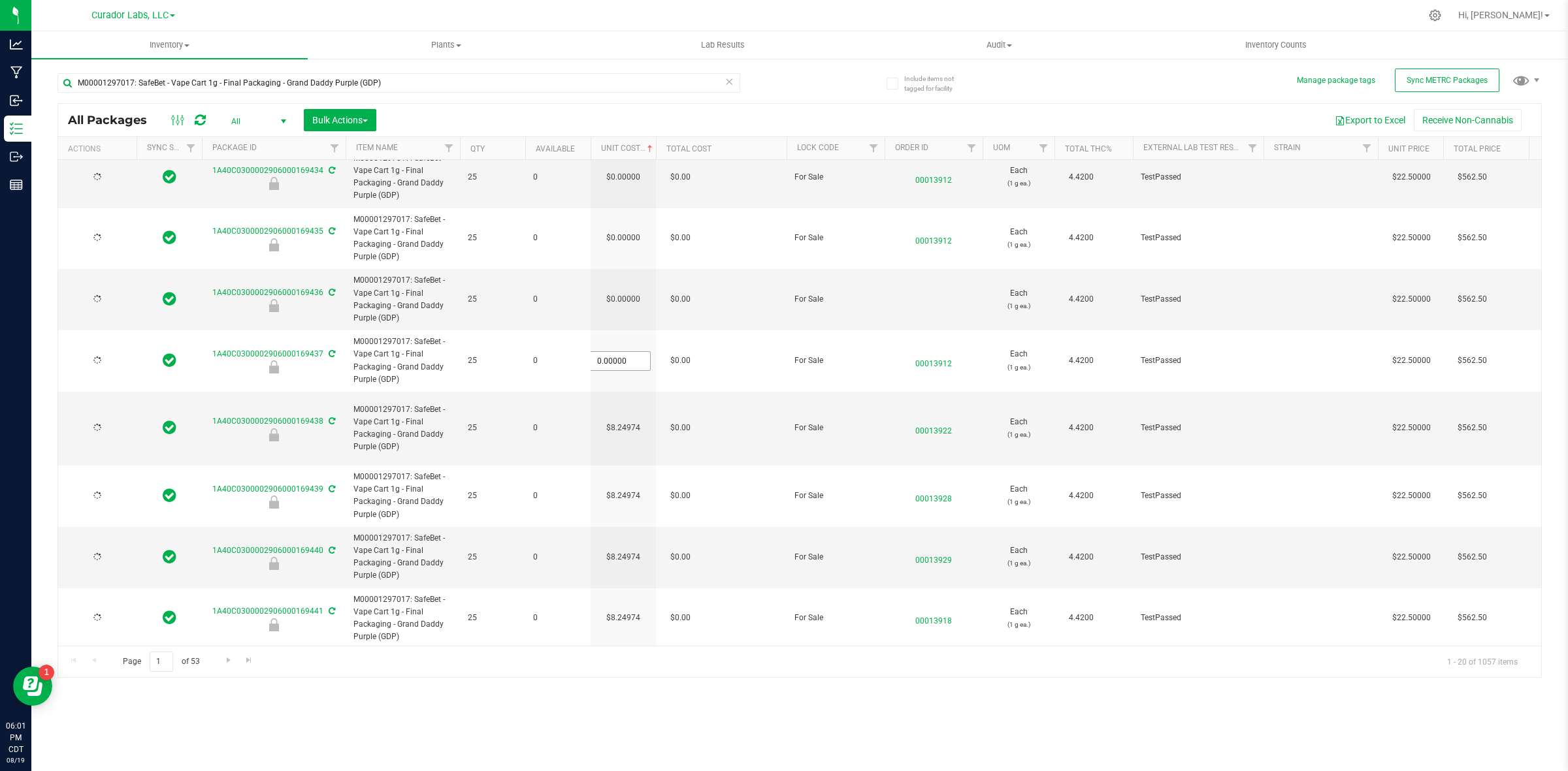
click at [633, 352] on input "0.00000" at bounding box center [621, 361] width 60 height 19
click at [633, 352] on input "0" at bounding box center [621, 361] width 60 height 19
paste input "8.24974364464273"
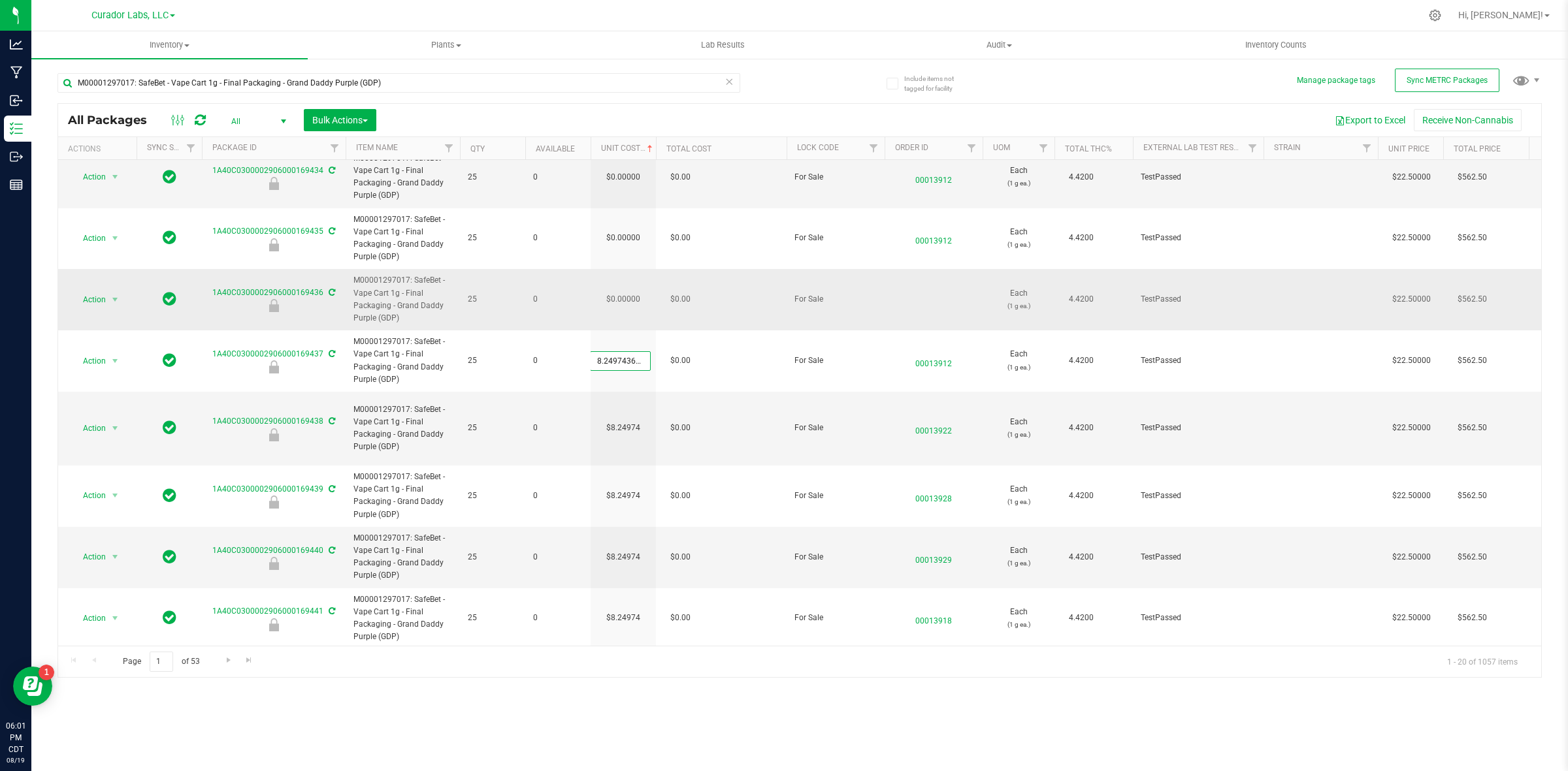
scroll to position [0, 20]
click at [631, 282] on div "All Packages All Active Only Lab Samples Locked All External Internal Bulk Acti…" at bounding box center [800, 390] width 1484 height 575
click at [631, 291] on input "0.00000" at bounding box center [621, 300] width 60 height 19
click at [631, 291] on input "0" at bounding box center [621, 300] width 60 height 19
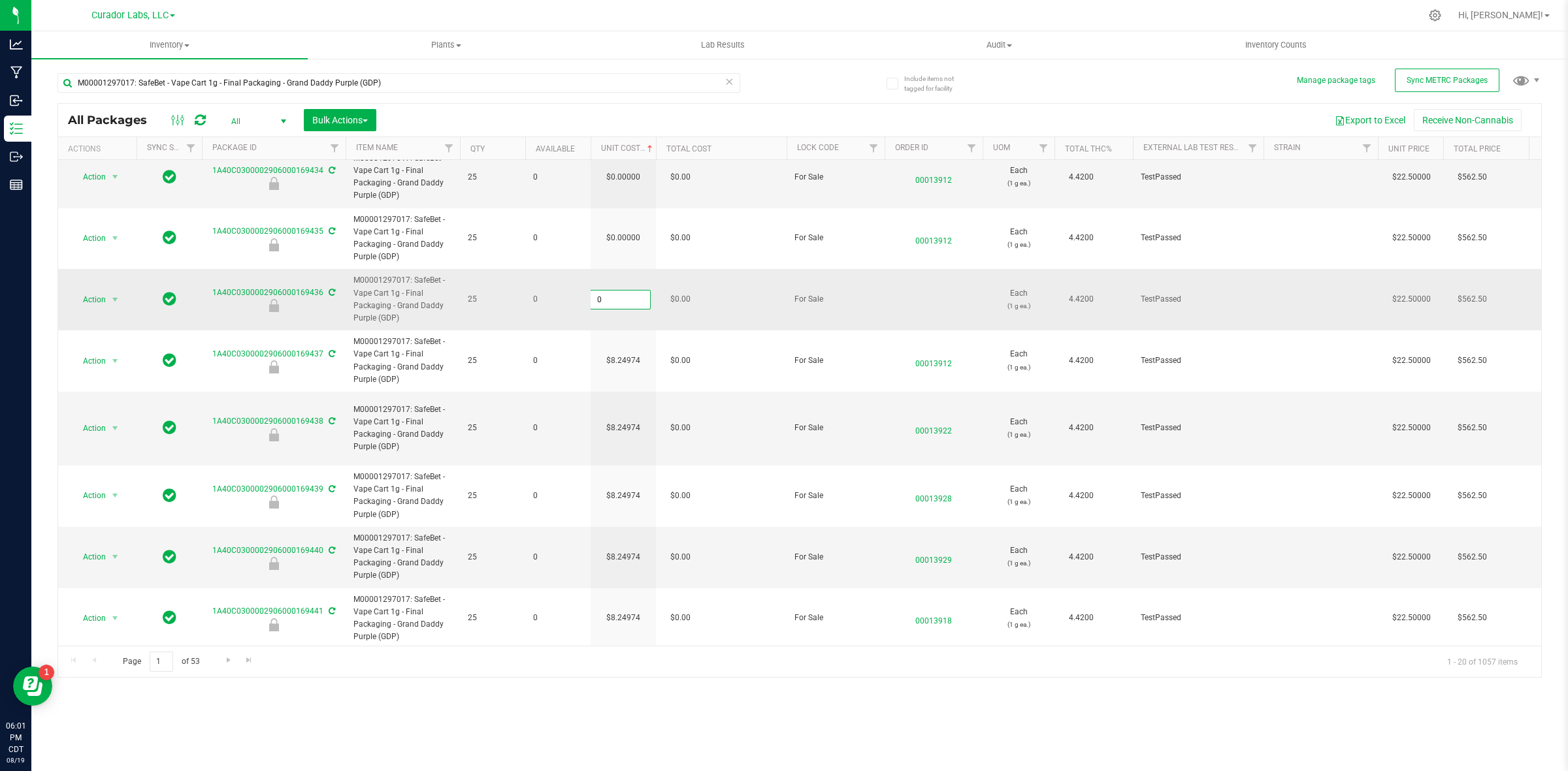
paste input "8.24974364464273"
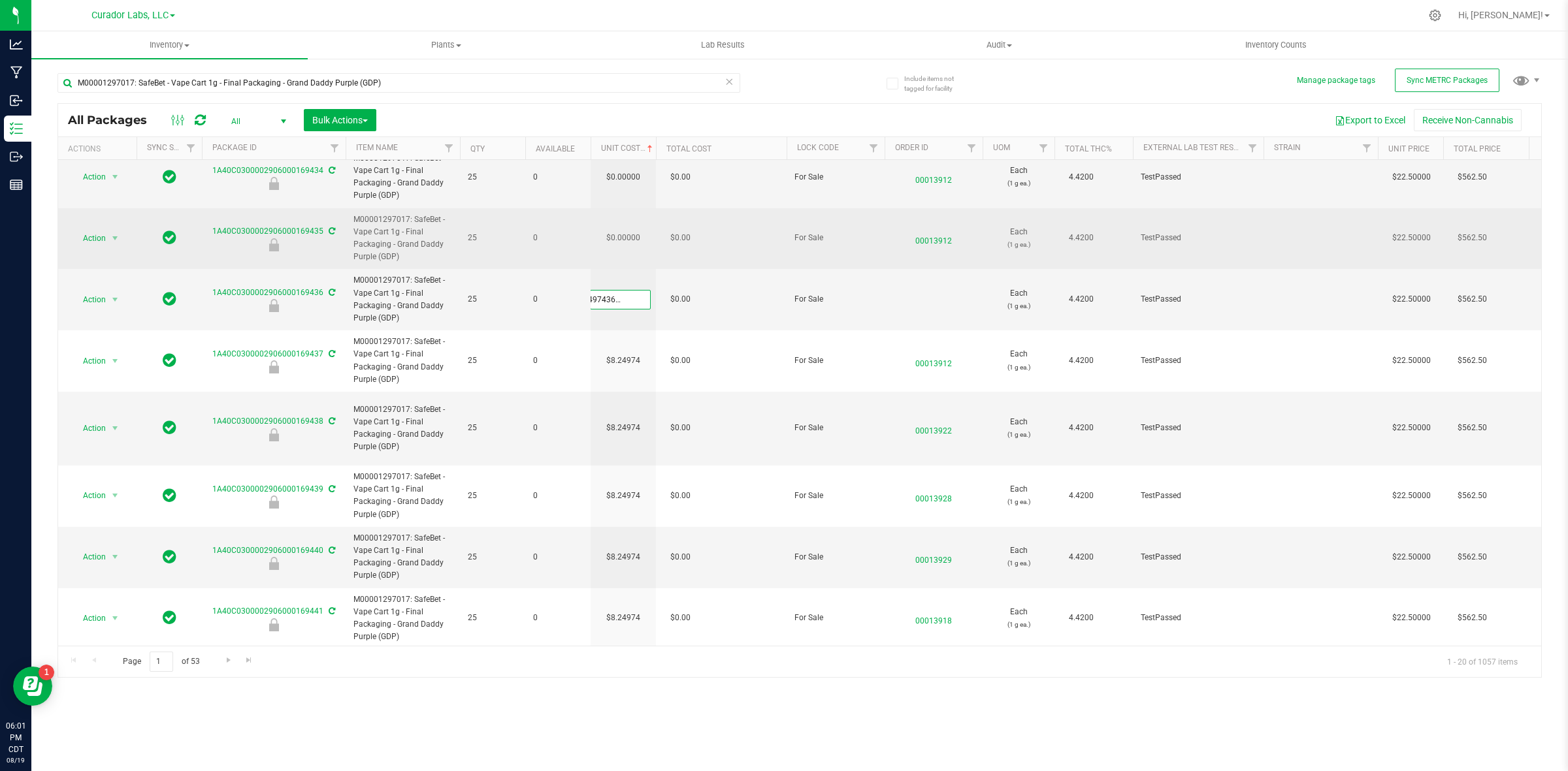
click at [626, 213] on div "All Packages All Active Only Lab Samples Locked All External Internal Bulk Acti…" at bounding box center [800, 390] width 1484 height 575
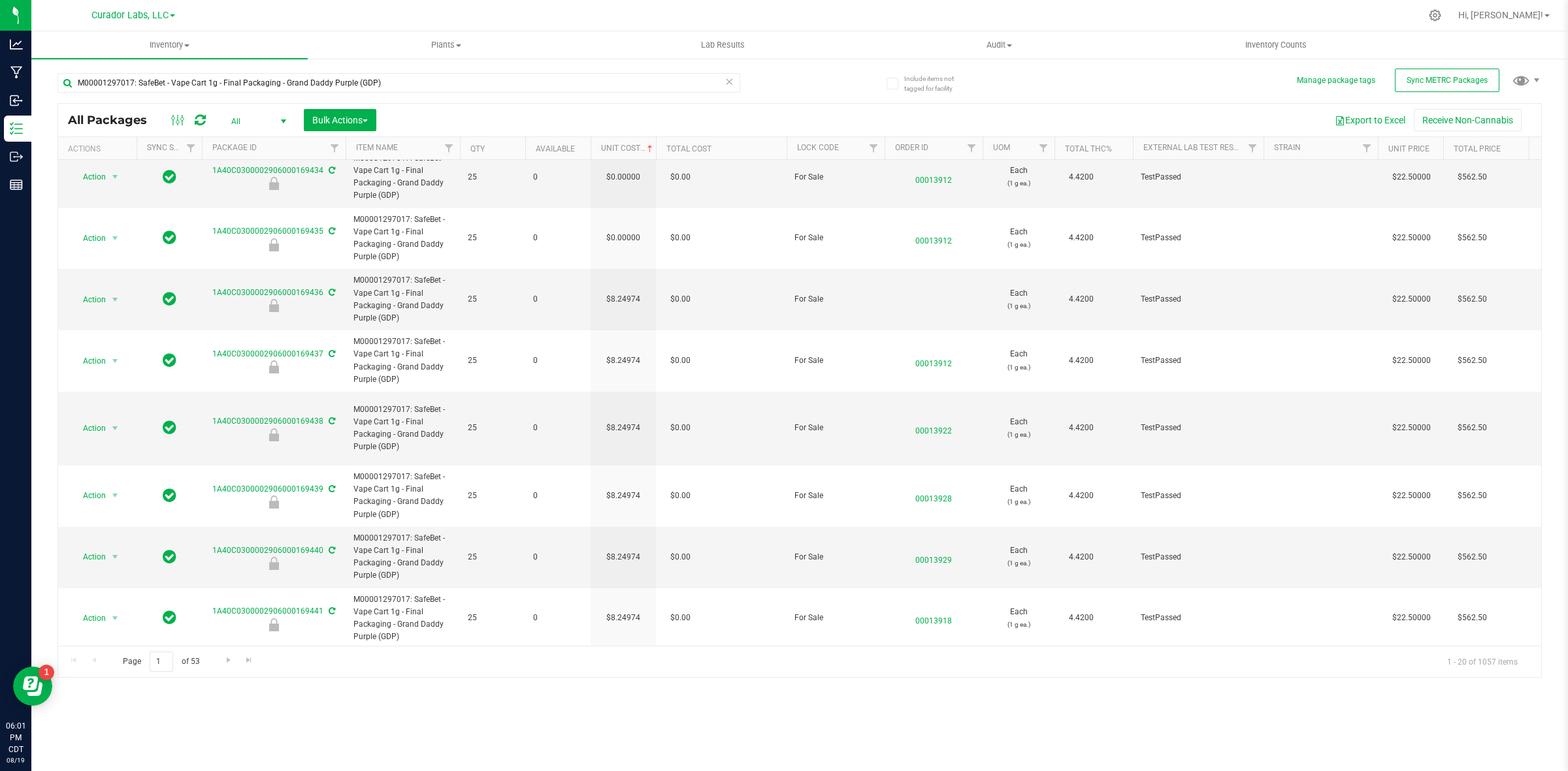
click at [626, 213] on td "$0.00000" at bounding box center [624, 239] width 66 height 61
click at [626, 229] on input "0" at bounding box center [621, 238] width 60 height 19
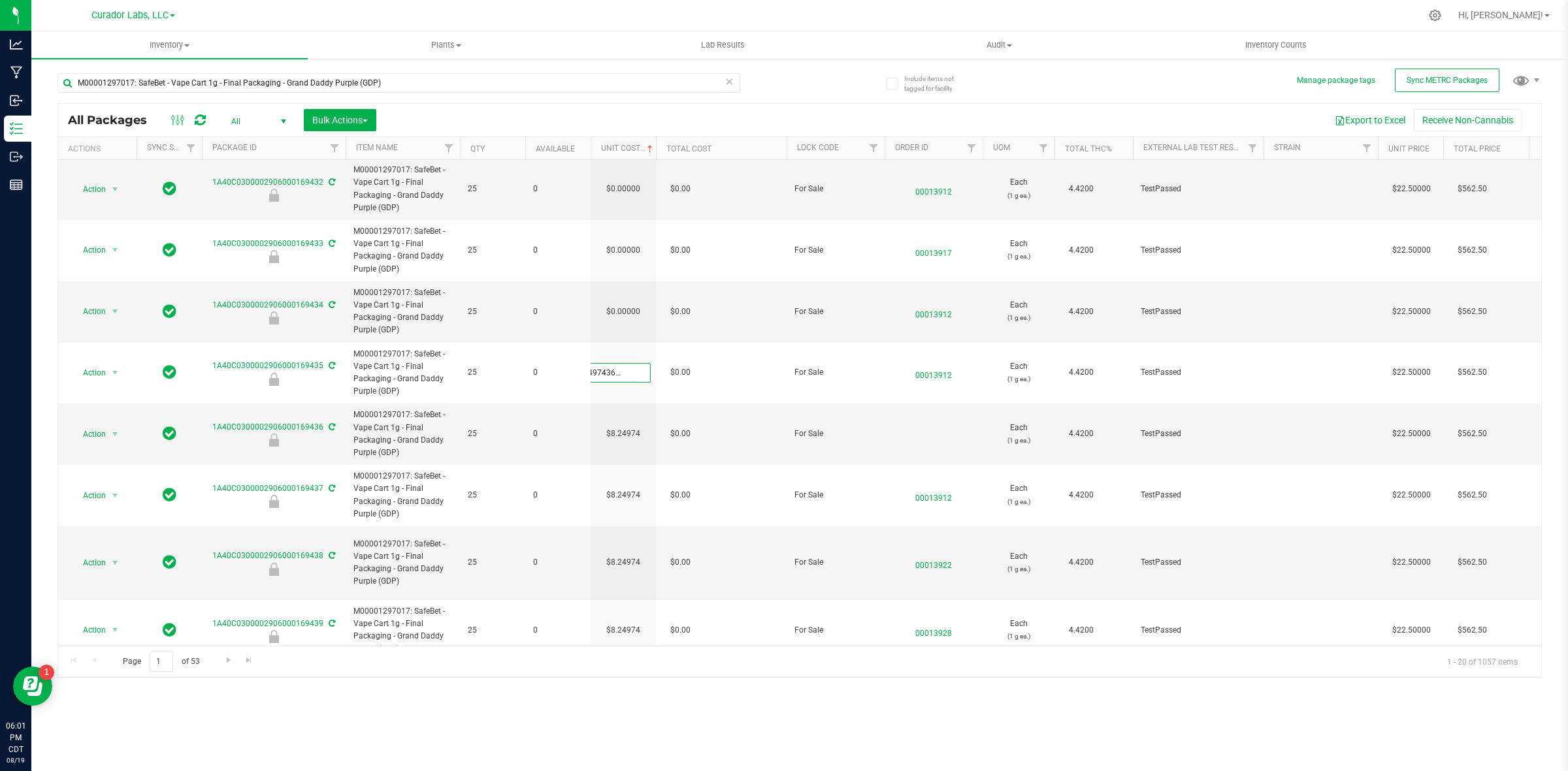
scroll to position [344, 0]
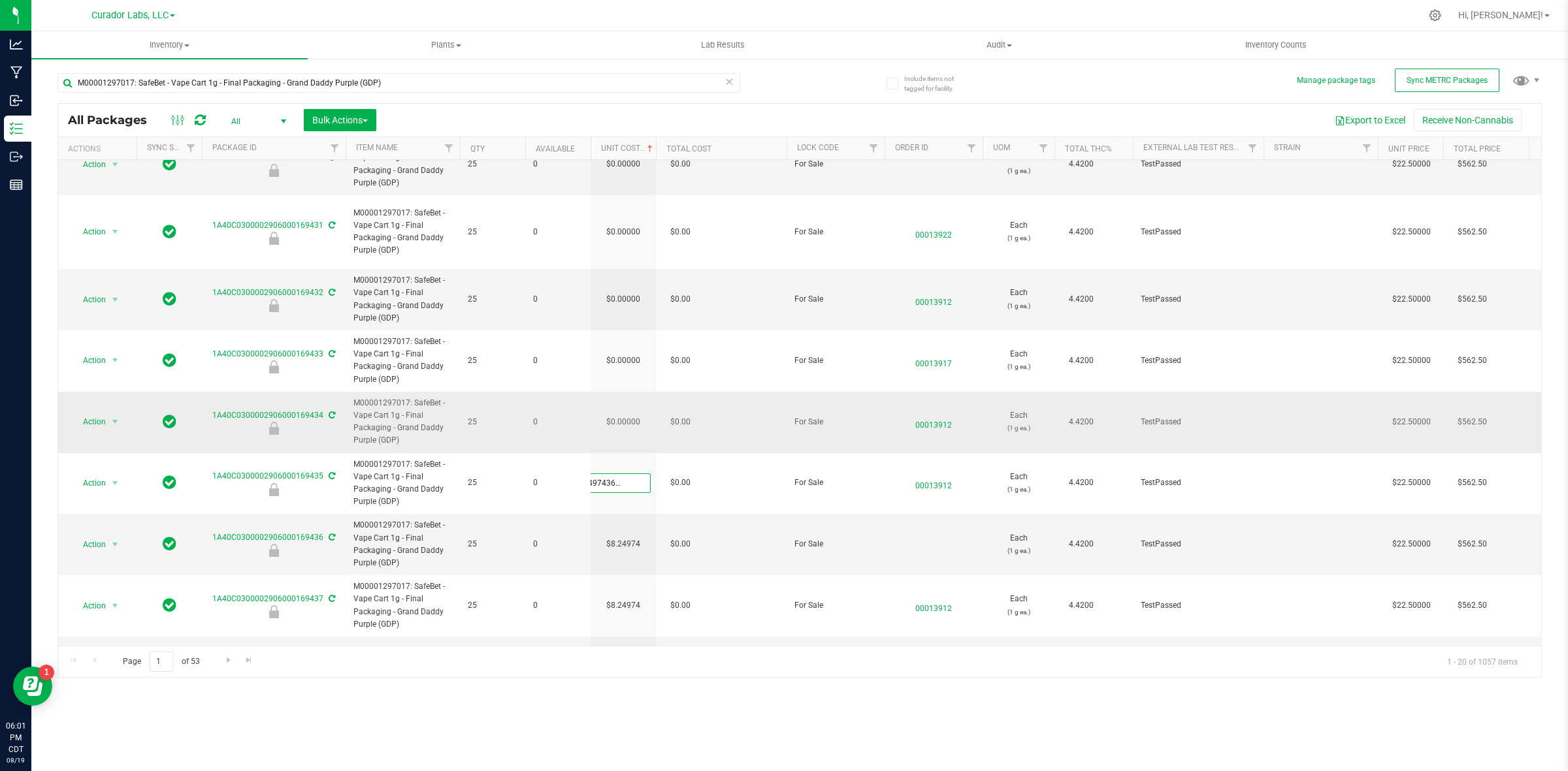
click at [603, 392] on div "All Packages All Active Only Lab Samples Locked All External Internal Bulk Acti…" at bounding box center [800, 390] width 1484 height 575
click at [624, 413] on input "0.00000" at bounding box center [621, 422] width 60 height 19
click at [624, 413] on input "0" at bounding box center [621, 422] width 60 height 19
paste input "8.24974364464273"
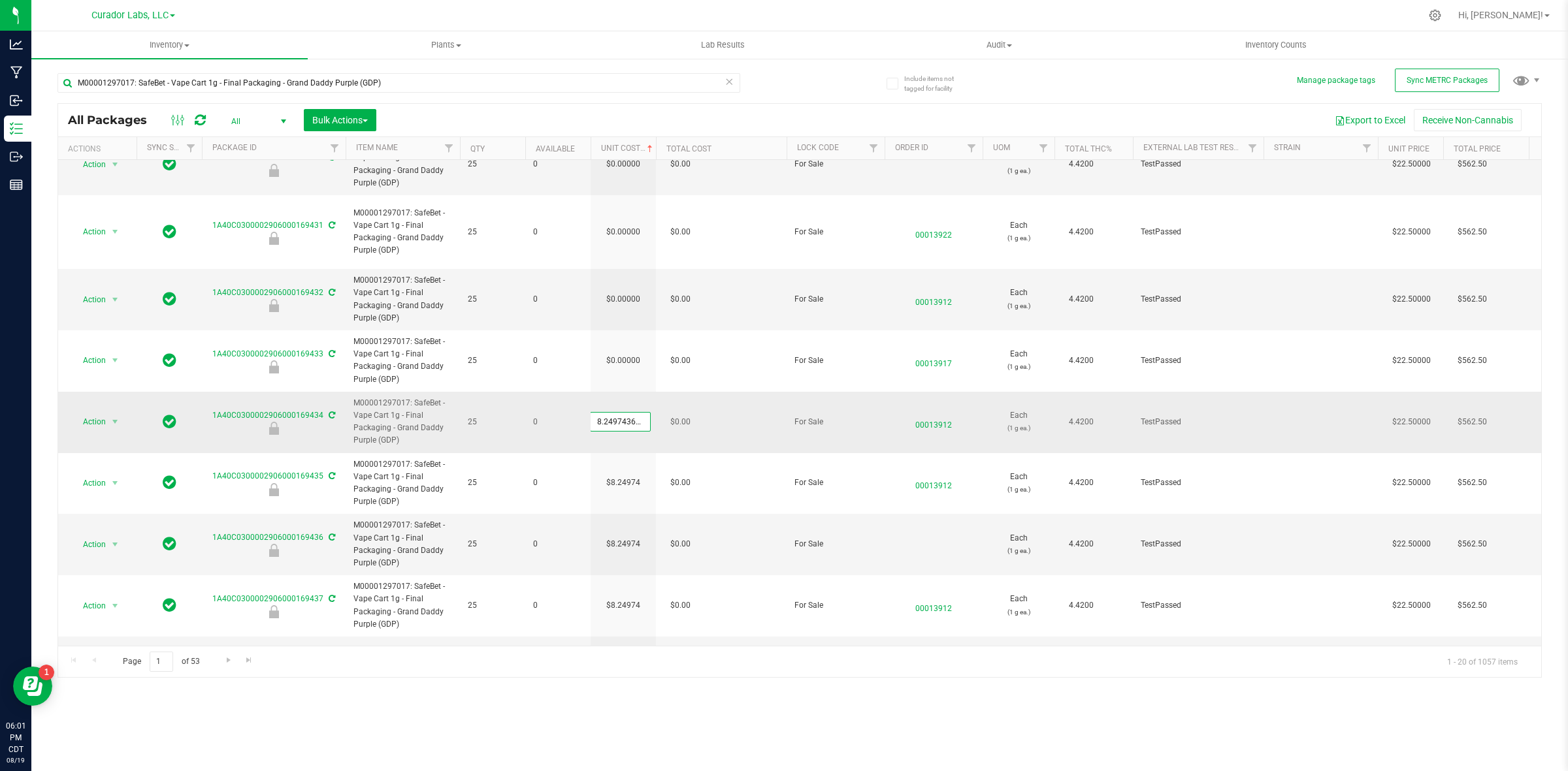
scroll to position [0, 20]
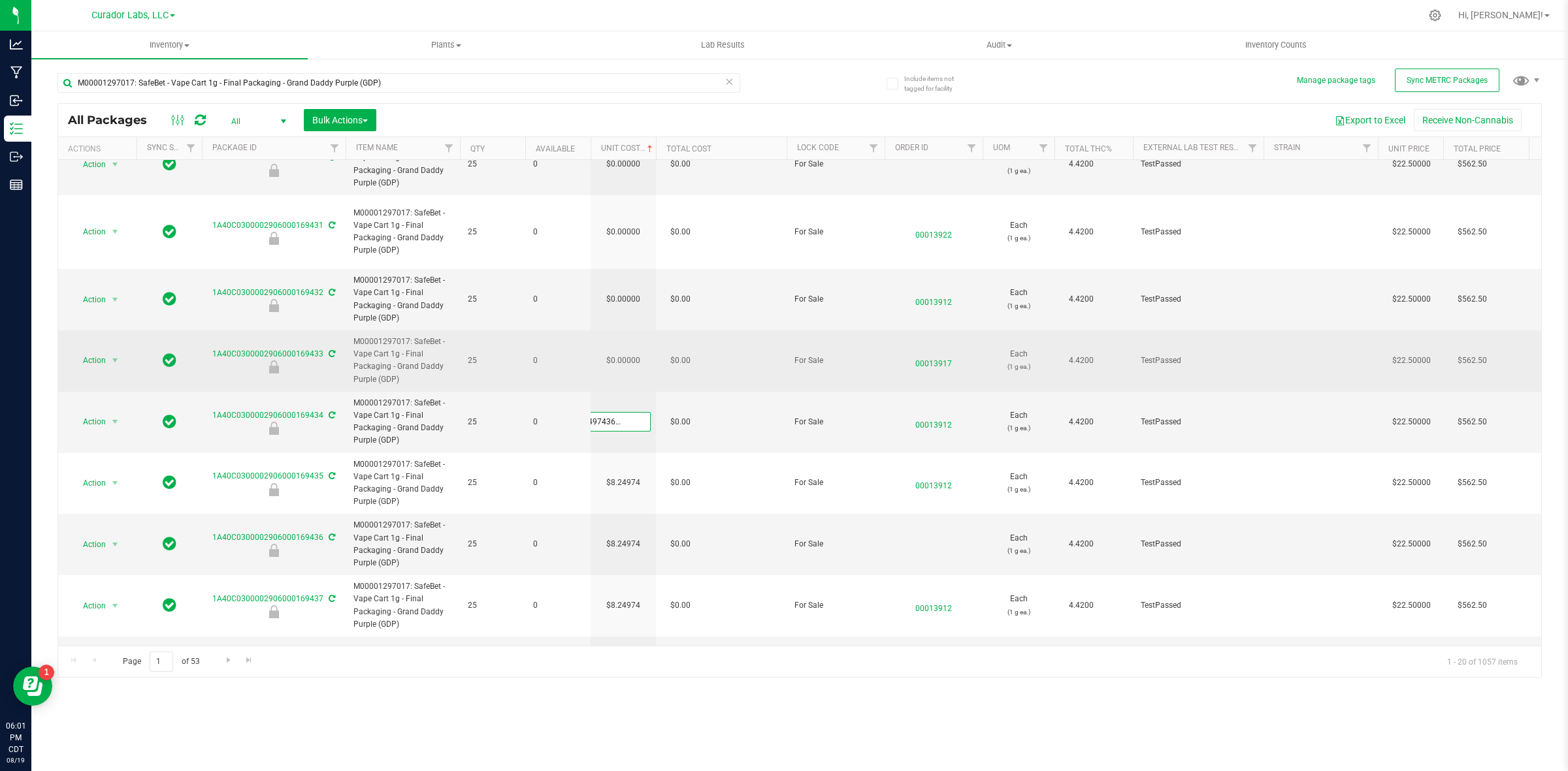
click at [624, 338] on div "All Packages All Active Only Lab Samples Locked All External Internal Bulk Acti…" at bounding box center [800, 390] width 1484 height 575
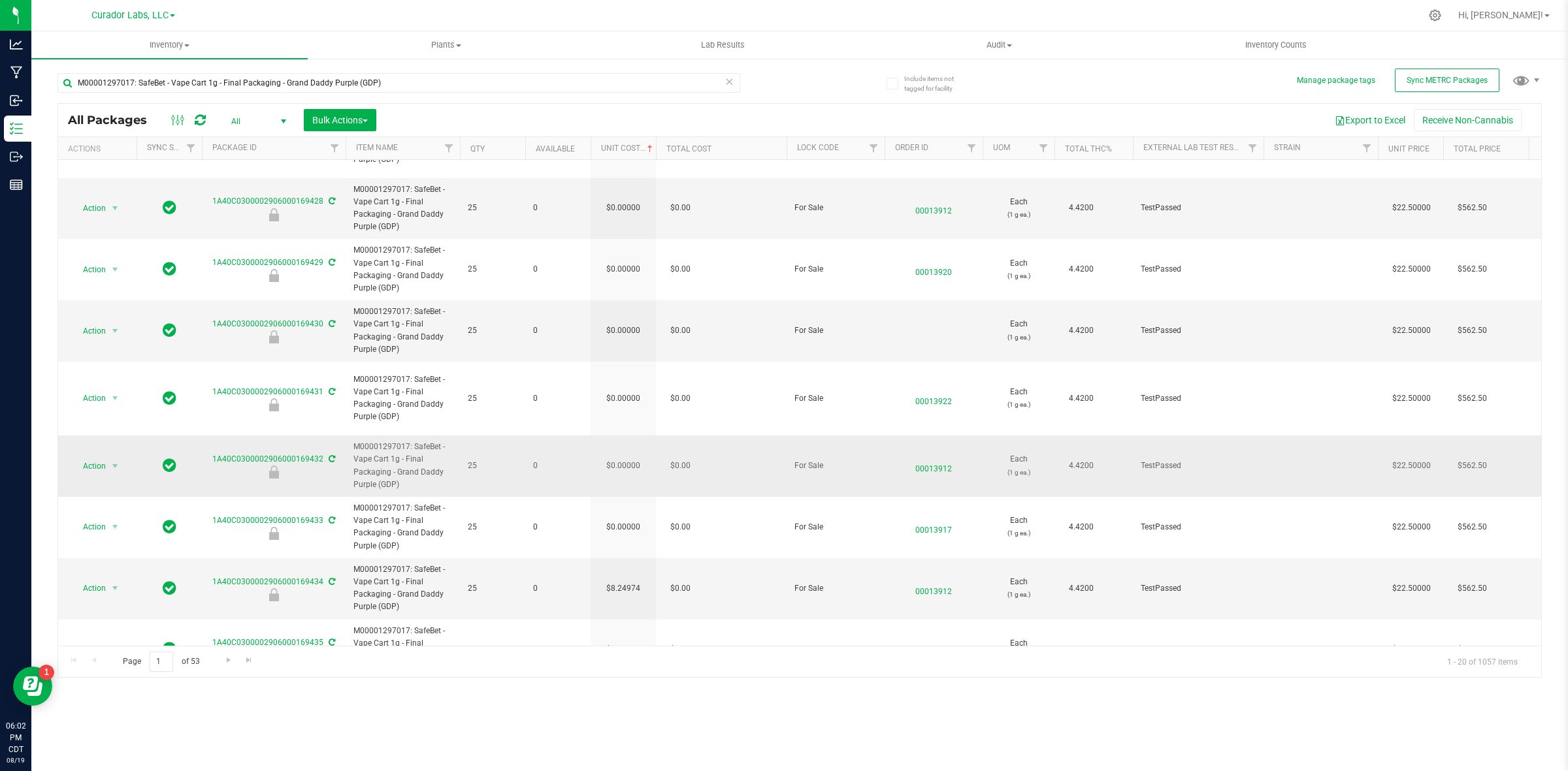
scroll to position [263, 0]
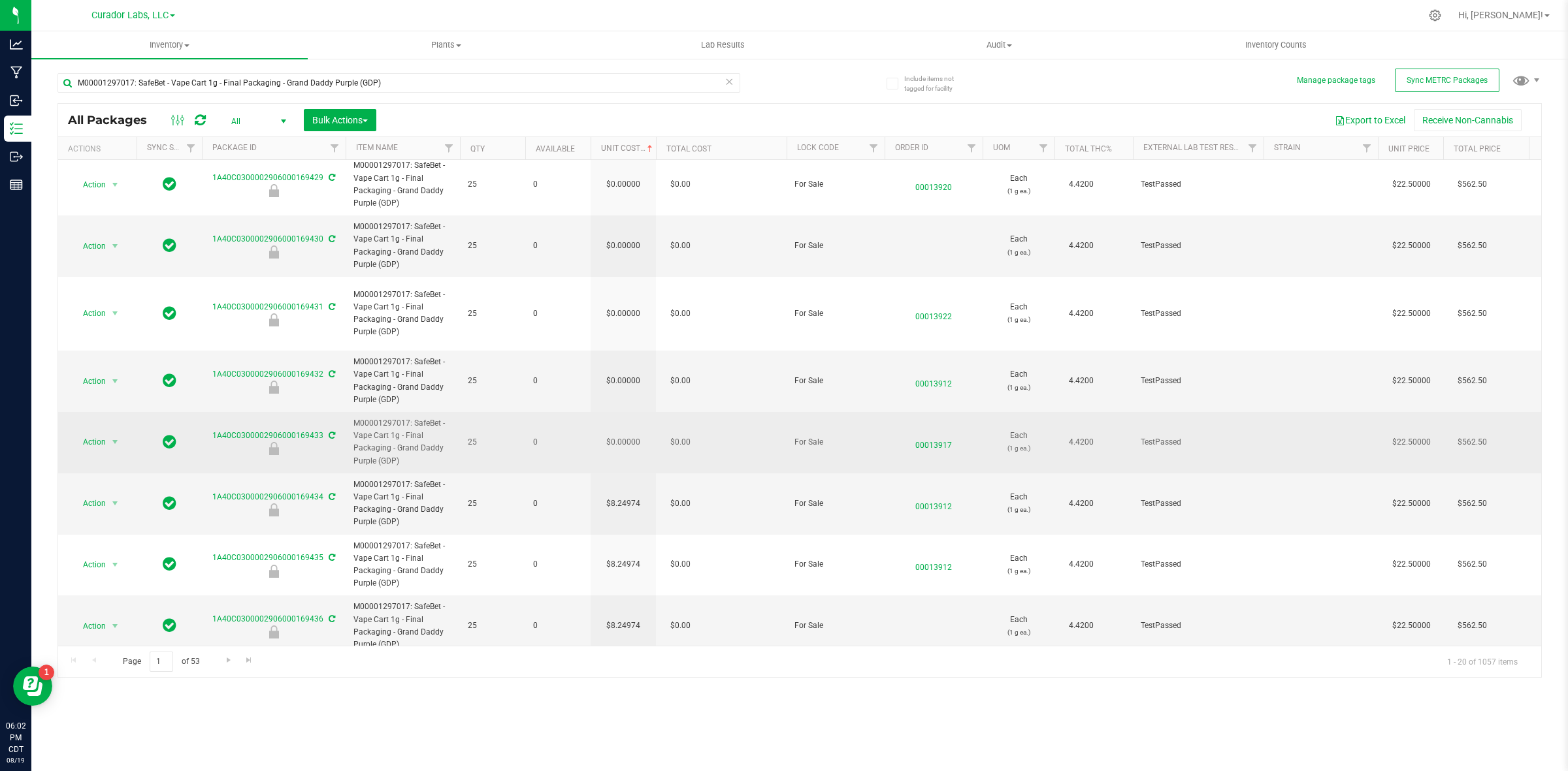
click at [624, 421] on td "$0.00000" at bounding box center [624, 443] width 66 height 61
click at [624, 433] on input "0" at bounding box center [621, 442] width 60 height 19
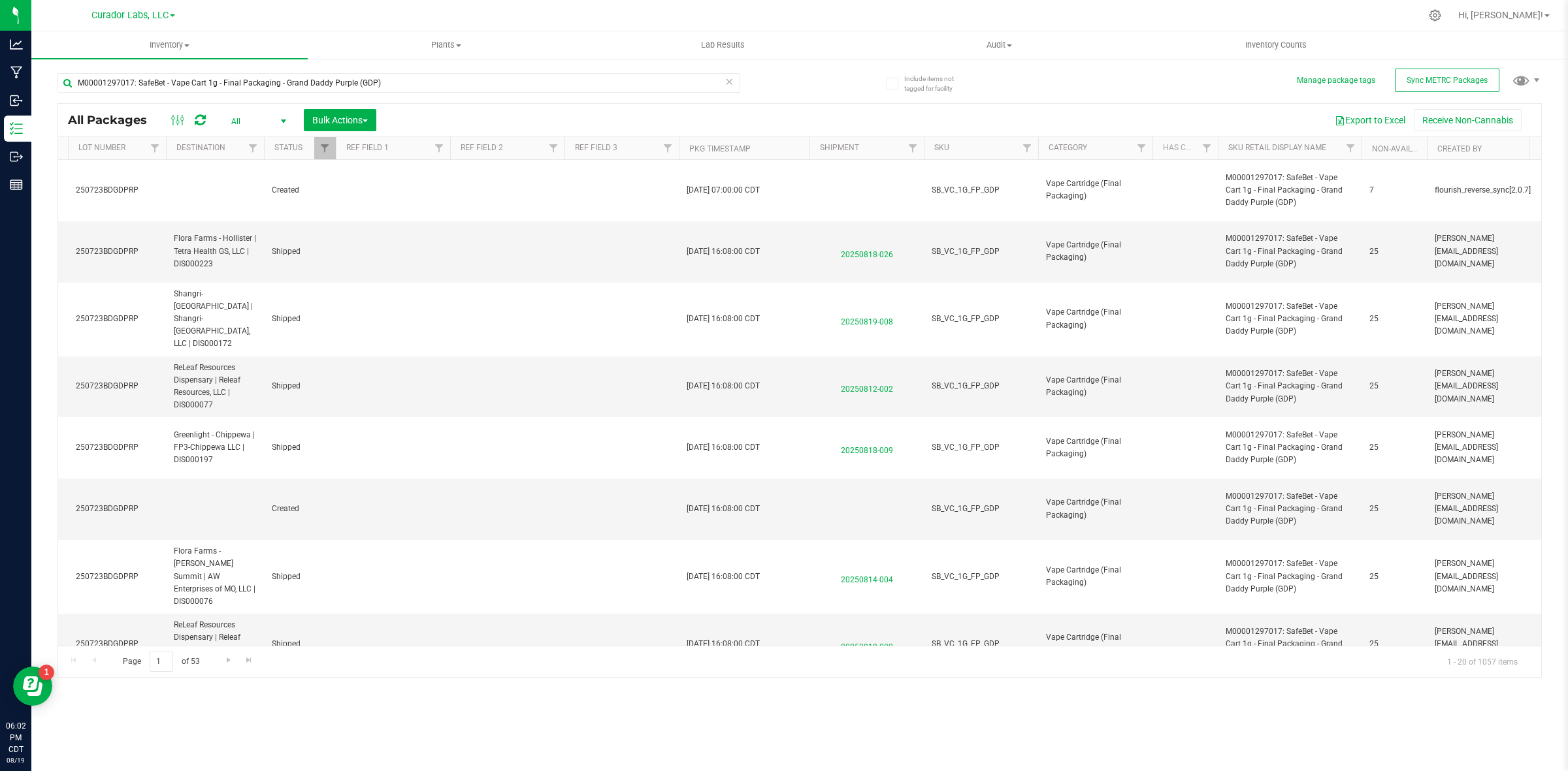
scroll to position [0, 0]
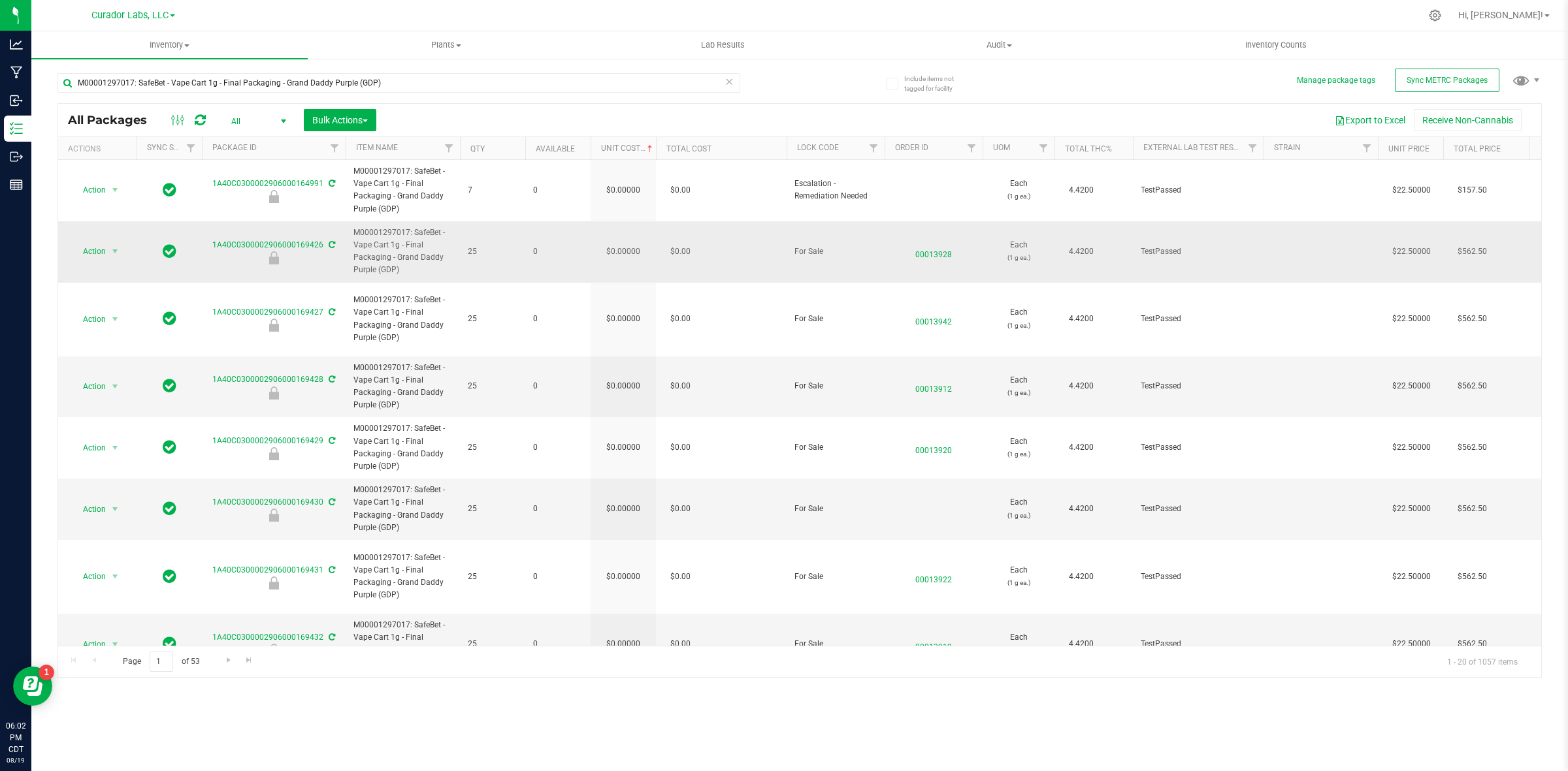
click at [628, 270] on div "All Packages All Active Only Lab Samples Locked All External Internal Bulk Acti…" at bounding box center [800, 390] width 1484 height 575
click at [626, 257] on td "$0.00000" at bounding box center [624, 252] width 66 height 61
click at [626, 257] on input "0" at bounding box center [621, 251] width 60 height 19
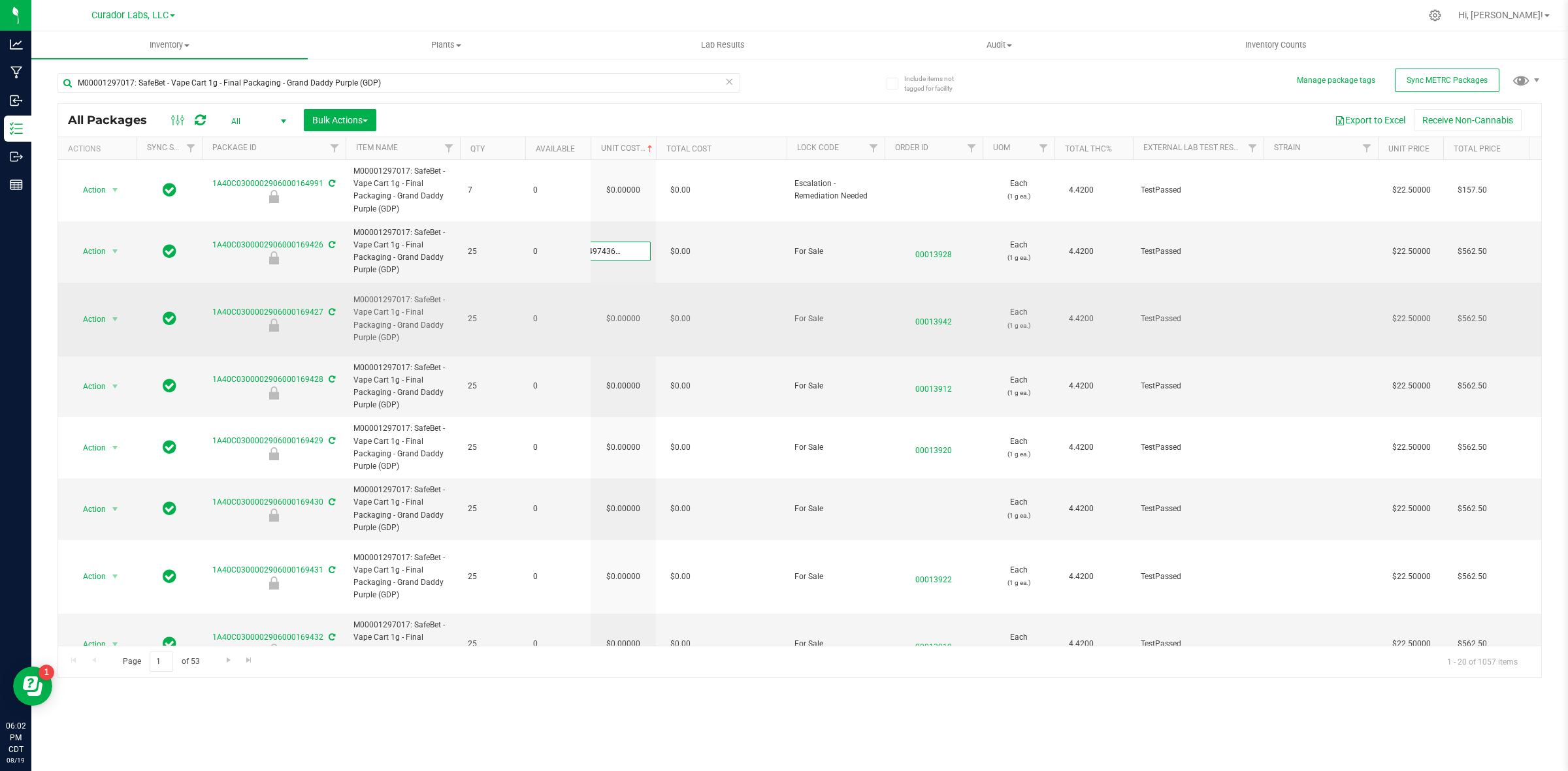
click at [628, 308] on div "All Packages All Active Only Lab Samples Locked All External Internal Bulk Acti…" at bounding box center [800, 390] width 1484 height 575
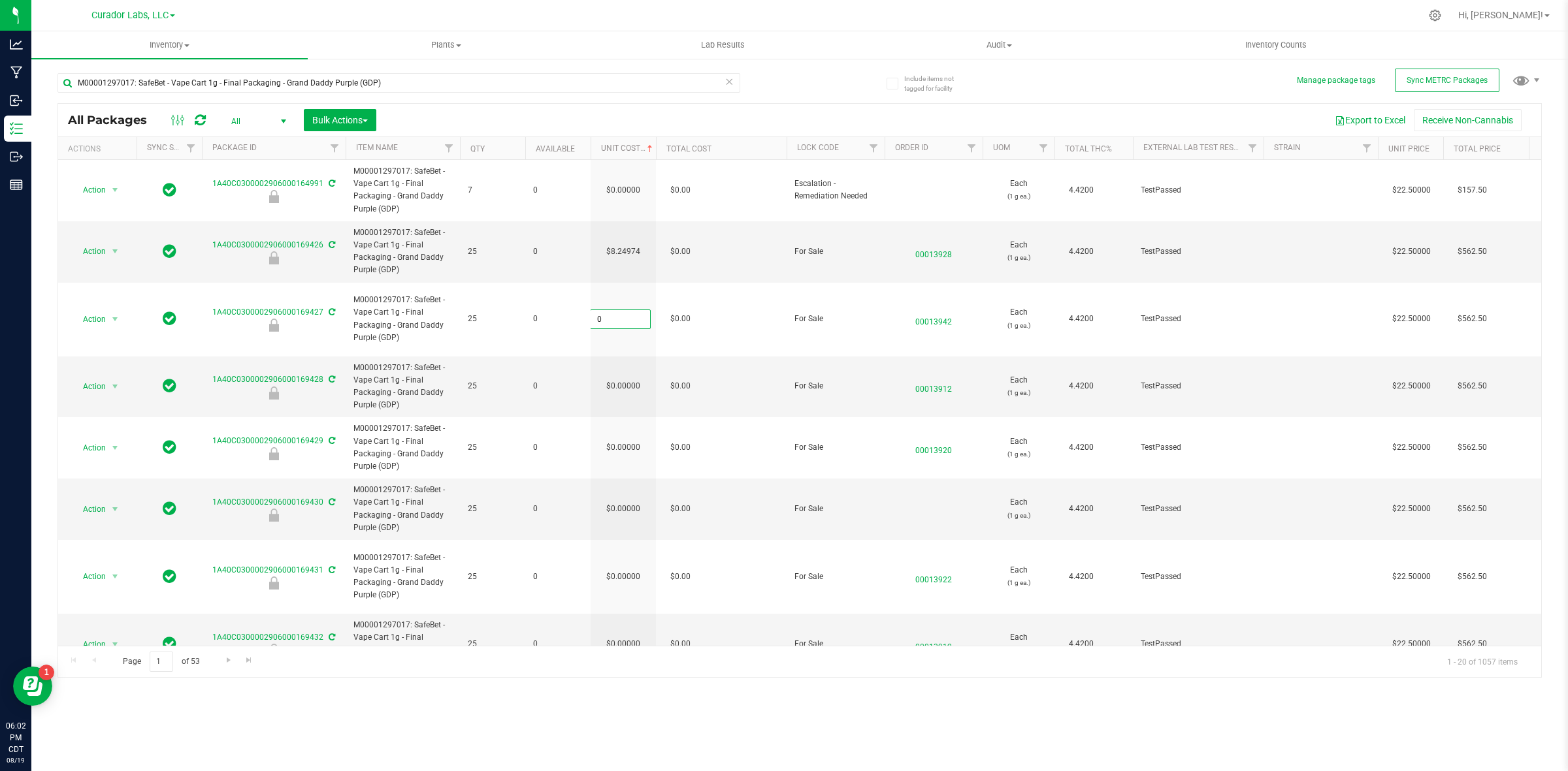
click at [628, 310] on input "0" at bounding box center [621, 319] width 60 height 19
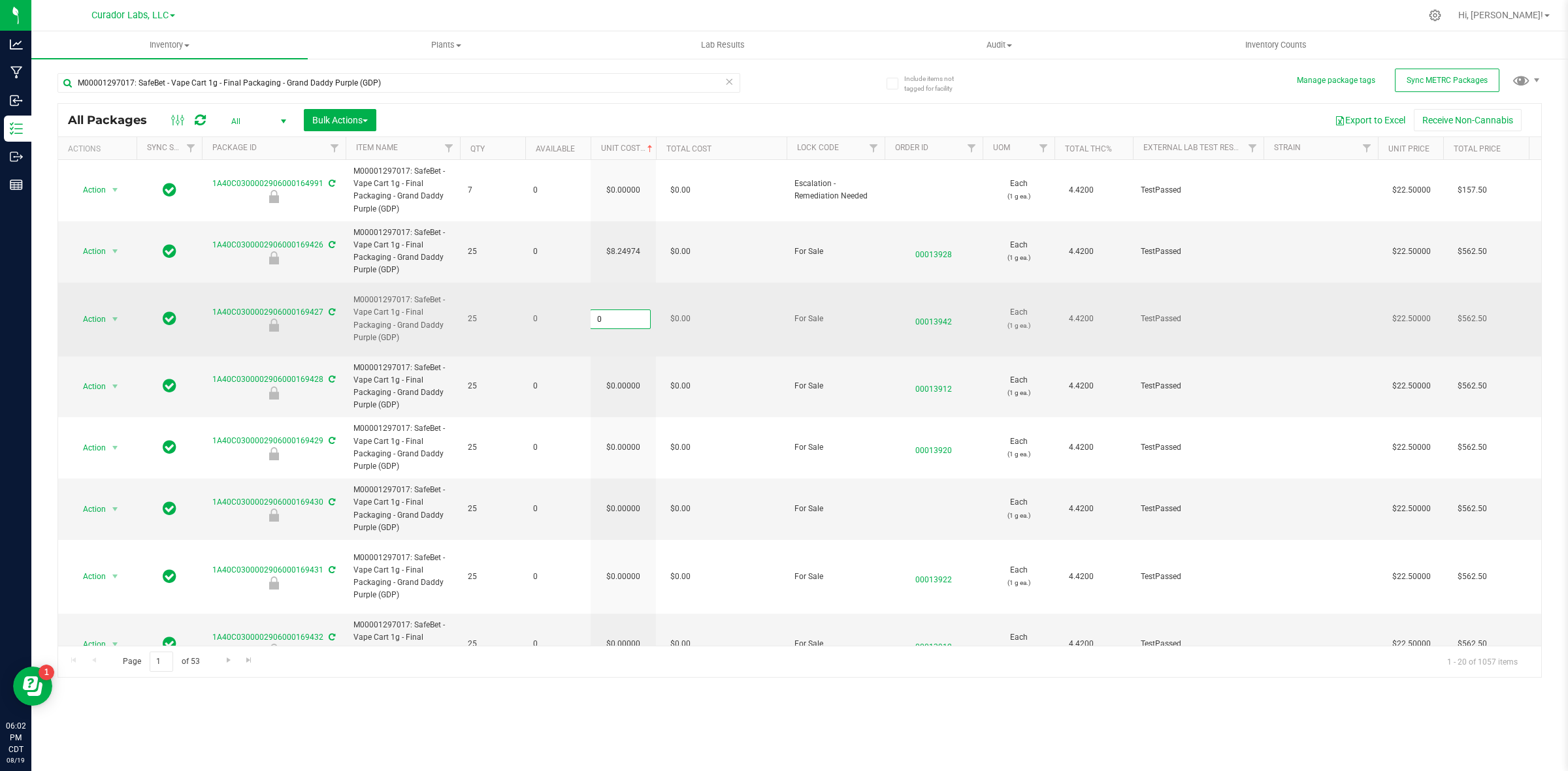
paste input "8.24974364464273"
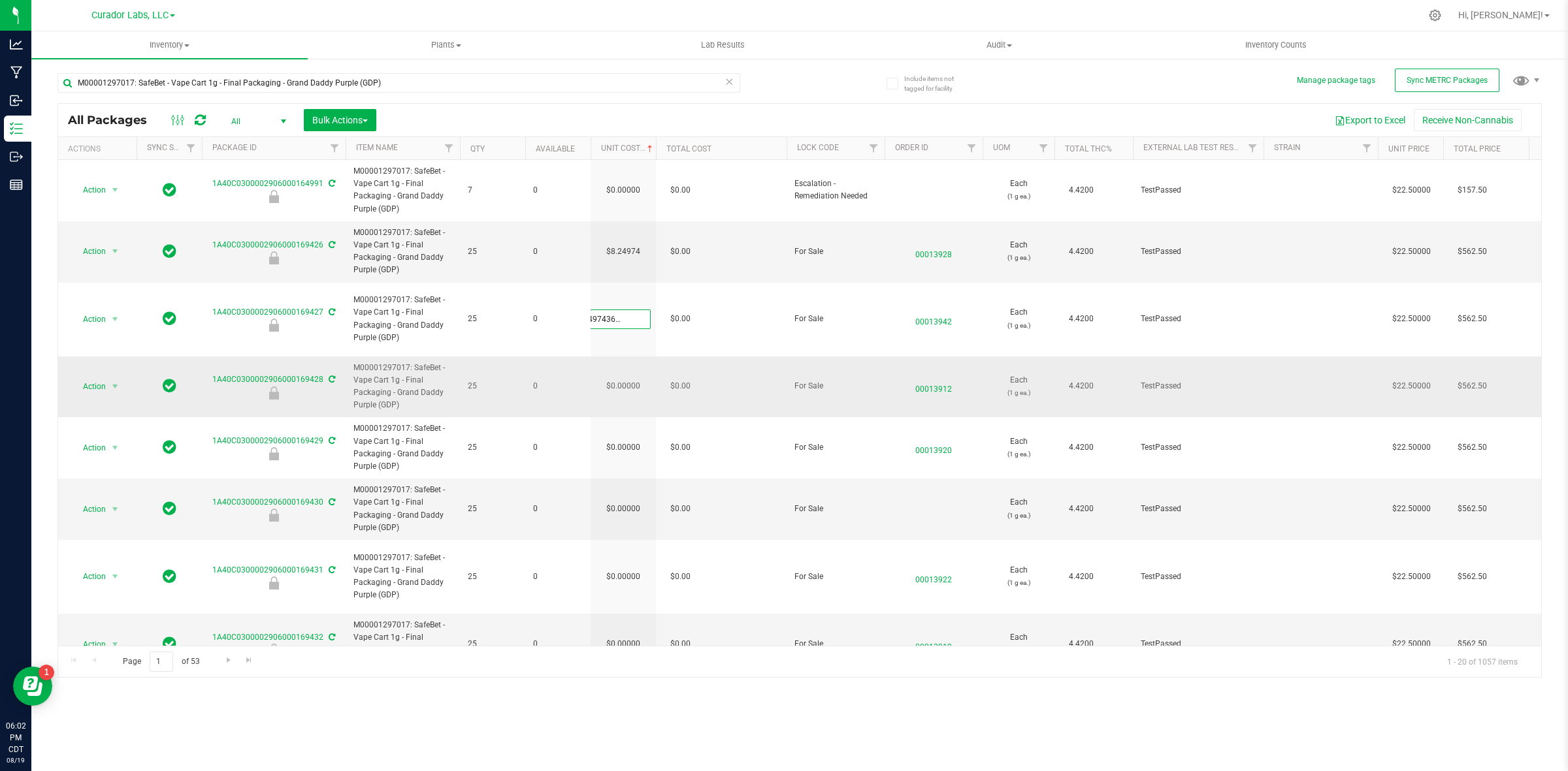
click at [630, 365] on div "All Packages All Active Only Lab Samples Locked All External Internal Bulk Acti…" at bounding box center [800, 390] width 1484 height 575
click at [629, 379] on input "0.00000" at bounding box center [621, 386] width 60 height 19
click at [629, 379] on input "0" at bounding box center [621, 386] width 60 height 19
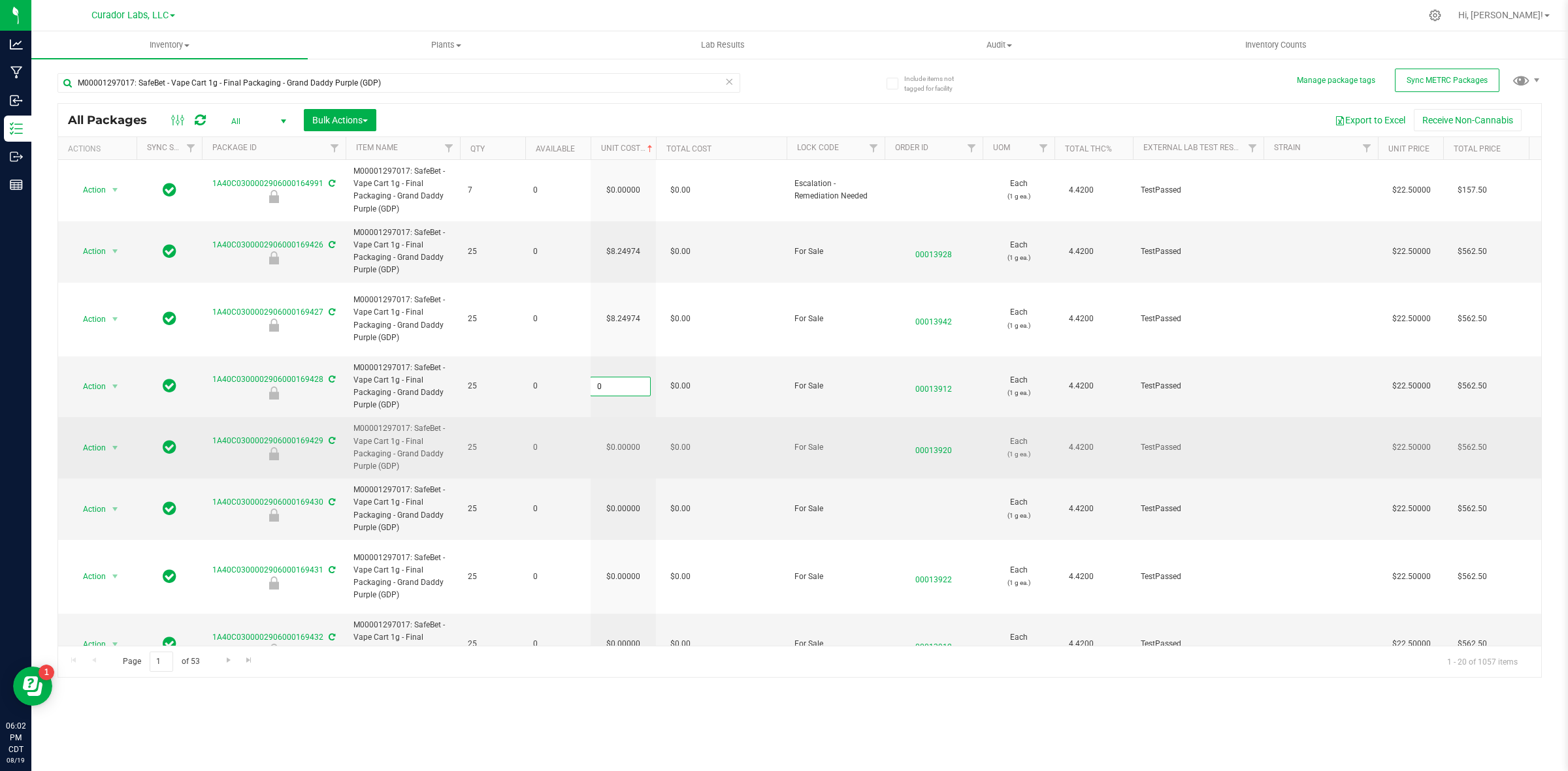
paste input "8.24974364464273"
click at [638, 438] on div "All Packages All Active Only Lab Samples Locked All External Internal Bulk Acti…" at bounding box center [800, 390] width 1484 height 575
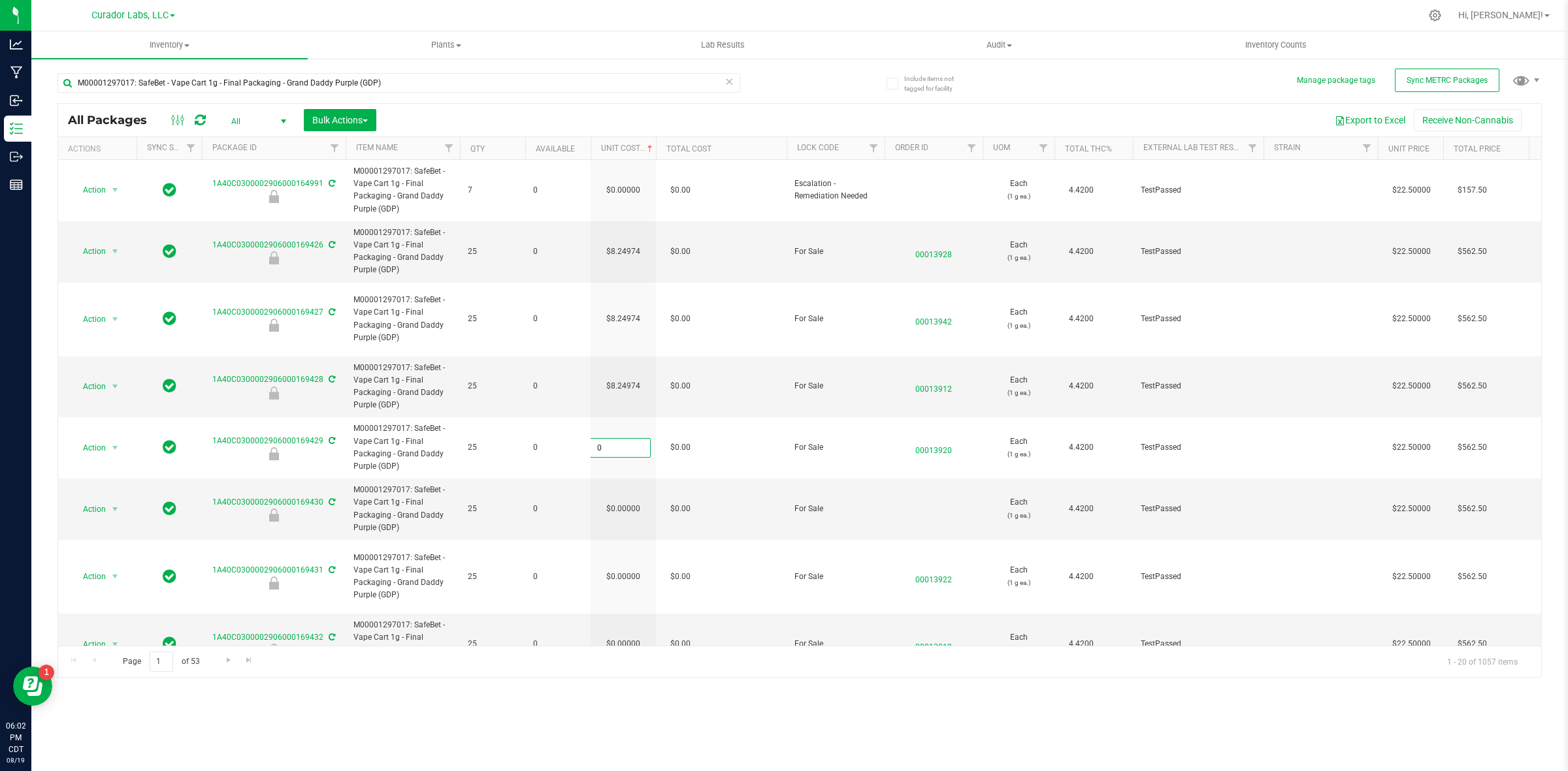
click at [638, 439] on input "0" at bounding box center [621, 448] width 60 height 19
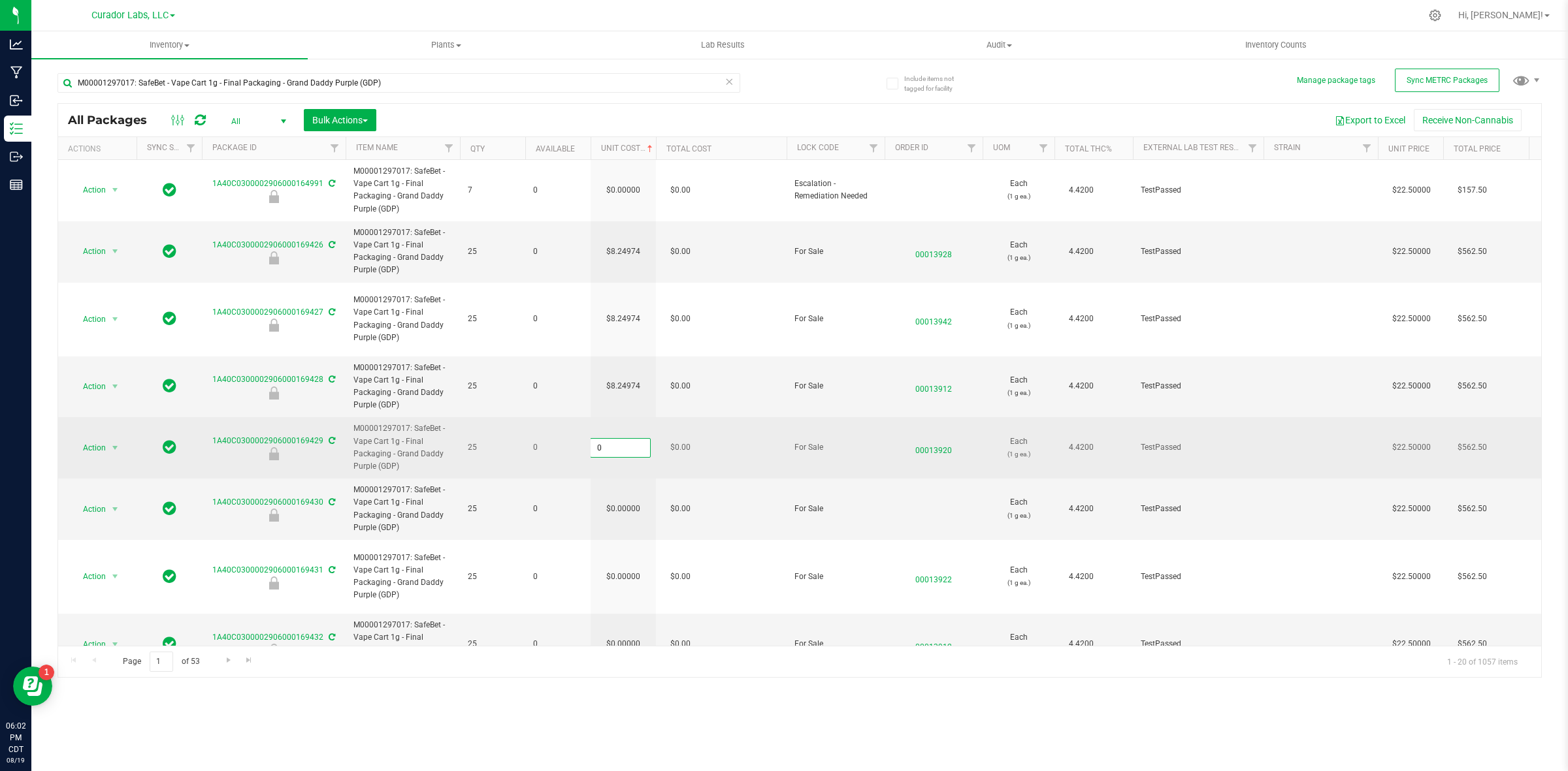
paste input "8.24974364464273"
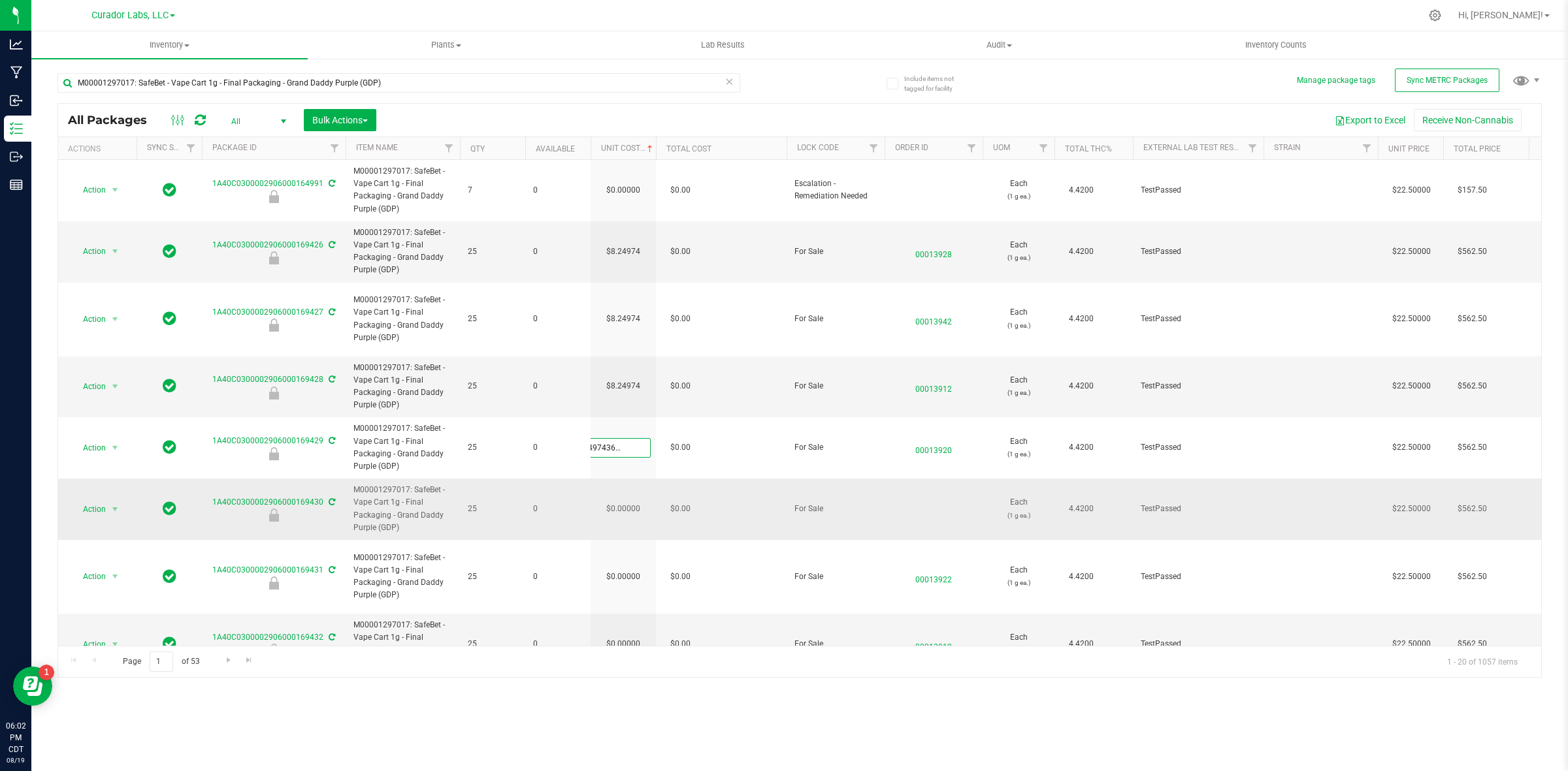
click at [640, 493] on div "All Packages All Active Only Lab Samples Locked All External Internal Bulk Acti…" at bounding box center [800, 390] width 1484 height 575
click at [640, 500] on input "0" at bounding box center [621, 509] width 60 height 19
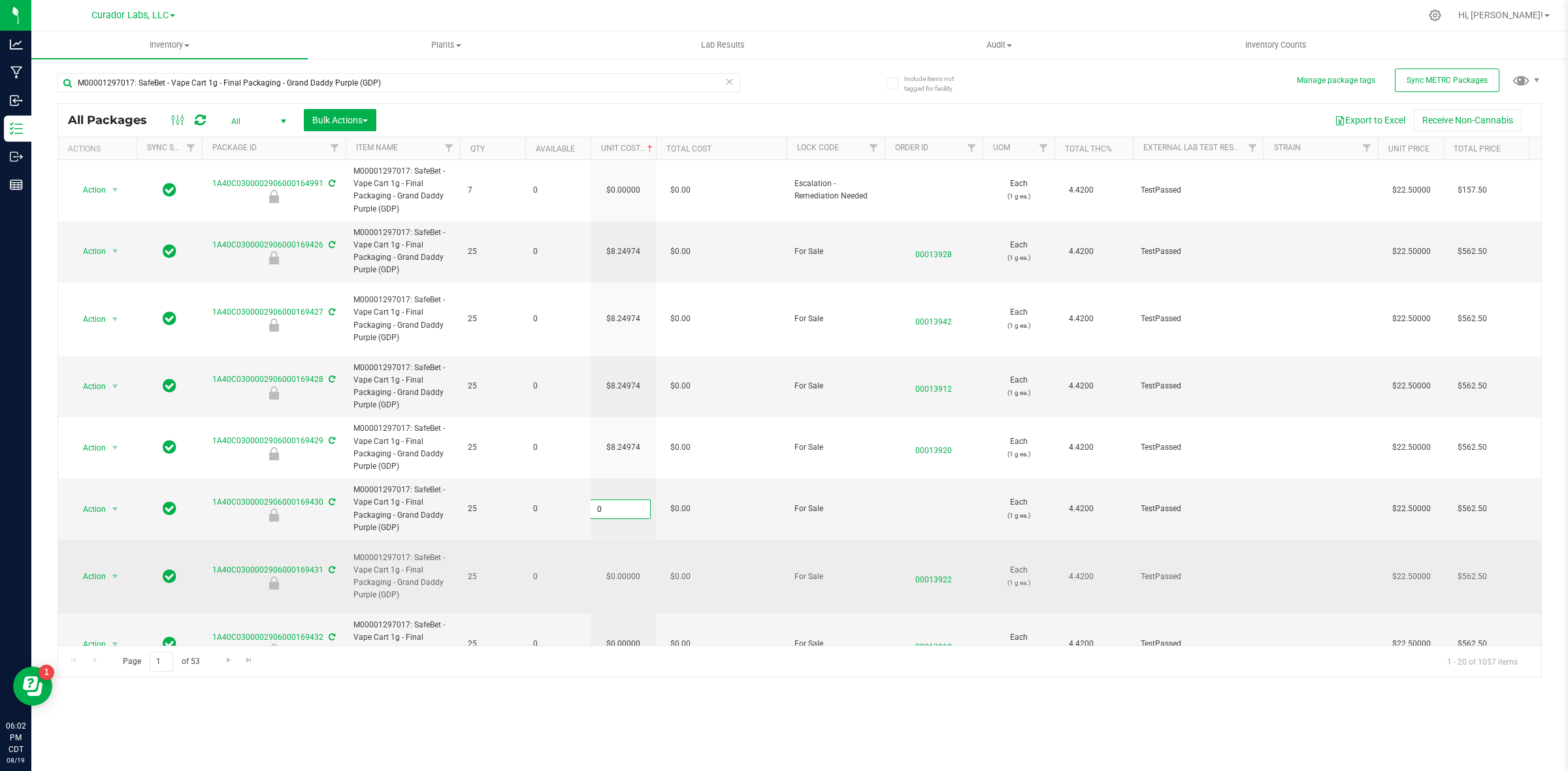
paste input "8.24974364464273"
click at [635, 554] on div "All Packages All Active Only Lab Samples Locked All External Internal Bulk Acti…" at bounding box center [800, 390] width 1484 height 575
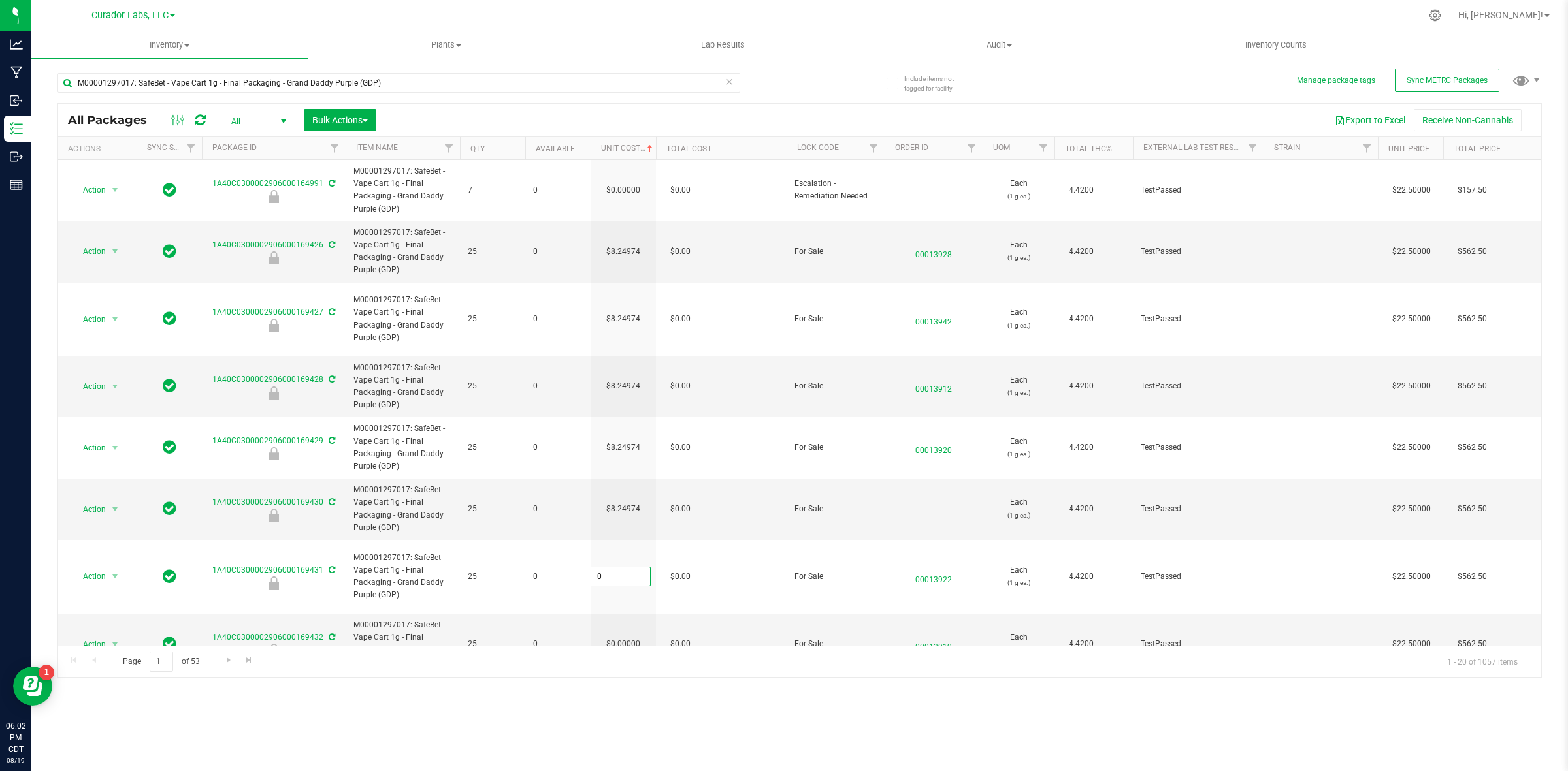
click at [635, 567] on input "0" at bounding box center [621, 576] width 60 height 19
paste input "8.24974364464273"
click at [630, 617] on div "All Packages All Active Only Lab Samples Locked All External Internal Bulk Acti…" at bounding box center [800, 390] width 1484 height 575
click at [630, 617] on td "$0.00000" at bounding box center [624, 644] width 66 height 61
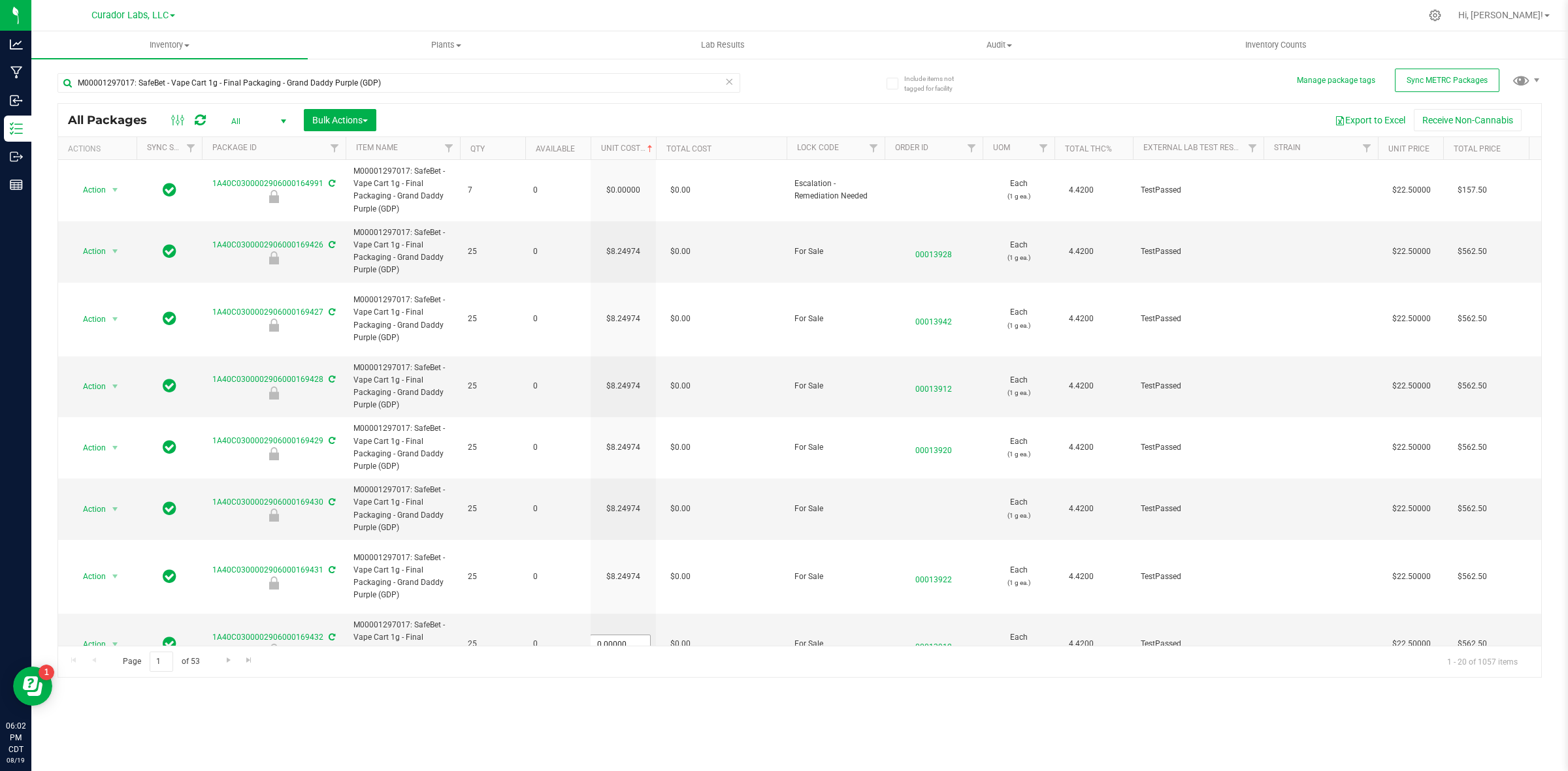
click at [630, 635] on span "0.00000 0" at bounding box center [620, 644] width 60 height 19
click at [630, 635] on input "0" at bounding box center [621, 644] width 60 height 19
paste input "8.24974364464273"
click at [648, 685] on div "Inventory All packages All inventory Waste log Create inventory Plants All plan…" at bounding box center [800, 401] width 1537 height 740
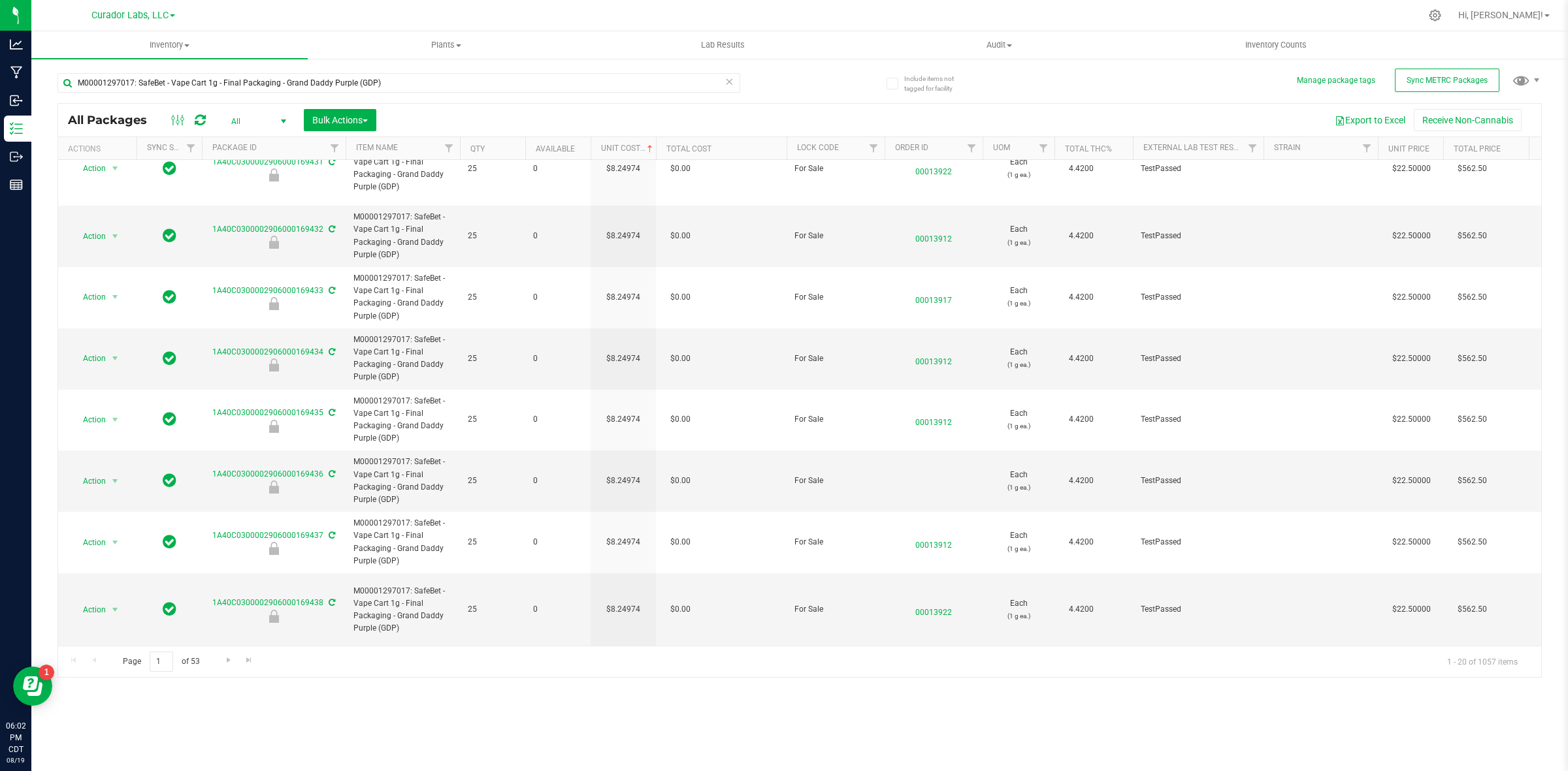
click at [199, 113] on icon at bounding box center [200, 120] width 11 height 13
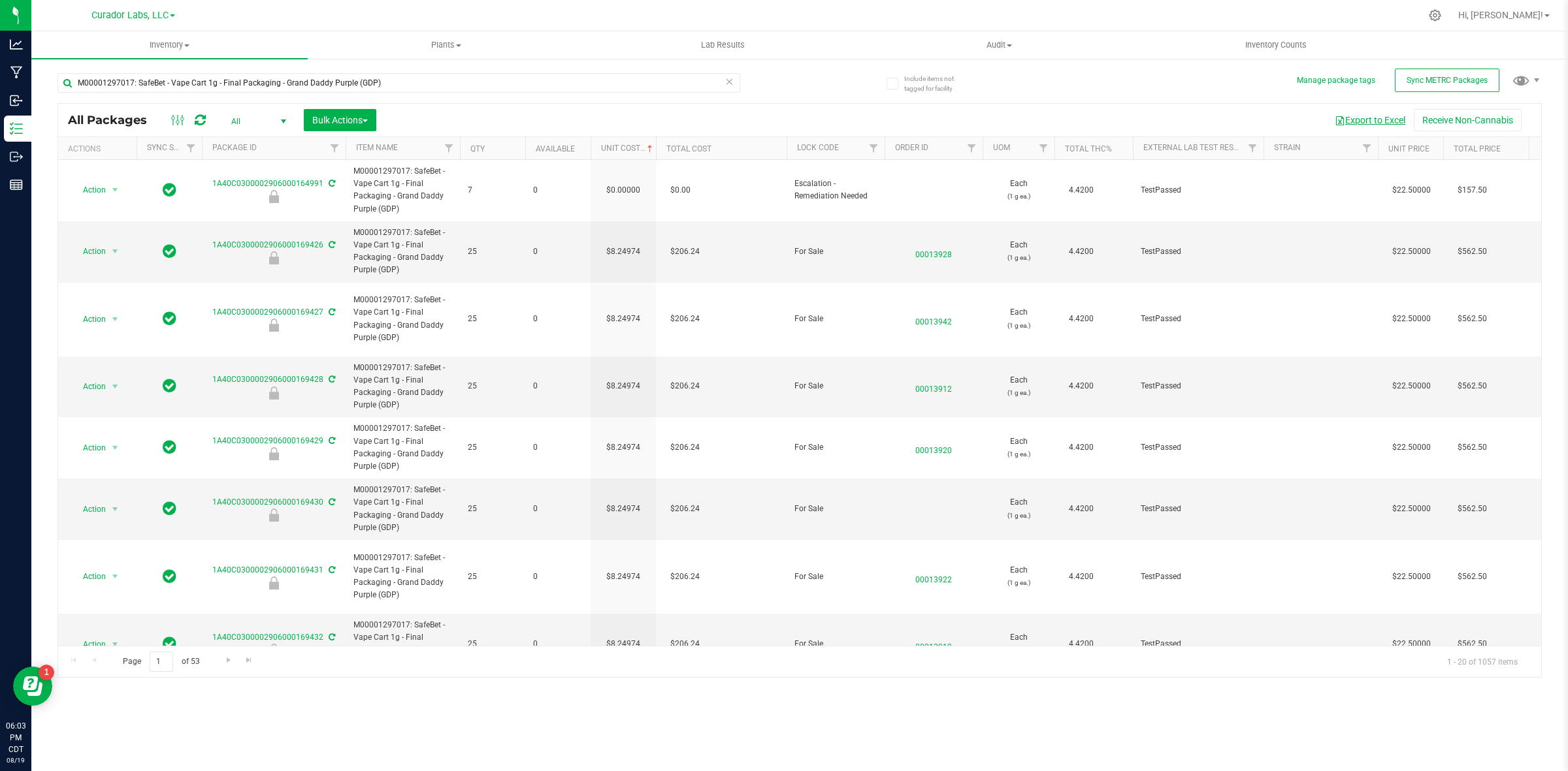
click at [1402, 116] on button "Export to Excel" at bounding box center [1370, 120] width 87 height 22
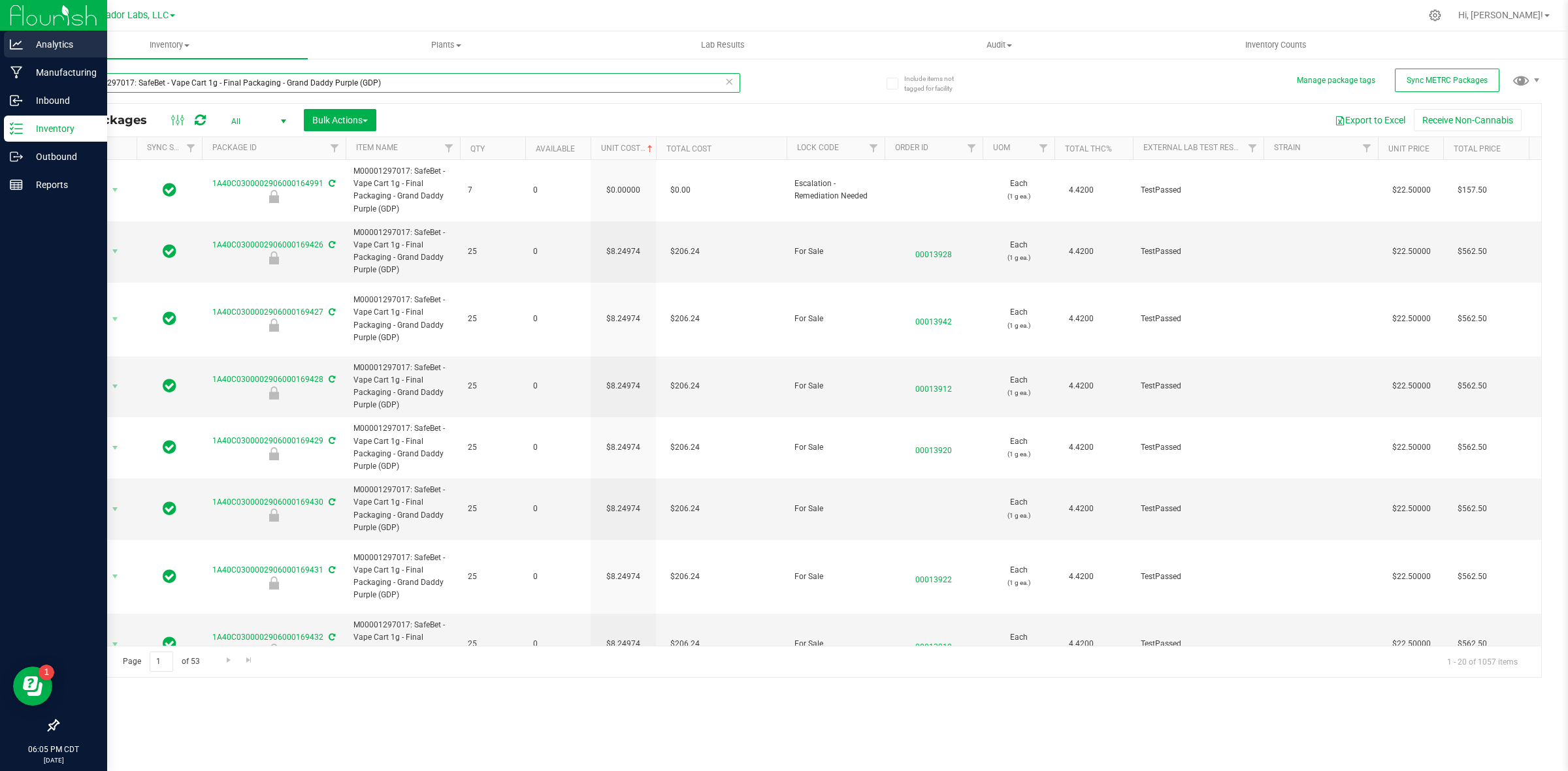
drag, startPoint x: 397, startPoint y: 77, endPoint x: 0, endPoint y: 56, distance: 397.6
click at [0, 56] on div "Analytics Manufacturing Inbound Inventory Outbound Reports 06:05 PM CDT 08/19/2…" at bounding box center [784, 386] width 1568 height 771
